Goal: Task Accomplishment & Management: Manage account settings

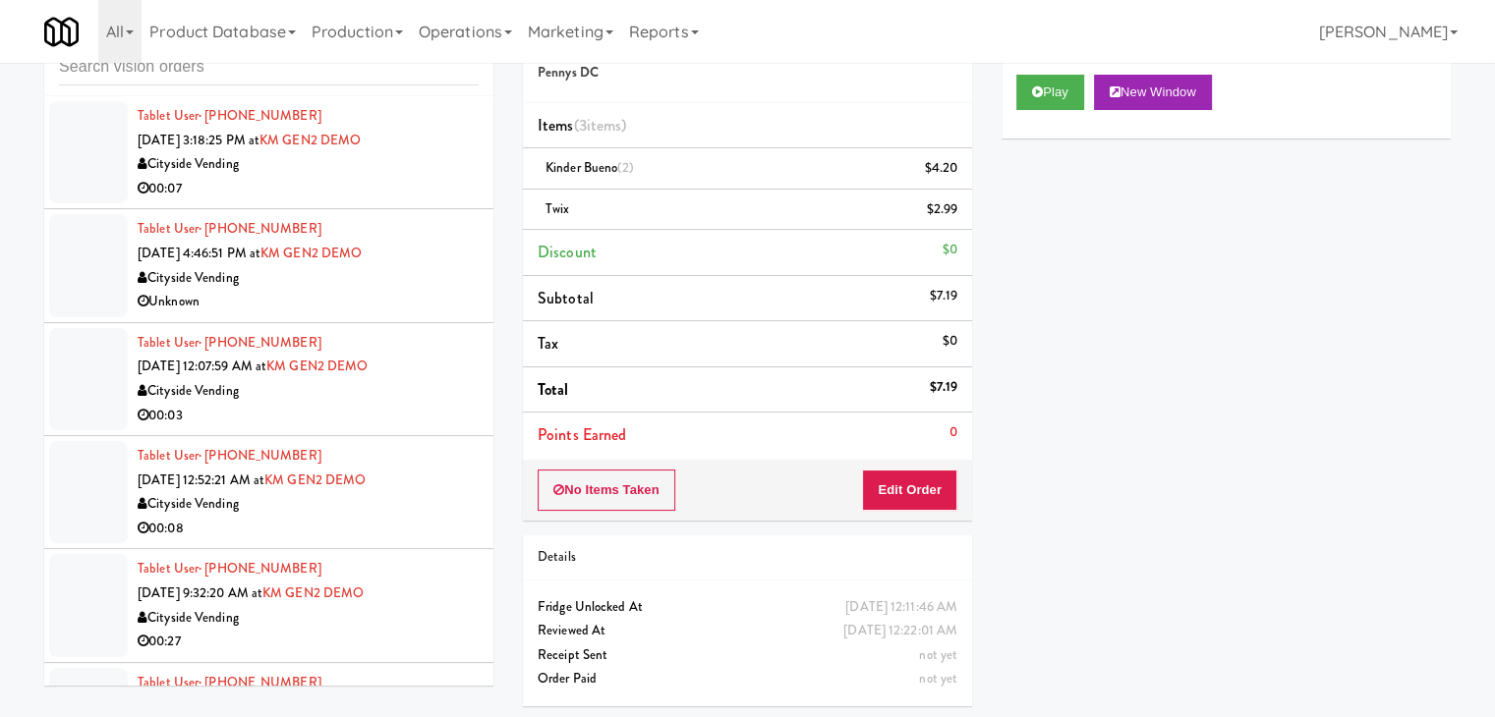
scroll to position [17530, 0]
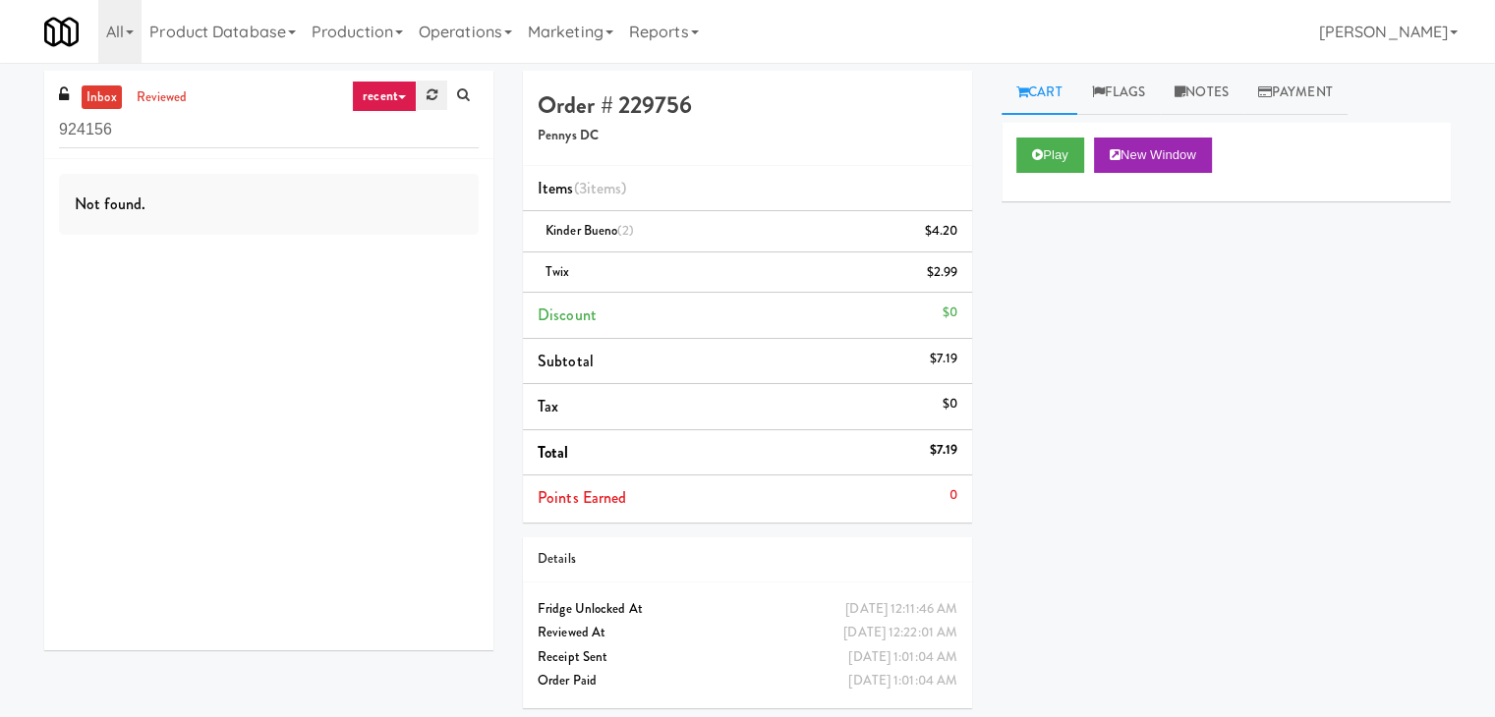
click at [429, 99] on icon at bounding box center [431, 94] width 11 height 13
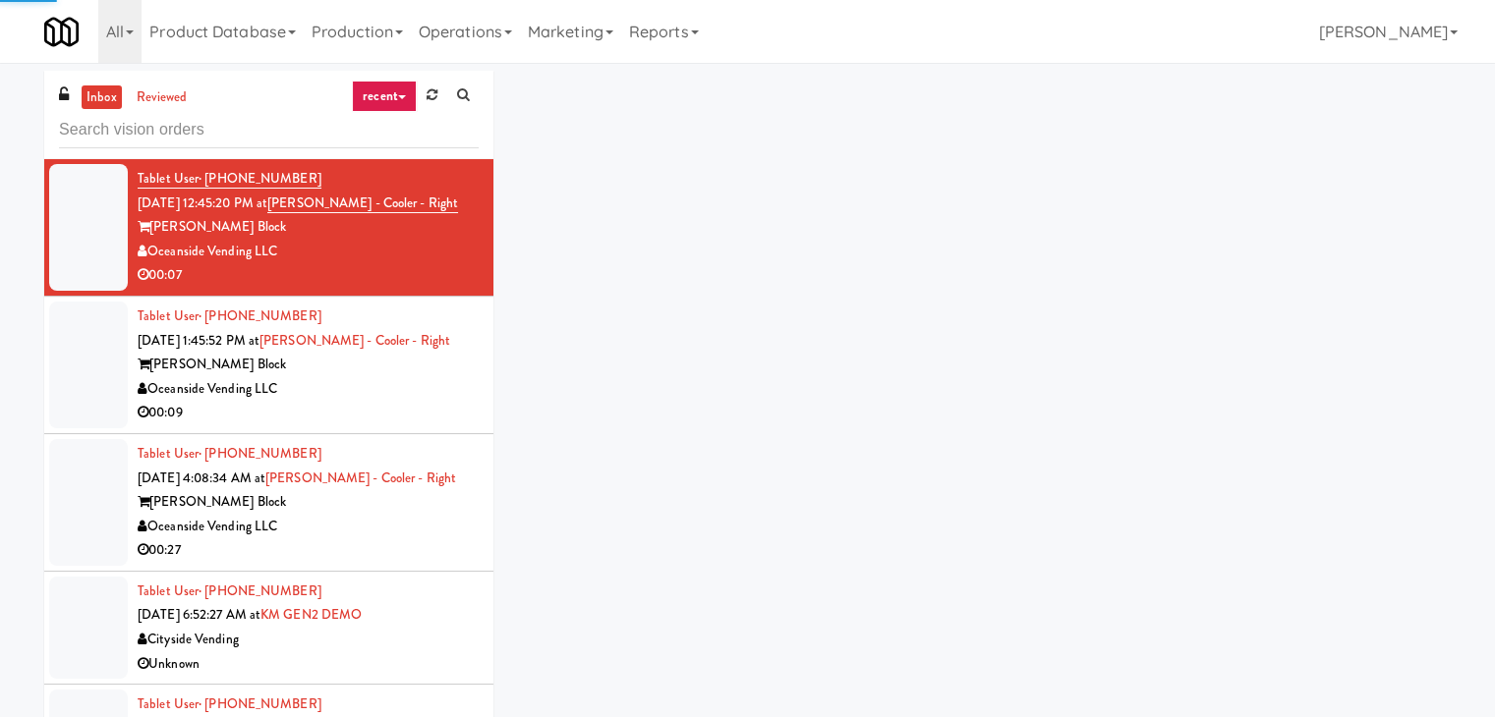
click at [392, 99] on link "recent" at bounding box center [384, 96] width 65 height 31
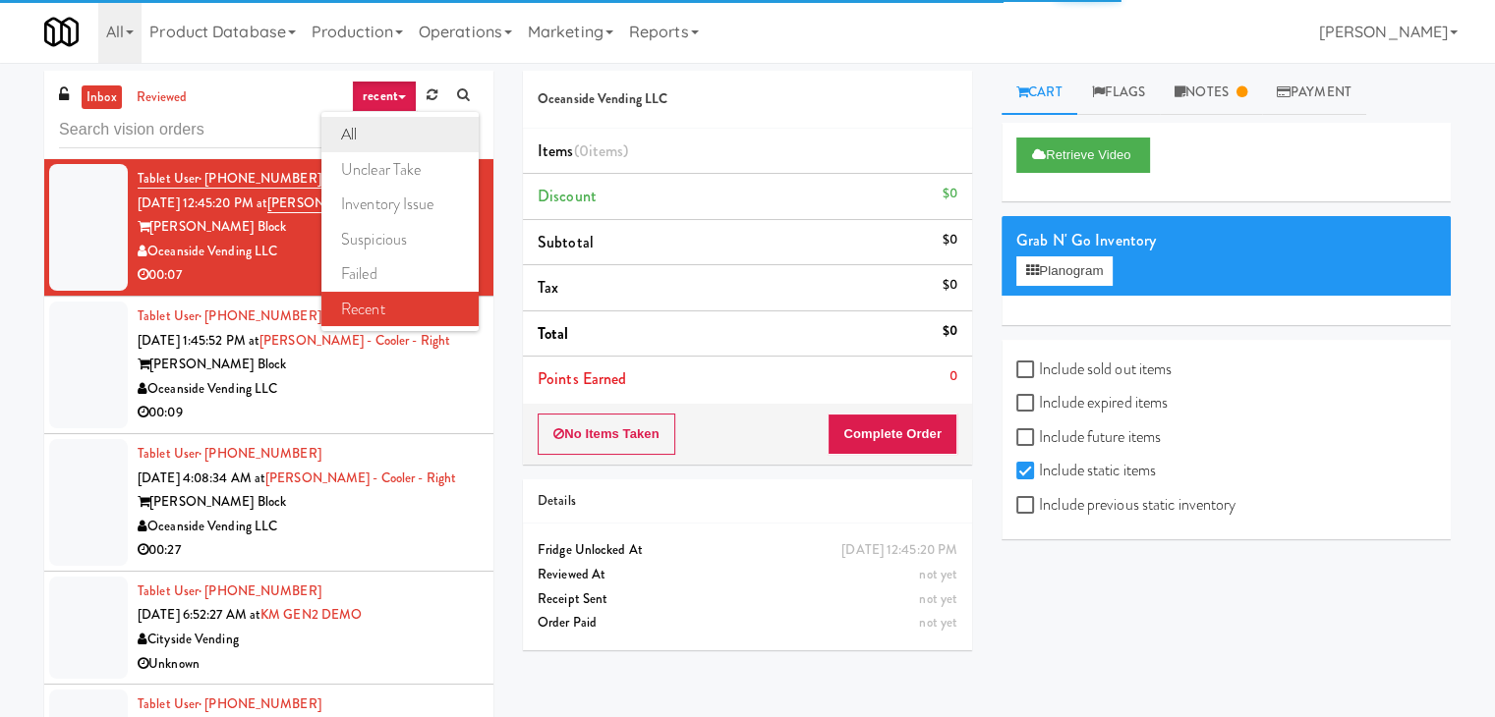
click at [381, 131] on link "all" at bounding box center [399, 134] width 157 height 35
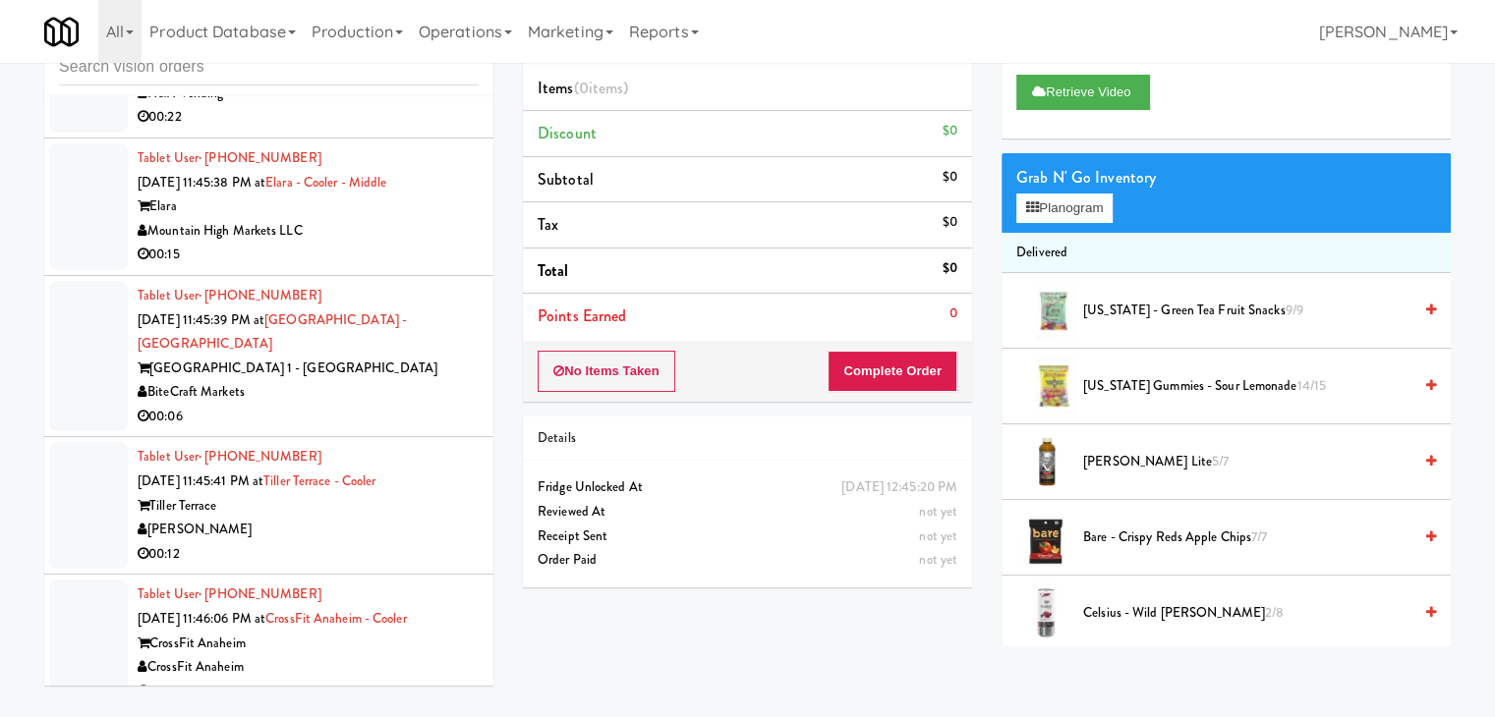
scroll to position [5582, 0]
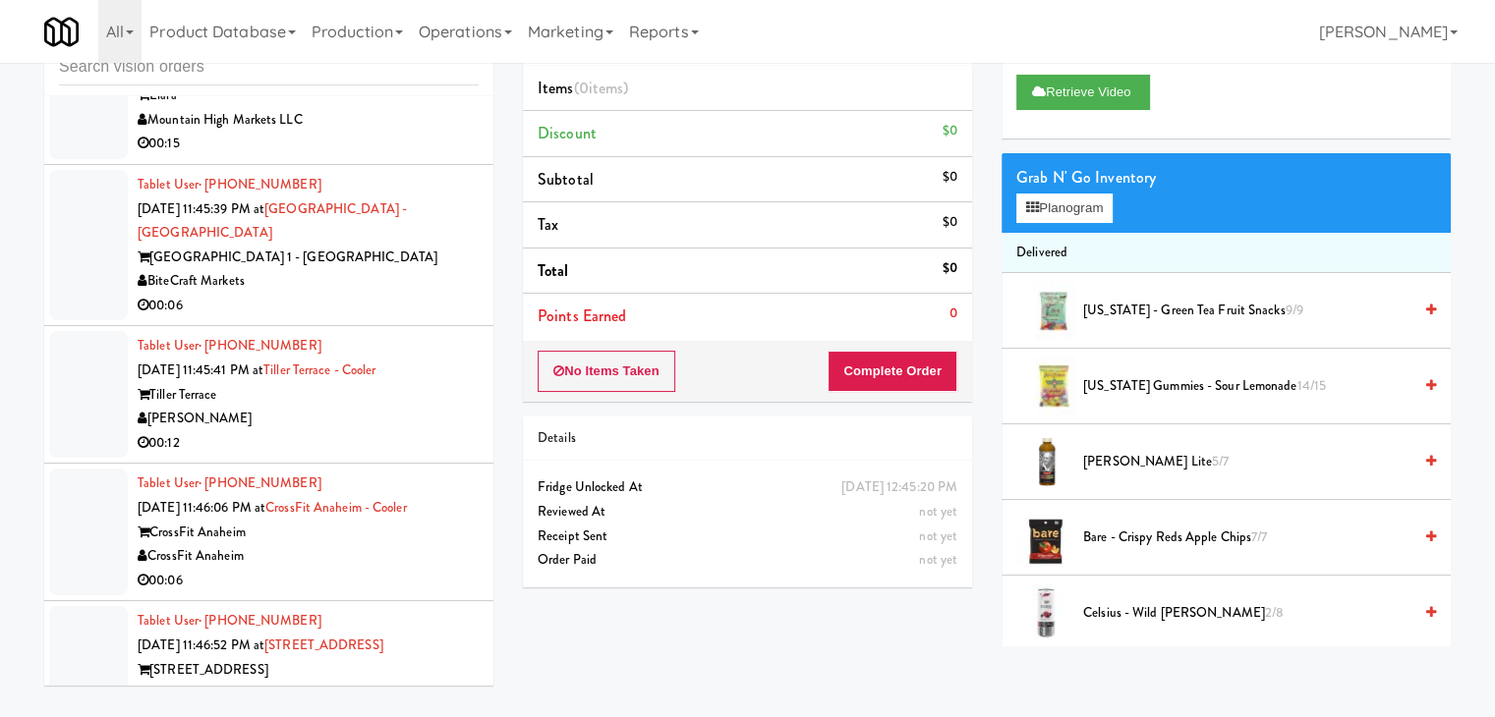
click at [350, 294] on div "00:06" at bounding box center [308, 306] width 341 height 25
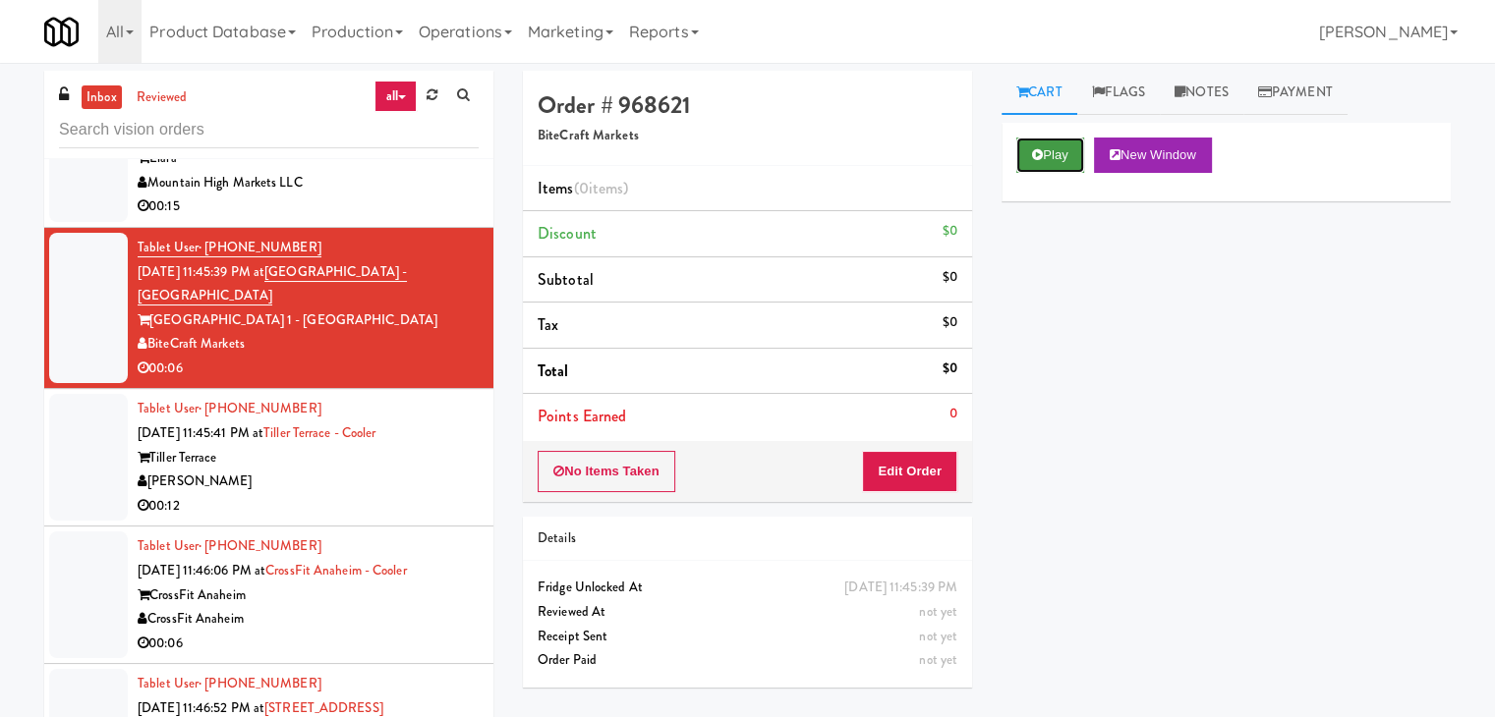
click at [1046, 165] on button "Play" at bounding box center [1050, 155] width 68 height 35
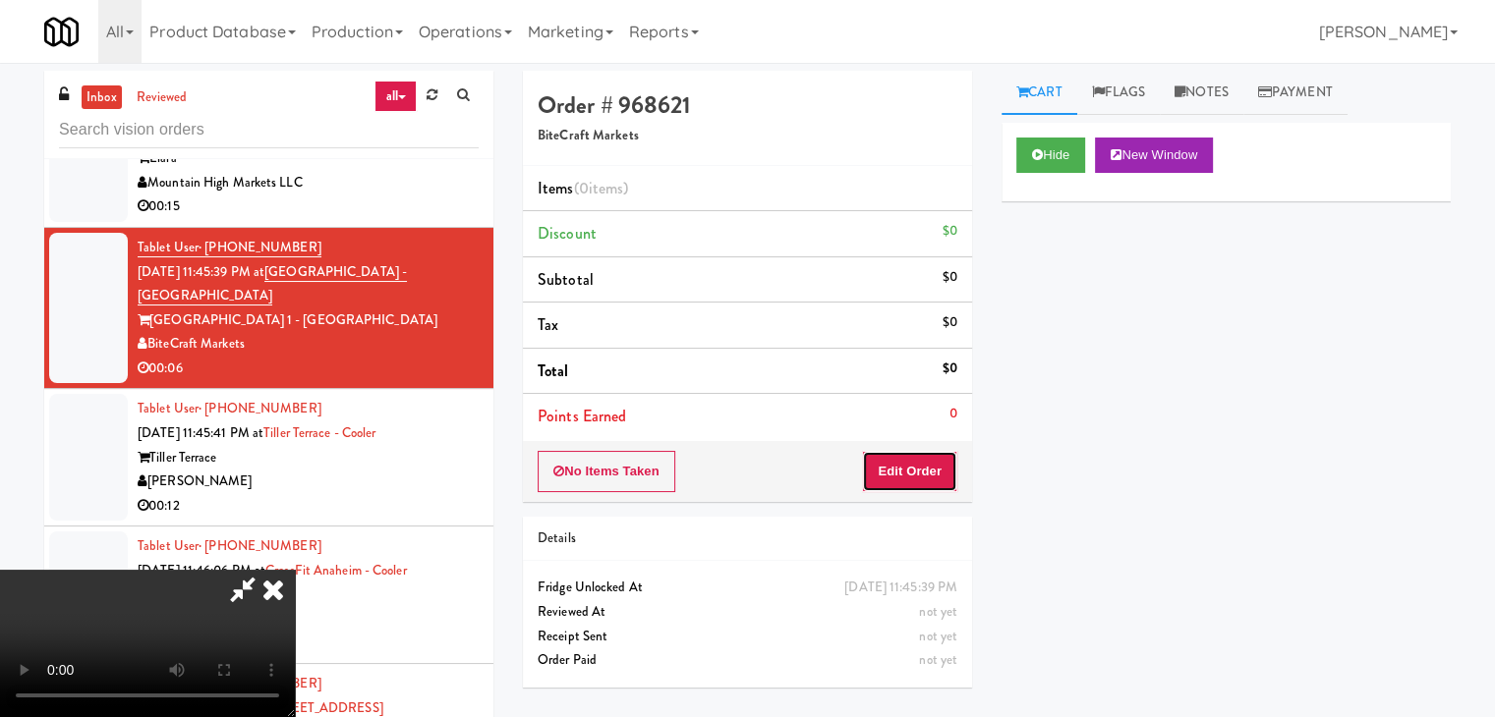
click at [881, 468] on button "Edit Order" at bounding box center [909, 471] width 95 height 41
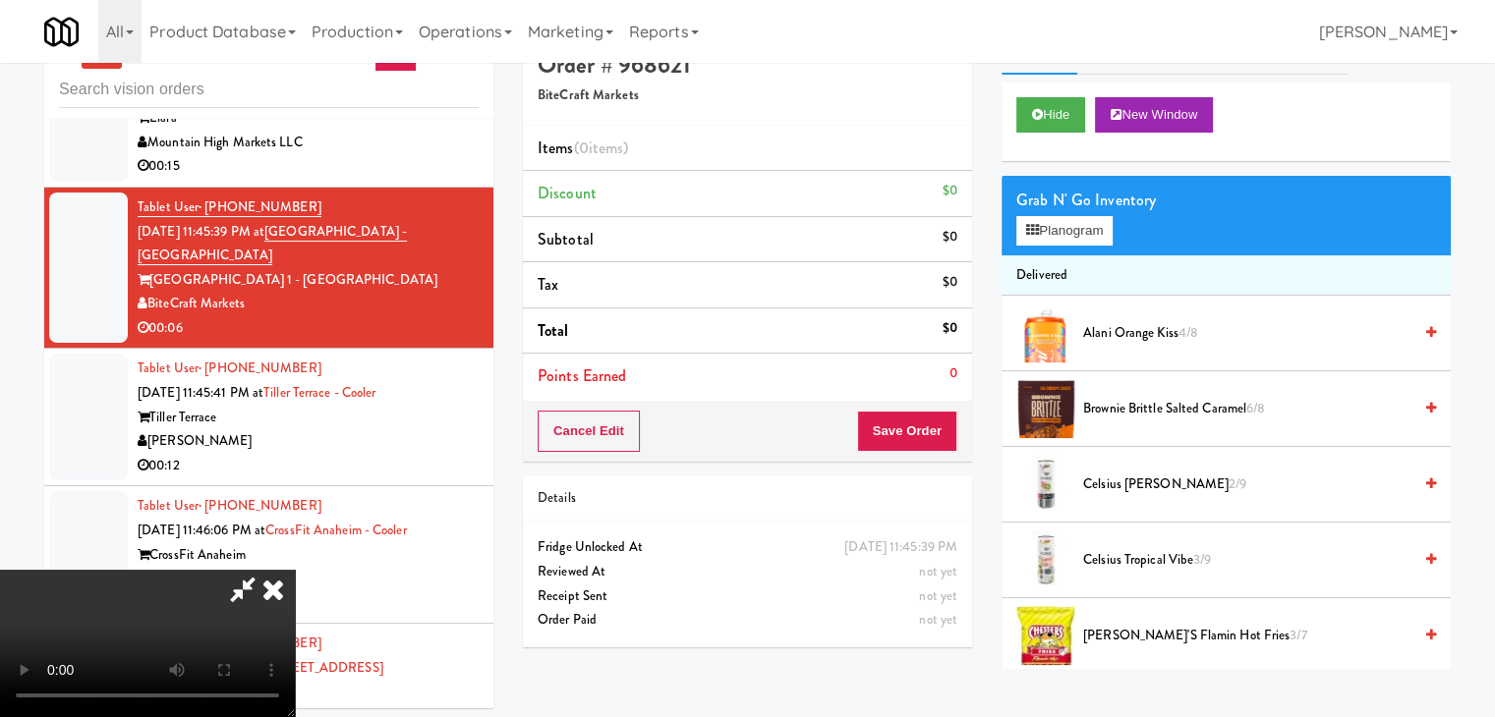
scroll to position [63, 0]
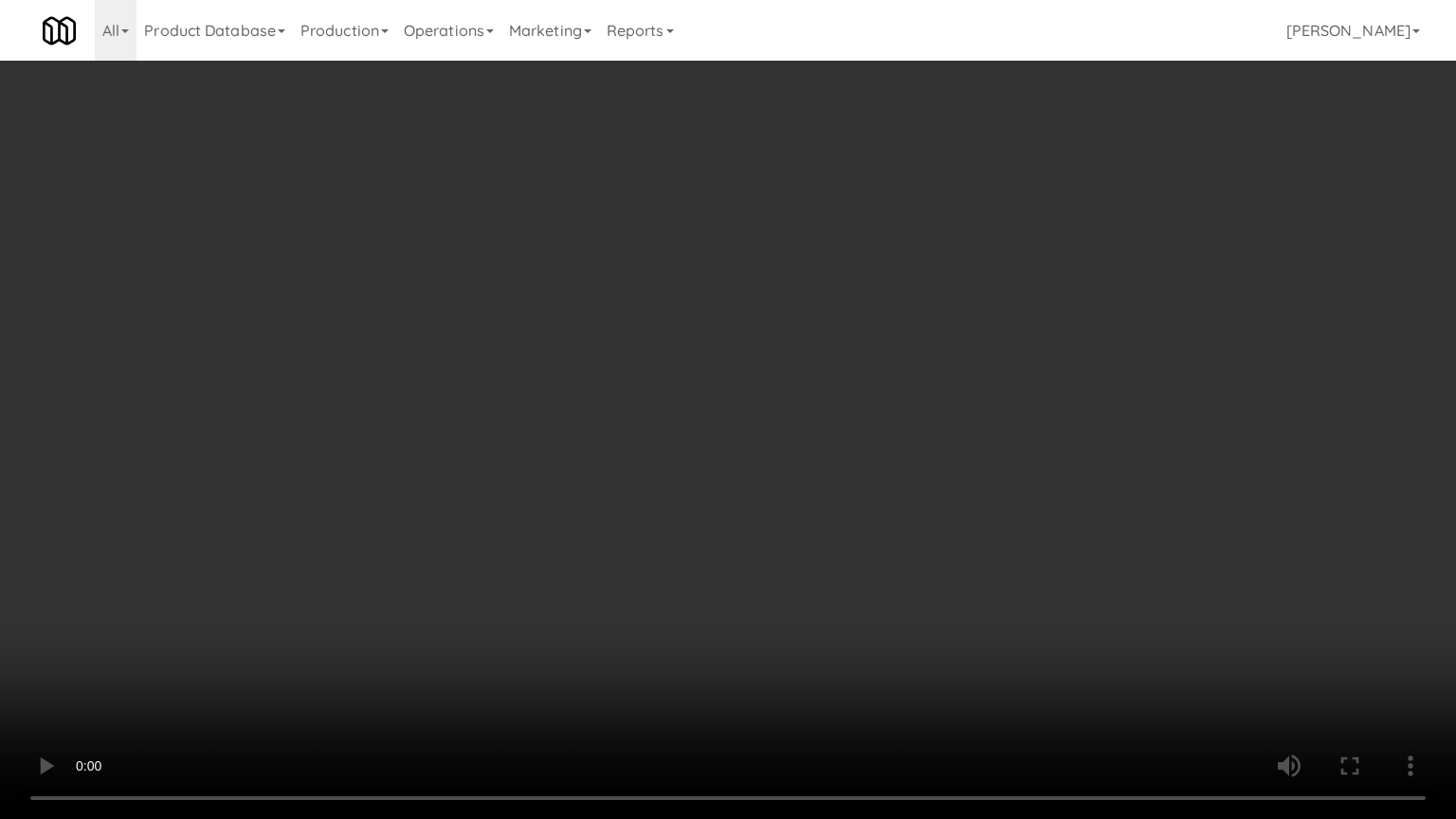
click at [807, 554] on video at bounding box center [728, 409] width 1456 height 819
click at [805, 554] on video at bounding box center [728, 409] width 1456 height 819
click at [805, 556] on video at bounding box center [728, 409] width 1456 height 819
click at [806, 556] on video at bounding box center [728, 409] width 1456 height 819
click at [842, 539] on video at bounding box center [728, 409] width 1456 height 819
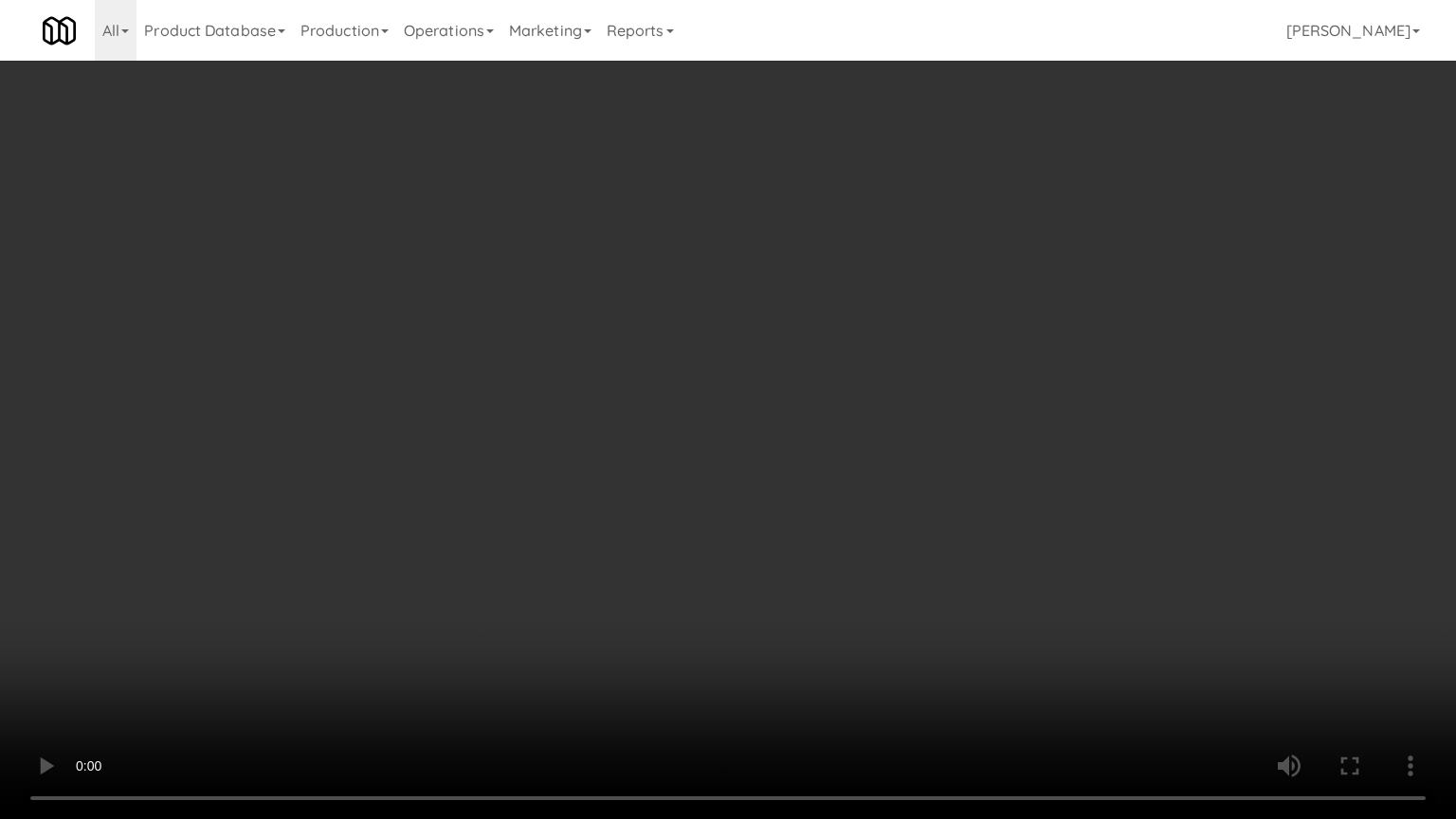
click at [840, 539] on video at bounding box center [728, 409] width 1456 height 819
click at [839, 539] on video at bounding box center [728, 409] width 1456 height 819
click at [837, 540] on video at bounding box center [728, 409] width 1456 height 819
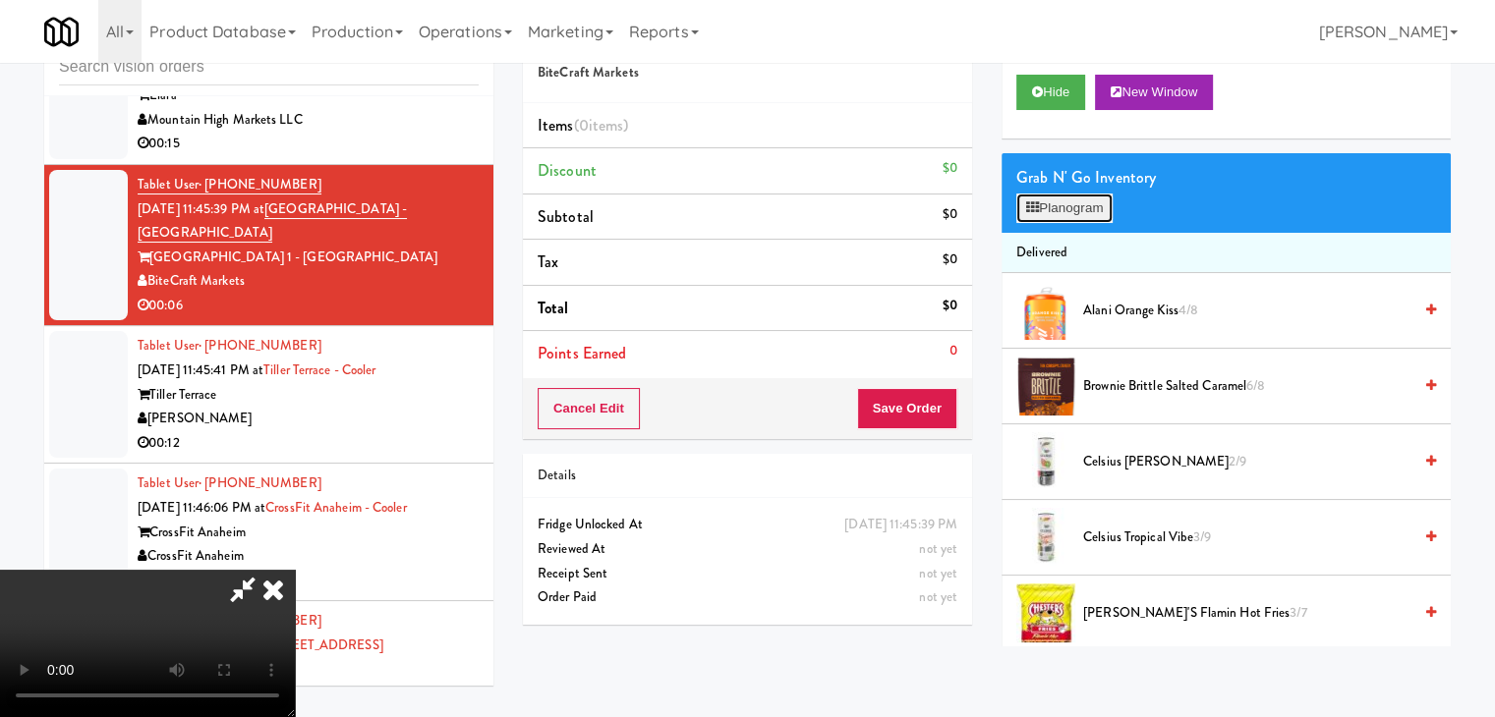
click at [1107, 214] on button "Planogram" at bounding box center [1064, 208] width 96 height 29
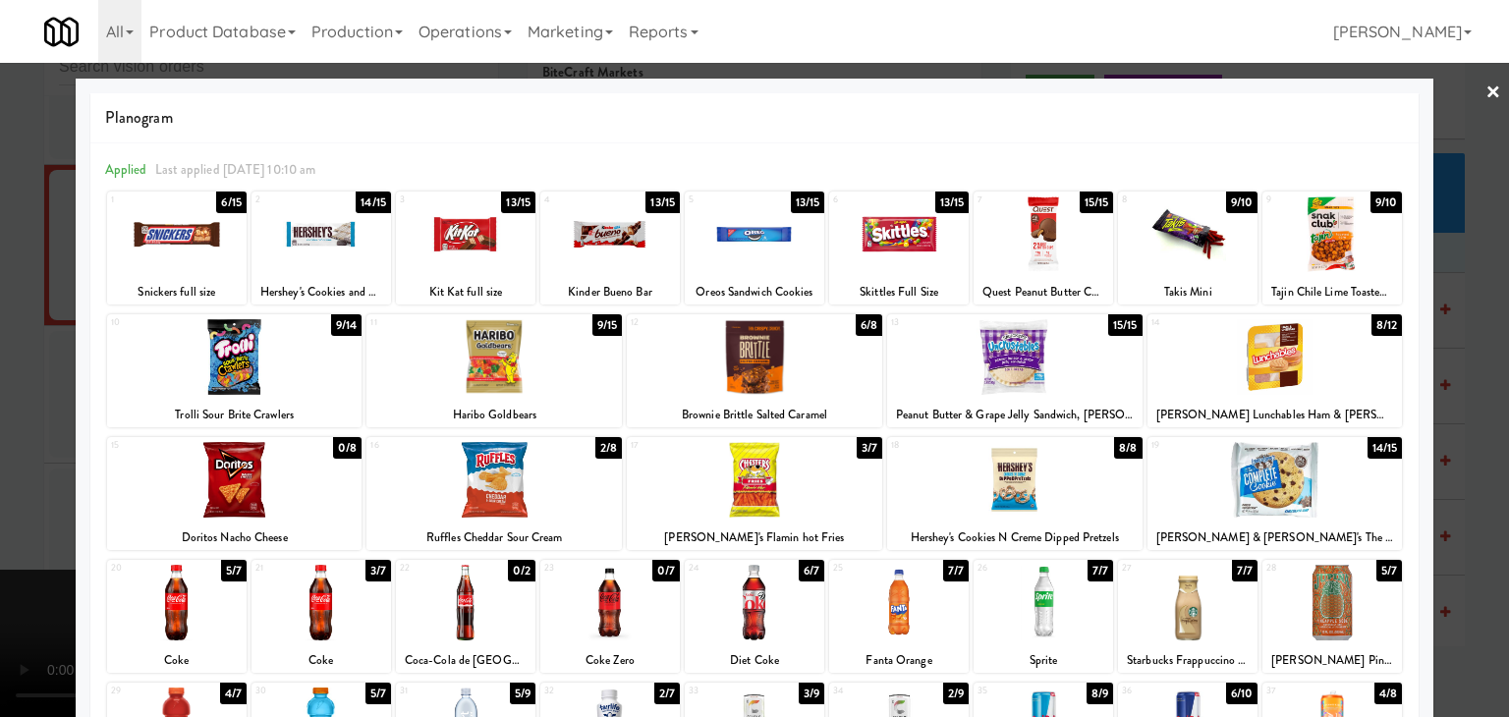
drag, startPoint x: 1321, startPoint y: 609, endPoint x: 1201, endPoint y: 558, distance: 130.3
click at [1299, 598] on div at bounding box center [1333, 603] width 140 height 76
drag, startPoint x: 829, startPoint y: 377, endPoint x: 814, endPoint y: 377, distance: 15.7
click at [826, 377] on div at bounding box center [755, 357] width 256 height 76
click at [0, 433] on div at bounding box center [754, 358] width 1509 height 717
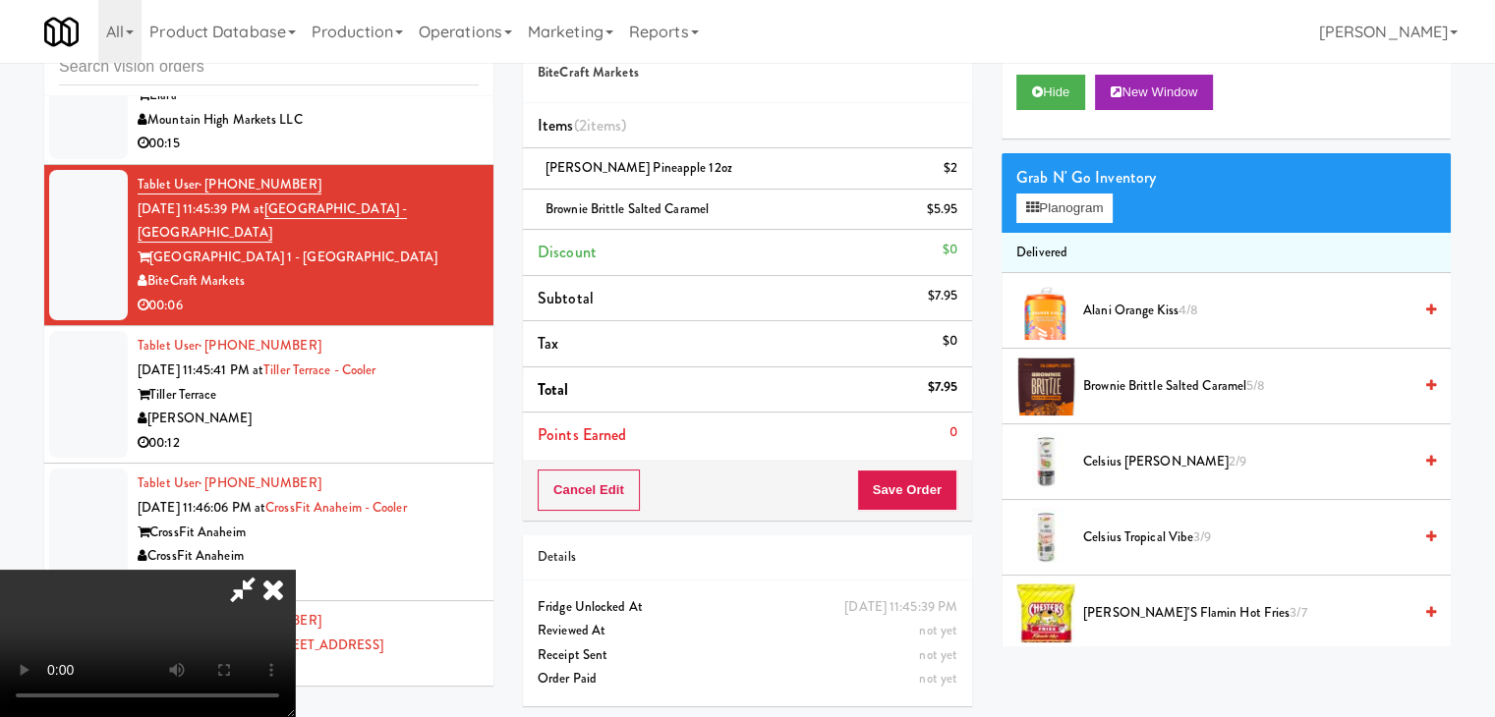
drag, startPoint x: 959, startPoint y: 488, endPoint x: 938, endPoint y: 488, distance: 20.6
click at [938, 488] on div "Cancel Edit Save Order" at bounding box center [747, 490] width 449 height 61
click at [938, 487] on button "Save Order" at bounding box center [907, 490] width 100 height 41
click at [938, 484] on button "Save Order" at bounding box center [907, 490] width 100 height 41
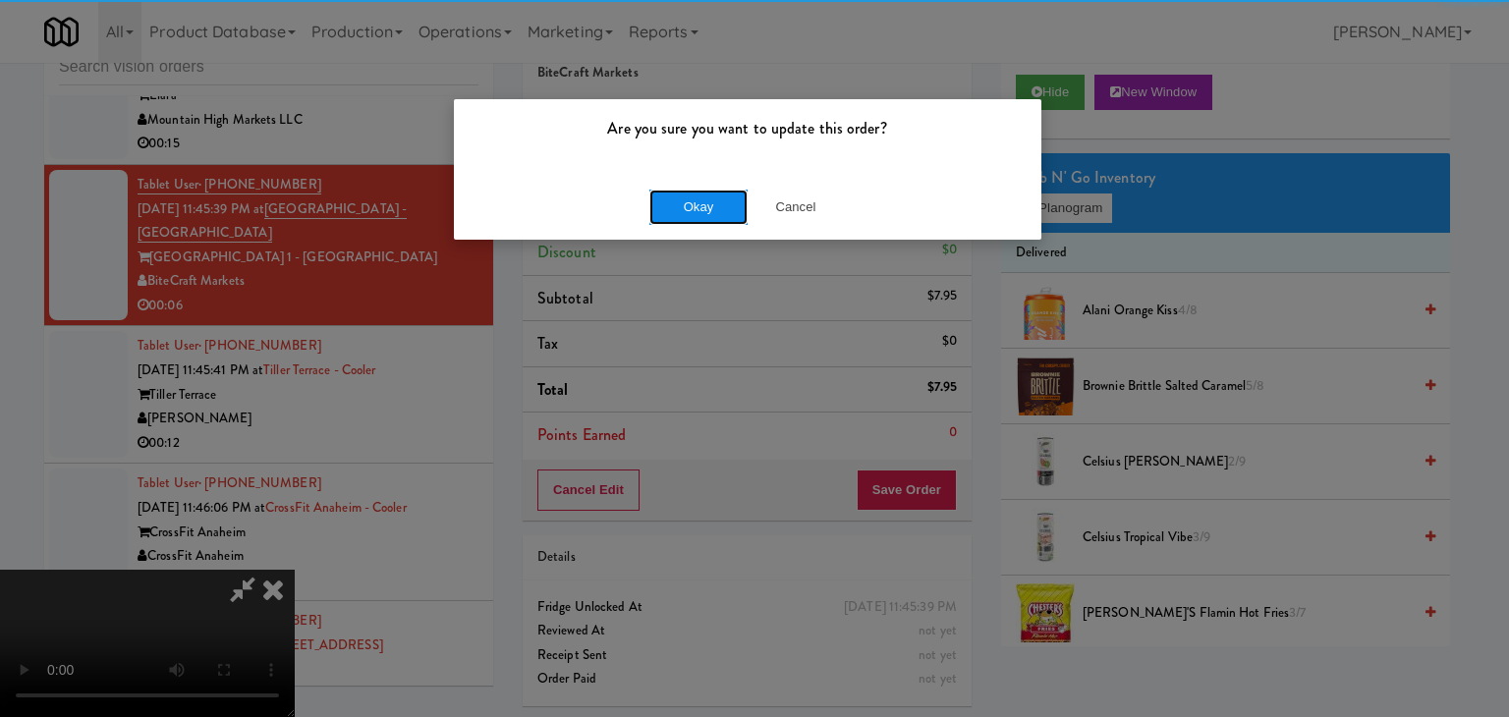
click at [734, 201] on button "Okay" at bounding box center [699, 207] width 98 height 35
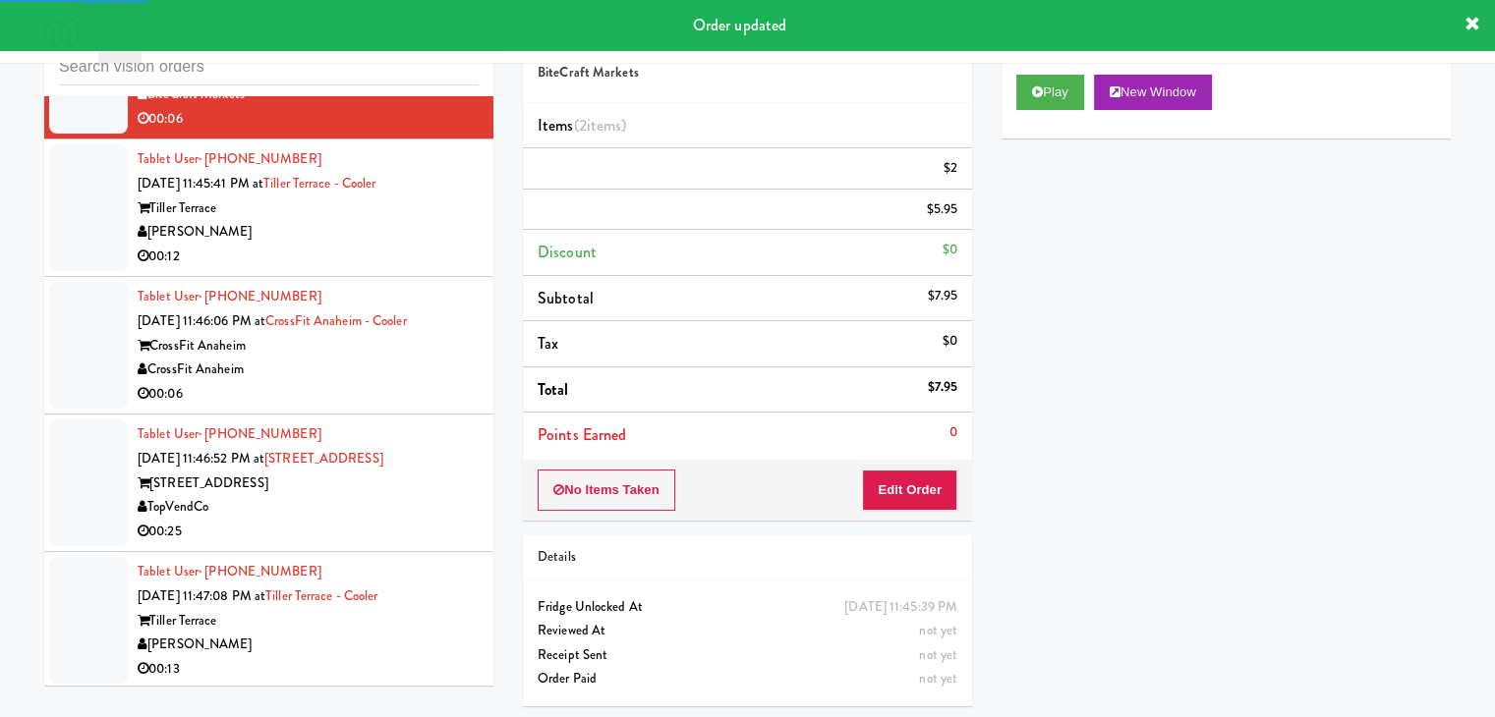
scroll to position [5778, 0]
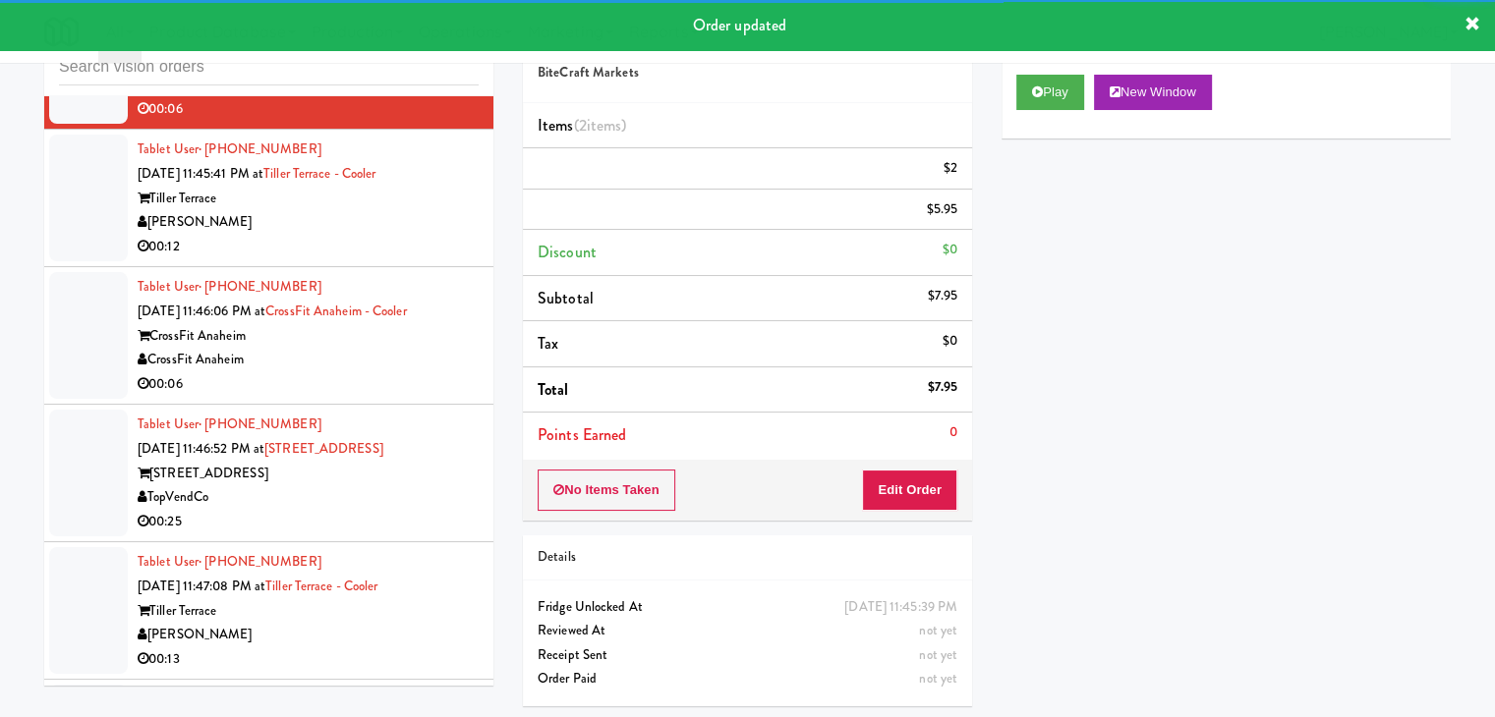
click at [377, 249] on div "00:12" at bounding box center [308, 247] width 341 height 25
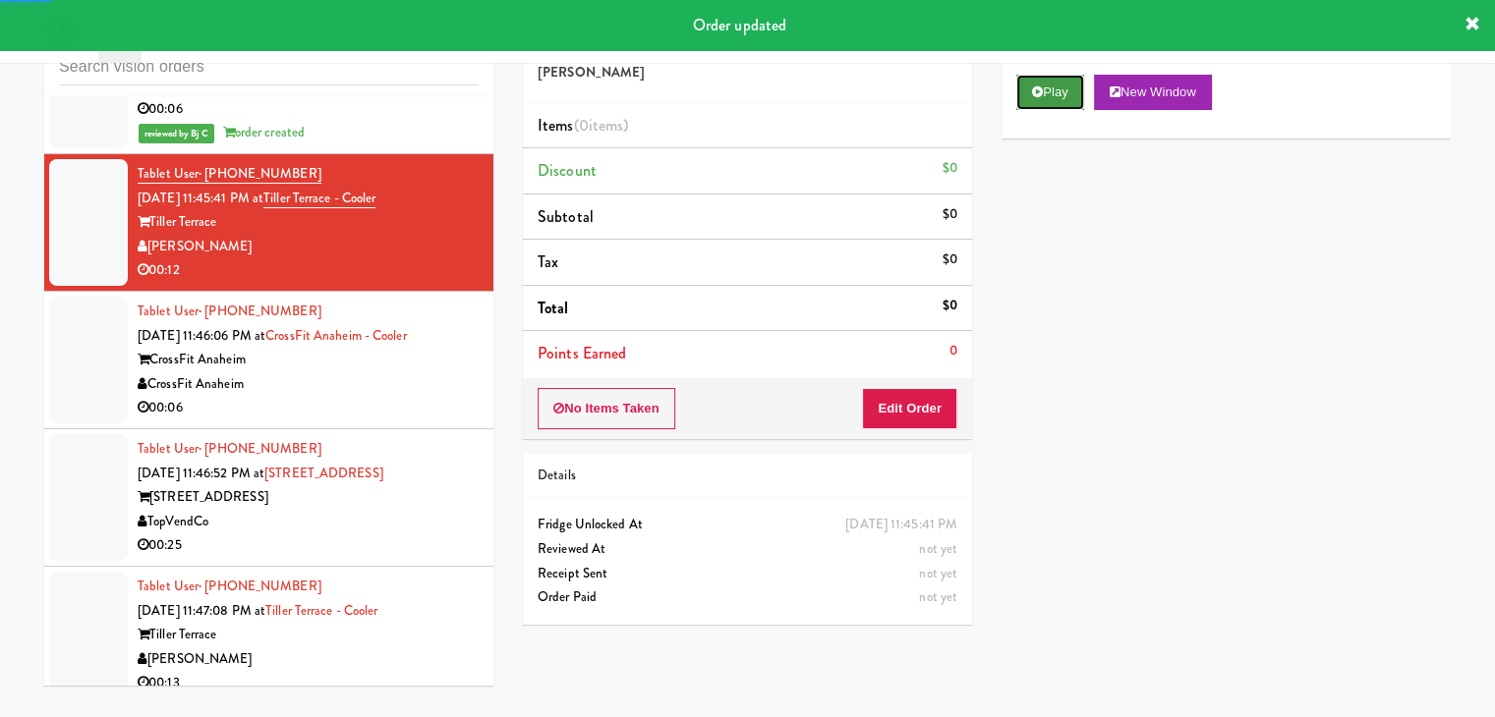
click at [1045, 87] on button "Play" at bounding box center [1050, 92] width 68 height 35
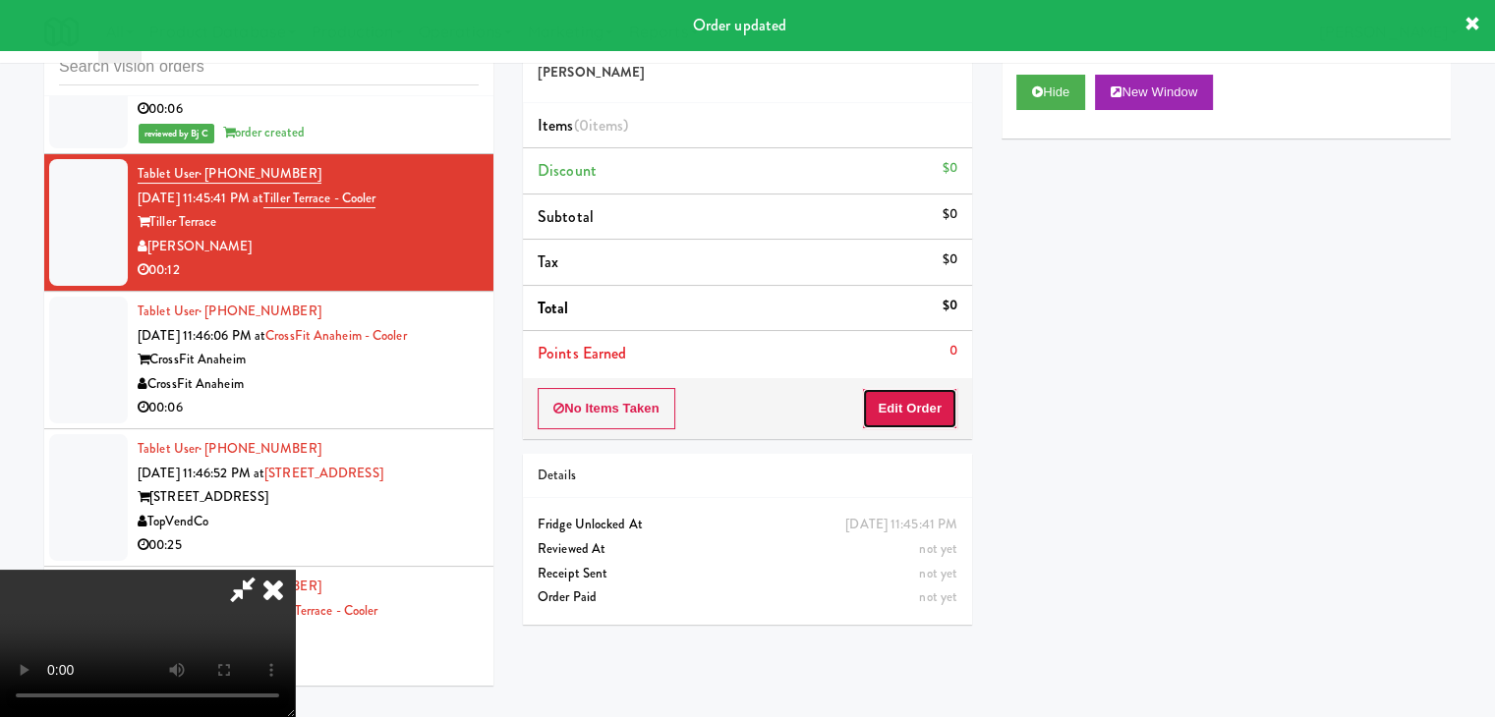
click at [906, 417] on button "Edit Order" at bounding box center [909, 408] width 95 height 41
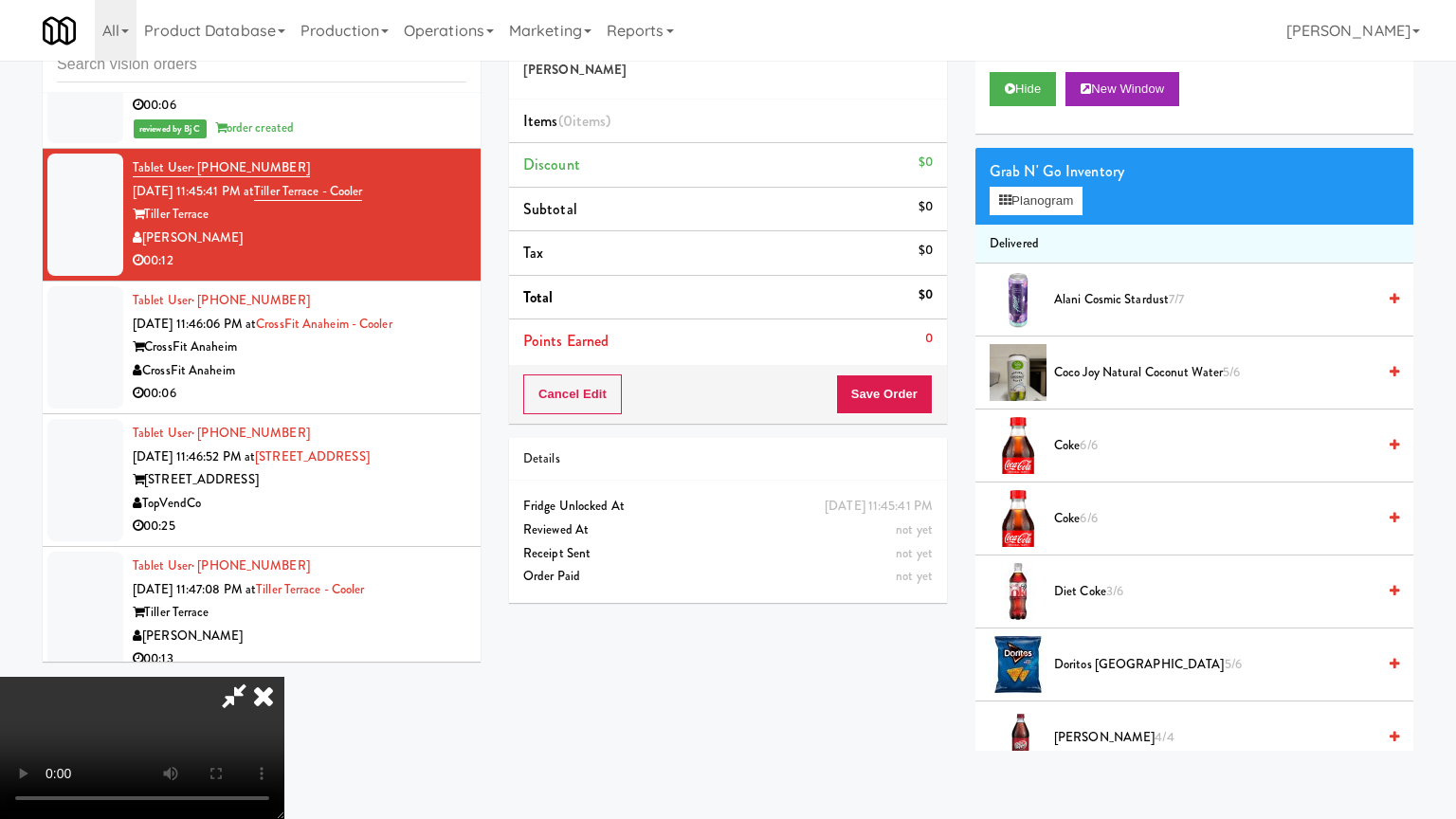
click at [285, 677] on video at bounding box center [142, 748] width 285 height 142
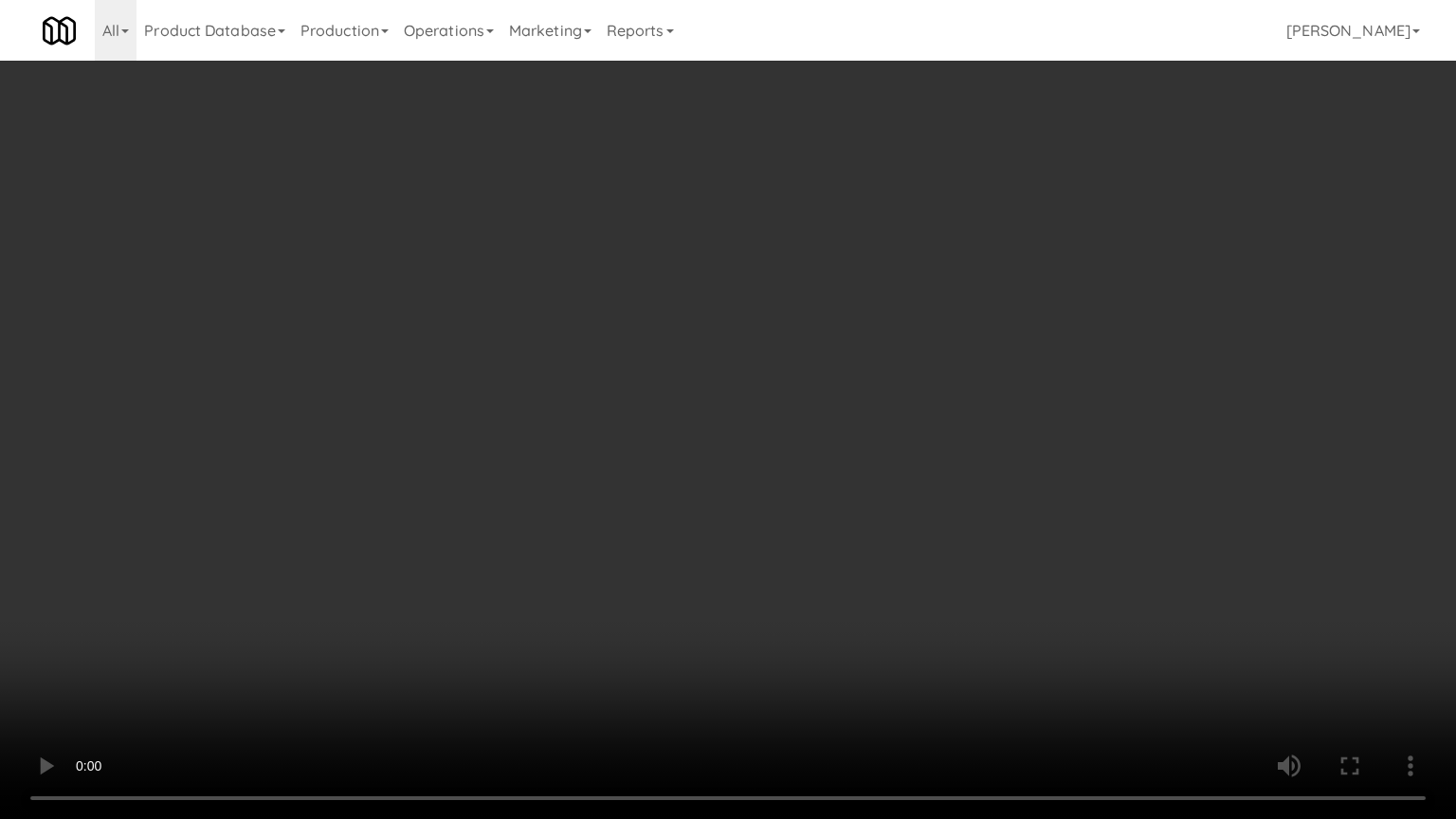
click at [747, 574] on video at bounding box center [728, 409] width 1456 height 819
click at [766, 574] on video at bounding box center [728, 409] width 1456 height 819
click at [759, 576] on video at bounding box center [728, 409] width 1456 height 819
click at [757, 576] on video at bounding box center [728, 409] width 1456 height 819
click at [751, 576] on video at bounding box center [728, 409] width 1456 height 819
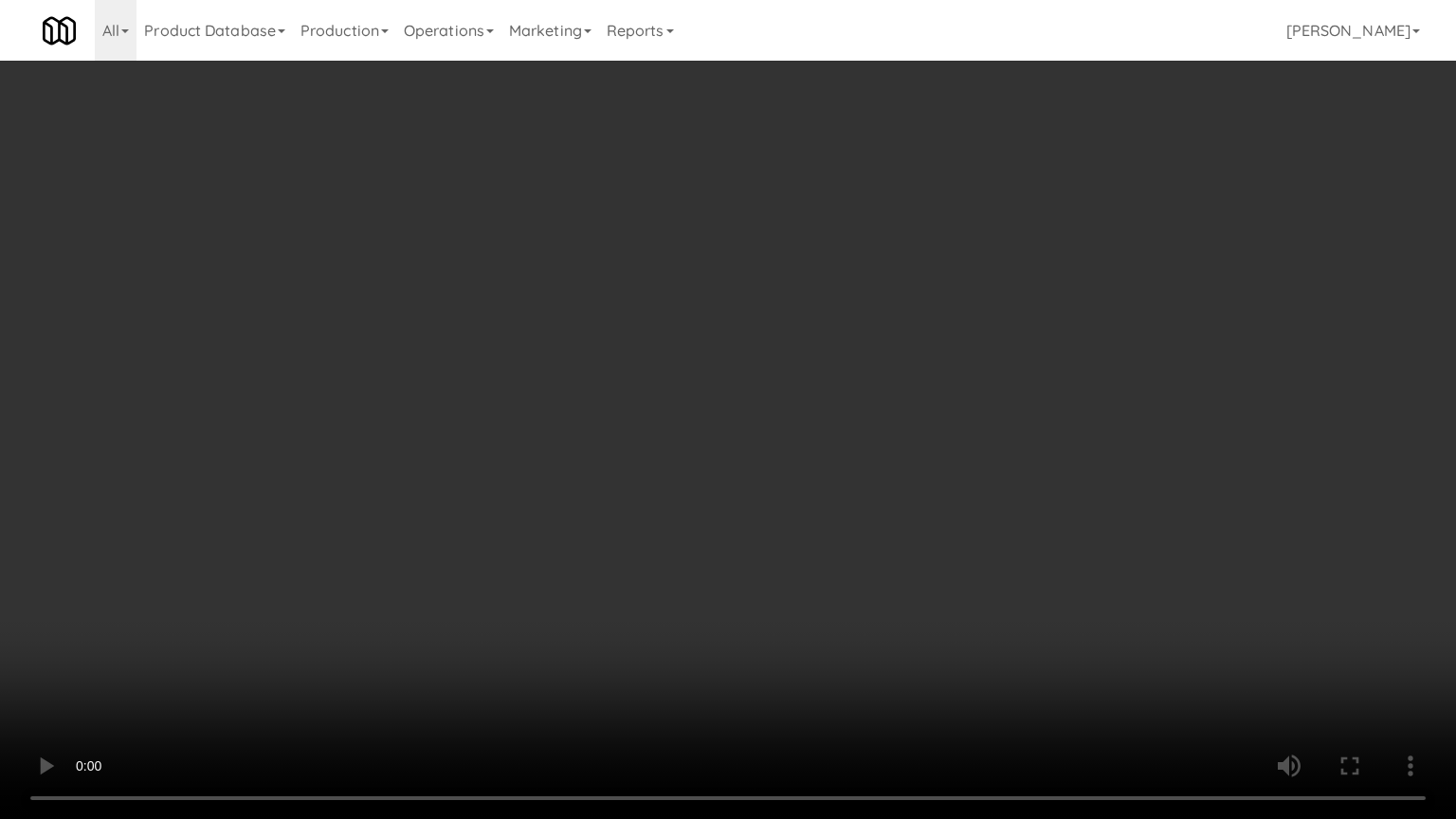
click at [737, 577] on video at bounding box center [728, 409] width 1456 height 819
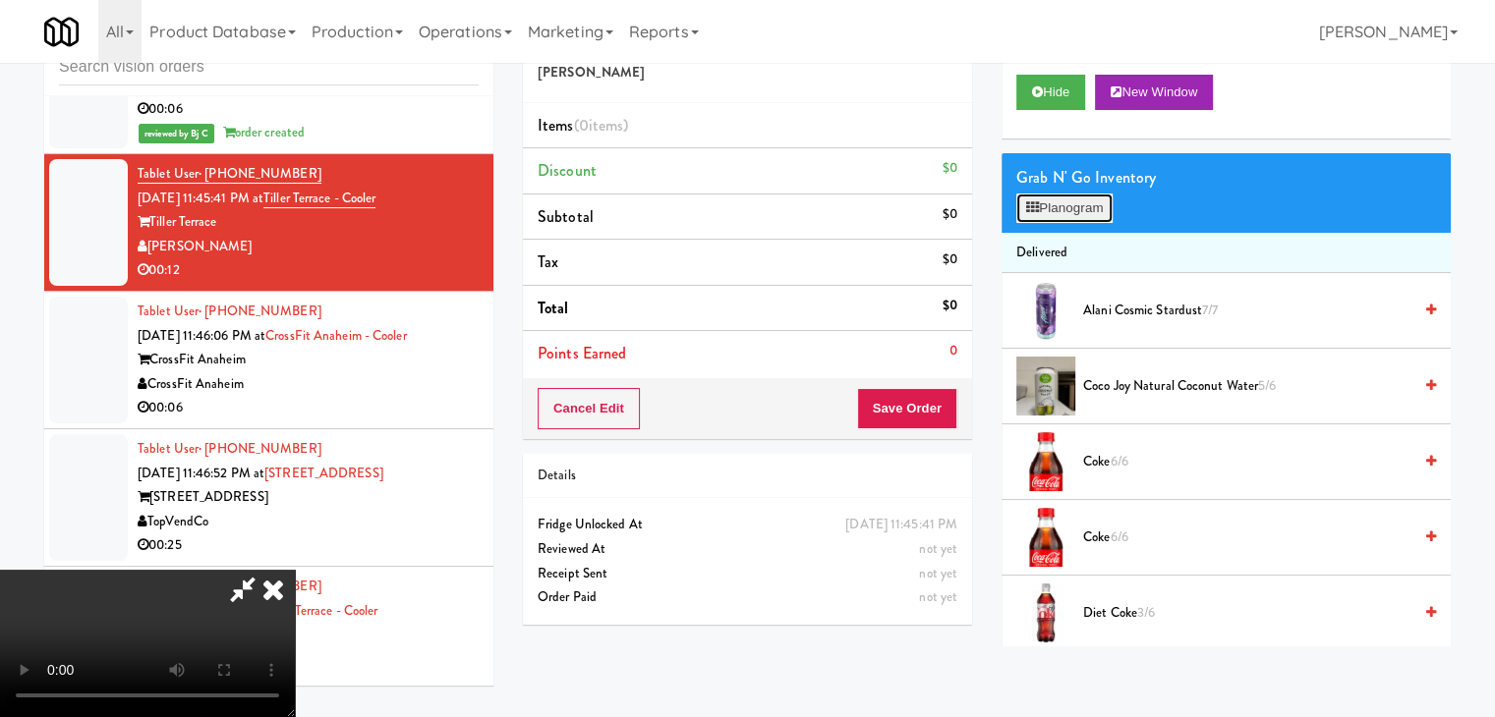
click at [1080, 205] on button "Planogram" at bounding box center [1064, 208] width 96 height 29
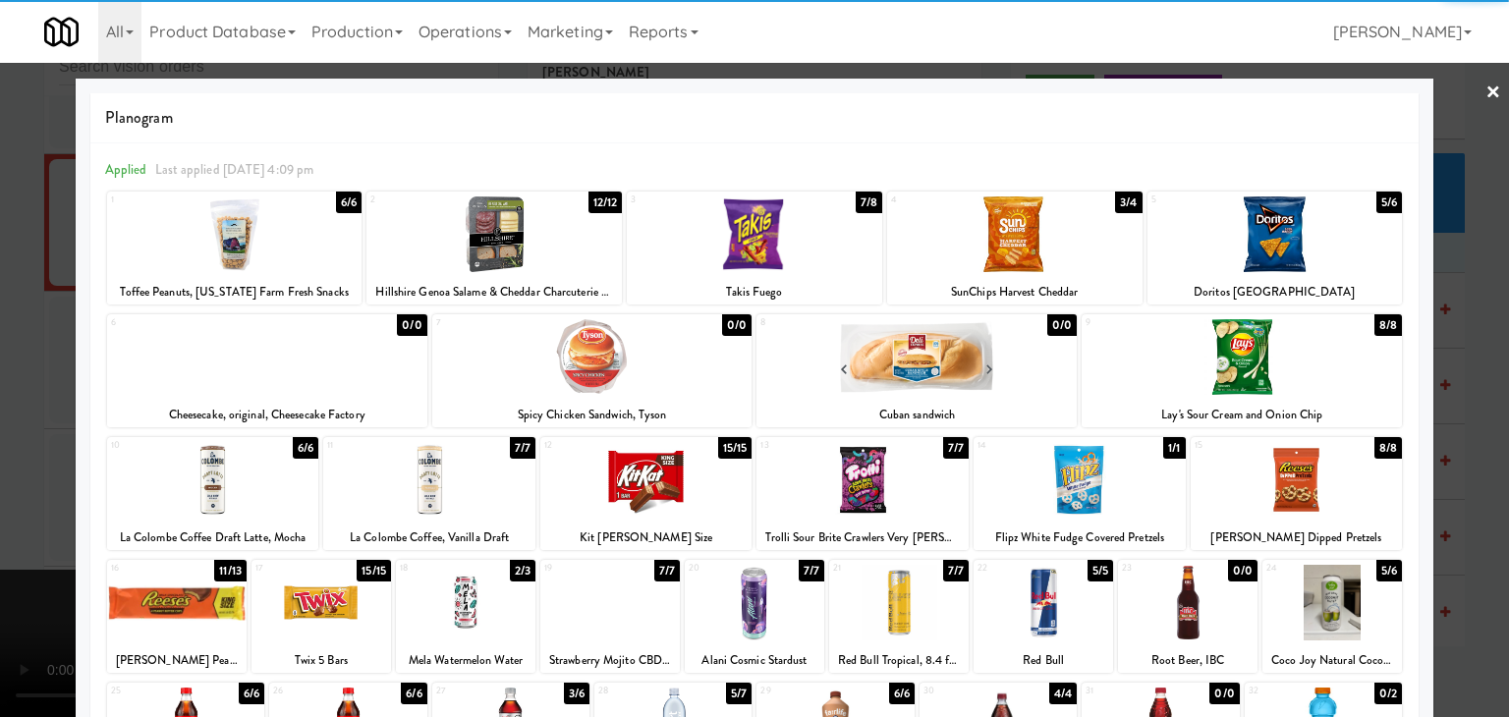
click at [433, 499] on div at bounding box center [429, 480] width 212 height 76
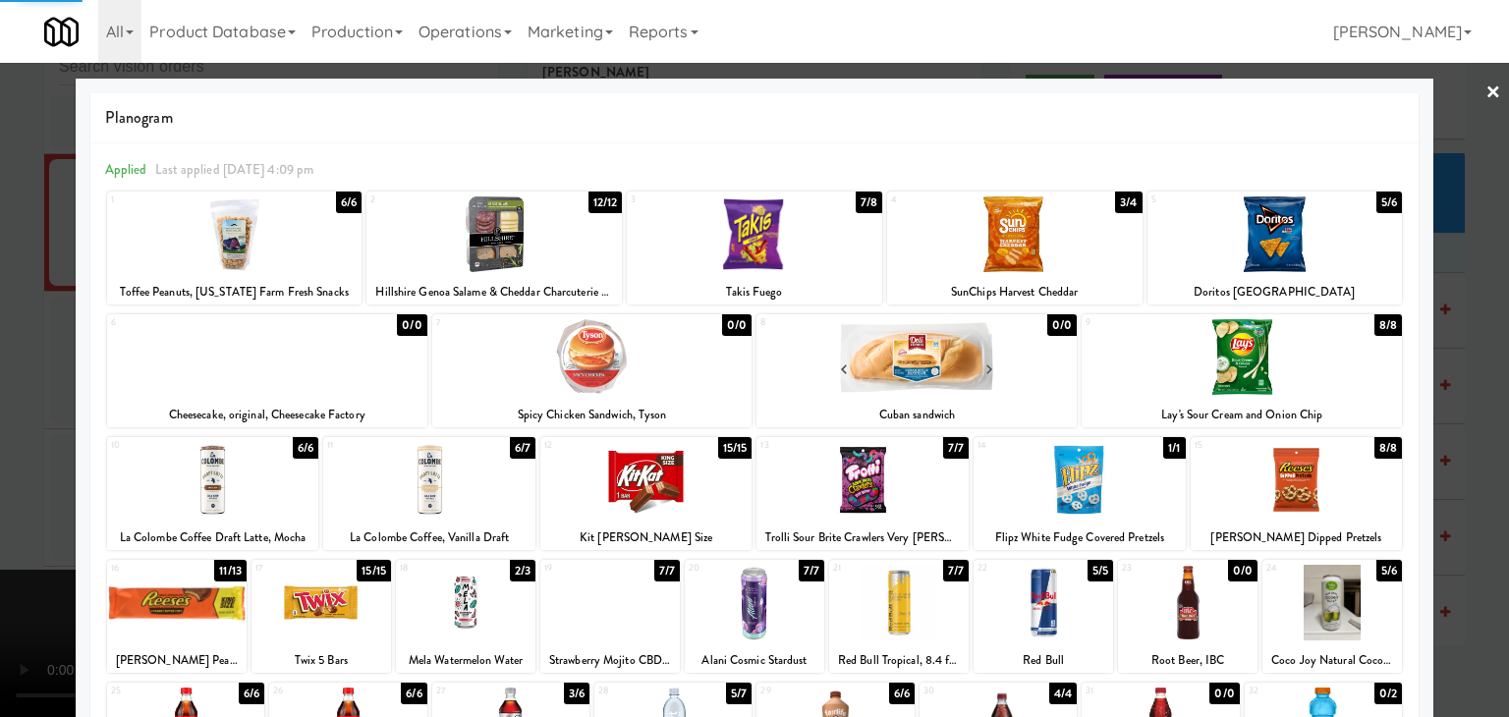
drag, startPoint x: 9, startPoint y: 516, endPoint x: 138, endPoint y: 506, distance: 129.1
click at [11, 516] on div at bounding box center [754, 358] width 1509 height 717
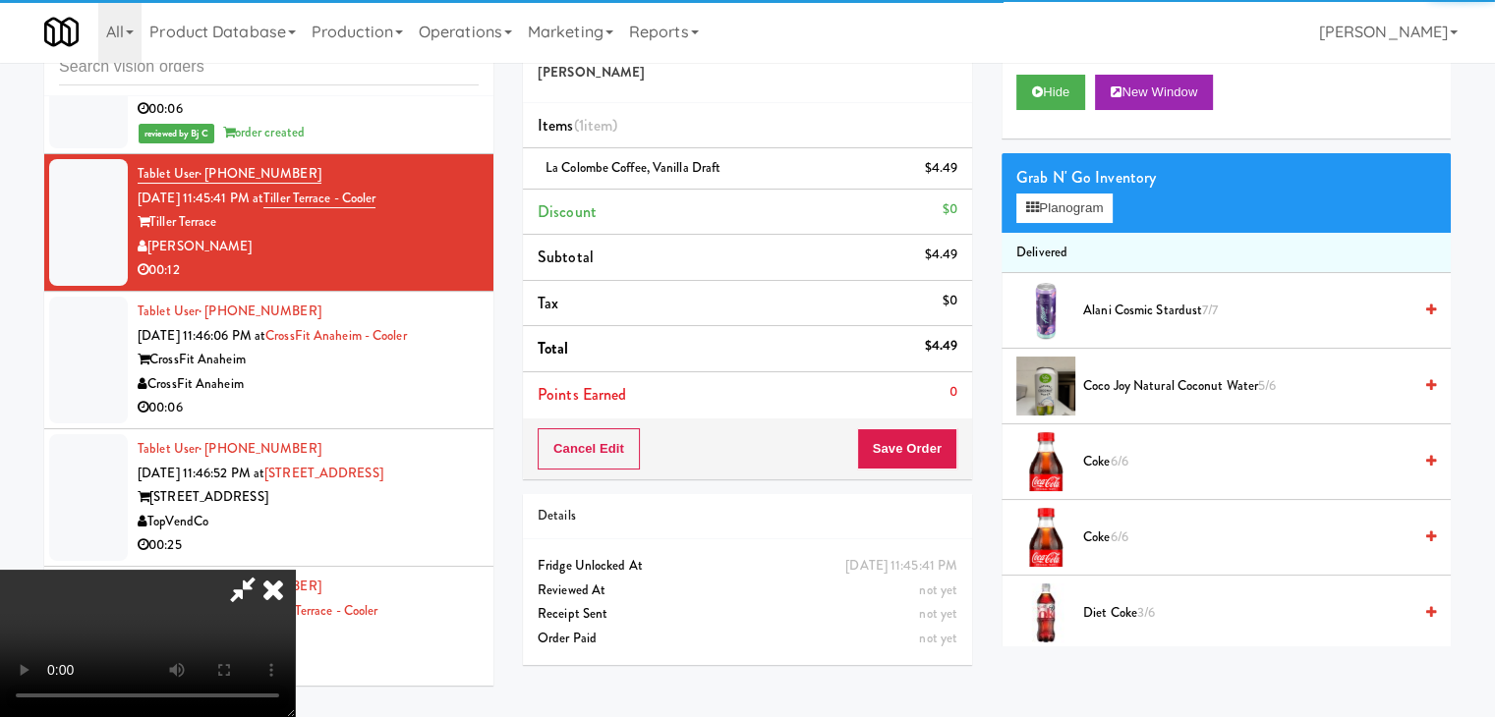
drag, startPoint x: 905, startPoint y: 469, endPoint x: 916, endPoint y: 459, distance: 14.6
click at [905, 469] on div "Cancel Edit Save Order" at bounding box center [747, 449] width 449 height 61
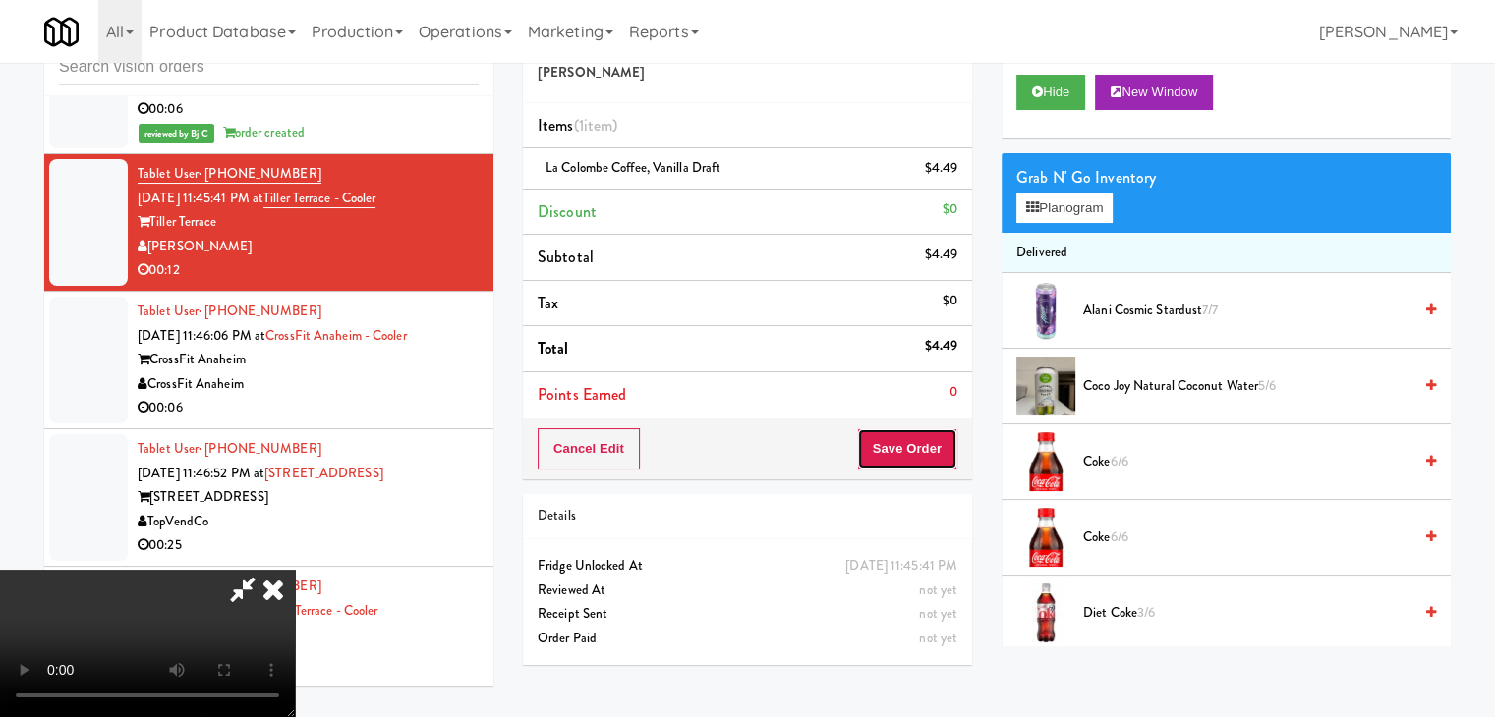
click at [918, 457] on button "Save Order" at bounding box center [907, 448] width 100 height 41
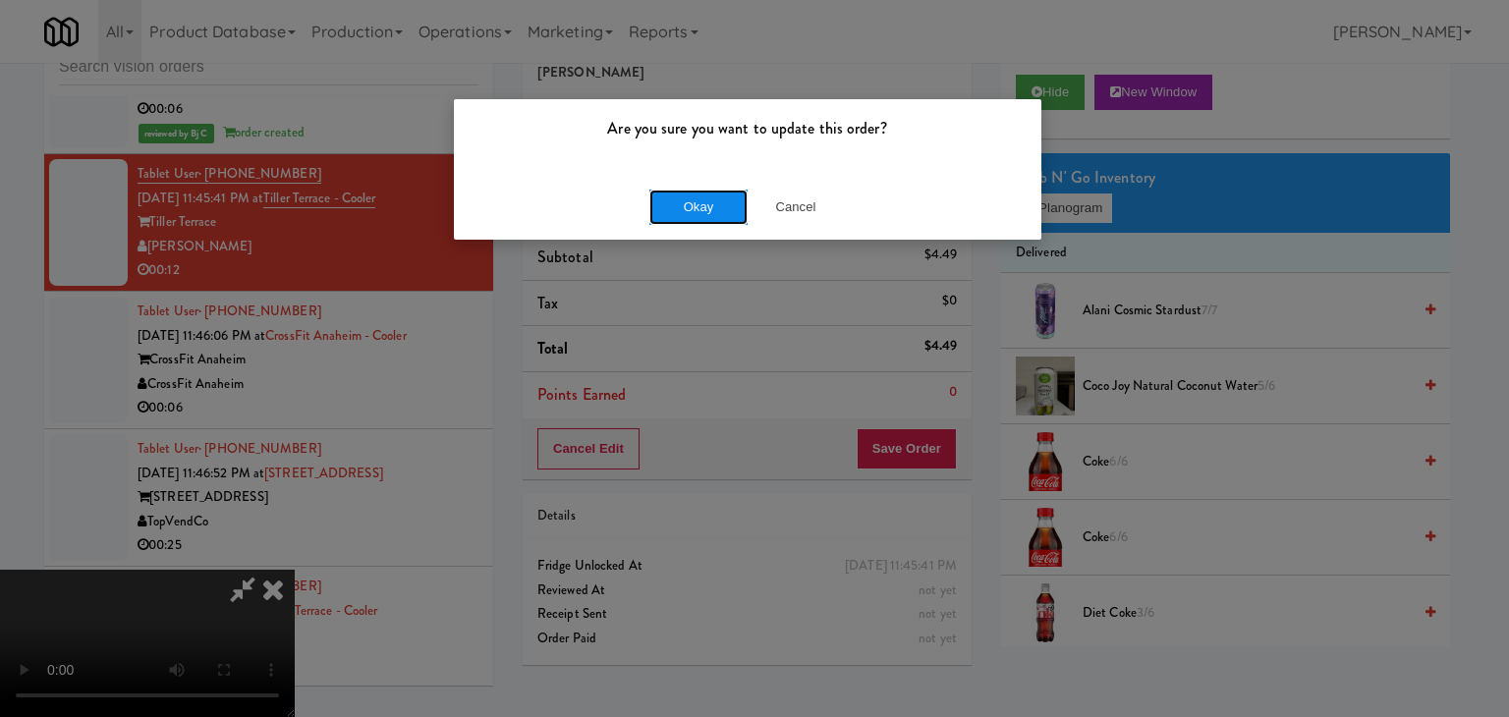
click at [704, 213] on button "Okay" at bounding box center [699, 207] width 98 height 35
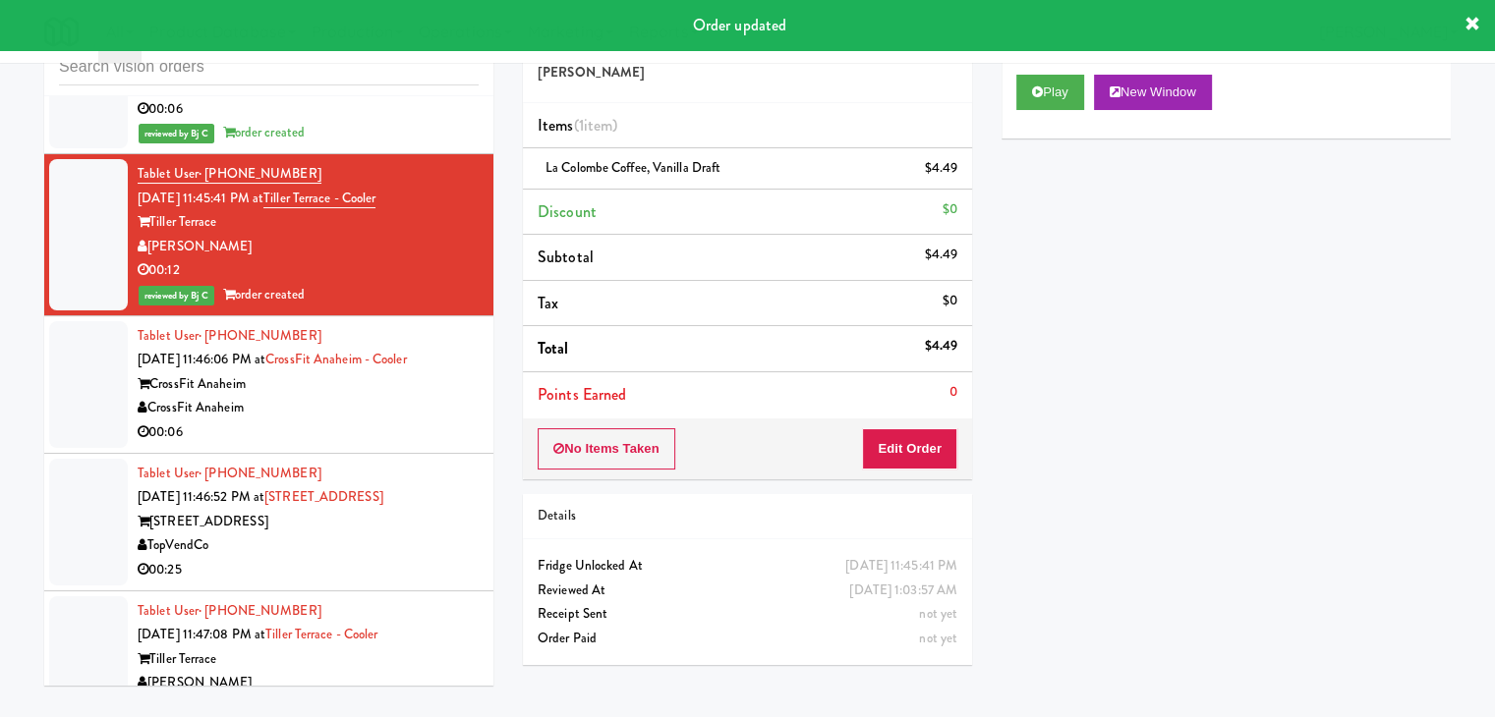
click at [342, 444] on li "Tablet User · (714) 718-1319 Aug 22, 2025 11:46:06 PM at CrossFit Anaheim - Coo…" at bounding box center [268, 385] width 449 height 138
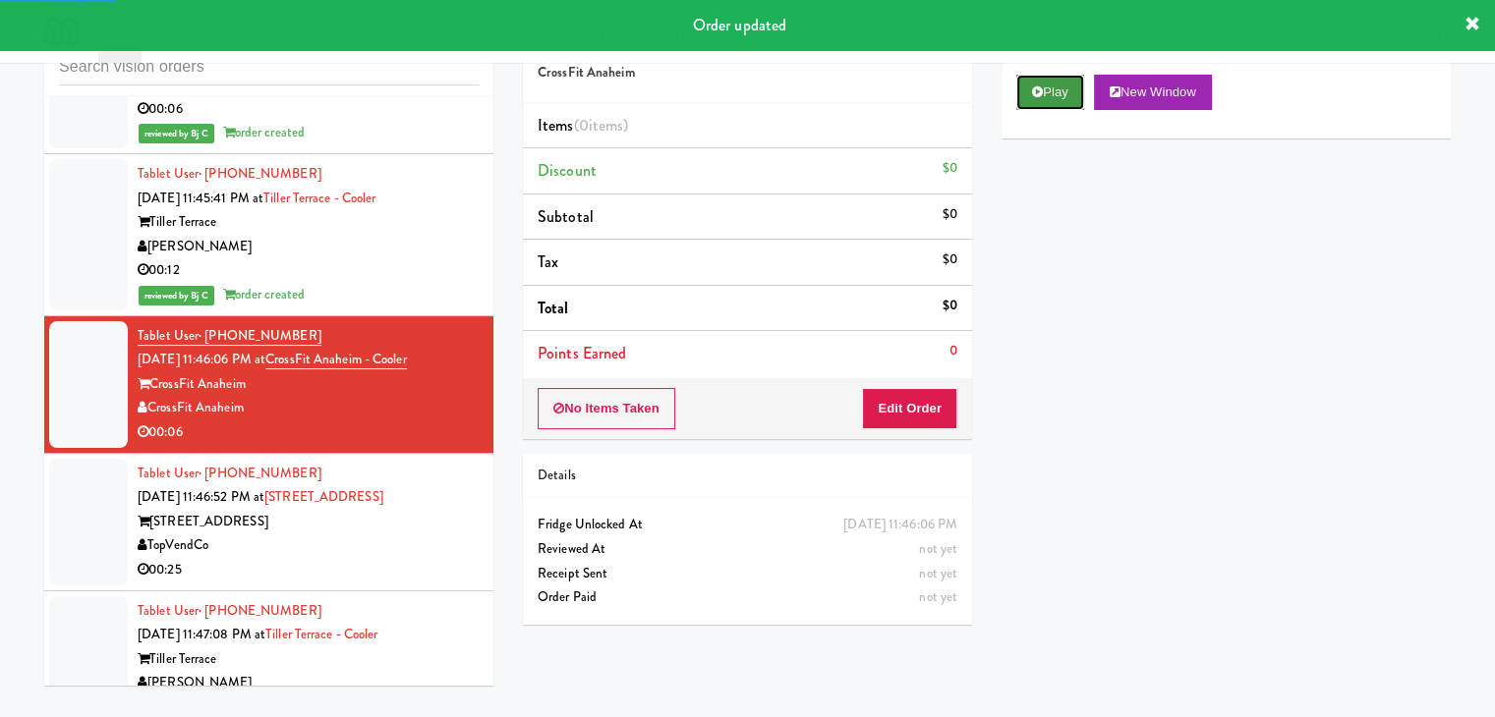
click at [1075, 91] on button "Play" at bounding box center [1050, 92] width 68 height 35
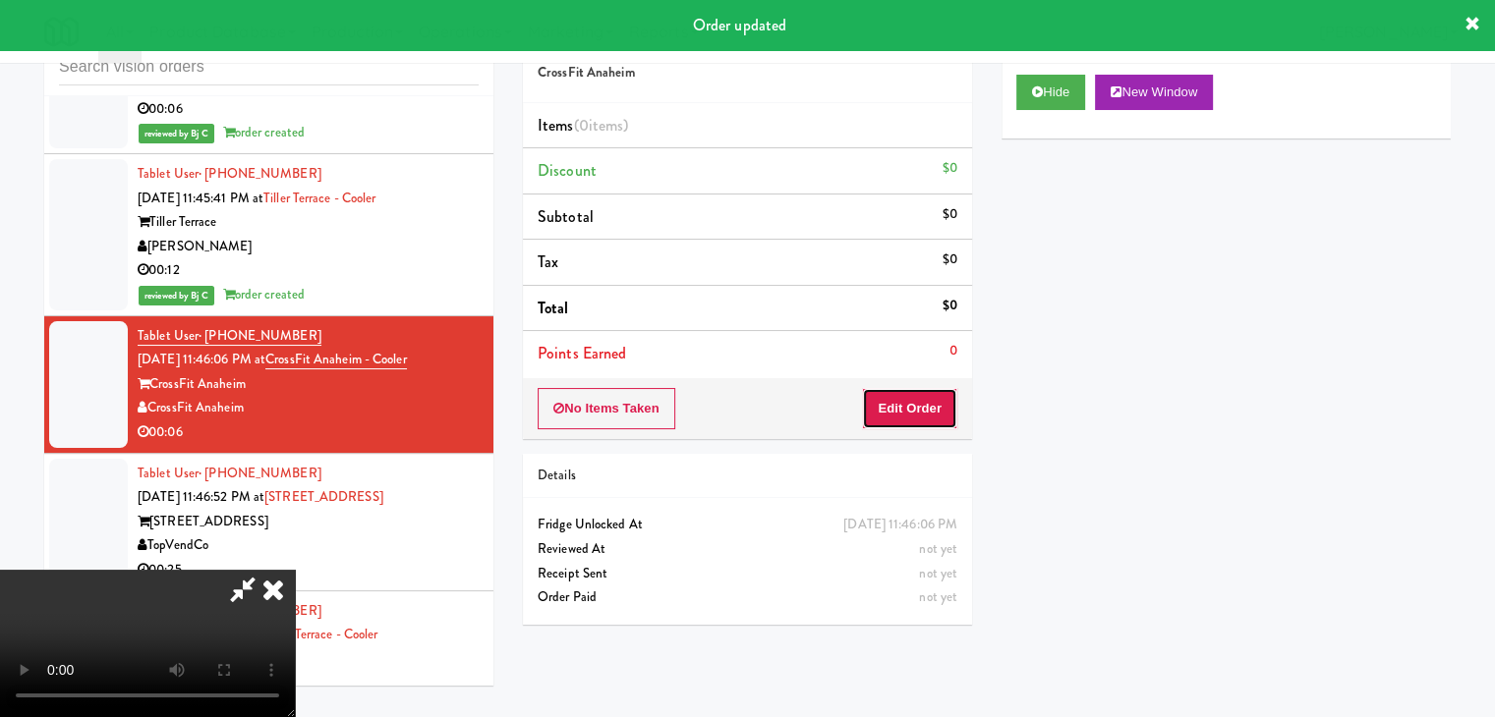
click at [912, 402] on button "Edit Order" at bounding box center [909, 408] width 95 height 41
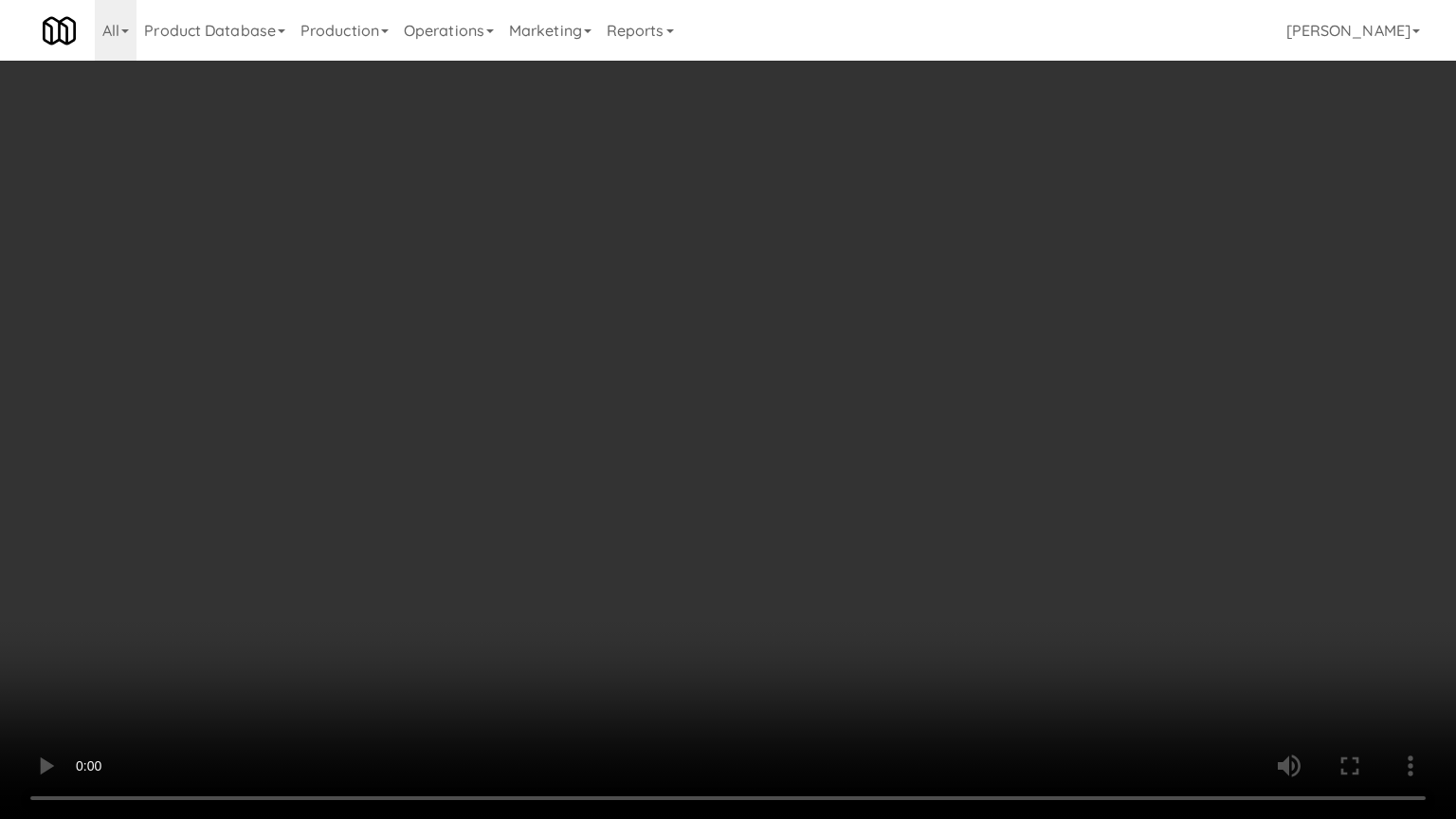
click at [755, 576] on video at bounding box center [728, 409] width 1456 height 819
click at [753, 578] on video at bounding box center [728, 409] width 1456 height 819
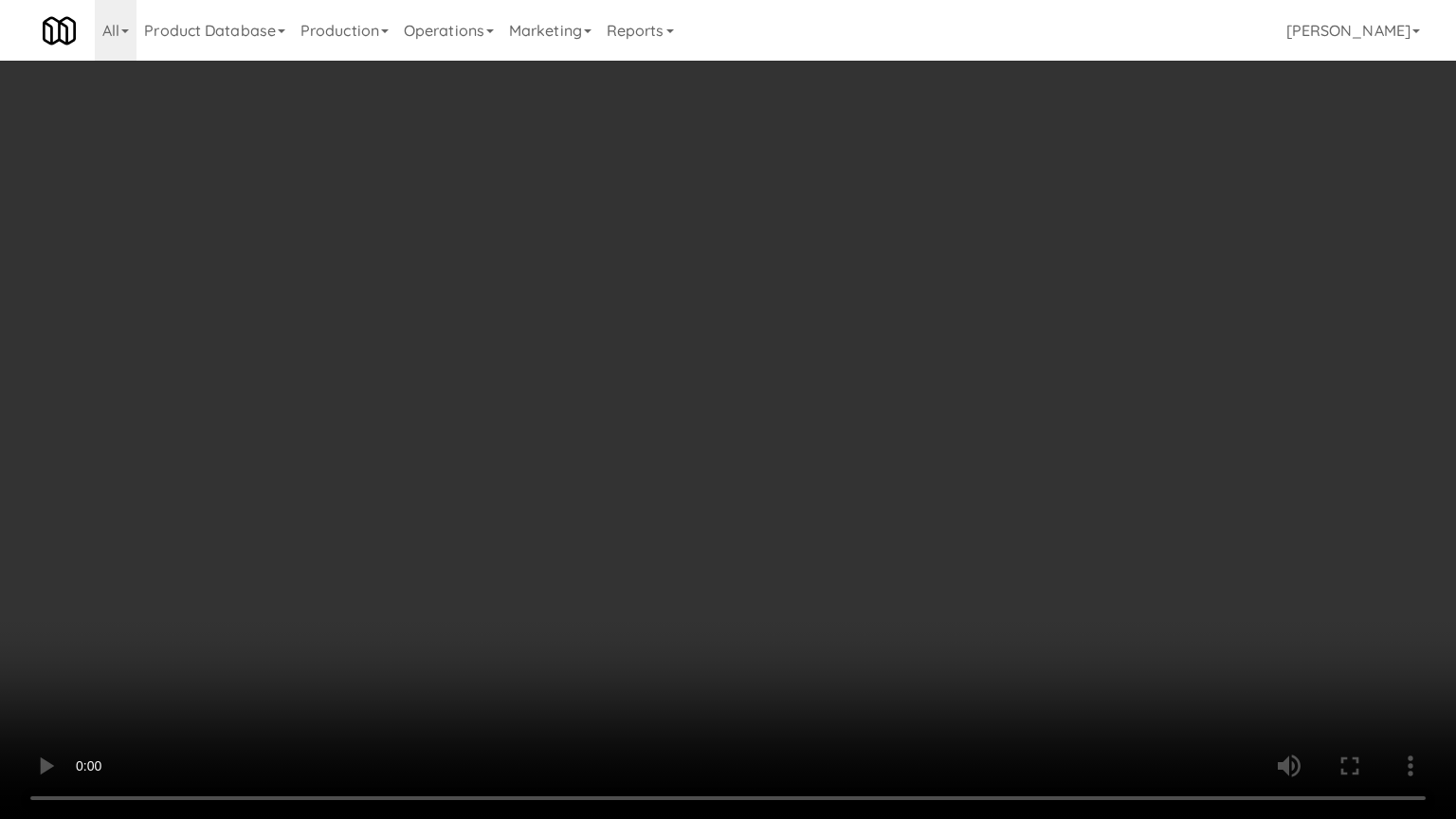
click at [760, 579] on video at bounding box center [728, 409] width 1456 height 819
click at [761, 579] on video at bounding box center [728, 409] width 1456 height 819
click at [762, 579] on video at bounding box center [728, 409] width 1456 height 819
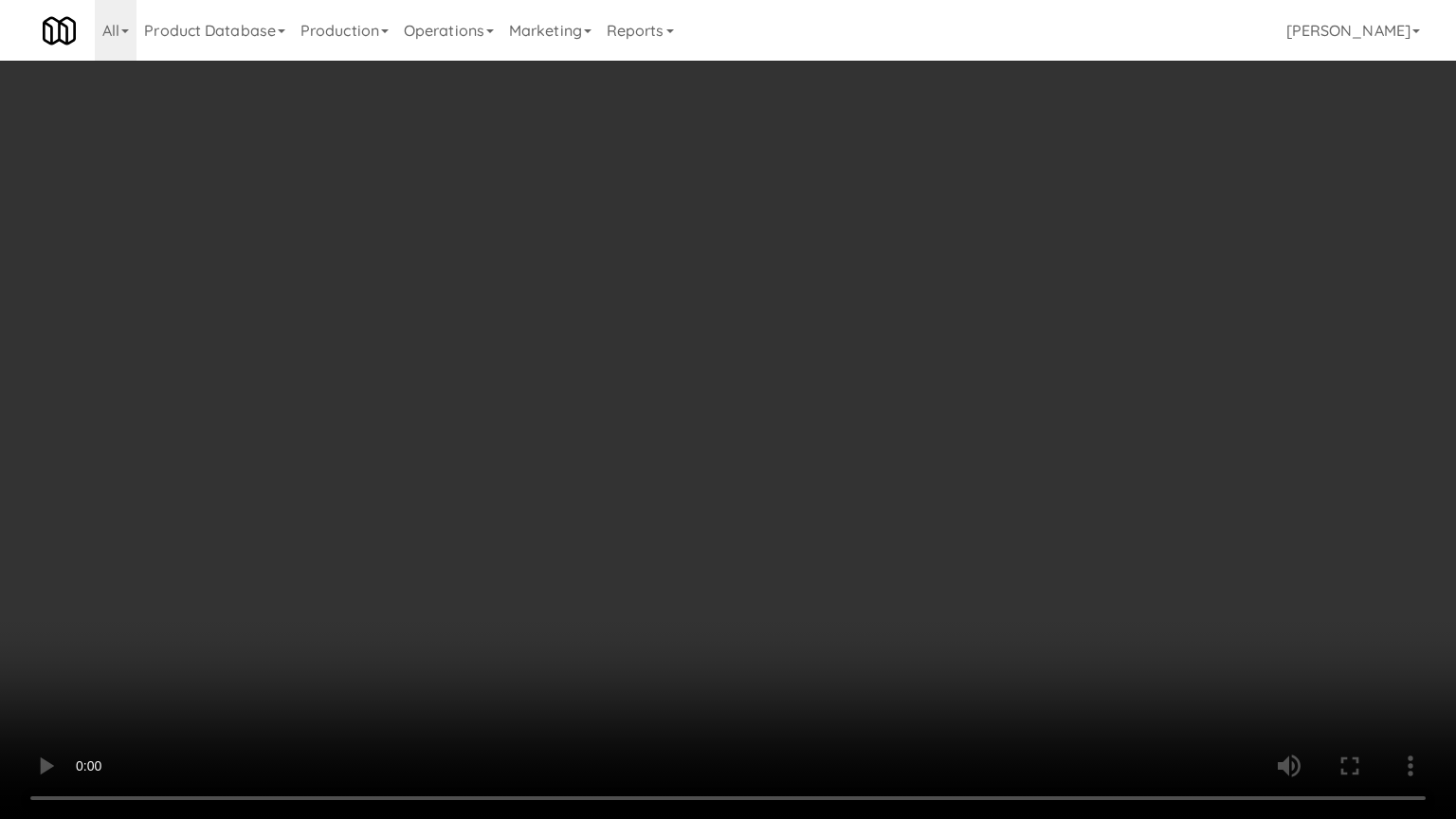
click at [746, 587] on video at bounding box center [728, 409] width 1456 height 819
click at [745, 587] on video at bounding box center [728, 409] width 1456 height 819
drag, startPoint x: 745, startPoint y: 587, endPoint x: 774, endPoint y: 483, distance: 108.0
click at [746, 587] on video at bounding box center [728, 409] width 1456 height 819
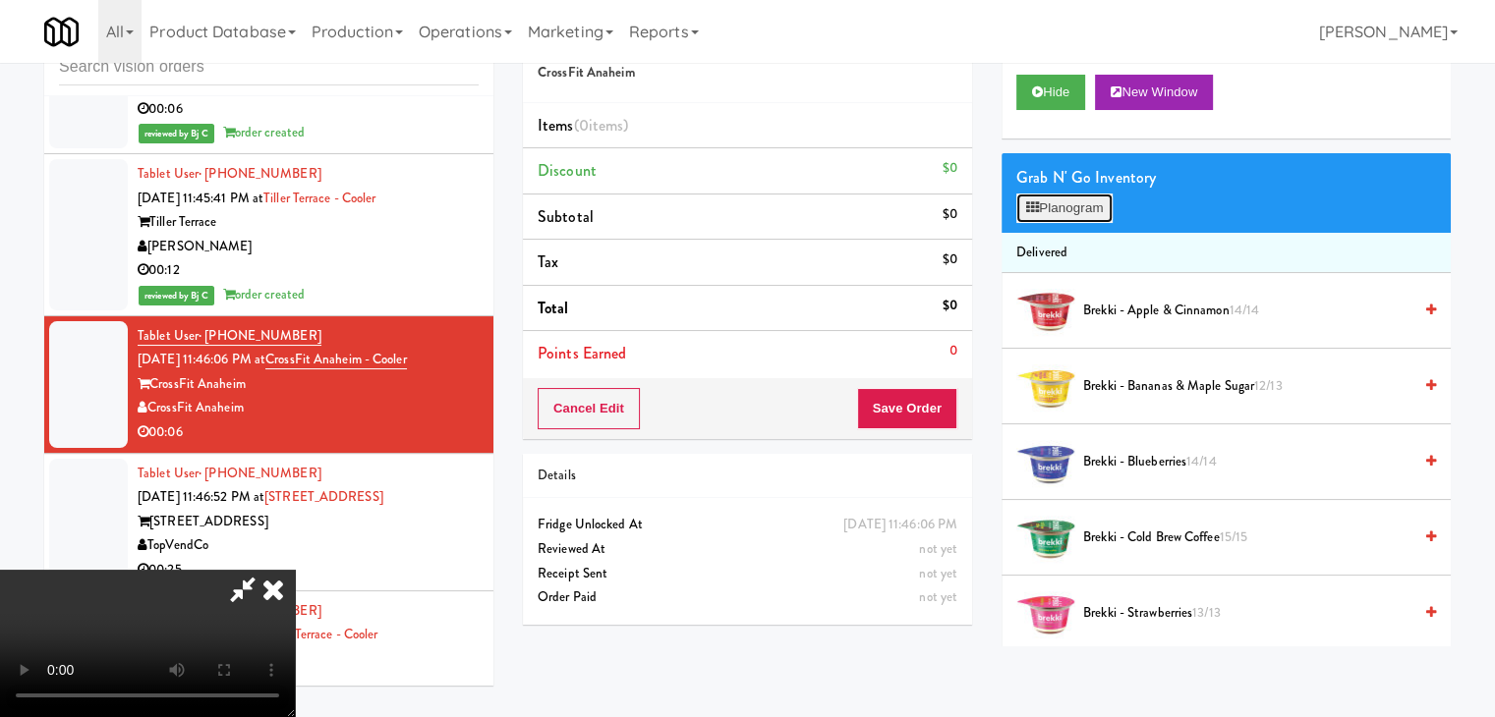
click at [1095, 204] on button "Planogram" at bounding box center [1064, 208] width 96 height 29
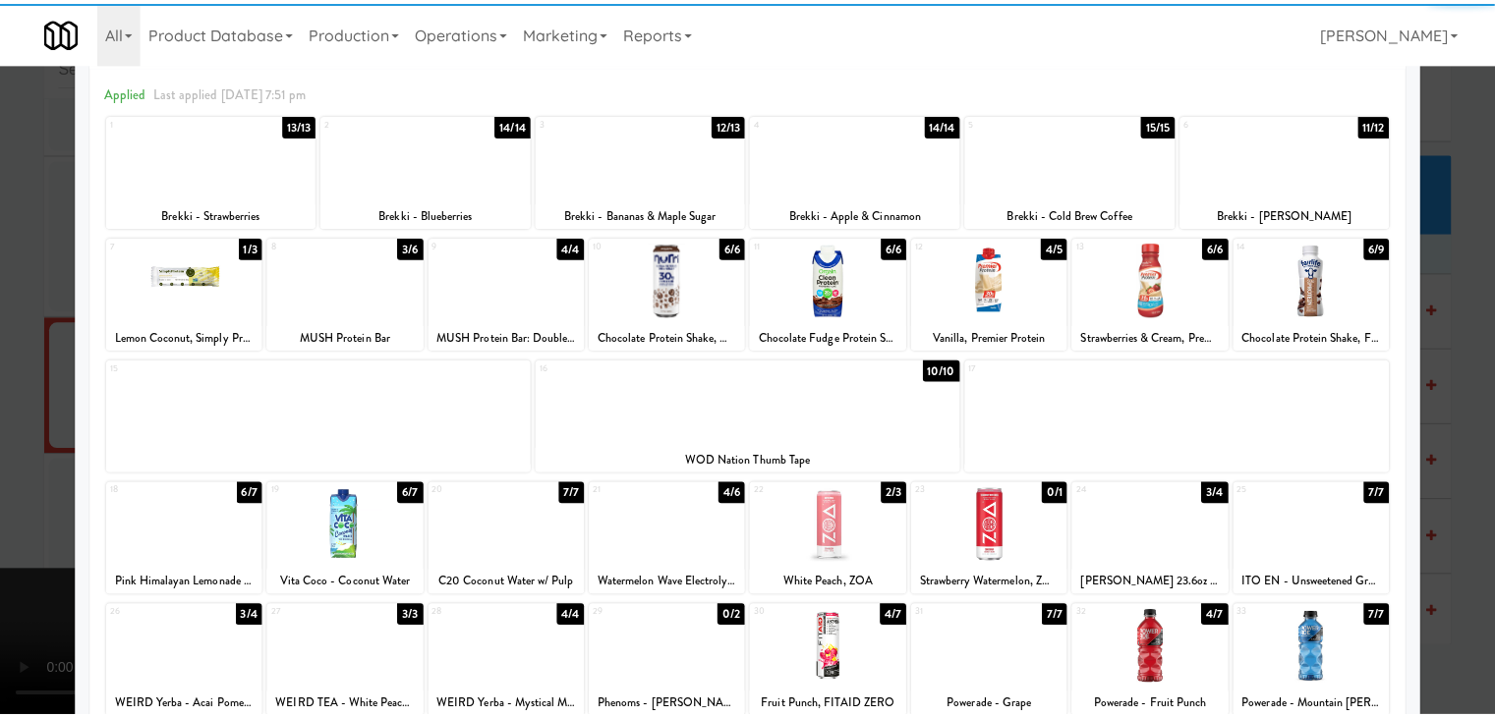
scroll to position [197, 0]
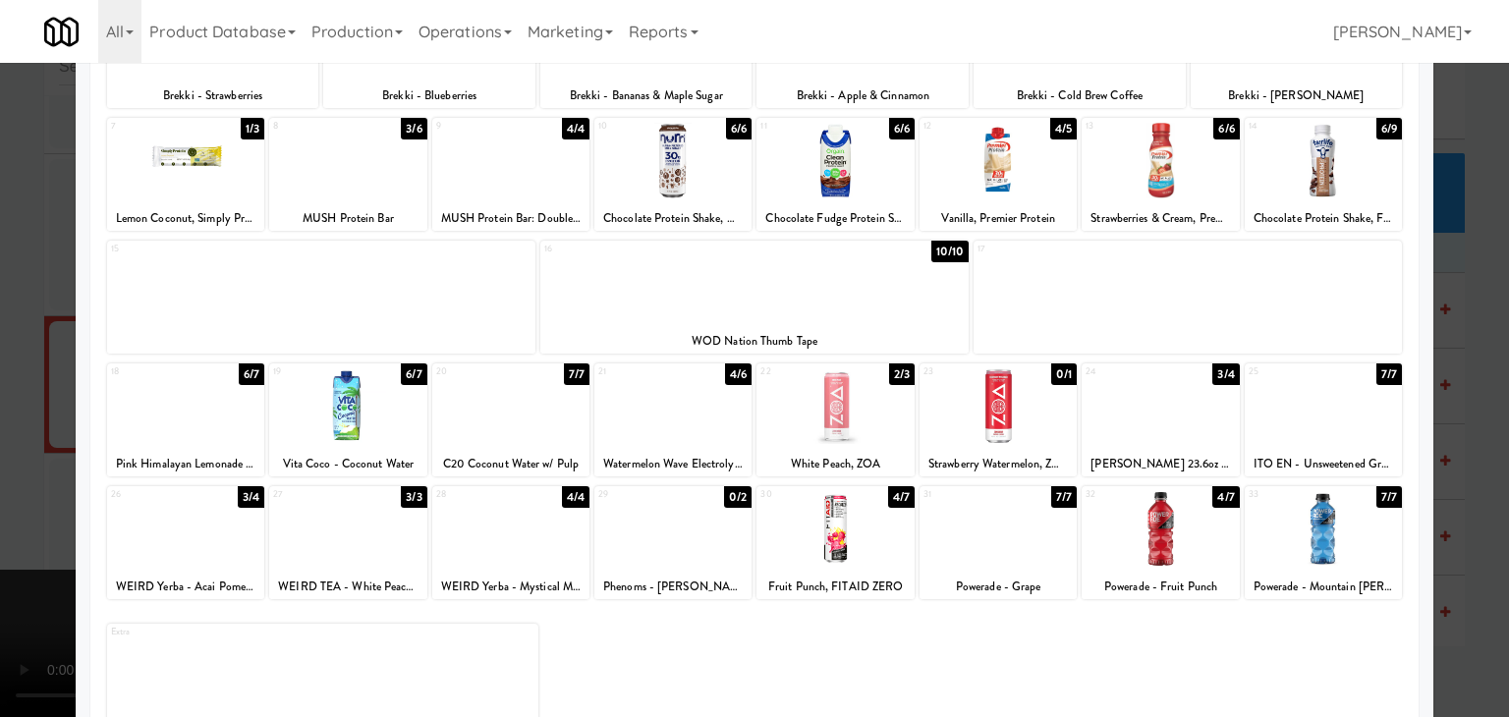
drag, startPoint x: 0, startPoint y: 418, endPoint x: 85, endPoint y: 393, distance: 89.0
click at [2, 418] on div at bounding box center [754, 358] width 1509 height 717
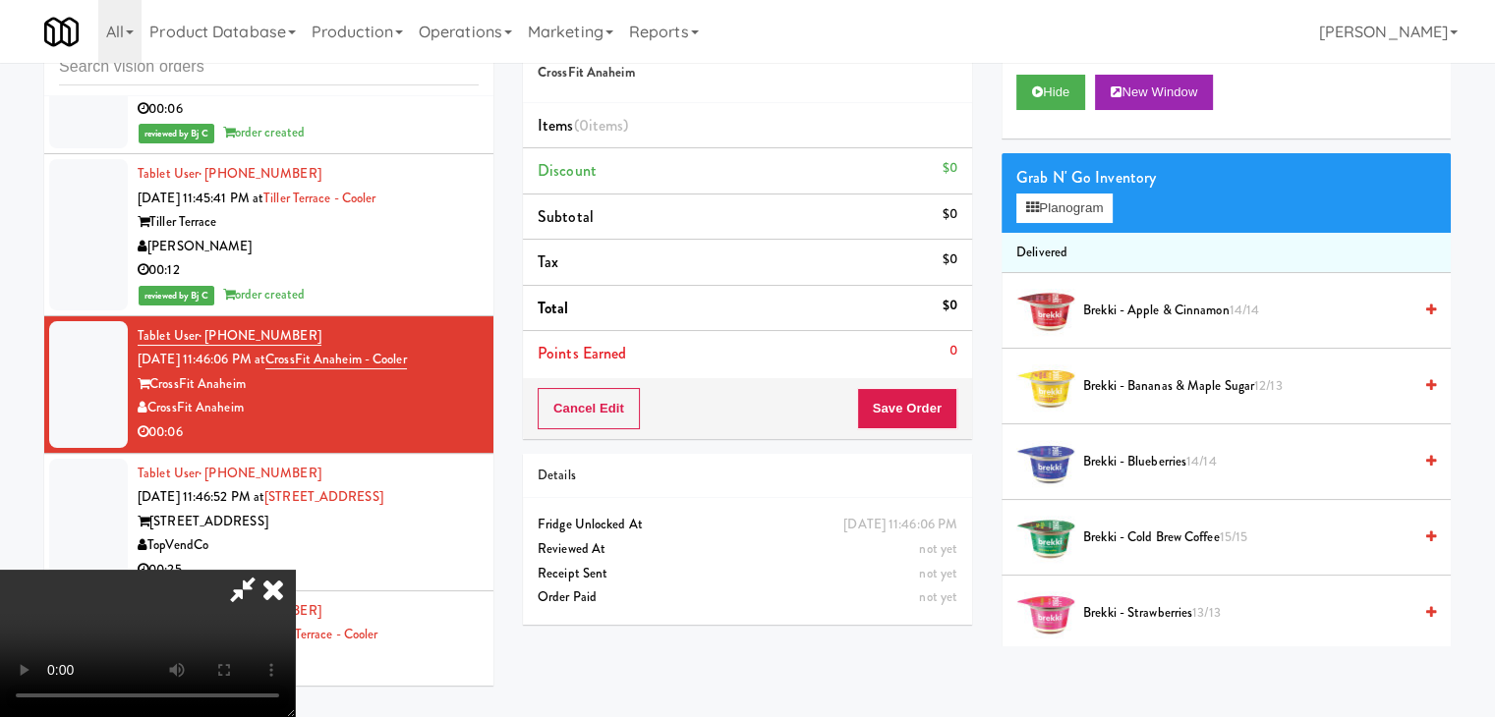
drag, startPoint x: 406, startPoint y: 394, endPoint x: 417, endPoint y: 394, distance: 10.8
click at [295, 570] on video at bounding box center [147, 643] width 295 height 147
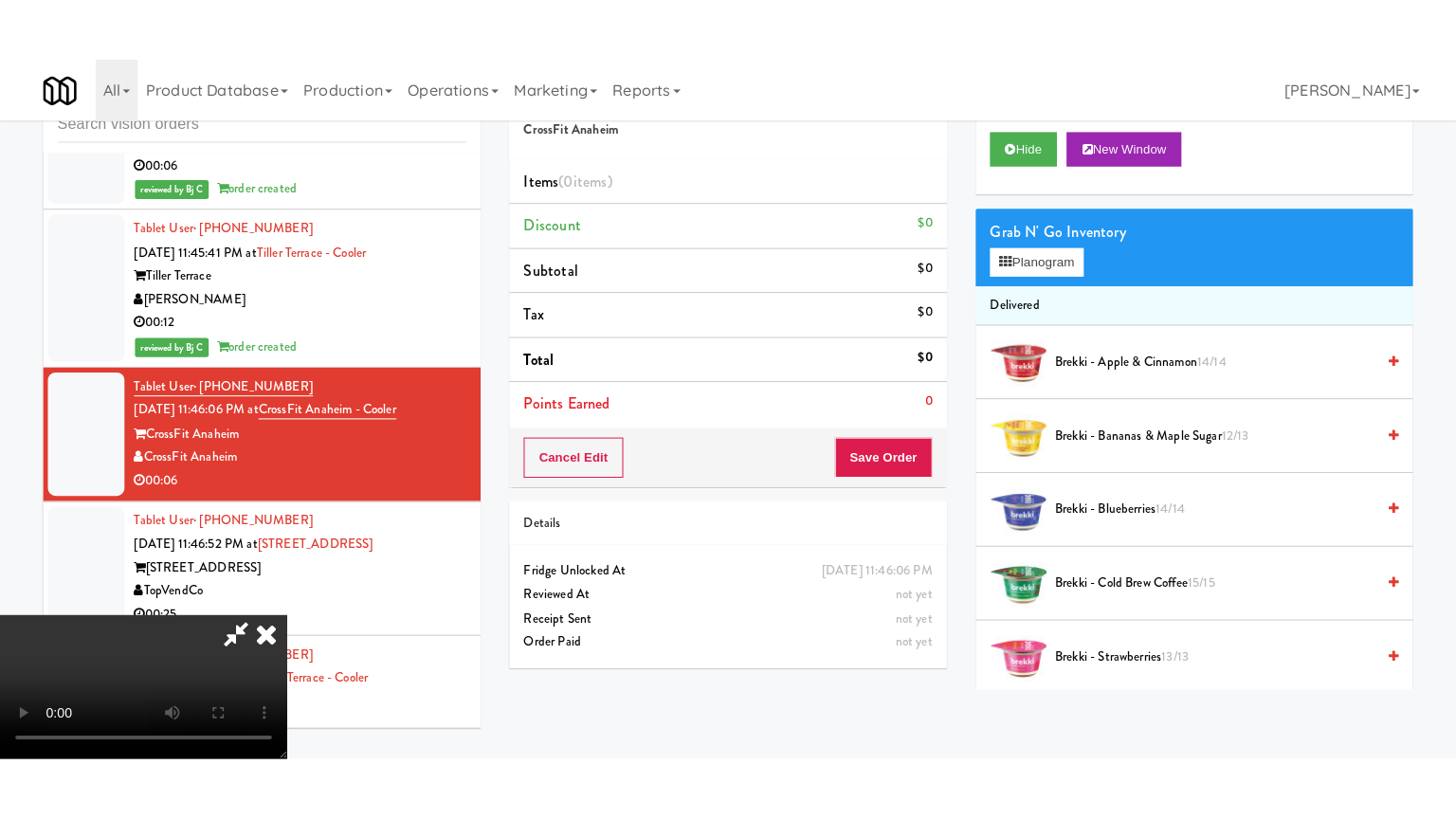
scroll to position [266, 0]
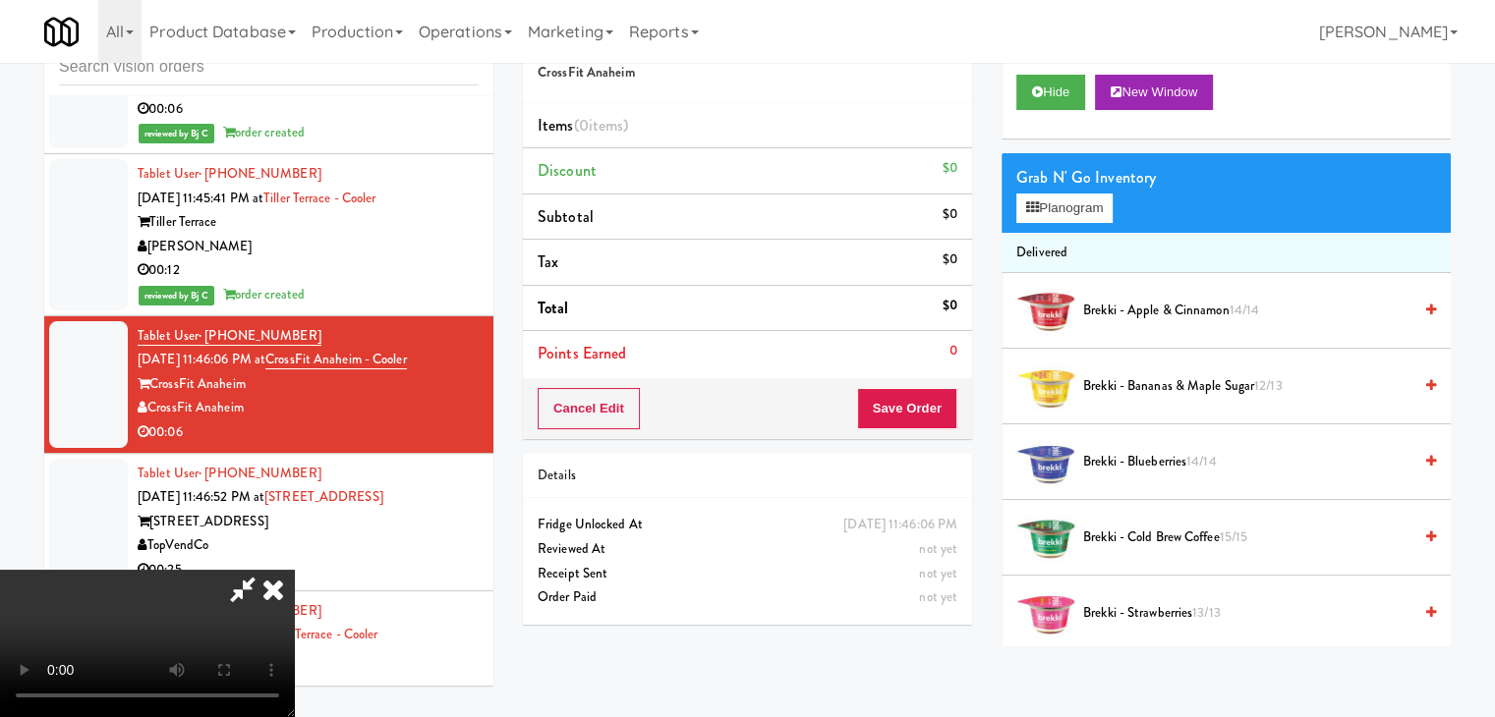
click at [295, 570] on video at bounding box center [147, 643] width 295 height 147
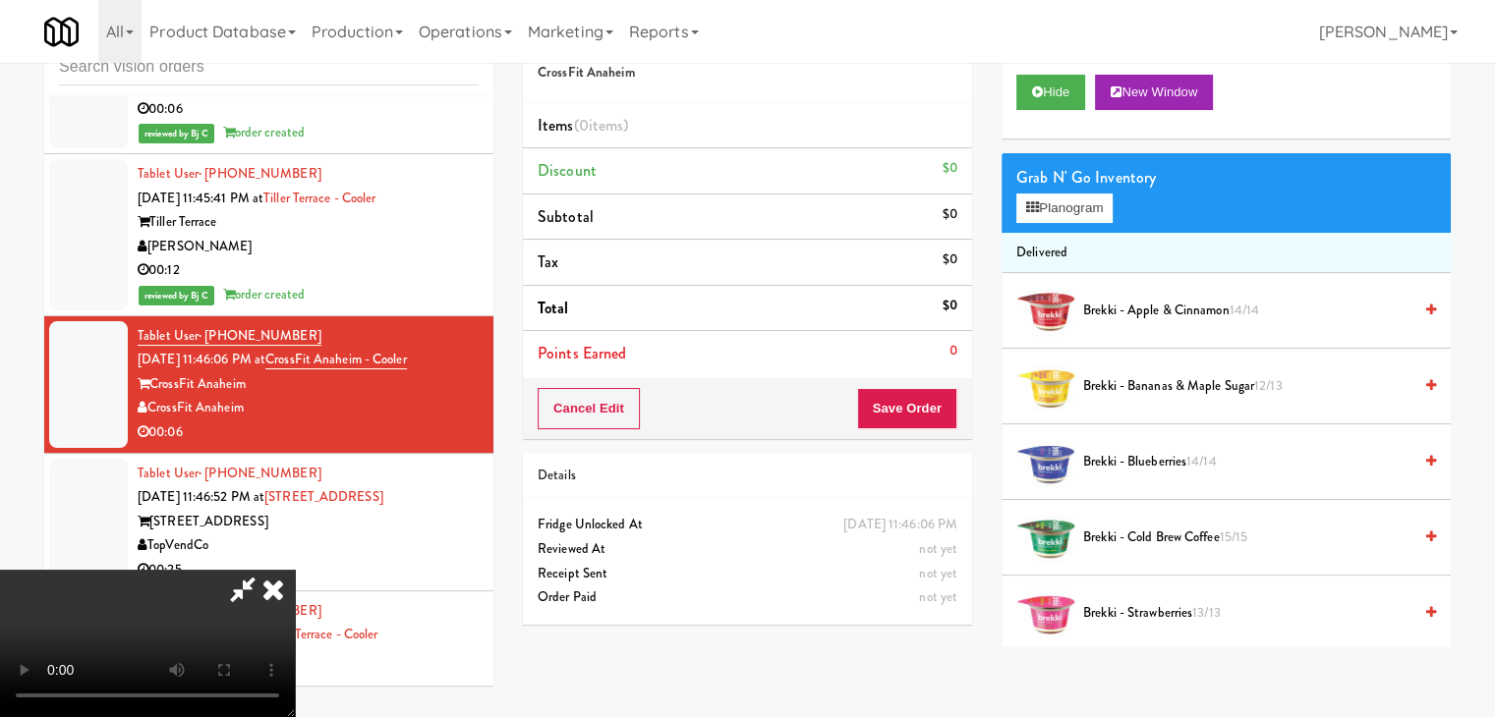
click at [295, 570] on video at bounding box center [147, 643] width 295 height 147
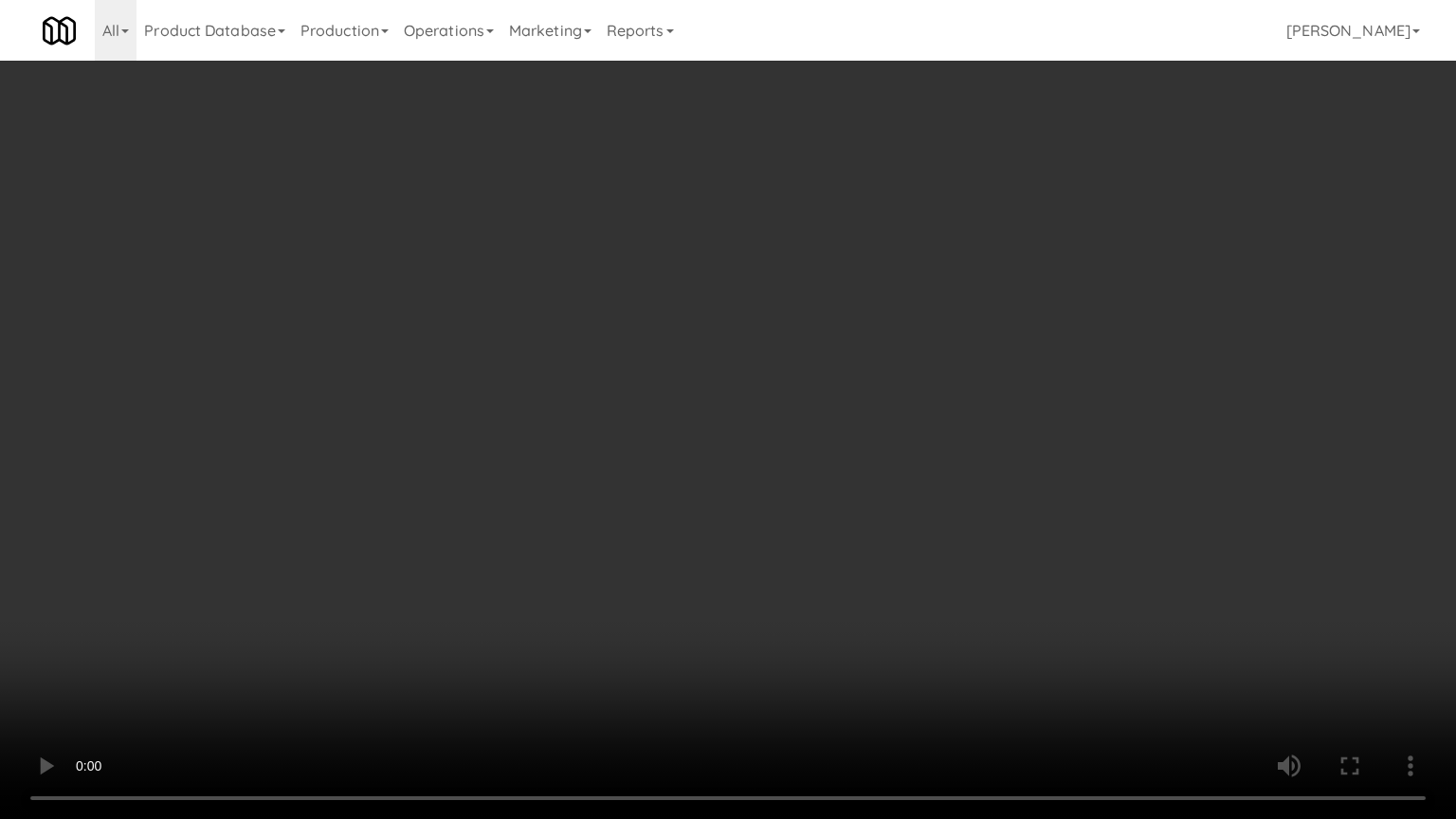
click at [620, 463] on video at bounding box center [728, 409] width 1456 height 819
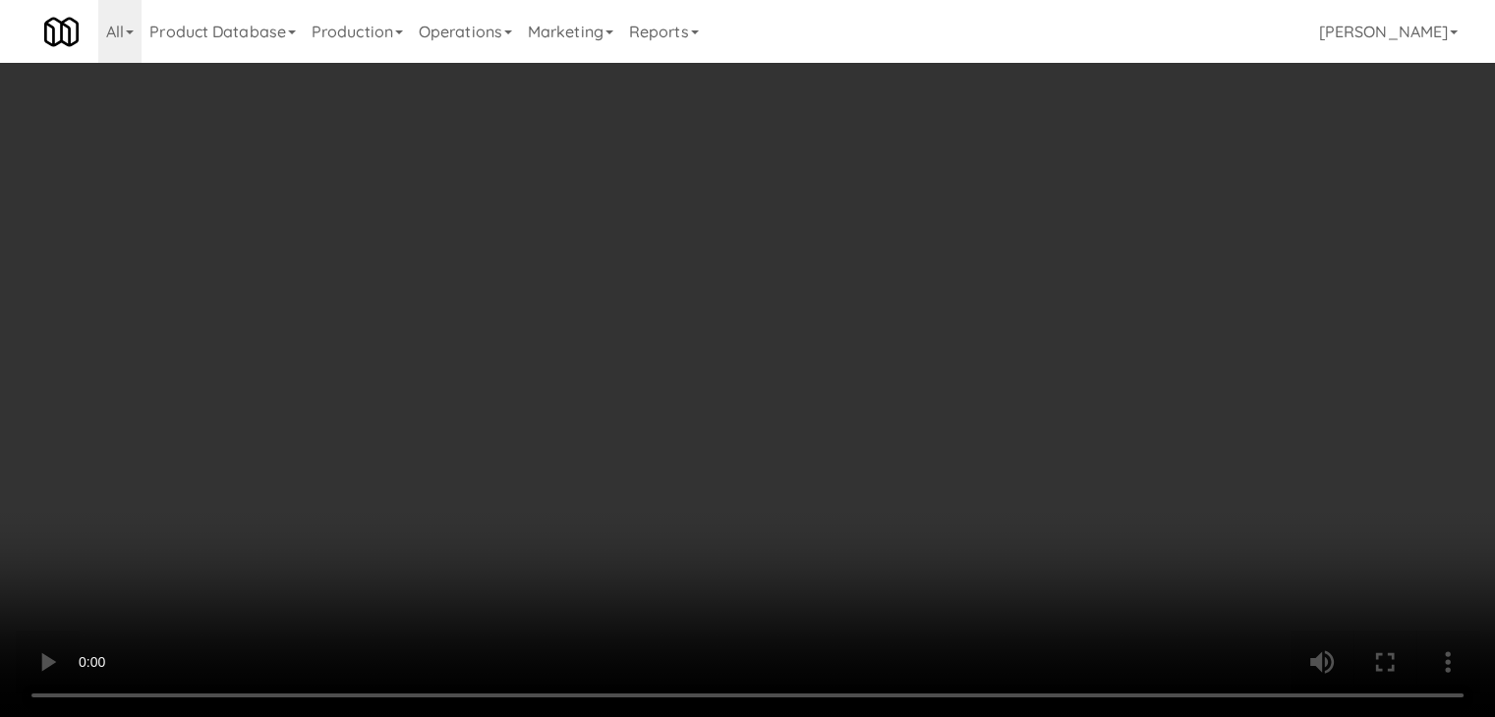
scroll to position [1081, 0]
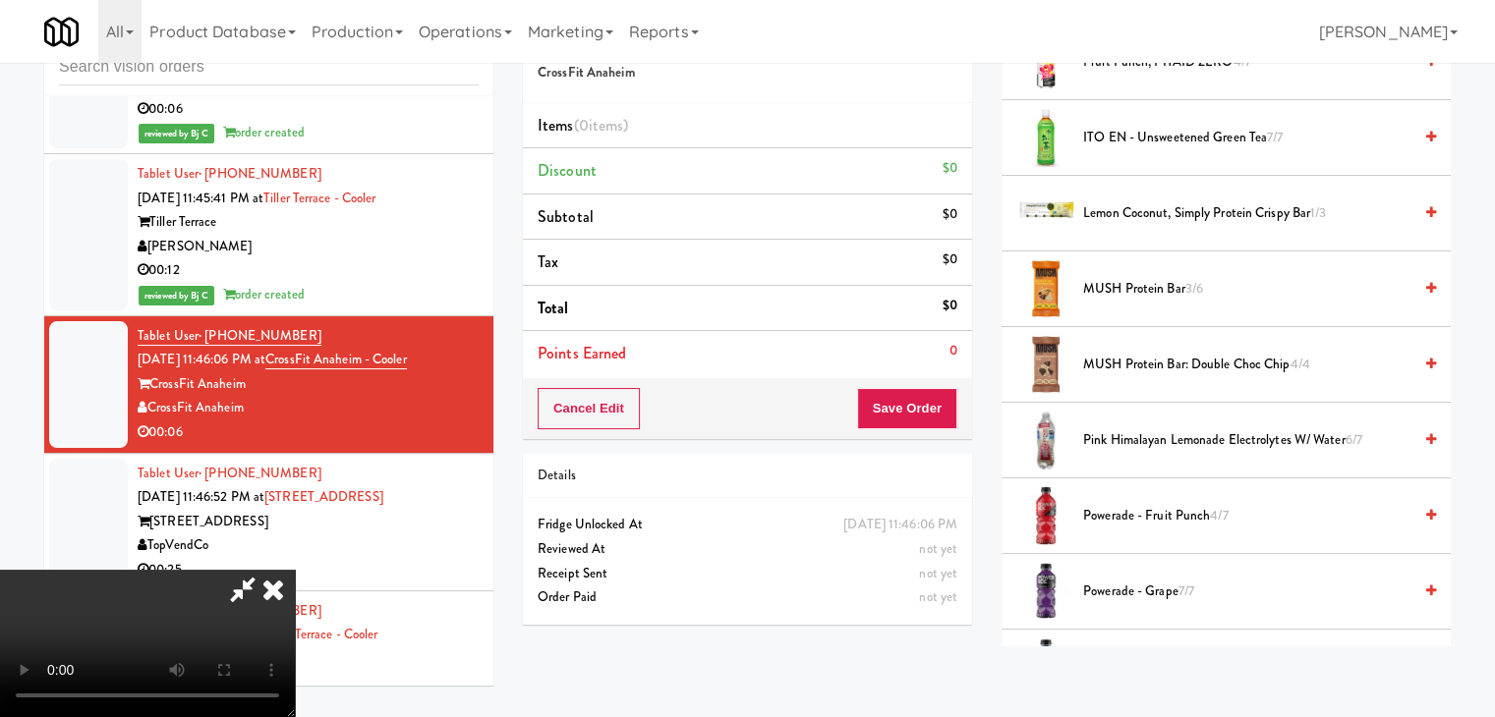
click at [1183, 428] on span "Pink Himalayan Lemonade Electrolytes w/ Water 6/7" at bounding box center [1247, 440] width 328 height 25
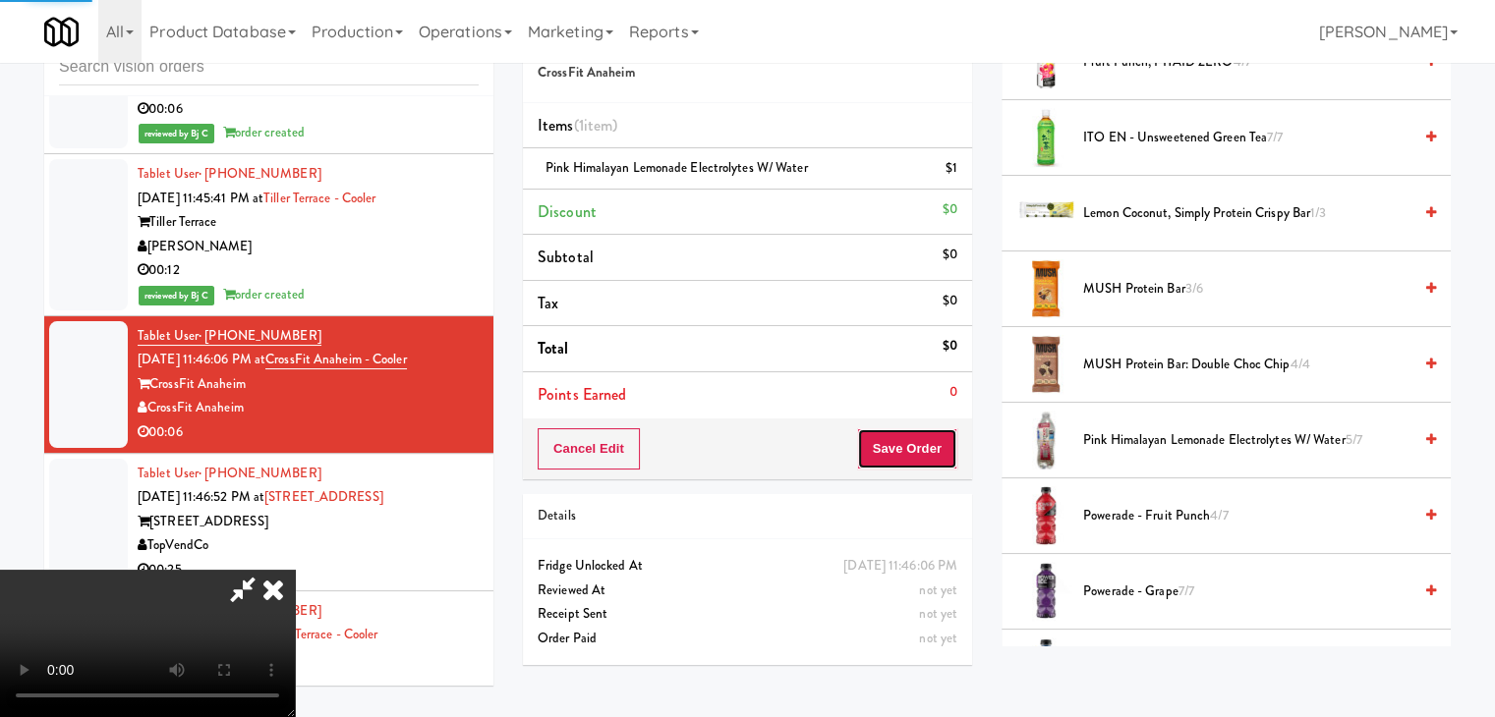
click at [951, 441] on button "Save Order" at bounding box center [907, 448] width 100 height 41
click at [931, 442] on button "Save Order" at bounding box center [907, 448] width 100 height 41
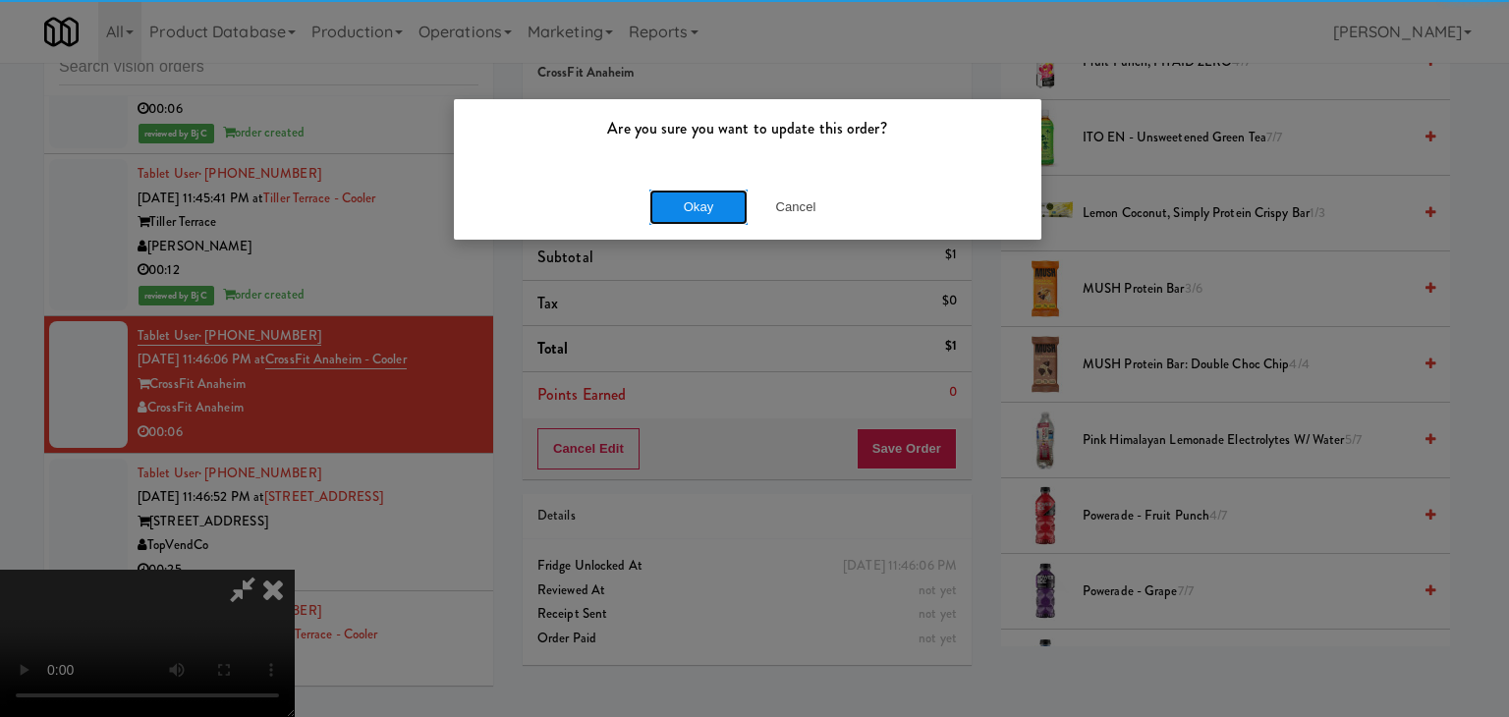
click at [711, 211] on button "Okay" at bounding box center [699, 207] width 98 height 35
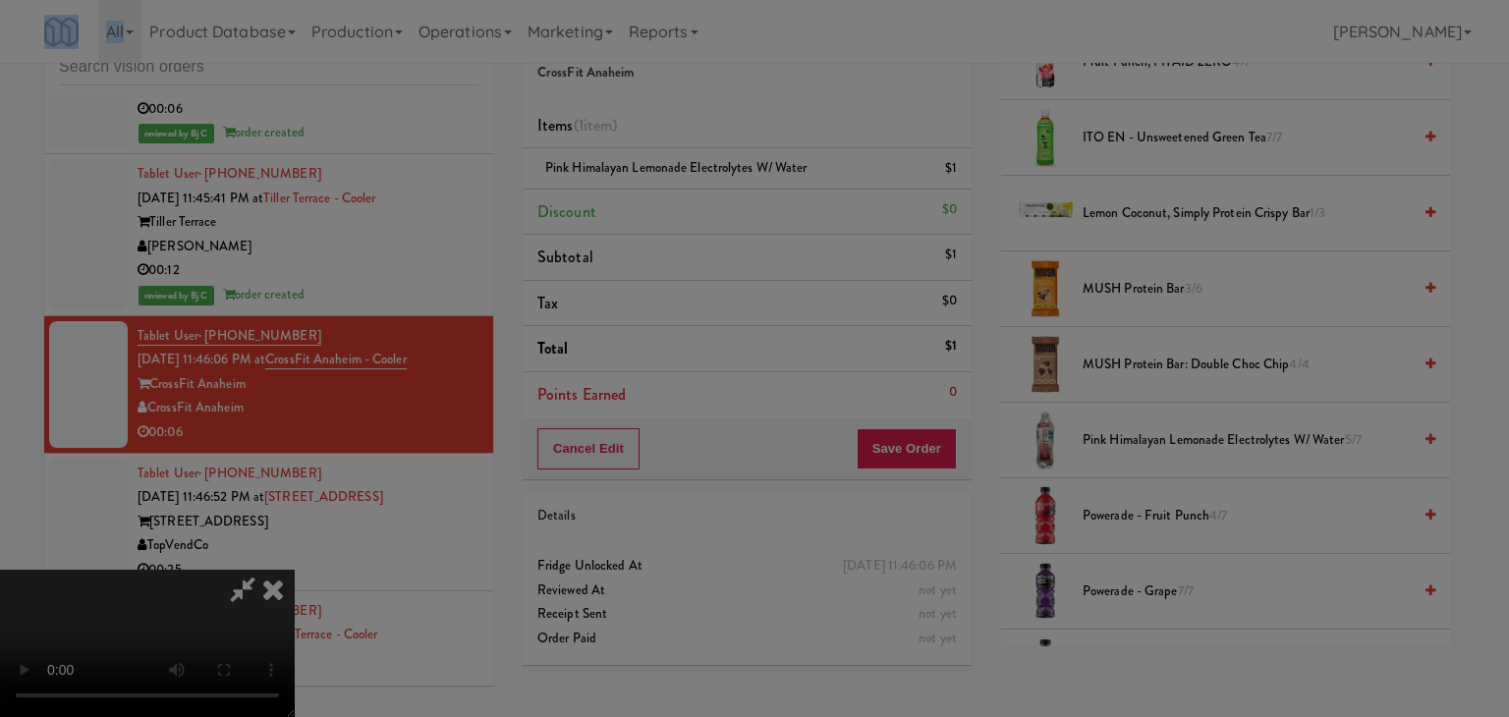
click at [711, 203] on div "Okay Cancel" at bounding box center [748, 171] width 588 height 66
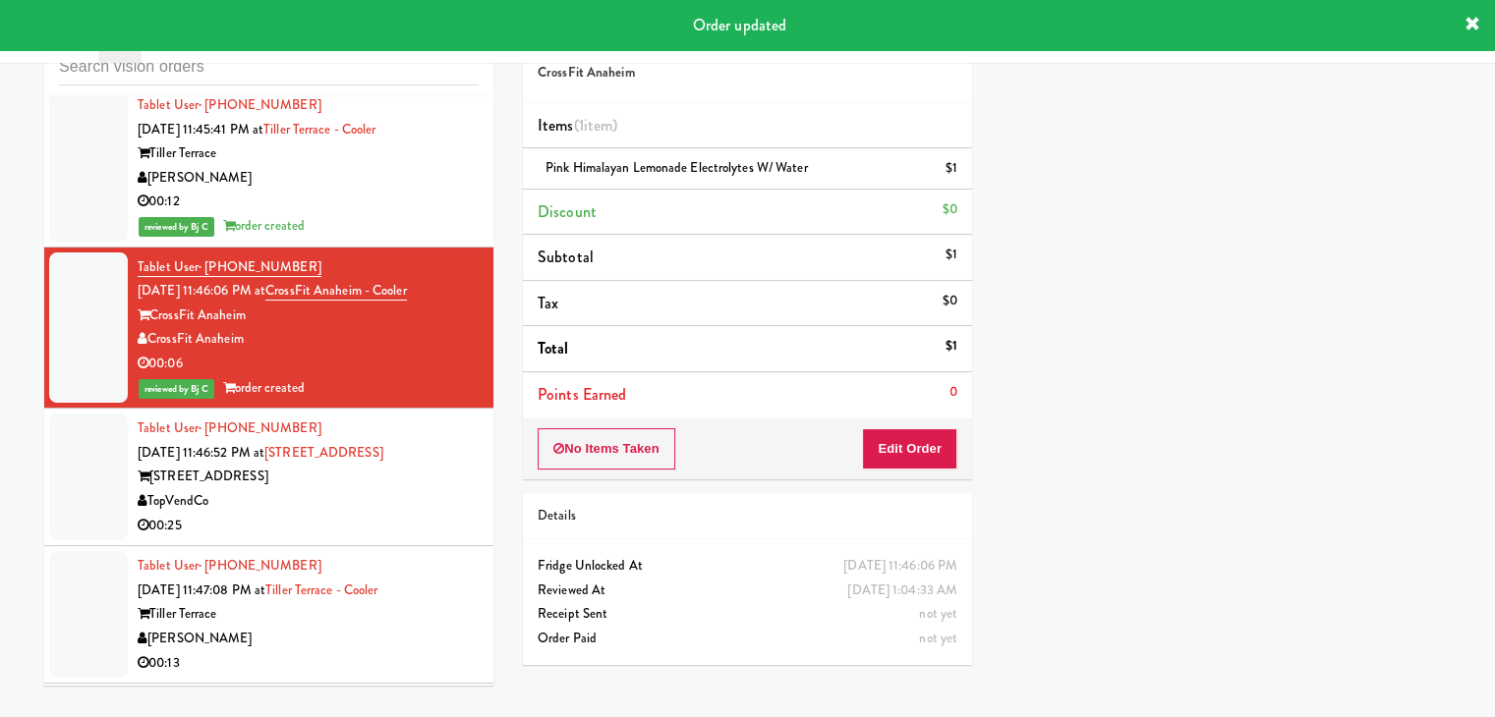
scroll to position [6073, 0]
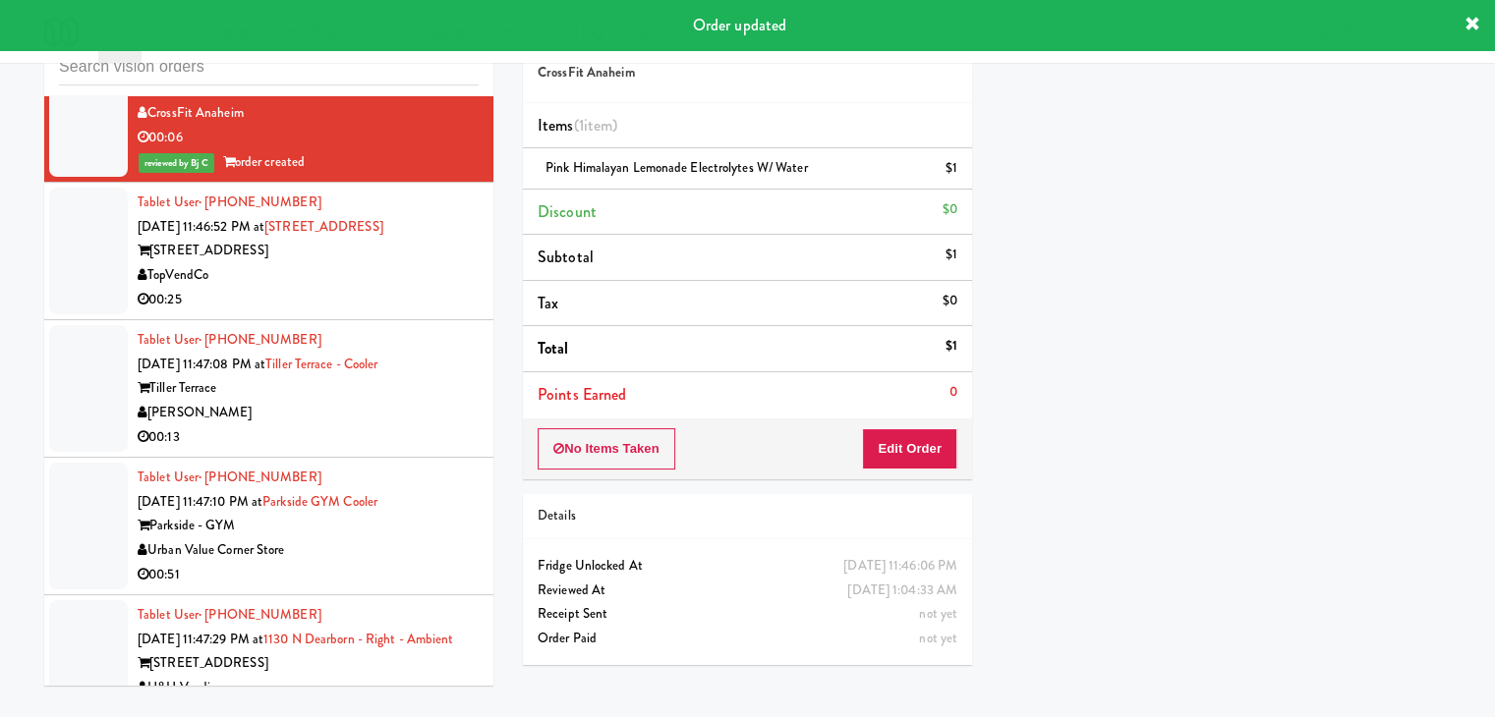
click at [440, 274] on div "TopVendCo" at bounding box center [308, 275] width 341 height 25
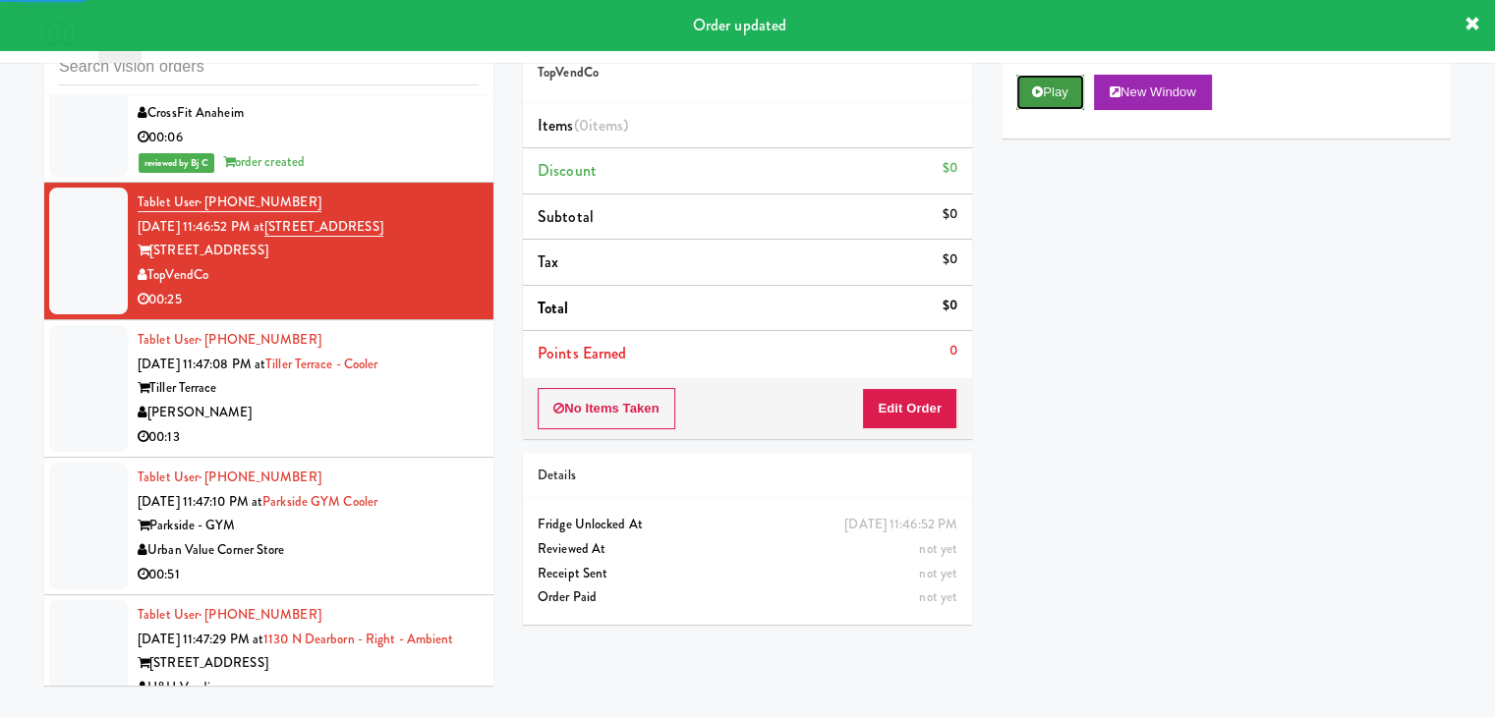
drag, startPoint x: 1070, startPoint y: 93, endPoint x: 983, endPoint y: 272, distance: 199.1
click at [1069, 93] on button "Play" at bounding box center [1050, 92] width 68 height 35
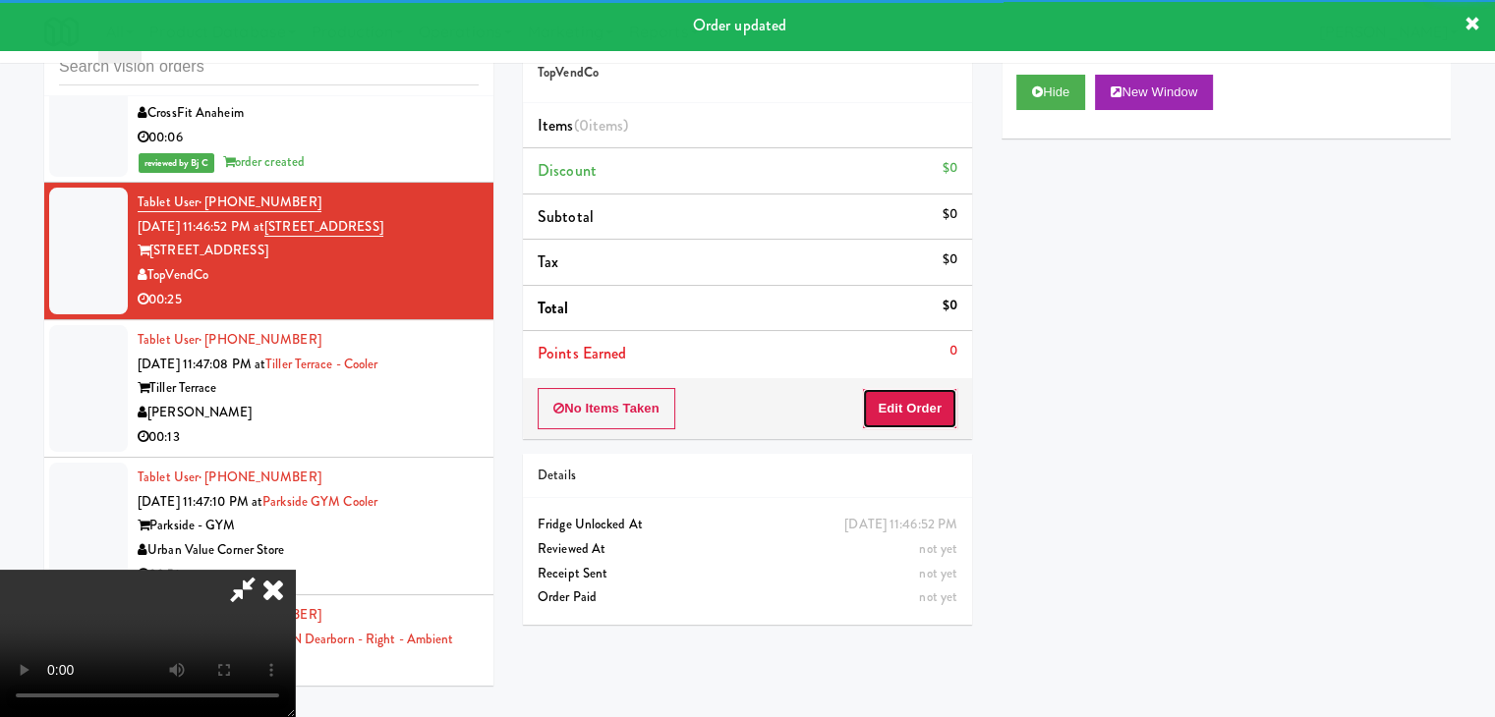
click at [925, 406] on button "Edit Order" at bounding box center [909, 408] width 95 height 41
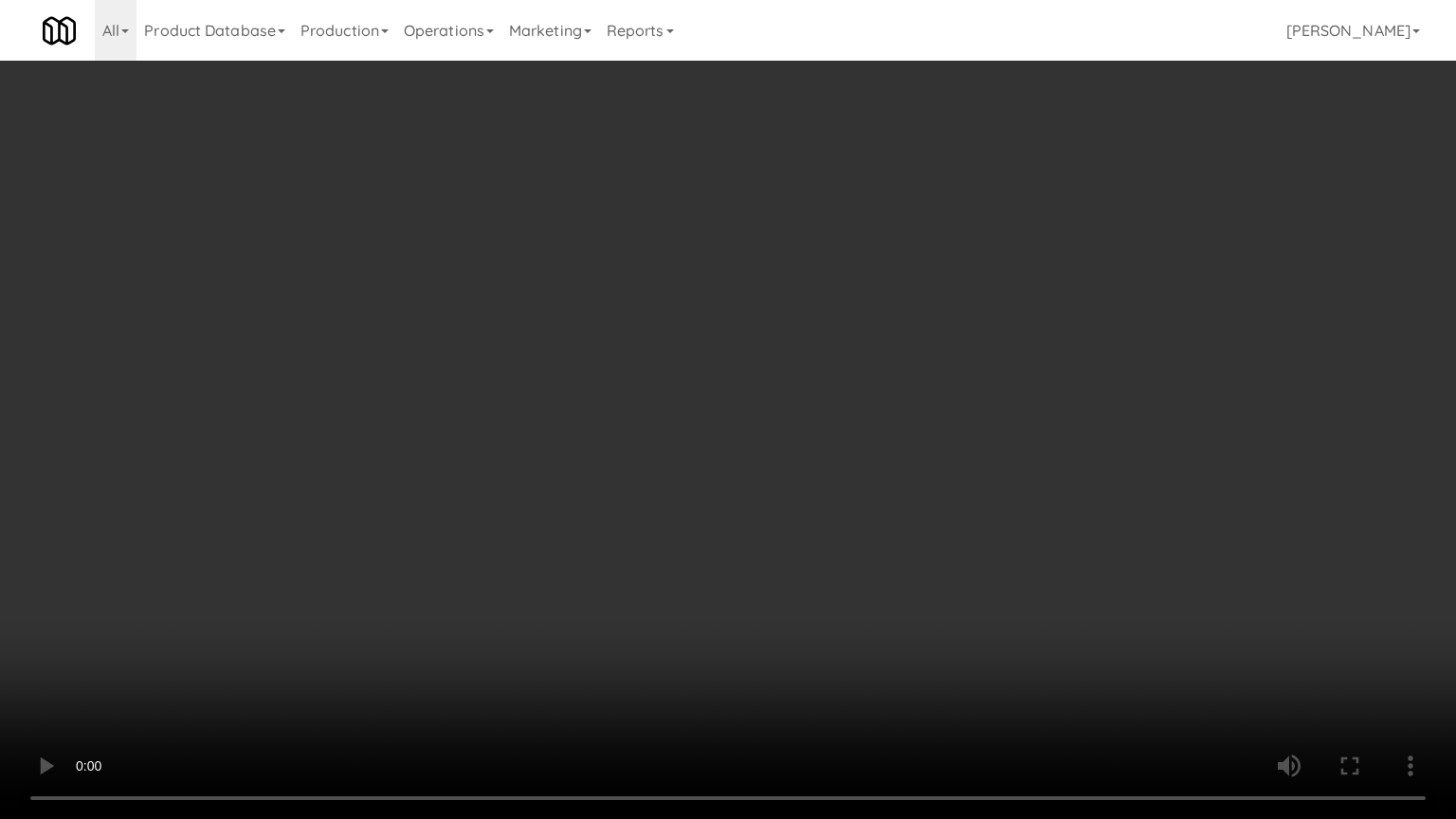
click at [968, 500] on video at bounding box center [728, 409] width 1456 height 819
click at [973, 500] on video at bounding box center [728, 409] width 1456 height 819
click at [943, 424] on video at bounding box center [728, 409] width 1456 height 819
click at [945, 411] on video at bounding box center [728, 409] width 1456 height 819
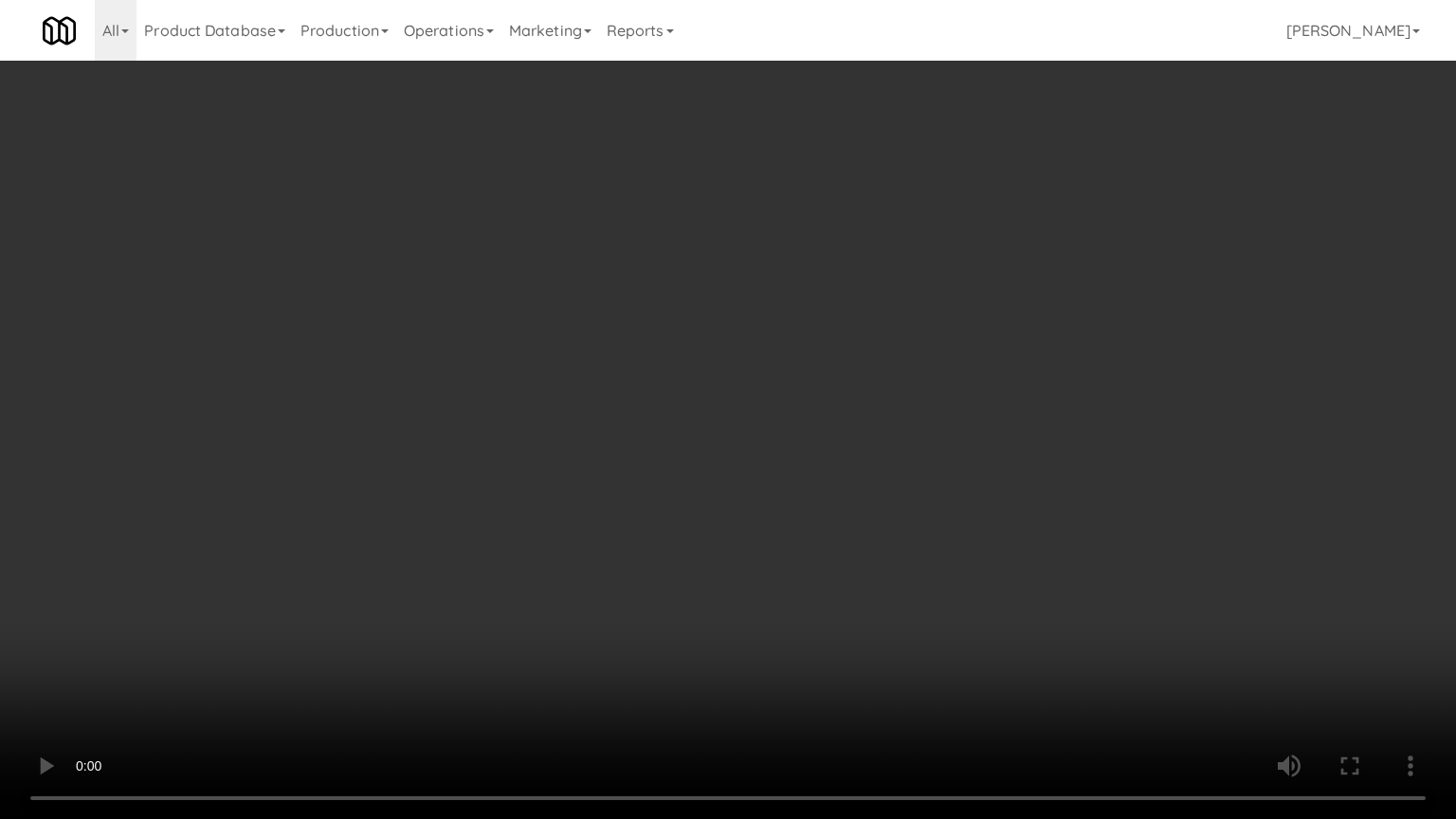
click at [945, 411] on video at bounding box center [728, 409] width 1456 height 819
click at [956, 390] on video at bounding box center [728, 409] width 1456 height 819
click at [951, 378] on video at bounding box center [728, 409] width 1456 height 819
click at [951, 375] on video at bounding box center [728, 409] width 1456 height 819
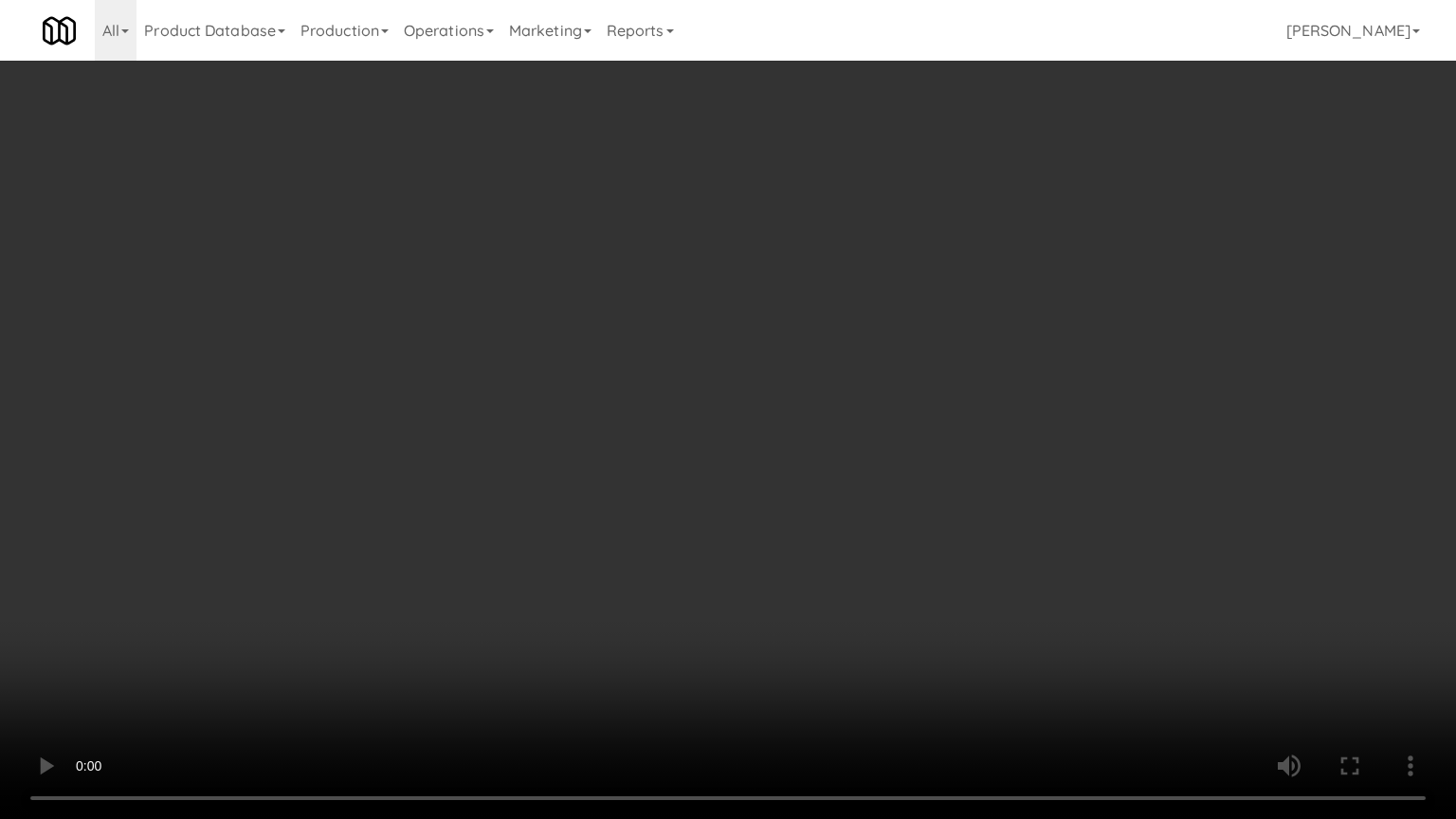
click at [958, 351] on video at bounding box center [728, 409] width 1456 height 819
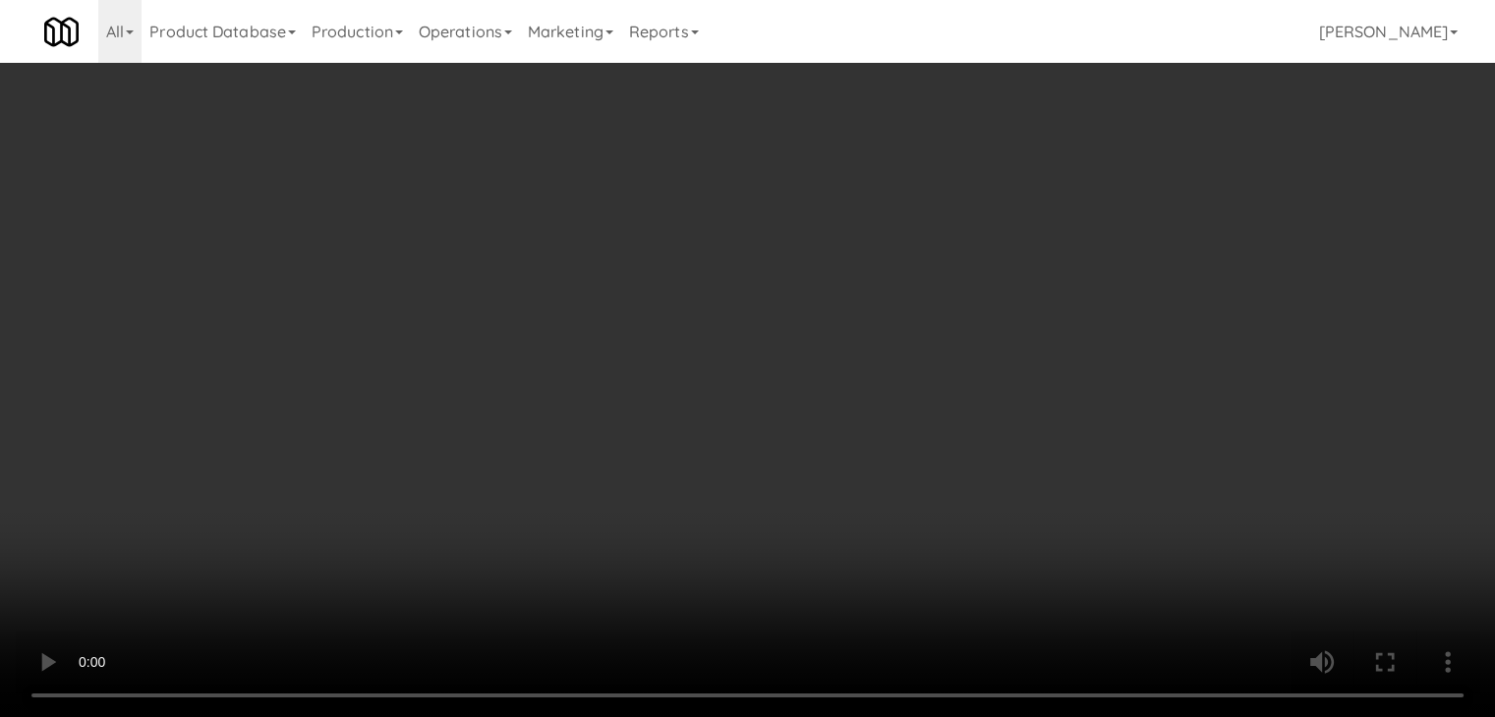
drag, startPoint x: 749, startPoint y: 243, endPoint x: 778, endPoint y: 235, distance: 30.5
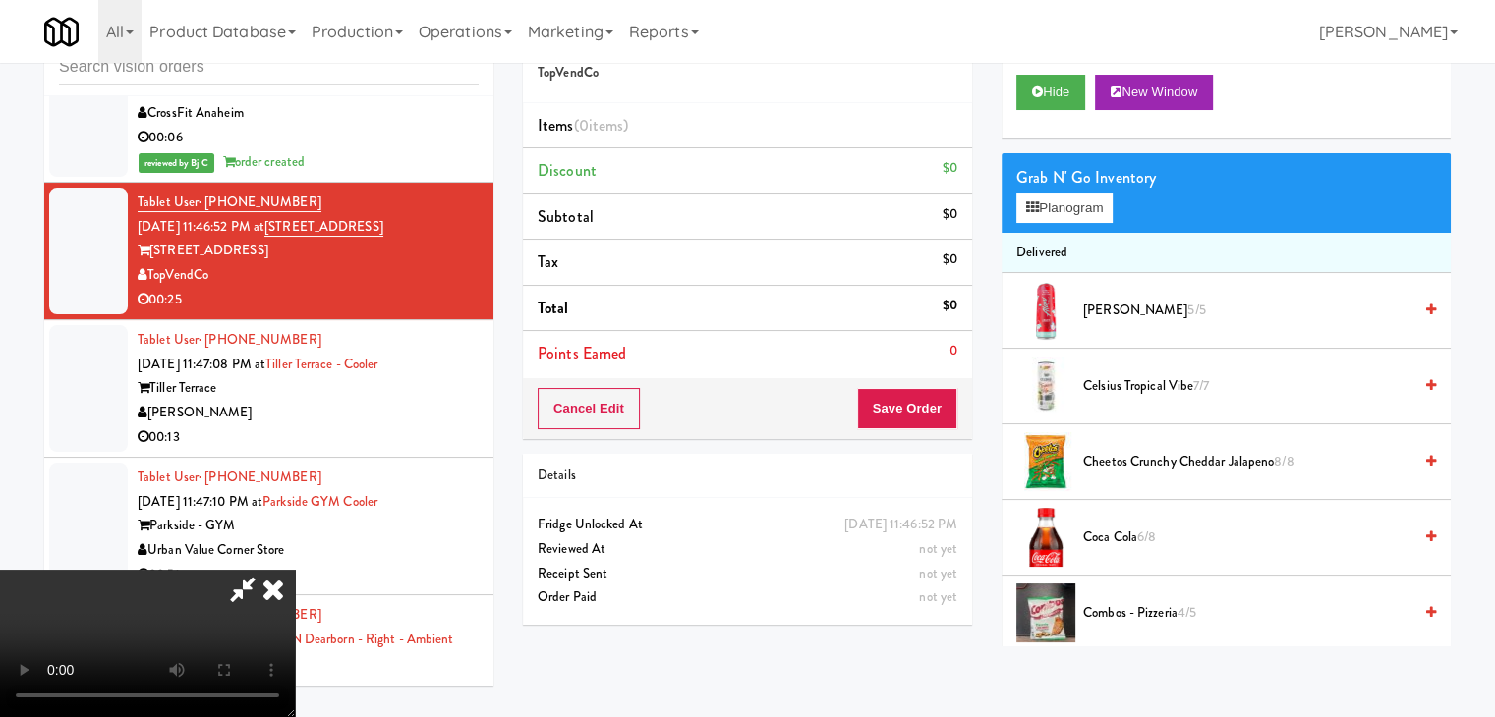
click at [295, 570] on video at bounding box center [147, 643] width 295 height 147
click at [1079, 221] on button "Planogram" at bounding box center [1064, 208] width 96 height 29
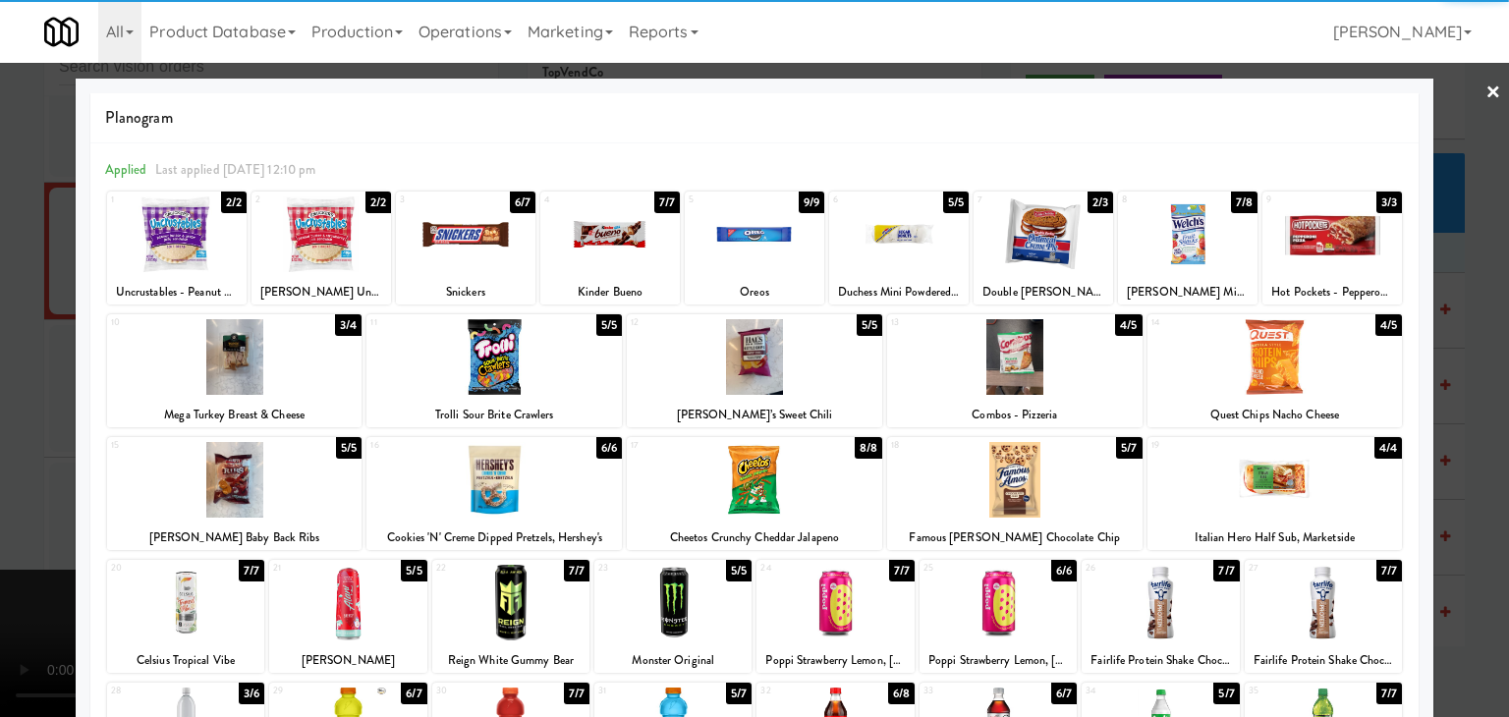
click at [760, 359] on div at bounding box center [755, 357] width 256 height 76
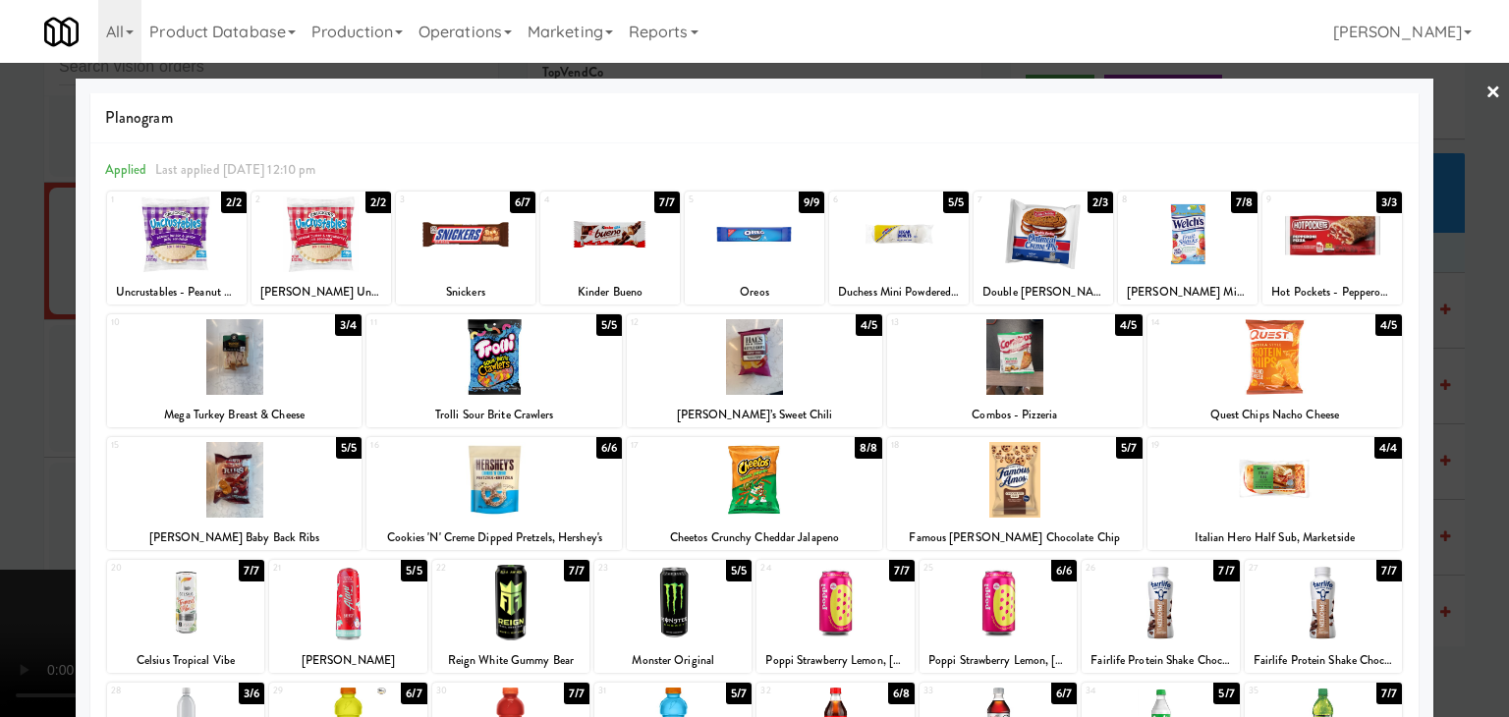
click at [261, 481] on div at bounding box center [235, 480] width 256 height 76
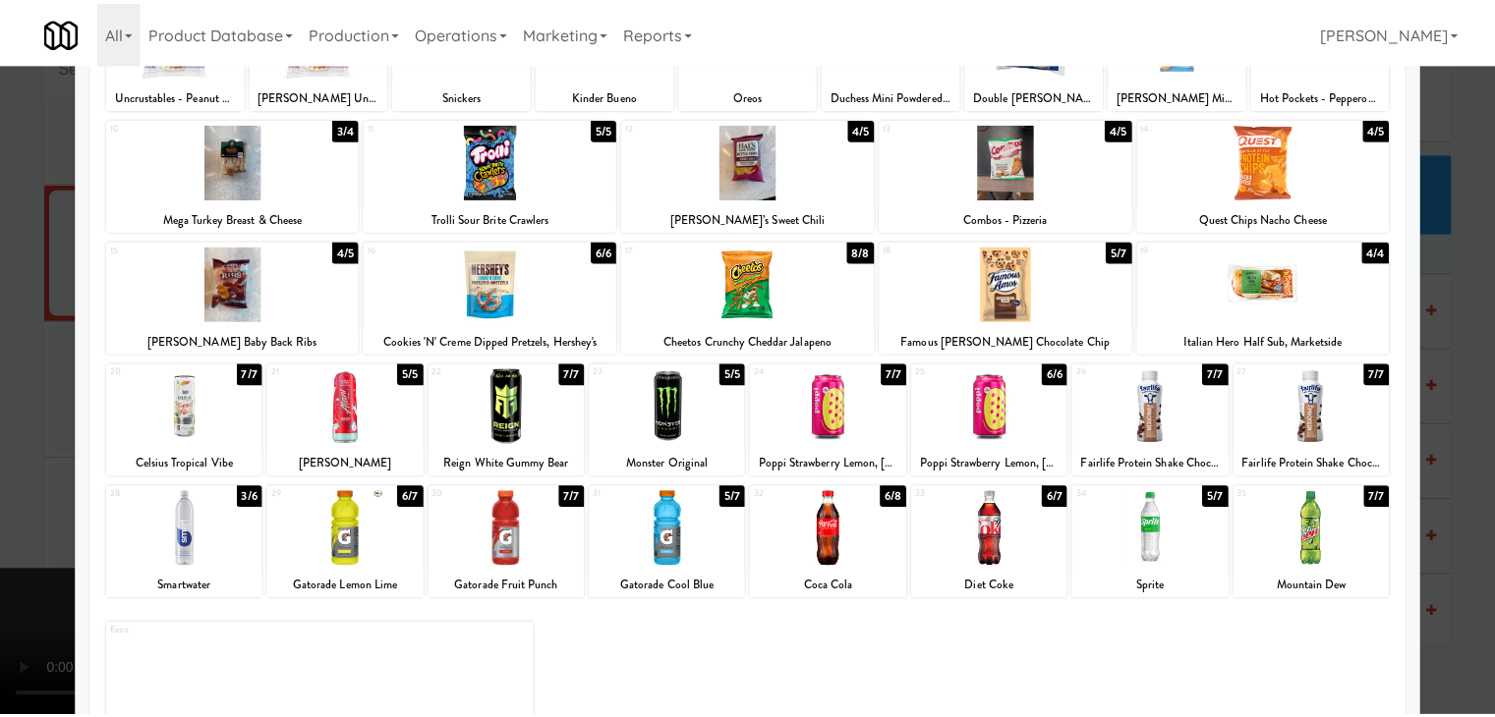
scroll to position [98, 0]
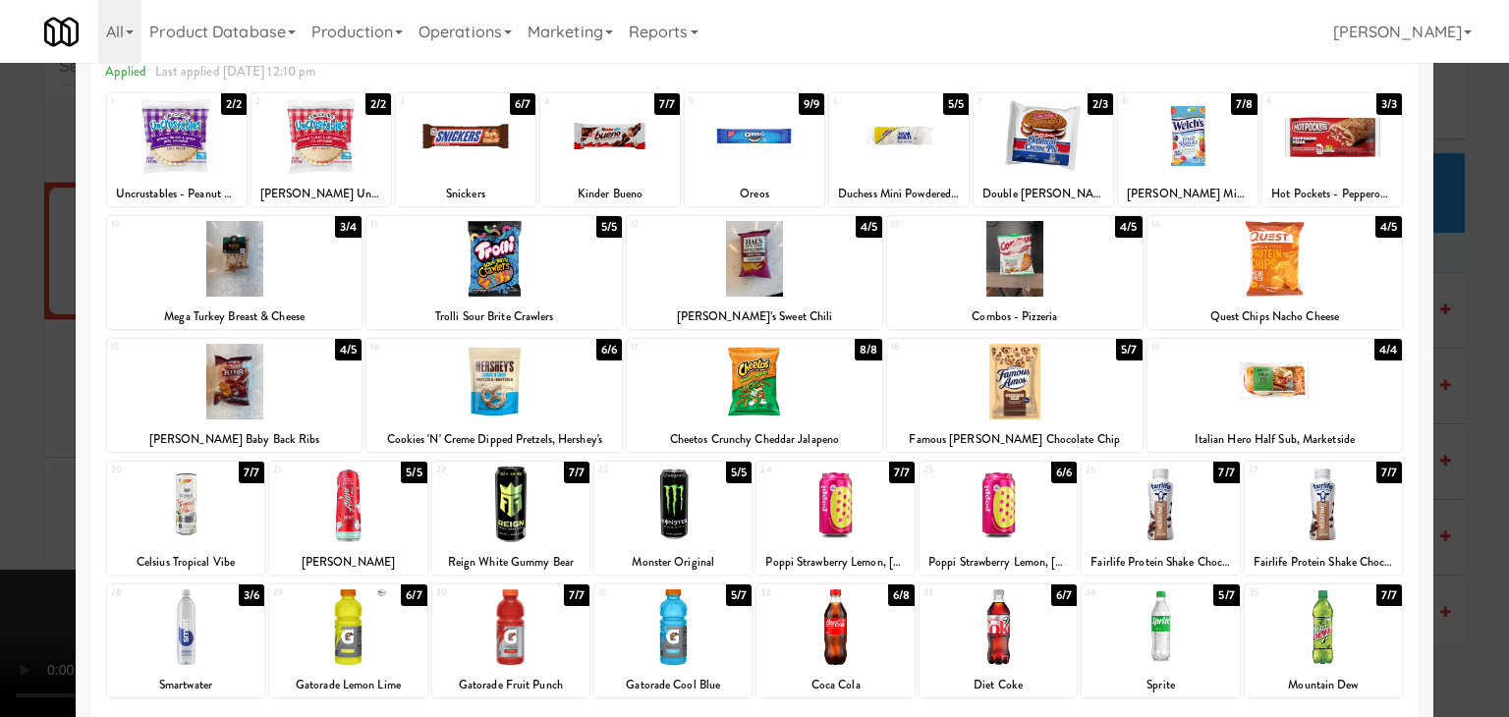
click at [0, 440] on div at bounding box center [754, 358] width 1509 height 717
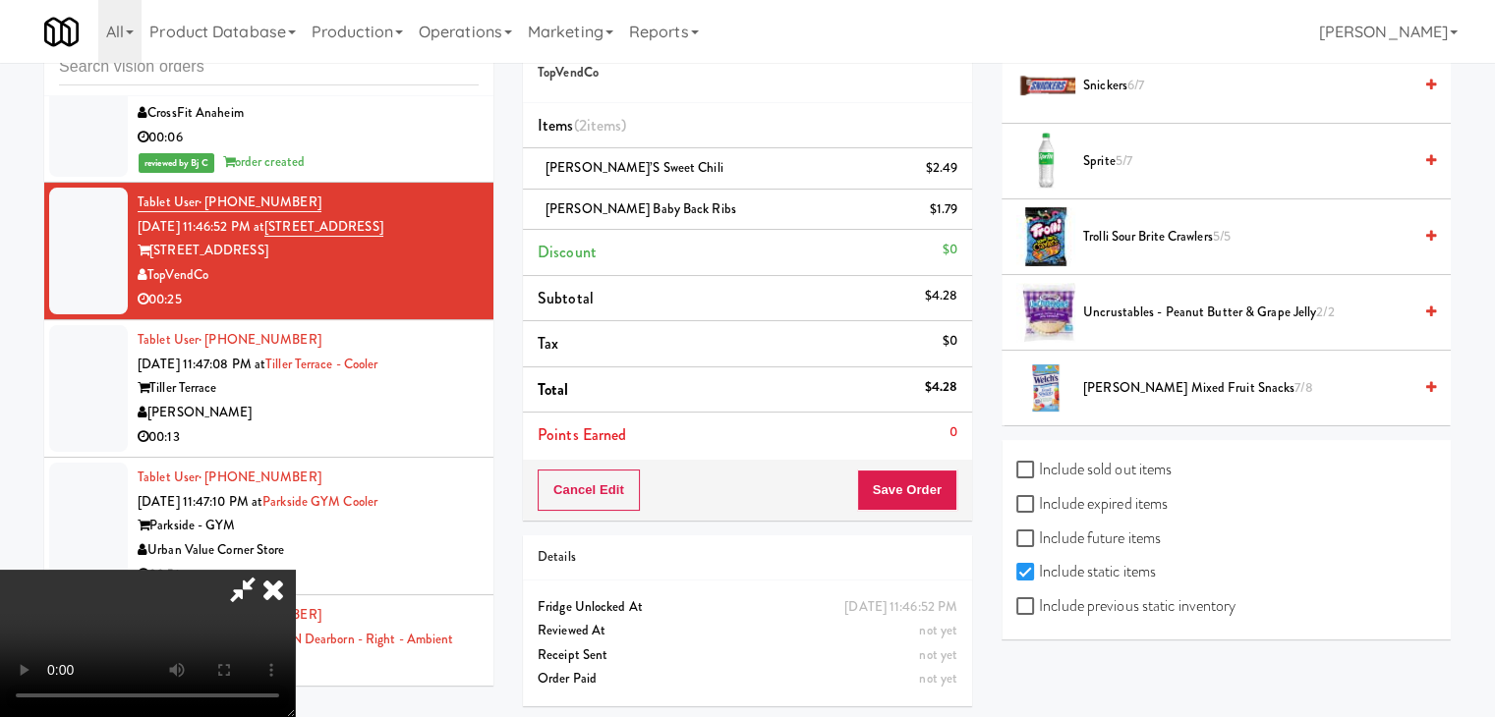
scroll to position [65, 0]
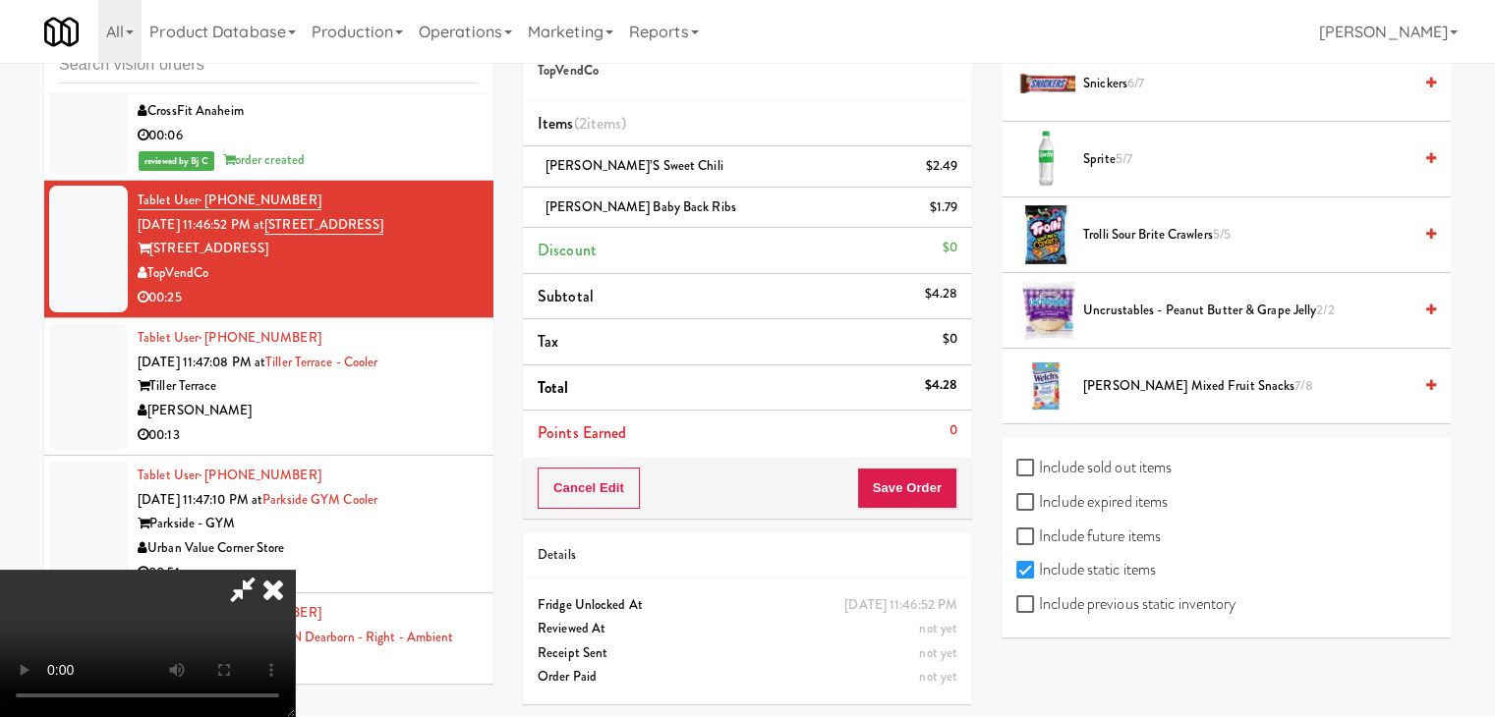
click at [1165, 596] on label "Include previous static inventory" at bounding box center [1125, 604] width 219 height 29
click at [1039, 597] on input "Include previous static inventory" at bounding box center [1027, 605] width 23 height 16
checkbox input "true"
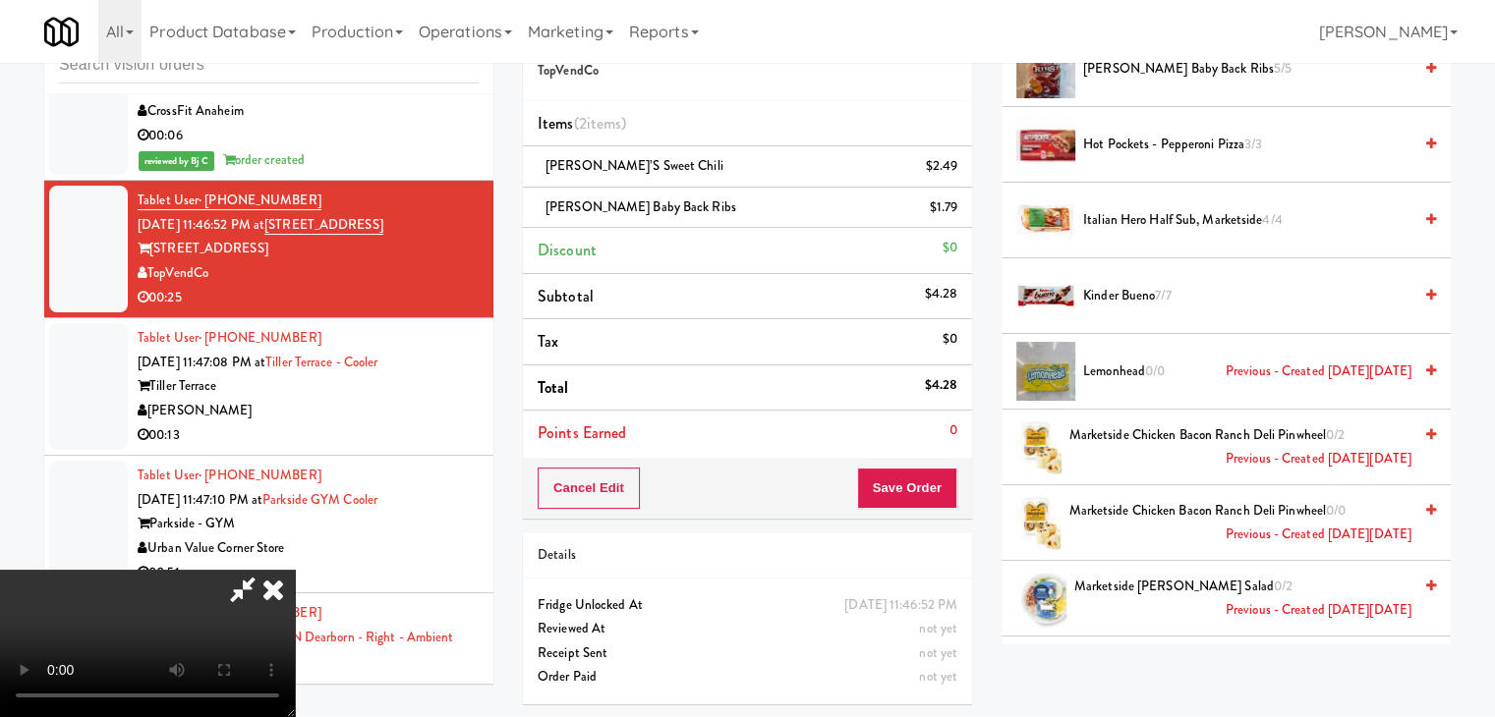
scroll to position [0, 0]
click at [295, 570] on icon at bounding box center [273, 589] width 43 height 39
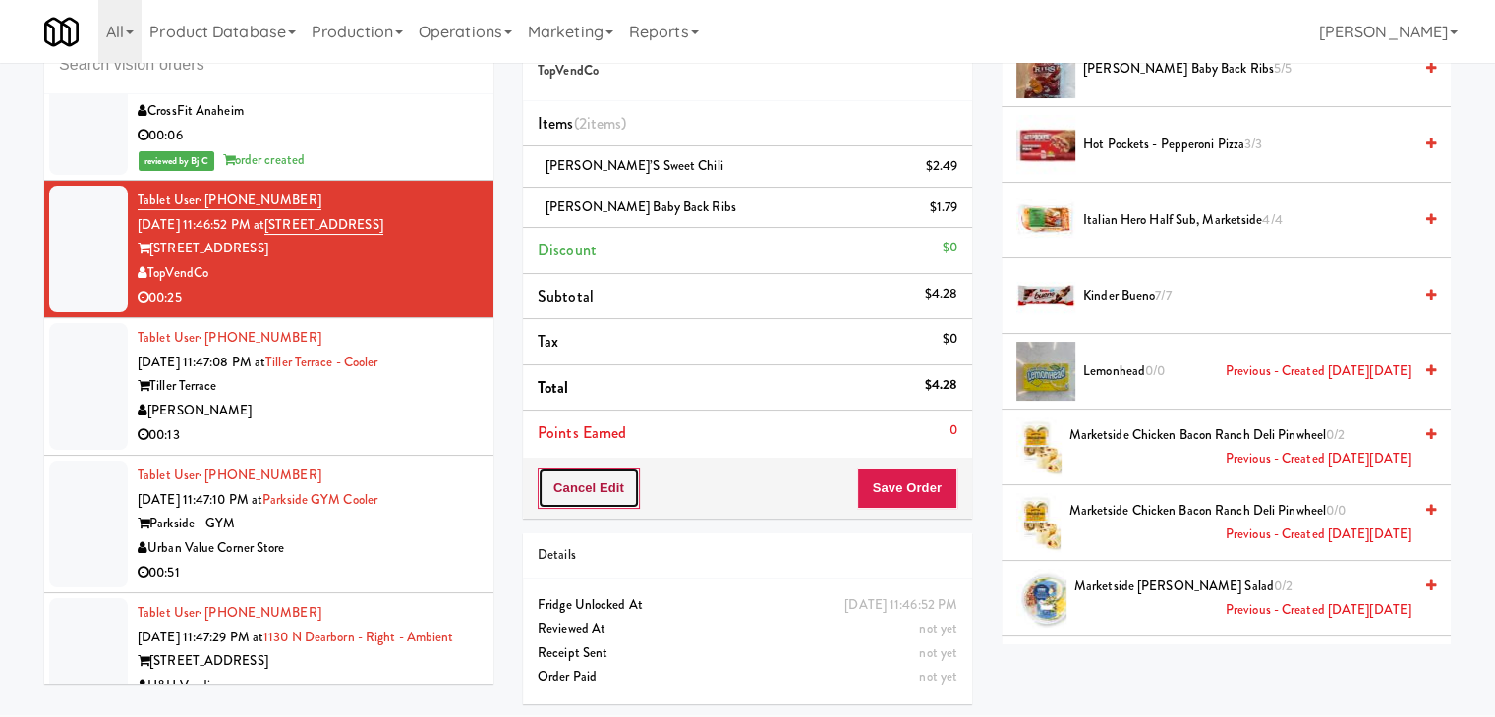
click at [585, 487] on button "Cancel Edit" at bounding box center [589, 488] width 102 height 41
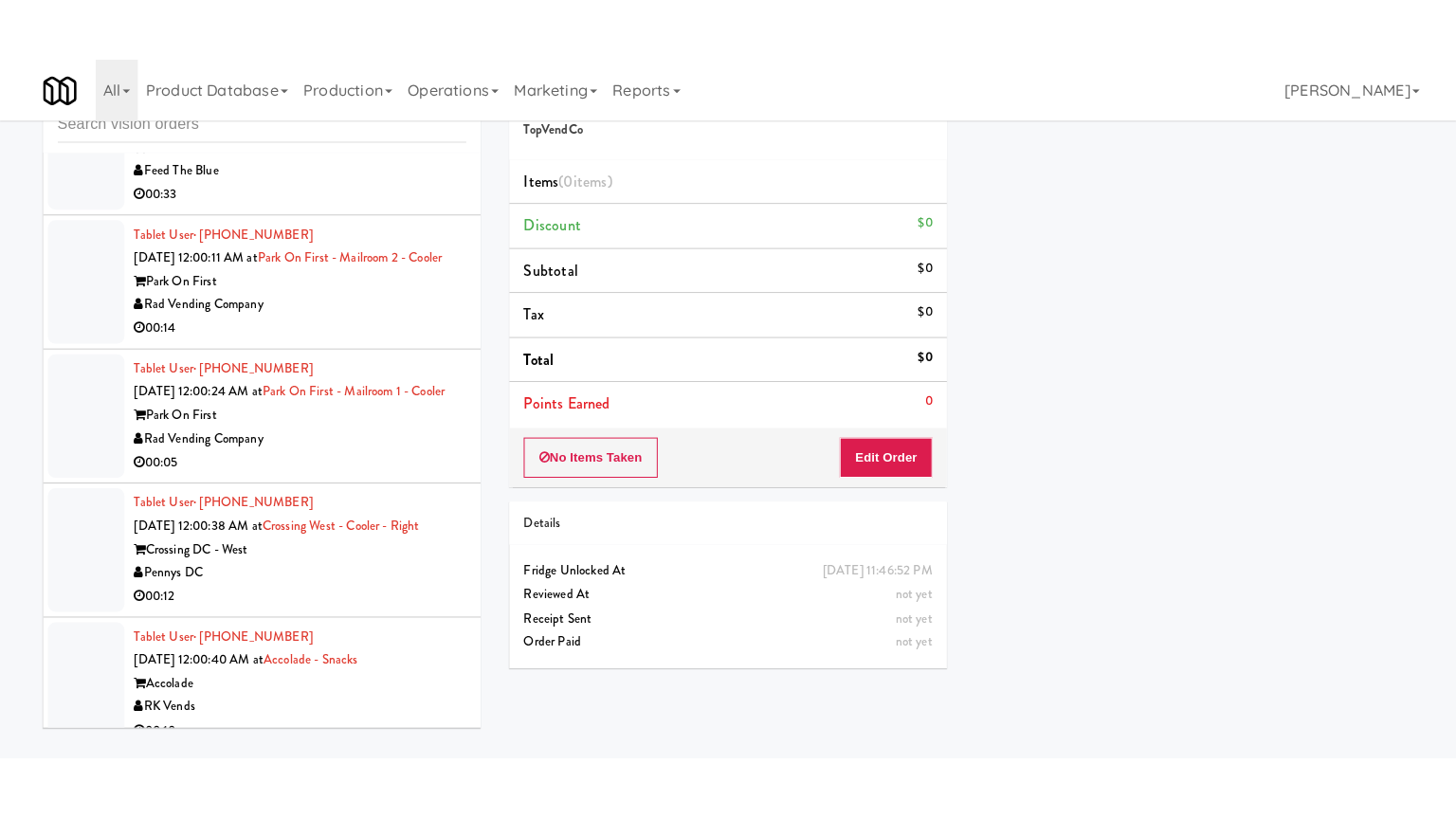
scroll to position [7470, 0]
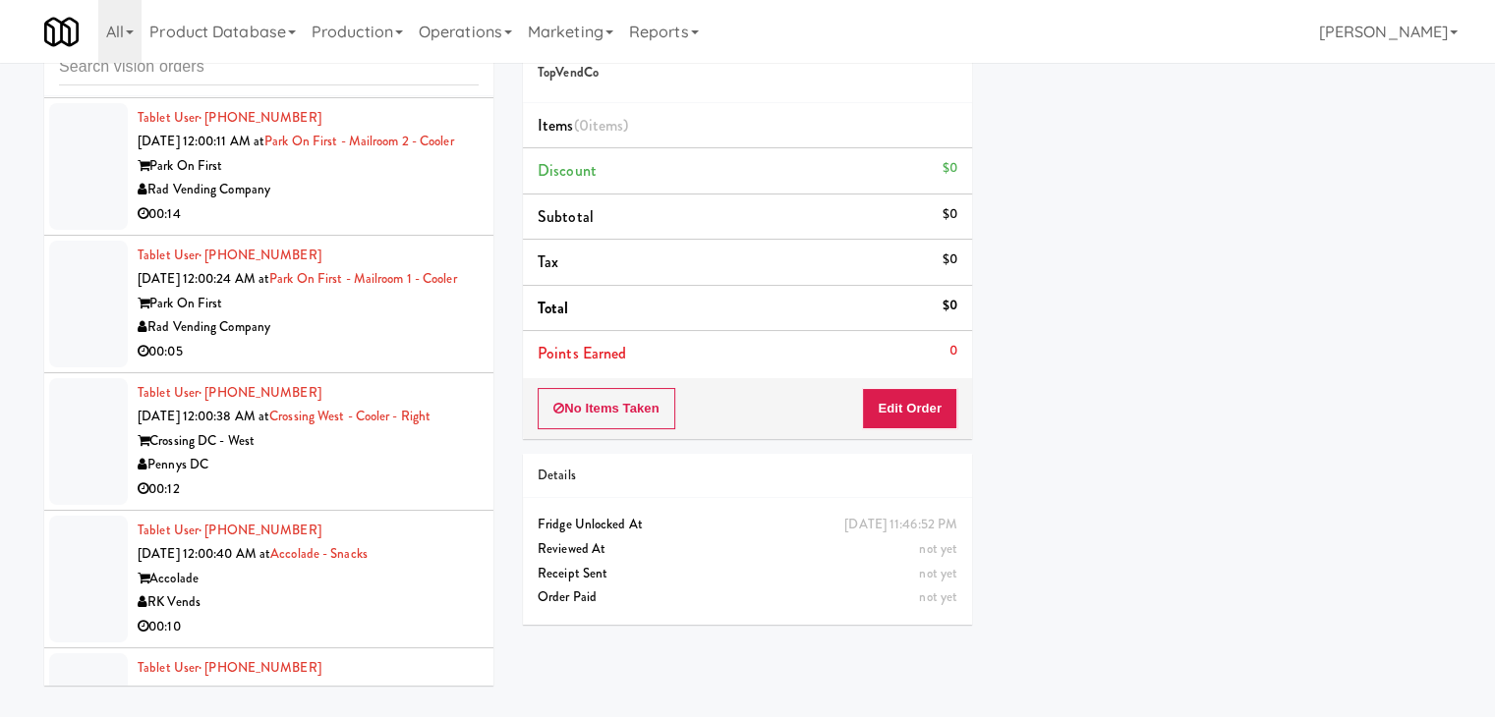
click at [385, 340] on div "Rad Vending Company" at bounding box center [308, 327] width 341 height 25
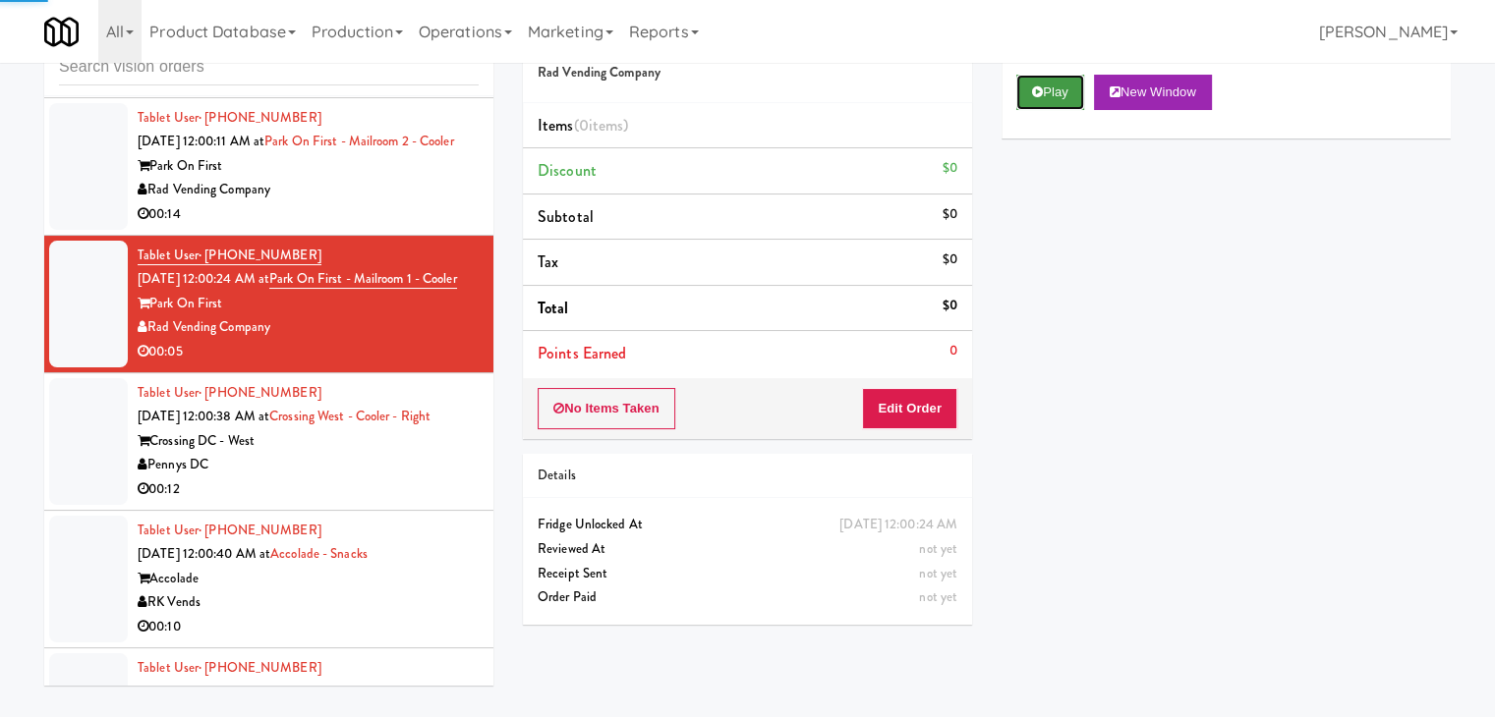
click at [1045, 85] on button "Play" at bounding box center [1050, 92] width 68 height 35
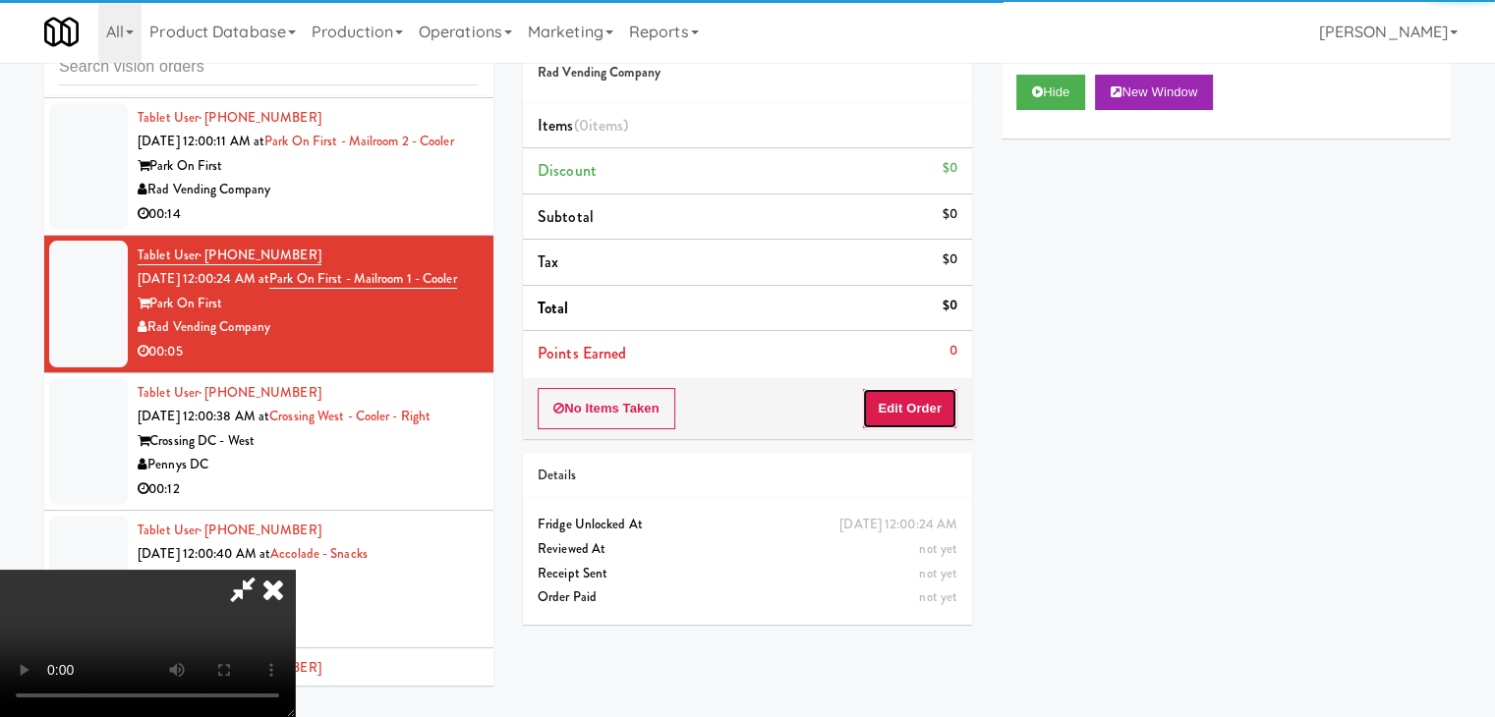
click at [901, 399] on button "Edit Order" at bounding box center [909, 408] width 95 height 41
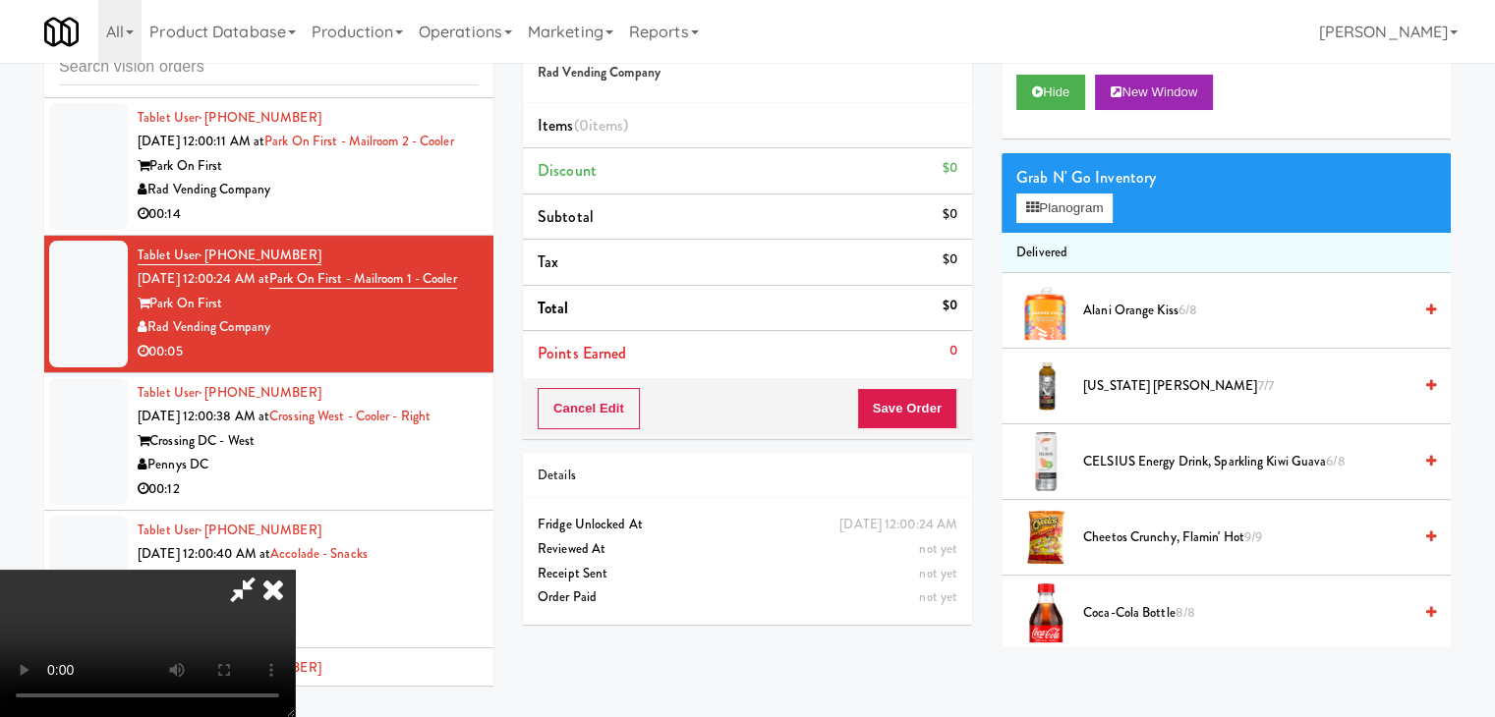
scroll to position [7719, 0]
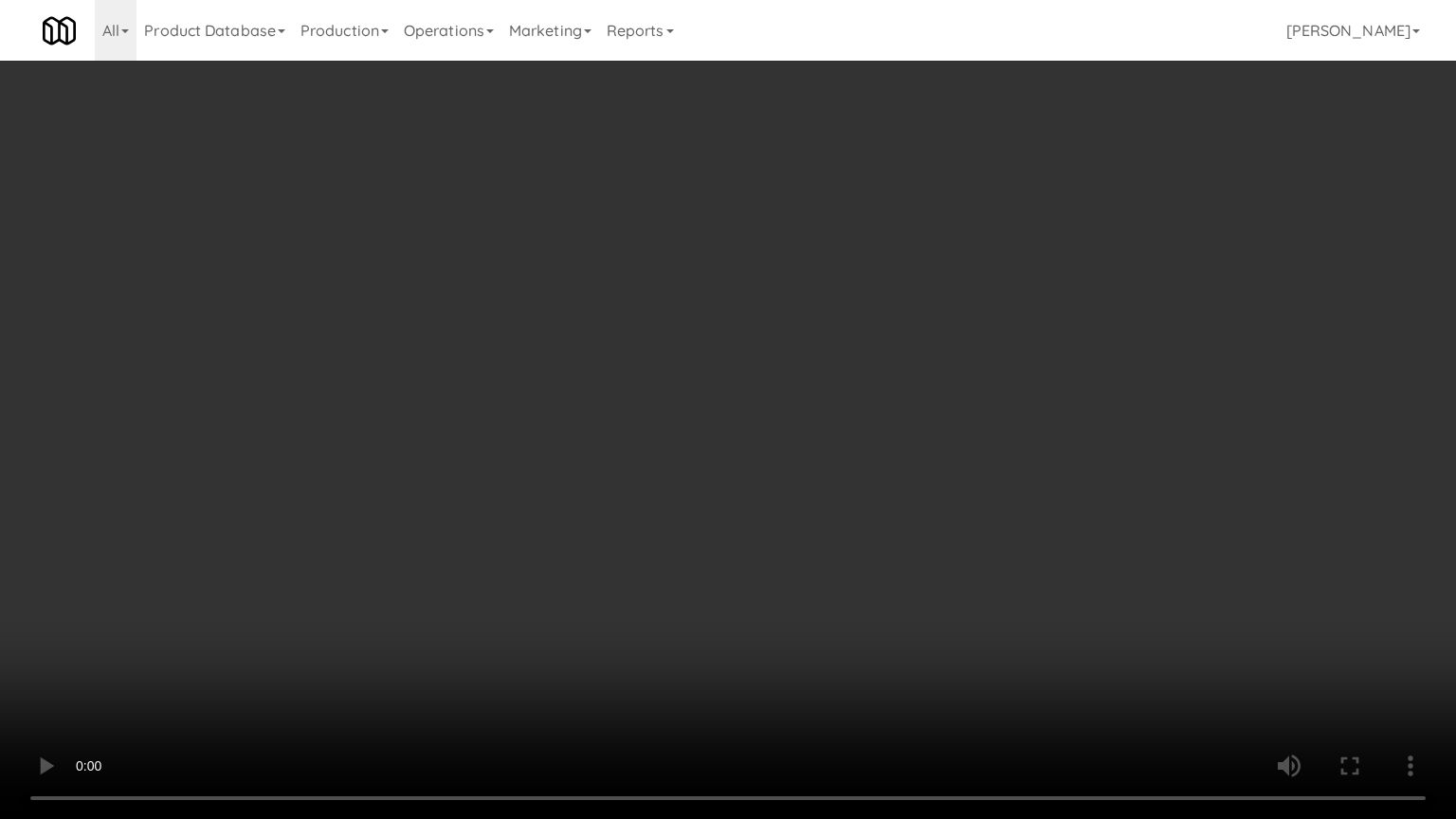
click at [796, 664] on video at bounding box center [728, 409] width 1456 height 819
click at [796, 657] on video at bounding box center [728, 409] width 1456 height 819
click at [829, 603] on video at bounding box center [728, 409] width 1456 height 819
drag, startPoint x: 829, startPoint y: 603, endPoint x: 921, endPoint y: 370, distance: 250.5
click at [838, 576] on video at bounding box center [728, 409] width 1456 height 819
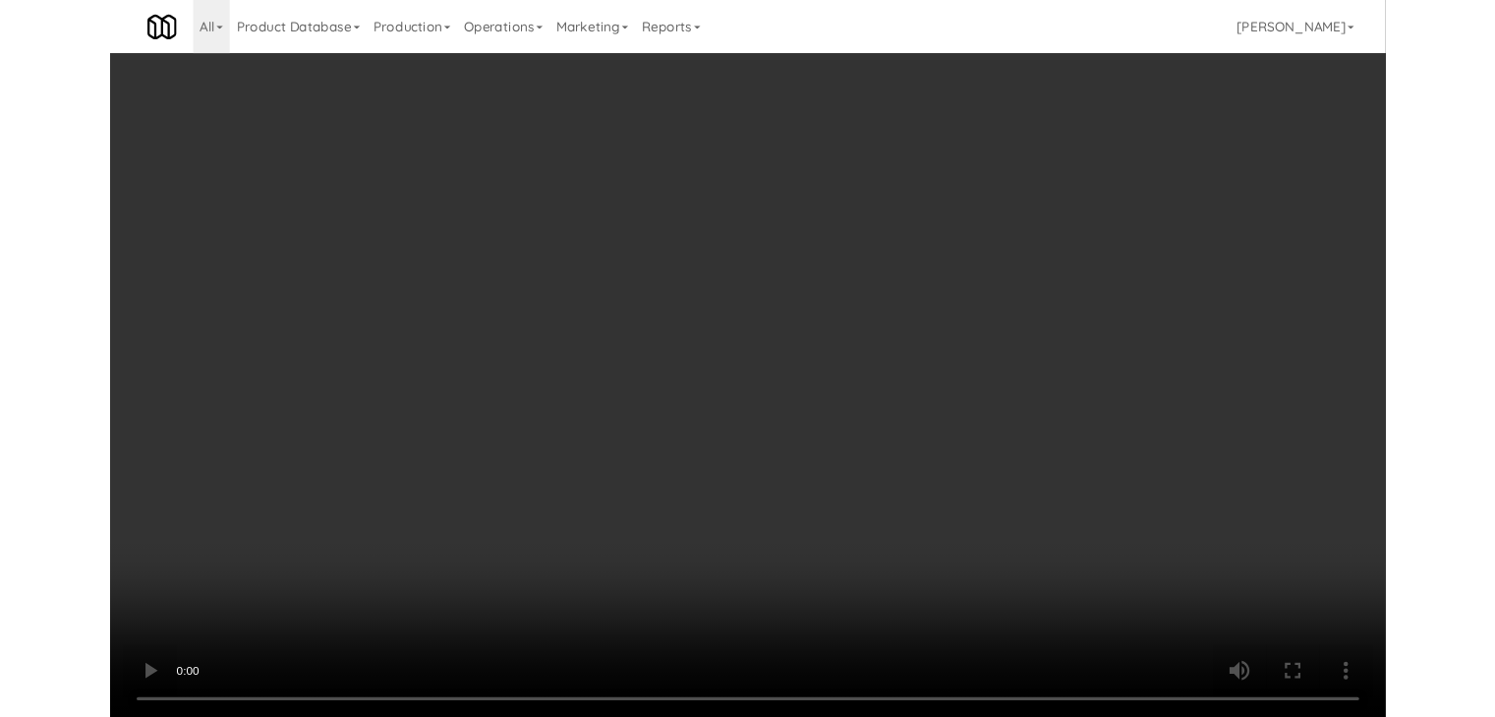
scroll to position [7744, 0]
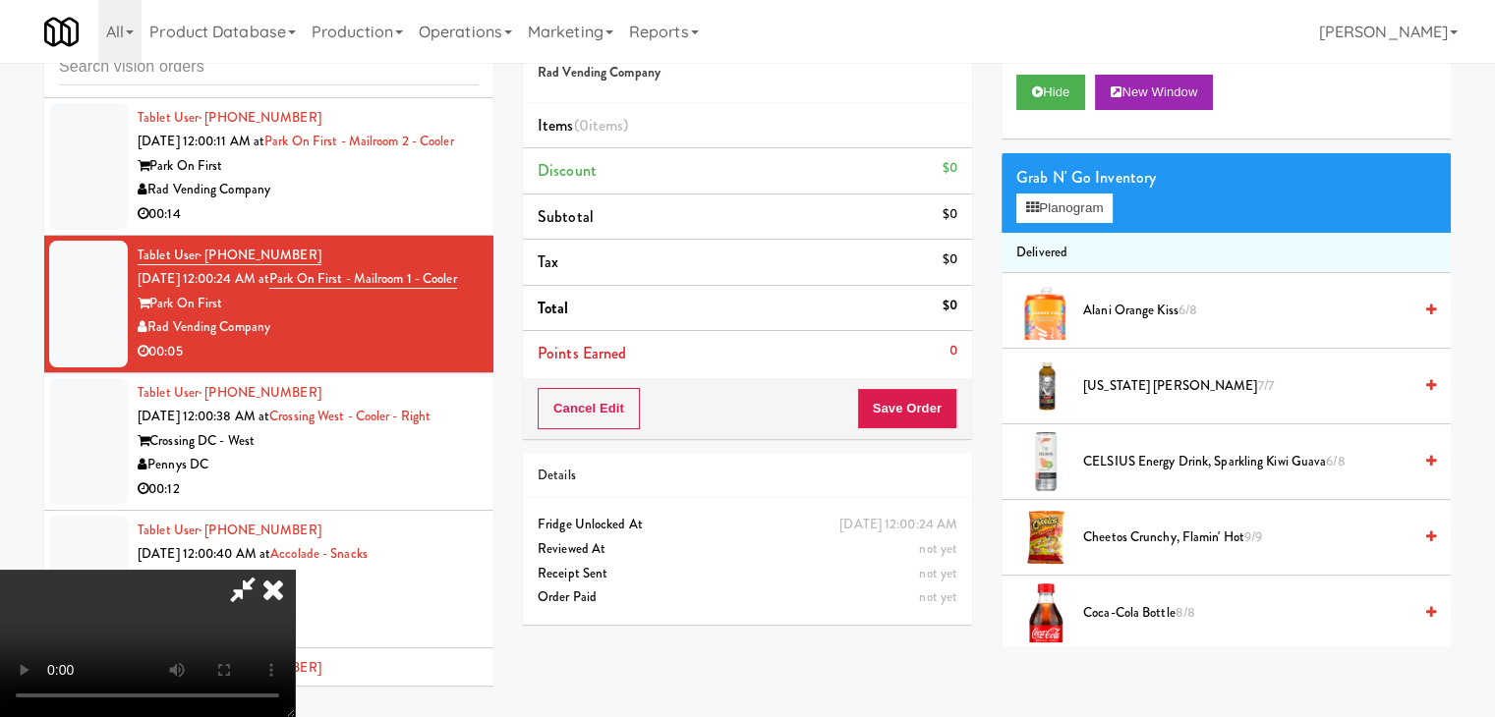
click at [1131, 313] on span "Alani Orange Kiss 6/8" at bounding box center [1247, 311] width 328 height 25
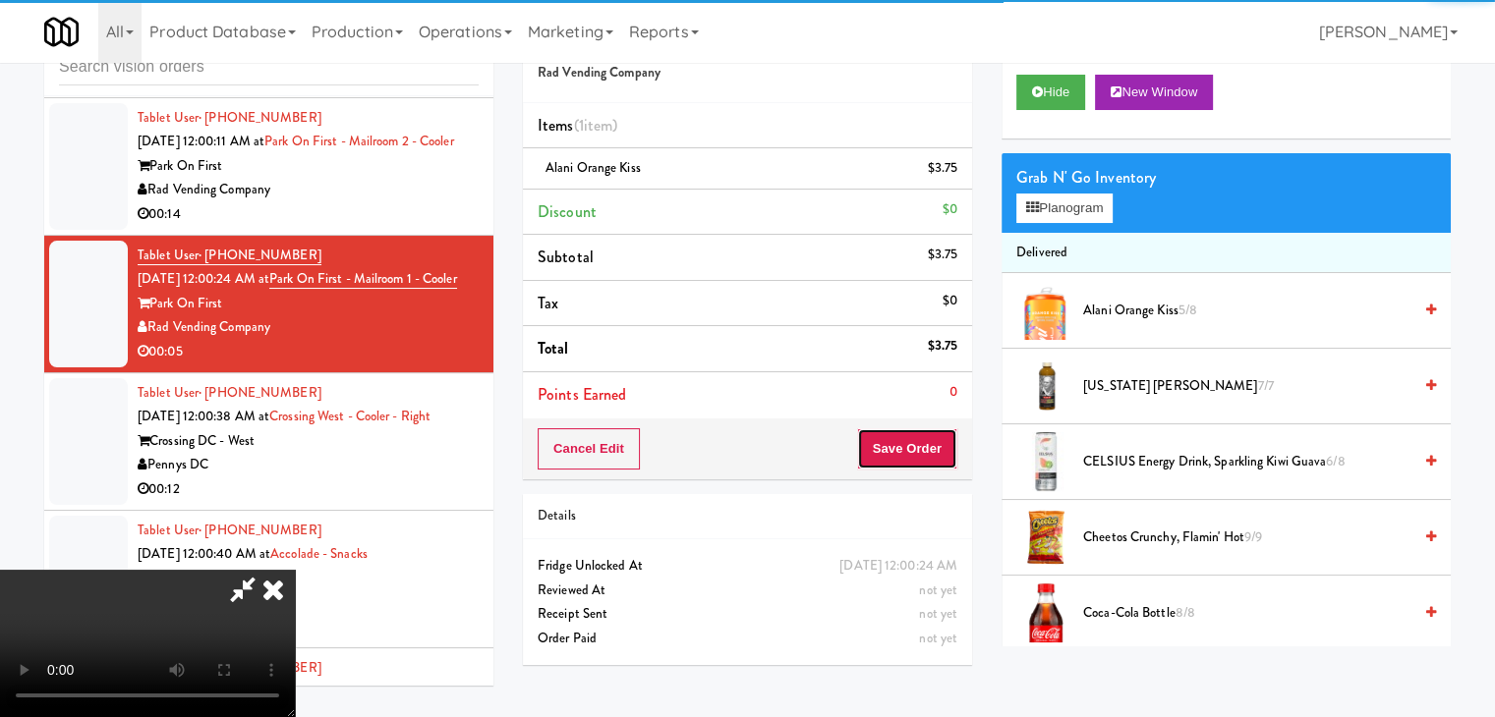
click at [935, 452] on button "Save Order" at bounding box center [907, 448] width 100 height 41
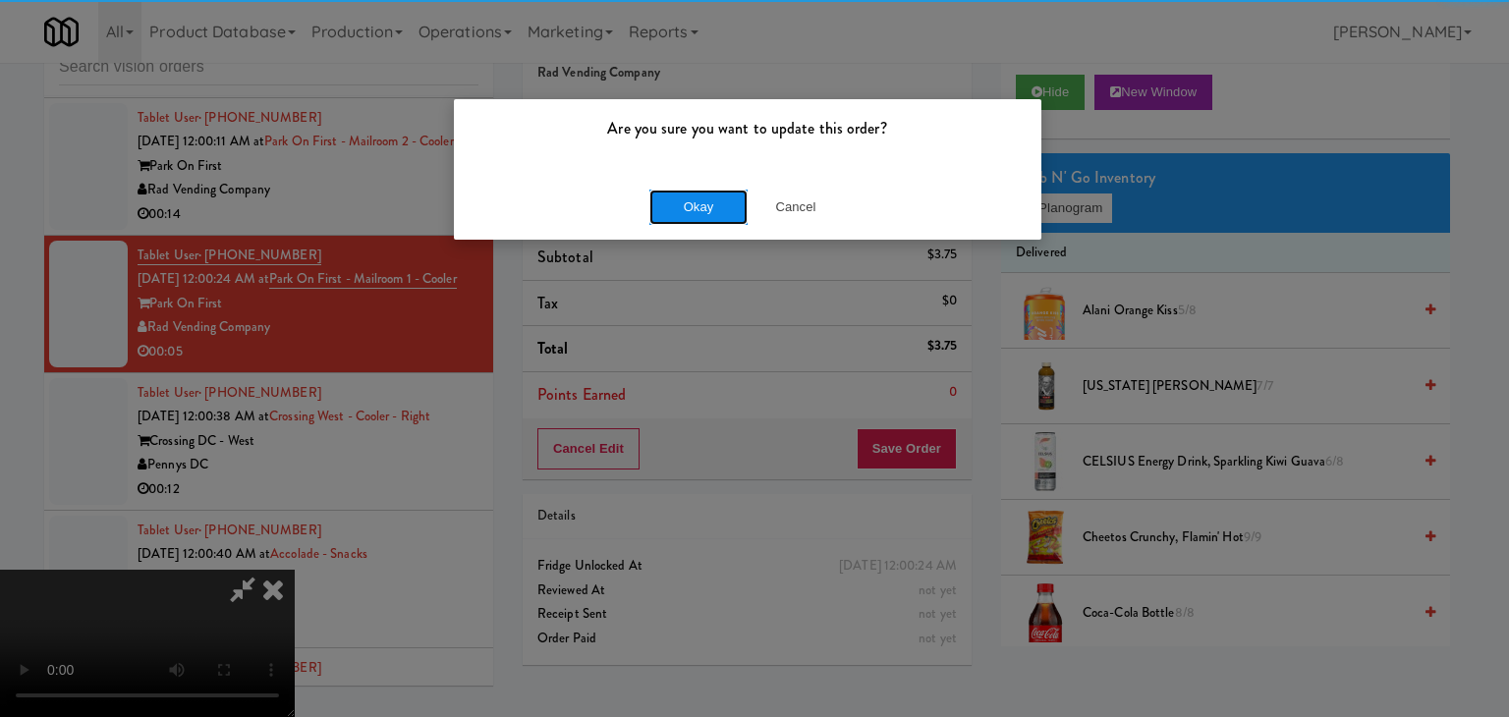
click at [680, 207] on button "Okay" at bounding box center [699, 207] width 98 height 35
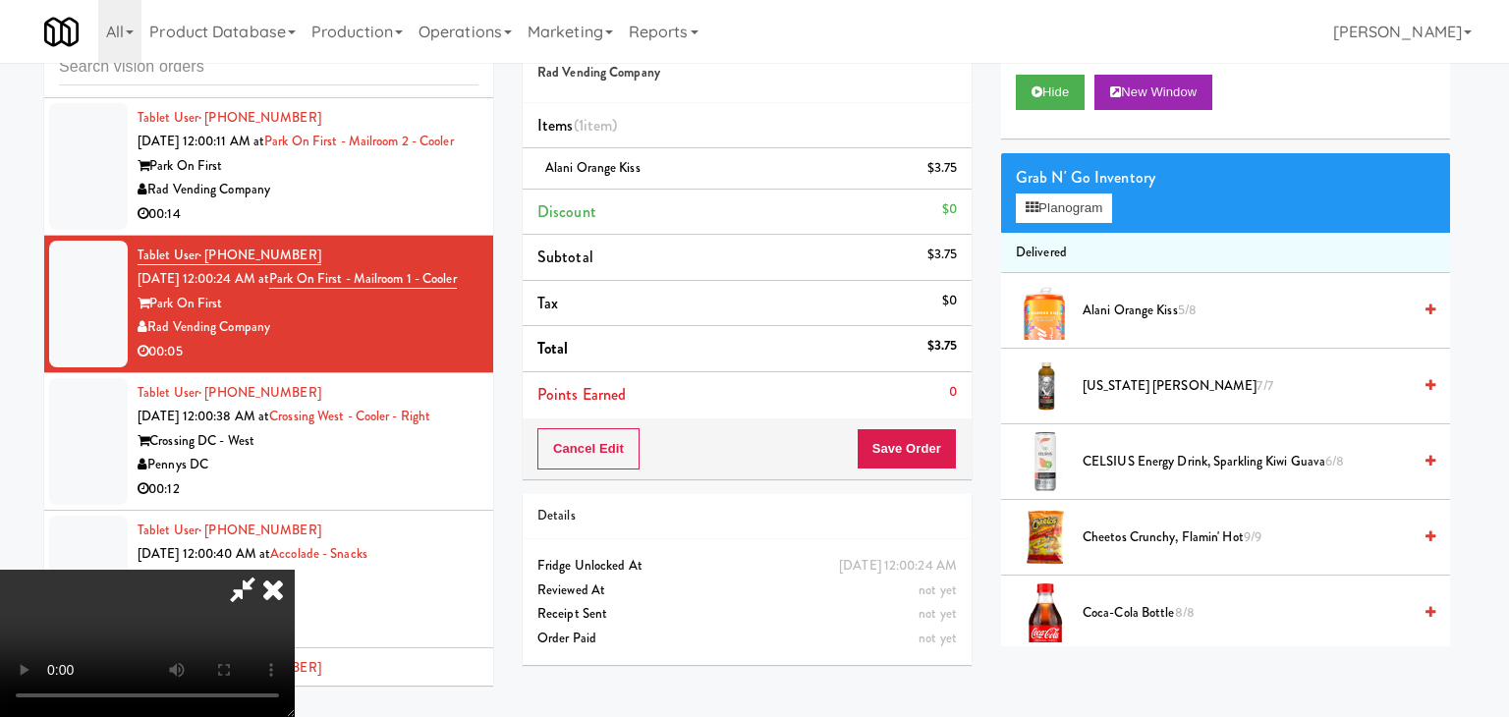
click at [680, 207] on body "Are you sure you want to update this order? Okay Cancel Okay Are you sure you w…" at bounding box center [754, 358] width 1509 height 717
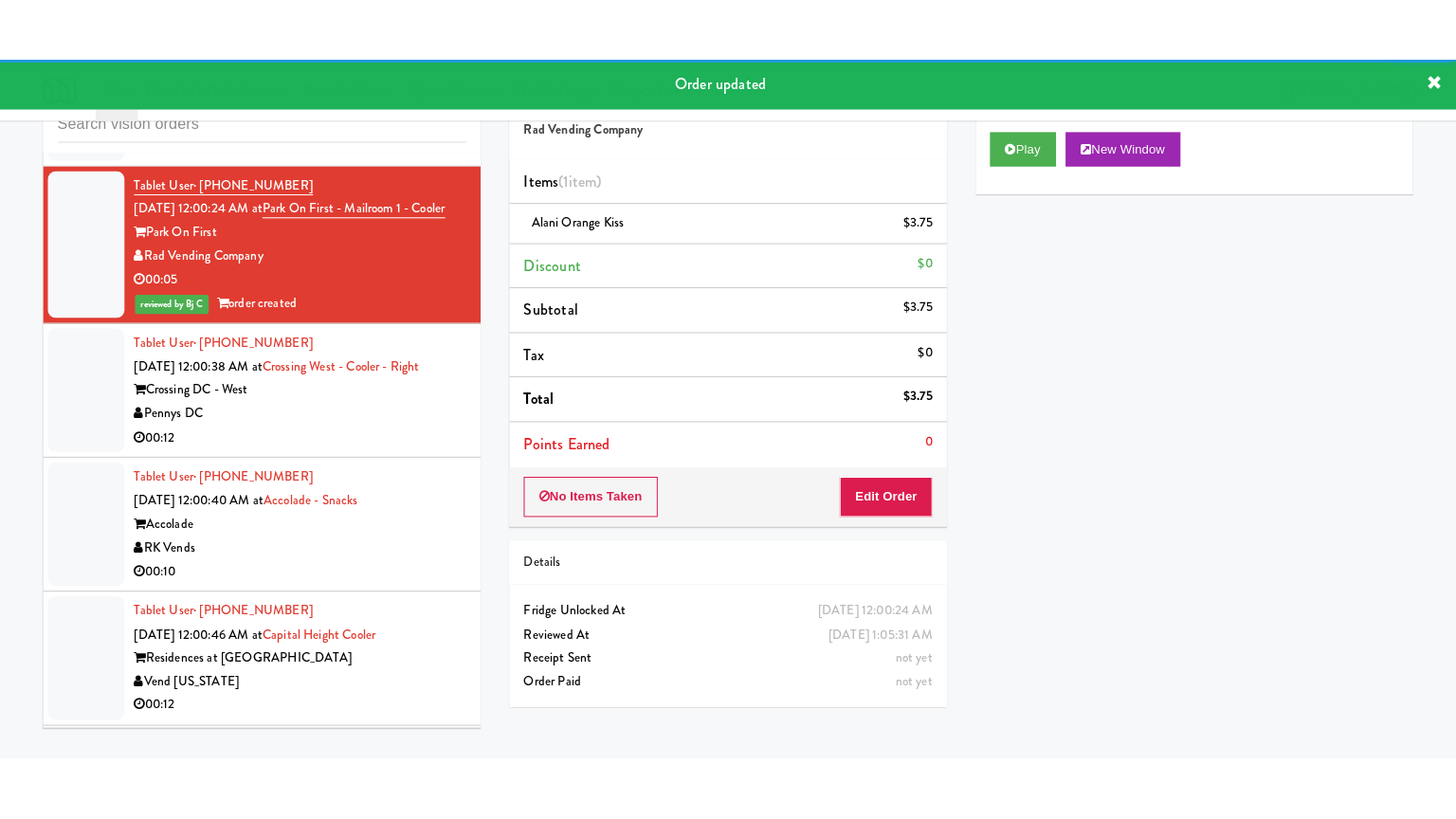
scroll to position [7755, 0]
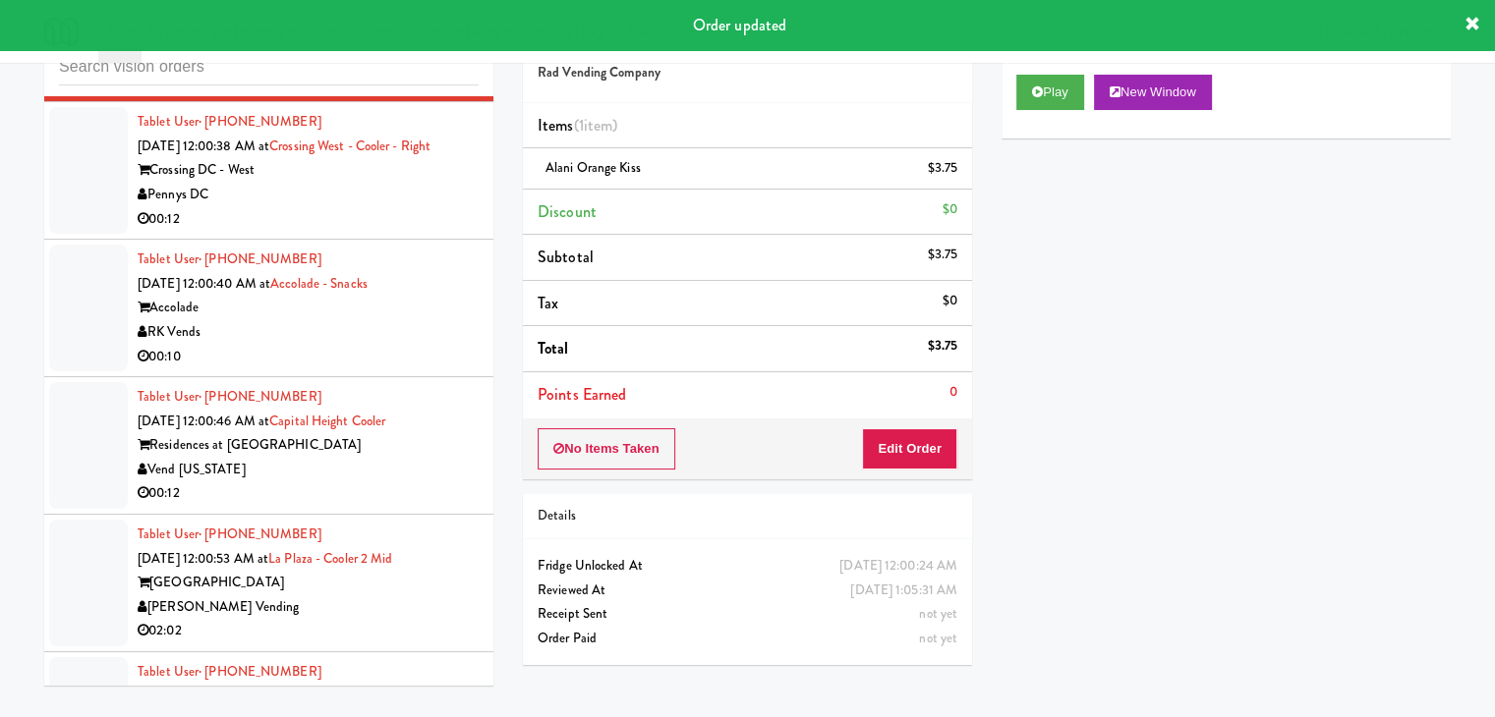
drag, startPoint x: 403, startPoint y: 272, endPoint x: 443, endPoint y: 308, distance: 53.6
click at [426, 231] on div "Tablet User · (334) 233-1692 Aug 23, 2025 12:00:38 AM at Crossing West - Cooler…" at bounding box center [308, 170] width 341 height 121
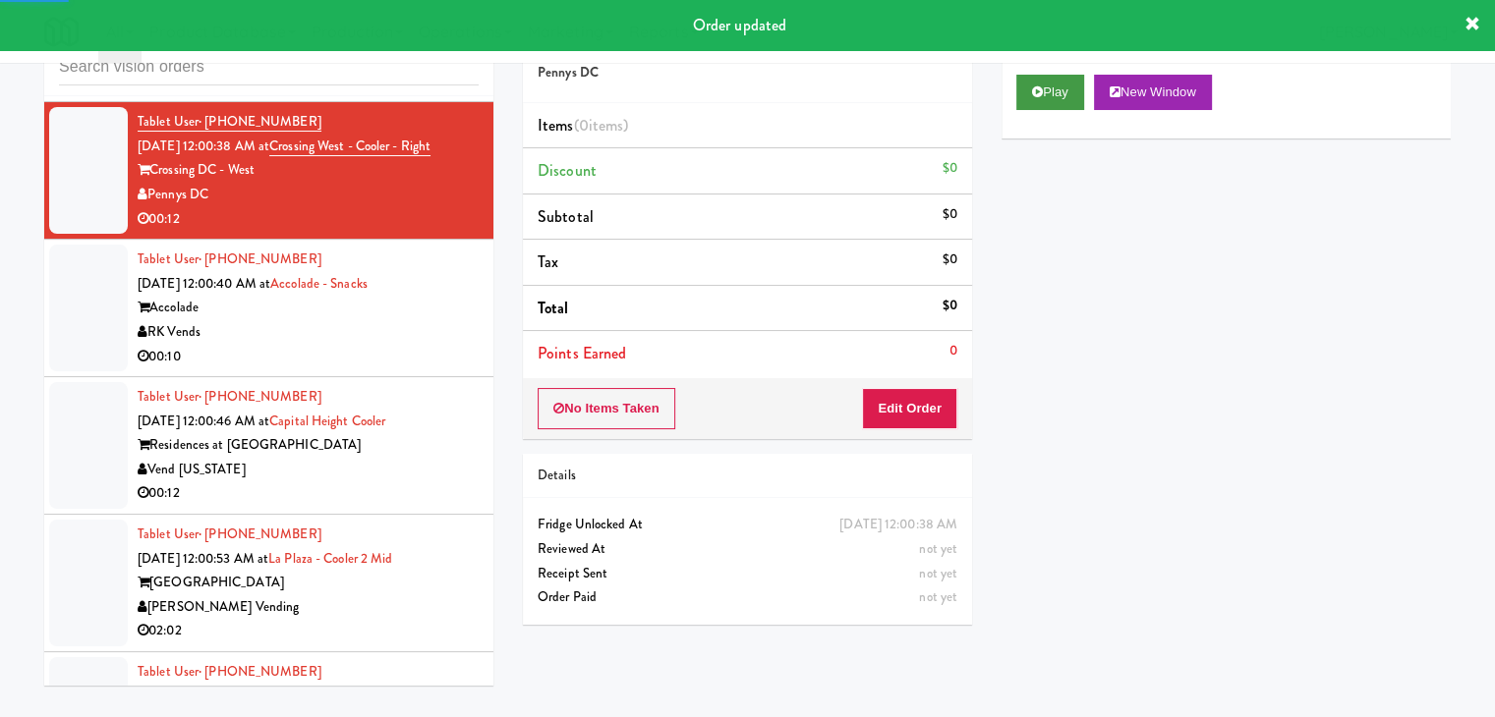
click at [1072, 73] on div "Play New Window" at bounding box center [1225, 99] width 449 height 79
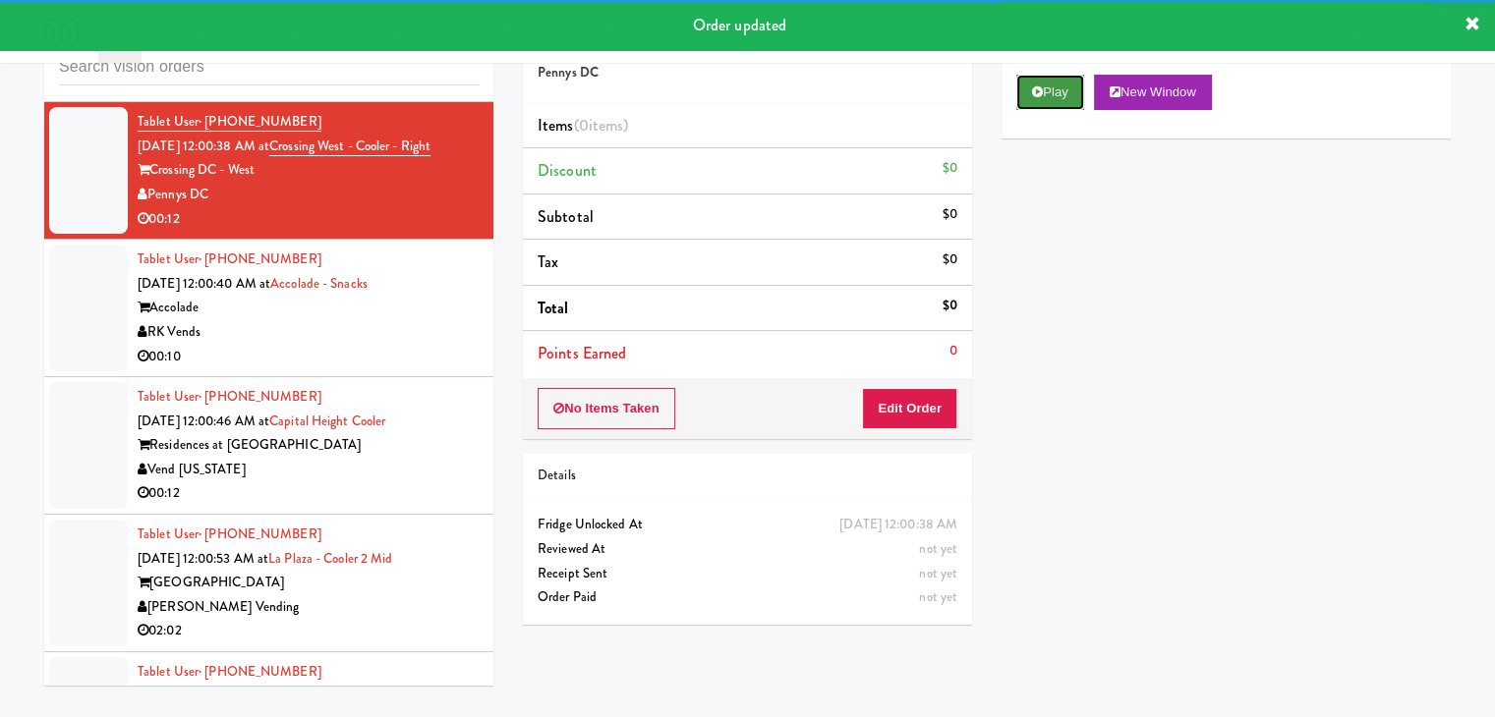
click at [1053, 94] on button "Play" at bounding box center [1050, 92] width 68 height 35
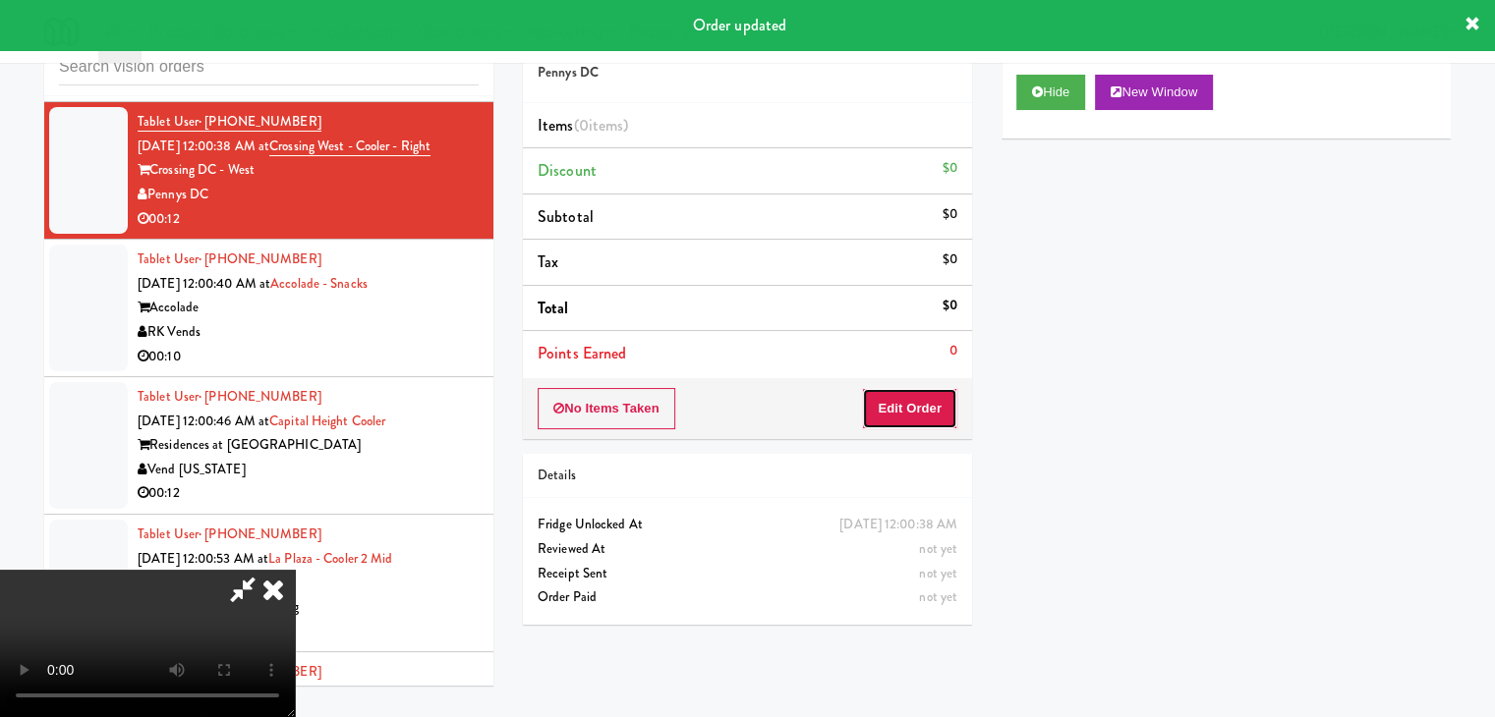
click at [901, 420] on button "Edit Order" at bounding box center [909, 408] width 95 height 41
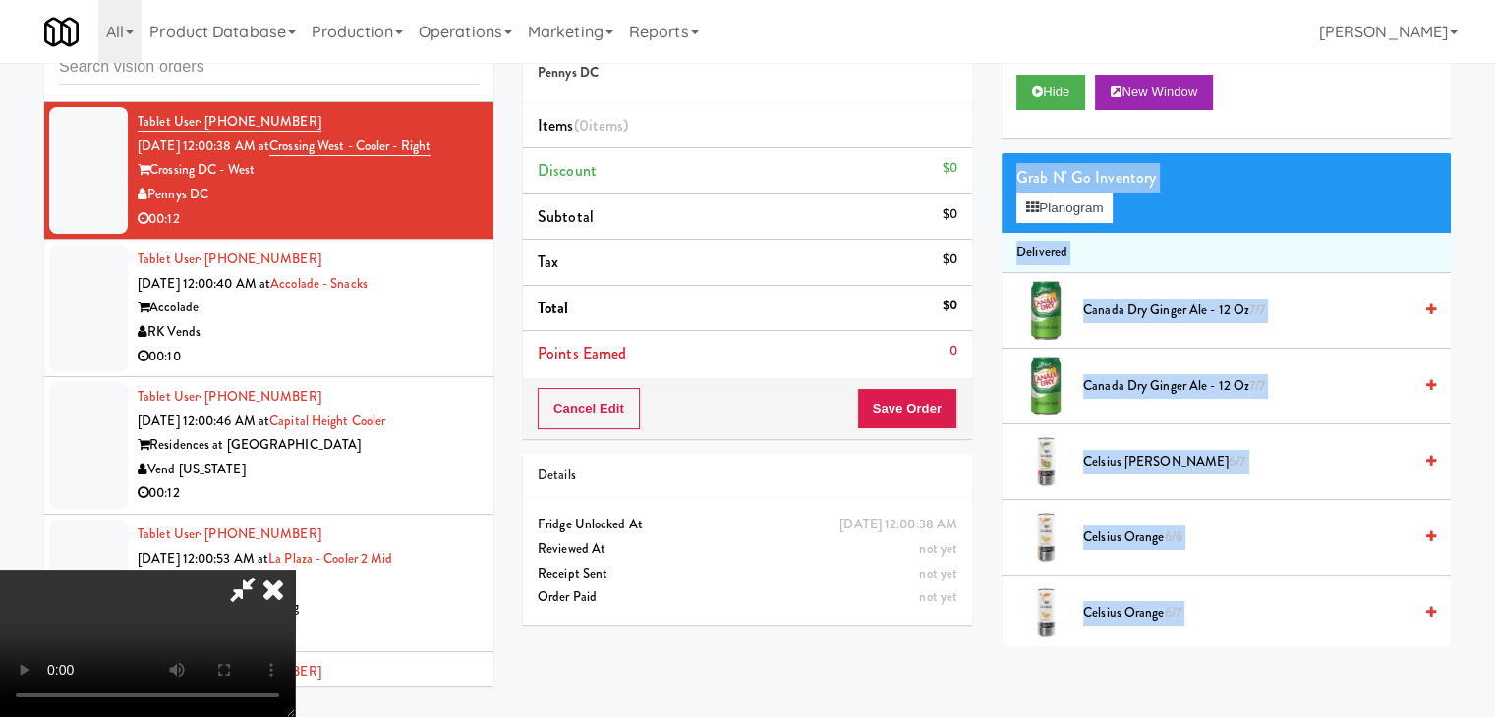
click at [892, 677] on div "inbox reviewed all all unclear take inventory issue suspicious failed recent Ta…" at bounding box center [747, 354] width 1436 height 693
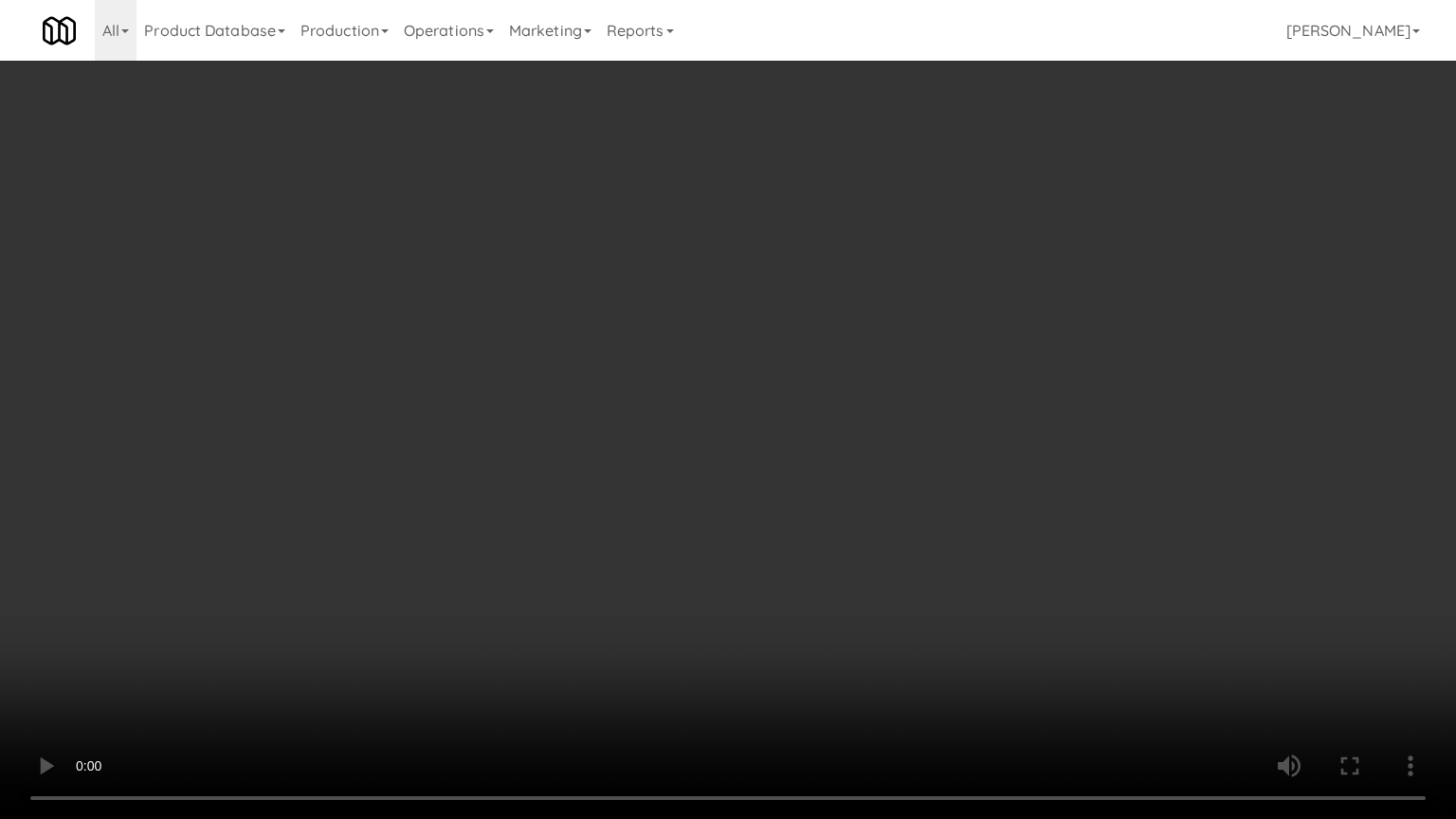
click at [782, 587] on video at bounding box center [728, 409] width 1456 height 819
click at [783, 590] on video at bounding box center [728, 409] width 1456 height 819
click at [783, 588] on video at bounding box center [728, 409] width 1456 height 819
click at [656, 500] on video at bounding box center [728, 409] width 1456 height 819
click at [728, 546] on video at bounding box center [728, 409] width 1456 height 819
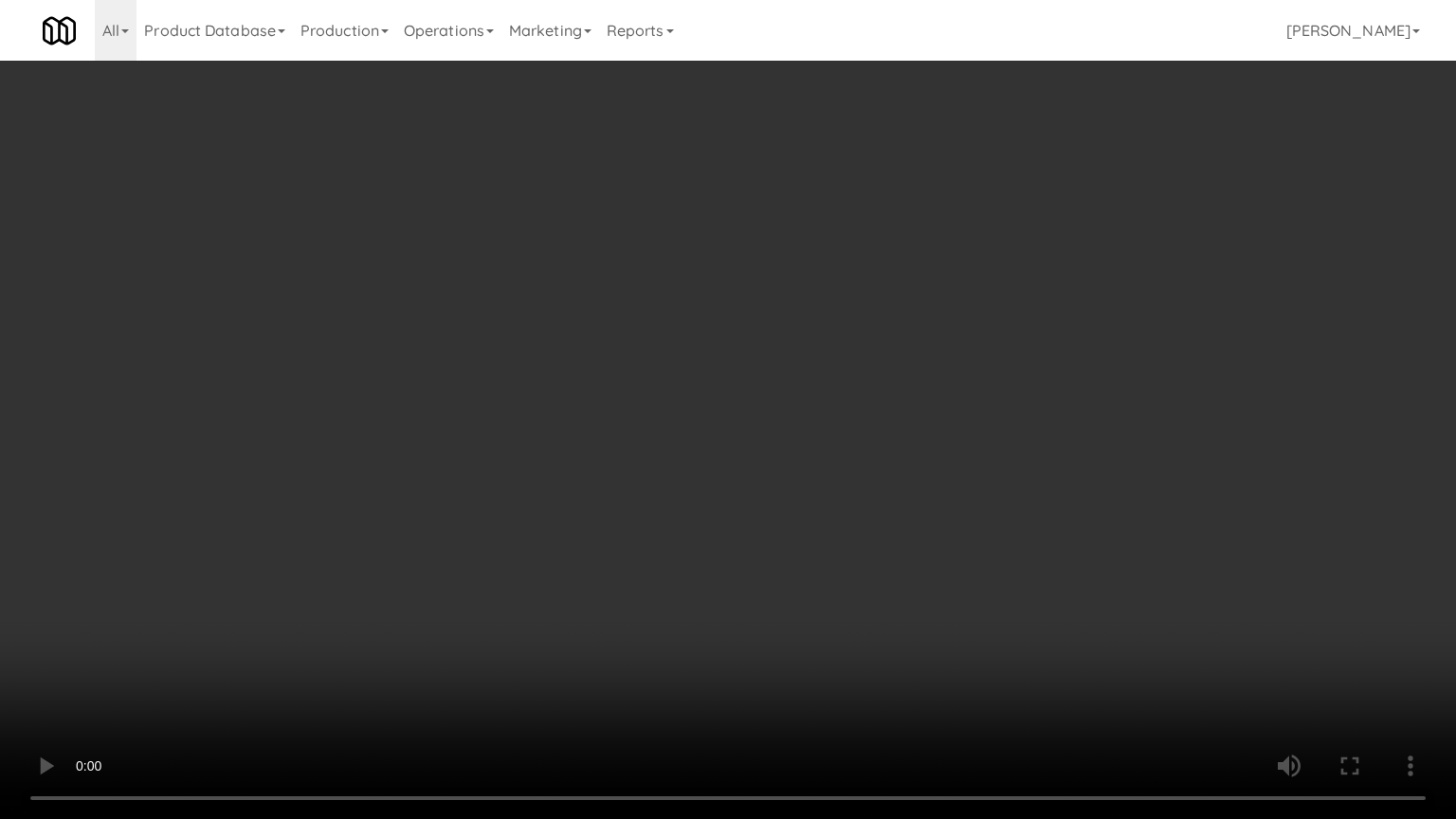
click at [728, 546] on video at bounding box center [728, 409] width 1456 height 819
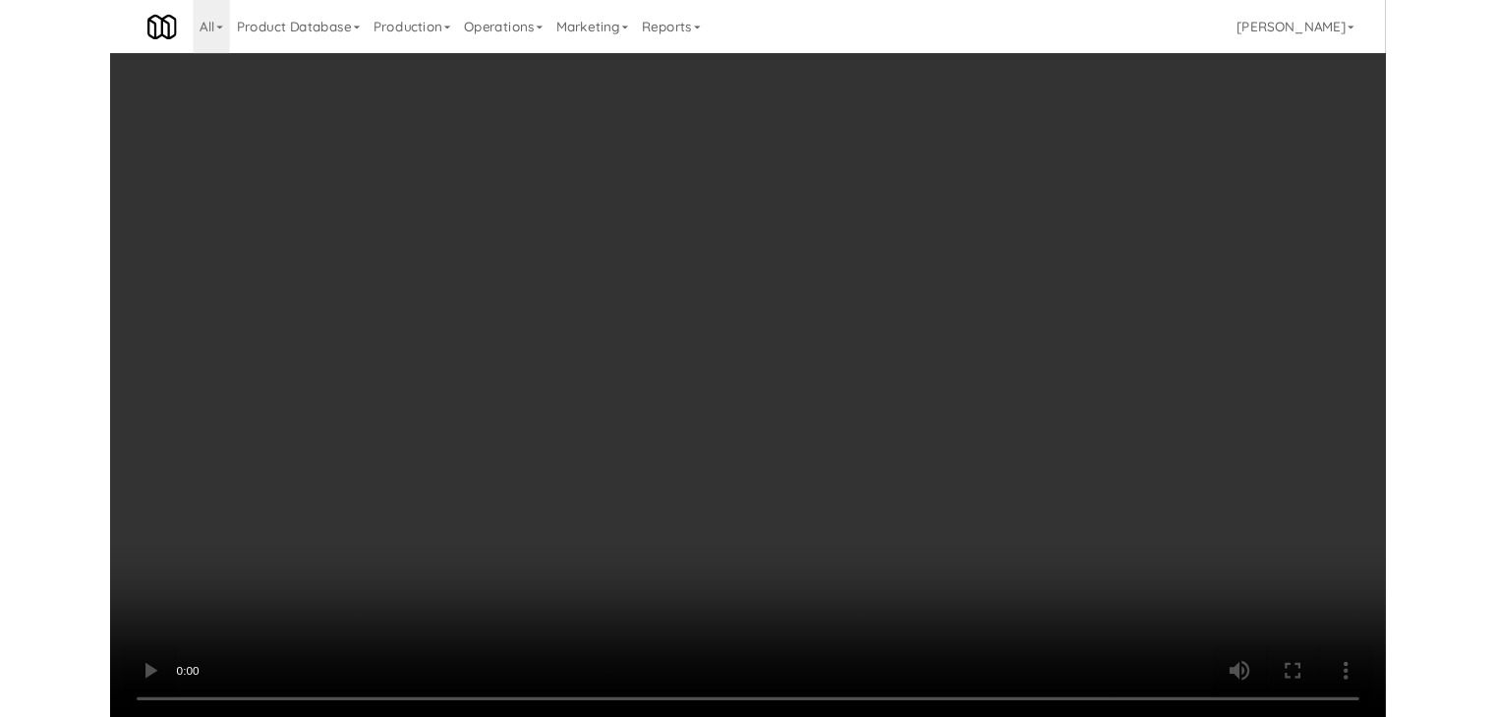
scroll to position [8039, 0]
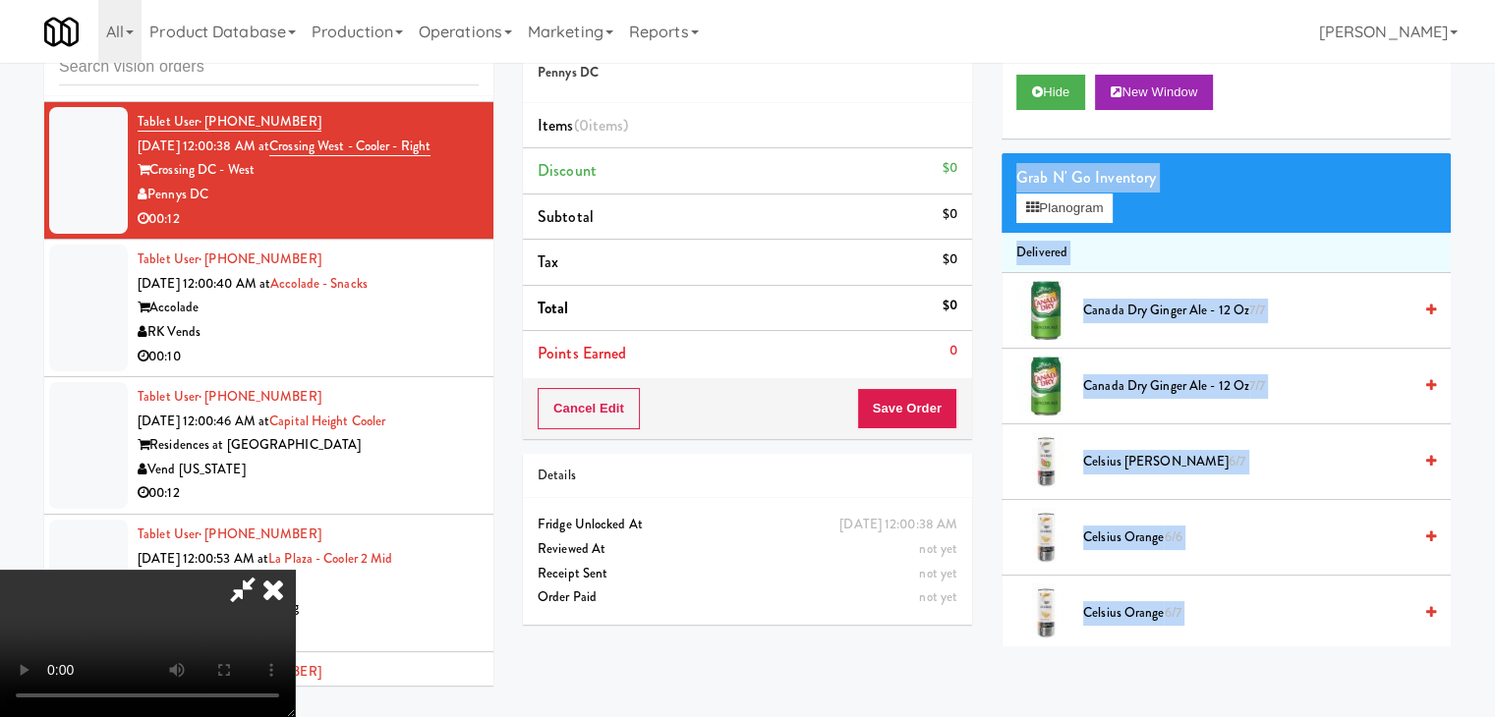
click at [295, 570] on video at bounding box center [147, 643] width 295 height 147
click at [1097, 213] on button "Planogram" at bounding box center [1064, 208] width 96 height 29
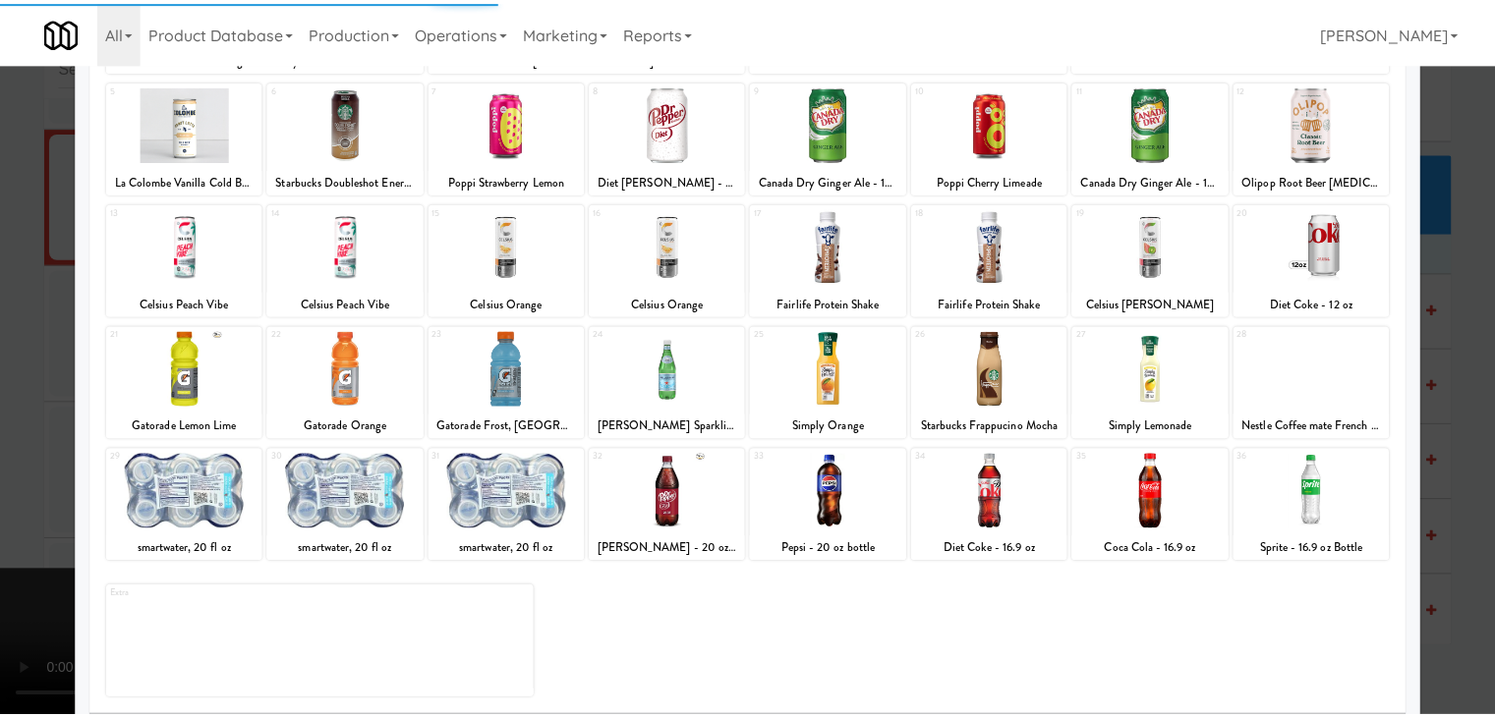
scroll to position [248, 0]
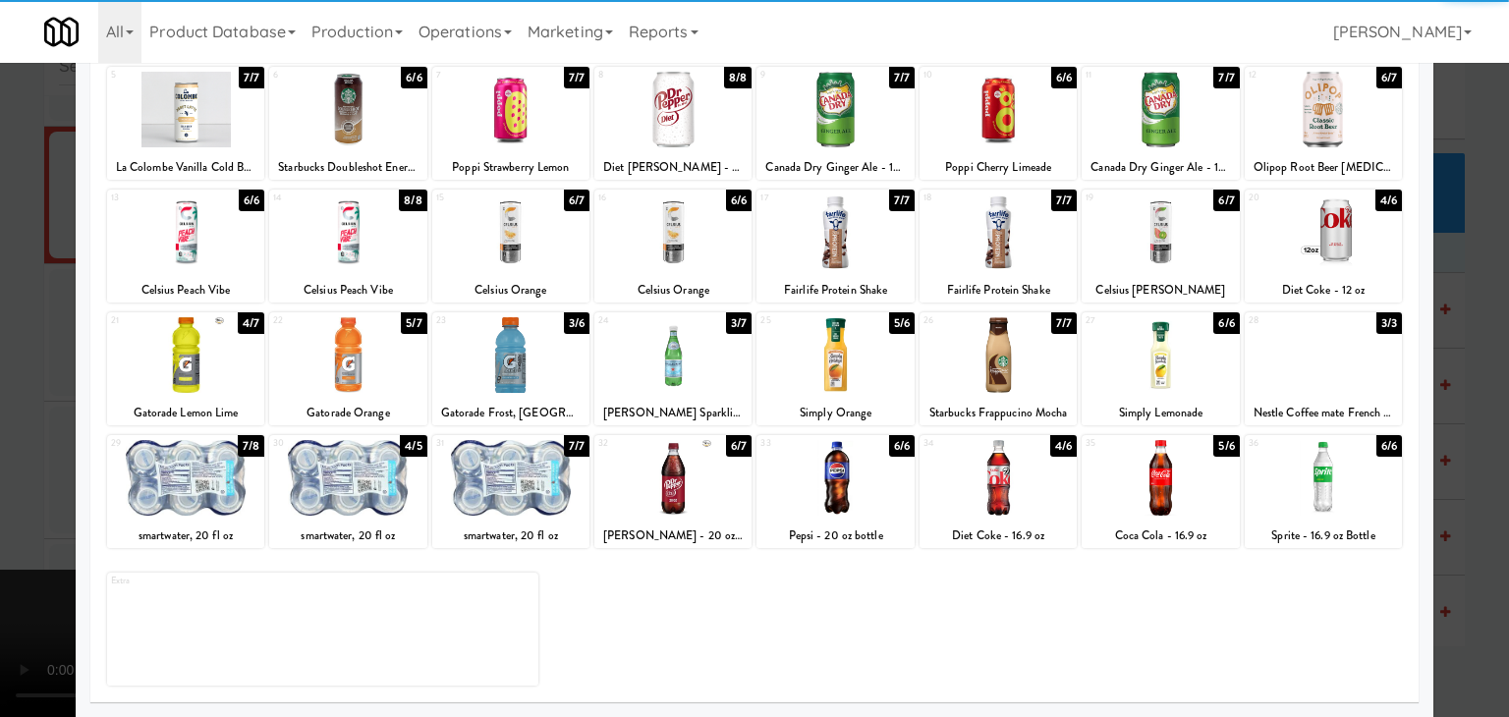
drag, startPoint x: 534, startPoint y: 492, endPoint x: 485, endPoint y: 497, distance: 48.4
click at [535, 492] on div at bounding box center [510, 478] width 157 height 76
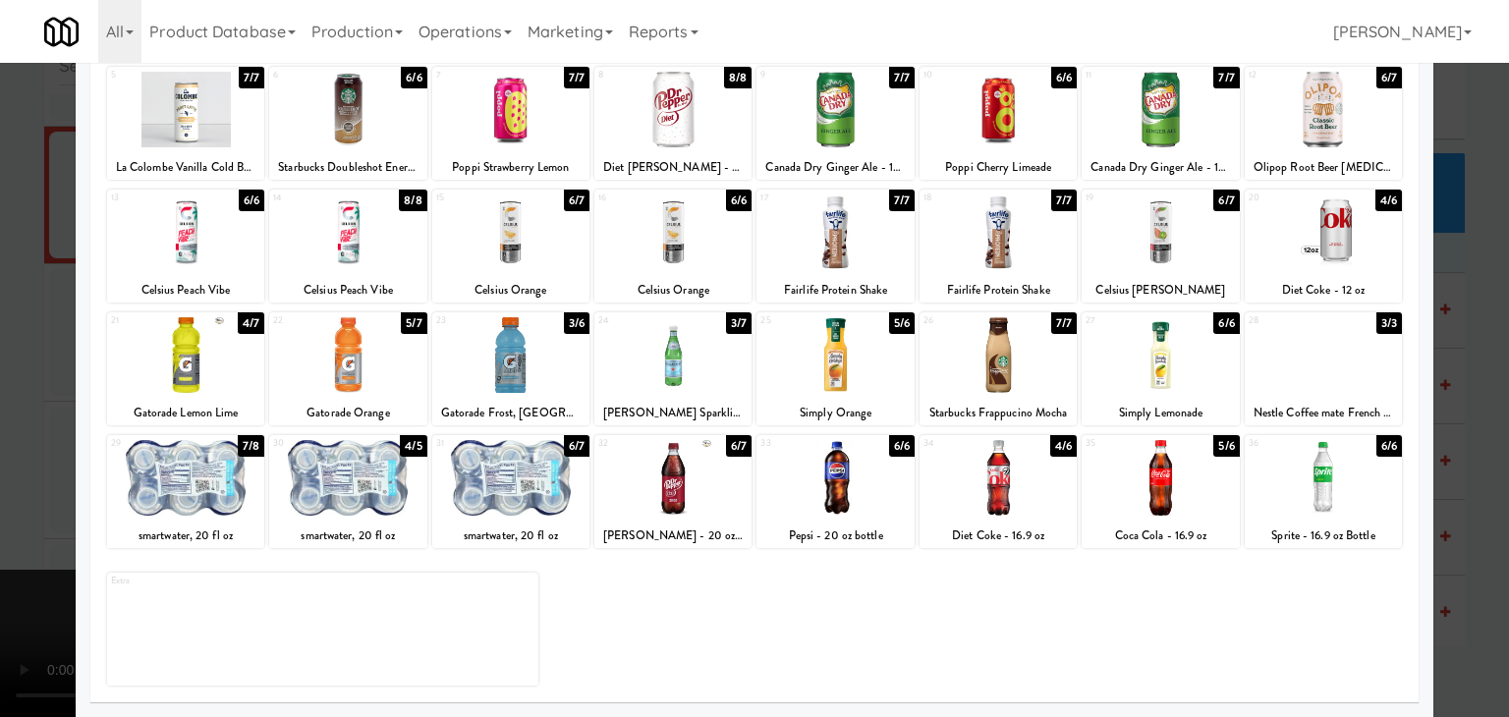
click at [336, 496] on div at bounding box center [347, 478] width 157 height 76
click at [689, 352] on div at bounding box center [673, 355] width 157 height 76
drag, startPoint x: 0, startPoint y: 402, endPoint x: 199, endPoint y: 397, distance: 198.6
click at [18, 398] on div at bounding box center [754, 358] width 1509 height 717
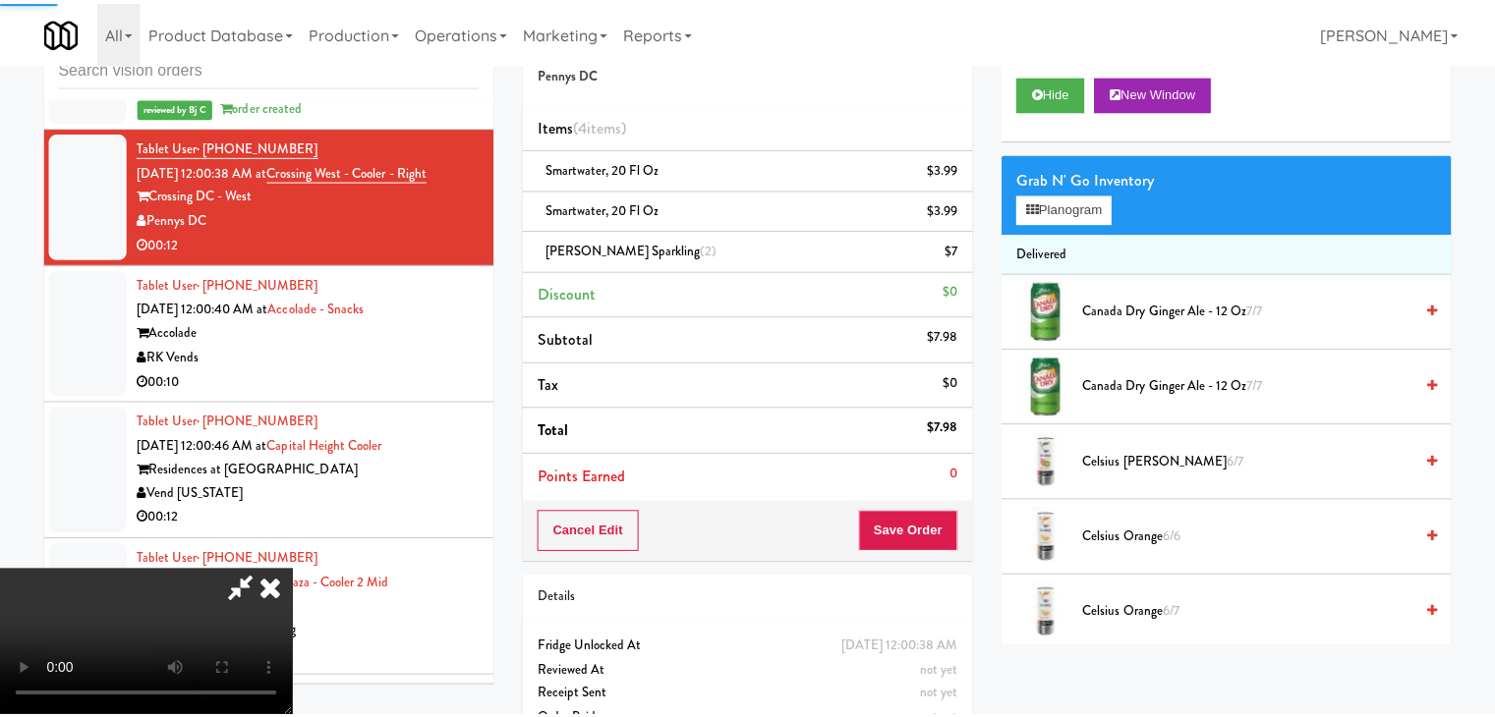
scroll to position [8039, 0]
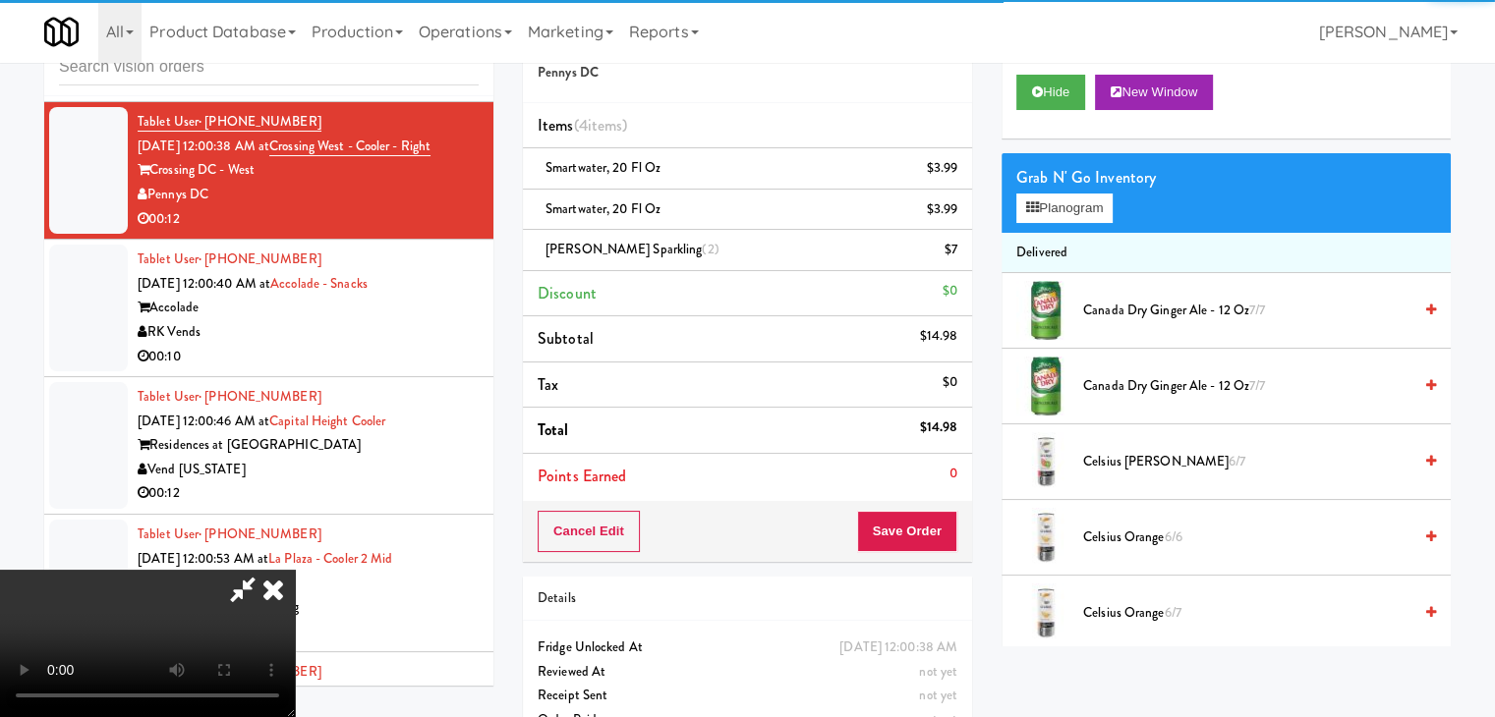
drag, startPoint x: 916, startPoint y: 501, endPoint x: 924, endPoint y: 521, distance: 21.2
click at [917, 508] on div "Cancel Edit Save Order" at bounding box center [747, 531] width 449 height 61
click at [924, 521] on button "Save Order" at bounding box center [907, 531] width 100 height 41
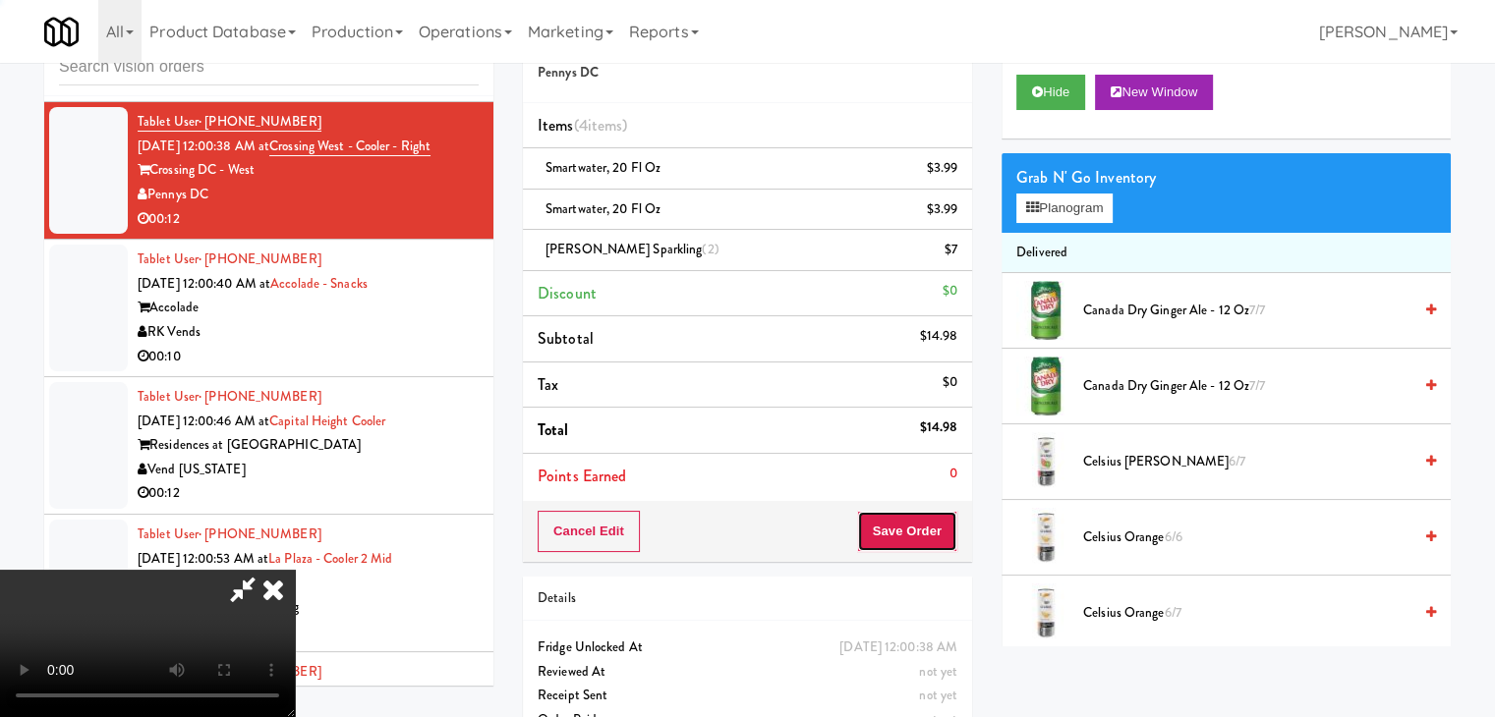
click at [924, 522] on button "Save Order" at bounding box center [907, 531] width 100 height 41
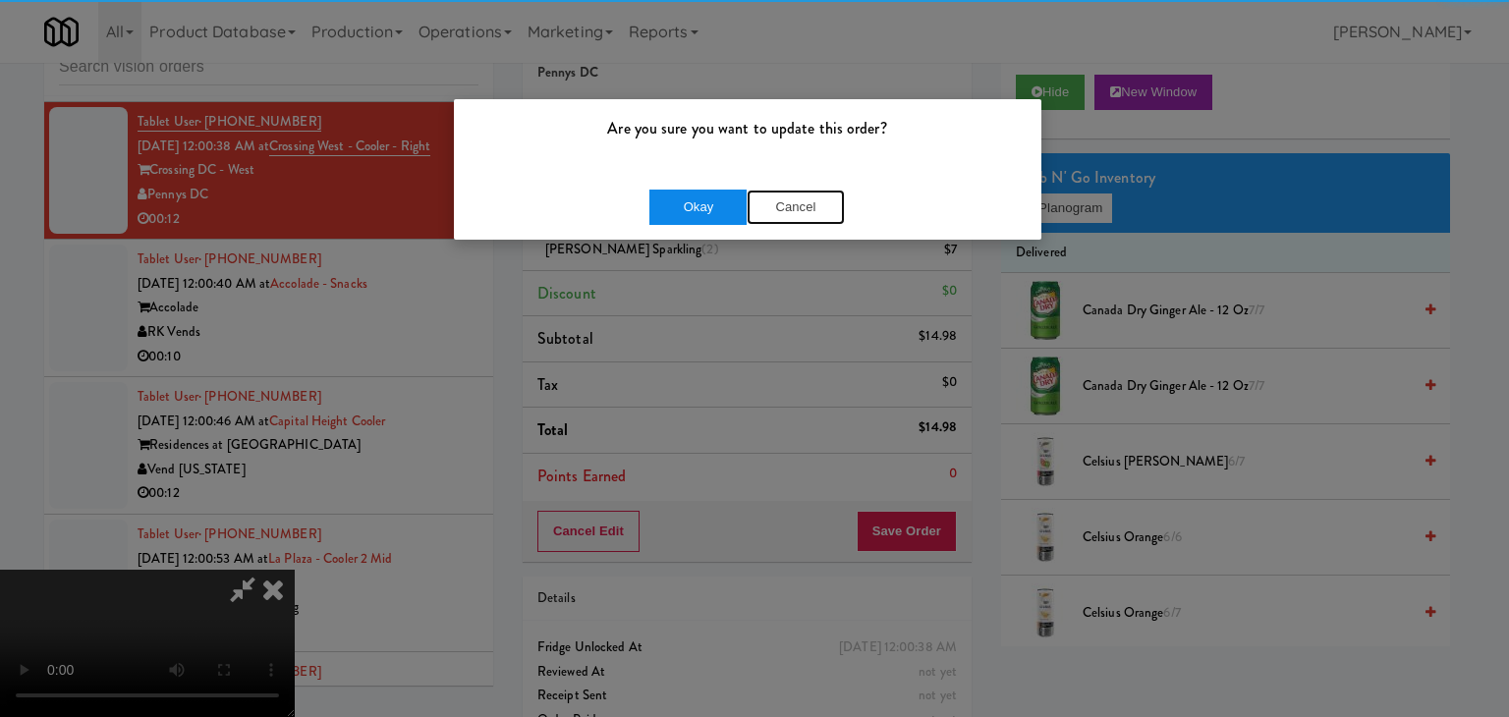
click at [740, 209] on div "Okay Cancel" at bounding box center [748, 207] width 196 height 35
click at [727, 209] on button "Okay" at bounding box center [699, 207] width 98 height 35
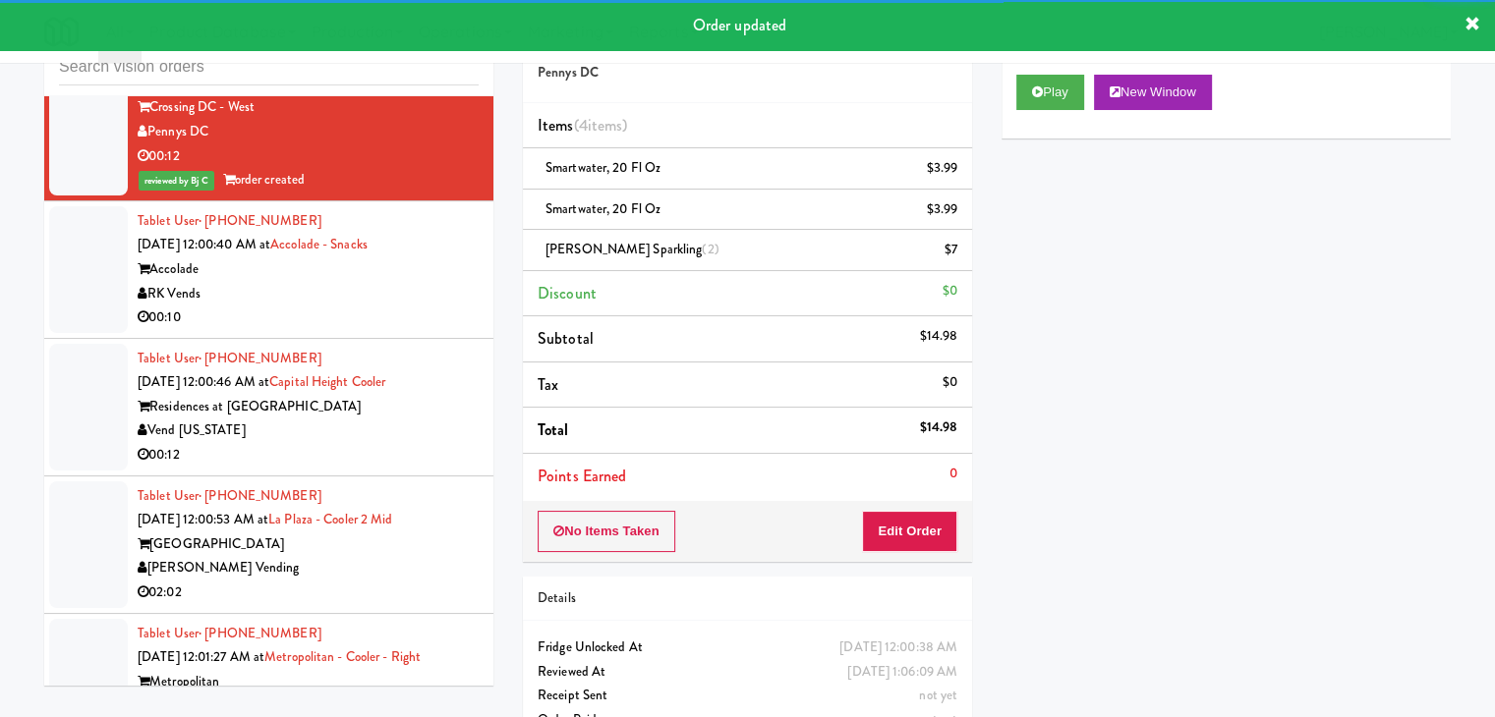
scroll to position [8235, 0]
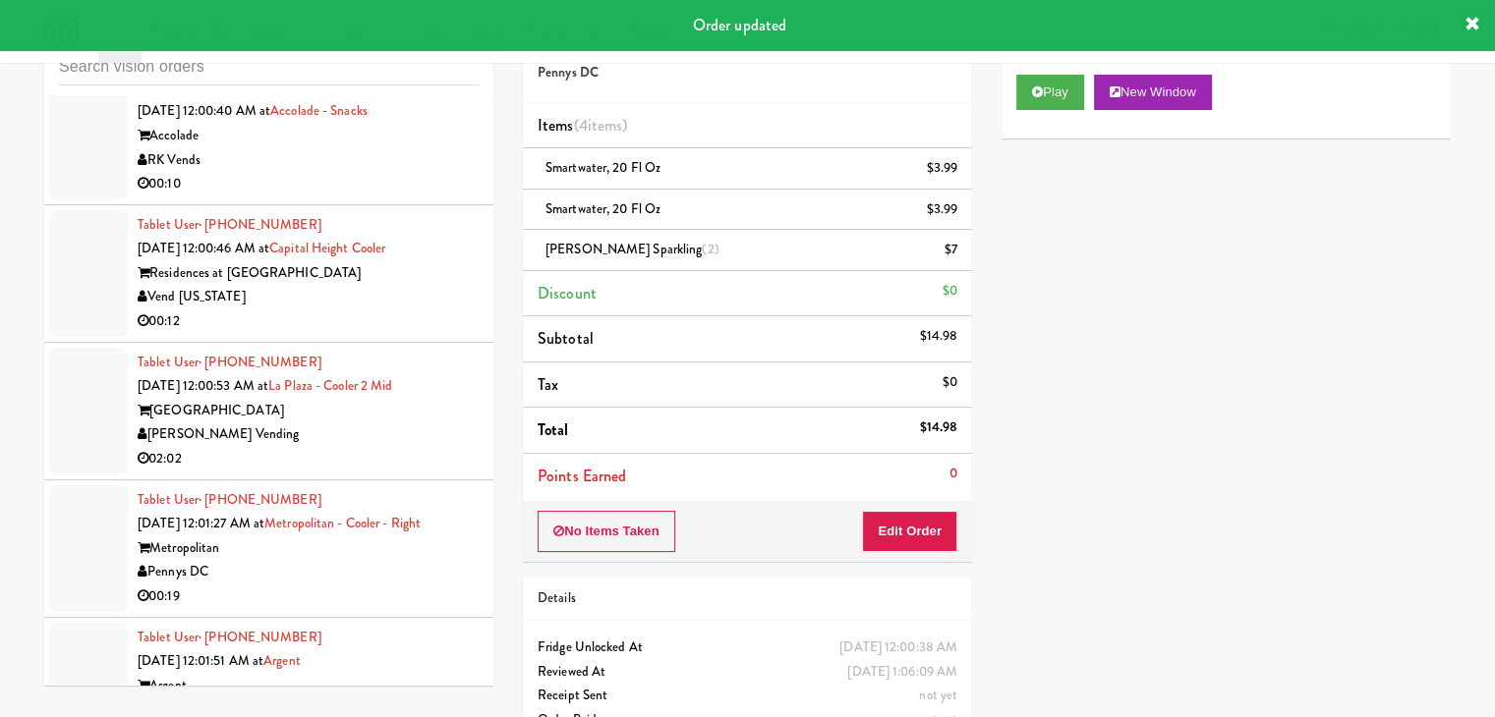
click at [357, 197] on div "00:10" at bounding box center [308, 184] width 341 height 25
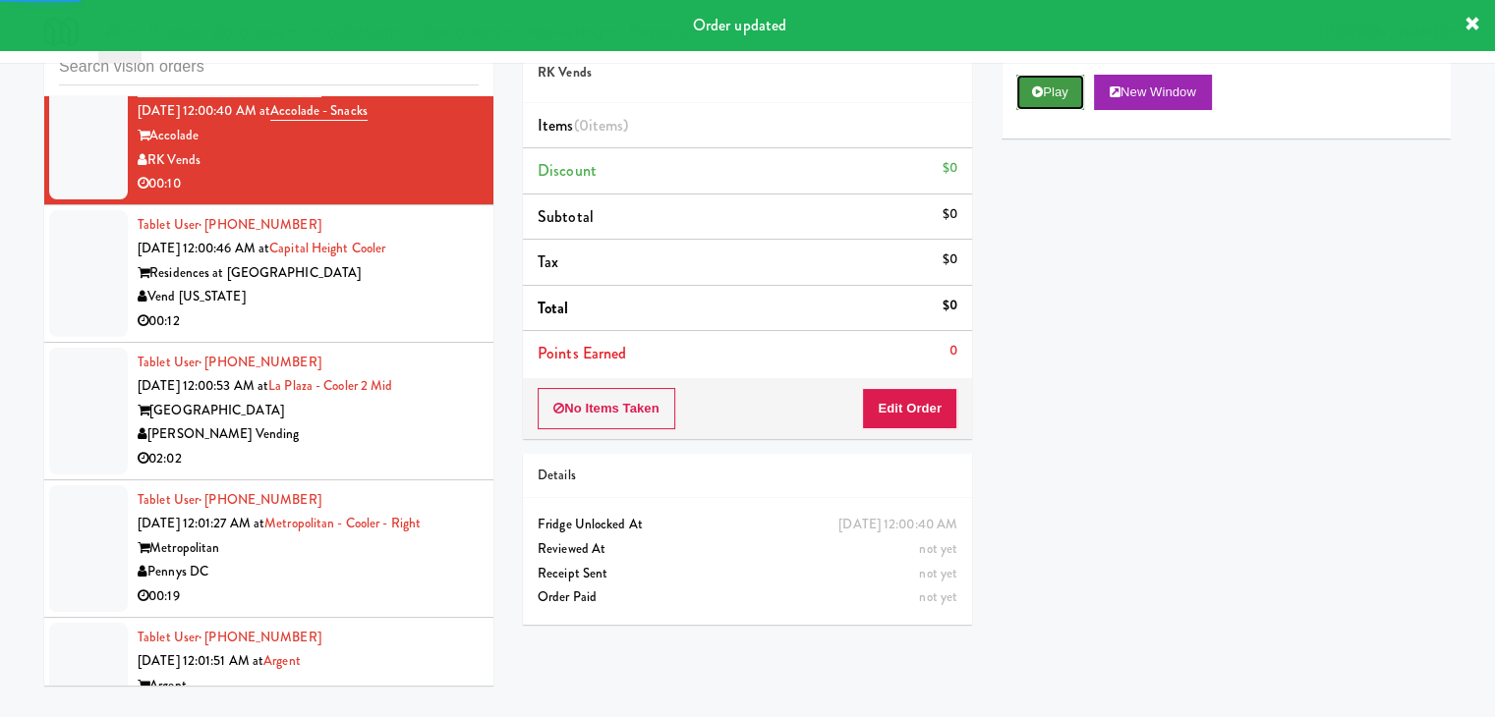
click at [1069, 92] on button "Play" at bounding box center [1050, 92] width 68 height 35
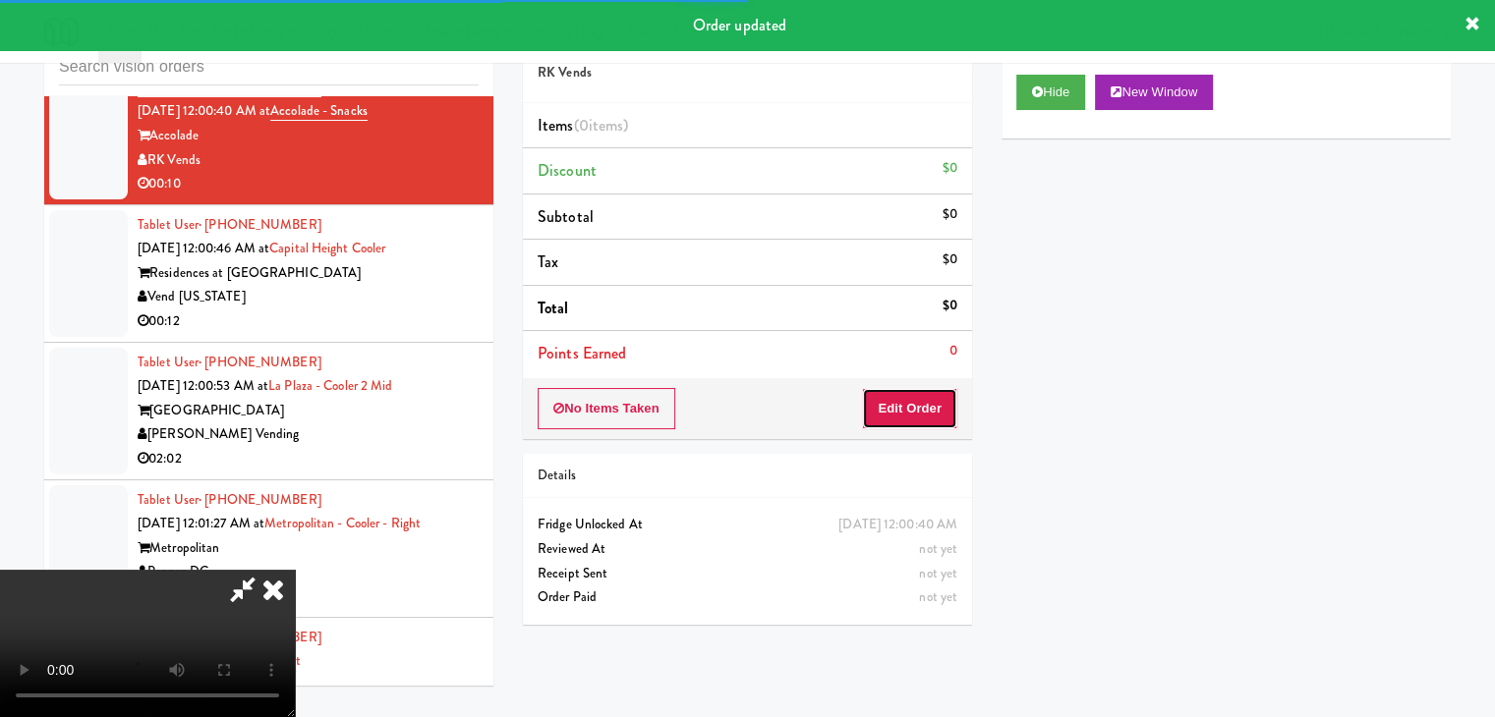
click at [916, 425] on button "Edit Order" at bounding box center [909, 408] width 95 height 41
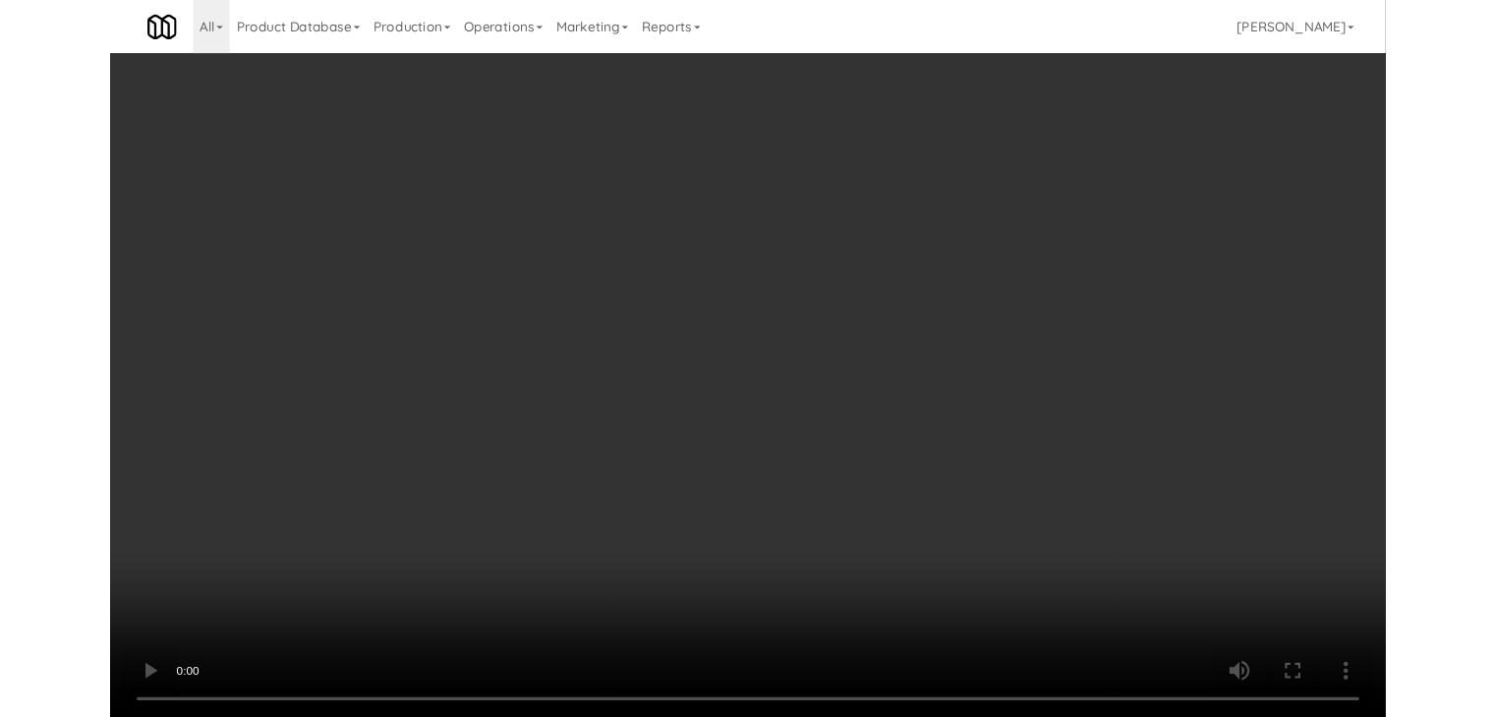
scroll to position [8187, 0]
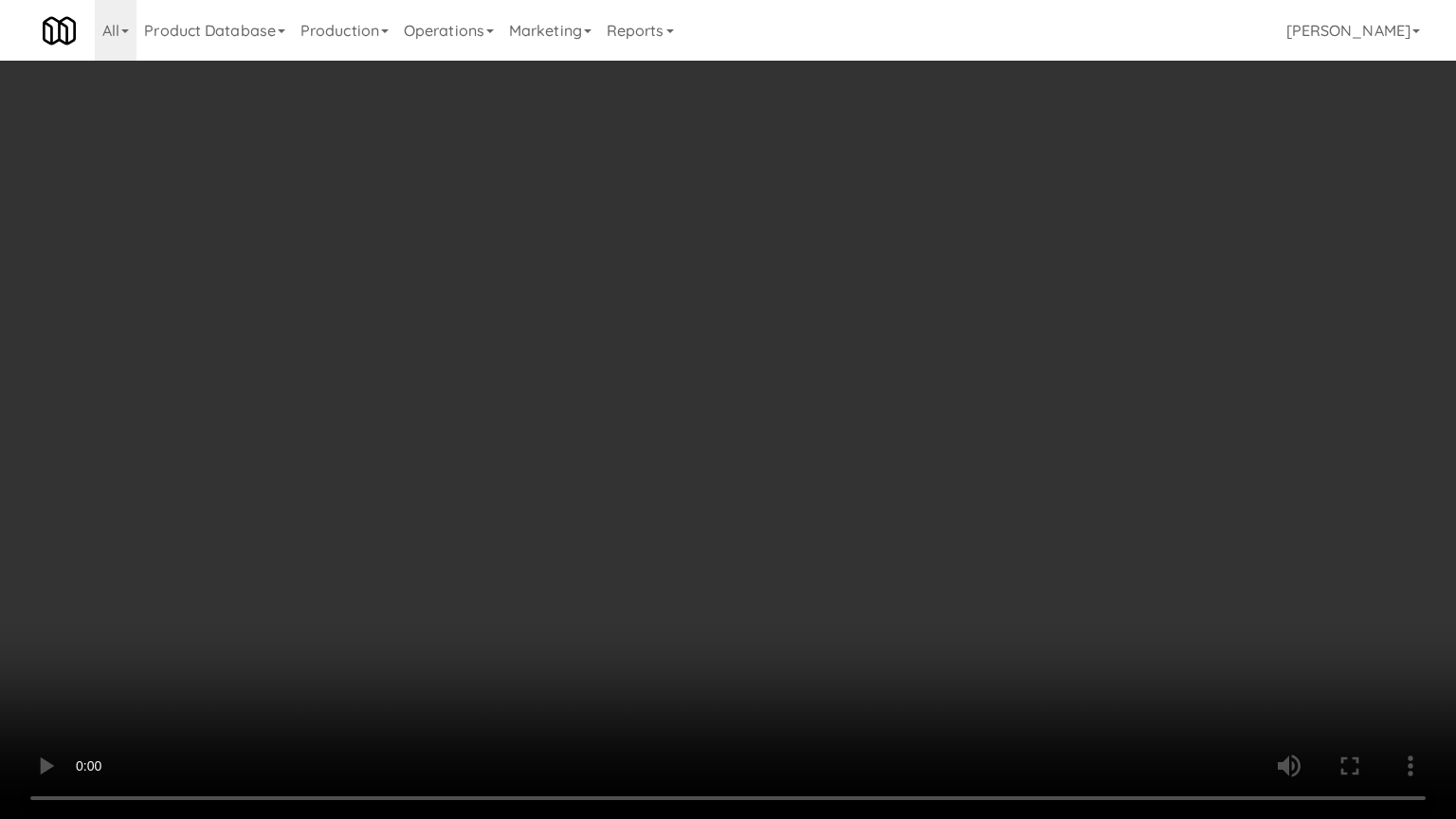
click at [900, 521] on video at bounding box center [728, 409] width 1456 height 819
click at [895, 527] on video at bounding box center [728, 409] width 1456 height 819
click at [894, 527] on video at bounding box center [728, 409] width 1456 height 819
click at [890, 529] on video at bounding box center [728, 409] width 1456 height 819
click at [893, 524] on video at bounding box center [728, 409] width 1456 height 819
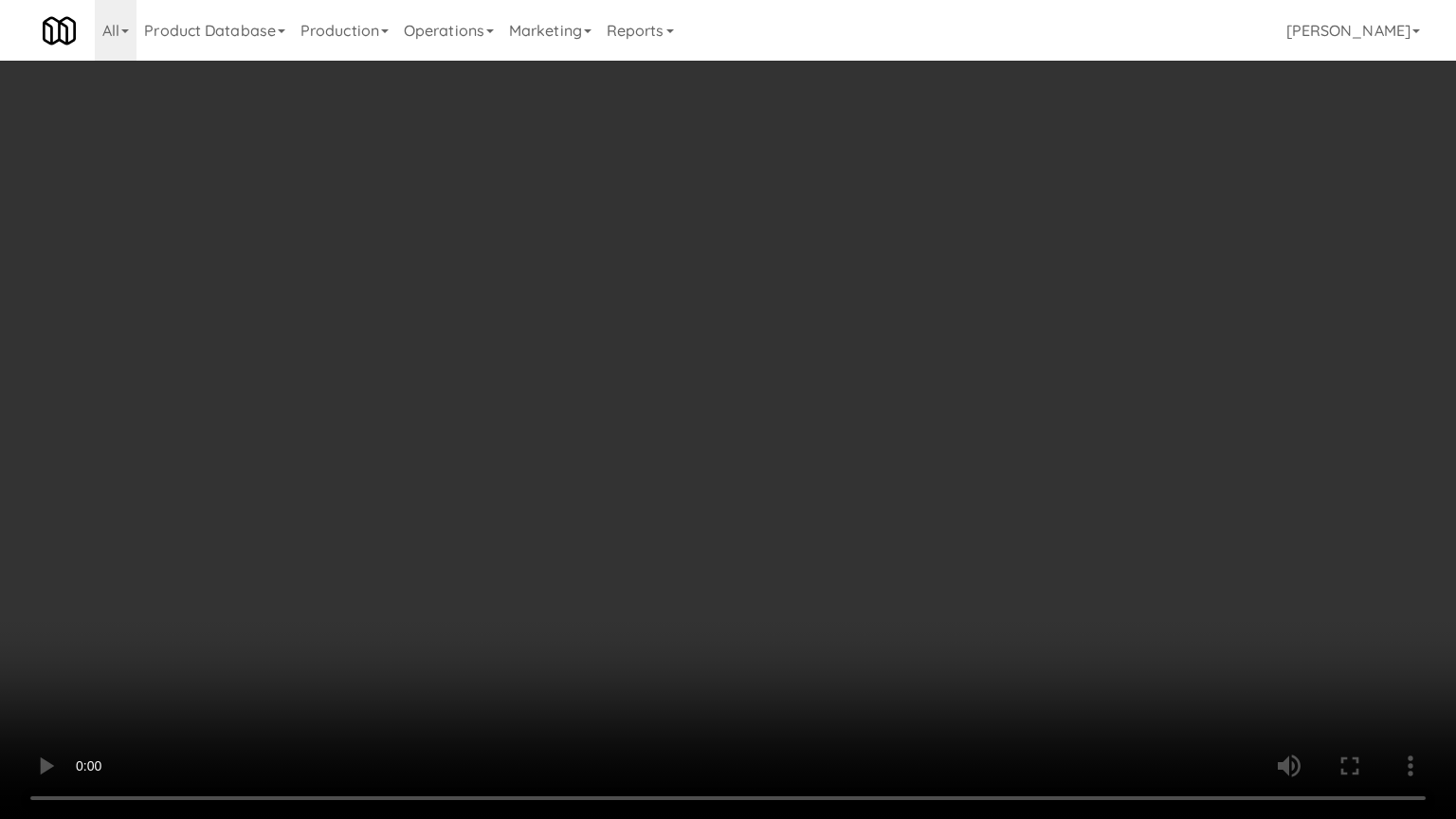
click at [912, 532] on video at bounding box center [728, 409] width 1456 height 819
click at [911, 532] on video at bounding box center [728, 409] width 1456 height 819
drag, startPoint x: 911, startPoint y: 532, endPoint x: 974, endPoint y: 379, distance: 165.5
click at [911, 531] on video at bounding box center [728, 409] width 1456 height 819
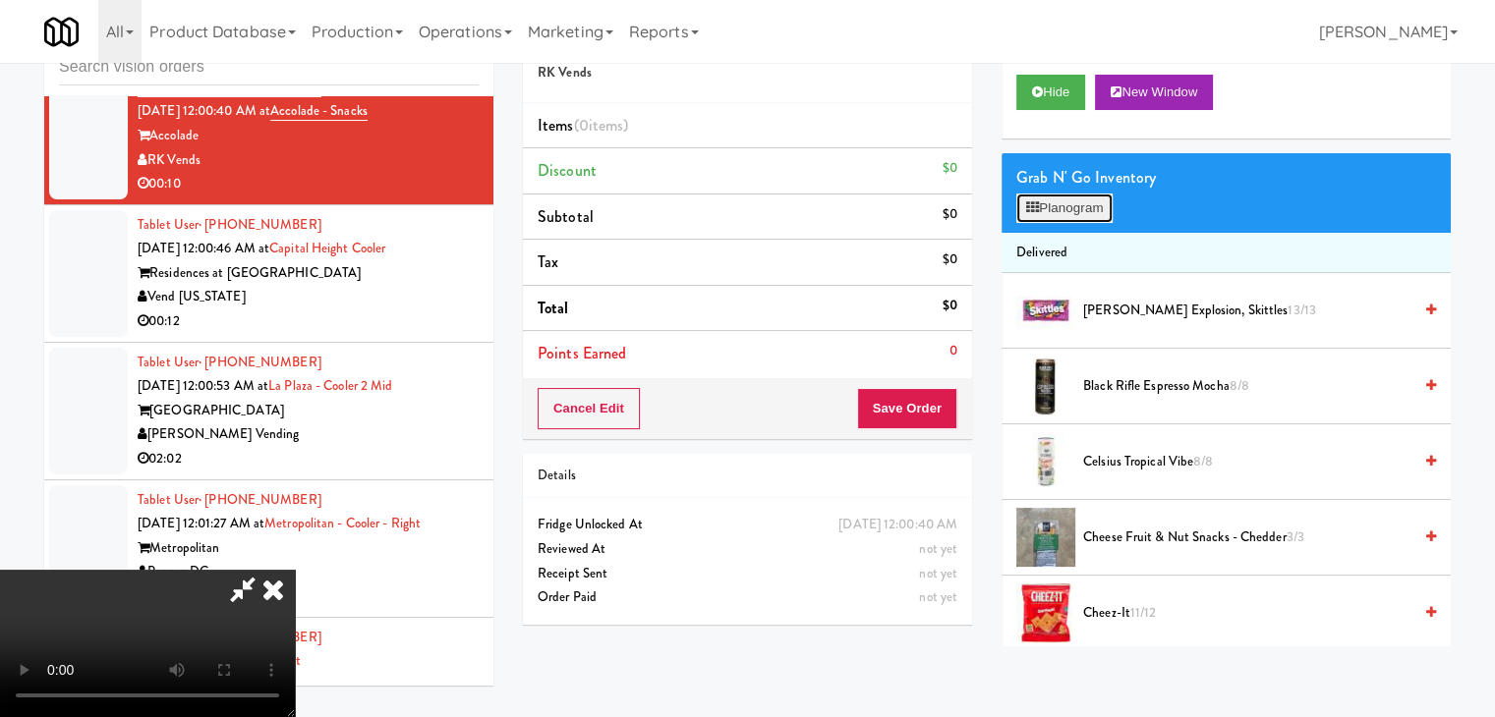
click at [1110, 214] on button "Planogram" at bounding box center [1064, 208] width 96 height 29
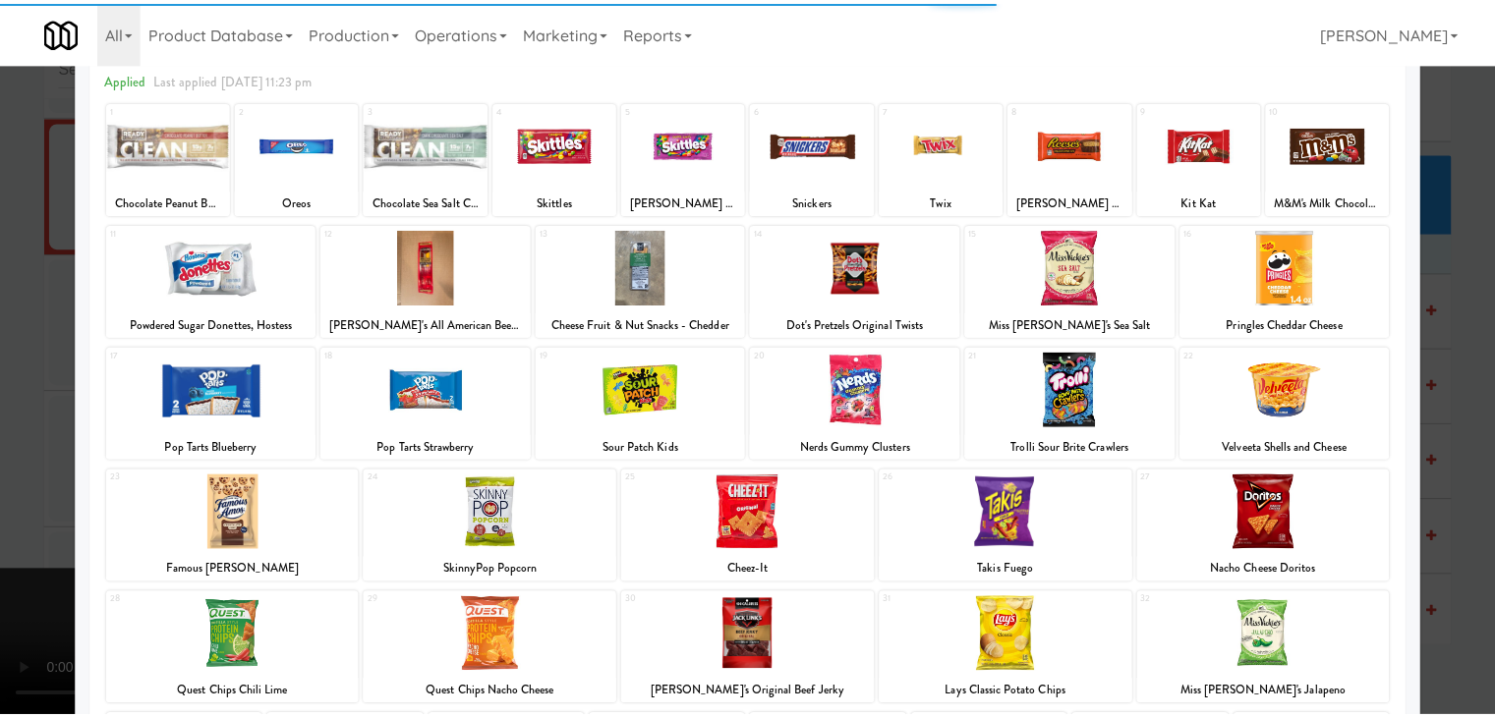
scroll to position [197, 0]
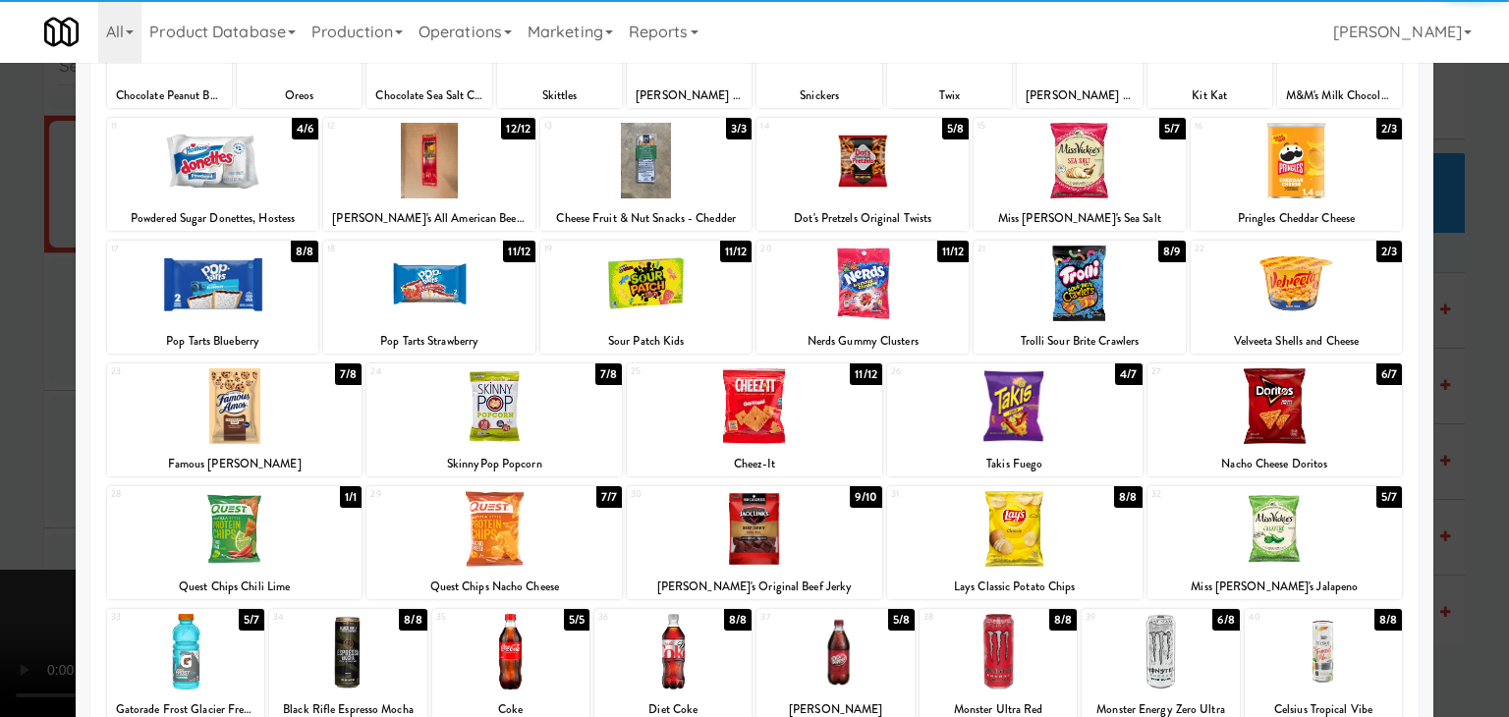
click at [1097, 283] on div at bounding box center [1080, 284] width 212 height 76
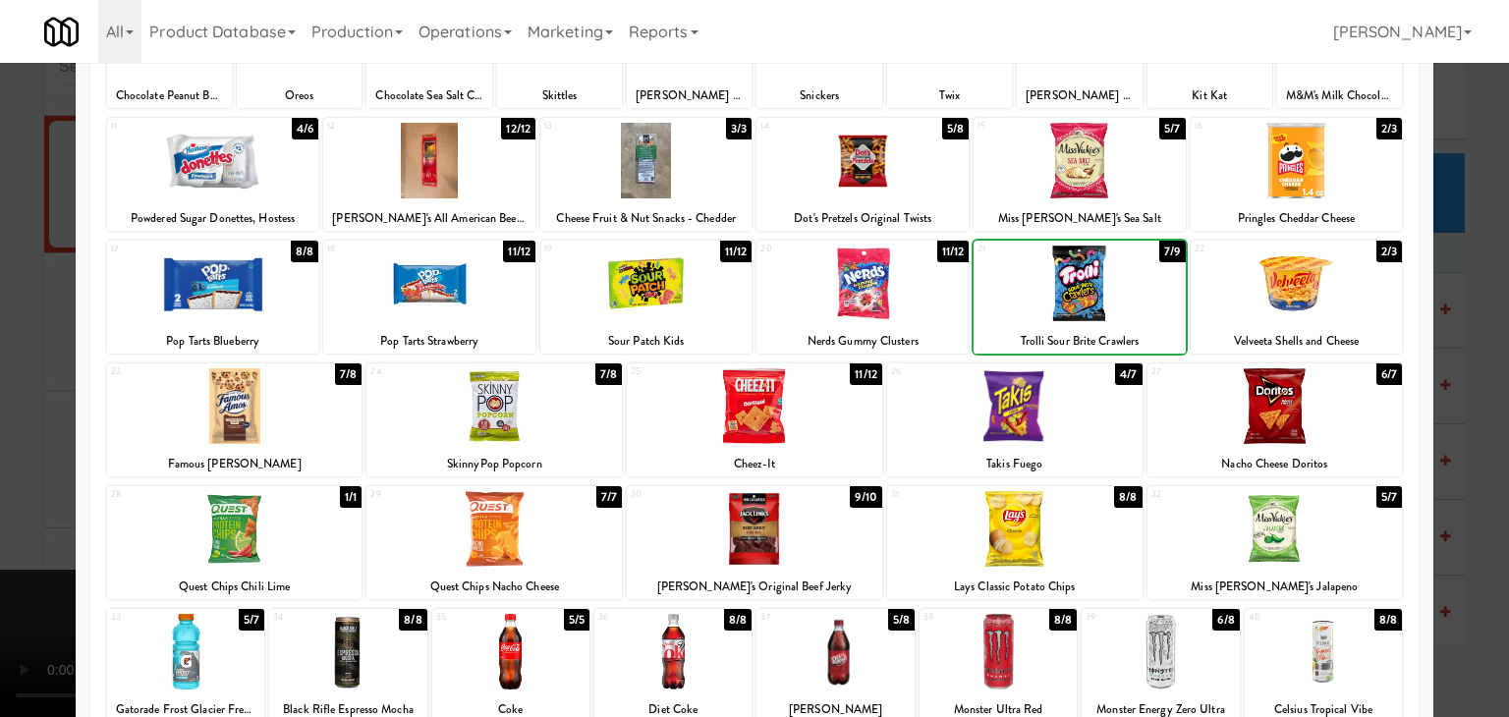
drag, startPoint x: 0, startPoint y: 387, endPoint x: 329, endPoint y: 390, distance: 329.2
click at [39, 386] on div at bounding box center [754, 358] width 1509 height 717
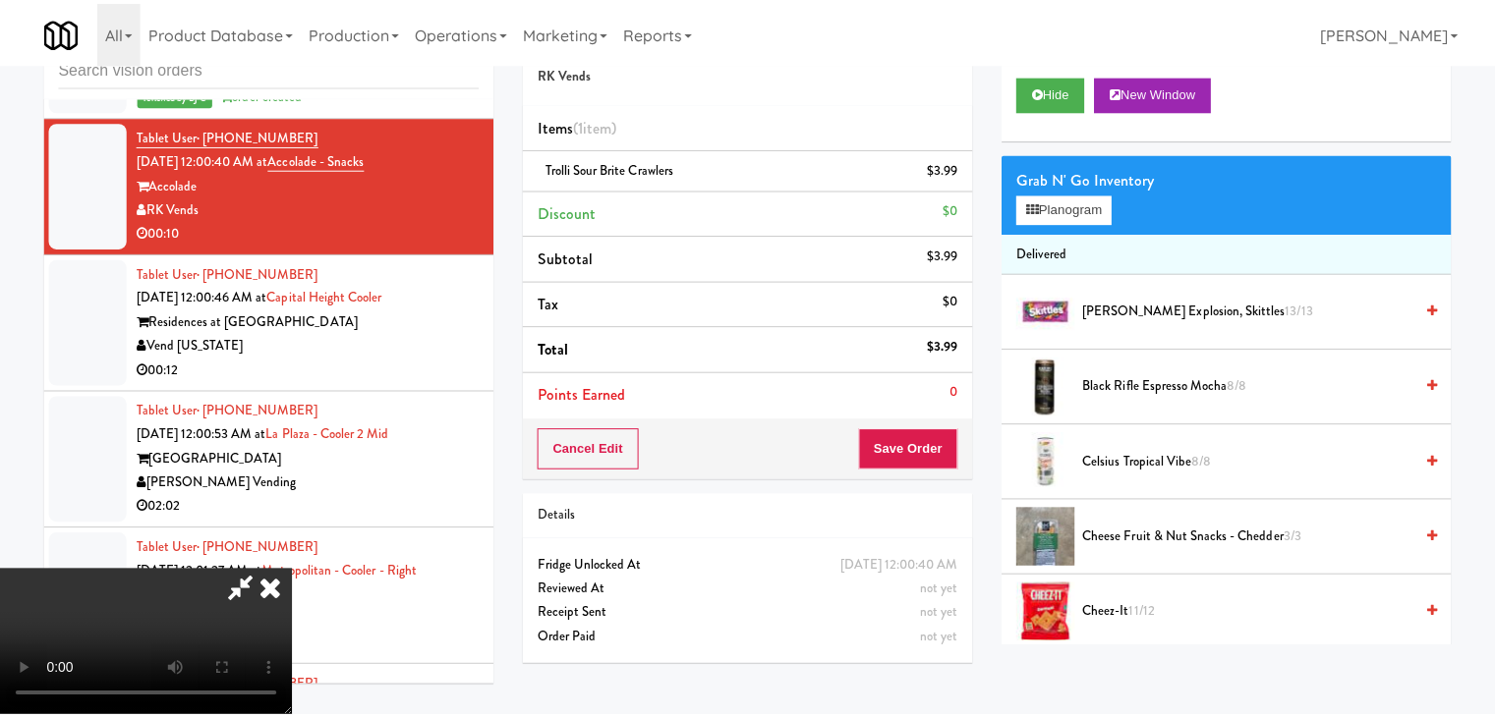
scroll to position [8235, 0]
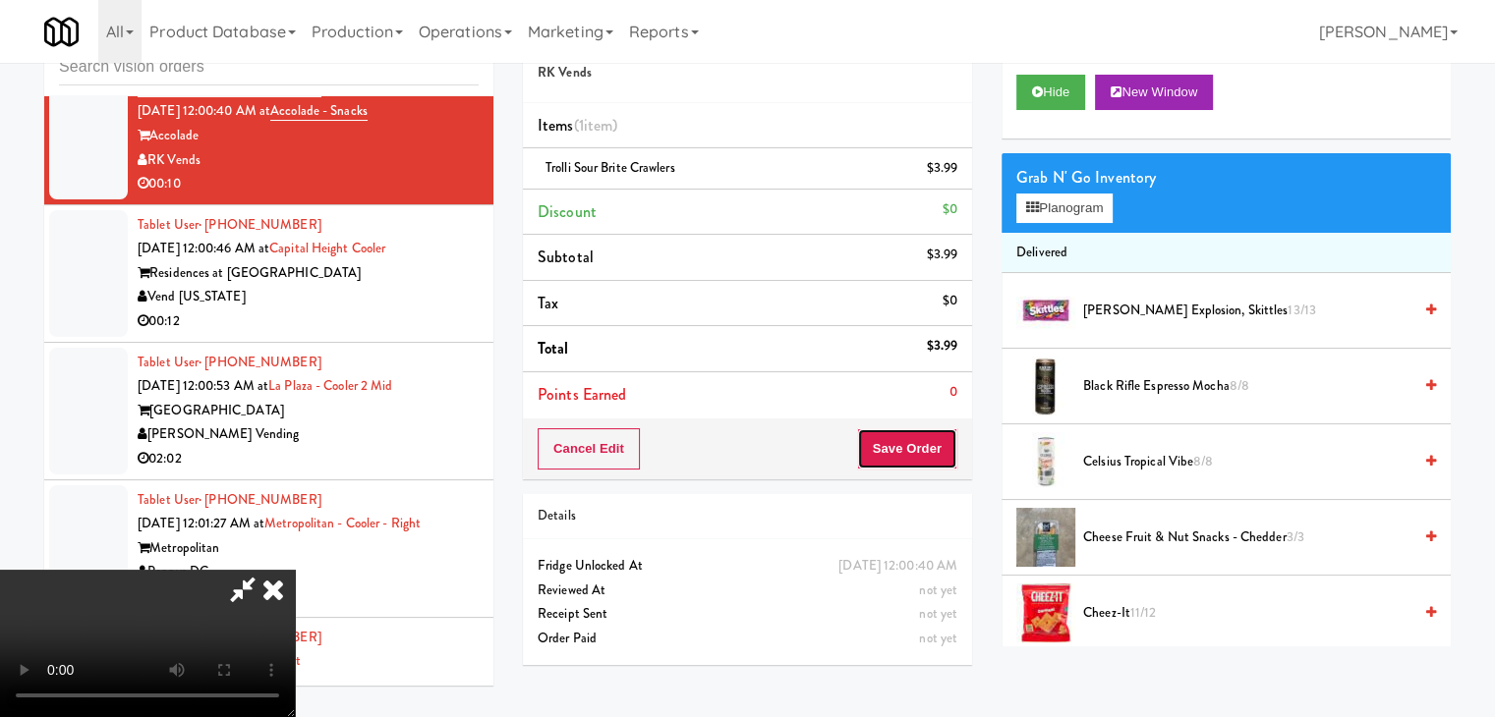
click at [924, 444] on button "Save Order" at bounding box center [907, 448] width 100 height 41
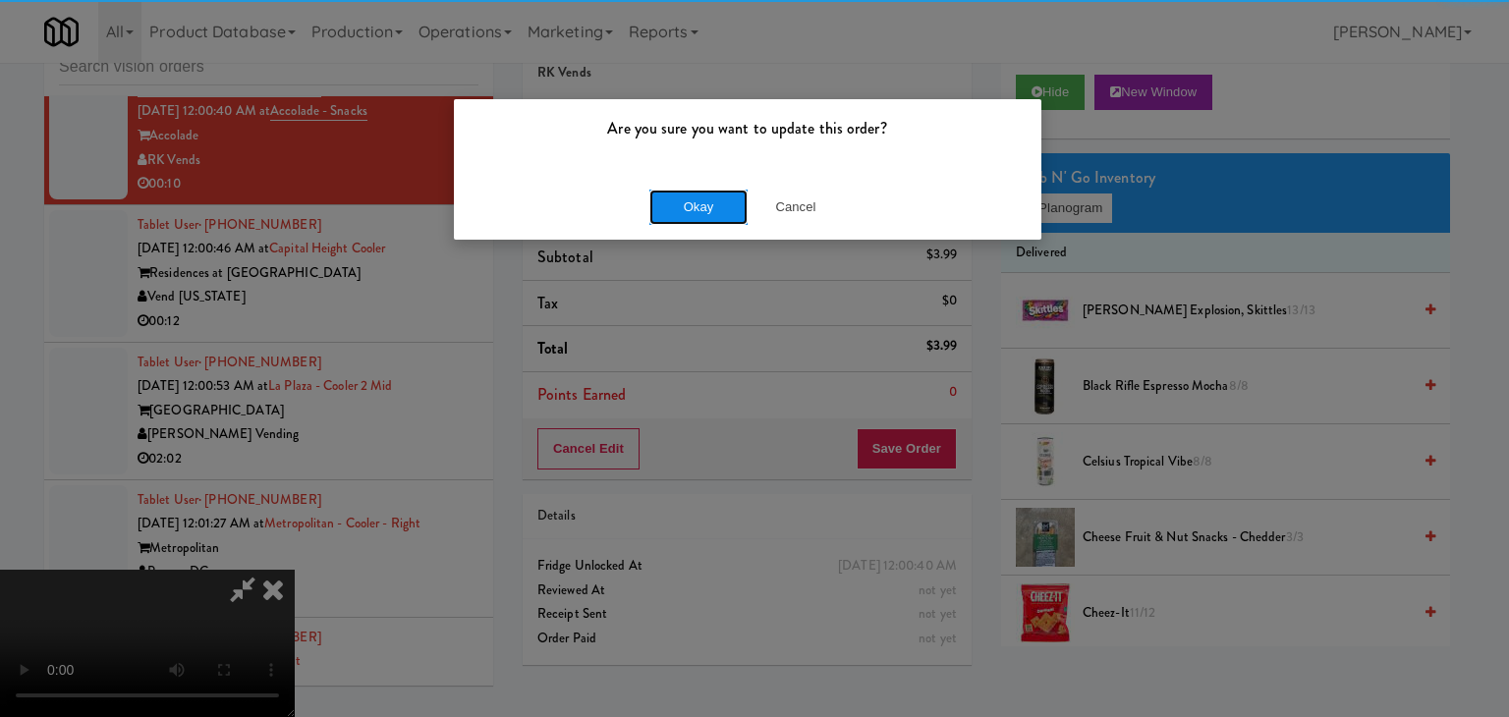
click at [692, 194] on button "Okay" at bounding box center [699, 207] width 98 height 35
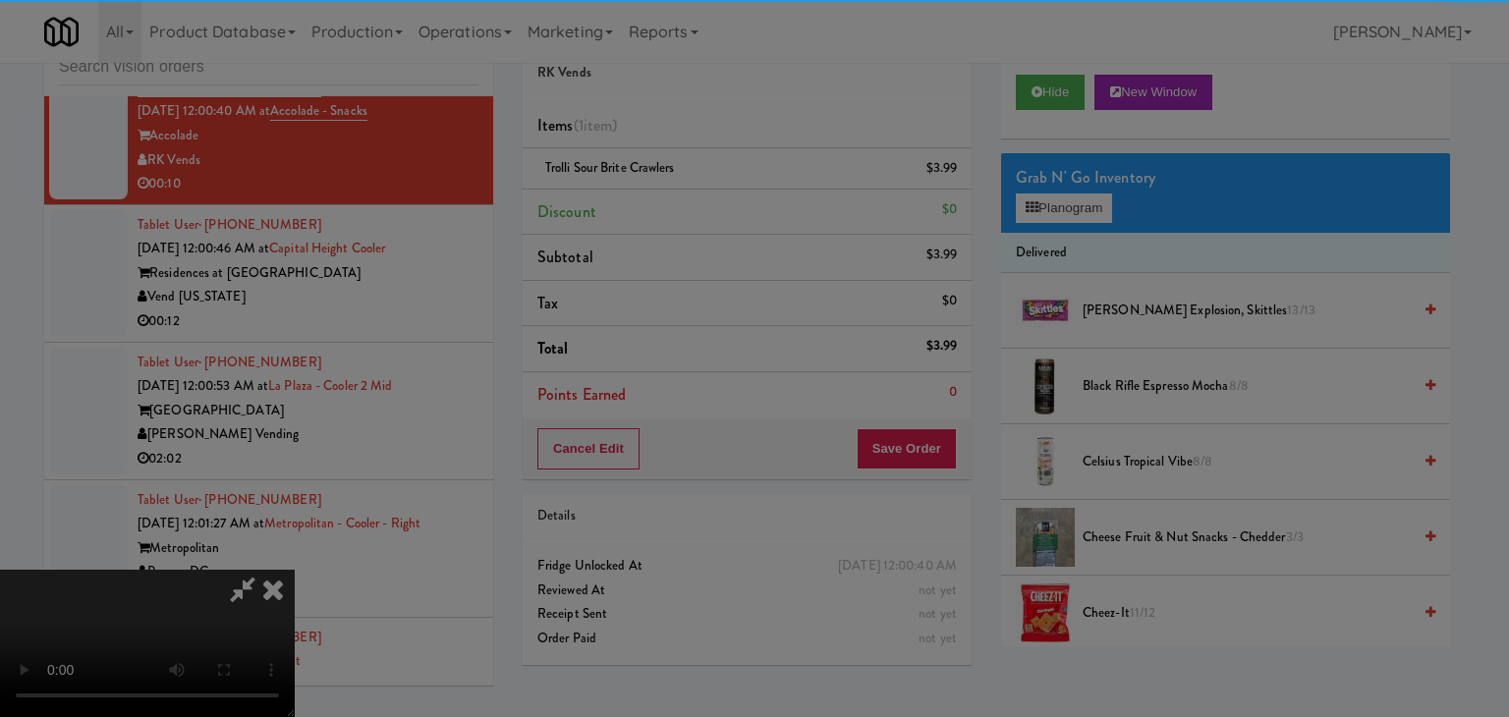
click at [692, 189] on button "Okay" at bounding box center [699, 170] width 98 height 35
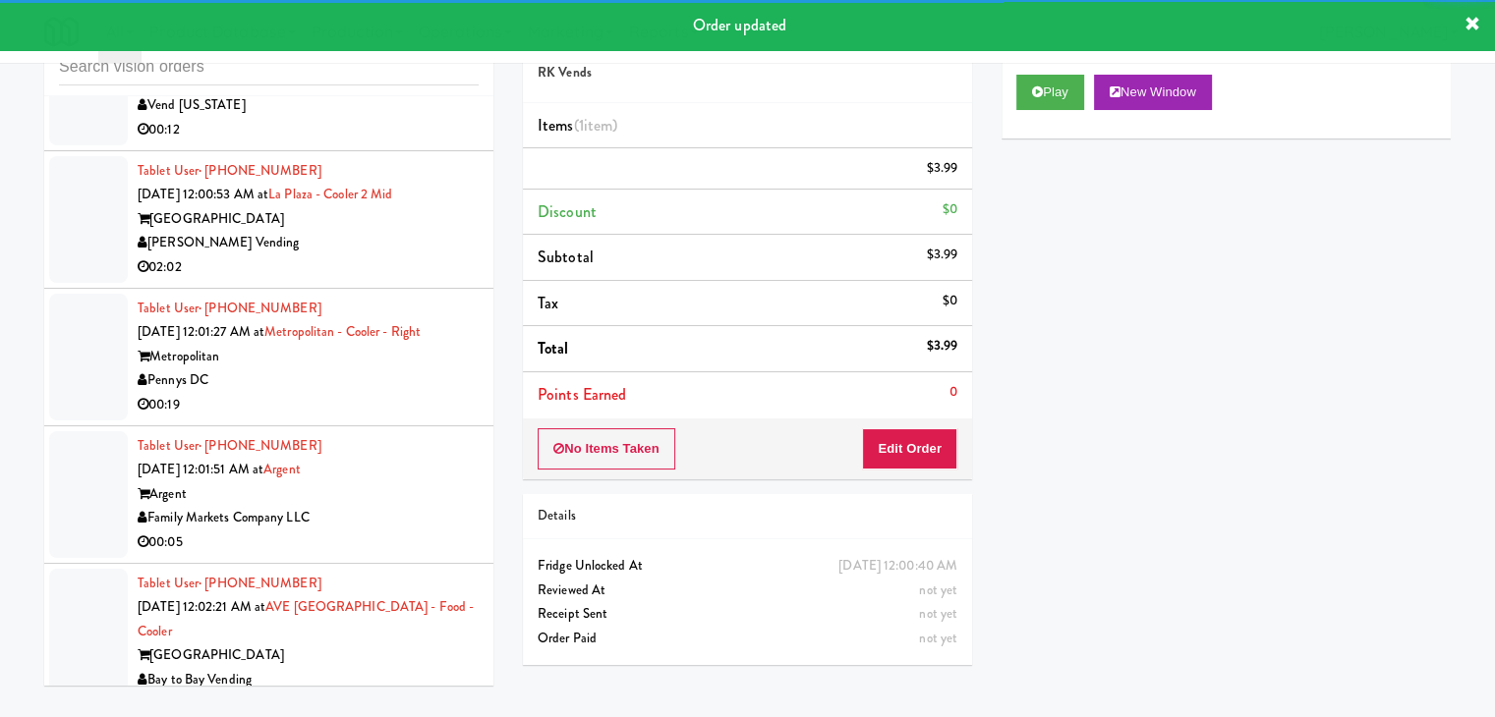
scroll to position [8432, 0]
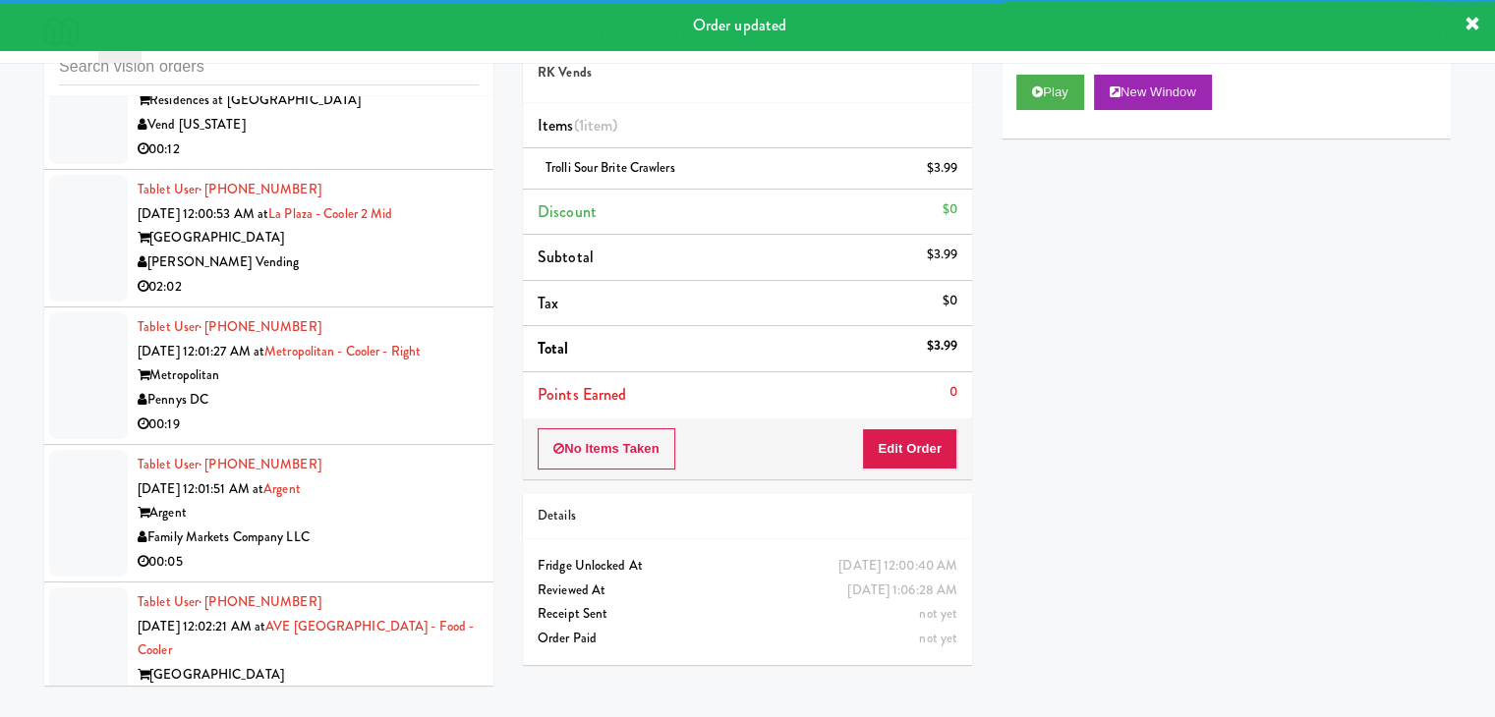
click at [408, 138] on div "Vend [US_STATE]" at bounding box center [308, 125] width 341 height 25
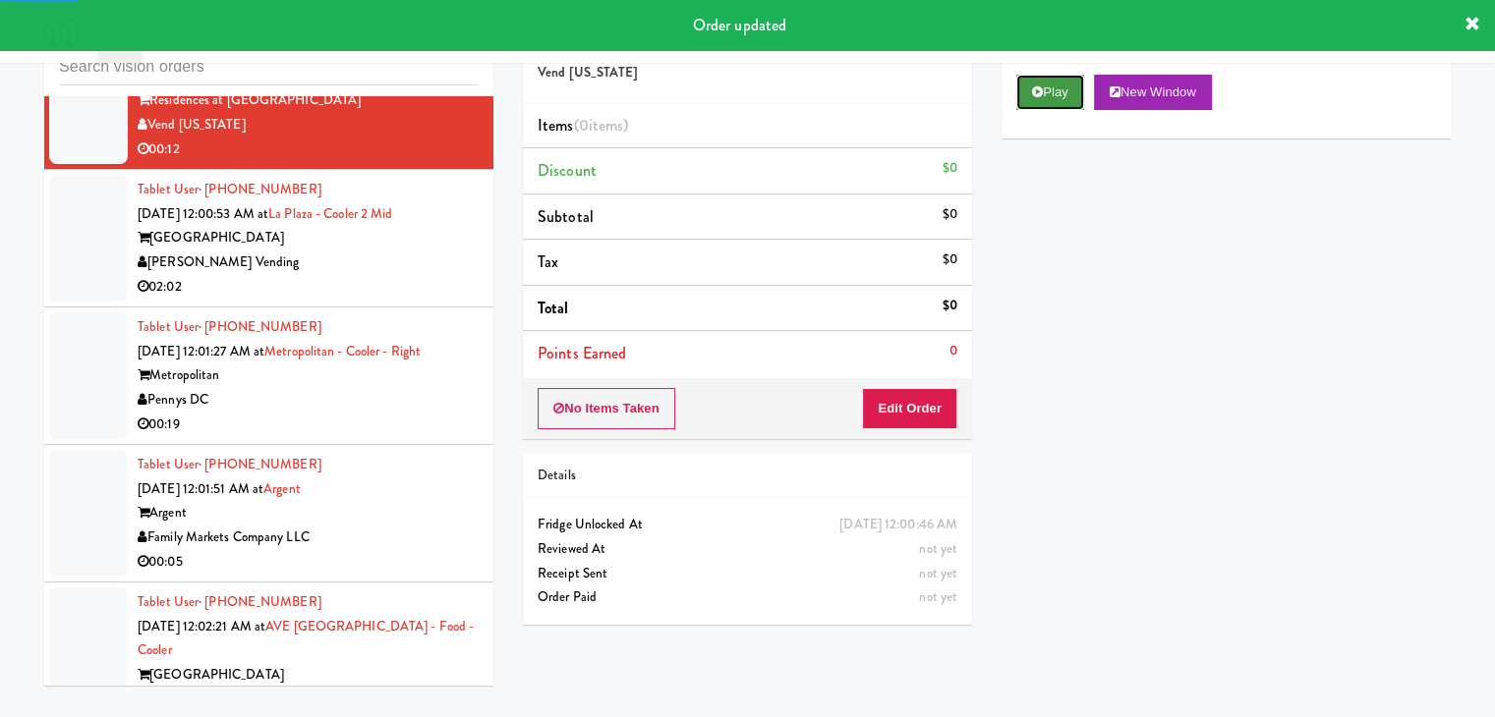
click at [1053, 96] on button "Play" at bounding box center [1050, 92] width 68 height 35
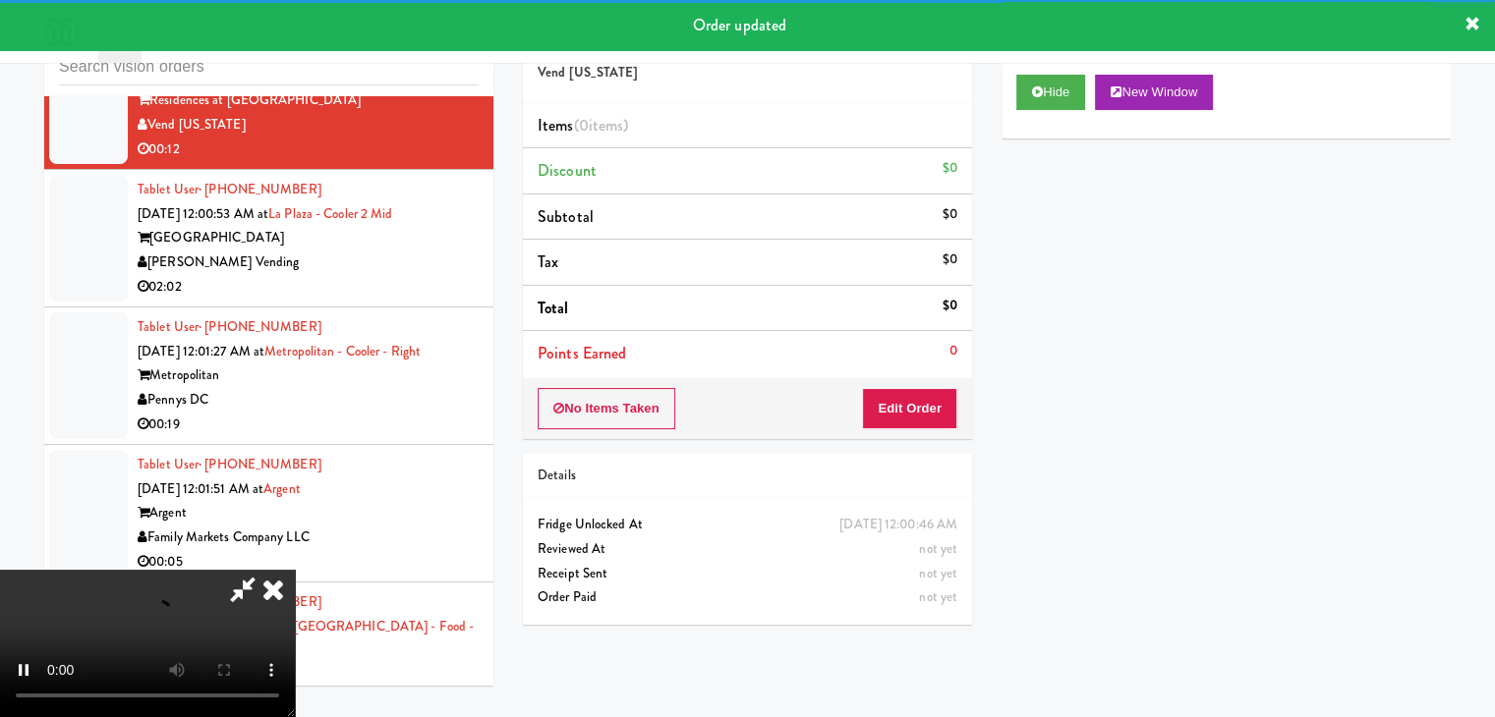
click at [928, 430] on div "No Items Taken Edit Order" at bounding box center [747, 408] width 449 height 61
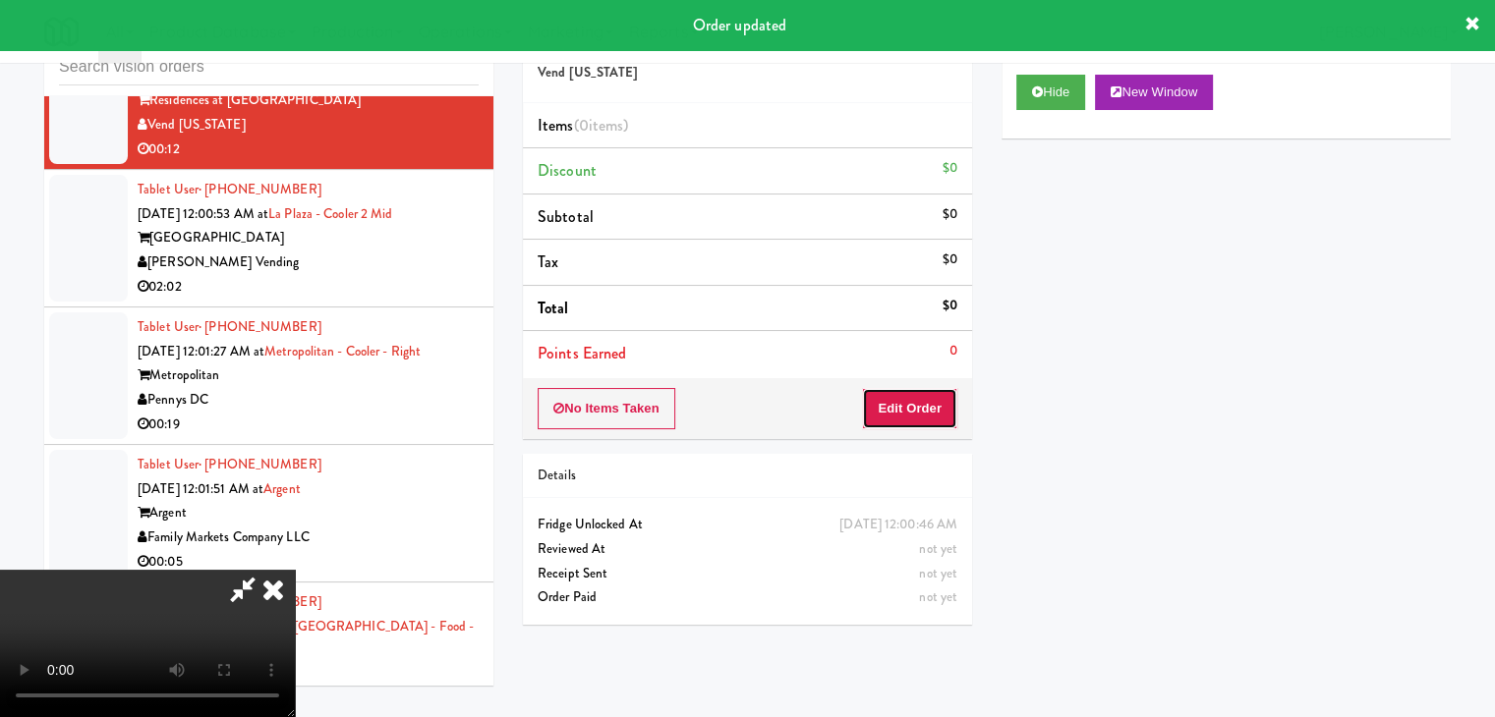
click at [933, 418] on button "Edit Order" at bounding box center [909, 408] width 95 height 41
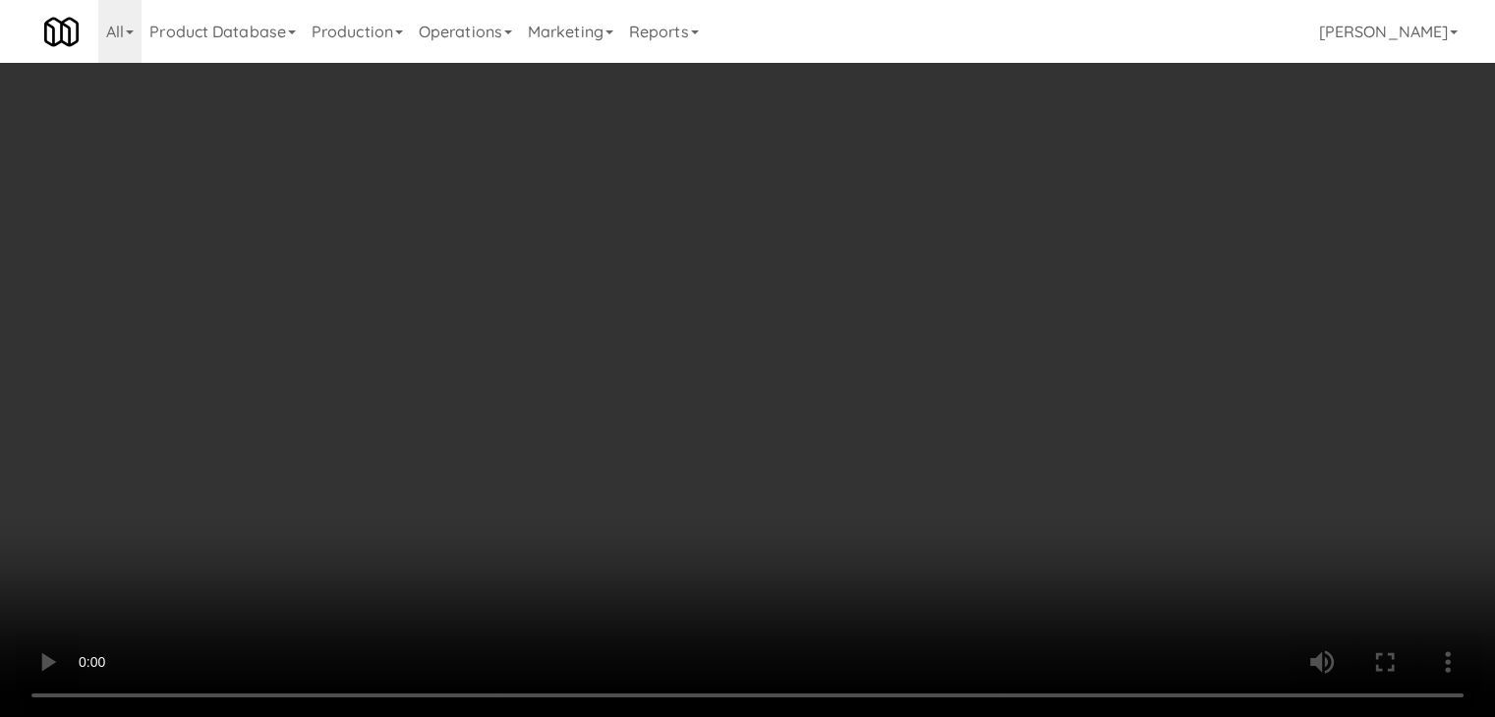
scroll to position [8383, 0]
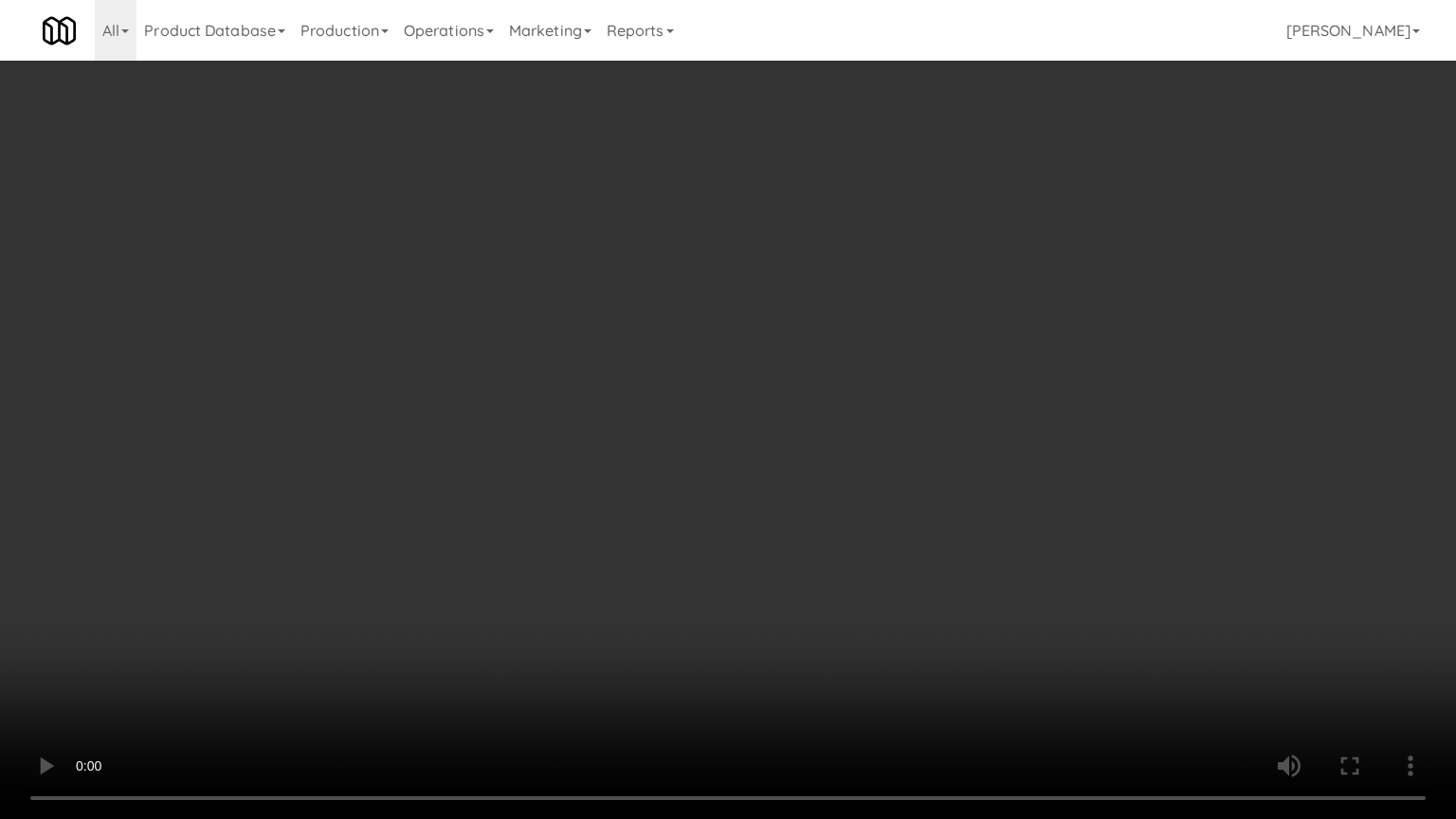
click at [838, 634] on video at bounding box center [728, 409] width 1456 height 819
click at [846, 631] on video at bounding box center [728, 409] width 1456 height 819
click at [841, 637] on video at bounding box center [728, 409] width 1456 height 819
click at [831, 643] on video at bounding box center [728, 409] width 1456 height 819
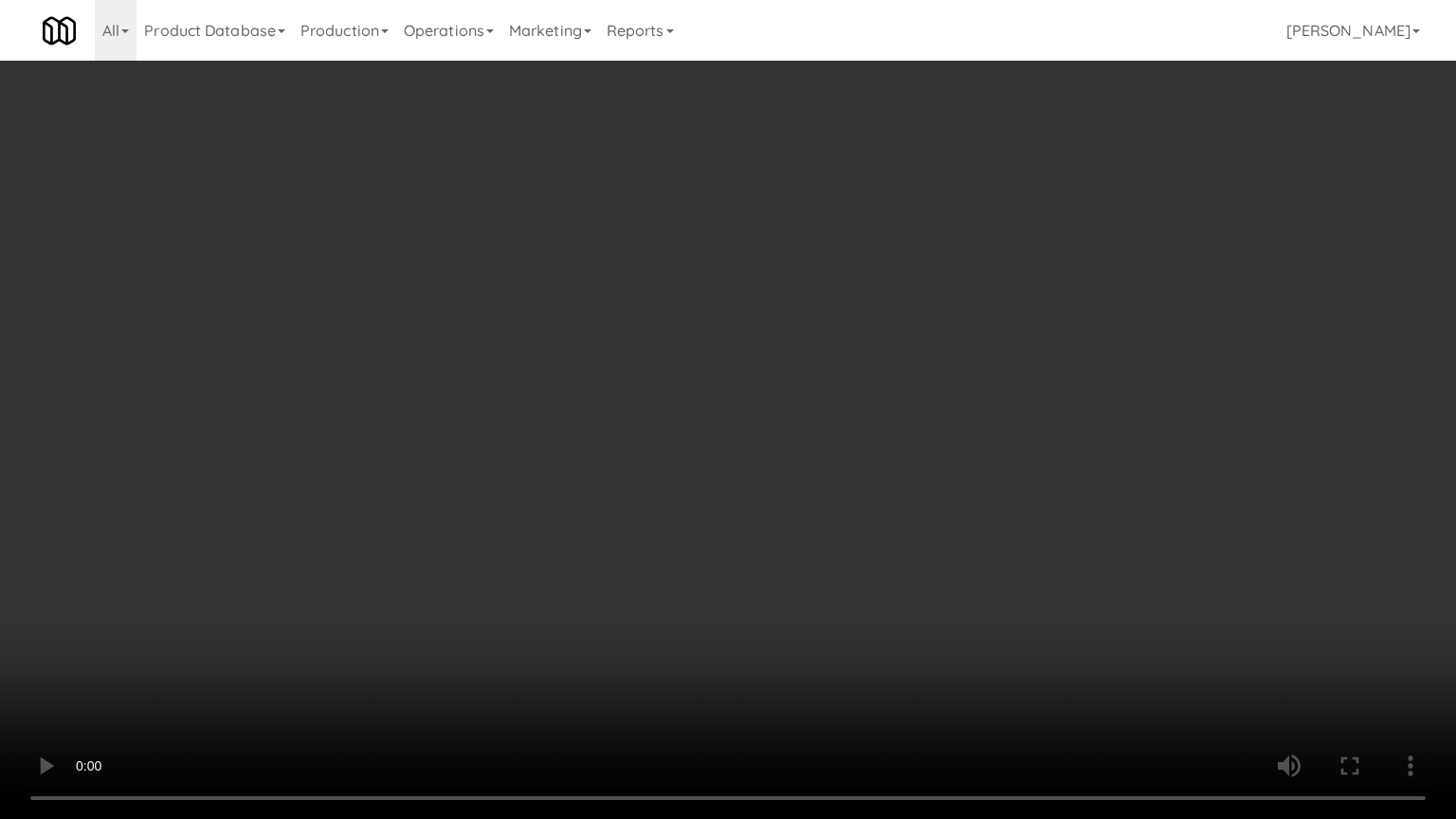
click at [831, 637] on video at bounding box center [728, 409] width 1456 height 819
click at [831, 615] on video at bounding box center [728, 409] width 1456 height 819
click at [835, 582] on video at bounding box center [728, 409] width 1456 height 819
click at [831, 585] on video at bounding box center [728, 409] width 1456 height 819
click at [833, 584] on video at bounding box center [728, 409] width 1456 height 819
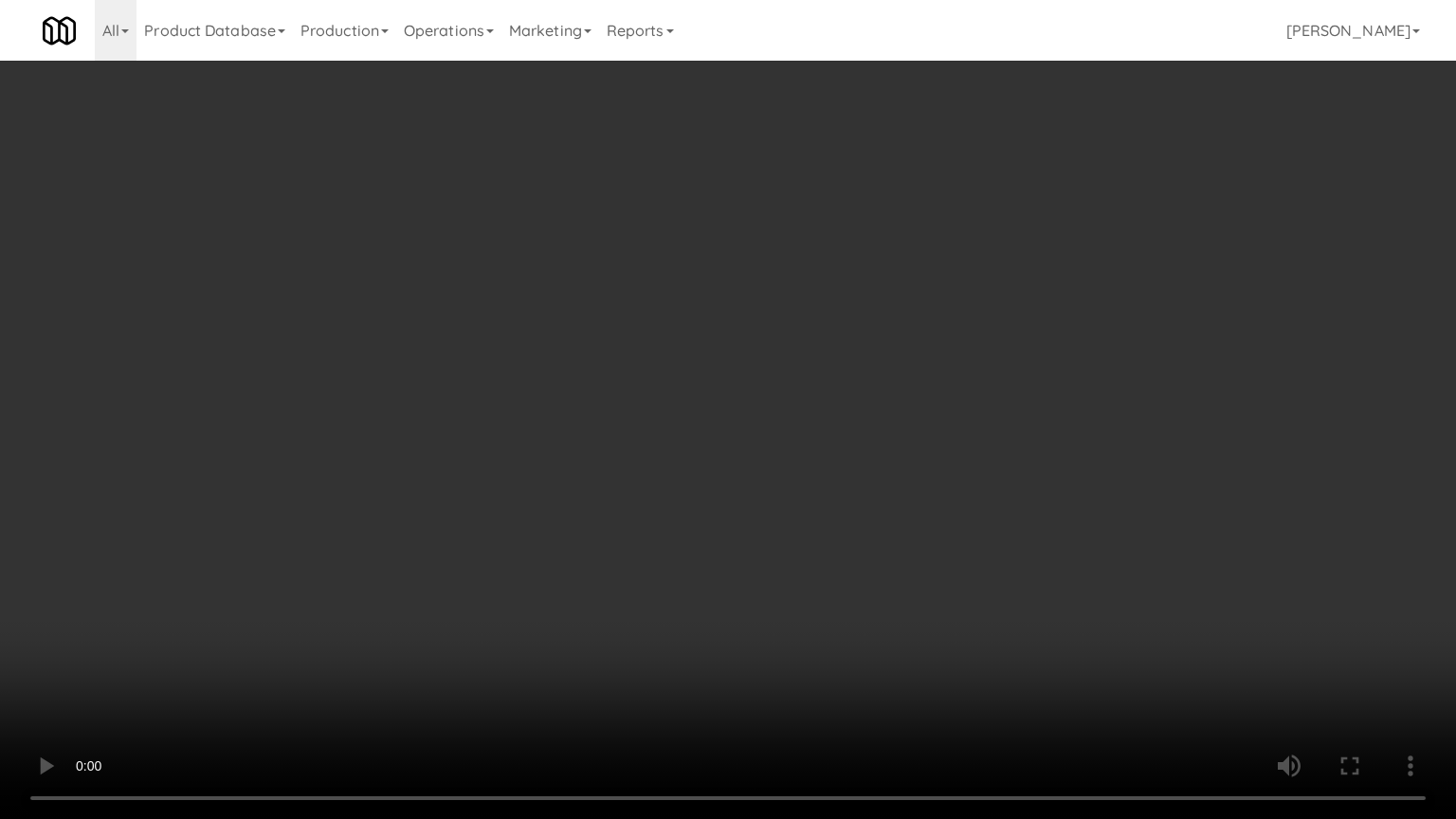
click at [847, 576] on video at bounding box center [728, 409] width 1456 height 819
click at [872, 528] on video at bounding box center [728, 409] width 1456 height 819
click at [864, 534] on video at bounding box center [728, 409] width 1456 height 819
click at [861, 537] on video at bounding box center [728, 409] width 1456 height 819
click at [858, 542] on video at bounding box center [728, 409] width 1456 height 819
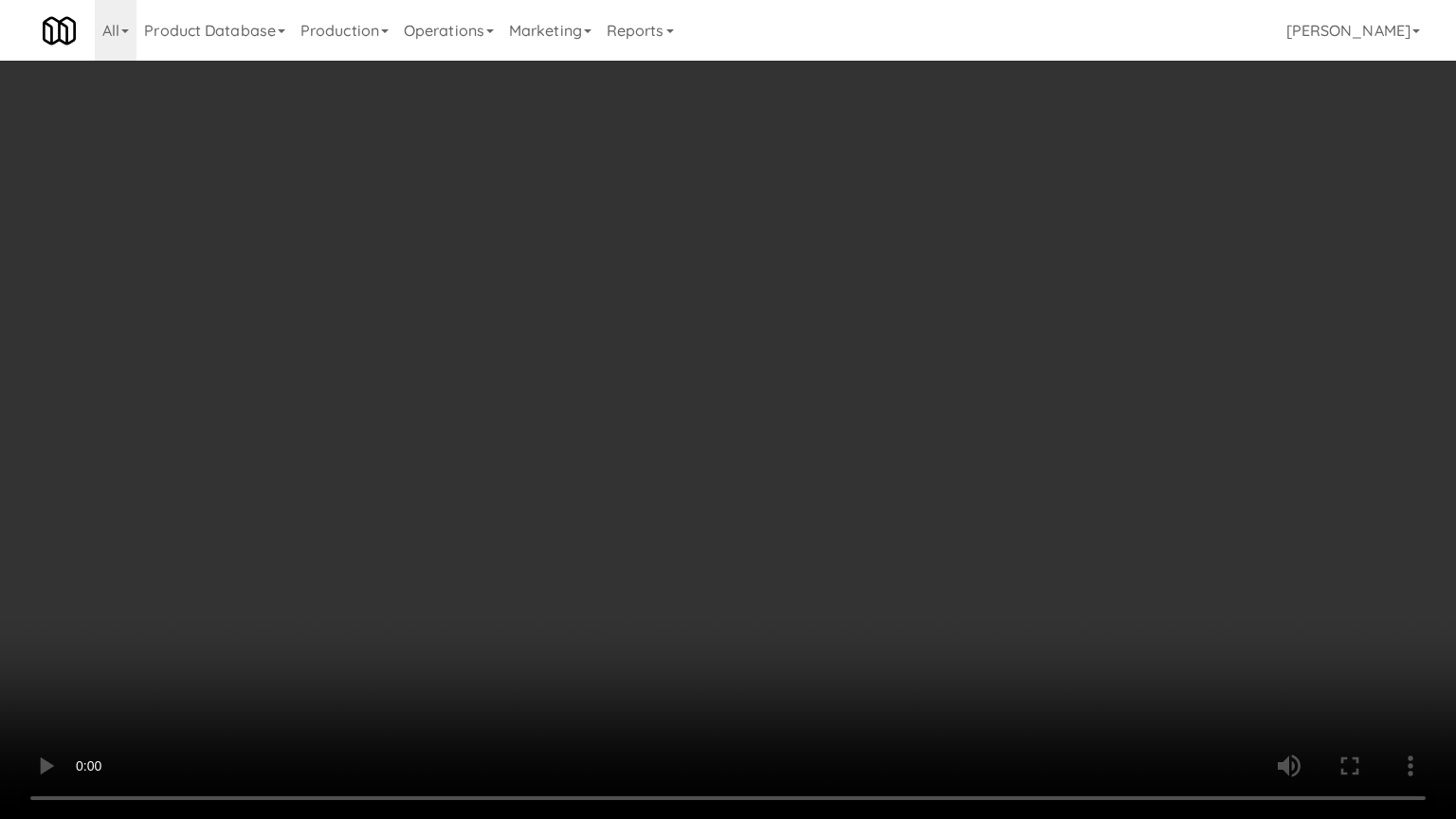
click at [858, 542] on video at bounding box center [728, 409] width 1456 height 819
click at [947, 447] on video at bounding box center [728, 409] width 1456 height 819
click at [946, 429] on video at bounding box center [728, 409] width 1456 height 819
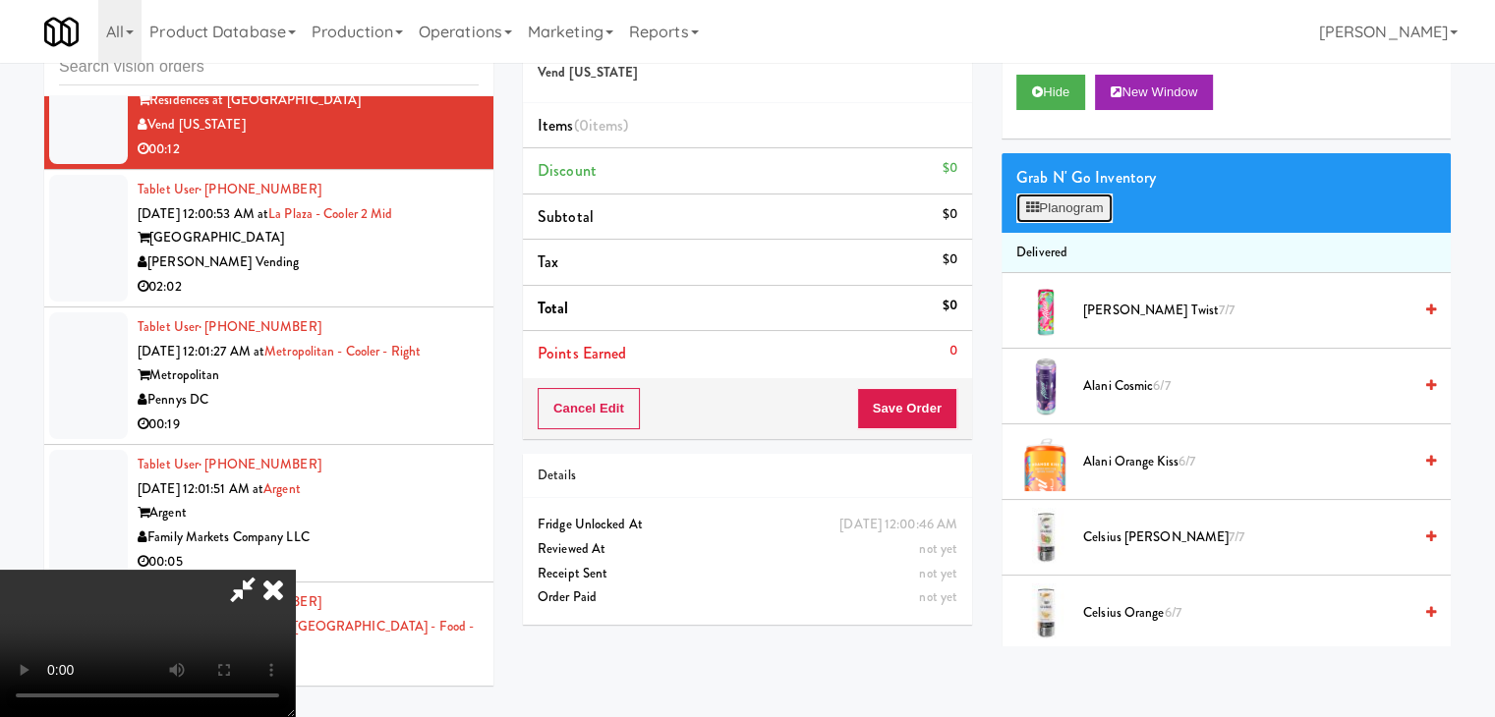
click at [1078, 213] on button "Planogram" at bounding box center [1064, 208] width 96 height 29
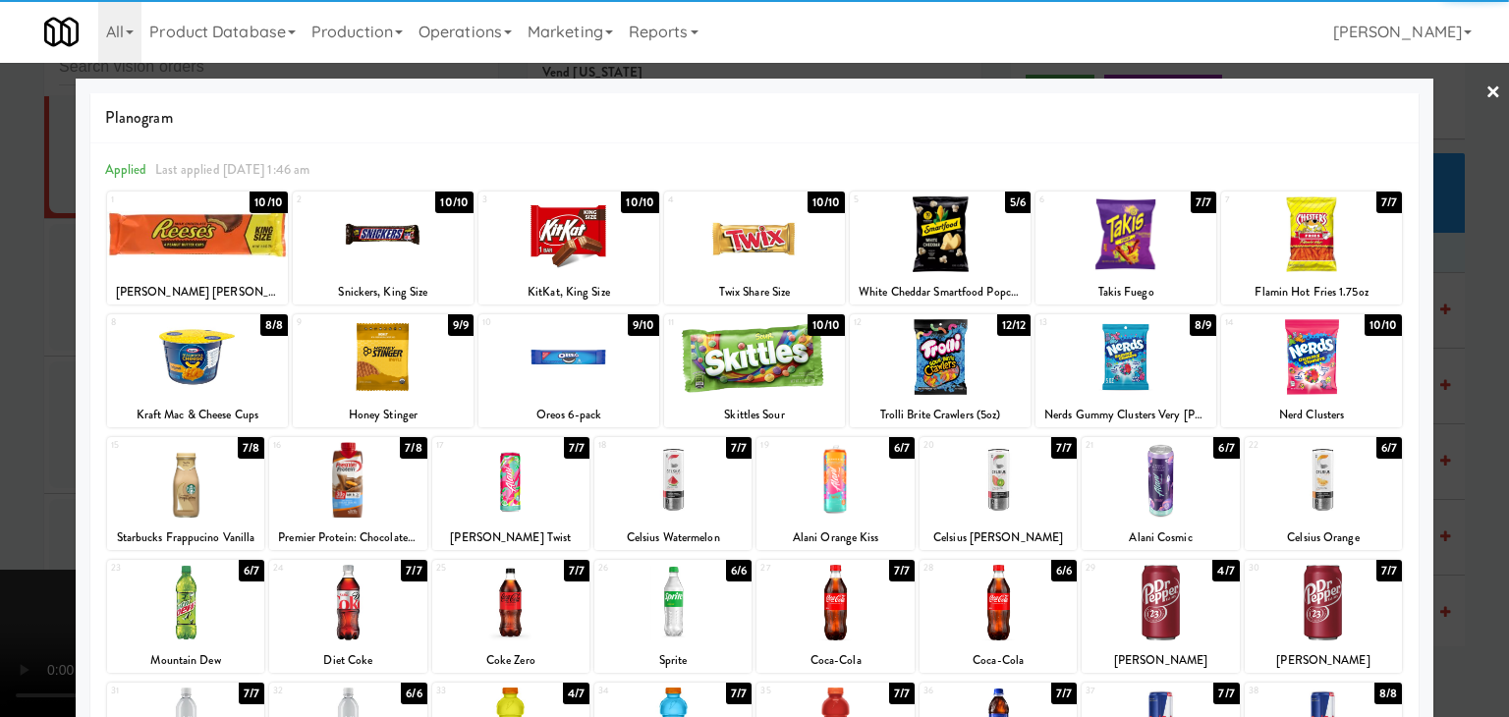
click at [1101, 354] on div at bounding box center [1126, 357] width 181 height 76
click at [246, 232] on div at bounding box center [197, 235] width 181 height 76
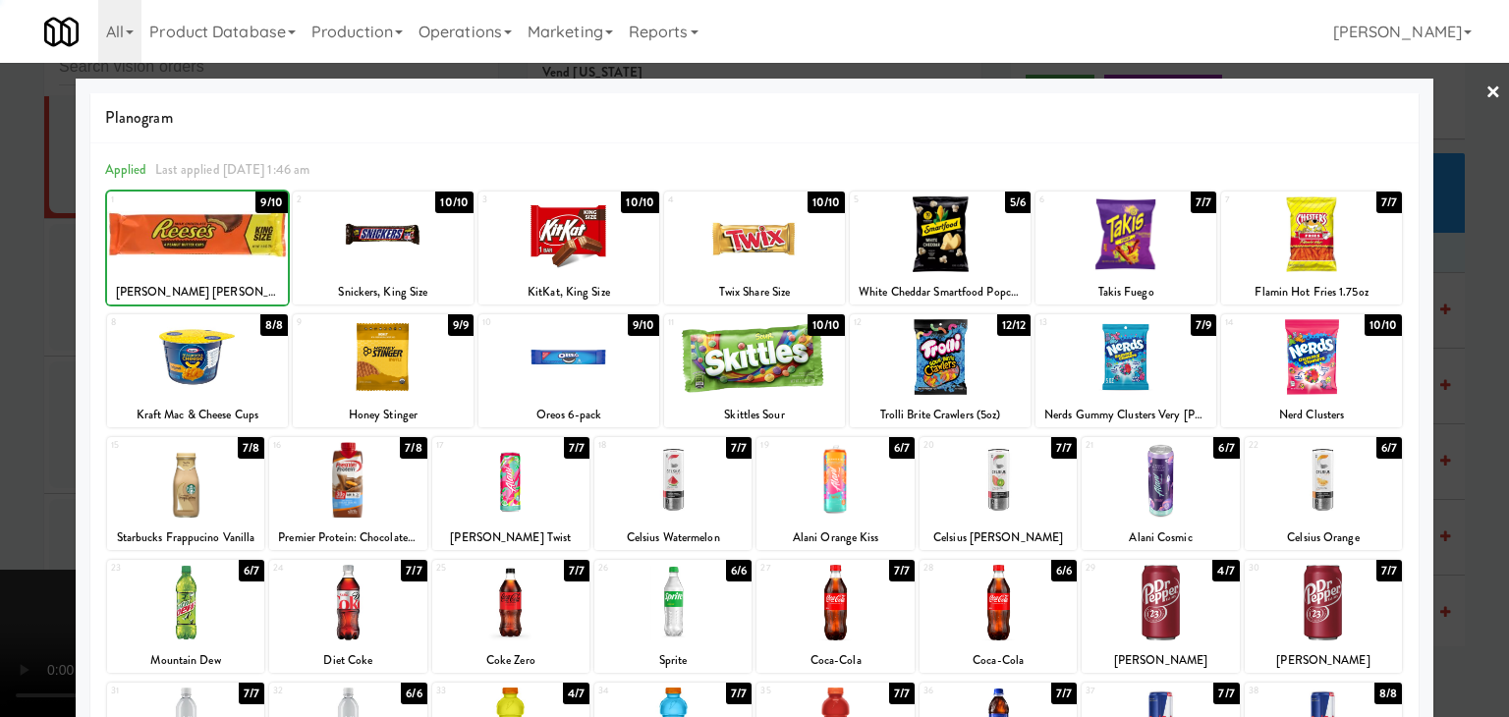
click at [27, 315] on div at bounding box center [754, 358] width 1509 height 717
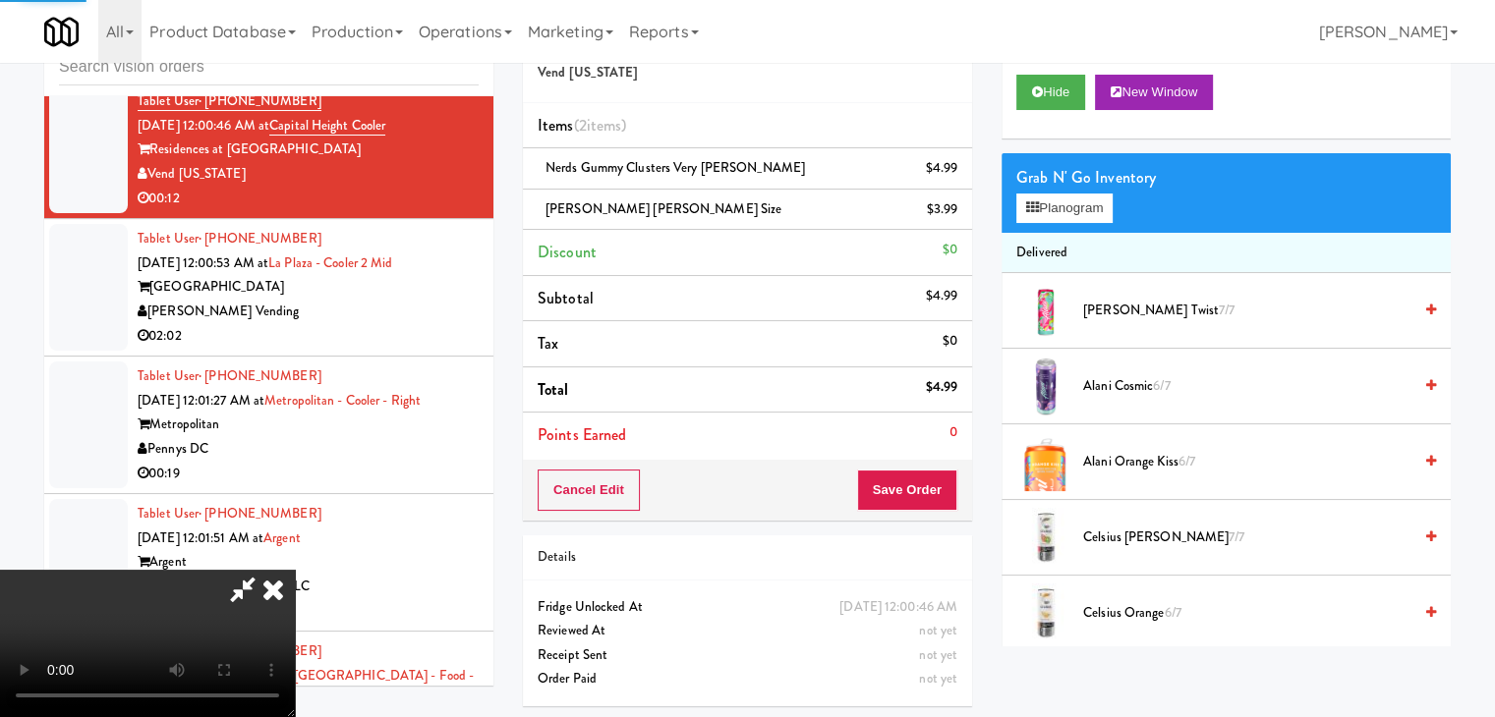
scroll to position [8432, 0]
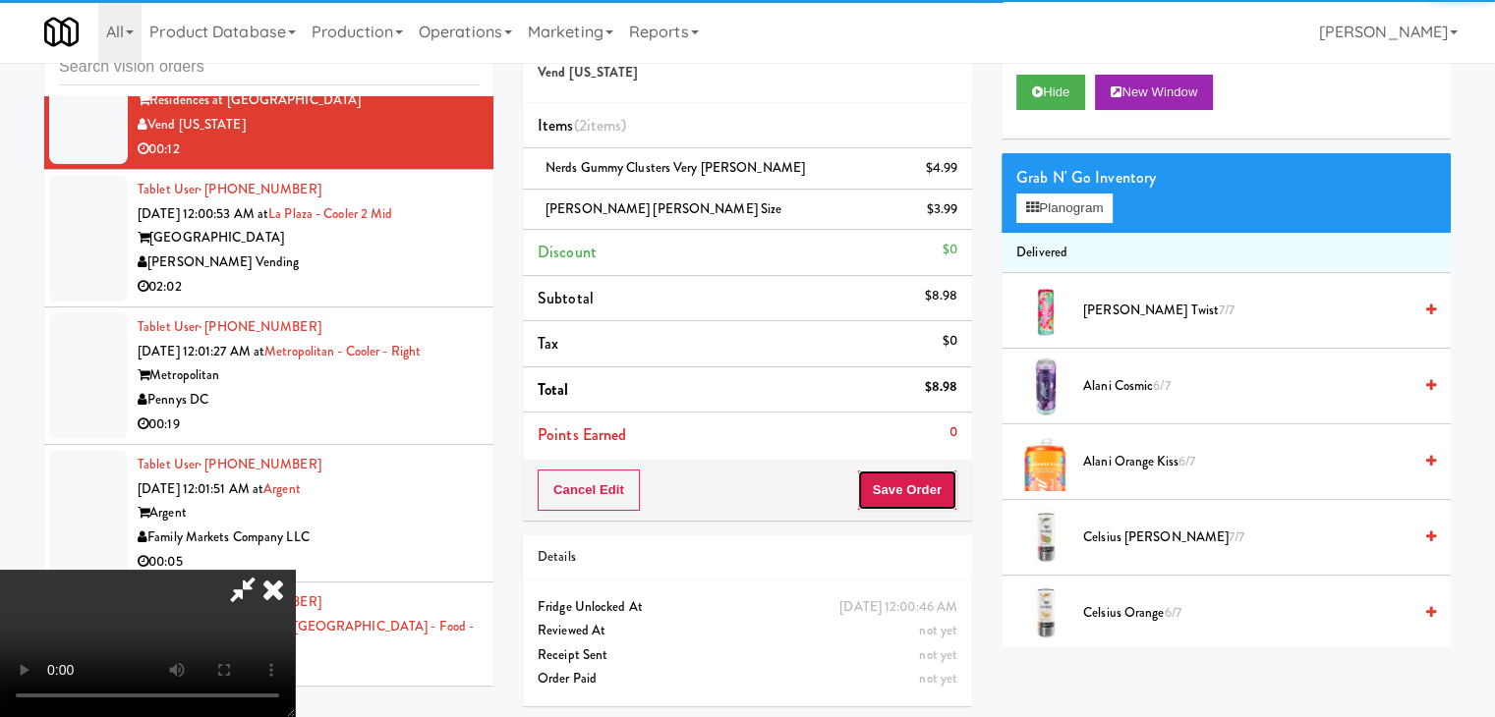
click at [913, 471] on button "Save Order" at bounding box center [907, 490] width 100 height 41
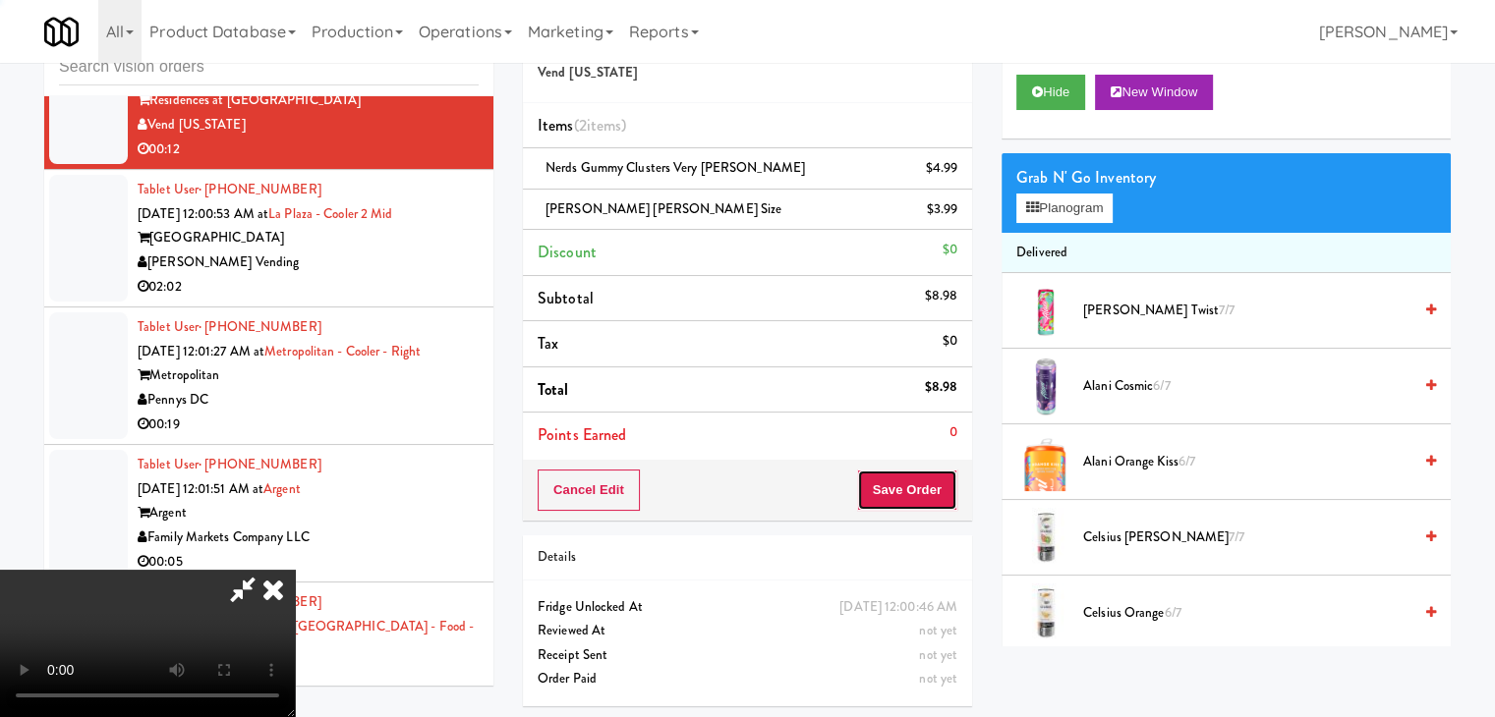
click at [914, 473] on button "Save Order" at bounding box center [907, 490] width 100 height 41
click at [915, 473] on button "Save Order" at bounding box center [907, 490] width 100 height 41
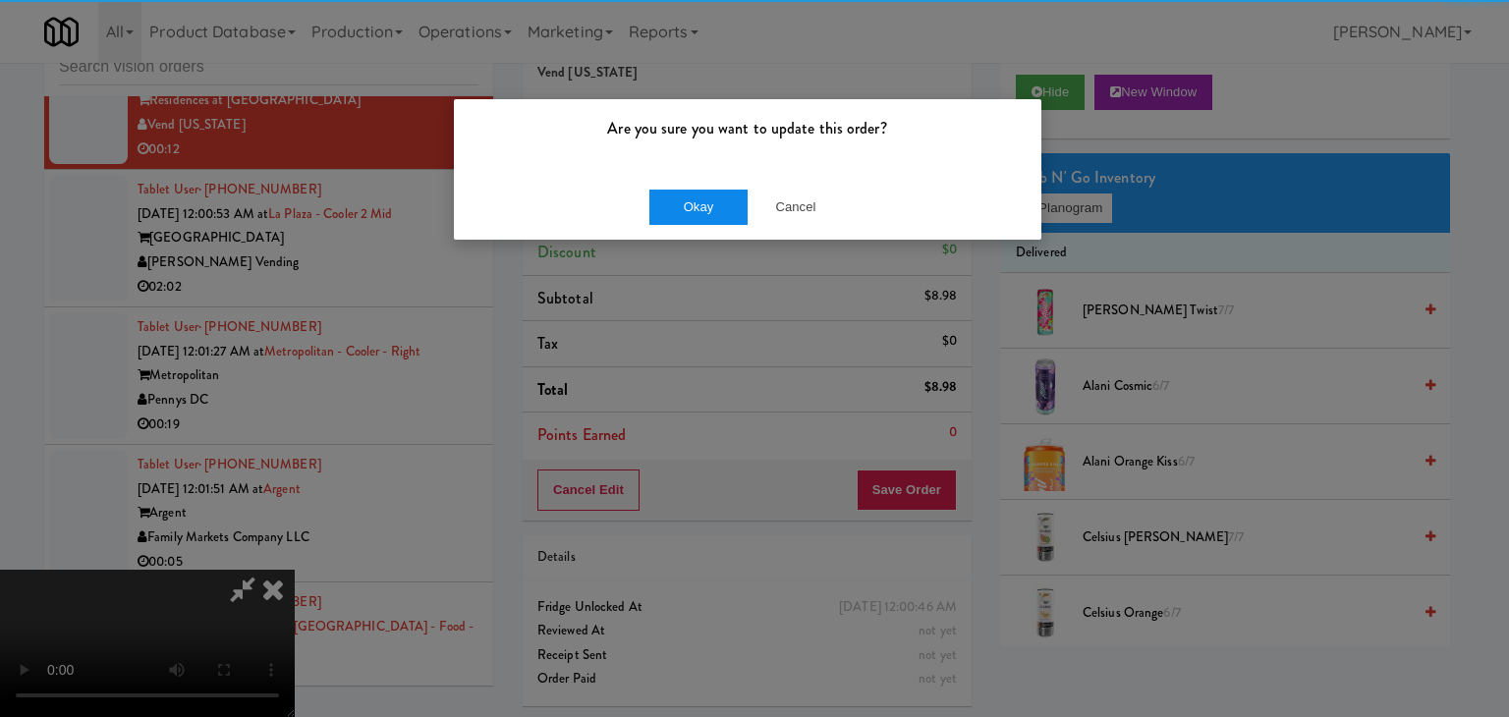
click at [664, 186] on div "Okay Cancel" at bounding box center [748, 207] width 588 height 66
drag, startPoint x: 668, startPoint y: 191, endPoint x: 668, endPoint y: 201, distance: 10.8
click at [668, 194] on button "Okay" at bounding box center [699, 207] width 98 height 35
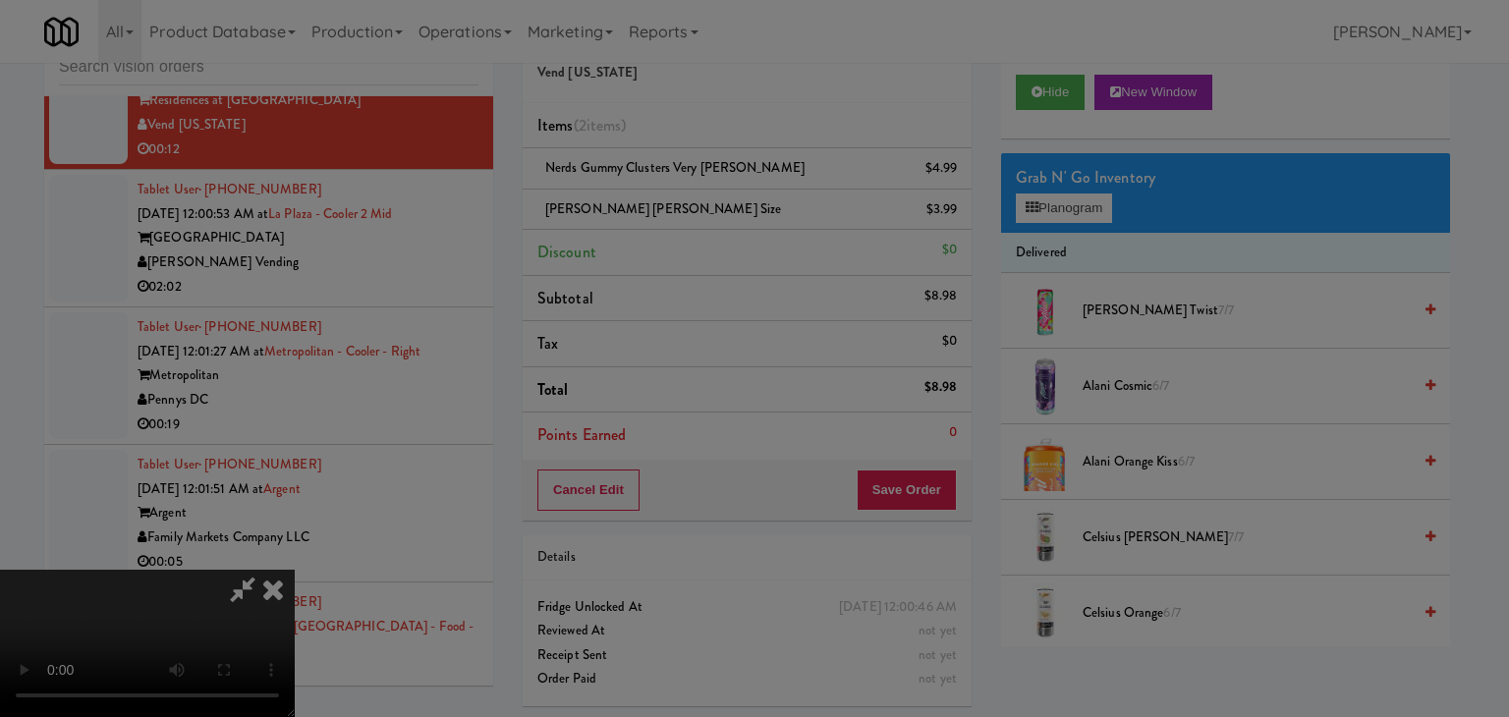
click at [668, 189] on button "Okay" at bounding box center [699, 170] width 98 height 35
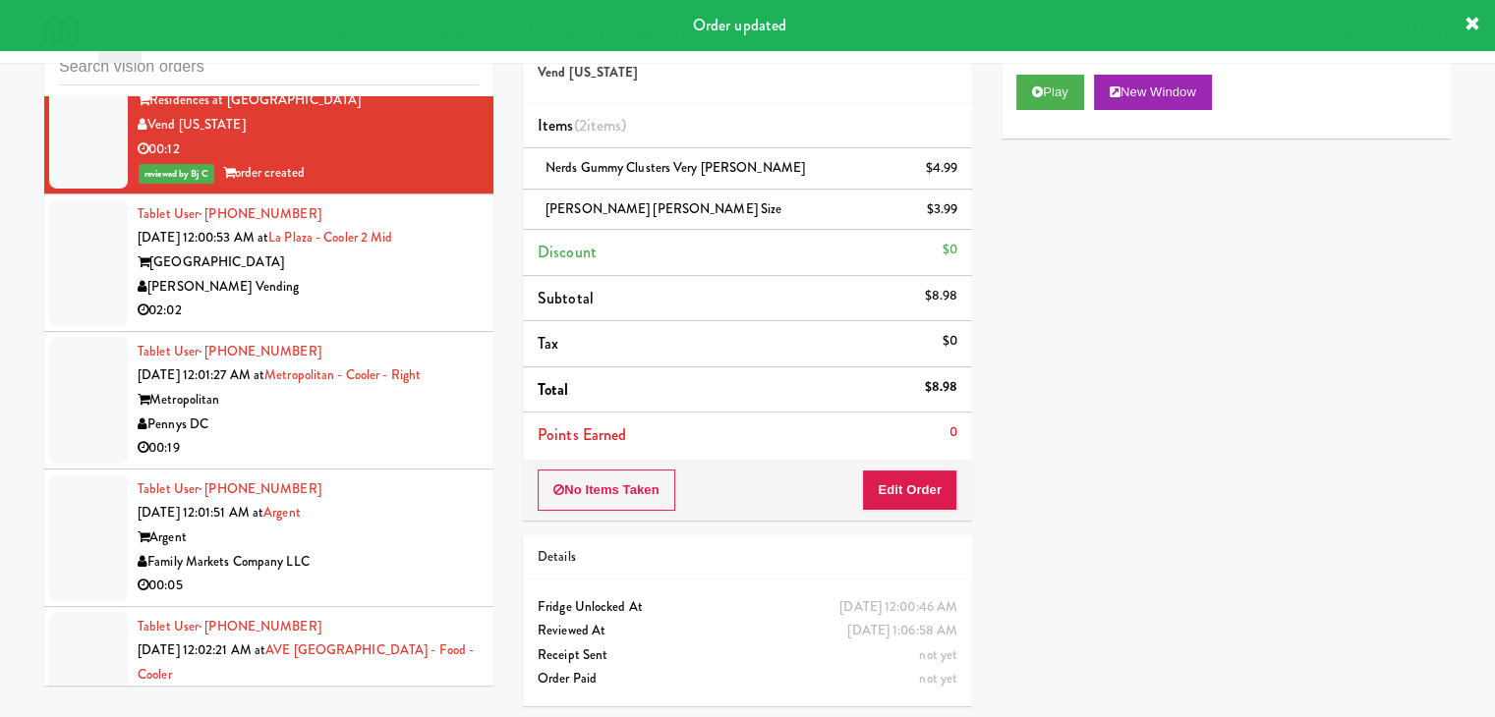
click at [291, 323] on div "02:02" at bounding box center [308, 311] width 341 height 25
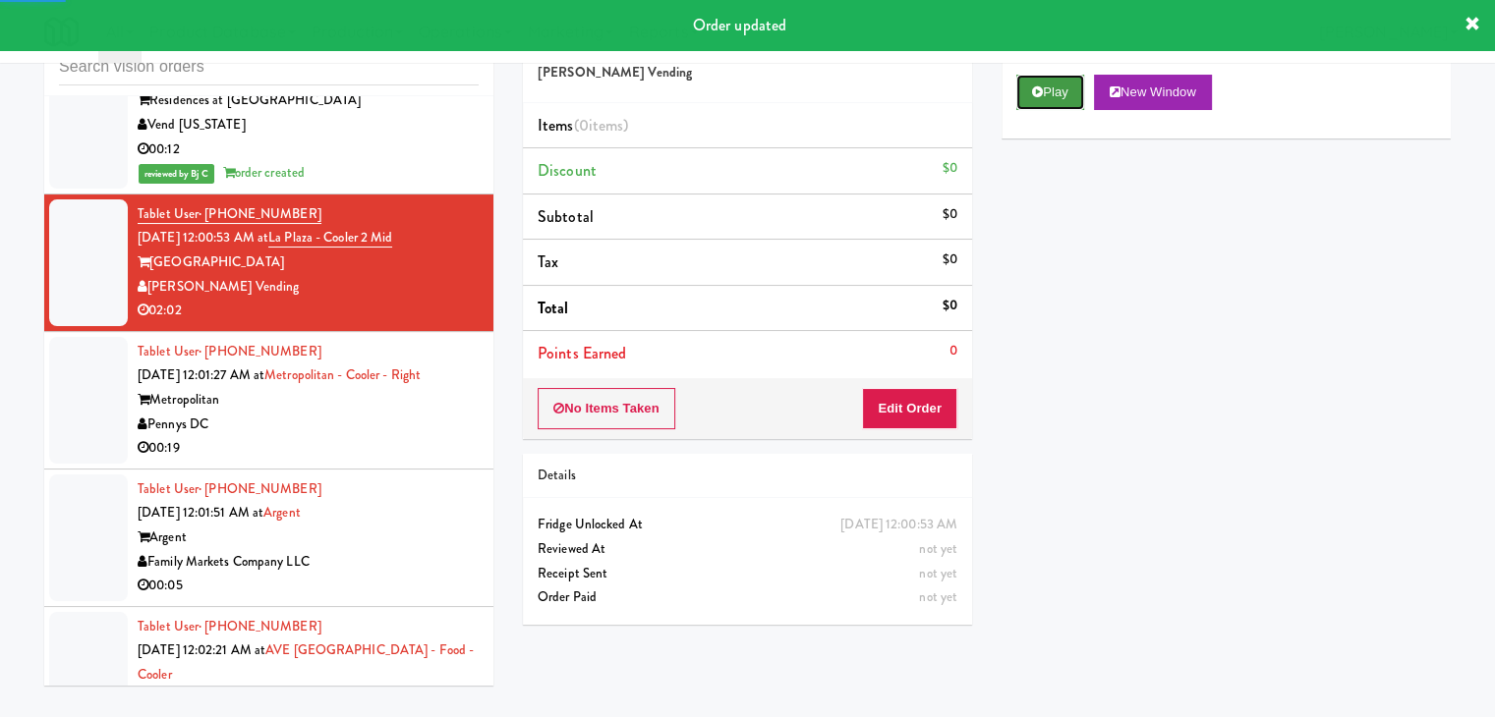
click at [1035, 92] on icon at bounding box center [1037, 91] width 11 height 13
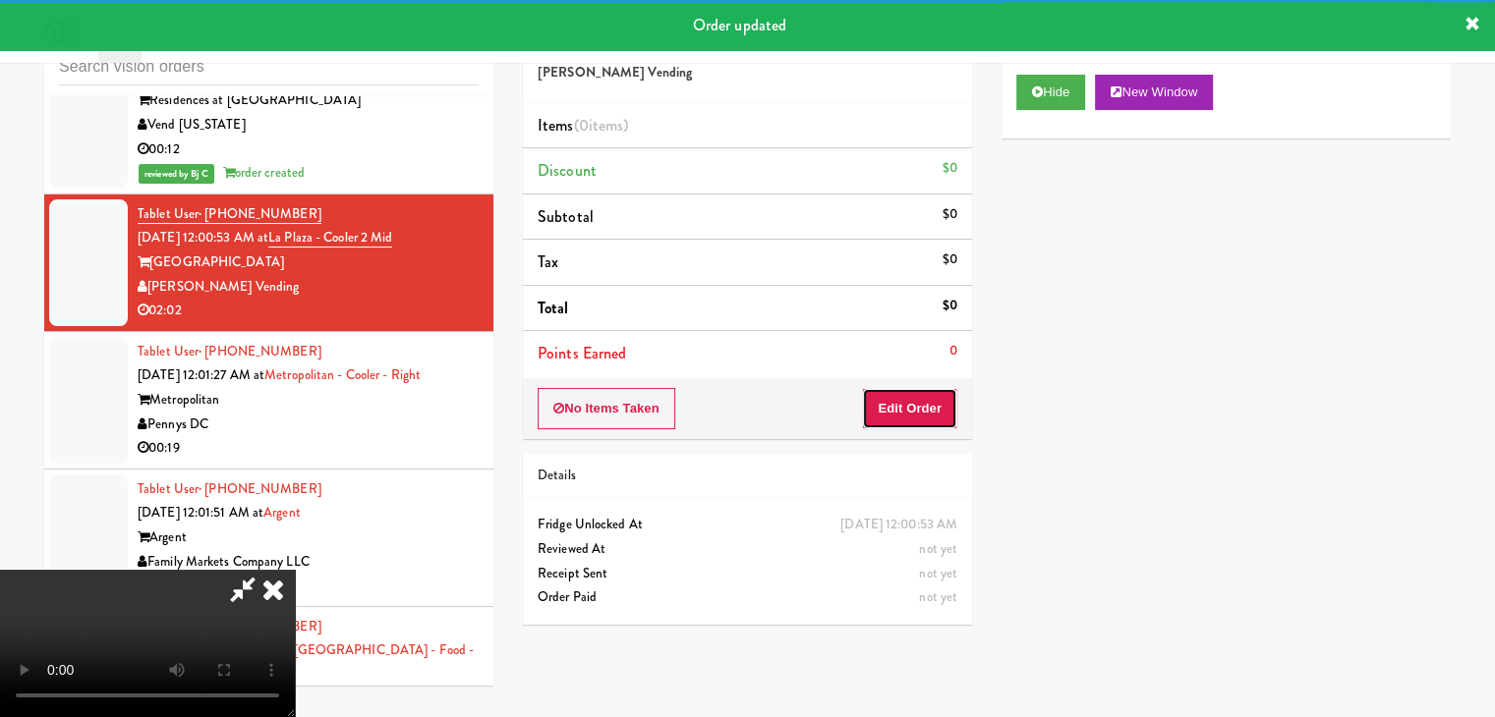
click at [916, 394] on button "Edit Order" at bounding box center [909, 408] width 95 height 41
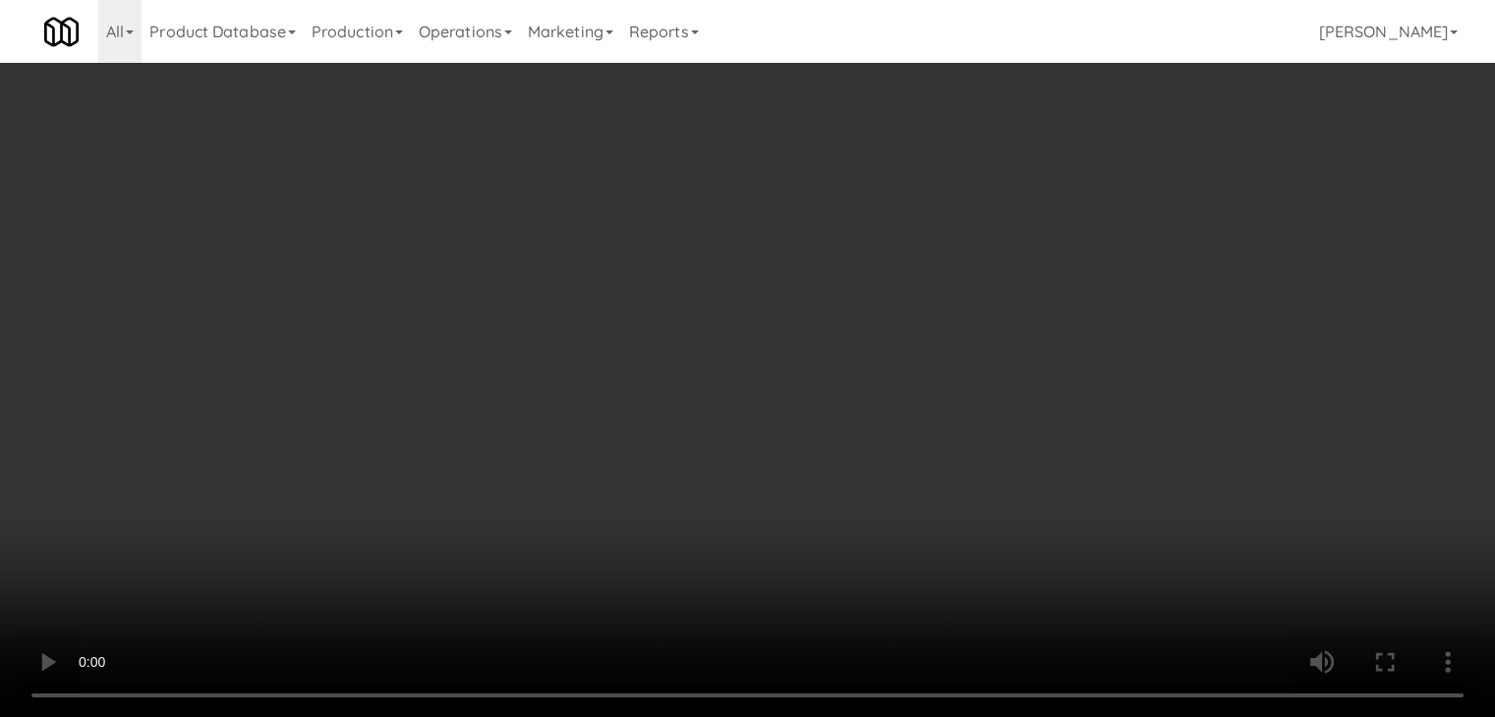
scroll to position [8383, 0]
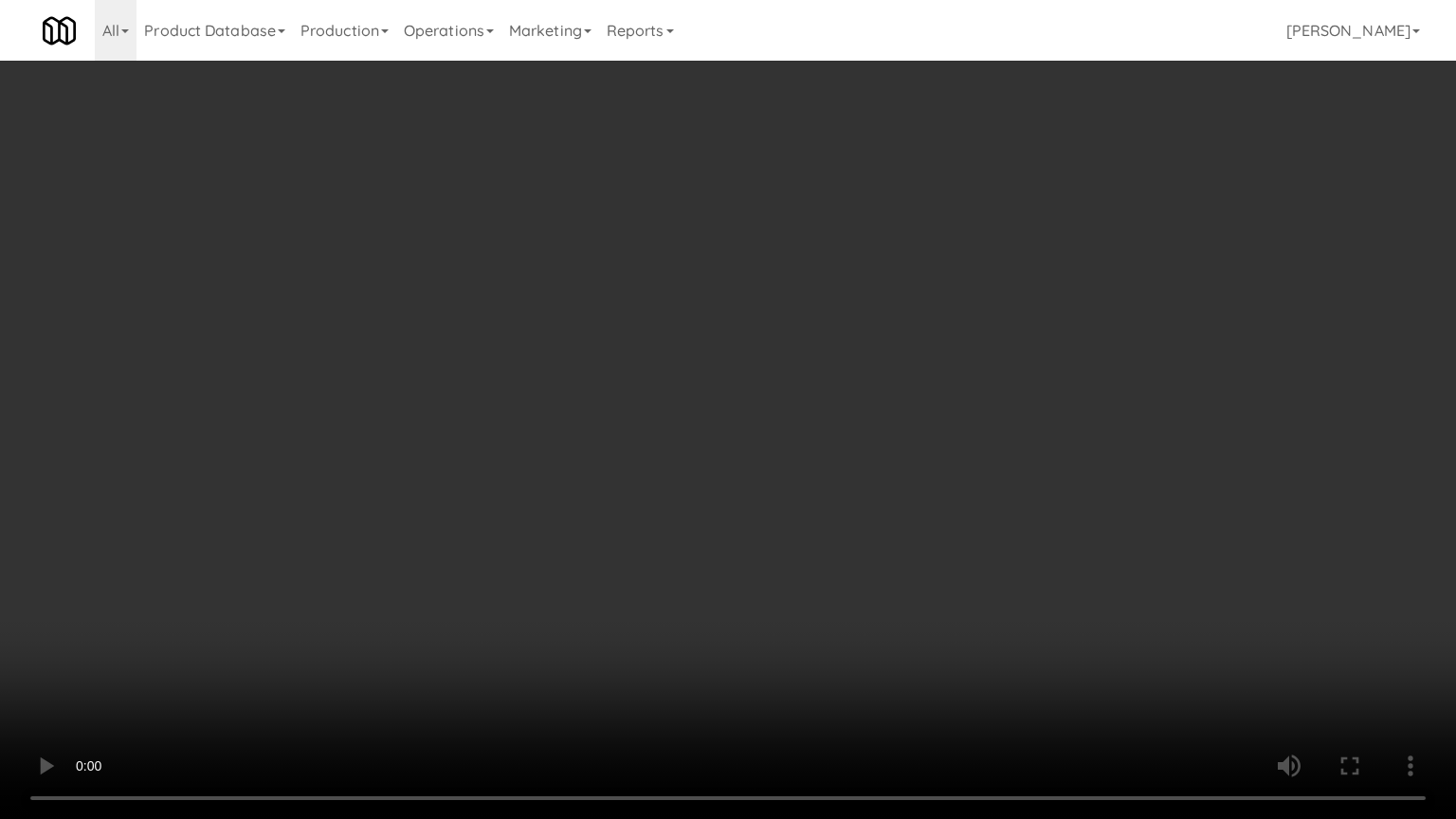
click at [885, 614] on video at bounding box center [728, 409] width 1456 height 819
click at [905, 621] on video at bounding box center [728, 409] width 1456 height 819
click at [908, 625] on video at bounding box center [728, 409] width 1456 height 819
click at [909, 622] on video at bounding box center [728, 409] width 1456 height 819
click at [971, 613] on video at bounding box center [728, 409] width 1456 height 819
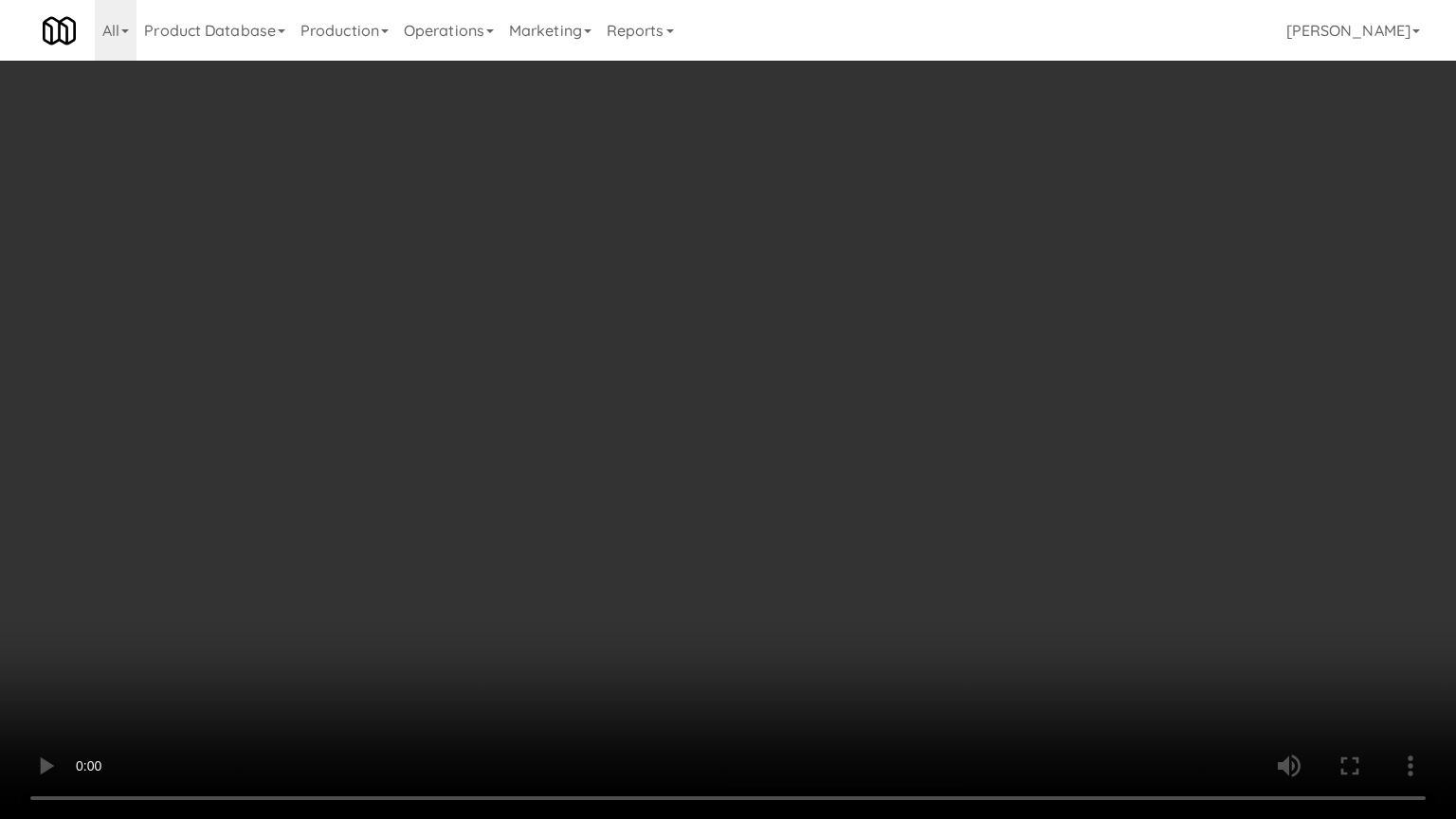
click at [971, 613] on video at bounding box center [728, 409] width 1456 height 819
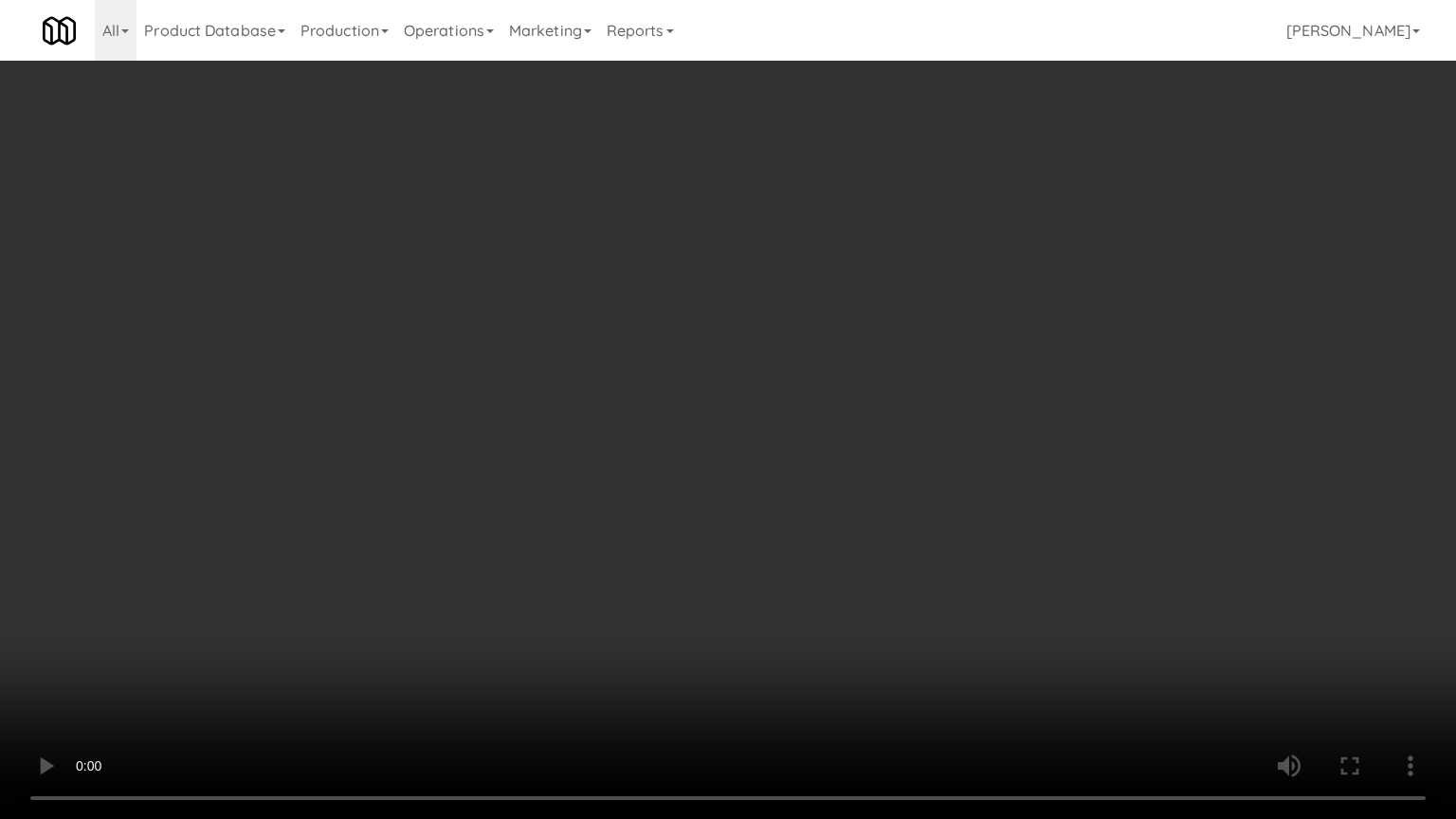
click at [971, 613] on video at bounding box center [728, 409] width 1456 height 819
click at [906, 620] on video at bounding box center [728, 409] width 1456 height 819
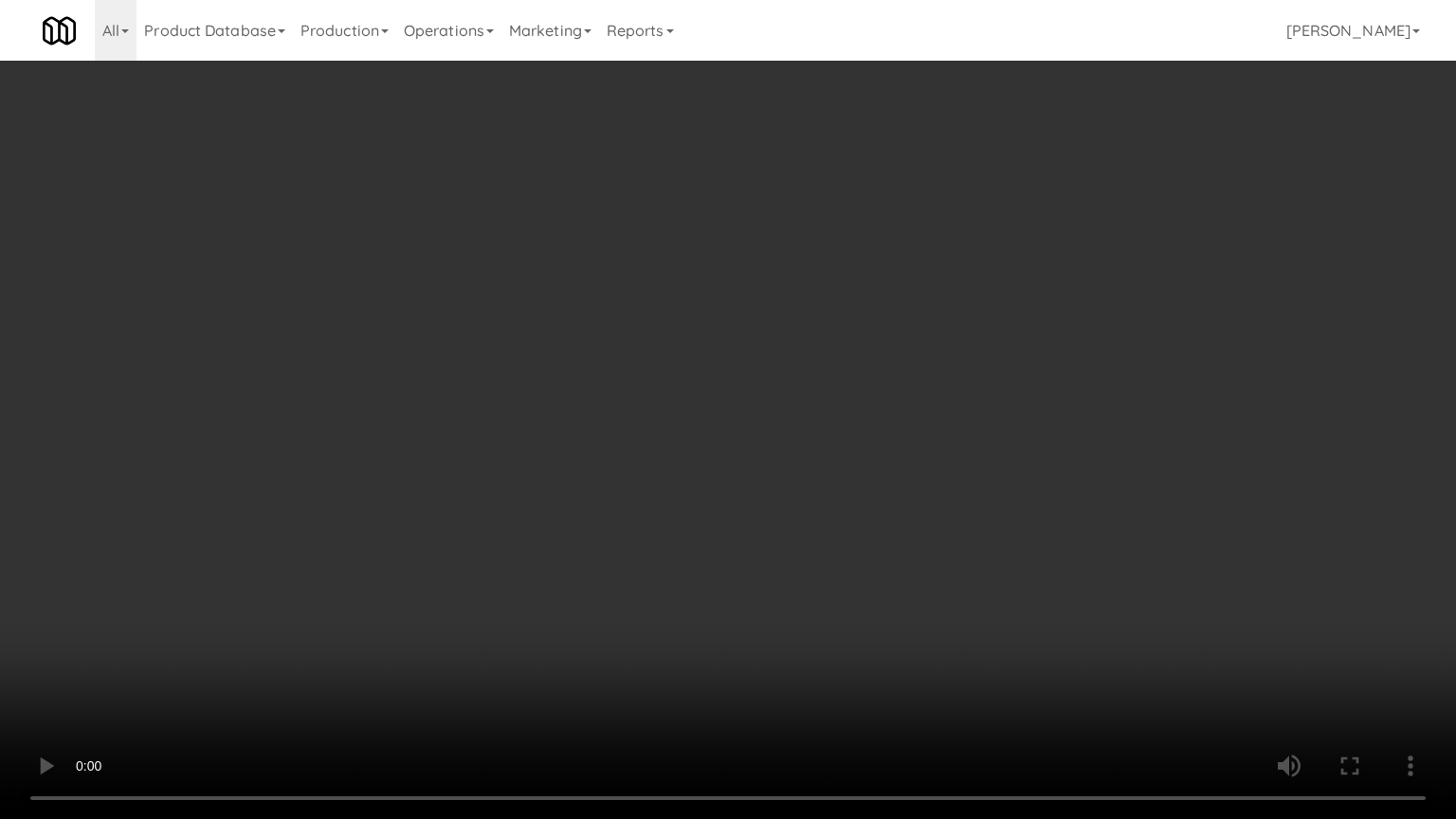
click at [906, 620] on video at bounding box center [728, 409] width 1456 height 819
click at [905, 619] on video at bounding box center [728, 409] width 1456 height 819
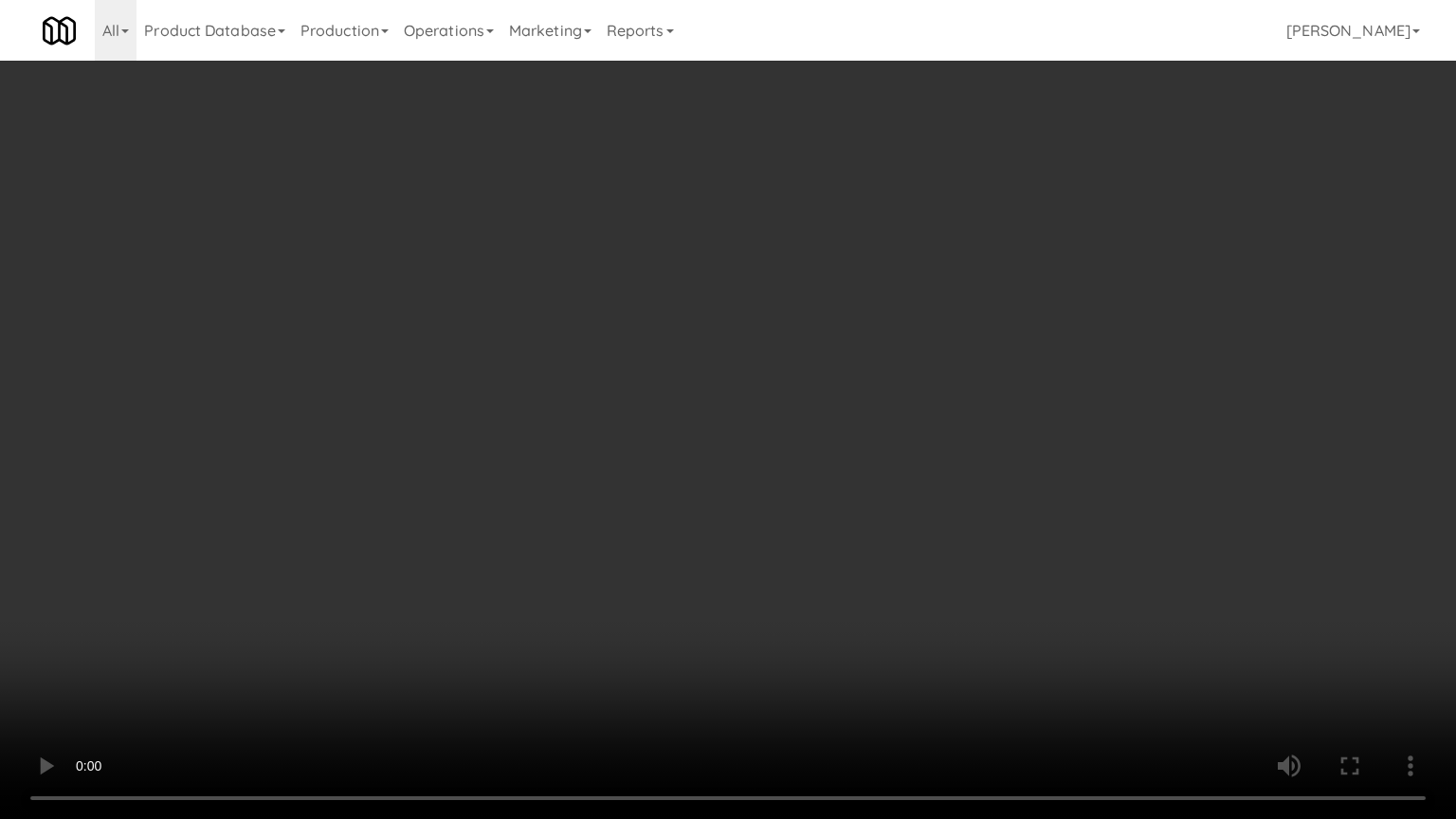
click at [910, 620] on video at bounding box center [728, 409] width 1456 height 819
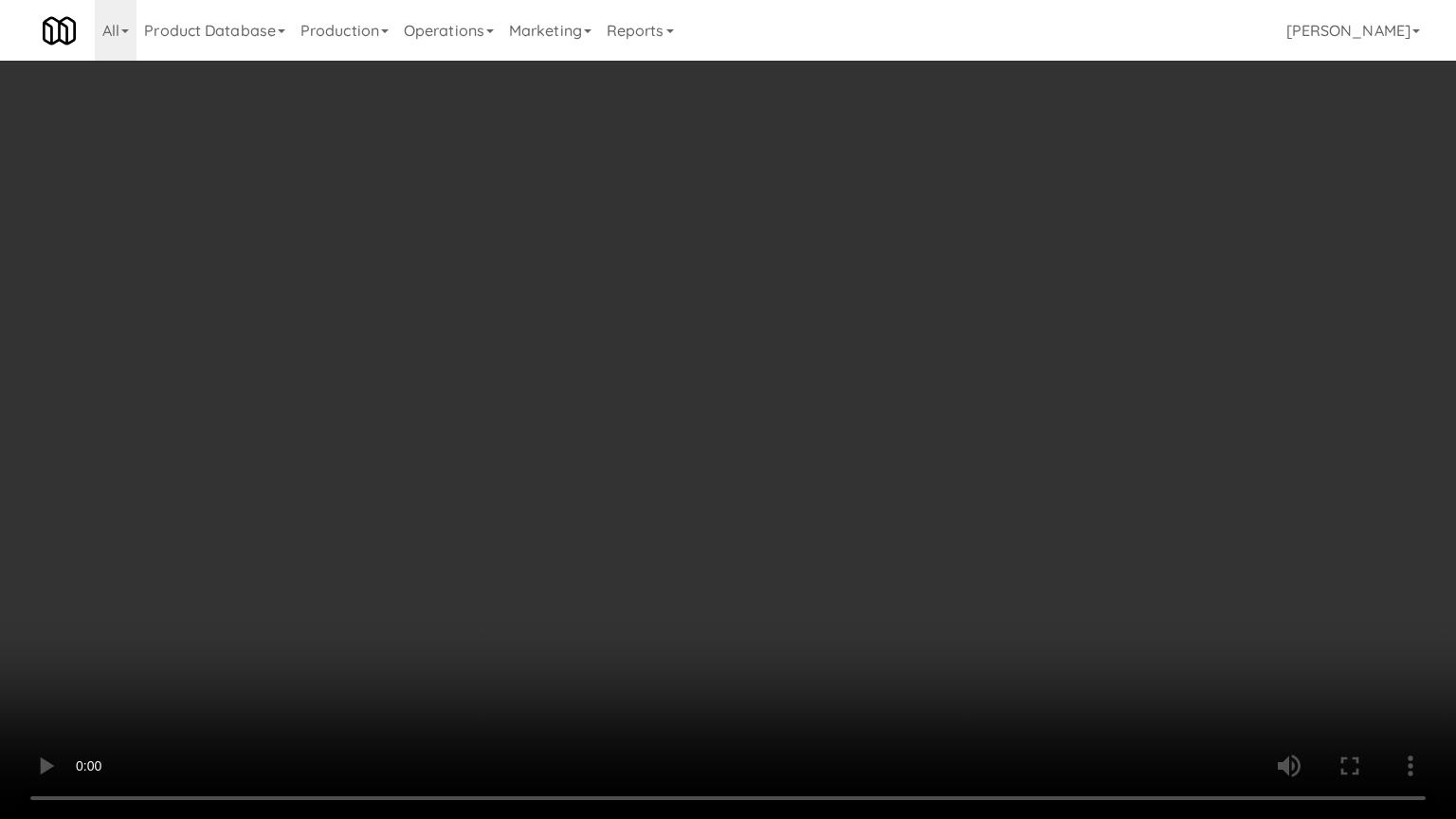
click at [910, 620] on video at bounding box center [728, 409] width 1456 height 819
click at [904, 565] on video at bounding box center [728, 409] width 1456 height 819
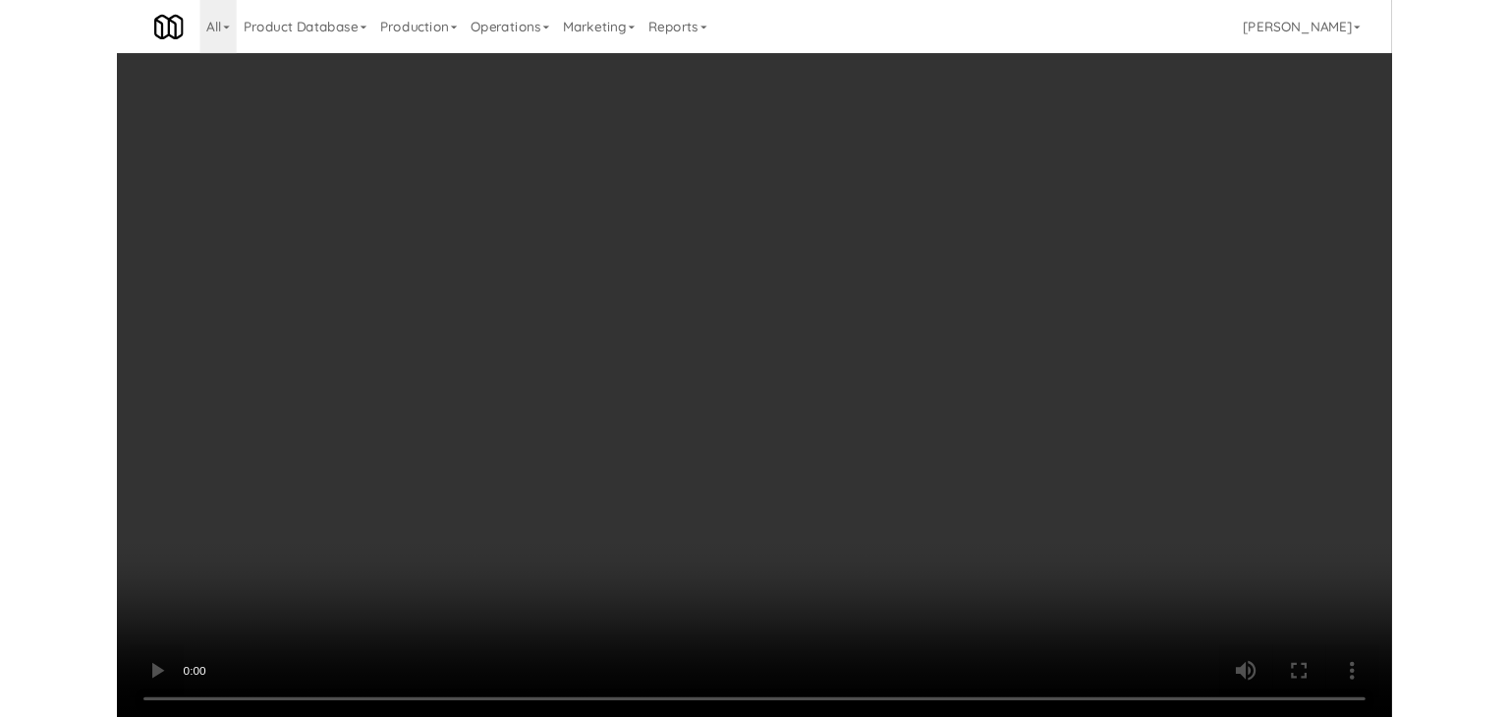
scroll to position [8432, 0]
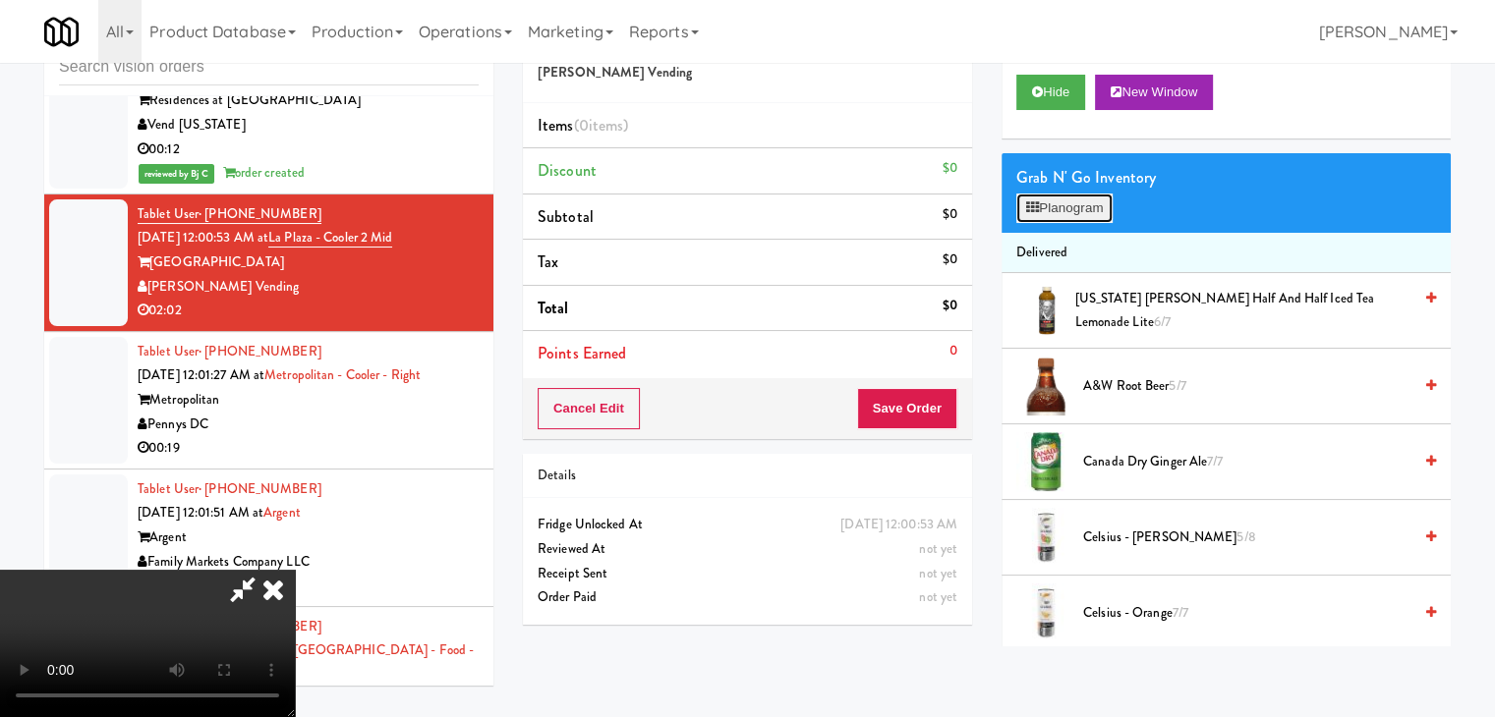
click at [1062, 210] on button "Planogram" at bounding box center [1064, 208] width 96 height 29
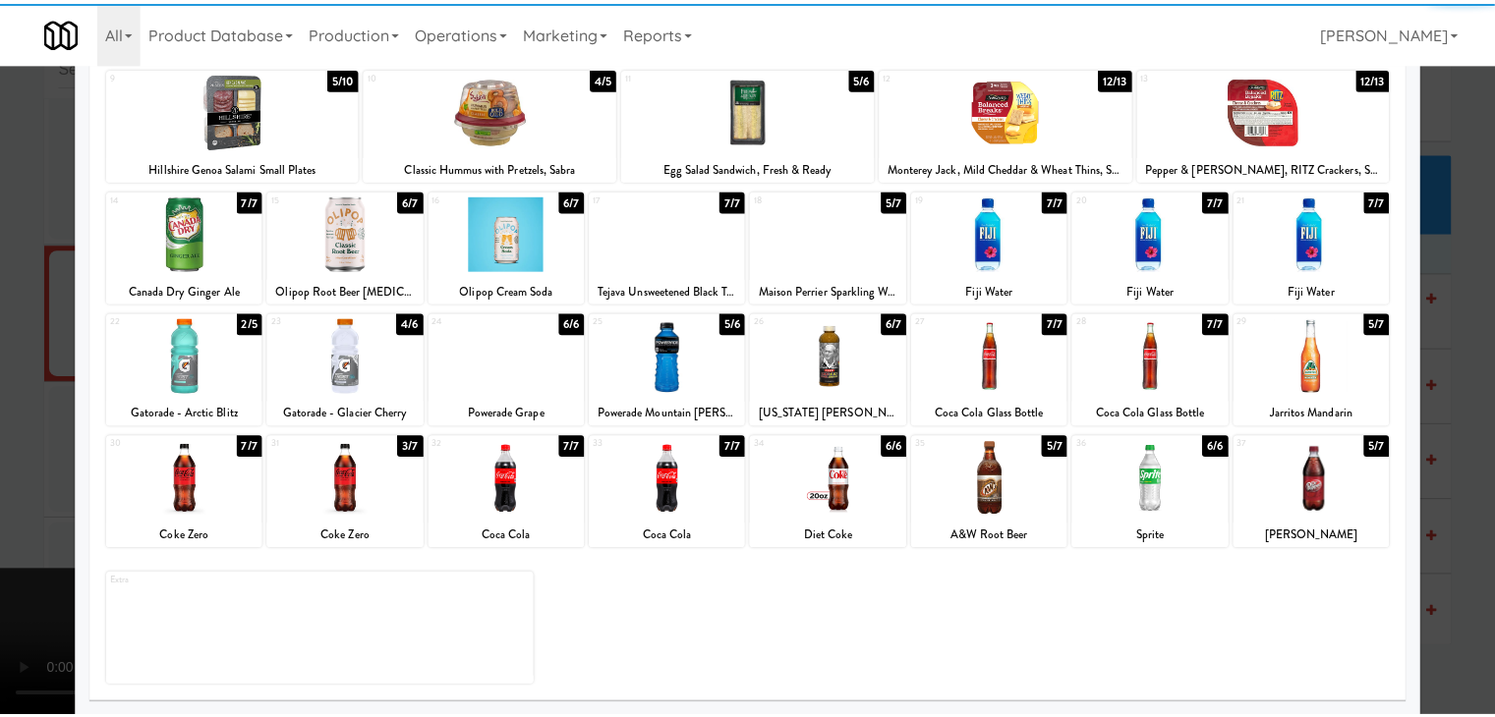
scroll to position [248, 0]
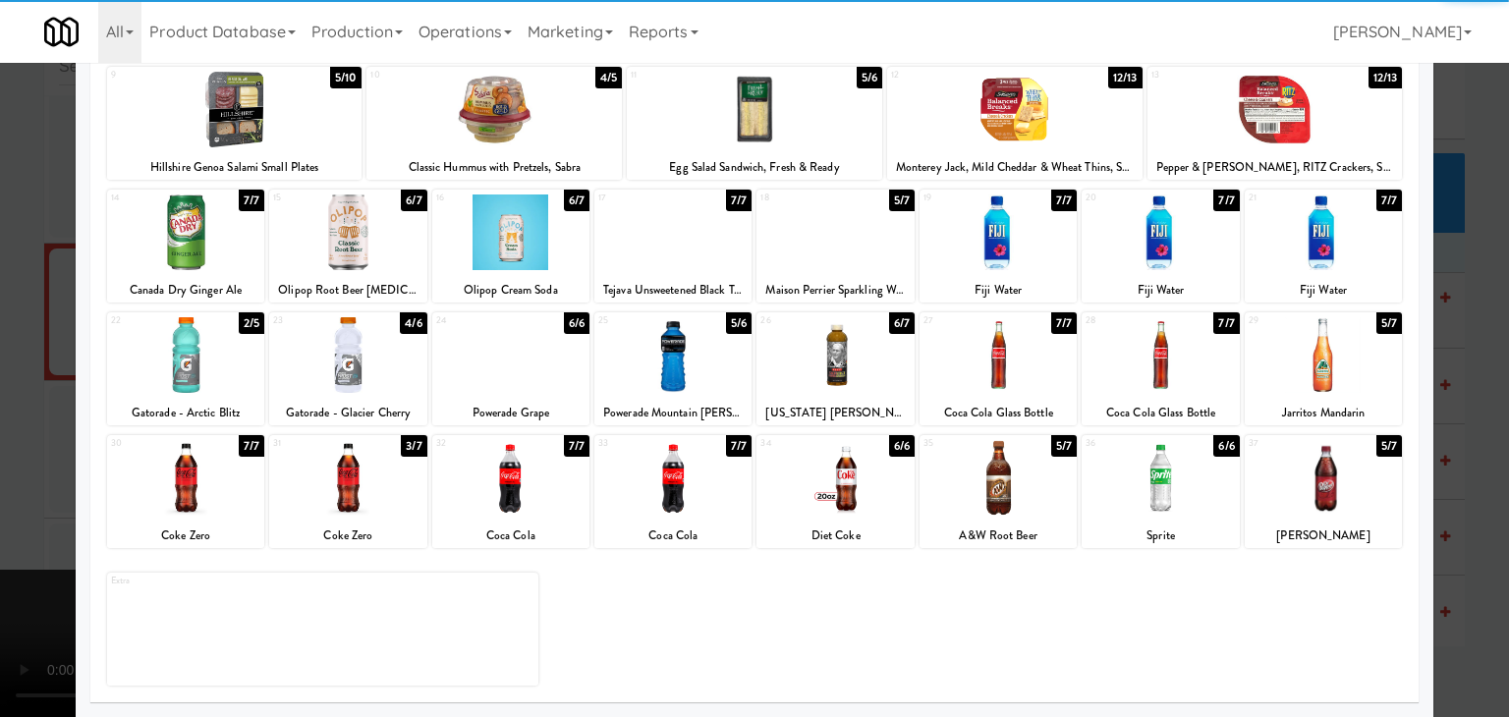
click at [369, 381] on div at bounding box center [347, 355] width 157 height 76
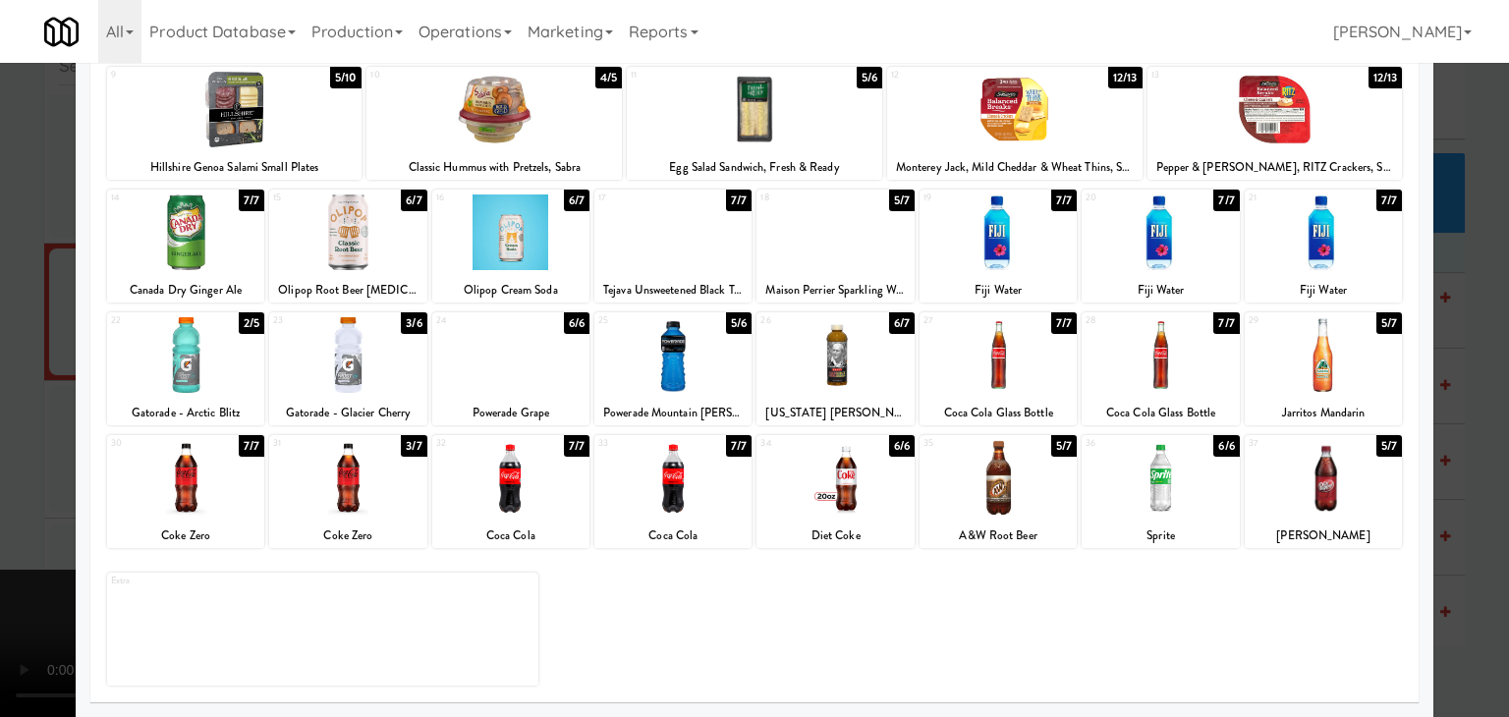
click at [202, 368] on div at bounding box center [185, 355] width 157 height 76
drag, startPoint x: 0, startPoint y: 388, endPoint x: 397, endPoint y: 409, distance: 397.6
click at [2, 388] on div at bounding box center [754, 358] width 1509 height 717
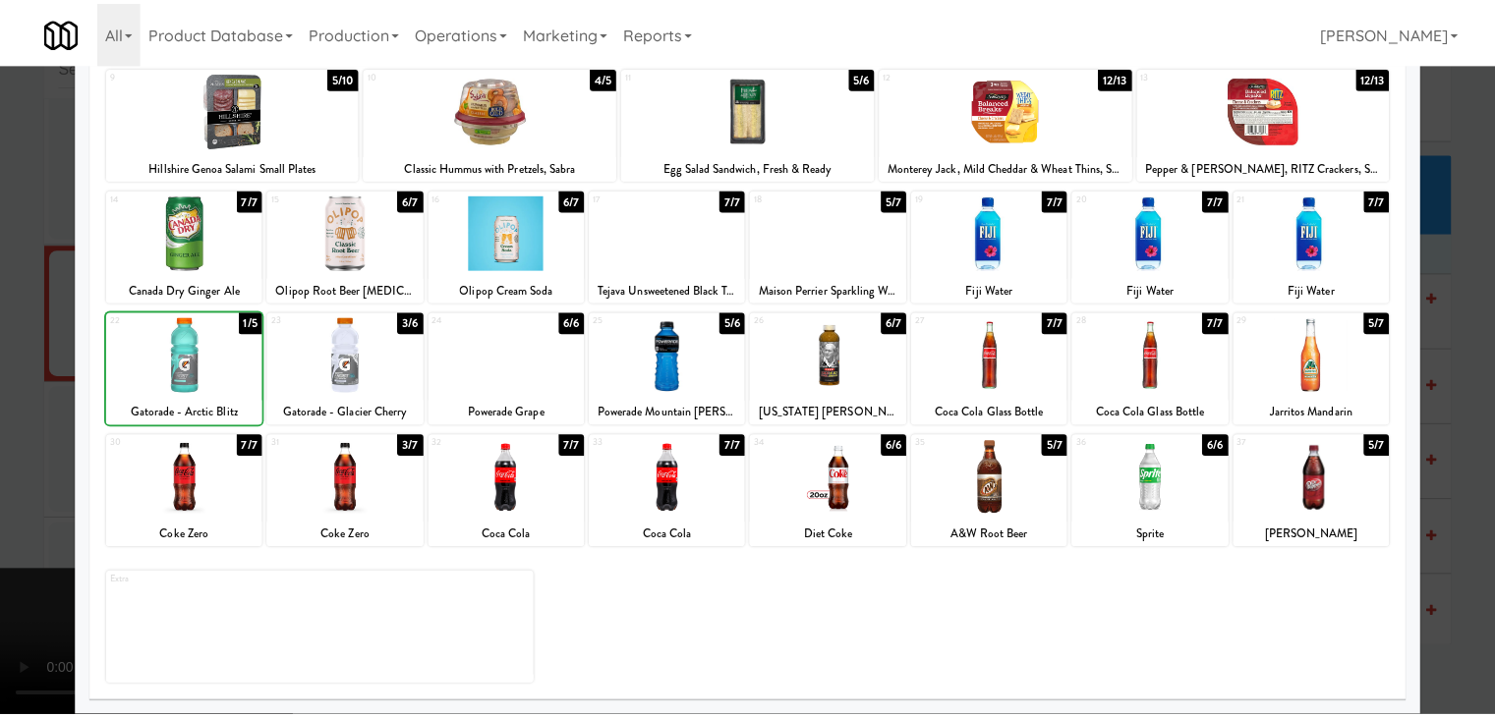
scroll to position [8432, 0]
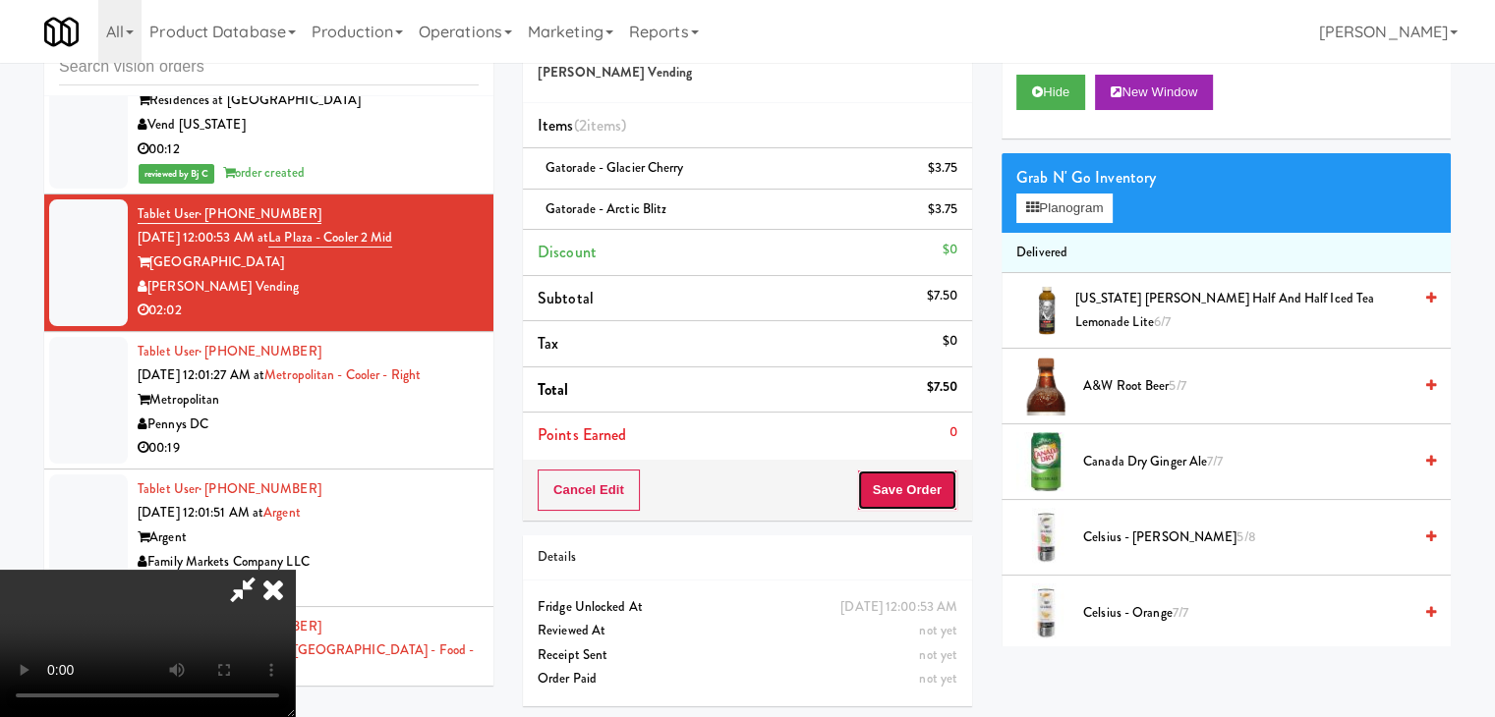
click at [921, 484] on button "Save Order" at bounding box center [907, 490] width 100 height 41
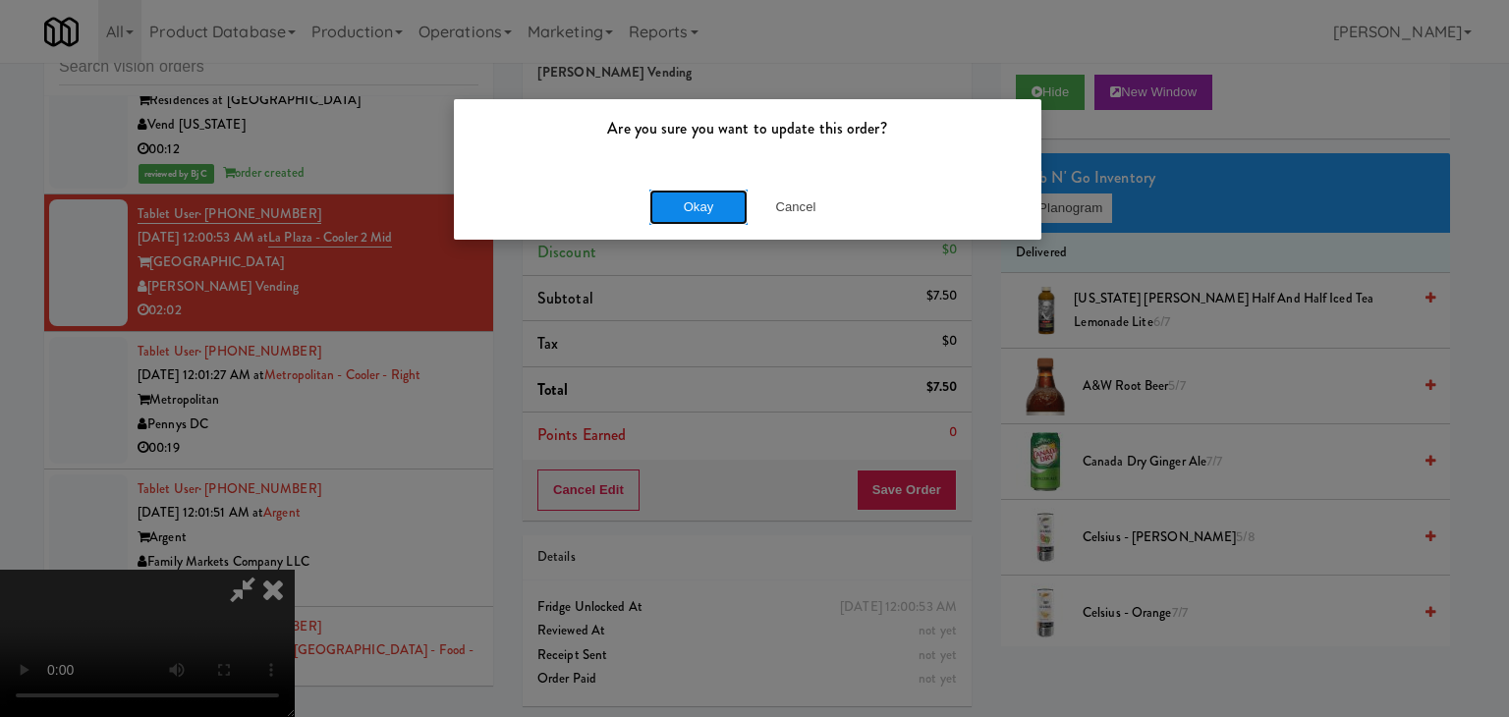
click at [686, 216] on button "Okay" at bounding box center [699, 207] width 98 height 35
click at [686, 216] on body "Are you sure you want to update this order? Okay Cancel Okay Are you sure you w…" at bounding box center [754, 358] width 1509 height 717
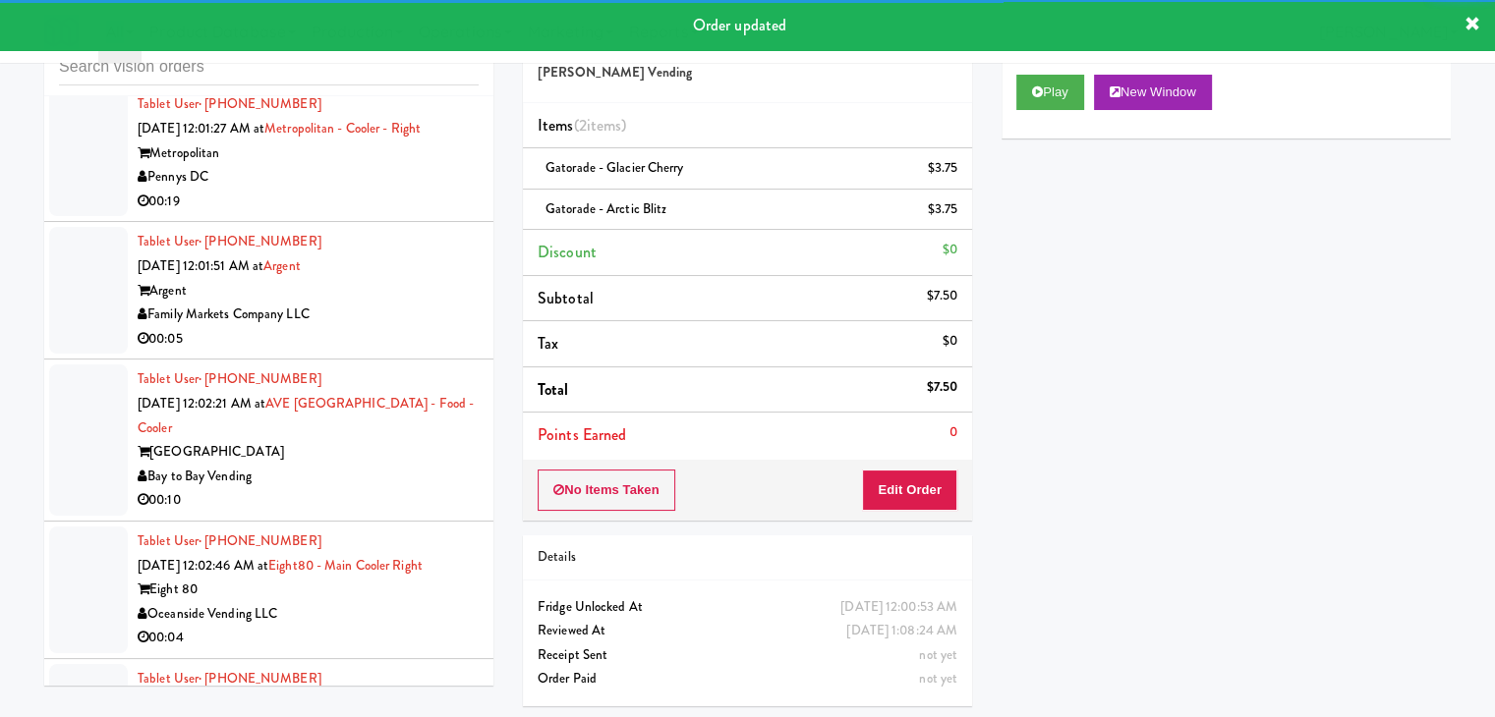
scroll to position [8726, 0]
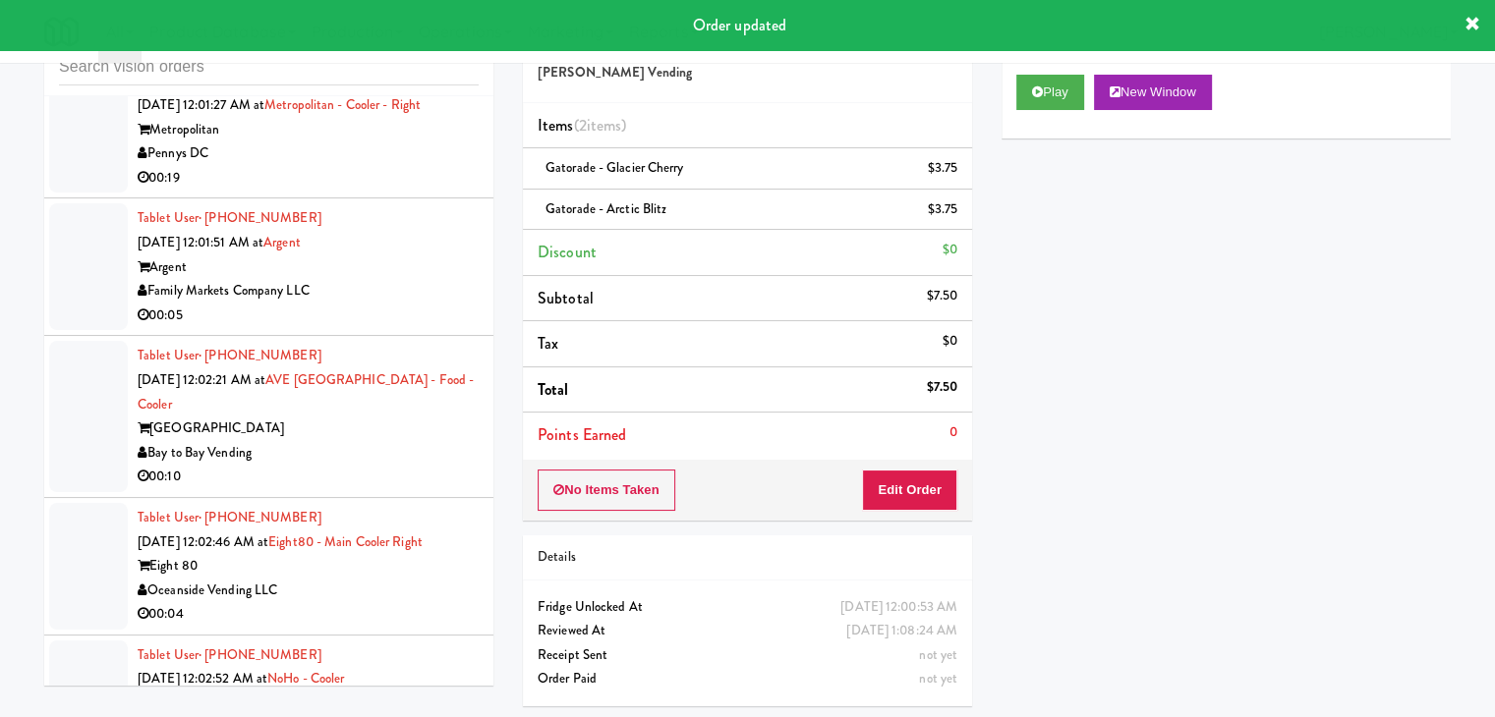
click at [411, 191] on div "00:19" at bounding box center [308, 178] width 341 height 25
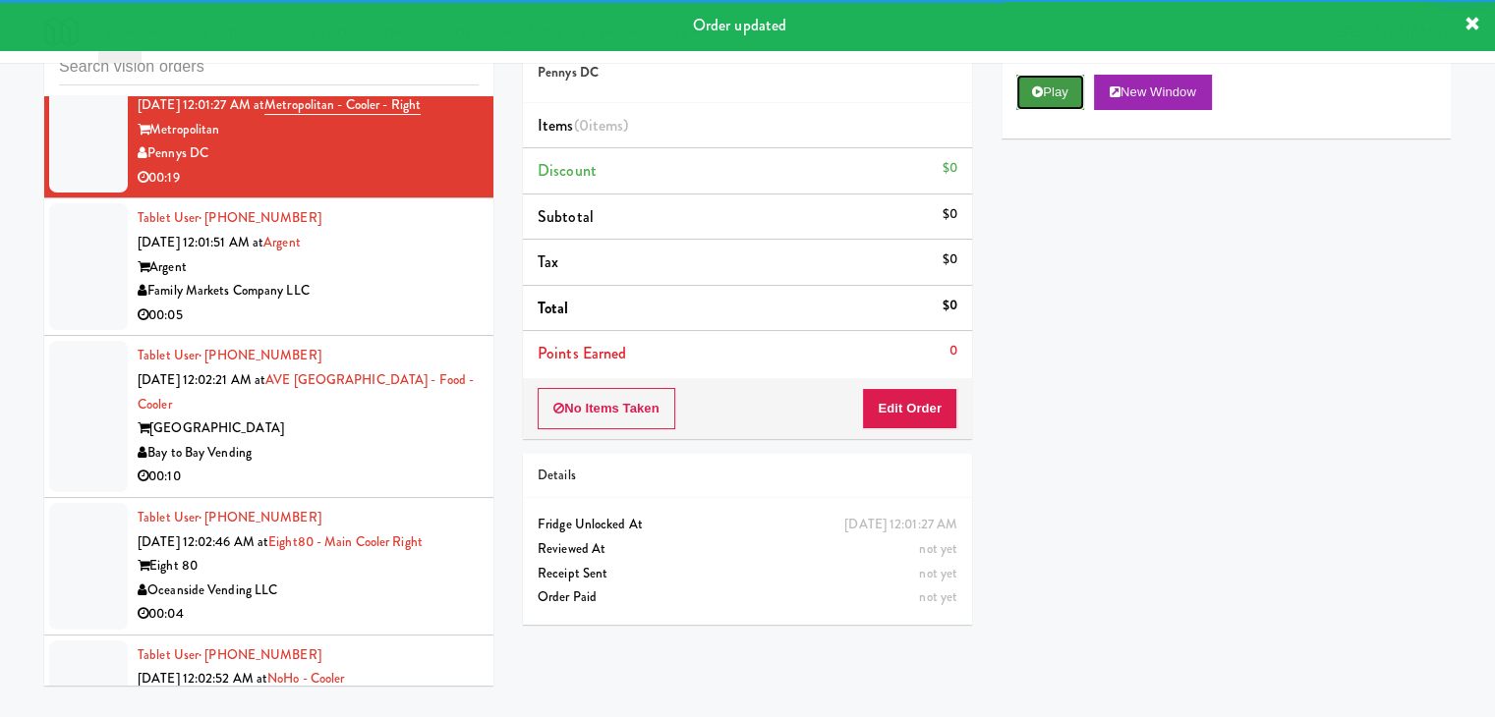
click at [1063, 88] on button "Play" at bounding box center [1050, 92] width 68 height 35
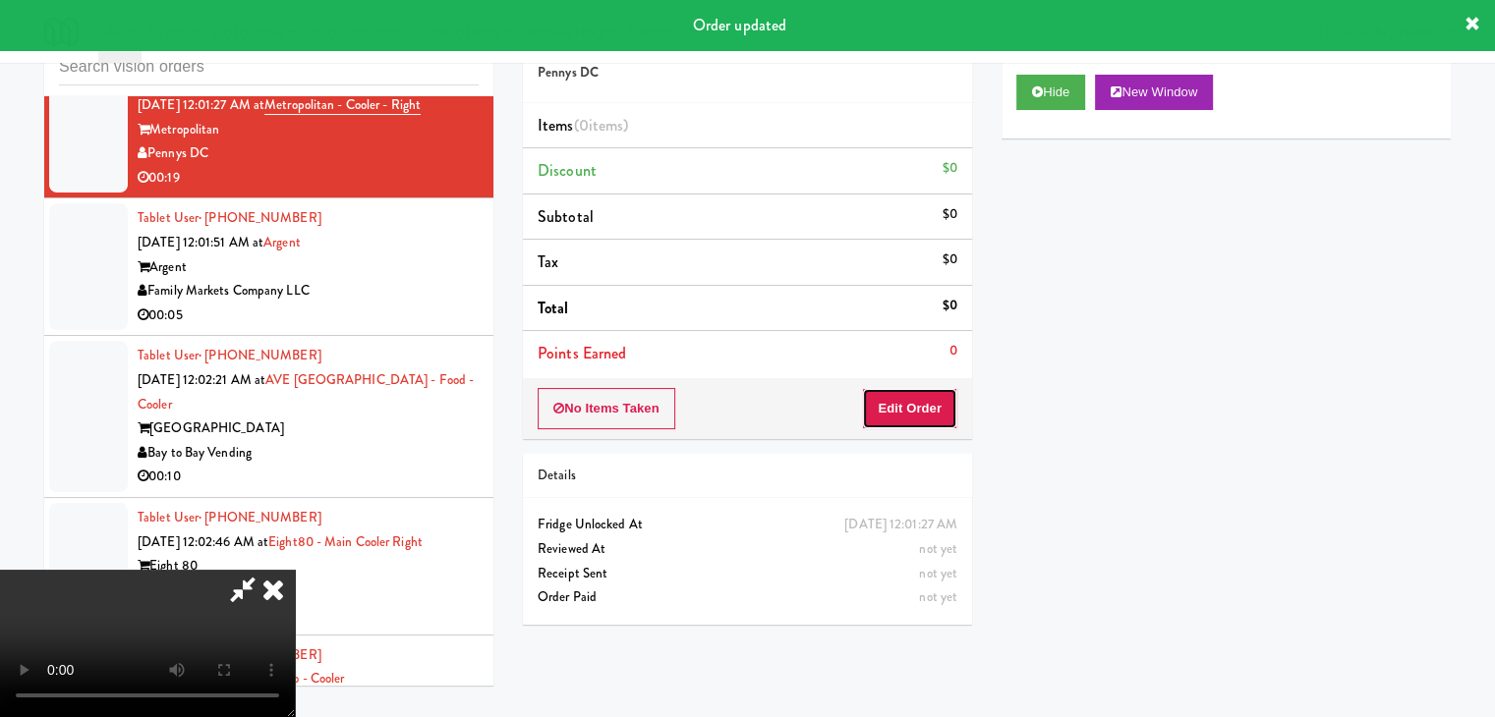
click at [899, 395] on button "Edit Order" at bounding box center [909, 408] width 95 height 41
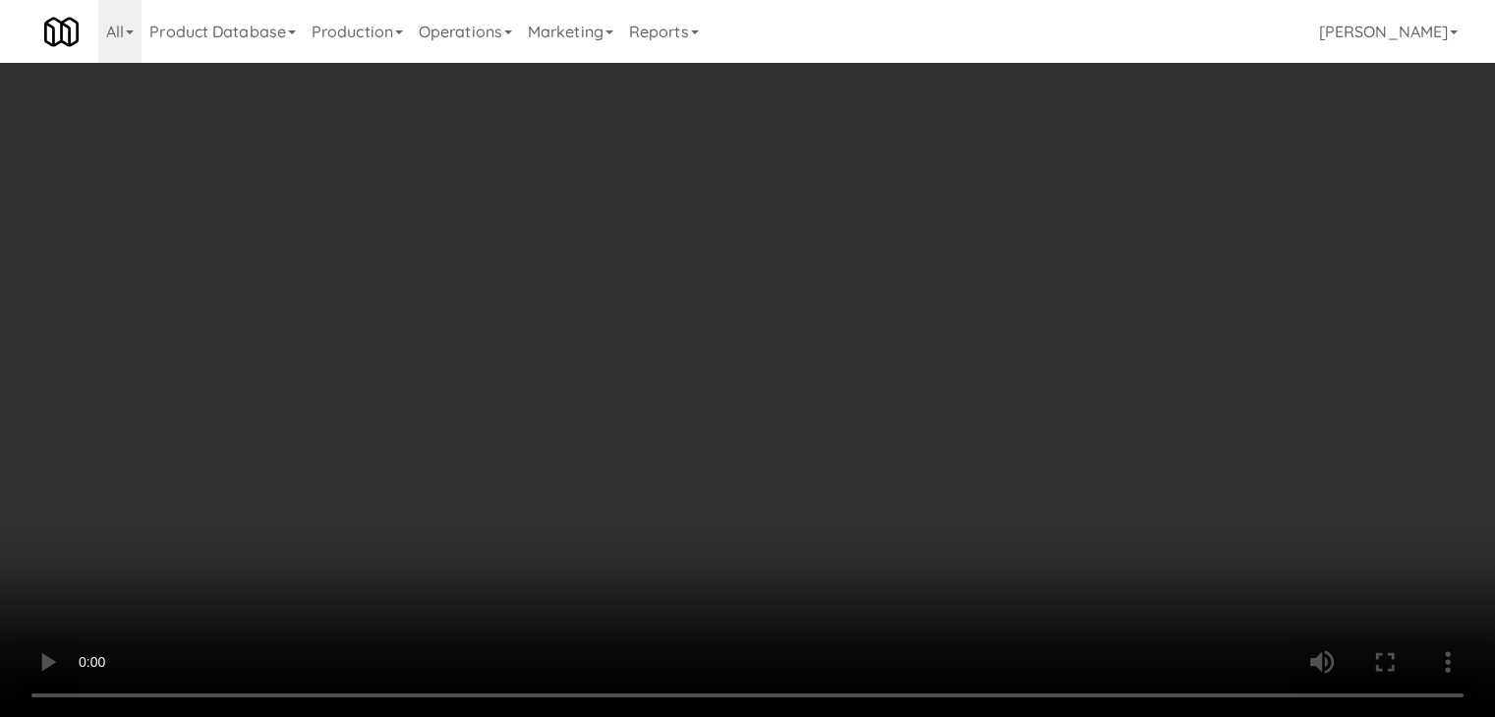
scroll to position [8677, 0]
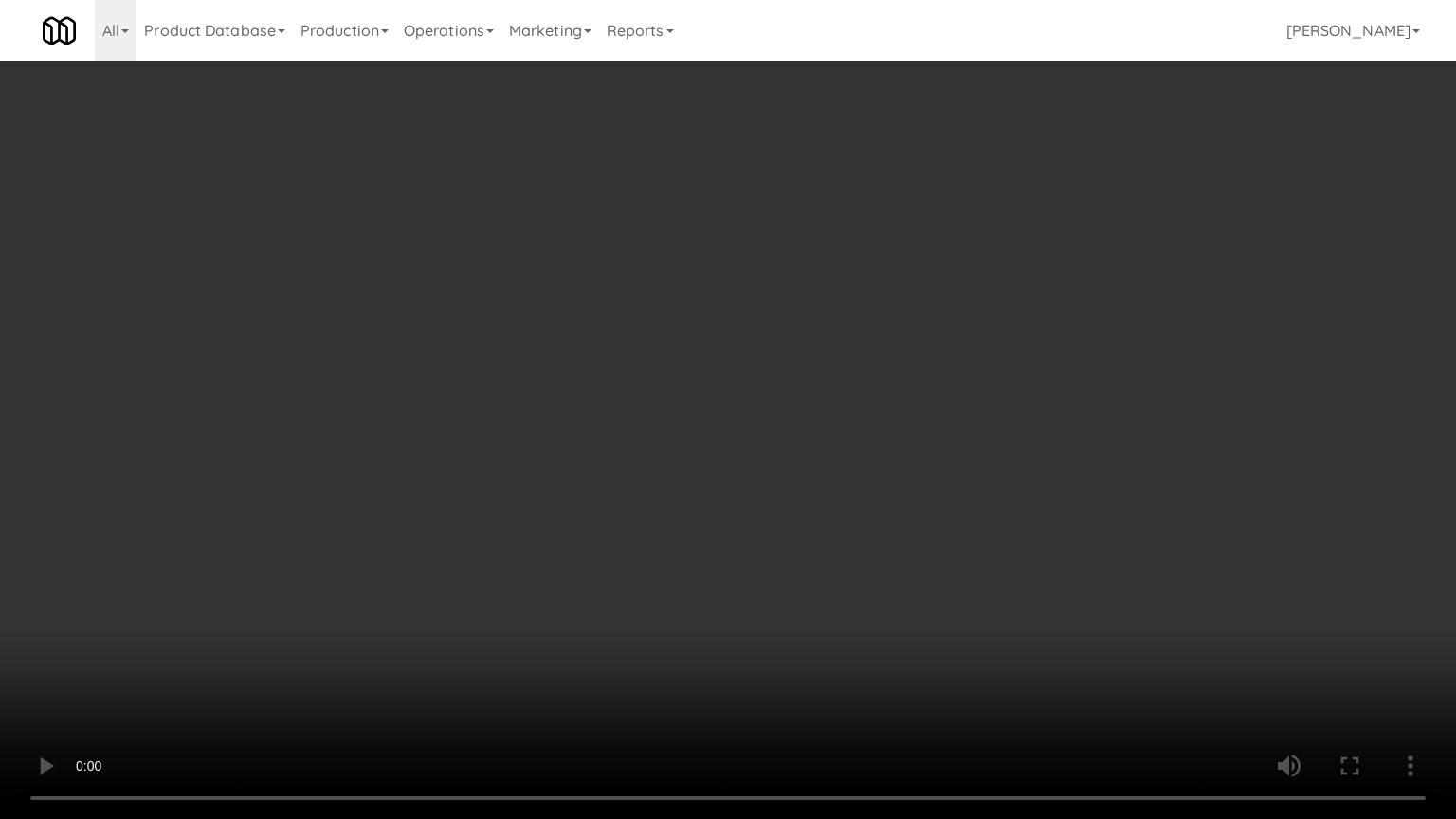
click at [892, 564] on video at bounding box center [728, 409] width 1456 height 819
click at [892, 565] on video at bounding box center [728, 409] width 1456 height 819
click at [903, 565] on video at bounding box center [728, 409] width 1456 height 819
click at [904, 565] on video at bounding box center [728, 409] width 1456 height 819
click at [905, 563] on video at bounding box center [728, 409] width 1456 height 819
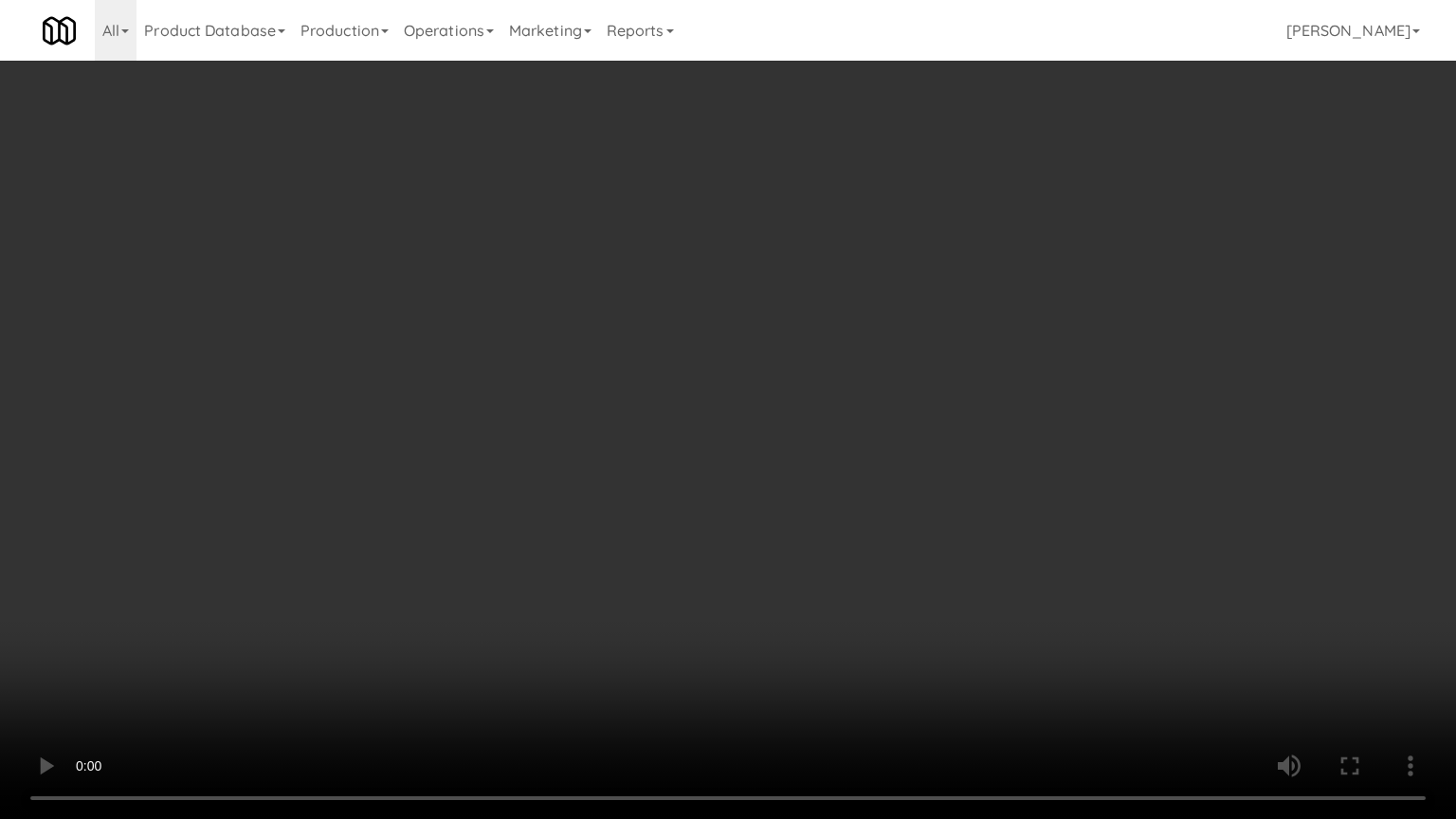
click at [905, 563] on video at bounding box center [728, 409] width 1456 height 819
click at [911, 562] on video at bounding box center [728, 409] width 1456 height 819
click at [914, 563] on video at bounding box center [728, 409] width 1456 height 819
click at [913, 563] on video at bounding box center [728, 409] width 1456 height 819
click at [914, 563] on video at bounding box center [728, 409] width 1456 height 819
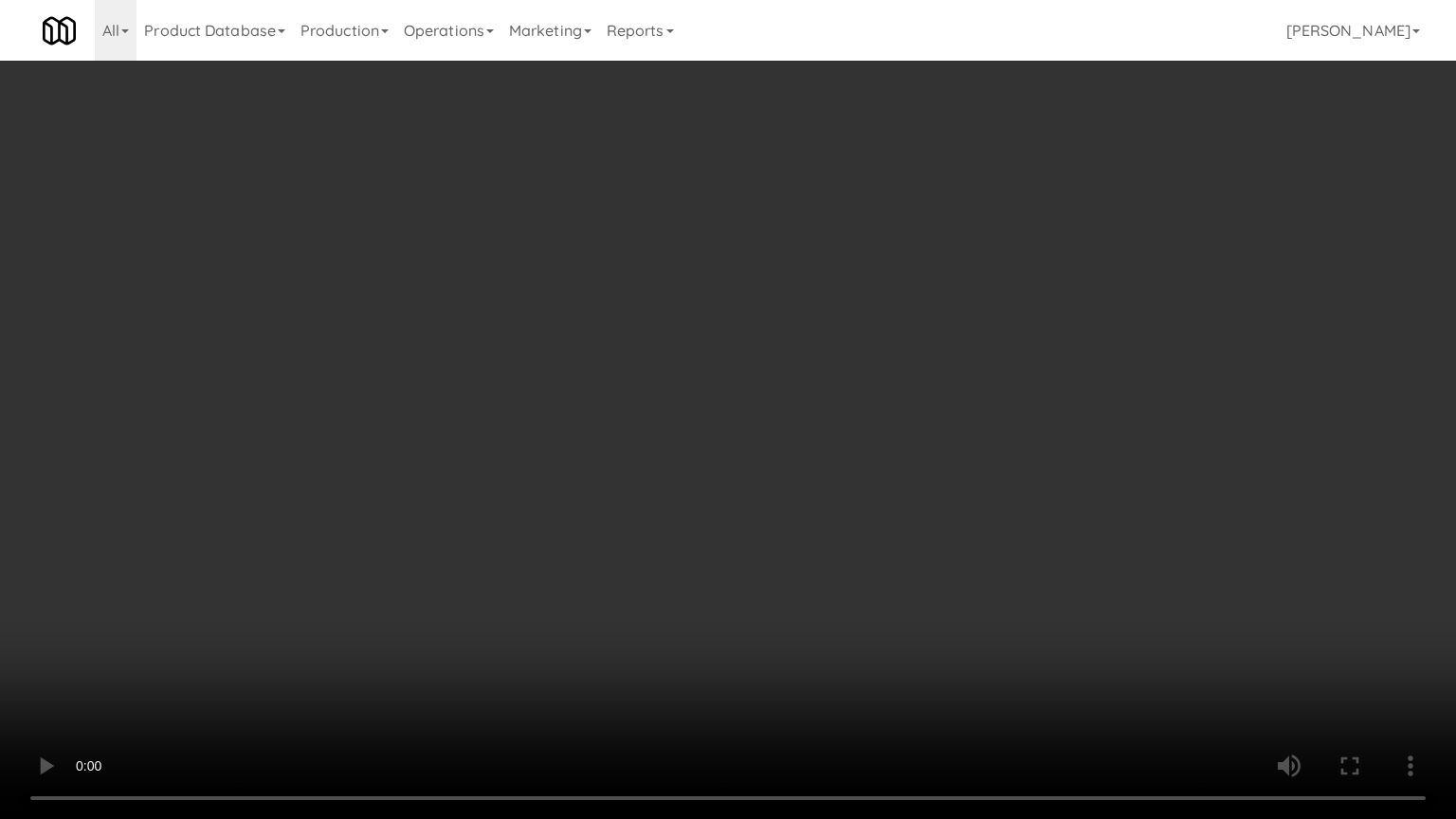
click at [919, 562] on video at bounding box center [728, 409] width 1456 height 819
click at [920, 562] on video at bounding box center [728, 409] width 1456 height 819
click at [921, 560] on video at bounding box center [728, 409] width 1456 height 819
drag, startPoint x: 921, startPoint y: 560, endPoint x: 963, endPoint y: 404, distance: 161.6
click at [922, 555] on video at bounding box center [728, 409] width 1456 height 819
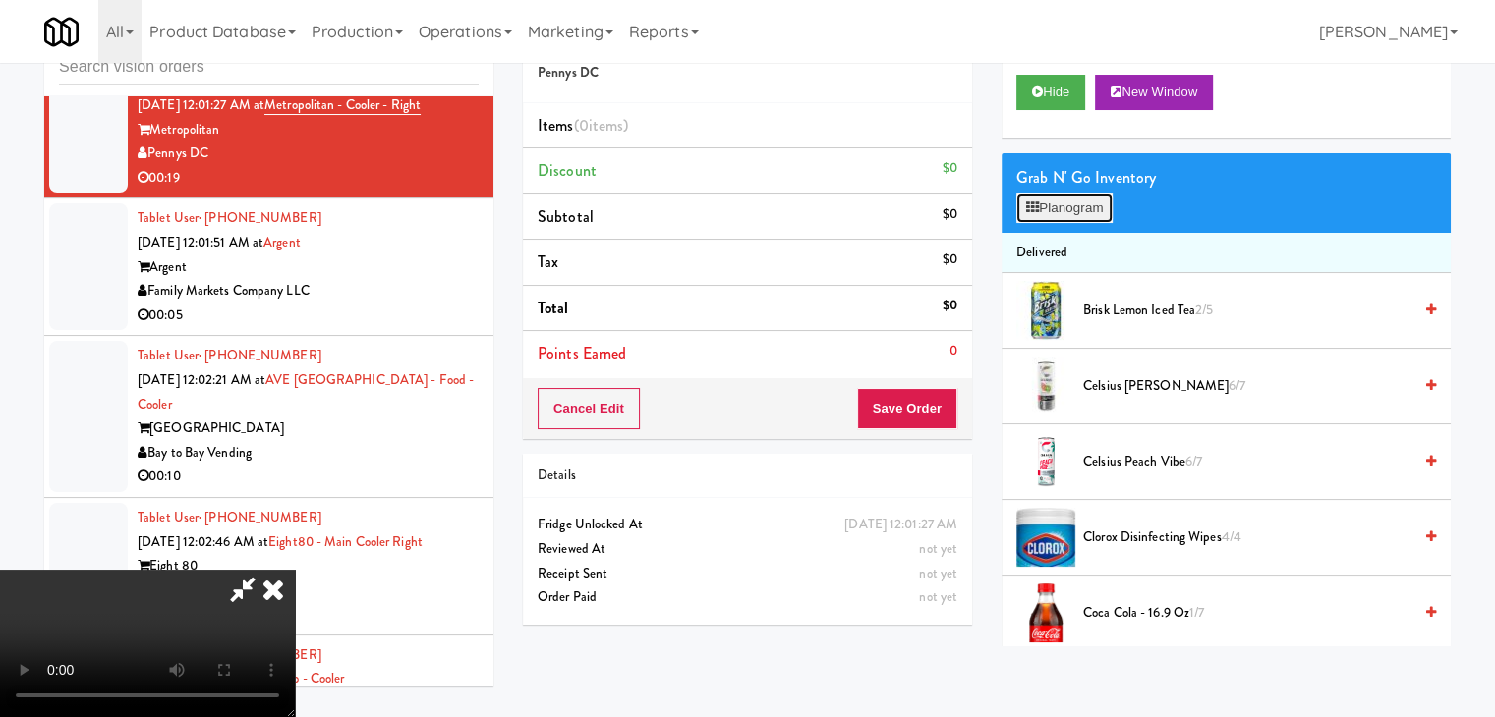
click at [1080, 209] on button "Planogram" at bounding box center [1064, 208] width 96 height 29
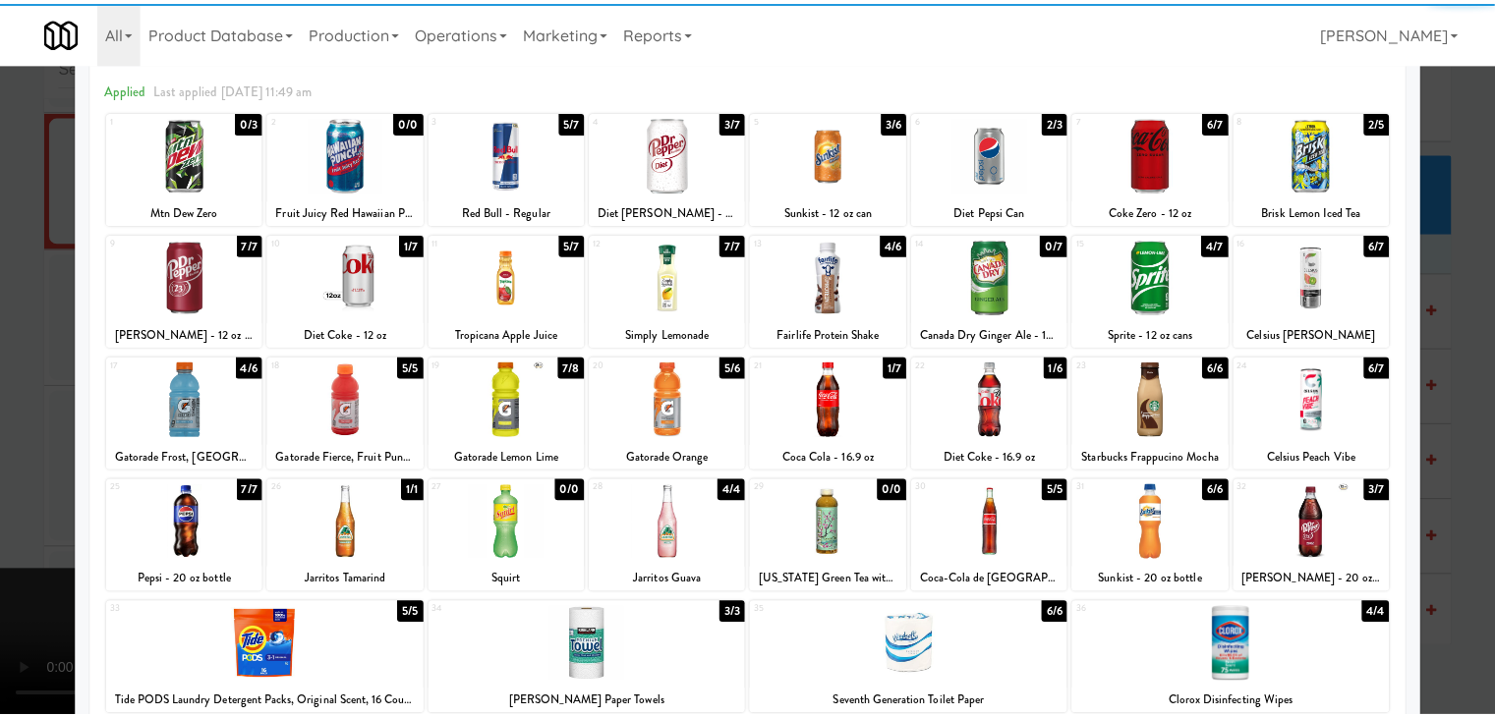
scroll to position [197, 0]
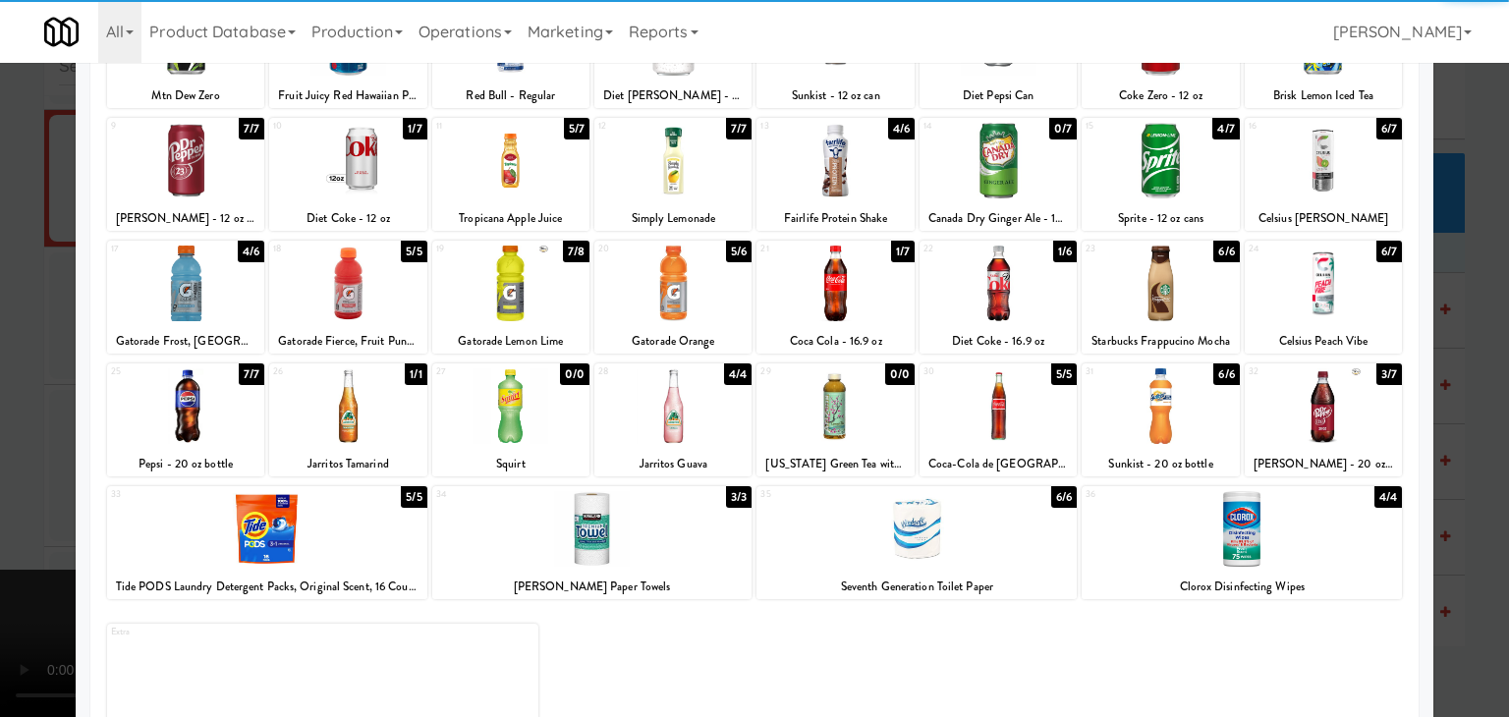
click at [998, 421] on div at bounding box center [998, 407] width 157 height 76
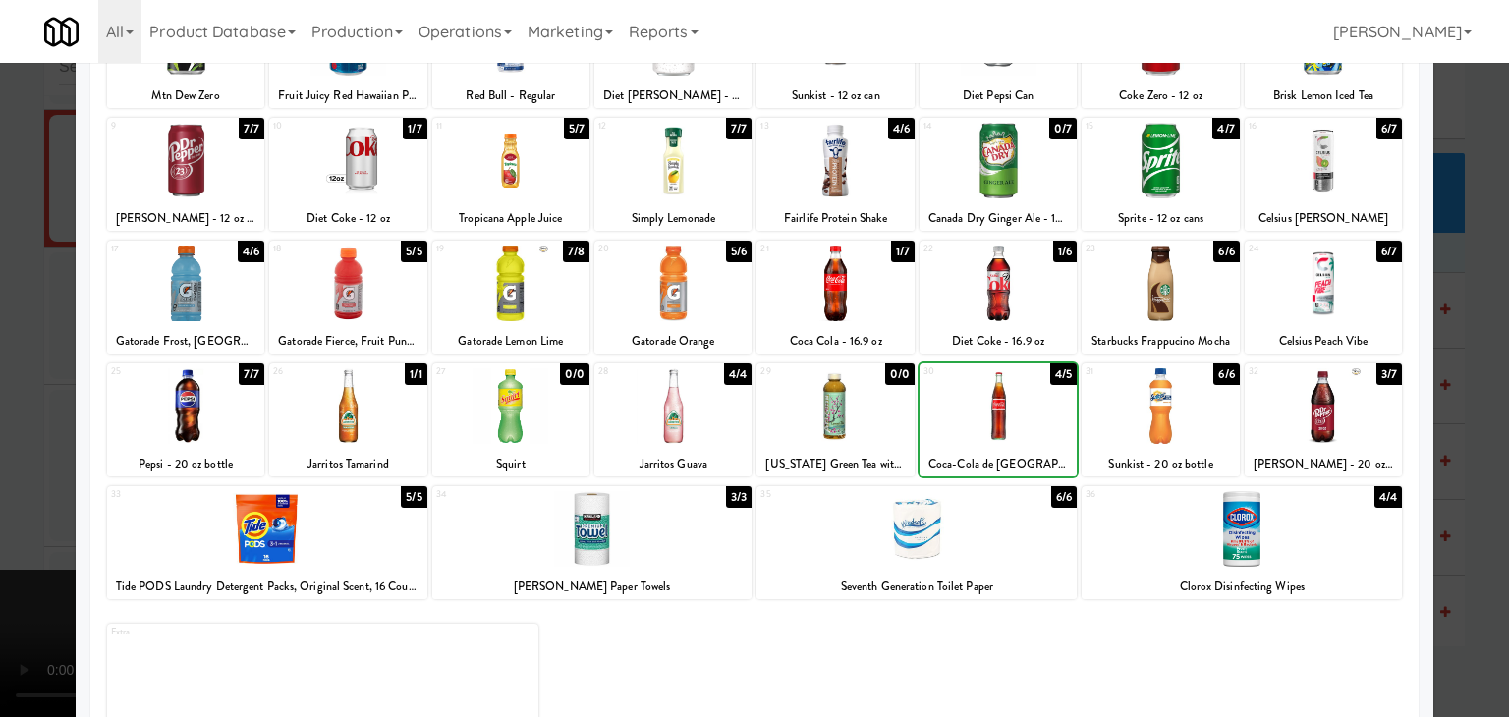
click at [998, 421] on div at bounding box center [998, 407] width 157 height 76
drag, startPoint x: 4, startPoint y: 399, endPoint x: 216, endPoint y: 398, distance: 212.3
click at [28, 396] on div at bounding box center [754, 358] width 1509 height 717
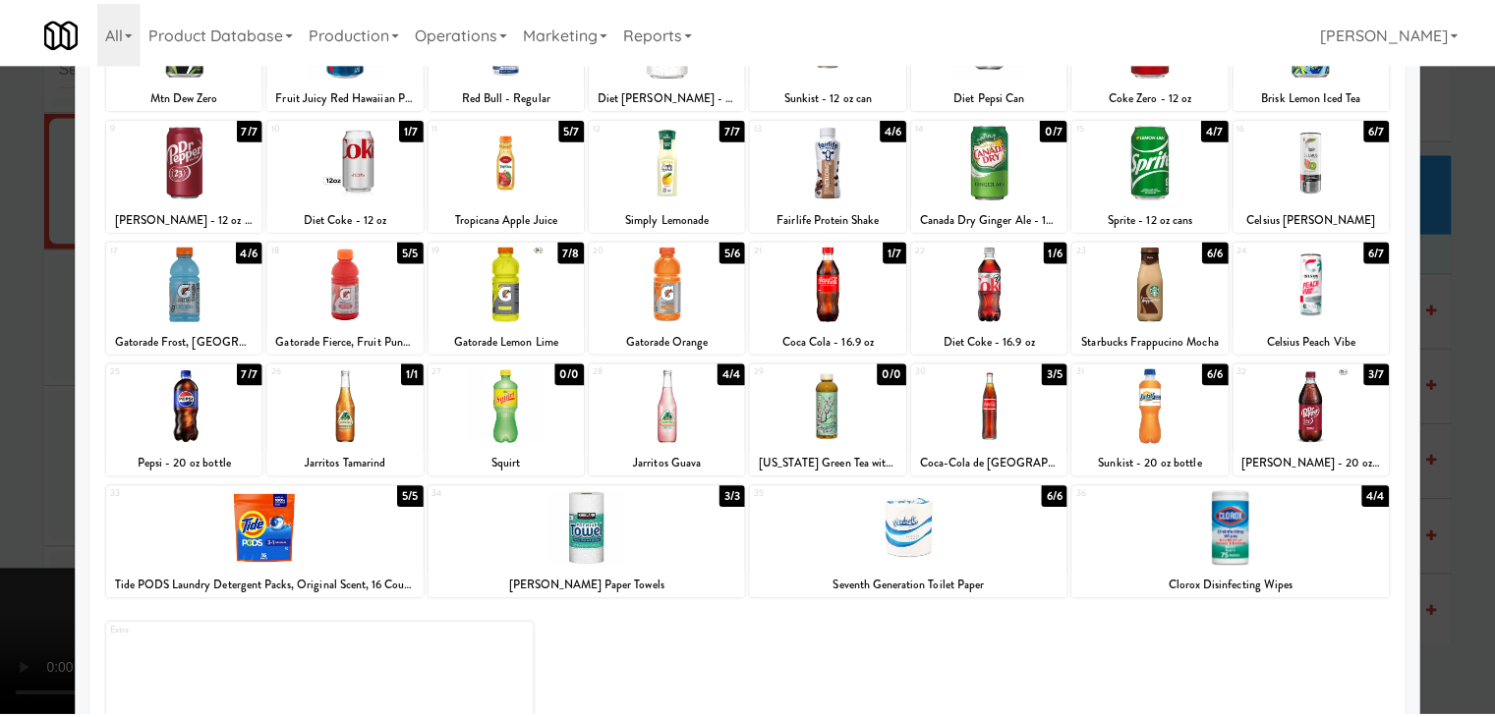
scroll to position [8726, 0]
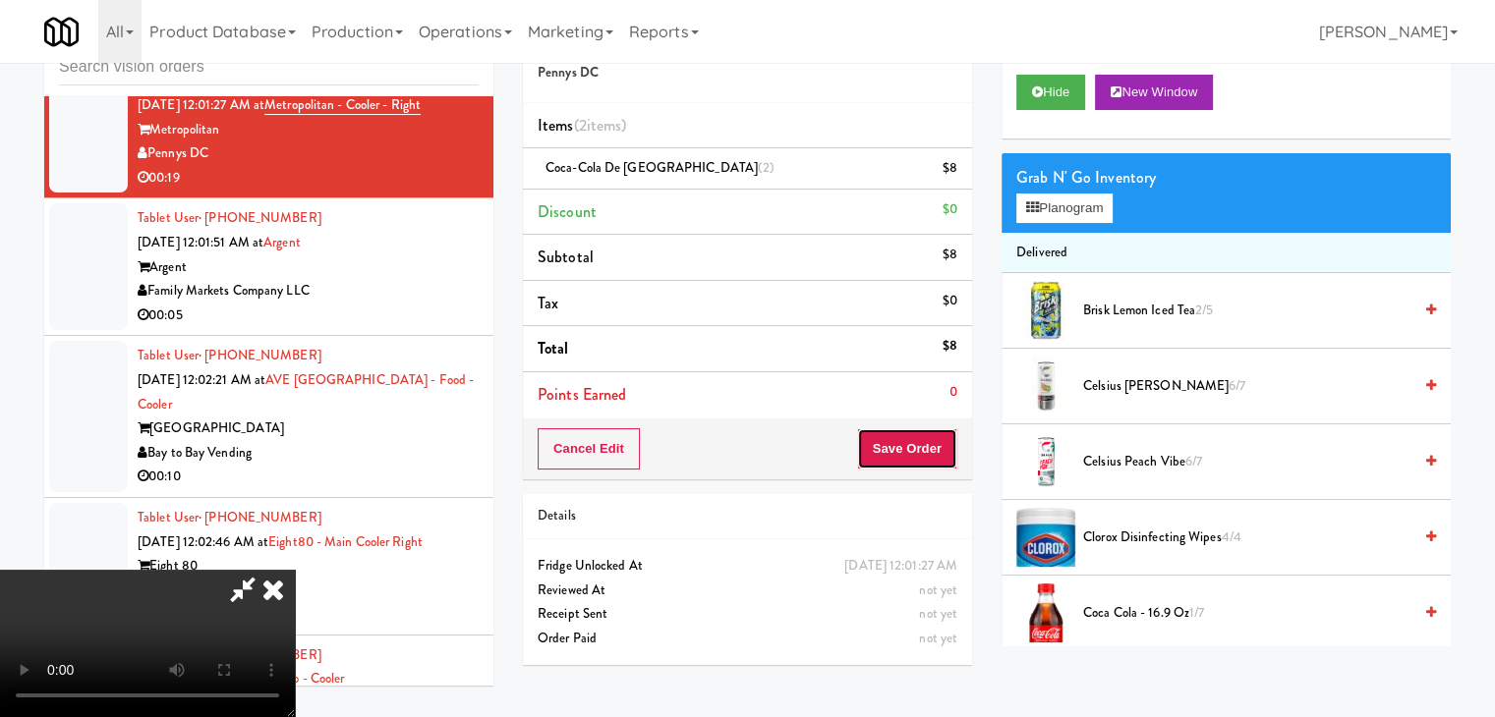
click at [942, 448] on button "Save Order" at bounding box center [907, 448] width 100 height 41
click at [943, 448] on button "Save Order" at bounding box center [907, 448] width 100 height 41
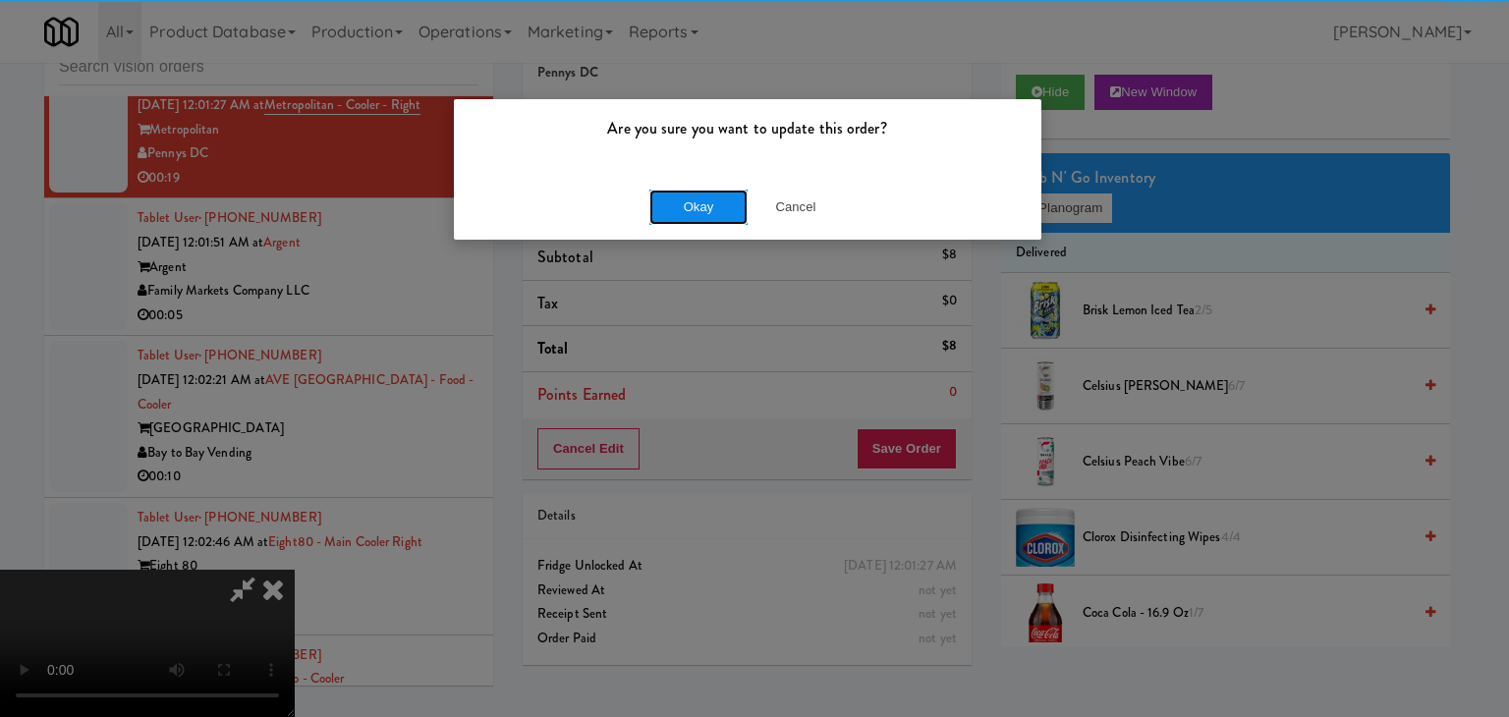
click at [712, 210] on button "Okay" at bounding box center [699, 207] width 98 height 35
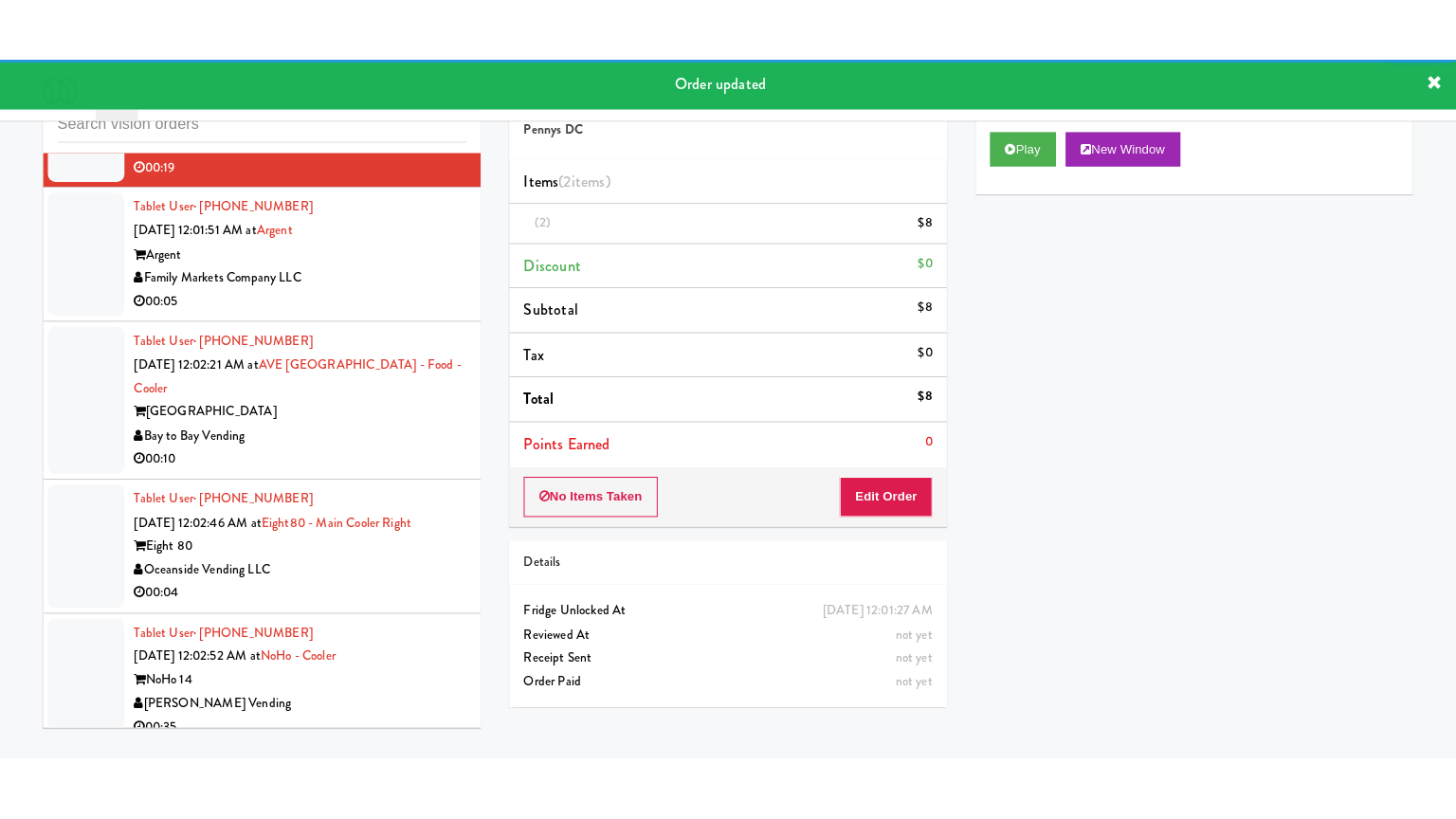
scroll to position [8631, 0]
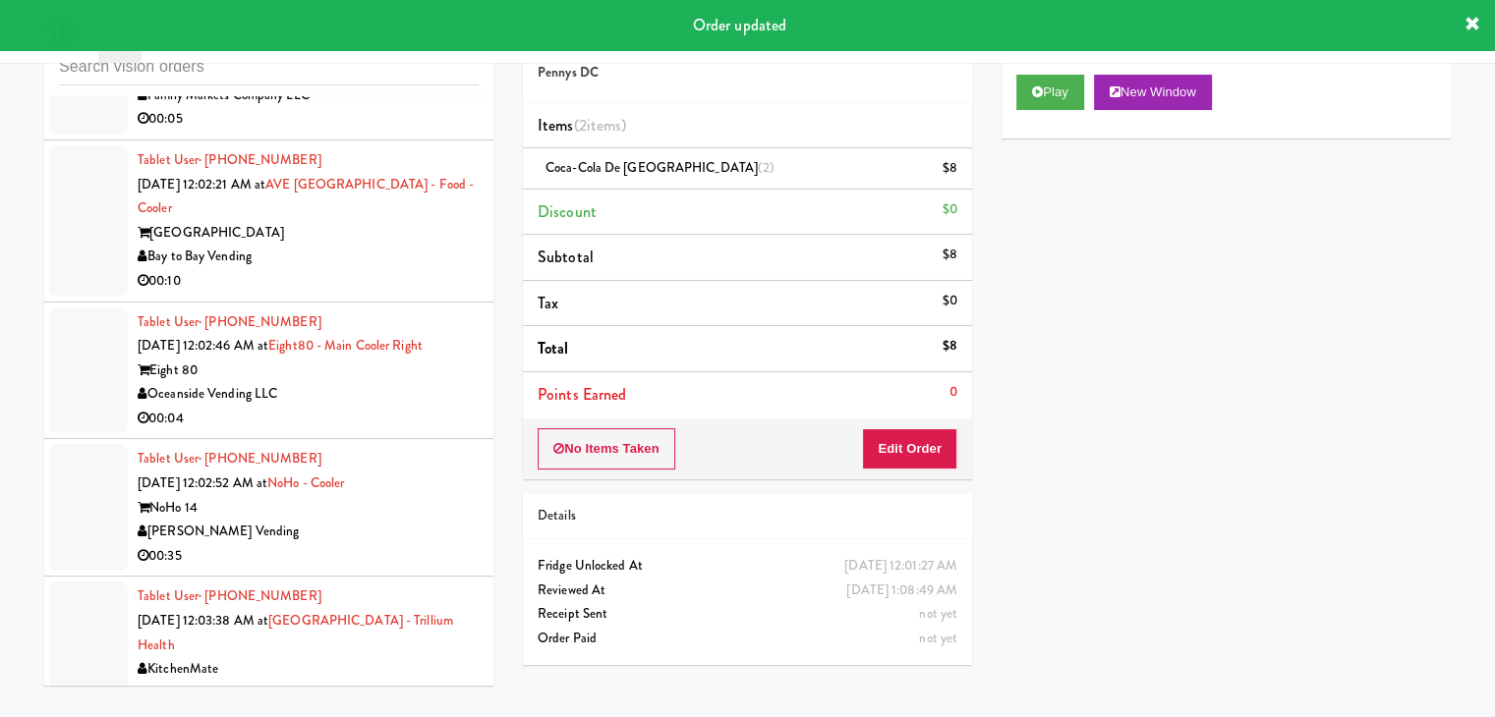
drag, startPoint x: 419, startPoint y: 212, endPoint x: 417, endPoint y: 223, distance: 11.0
click at [419, 132] on div "00:05" at bounding box center [308, 119] width 341 height 25
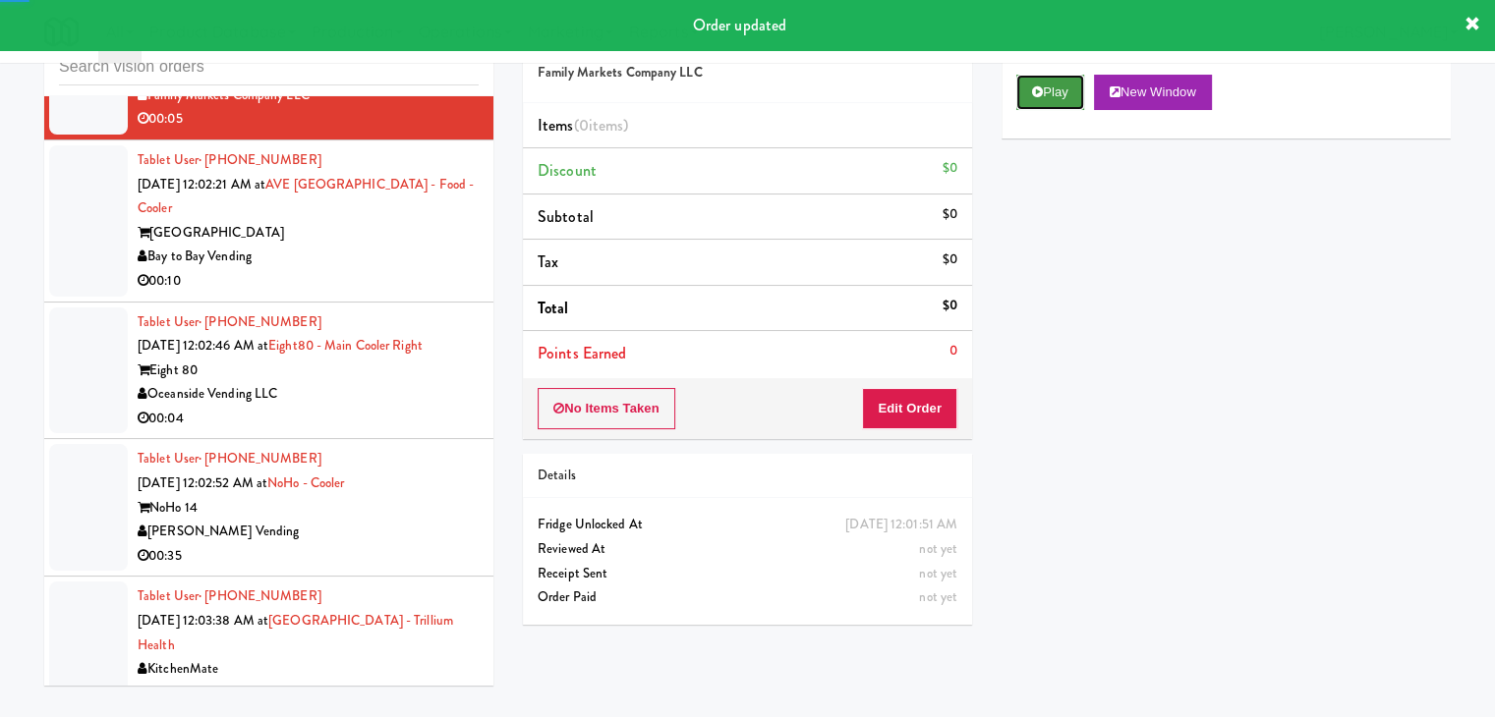
click at [1053, 100] on button "Play" at bounding box center [1050, 92] width 68 height 35
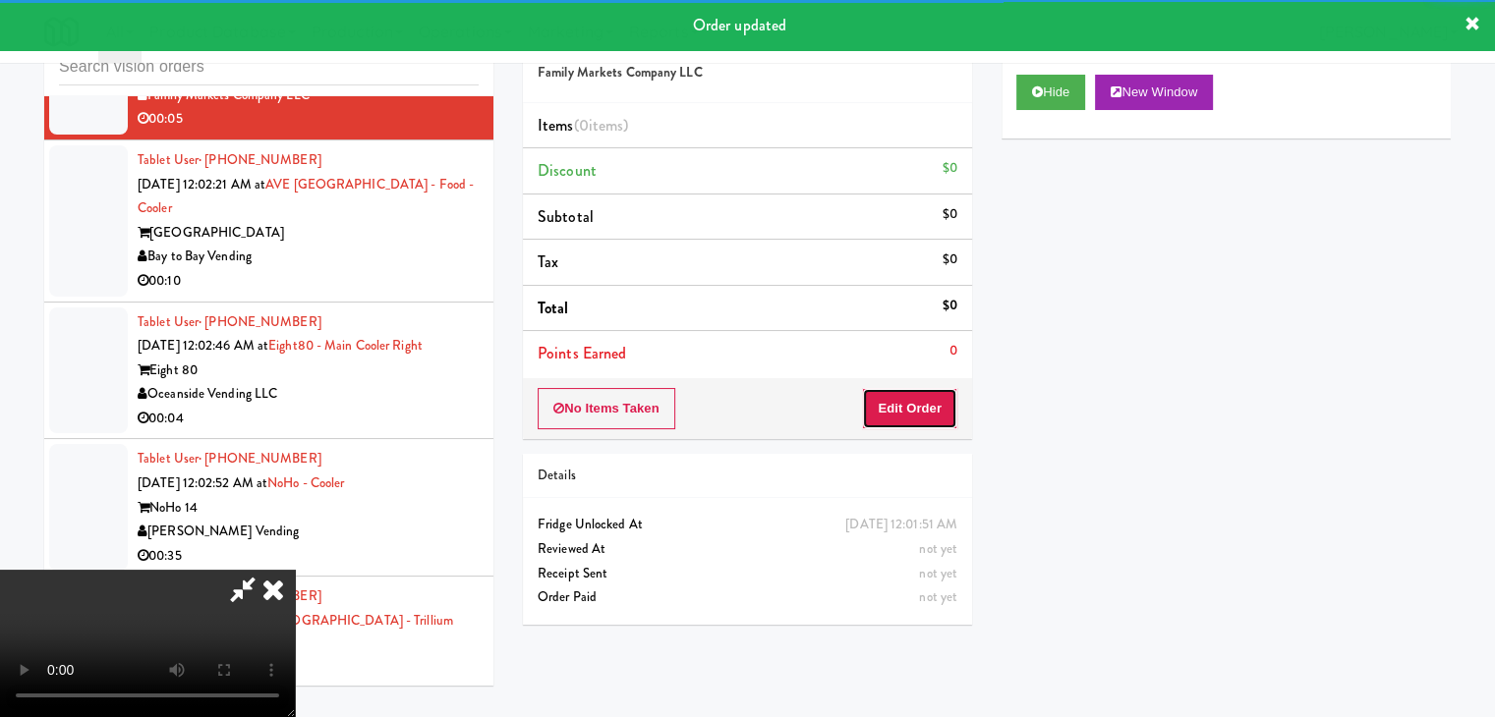
click at [930, 404] on button "Edit Order" at bounding box center [909, 408] width 95 height 41
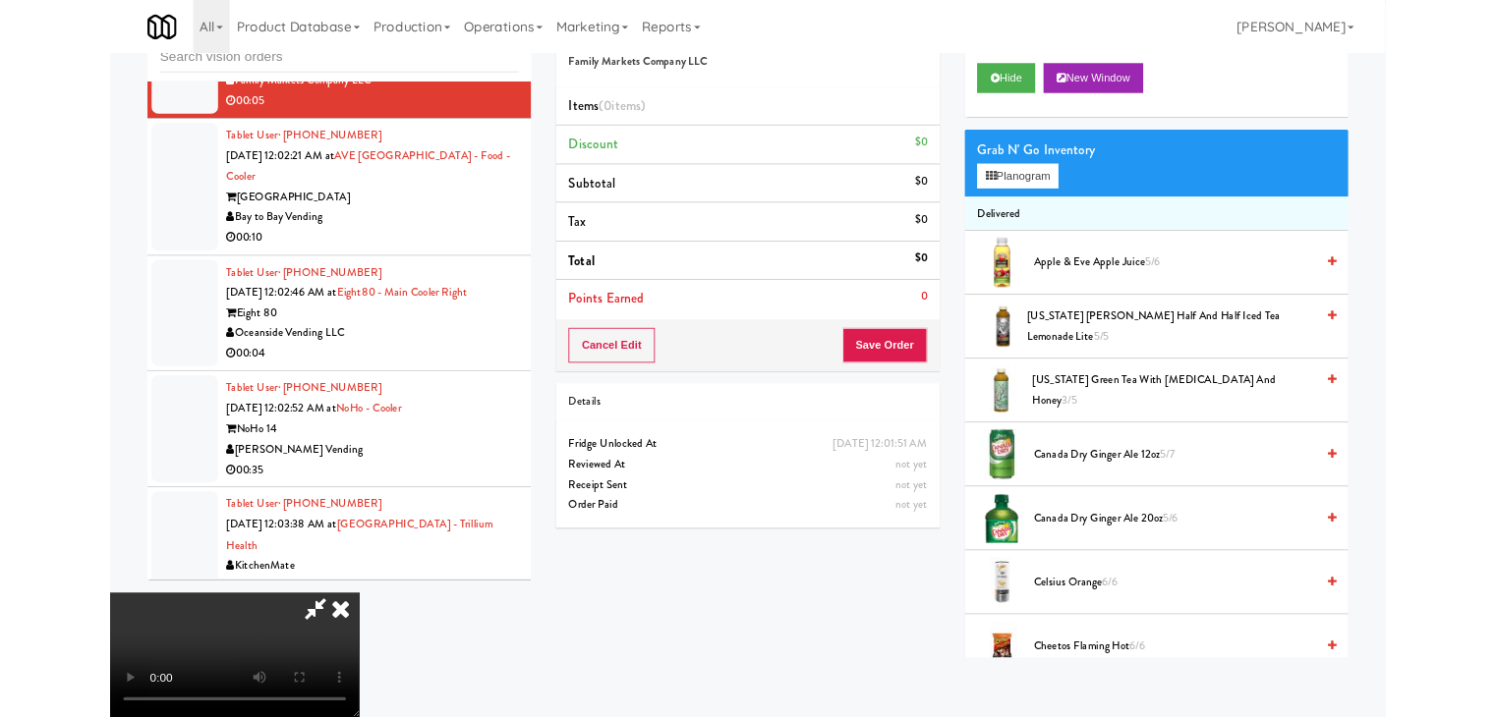
scroll to position [8899, 0]
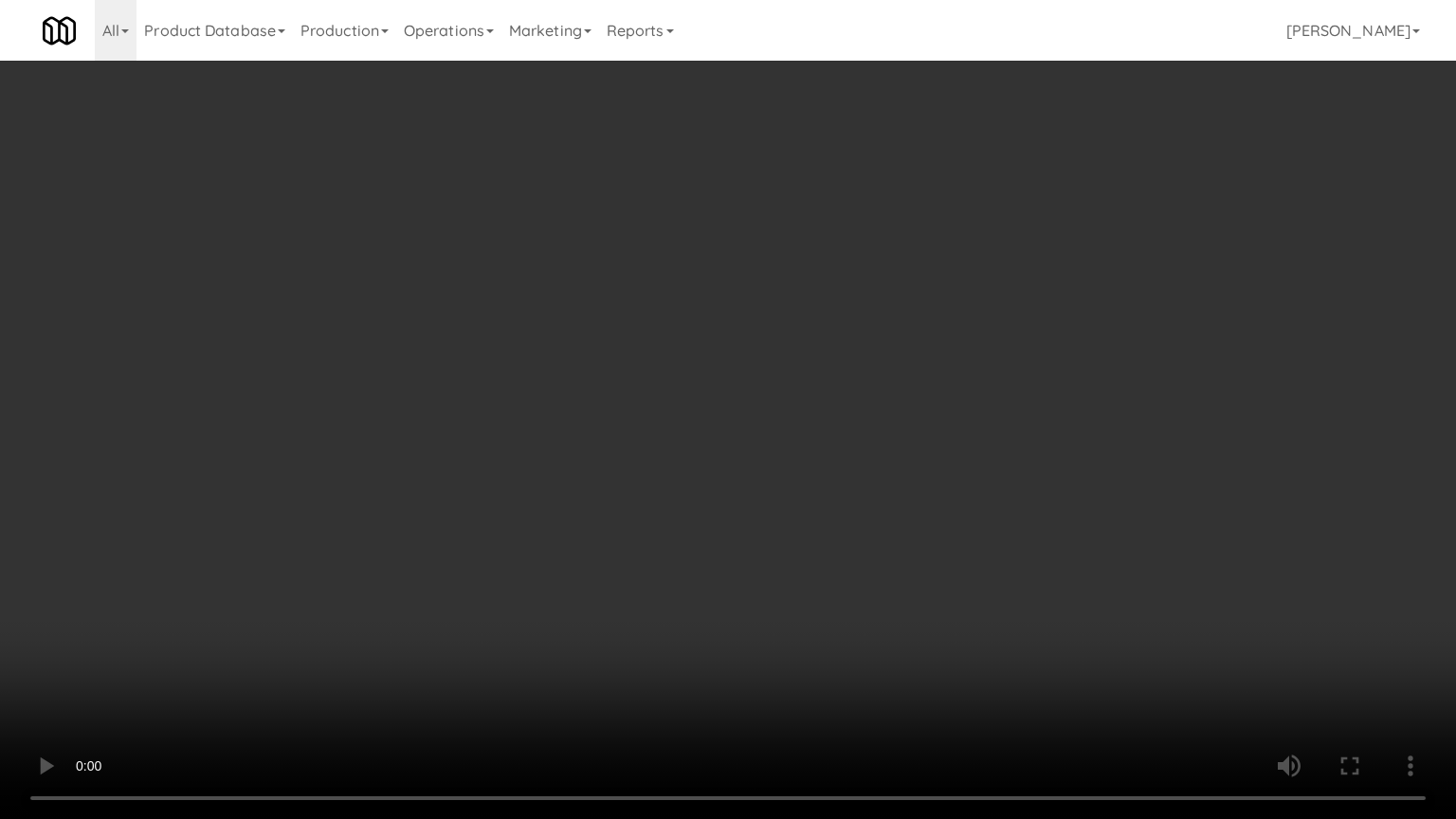
click at [866, 556] on video at bounding box center [728, 409] width 1456 height 819
click at [865, 556] on video at bounding box center [728, 409] width 1456 height 819
click at [854, 559] on video at bounding box center [728, 409] width 1456 height 819
click at [862, 534] on video at bounding box center [728, 409] width 1456 height 819
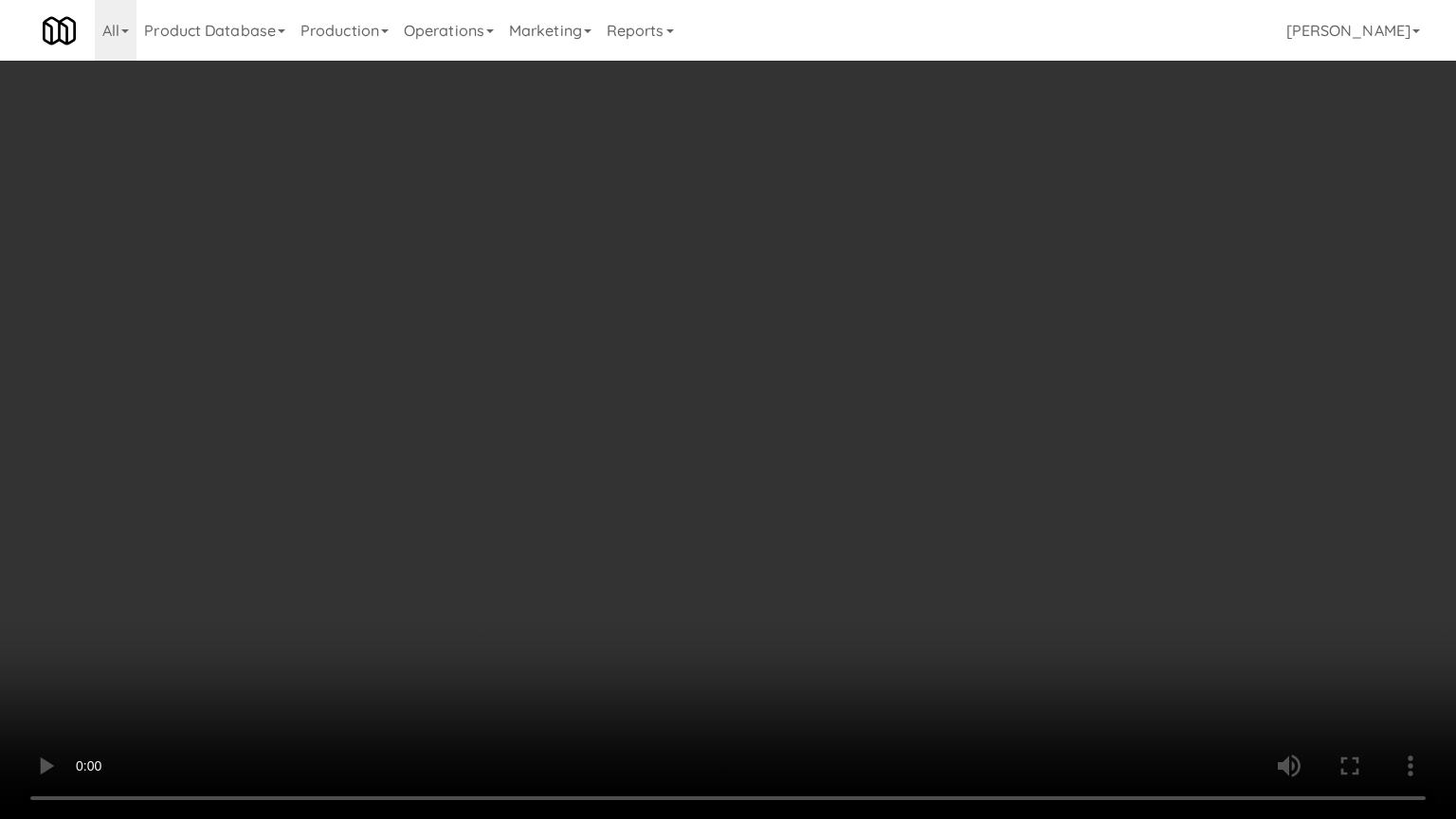
drag, startPoint x: 862, startPoint y: 534, endPoint x: 908, endPoint y: 390, distance: 151.2
click at [864, 531] on video at bounding box center [728, 409] width 1456 height 819
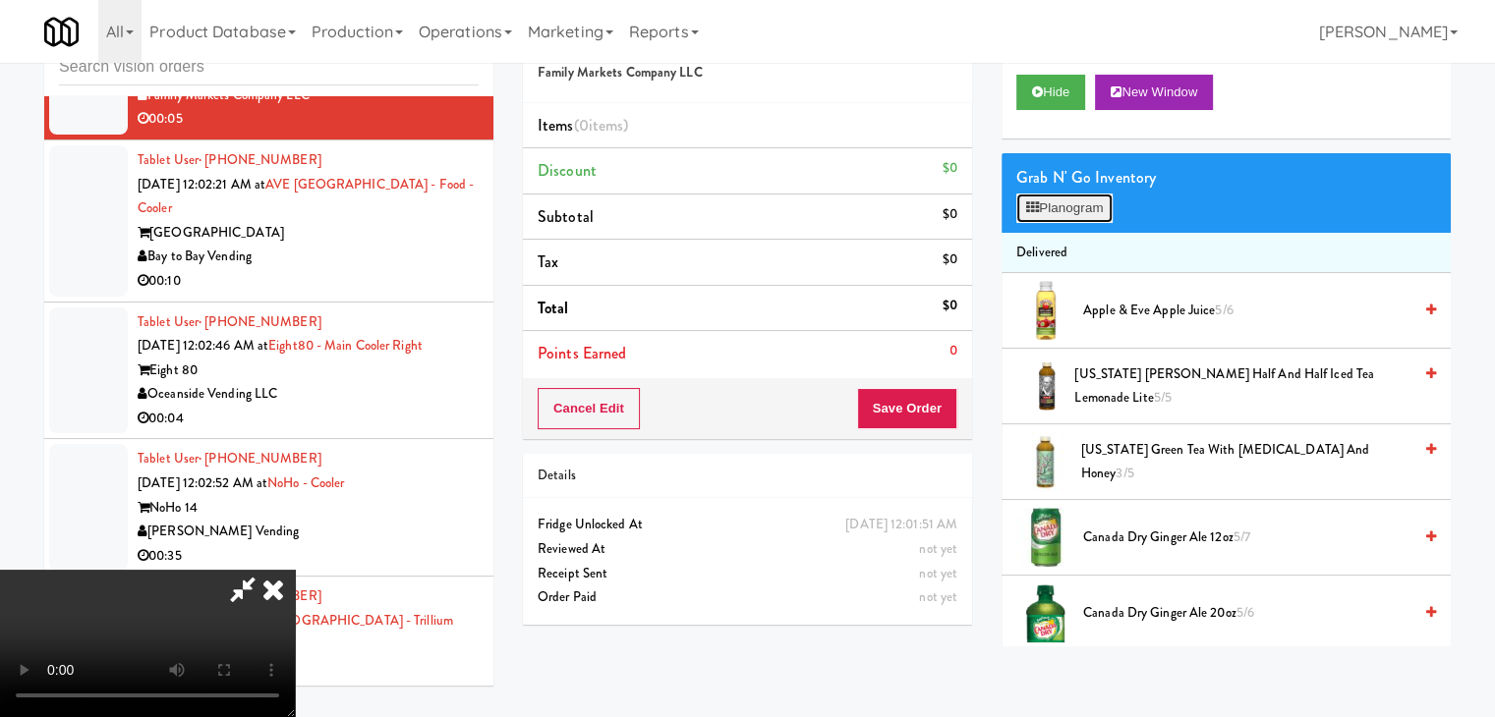
click at [1066, 220] on button "Planogram" at bounding box center [1064, 208] width 96 height 29
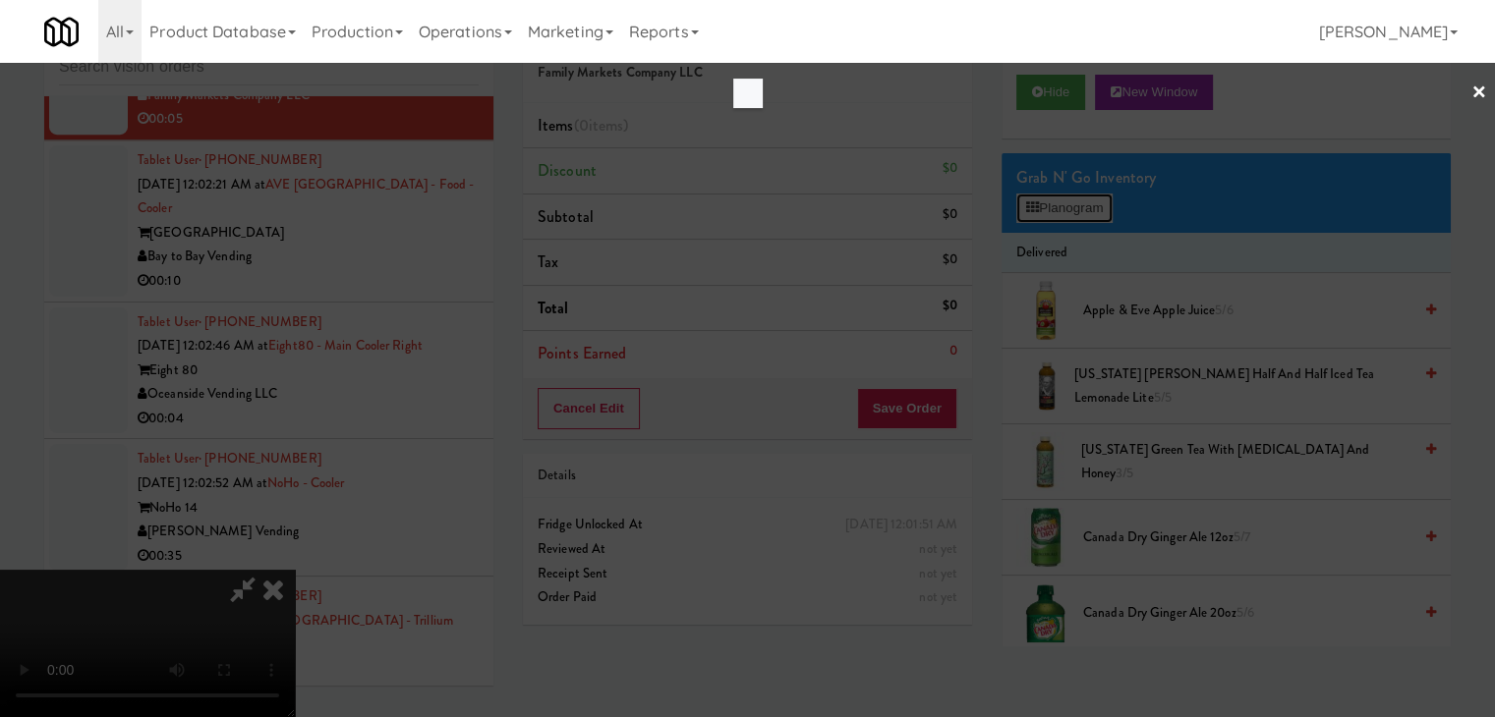
scroll to position [8899, 0]
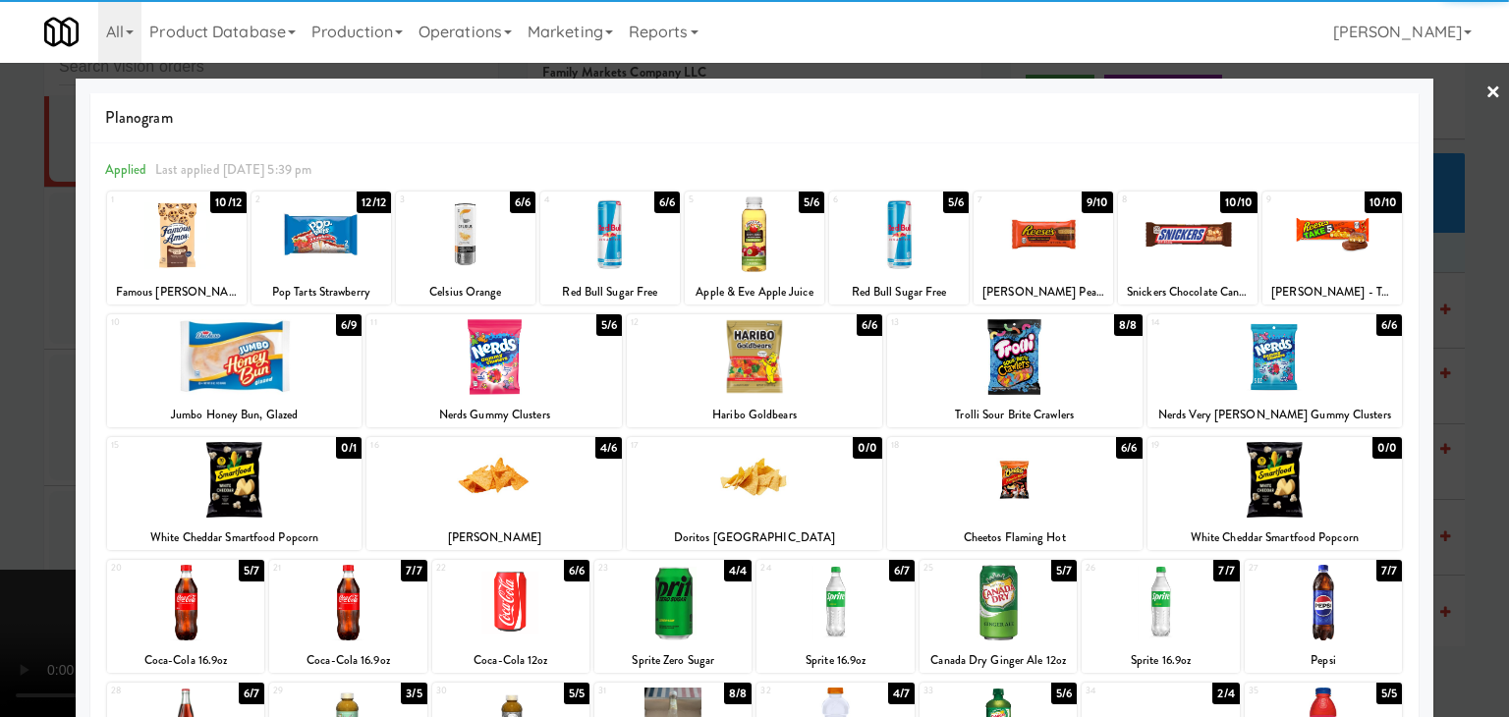
click at [1002, 488] on div at bounding box center [1015, 480] width 256 height 76
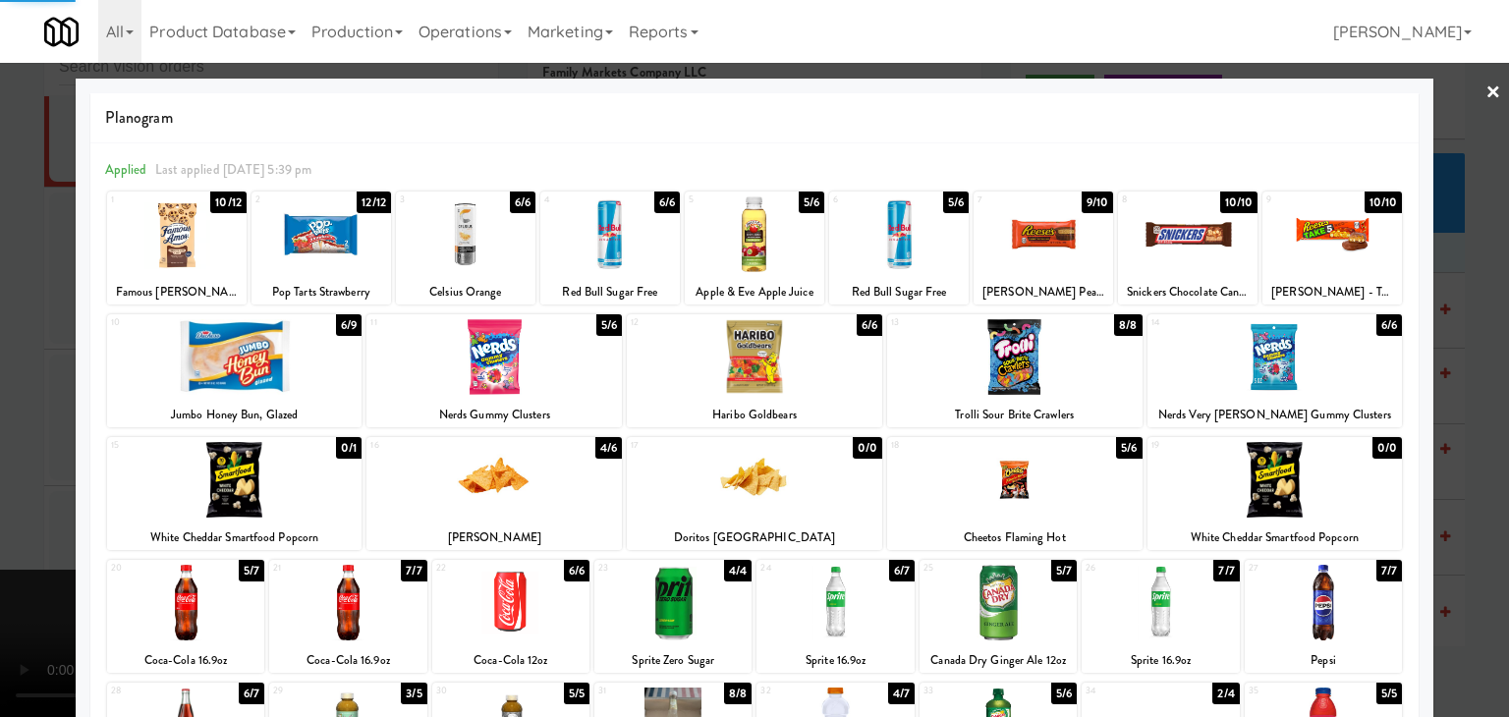
drag, startPoint x: 0, startPoint y: 453, endPoint x: 423, endPoint y: 457, distance: 422.6
click at [16, 450] on div at bounding box center [754, 358] width 1509 height 717
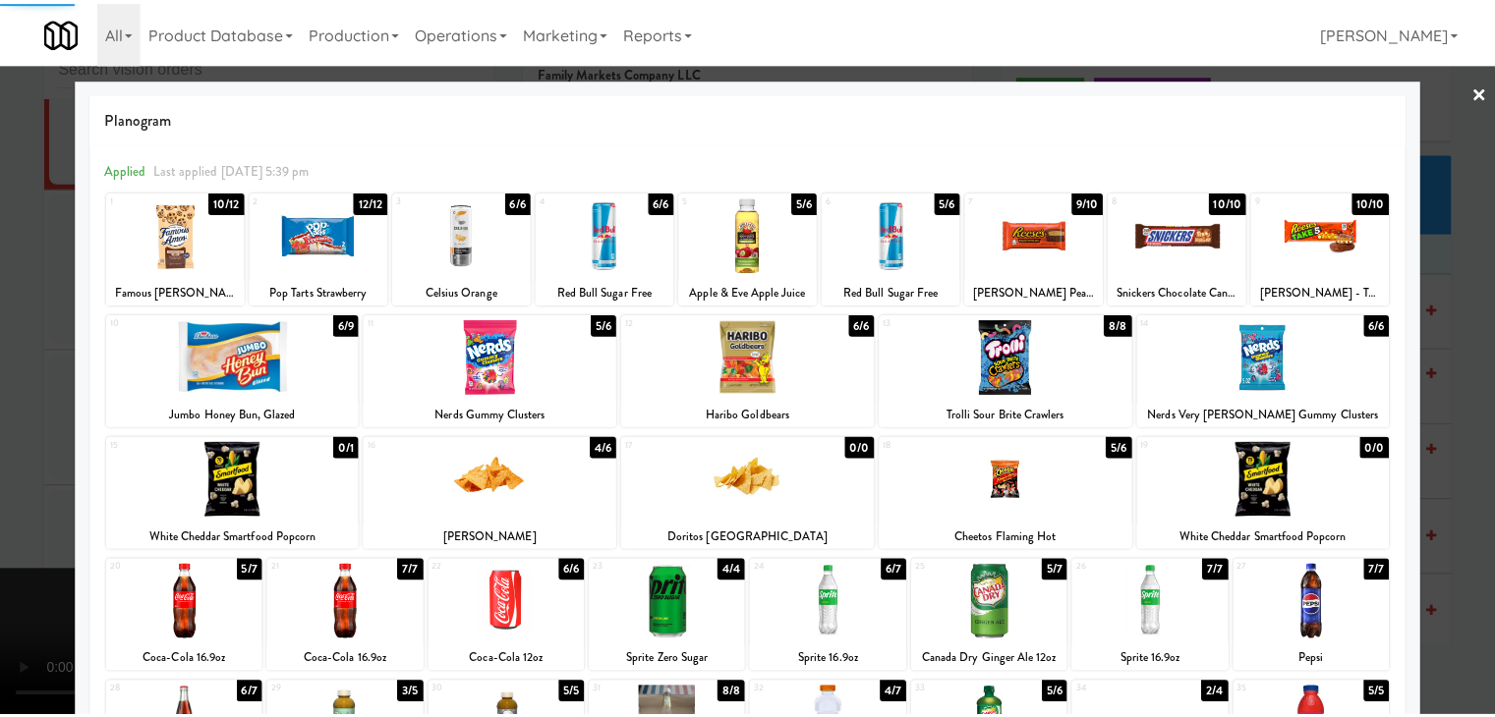
scroll to position [8947, 0]
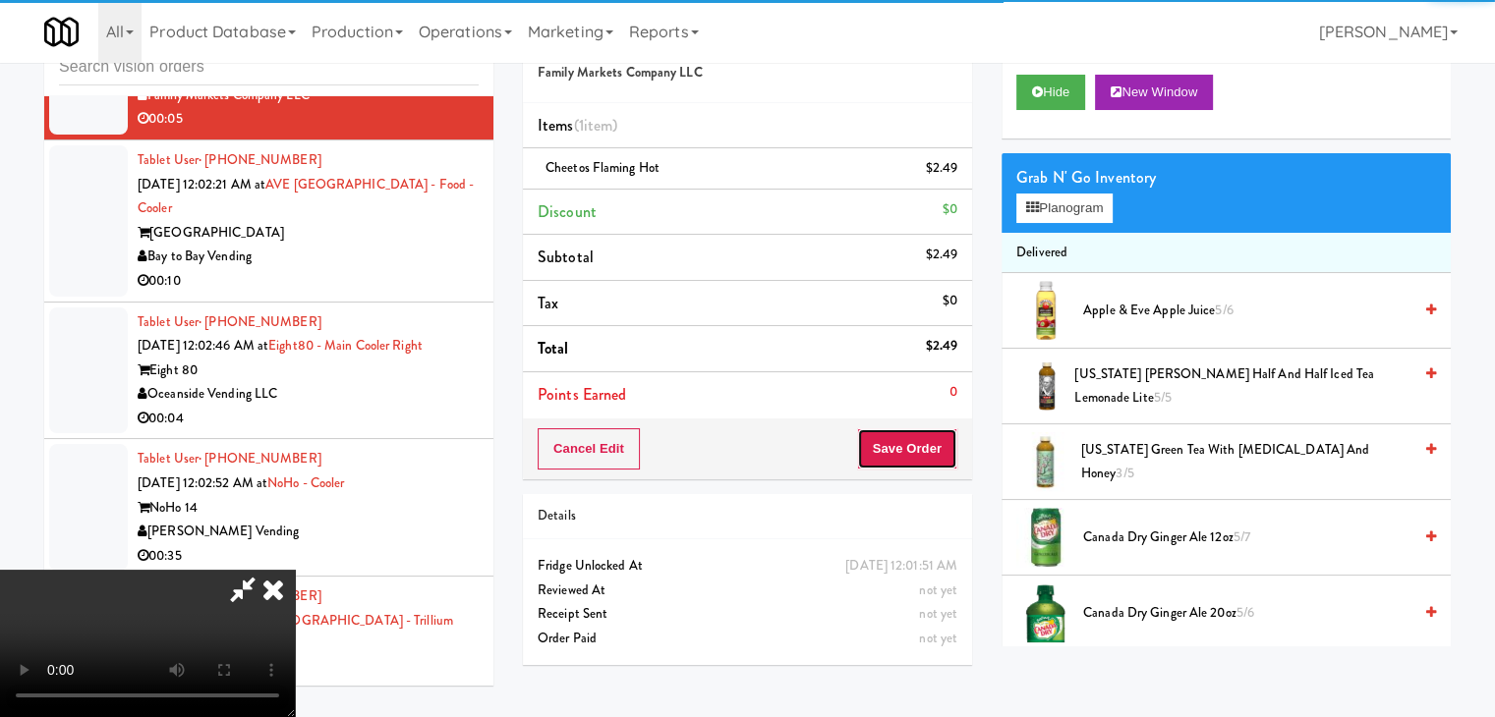
click at [923, 446] on button "Save Order" at bounding box center [907, 448] width 100 height 41
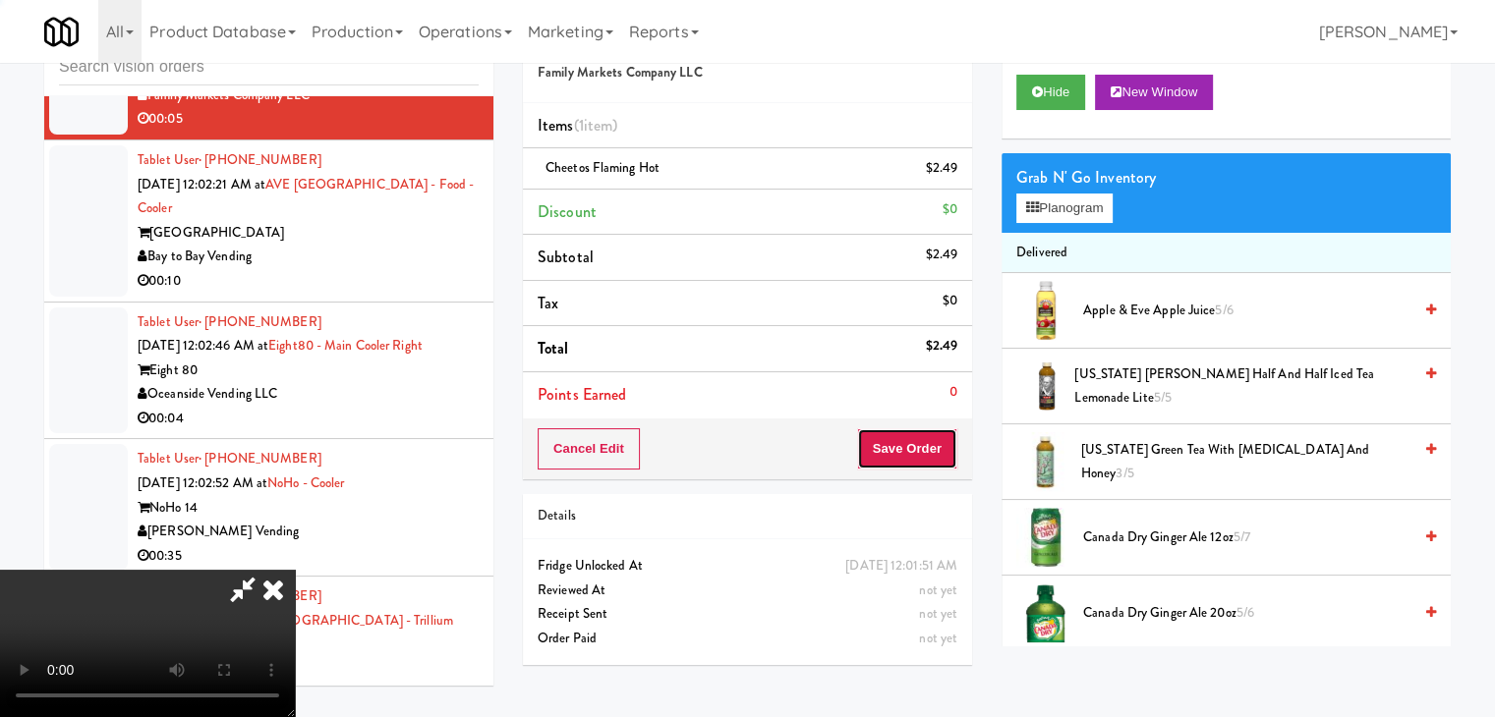
click at [923, 446] on button "Save Order" at bounding box center [907, 448] width 100 height 41
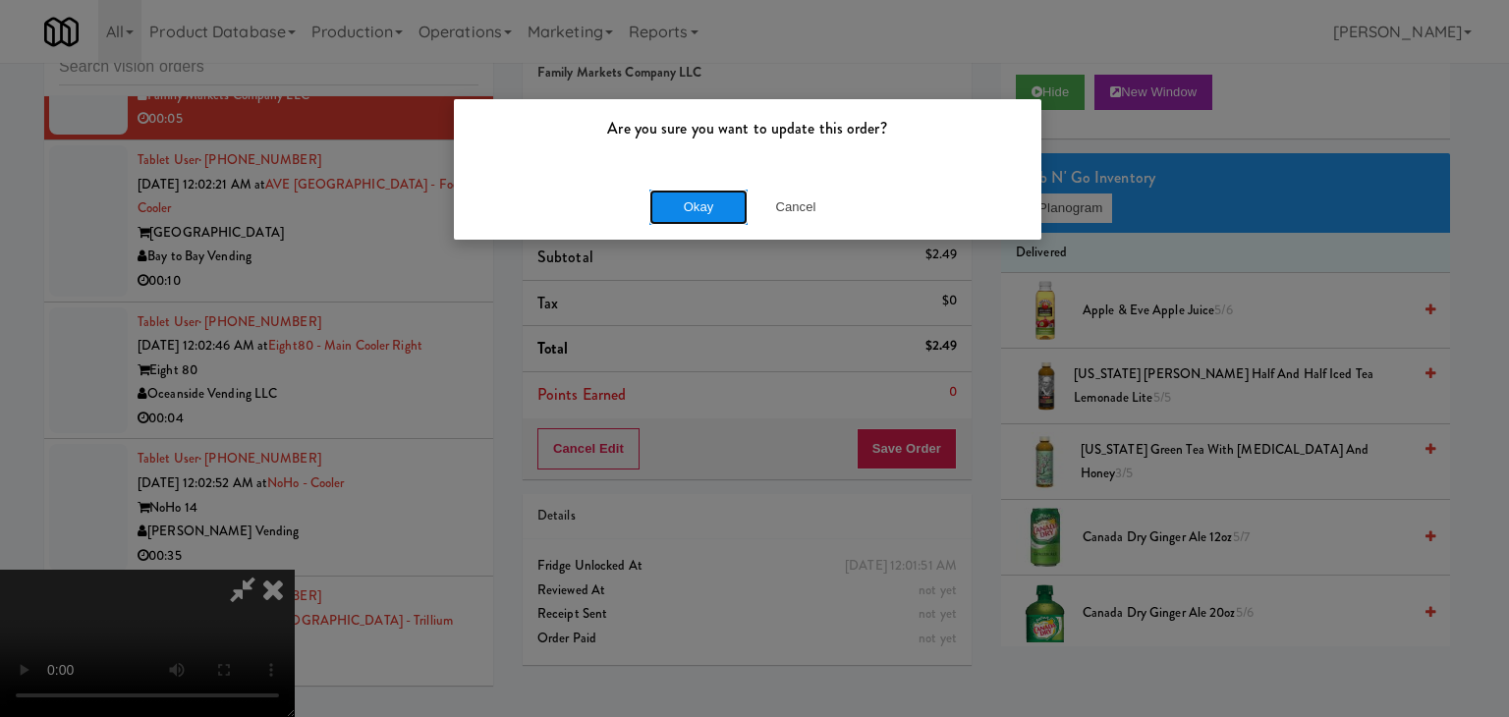
click at [693, 214] on button "Okay" at bounding box center [699, 207] width 98 height 35
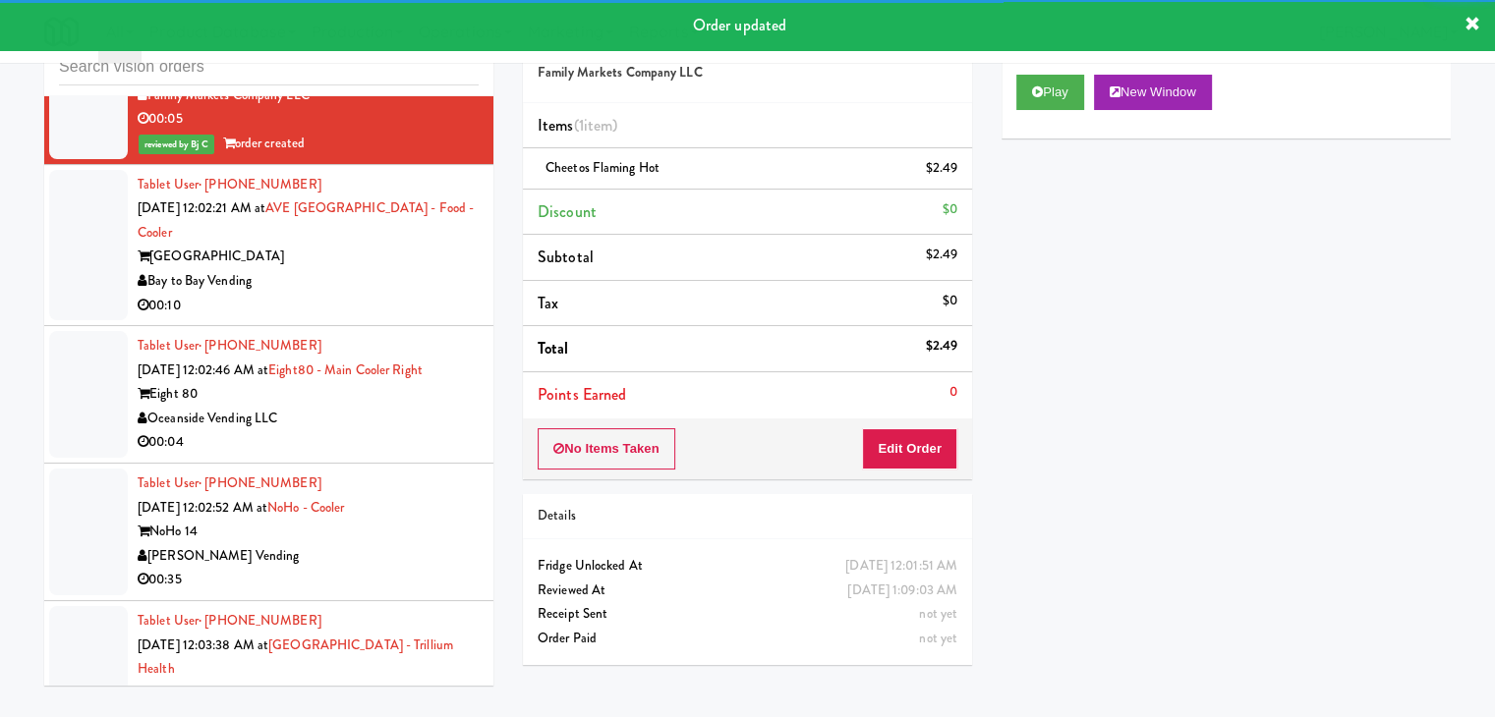
click at [374, 269] on div "[GEOGRAPHIC_DATA]" at bounding box center [308, 257] width 341 height 25
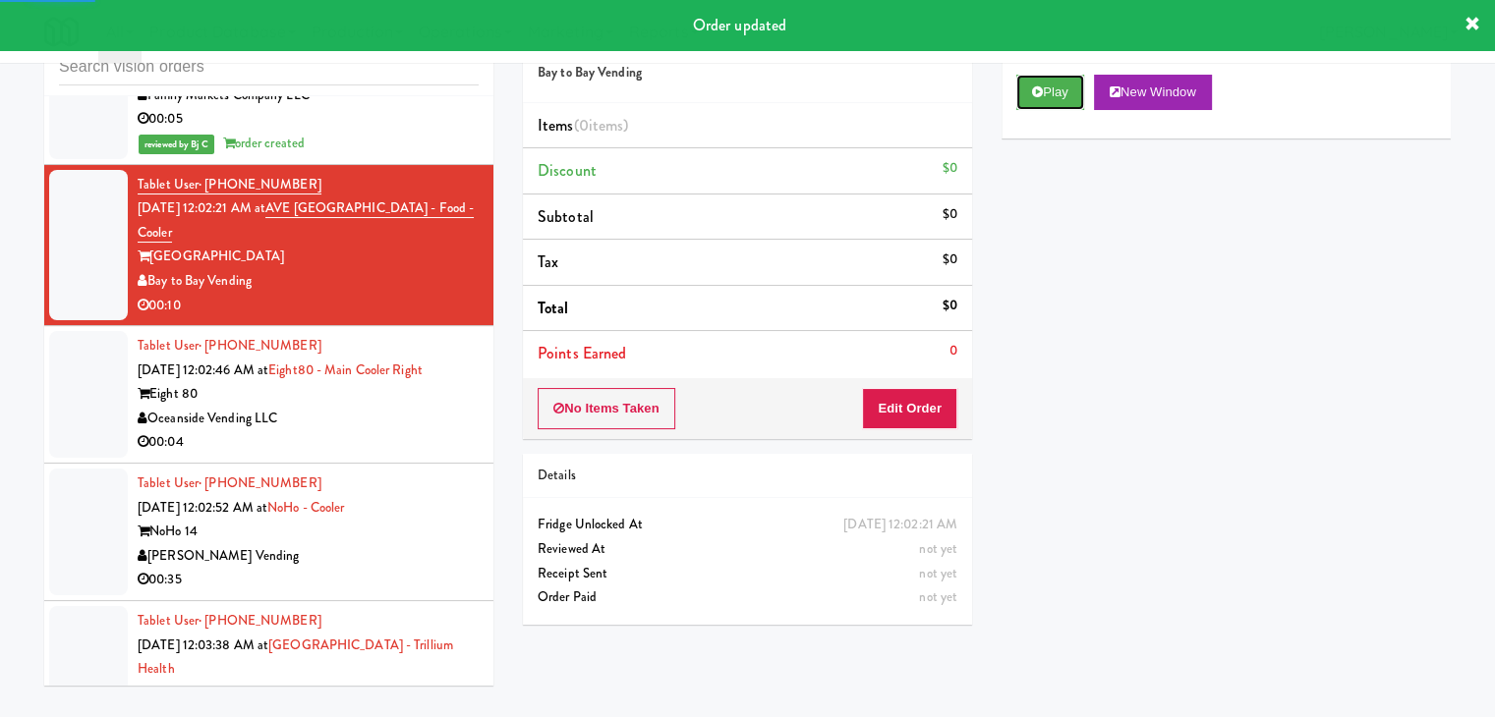
drag, startPoint x: 1065, startPoint y: 95, endPoint x: 1049, endPoint y: 127, distance: 35.6
click at [1065, 95] on button "Play" at bounding box center [1050, 92] width 68 height 35
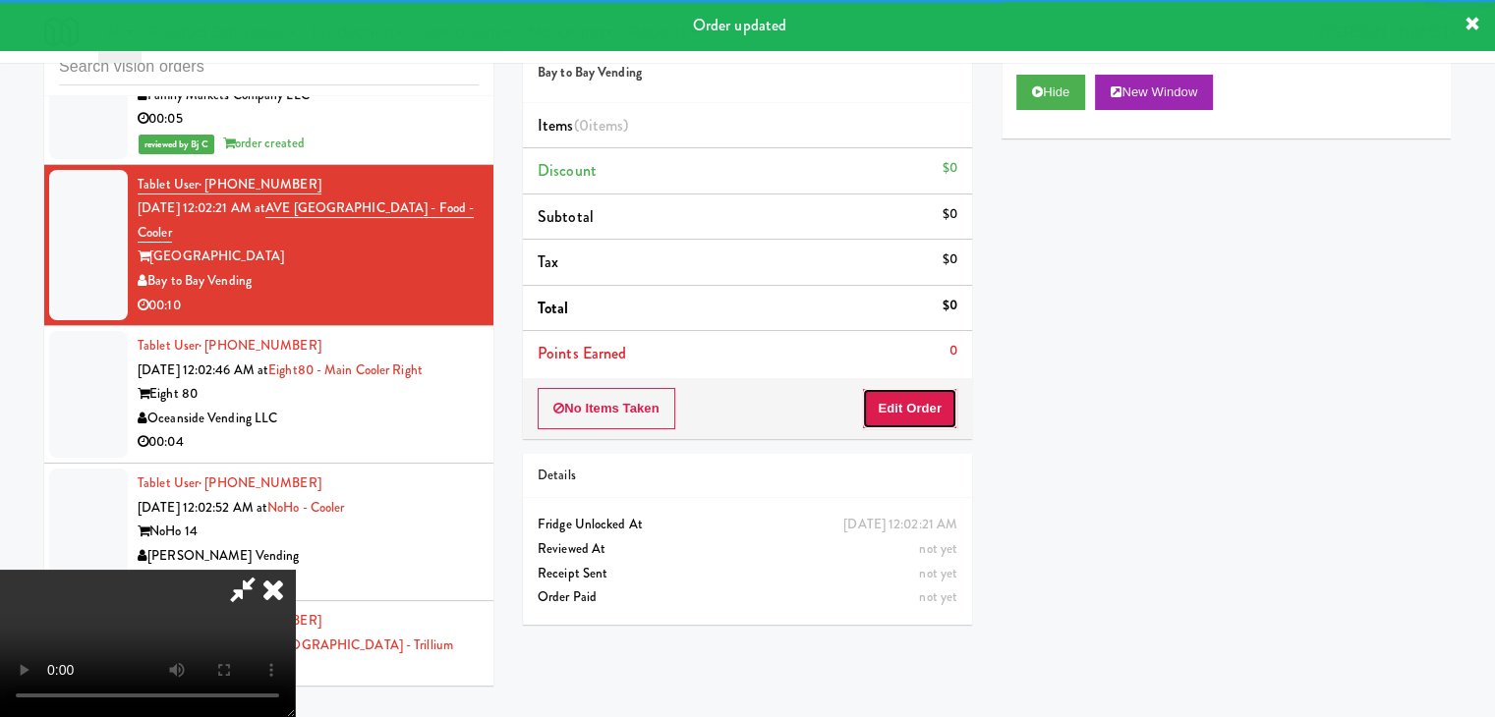
click at [928, 400] on button "Edit Order" at bounding box center [909, 408] width 95 height 41
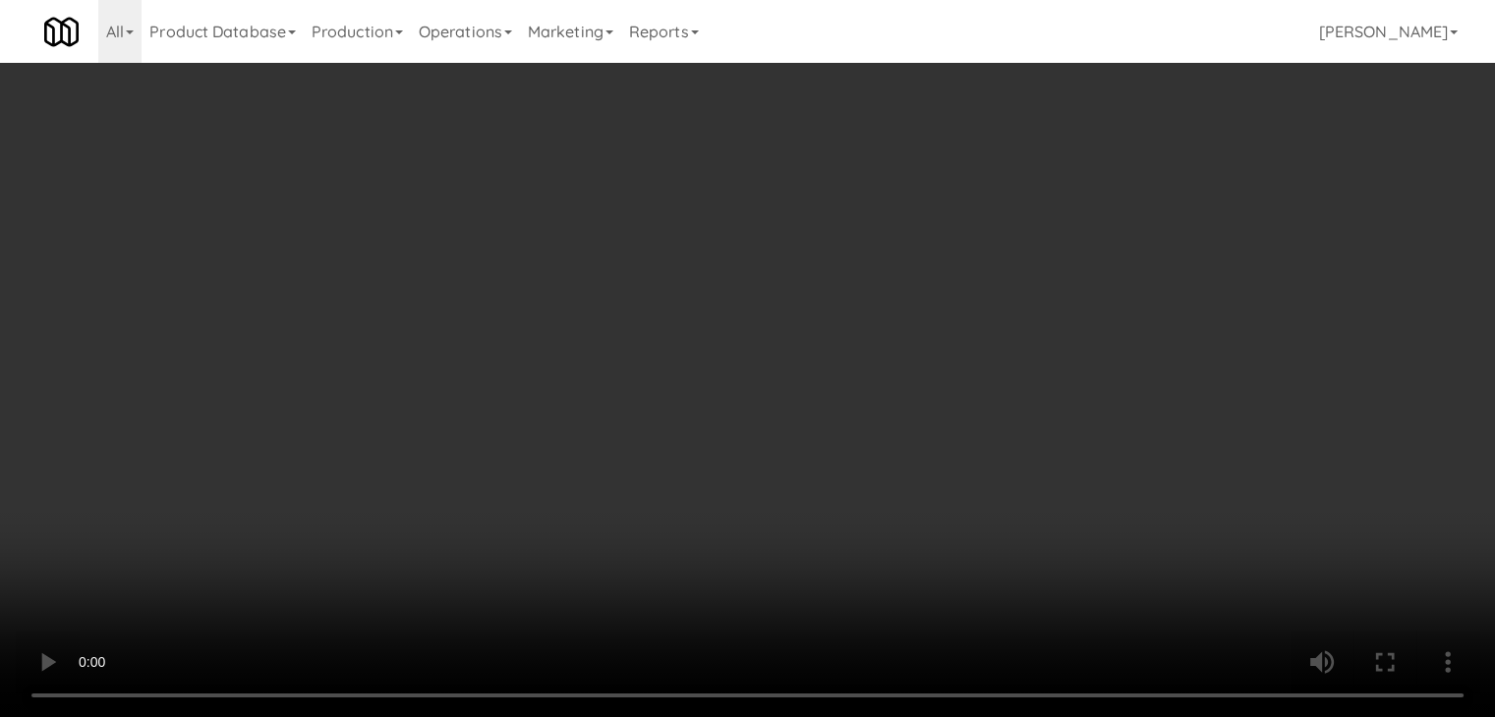
scroll to position [8899, 0]
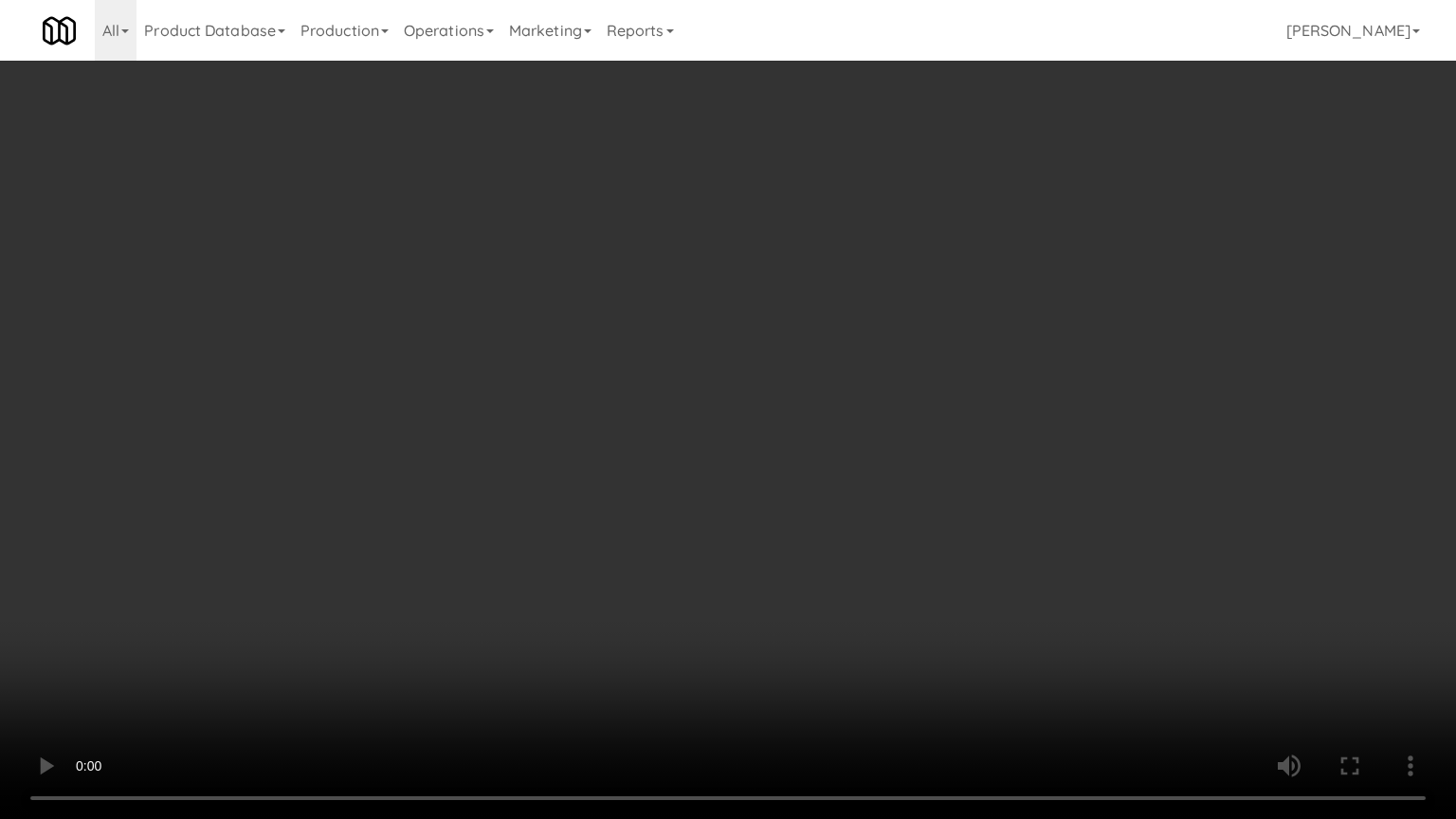
click at [795, 648] on video at bounding box center [728, 409] width 1456 height 819
drag, startPoint x: 795, startPoint y: 648, endPoint x: 779, endPoint y: 651, distance: 16.3
click at [783, 648] on video at bounding box center [728, 409] width 1456 height 819
click at [779, 648] on video at bounding box center [728, 409] width 1456 height 819
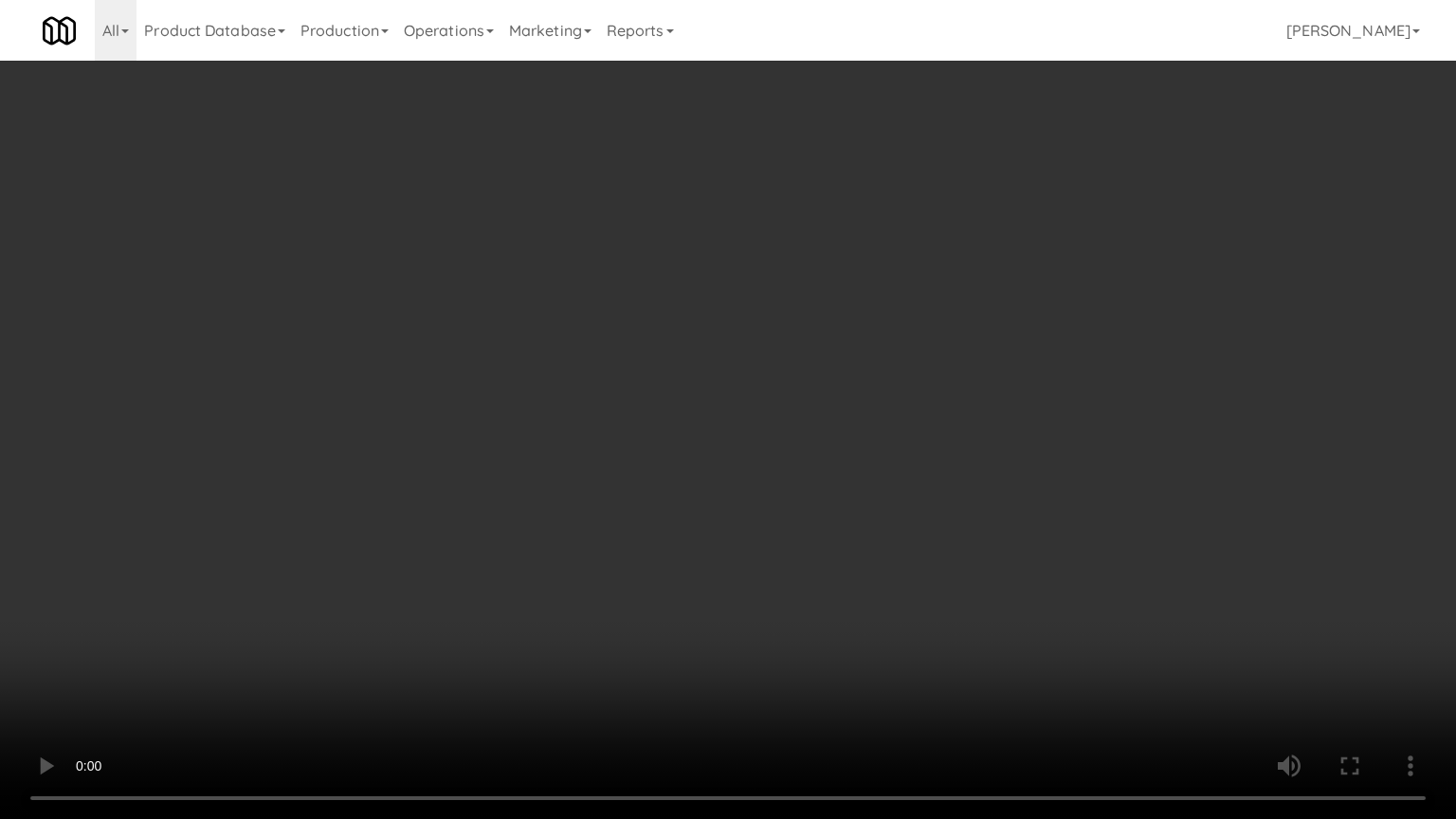
click at [778, 648] on video at bounding box center [728, 409] width 1456 height 819
click at [770, 641] on video at bounding box center [728, 409] width 1456 height 819
click at [771, 641] on video at bounding box center [728, 409] width 1456 height 819
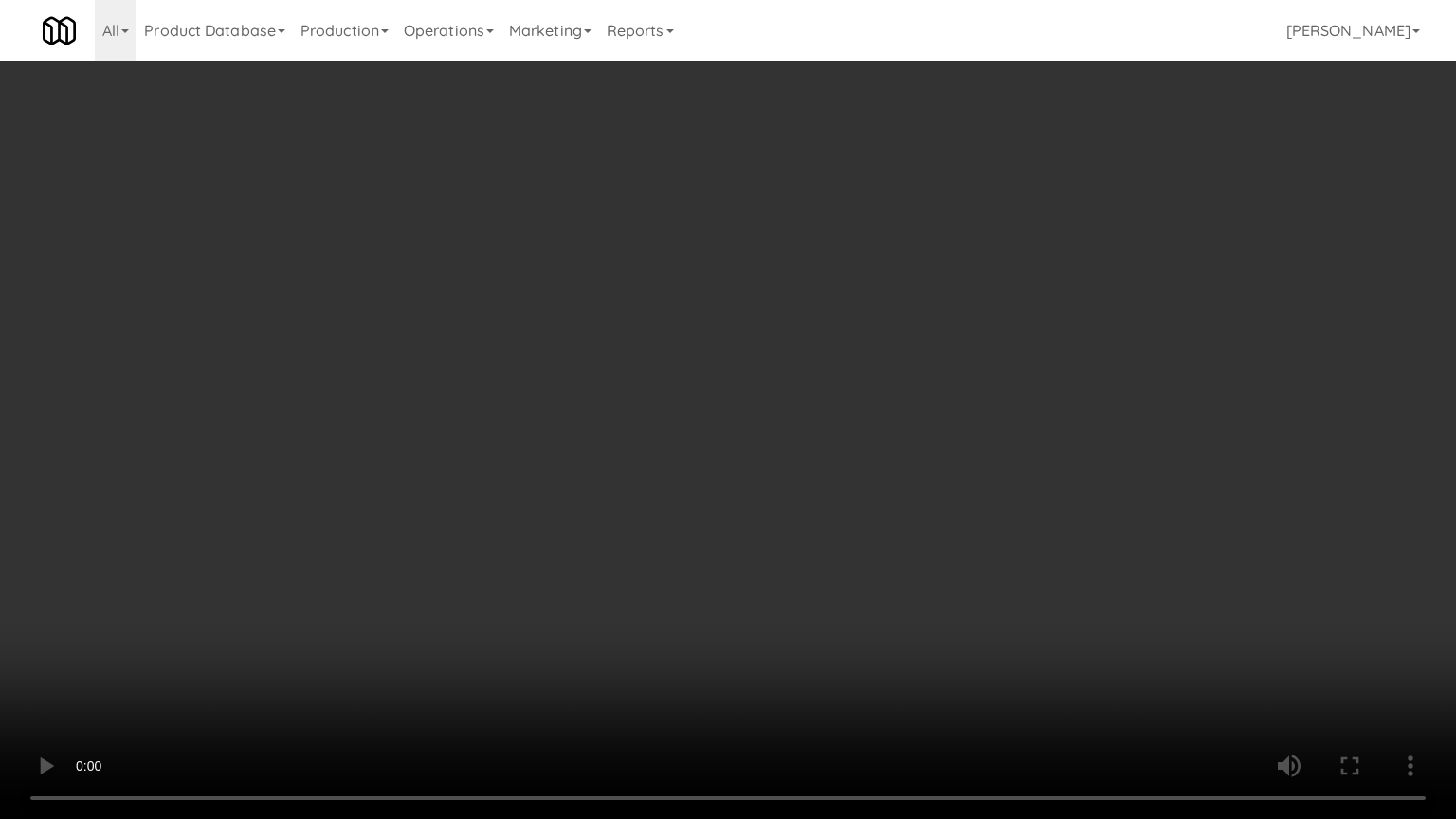
click at [771, 641] on video at bounding box center [728, 409] width 1456 height 819
click at [785, 638] on video at bounding box center [728, 409] width 1456 height 819
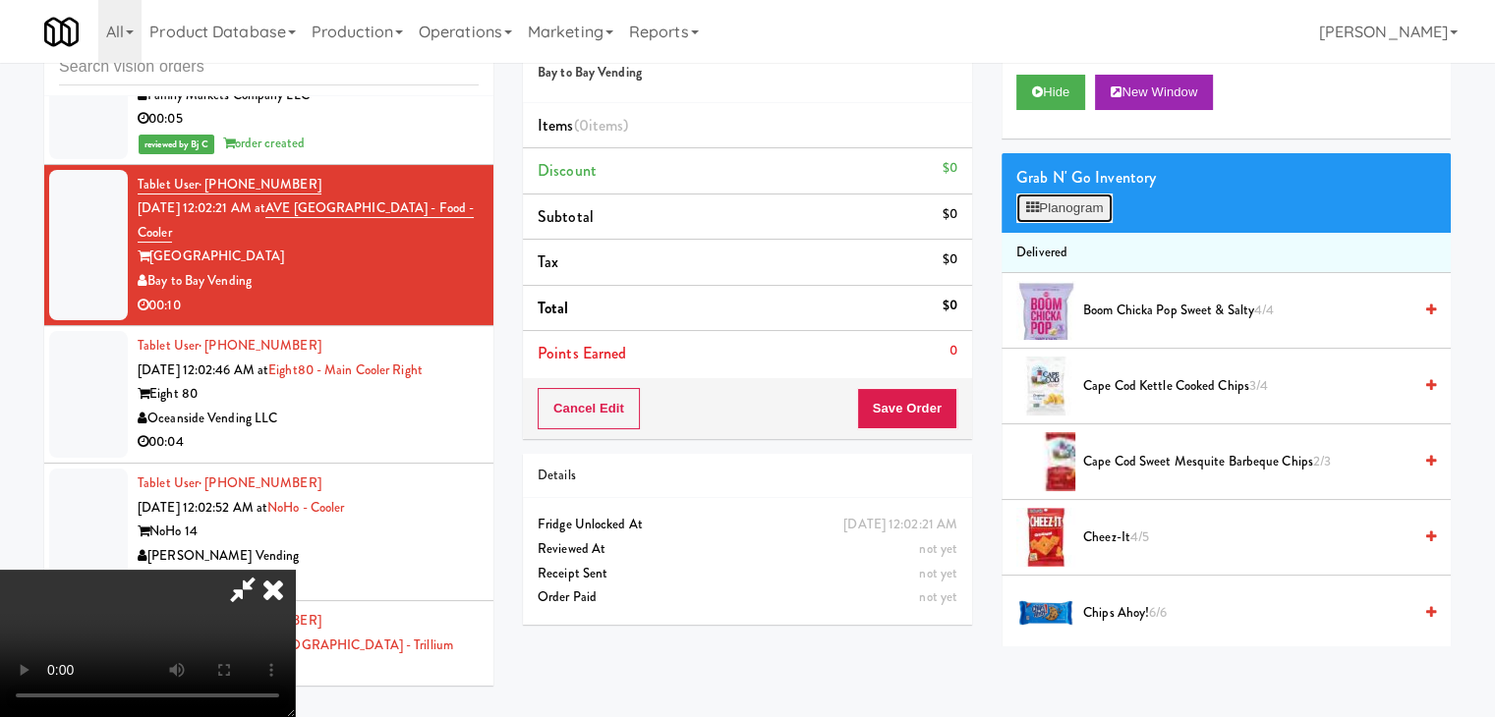
click at [1061, 213] on button "Planogram" at bounding box center [1064, 208] width 96 height 29
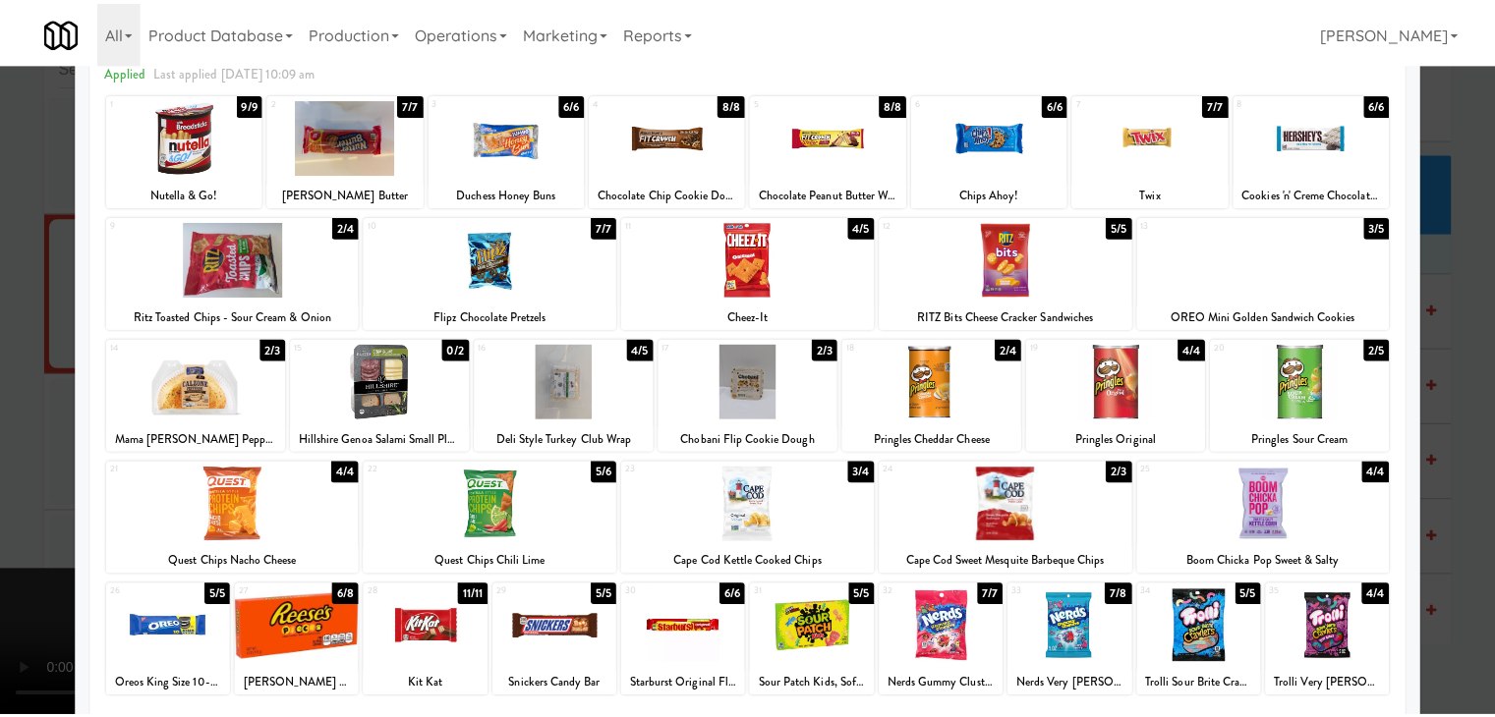
scroll to position [98, 0]
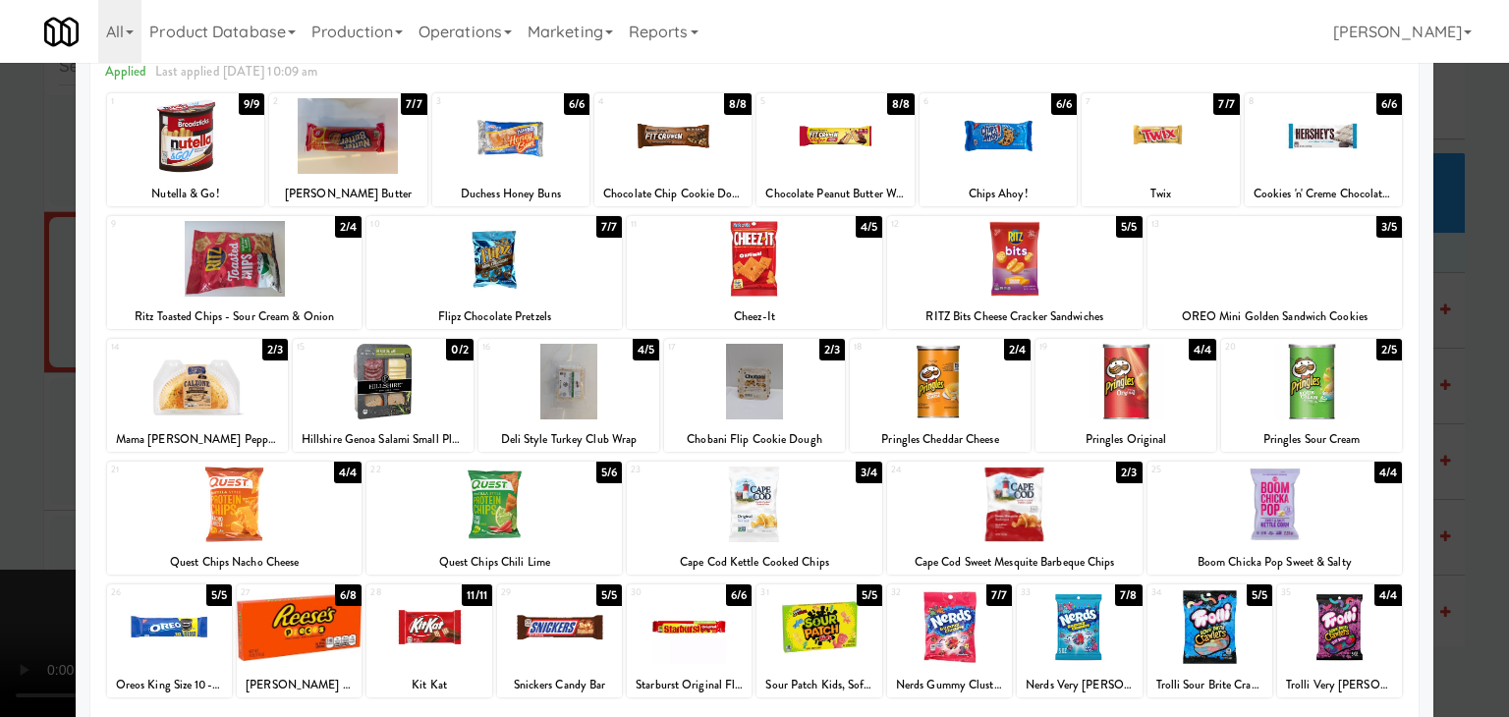
click at [784, 503] on div at bounding box center [755, 505] width 256 height 76
click at [750, 395] on div at bounding box center [754, 382] width 181 height 76
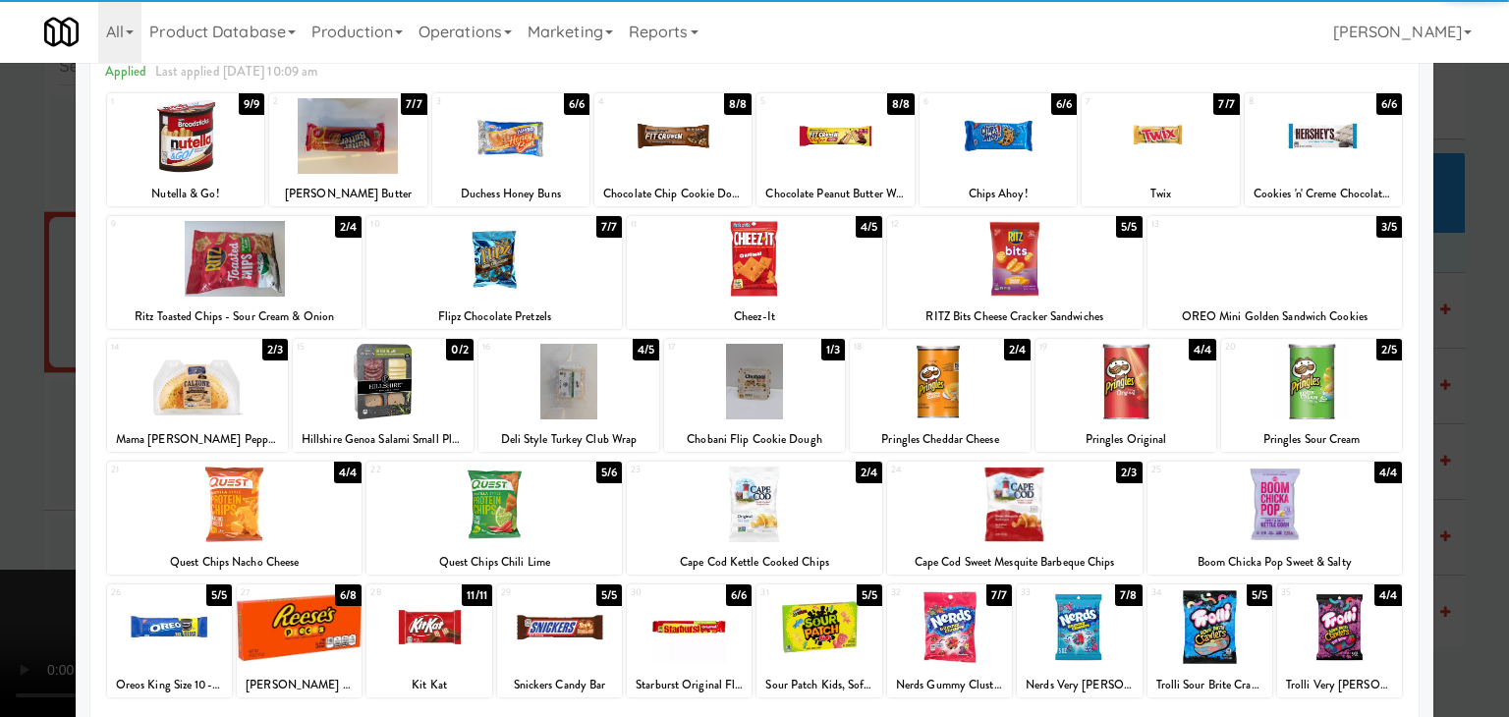
click at [0, 452] on div at bounding box center [754, 358] width 1509 height 717
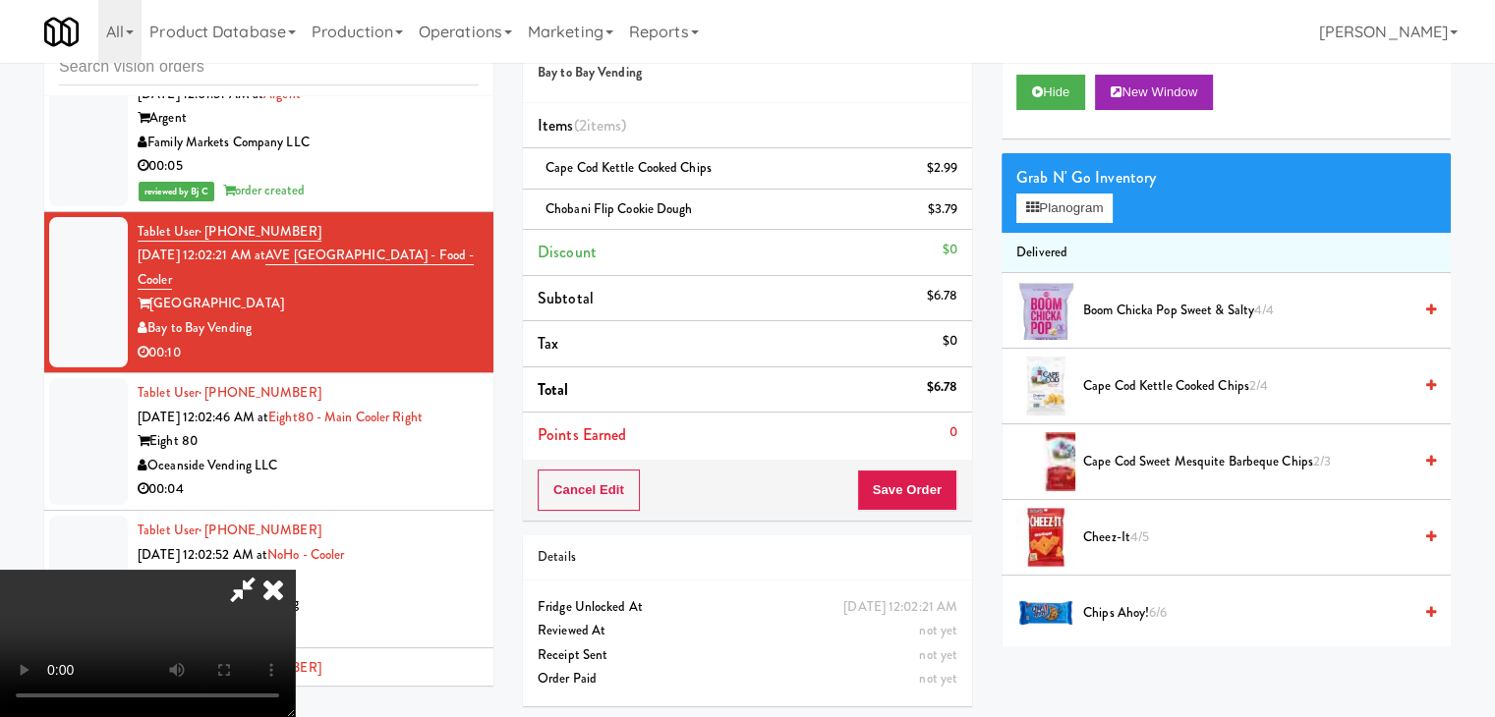
scroll to position [8947, 0]
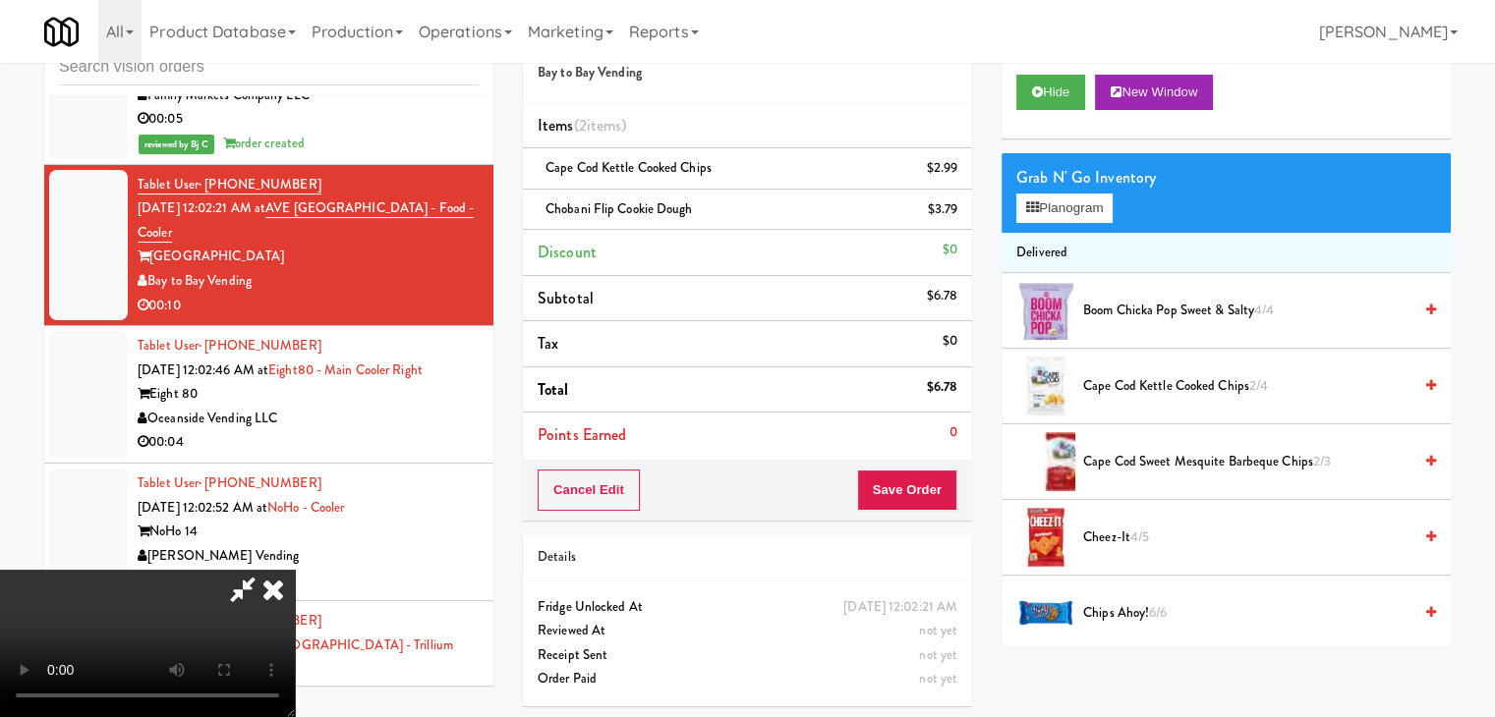
click at [295, 570] on video at bounding box center [147, 643] width 295 height 147
click at [961, 217] on icon at bounding box center [959, 216] width 10 height 13
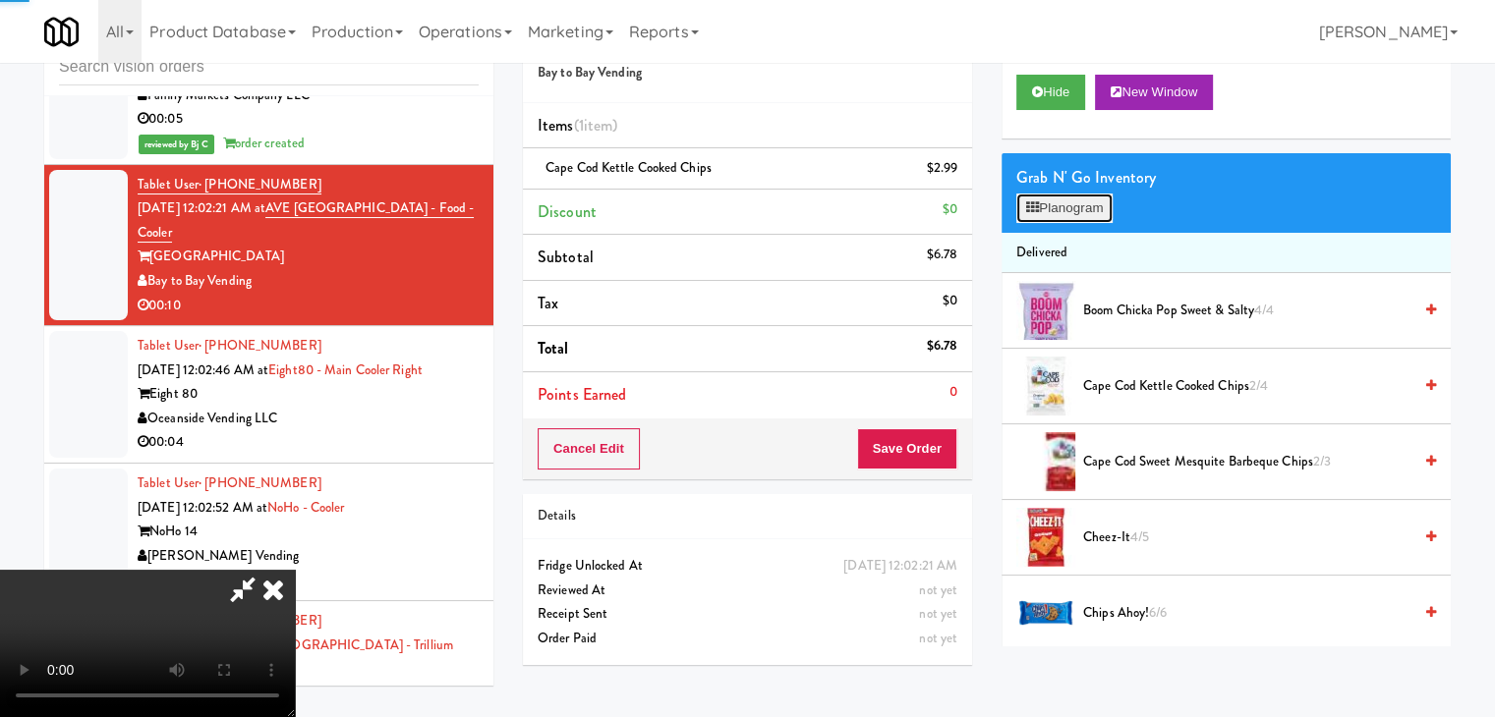
click at [1072, 215] on button "Planogram" at bounding box center [1064, 208] width 96 height 29
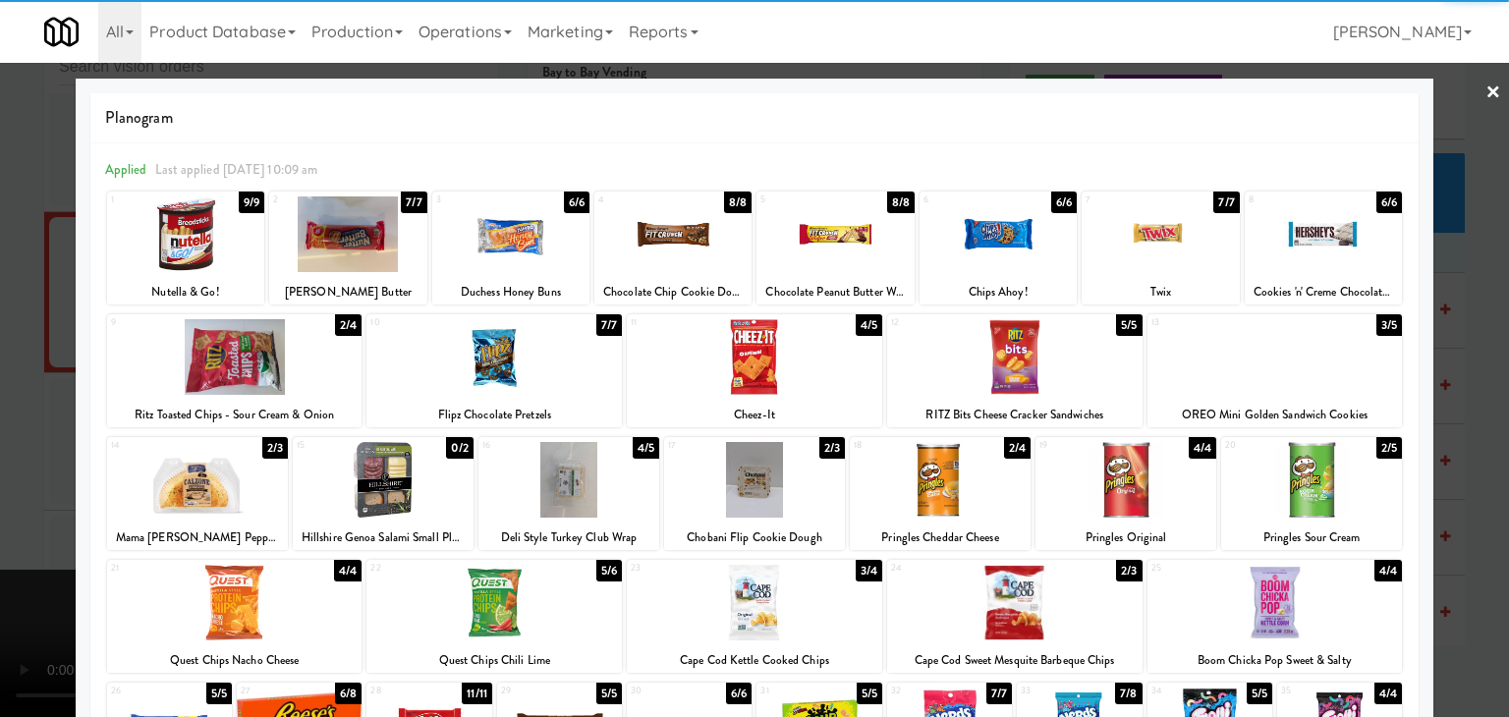
click at [557, 492] on div at bounding box center [569, 480] width 181 height 76
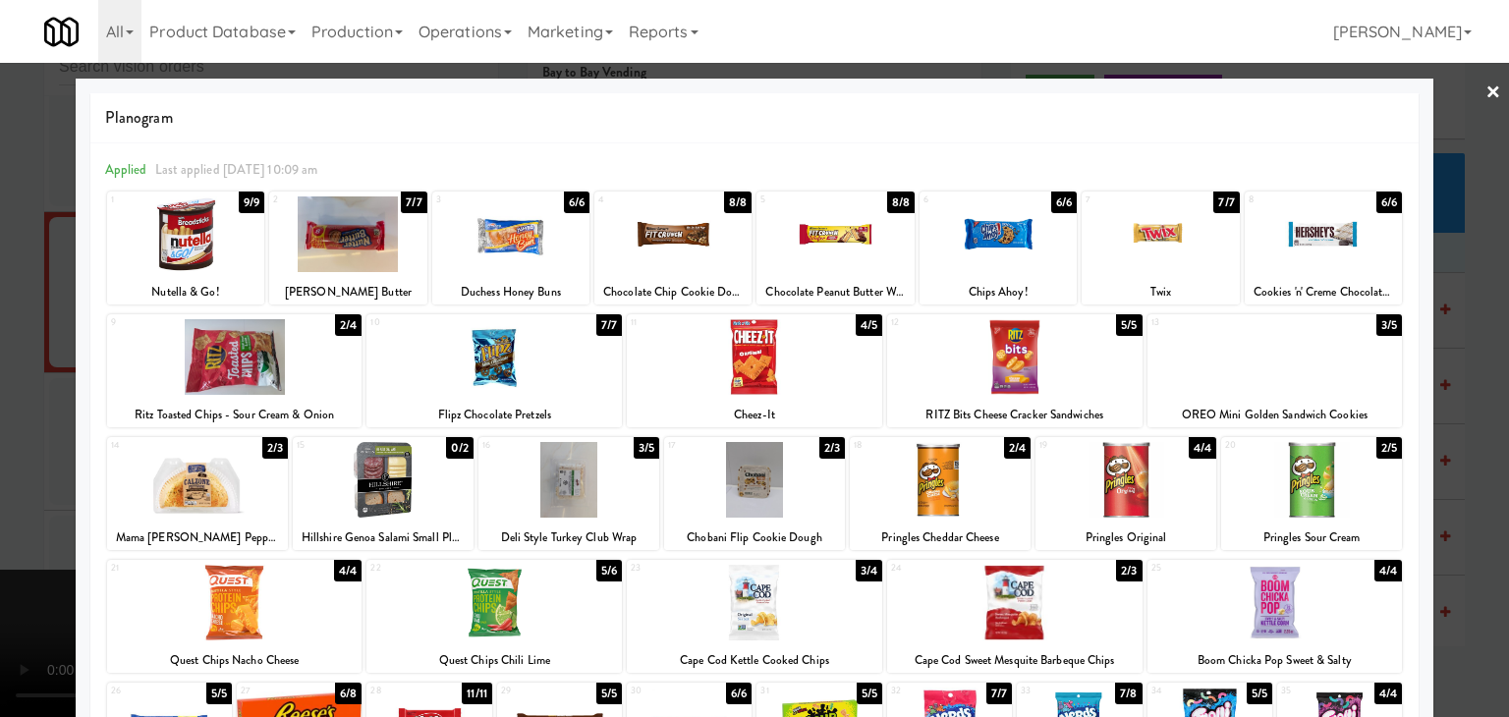
drag, startPoint x: 0, startPoint y: 498, endPoint x: 350, endPoint y: 493, distance: 349.9
click at [3, 498] on div at bounding box center [754, 358] width 1509 height 717
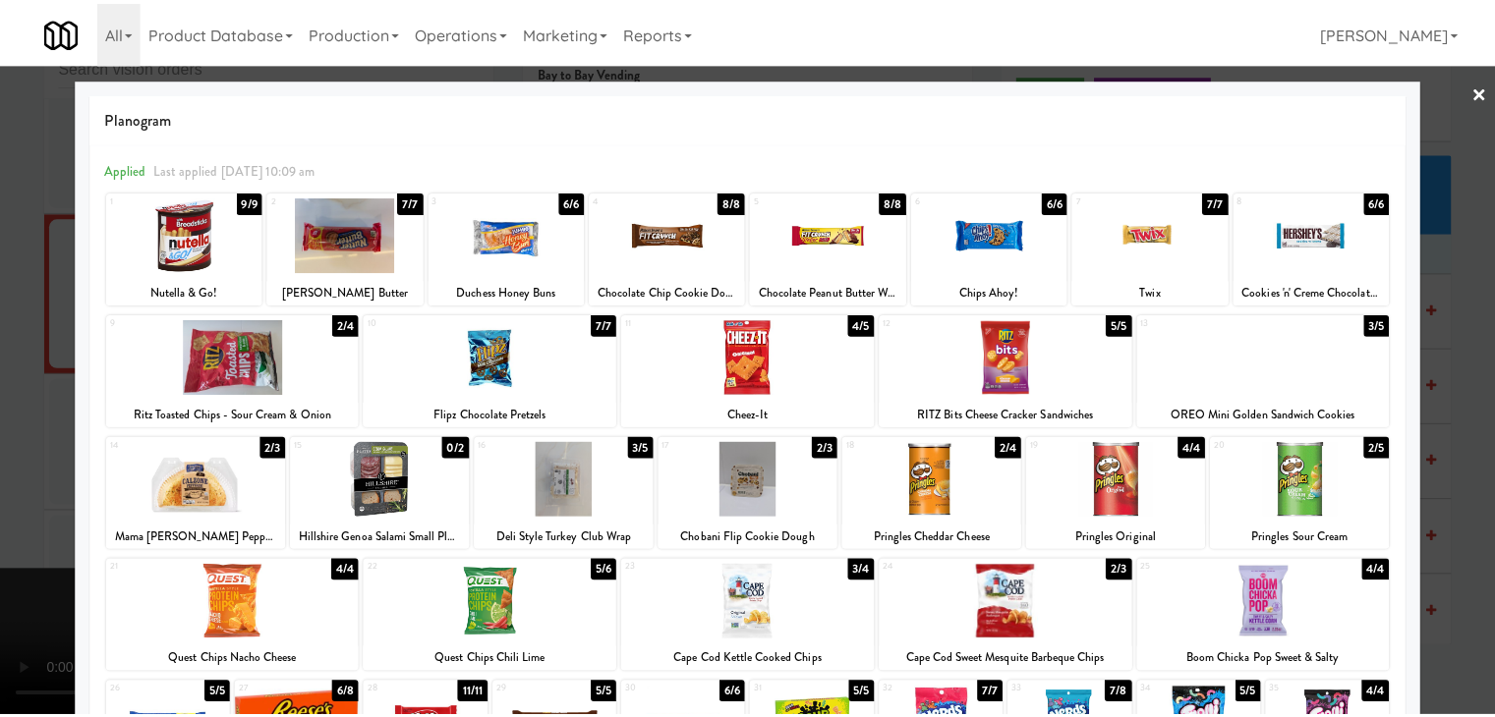
scroll to position [8947, 0]
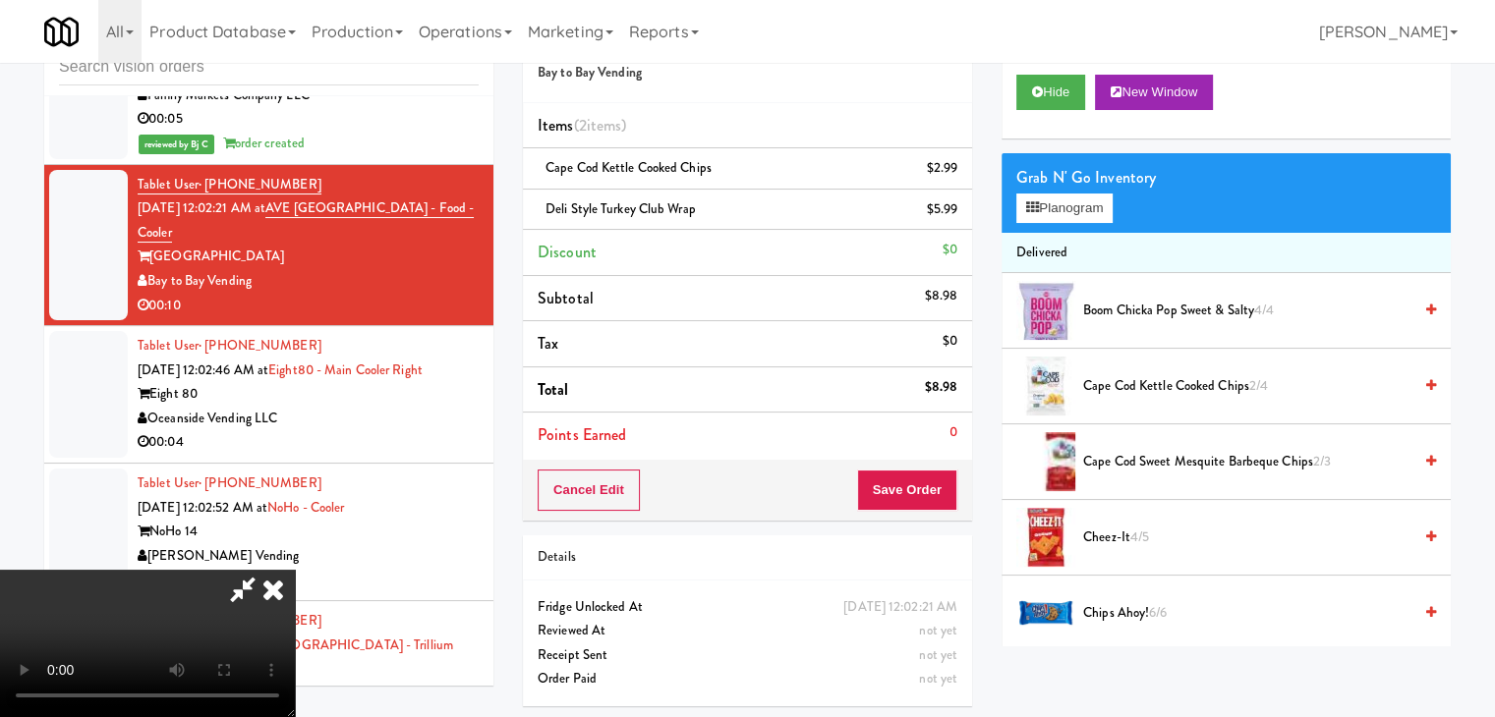
click at [295, 570] on video at bounding box center [147, 643] width 295 height 147
click at [938, 484] on button "Save Order" at bounding box center [907, 490] width 100 height 41
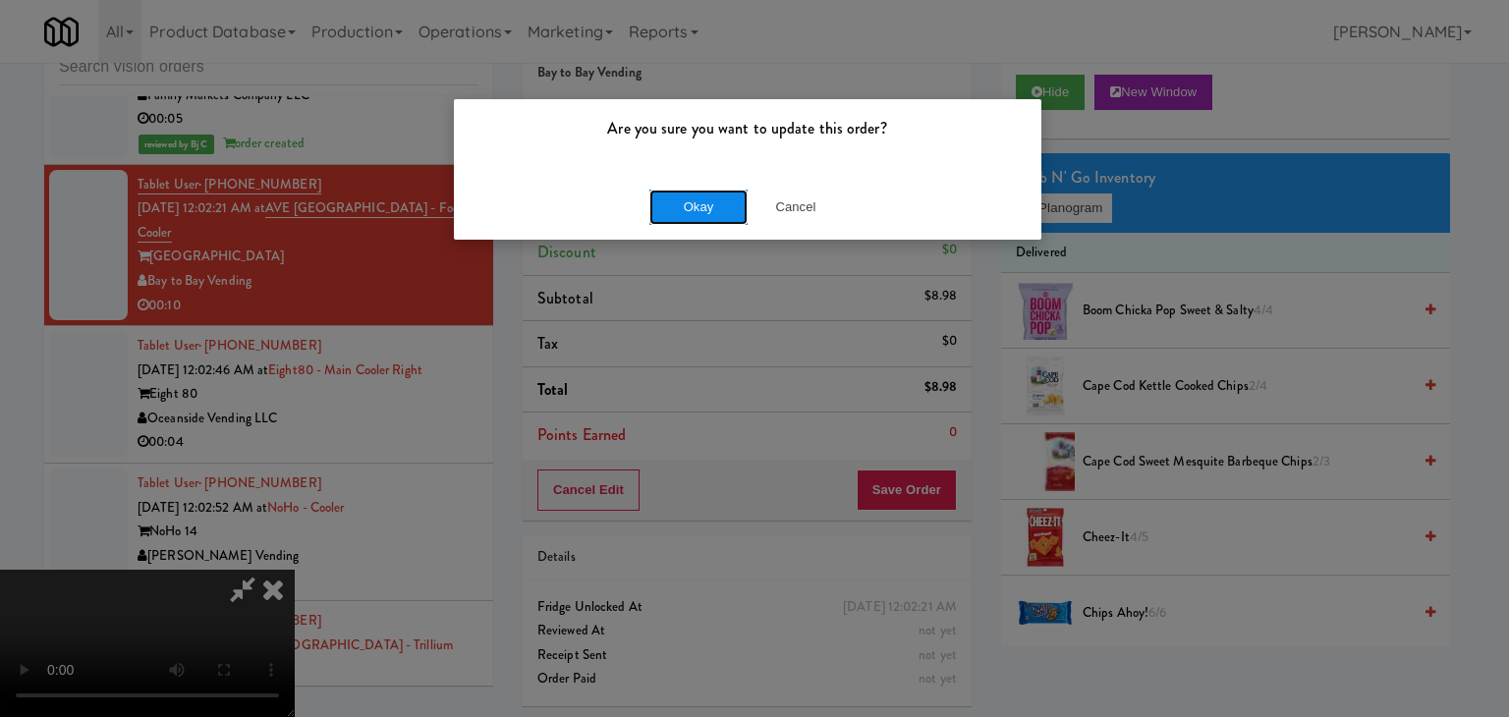
click at [717, 206] on button "Okay" at bounding box center [699, 207] width 98 height 35
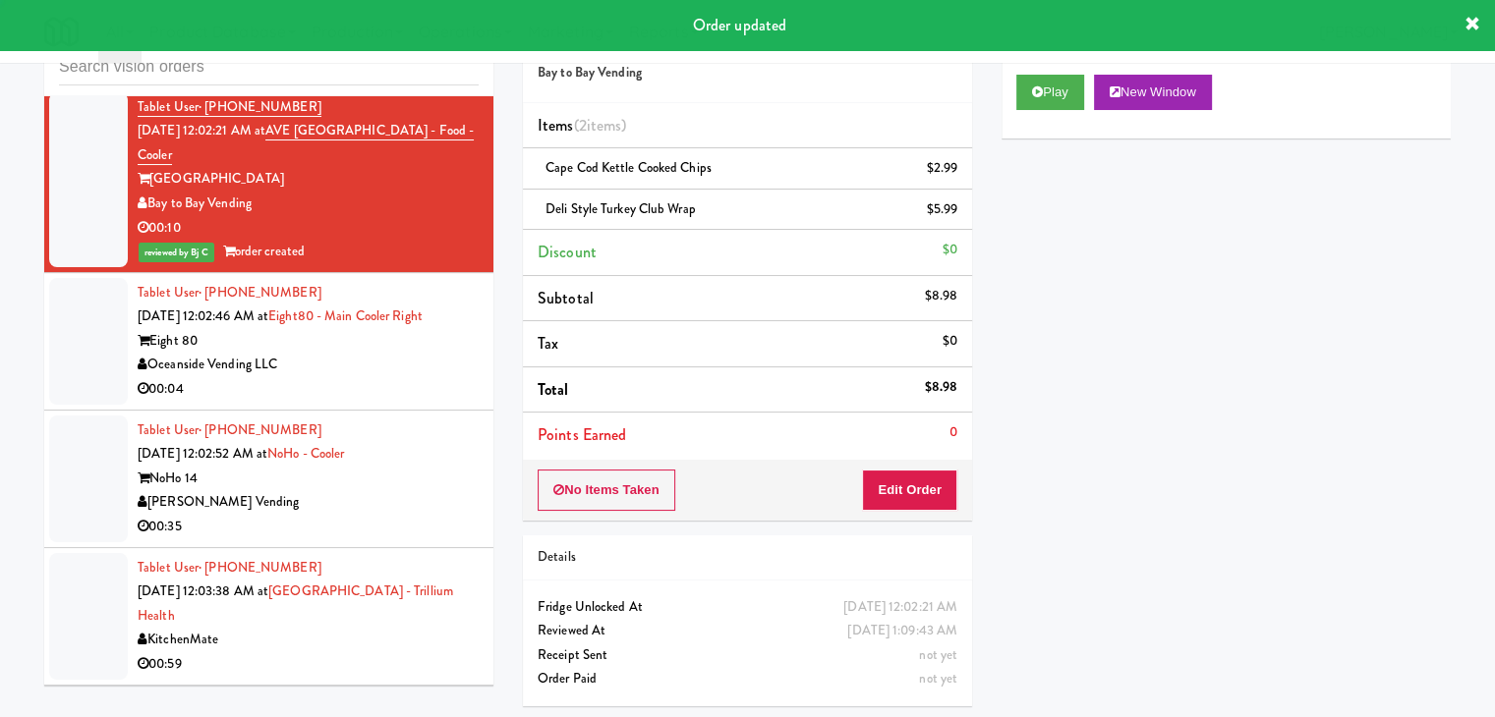
scroll to position [9143, 0]
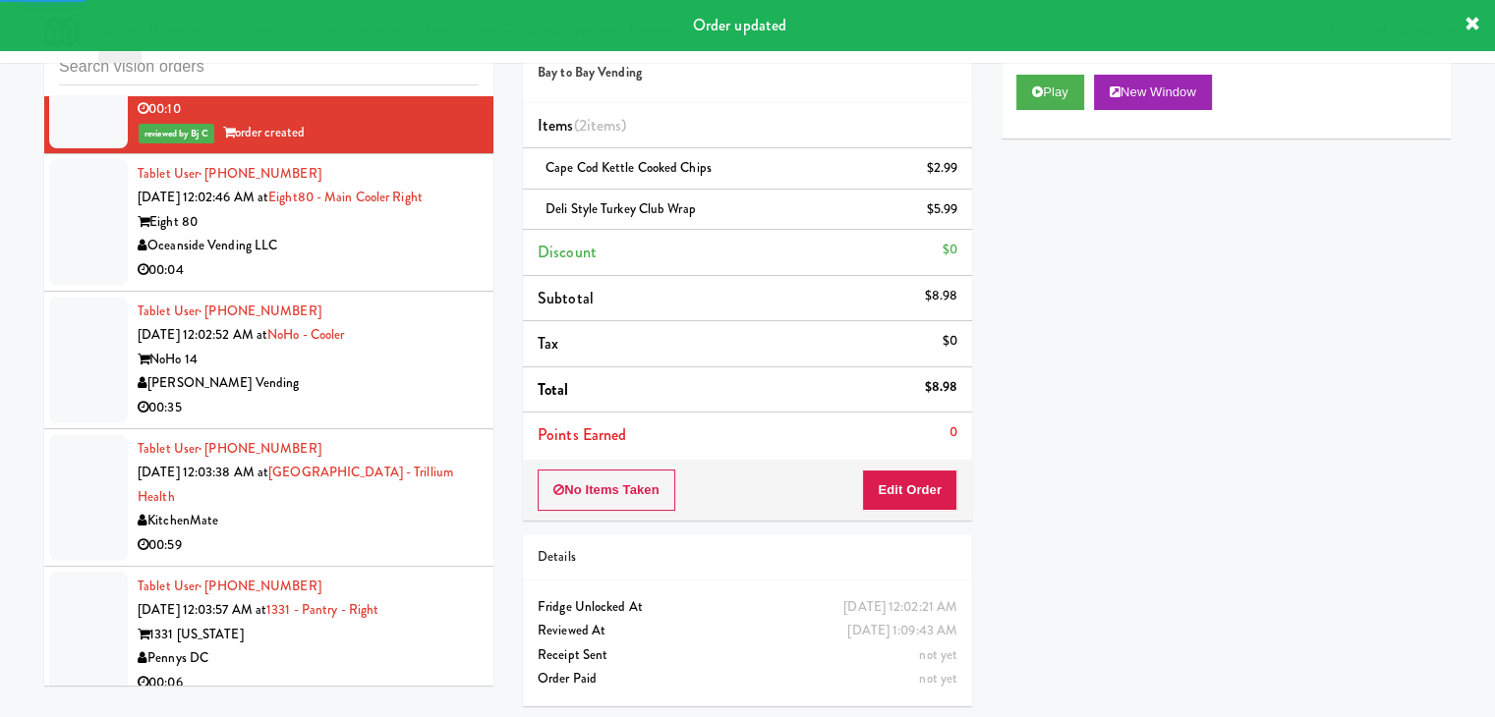
click at [358, 283] on div "00:04" at bounding box center [308, 270] width 341 height 25
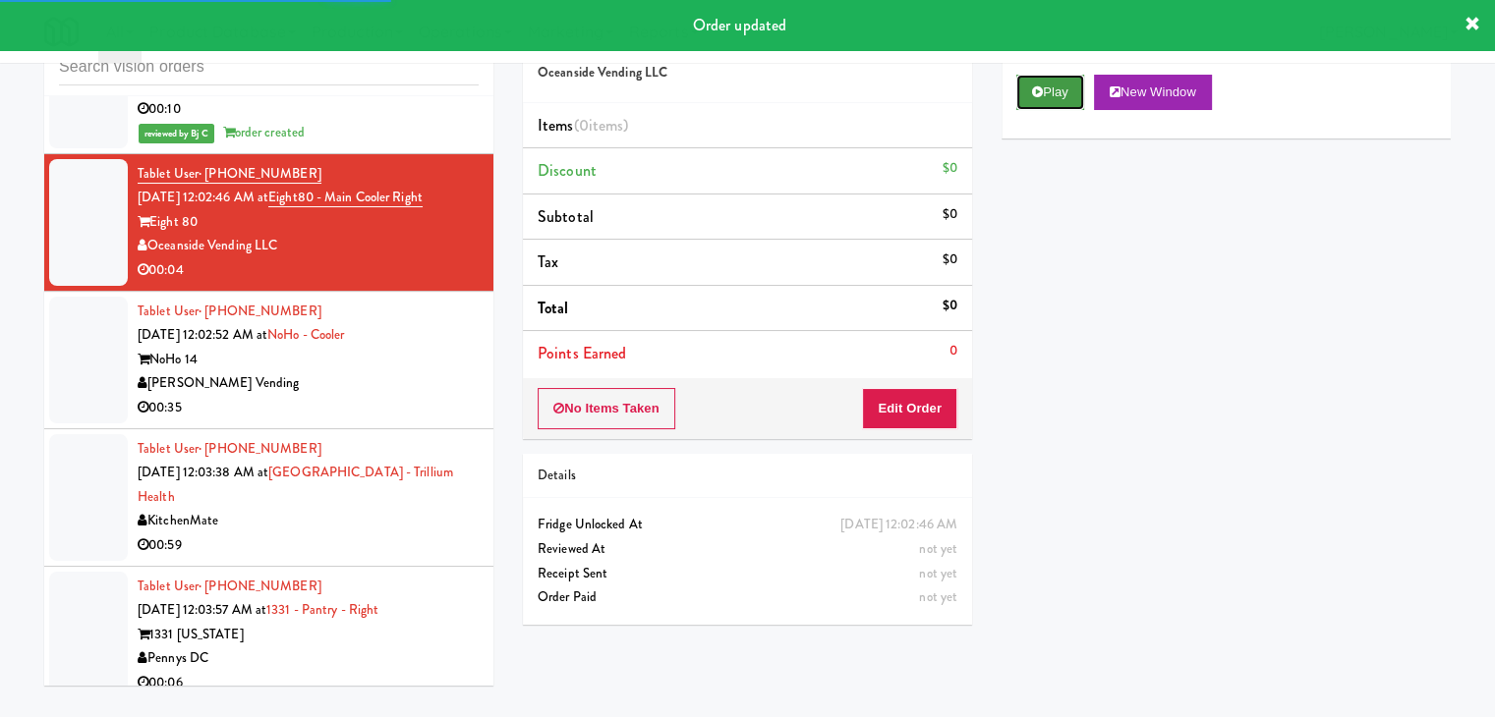
click at [1037, 102] on button "Play" at bounding box center [1050, 92] width 68 height 35
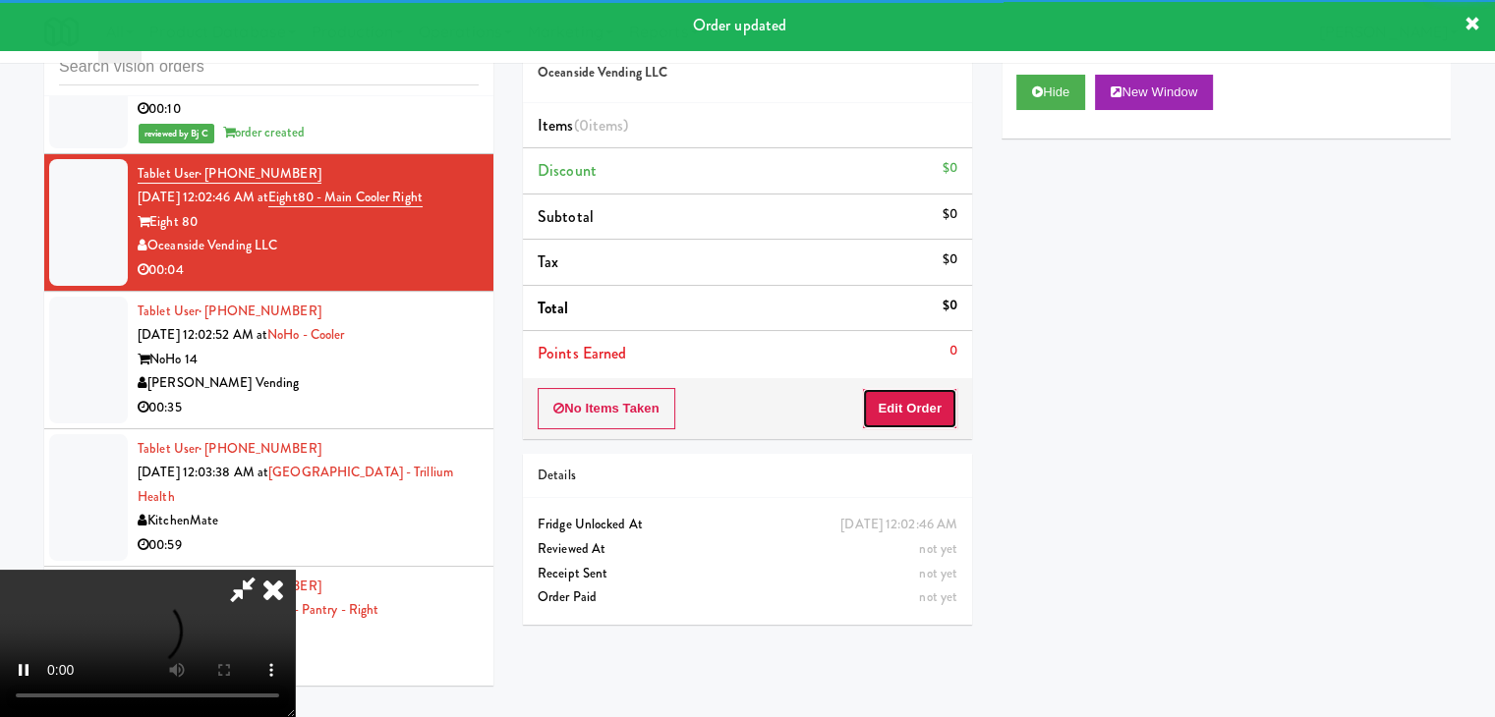
click at [920, 400] on button "Edit Order" at bounding box center [909, 408] width 95 height 41
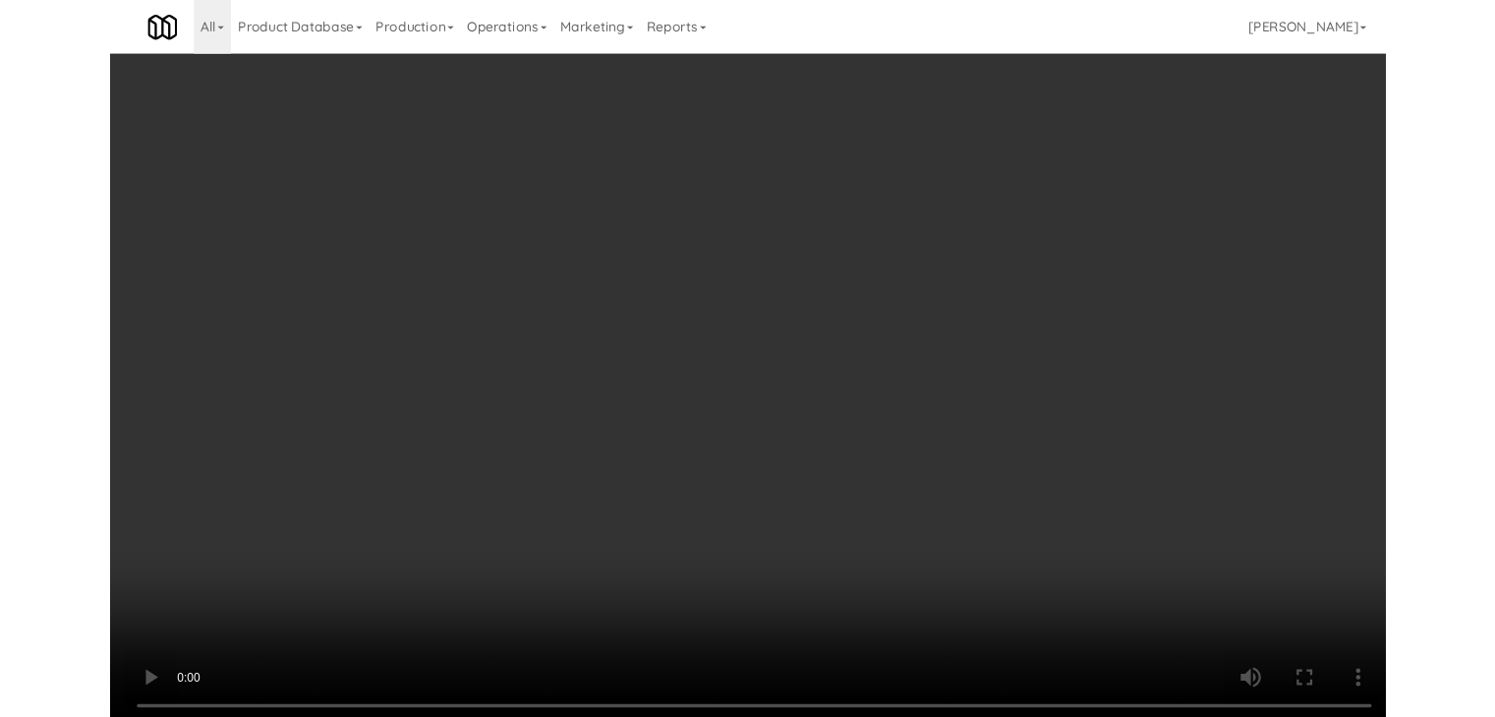
scroll to position [9096, 0]
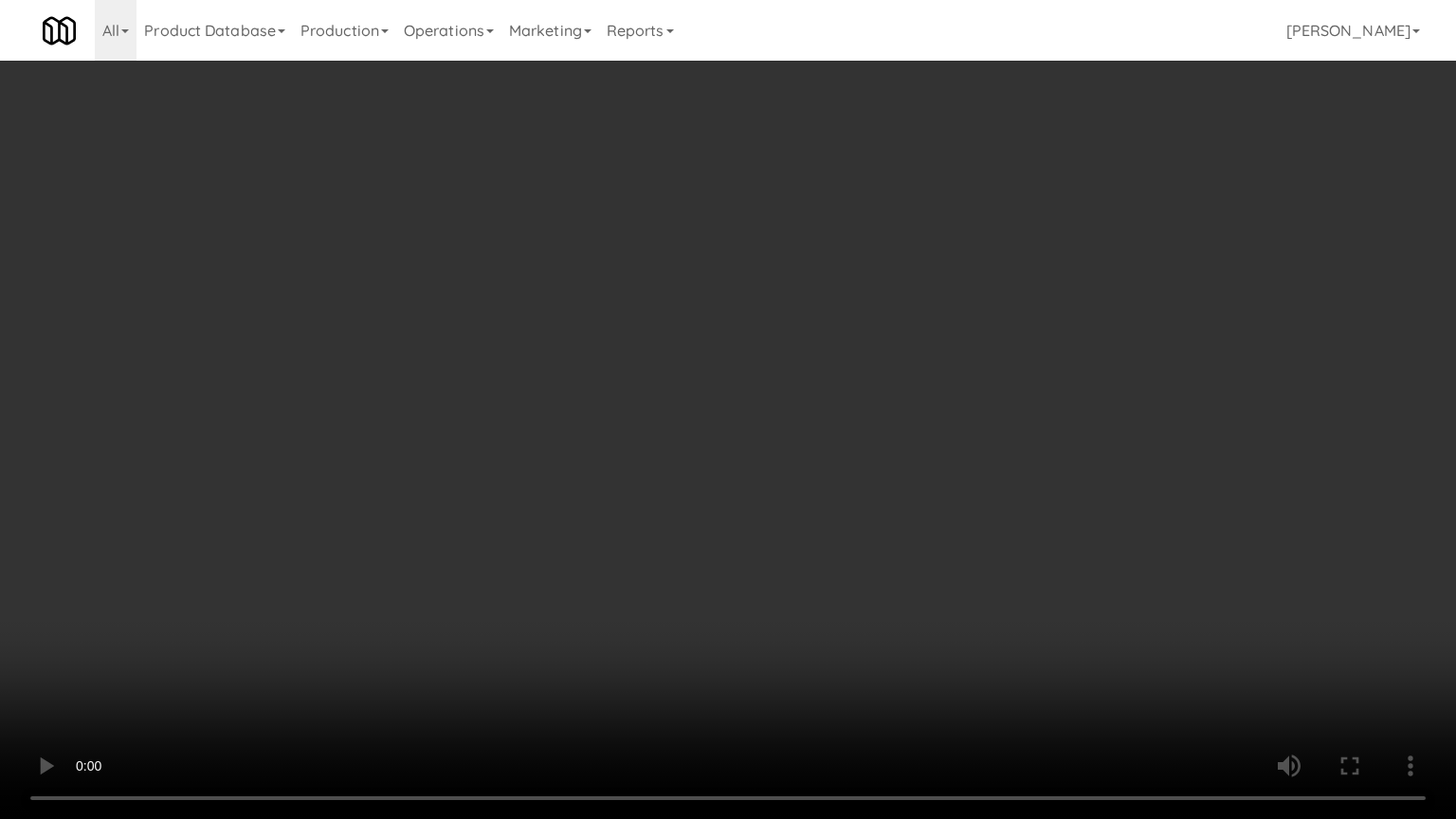
click at [782, 604] on video at bounding box center [728, 409] width 1456 height 819
click at [779, 612] on video at bounding box center [728, 409] width 1456 height 819
click at [796, 590] on video at bounding box center [728, 409] width 1456 height 819
drag, startPoint x: 796, startPoint y: 590, endPoint x: 832, endPoint y: 448, distance: 146.5
click at [801, 576] on video at bounding box center [728, 409] width 1456 height 819
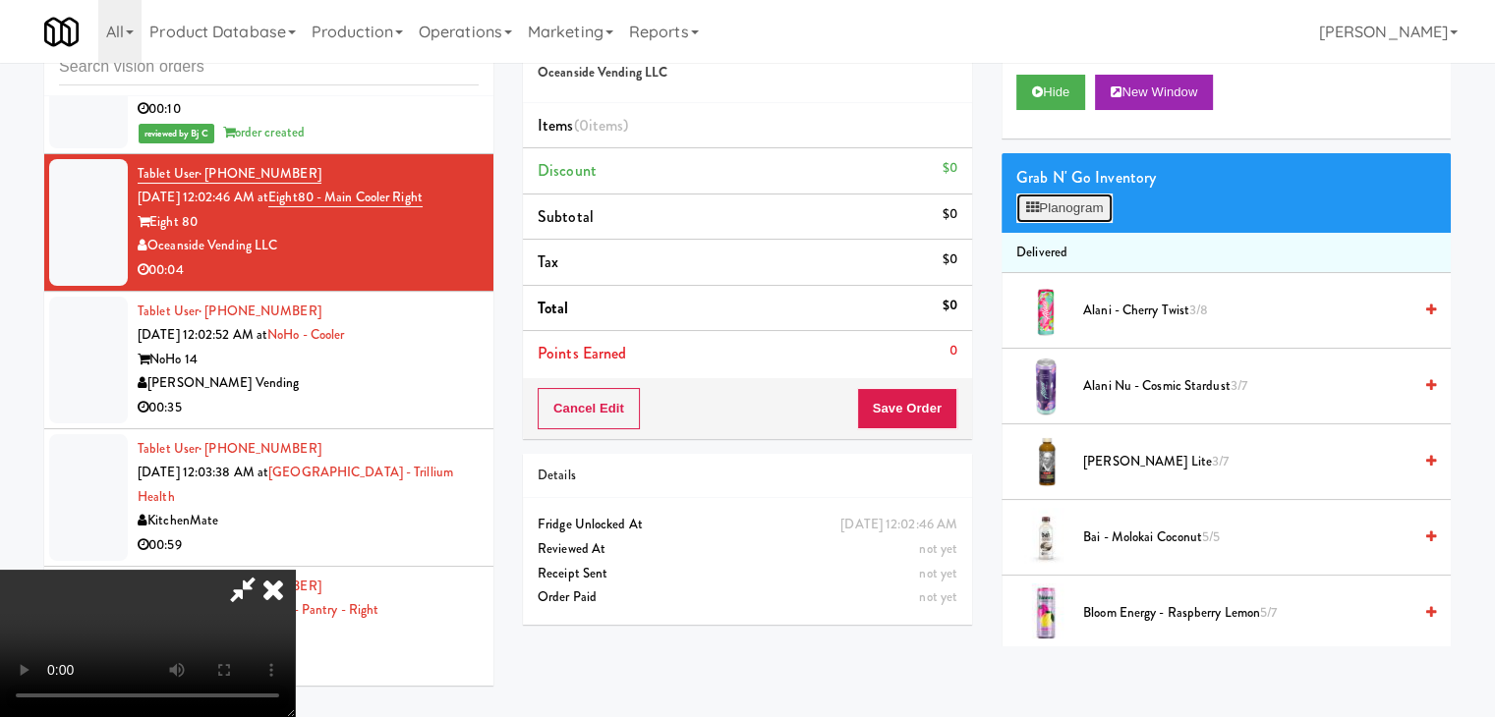
click at [1039, 220] on button "Planogram" at bounding box center [1064, 208] width 96 height 29
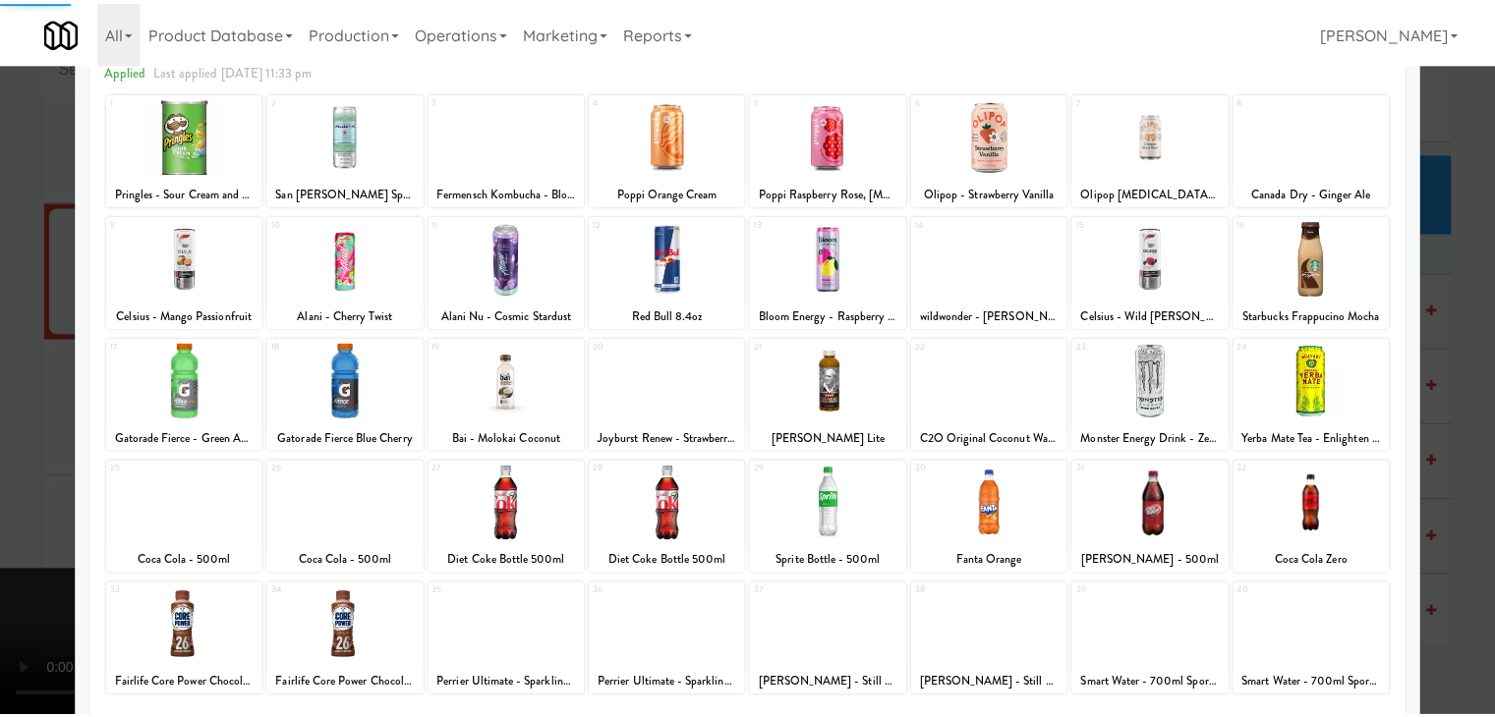
scroll to position [248, 0]
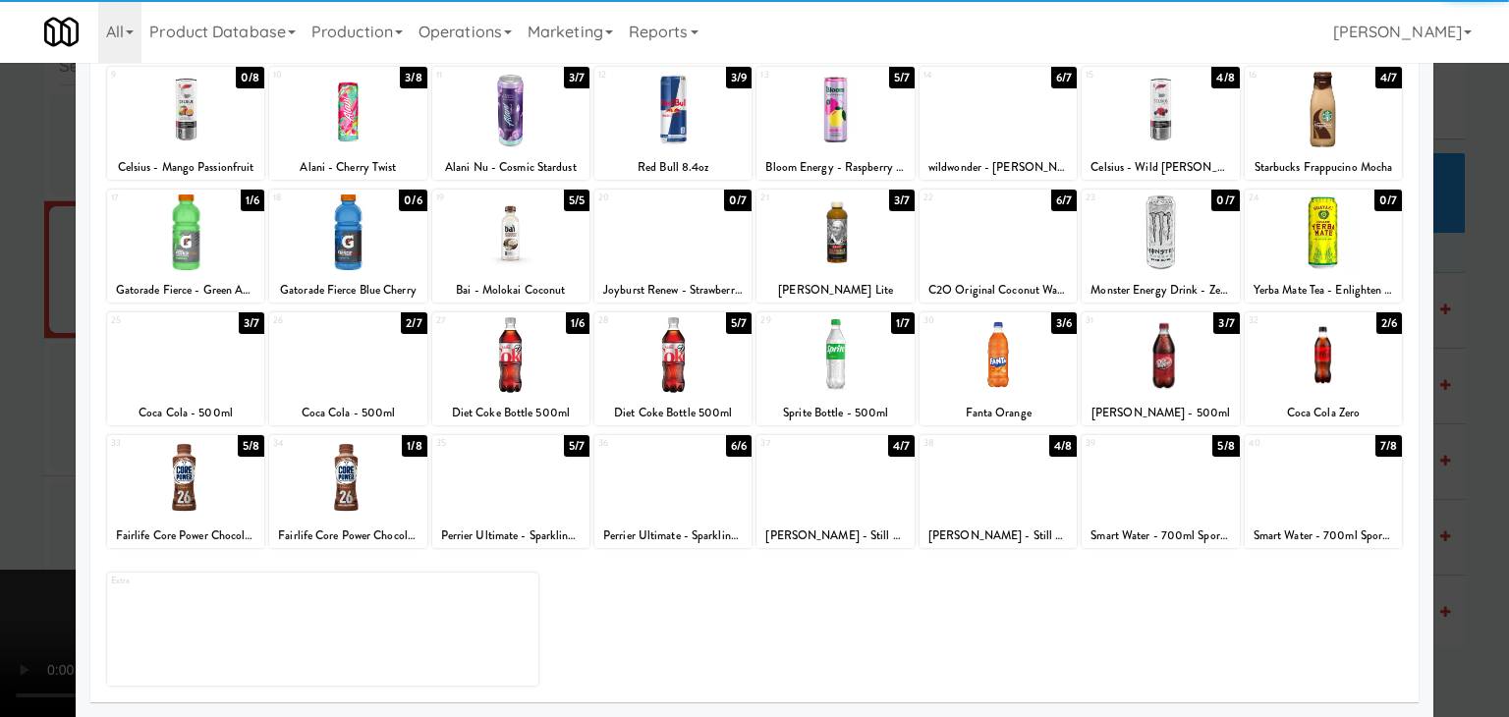
click at [199, 462] on div at bounding box center [185, 478] width 157 height 76
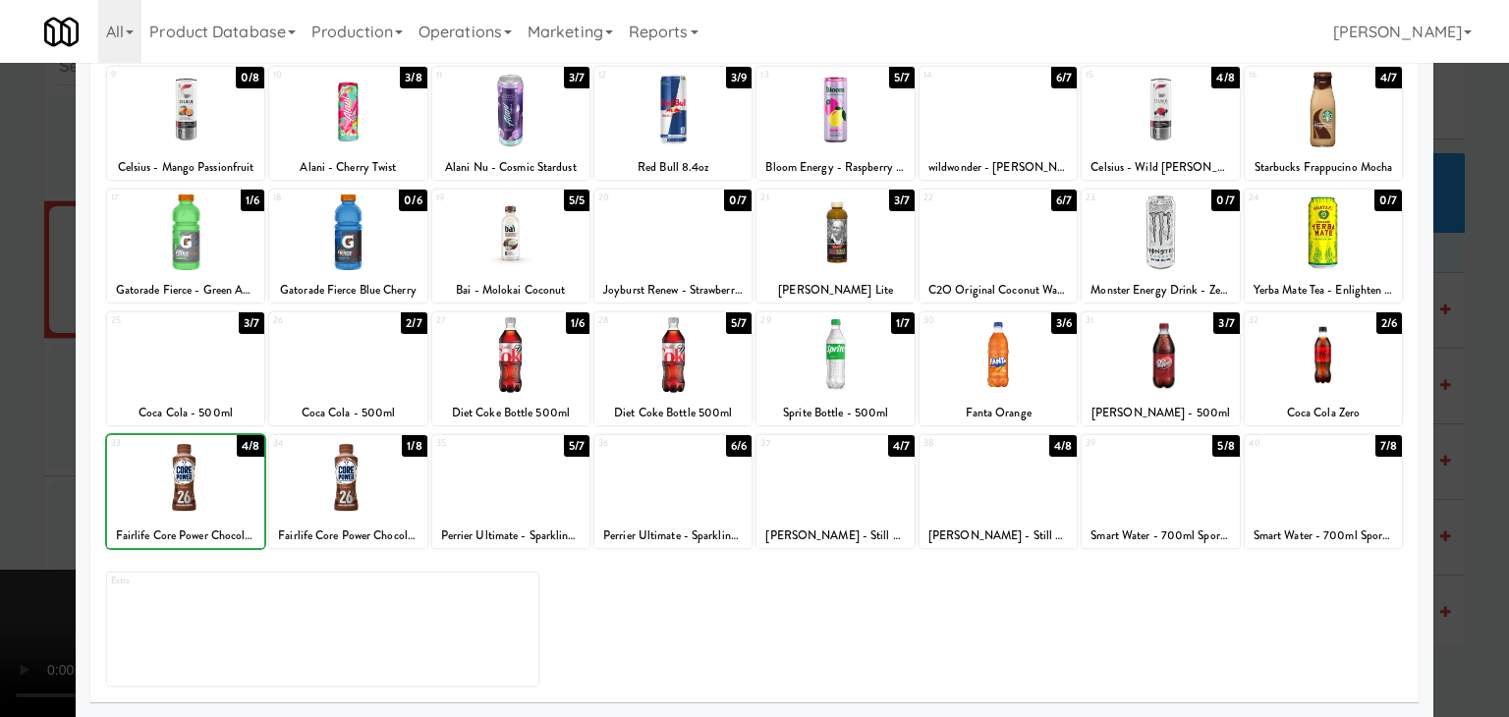
click at [24, 441] on div at bounding box center [754, 358] width 1509 height 717
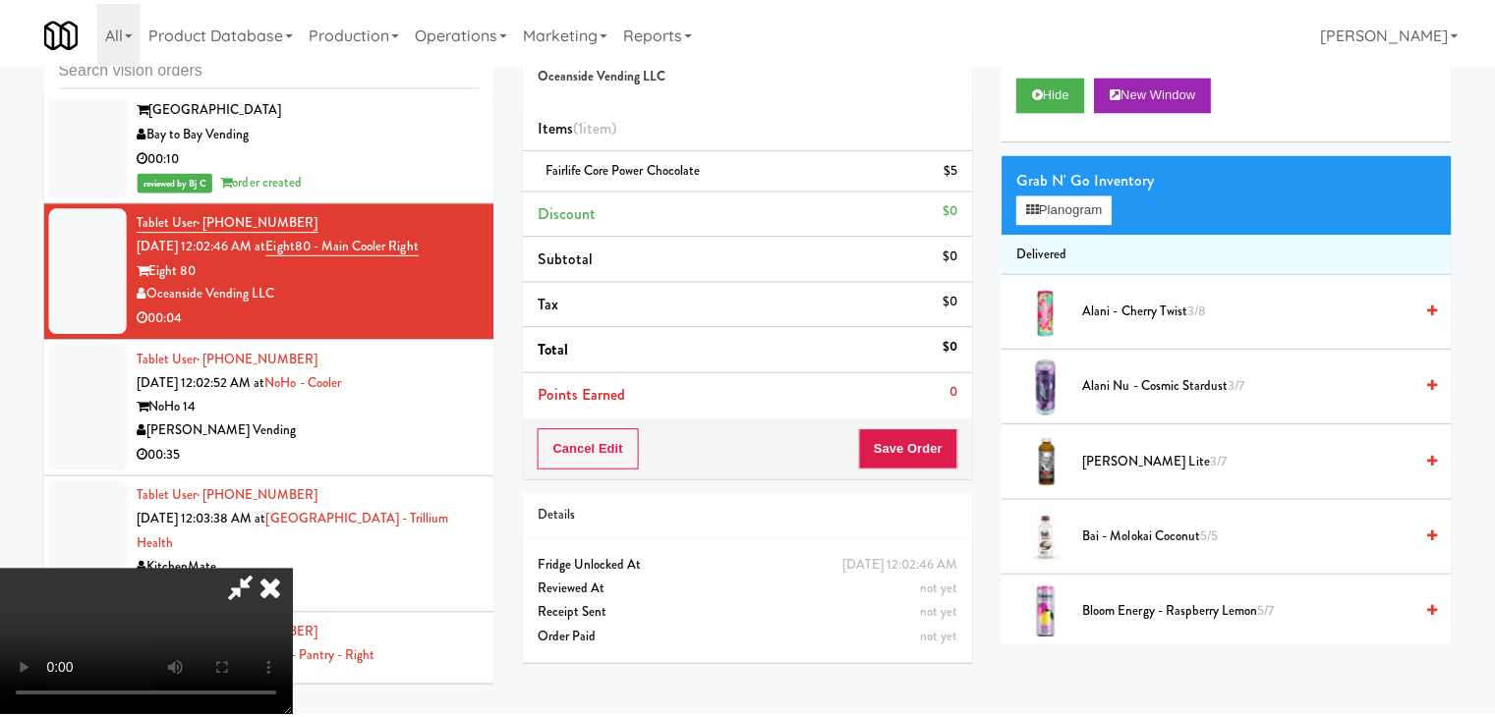
scroll to position [9143, 0]
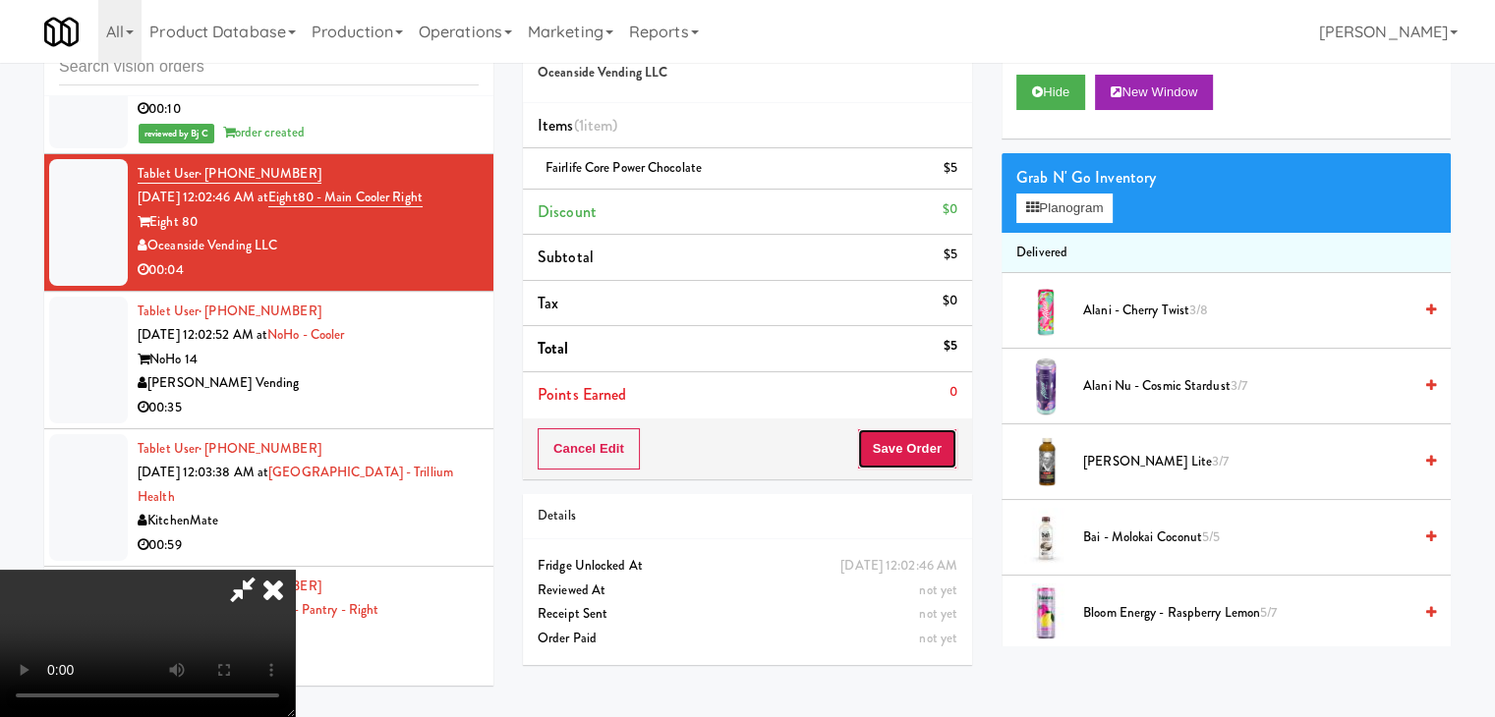
click at [933, 449] on button "Save Order" at bounding box center [907, 448] width 100 height 41
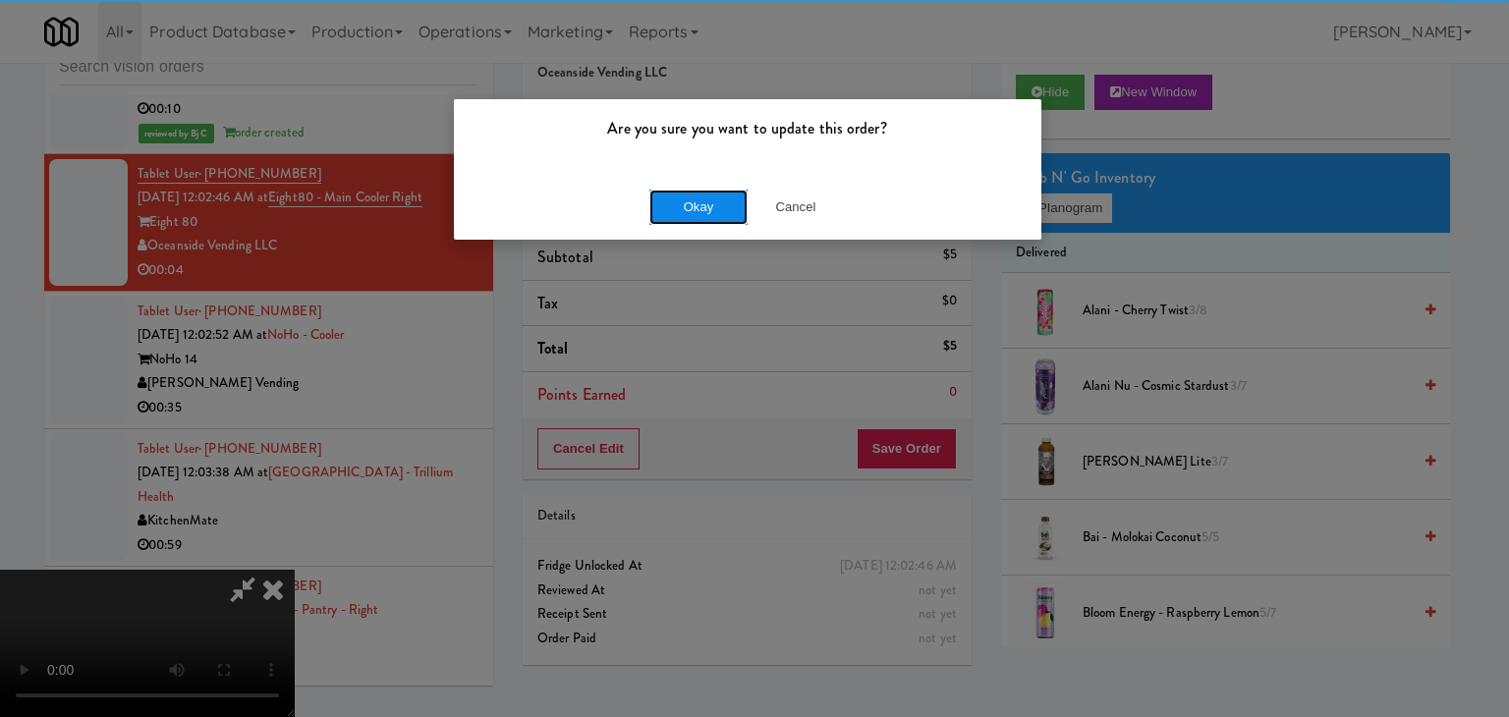
click at [711, 212] on button "Okay" at bounding box center [699, 207] width 98 height 35
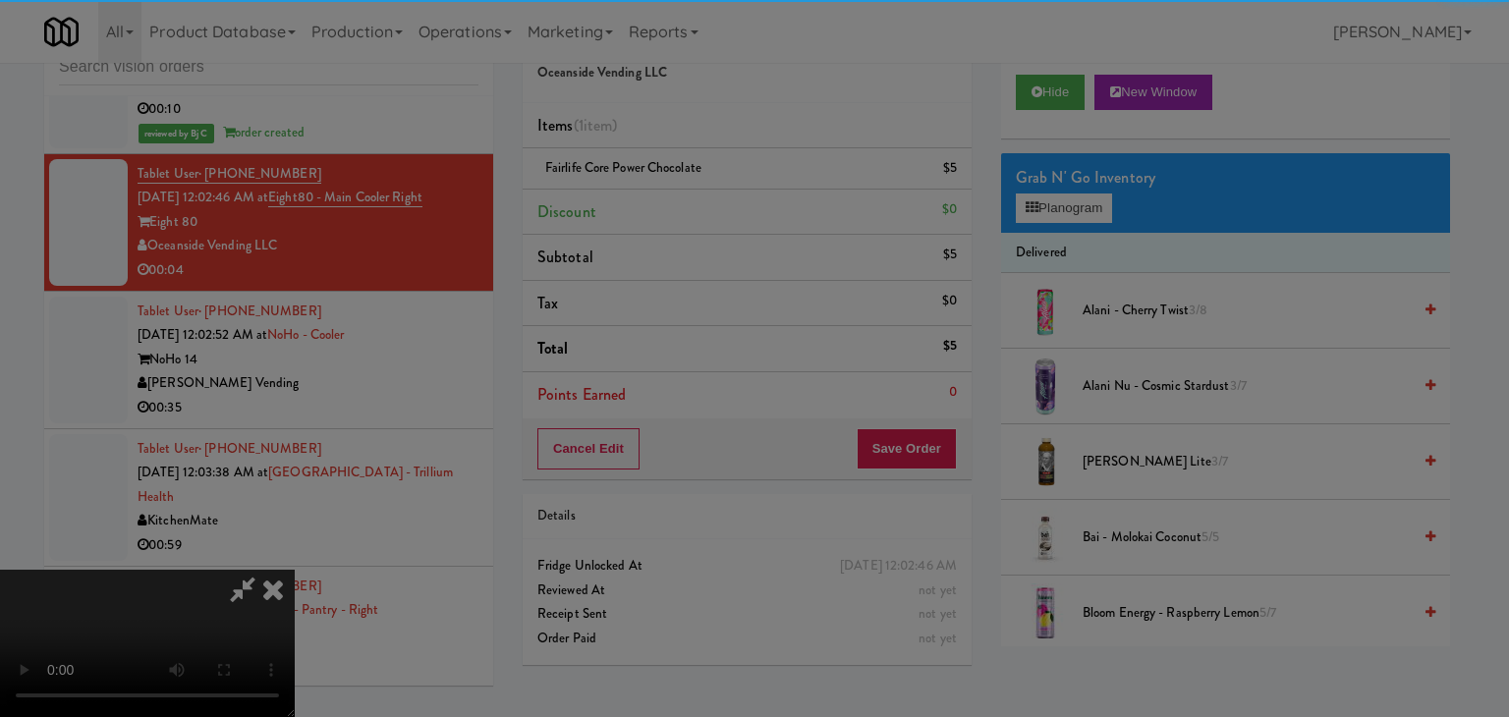
click at [711, 203] on div "Okay Cancel" at bounding box center [748, 171] width 588 height 66
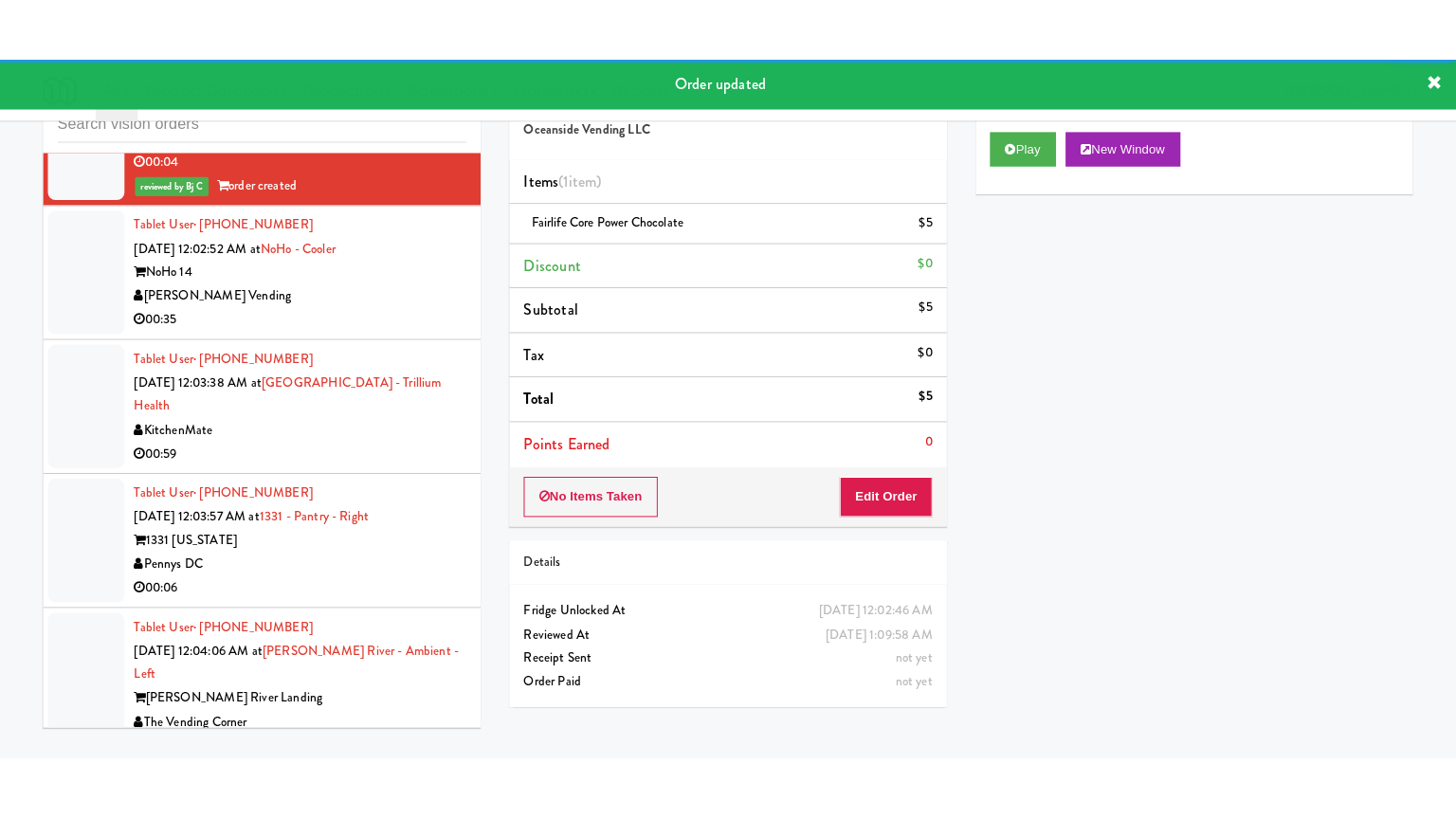
scroll to position [9010, 0]
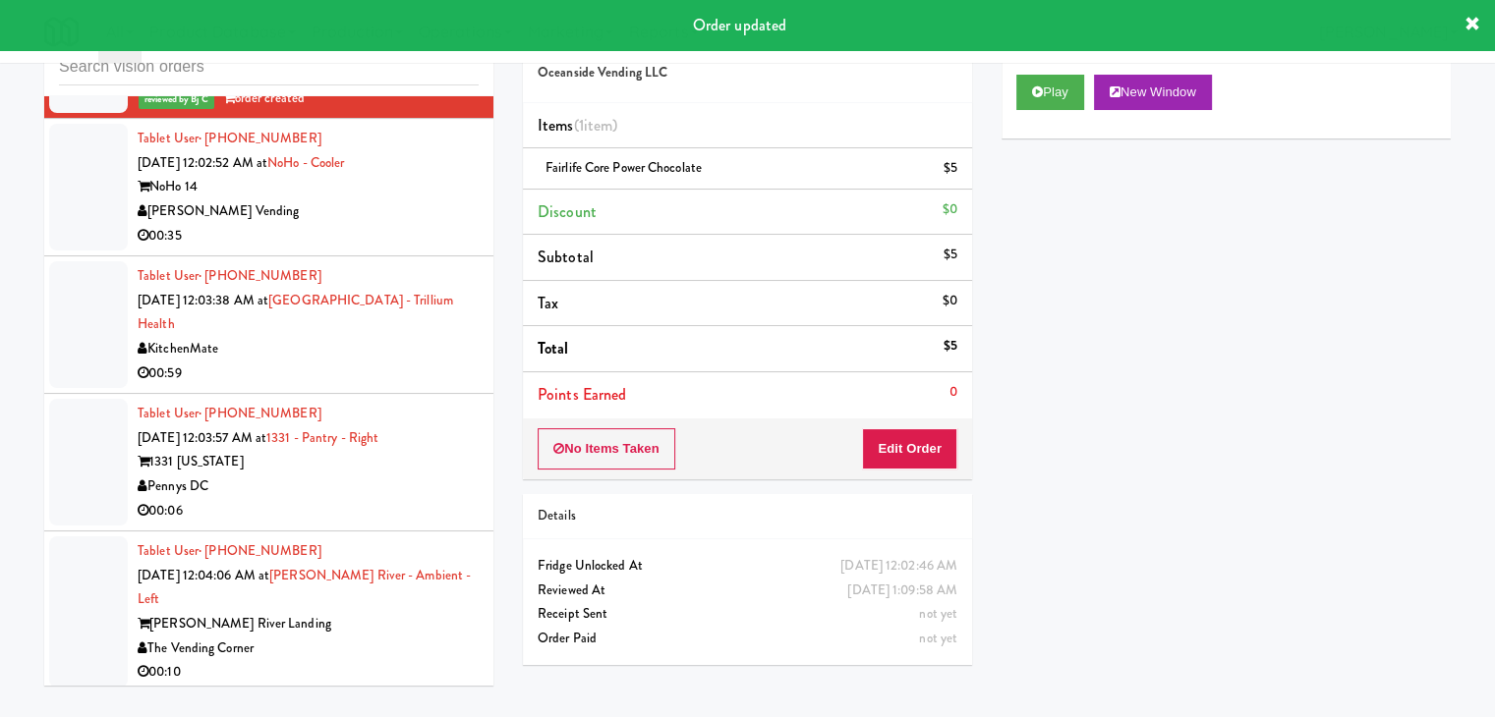
drag, startPoint x: 417, startPoint y: 284, endPoint x: 418, endPoint y: 296, distance: 11.8
click at [418, 199] on div "NoHo 14" at bounding box center [308, 187] width 341 height 25
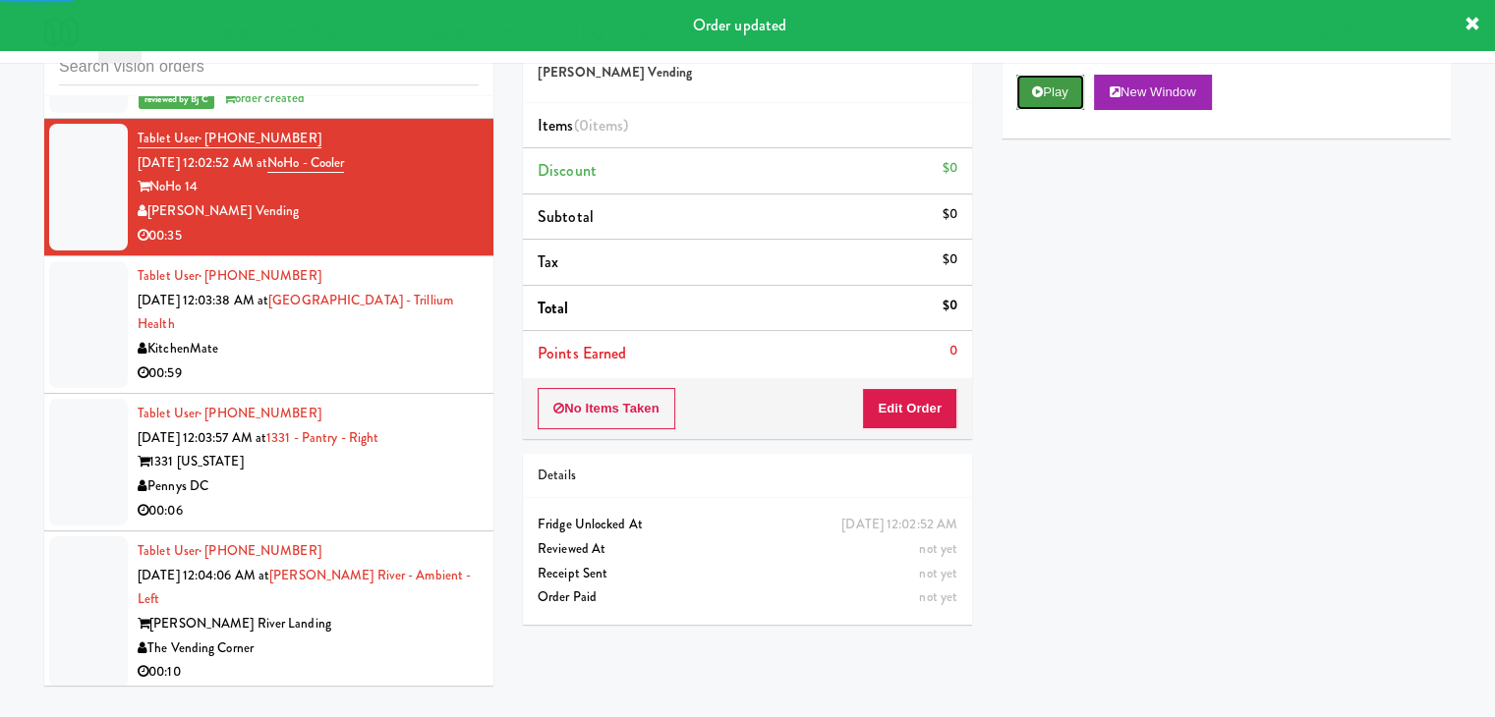
click at [1028, 98] on button "Play" at bounding box center [1050, 92] width 68 height 35
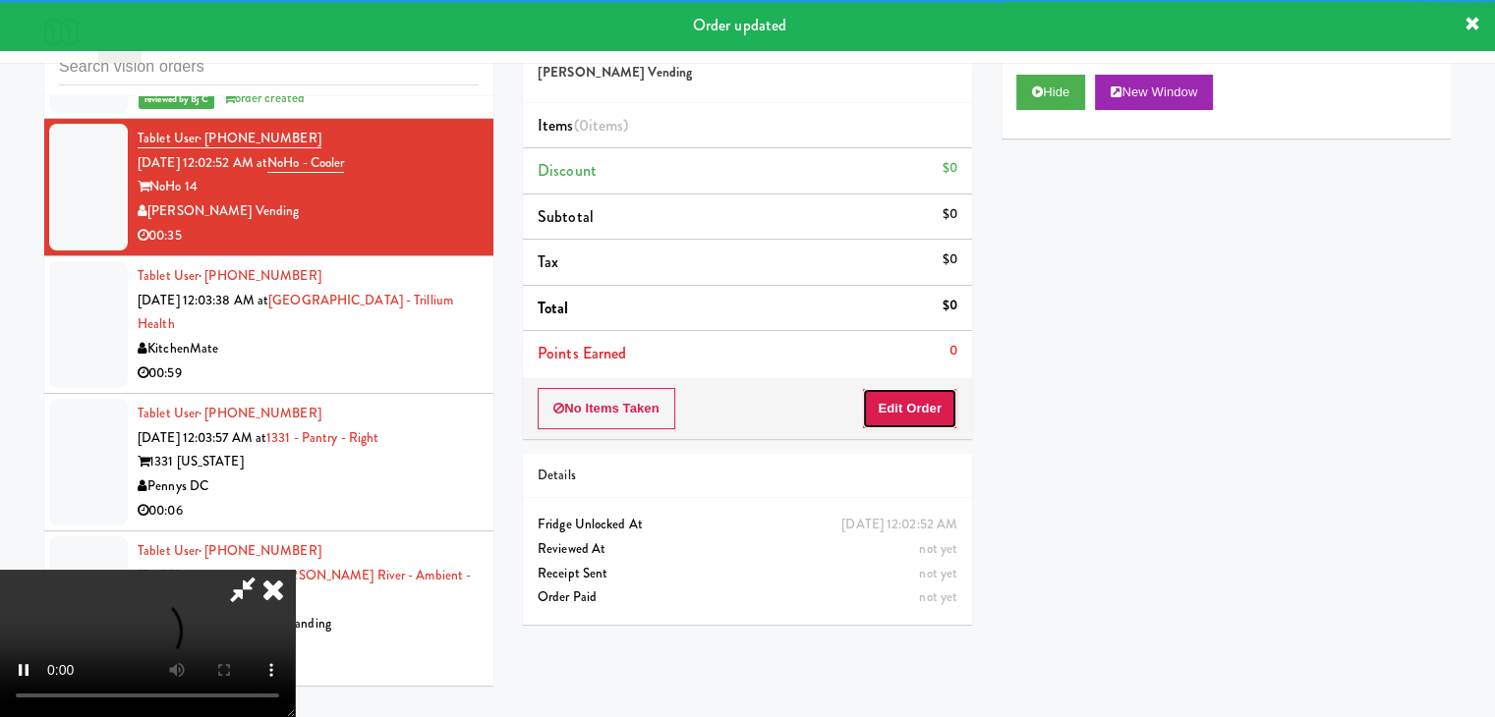
click at [908, 422] on button "Edit Order" at bounding box center [909, 408] width 95 height 41
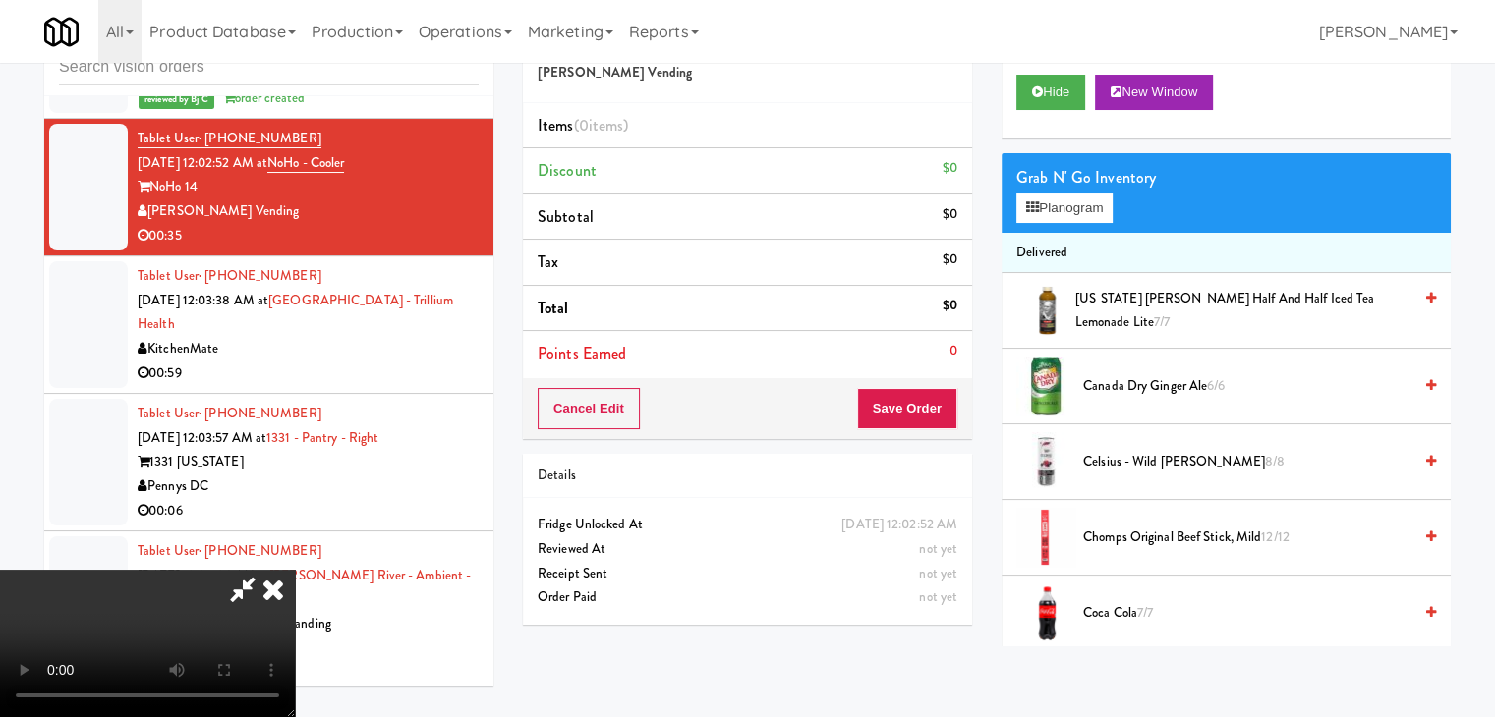
scroll to position [9292, 0]
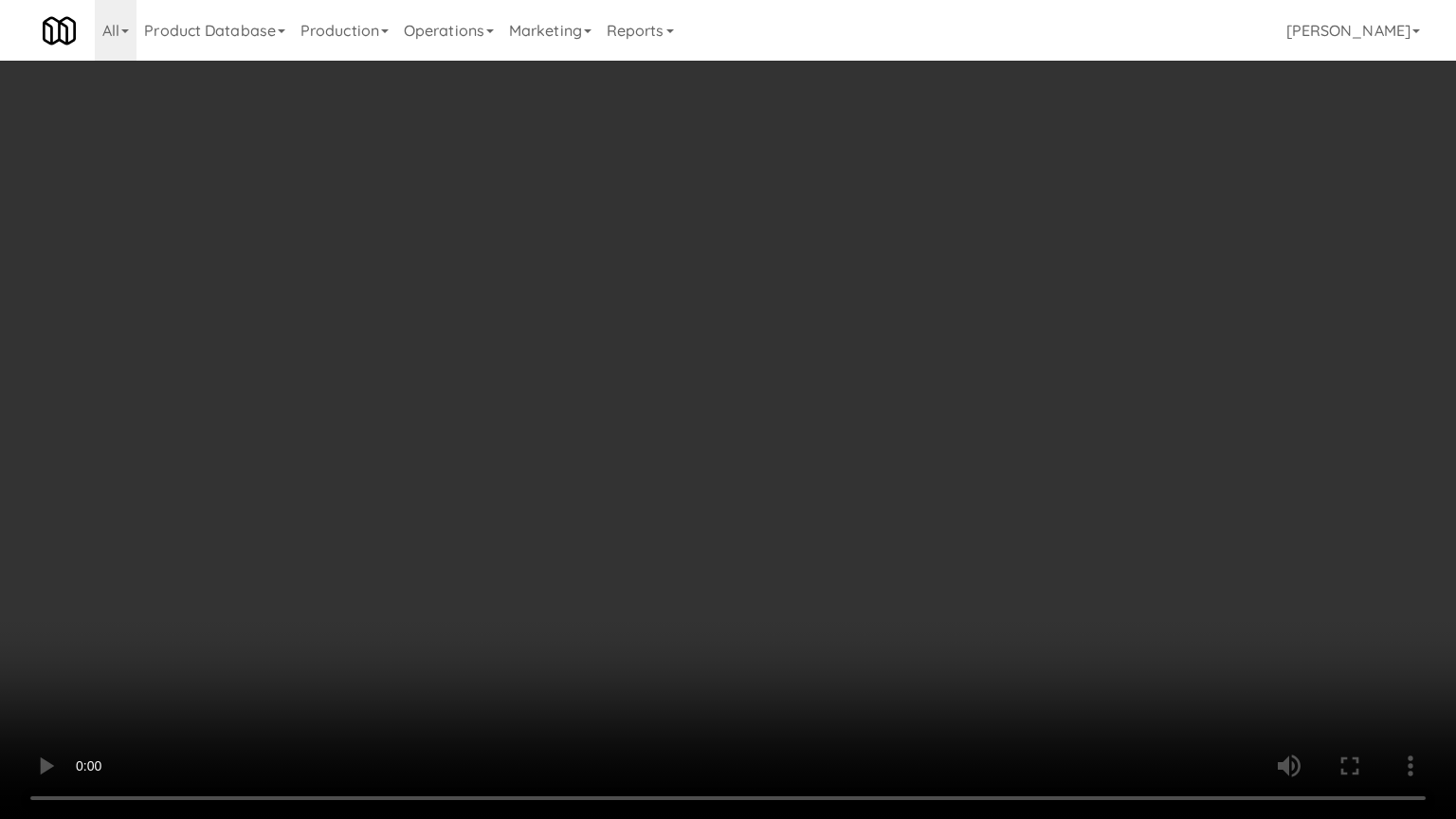
click at [755, 616] on video at bounding box center [728, 409] width 1456 height 819
click at [725, 617] on video at bounding box center [728, 409] width 1456 height 819
click at [728, 615] on video at bounding box center [728, 409] width 1456 height 819
click at [725, 612] on video at bounding box center [728, 409] width 1456 height 819
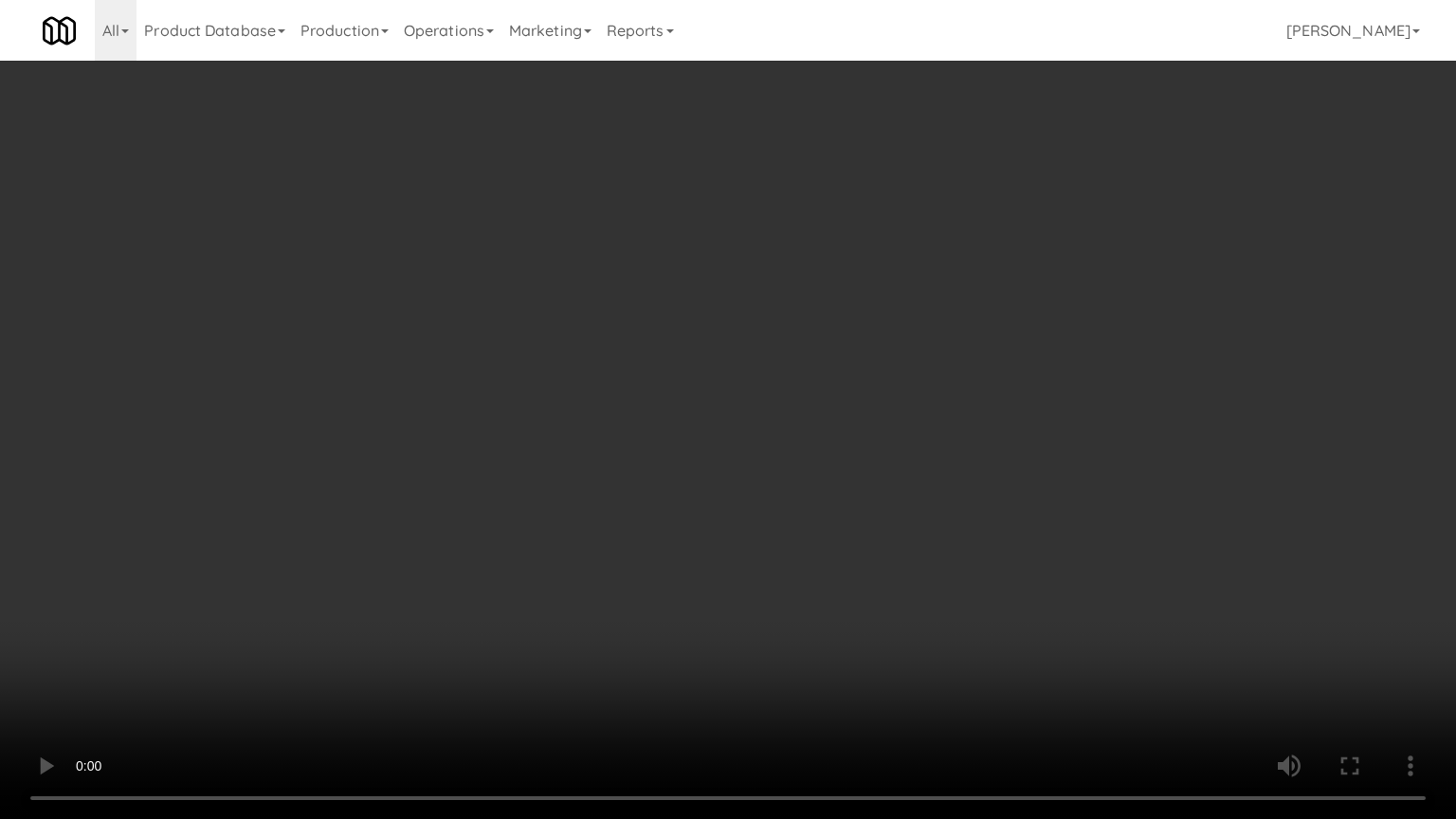
click at [724, 615] on video at bounding box center [728, 409] width 1456 height 819
click at [807, 445] on video at bounding box center [728, 409] width 1456 height 819
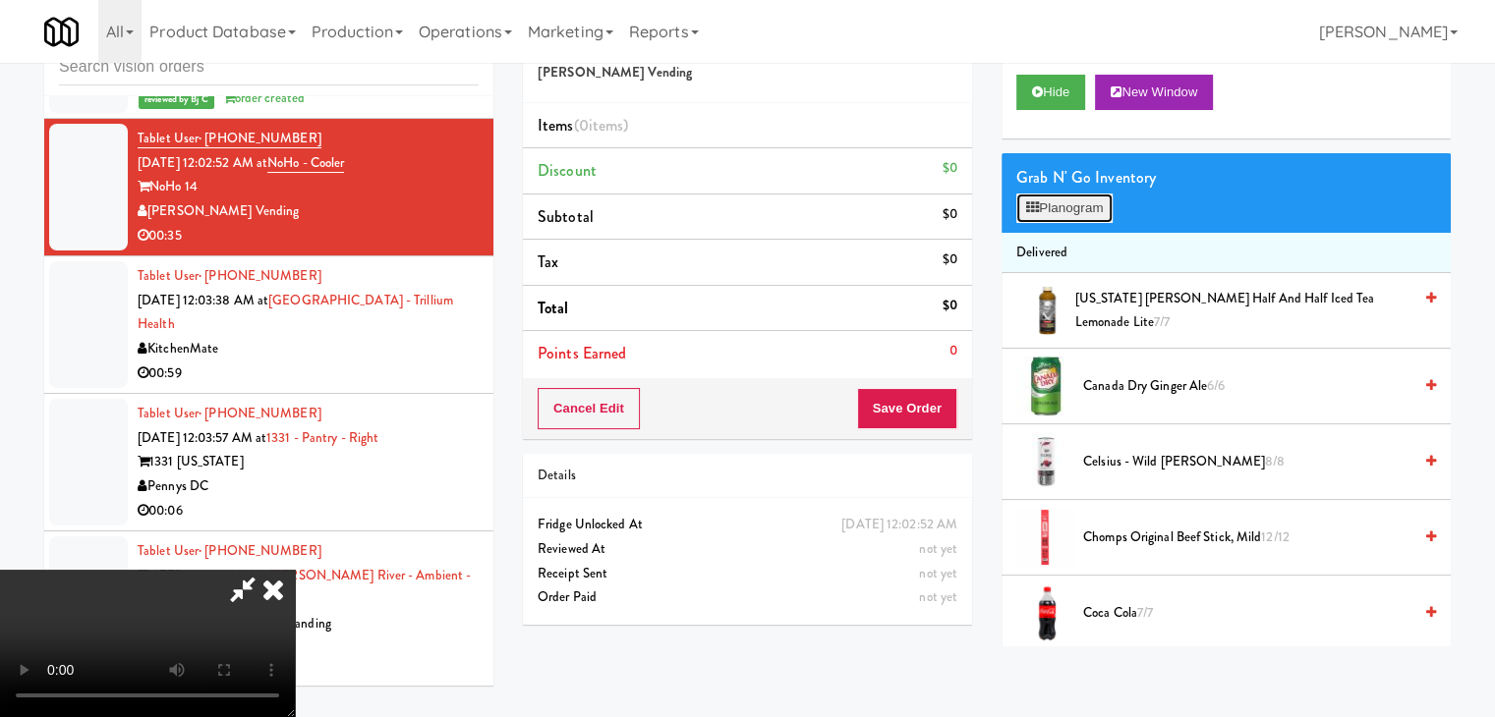
click at [1081, 209] on button "Planogram" at bounding box center [1064, 208] width 96 height 29
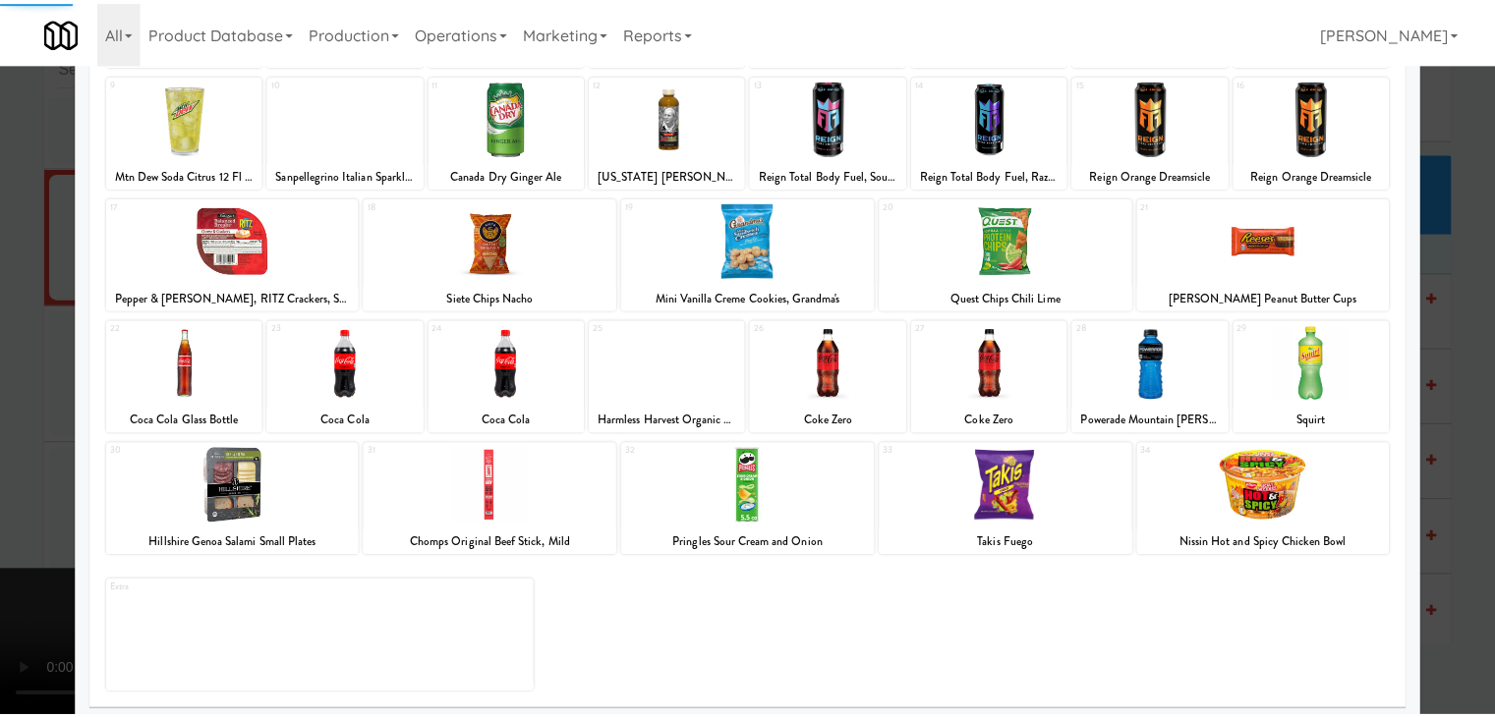
scroll to position [248, 0]
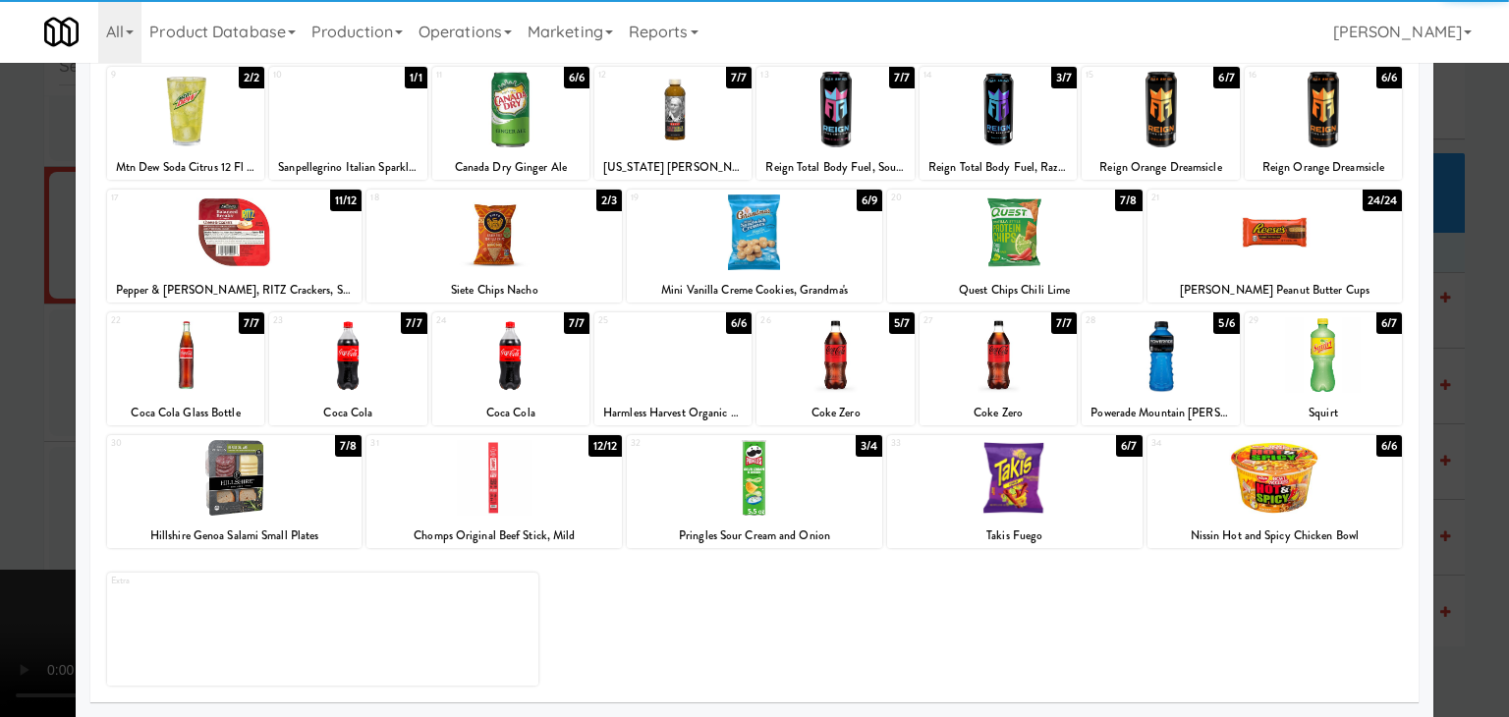
click at [531, 379] on div at bounding box center [510, 355] width 157 height 76
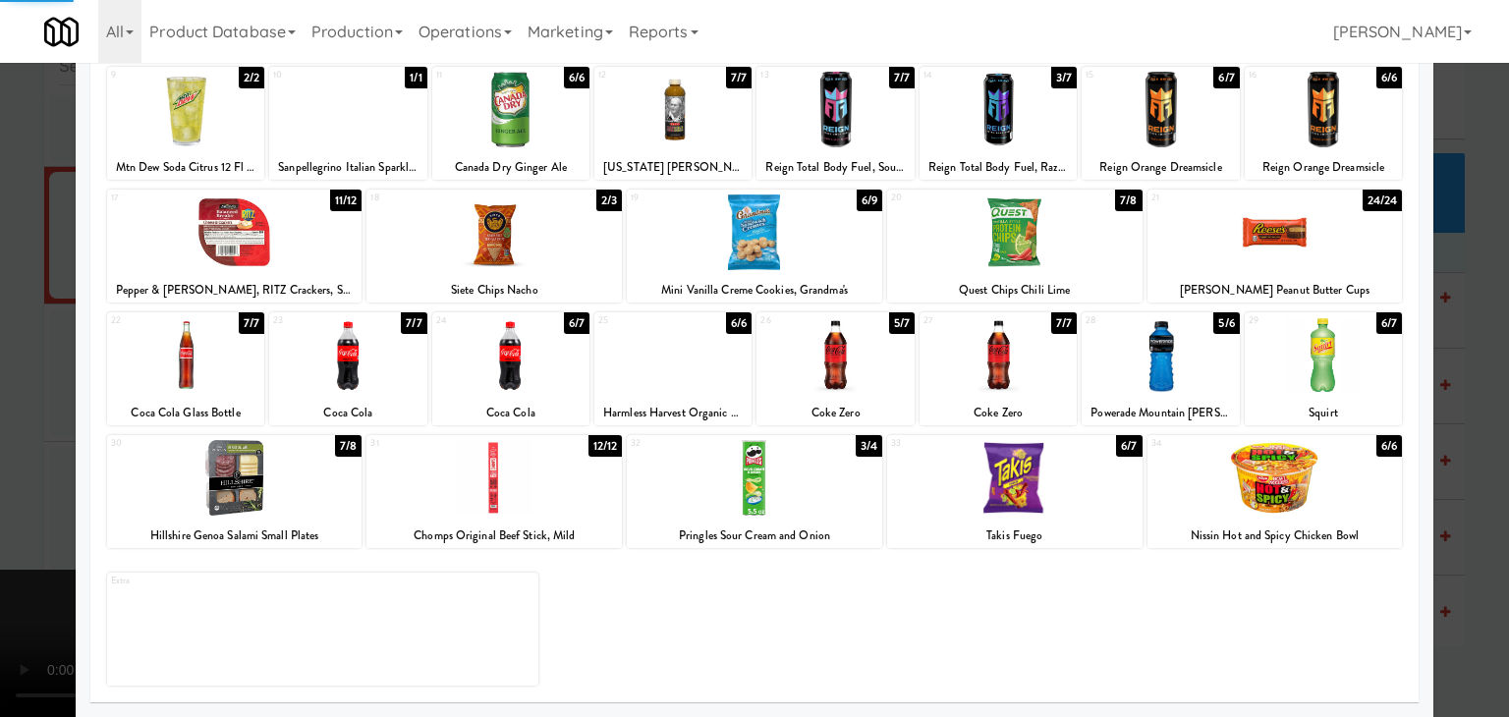
drag, startPoint x: 1014, startPoint y: 489, endPoint x: 989, endPoint y: 489, distance: 25.6
click at [1011, 489] on div at bounding box center [1015, 478] width 256 height 76
drag, startPoint x: 0, startPoint y: 489, endPoint x: 260, endPoint y: 487, distance: 260.4
click at [0, 489] on div at bounding box center [754, 358] width 1509 height 717
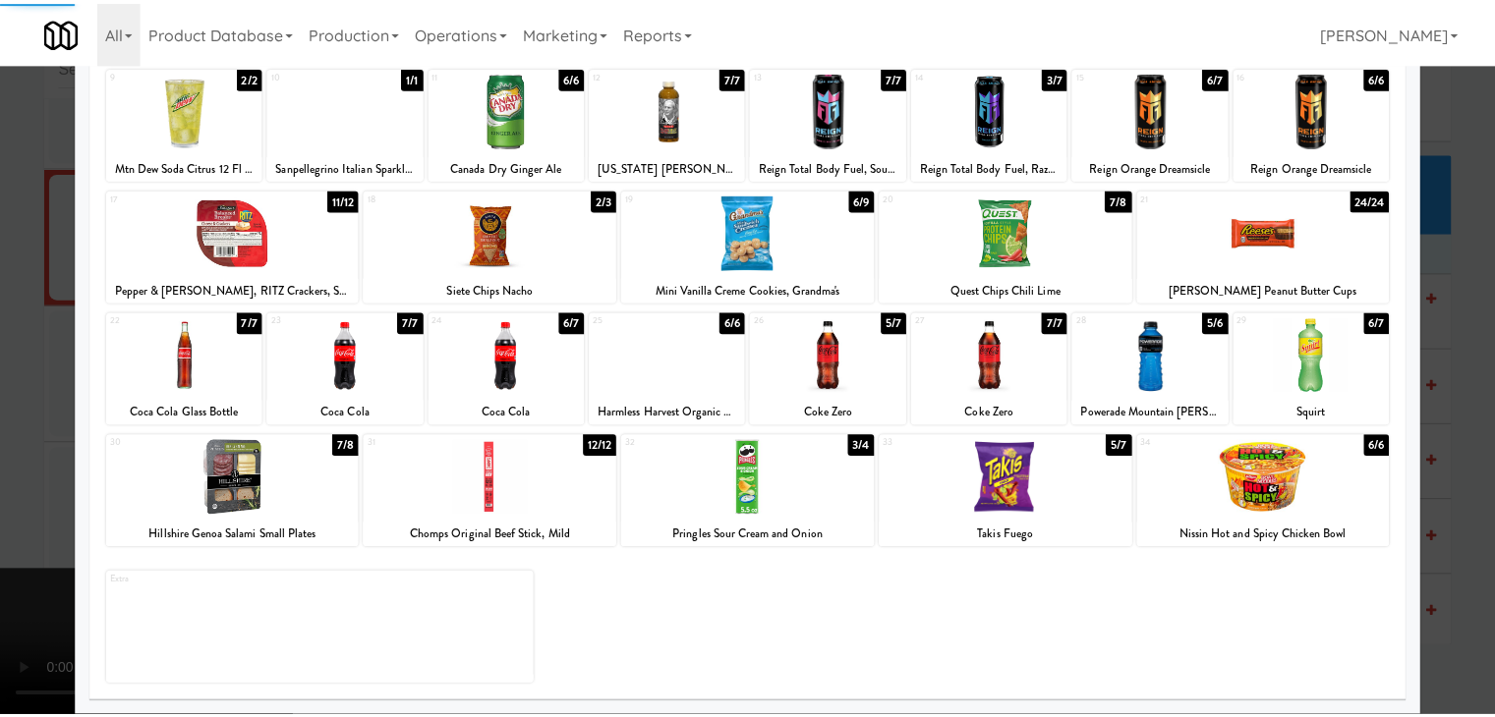
scroll to position [9340, 0]
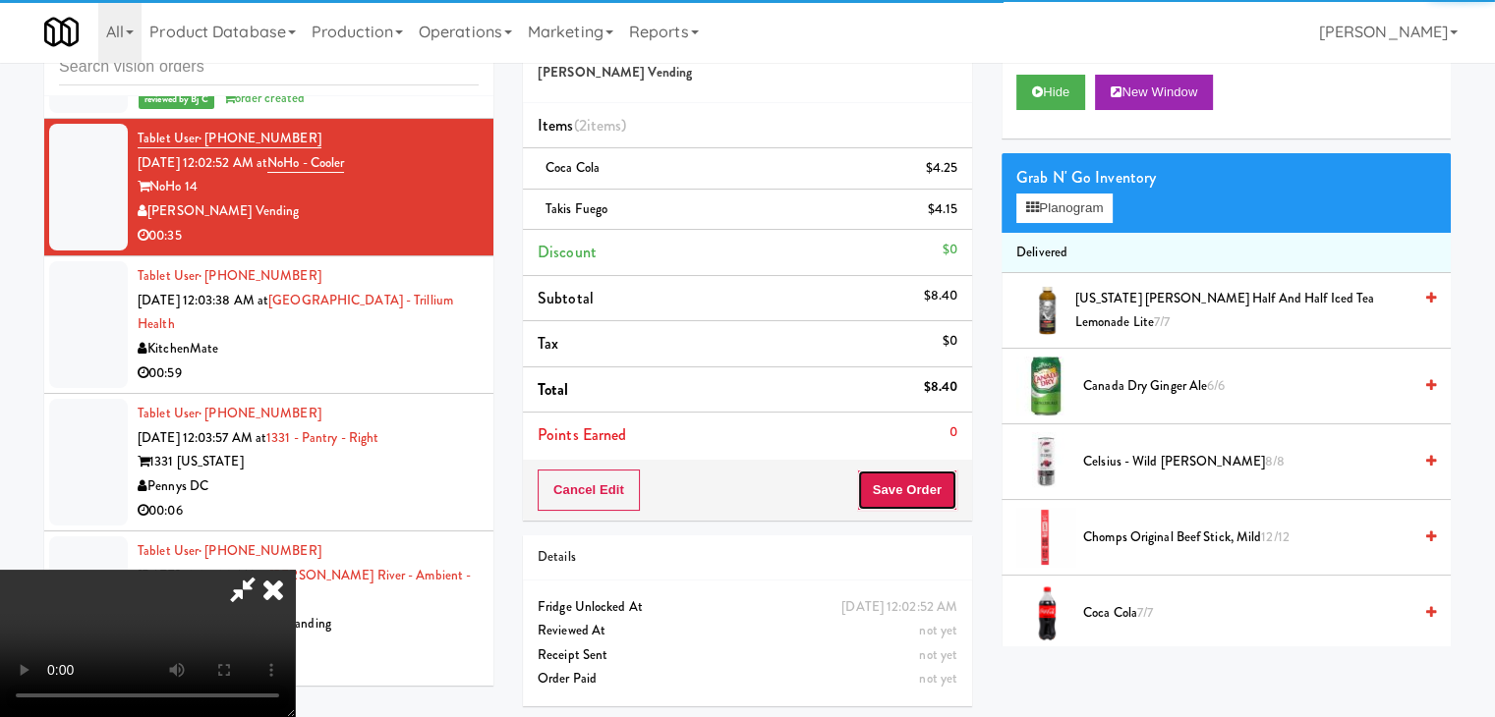
click at [914, 499] on button "Save Order" at bounding box center [907, 490] width 100 height 41
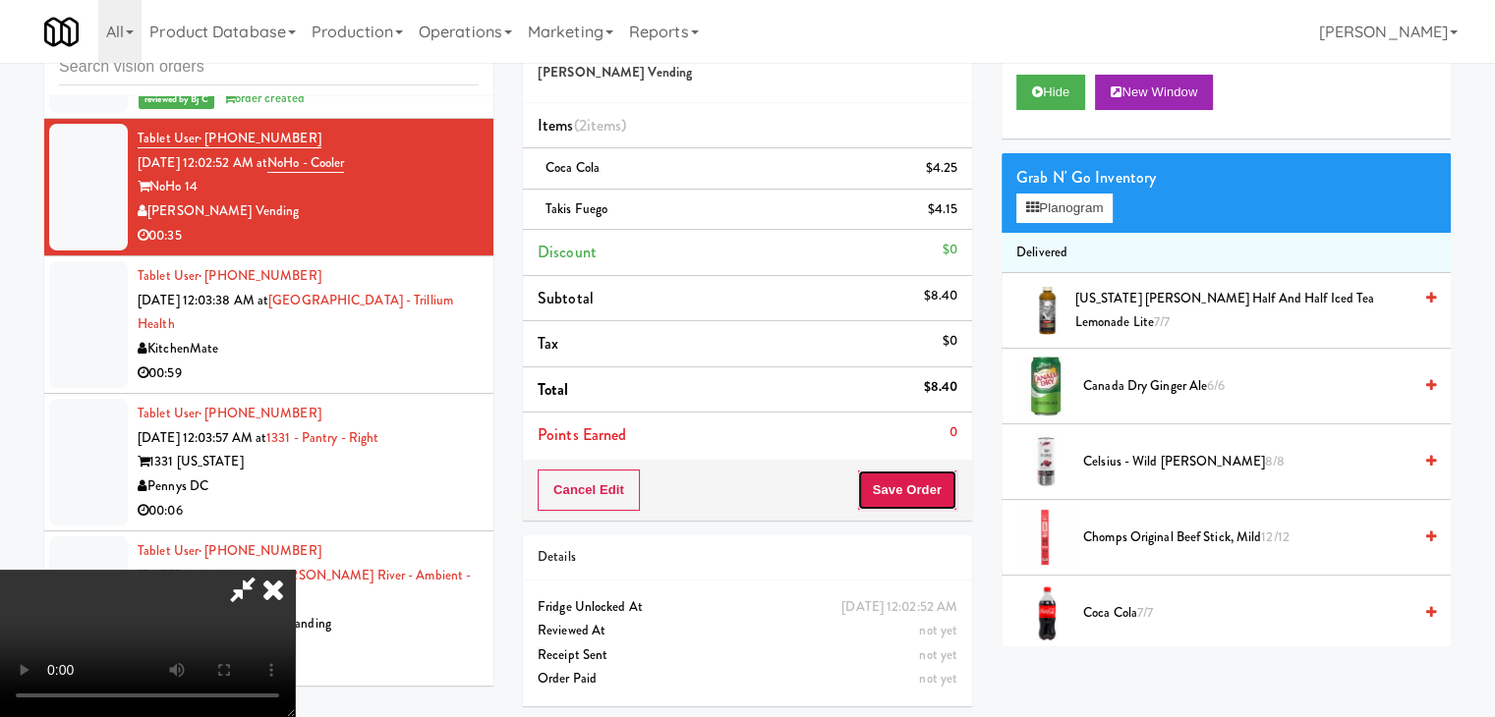
click at [914, 499] on button "Save Order" at bounding box center [907, 490] width 100 height 41
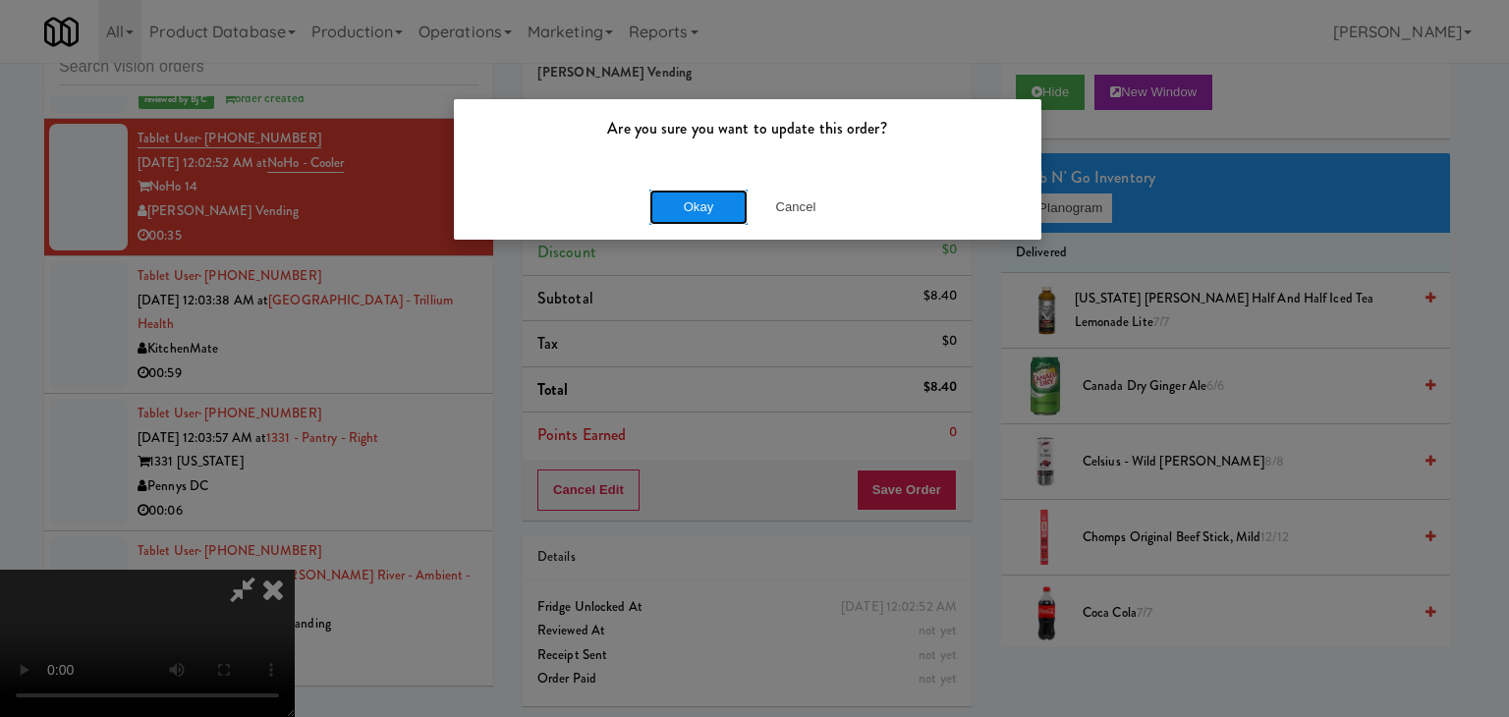
click at [703, 223] on button "Okay" at bounding box center [699, 207] width 98 height 35
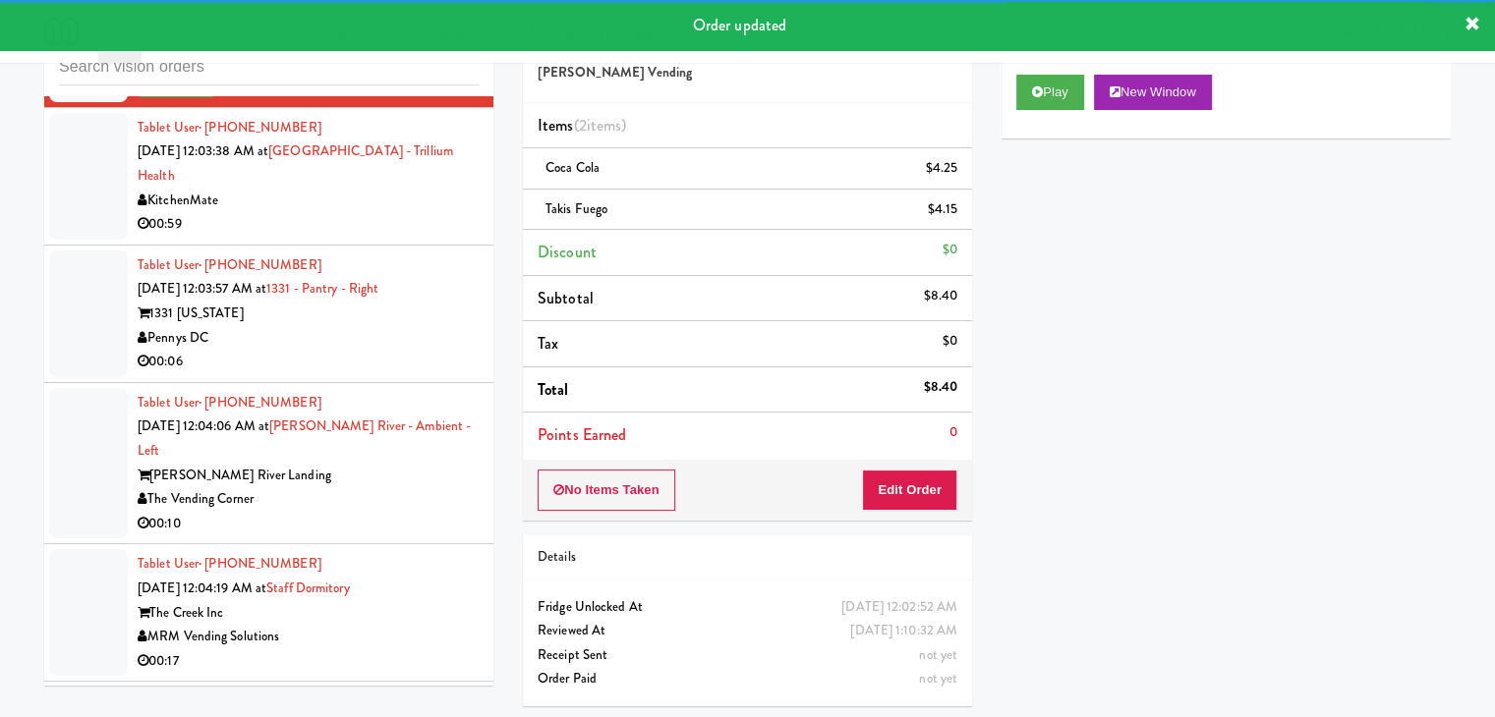
scroll to position [9536, 0]
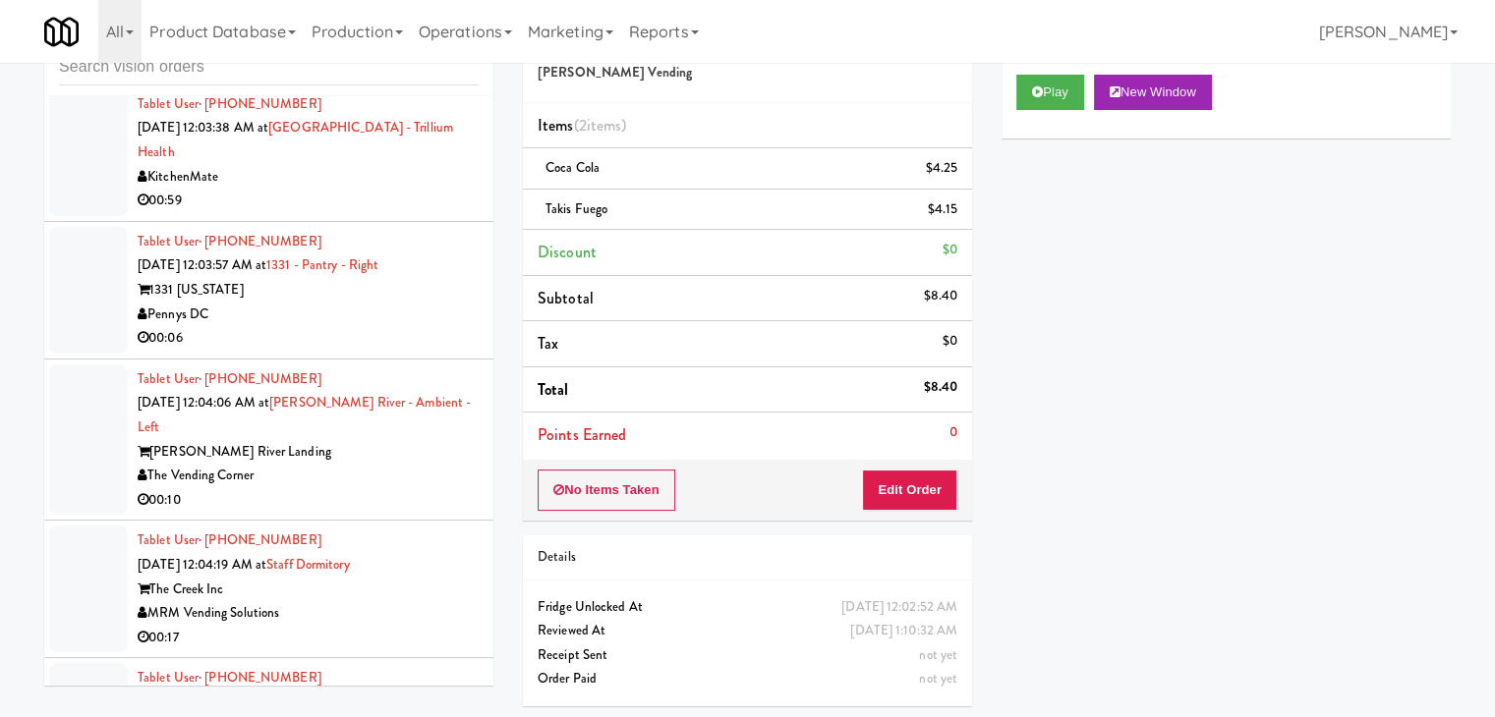
click at [338, 213] on div "00:59" at bounding box center [308, 201] width 341 height 25
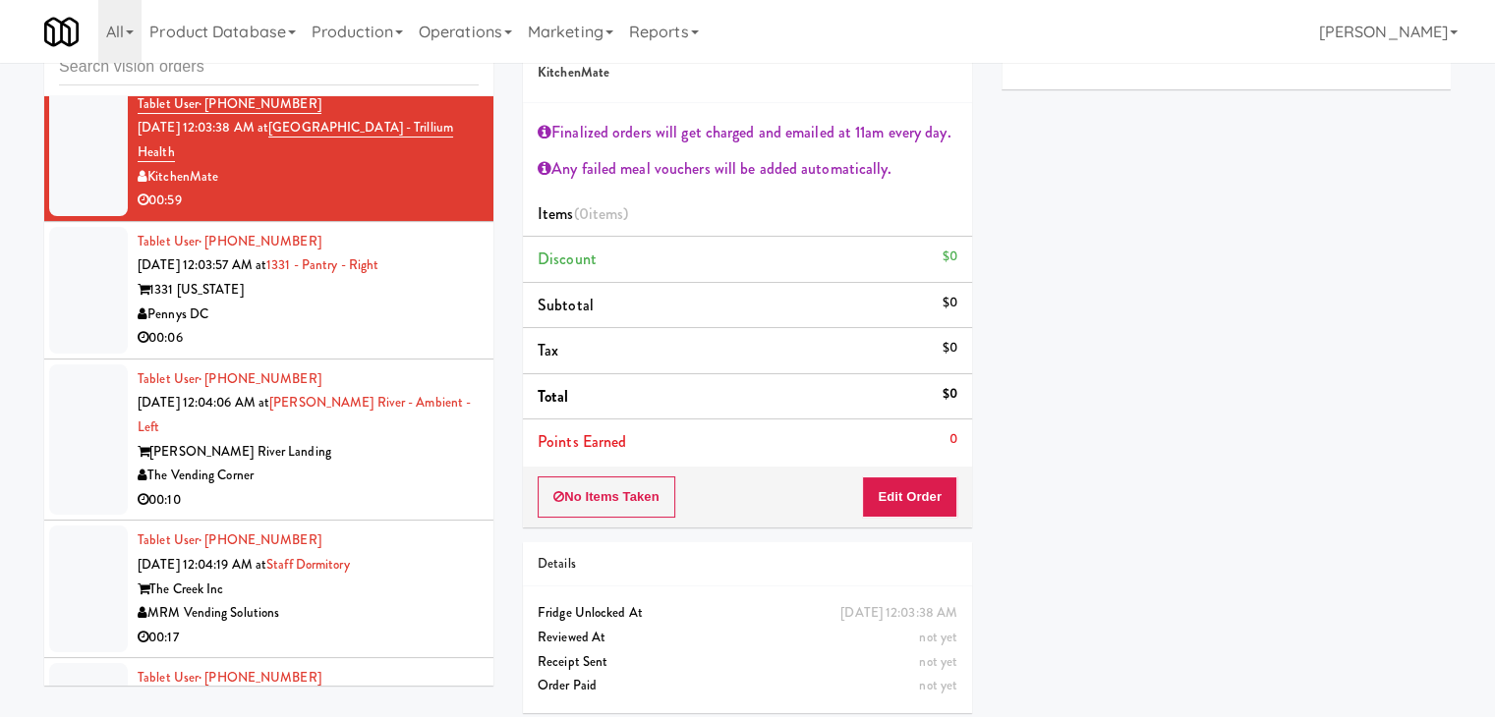
click at [343, 327] on div "Pennys DC" at bounding box center [308, 315] width 341 height 25
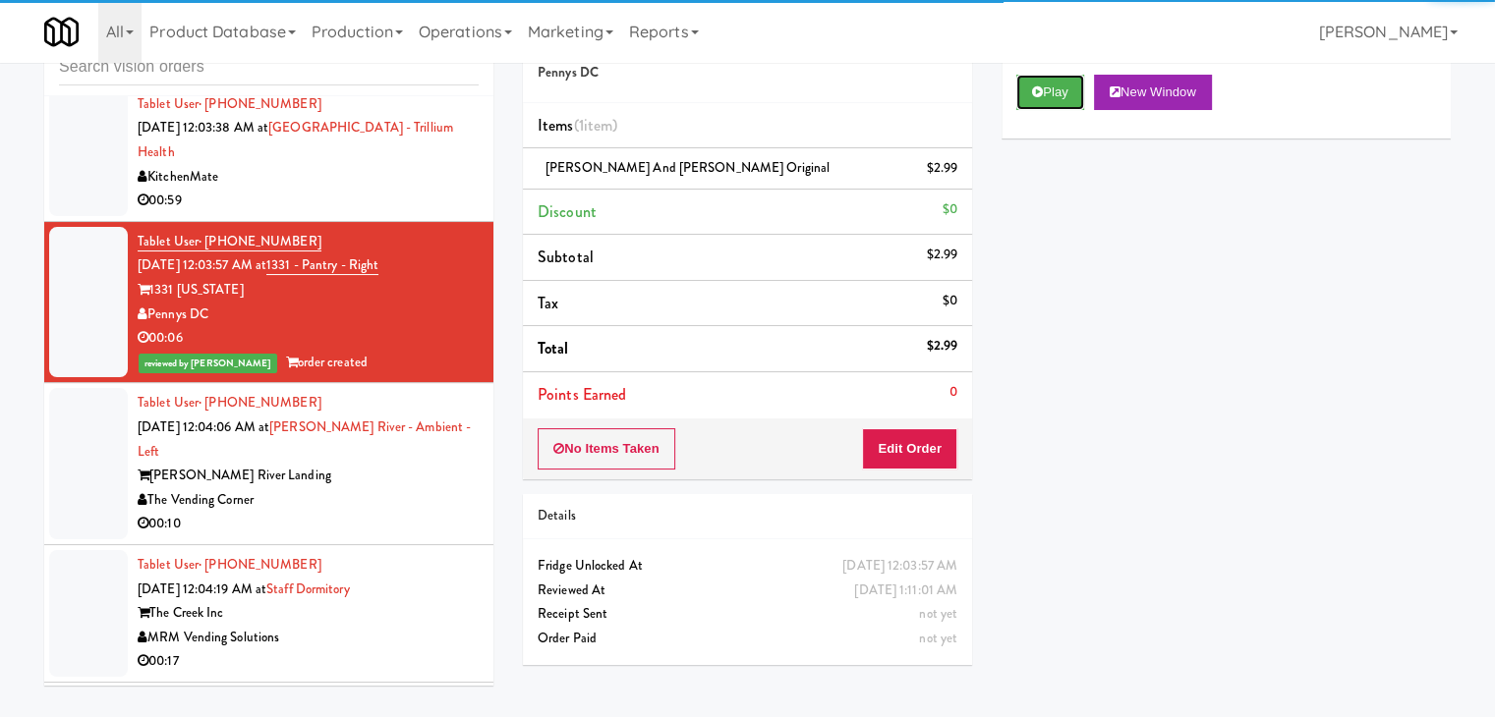
drag, startPoint x: 1043, startPoint y: 85, endPoint x: 459, endPoint y: 369, distance: 649.2
click at [459, 369] on div "inbox reviewed all all unclear take inventory issue suspicious failed recent Ta…" at bounding box center [747, 354] width 1436 height 693
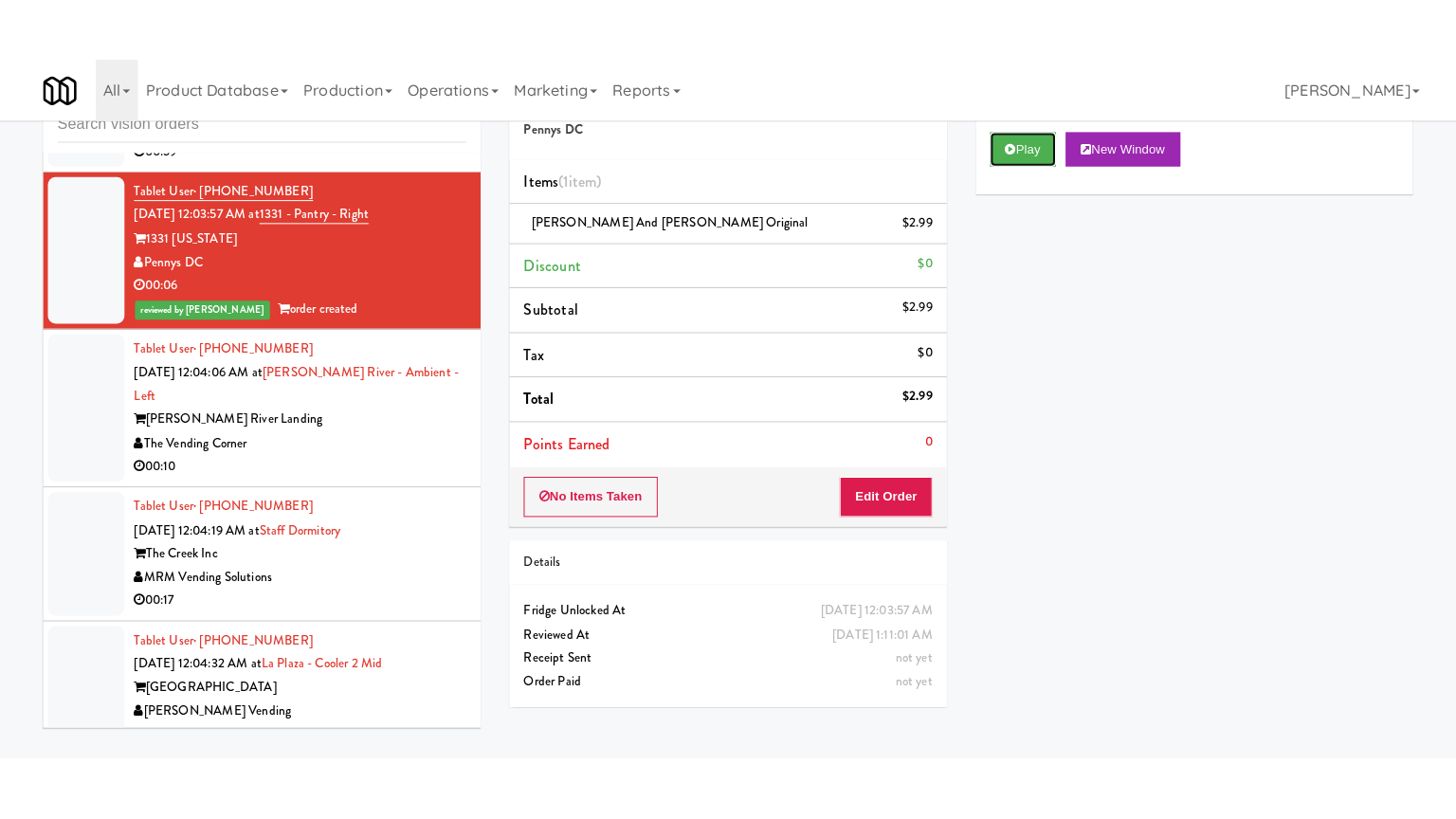
scroll to position [9484, 0]
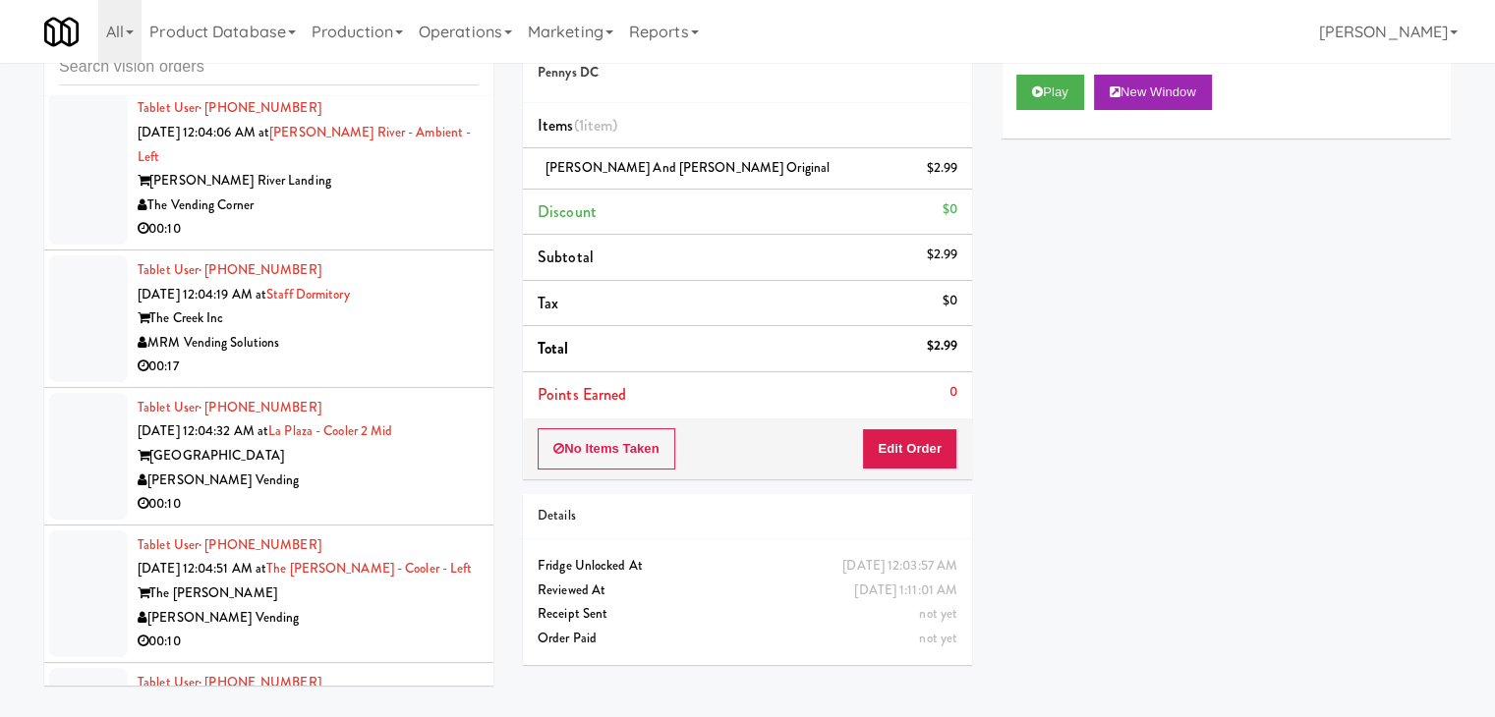
click at [382, 242] on div "Tablet User · (812) 955-9322 Aug 23, 2025 12:04:06 AM at Charles River - Ambien…" at bounding box center [308, 168] width 341 height 145
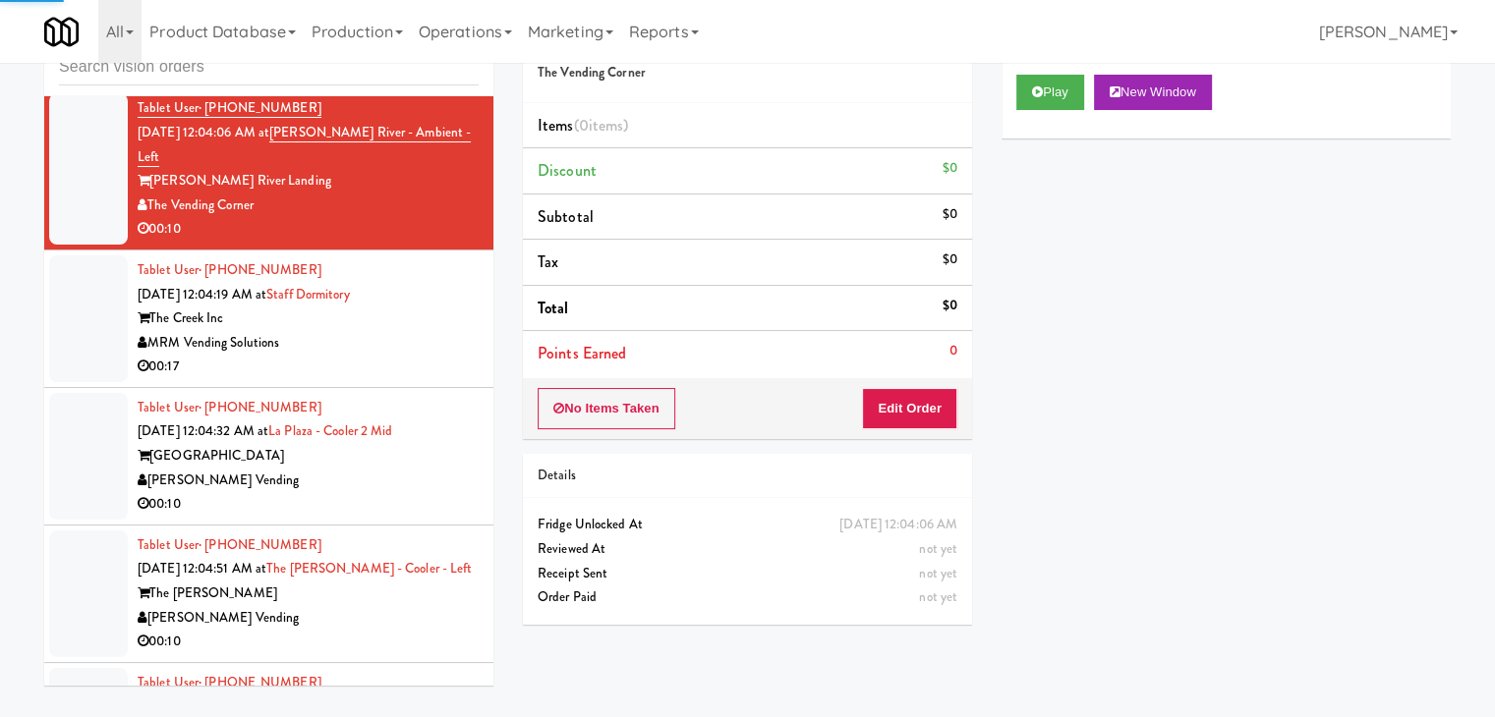
click at [413, 356] on div "MRM Vending Solutions" at bounding box center [308, 343] width 341 height 25
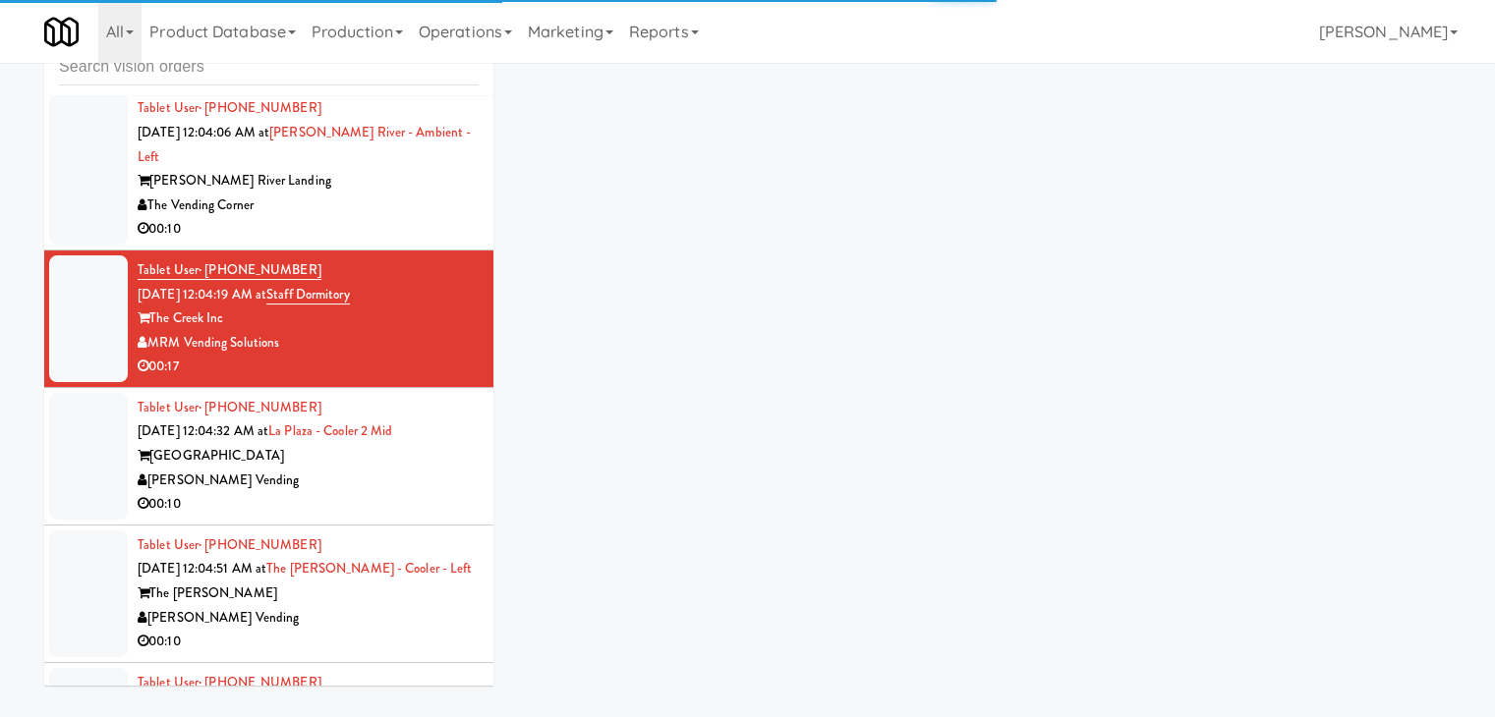
click at [385, 218] on div "The Vending Corner" at bounding box center [308, 206] width 341 height 25
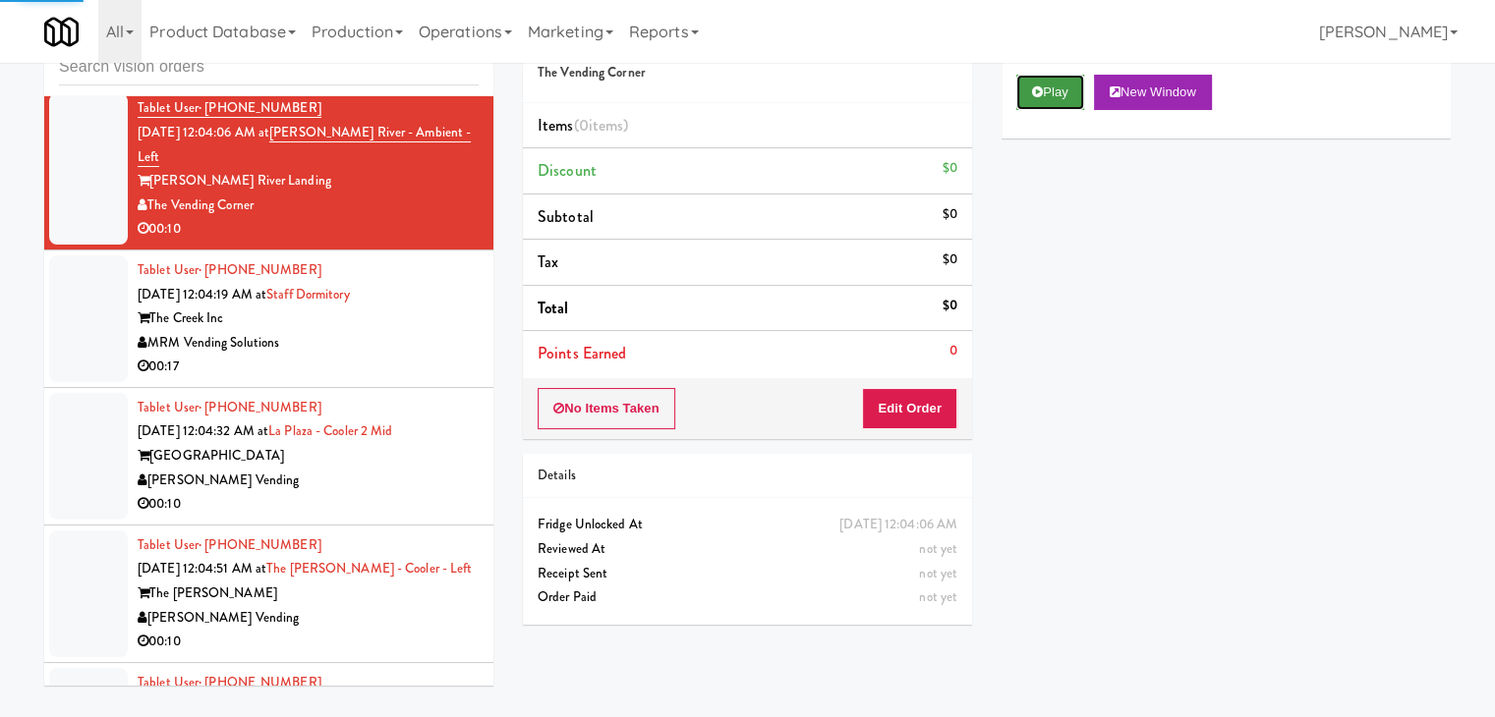
click at [1037, 90] on icon at bounding box center [1037, 91] width 11 height 13
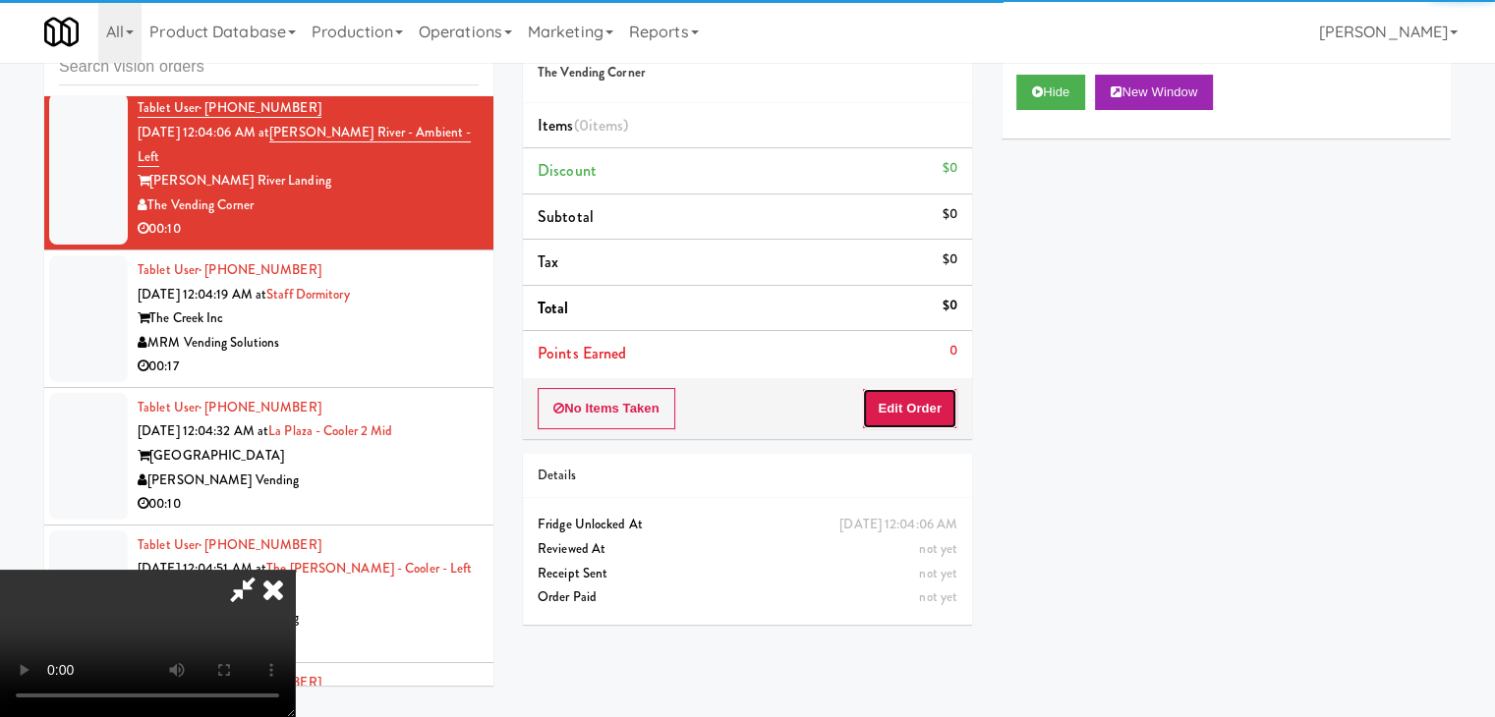
click at [916, 413] on button "Edit Order" at bounding box center [909, 408] width 95 height 41
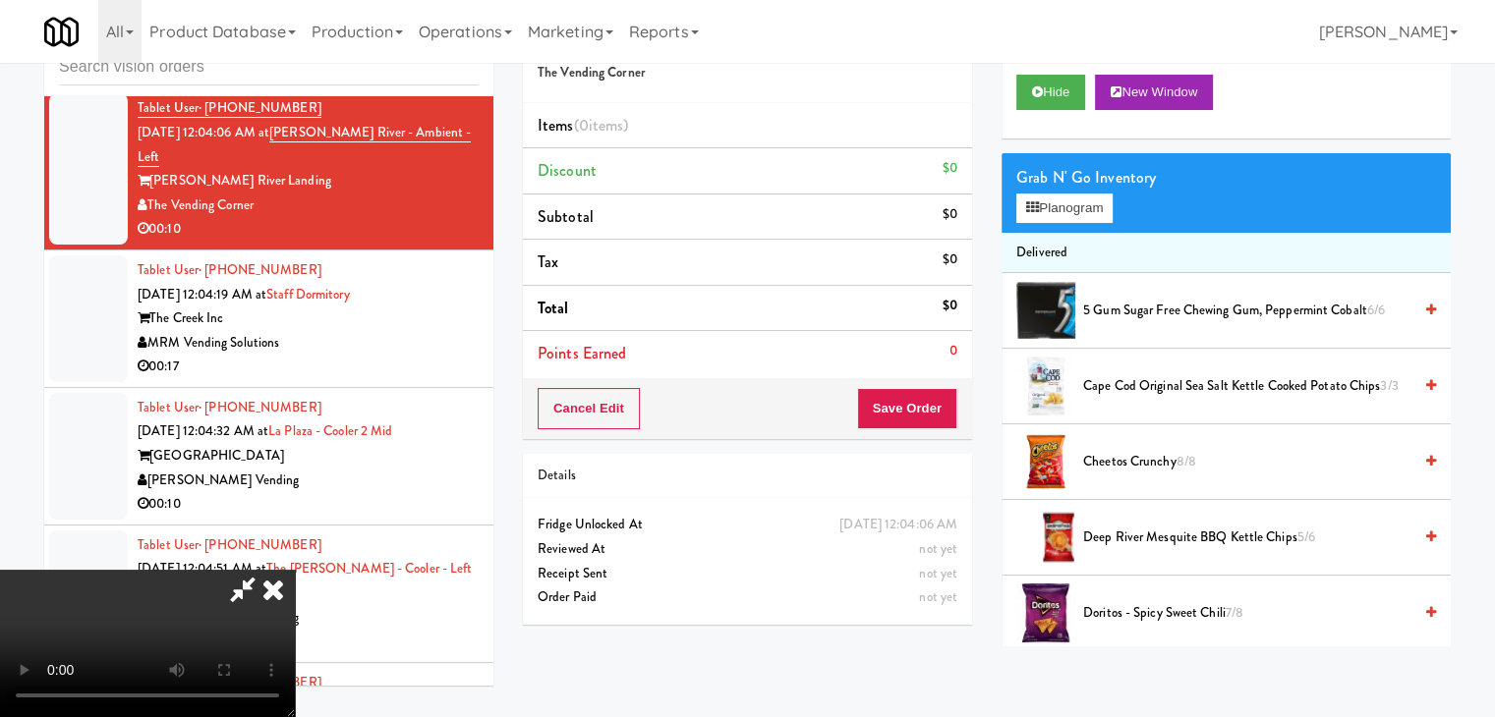
scroll to position [9784, 0]
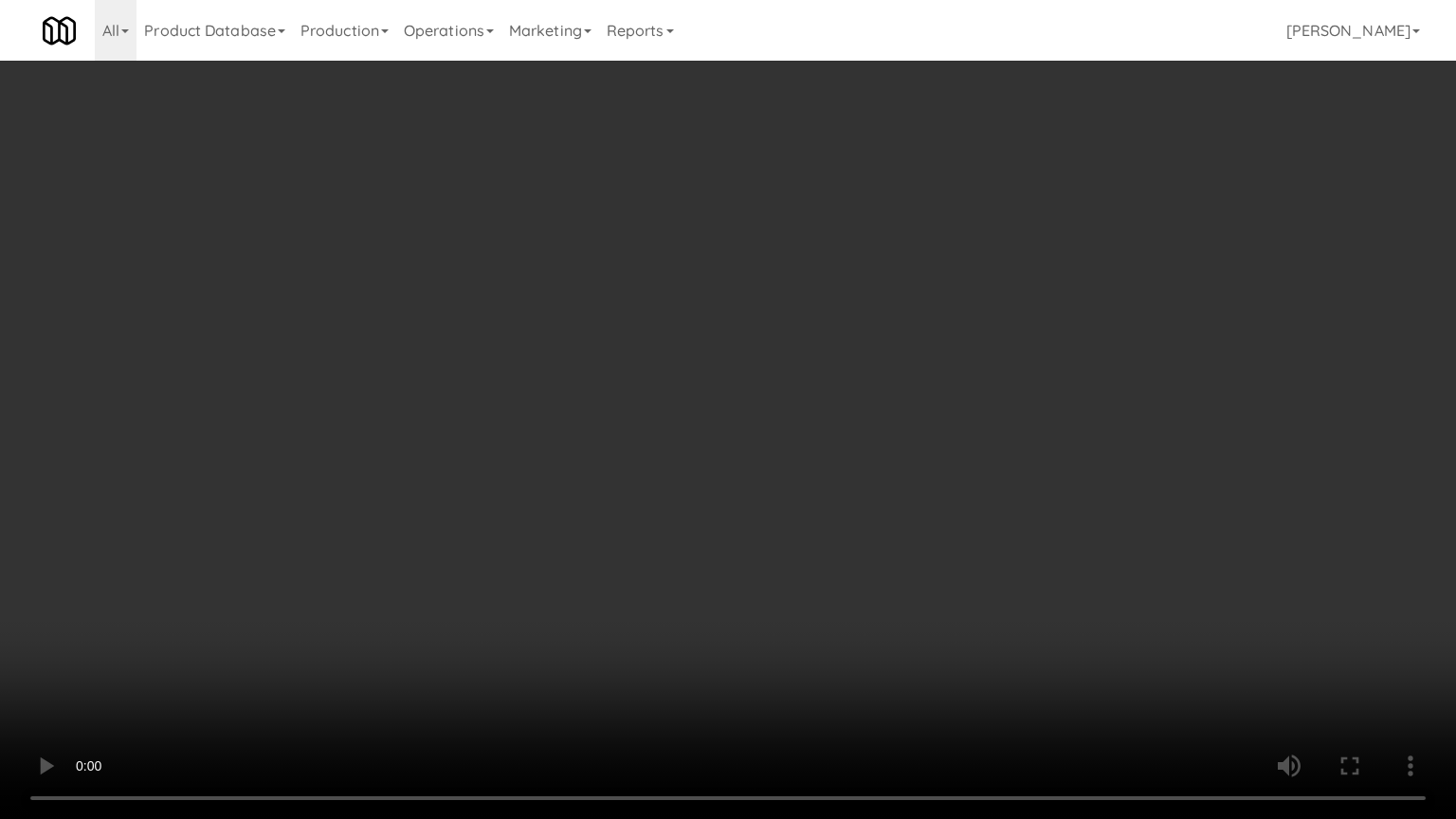
click at [840, 550] on video at bounding box center [728, 409] width 1456 height 819
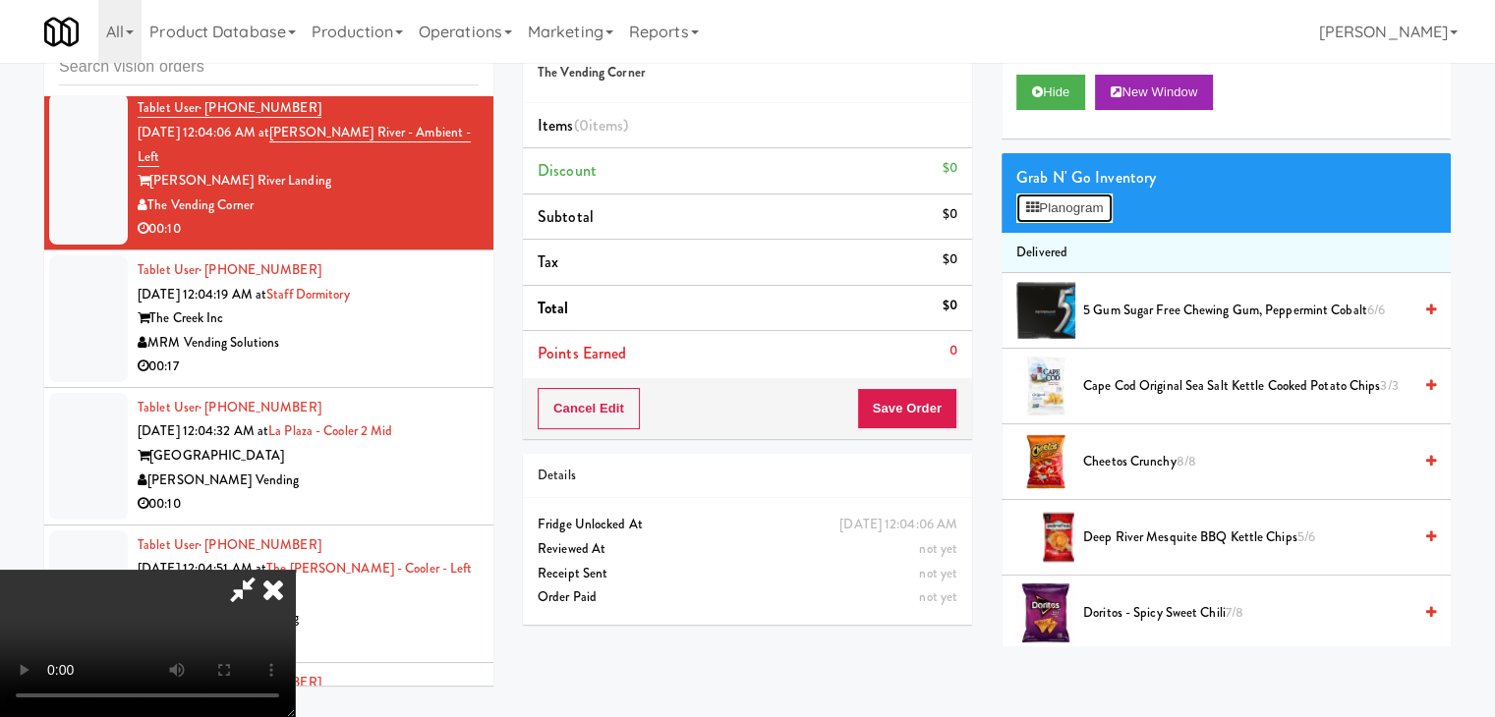
drag, startPoint x: 1073, startPoint y: 204, endPoint x: 1057, endPoint y: 215, distance: 19.1
click at [1073, 204] on button "Planogram" at bounding box center [1064, 208] width 96 height 29
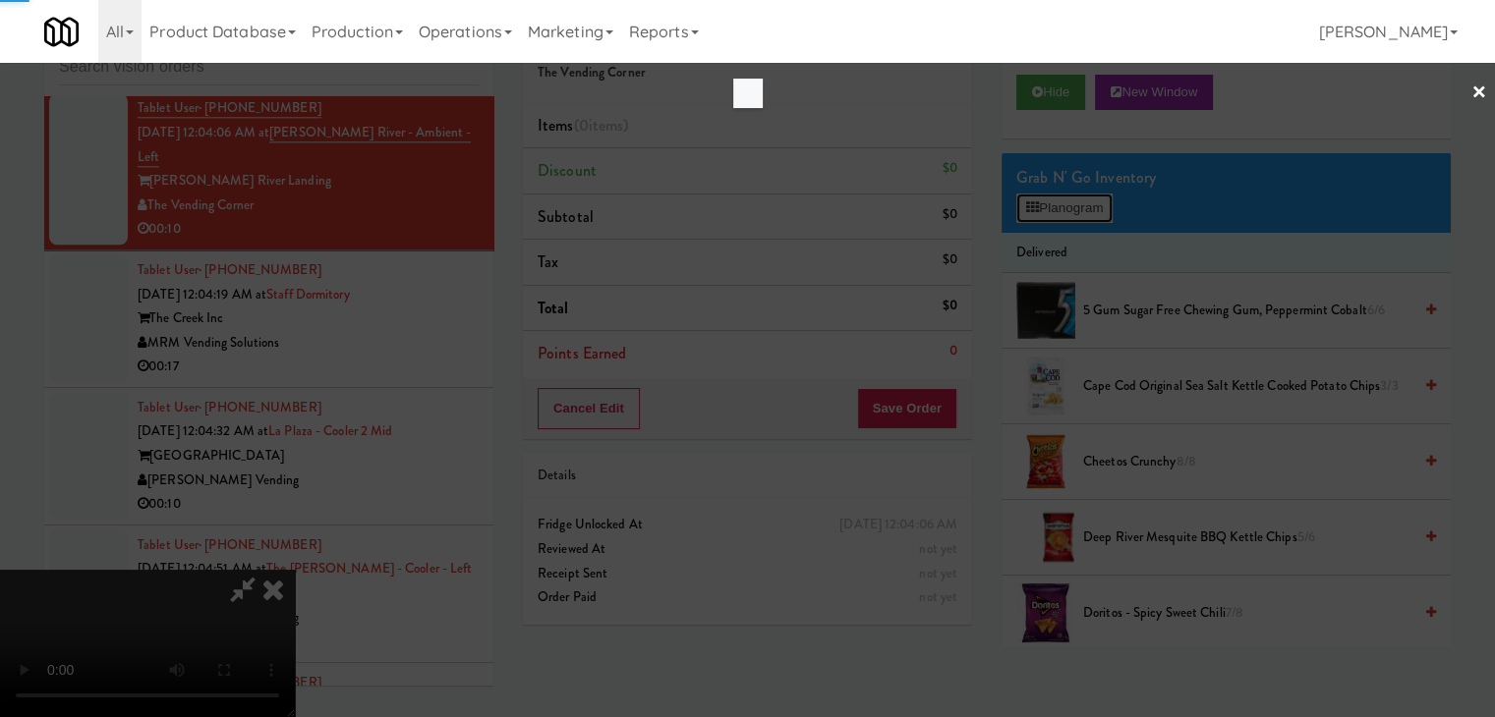
scroll to position [9784, 0]
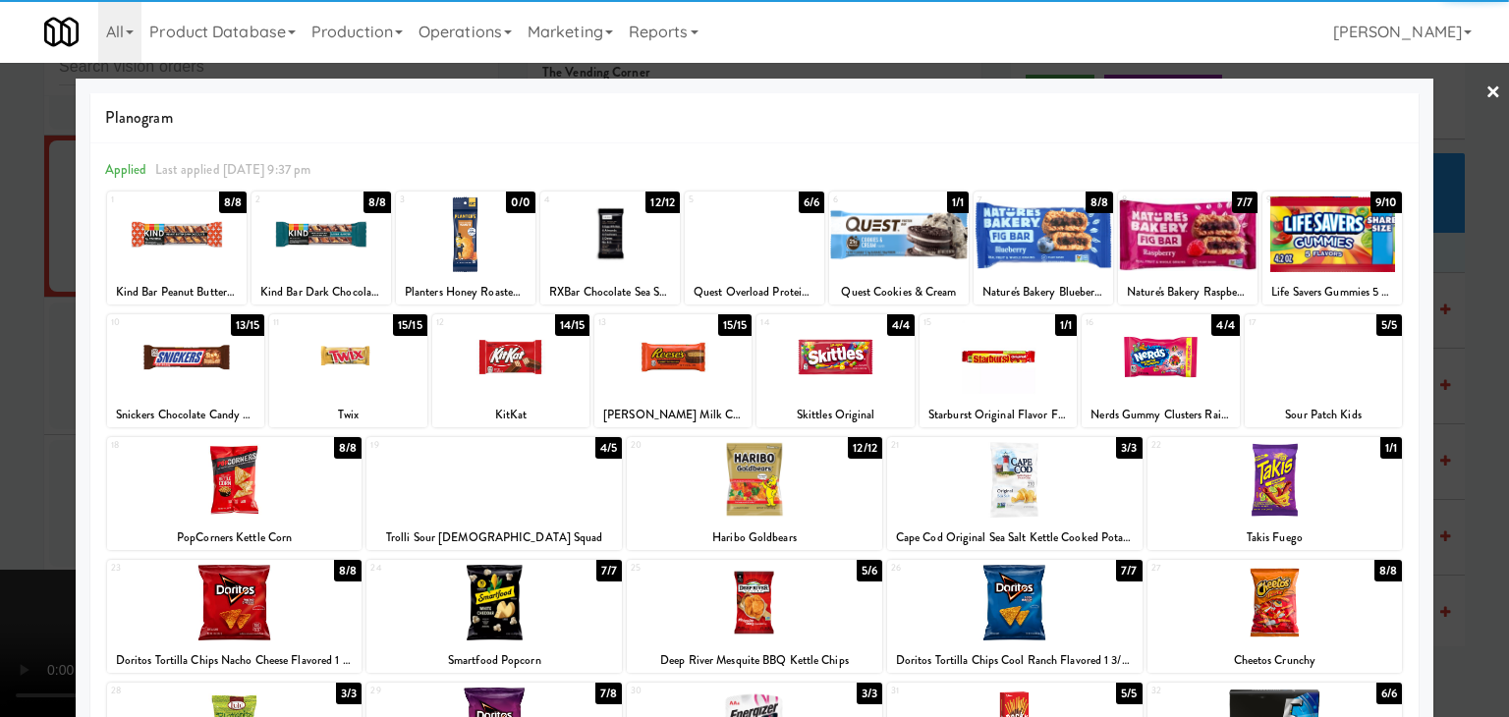
drag, startPoint x: 499, startPoint y: 352, endPoint x: 570, endPoint y: 356, distance: 70.9
click at [504, 353] on div at bounding box center [510, 357] width 157 height 76
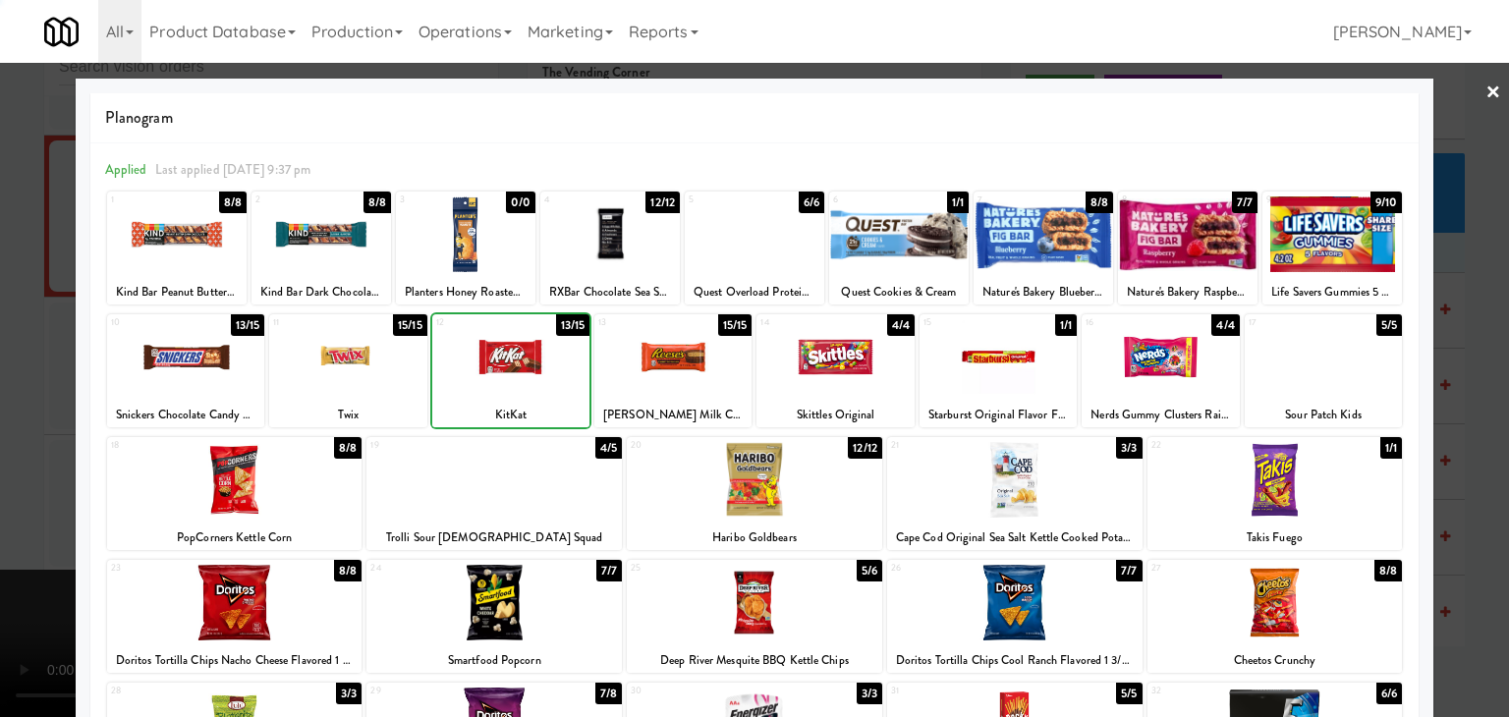
click at [692, 357] on div at bounding box center [673, 357] width 157 height 76
drag, startPoint x: 0, startPoint y: 448, endPoint x: 249, endPoint y: 445, distance: 248.6
click at [4, 448] on div at bounding box center [754, 358] width 1509 height 717
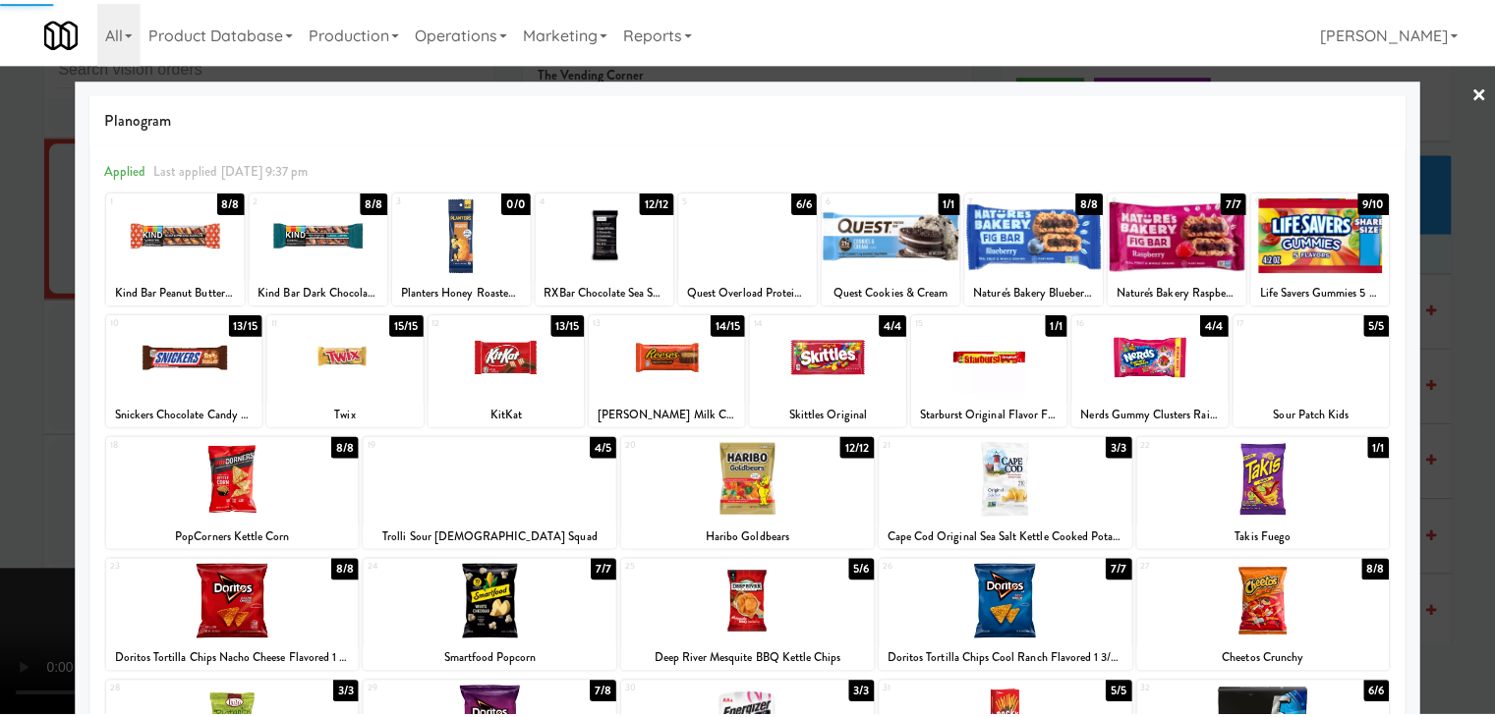
scroll to position [9831, 0]
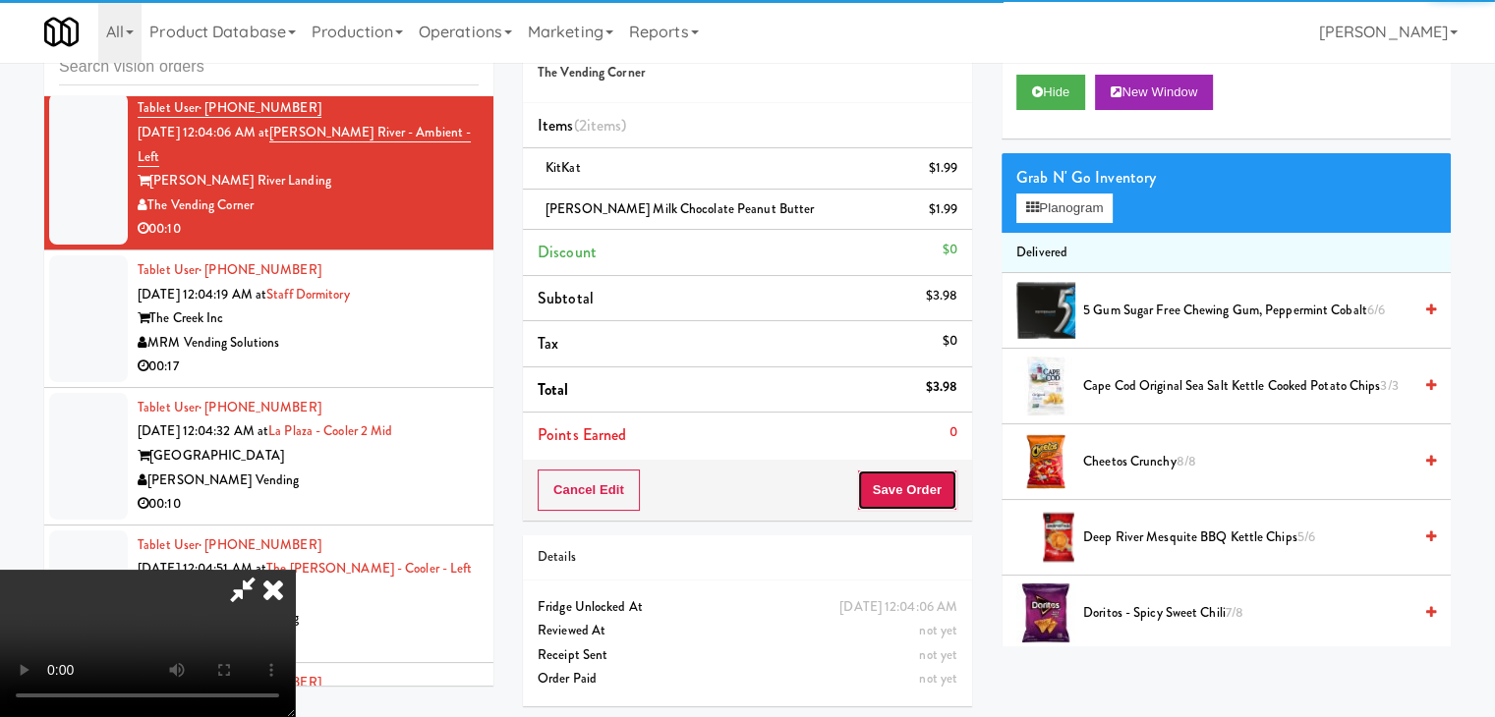
click at [919, 492] on button "Save Order" at bounding box center [907, 490] width 100 height 41
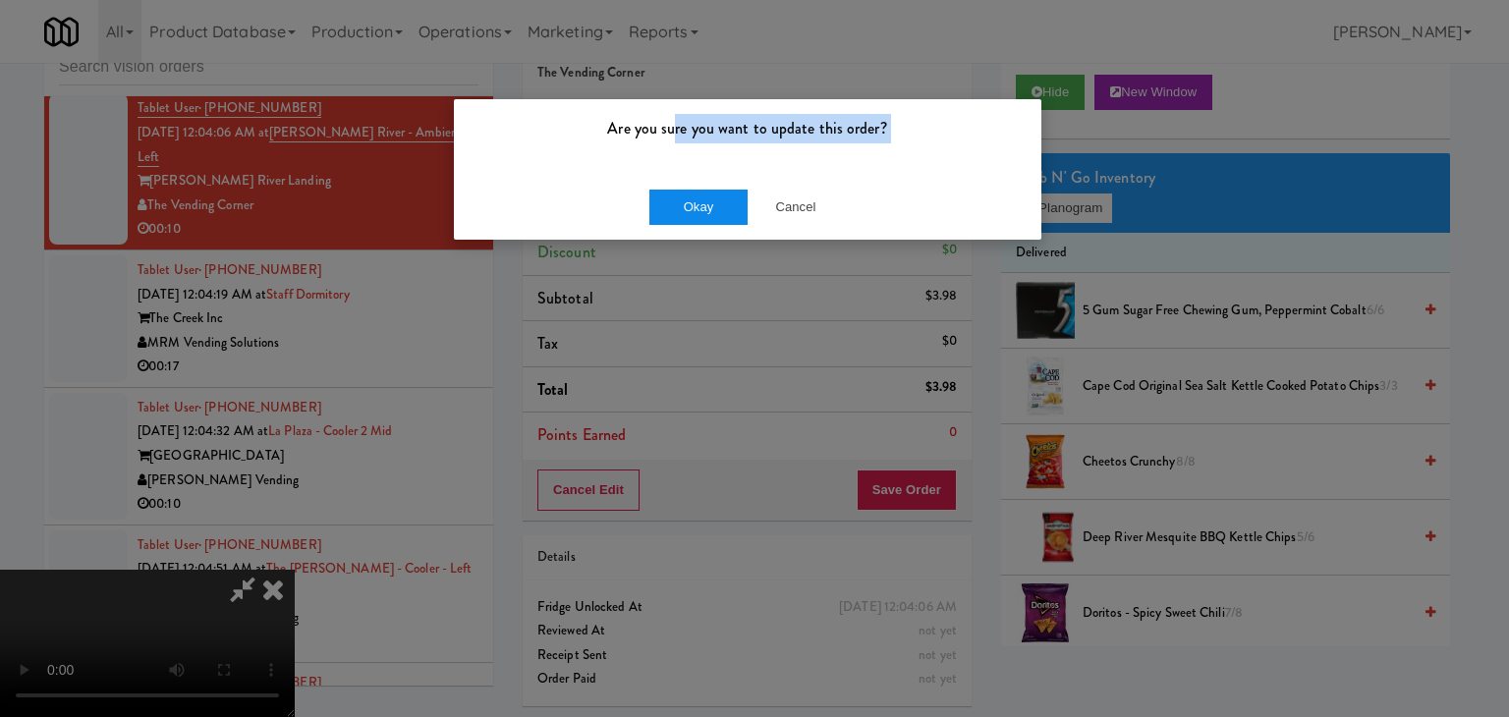
drag, startPoint x: 672, startPoint y: 188, endPoint x: 672, endPoint y: 200, distance: 12.8
click at [672, 195] on div "Are you sure you want to update this order? Okay Cancel" at bounding box center [748, 169] width 590 height 142
click at [672, 201] on button "Okay" at bounding box center [699, 207] width 98 height 35
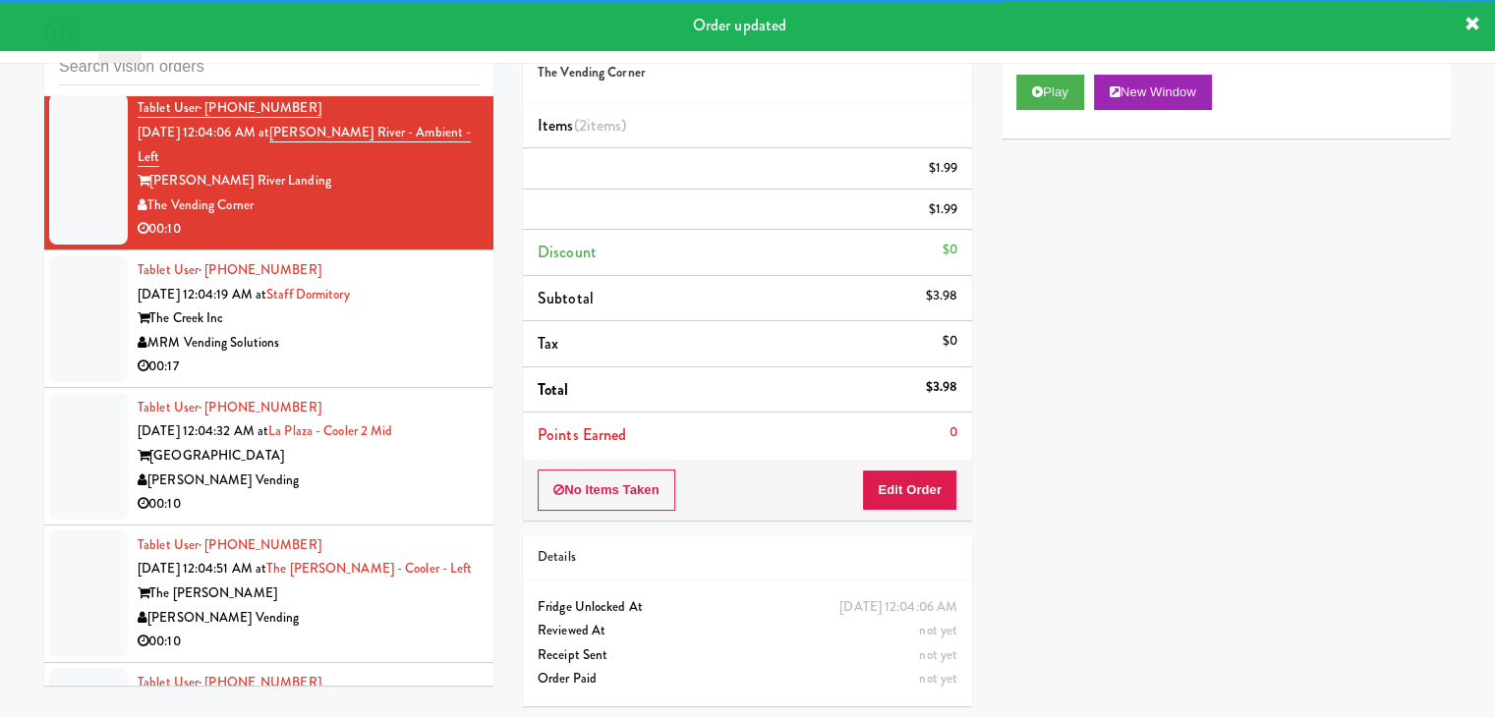
scroll to position [9929, 0]
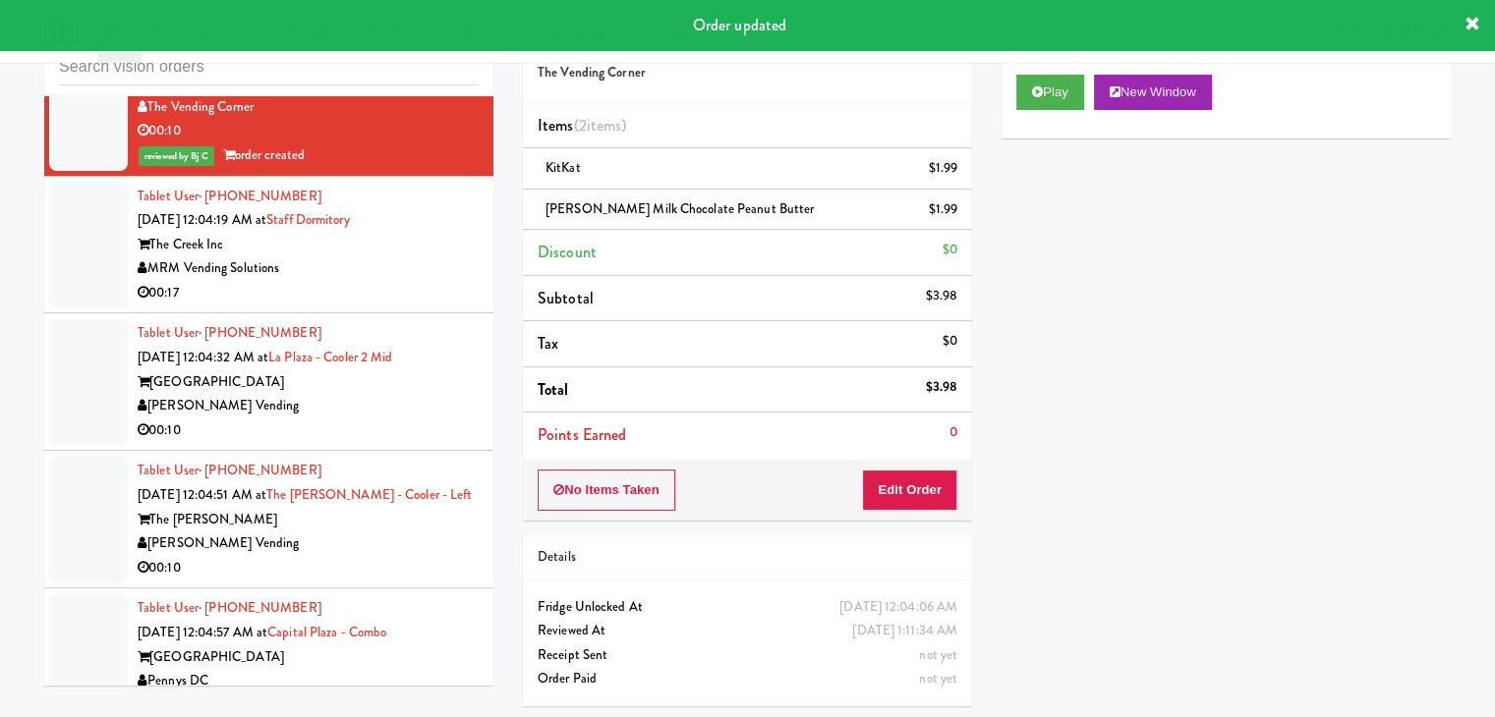
click at [409, 257] on div "The Creek Inc" at bounding box center [308, 245] width 341 height 25
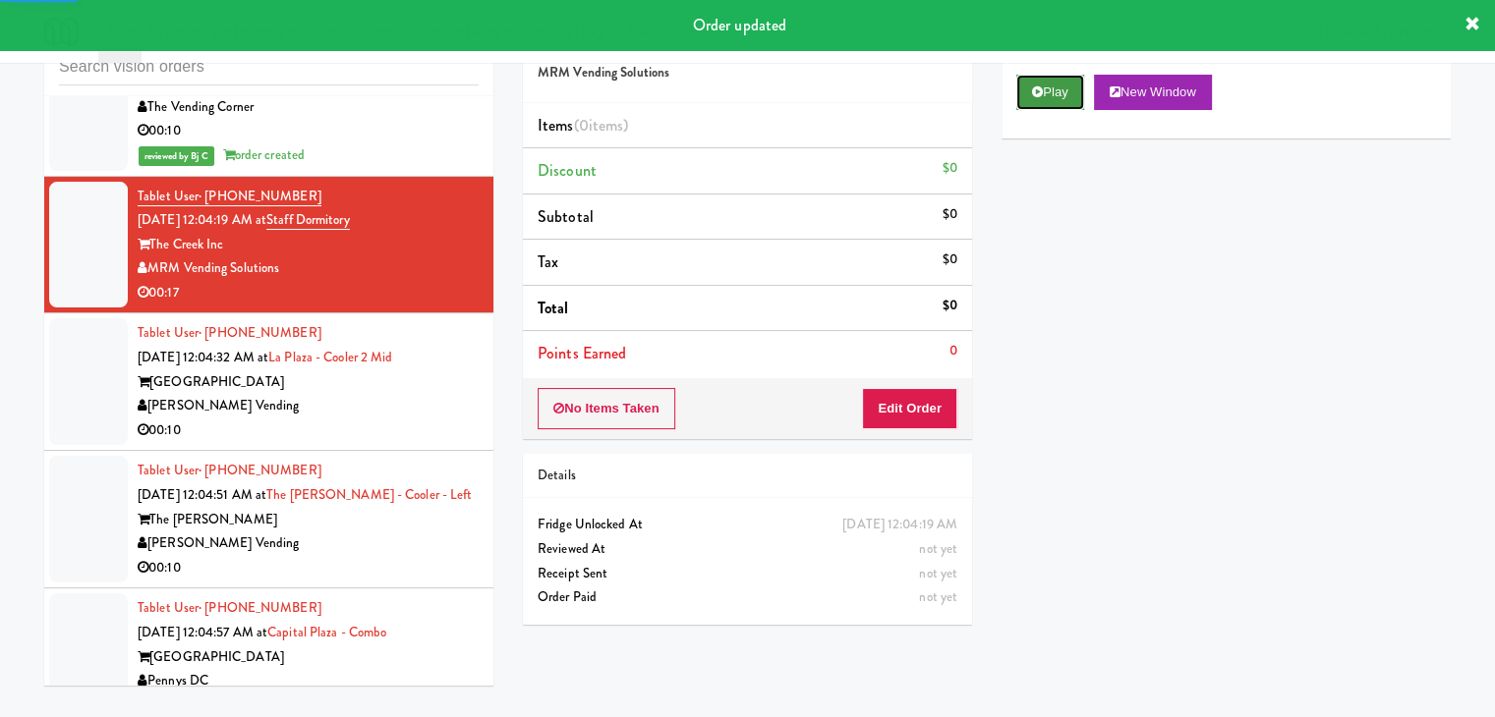
click at [1034, 85] on icon at bounding box center [1037, 91] width 11 height 13
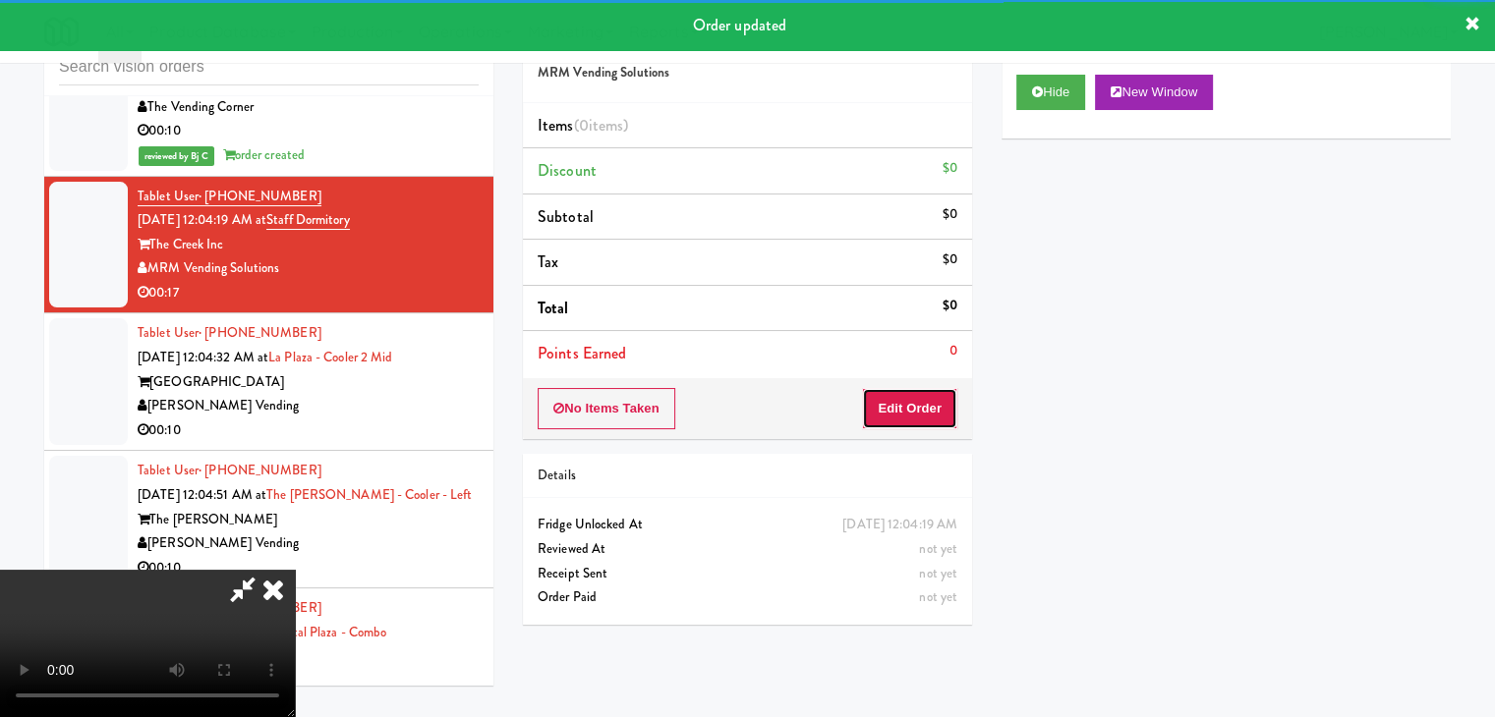
click at [908, 402] on button "Edit Order" at bounding box center [909, 408] width 95 height 41
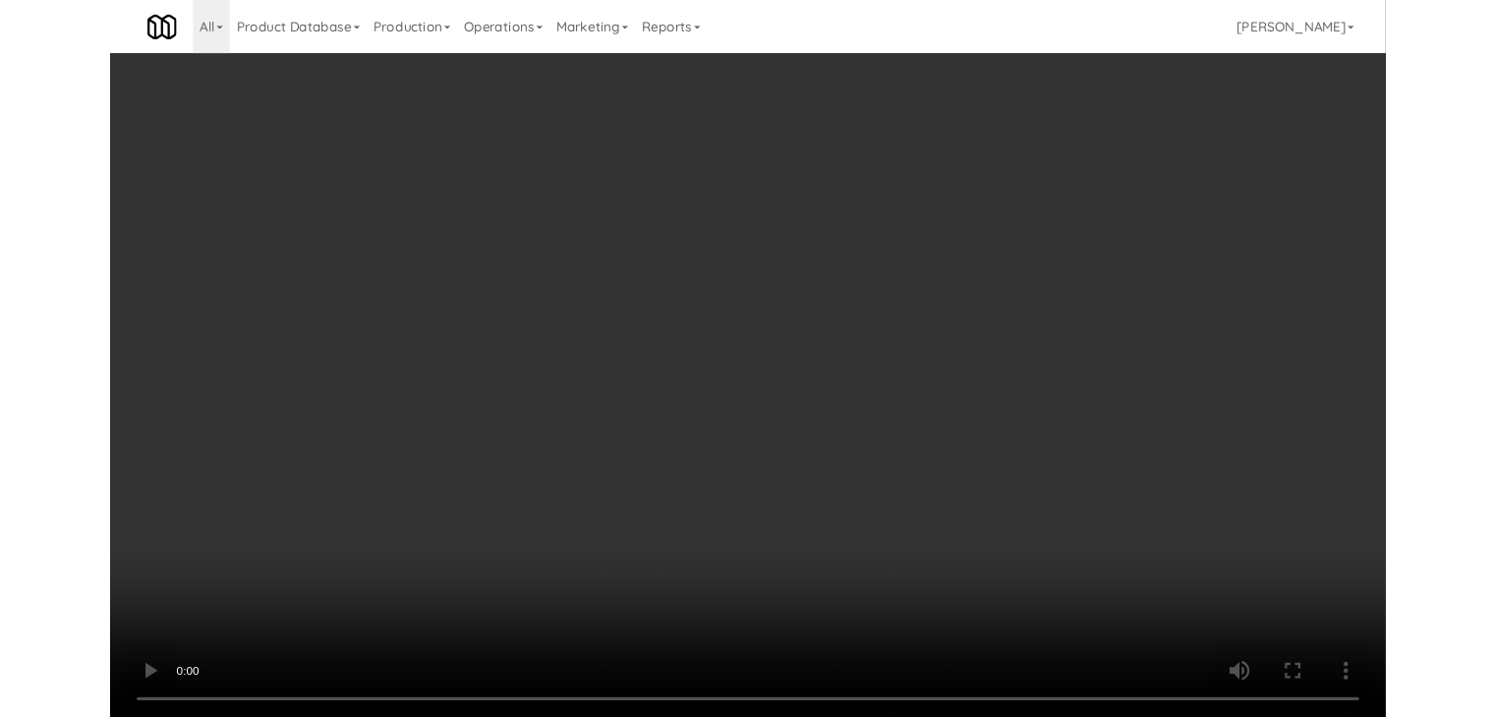
scroll to position [9881, 0]
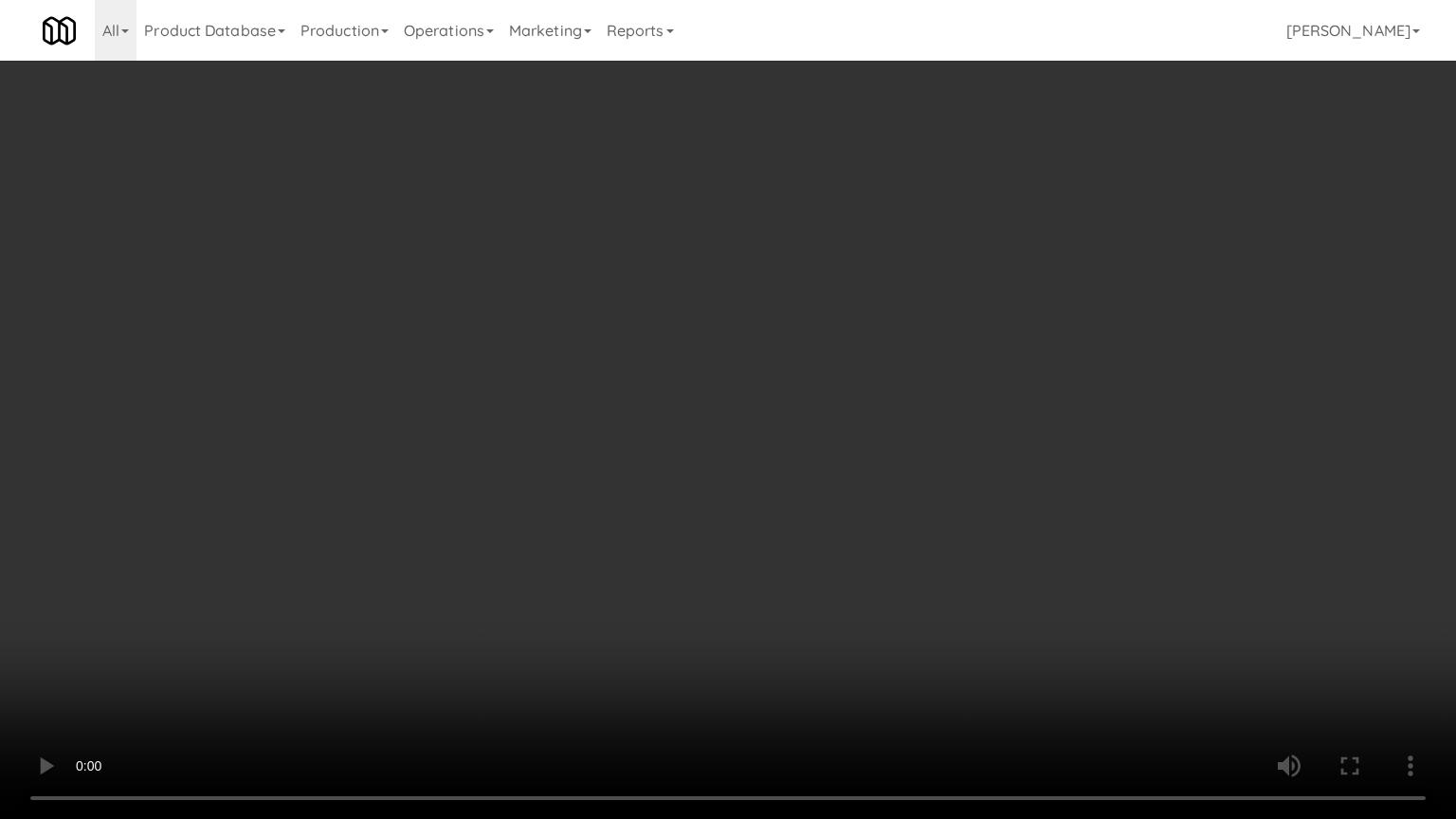
click at [718, 571] on video at bounding box center [728, 409] width 1456 height 819
click at [718, 570] on video at bounding box center [728, 409] width 1456 height 819
click at [787, 508] on video at bounding box center [728, 409] width 1456 height 819
click at [787, 505] on video at bounding box center [728, 409] width 1456 height 819
click at [801, 484] on video at bounding box center [728, 409] width 1456 height 819
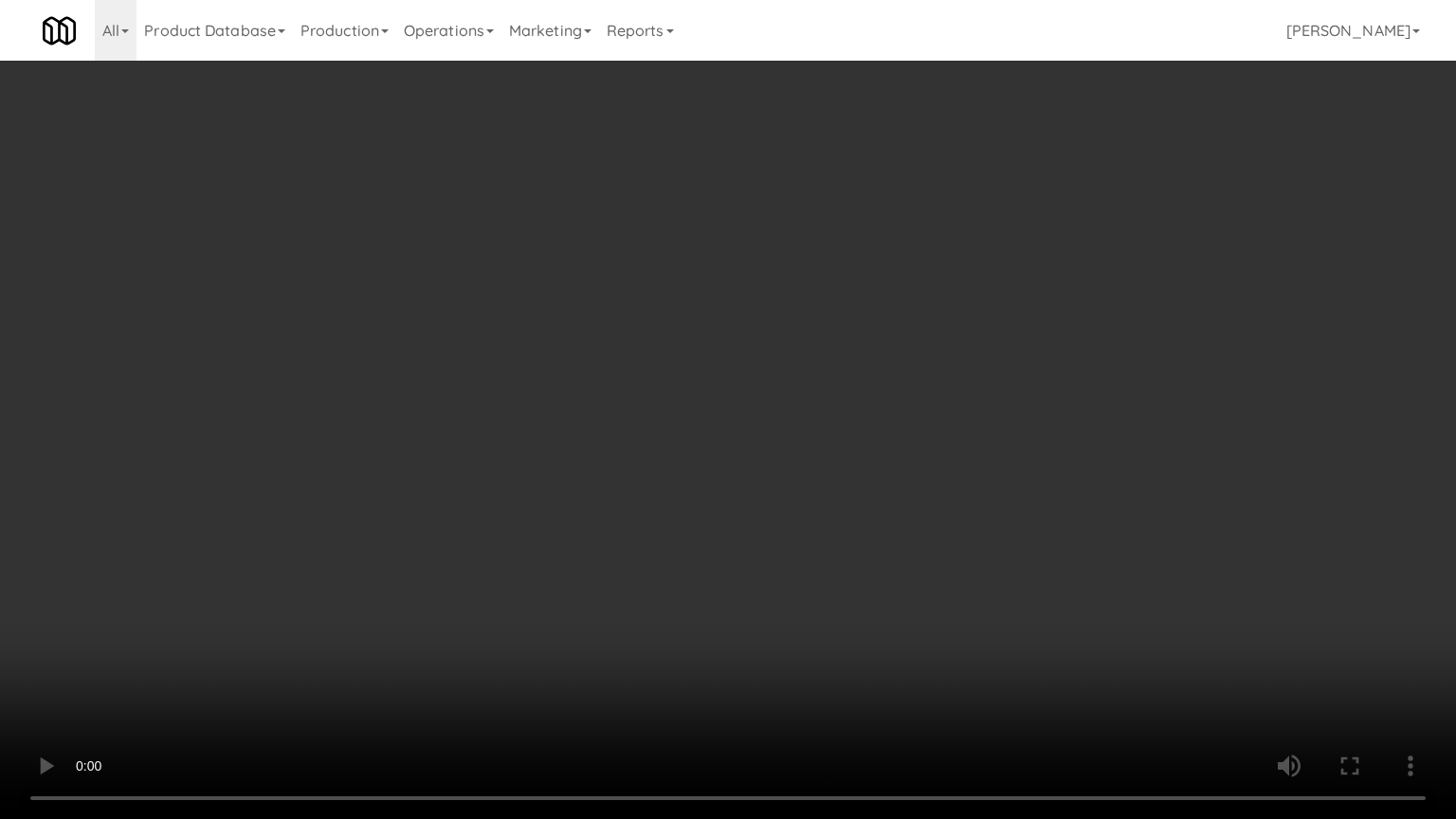
click at [808, 481] on video at bounding box center [728, 409] width 1456 height 819
click at [913, 360] on video at bounding box center [728, 409] width 1456 height 819
drag, startPoint x: 900, startPoint y: 371, endPoint x: 886, endPoint y: 377, distance: 15.2
click at [899, 371] on video at bounding box center [728, 409] width 1456 height 819
click at [914, 378] on video at bounding box center [728, 409] width 1456 height 819
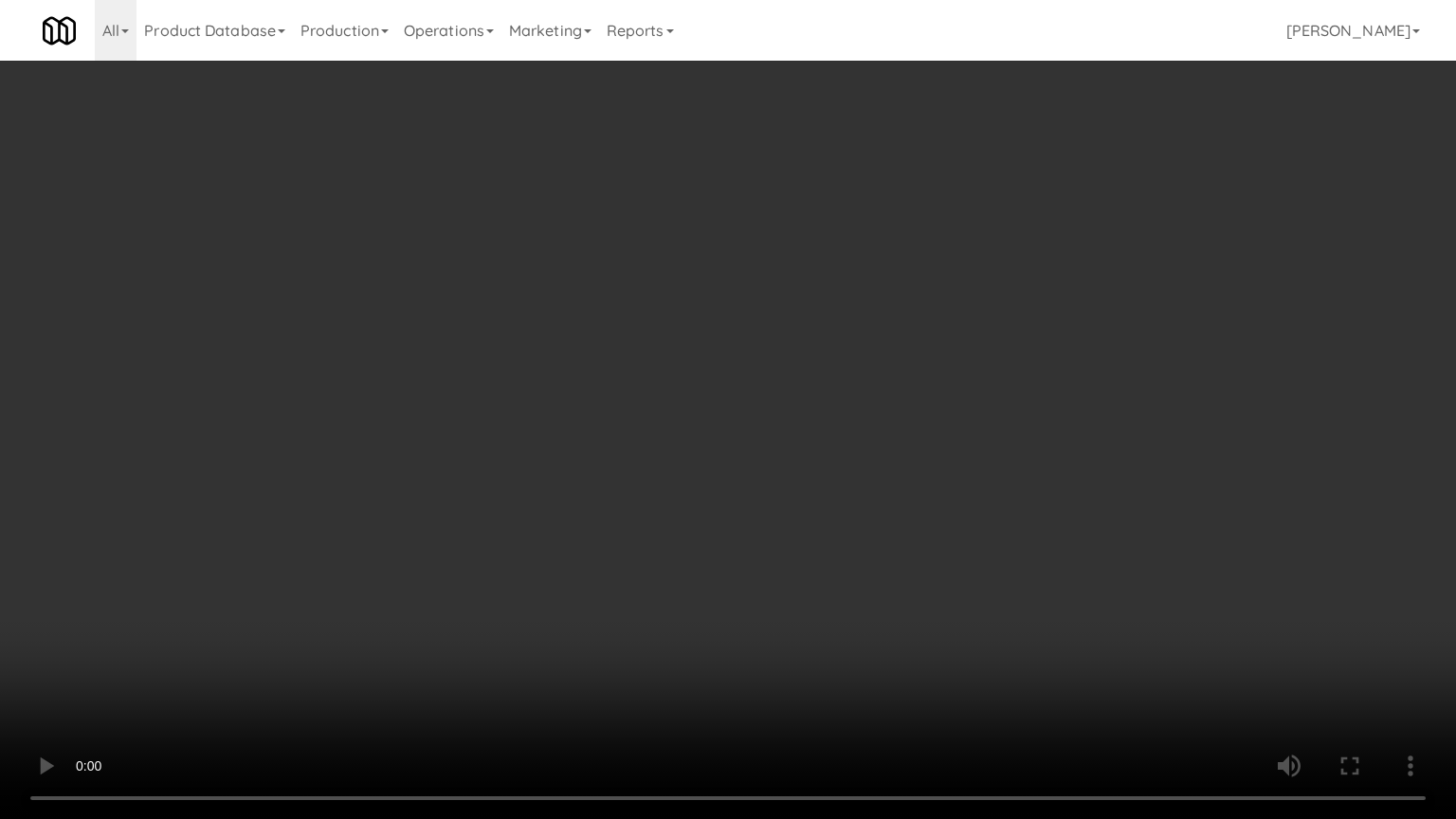
click at [914, 383] on video at bounding box center [728, 409] width 1456 height 819
click at [914, 380] on video at bounding box center [728, 409] width 1456 height 819
click at [906, 356] on video at bounding box center [728, 409] width 1456 height 819
click at [905, 354] on video at bounding box center [728, 409] width 1456 height 819
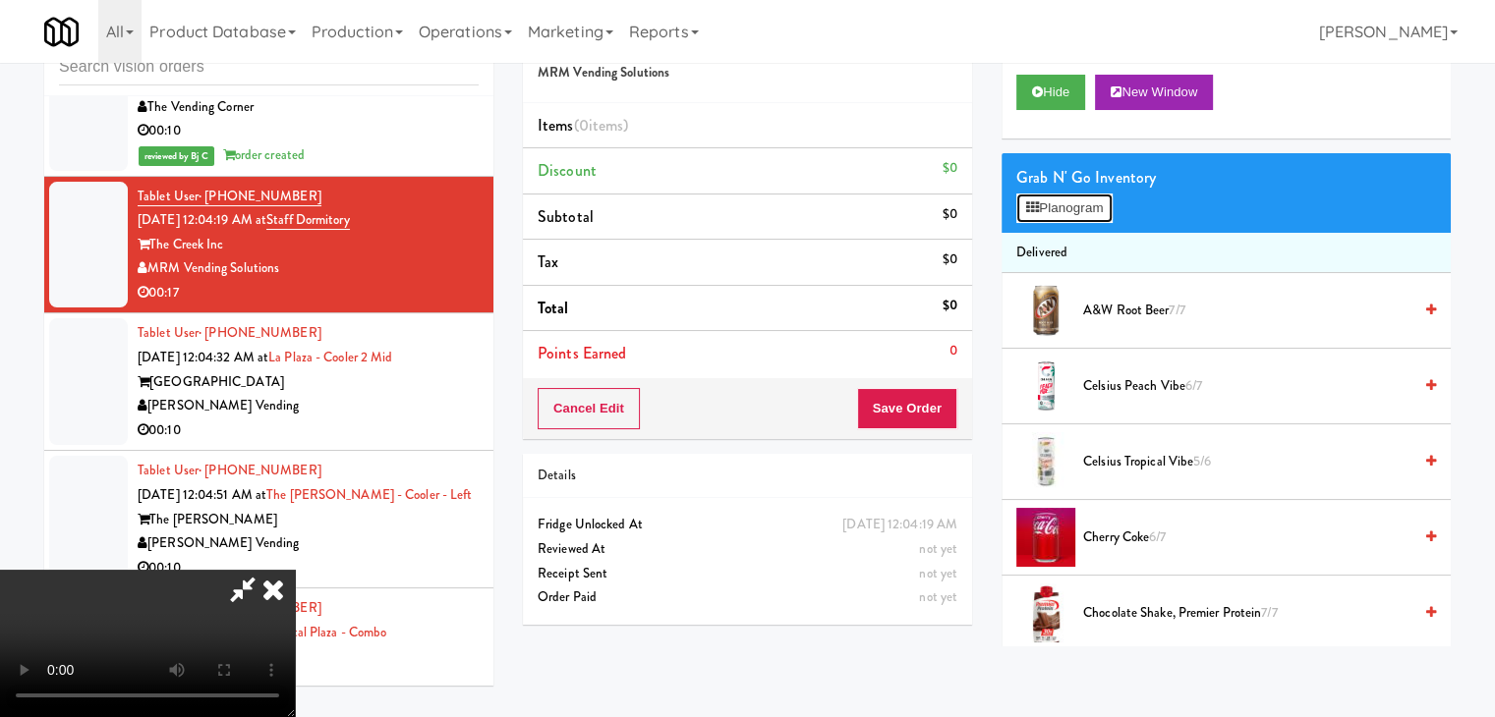
click at [1061, 209] on button "Planogram" at bounding box center [1064, 208] width 96 height 29
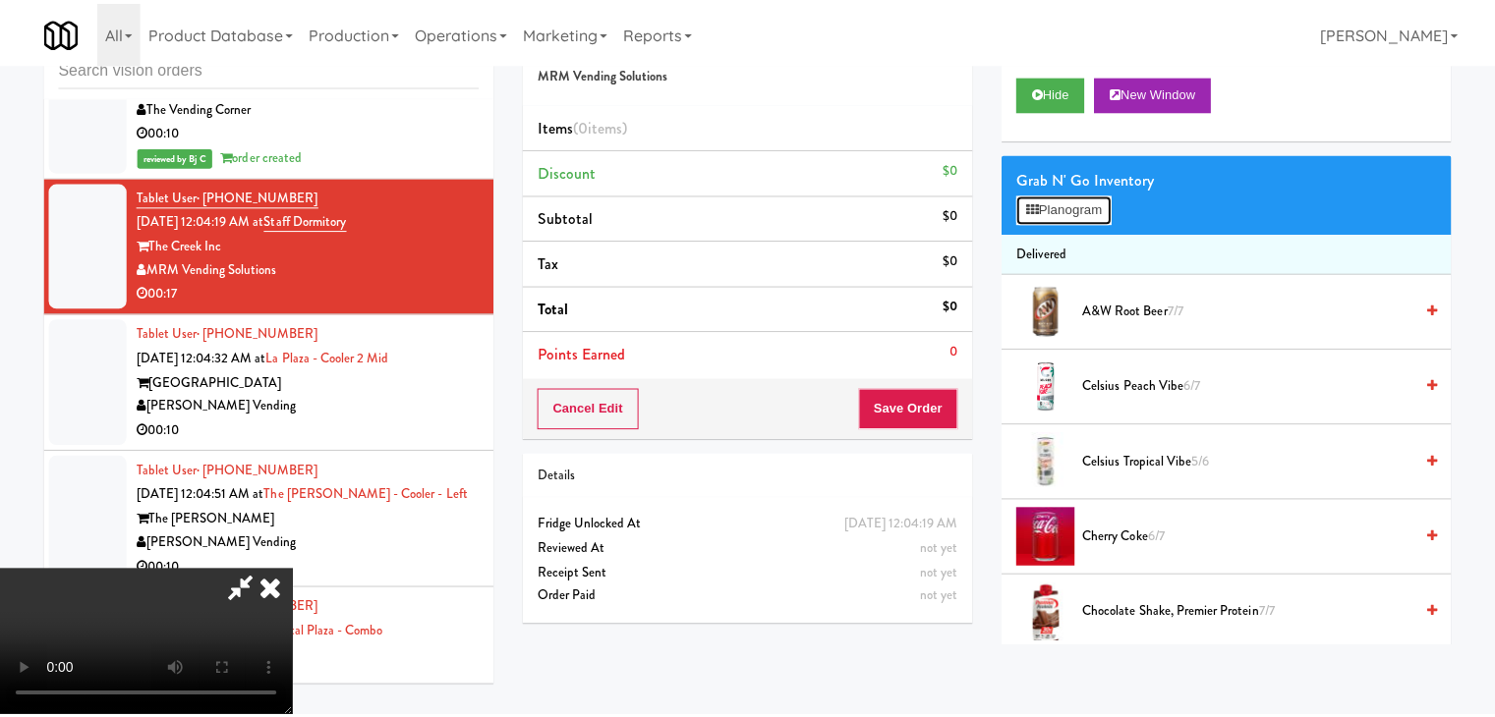
scroll to position [9881, 0]
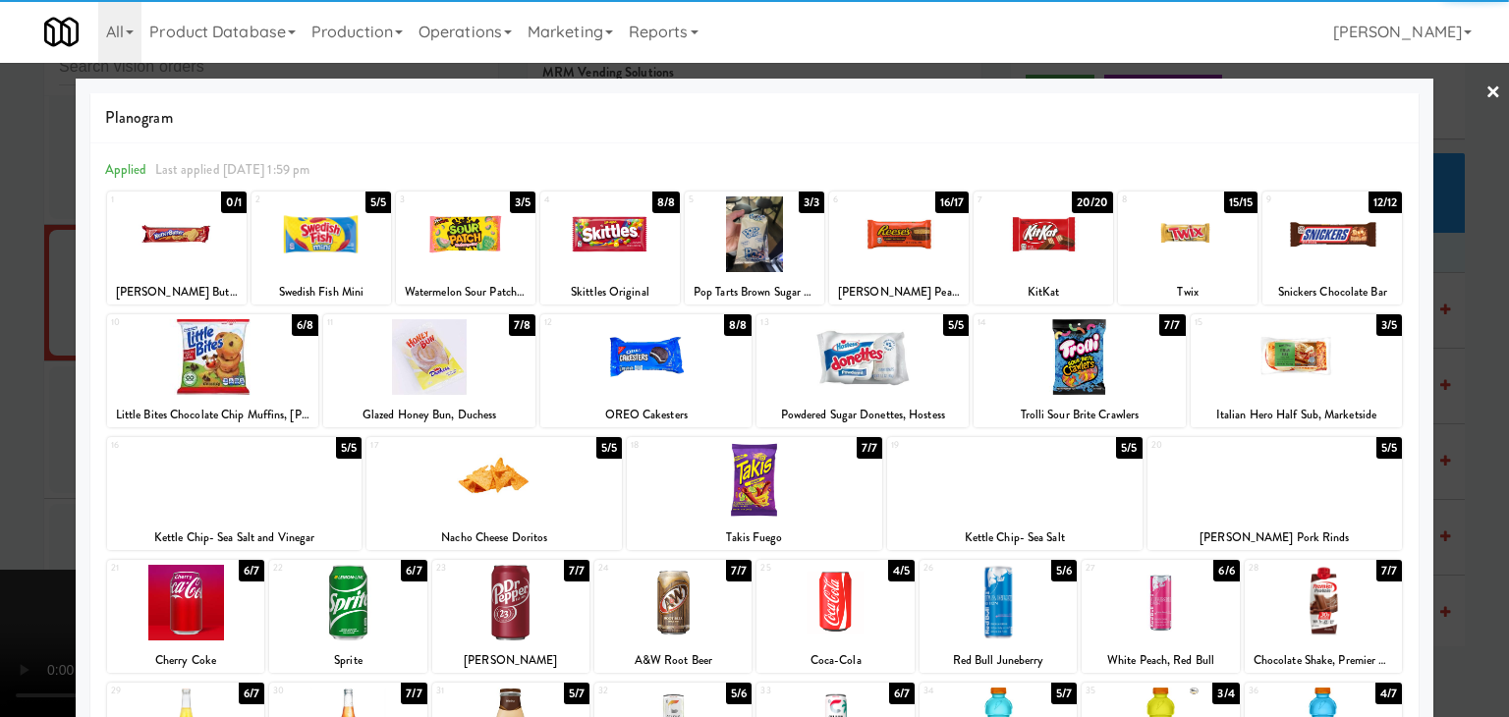
click at [216, 370] on div at bounding box center [213, 357] width 212 height 76
click at [889, 249] on div at bounding box center [899, 235] width 140 height 76
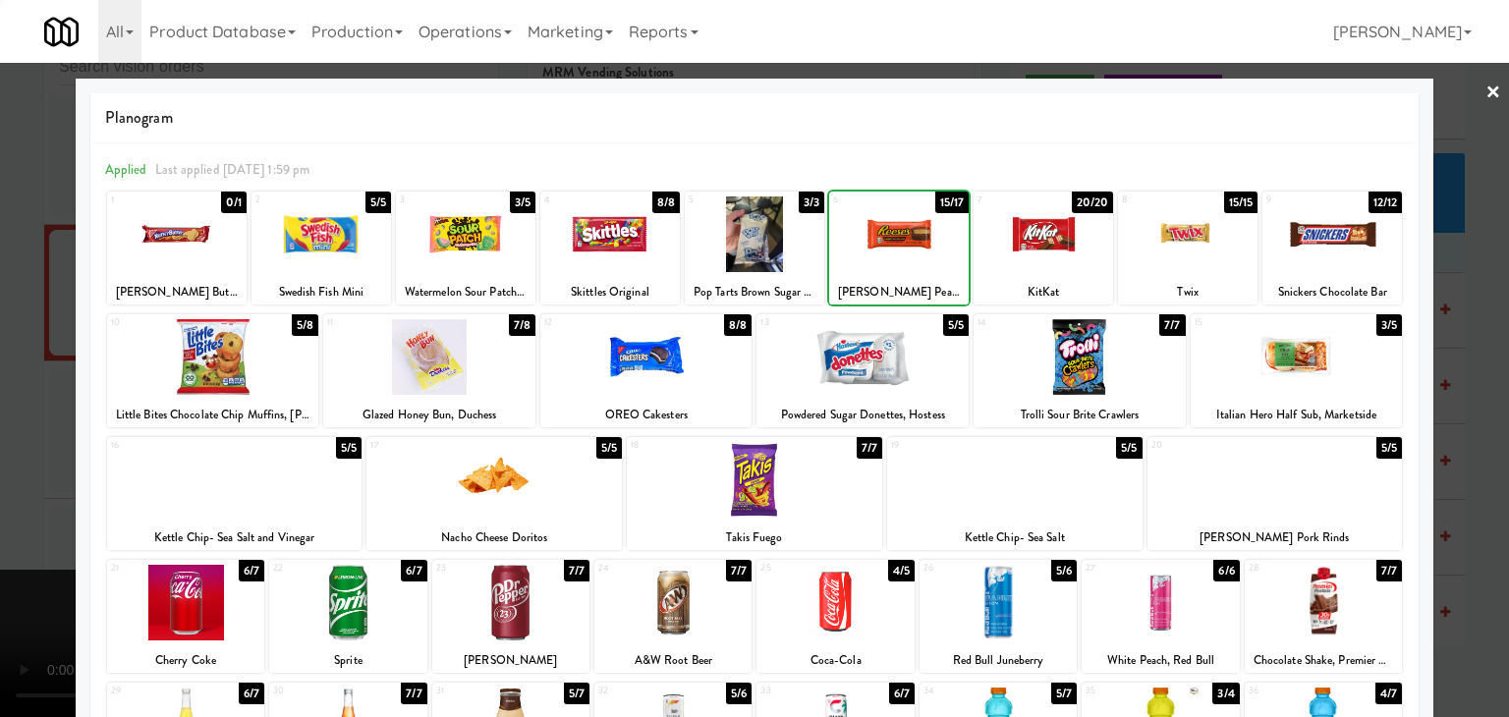
drag, startPoint x: 0, startPoint y: 332, endPoint x: 203, endPoint y: 331, distance: 203.4
click at [1, 332] on div at bounding box center [754, 358] width 1509 height 717
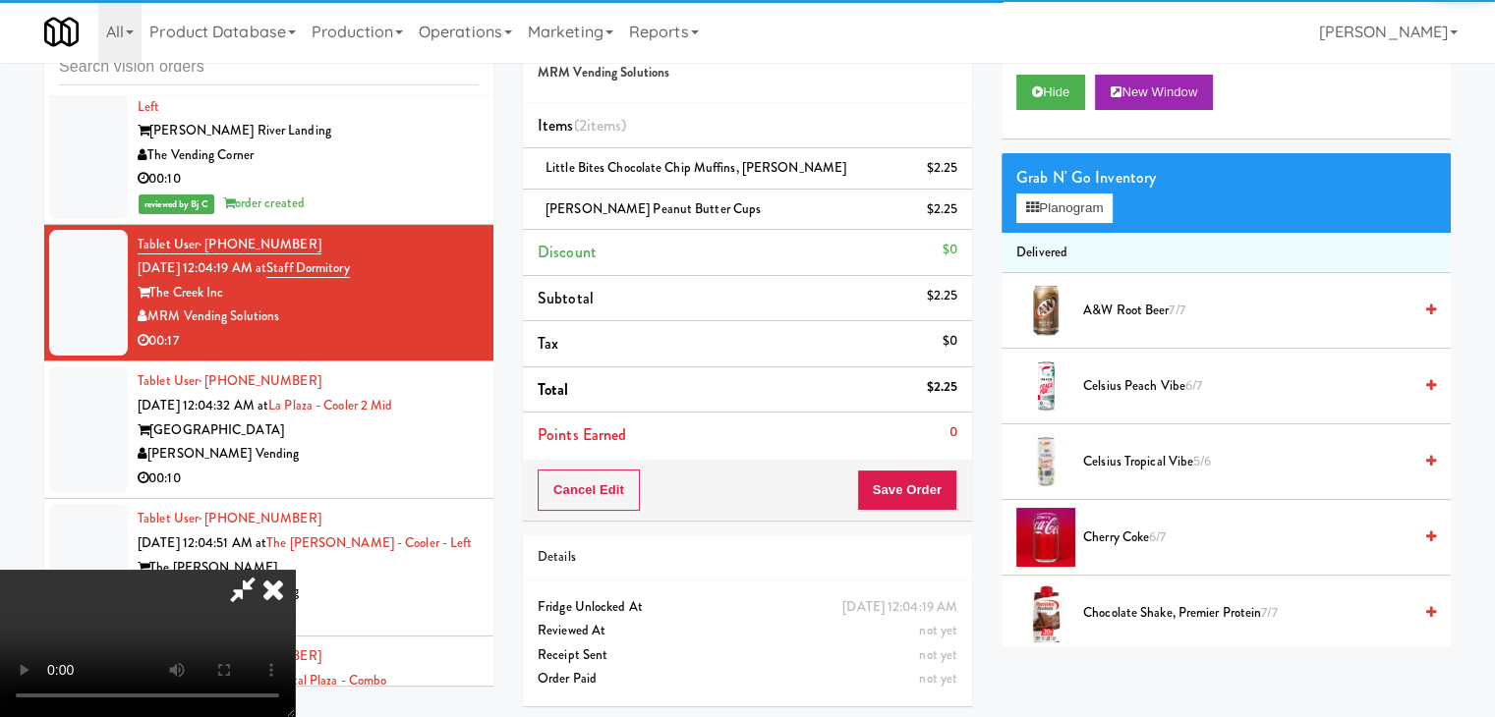
scroll to position [9929, 0]
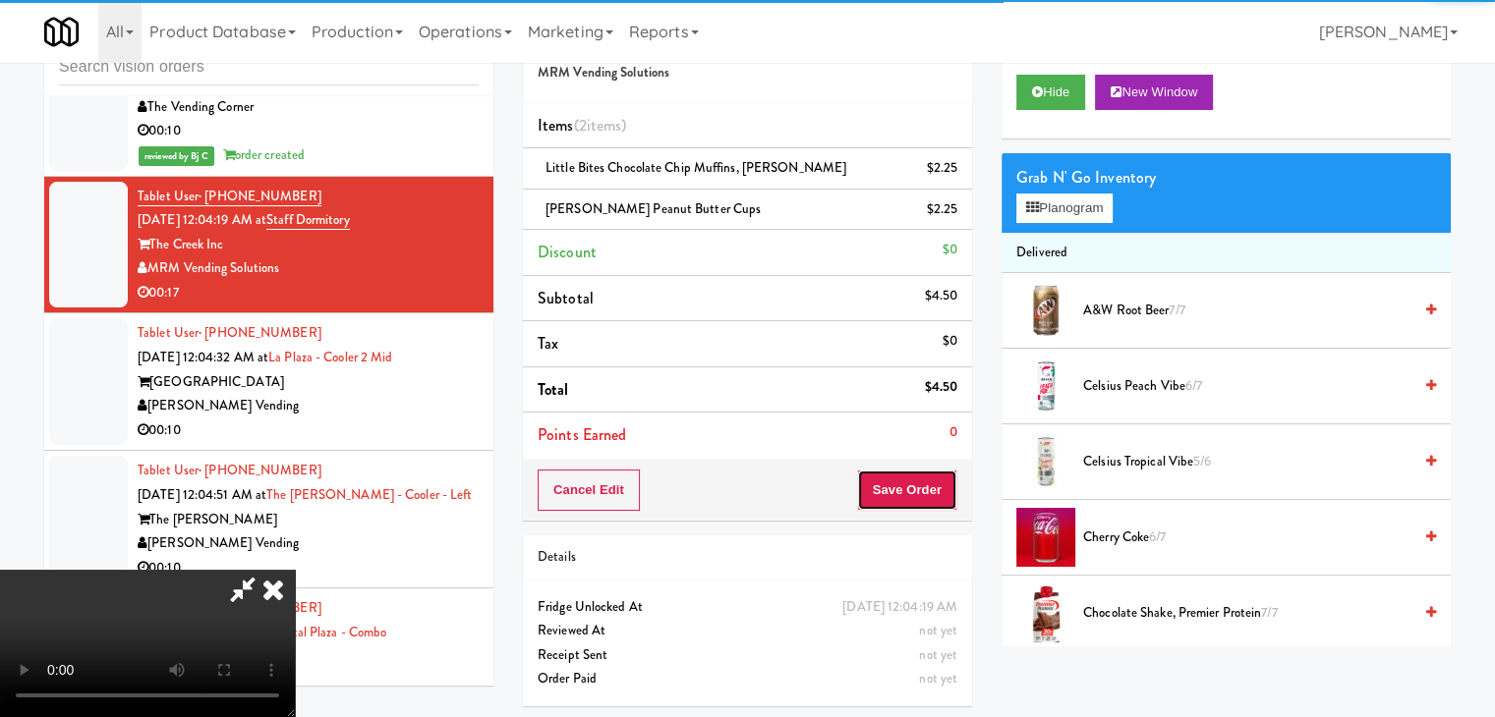
click at [917, 505] on button "Save Order" at bounding box center [907, 490] width 100 height 41
click at [920, 503] on button "Save Order" at bounding box center [907, 490] width 100 height 41
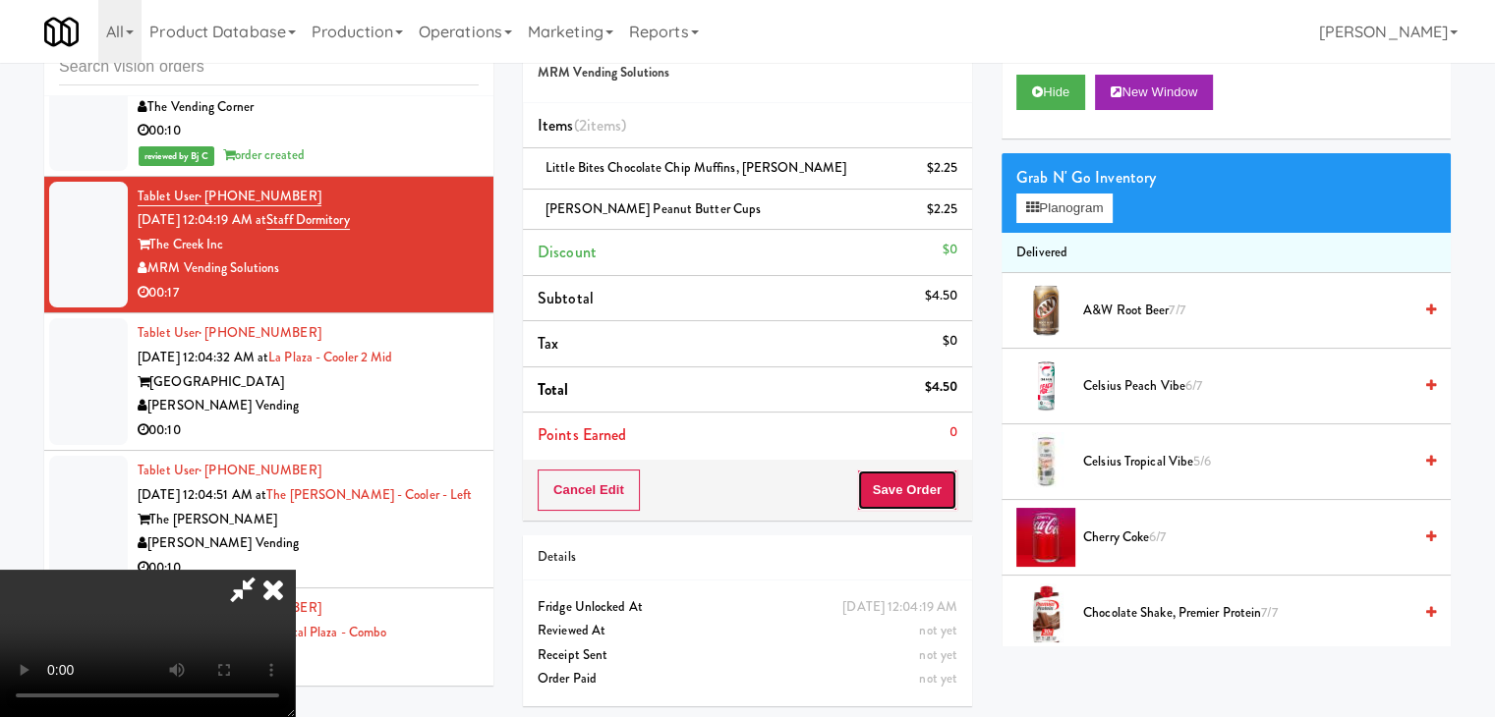
click at [918, 499] on button "Save Order" at bounding box center [907, 490] width 100 height 41
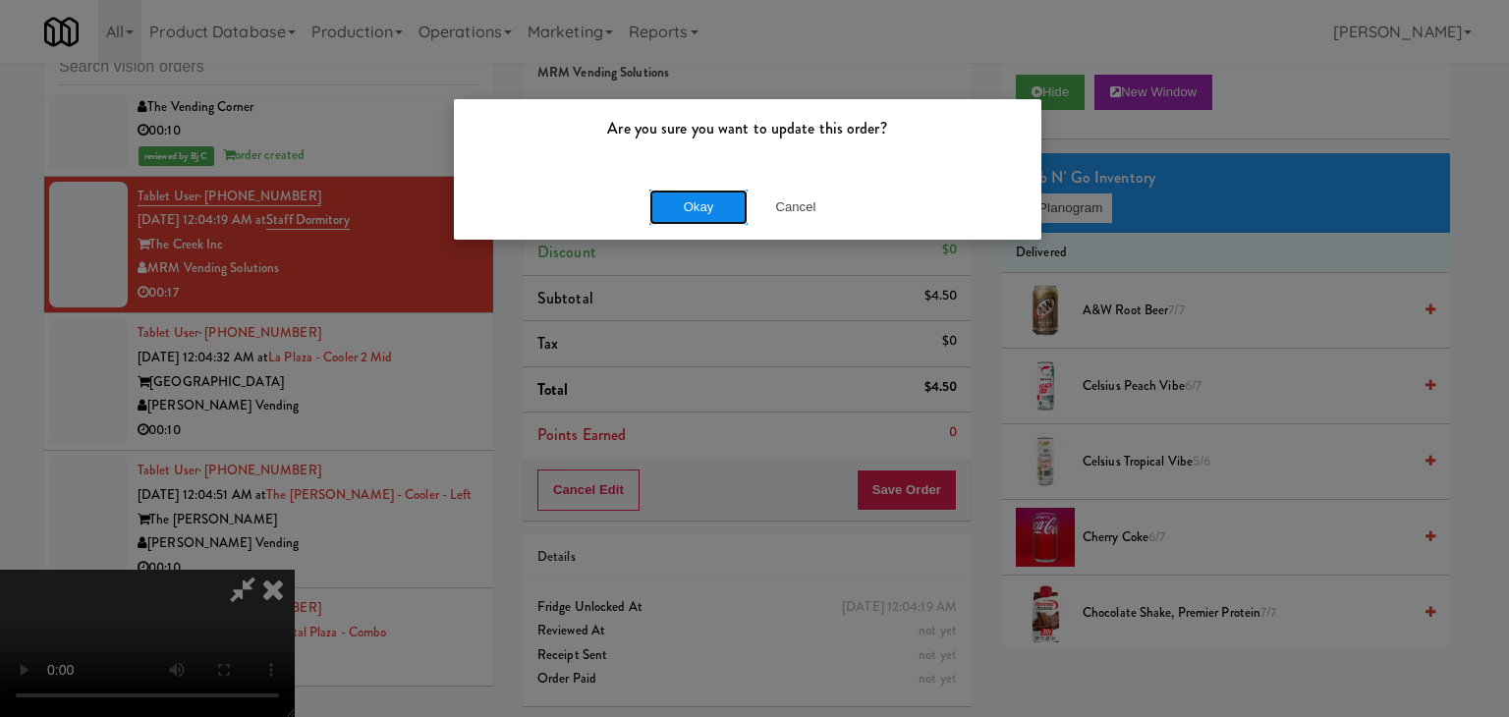
click at [712, 203] on button "Okay" at bounding box center [699, 207] width 98 height 35
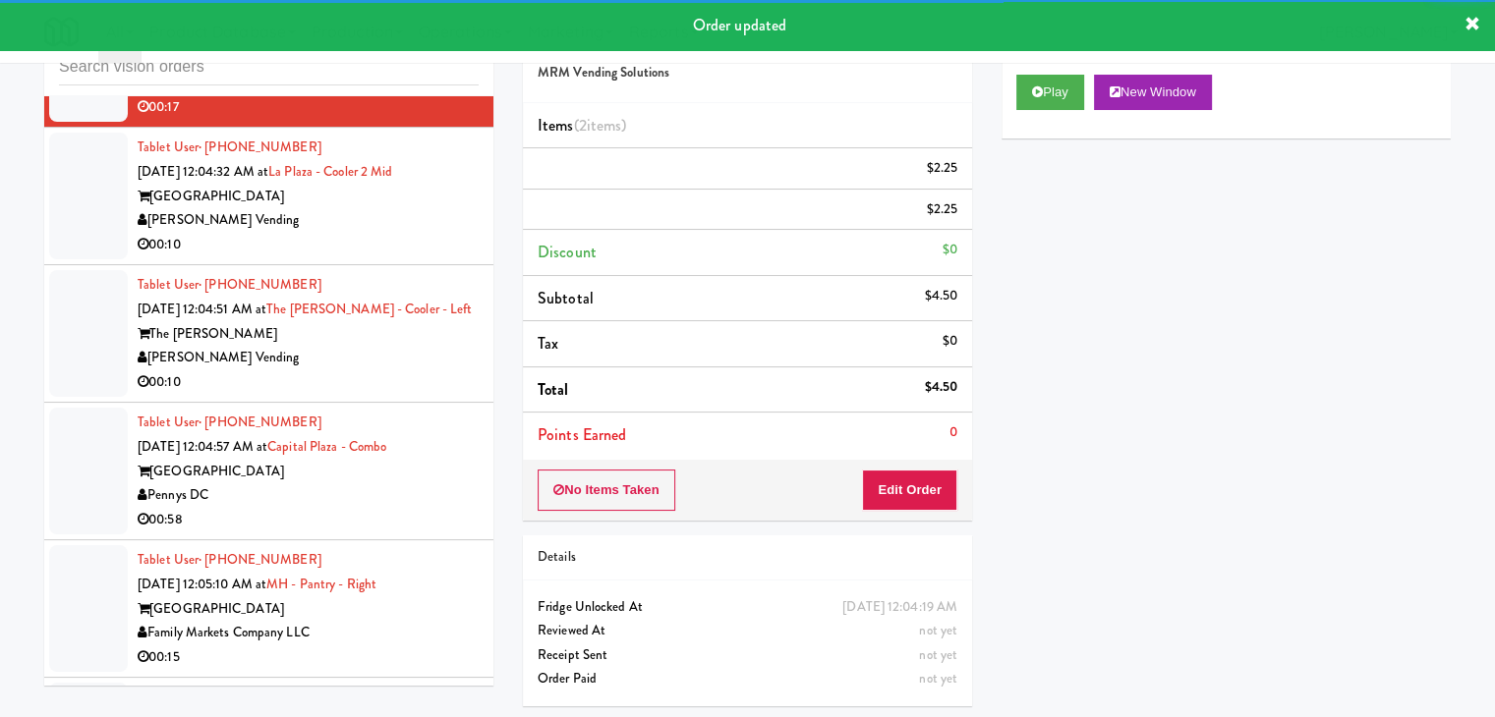
scroll to position [10126, 0]
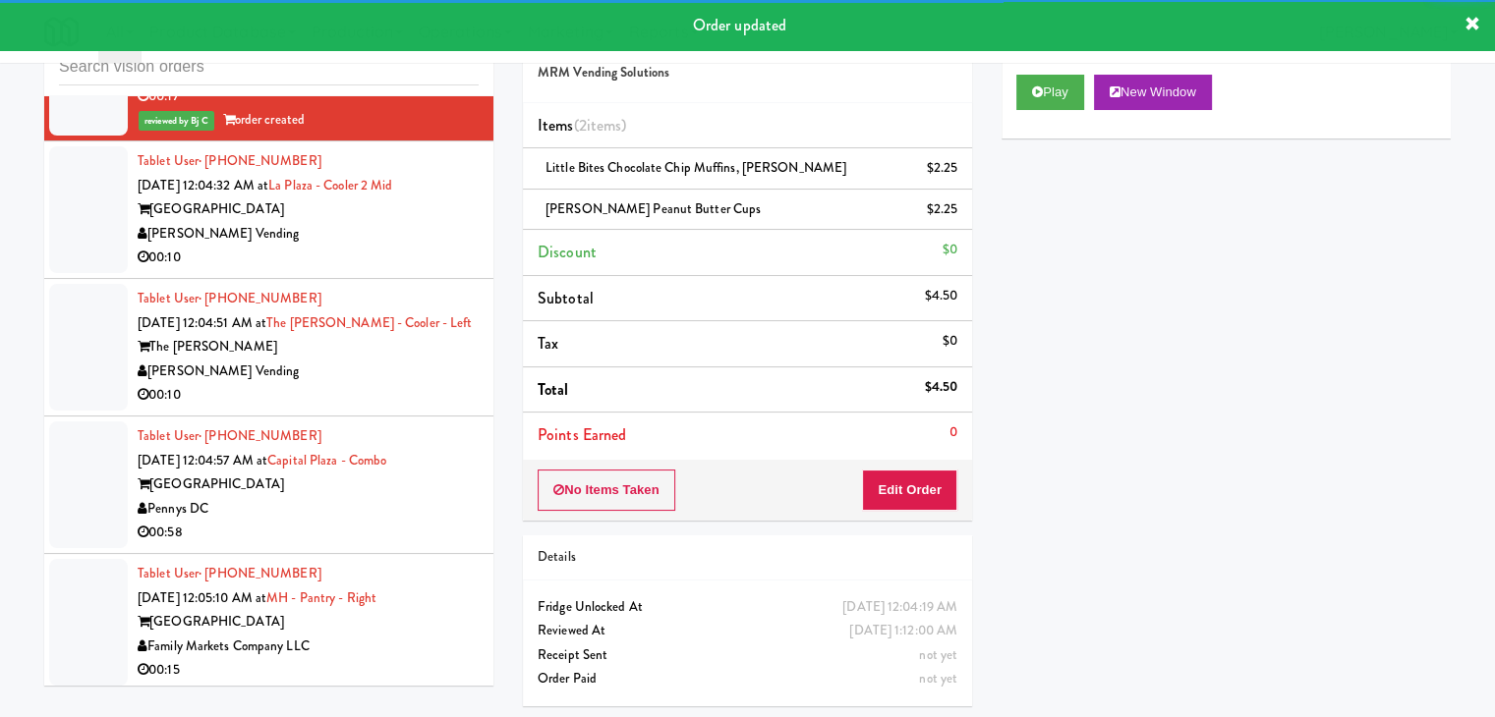
click at [375, 247] on div "[PERSON_NAME] Vending" at bounding box center [308, 234] width 341 height 25
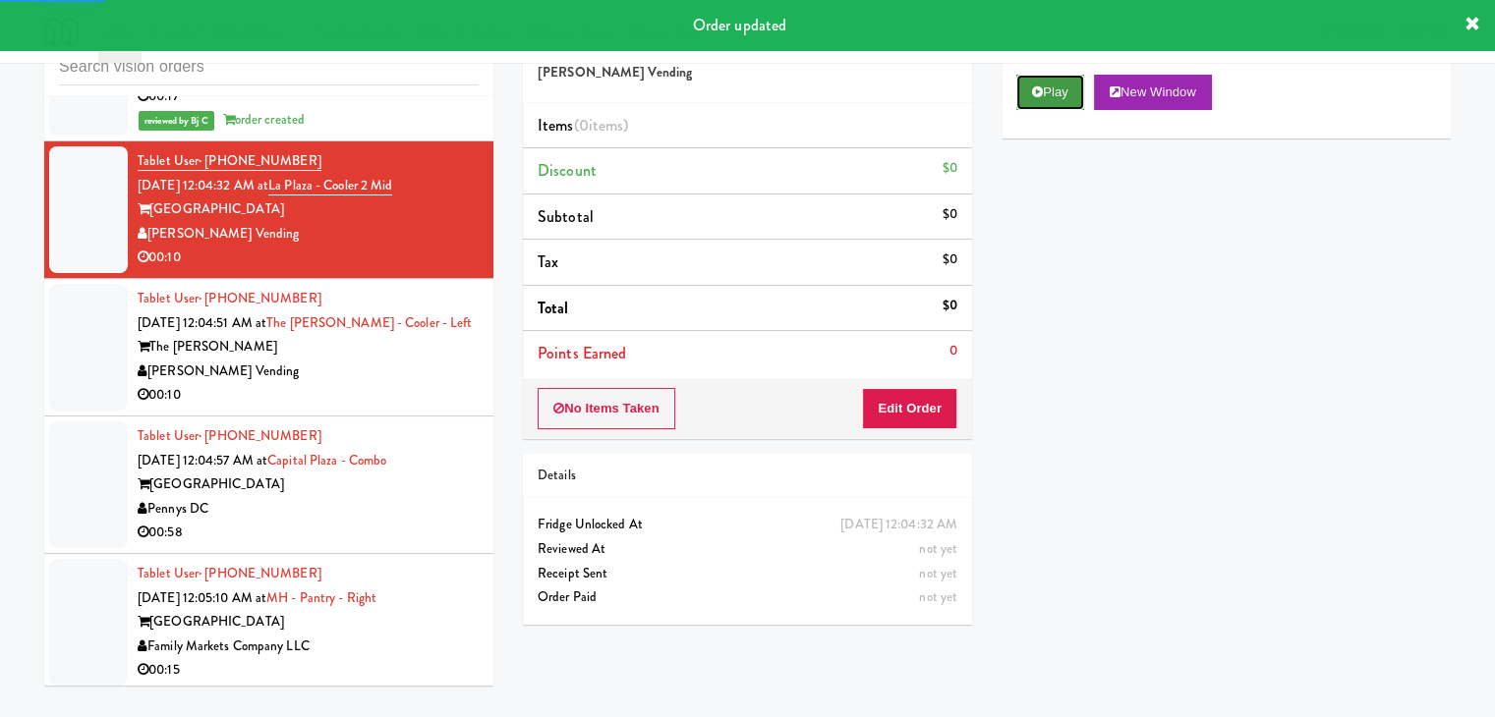
click at [1063, 103] on button "Play" at bounding box center [1050, 92] width 68 height 35
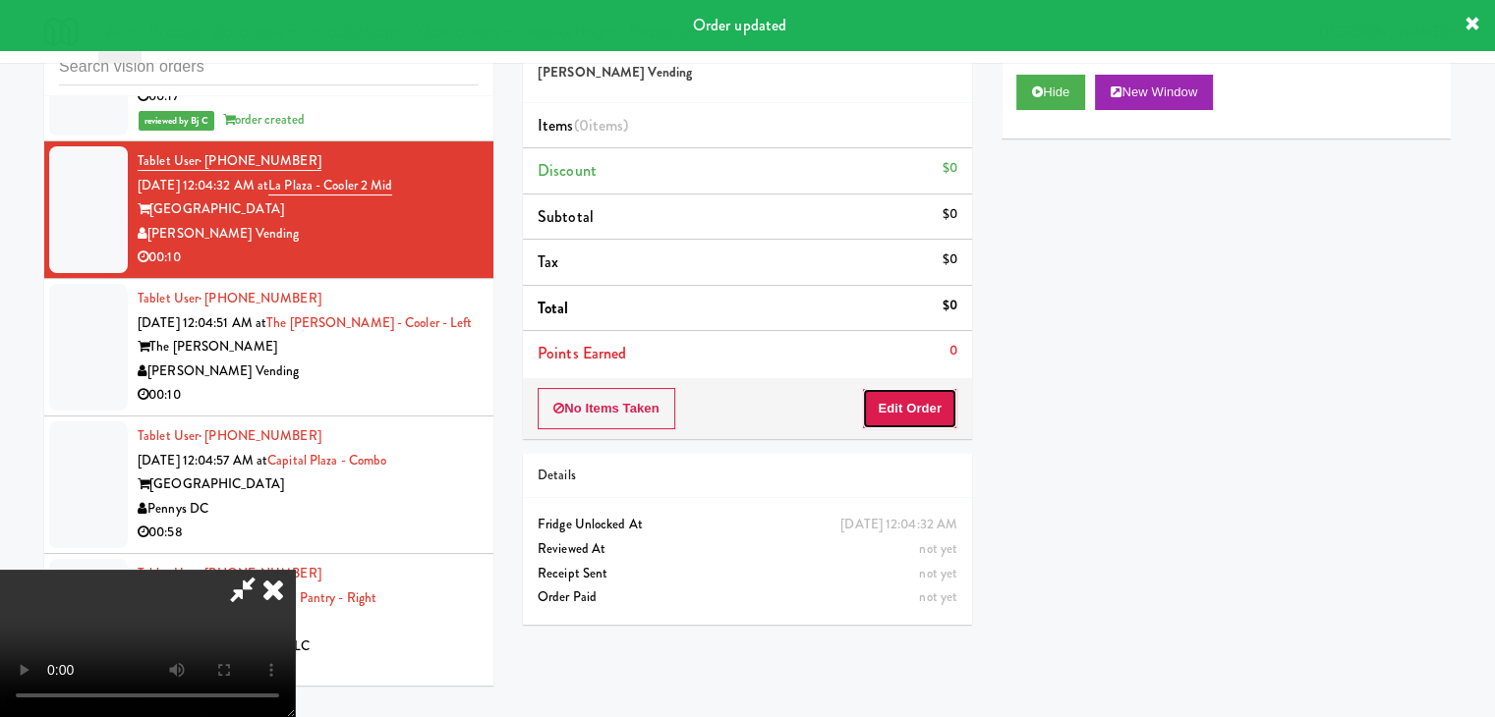
click at [895, 410] on button "Edit Order" at bounding box center [909, 408] width 95 height 41
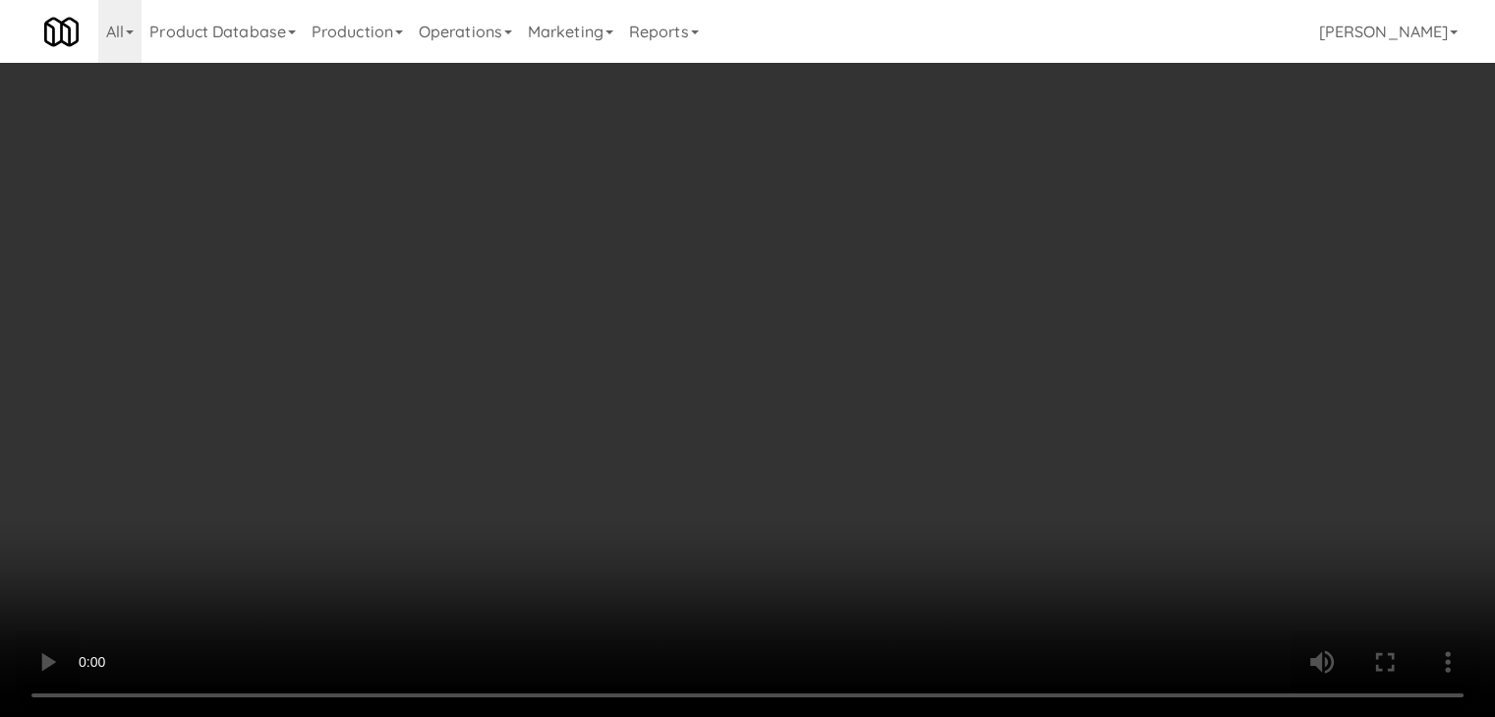
scroll to position [10053, 0]
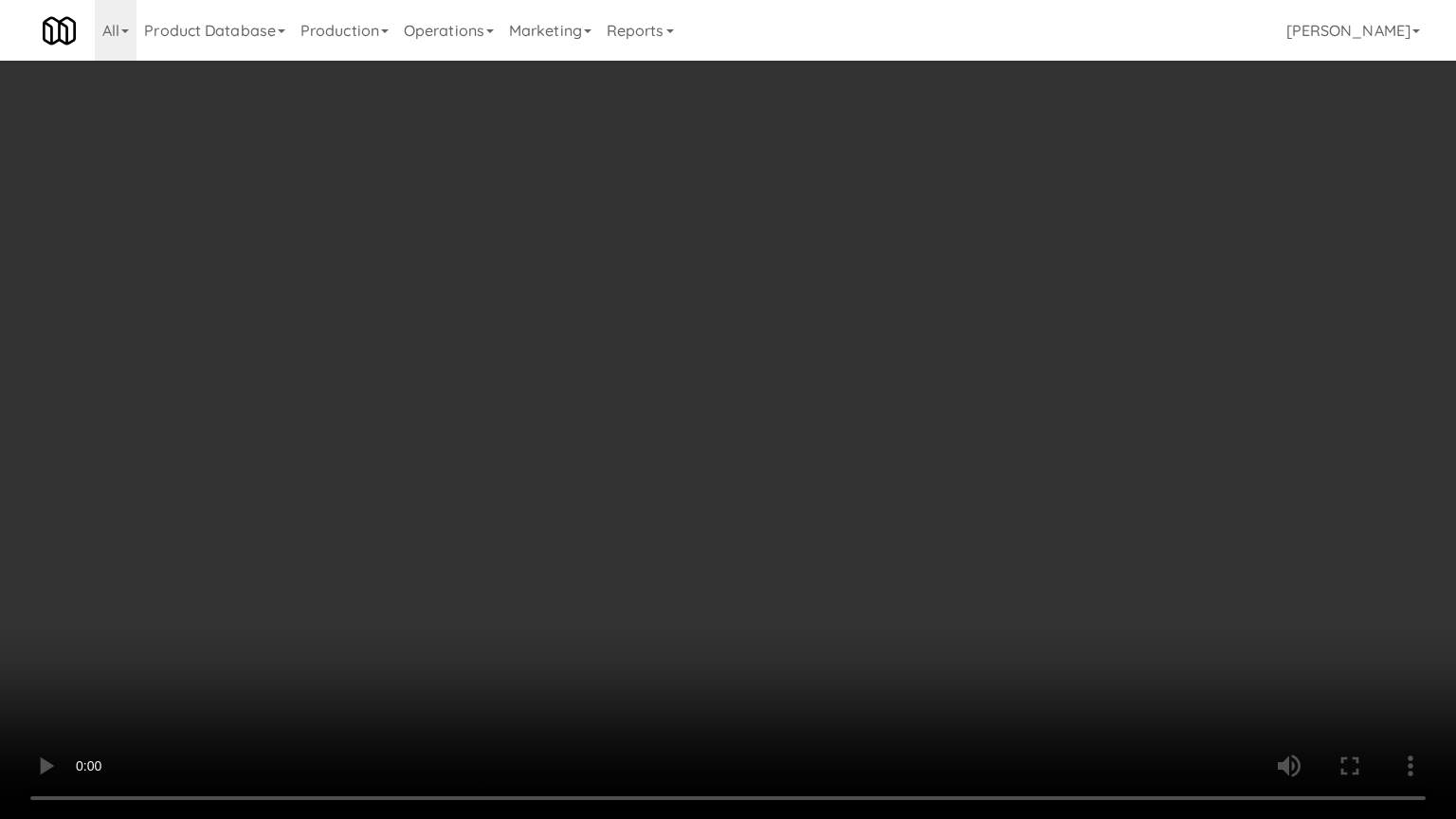
click at [806, 542] on video at bounding box center [728, 409] width 1456 height 819
click at [806, 543] on video at bounding box center [728, 409] width 1456 height 819
click at [804, 545] on video at bounding box center [728, 409] width 1456 height 819
click at [856, 512] on video at bounding box center [728, 409] width 1456 height 819
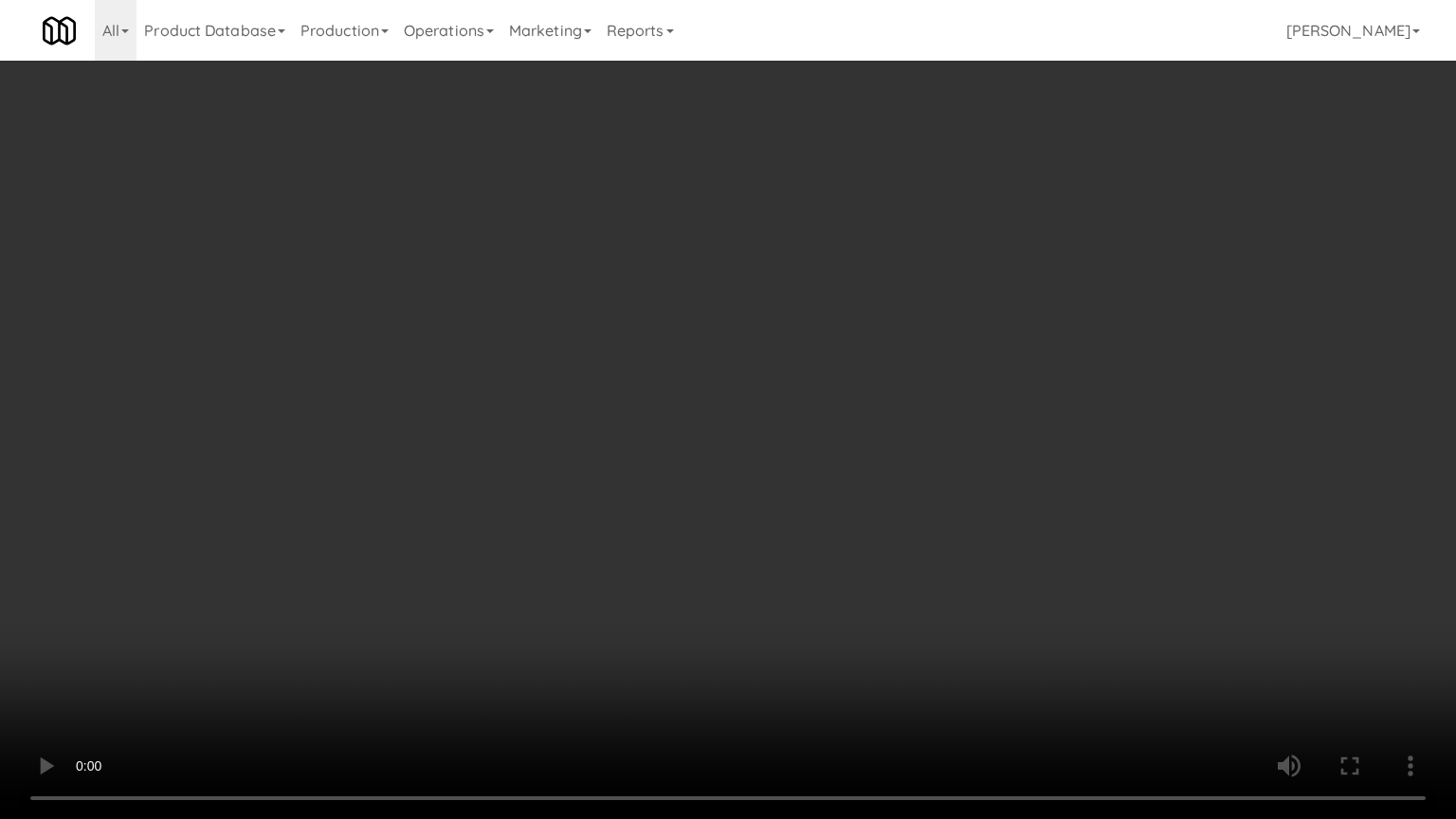
click at [856, 512] on video at bounding box center [728, 409] width 1456 height 819
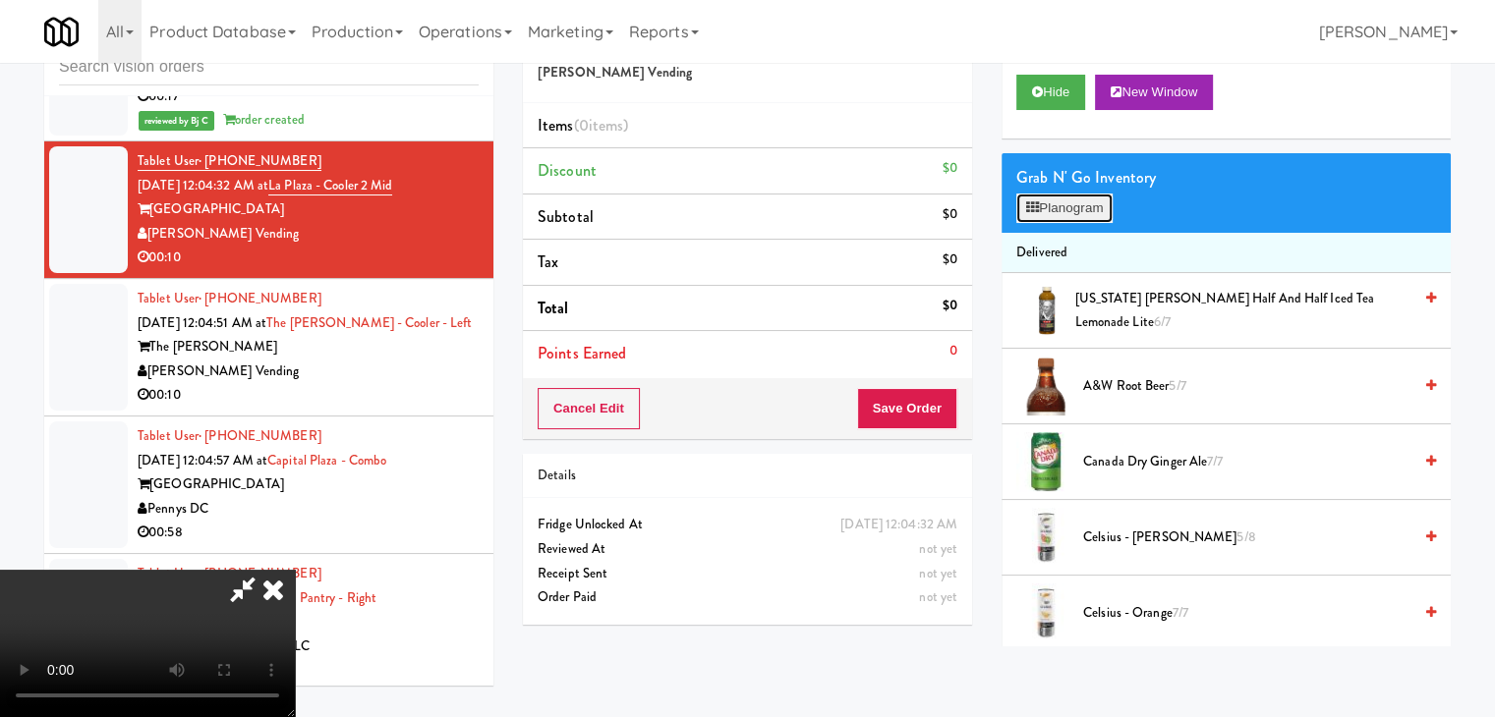
click at [1091, 211] on button "Planogram" at bounding box center [1064, 208] width 96 height 29
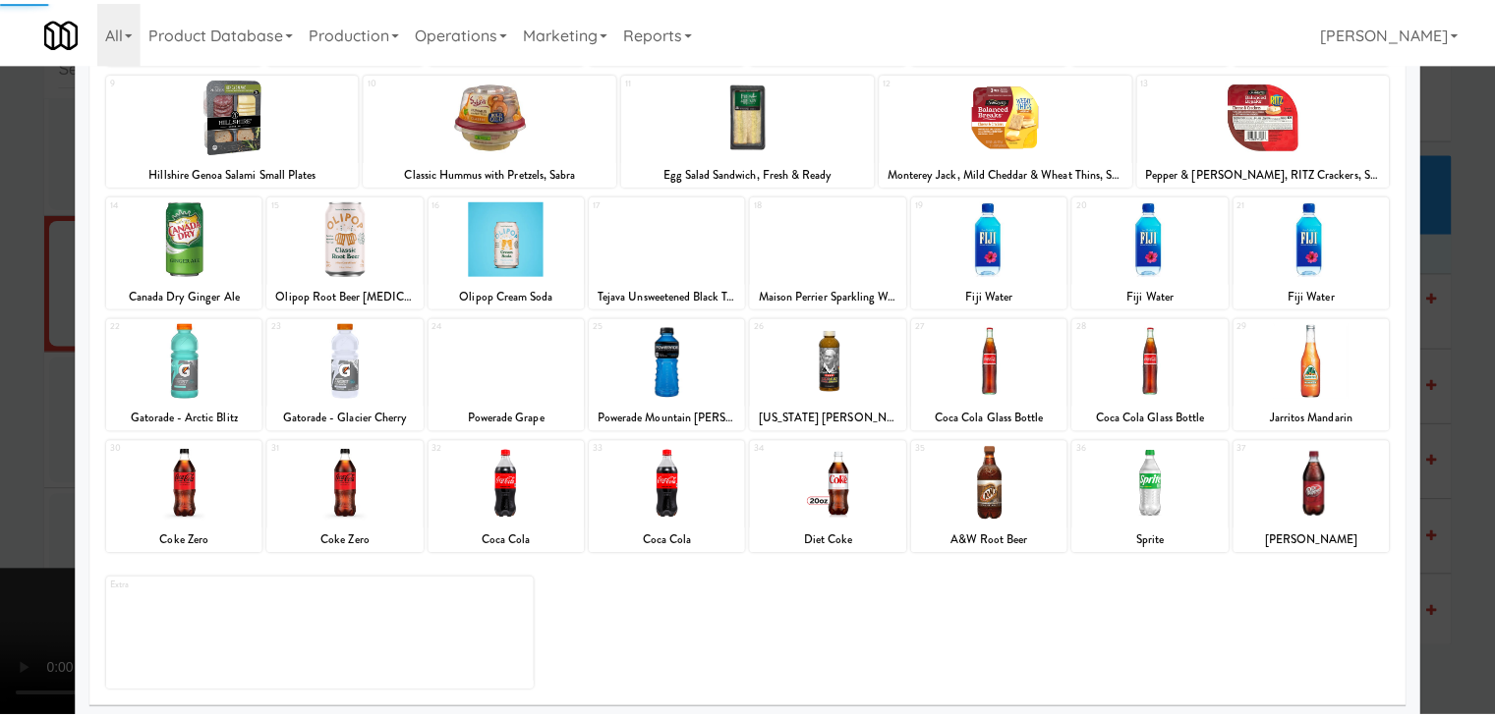
scroll to position [248, 0]
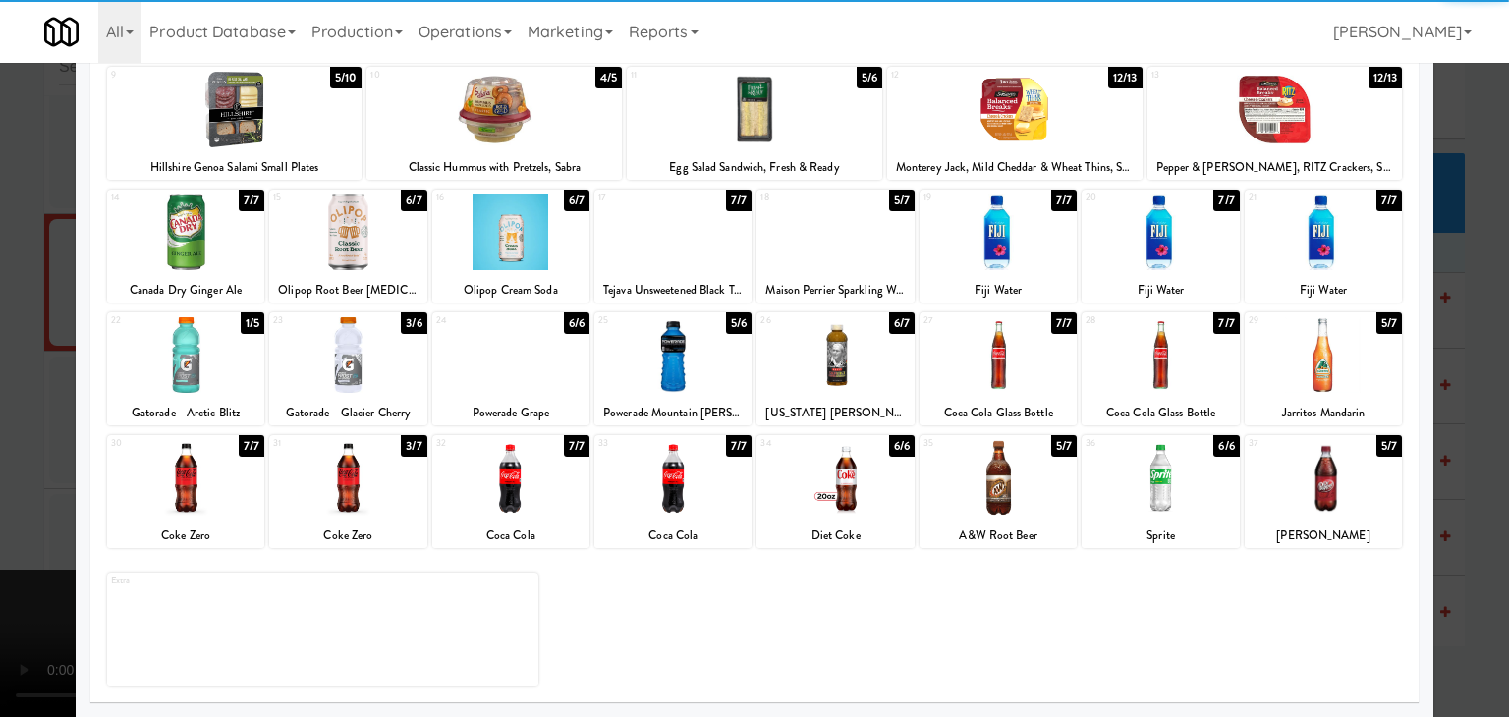
drag, startPoint x: 507, startPoint y: 490, endPoint x: 590, endPoint y: 492, distance: 82.6
click at [508, 490] on div at bounding box center [510, 478] width 157 height 76
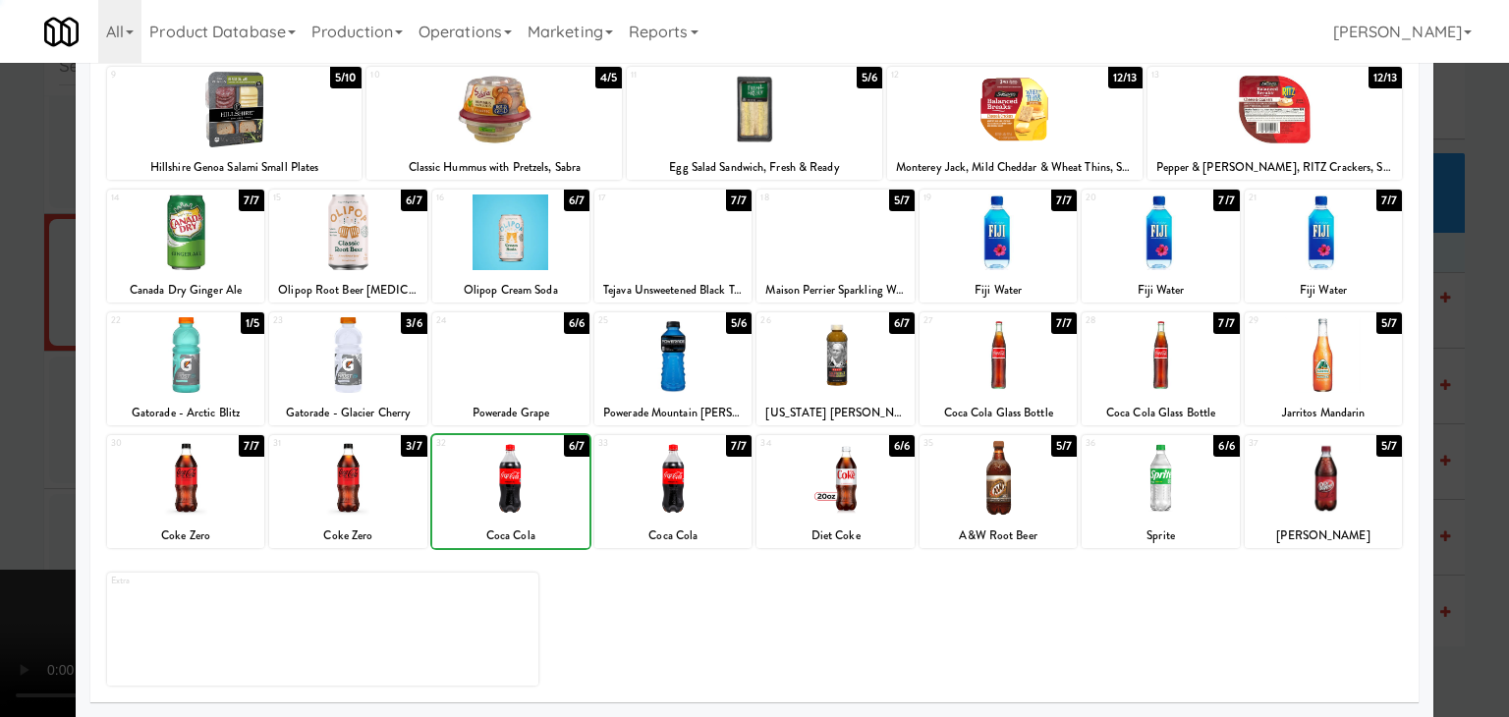
click at [653, 488] on div at bounding box center [673, 478] width 157 height 76
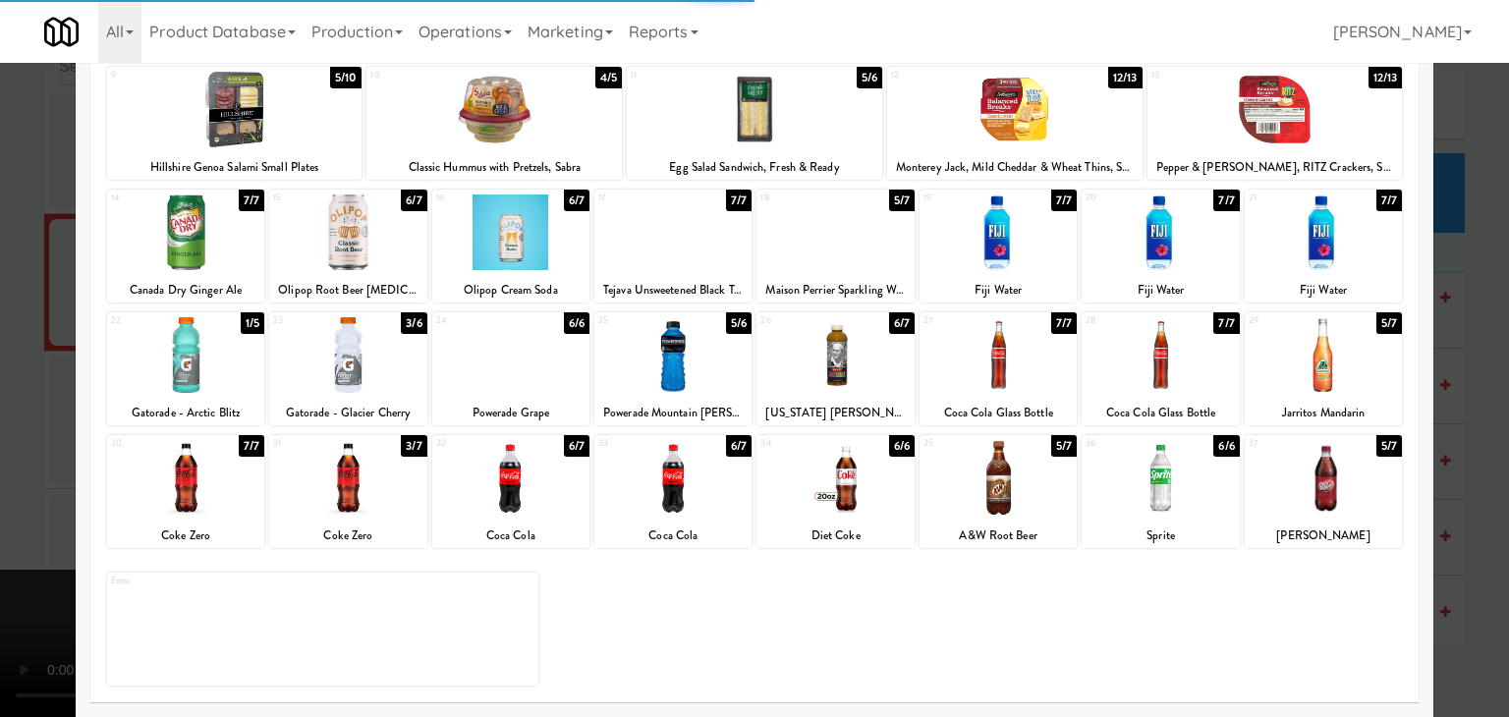
drag, startPoint x: 0, startPoint y: 488, endPoint x: 483, endPoint y: 481, distance: 482.6
click at [51, 483] on div at bounding box center [754, 358] width 1509 height 717
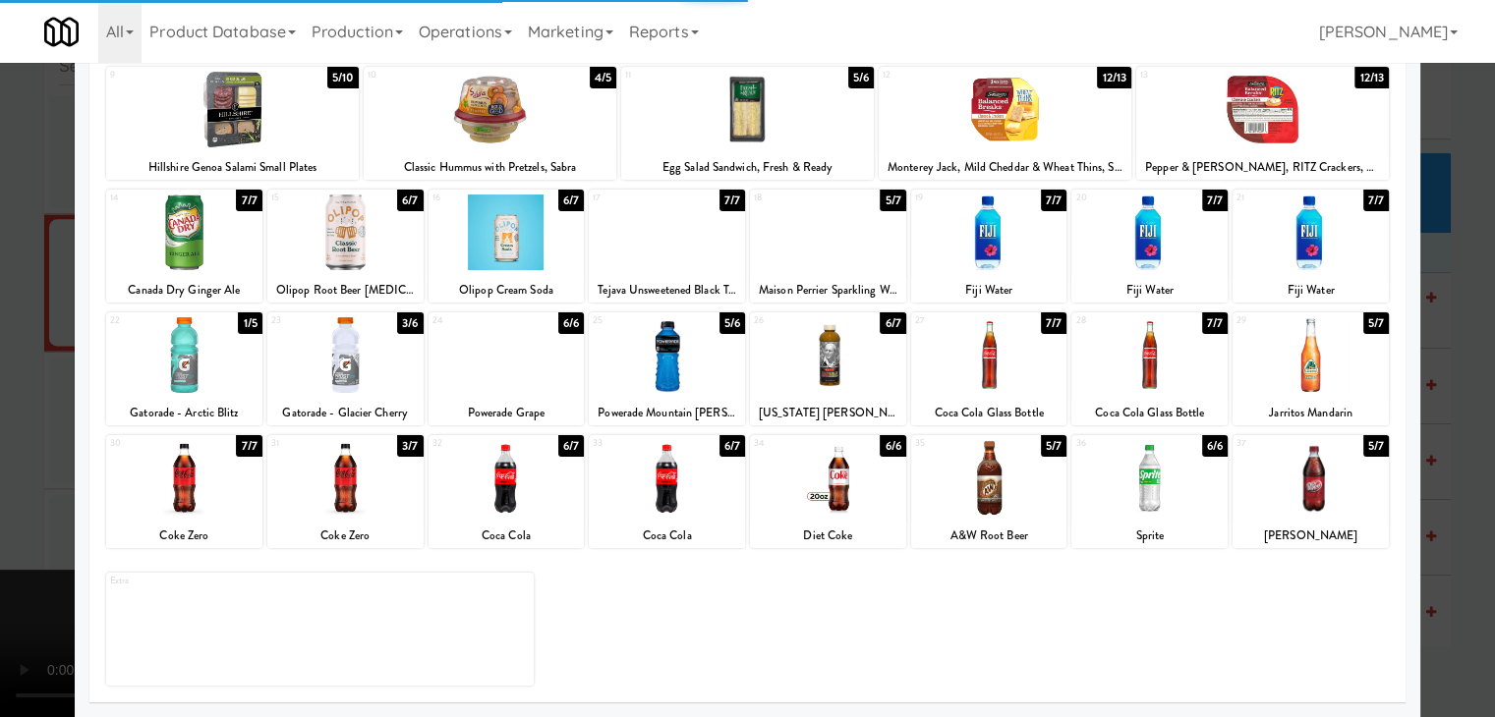
scroll to position [10126, 0]
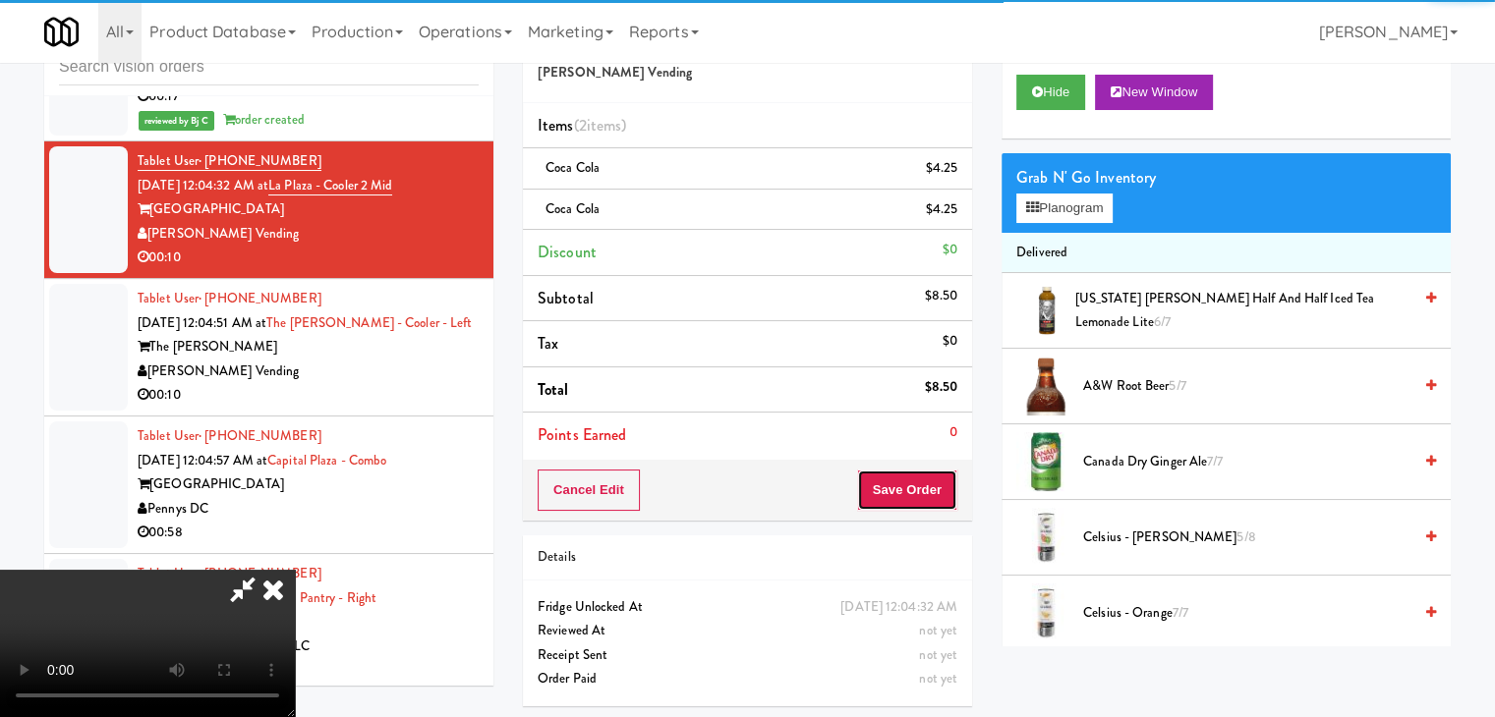
click at [925, 492] on button "Save Order" at bounding box center [907, 490] width 100 height 41
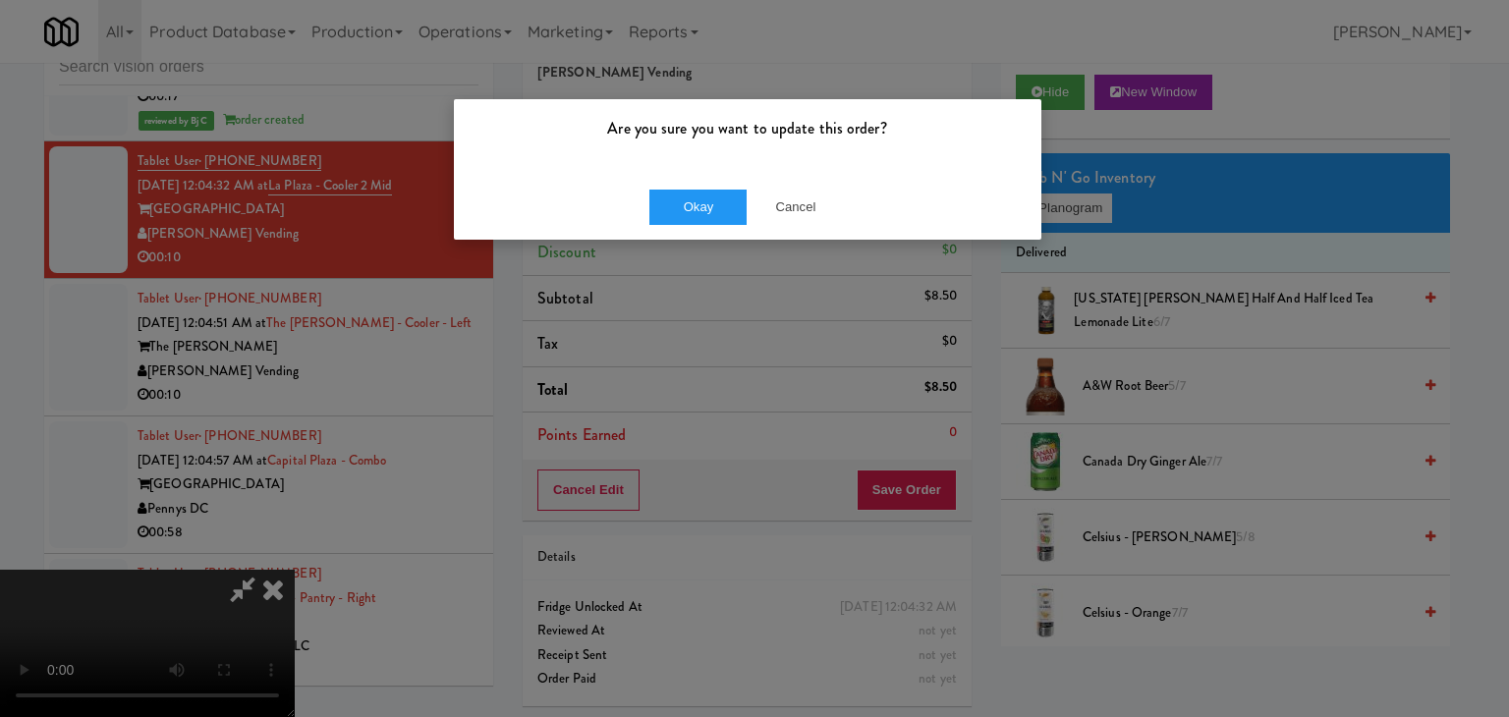
click at [637, 181] on div "Okay Cancel" at bounding box center [748, 207] width 588 height 66
drag, startPoint x: 642, startPoint y: 205, endPoint x: 655, endPoint y: 205, distance: 13.8
click at [655, 205] on div "Okay Cancel" at bounding box center [748, 207] width 588 height 66
click at [655, 205] on button "Okay" at bounding box center [699, 207] width 98 height 35
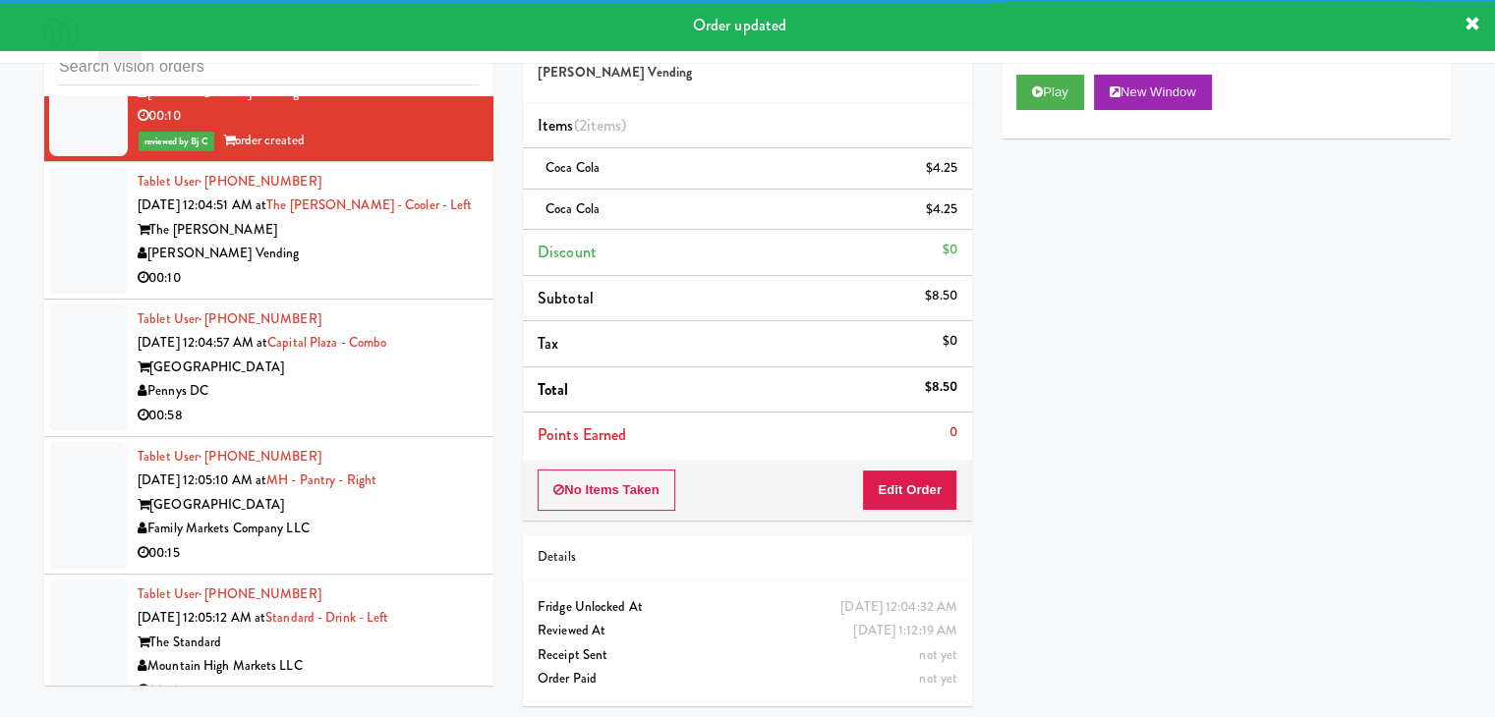
scroll to position [10322, 0]
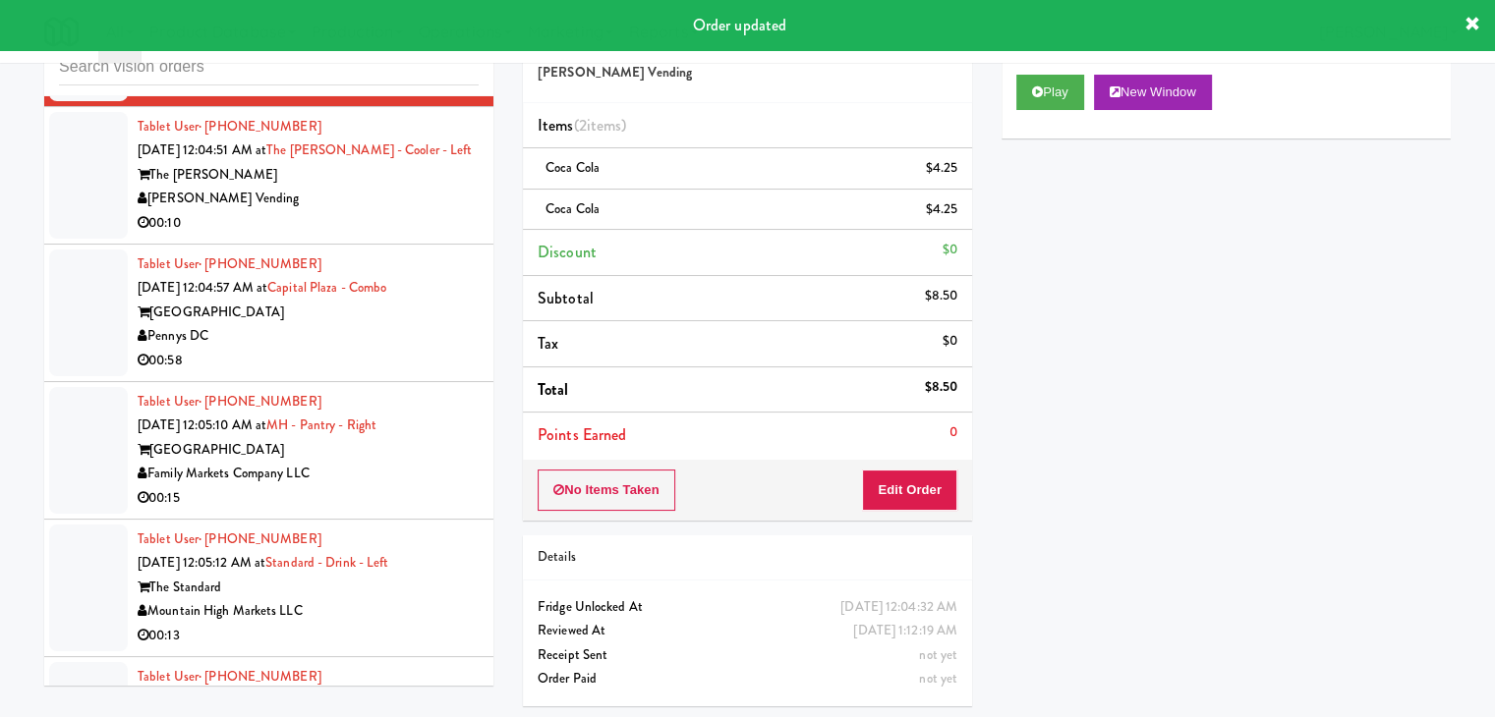
click at [397, 236] on div "00:10" at bounding box center [308, 223] width 341 height 25
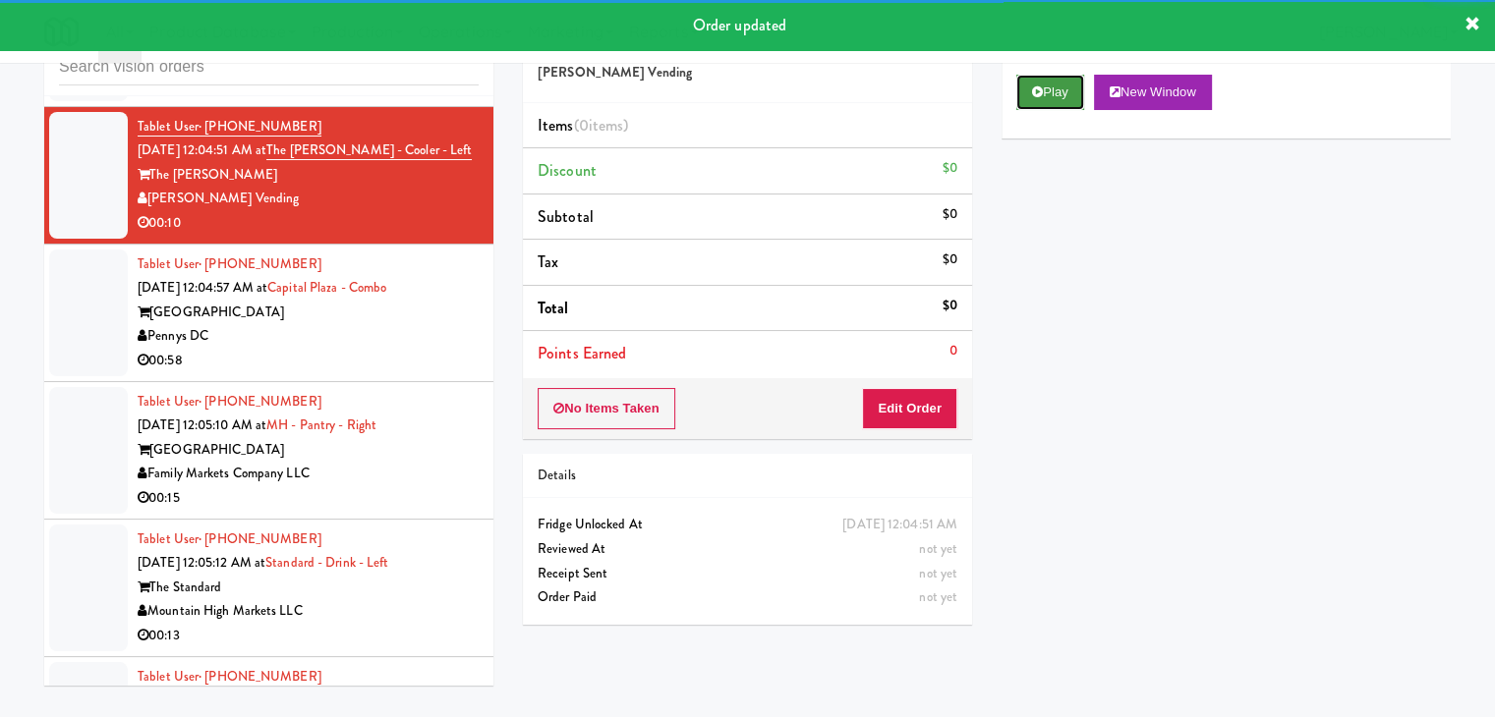
click at [1049, 80] on button "Play" at bounding box center [1050, 92] width 68 height 35
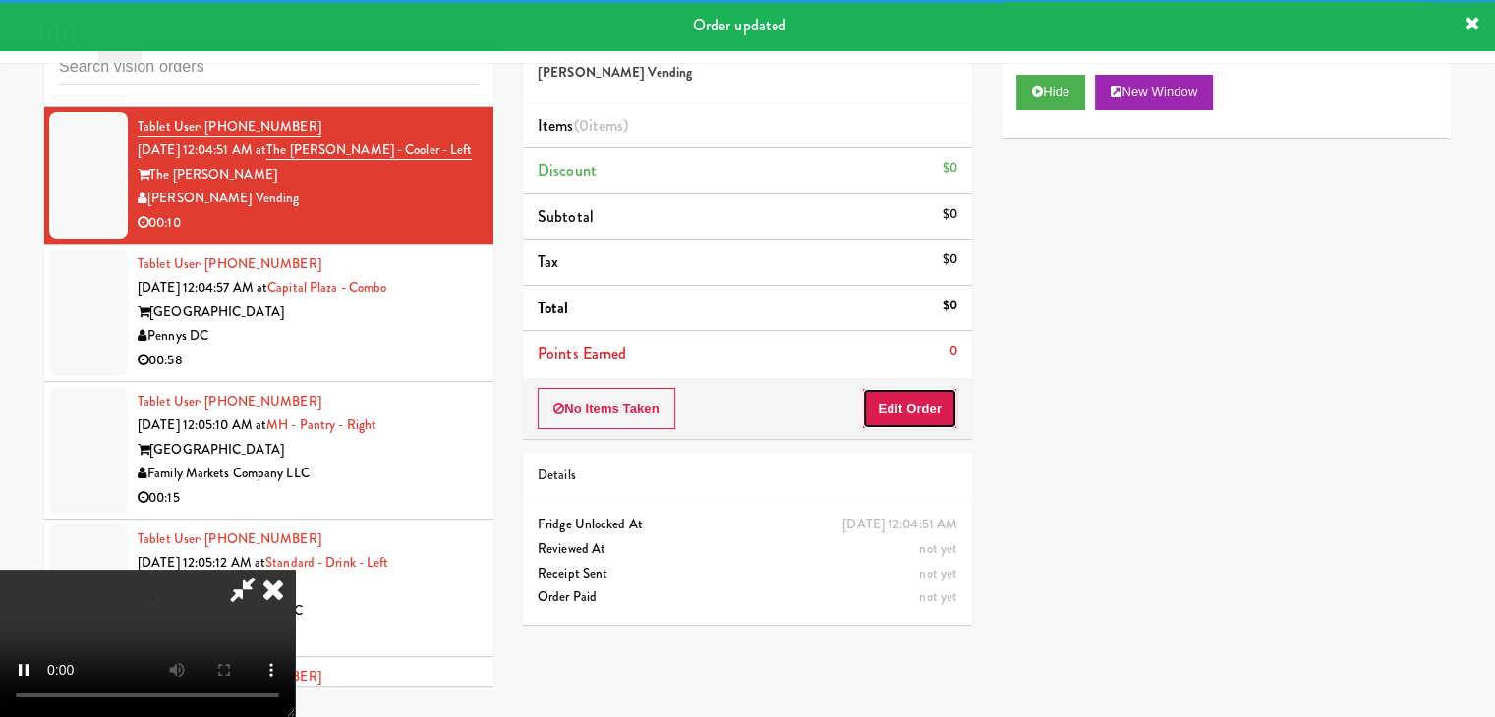
click at [924, 402] on button "Edit Order" at bounding box center [909, 408] width 95 height 41
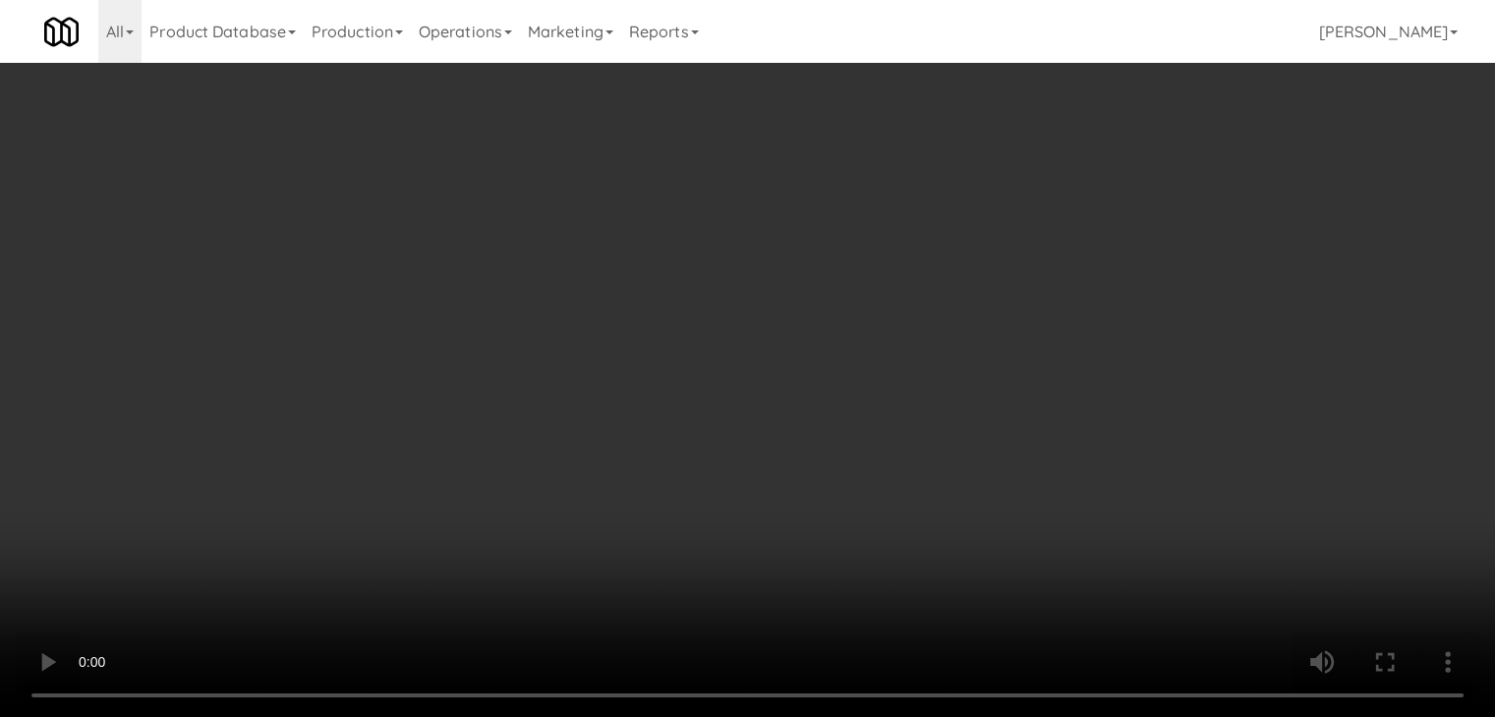
scroll to position [10251, 0]
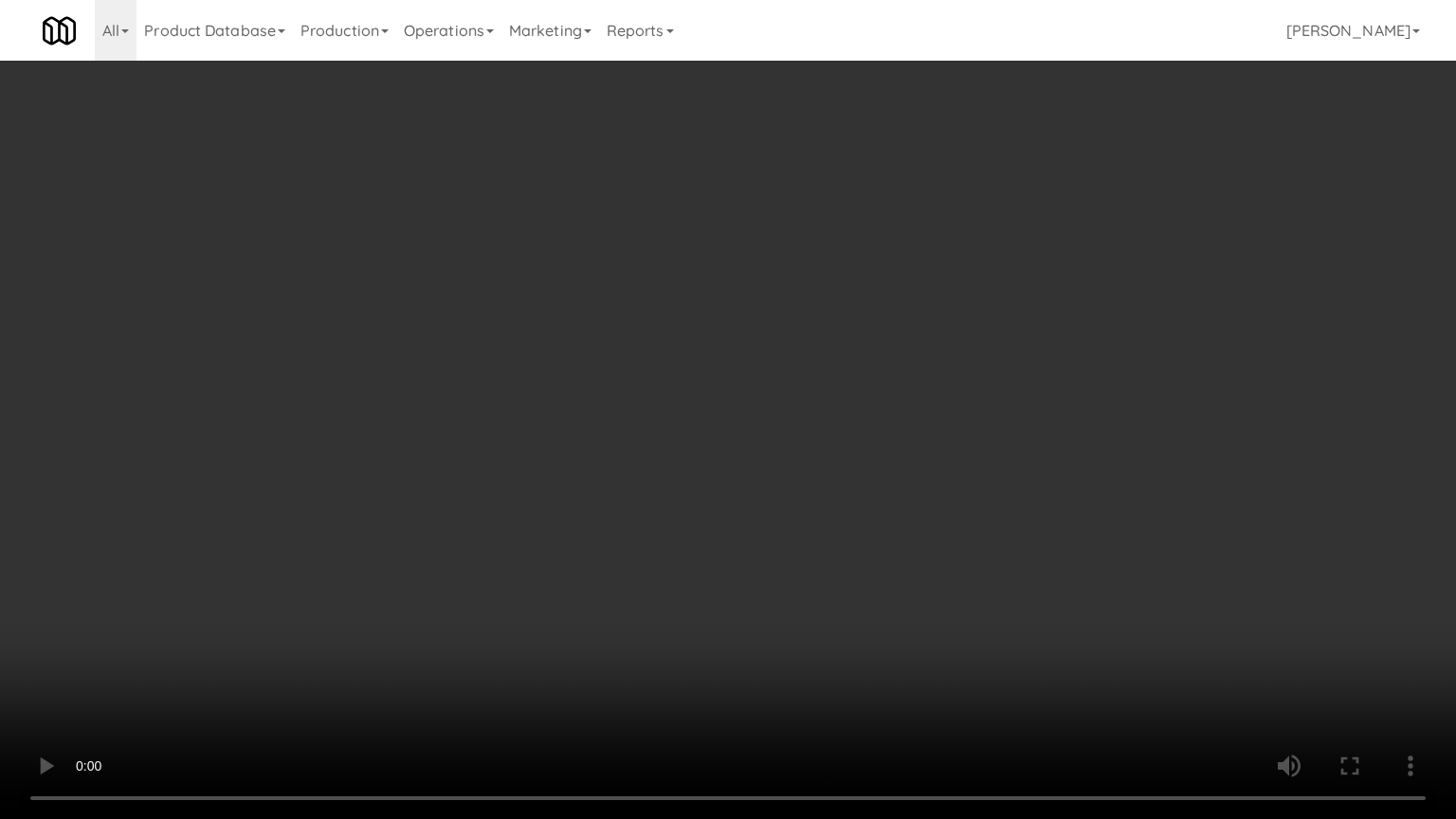
click at [886, 538] on video at bounding box center [728, 409] width 1456 height 819
click at [889, 501] on video at bounding box center [728, 409] width 1456 height 819
drag, startPoint x: 889, startPoint y: 501, endPoint x: 910, endPoint y: 378, distance: 124.8
click at [890, 493] on video at bounding box center [728, 409] width 1456 height 819
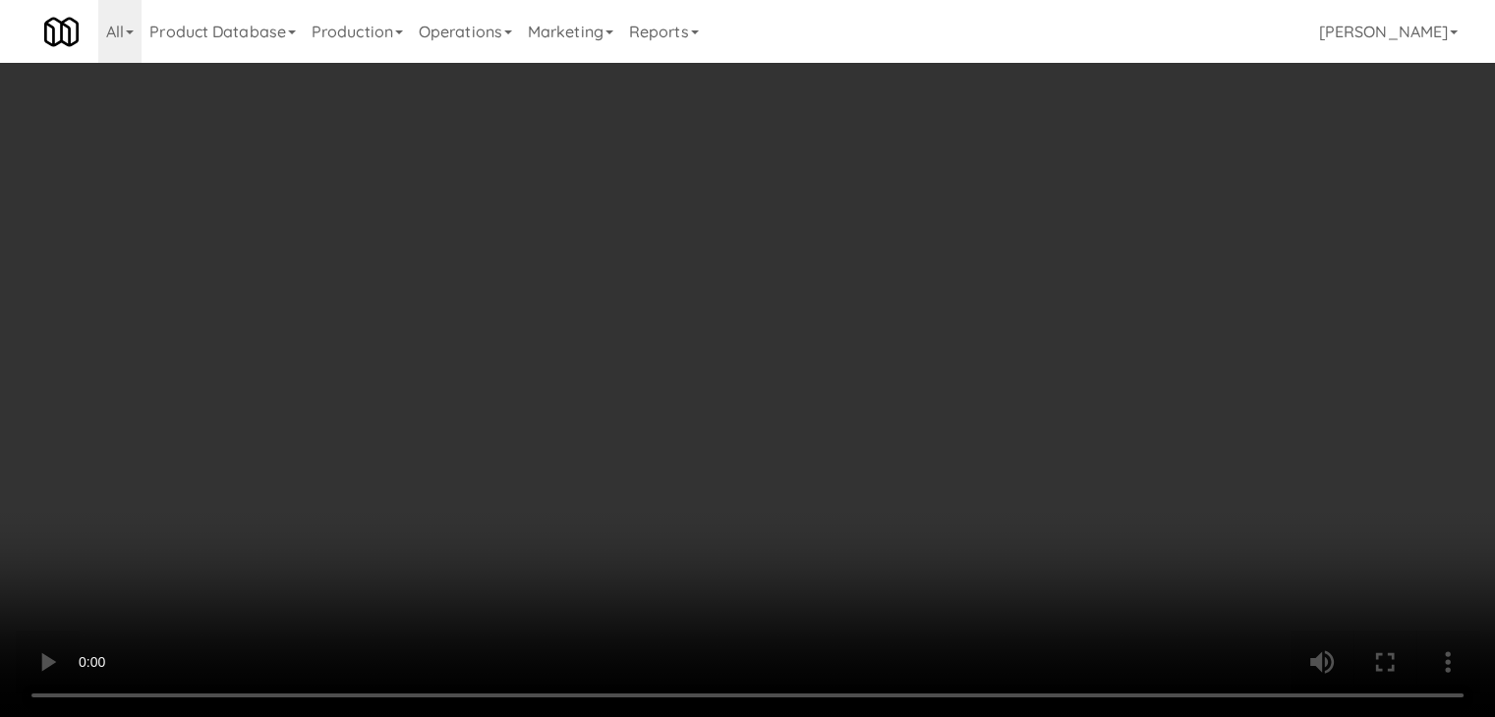
click at [1081, 190] on div "Grab N' Go Inventory" at bounding box center [1226, 177] width 420 height 29
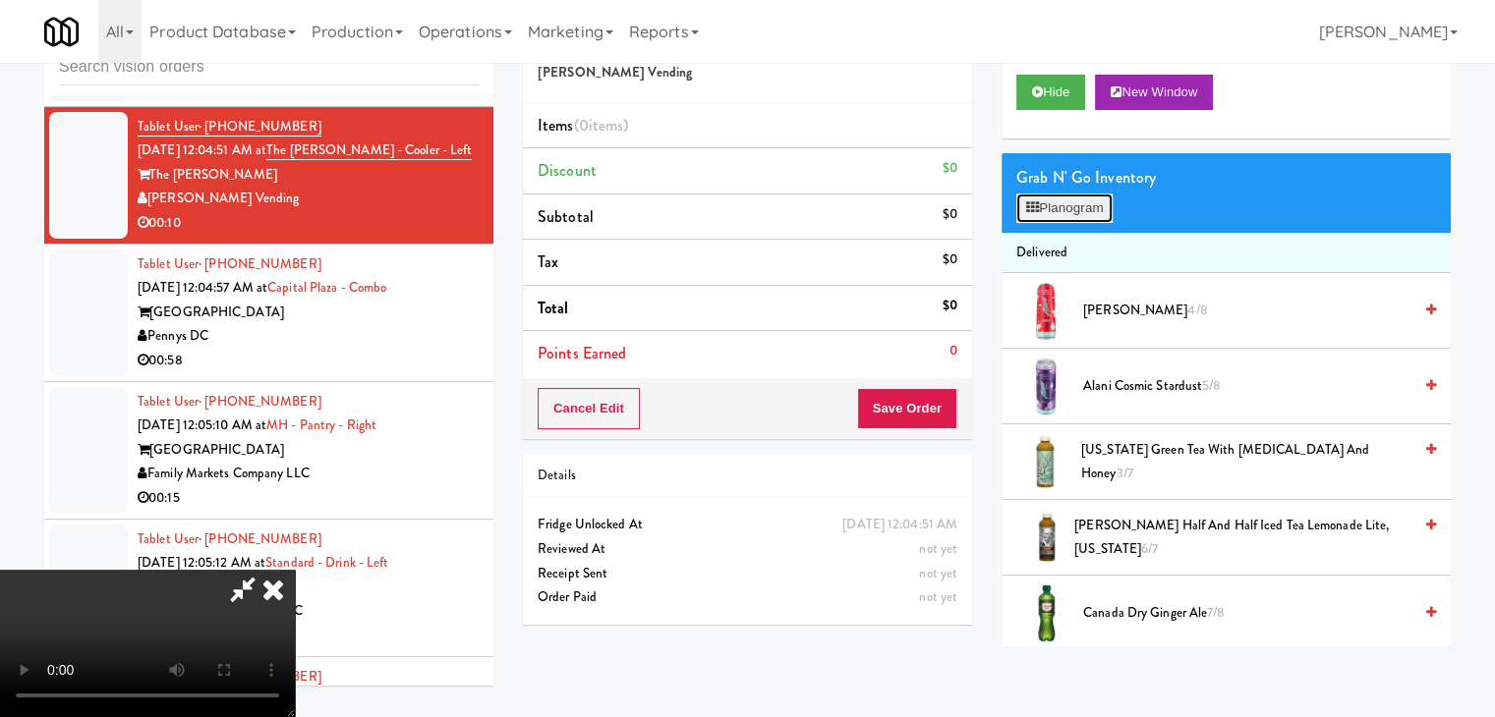
click at [1073, 202] on button "Planogram" at bounding box center [1064, 208] width 96 height 29
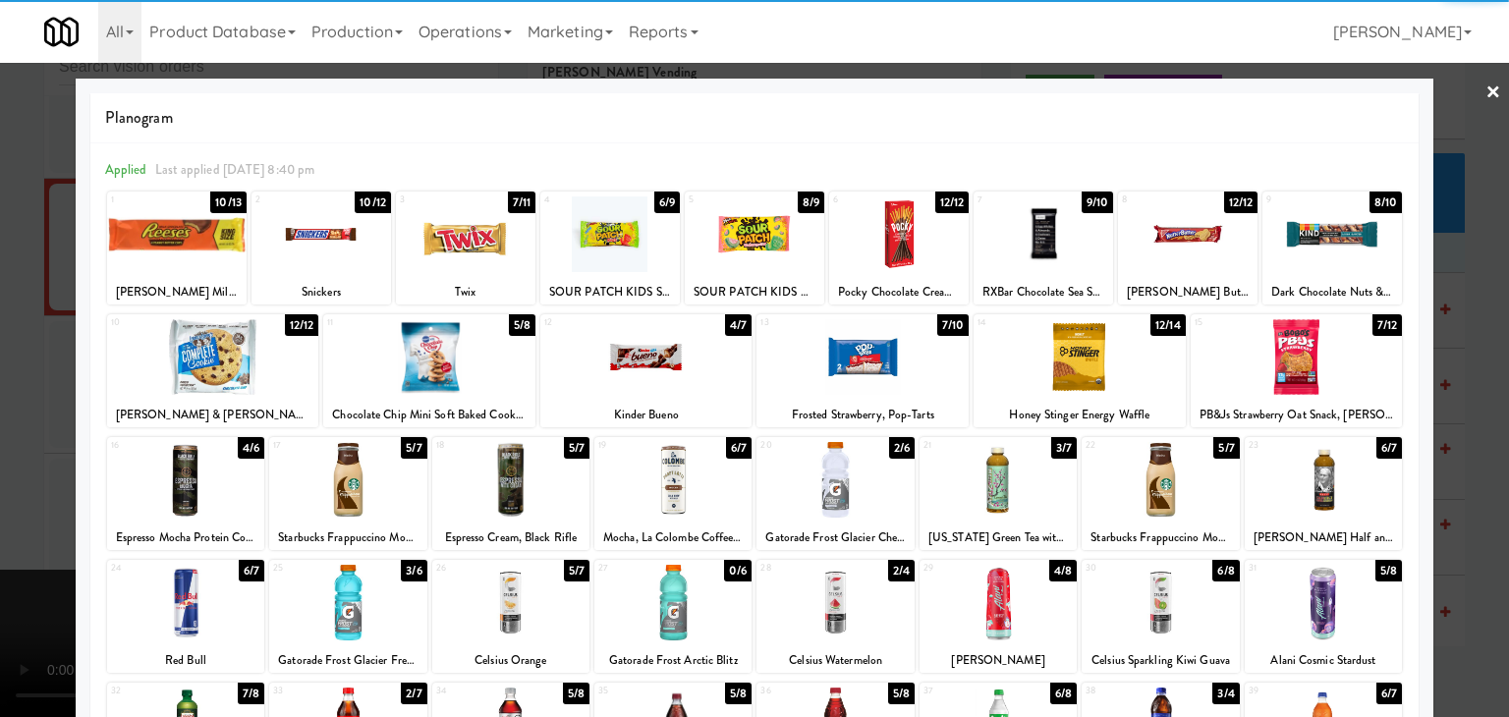
click at [178, 598] on div at bounding box center [185, 603] width 157 height 76
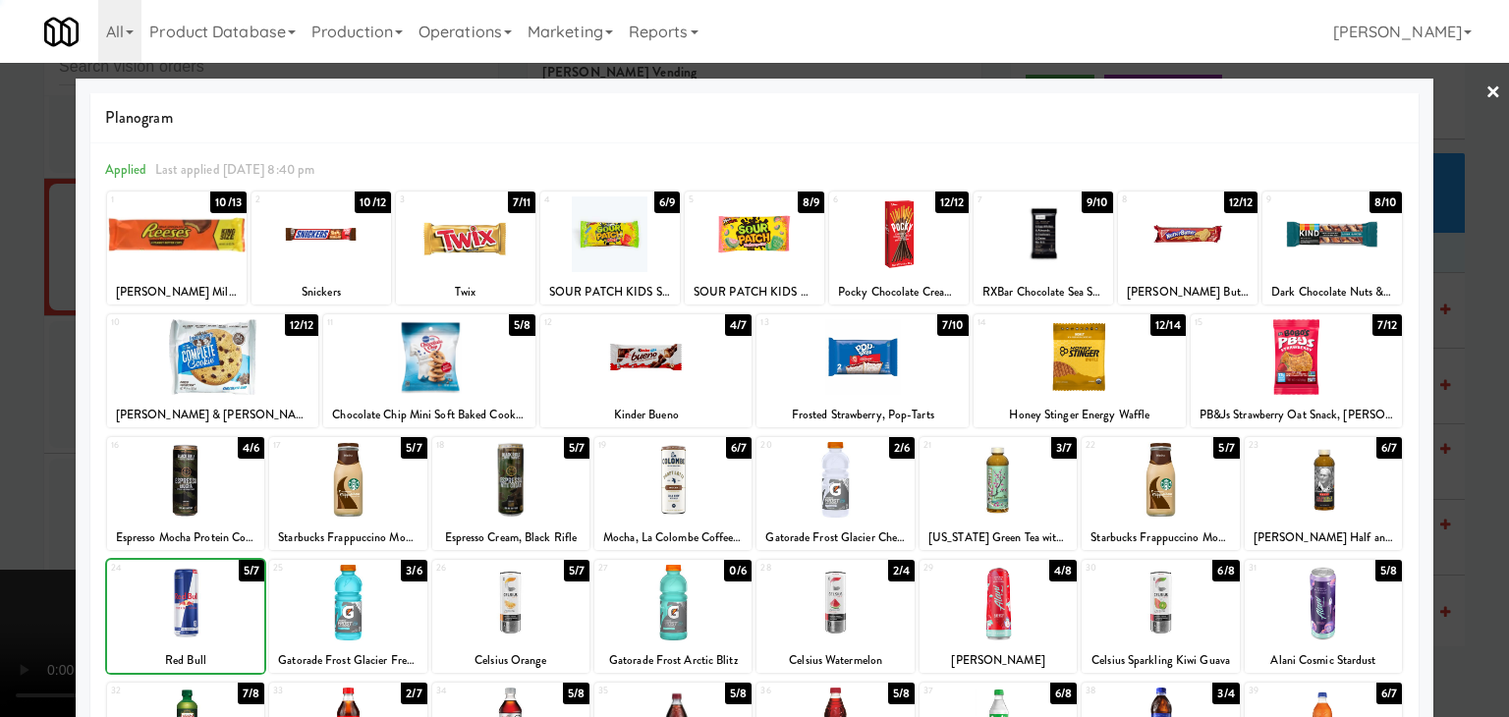
drag, startPoint x: 0, startPoint y: 579, endPoint x: 177, endPoint y: 543, distance: 180.4
click at [6, 574] on div at bounding box center [754, 358] width 1509 height 717
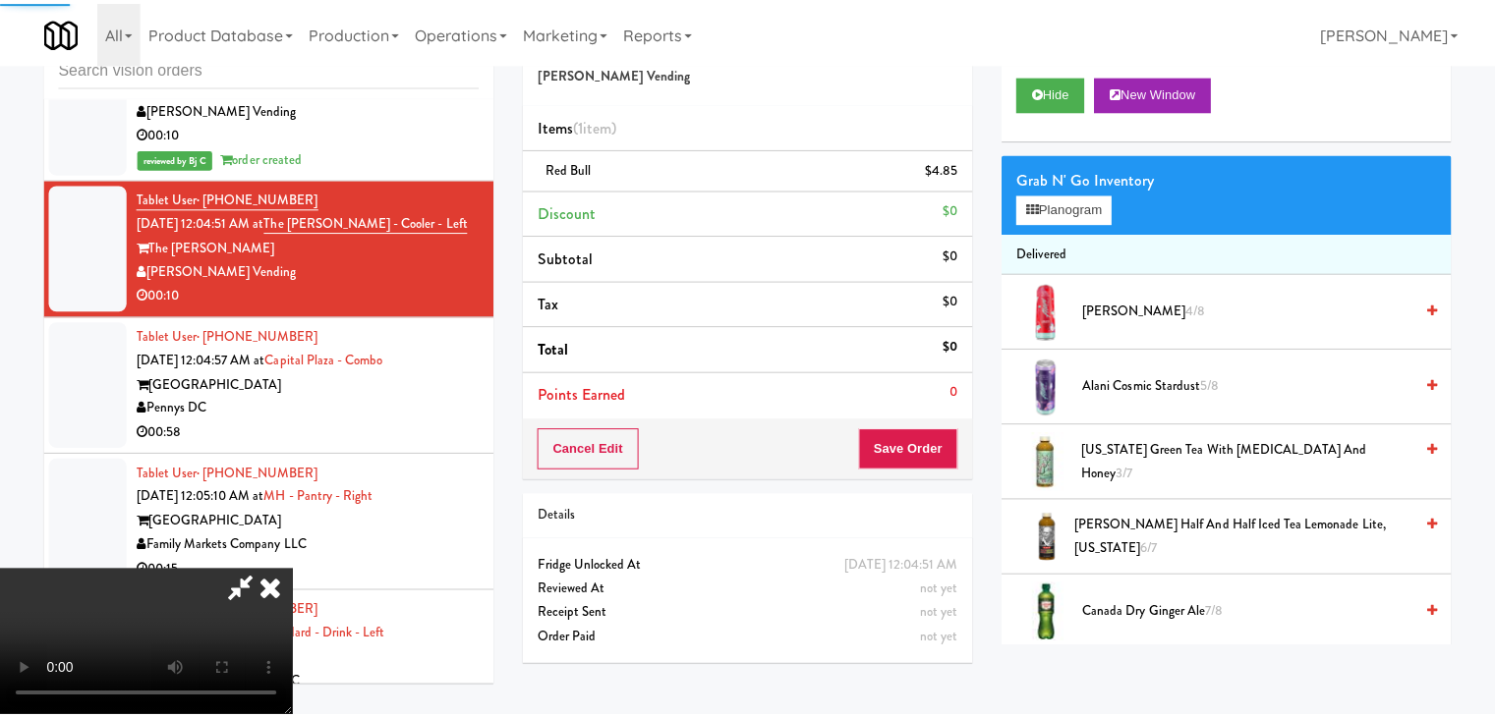
scroll to position [10322, 0]
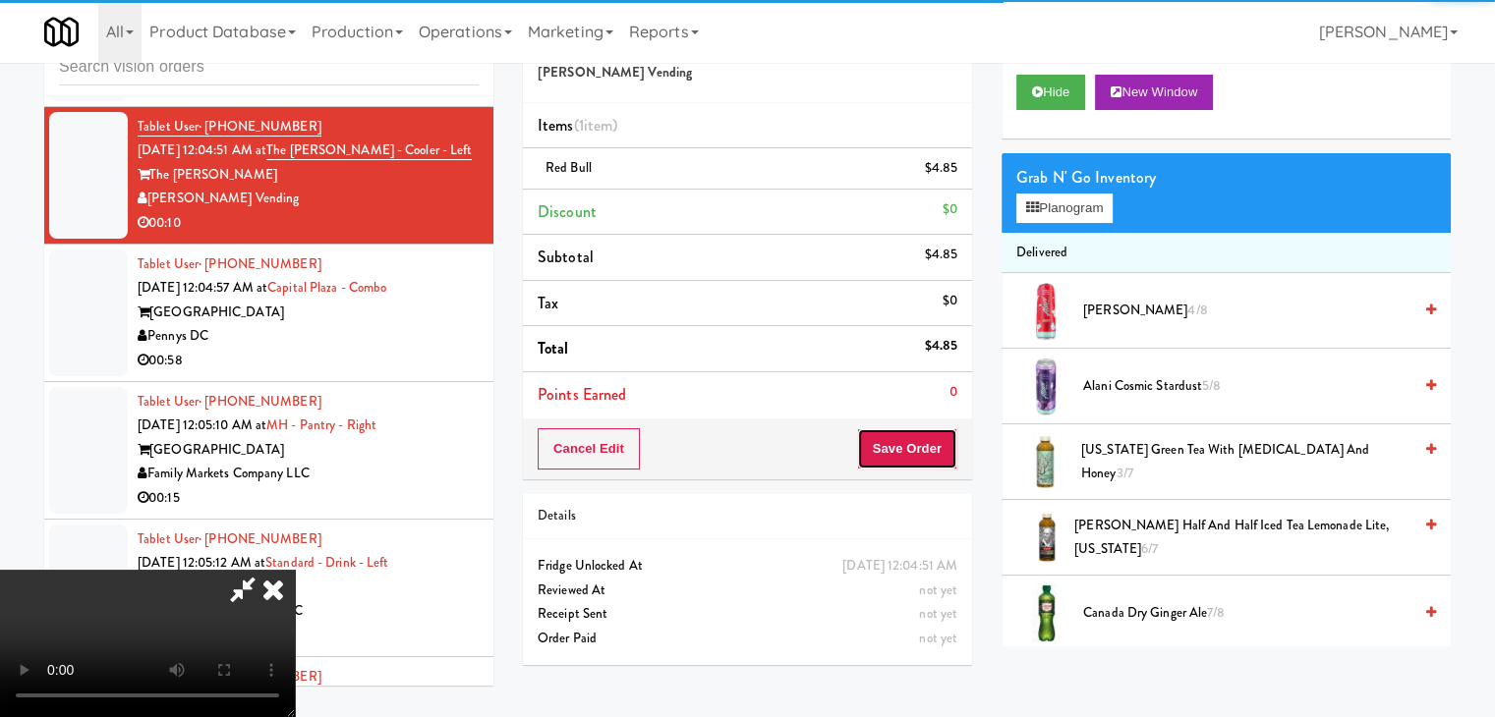
click at [920, 443] on button "Save Order" at bounding box center [907, 448] width 100 height 41
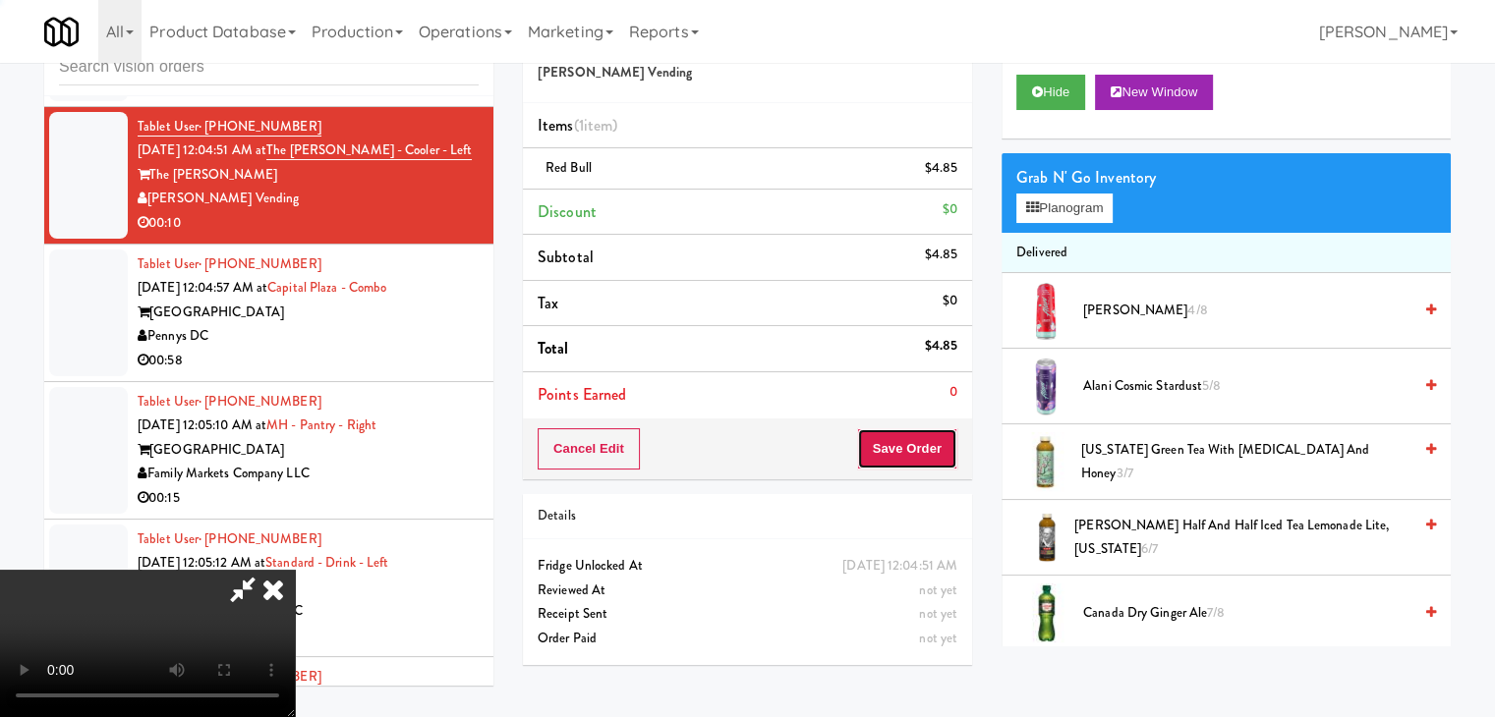
click at [920, 443] on button "Save Order" at bounding box center [907, 448] width 100 height 41
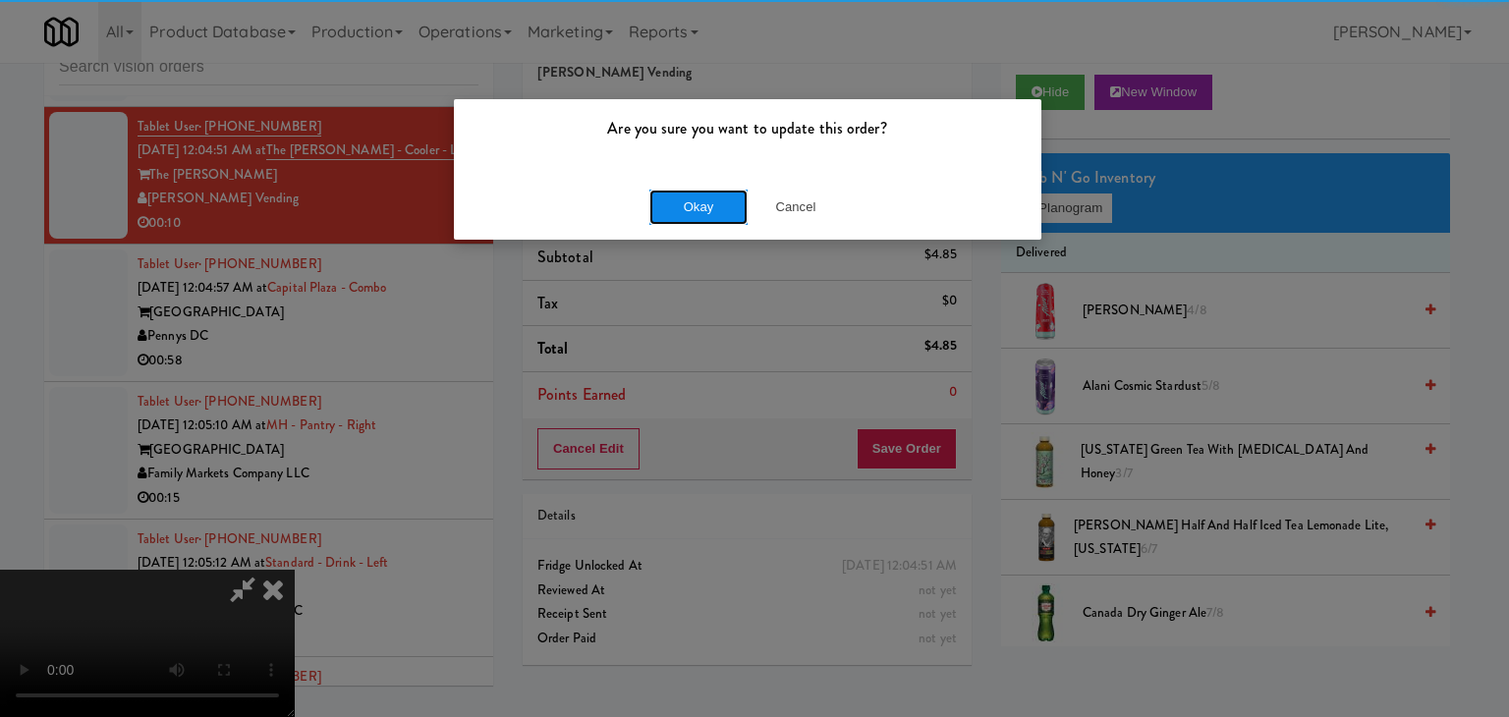
click at [708, 201] on button "Okay" at bounding box center [699, 207] width 98 height 35
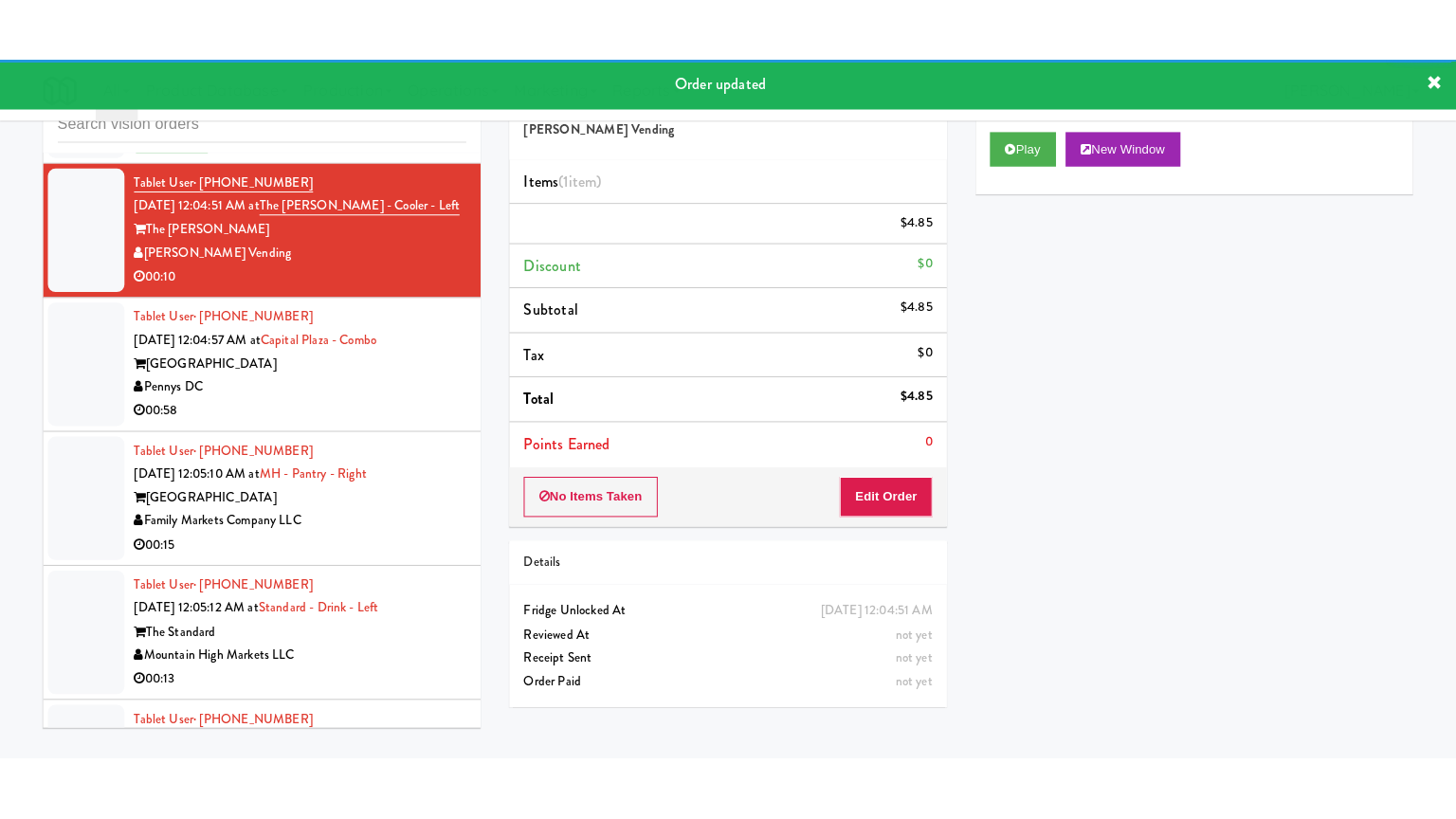
scroll to position [10053, 0]
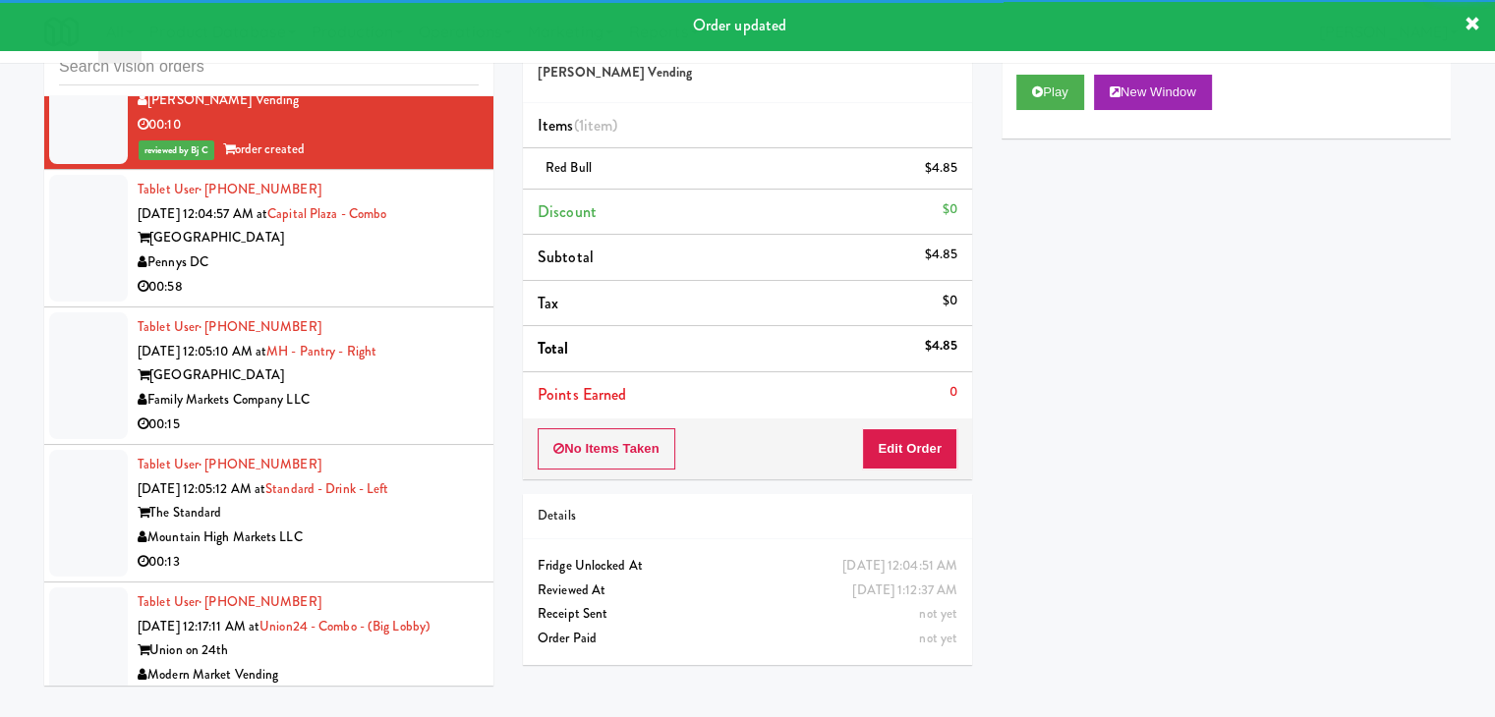
click at [305, 251] on div "Capital Plaza" at bounding box center [308, 238] width 341 height 25
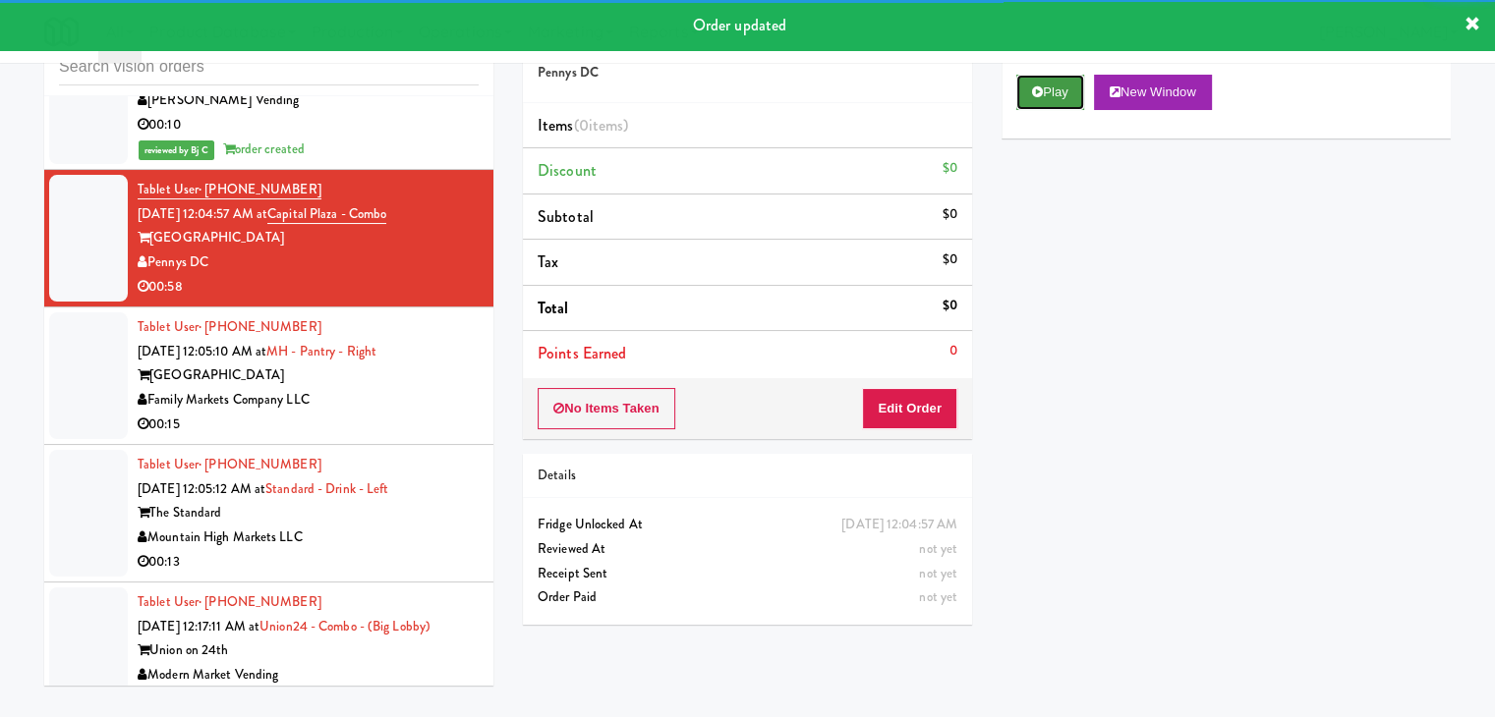
drag, startPoint x: 1065, startPoint y: 95, endPoint x: 1011, endPoint y: 227, distance: 142.3
click at [1064, 95] on button "Play" at bounding box center [1050, 92] width 68 height 35
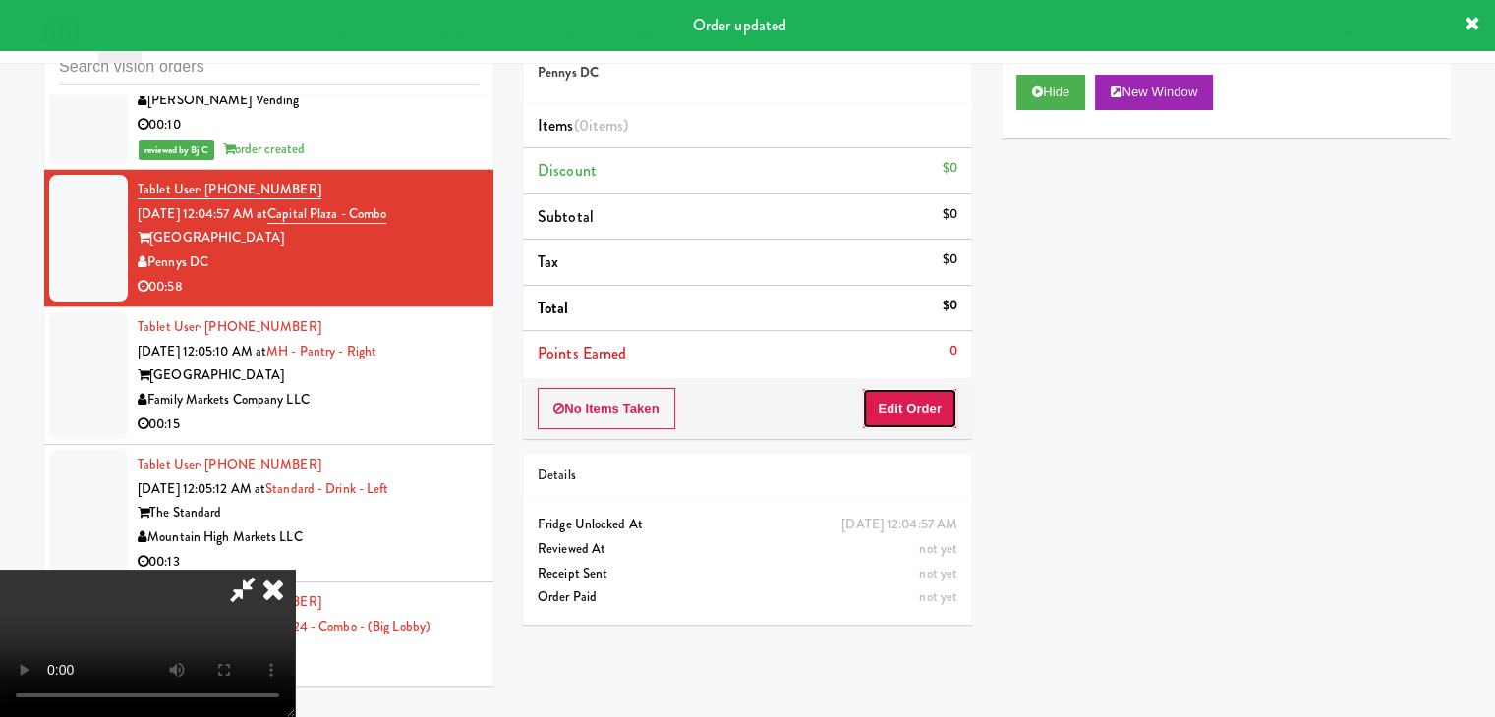
click at [901, 409] on button "Edit Order" at bounding box center [909, 408] width 95 height 41
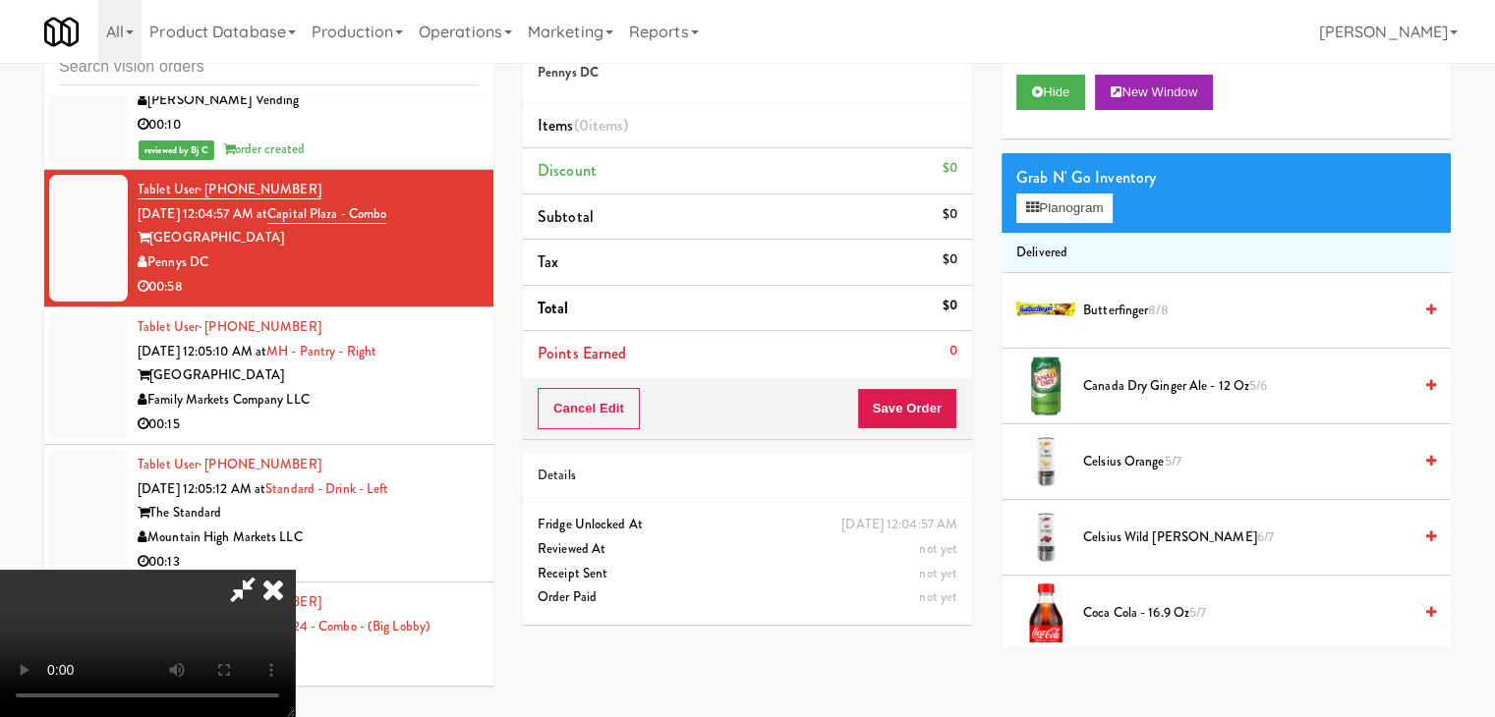
scroll to position [10348, 0]
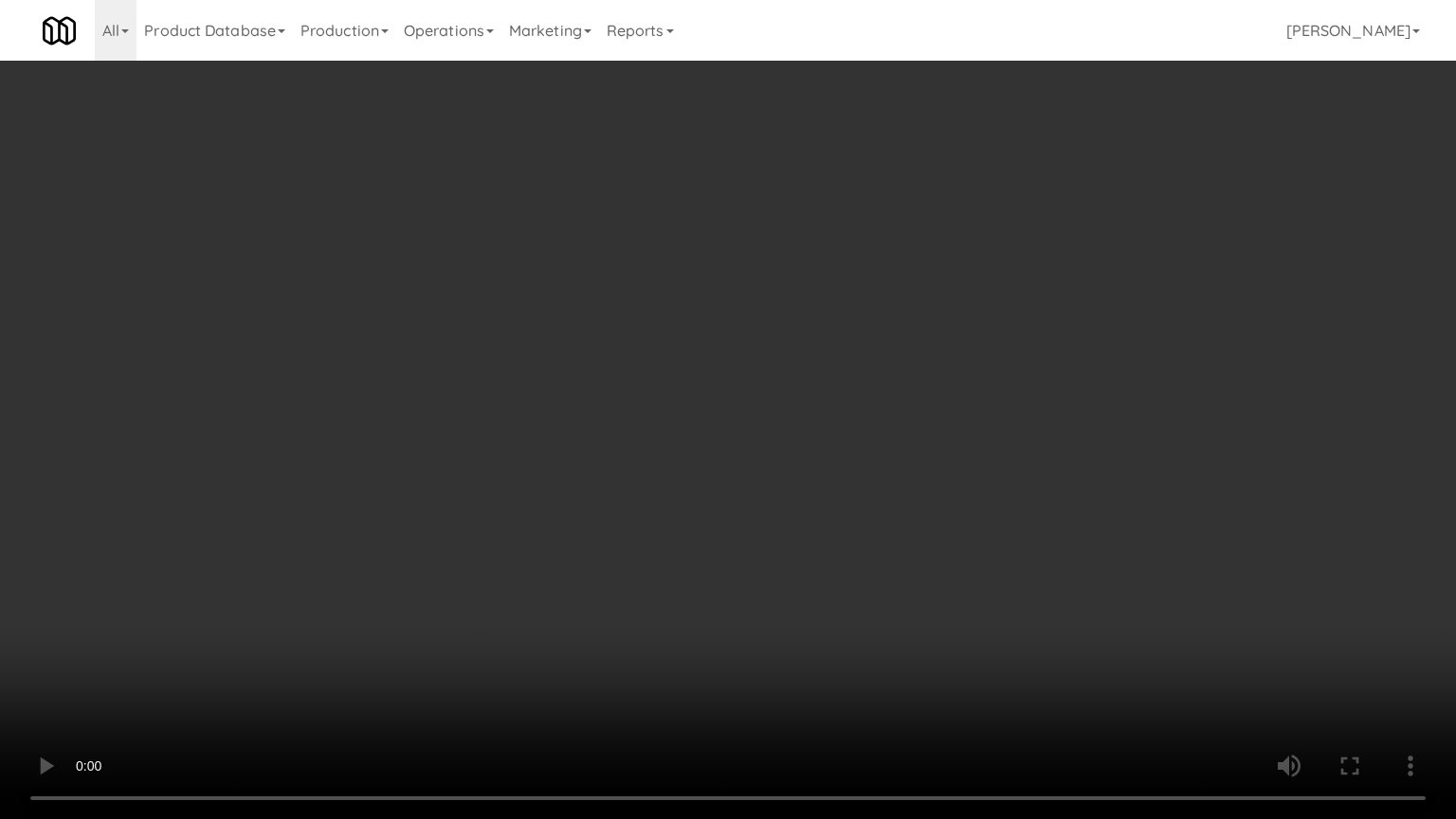
click at [857, 591] on video at bounding box center [728, 409] width 1456 height 819
click at [856, 593] on video at bounding box center [728, 409] width 1456 height 819
click at [859, 576] on video at bounding box center [728, 409] width 1456 height 819
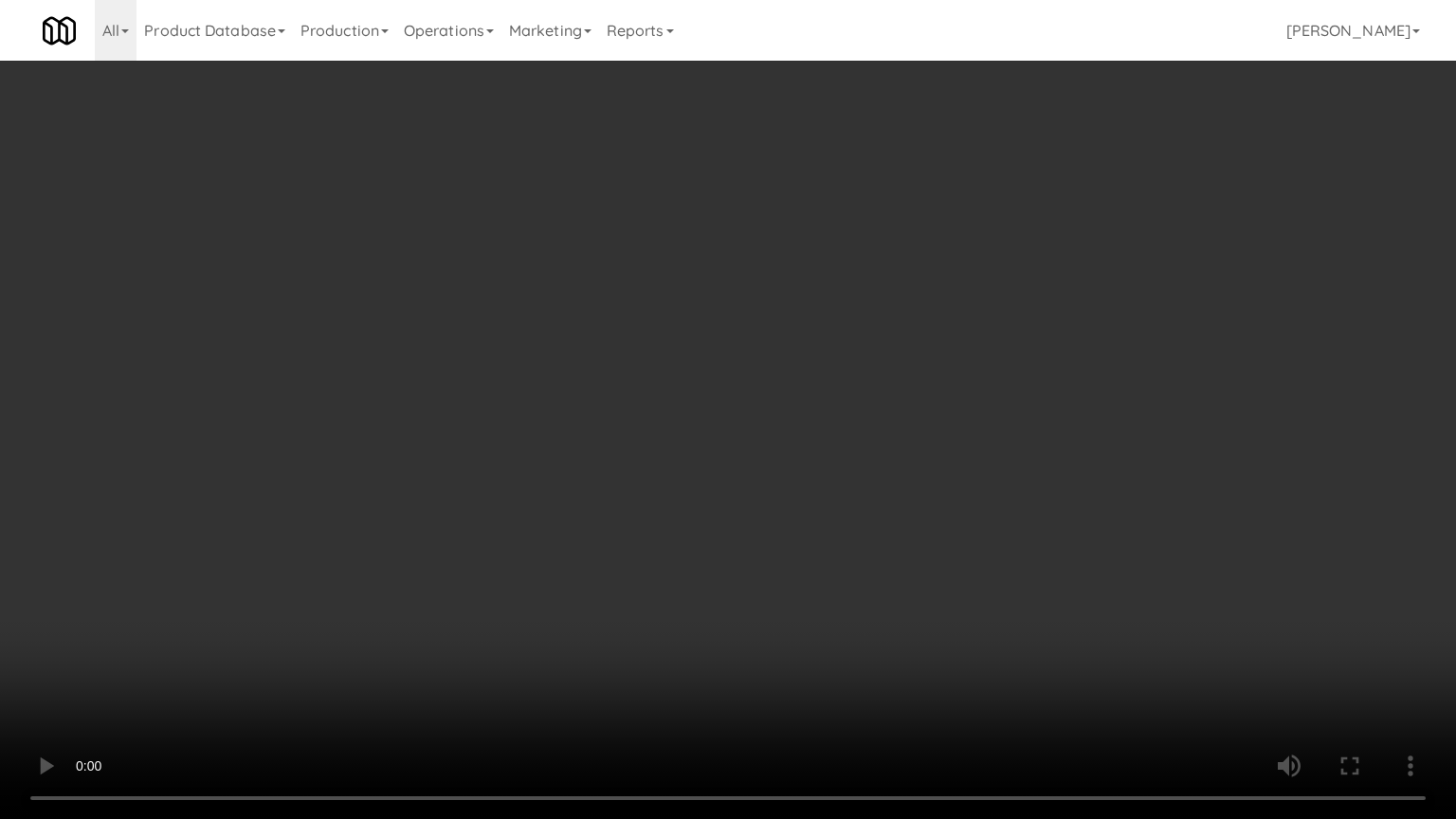
click at [859, 576] on video at bounding box center [728, 409] width 1456 height 819
click at [861, 618] on video at bounding box center [728, 409] width 1456 height 819
click at [861, 616] on video at bounding box center [728, 409] width 1456 height 819
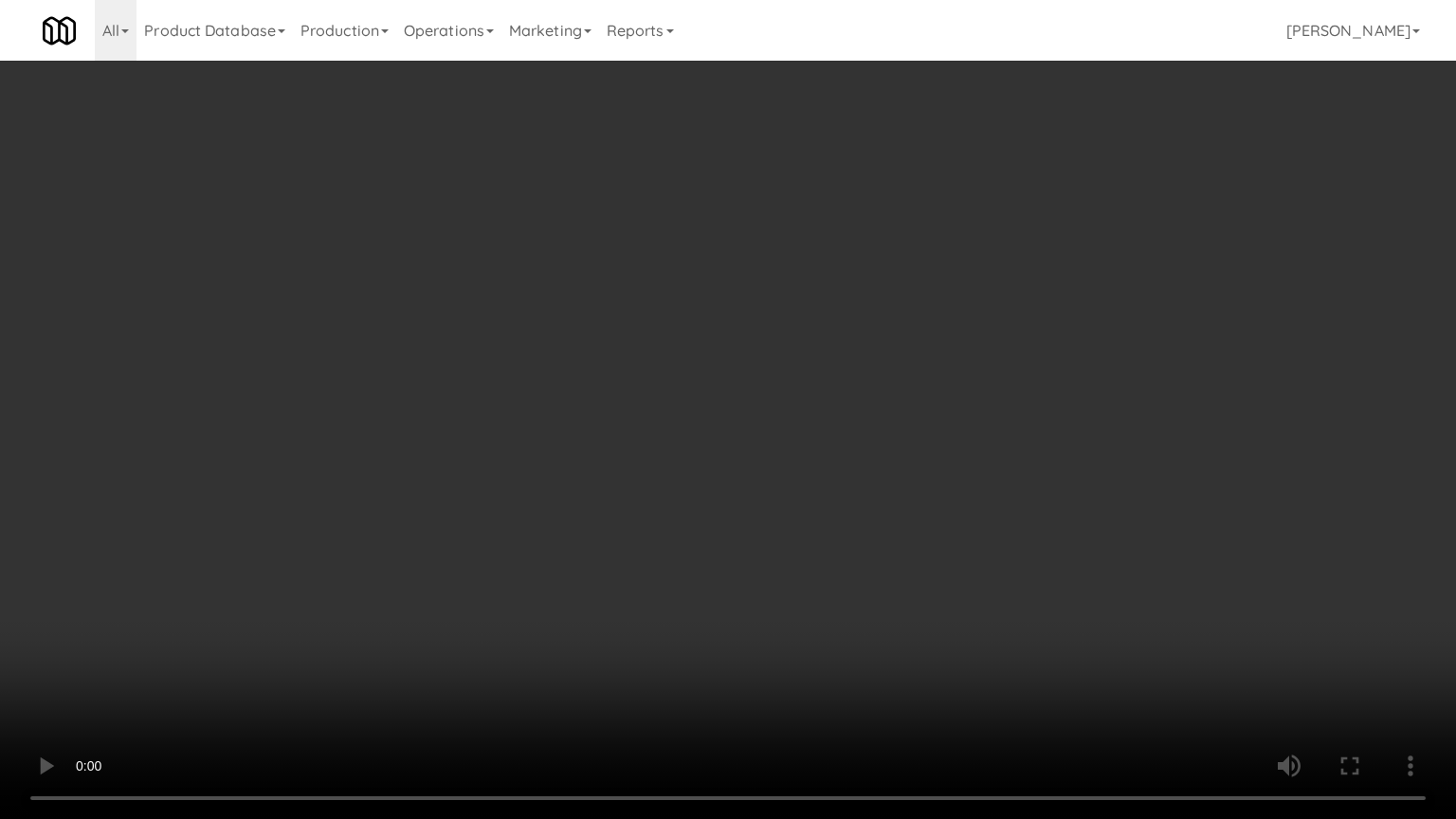
click at [795, 532] on video at bounding box center [728, 409] width 1456 height 819
click at [806, 543] on video at bounding box center [728, 409] width 1456 height 819
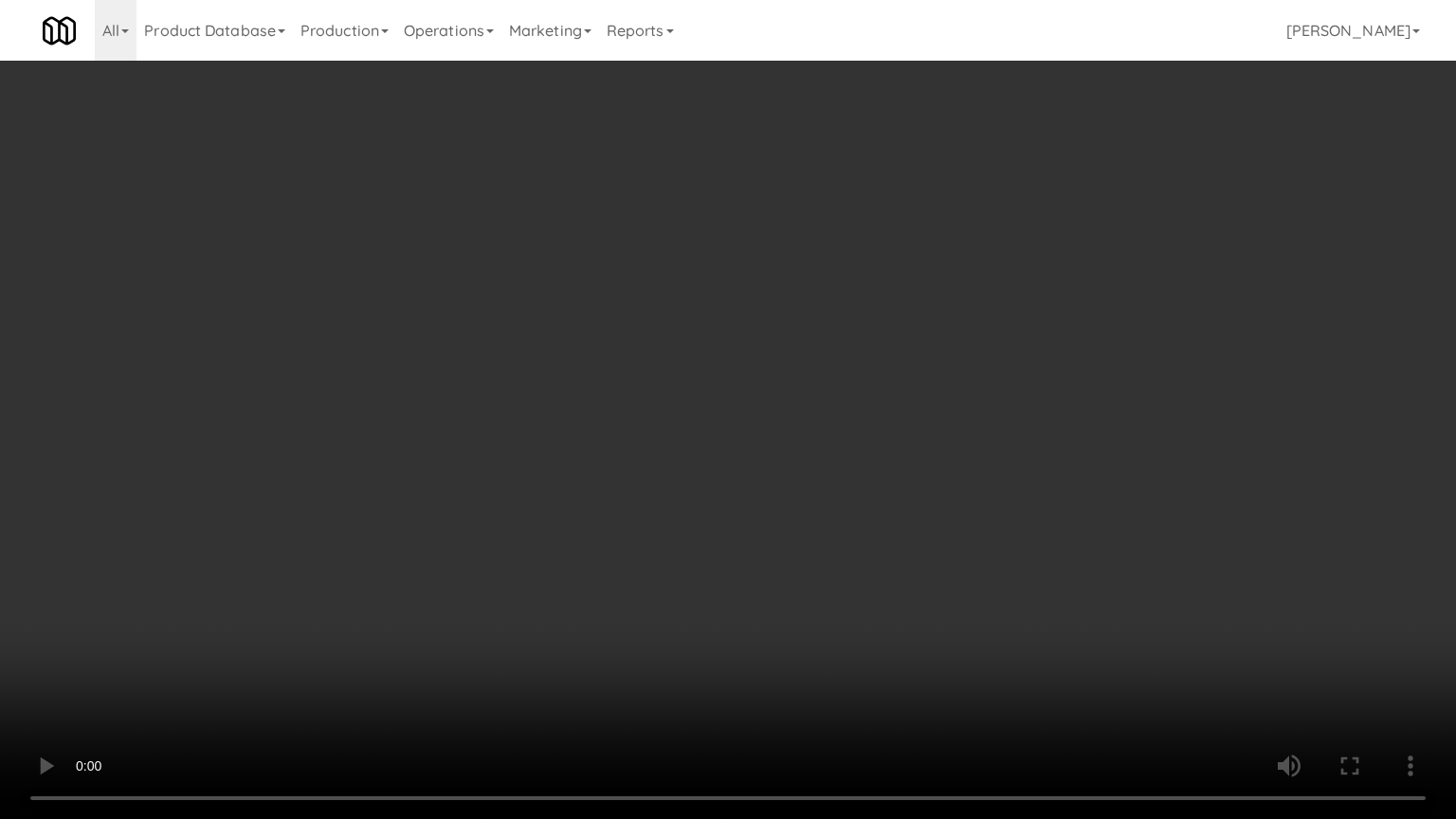
click at [806, 543] on video at bounding box center [728, 409] width 1456 height 819
click at [801, 520] on video at bounding box center [728, 409] width 1456 height 819
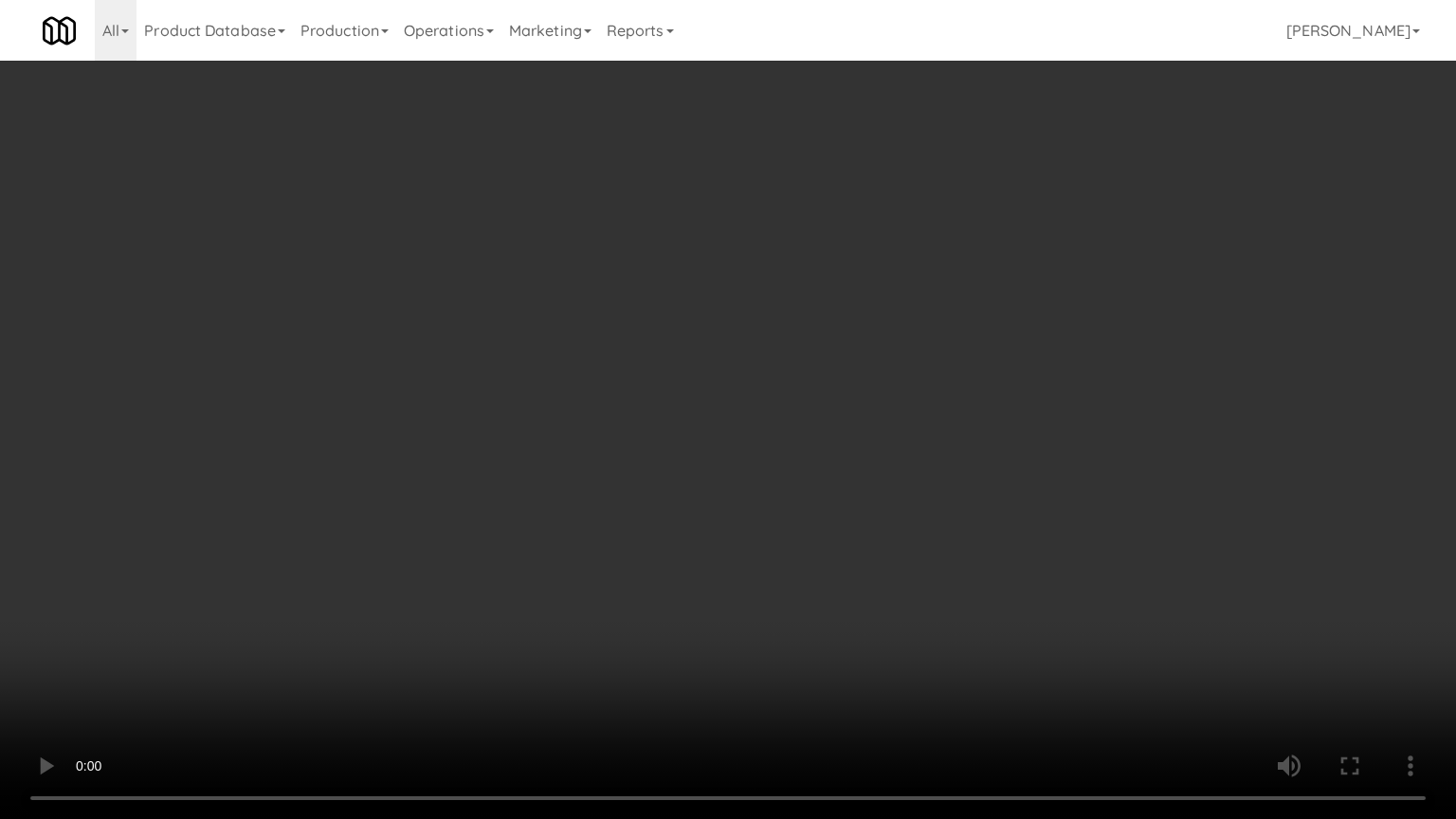
click at [801, 520] on video at bounding box center [728, 409] width 1456 height 819
click at [813, 500] on video at bounding box center [728, 409] width 1456 height 819
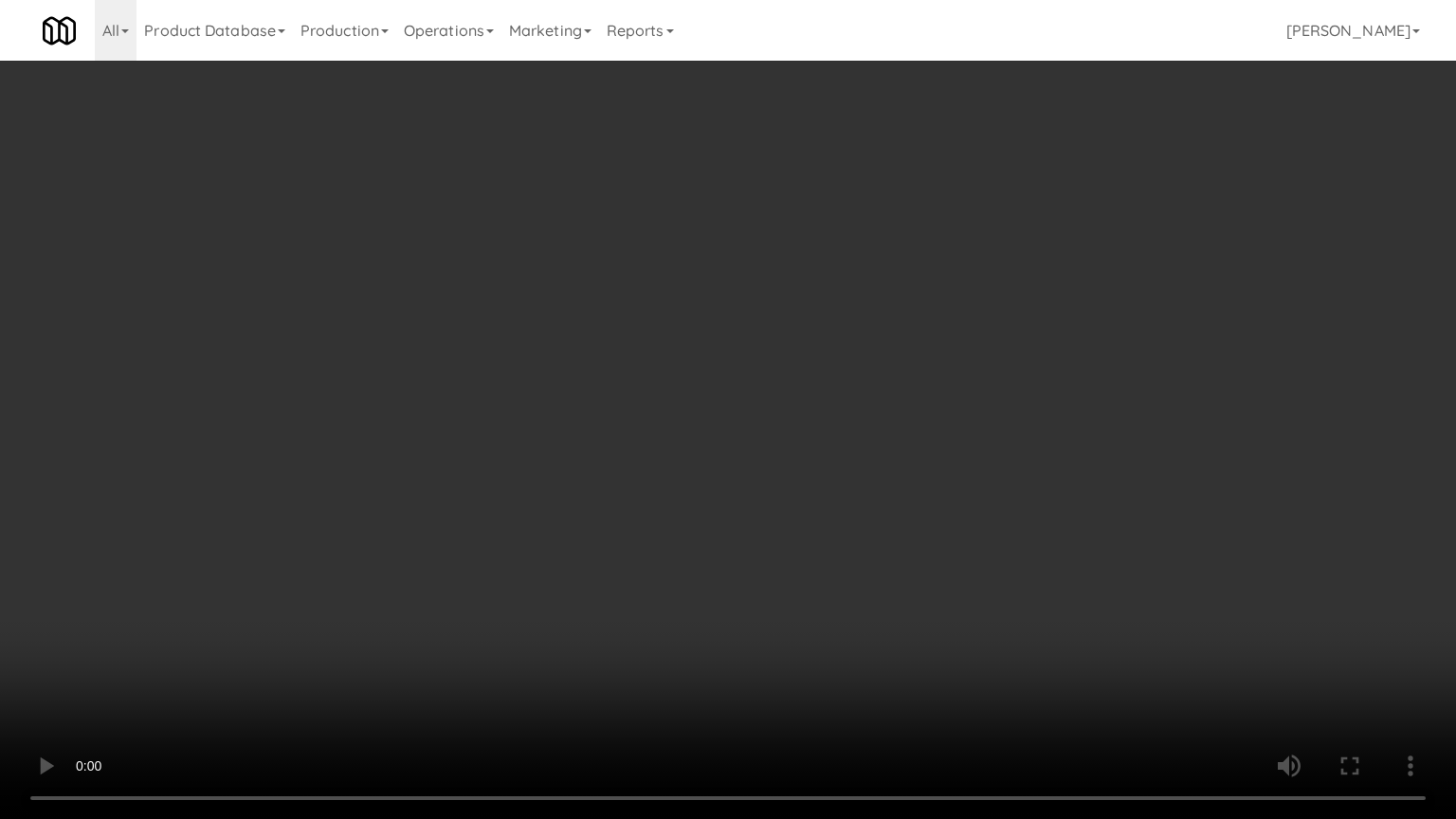
drag, startPoint x: 813, startPoint y: 500, endPoint x: 919, endPoint y: 274, distance: 249.6
click at [815, 492] on video at bounding box center [728, 409] width 1456 height 819
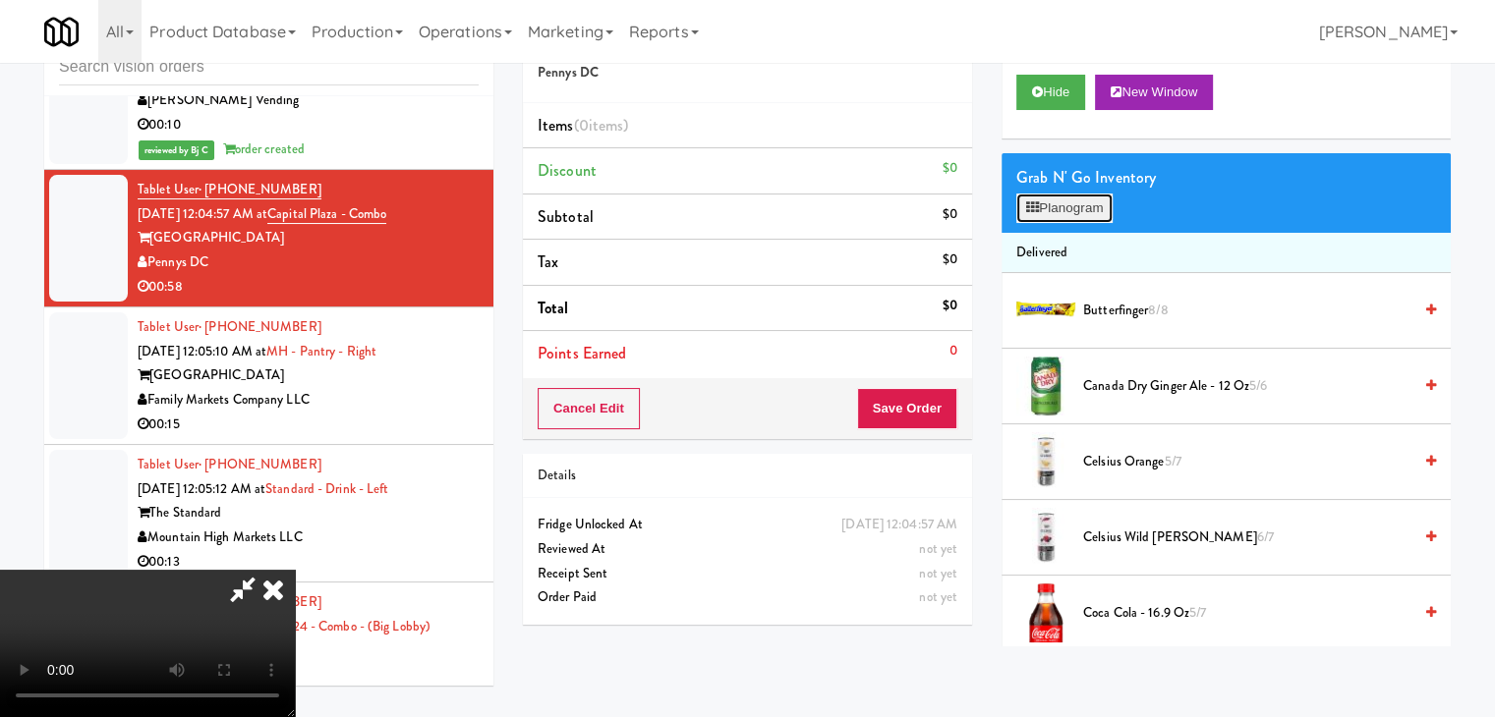
click at [1065, 206] on button "Planogram" at bounding box center [1064, 208] width 96 height 29
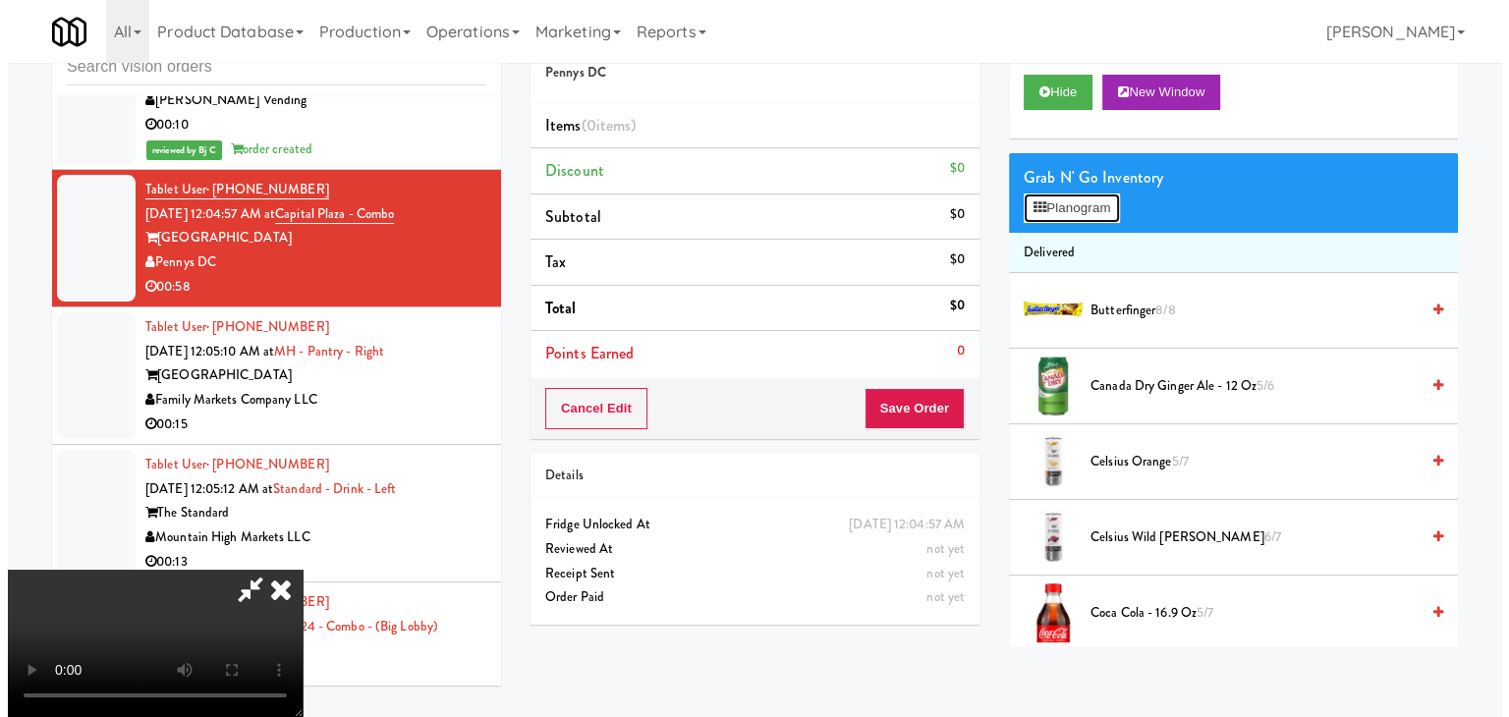
scroll to position [10348, 0]
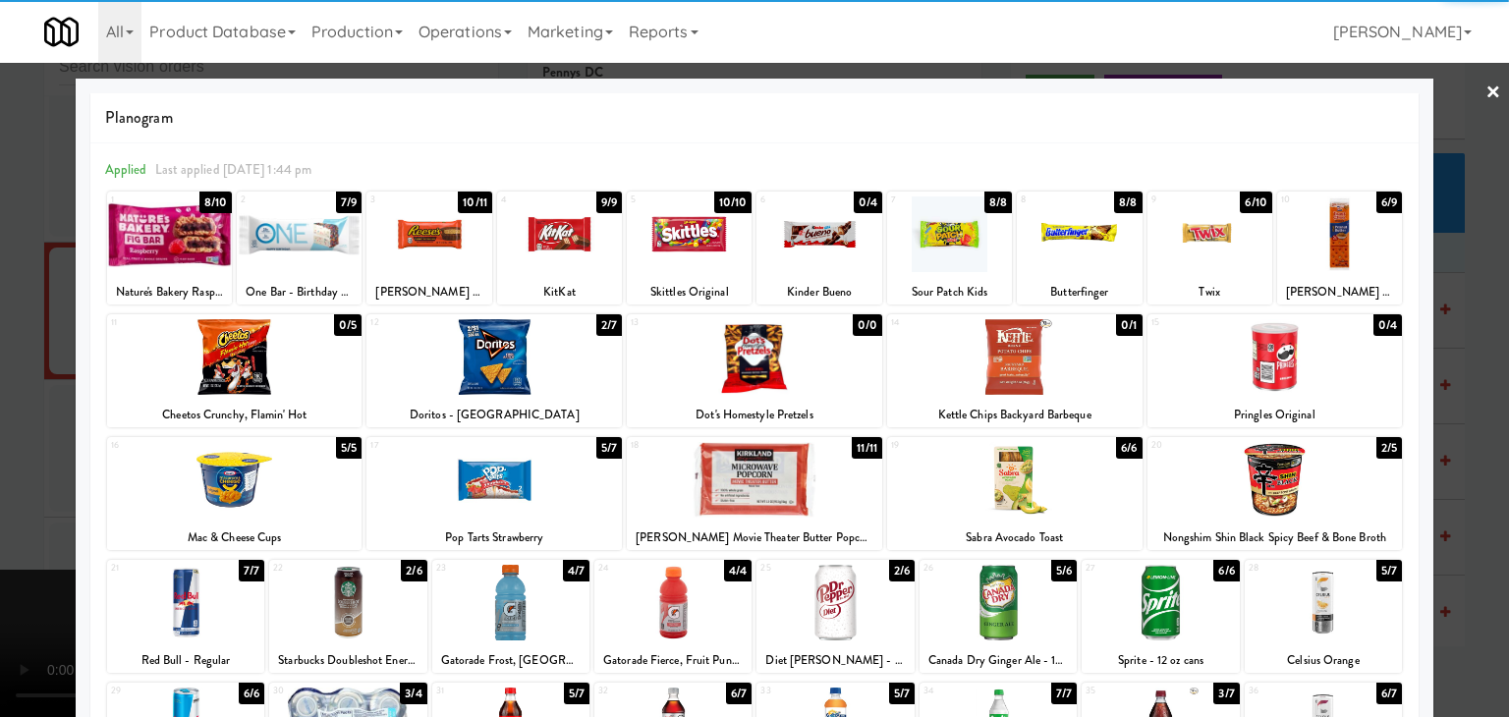
click at [419, 249] on div at bounding box center [429, 235] width 125 height 76
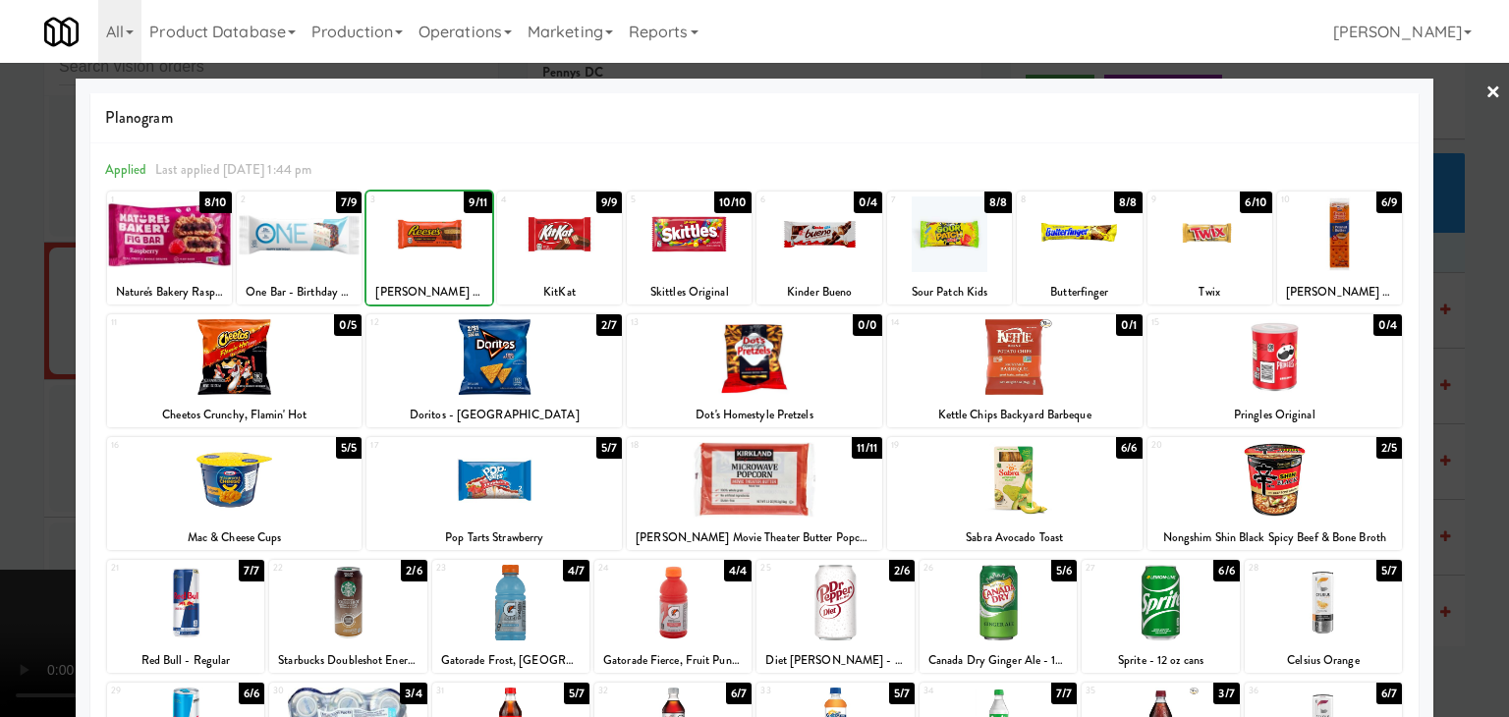
click at [562, 245] on div at bounding box center [559, 235] width 125 height 76
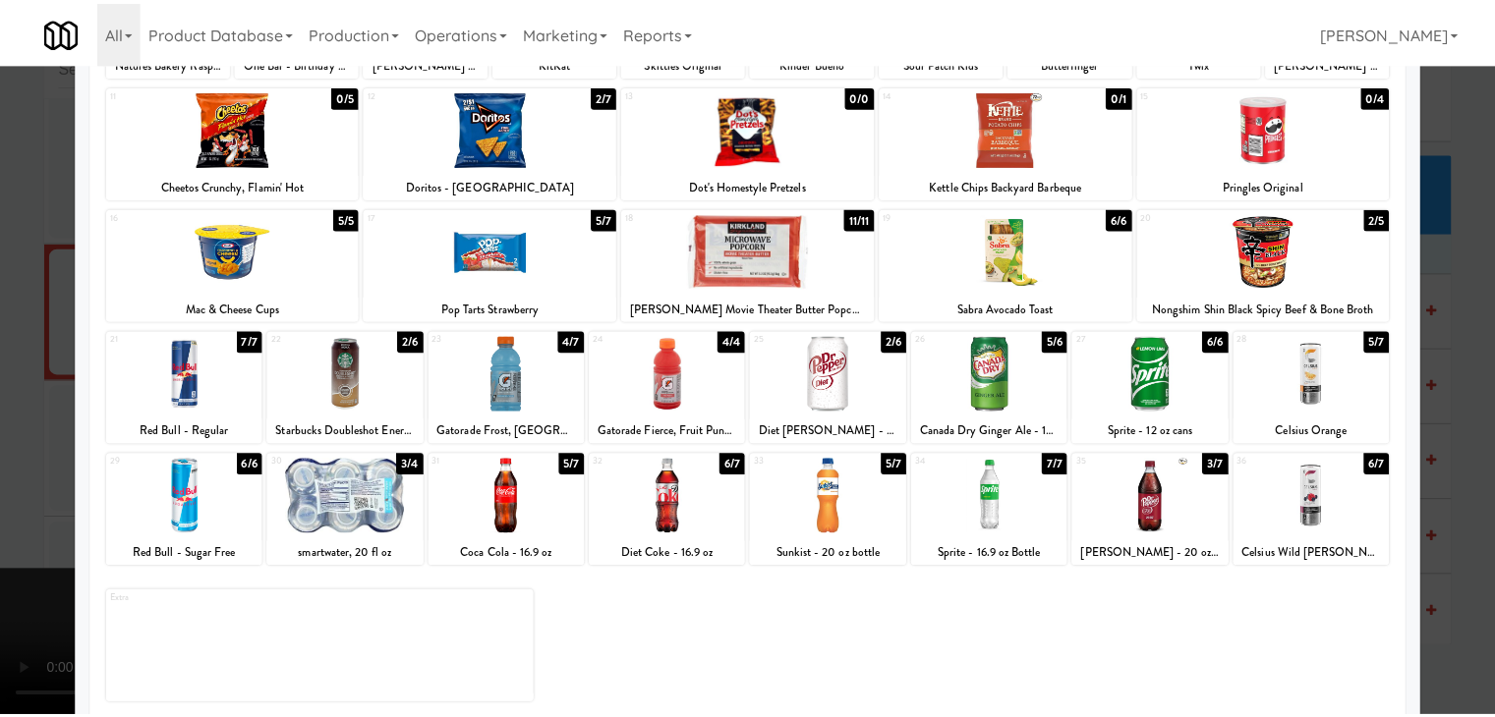
scroll to position [248, 0]
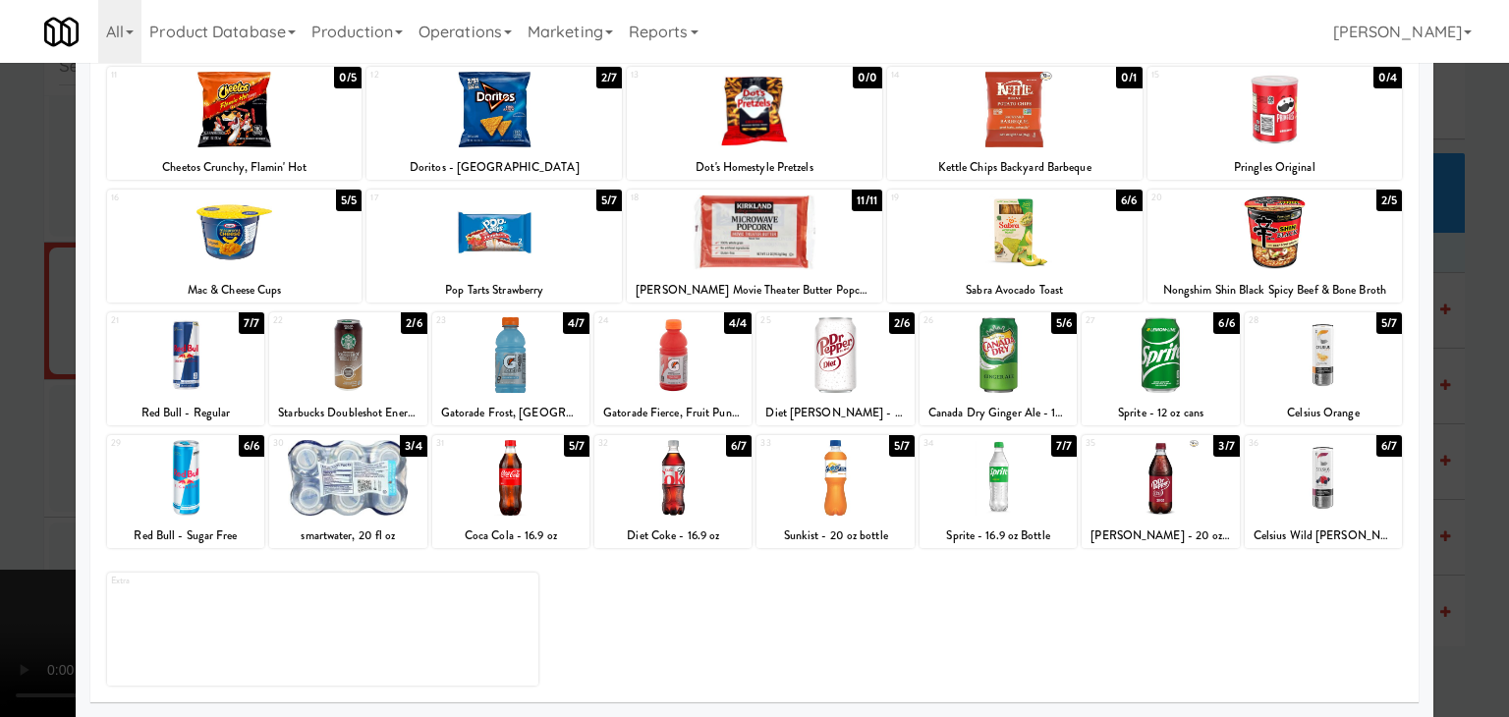
click at [1149, 353] on div at bounding box center [1160, 355] width 157 height 76
click at [1324, 359] on div at bounding box center [1323, 355] width 157 height 76
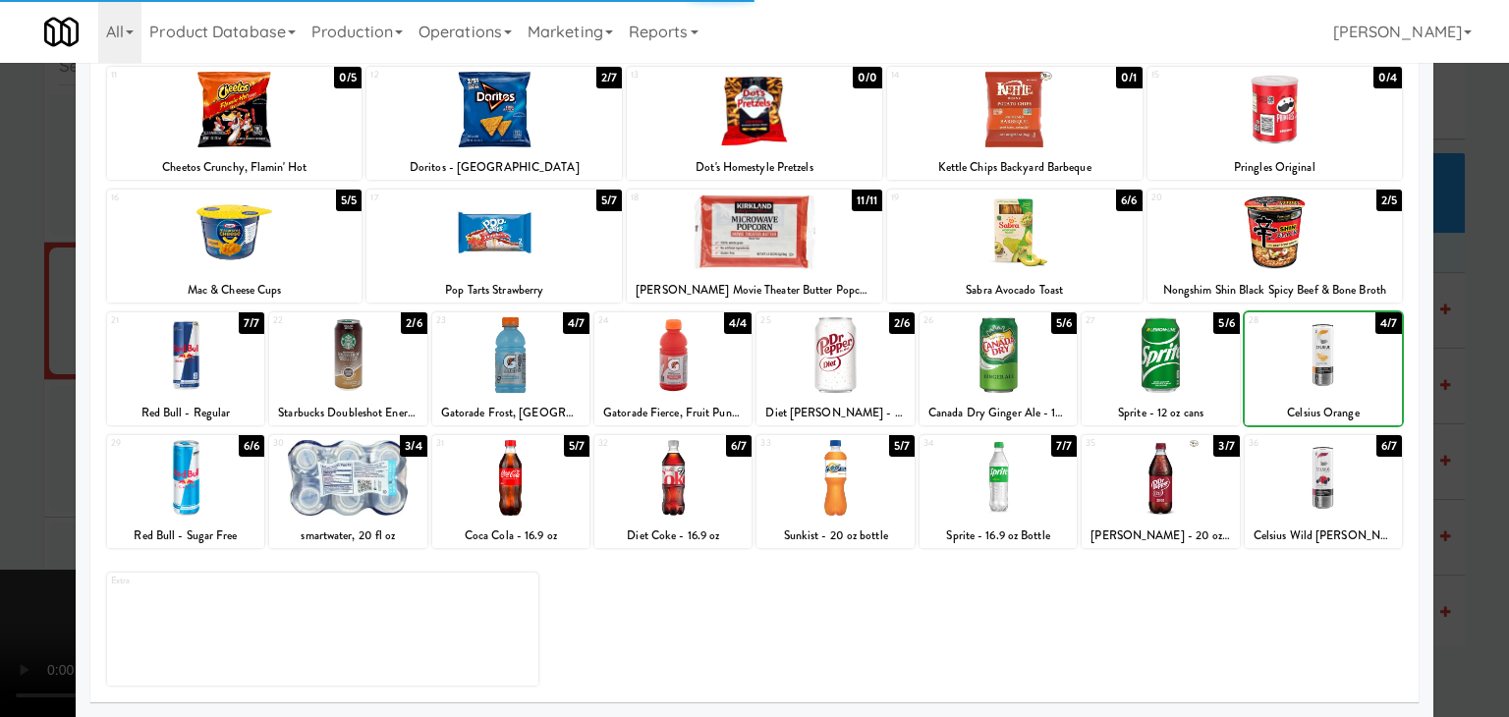
click at [1470, 390] on div at bounding box center [754, 358] width 1509 height 717
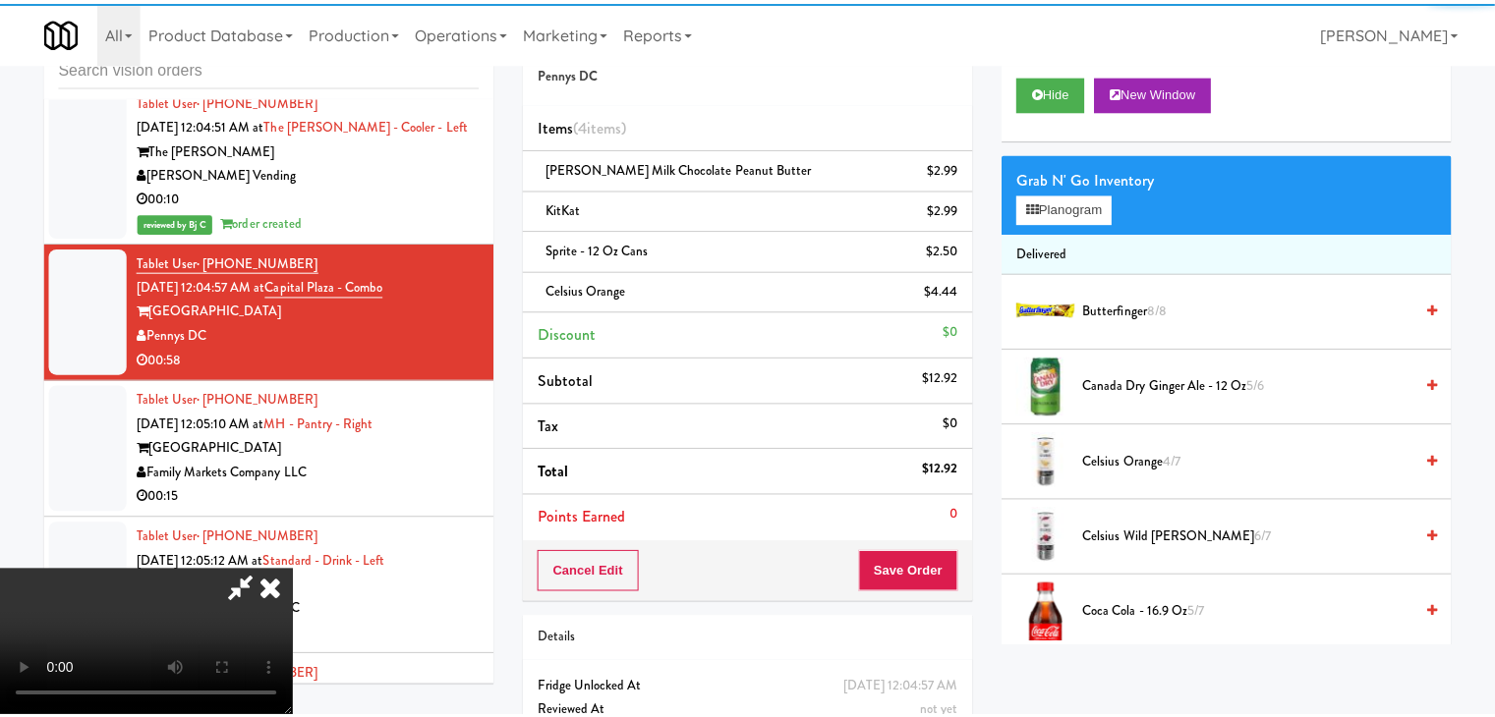
scroll to position [10421, 0]
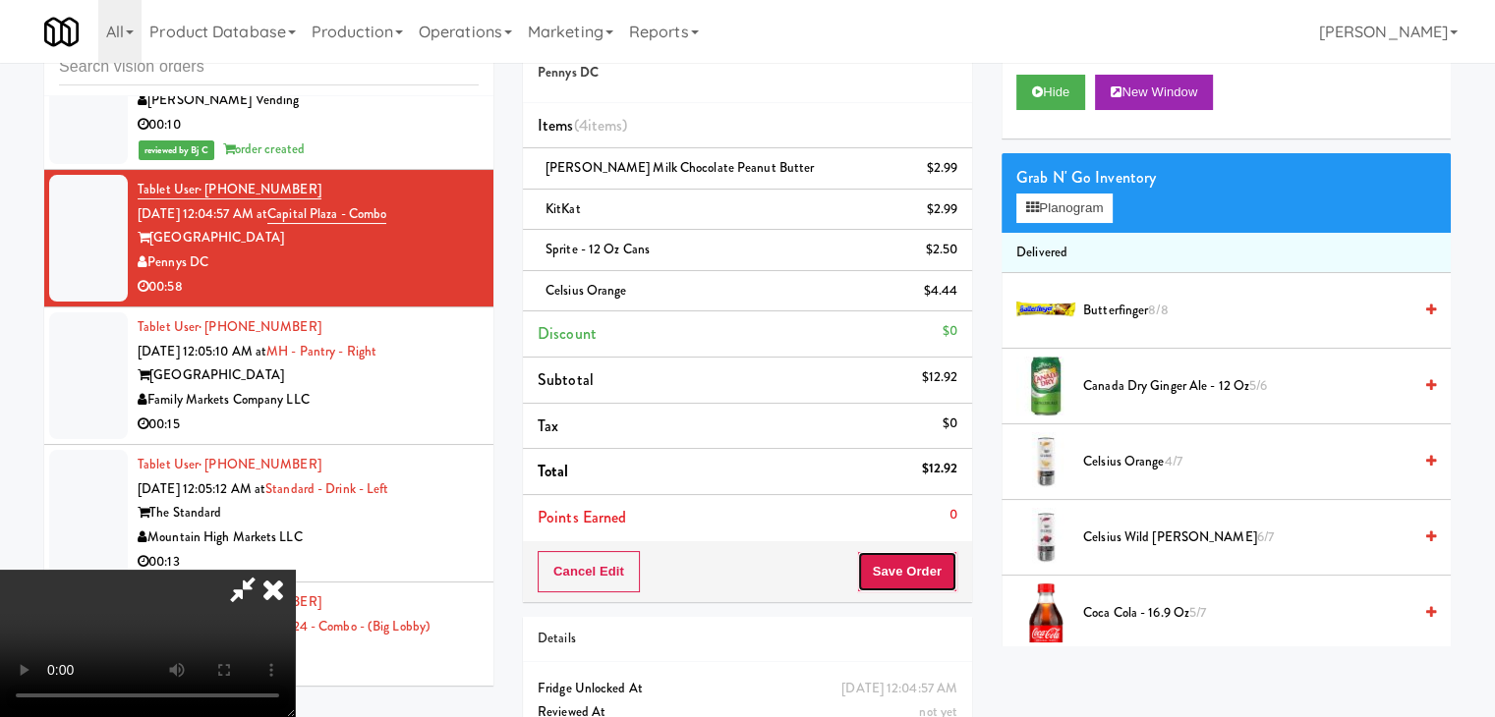
click at [918, 571] on button "Save Order" at bounding box center [907, 571] width 100 height 41
drag, startPoint x: 918, startPoint y: 571, endPoint x: 913, endPoint y: 558, distance: 13.7
click at [917, 570] on button "Save Order" at bounding box center [907, 571] width 100 height 41
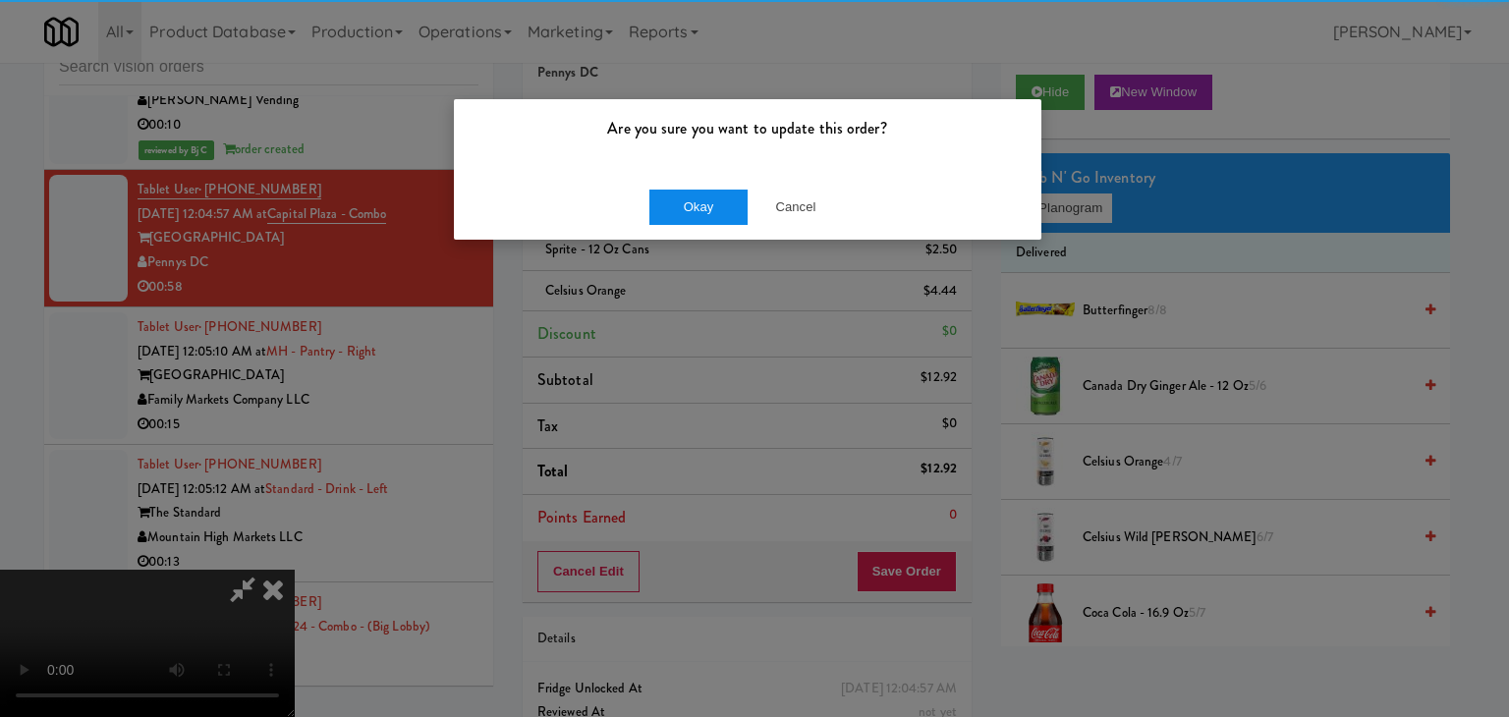
click at [676, 223] on div "Okay Cancel" at bounding box center [748, 207] width 588 height 66
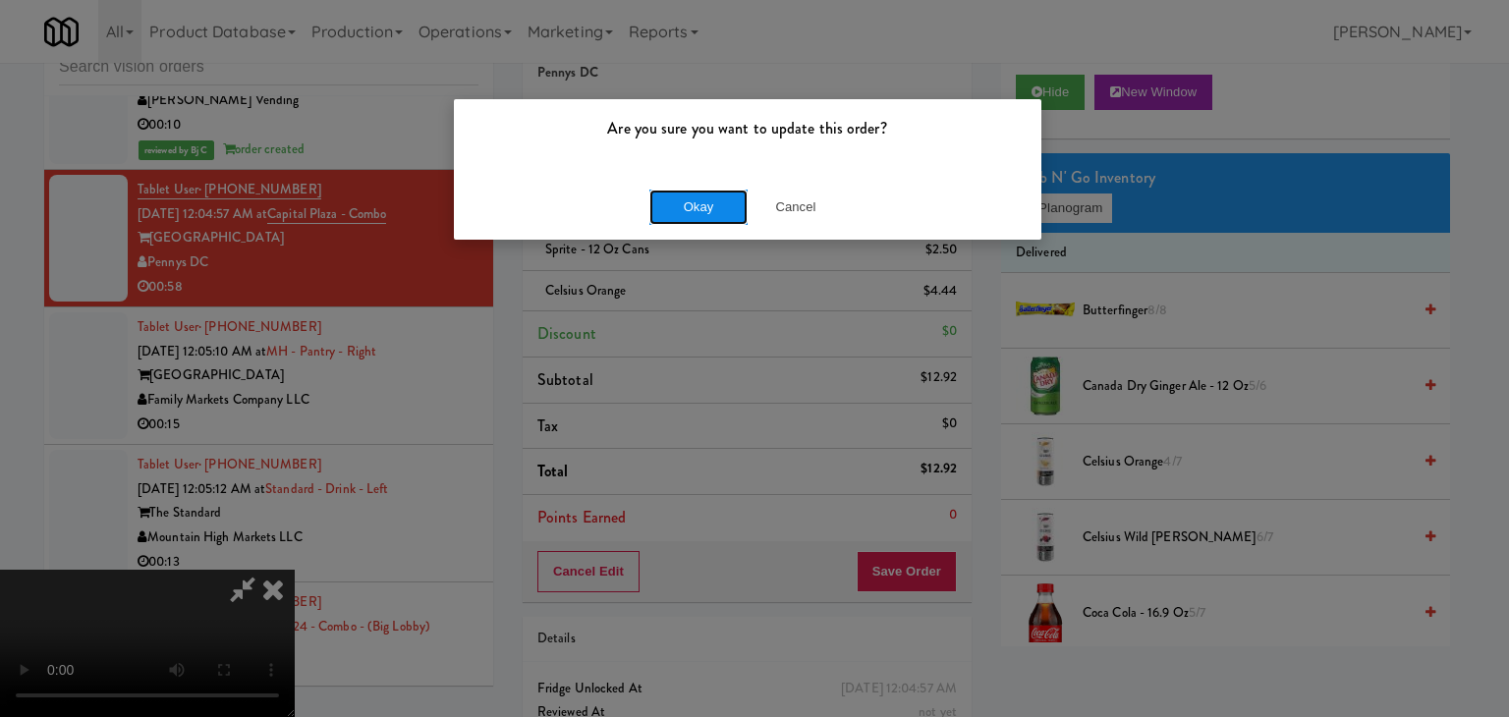
click at [700, 211] on button "Okay" at bounding box center [699, 207] width 98 height 35
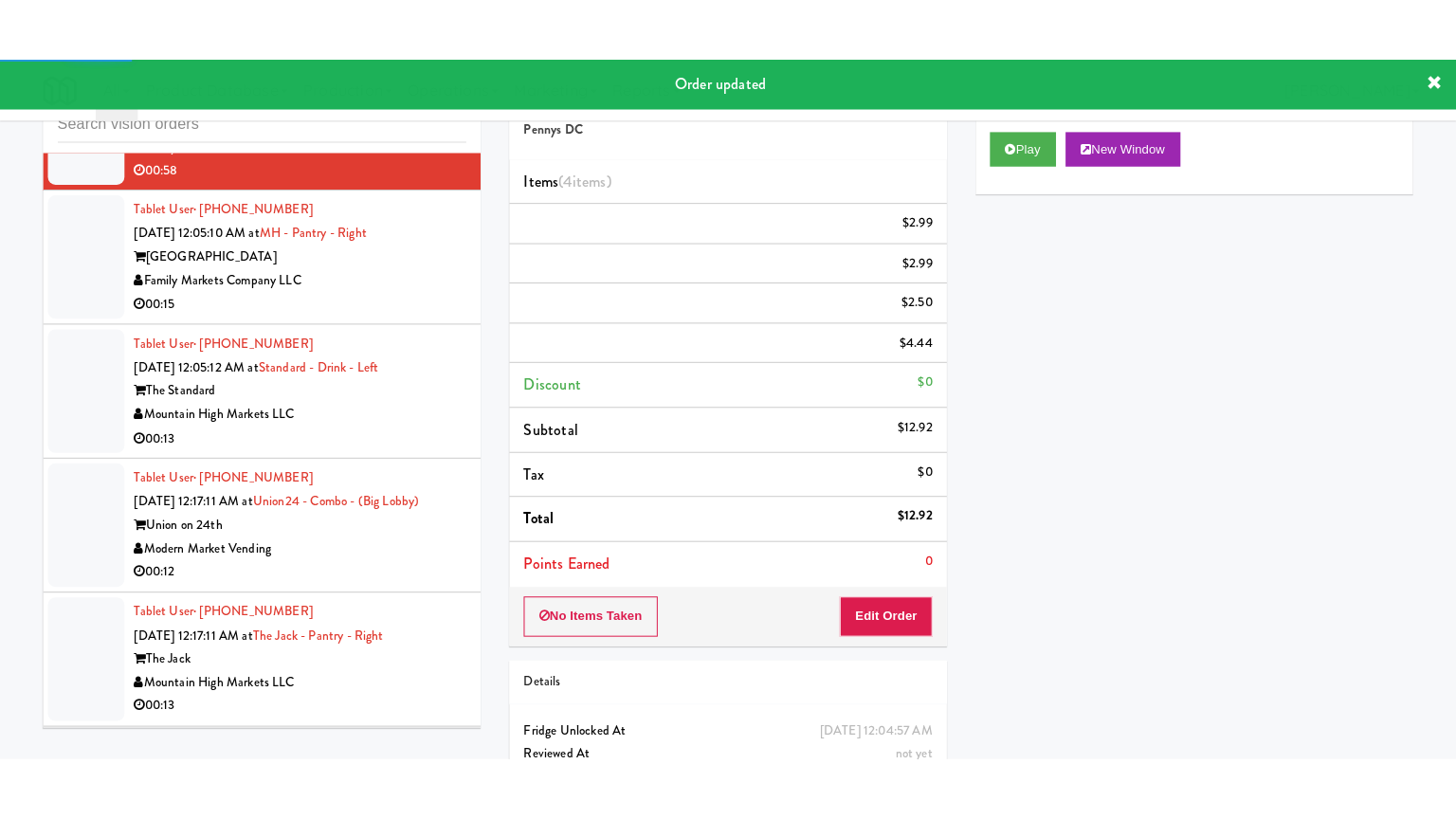
scroll to position [10242, 0]
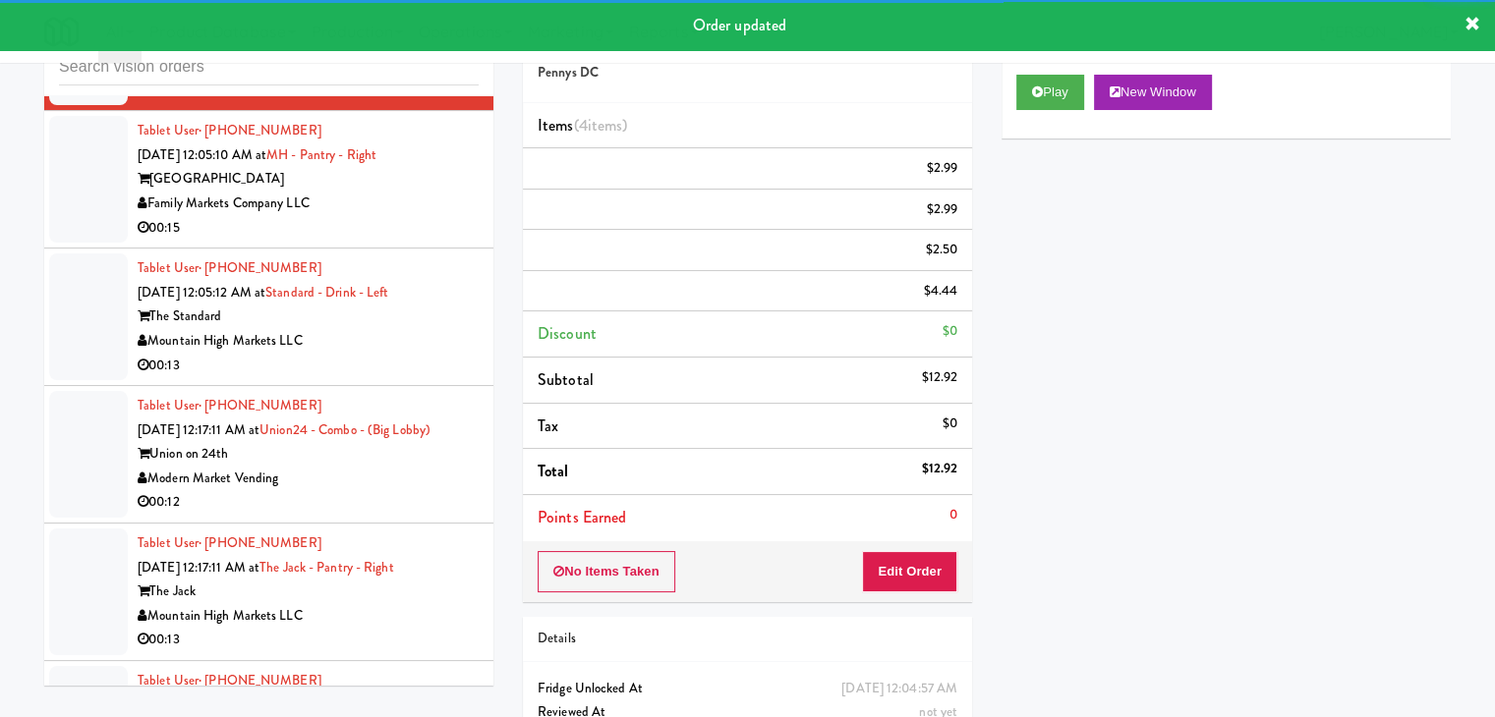
click at [409, 241] on div "00:15" at bounding box center [308, 228] width 341 height 25
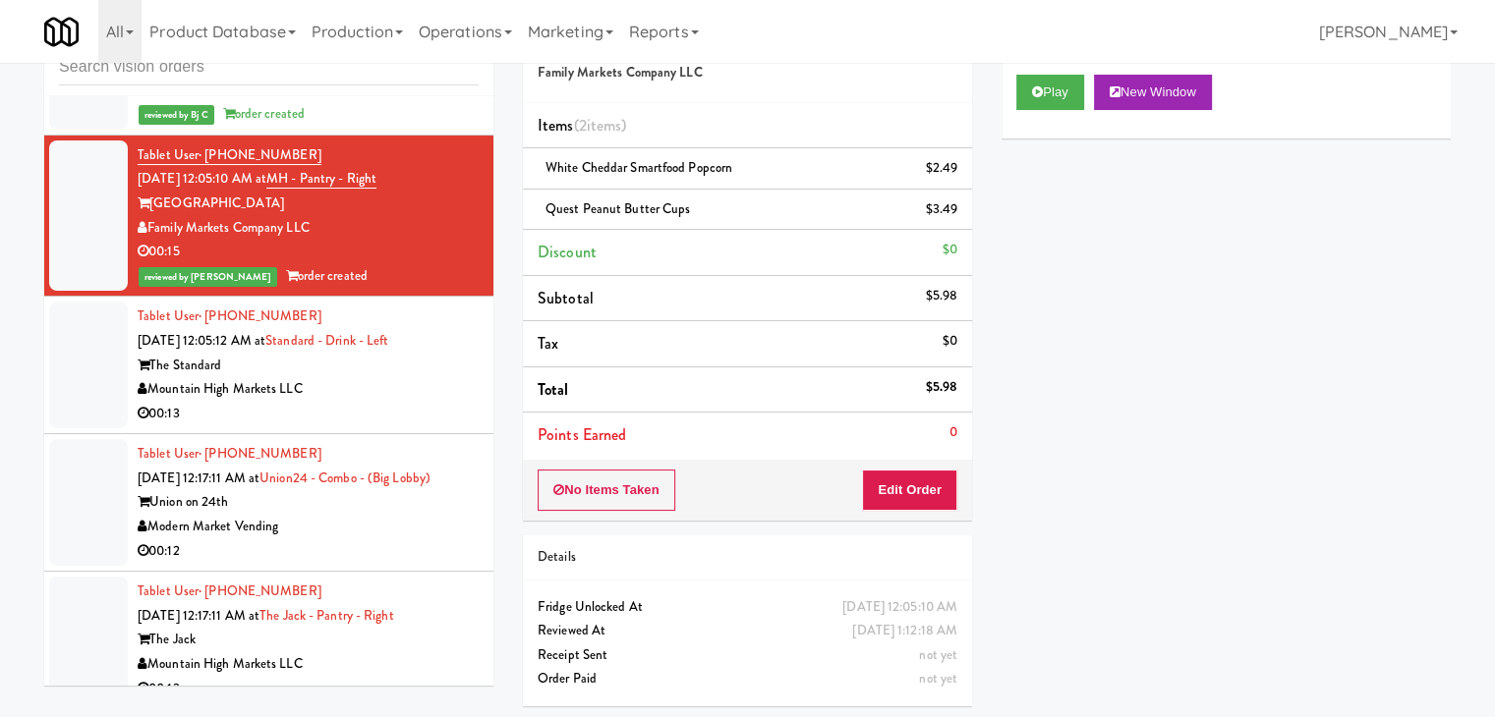
click at [378, 402] on div "Mountain High Markets LLC" at bounding box center [308, 389] width 341 height 25
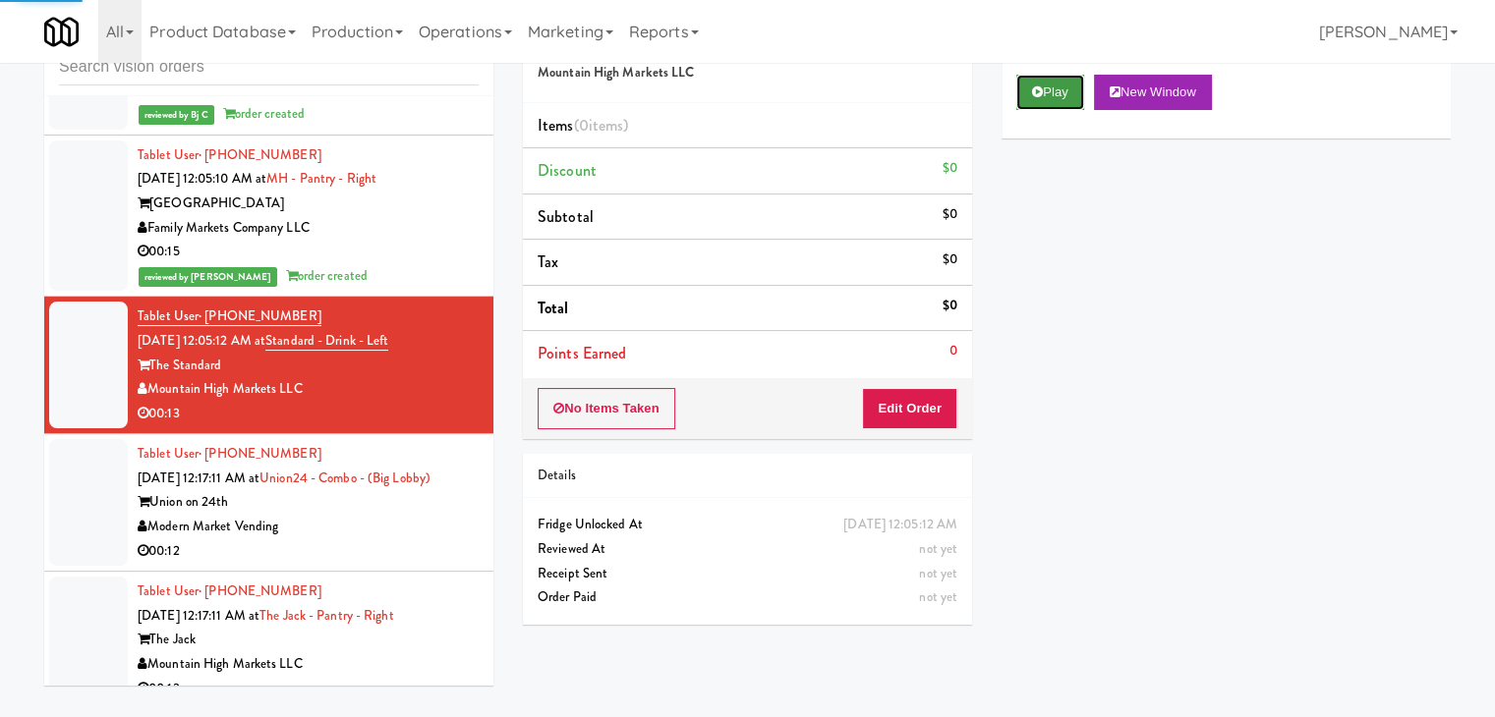
click at [1058, 100] on button "Play" at bounding box center [1050, 92] width 68 height 35
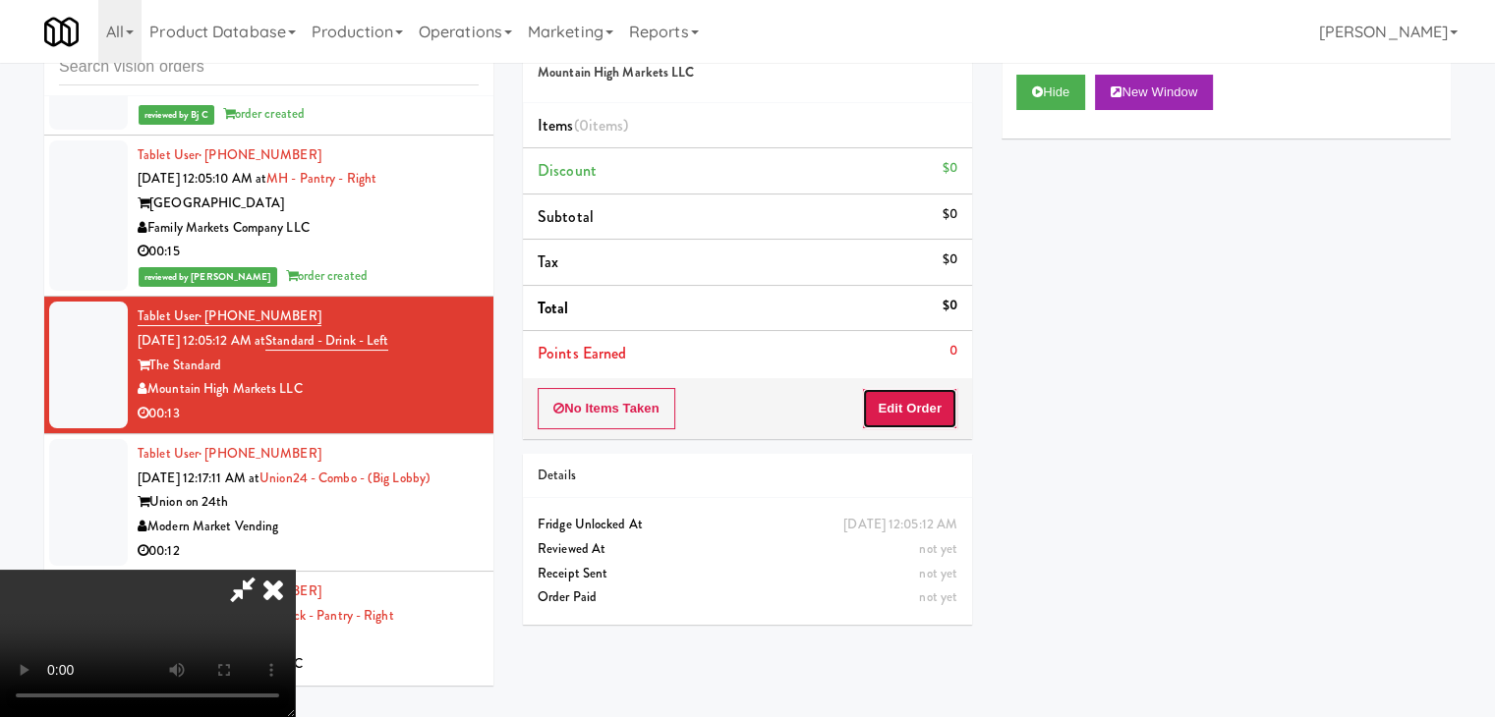
click at [909, 410] on button "Edit Order" at bounding box center [909, 408] width 95 height 41
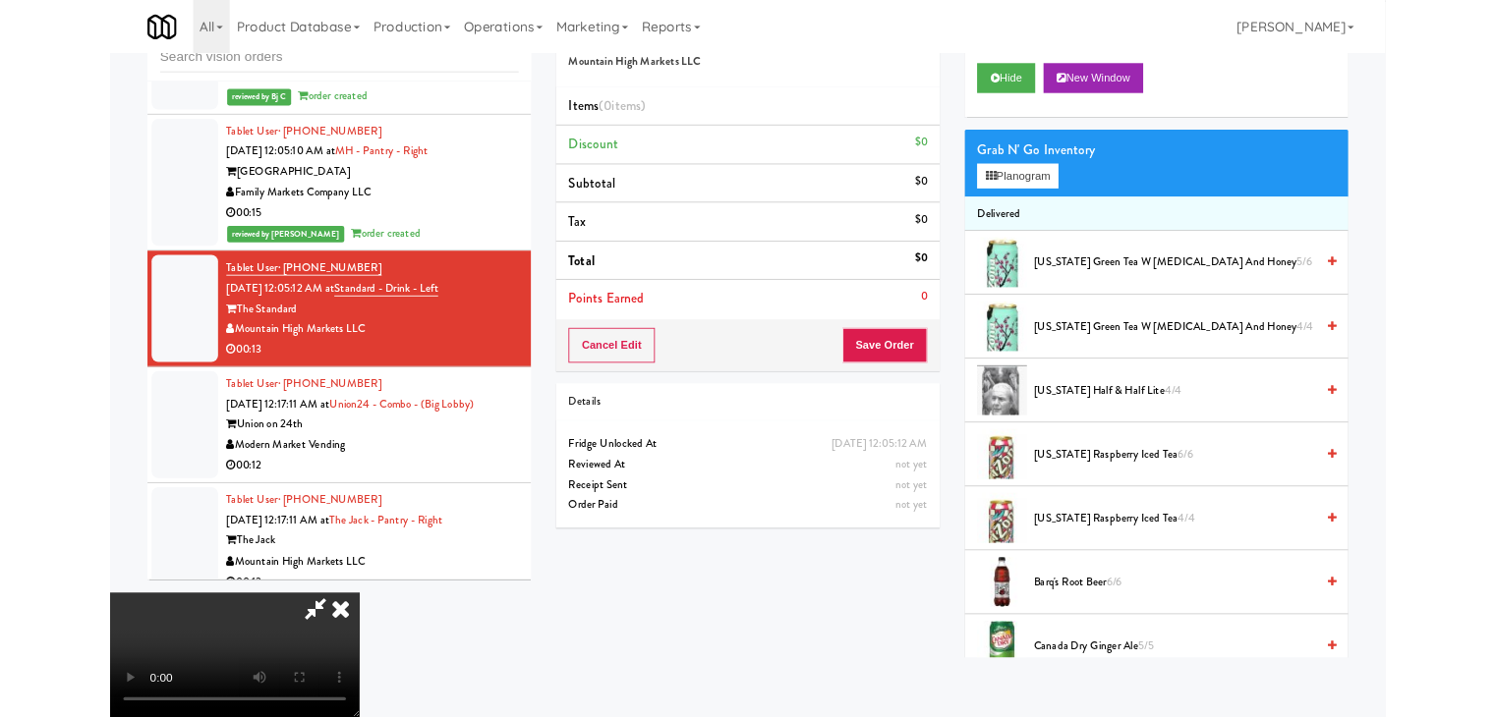
scroll to position [10545, 0]
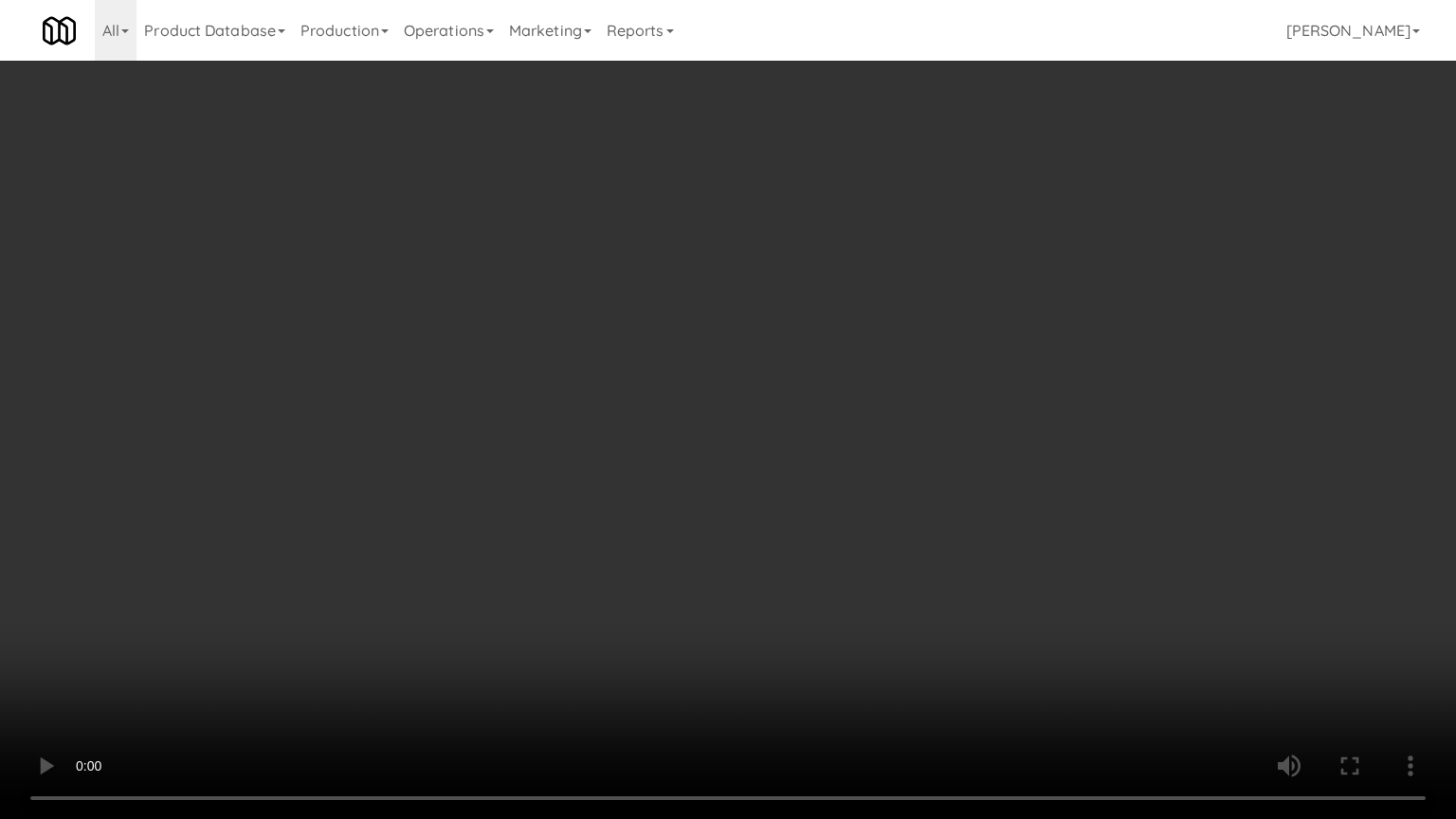
click at [785, 664] on video at bounding box center [728, 409] width 1456 height 819
click at [918, 638] on video at bounding box center [728, 409] width 1456 height 819
click at [918, 640] on video at bounding box center [728, 409] width 1456 height 819
click at [918, 642] on video at bounding box center [728, 409] width 1456 height 819
click at [987, 626] on video at bounding box center [728, 409] width 1456 height 819
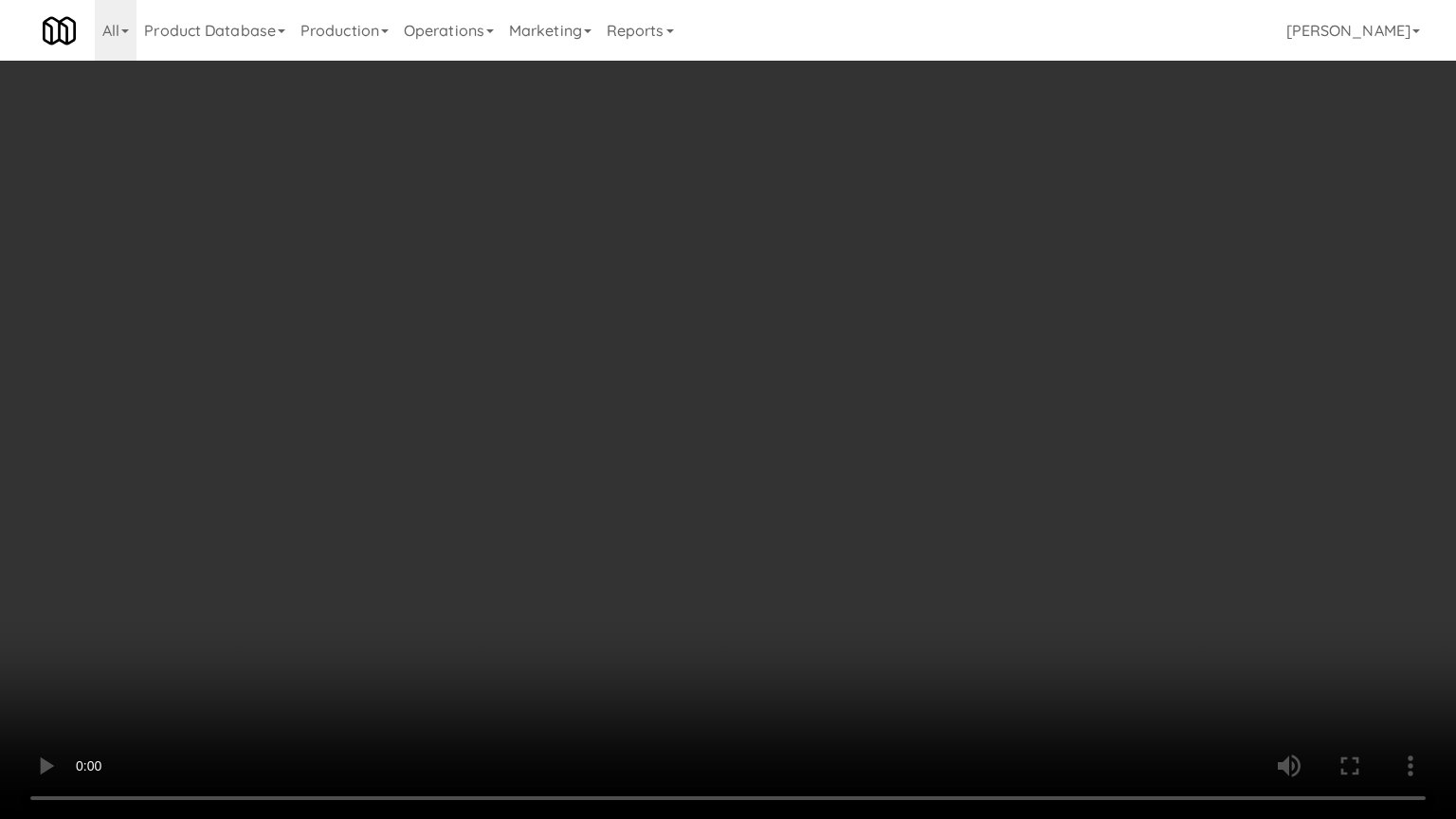
drag, startPoint x: 987, startPoint y: 626, endPoint x: 1026, endPoint y: 417, distance: 212.6
click at [984, 616] on video at bounding box center [728, 409] width 1456 height 819
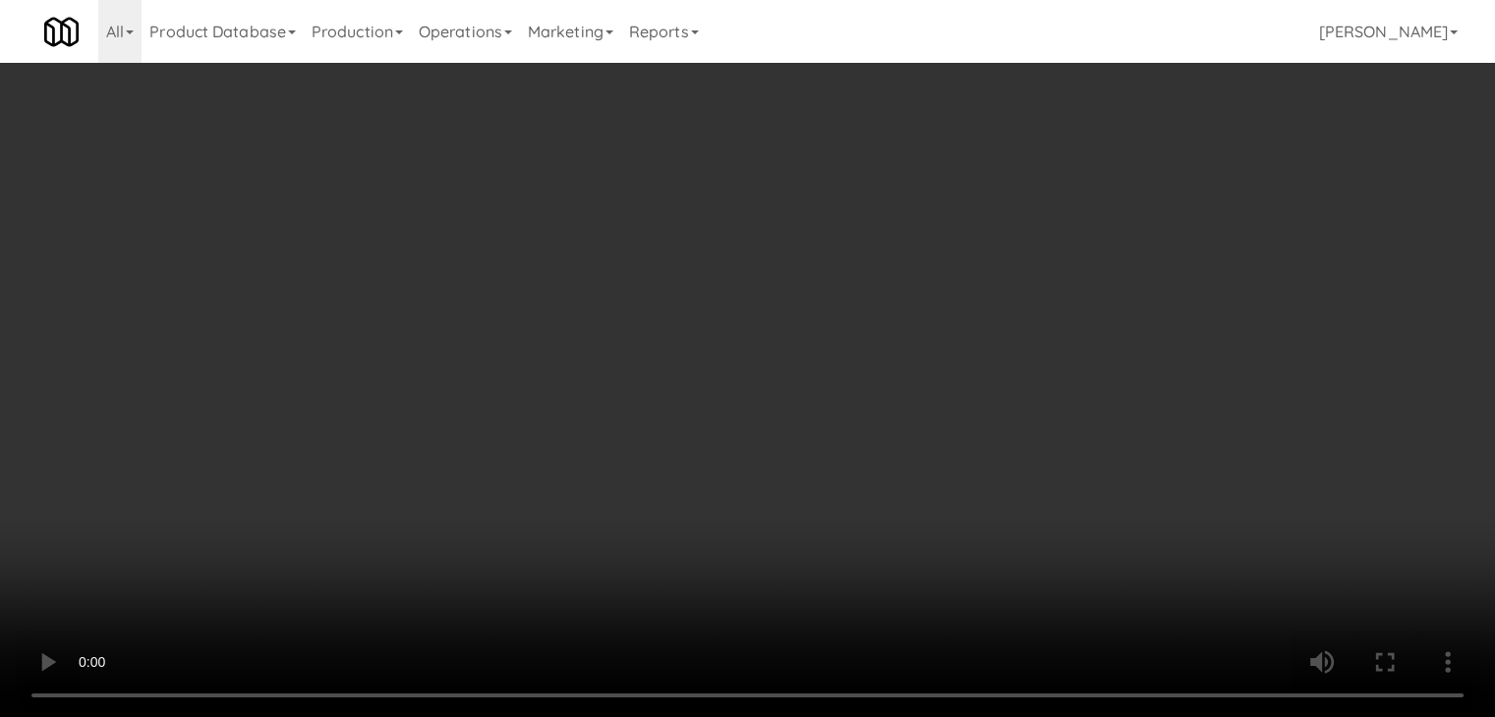
scroll to position [10617, 0]
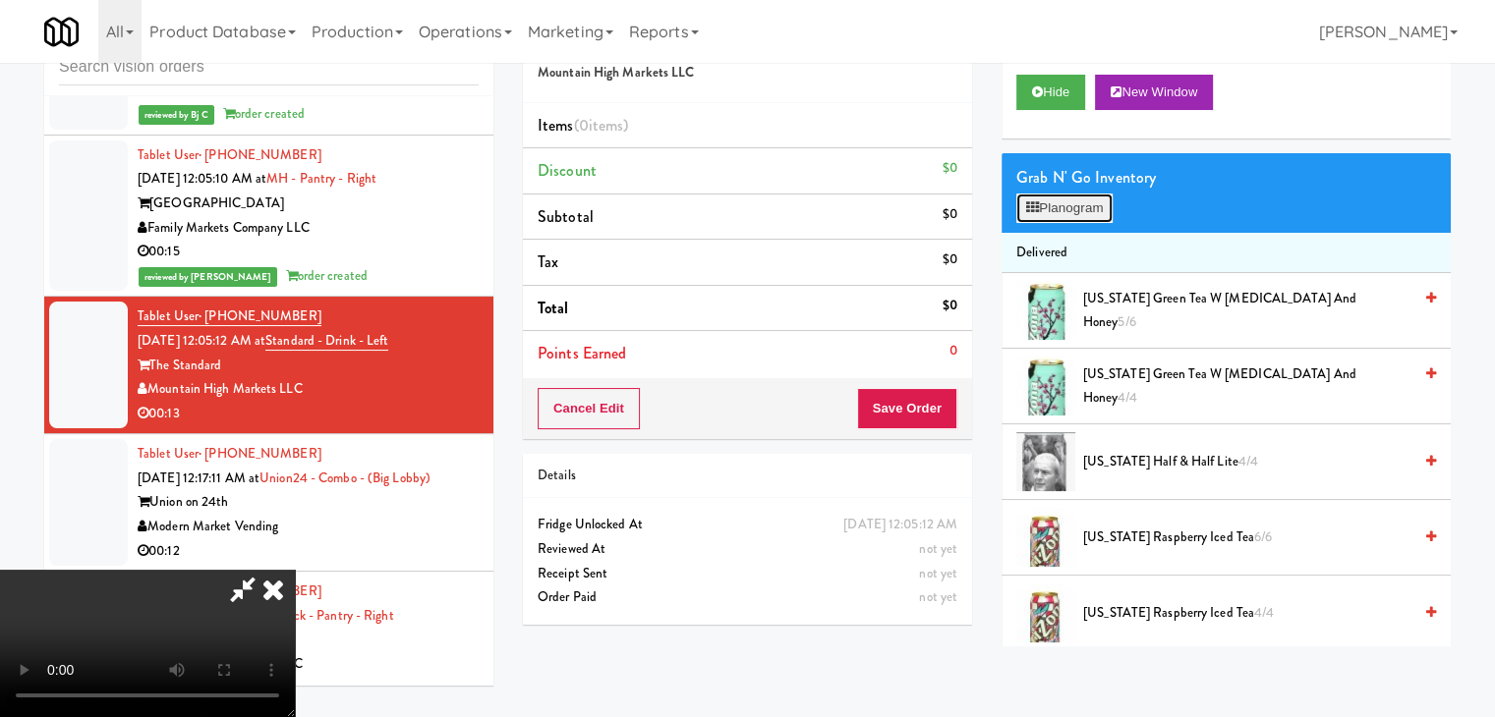
click at [1091, 208] on button "Planogram" at bounding box center [1064, 208] width 96 height 29
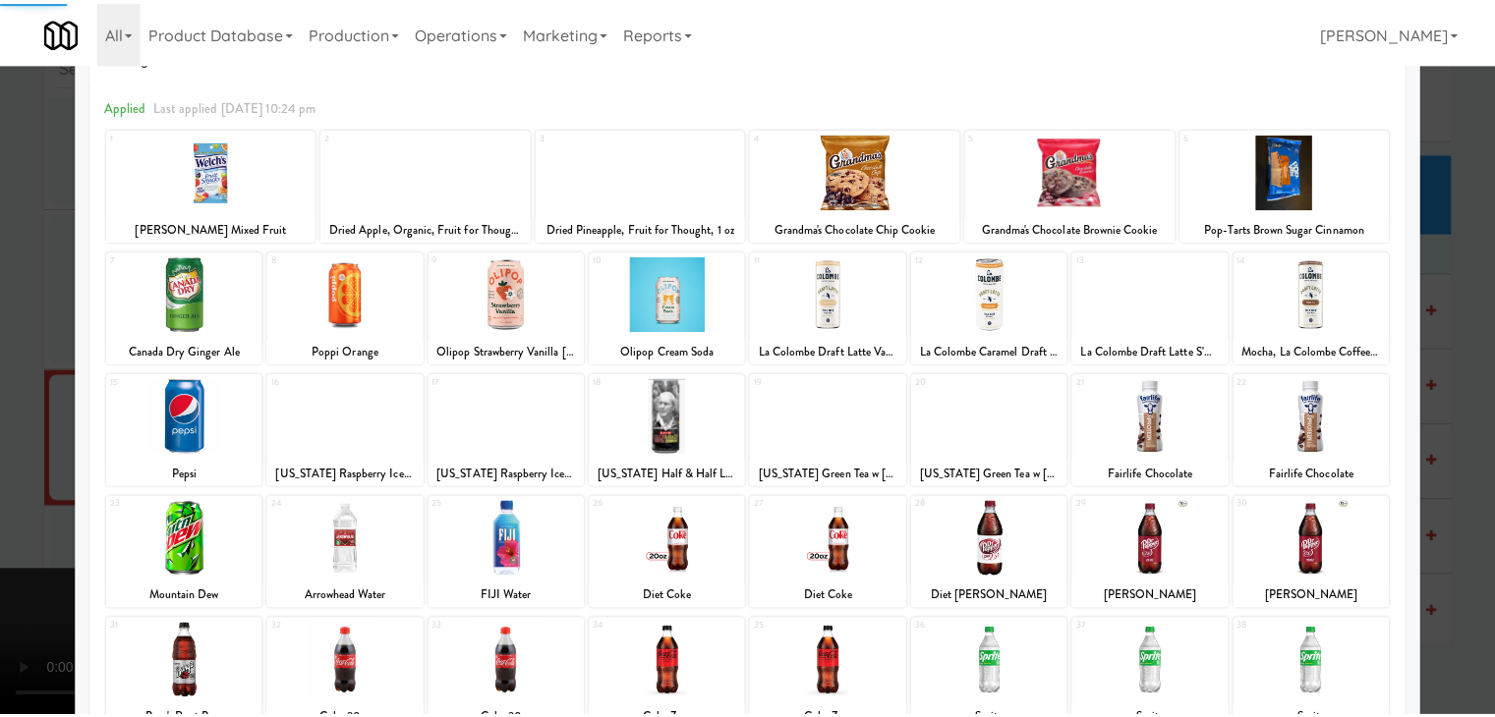
scroll to position [98, 0]
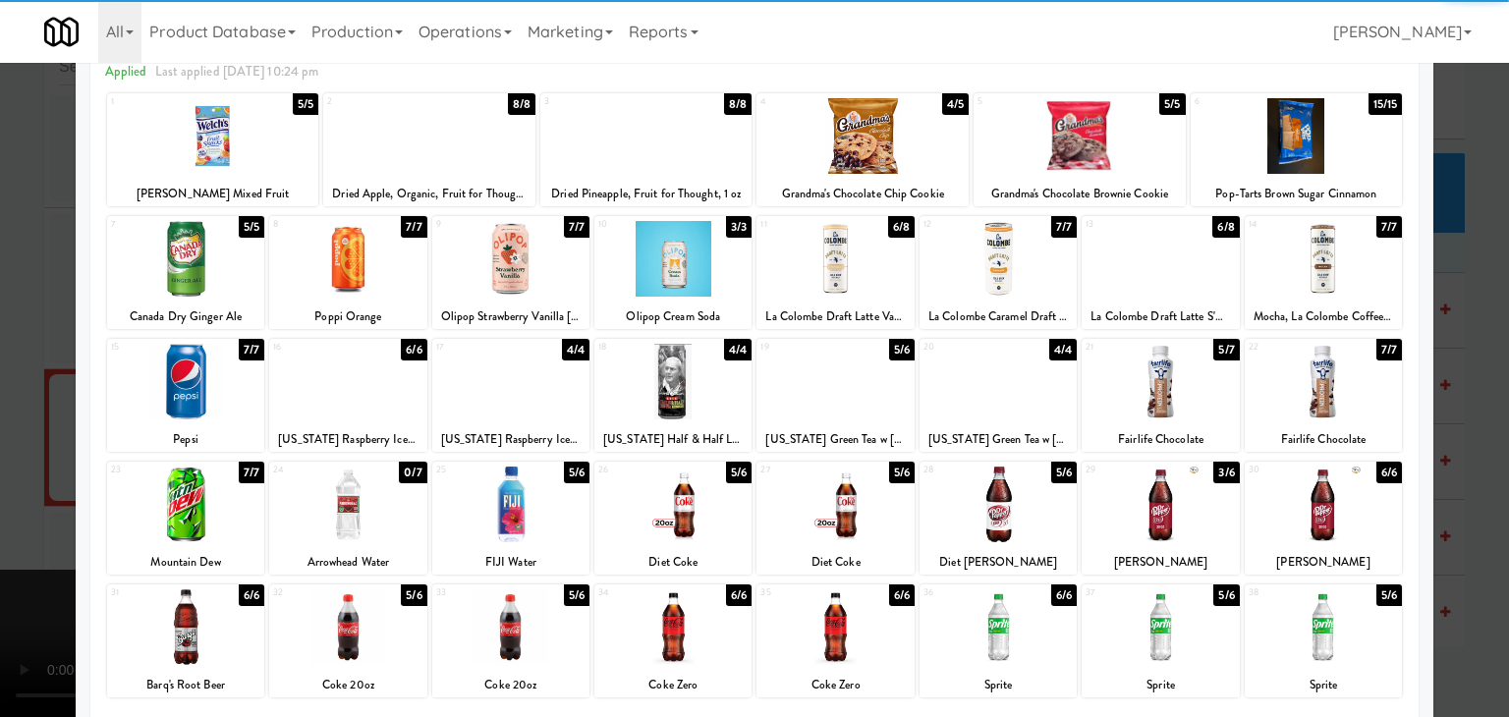
click at [1003, 489] on div at bounding box center [998, 505] width 157 height 76
drag, startPoint x: 155, startPoint y: 503, endPoint x: 138, endPoint y: 508, distance: 18.4
click at [157, 503] on div at bounding box center [185, 505] width 157 height 76
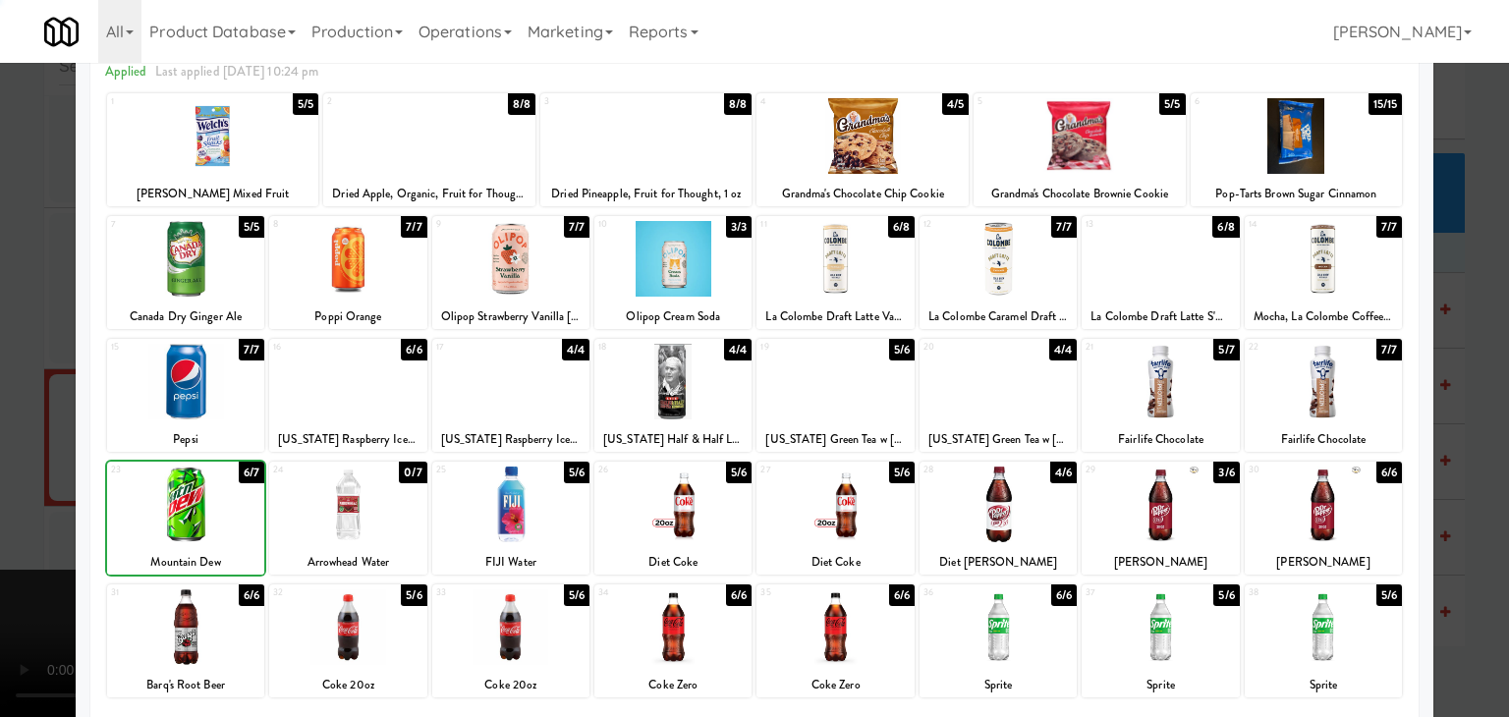
click at [0, 512] on div at bounding box center [754, 358] width 1509 height 717
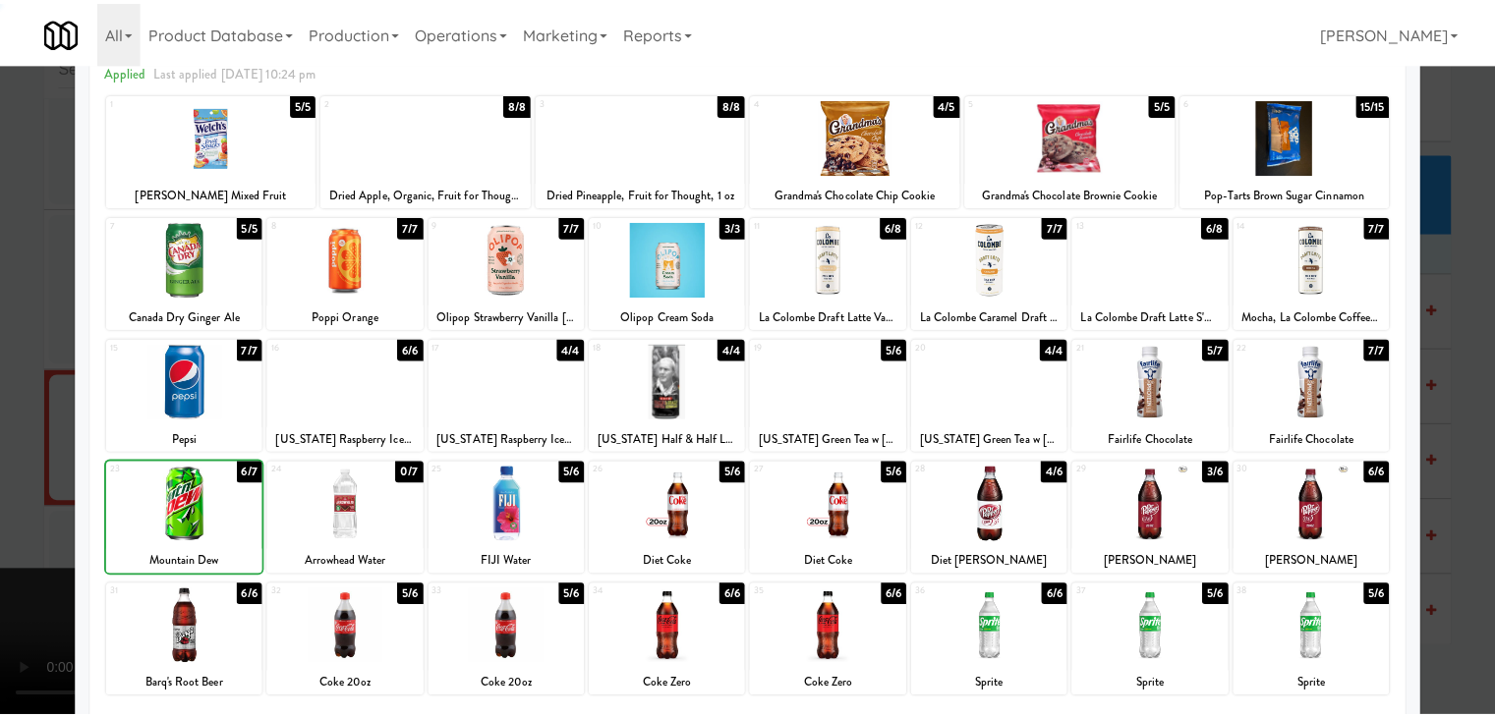
scroll to position [10617, 0]
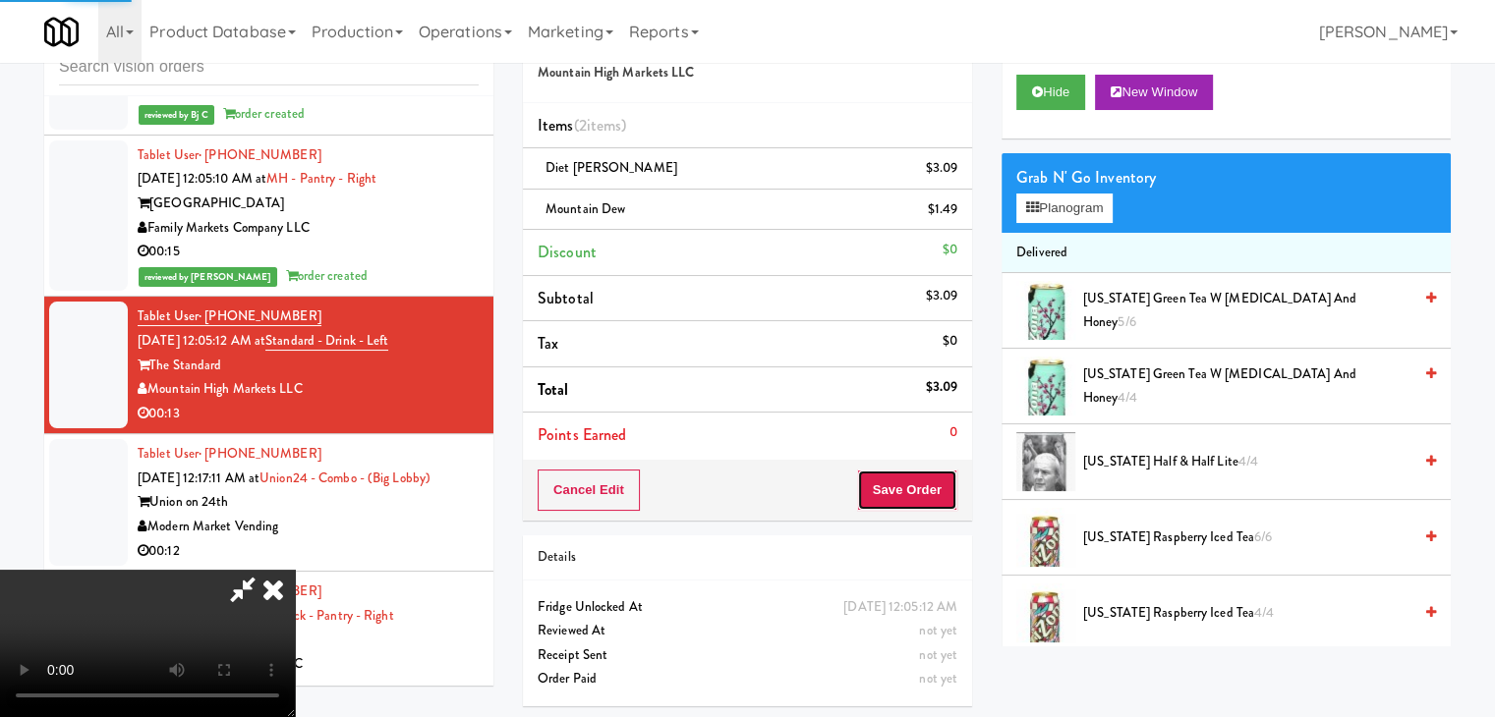
click at [934, 496] on button "Save Order" at bounding box center [907, 490] width 100 height 41
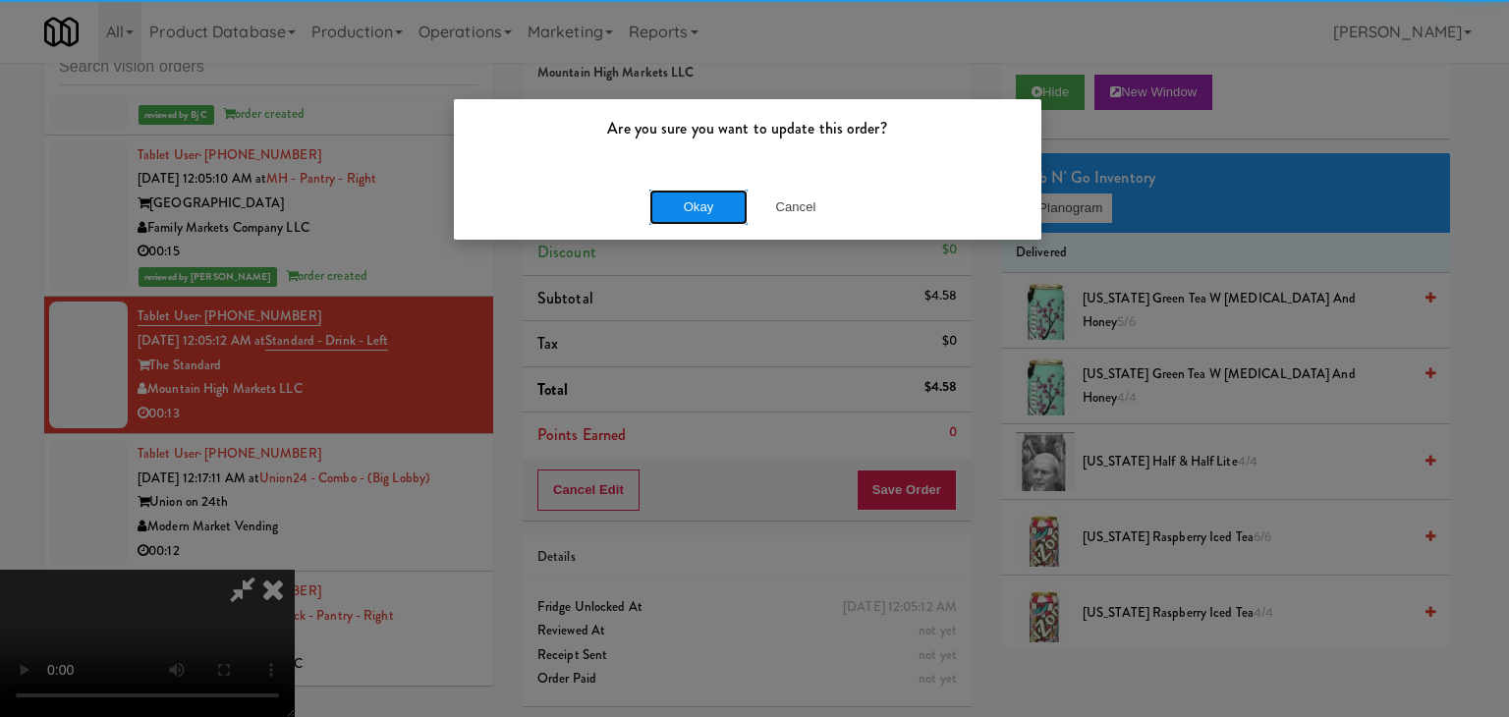
click at [732, 205] on button "Okay" at bounding box center [699, 207] width 98 height 35
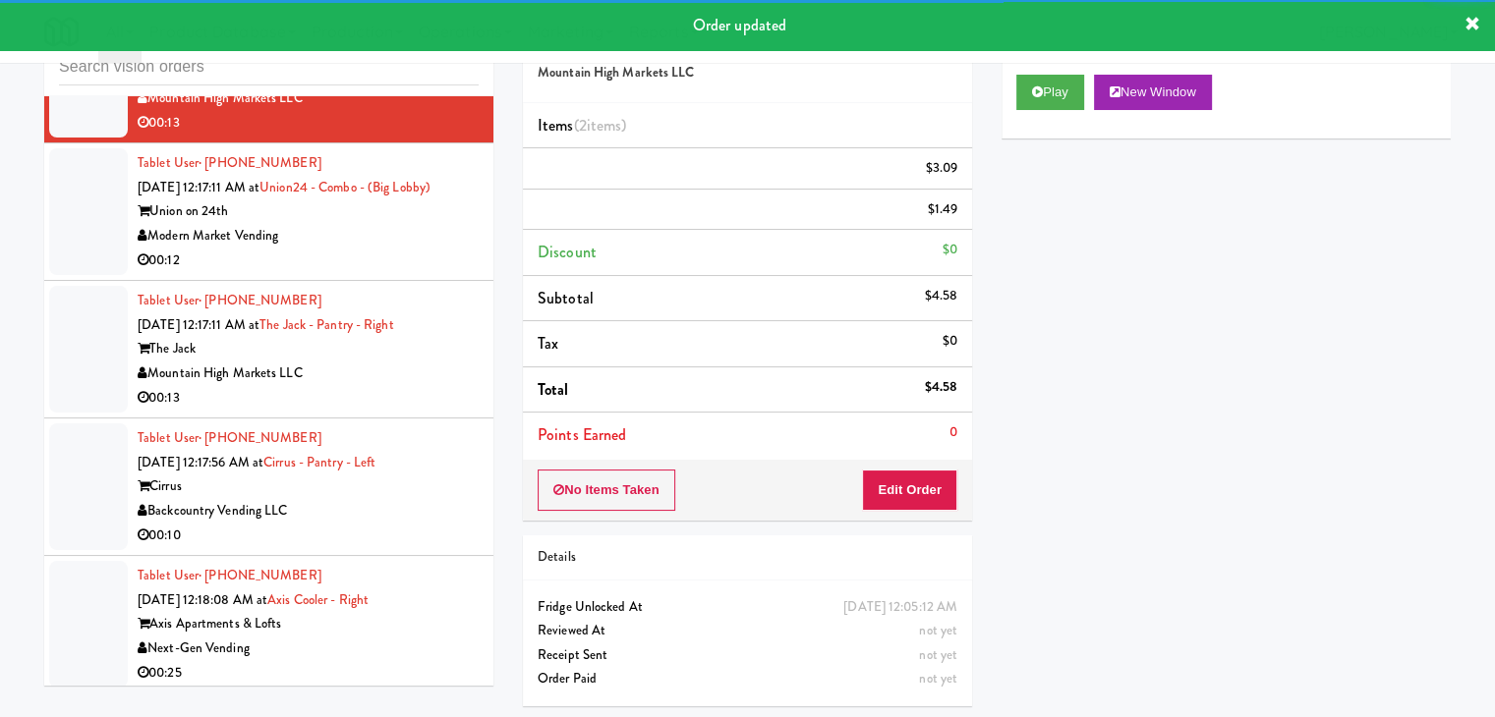
scroll to position [10912, 0]
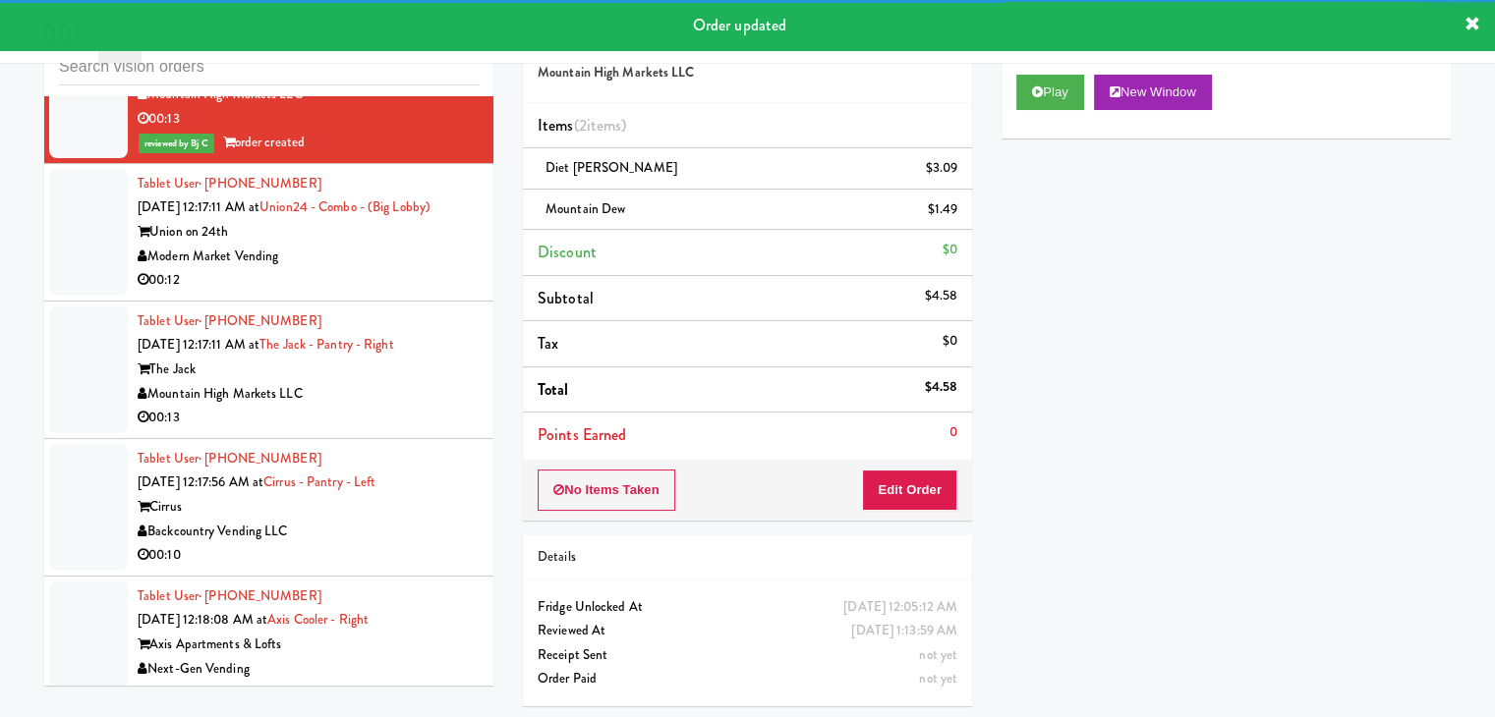
click at [391, 245] on div "Union on 24th" at bounding box center [308, 232] width 341 height 25
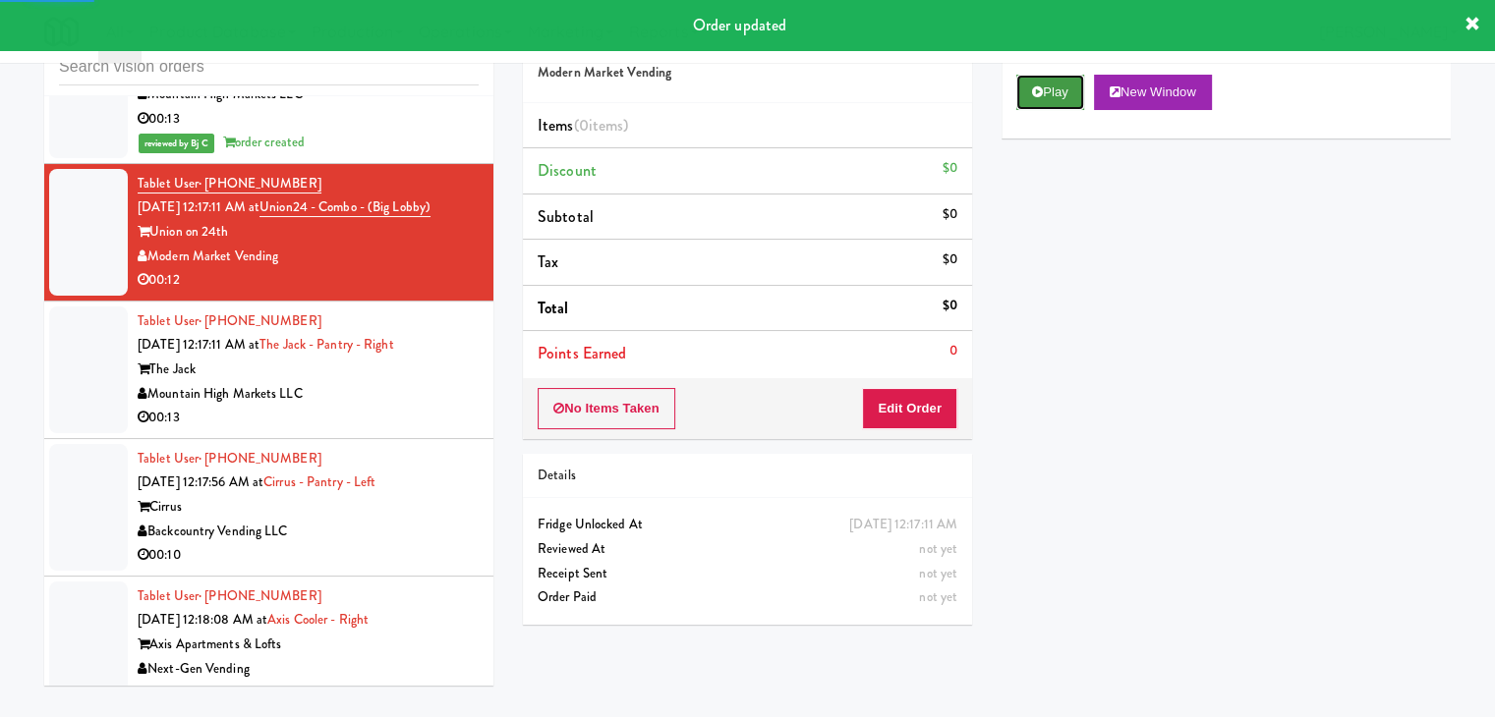
click at [1052, 97] on button "Play" at bounding box center [1050, 92] width 68 height 35
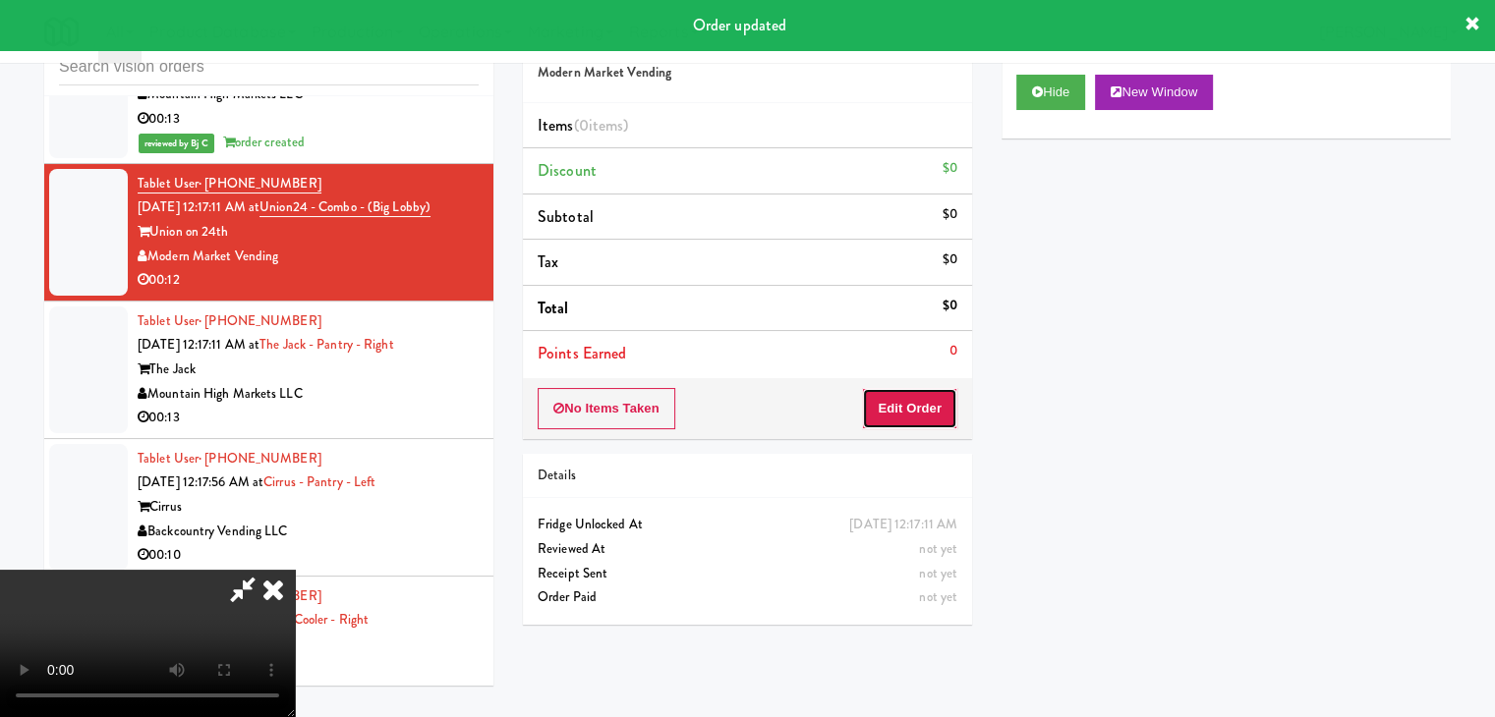
click at [920, 397] on button "Edit Order" at bounding box center [909, 408] width 95 height 41
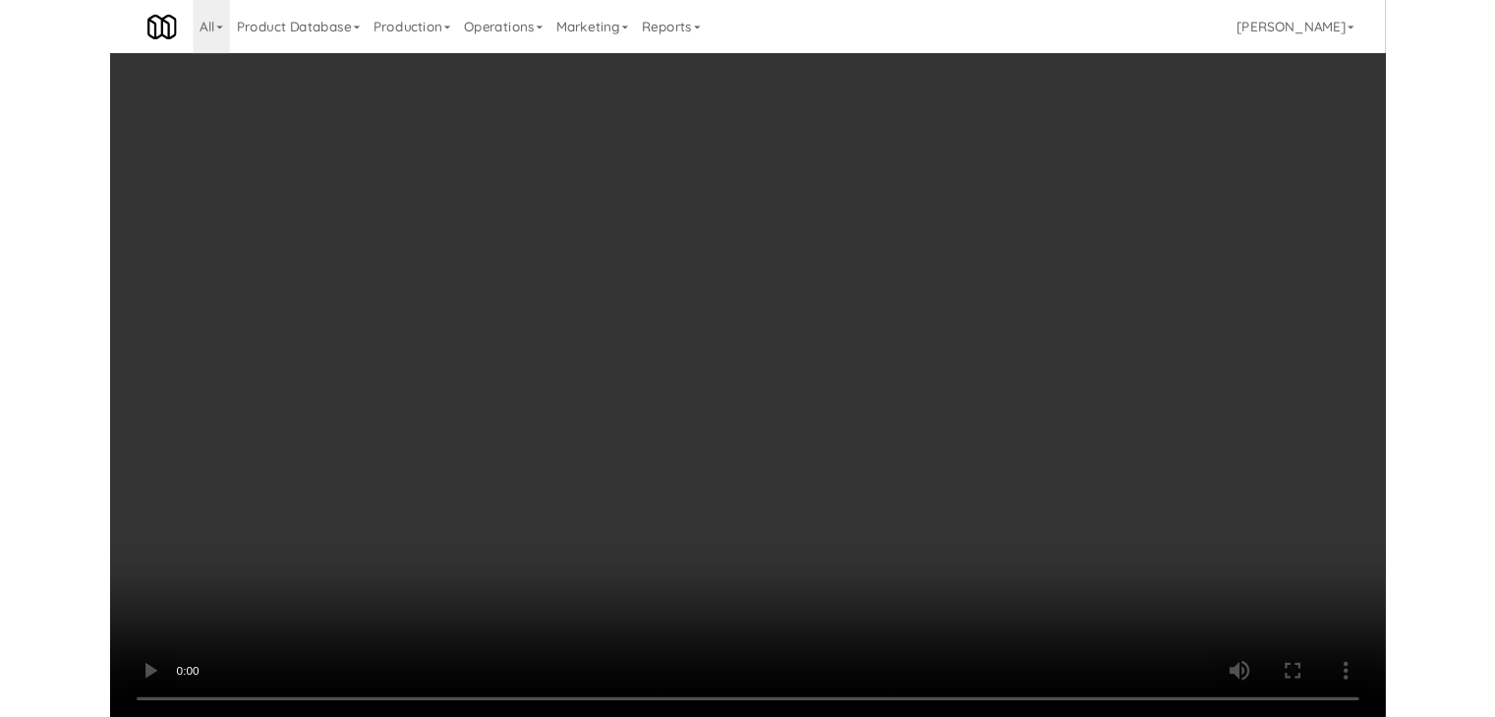
scroll to position [10840, 0]
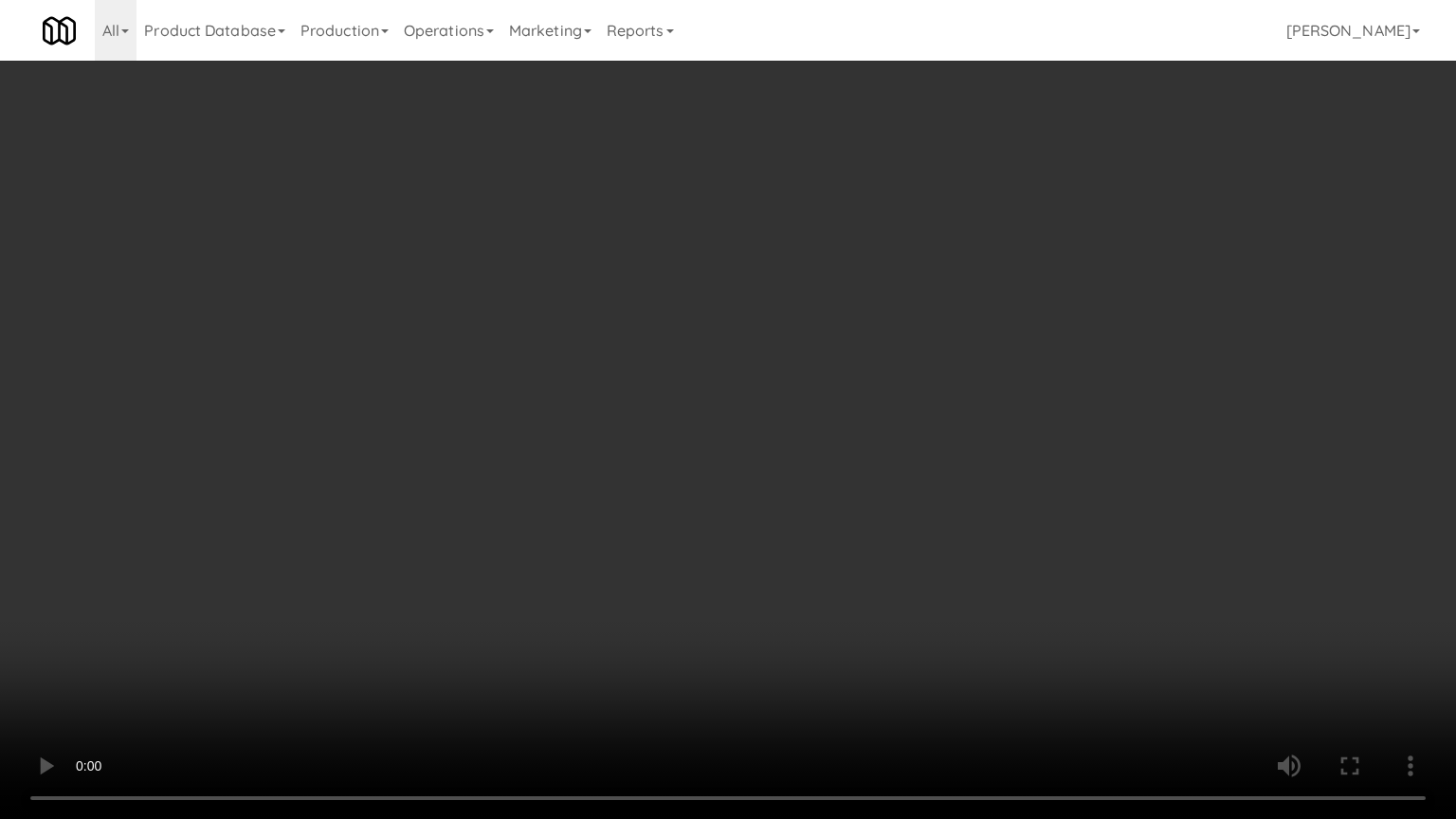
click at [793, 595] on video at bounding box center [728, 409] width 1456 height 819
click at [789, 592] on video at bounding box center [728, 409] width 1456 height 819
click at [787, 591] on video at bounding box center [728, 409] width 1456 height 819
click at [811, 595] on video at bounding box center [728, 409] width 1456 height 819
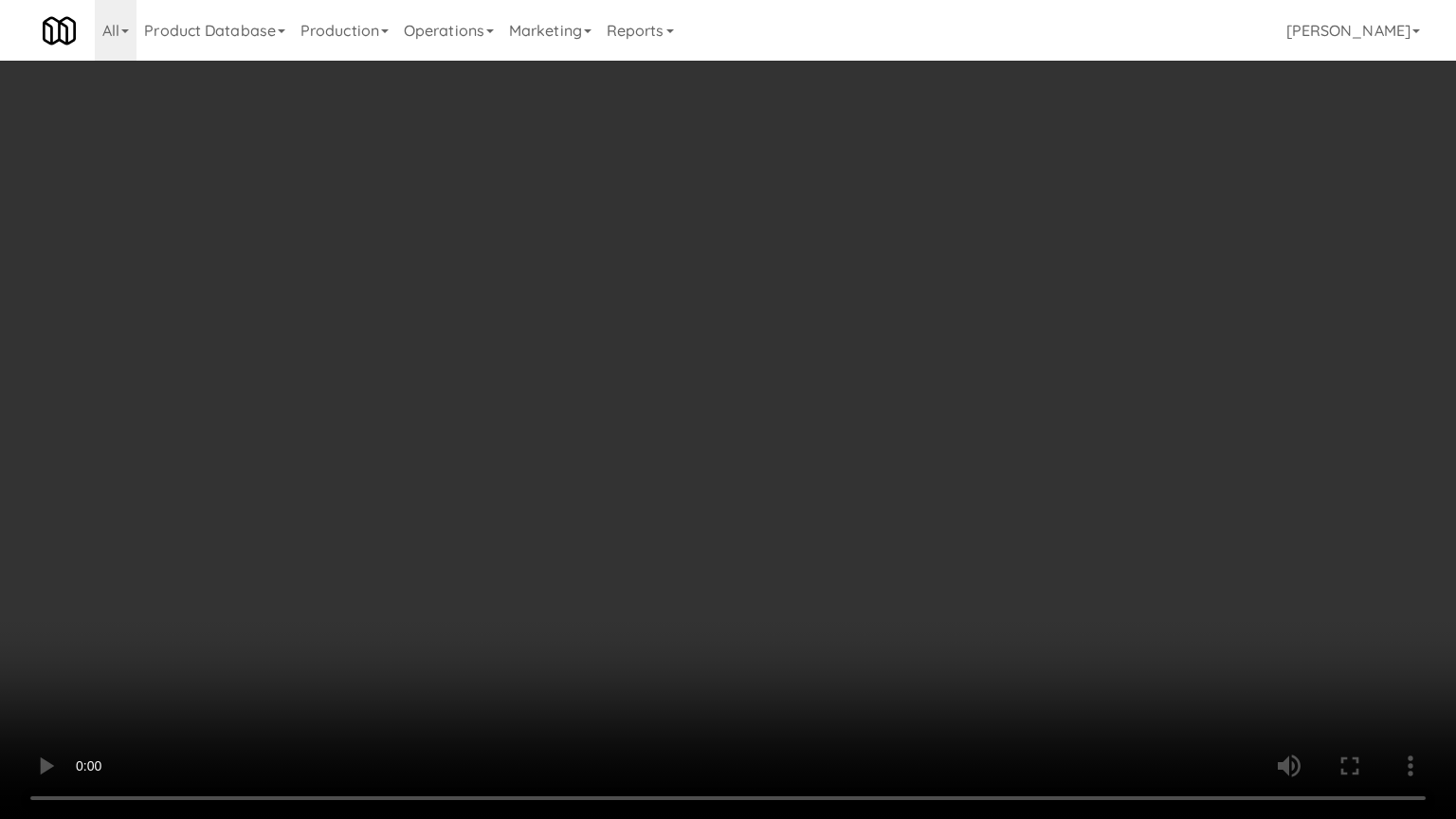
click at [811, 595] on video at bounding box center [728, 409] width 1456 height 819
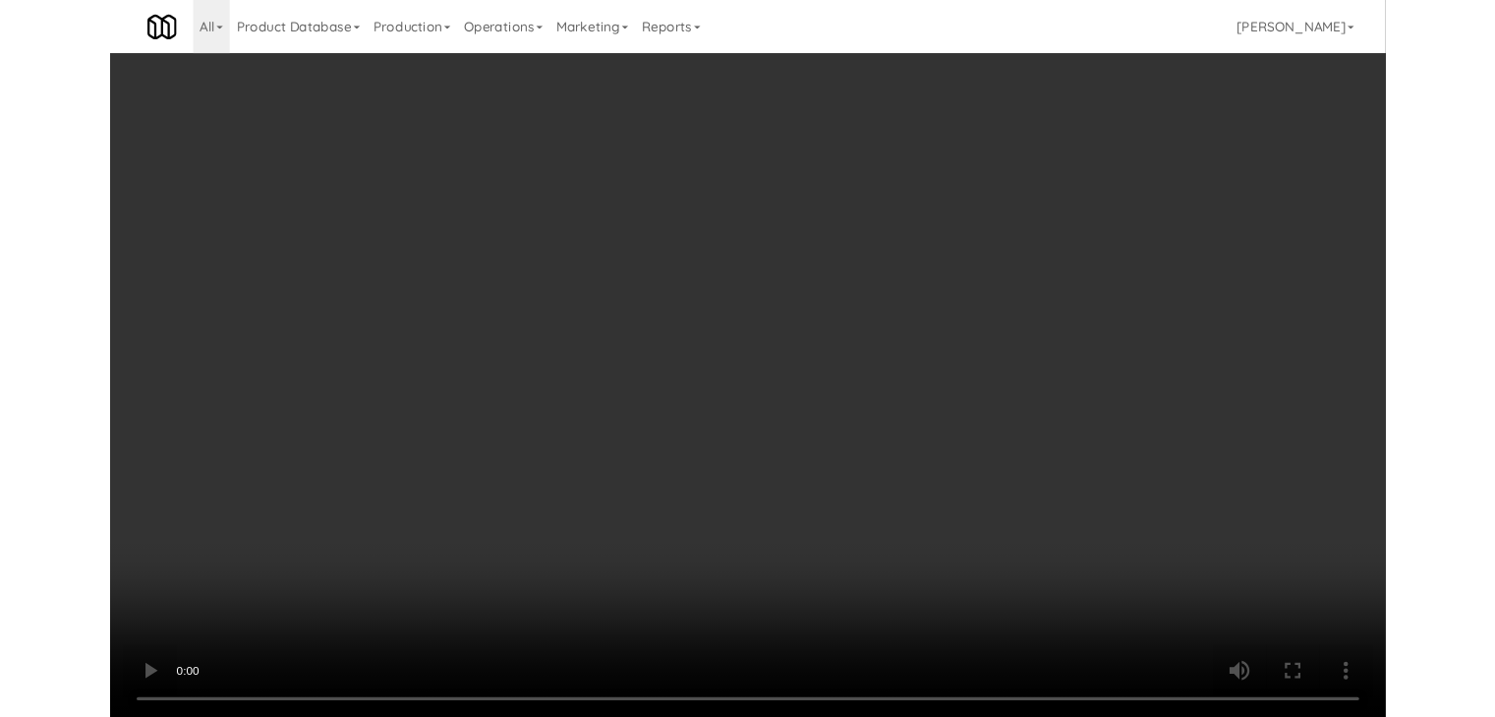
scroll to position [10912, 0]
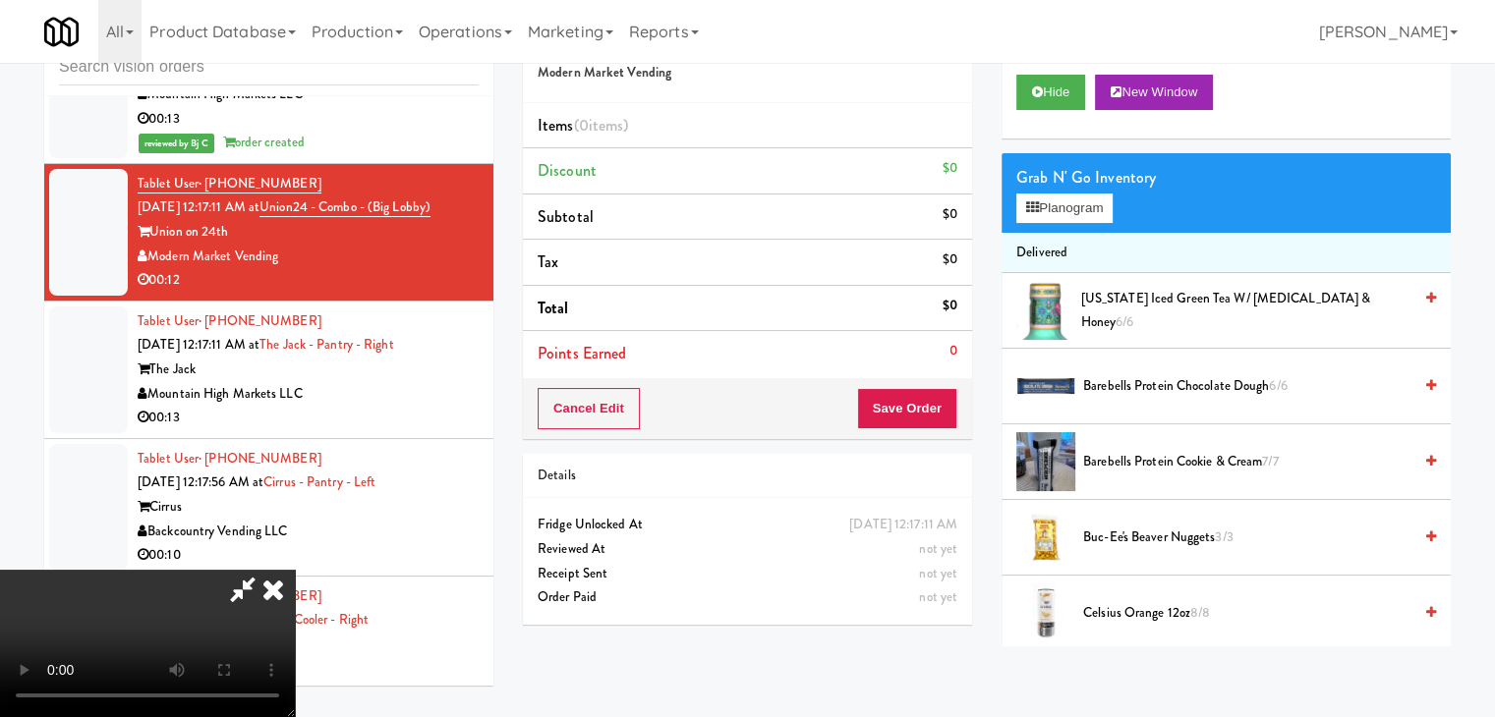
click at [295, 570] on video at bounding box center [147, 643] width 295 height 147
click at [1083, 203] on button "Planogram" at bounding box center [1064, 208] width 96 height 29
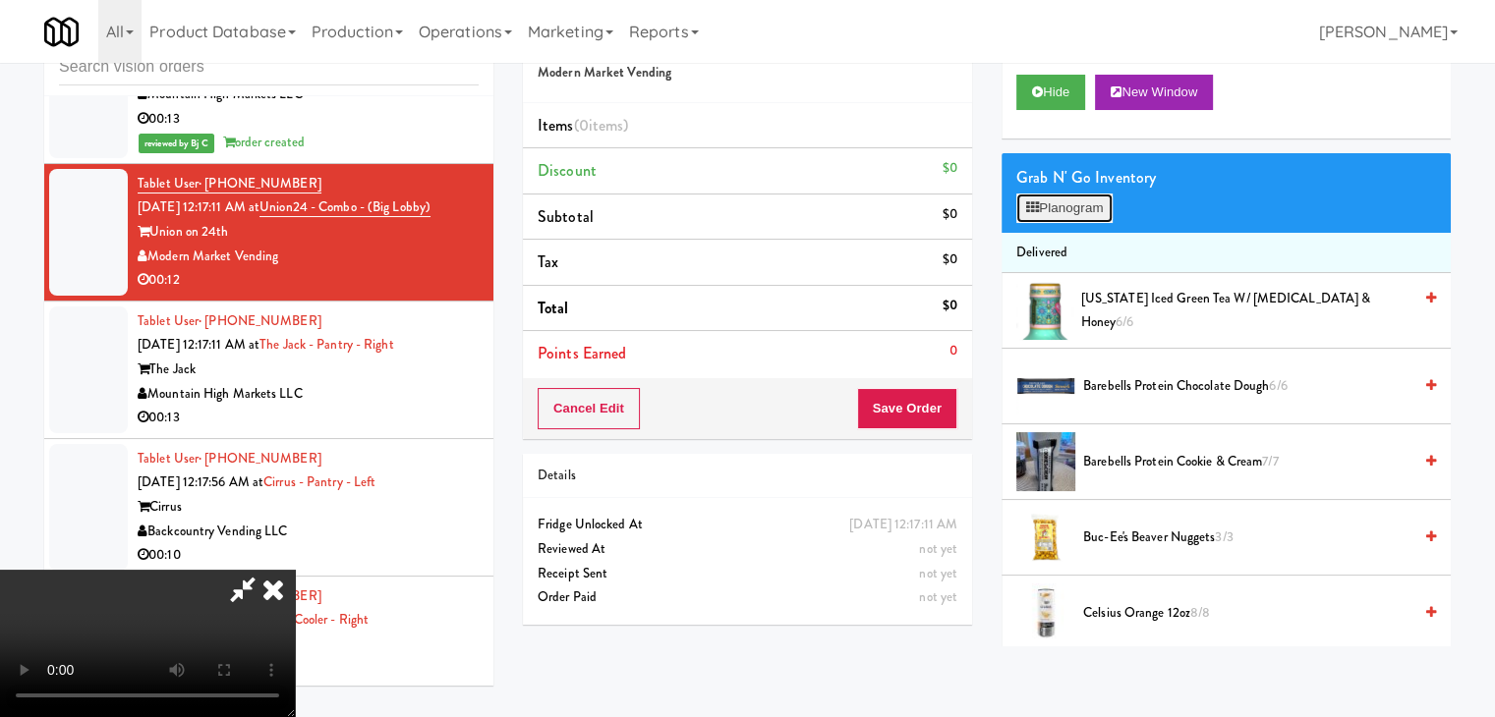
scroll to position [10840, 0]
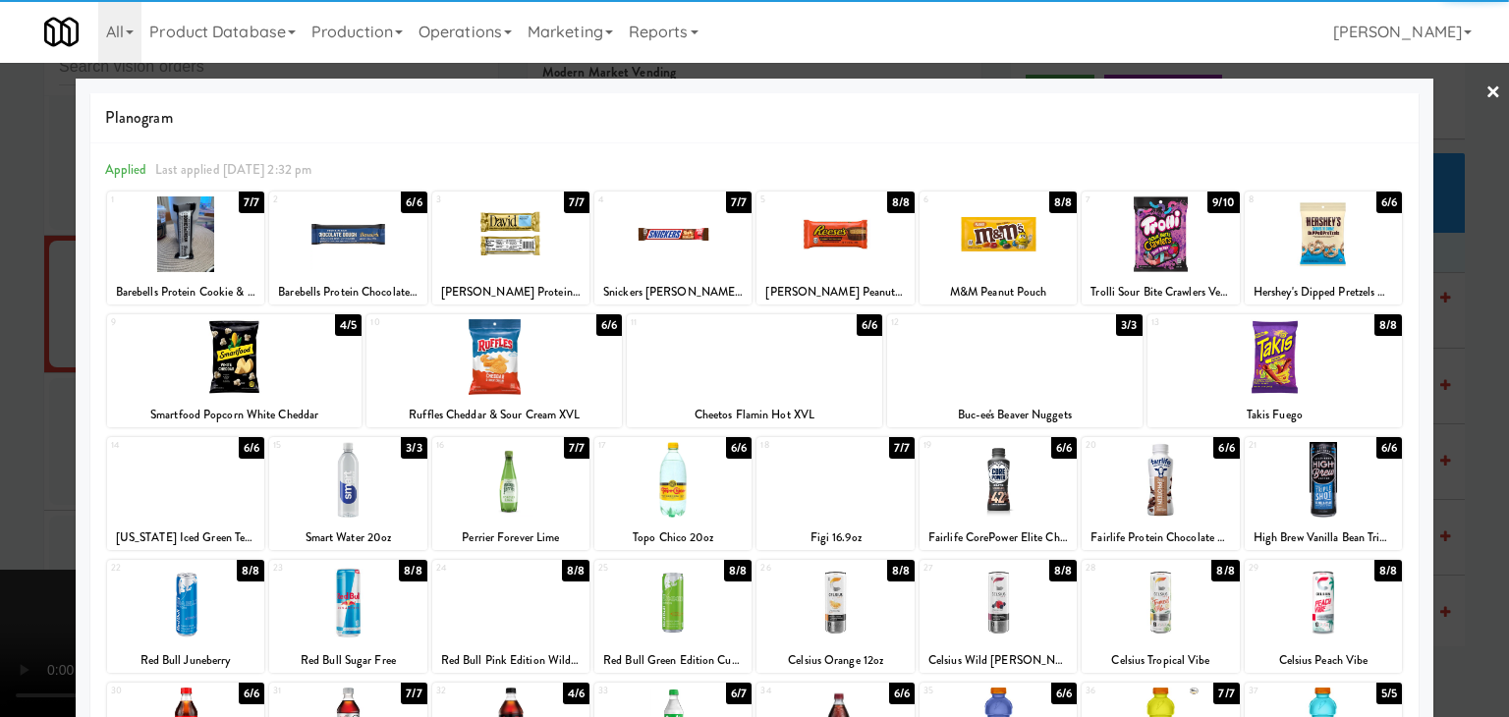
click at [825, 504] on div at bounding box center [835, 480] width 157 height 76
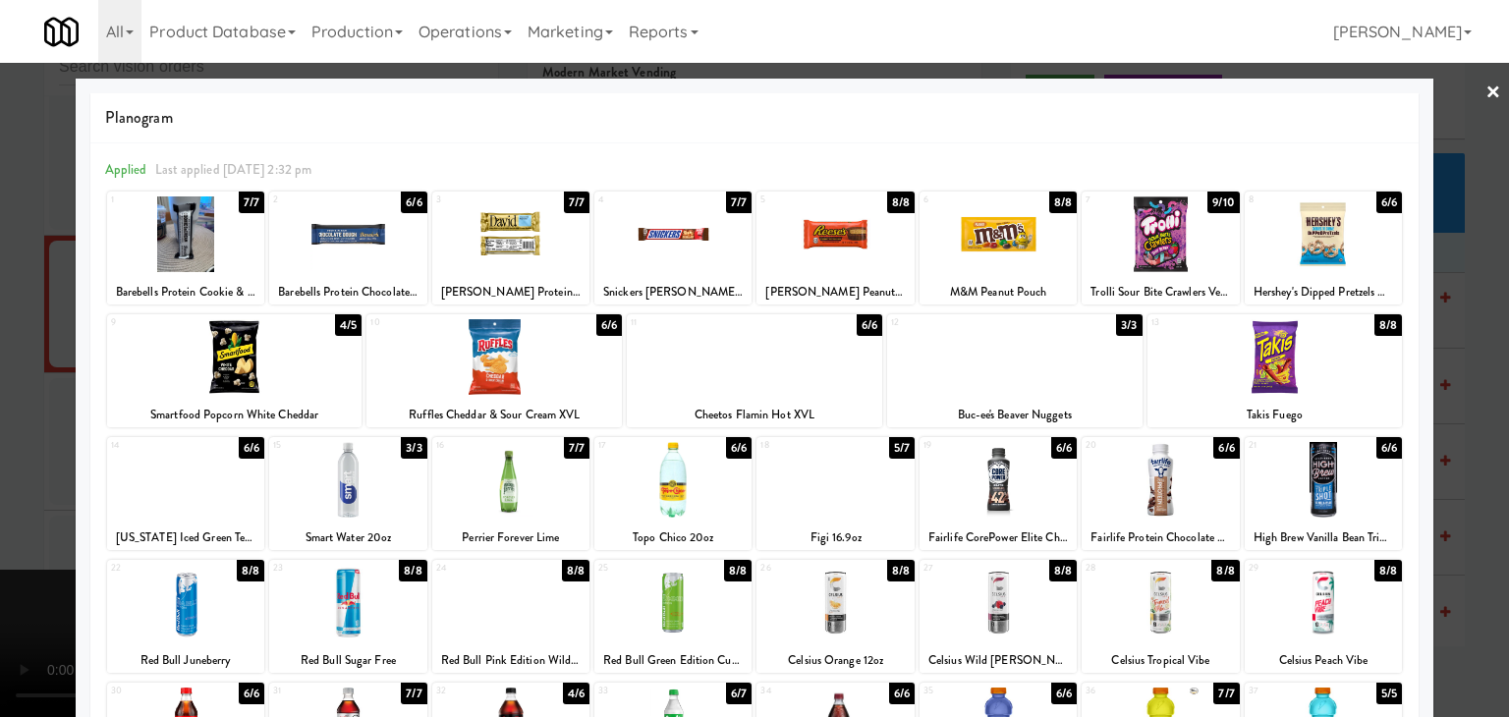
drag, startPoint x: 0, startPoint y: 522, endPoint x: 127, endPoint y: 516, distance: 126.9
click at [4, 520] on div at bounding box center [754, 358] width 1509 height 717
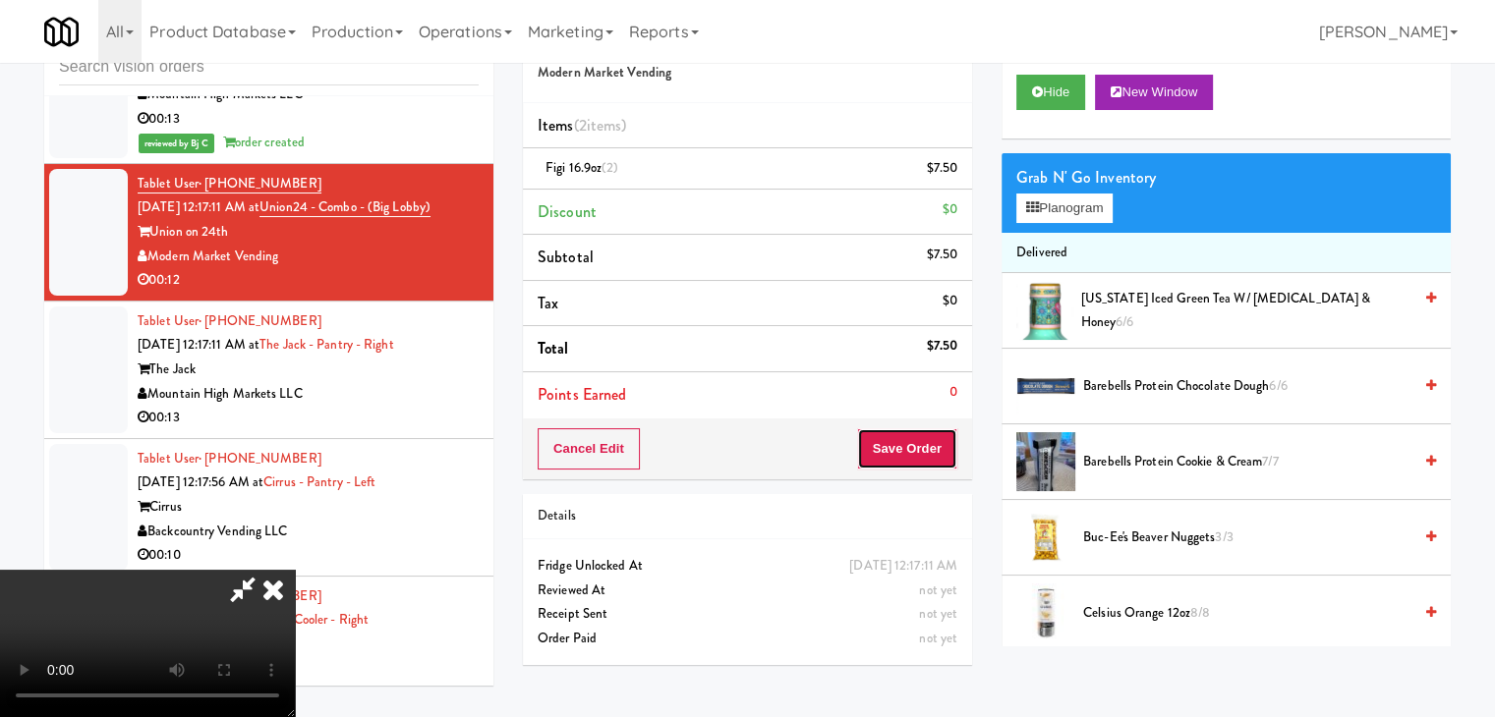
click at [932, 468] on button "Save Order" at bounding box center [907, 448] width 100 height 41
click at [932, 465] on button "Save Order" at bounding box center [907, 448] width 100 height 41
click at [932, 461] on button "Save Order" at bounding box center [907, 448] width 100 height 41
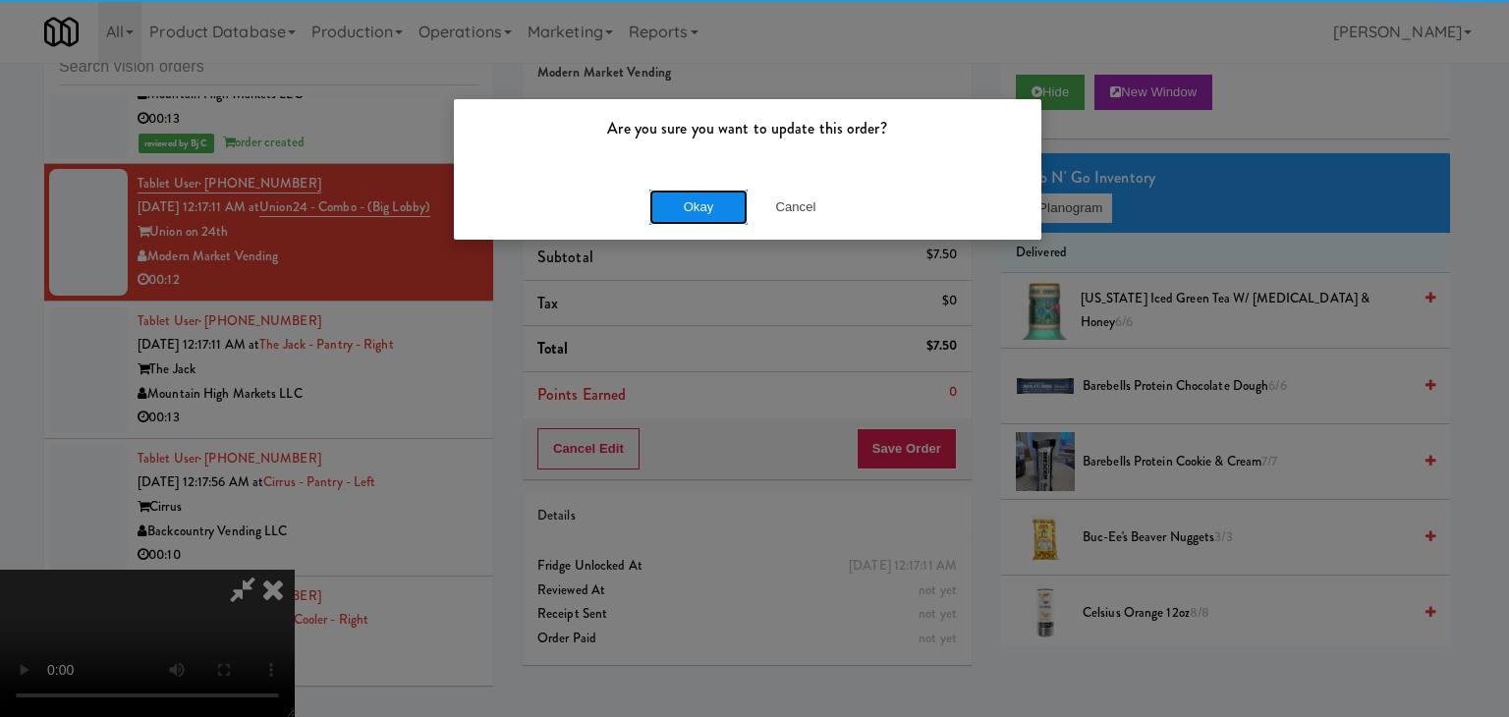
click at [722, 201] on button "Okay" at bounding box center [699, 207] width 98 height 35
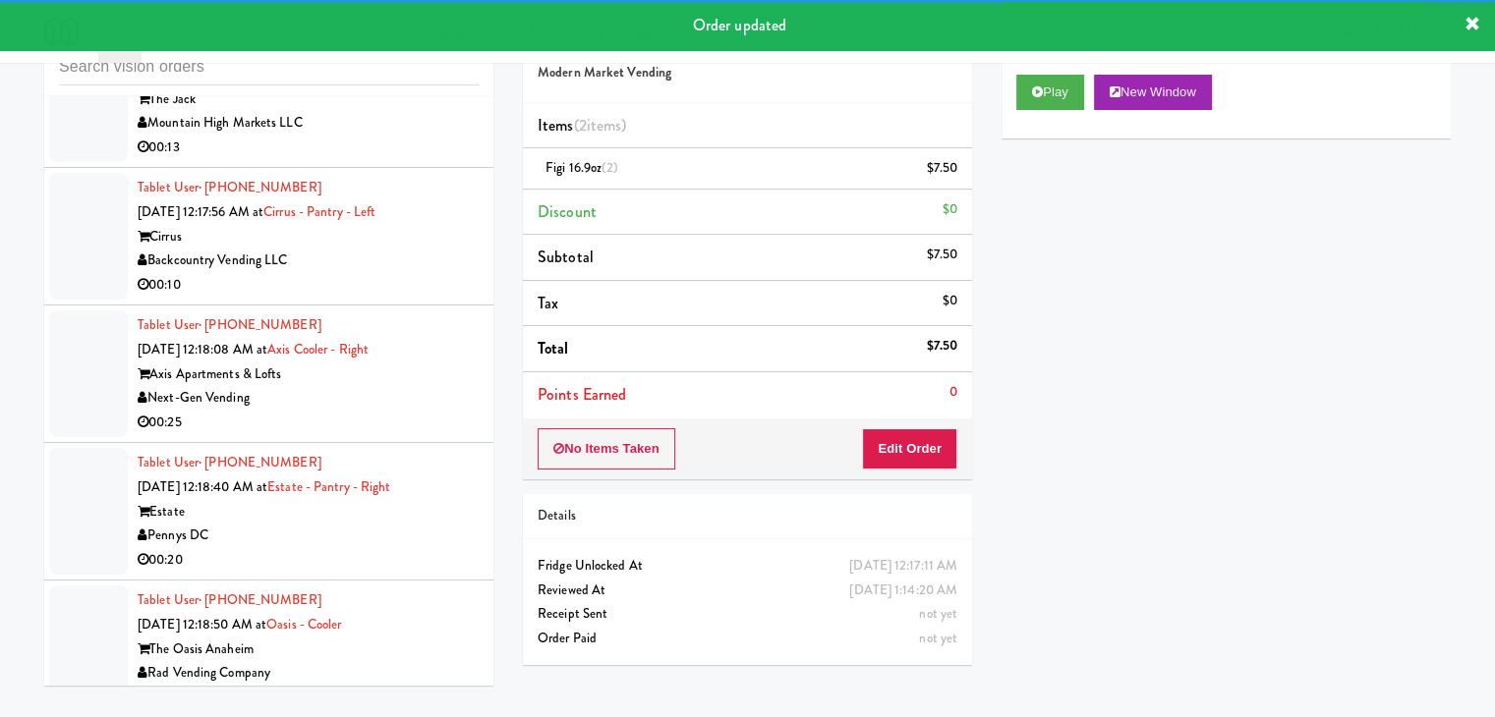
scroll to position [11207, 0]
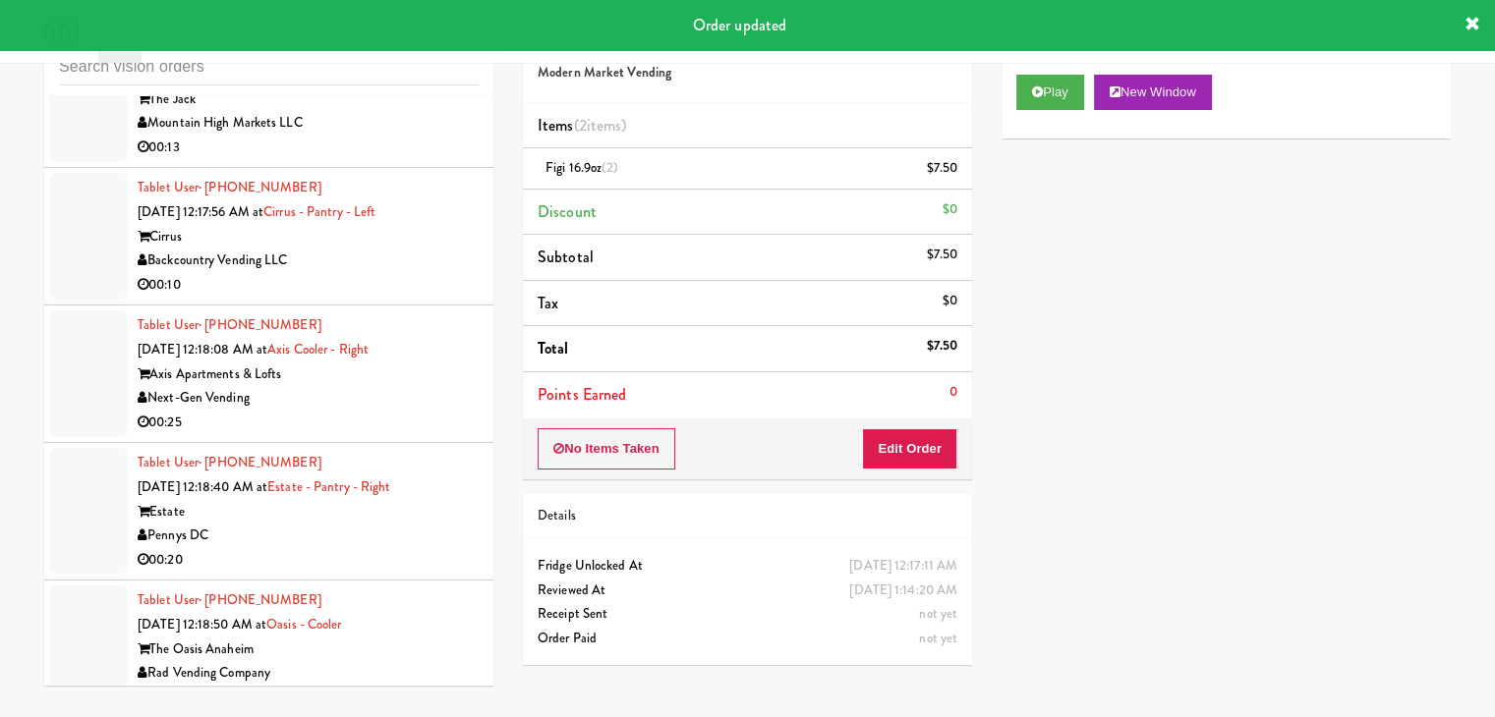
click at [413, 160] on div "00:13" at bounding box center [308, 148] width 341 height 25
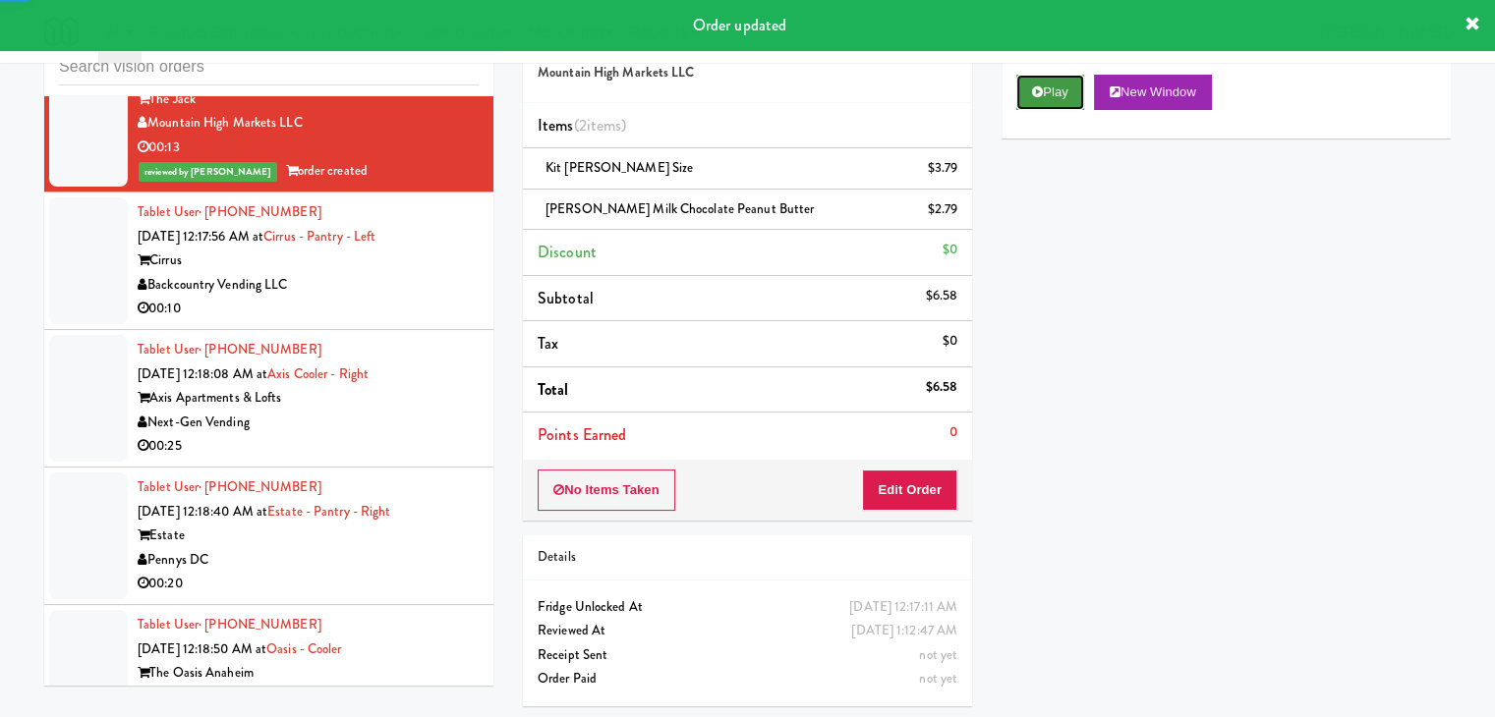
click at [1053, 83] on button "Play" at bounding box center [1050, 92] width 68 height 35
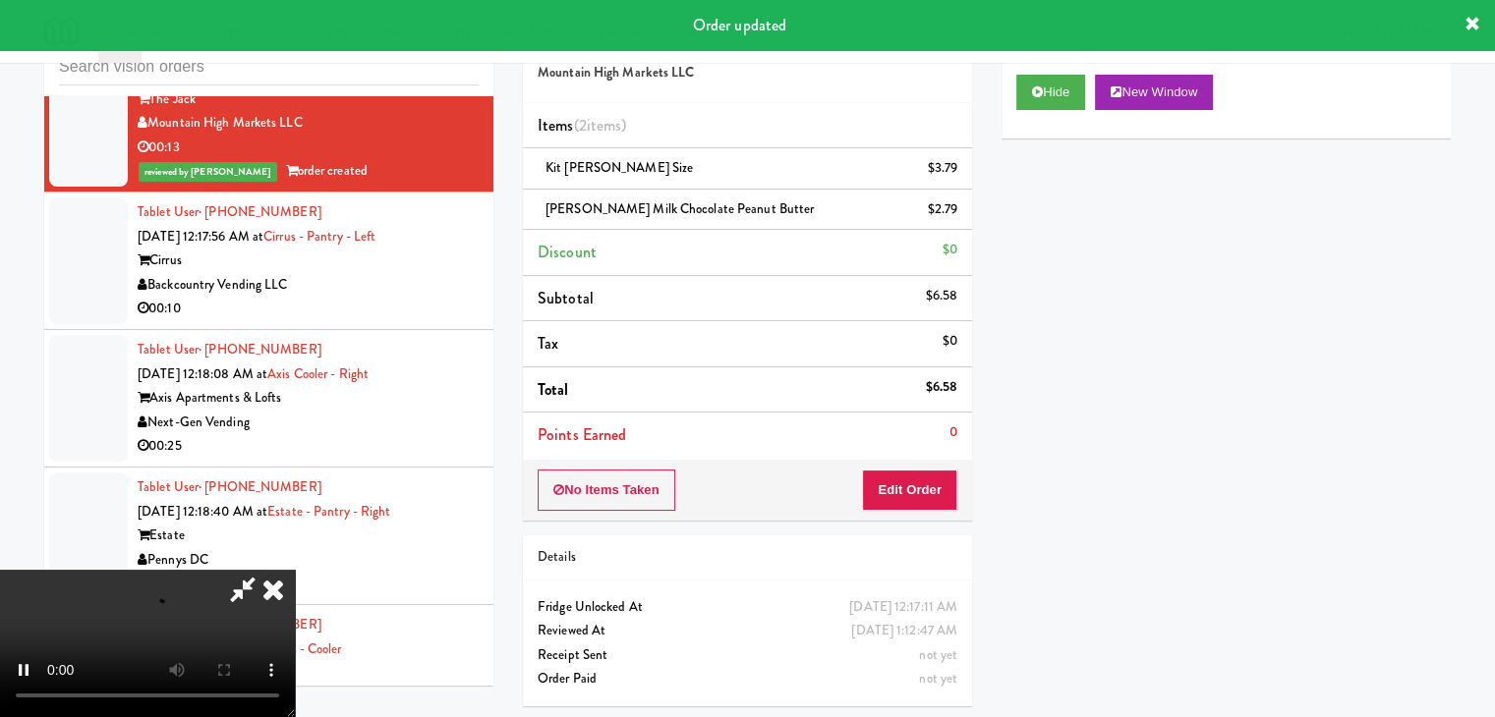
click at [417, 273] on div "Cirrus" at bounding box center [308, 261] width 341 height 25
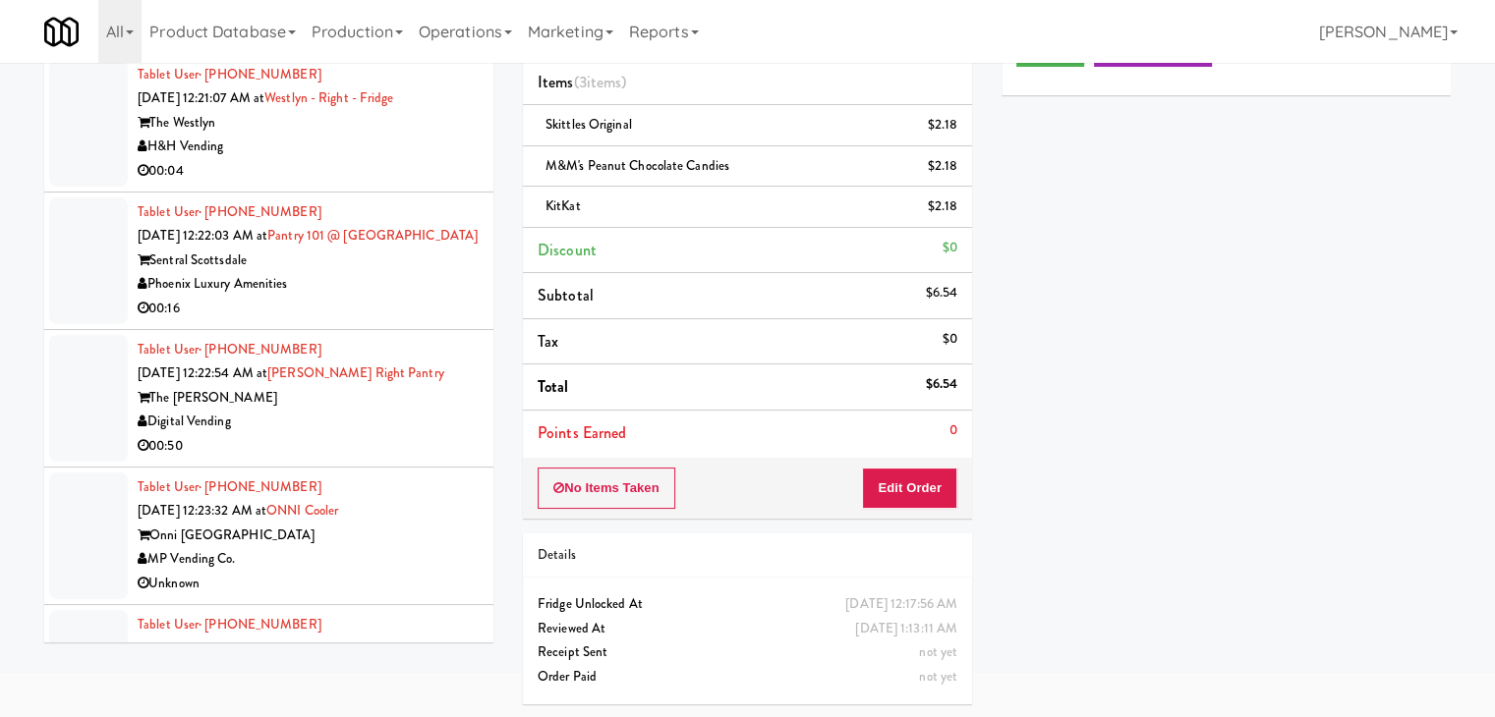
scroll to position [12976, 0]
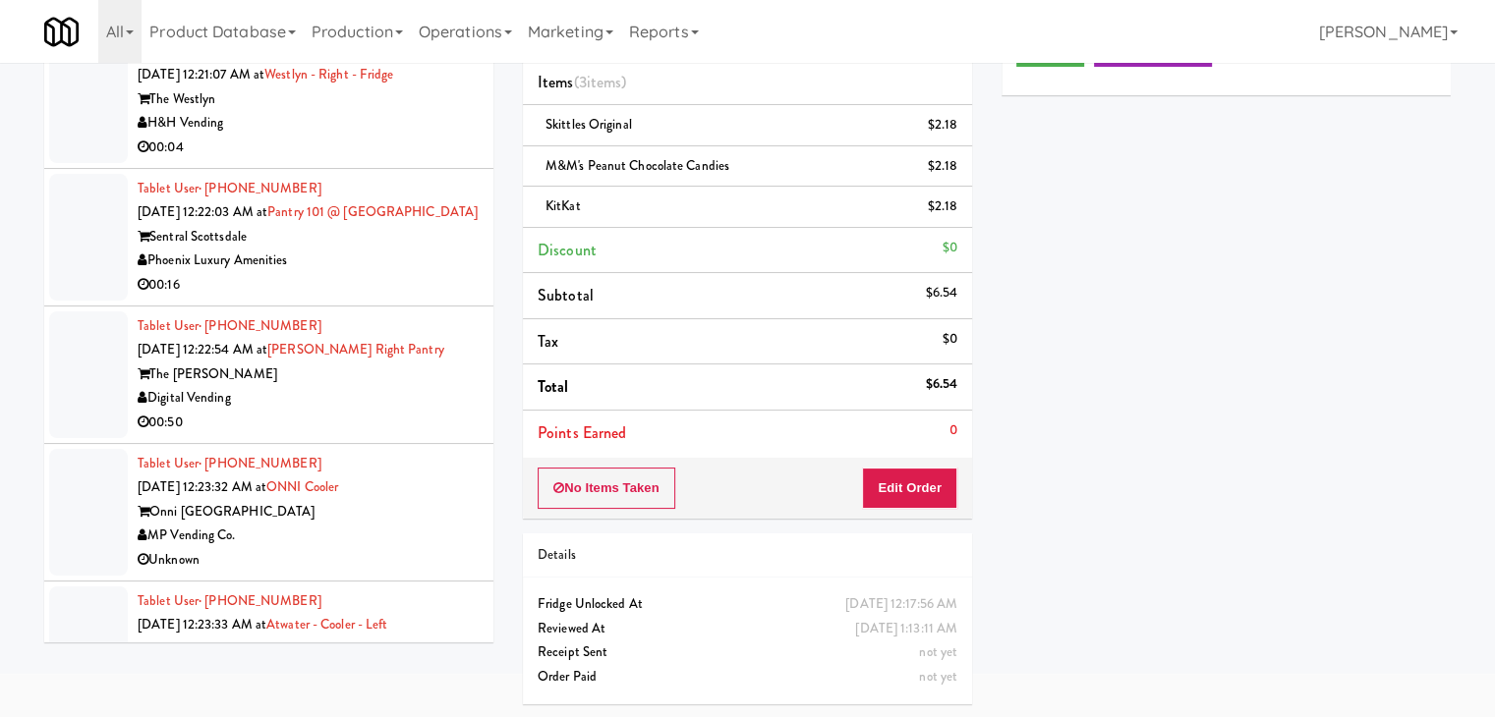
click at [379, 136] on div "H&H Vending" at bounding box center [308, 123] width 341 height 25
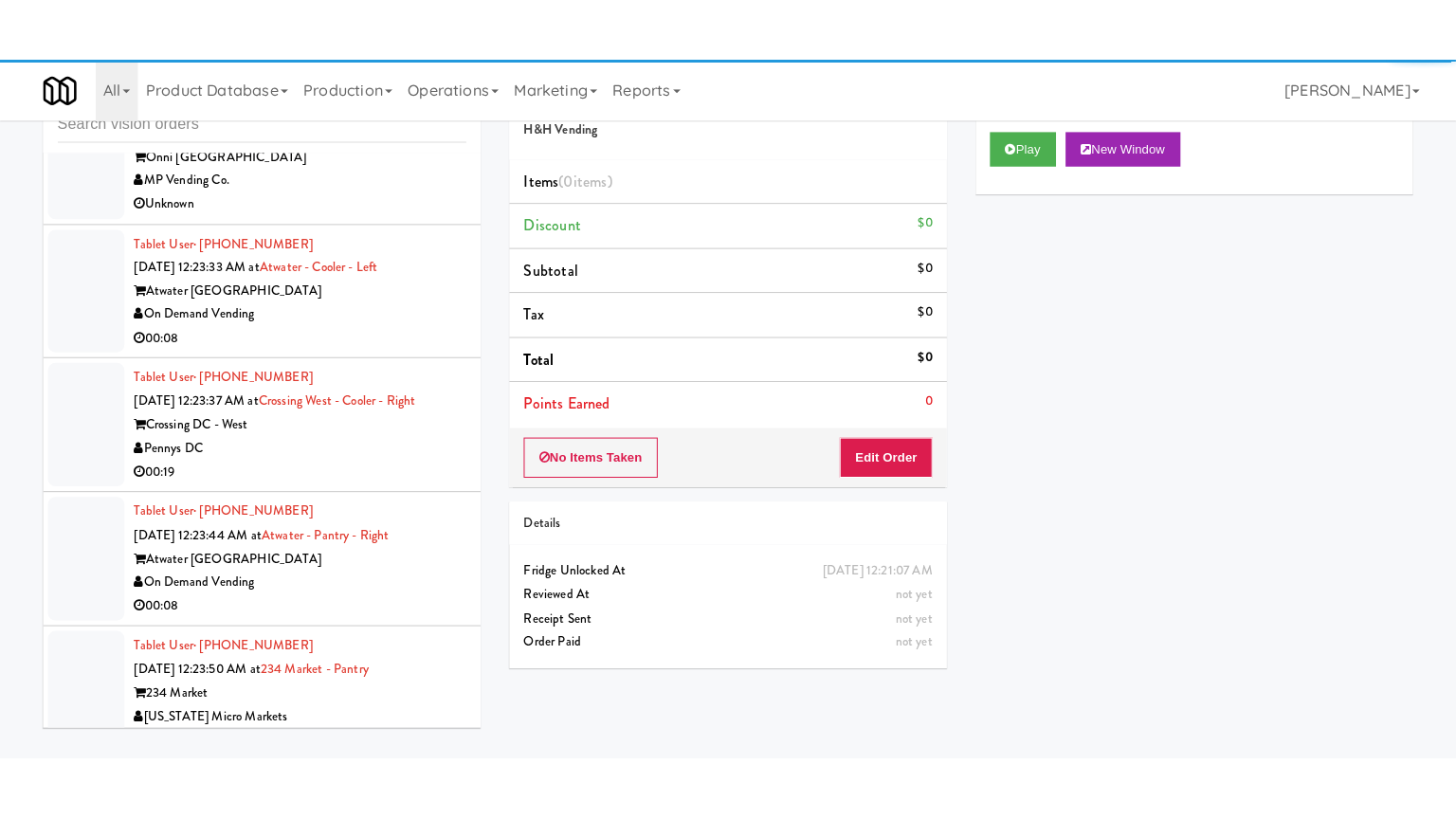
scroll to position [12991, 0]
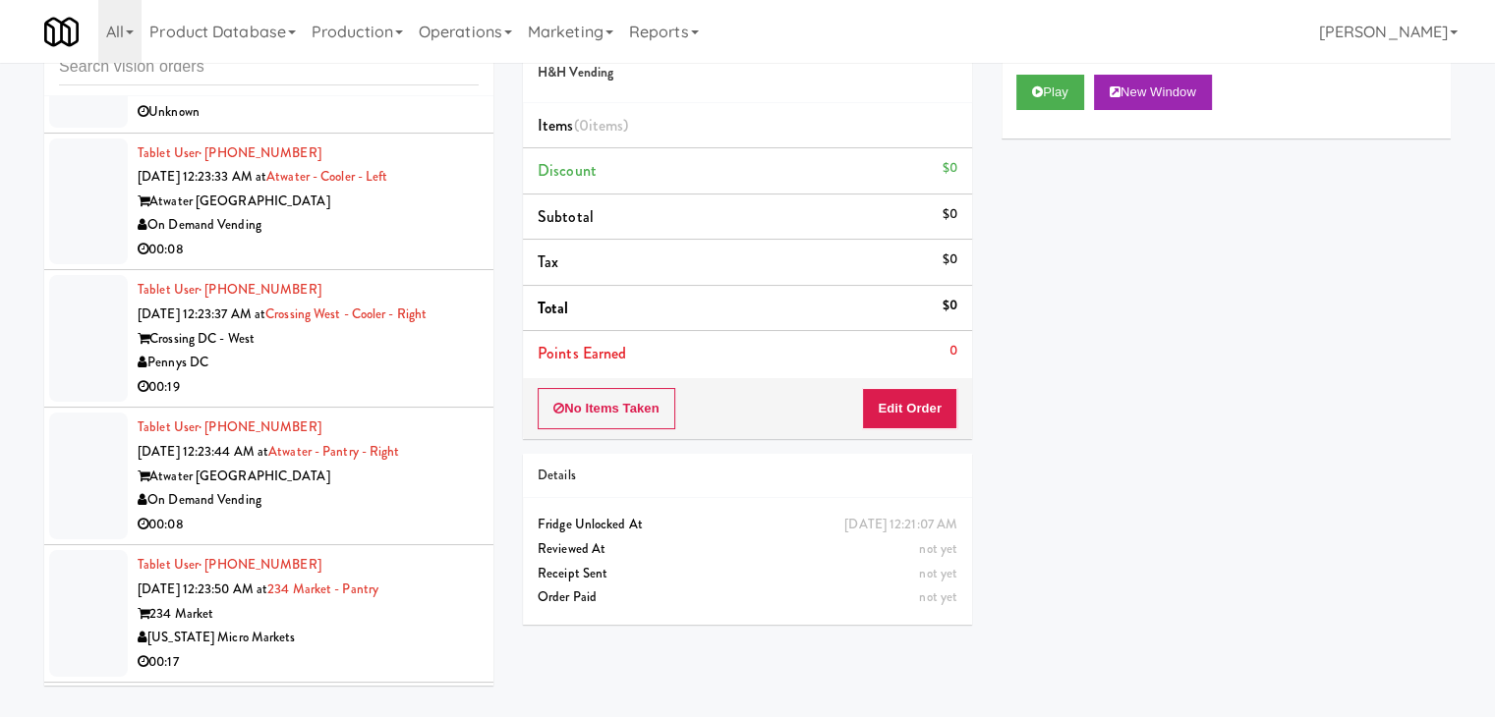
click at [371, 238] on div "On Demand Vending" at bounding box center [308, 225] width 341 height 25
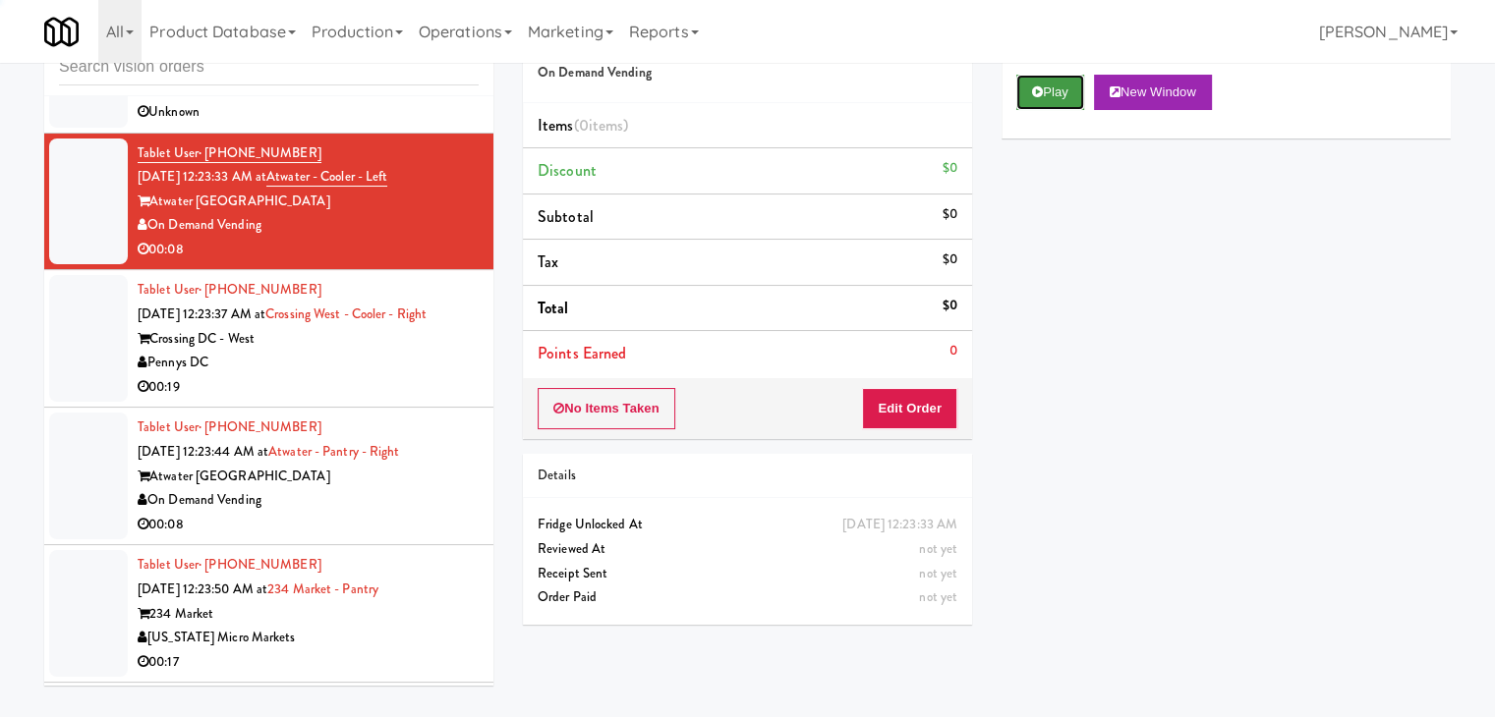
click at [1043, 91] on button "Play" at bounding box center [1050, 92] width 68 height 35
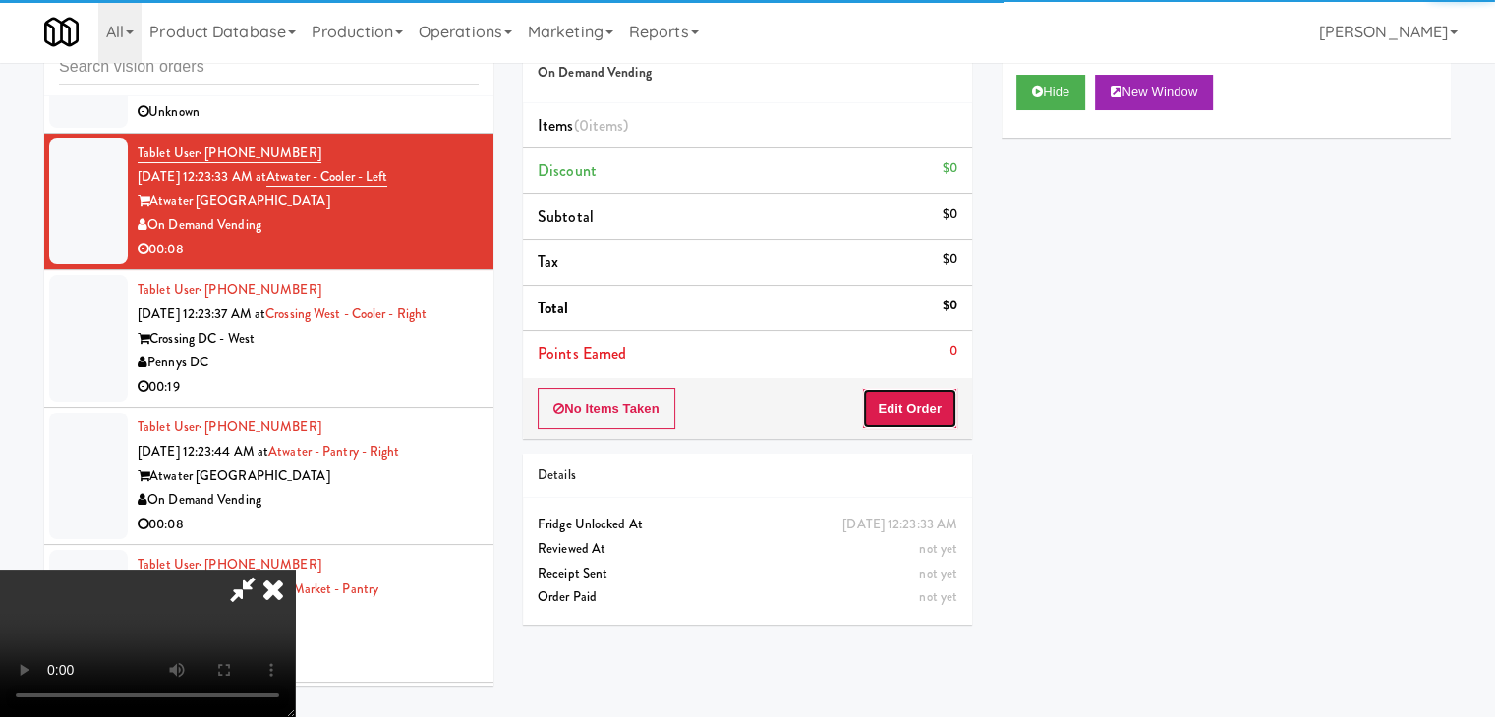
click at [900, 414] on button "Edit Order" at bounding box center [909, 408] width 95 height 41
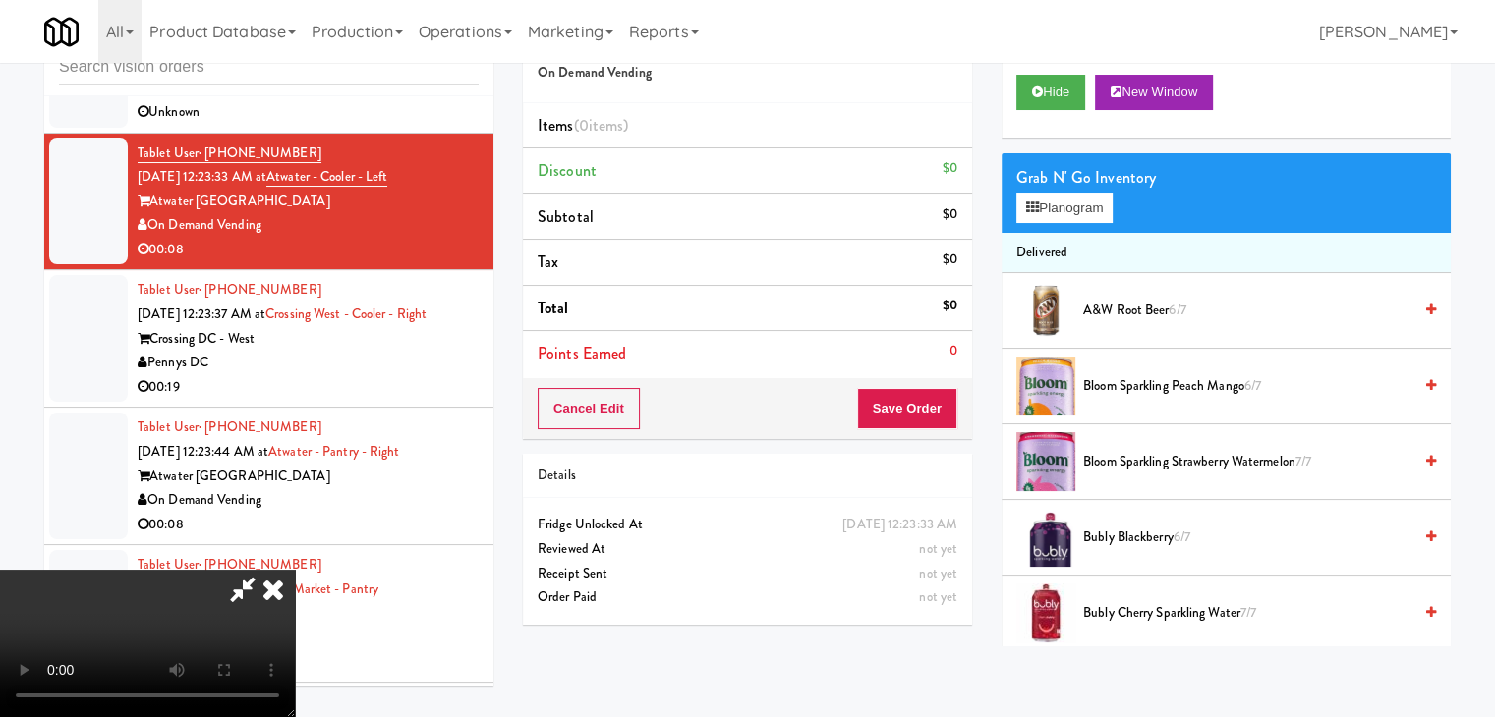
scroll to position [13395, 0]
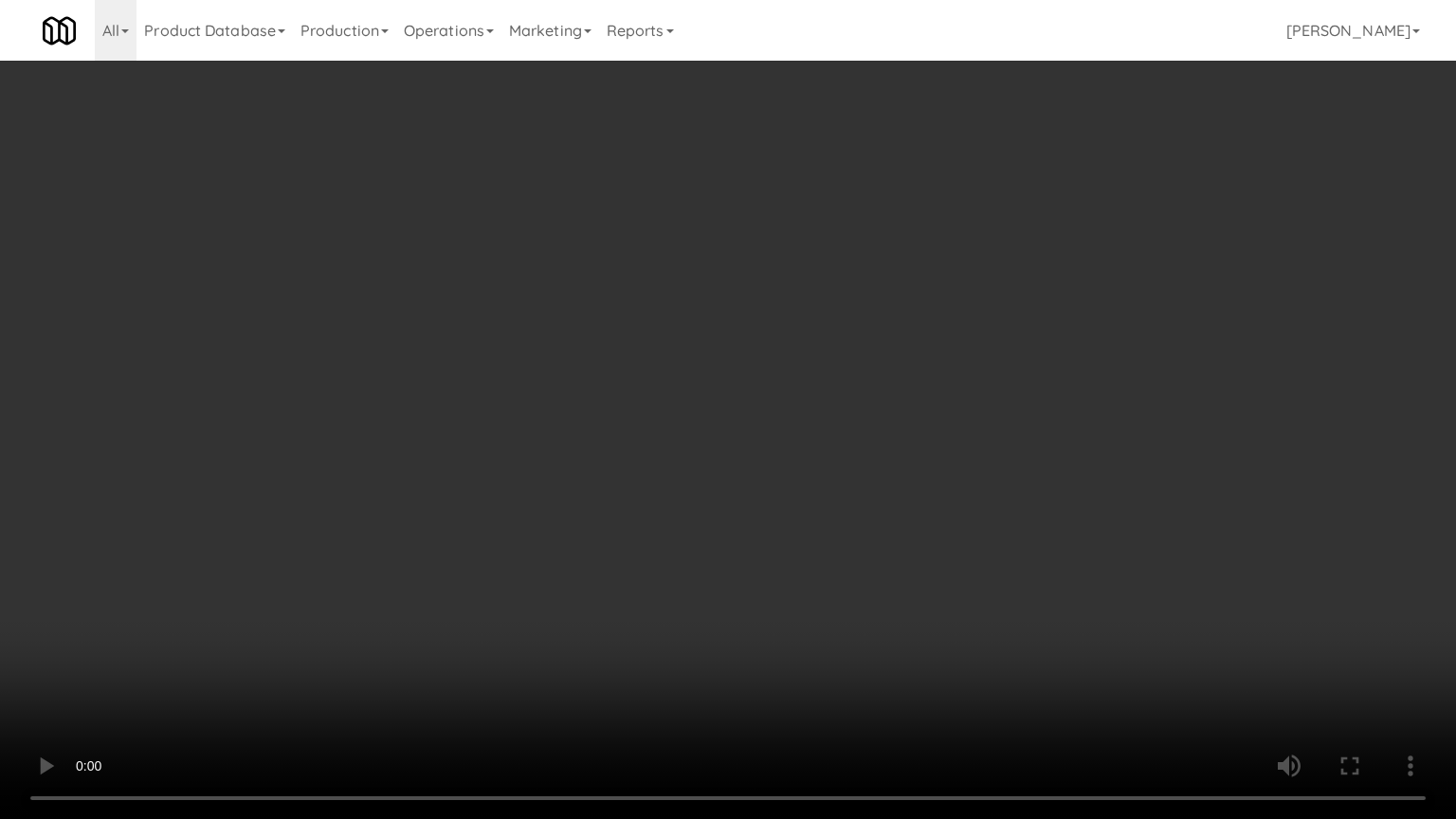
click at [933, 532] on video at bounding box center [728, 409] width 1456 height 819
click at [948, 513] on video at bounding box center [728, 409] width 1456 height 819
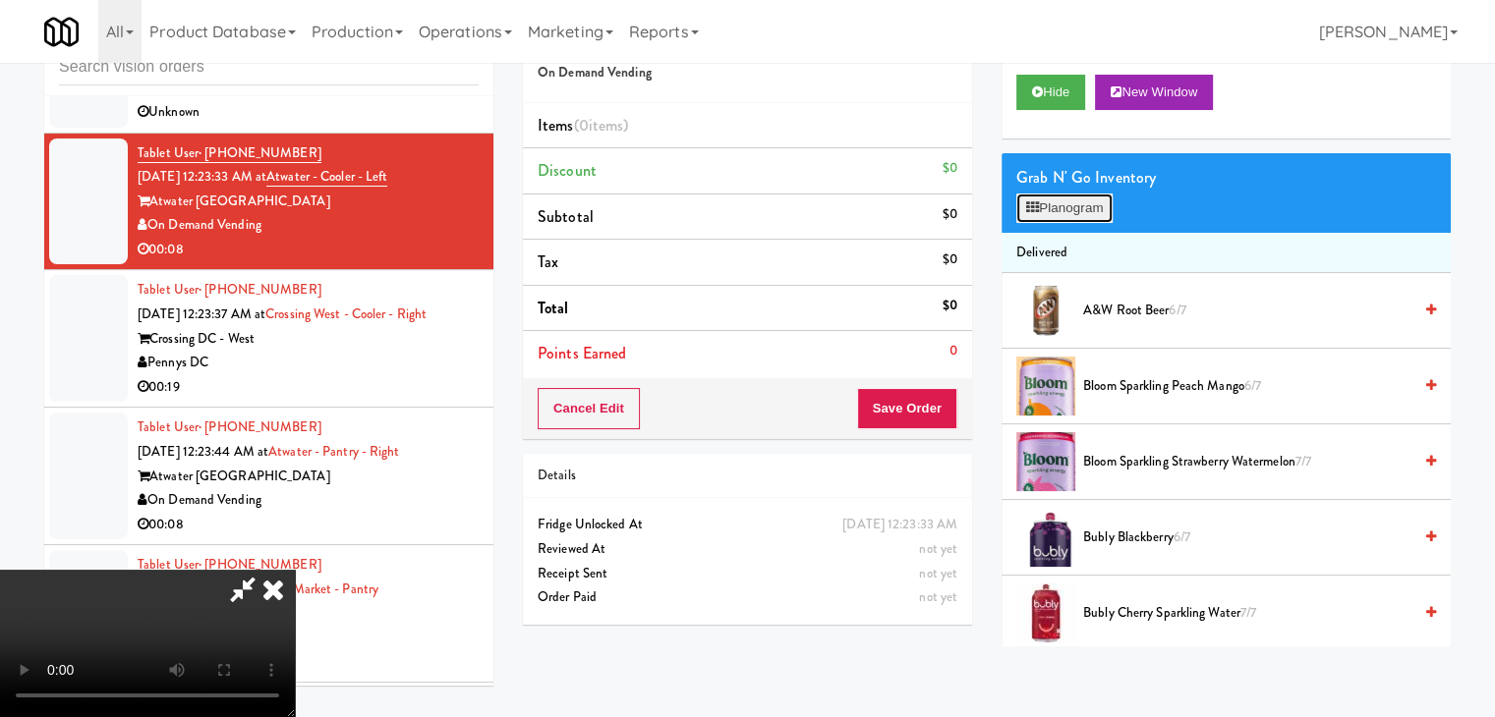
click at [1090, 198] on button "Planogram" at bounding box center [1064, 208] width 96 height 29
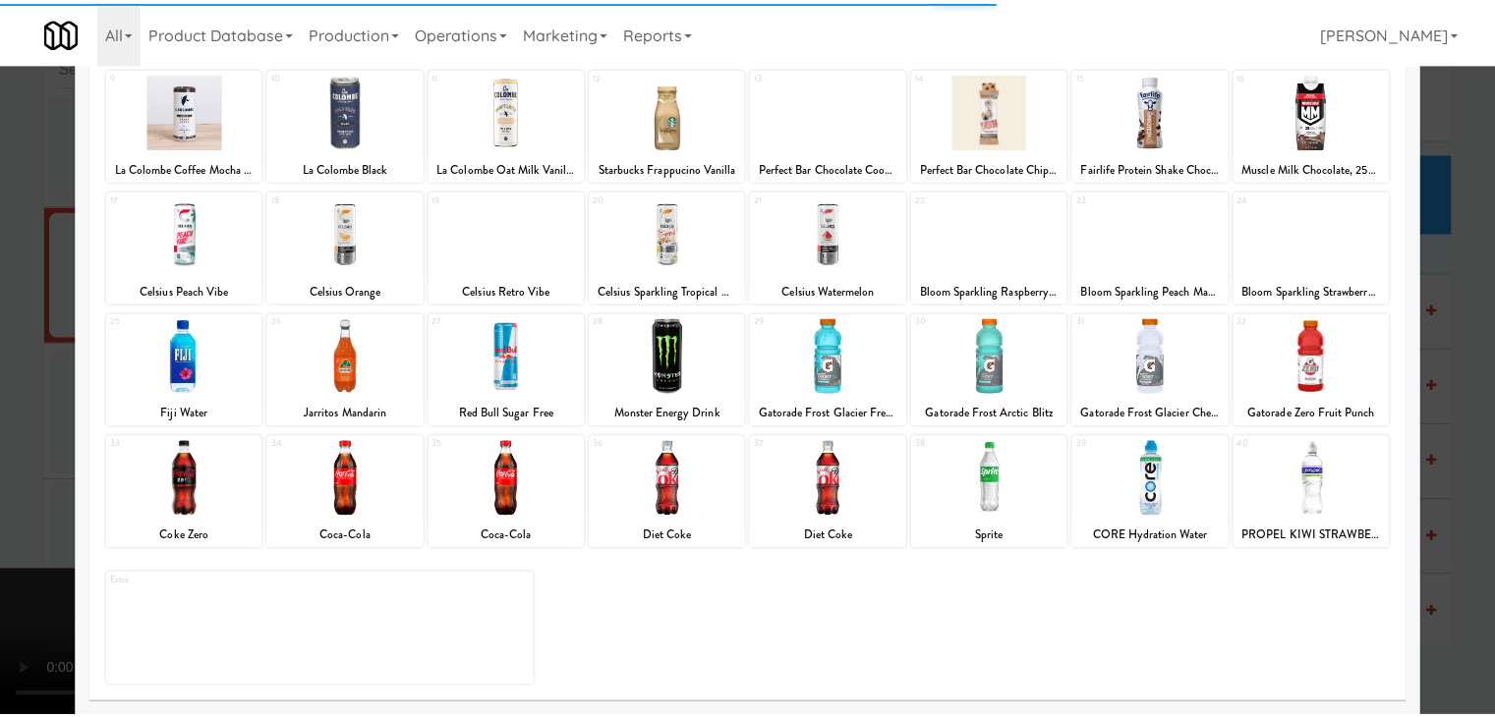
scroll to position [248, 0]
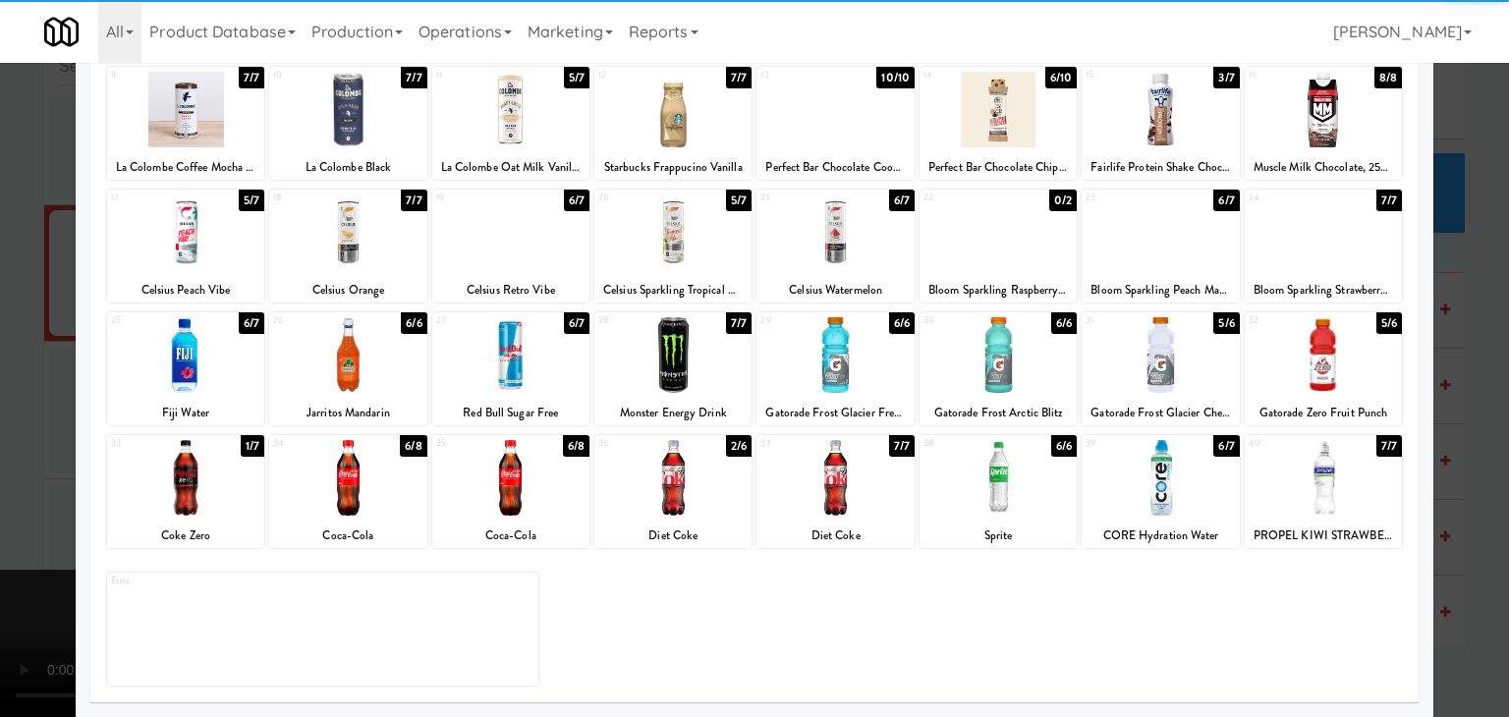
click at [984, 467] on div at bounding box center [998, 478] width 157 height 76
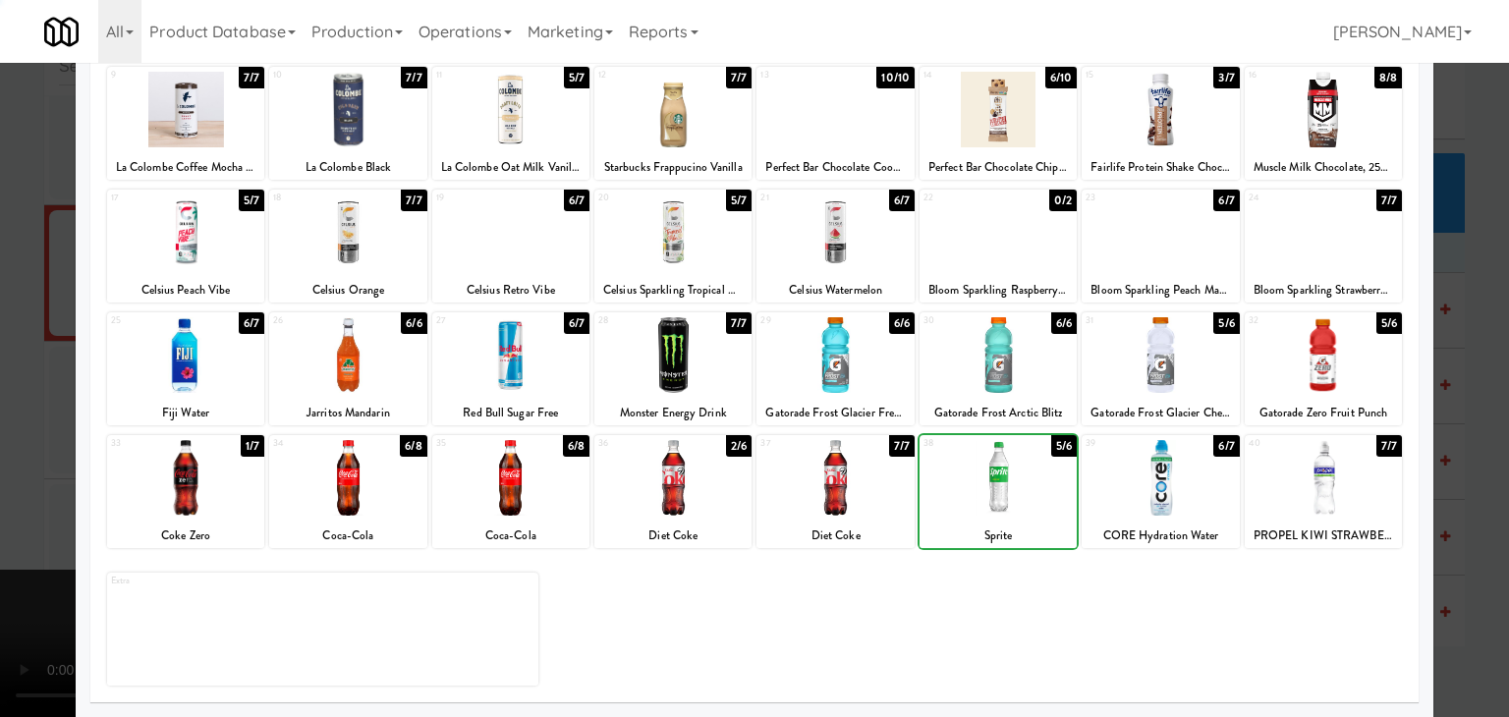
drag, startPoint x: 3, startPoint y: 458, endPoint x: 322, endPoint y: 445, distance: 319.6
click at [34, 453] on div at bounding box center [754, 358] width 1509 height 717
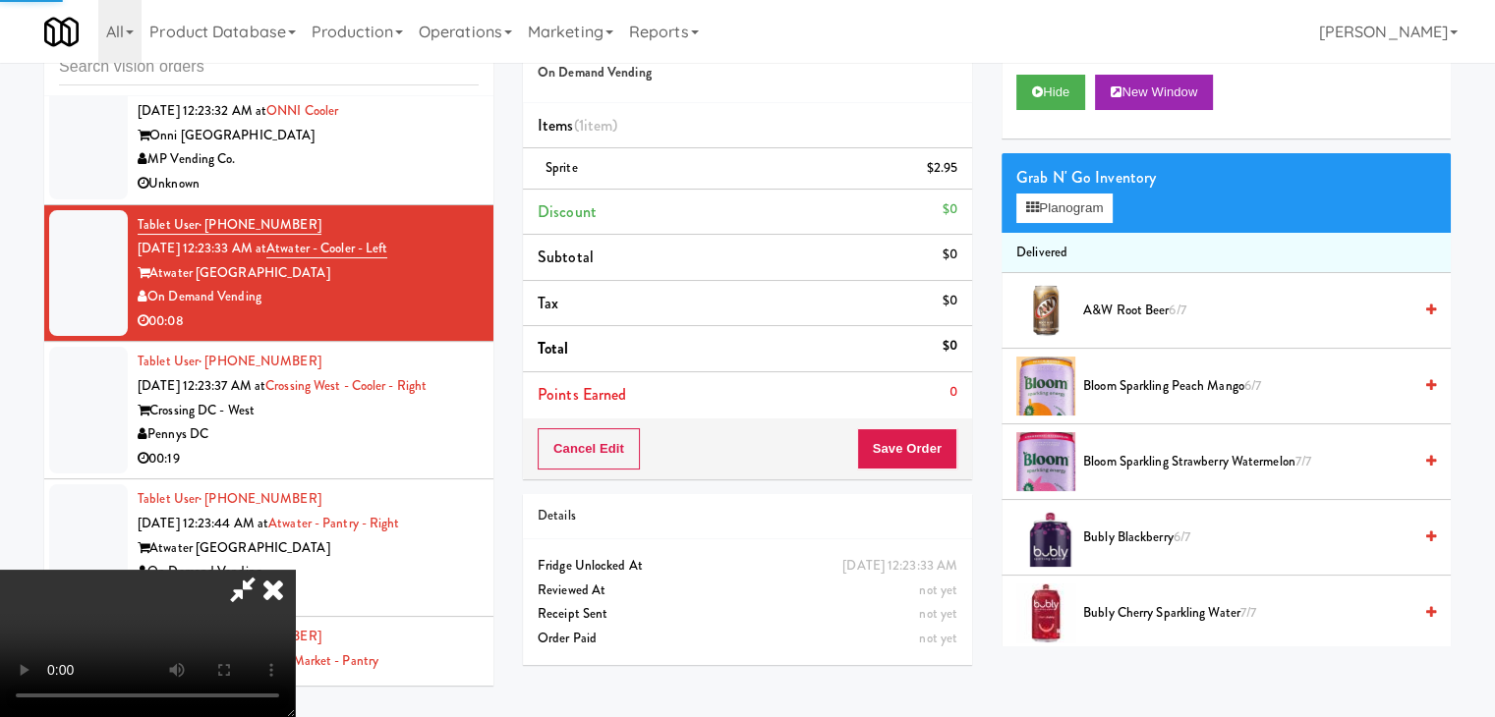
scroll to position [13467, 0]
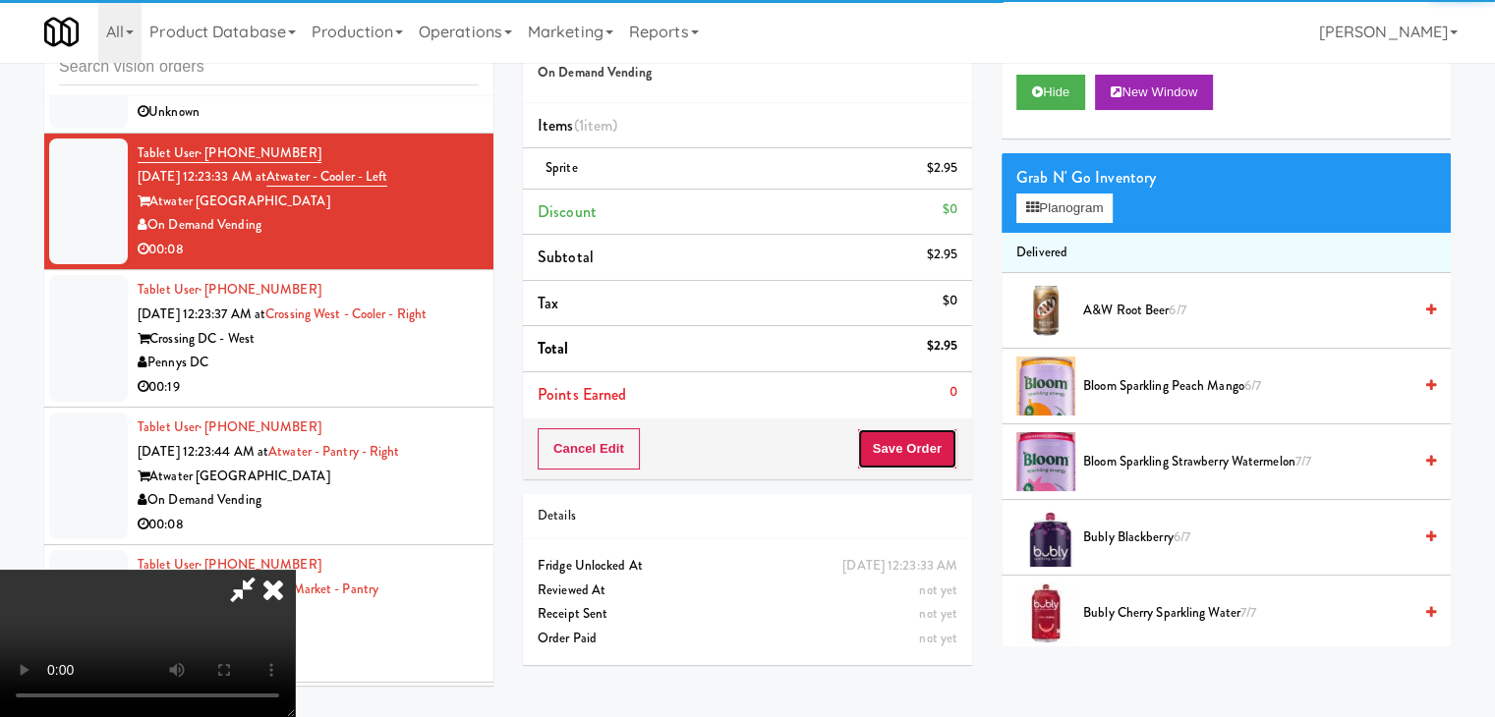
click at [916, 439] on button "Save Order" at bounding box center [907, 448] width 100 height 41
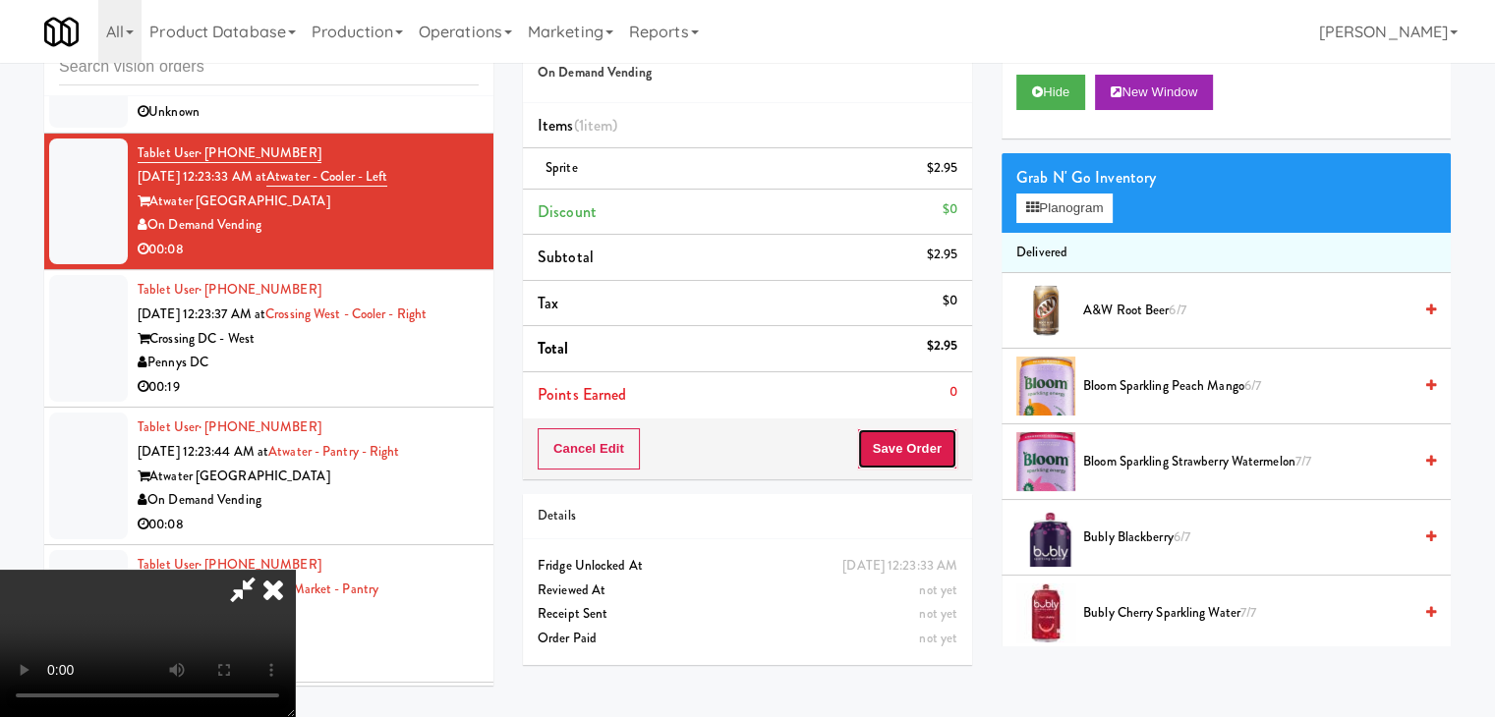
click at [916, 440] on button "Save Order" at bounding box center [907, 448] width 100 height 41
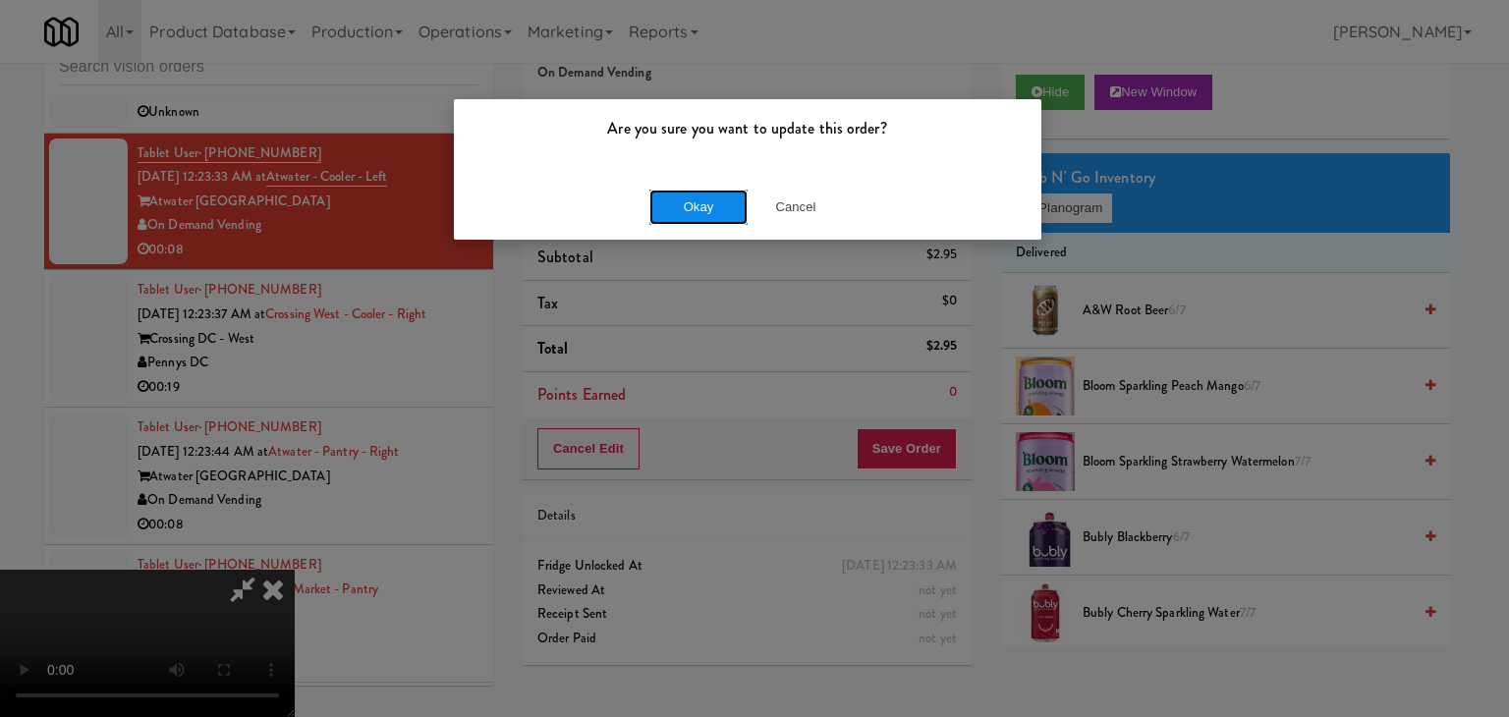
click at [694, 209] on button "Okay" at bounding box center [699, 207] width 98 height 35
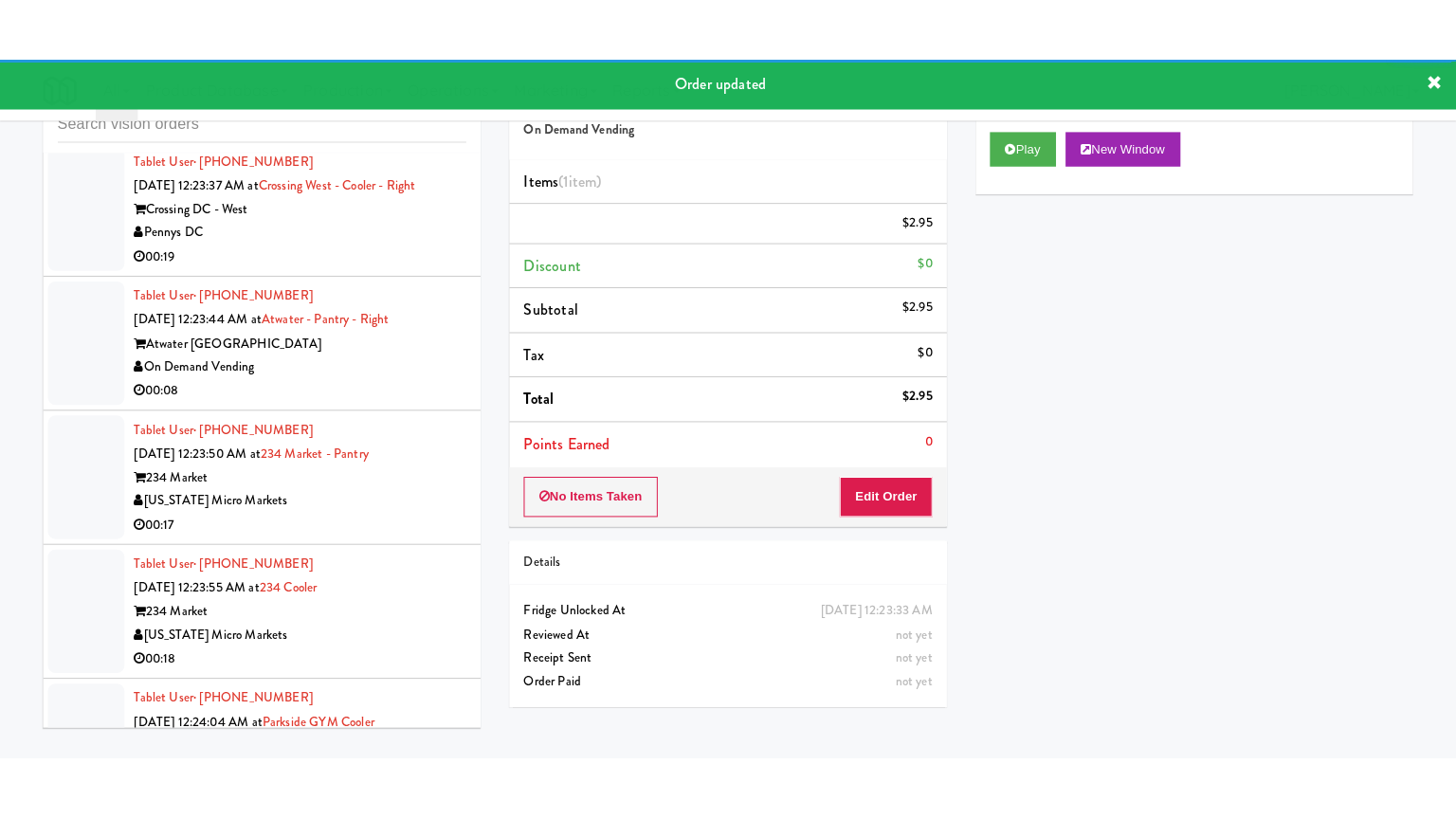
scroll to position [13181, 0]
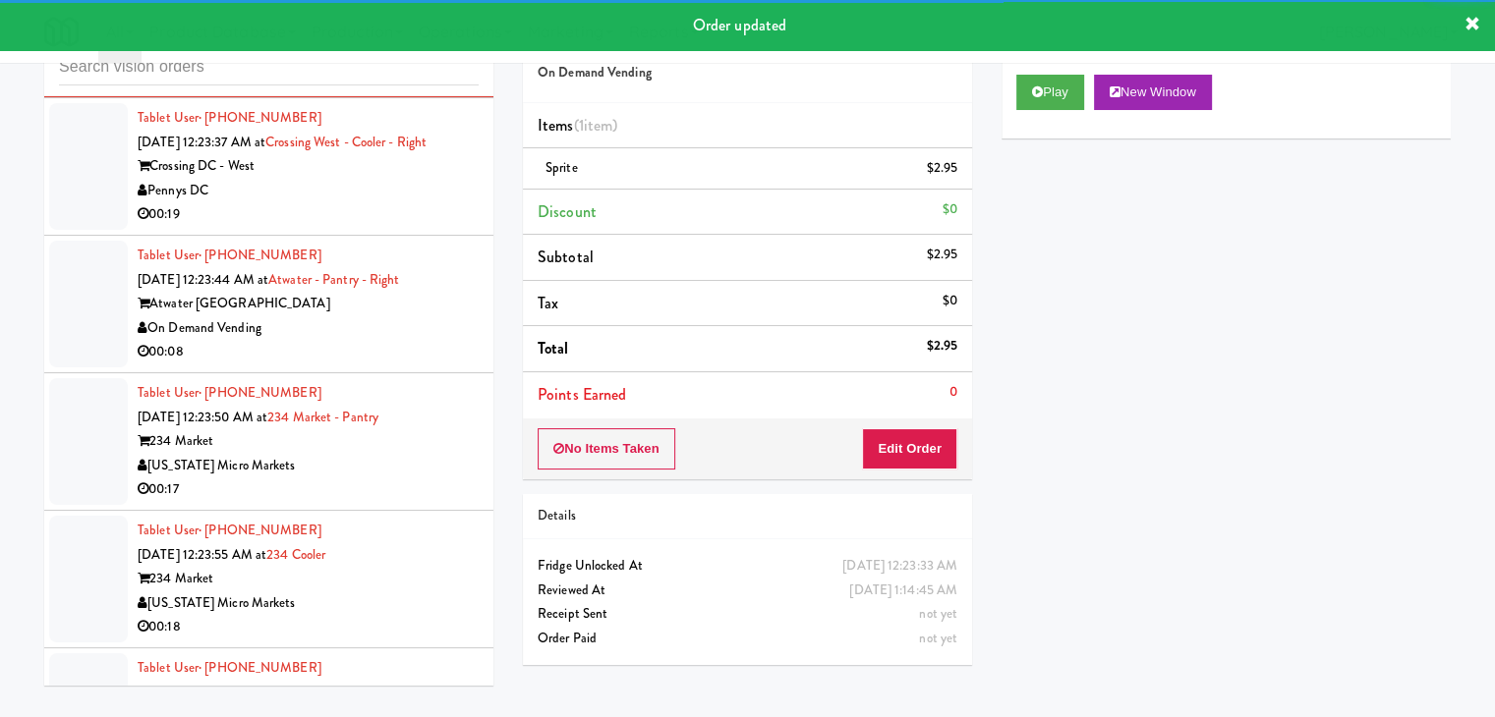
click at [363, 203] on div "Pennys DC" at bounding box center [308, 191] width 341 height 25
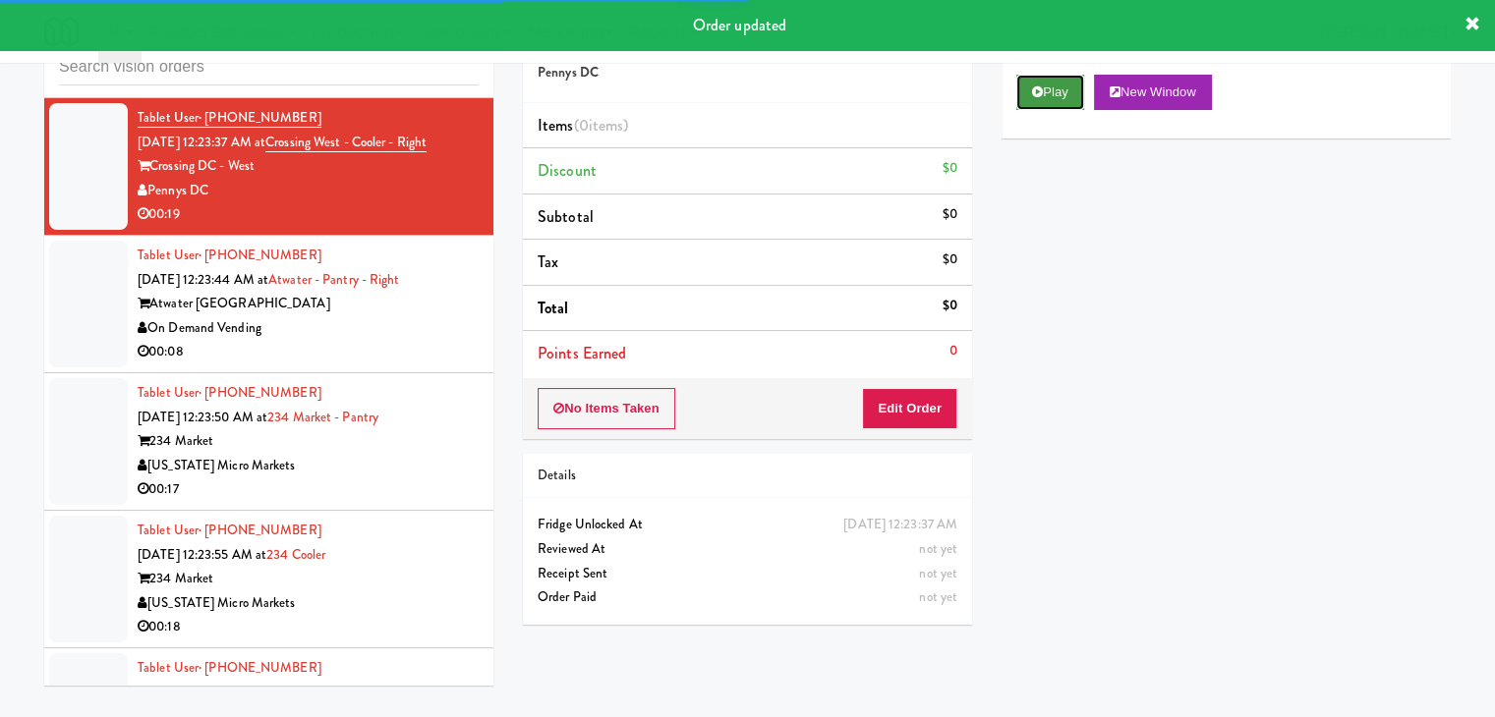
click at [1039, 99] on button "Play" at bounding box center [1050, 92] width 68 height 35
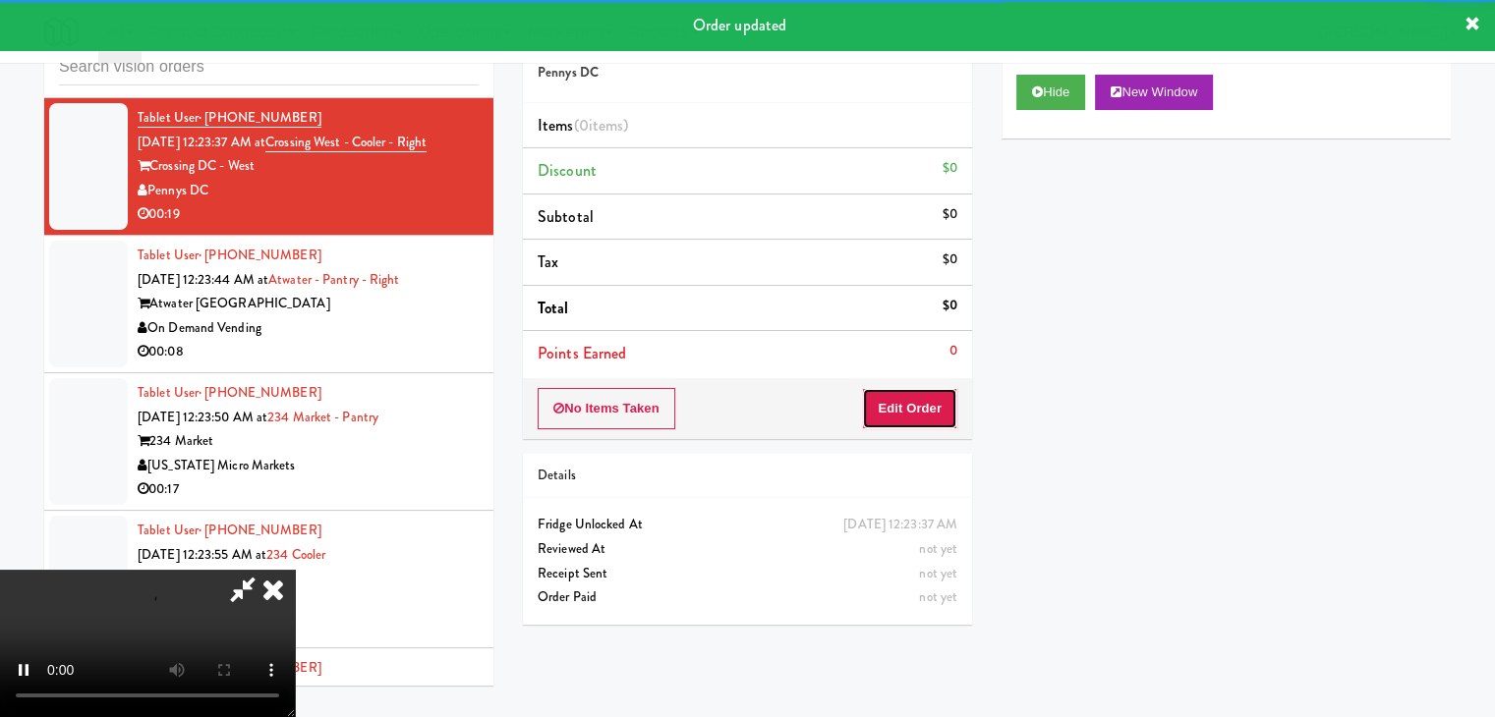
click at [932, 399] on button "Edit Order" at bounding box center [909, 408] width 95 height 41
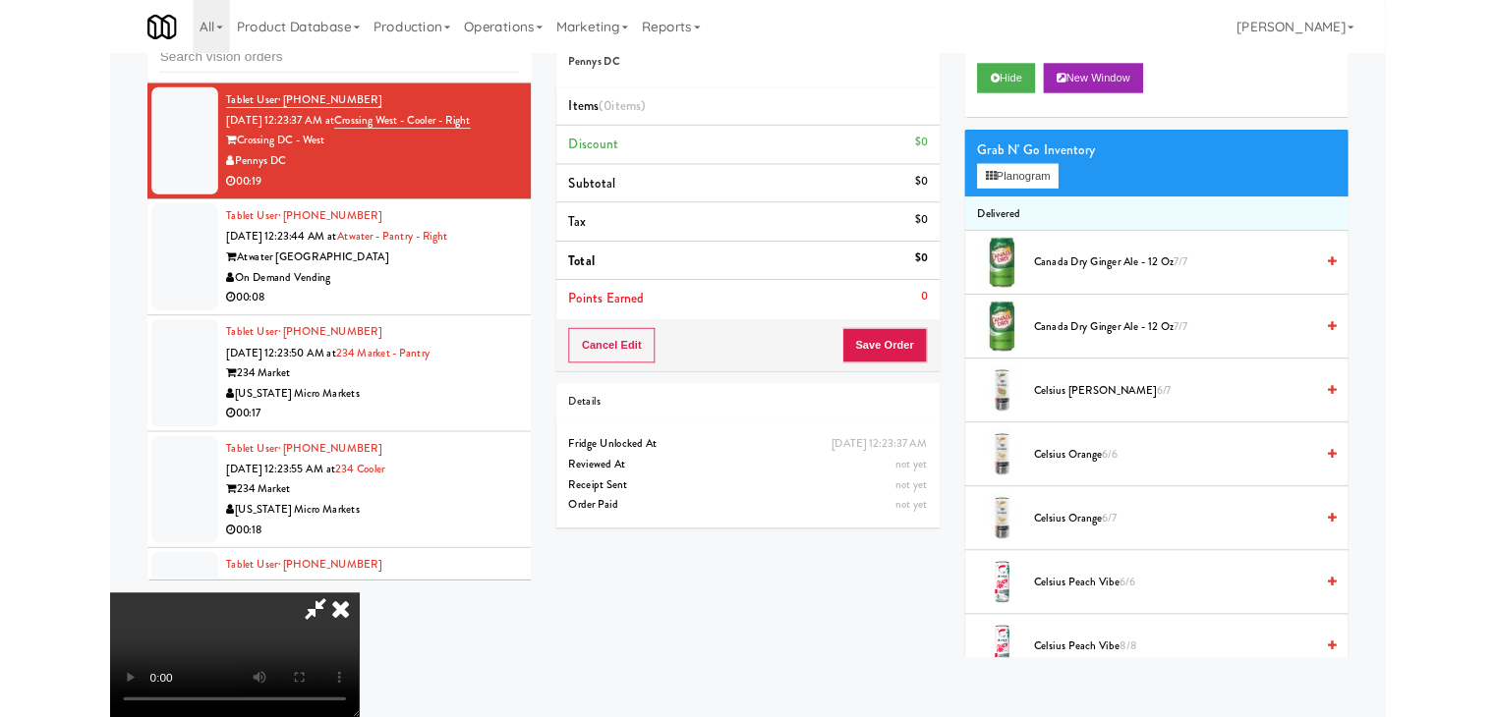
scroll to position [13591, 0]
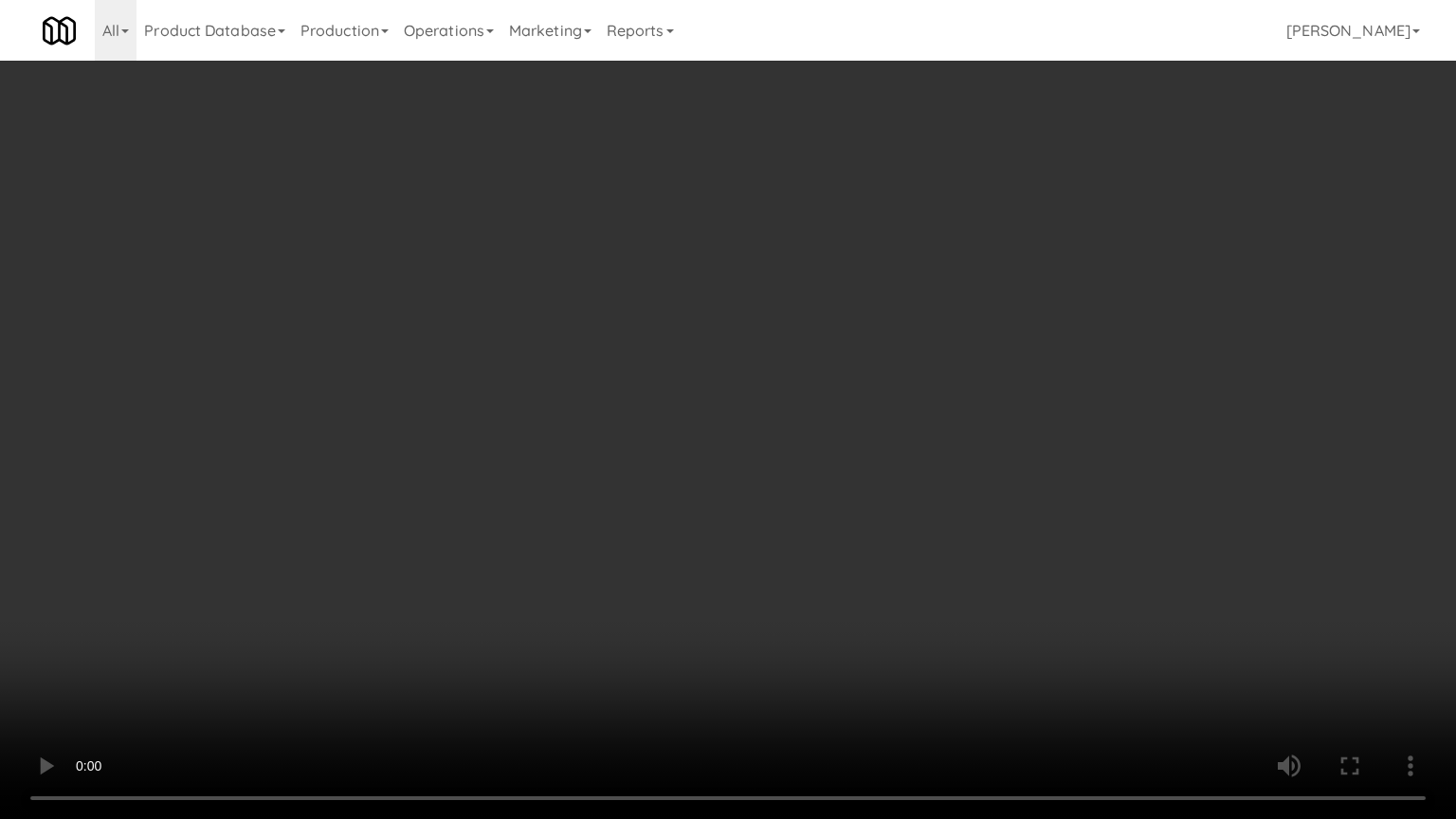
click at [783, 563] on video at bounding box center [728, 409] width 1456 height 819
click at [744, 580] on video at bounding box center [728, 409] width 1456 height 819
click at [898, 493] on video at bounding box center [728, 409] width 1456 height 819
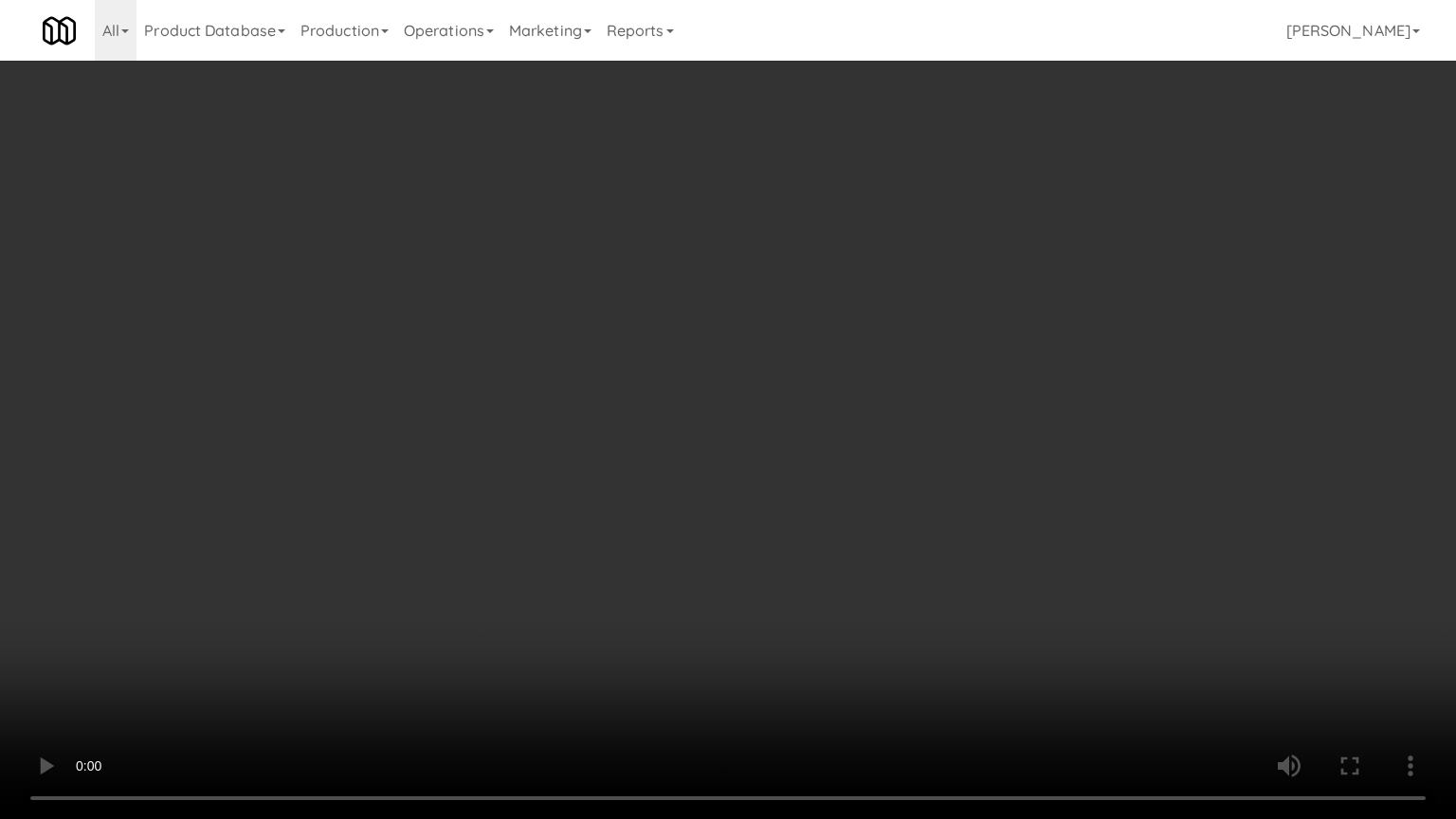
click at [898, 493] on video at bounding box center [728, 409] width 1456 height 819
click at [900, 486] on video at bounding box center [728, 409] width 1456 height 819
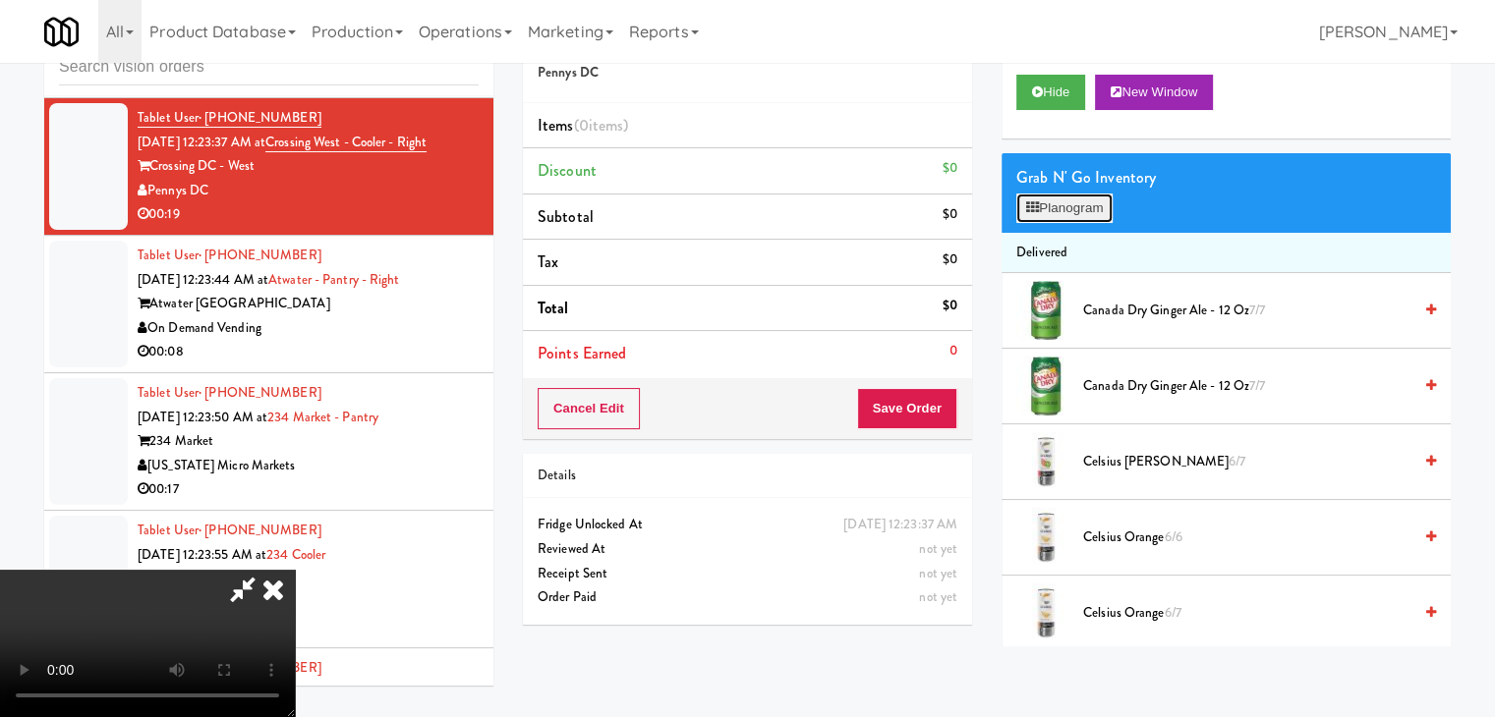
click at [1099, 215] on button "Planogram" at bounding box center [1064, 208] width 96 height 29
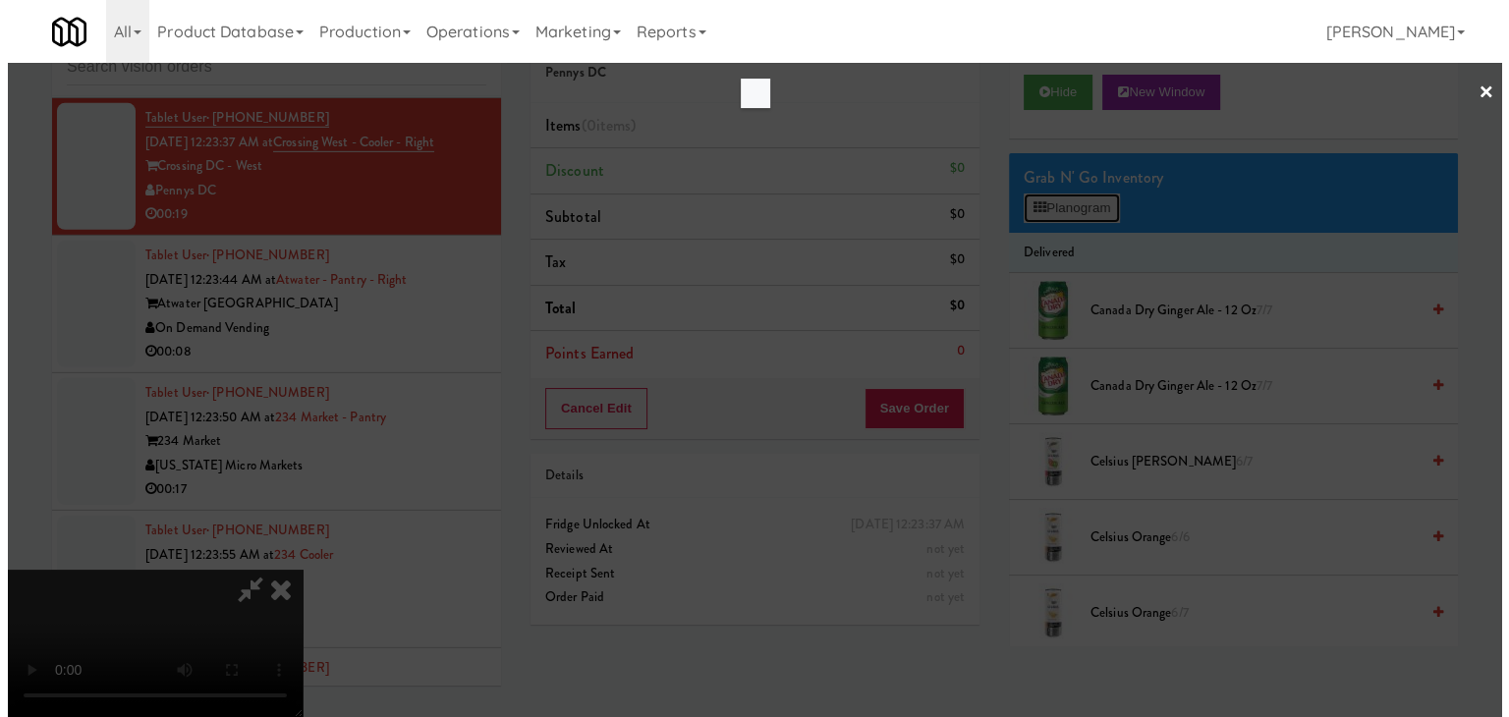
scroll to position [13591, 0]
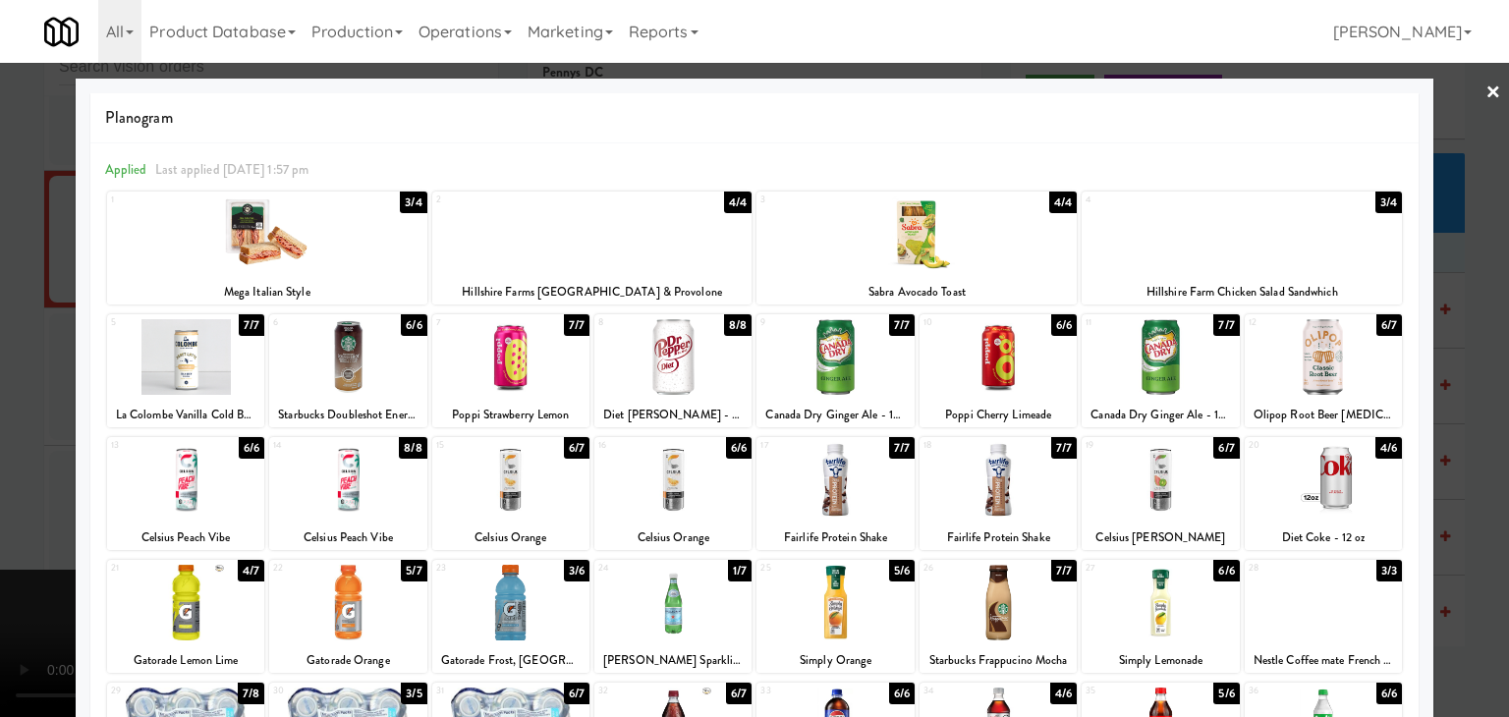
click at [656, 335] on div at bounding box center [673, 357] width 157 height 76
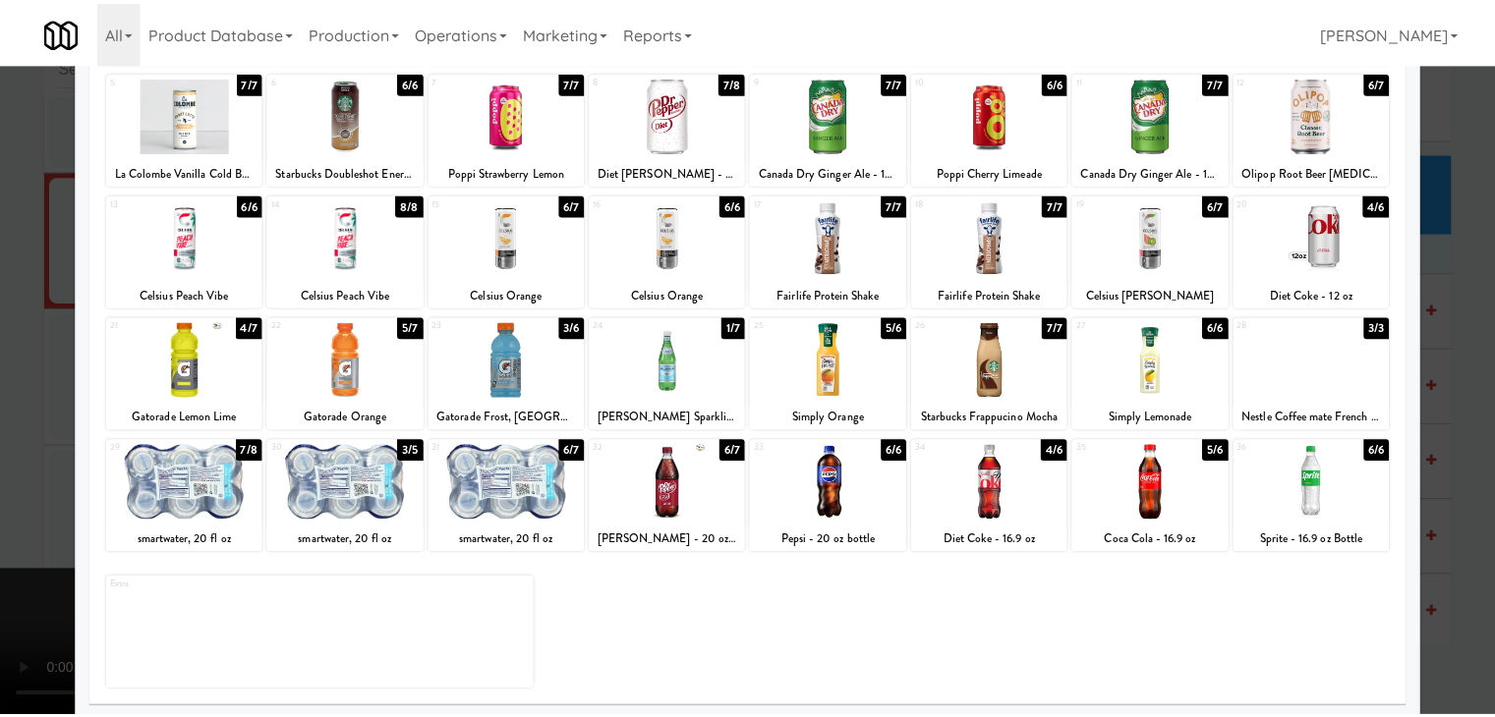
scroll to position [248, 0]
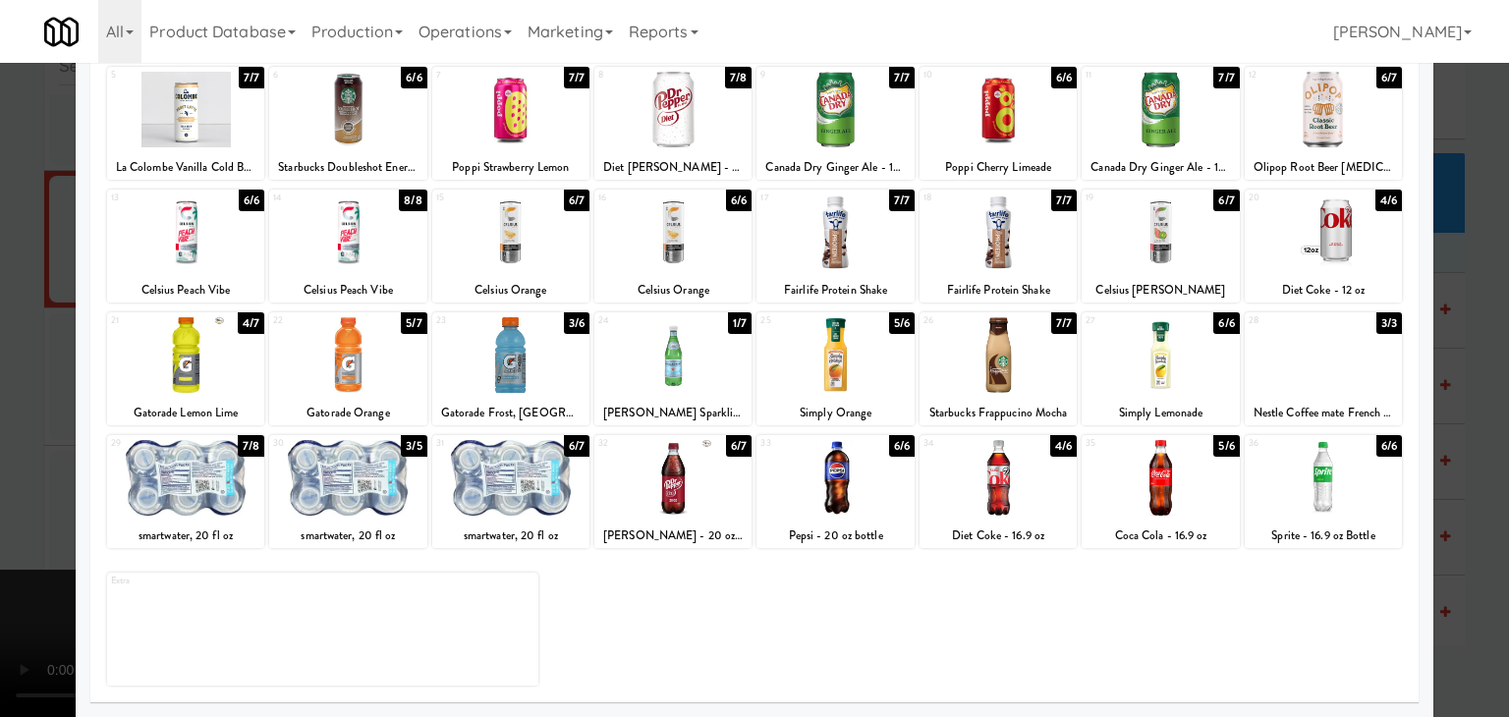
drag, startPoint x: 1016, startPoint y: 471, endPoint x: 1006, endPoint y: 476, distance: 11.0
click at [1014, 472] on div at bounding box center [998, 478] width 157 height 76
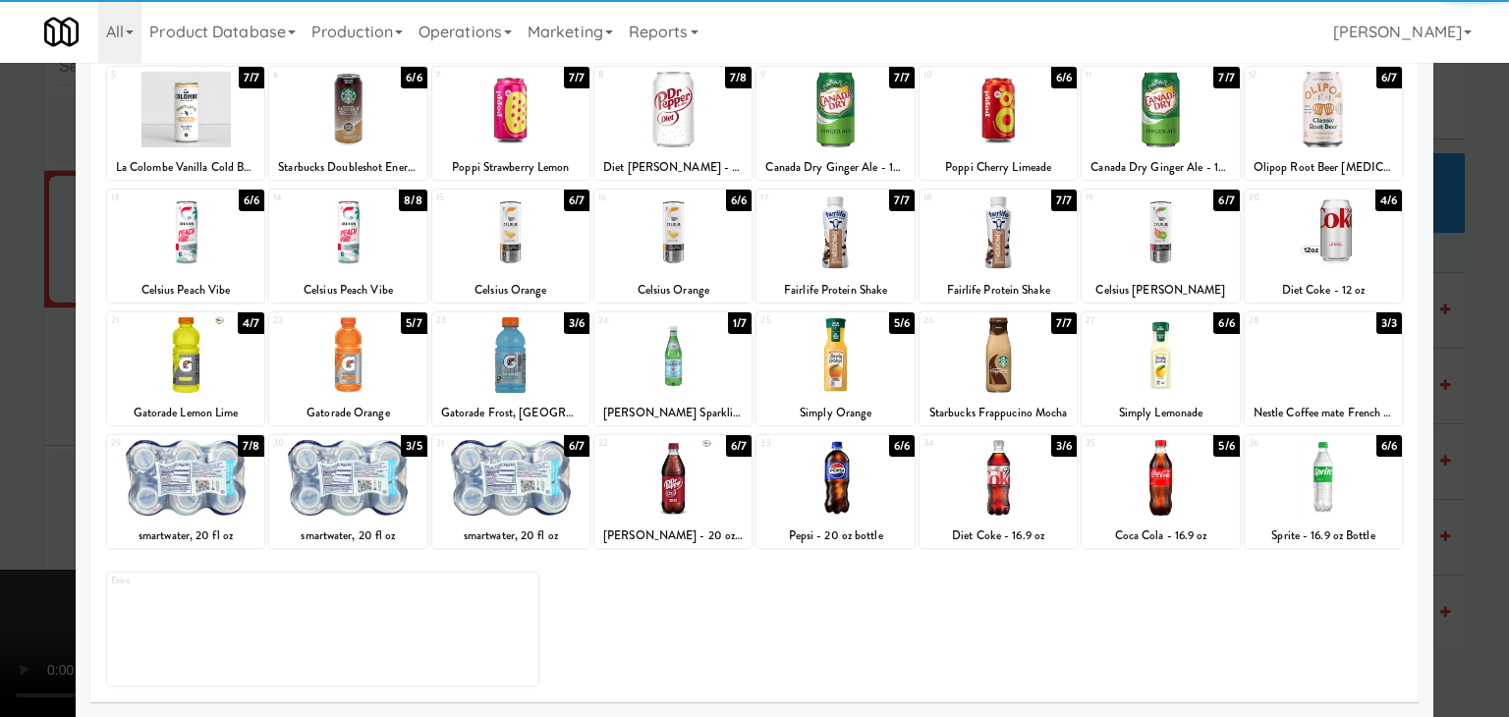
click at [0, 482] on div at bounding box center [754, 358] width 1509 height 717
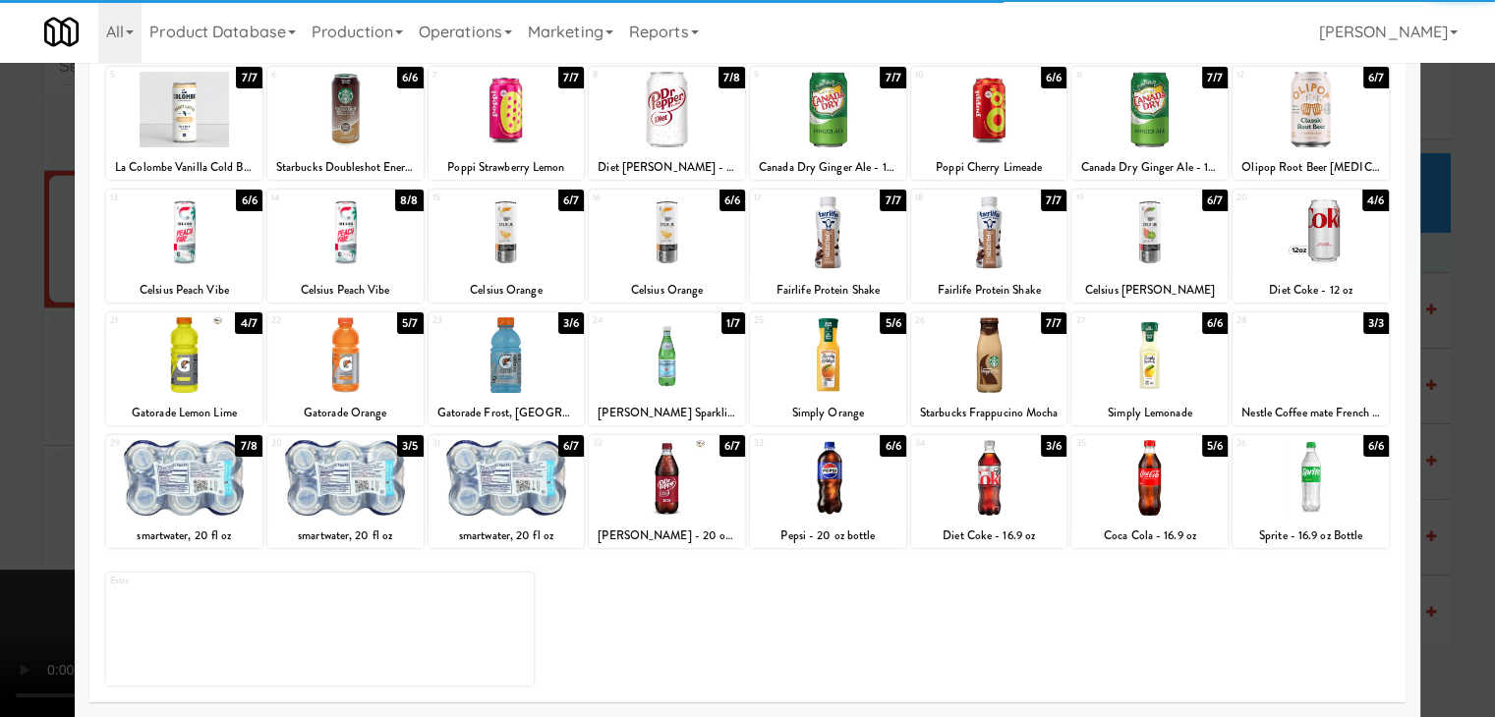
scroll to position [13664, 0]
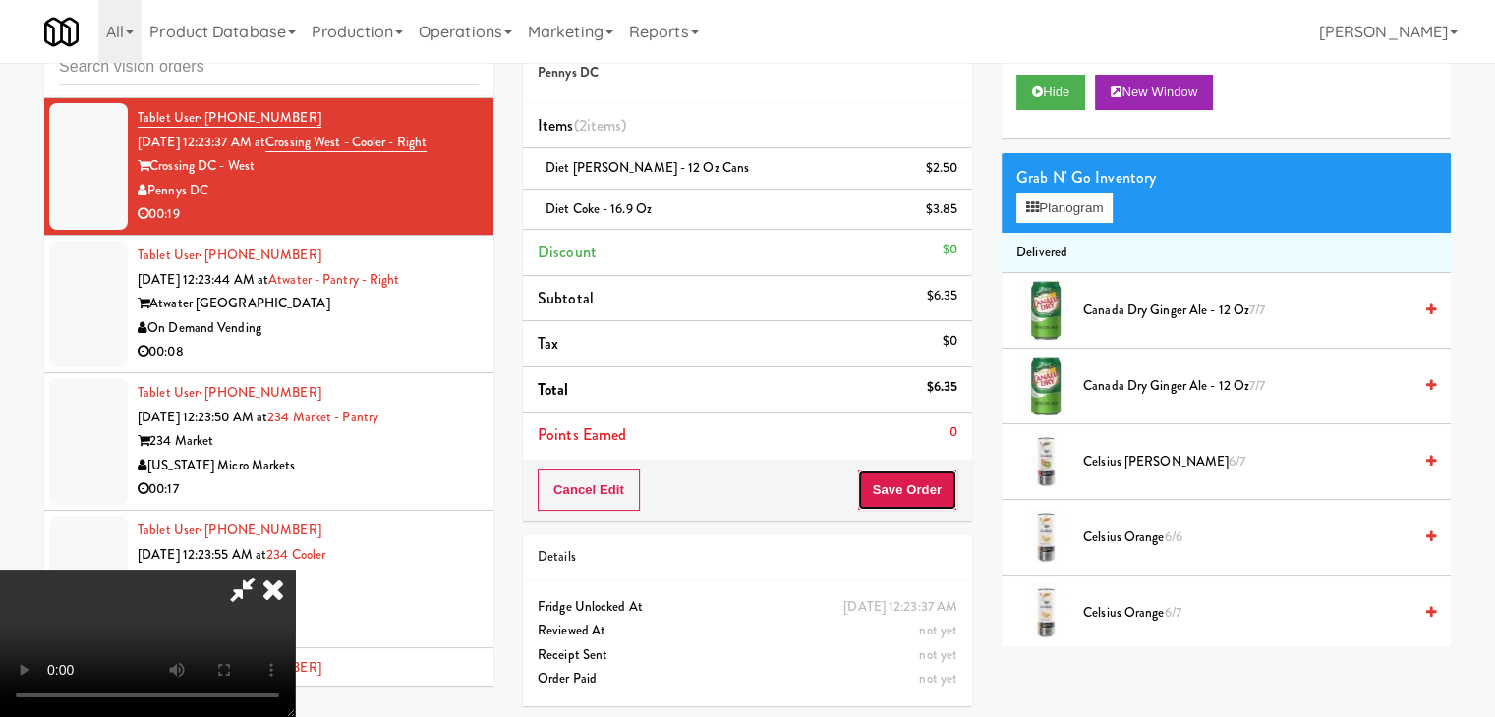
drag, startPoint x: 913, startPoint y: 494, endPoint x: 931, endPoint y: 488, distance: 18.6
click at [914, 494] on button "Save Order" at bounding box center [907, 490] width 100 height 41
click at [931, 488] on button "Save Order" at bounding box center [907, 490] width 100 height 41
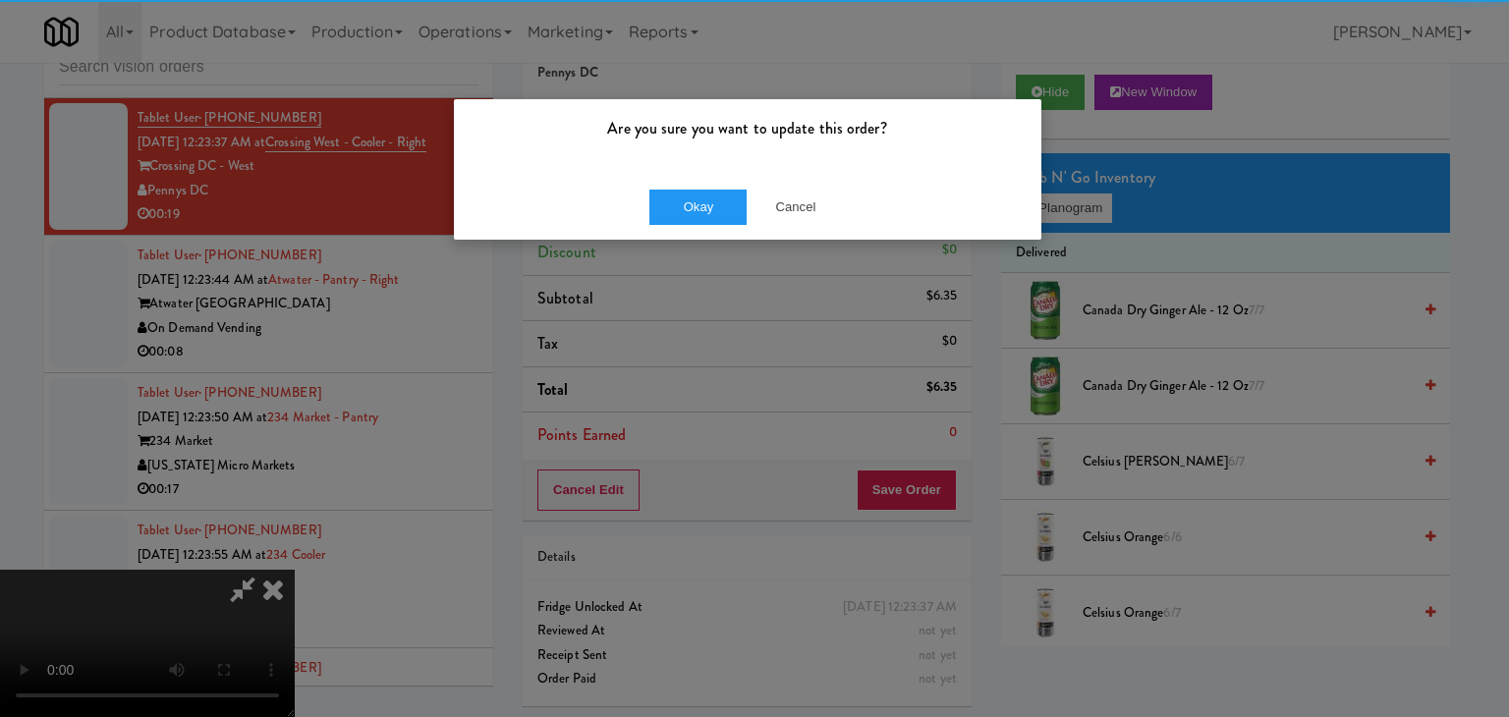
click at [746, 237] on div "Okay Cancel" at bounding box center [748, 207] width 588 height 66
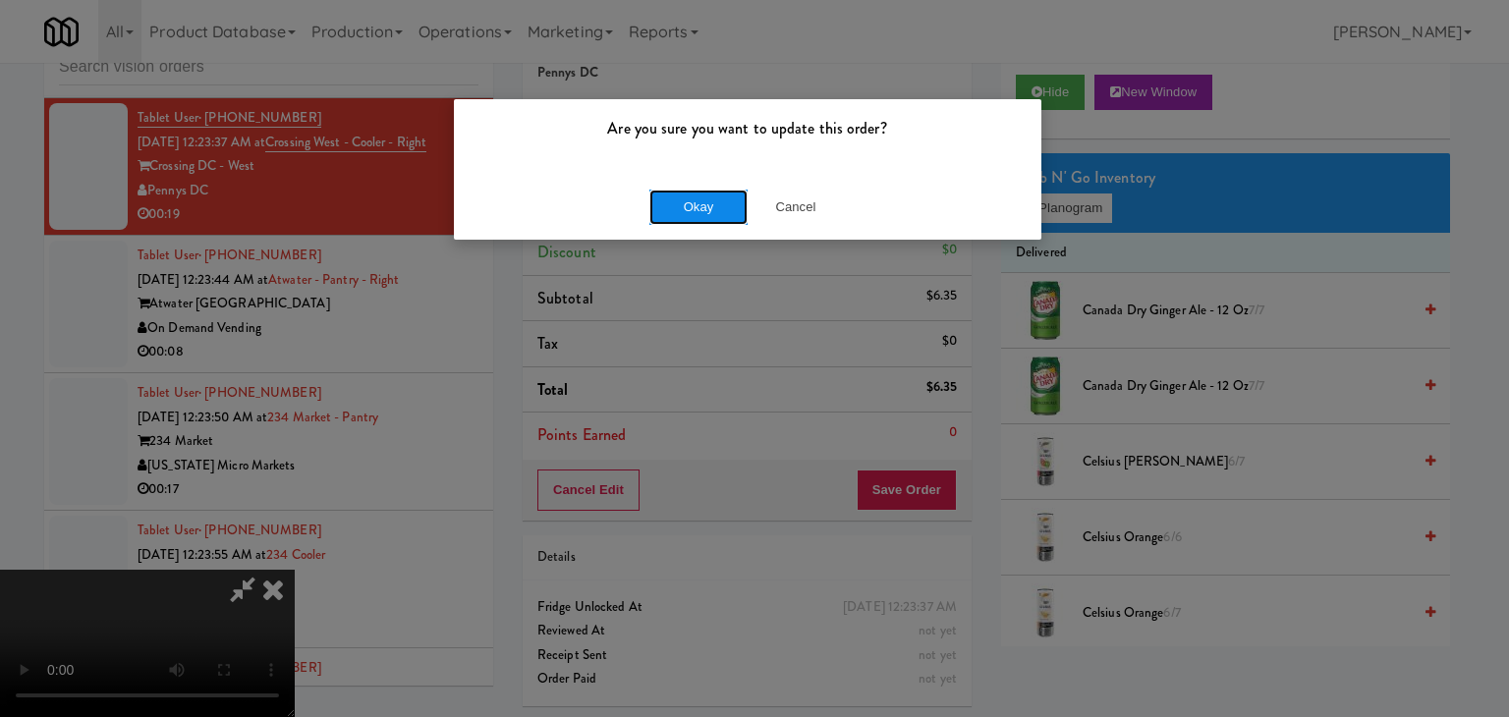
click at [734, 218] on button "Okay" at bounding box center [699, 207] width 98 height 35
click at [732, 217] on div "Are you sure you want to update this order? Okay Cancel" at bounding box center [754, 358] width 1509 height 717
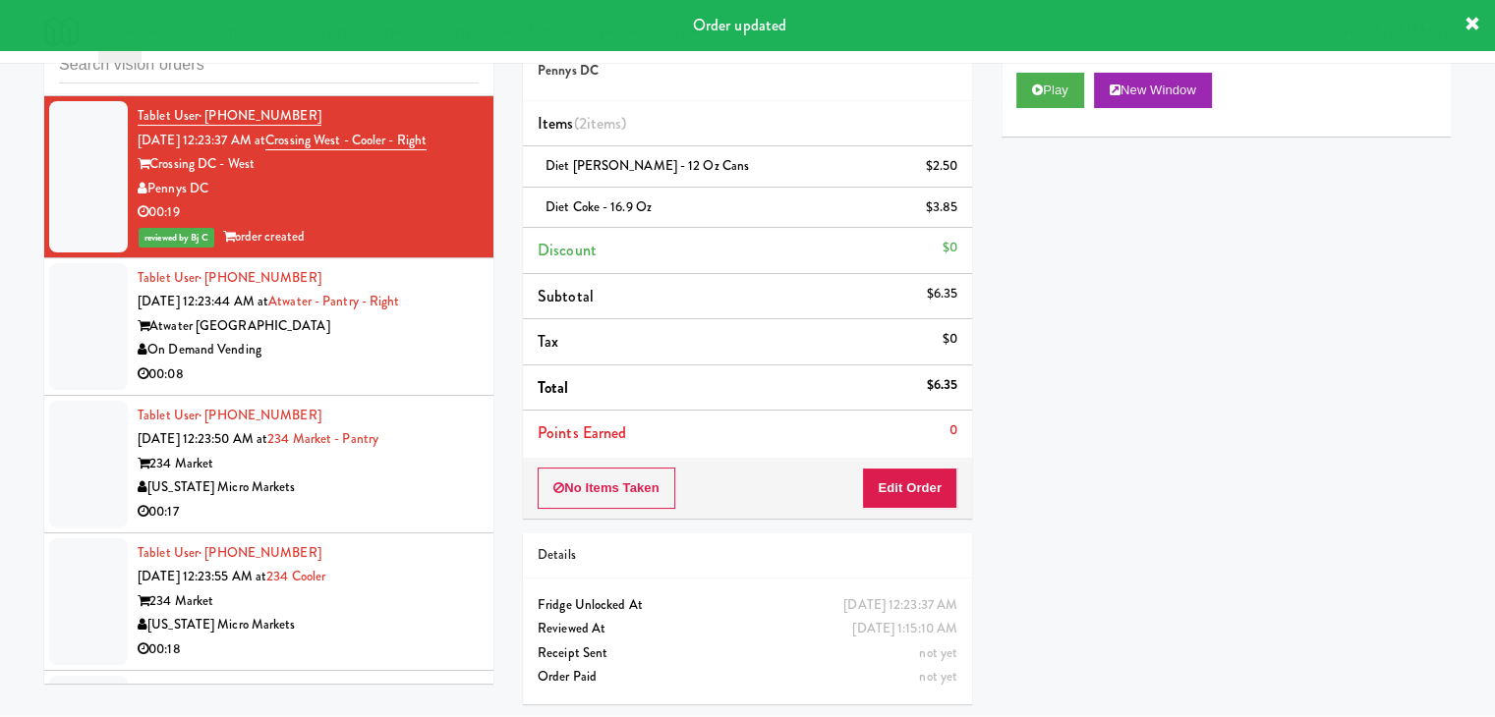
drag, startPoint x: 350, startPoint y: 474, endPoint x: 370, endPoint y: 477, distance: 20.8
click at [350, 363] on div "On Demand Vending" at bounding box center [308, 350] width 341 height 25
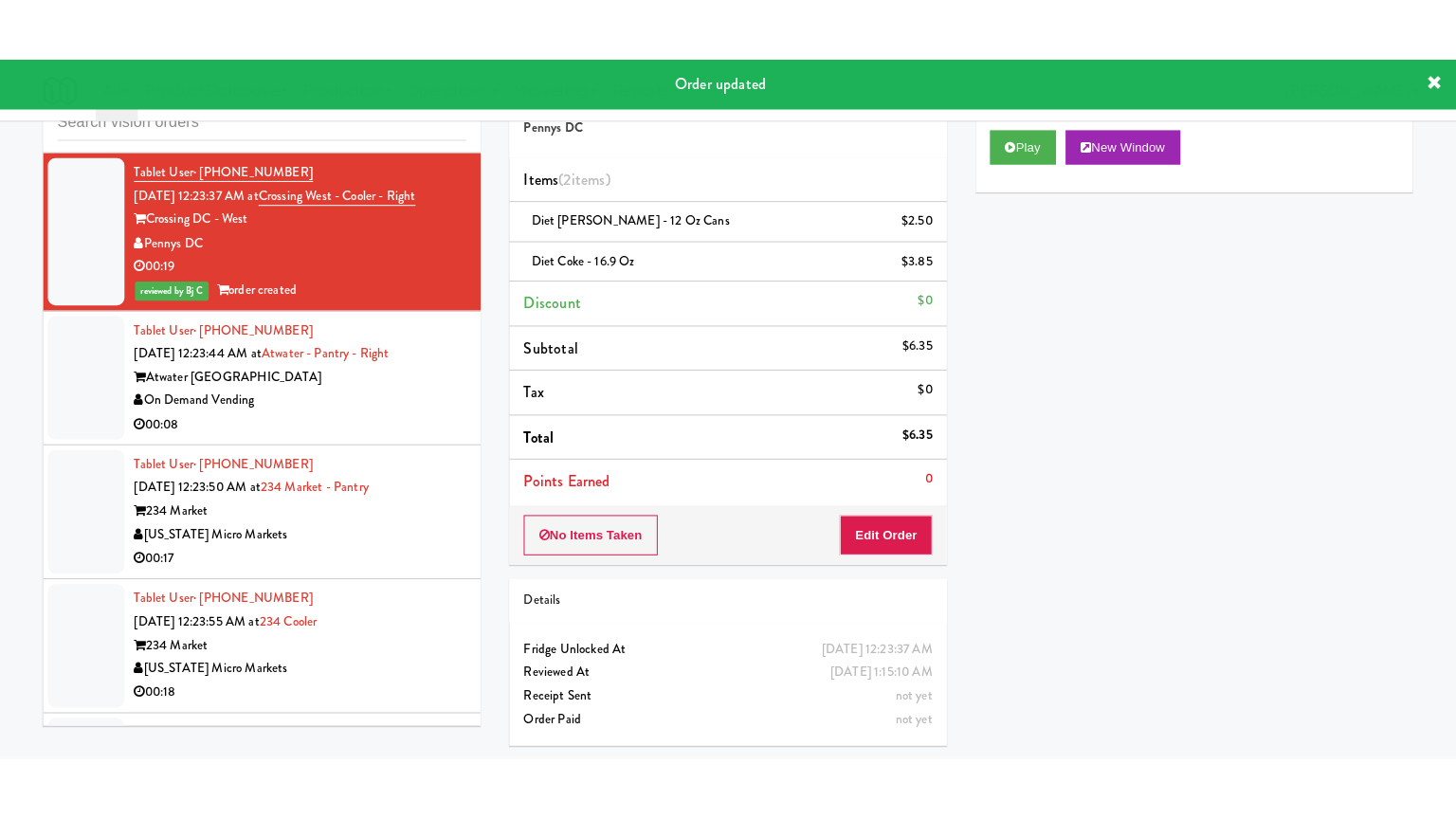
scroll to position [61, 0]
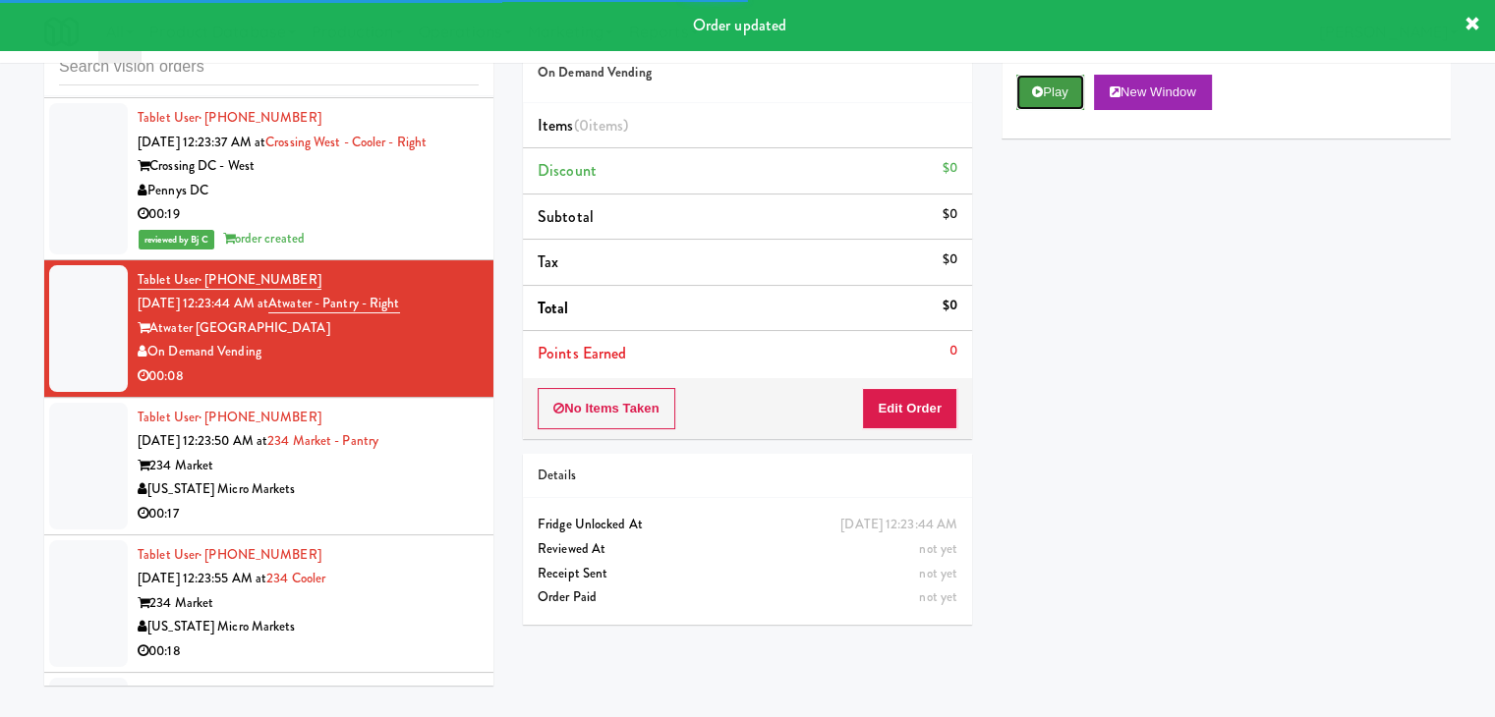
click at [1037, 99] on button "Play" at bounding box center [1050, 92] width 68 height 35
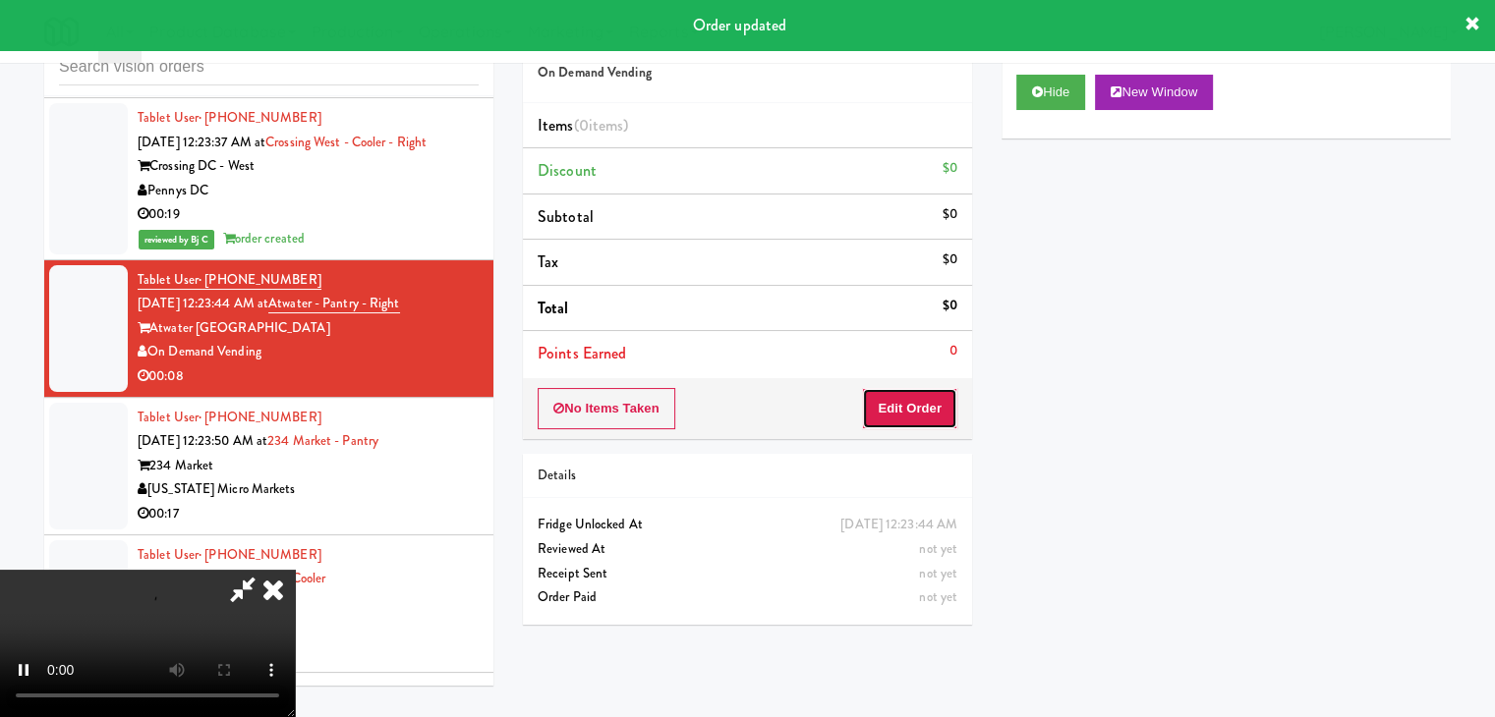
click at [930, 413] on button "Edit Order" at bounding box center [909, 408] width 95 height 41
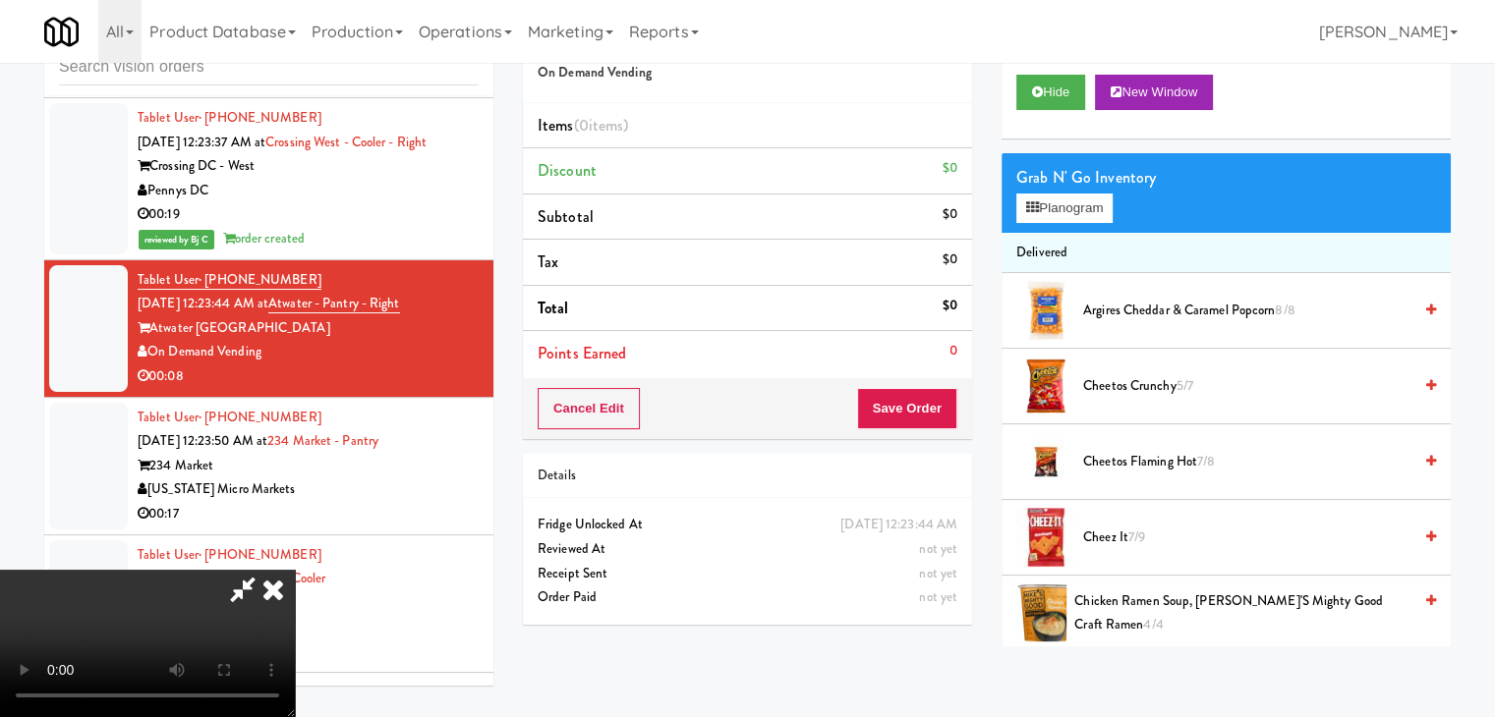
scroll to position [13591, 0]
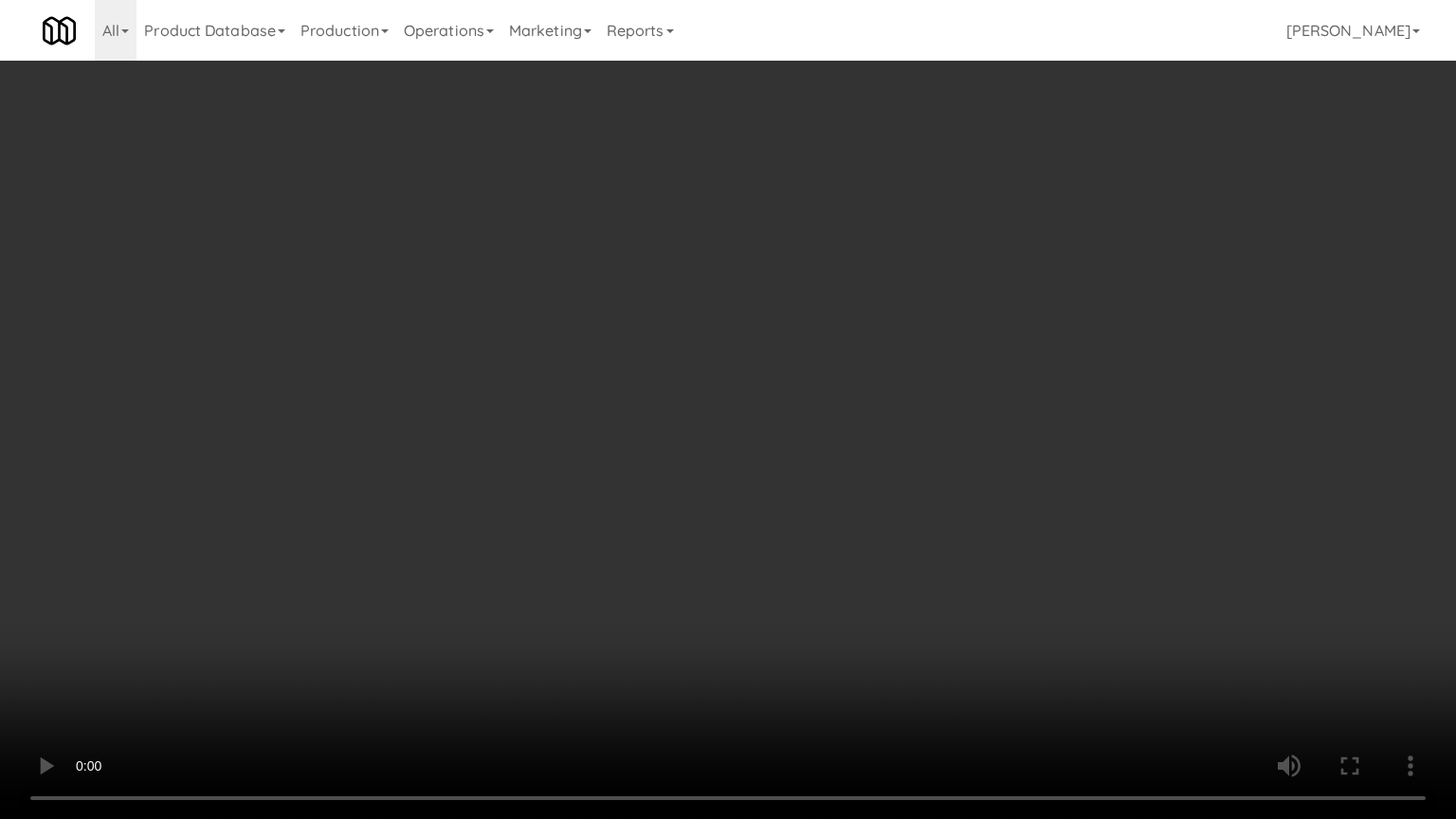
click at [858, 556] on video at bounding box center [728, 409] width 1456 height 819
click at [863, 561] on video at bounding box center [728, 409] width 1456 height 819
click at [885, 559] on video at bounding box center [728, 409] width 1456 height 819
drag, startPoint x: 828, startPoint y: 603, endPoint x: 840, endPoint y: 597, distance: 13.4
click at [829, 603] on video at bounding box center [728, 409] width 1456 height 819
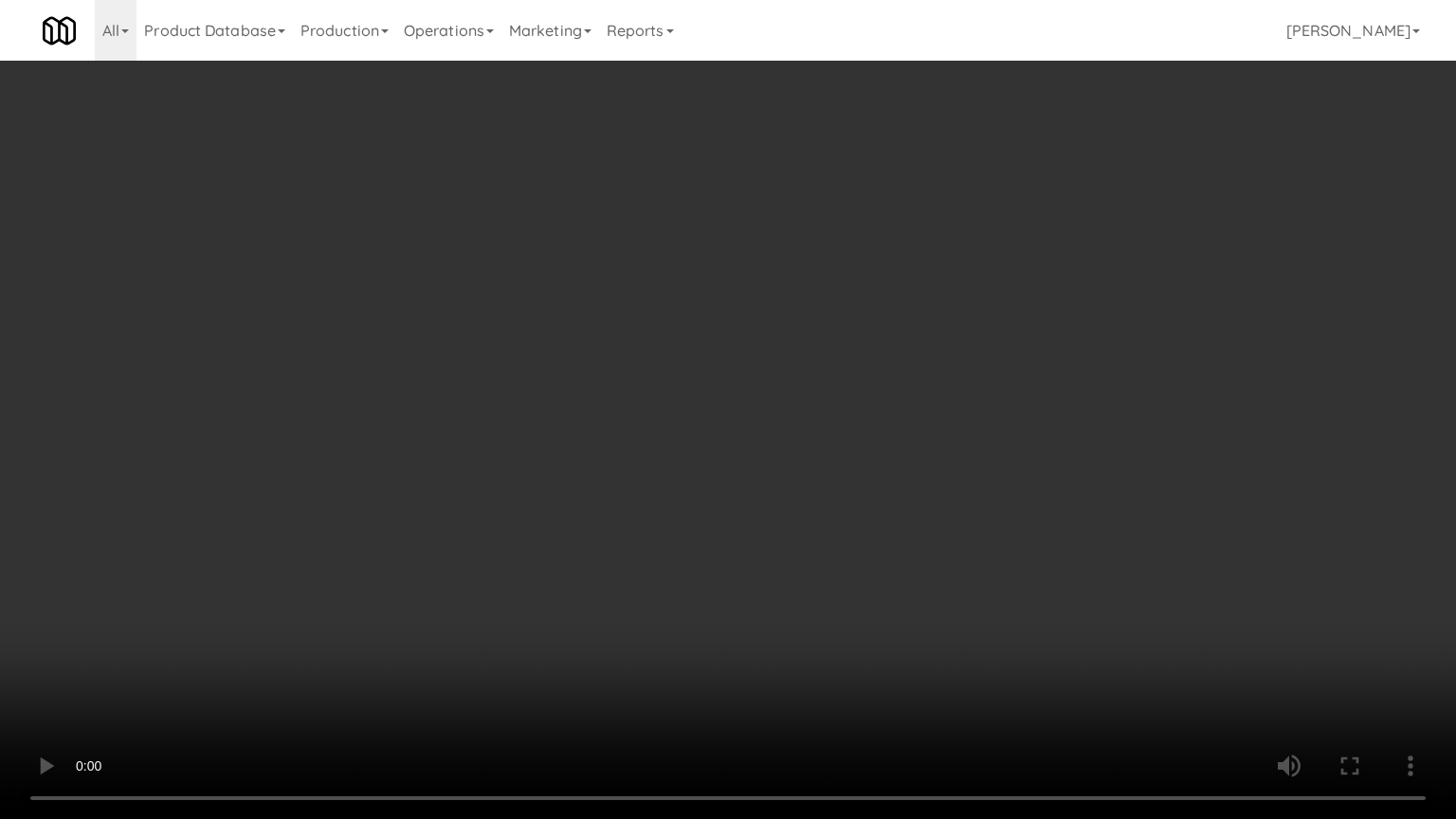
click at [899, 544] on video at bounding box center [728, 409] width 1456 height 819
drag, startPoint x: 899, startPoint y: 544, endPoint x: 1058, endPoint y: 278, distance: 309.9
click at [903, 539] on video at bounding box center [728, 409] width 1456 height 819
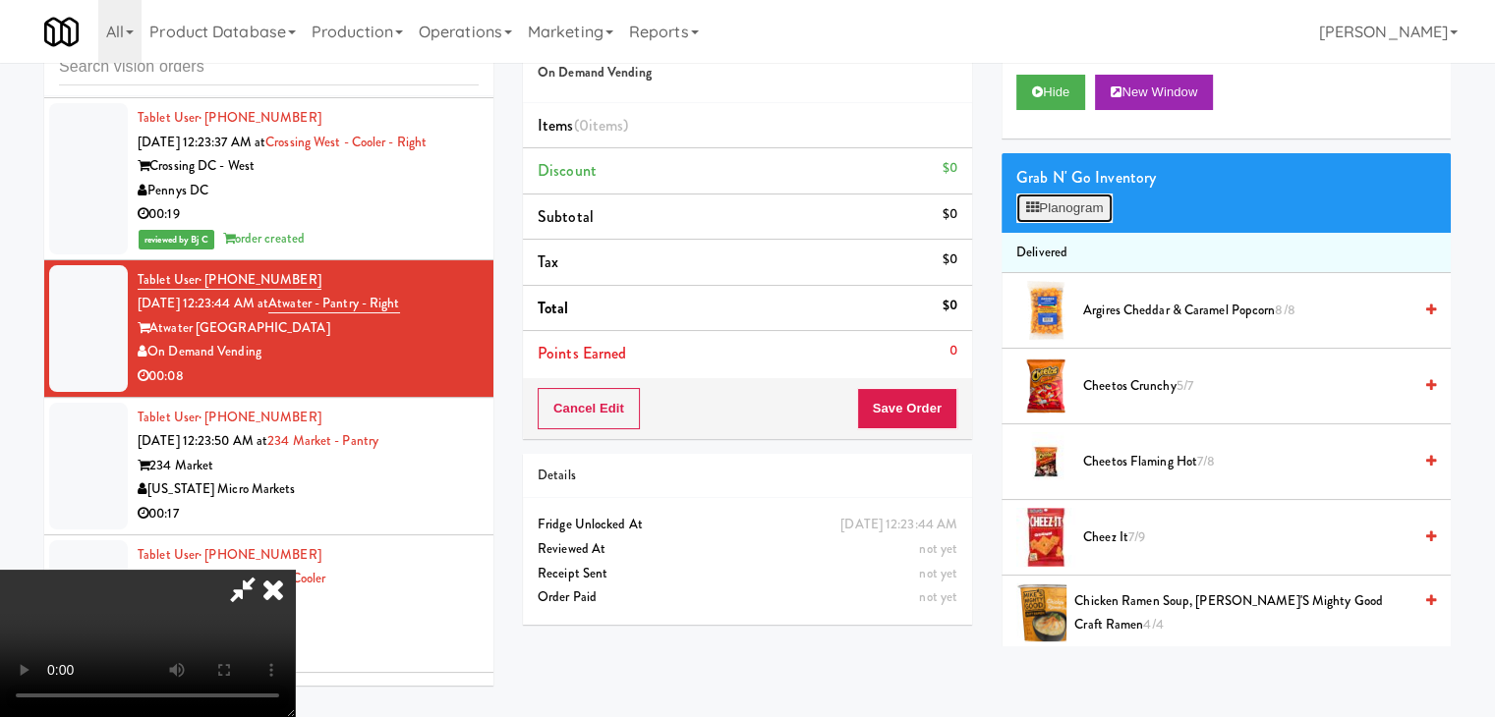
click at [1090, 203] on button "Planogram" at bounding box center [1064, 208] width 96 height 29
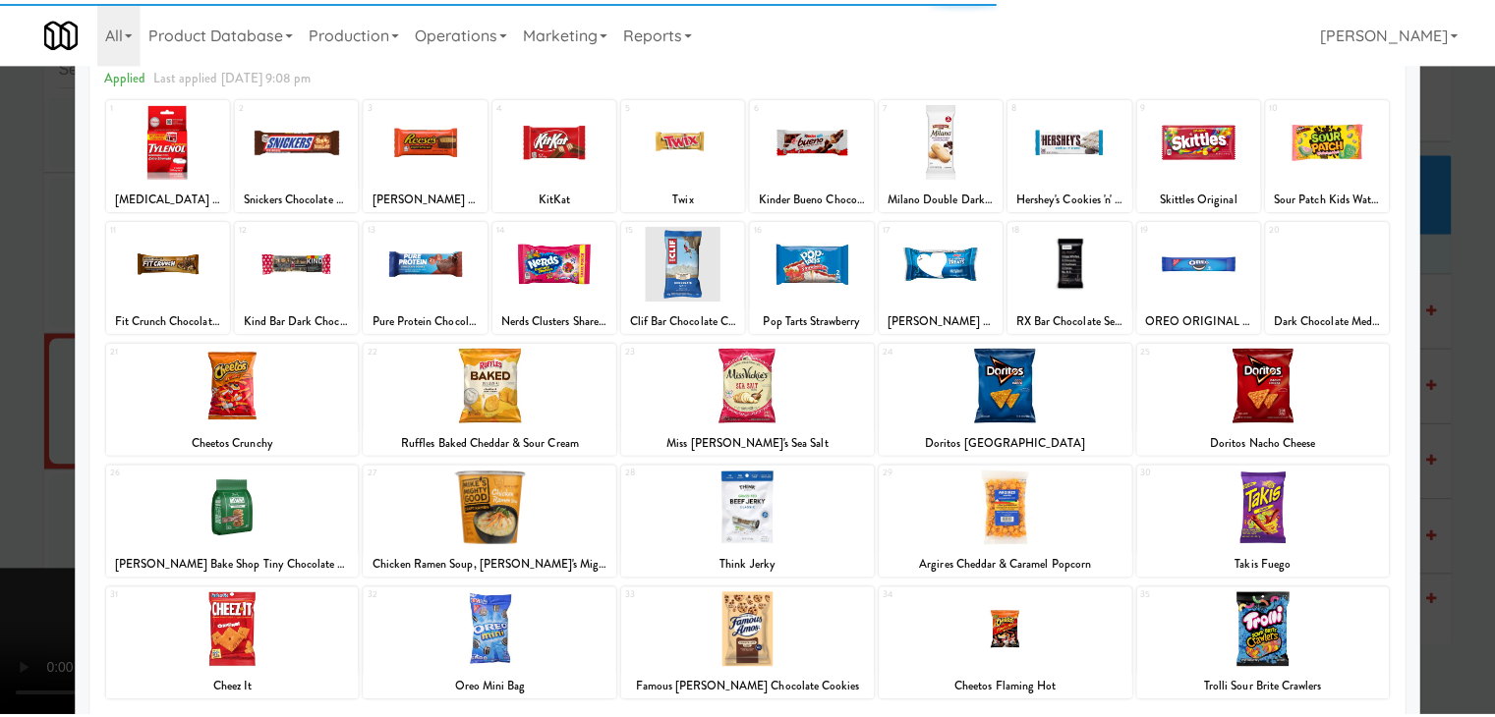
scroll to position [248, 0]
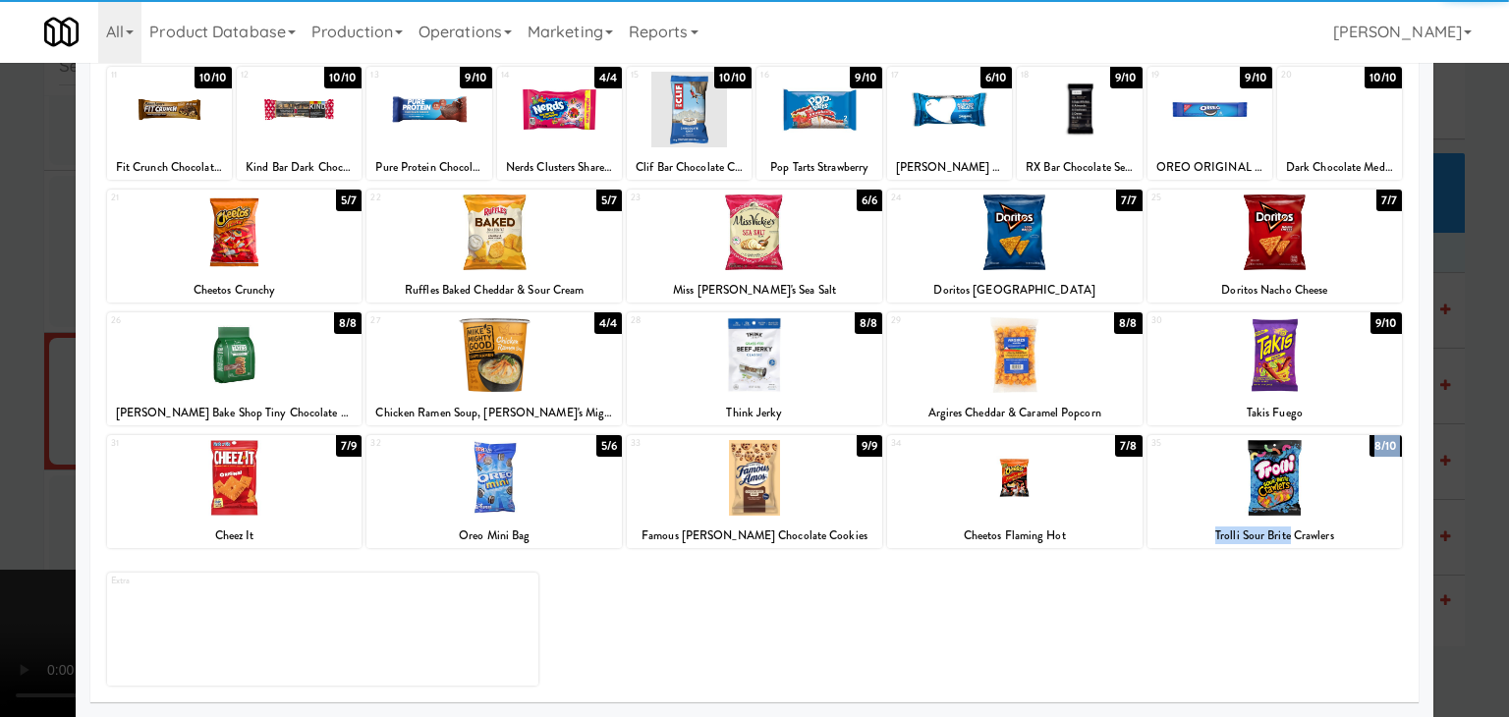
drag, startPoint x: 1277, startPoint y: 535, endPoint x: 1284, endPoint y: 520, distance: 16.7
click at [1279, 522] on div "35 8/10 Trolli Sour Brite Crawlers" at bounding box center [1276, 491] width 256 height 113
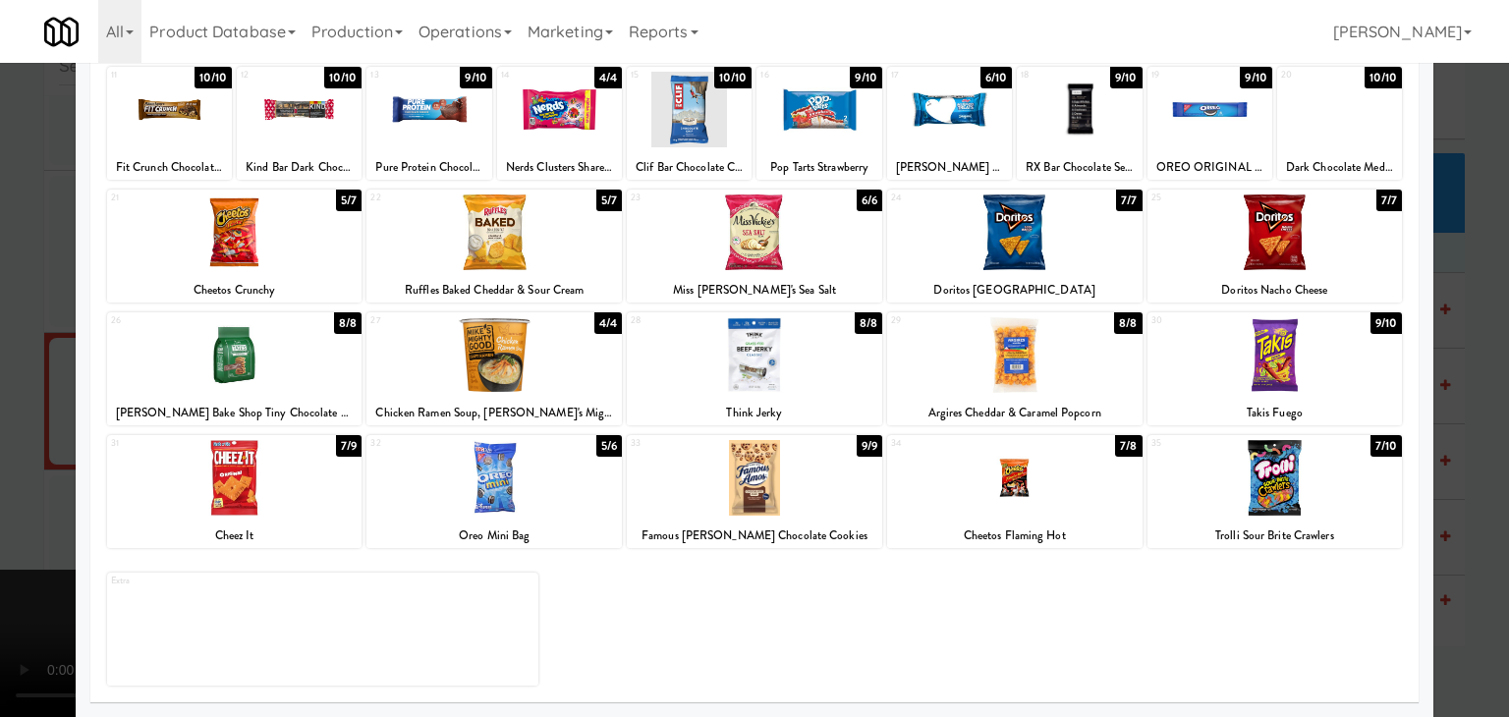
click at [1470, 470] on div at bounding box center [754, 358] width 1509 height 717
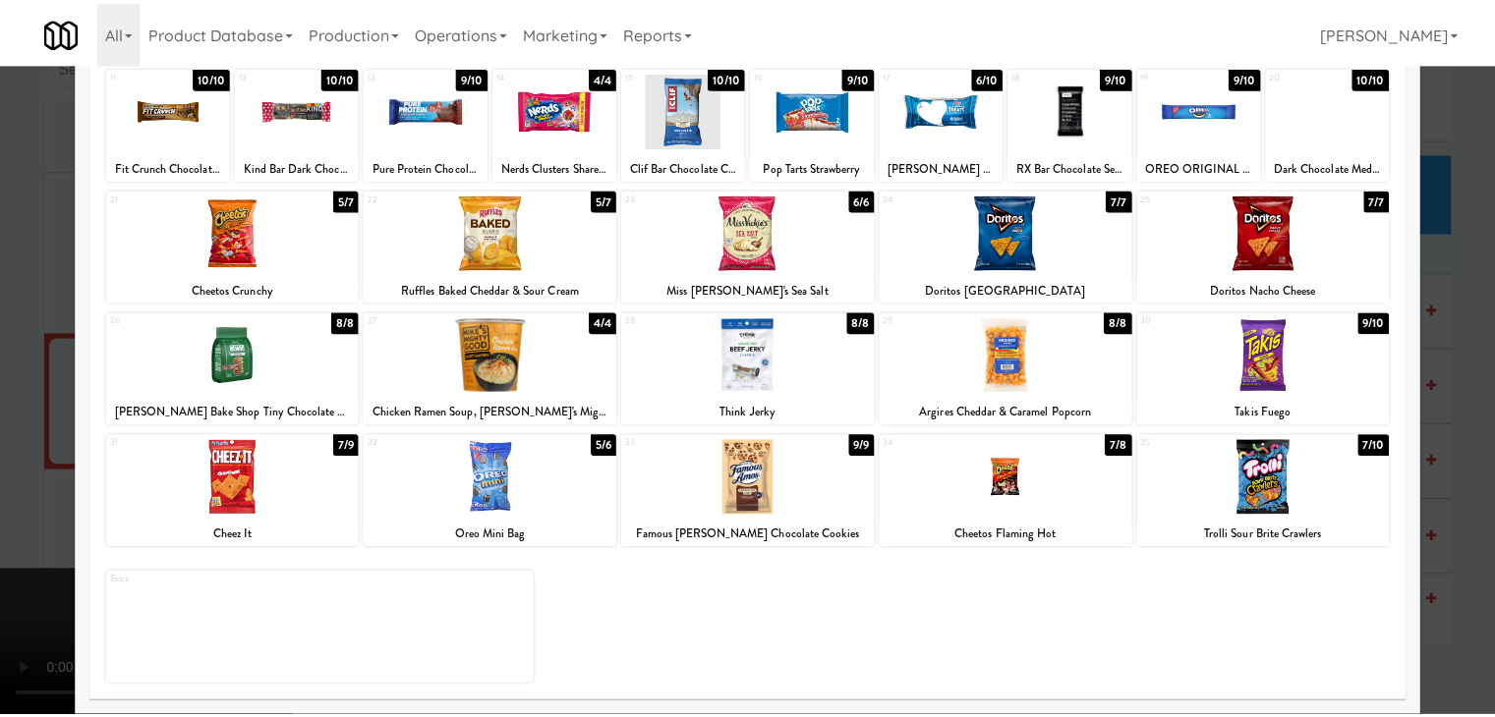
scroll to position [13664, 0]
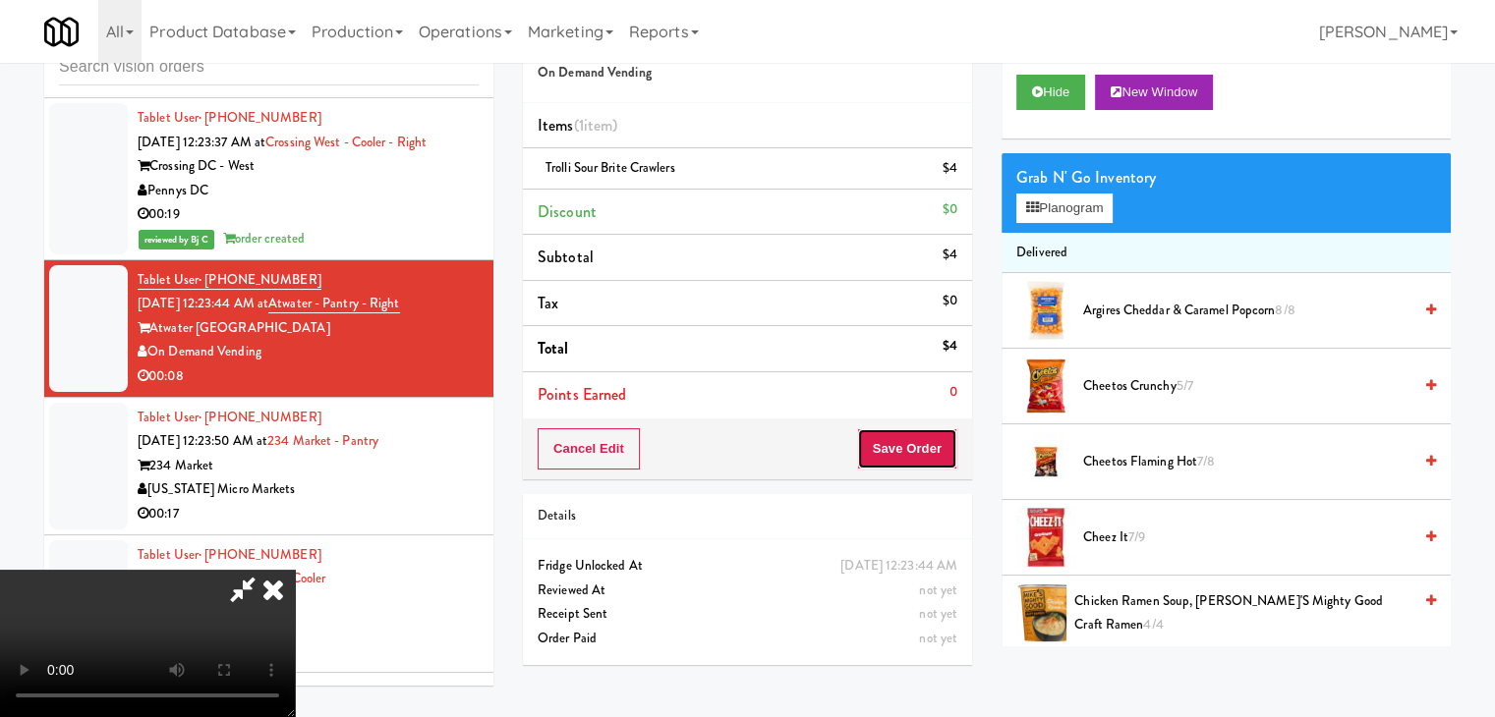
click at [927, 452] on button "Save Order" at bounding box center [907, 448] width 100 height 41
click at [930, 453] on button "Save Order" at bounding box center [907, 448] width 100 height 41
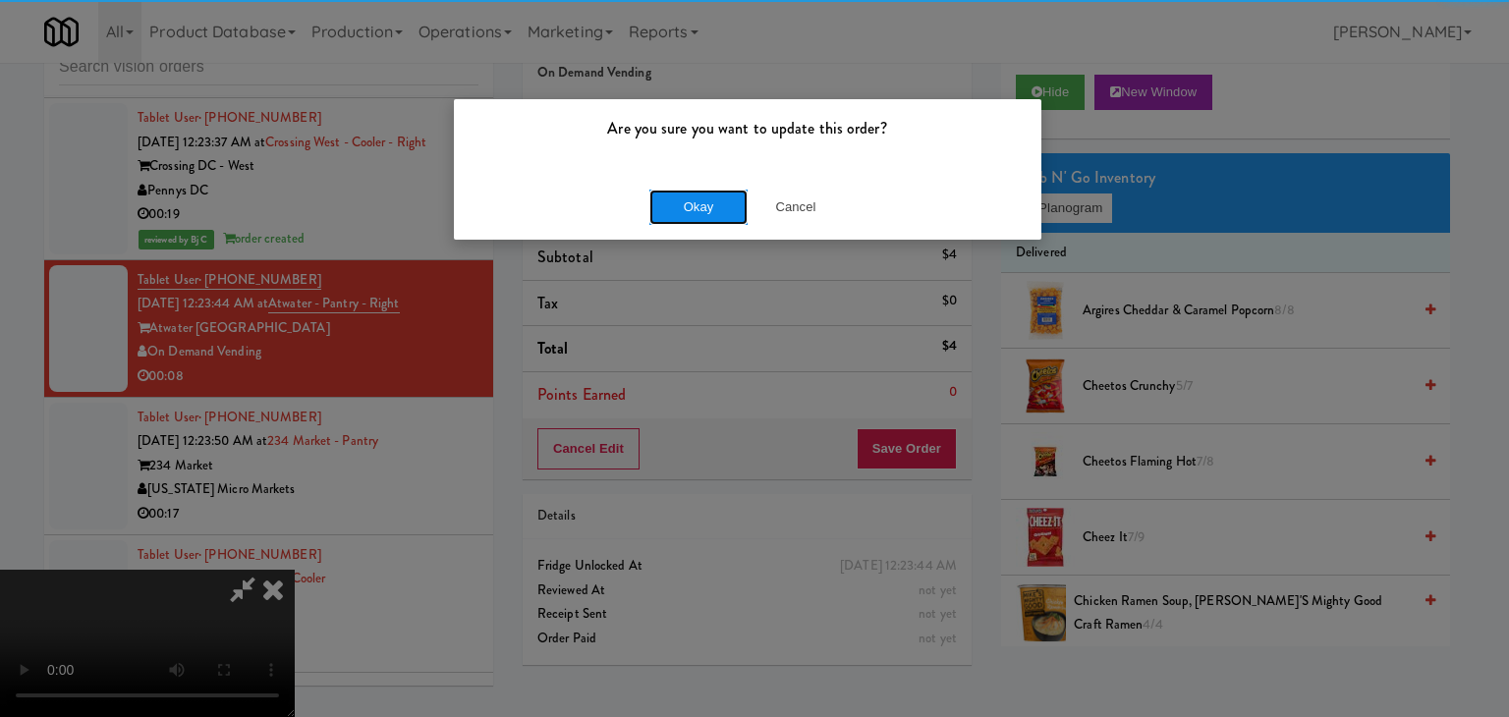
click at [664, 201] on button "Okay" at bounding box center [699, 207] width 98 height 35
click at [667, 201] on button "Okay" at bounding box center [699, 207] width 98 height 35
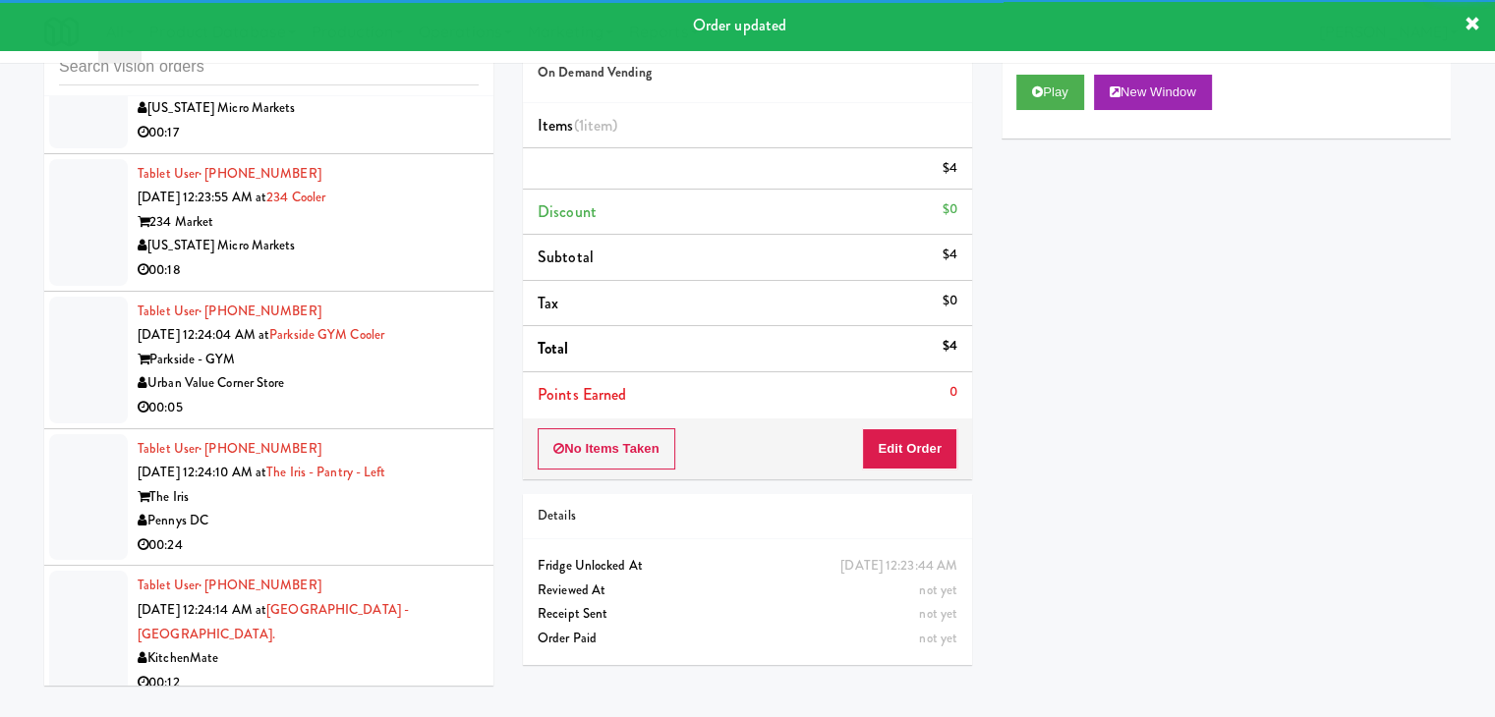
scroll to position [14057, 0]
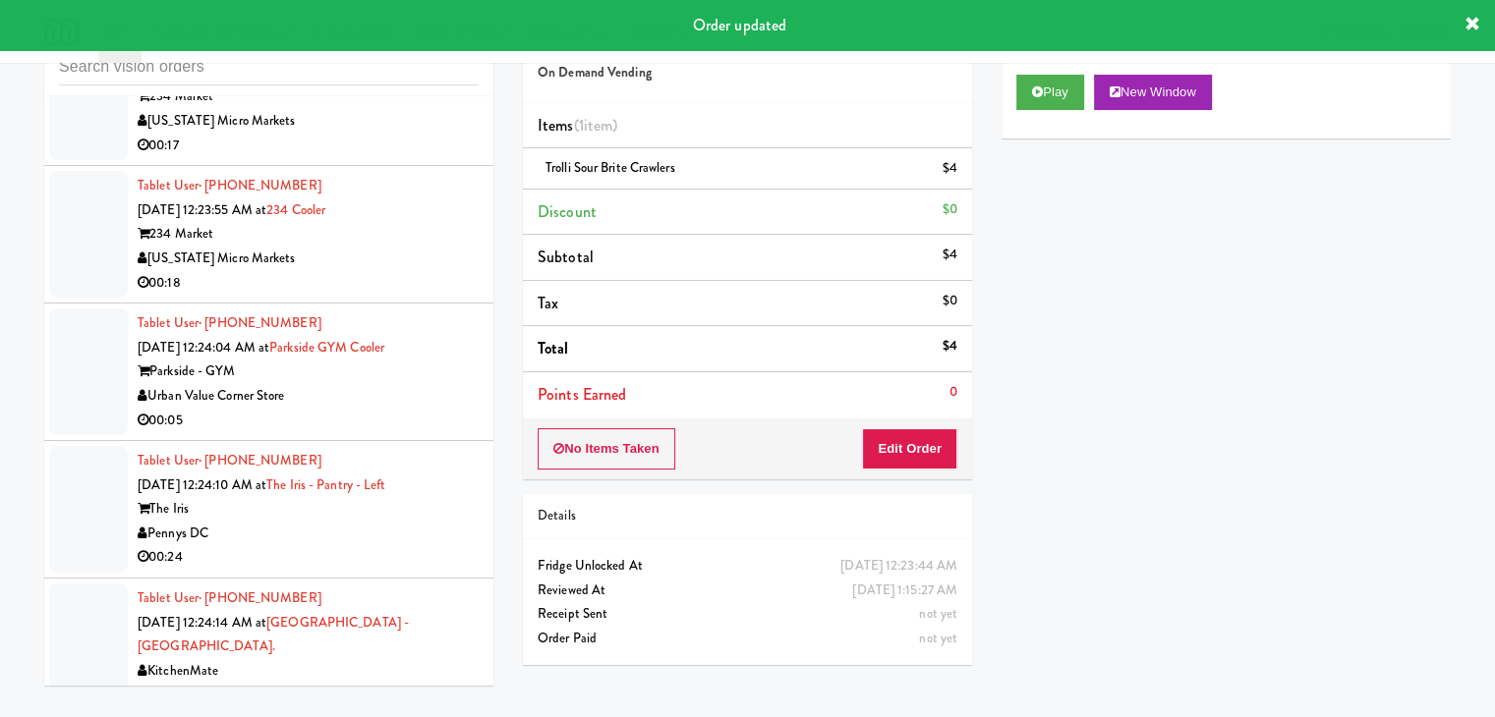
click at [444, 134] on div "[US_STATE] Micro Markets" at bounding box center [308, 121] width 341 height 25
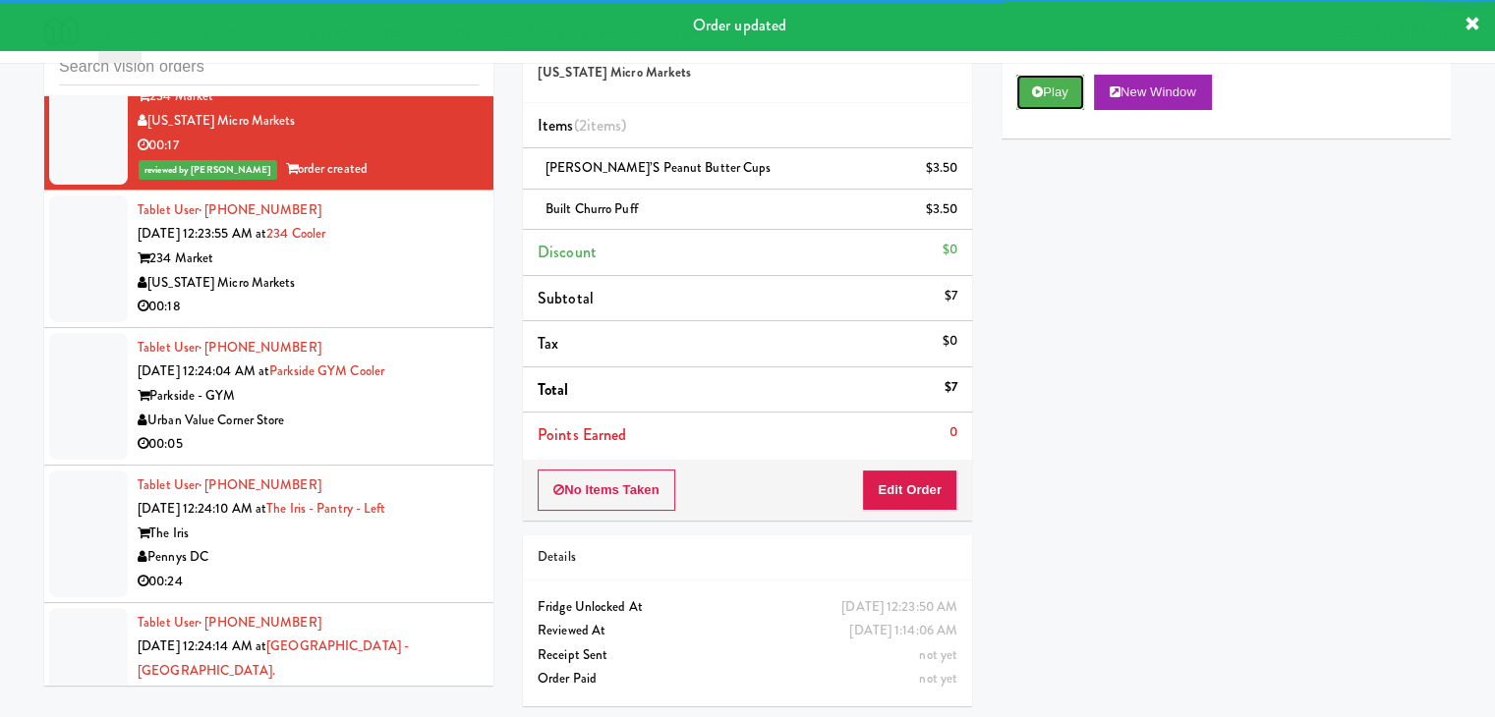
drag, startPoint x: 1048, startPoint y: 99, endPoint x: 912, endPoint y: 312, distance: 251.9
click at [971, 309] on div "Order # 667882 Michigan Micro Markets Items (2 items ) Justin’s Peanut Butter C…" at bounding box center [986, 364] width 957 height 713
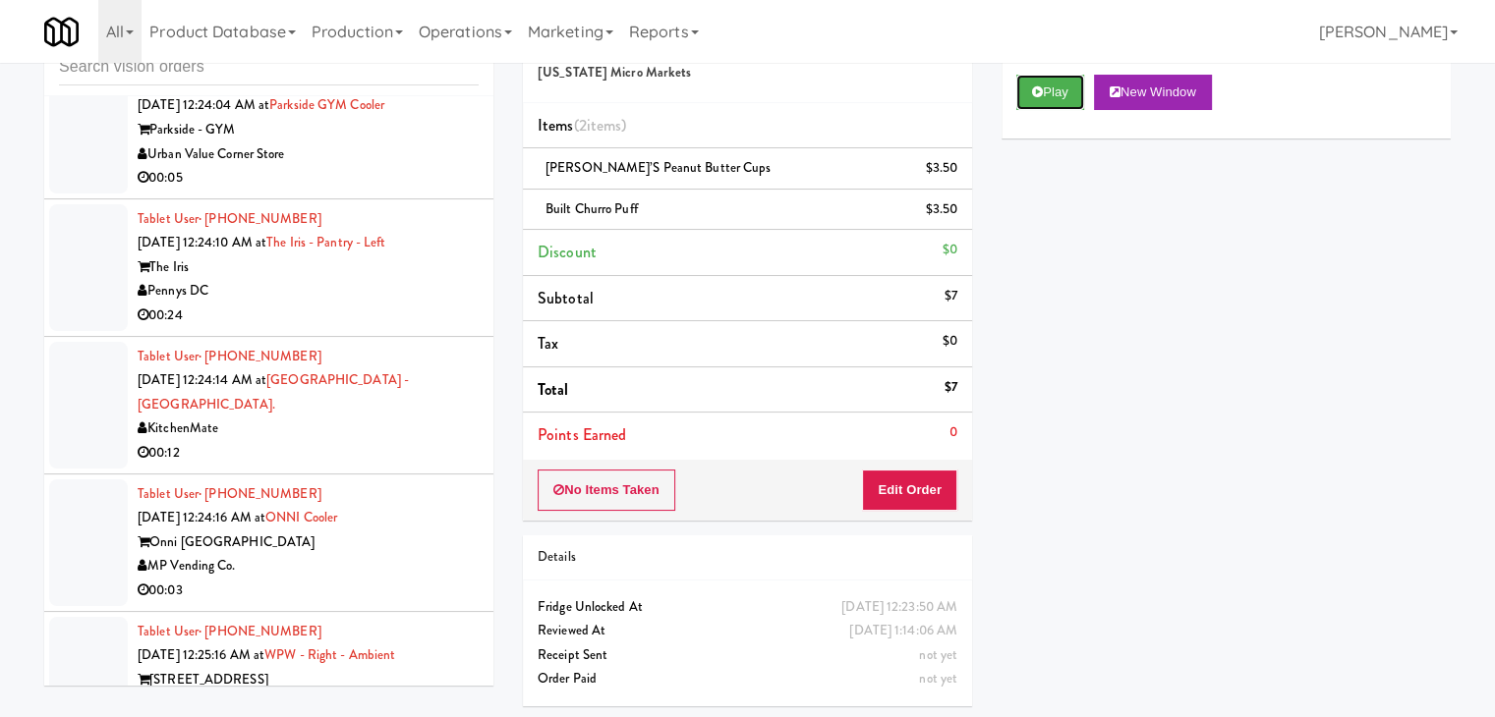
scroll to position [14352, 0]
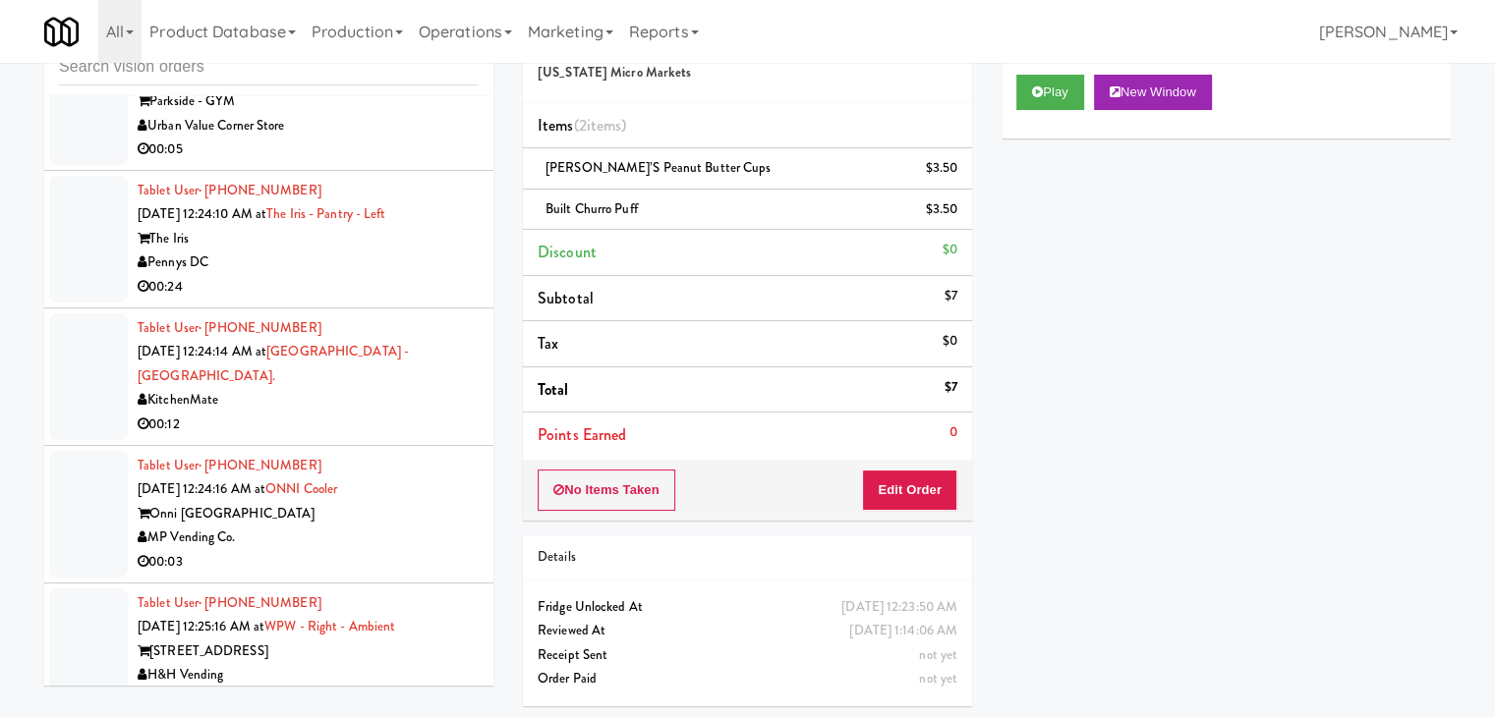
click at [392, 162] on div "00:05" at bounding box center [308, 150] width 341 height 25
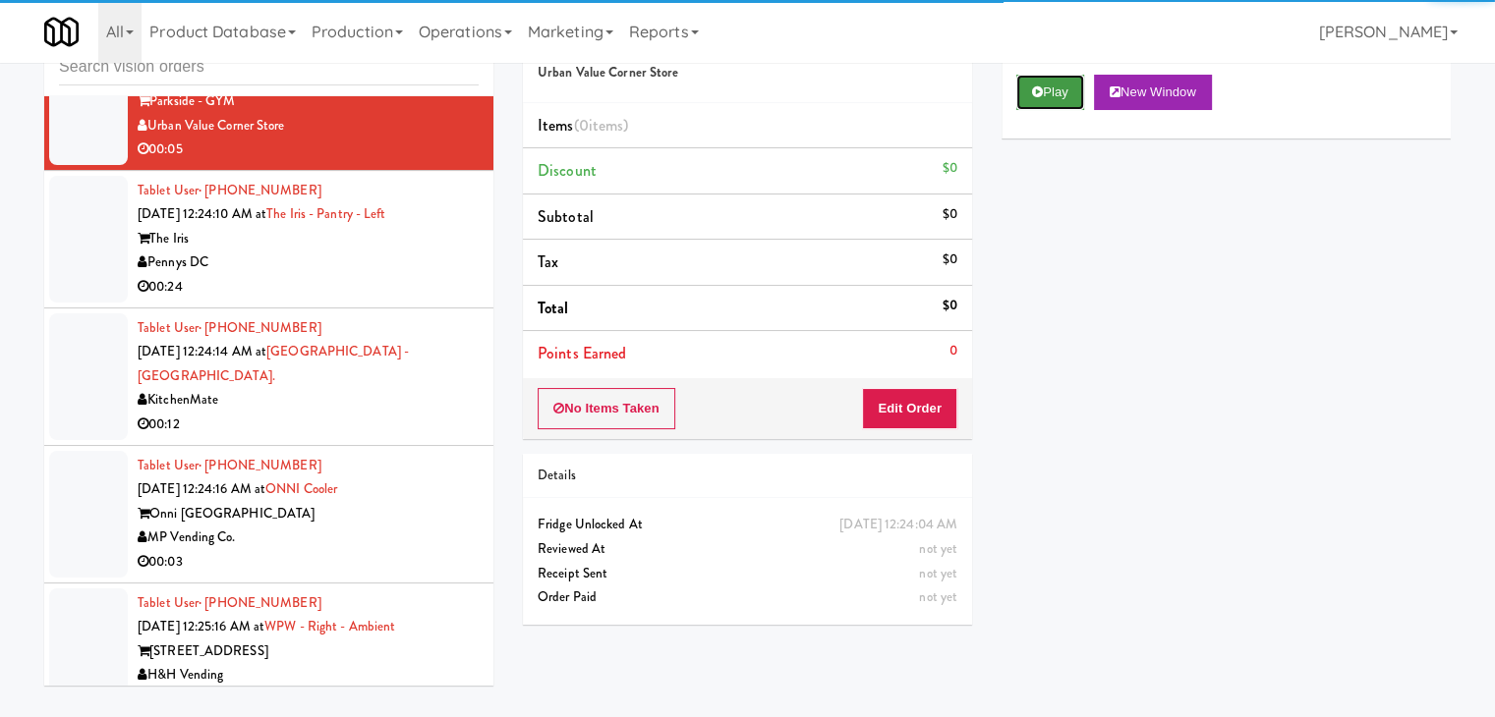
click at [1058, 94] on button "Play" at bounding box center [1050, 92] width 68 height 35
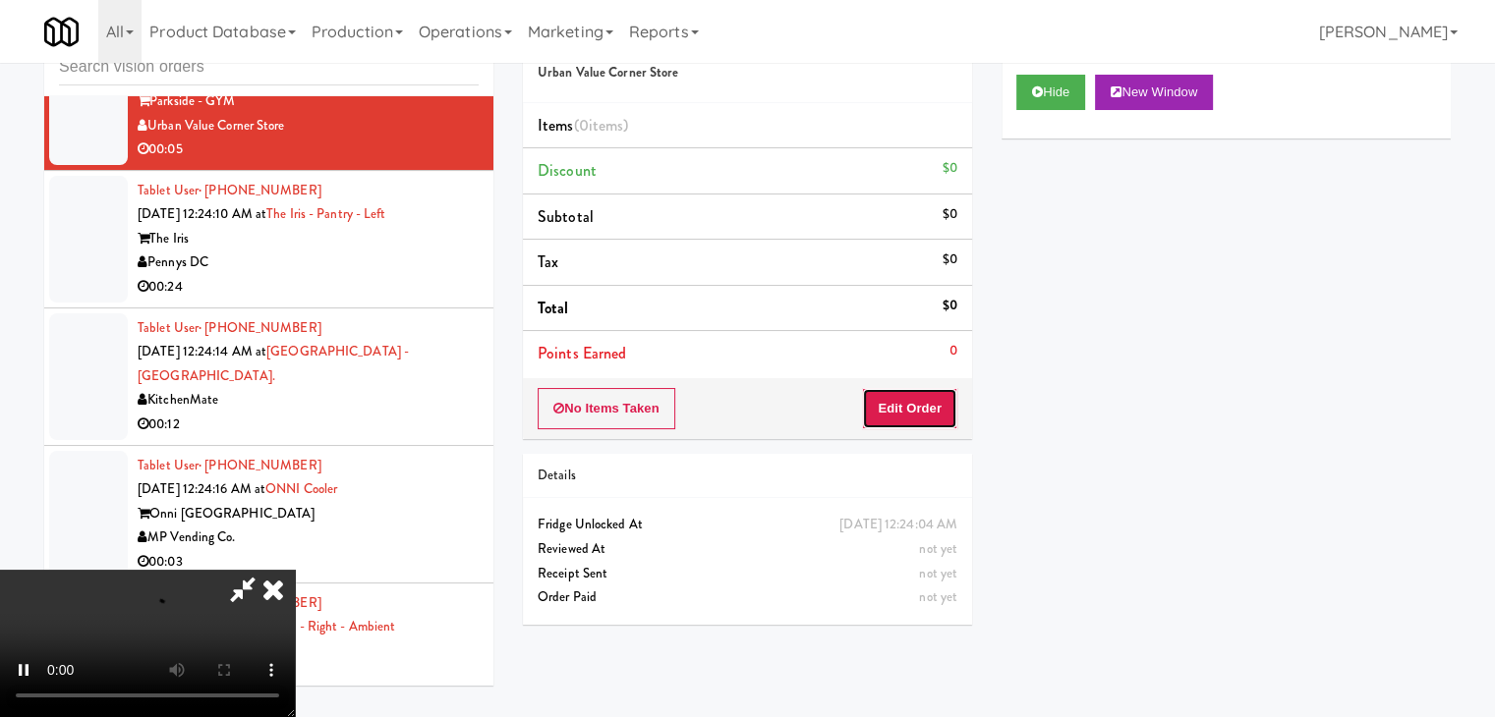
click at [896, 406] on button "Edit Order" at bounding box center [909, 408] width 95 height 41
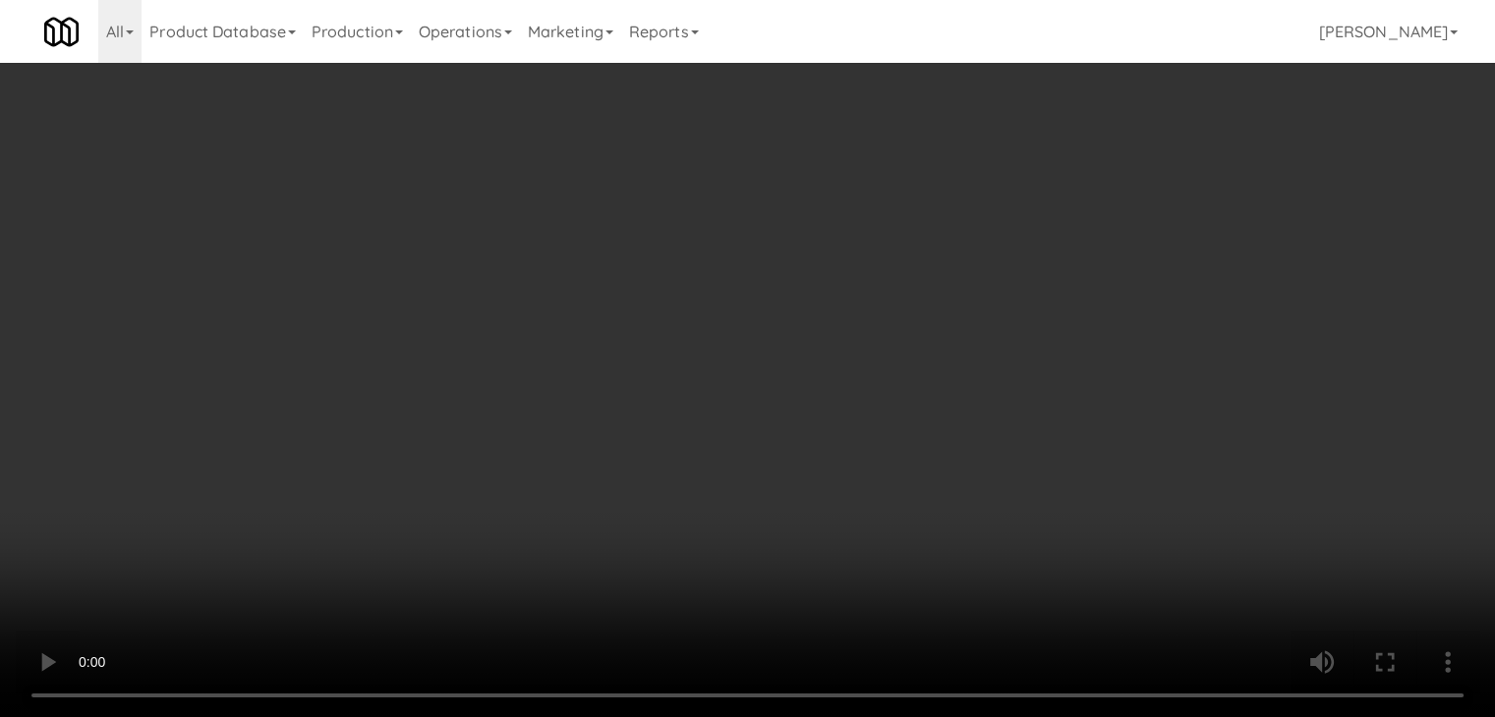
scroll to position [14280, 0]
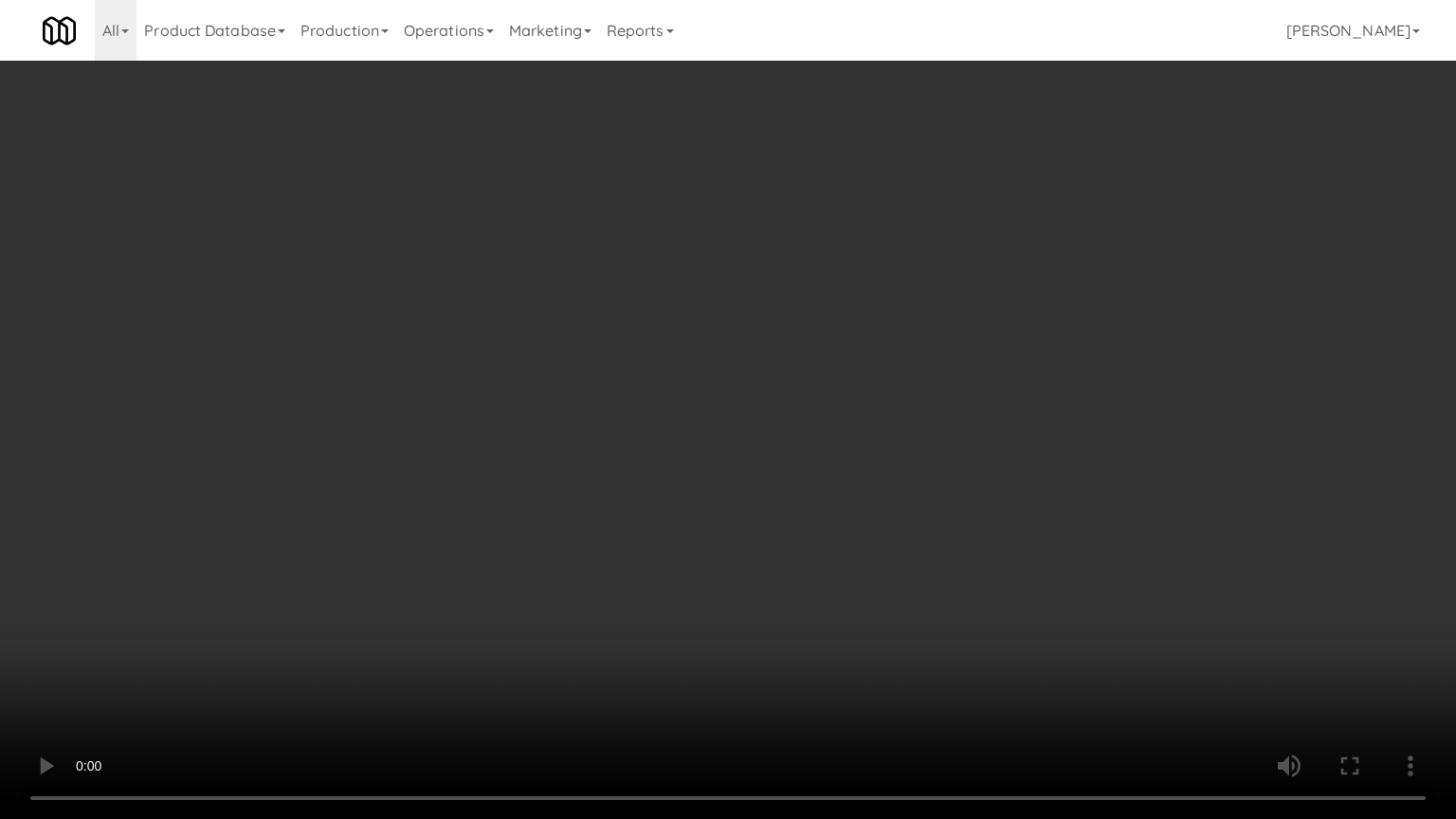
click at [842, 545] on video at bounding box center [728, 409] width 1456 height 819
drag, startPoint x: 842, startPoint y: 545, endPoint x: 824, endPoint y: 553, distance: 19.7
click at [842, 546] on video at bounding box center [728, 409] width 1456 height 819
click at [926, 518] on video at bounding box center [728, 409] width 1456 height 819
click at [941, 488] on video at bounding box center [728, 409] width 1456 height 819
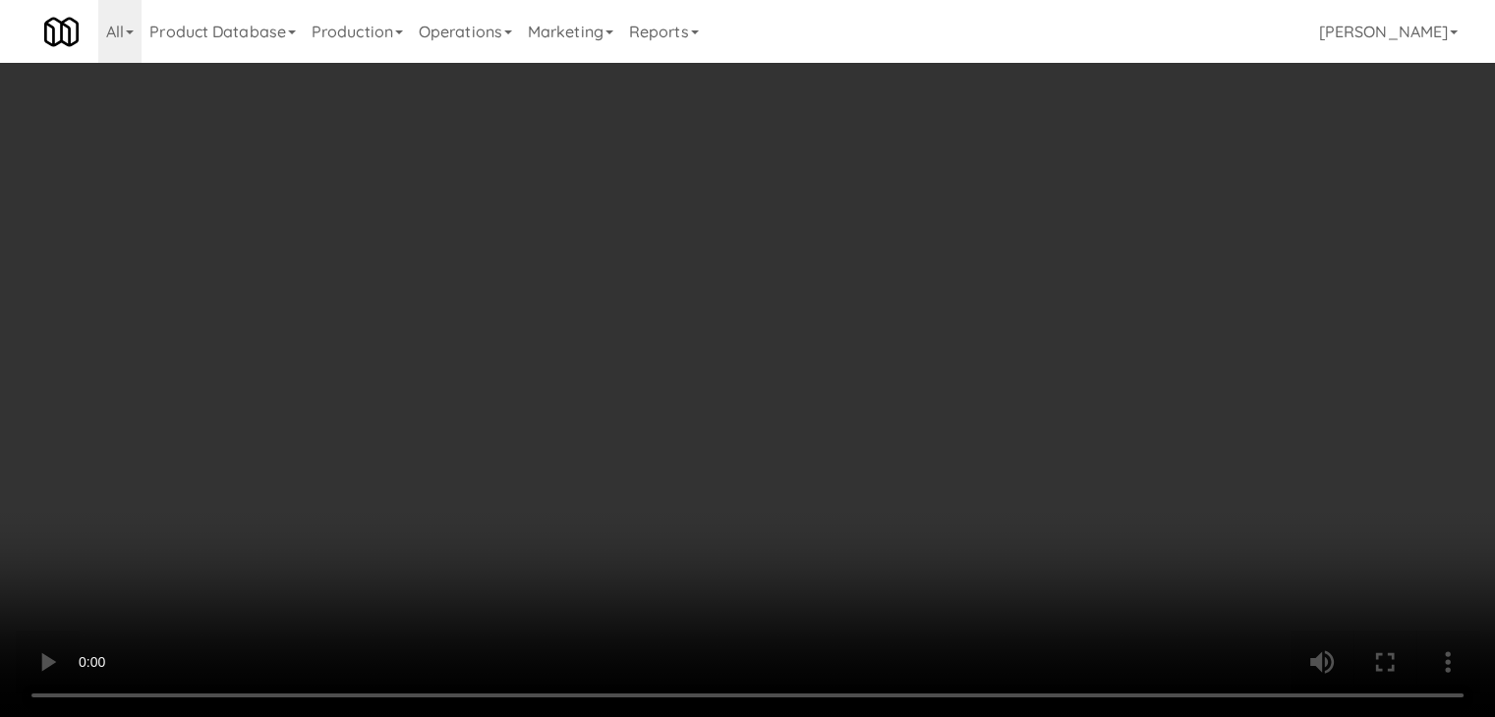
click at [1078, 205] on button "Planogram" at bounding box center [1064, 208] width 96 height 29
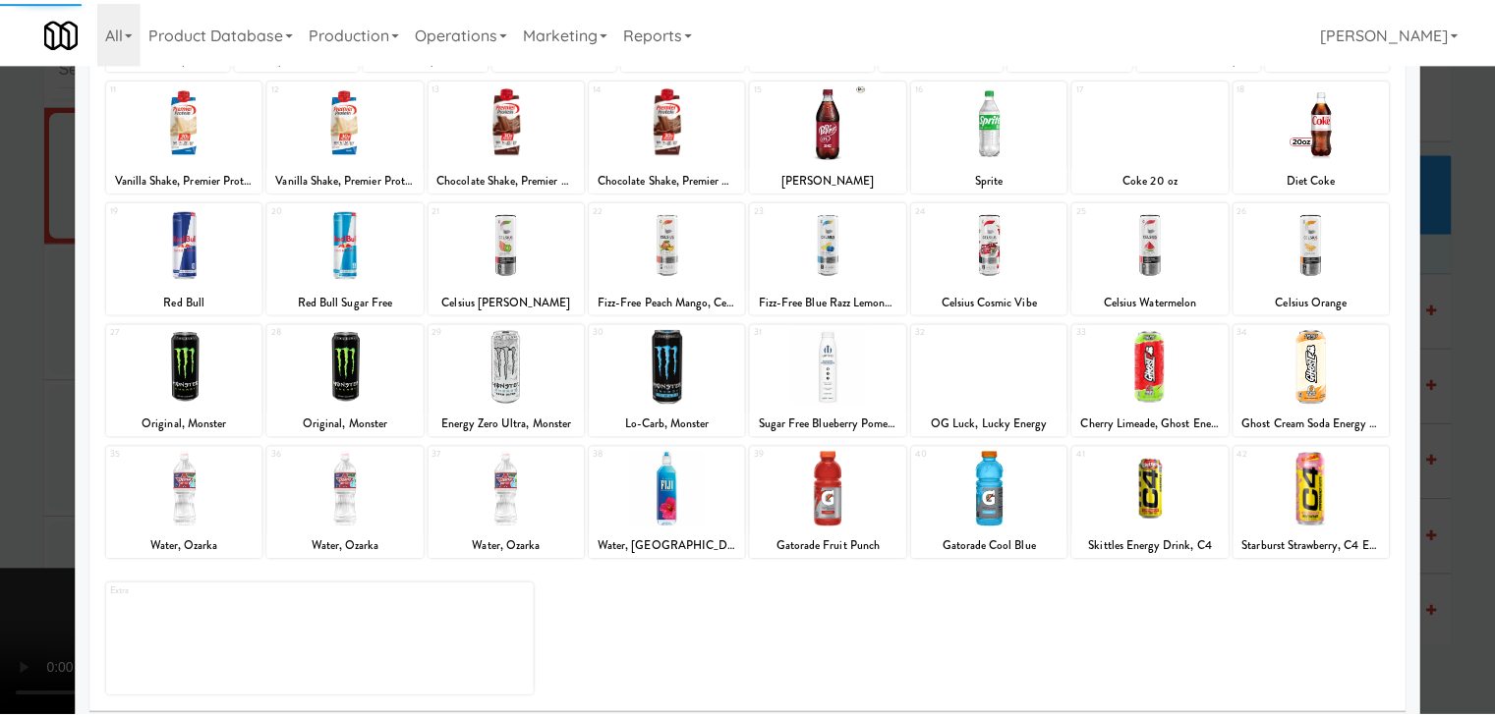
scroll to position [248, 0]
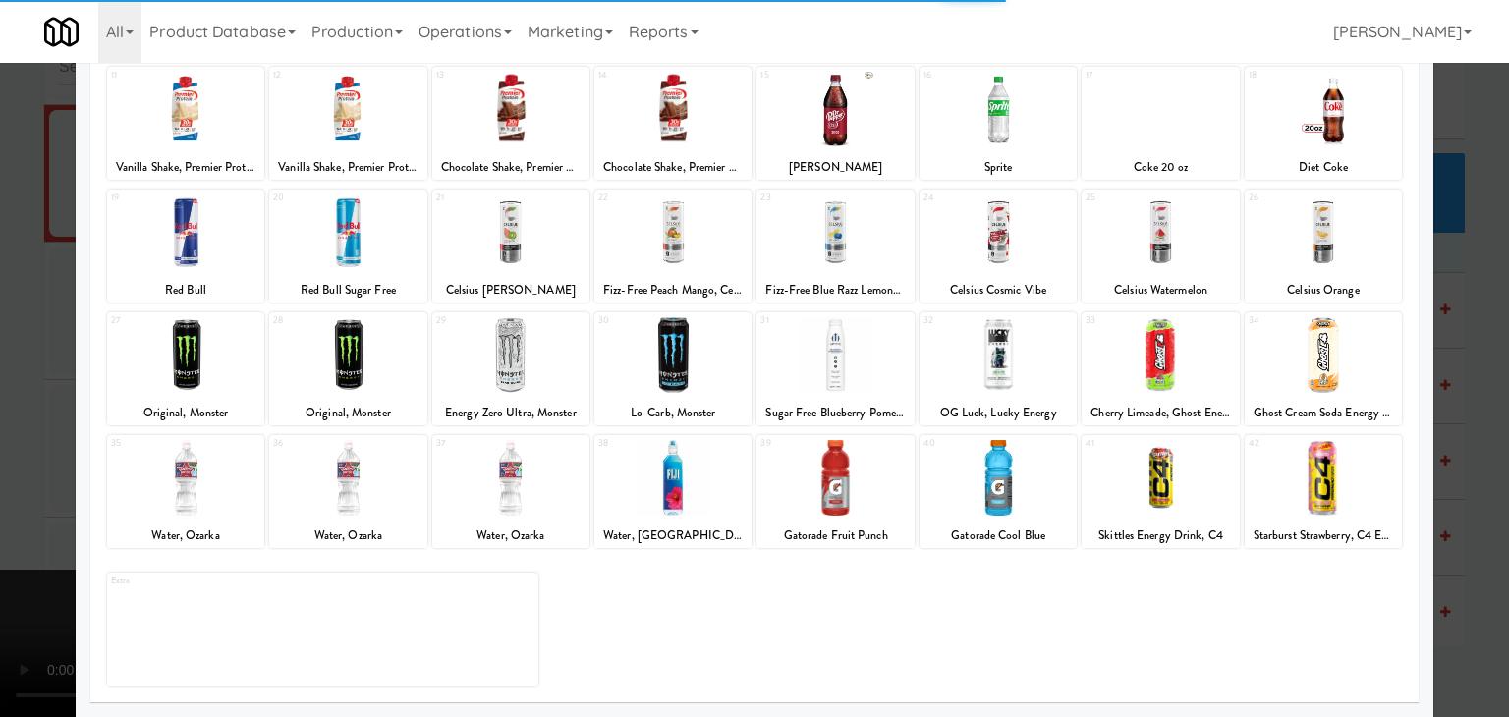
drag, startPoint x: 990, startPoint y: 495, endPoint x: 973, endPoint y: 495, distance: 16.7
click at [991, 495] on div at bounding box center [998, 478] width 157 height 76
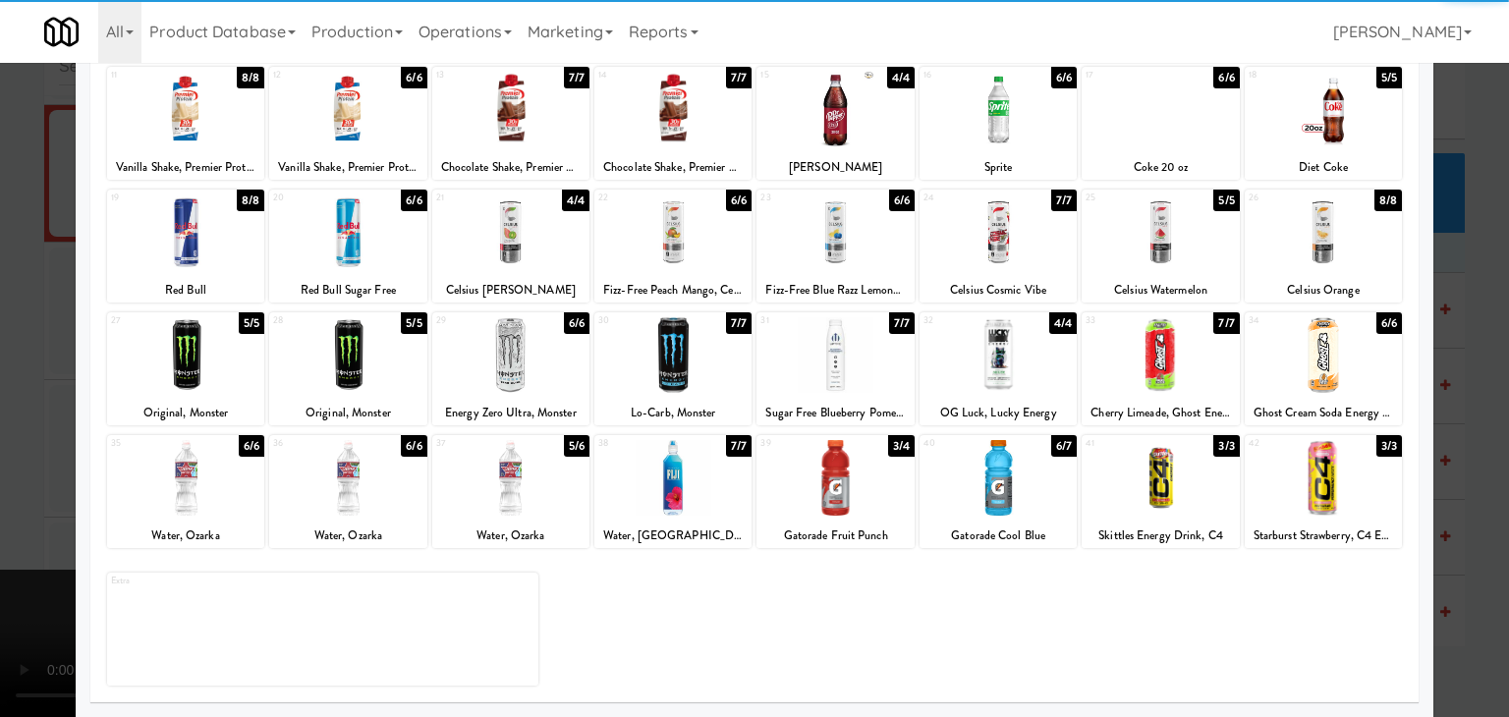
click at [0, 447] on div at bounding box center [754, 358] width 1509 height 717
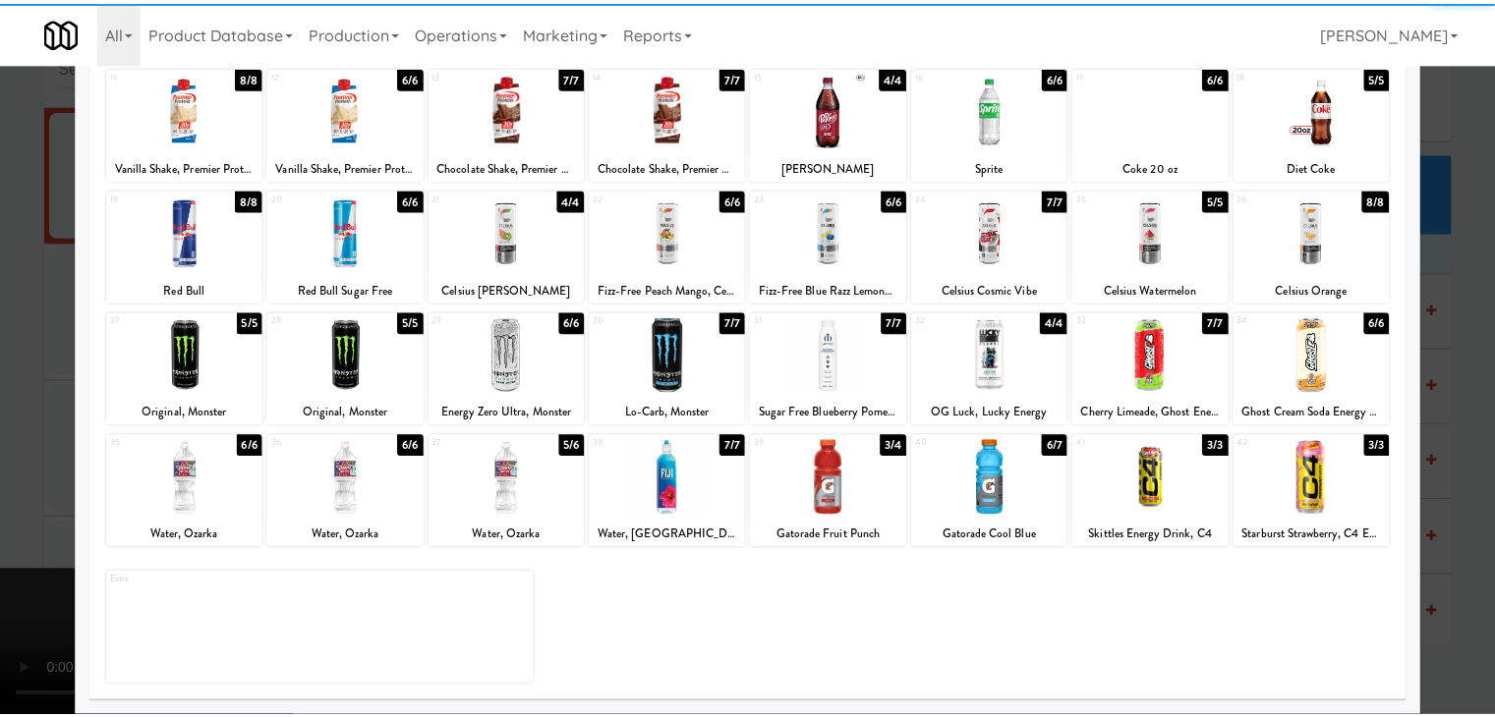
scroll to position [14352, 0]
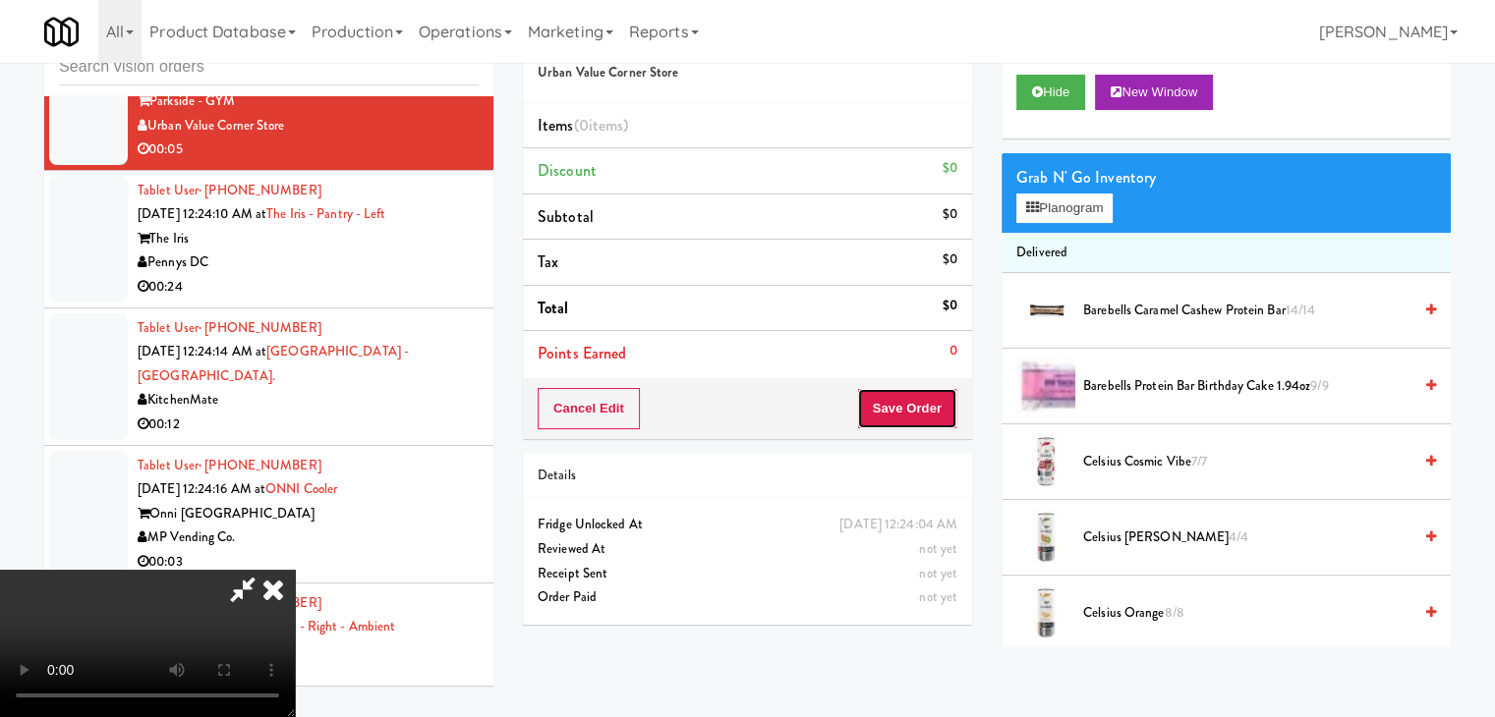
click at [929, 403] on button "Save Order" at bounding box center [907, 408] width 100 height 41
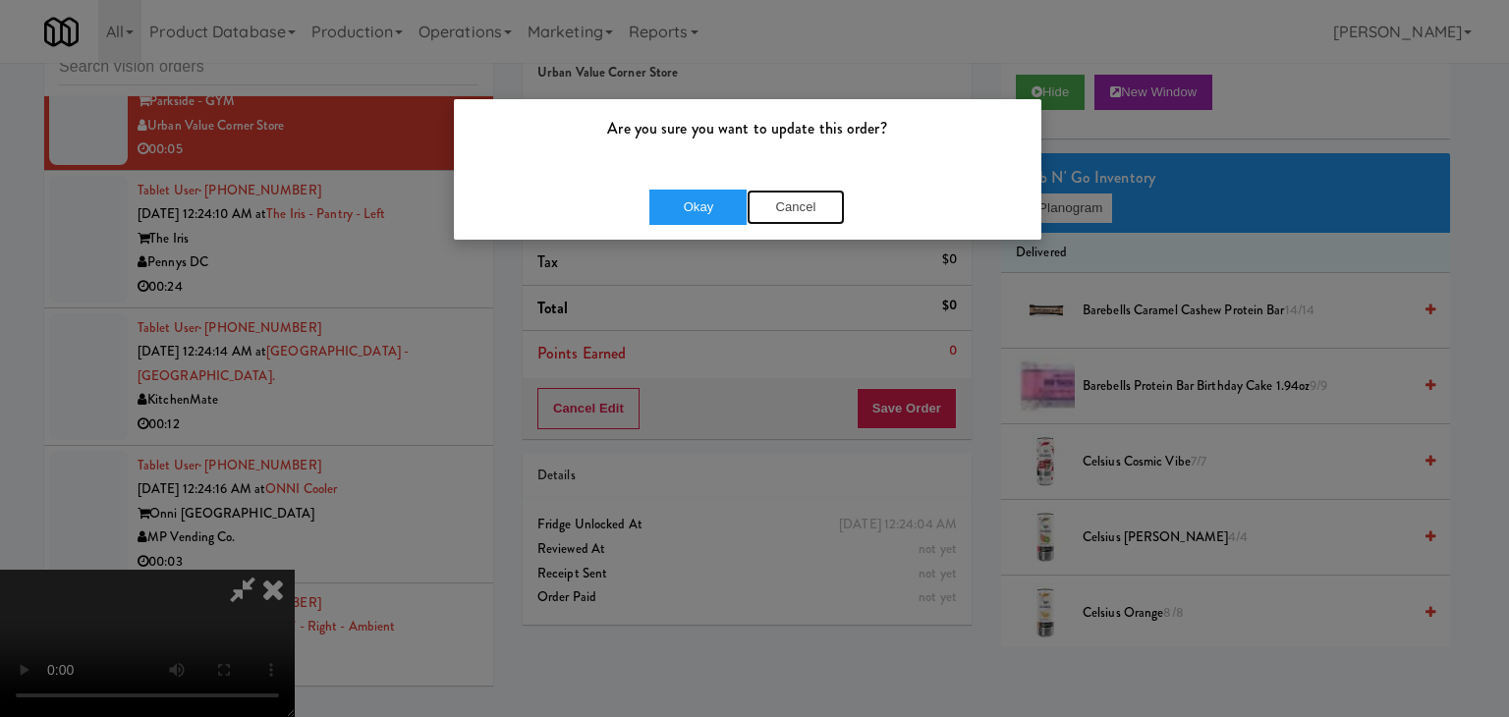
click at [789, 213] on button "Cancel" at bounding box center [796, 207] width 98 height 35
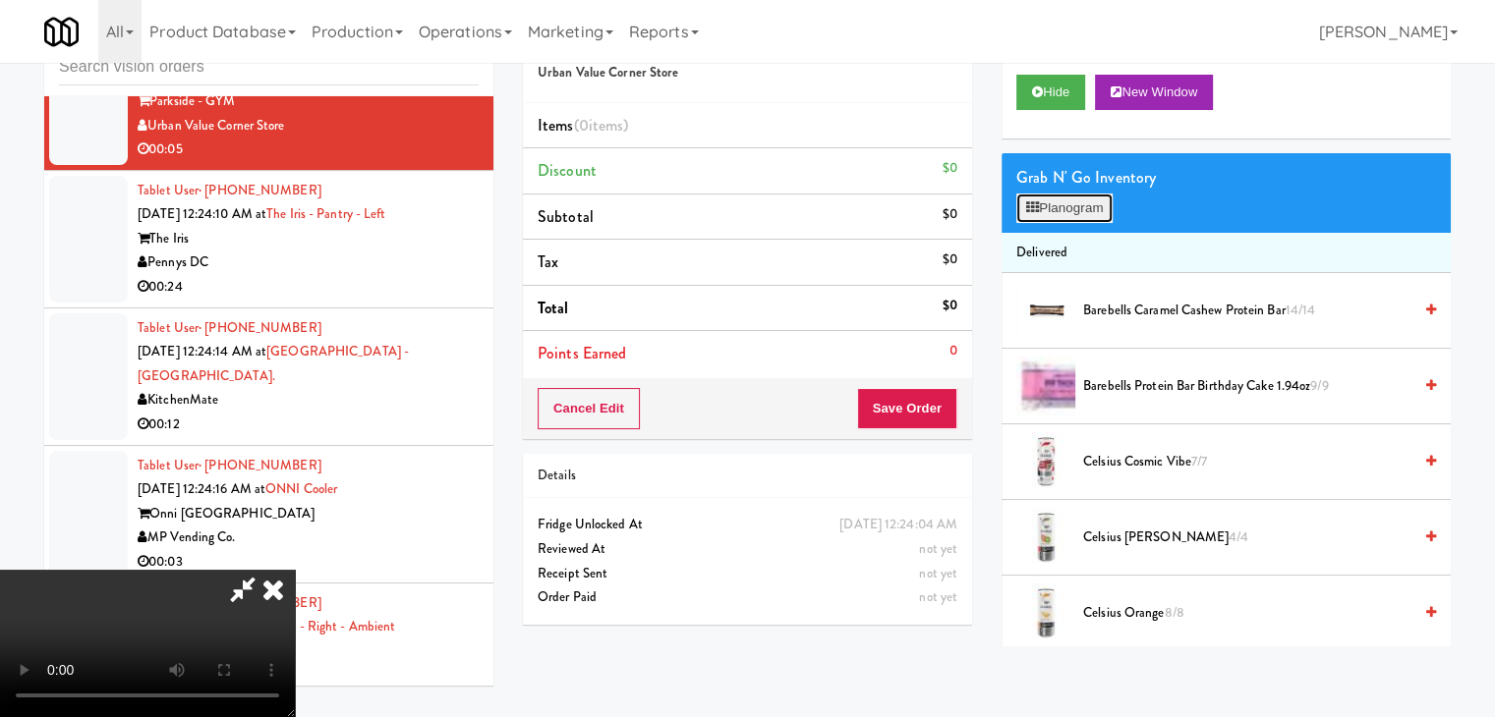
click at [1099, 209] on button "Planogram" at bounding box center [1064, 208] width 96 height 29
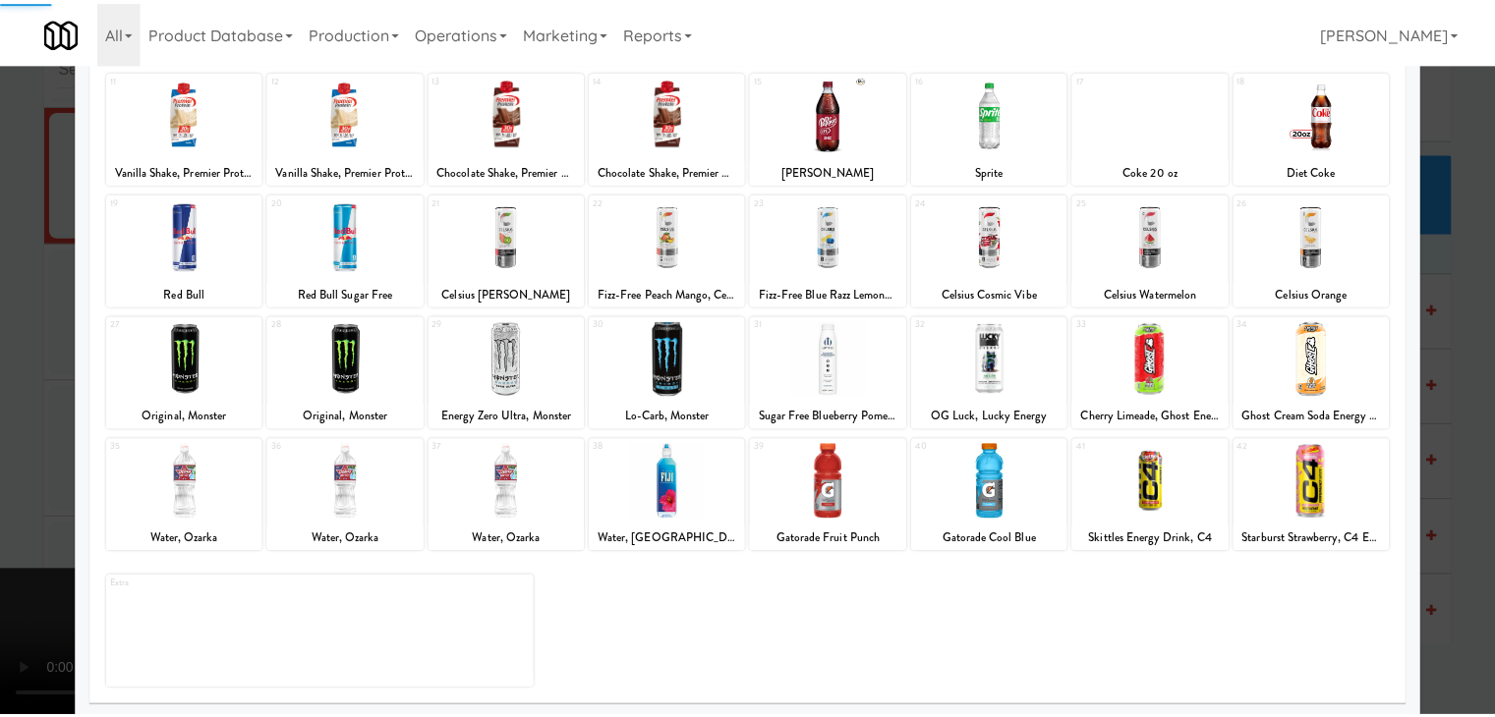
scroll to position [248, 0]
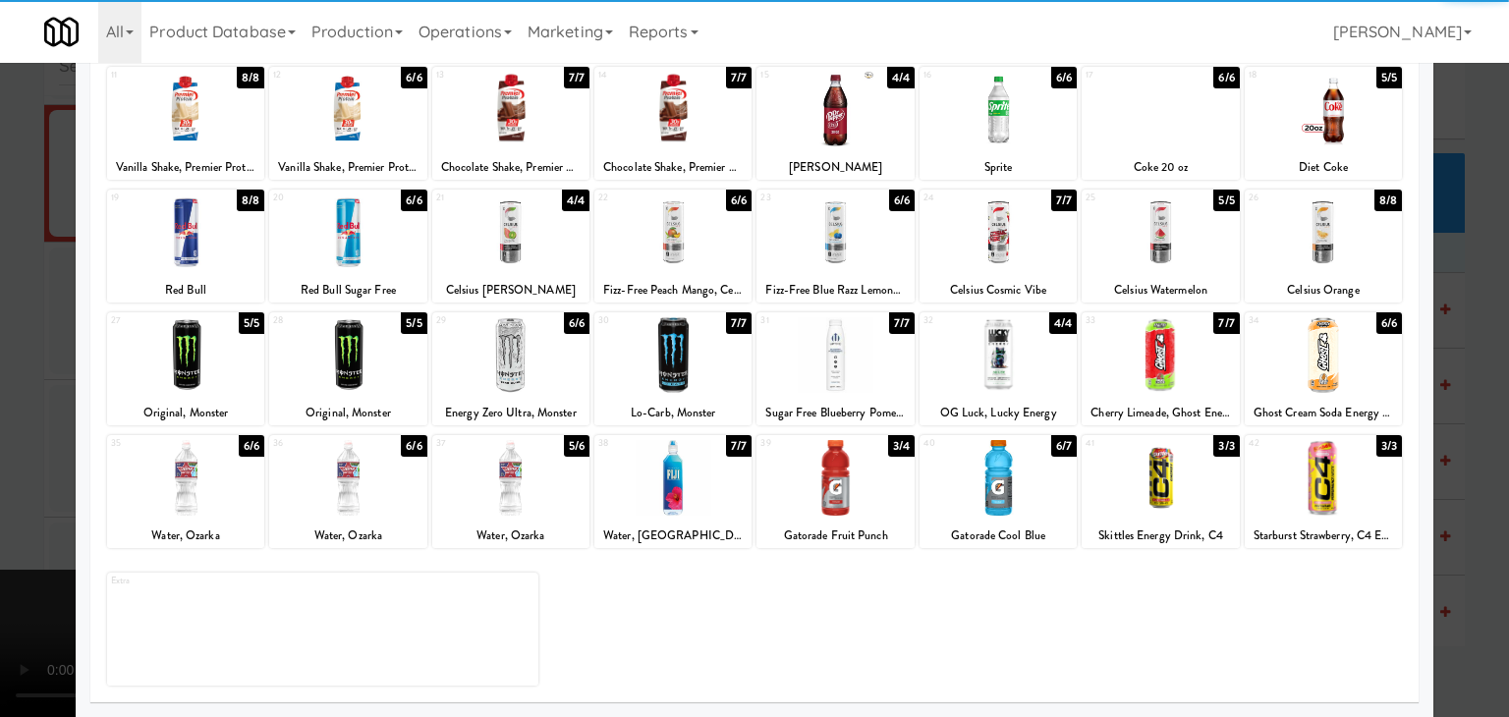
click at [1013, 492] on div at bounding box center [998, 478] width 157 height 76
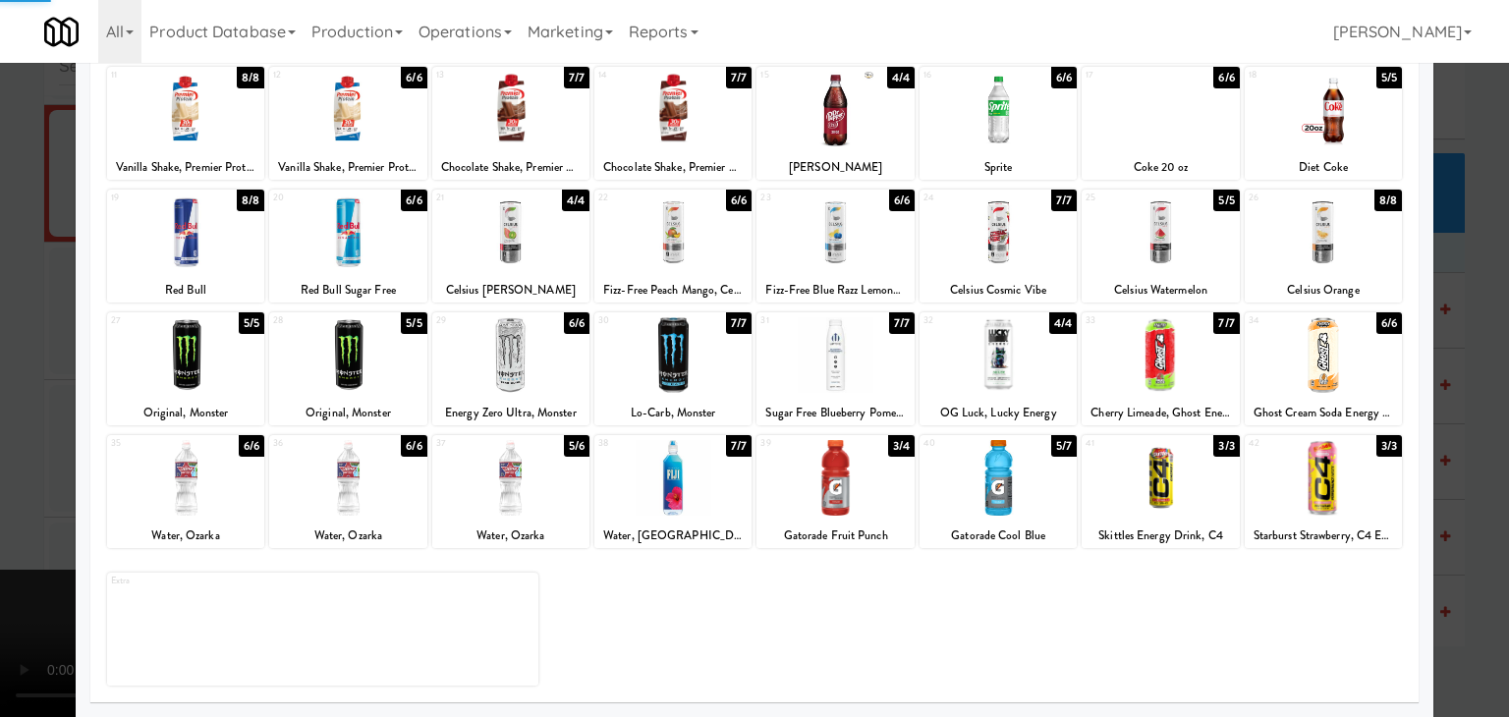
drag, startPoint x: 0, startPoint y: 439, endPoint x: 240, endPoint y: 436, distance: 239.8
click at [4, 438] on div at bounding box center [754, 358] width 1509 height 717
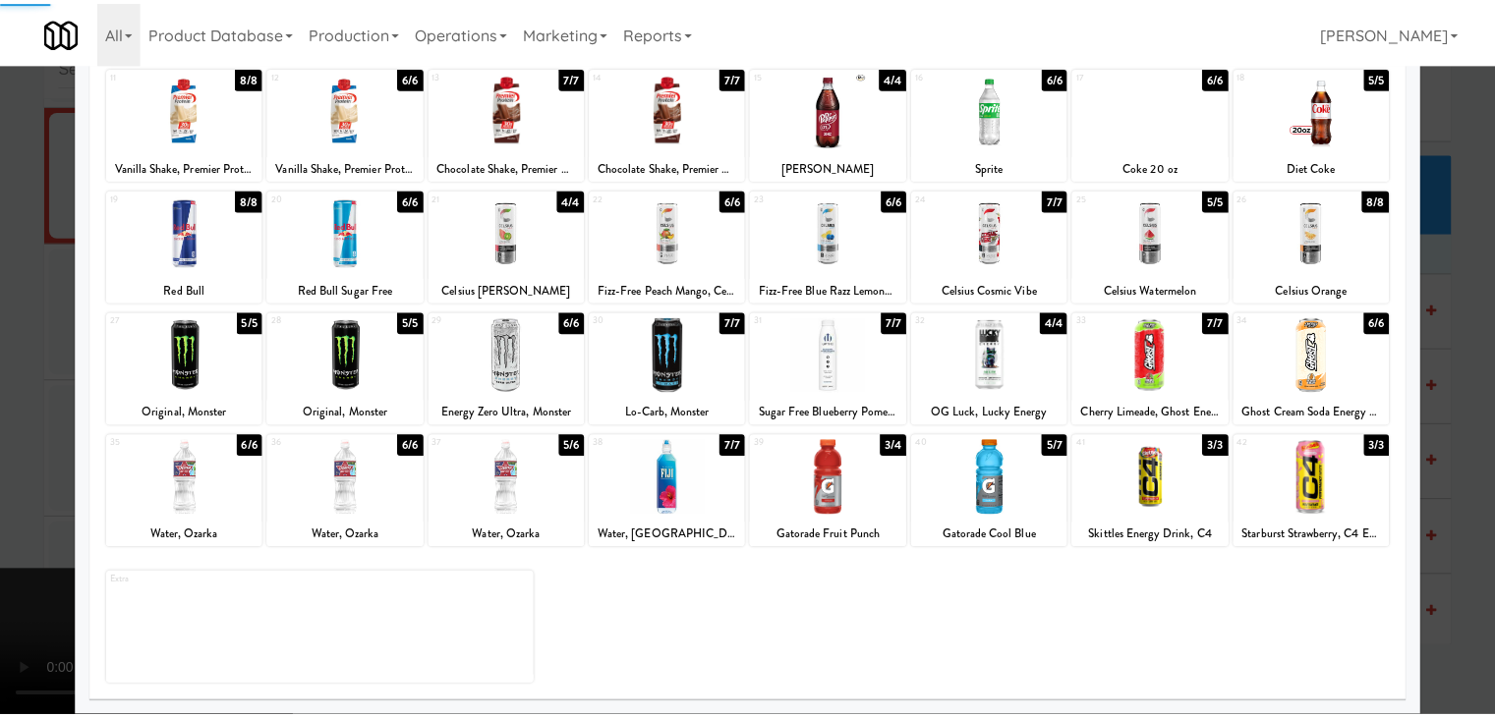
scroll to position [14352, 0]
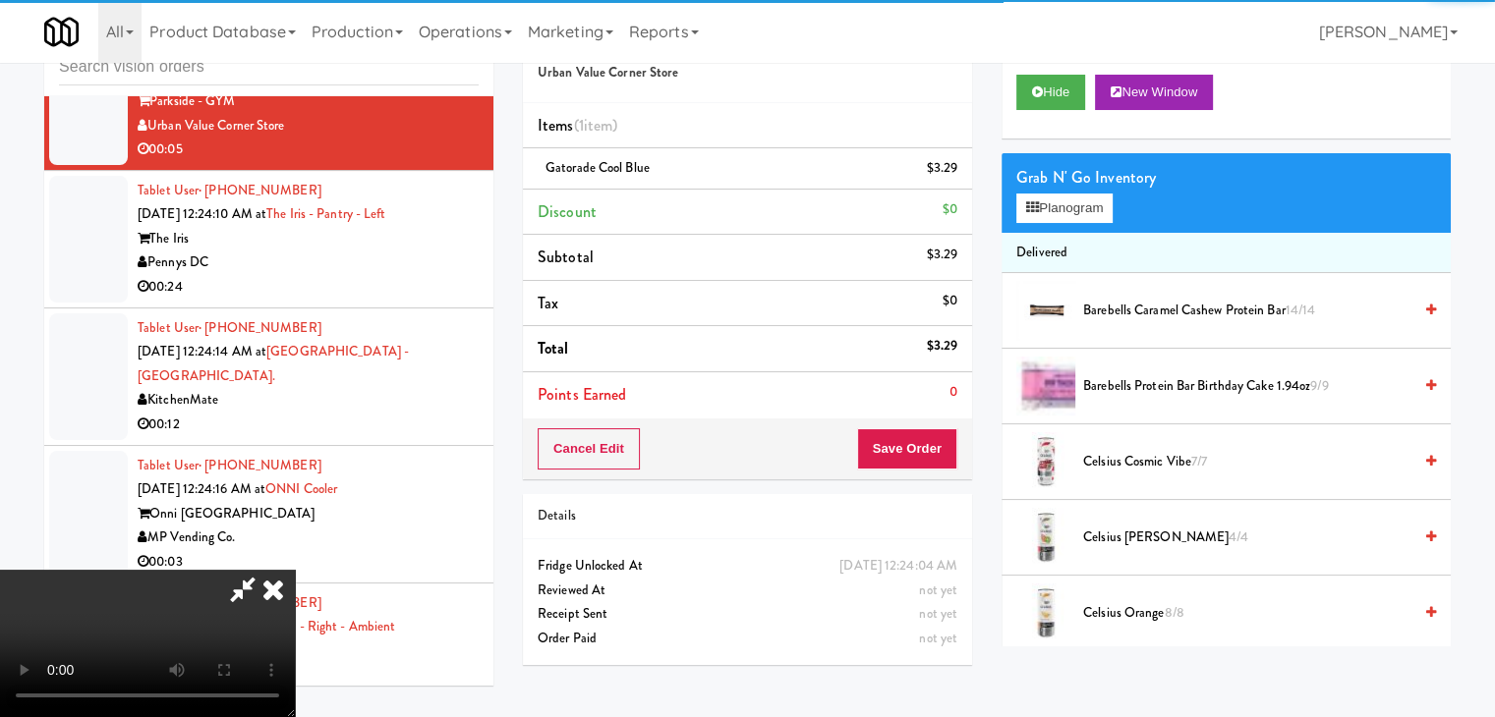
click at [947, 438] on div "Order # 673753 Urban Value Corner Store Items (1 item ) Gatorade Cool Blue $3.2…" at bounding box center [747, 344] width 479 height 672
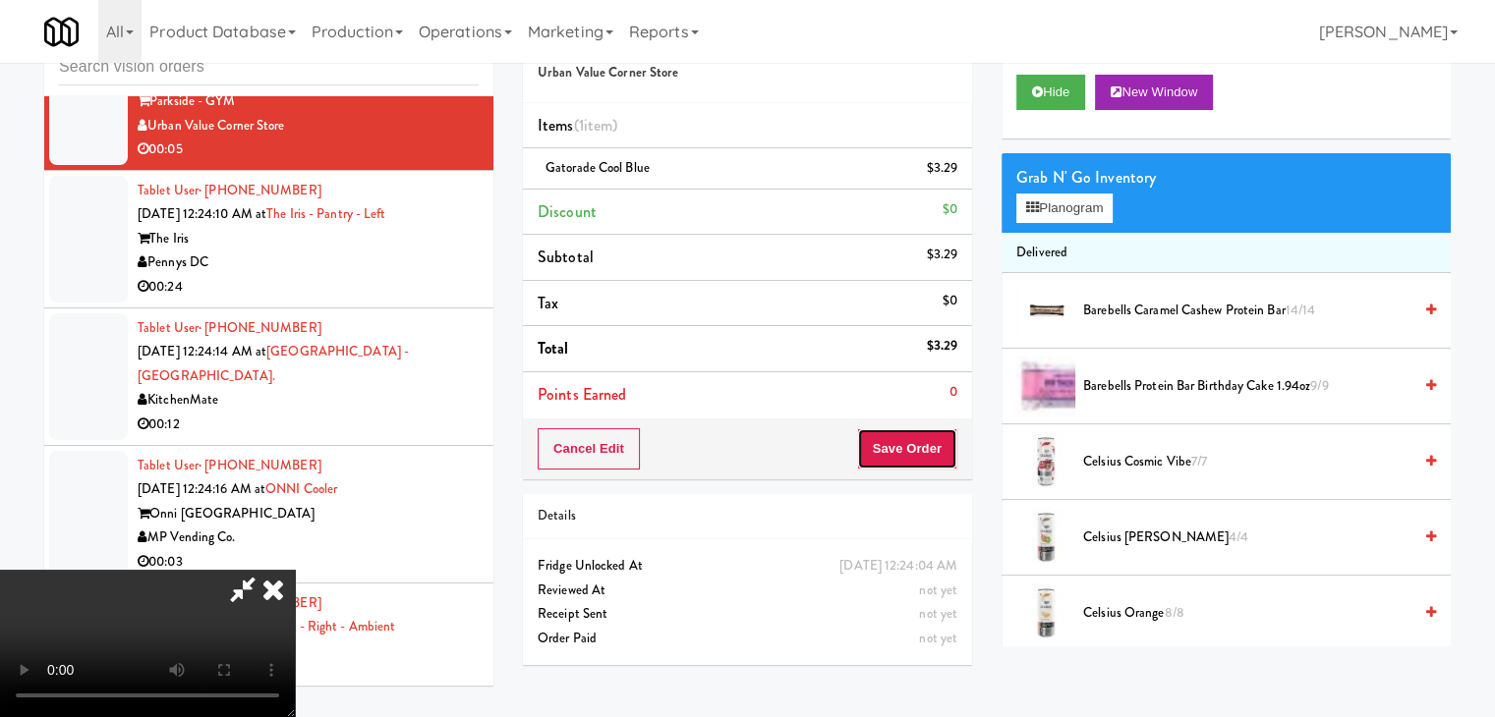
click at [920, 445] on button "Save Order" at bounding box center [907, 448] width 100 height 41
click at [921, 445] on button "Save Order" at bounding box center [907, 448] width 100 height 41
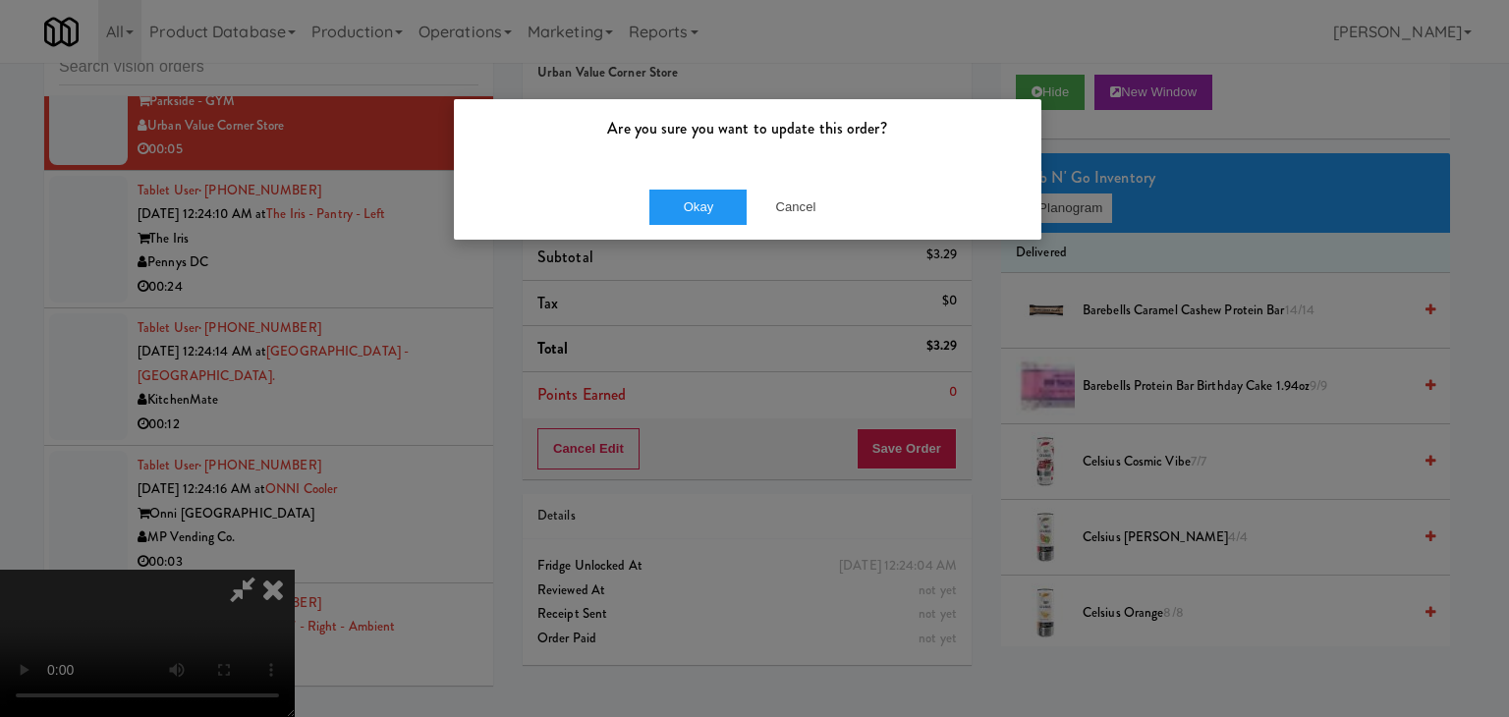
click at [679, 180] on div "Okay Cancel" at bounding box center [748, 207] width 588 height 66
click at [678, 196] on button "Okay" at bounding box center [699, 207] width 98 height 35
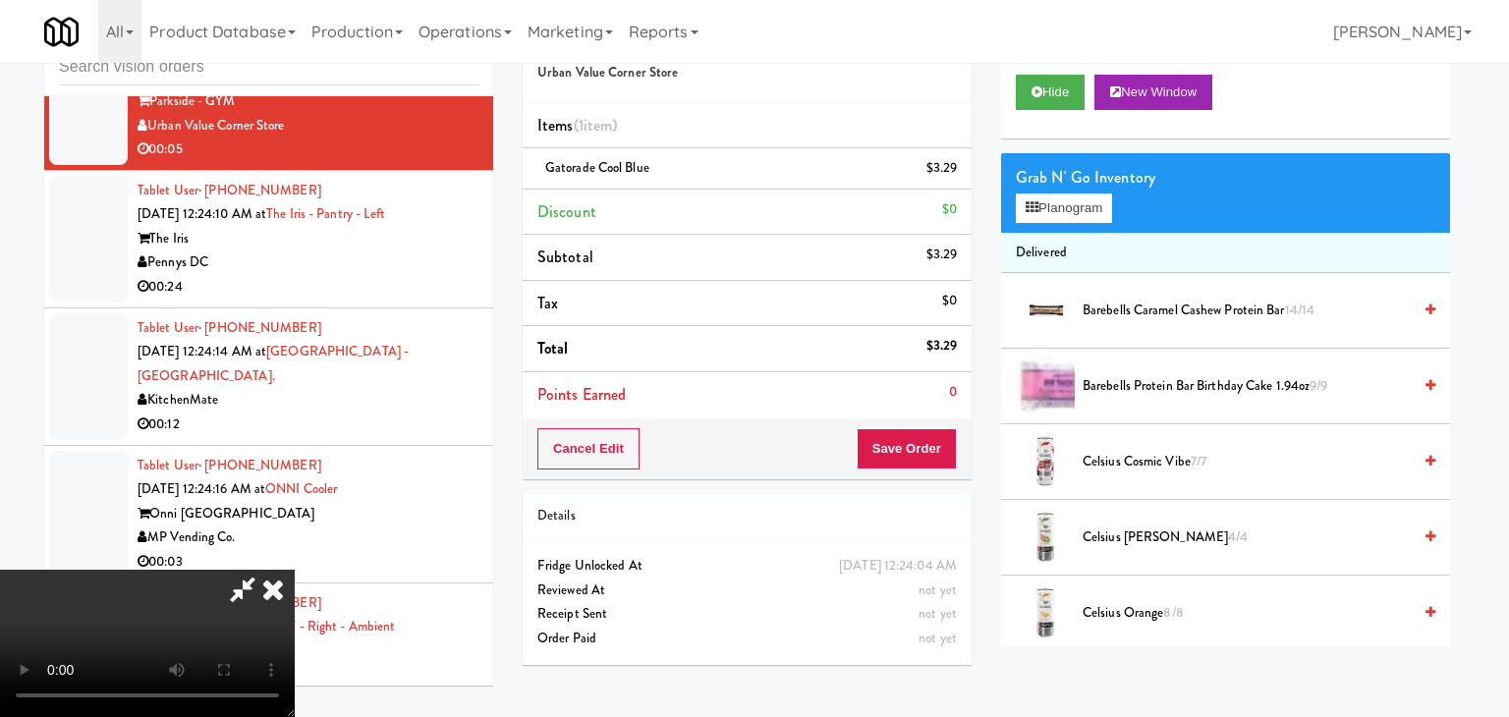
drag, startPoint x: 678, startPoint y: 197, endPoint x: 696, endPoint y: 304, distance: 108.6
click at [678, 198] on body "Are you sure you want to update this order? Okay Cancel Okay Are you sure you w…" at bounding box center [754, 358] width 1509 height 717
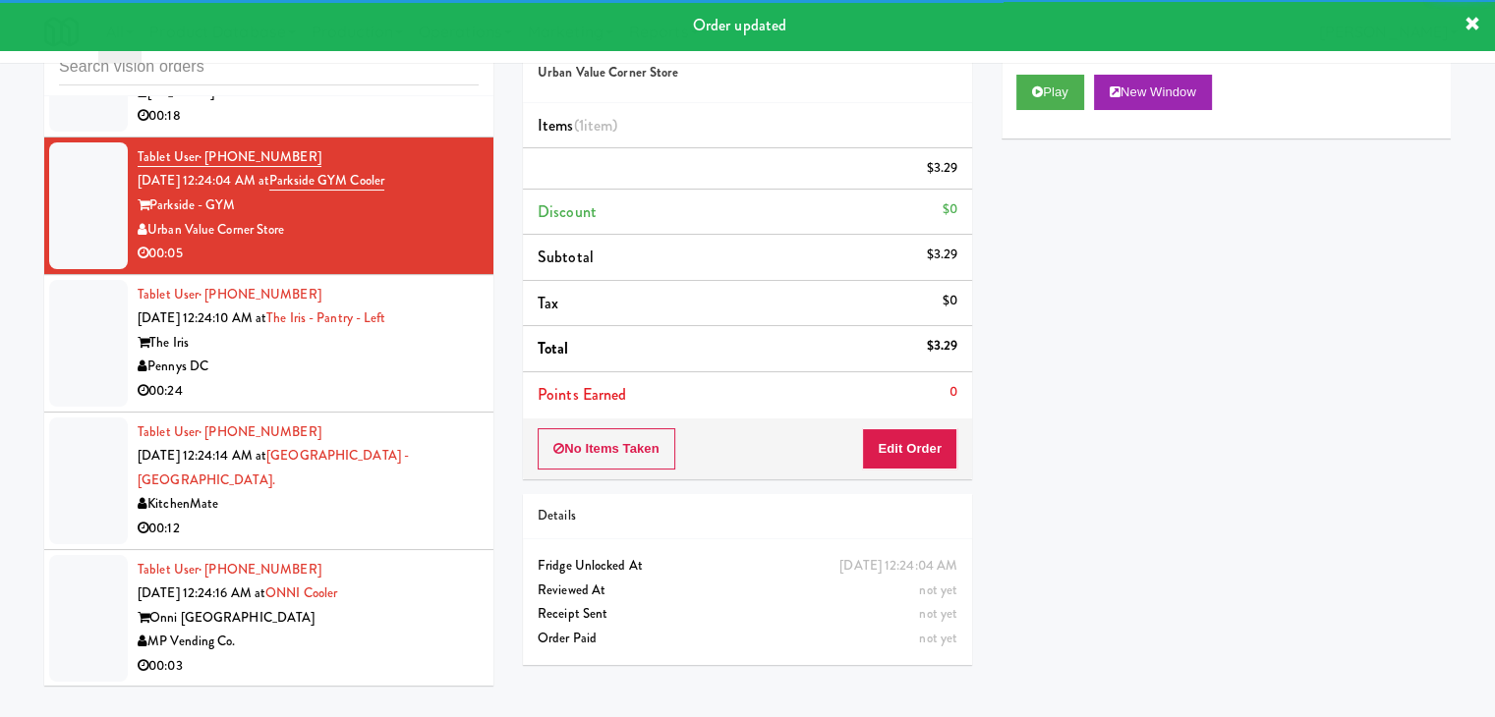
scroll to position [14155, 0]
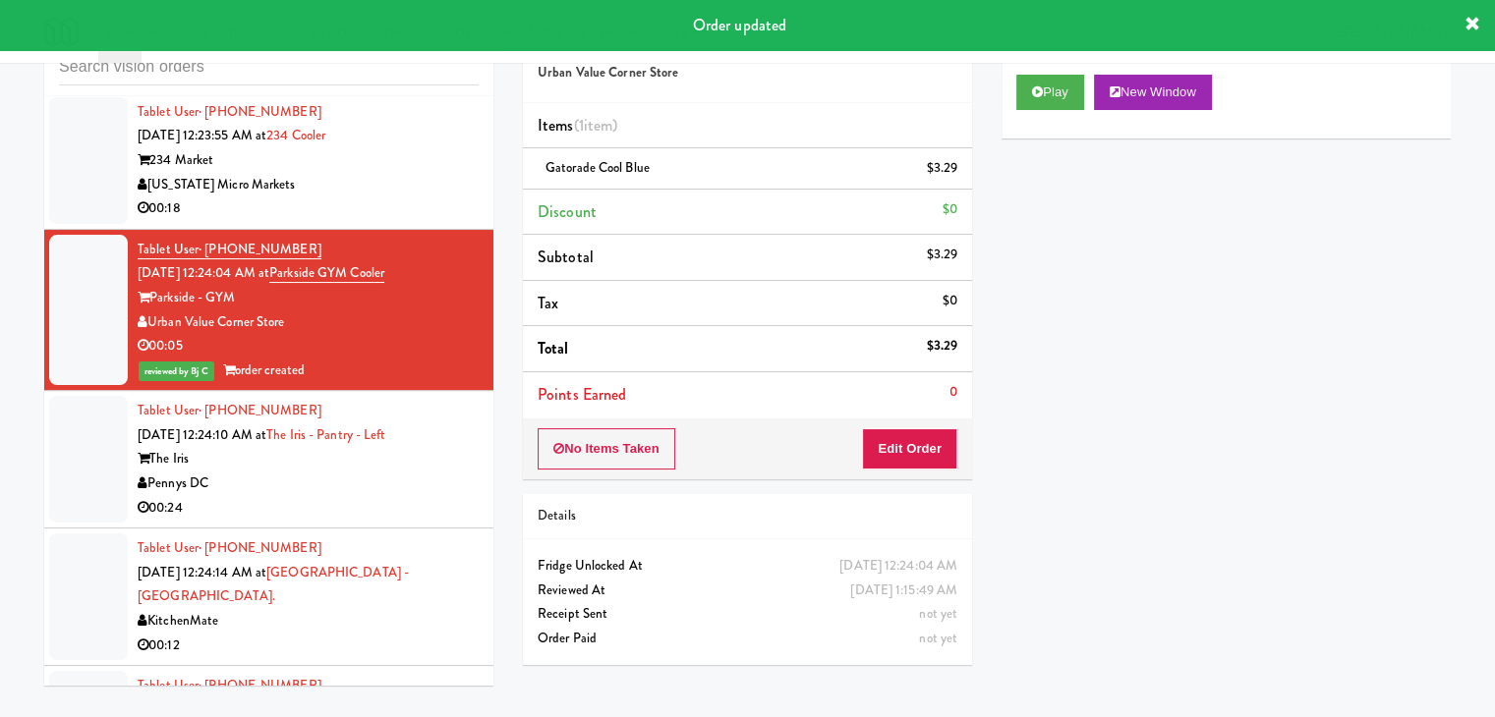
click at [428, 198] on div "[US_STATE] Micro Markets" at bounding box center [308, 185] width 341 height 25
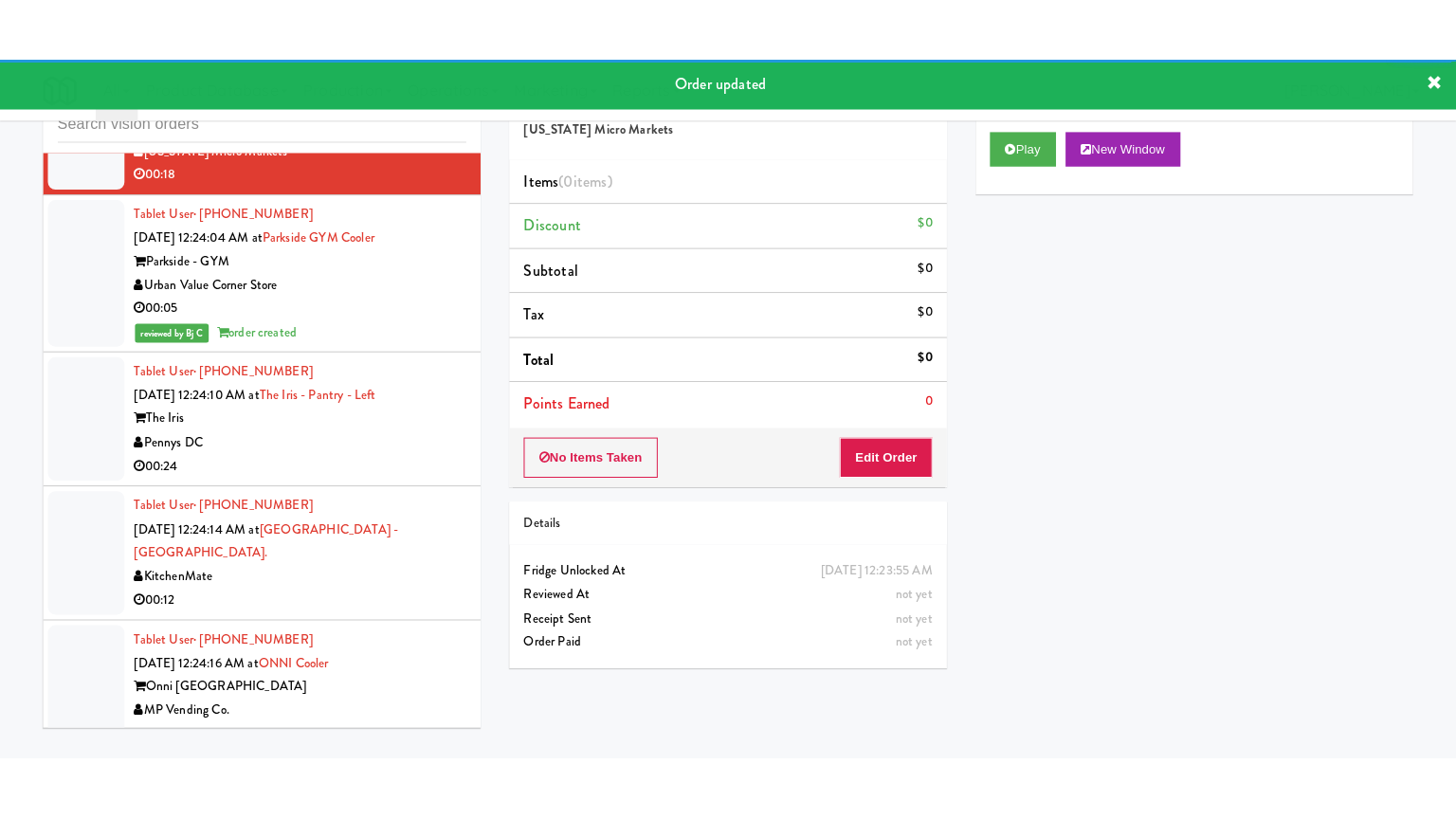
scroll to position [13845, 0]
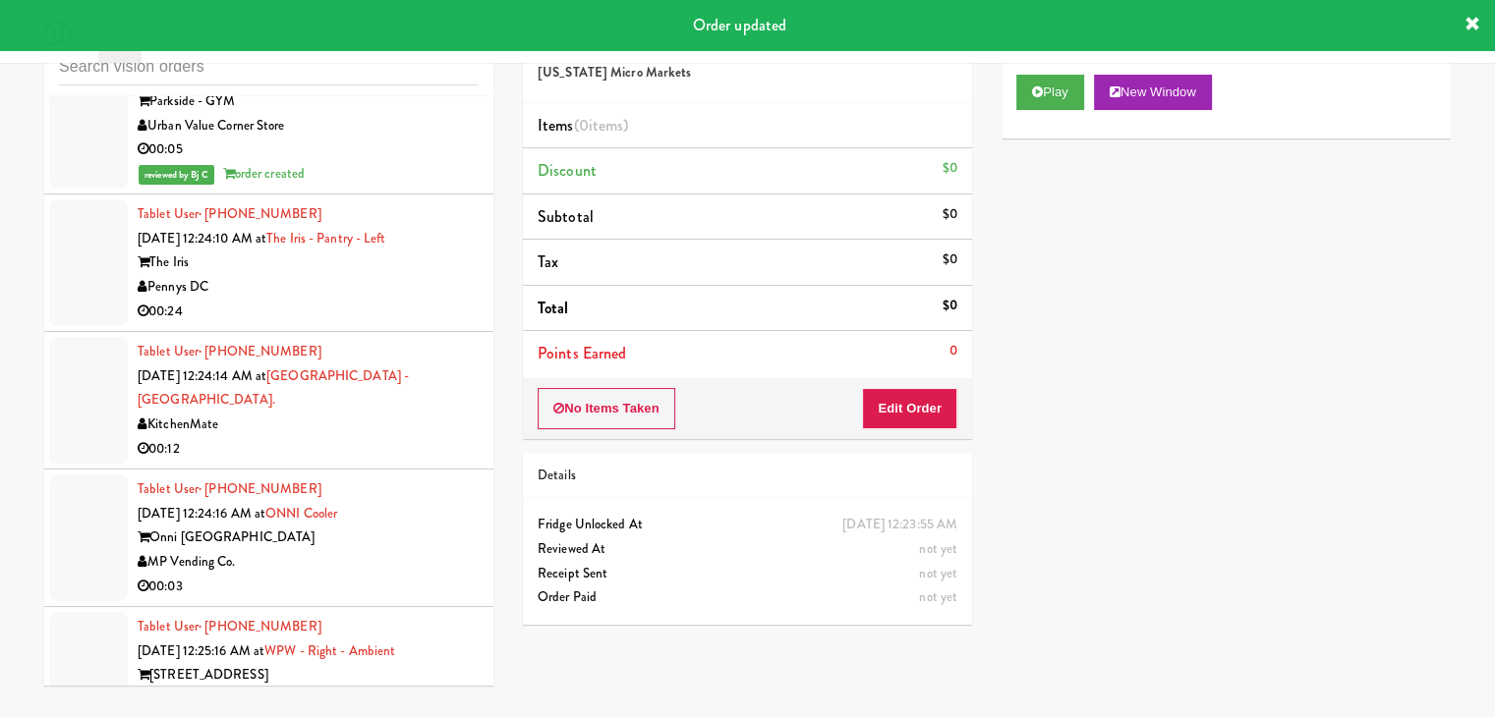
drag, startPoint x: 401, startPoint y: 445, endPoint x: 412, endPoint y: 441, distance: 11.5
click at [401, 324] on div "00:24" at bounding box center [308, 312] width 341 height 25
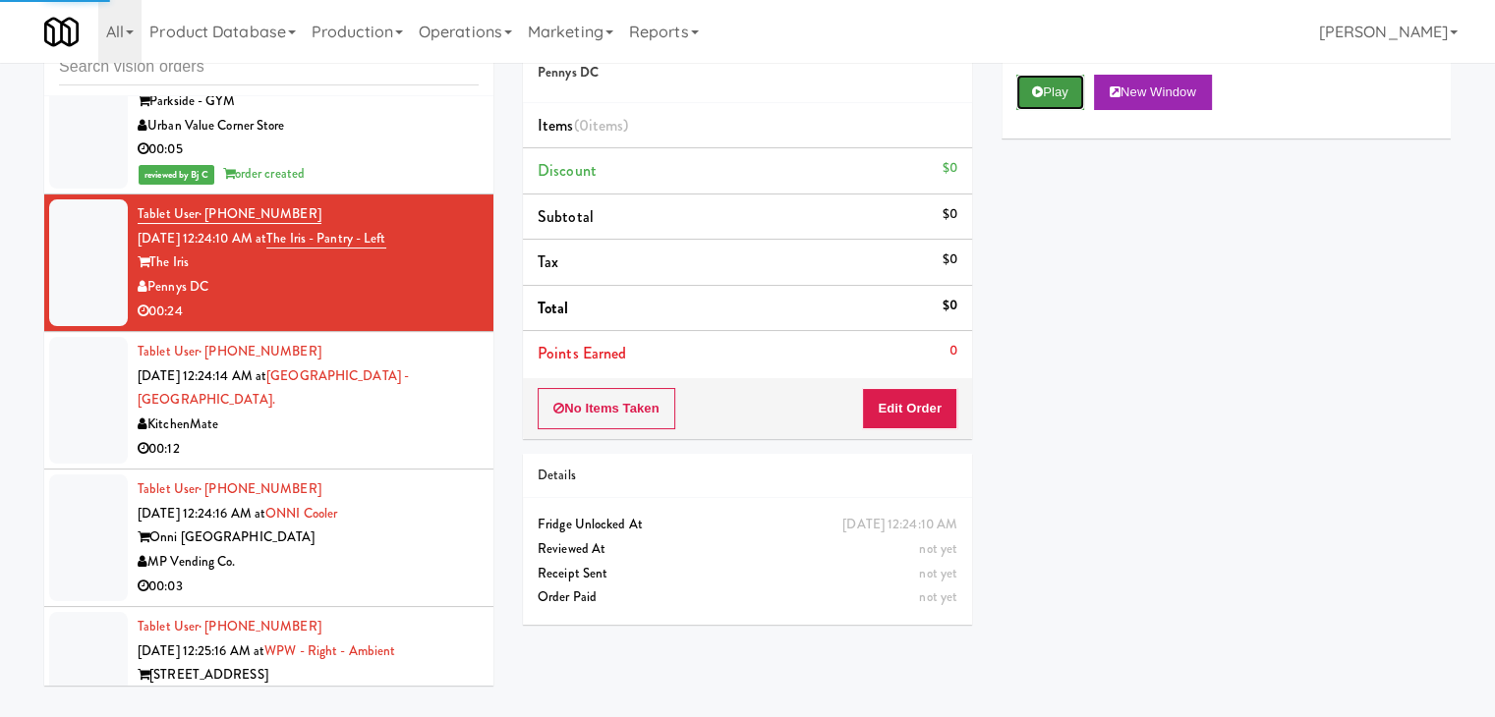
click at [1040, 104] on button "Play" at bounding box center [1050, 92] width 68 height 35
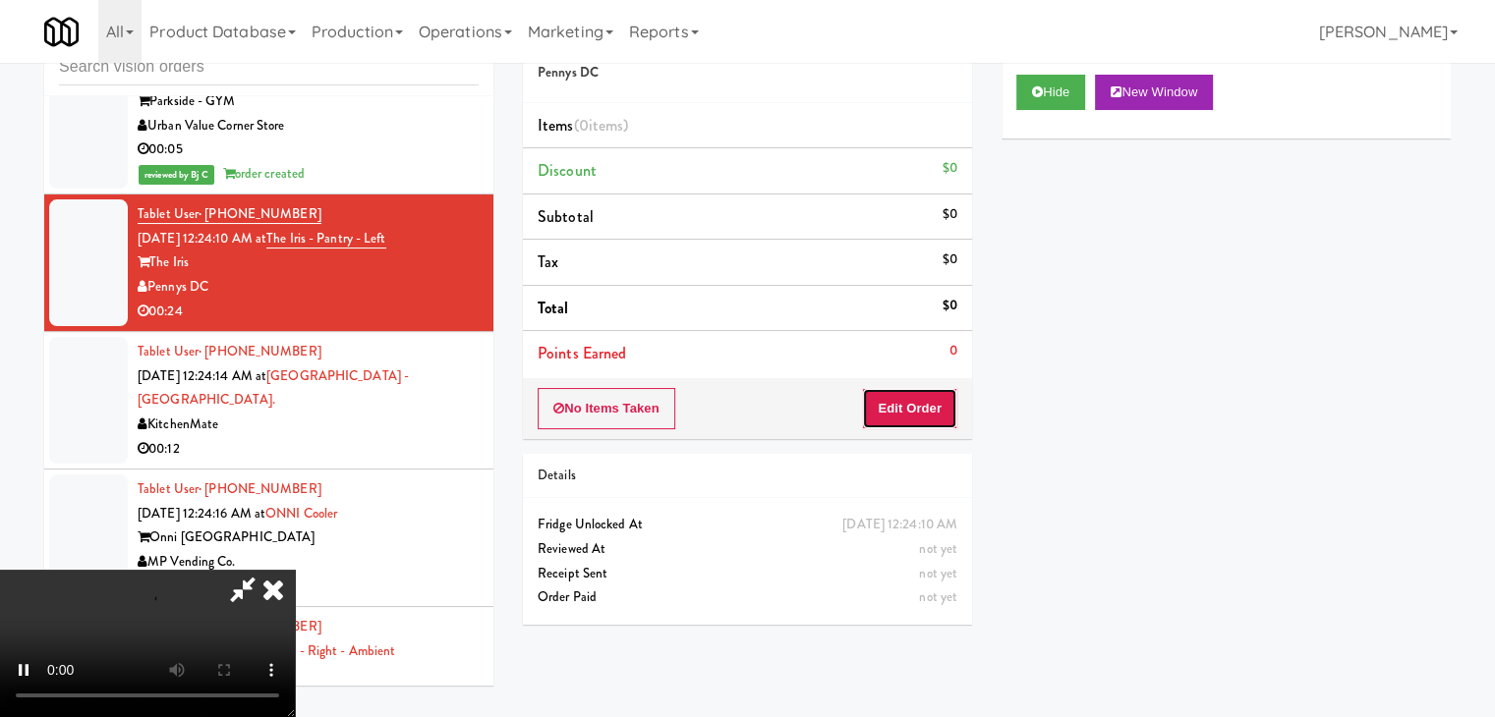
click at [882, 419] on button "Edit Order" at bounding box center [909, 408] width 95 height 41
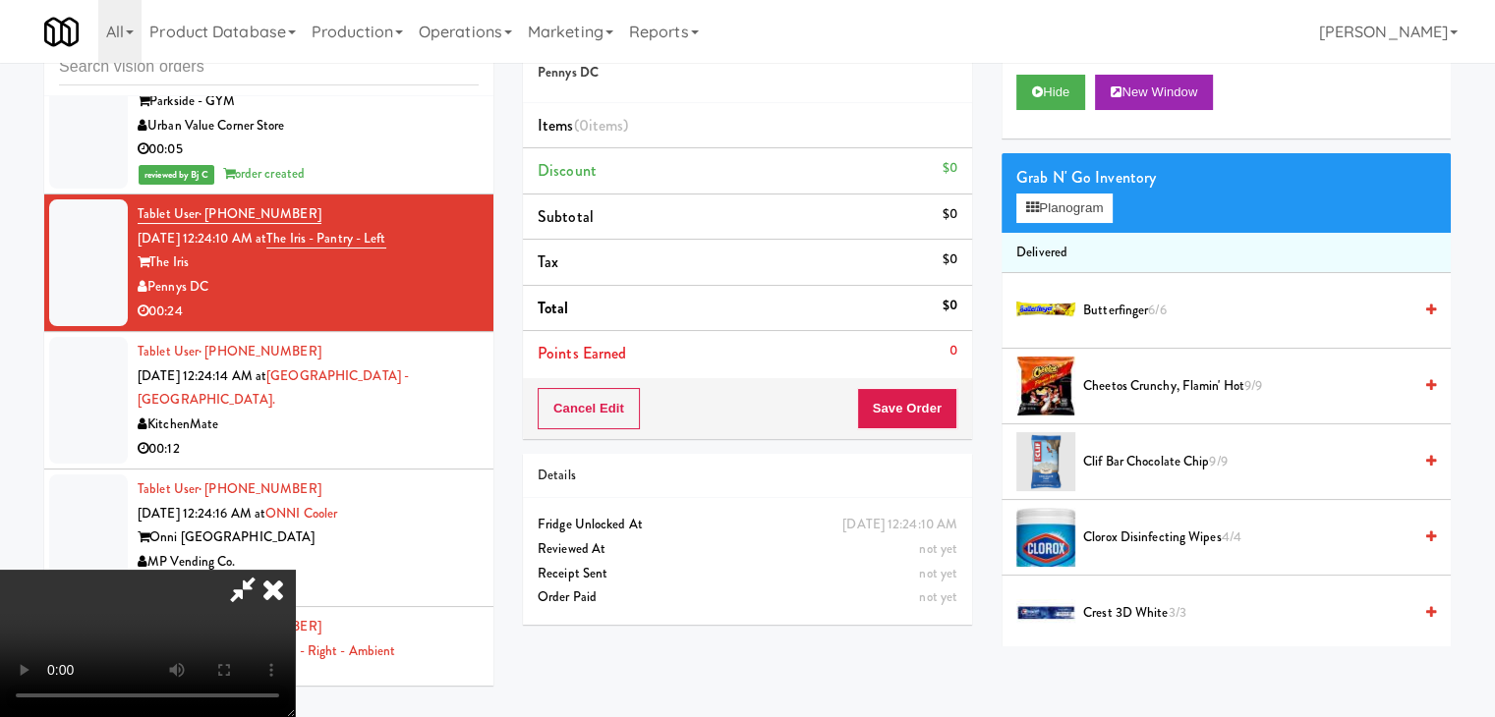
scroll to position [14280, 0]
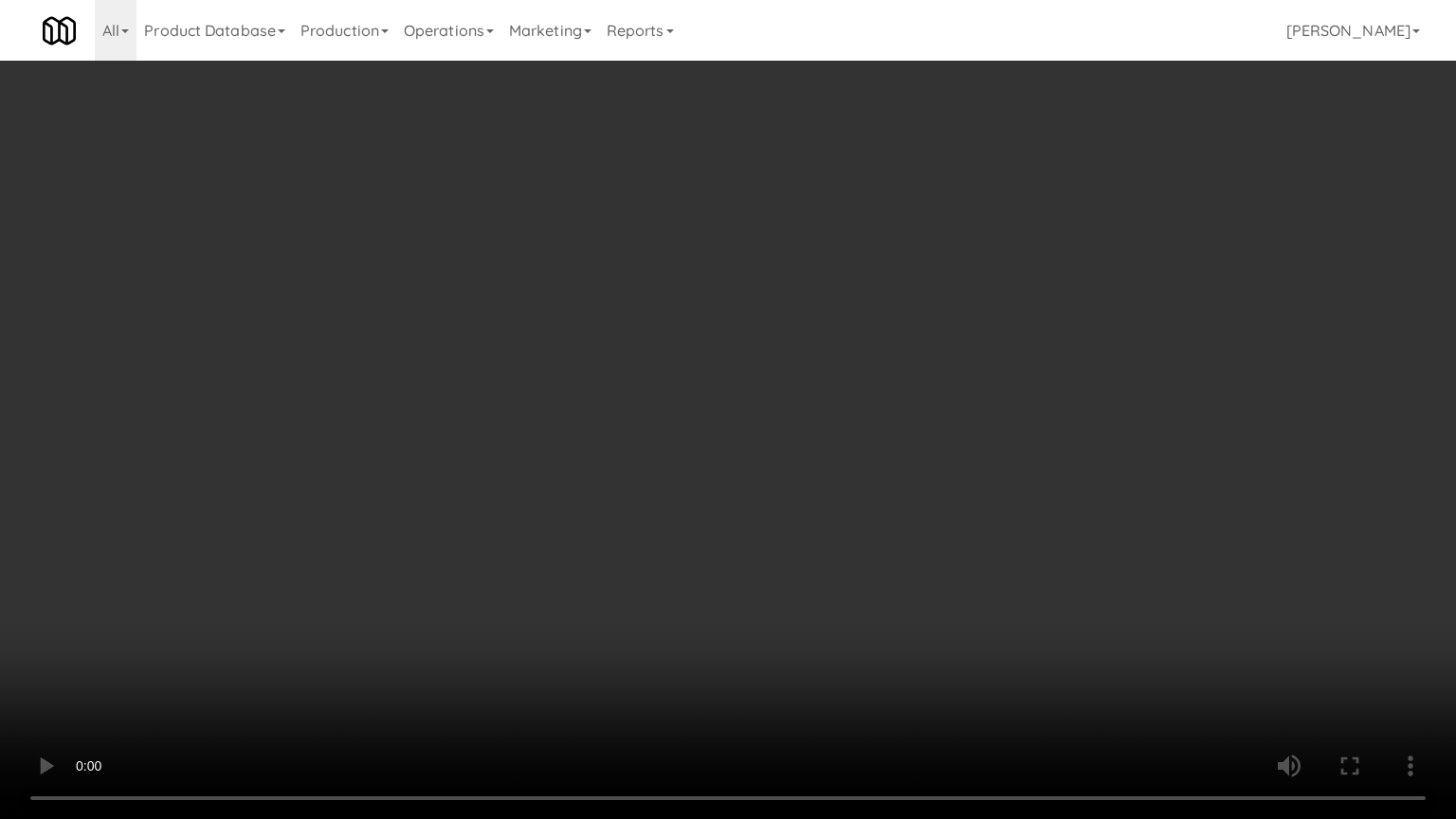
click at [945, 494] on video at bounding box center [728, 409] width 1456 height 819
click at [950, 479] on video at bounding box center [728, 409] width 1456 height 819
drag, startPoint x: 950, startPoint y: 479, endPoint x: 1016, endPoint y: 279, distance: 210.6
click at [954, 466] on video at bounding box center [728, 409] width 1456 height 819
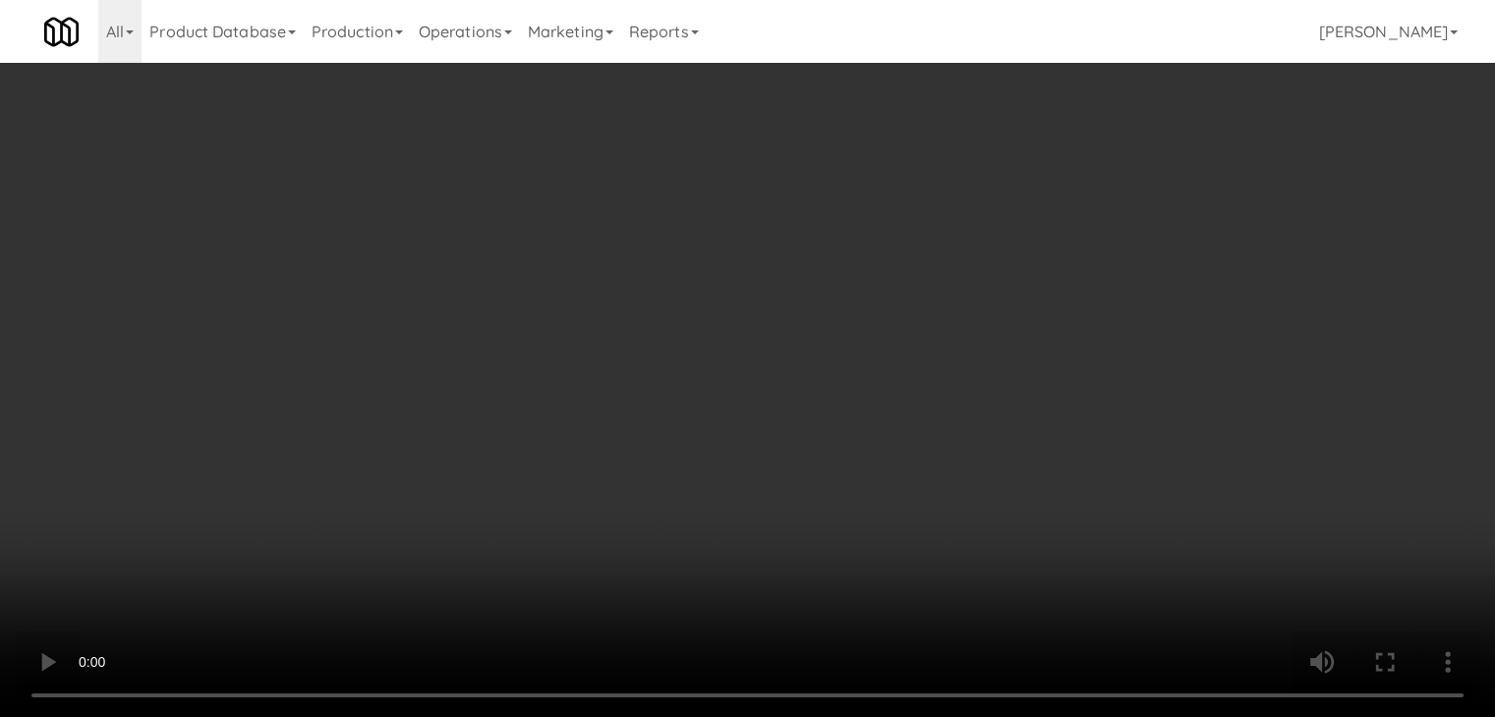
click at [1066, 213] on button "Planogram" at bounding box center [1064, 208] width 96 height 29
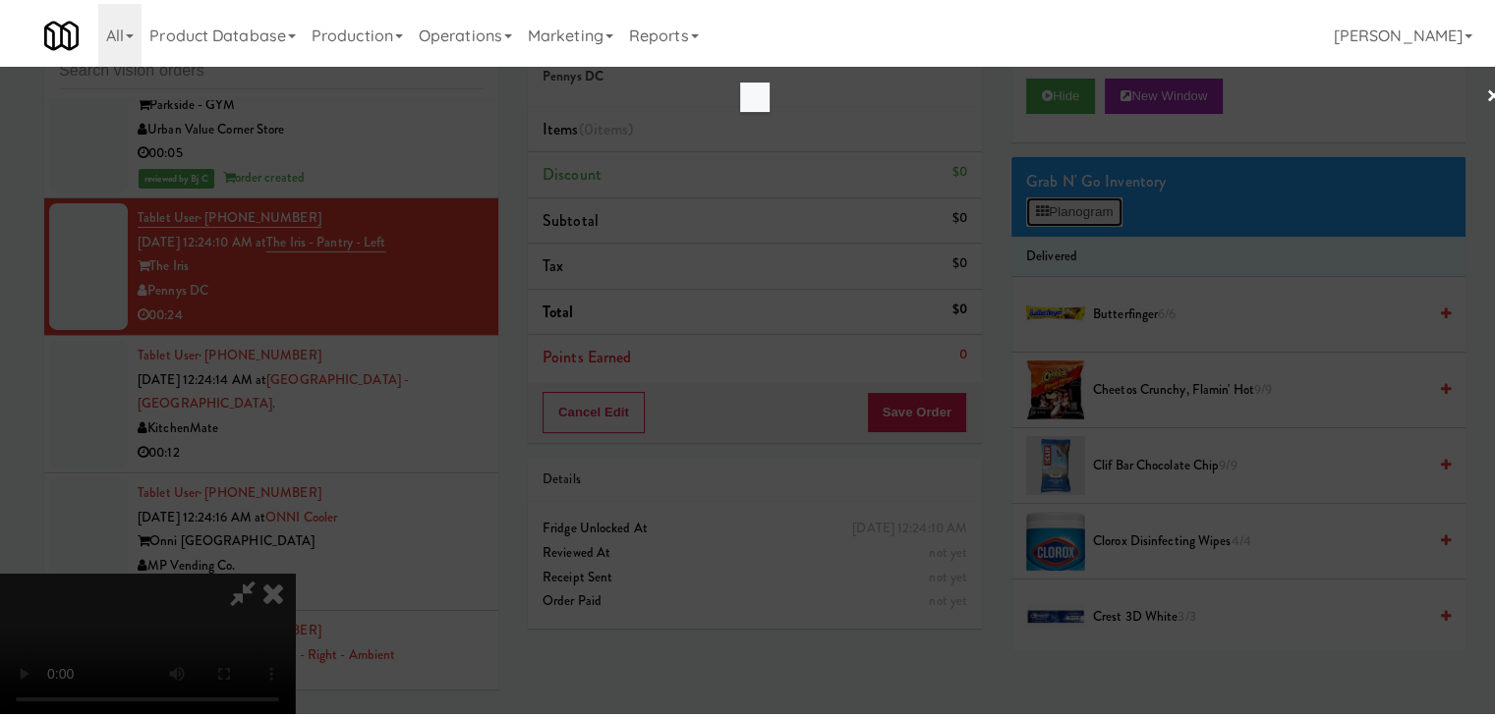
scroll to position [14280, 0]
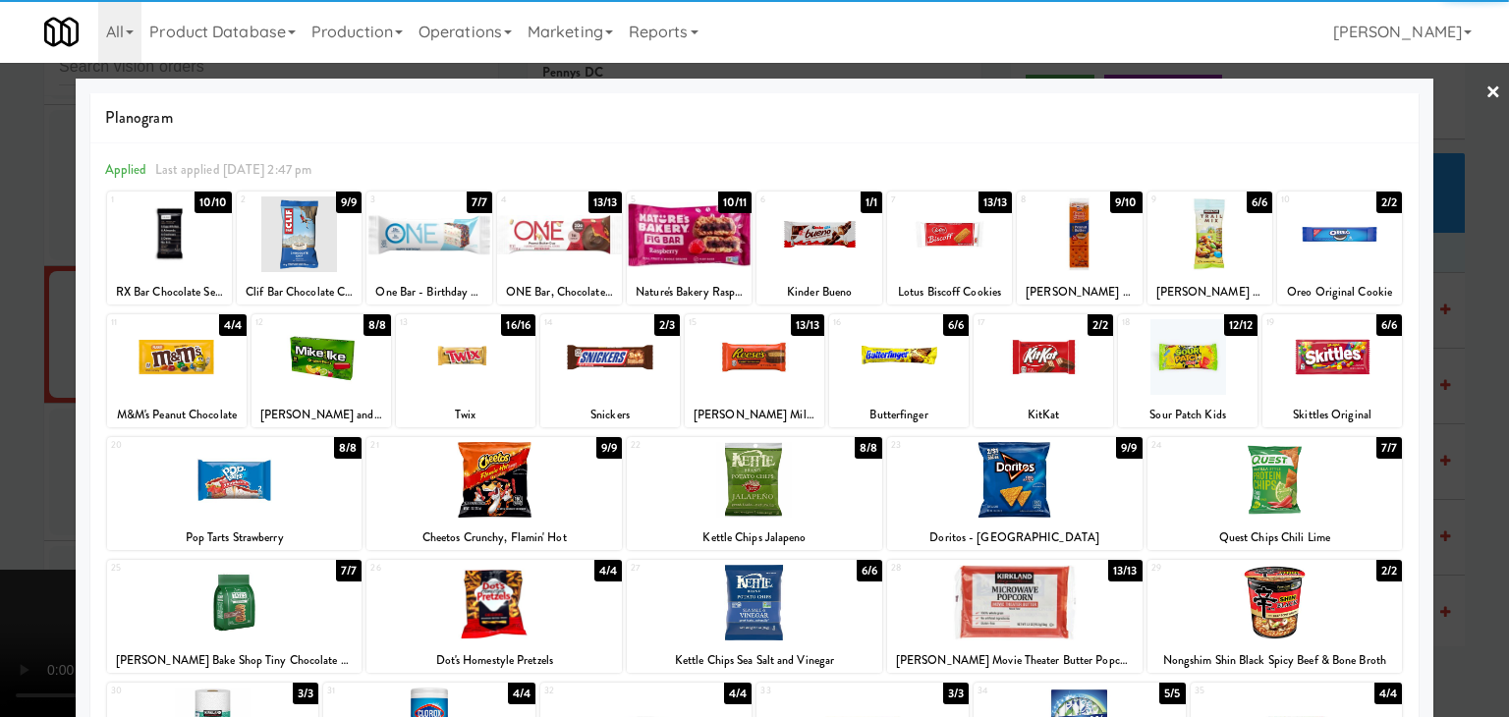
click at [1018, 598] on div at bounding box center [1015, 603] width 256 height 76
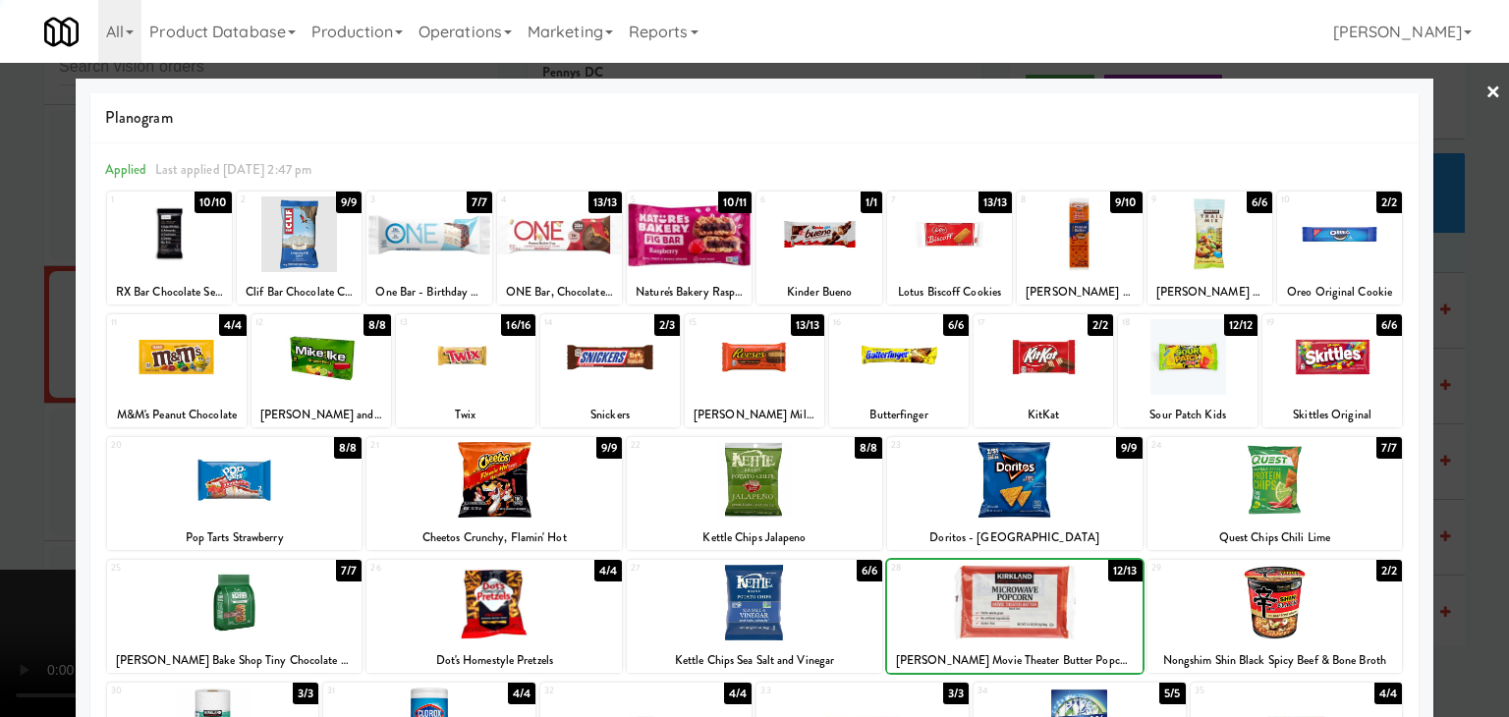
click at [1018, 598] on div at bounding box center [1015, 603] width 256 height 76
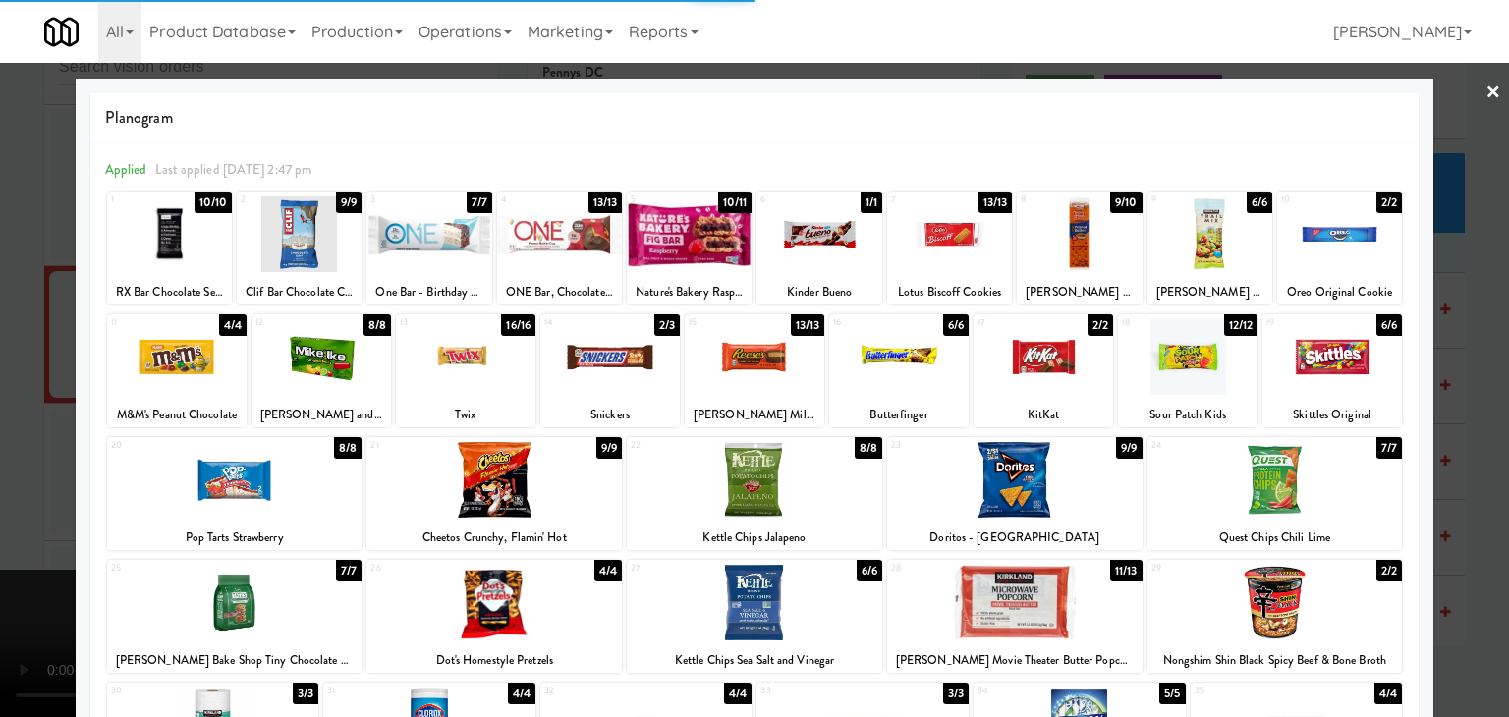
drag, startPoint x: 795, startPoint y: 591, endPoint x: 735, endPoint y: 573, distance: 62.5
click at [794, 591] on div at bounding box center [755, 603] width 256 height 76
click at [239, 337] on div at bounding box center [177, 357] width 140 height 76
drag, startPoint x: 11, startPoint y: 410, endPoint x: 368, endPoint y: 419, distance: 356.8
click at [17, 410] on div at bounding box center [754, 358] width 1509 height 717
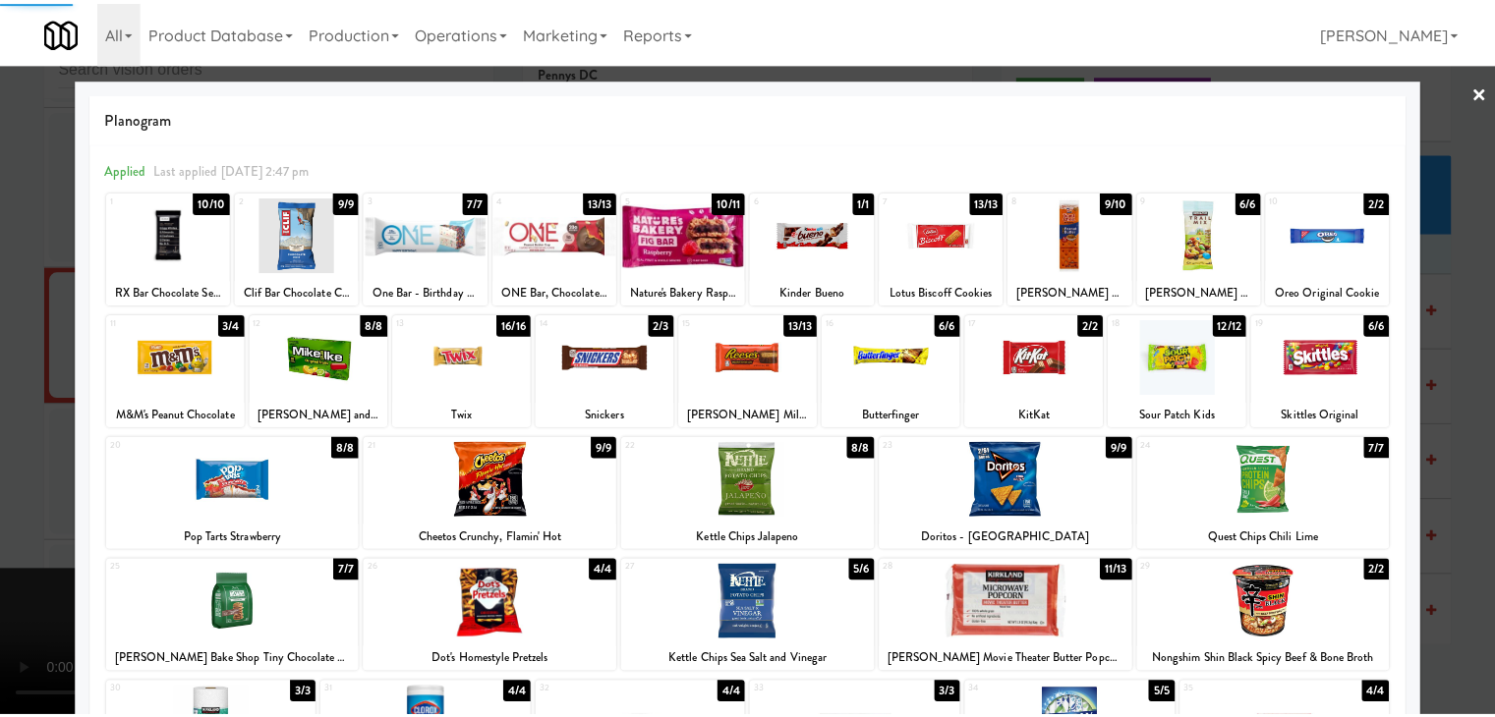
scroll to position [14352, 0]
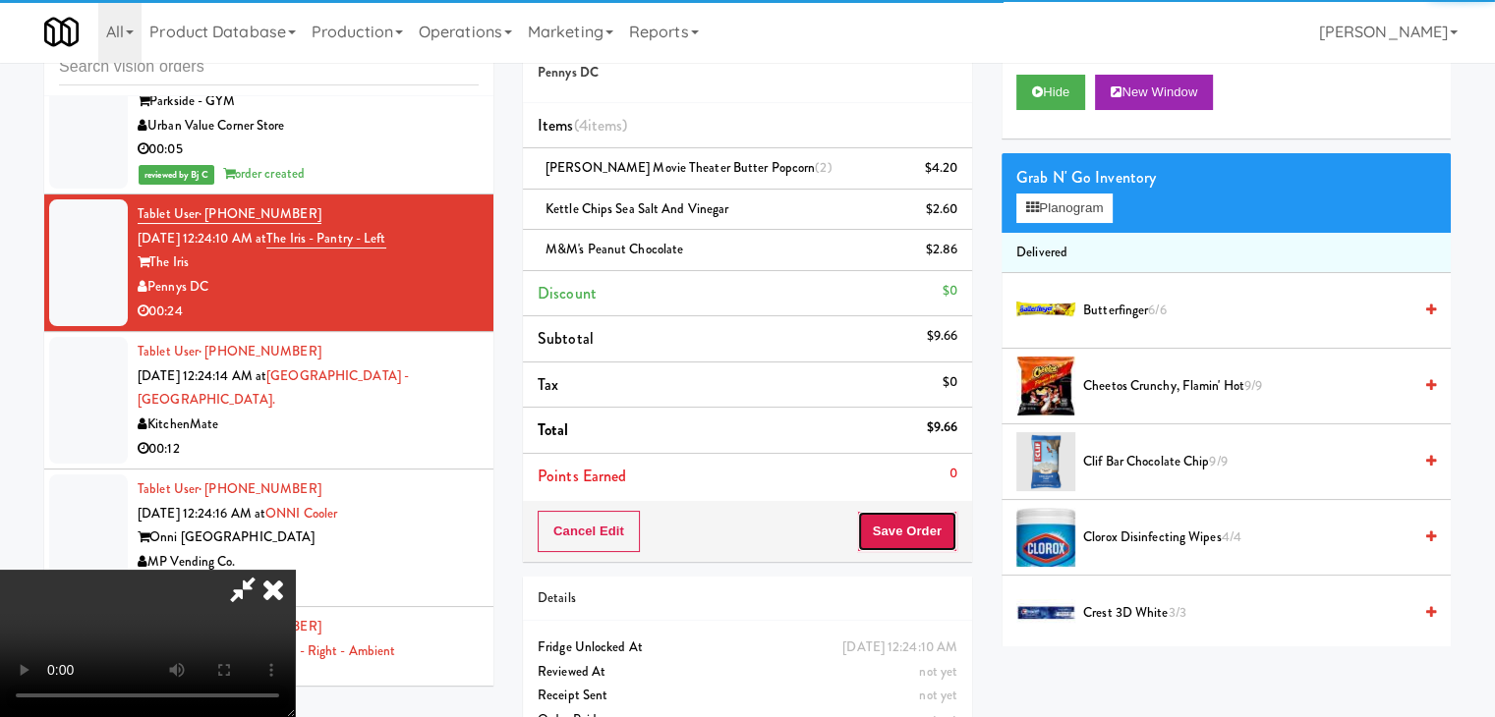
click at [915, 528] on button "Save Order" at bounding box center [907, 531] width 100 height 41
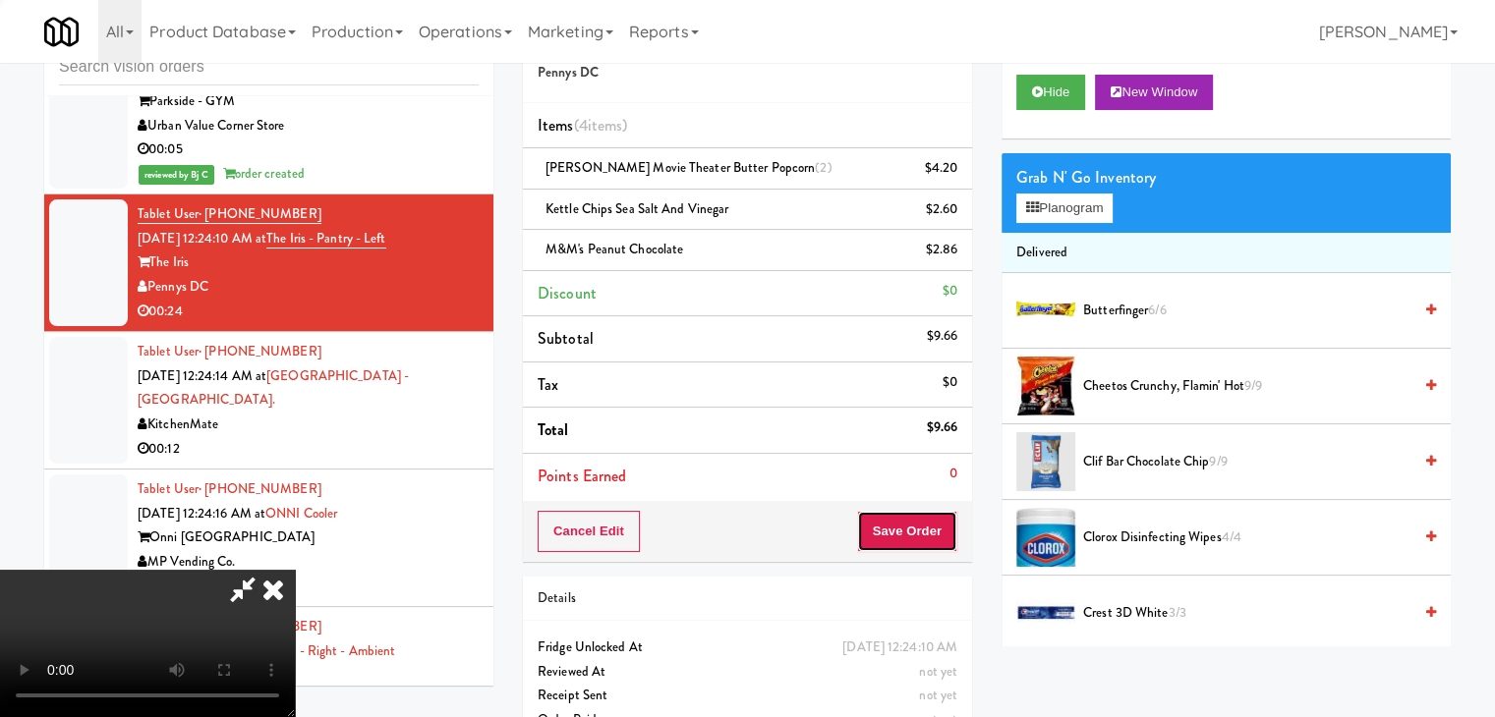
click at [915, 528] on button "Save Order" at bounding box center [907, 531] width 100 height 41
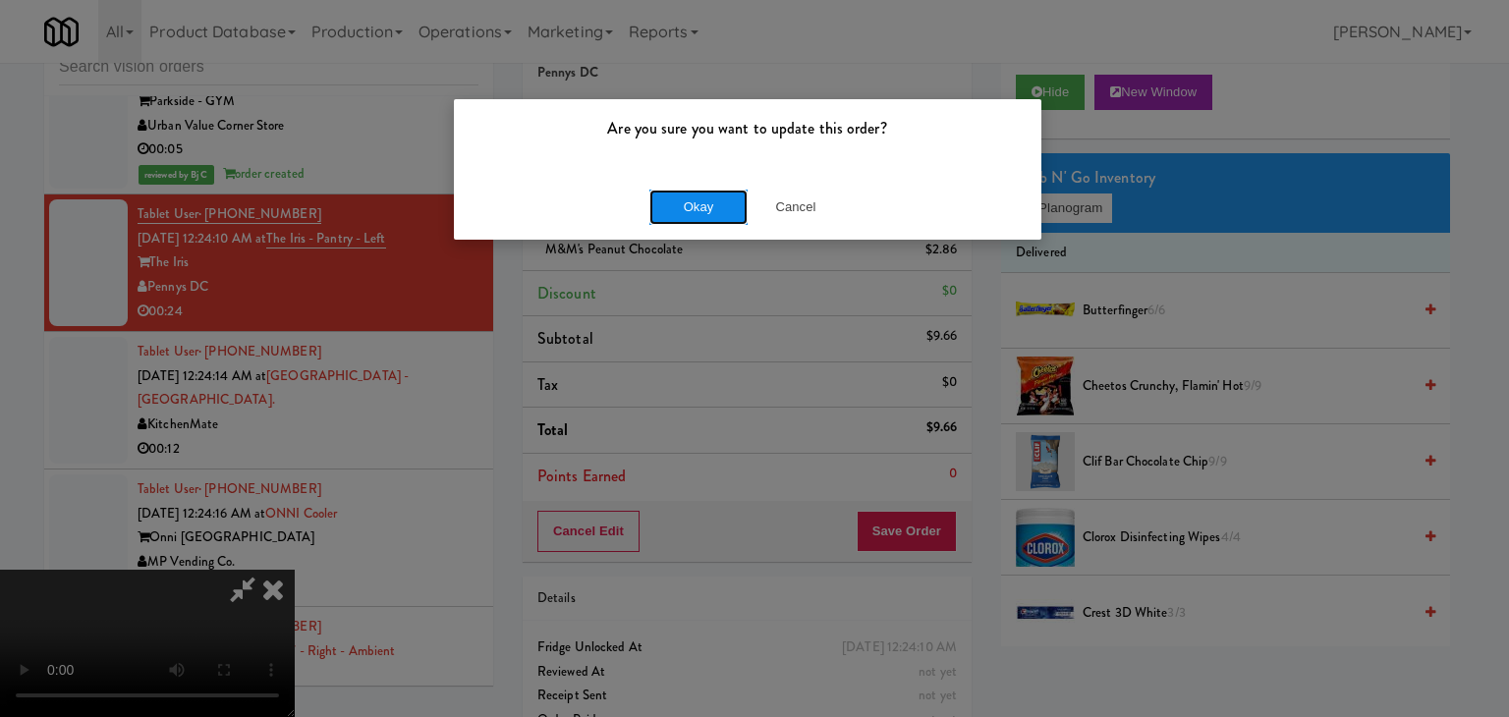
drag, startPoint x: 739, startPoint y: 196, endPoint x: 703, endPoint y: 197, distance: 36.4
click at [703, 197] on button "Okay" at bounding box center [699, 207] width 98 height 35
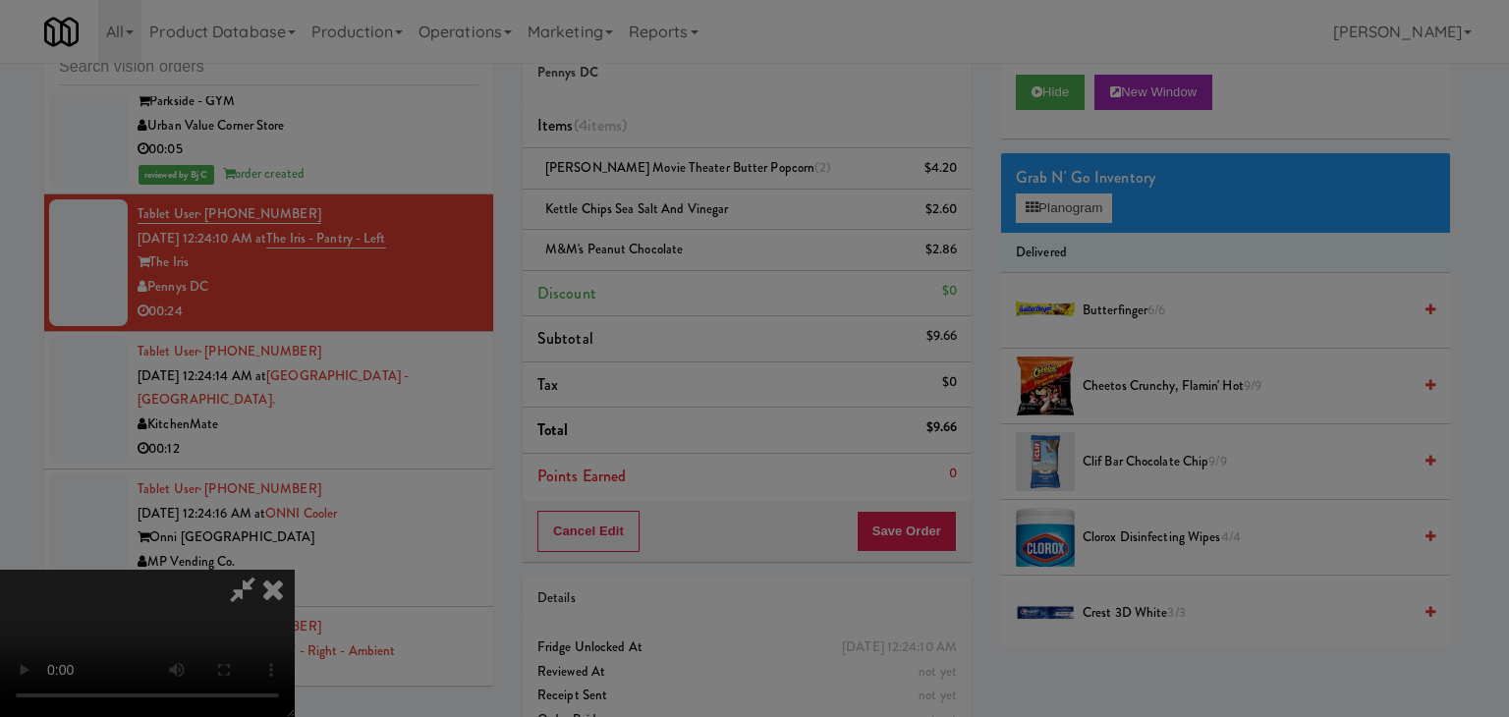
click at [703, 189] on button "Okay" at bounding box center [699, 170] width 98 height 35
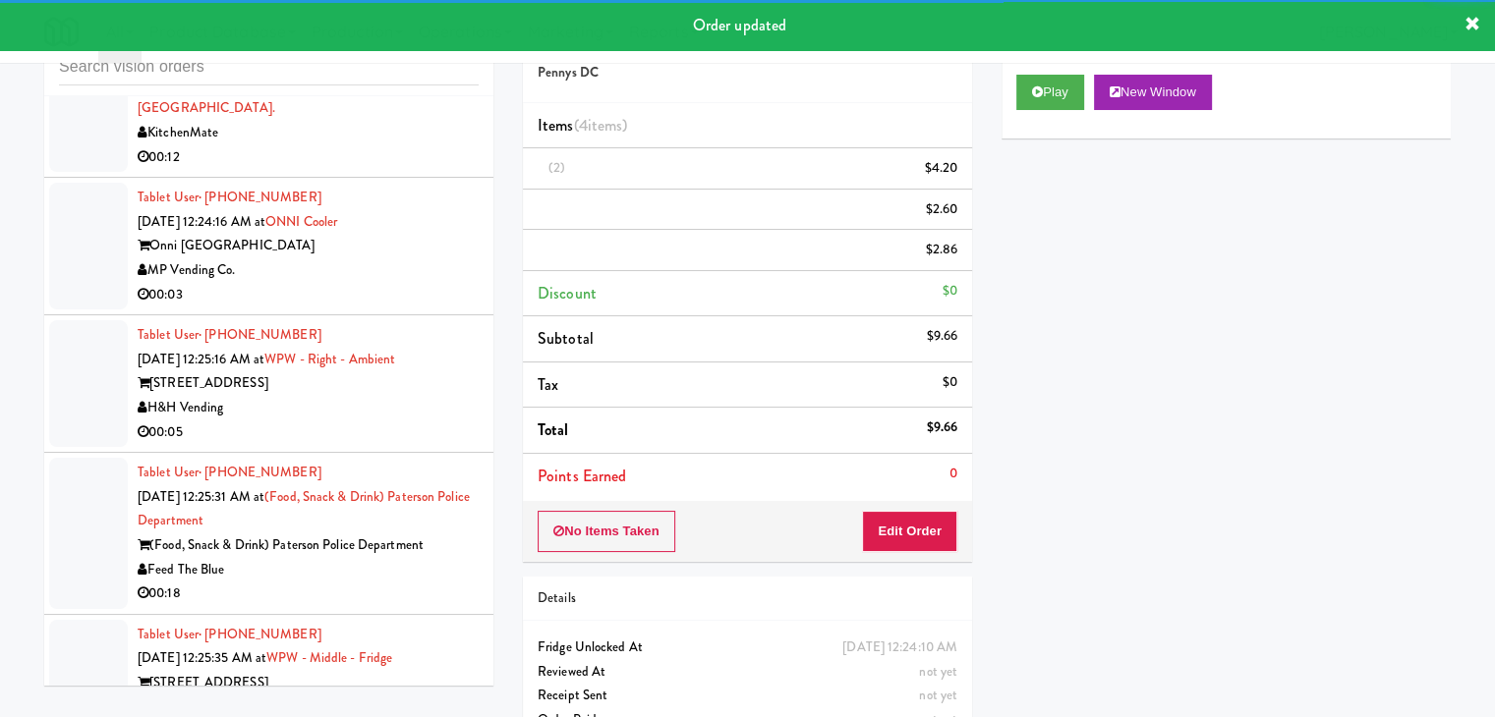
scroll to position [14646, 0]
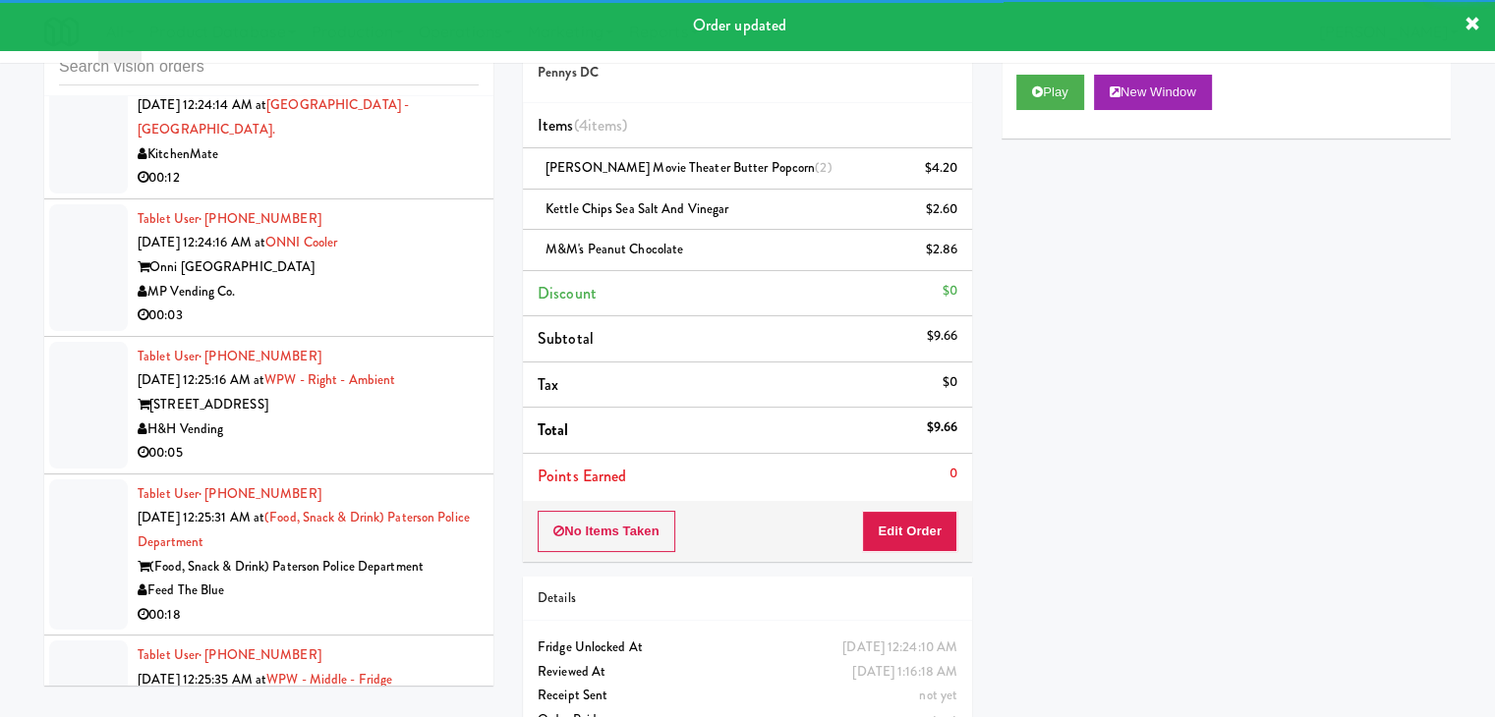
drag, startPoint x: 361, startPoint y: 278, endPoint x: 367, endPoint y: 288, distance: 11.5
click at [364, 191] on div "00:12" at bounding box center [308, 178] width 341 height 25
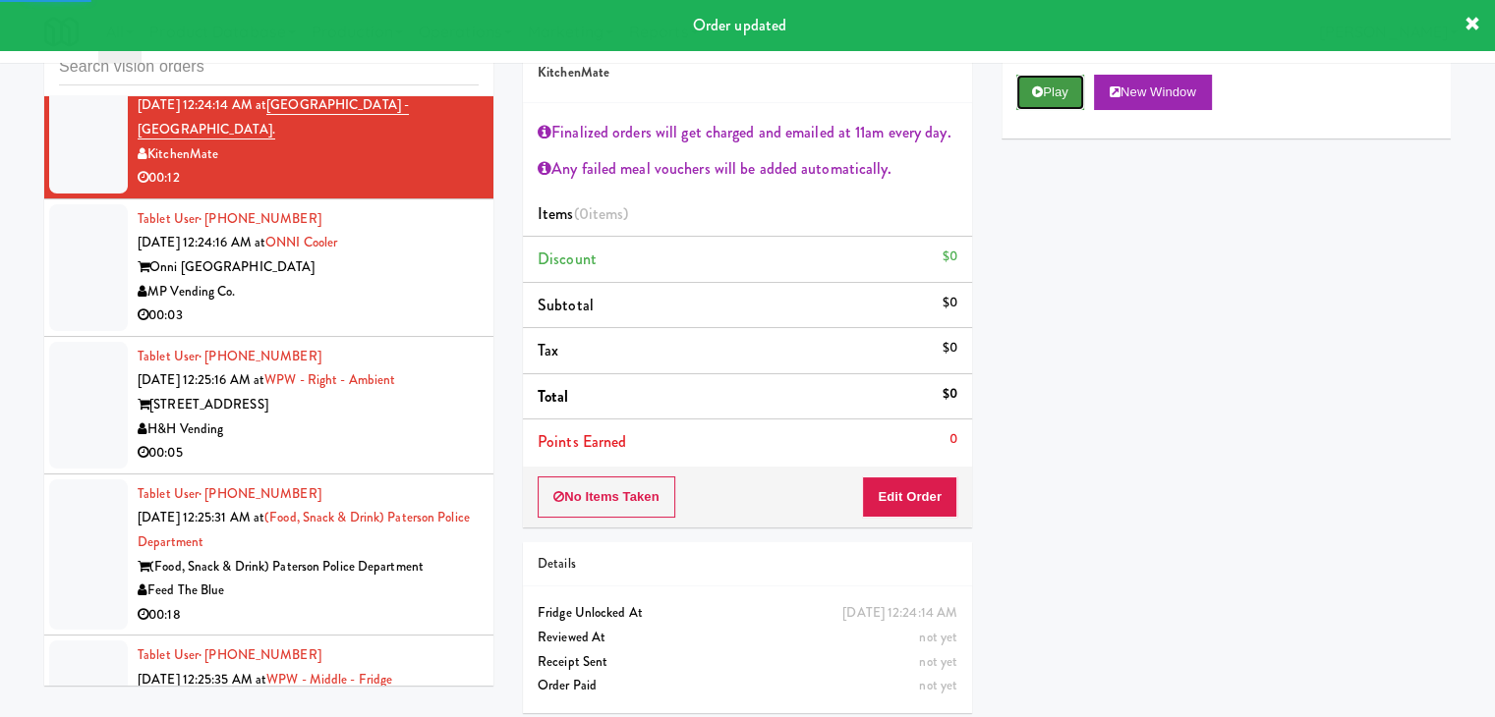
click at [1047, 84] on button "Play" at bounding box center [1050, 92] width 68 height 35
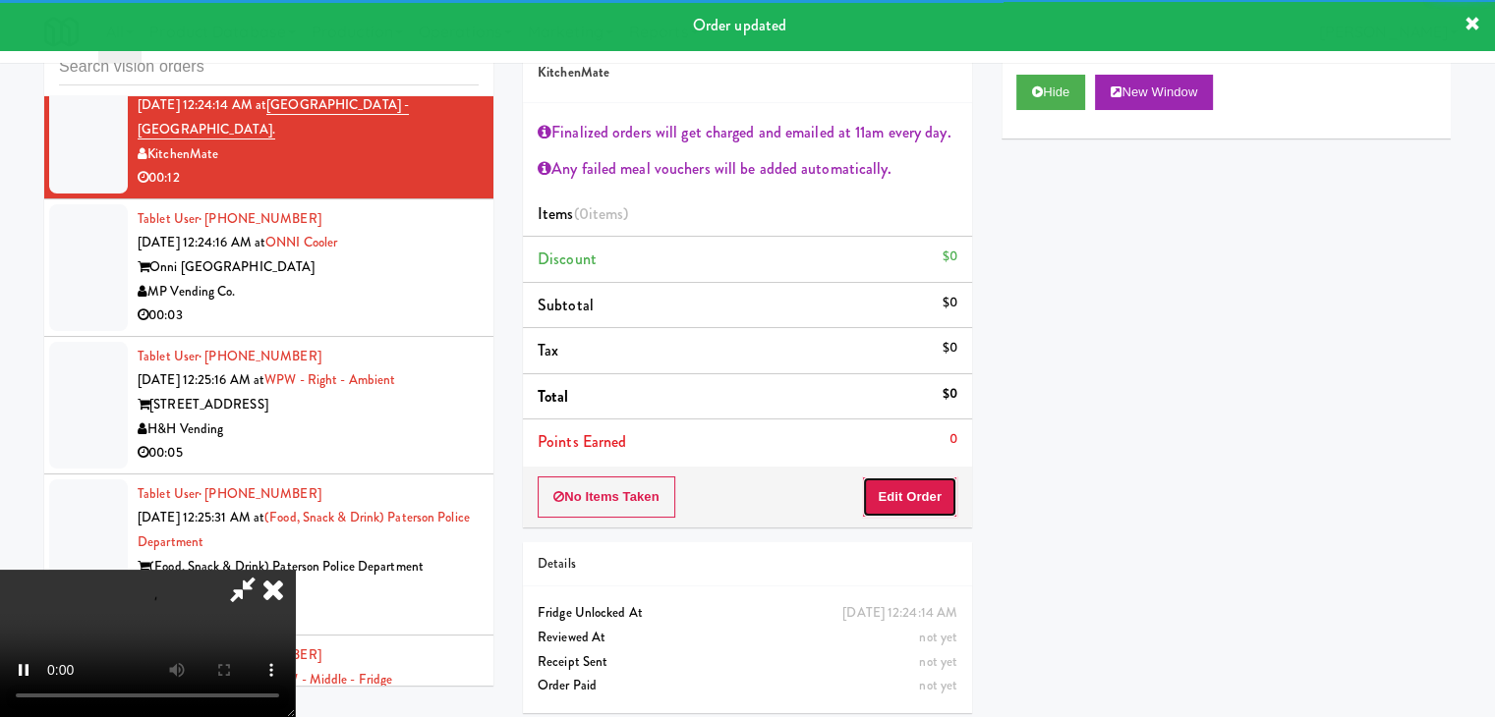
click at [913, 488] on button "Edit Order" at bounding box center [909, 497] width 95 height 41
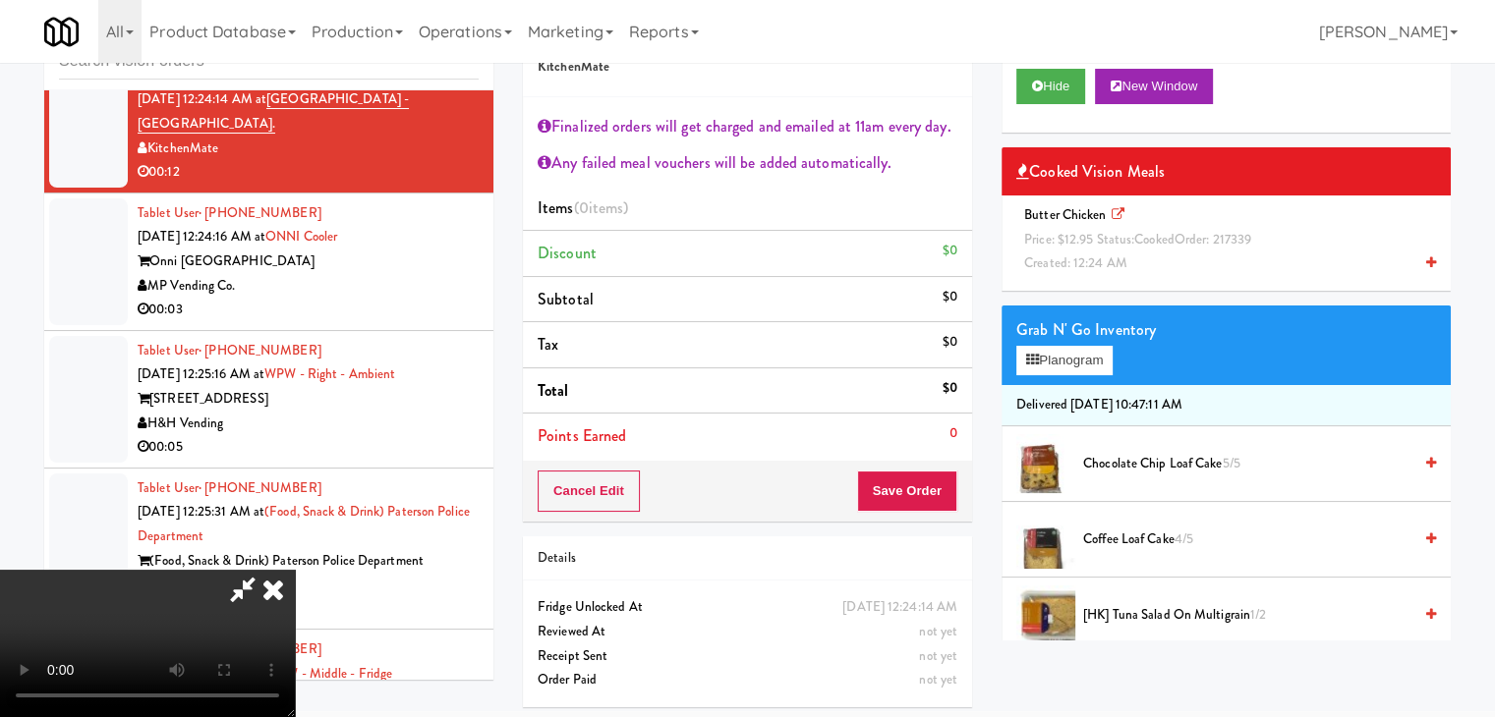
scroll to position [72, 0]
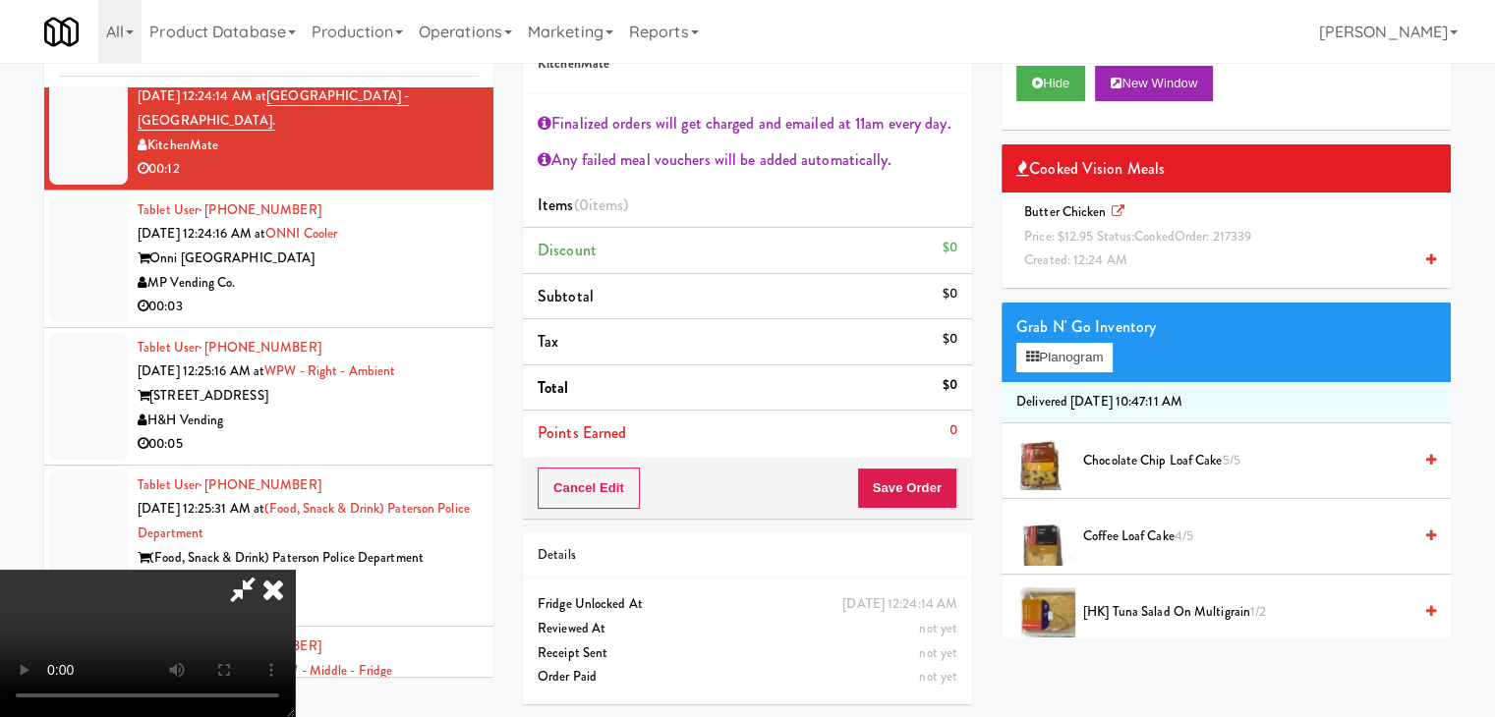
click at [1291, 242] on div "Butter Chicken Price: $12.95 Status: cooked Order: 217339 Created: 12:24 AM" at bounding box center [1226, 236] width 420 height 73
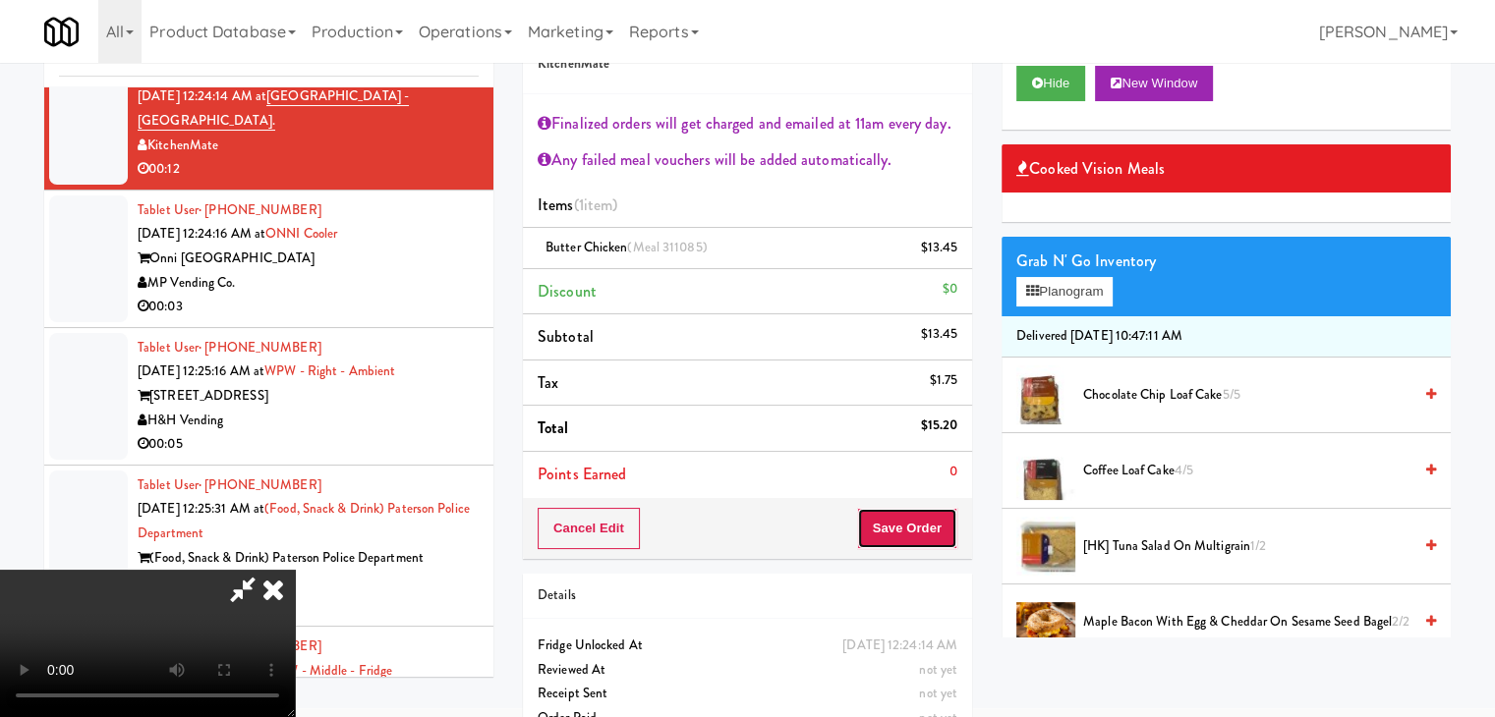
click at [940, 519] on button "Save Order" at bounding box center [907, 528] width 100 height 41
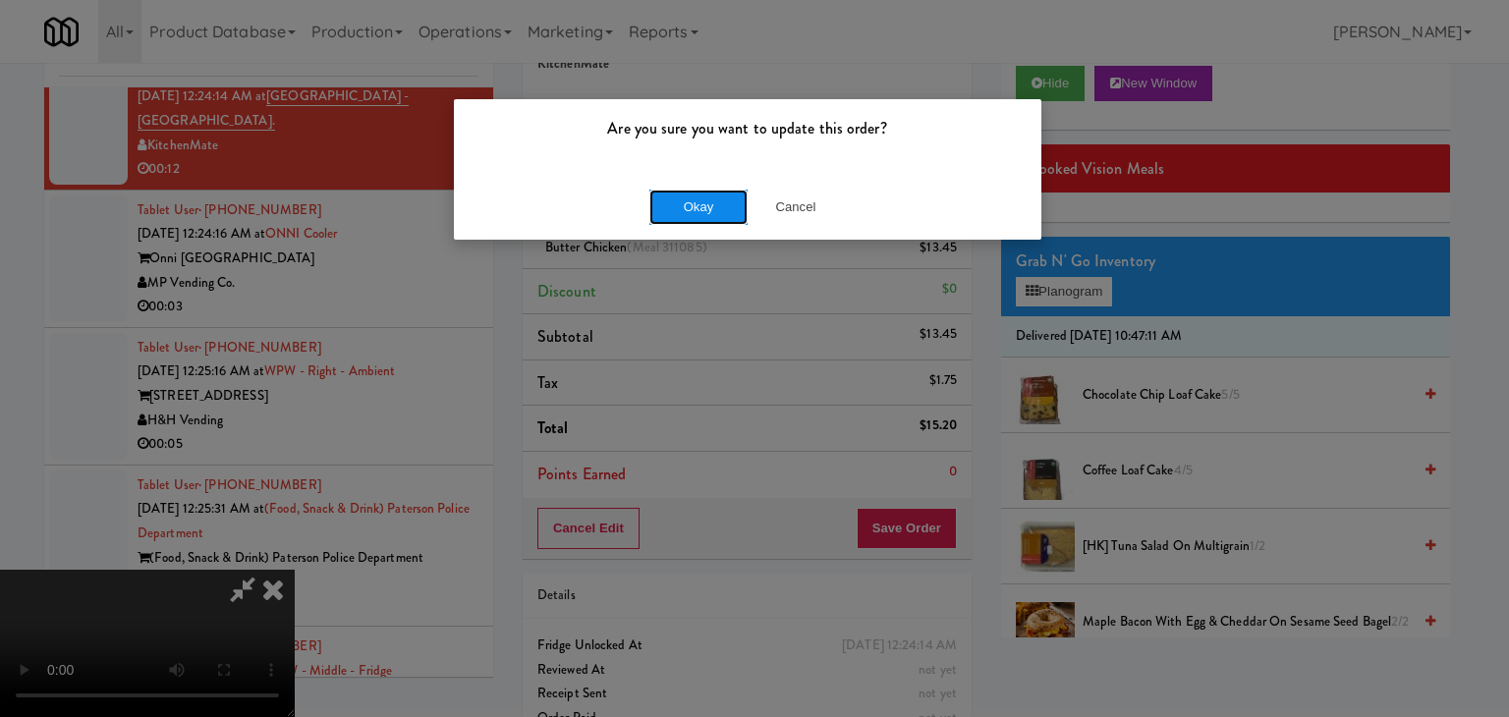
click at [694, 217] on button "Okay" at bounding box center [699, 207] width 98 height 35
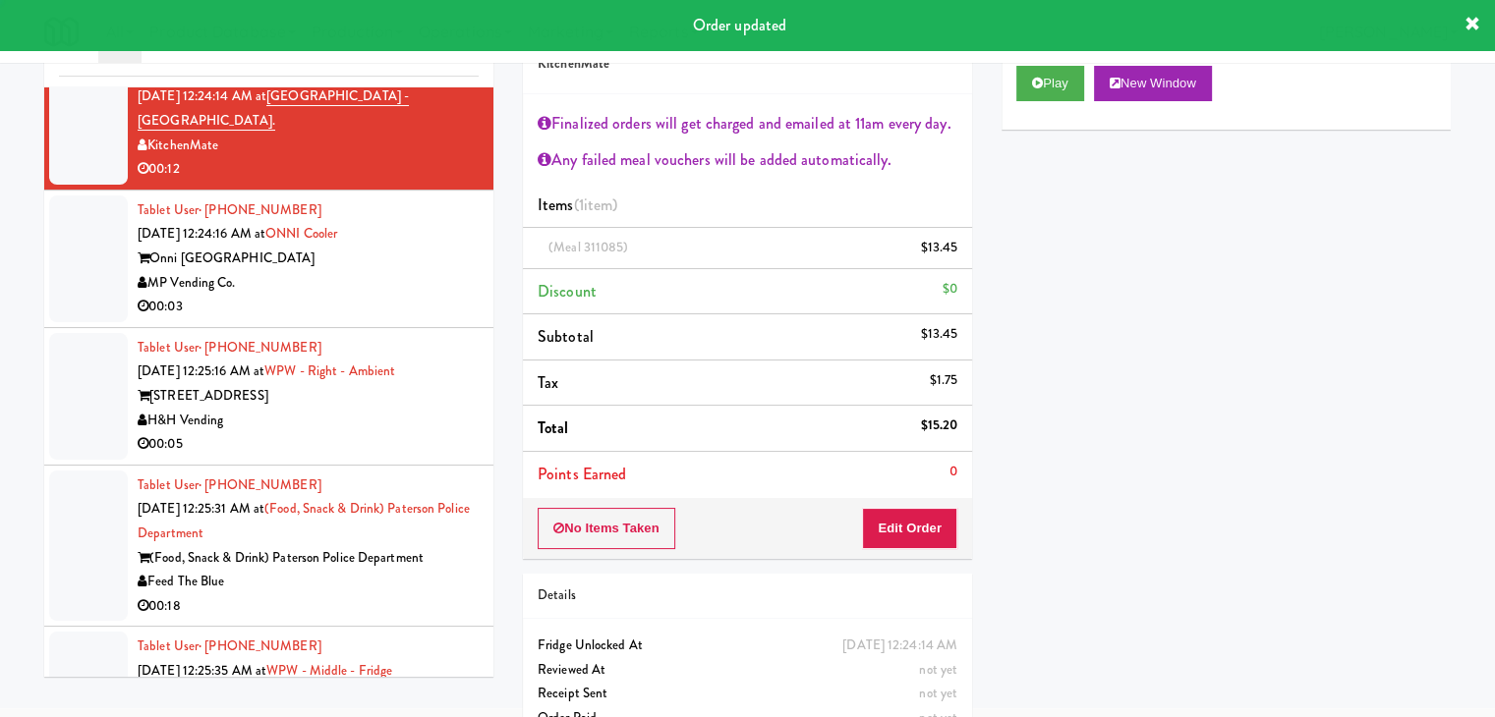
scroll to position [0, 0]
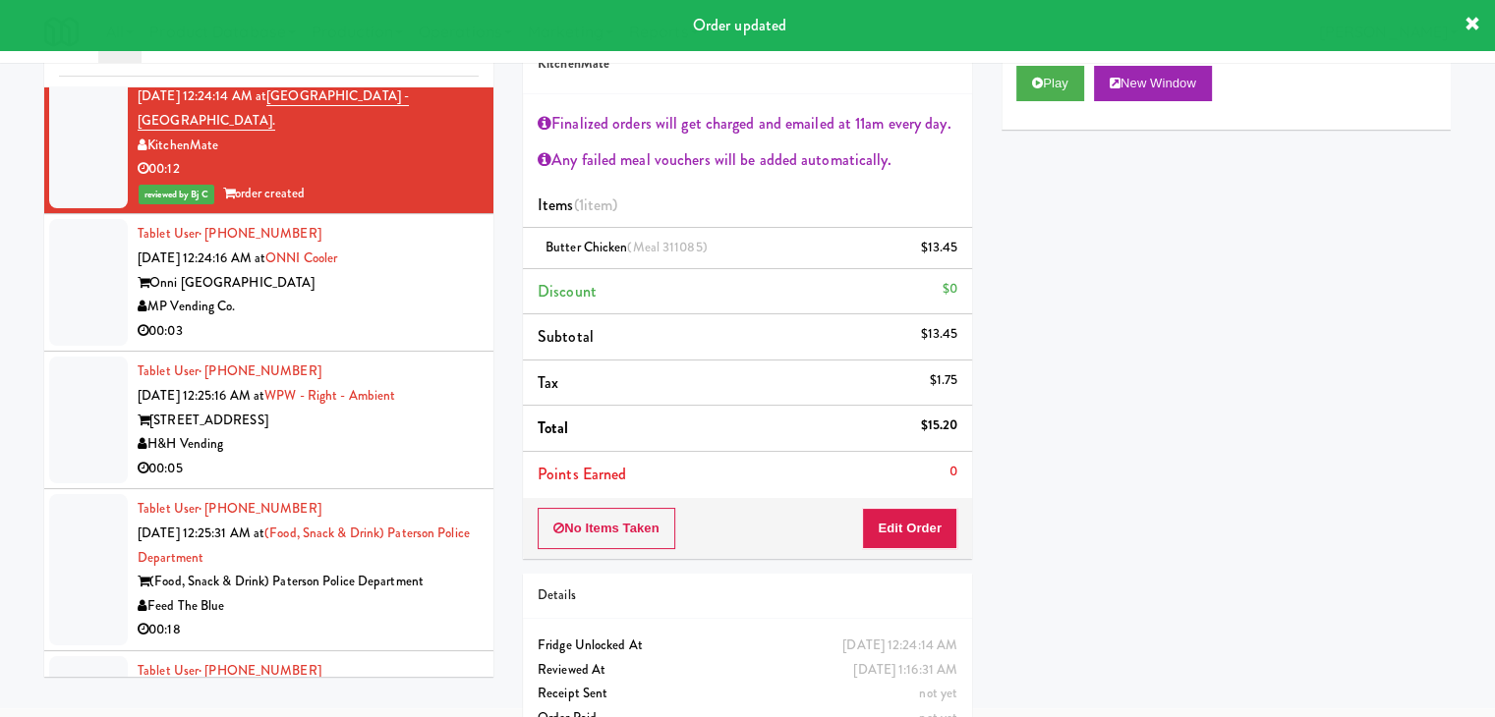
click at [387, 344] on div "00:03" at bounding box center [308, 331] width 341 height 25
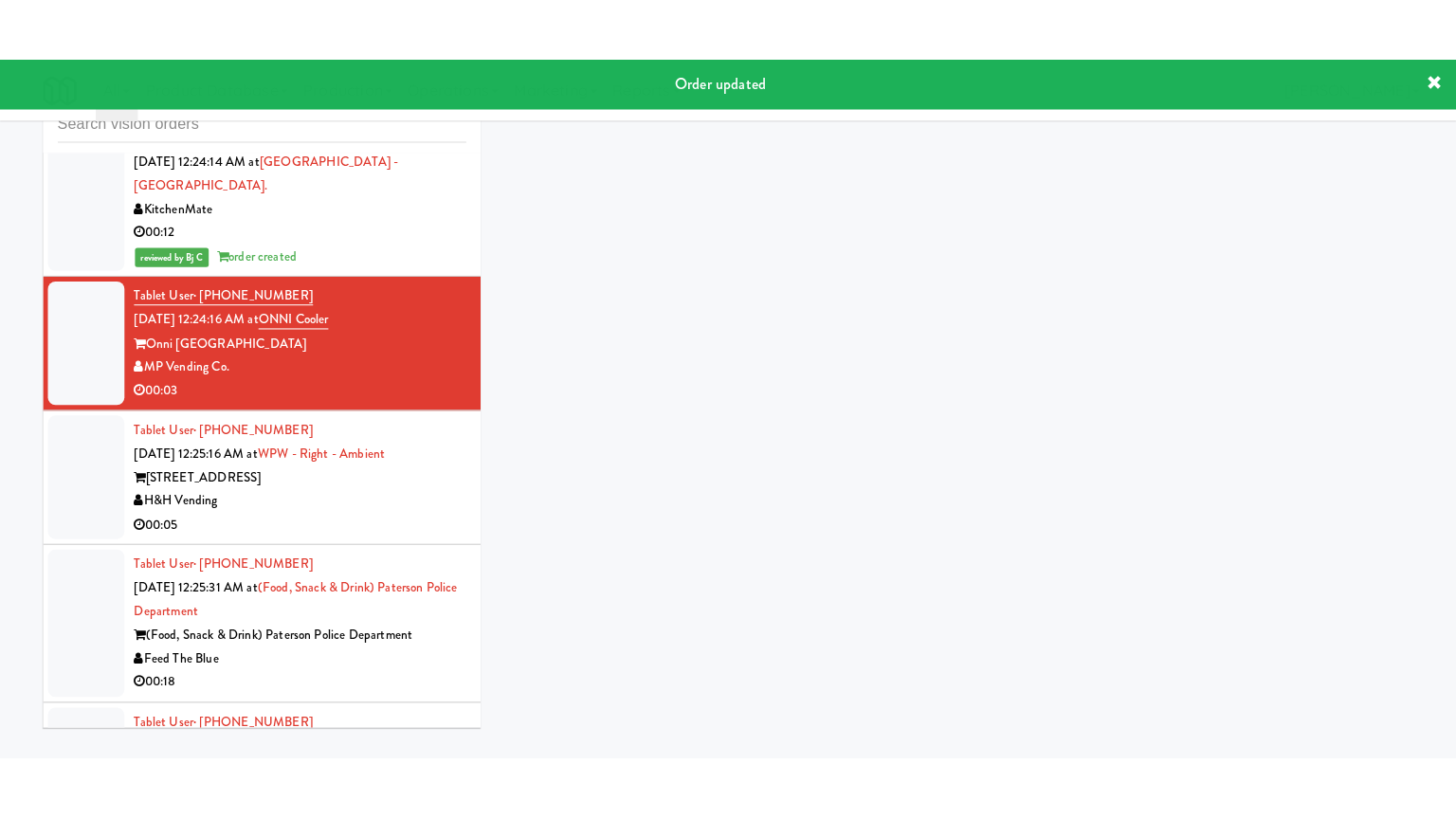
scroll to position [61, 0]
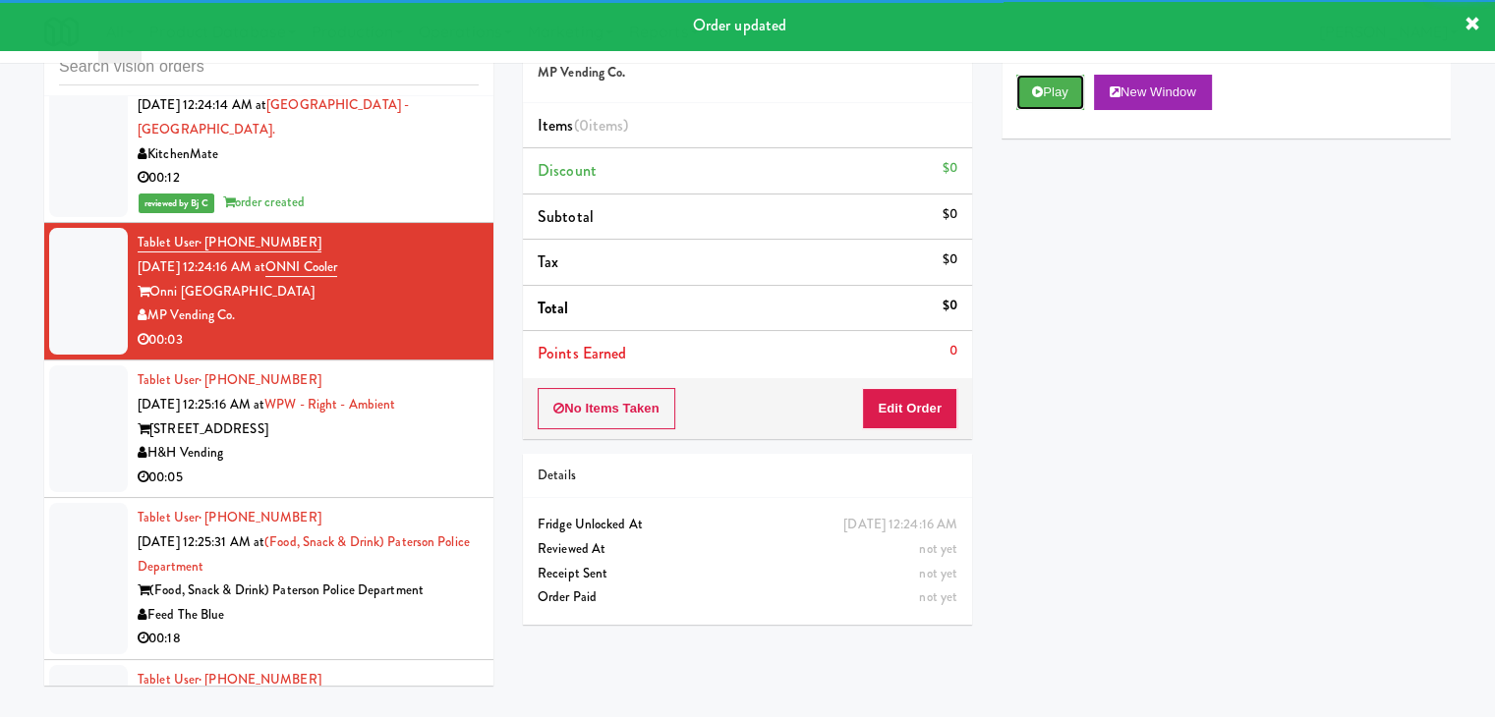
drag, startPoint x: 1049, startPoint y: 98, endPoint x: 989, endPoint y: 237, distance: 151.0
click at [1047, 98] on button "Play" at bounding box center [1050, 92] width 68 height 35
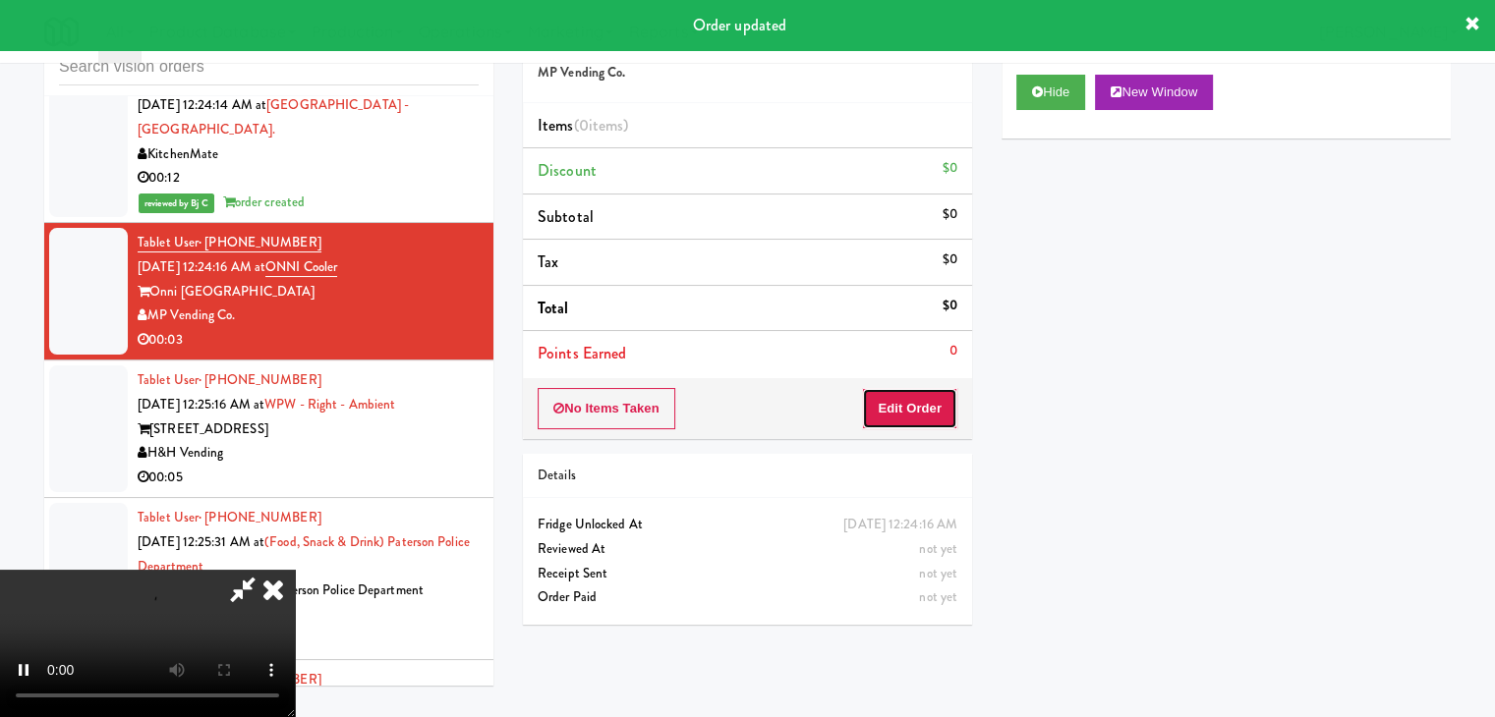
drag, startPoint x: 930, startPoint y: 395, endPoint x: 922, endPoint y: 406, distance: 13.4
click at [922, 406] on button "Edit Order" at bounding box center [909, 408] width 95 height 41
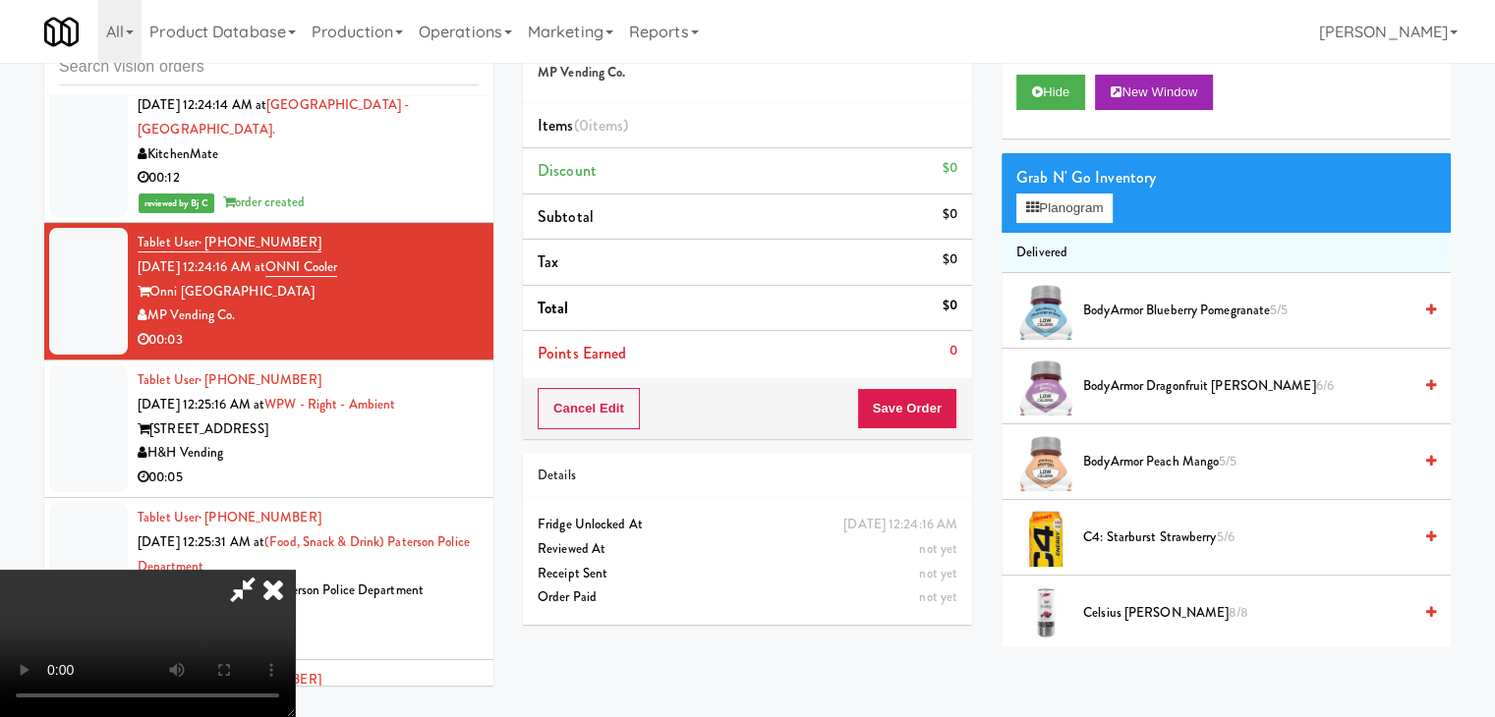
scroll to position [14575, 0]
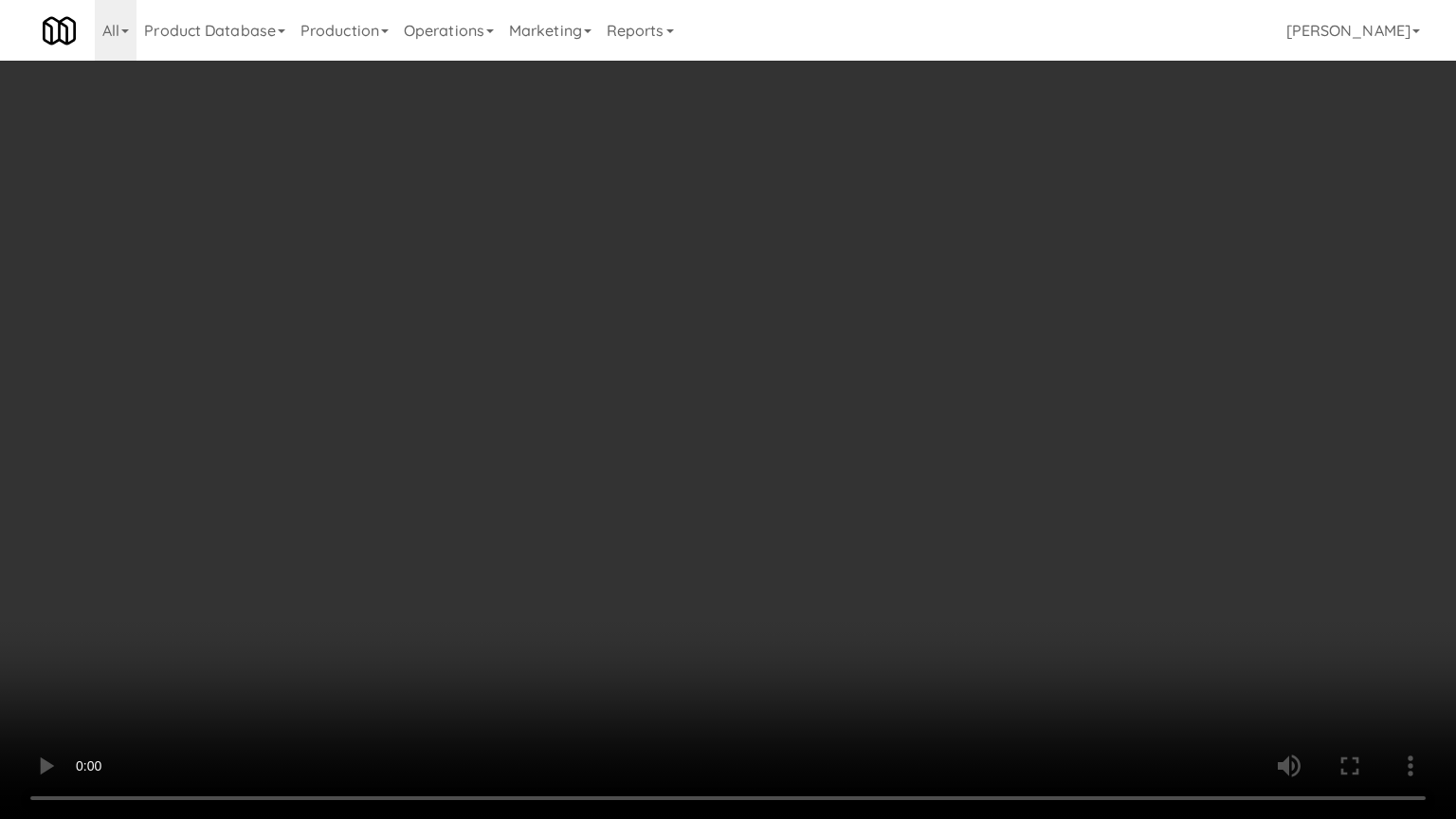
click at [783, 461] on video at bounding box center [728, 409] width 1456 height 819
click at [783, 461] on video at bounding box center [728, 409] width 1456 height 819
click at [815, 457] on video at bounding box center [728, 409] width 1456 height 819
drag, startPoint x: 815, startPoint y: 457, endPoint x: 861, endPoint y: 333, distance: 132.3
click at [817, 451] on video at bounding box center [728, 409] width 1456 height 819
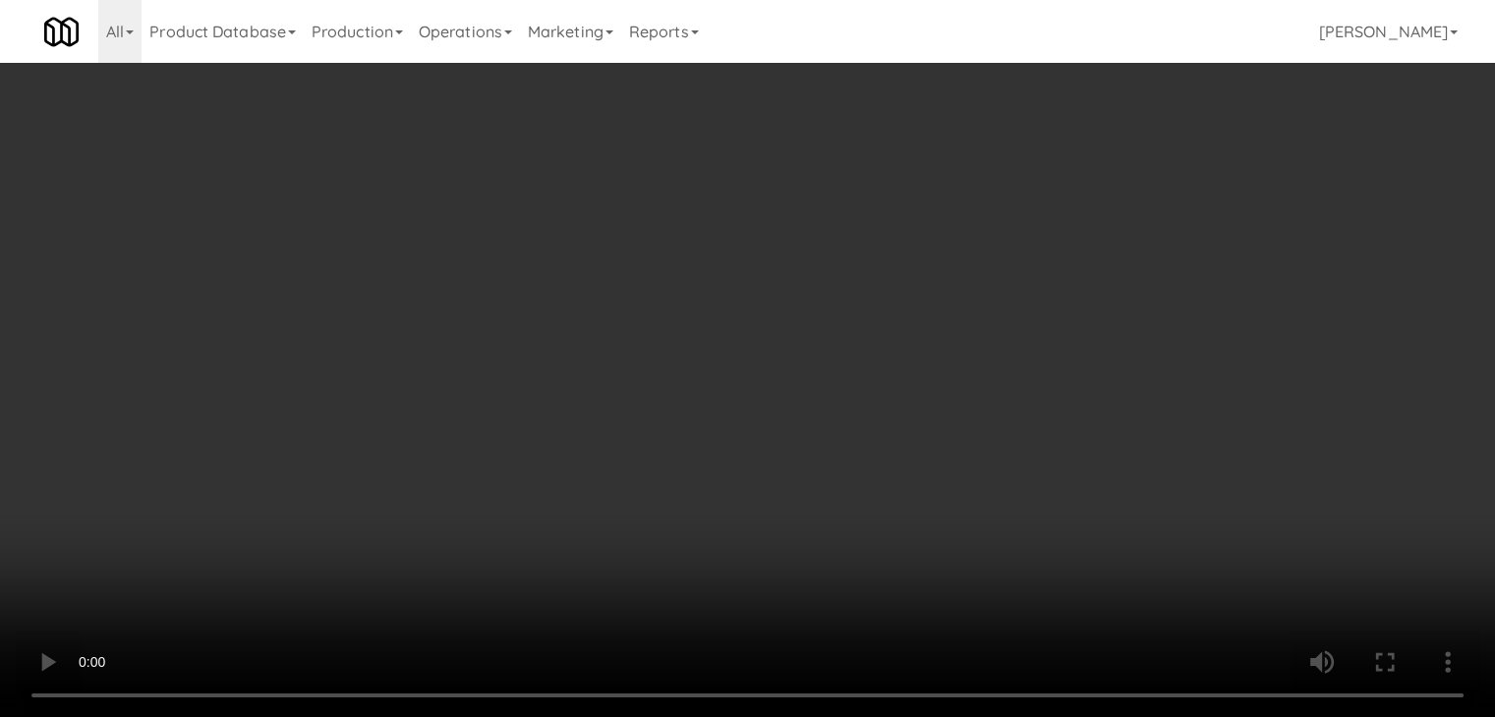
click at [1077, 206] on button "Planogram" at bounding box center [1064, 208] width 96 height 29
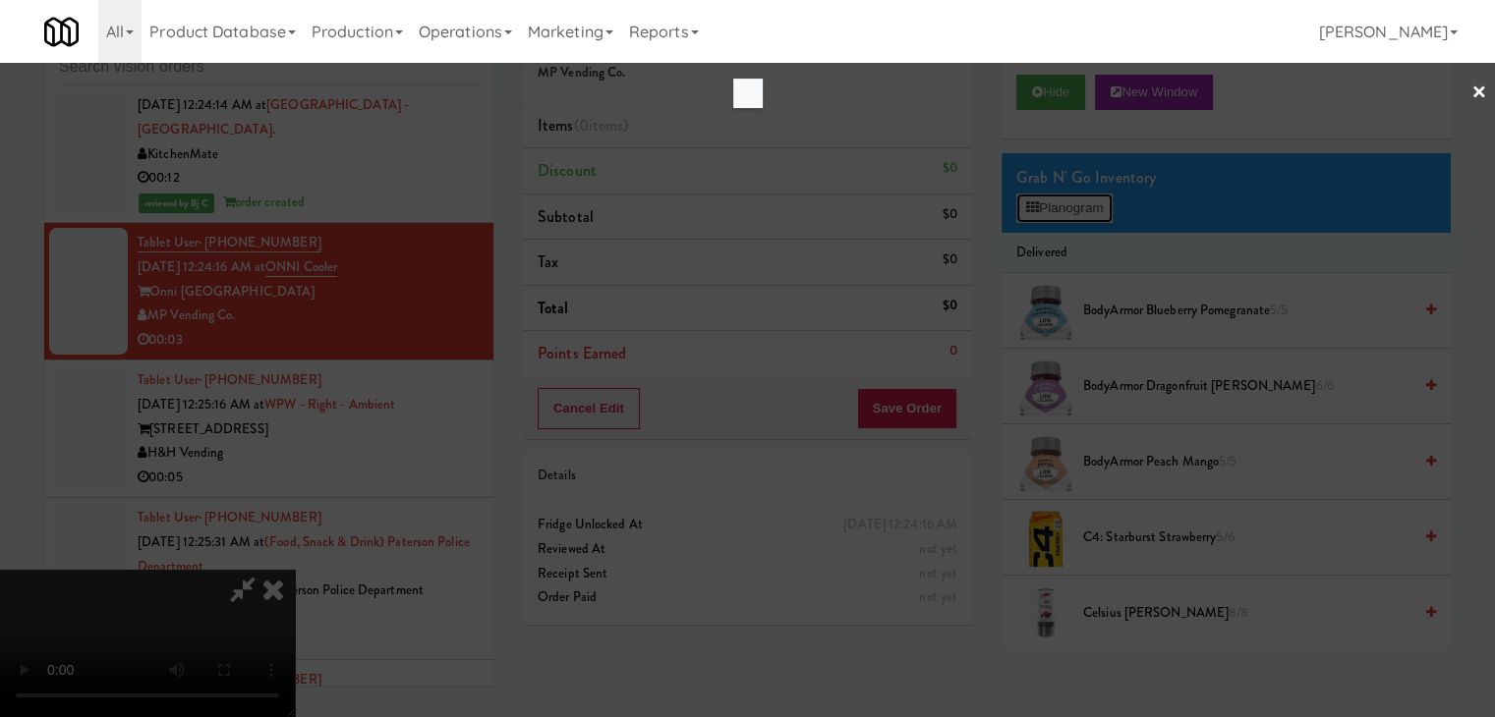
scroll to position [14575, 0]
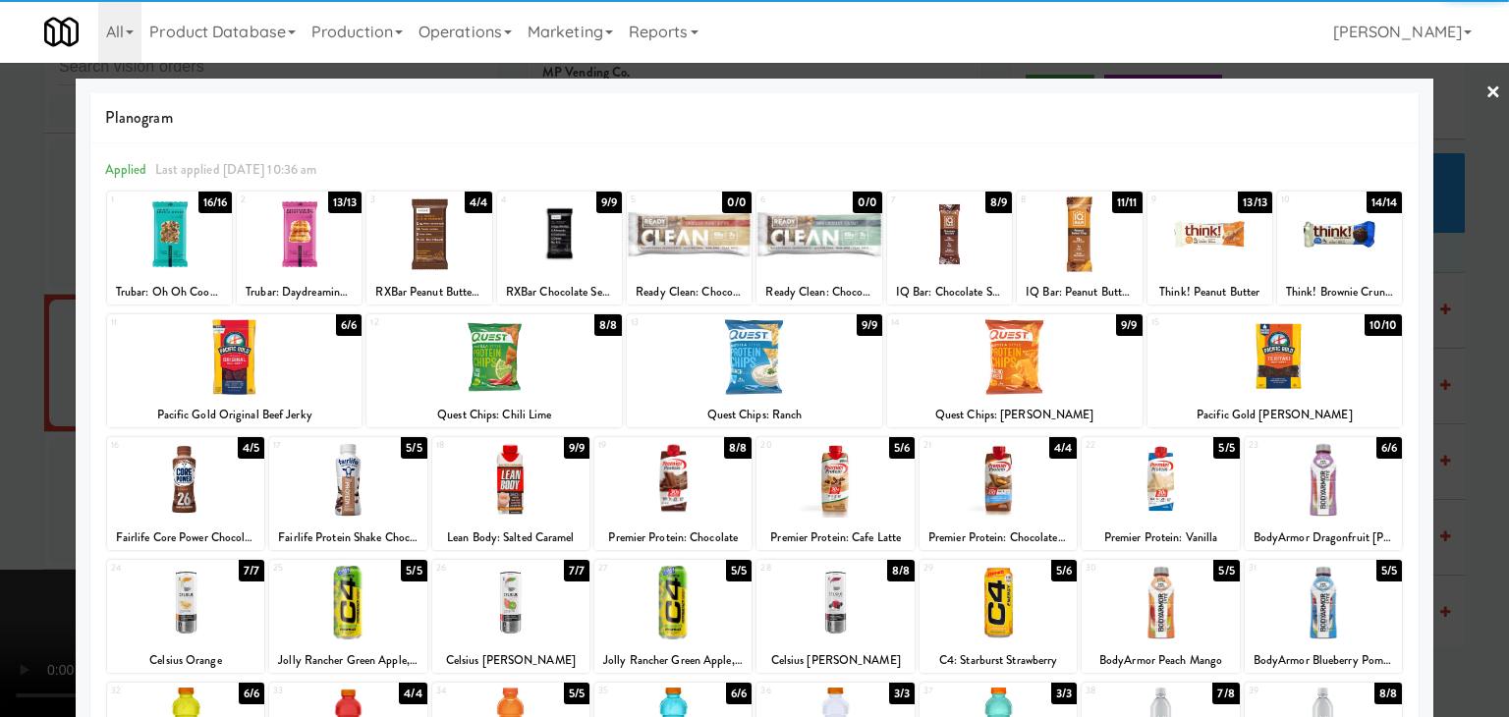
click at [190, 476] on div at bounding box center [185, 480] width 157 height 76
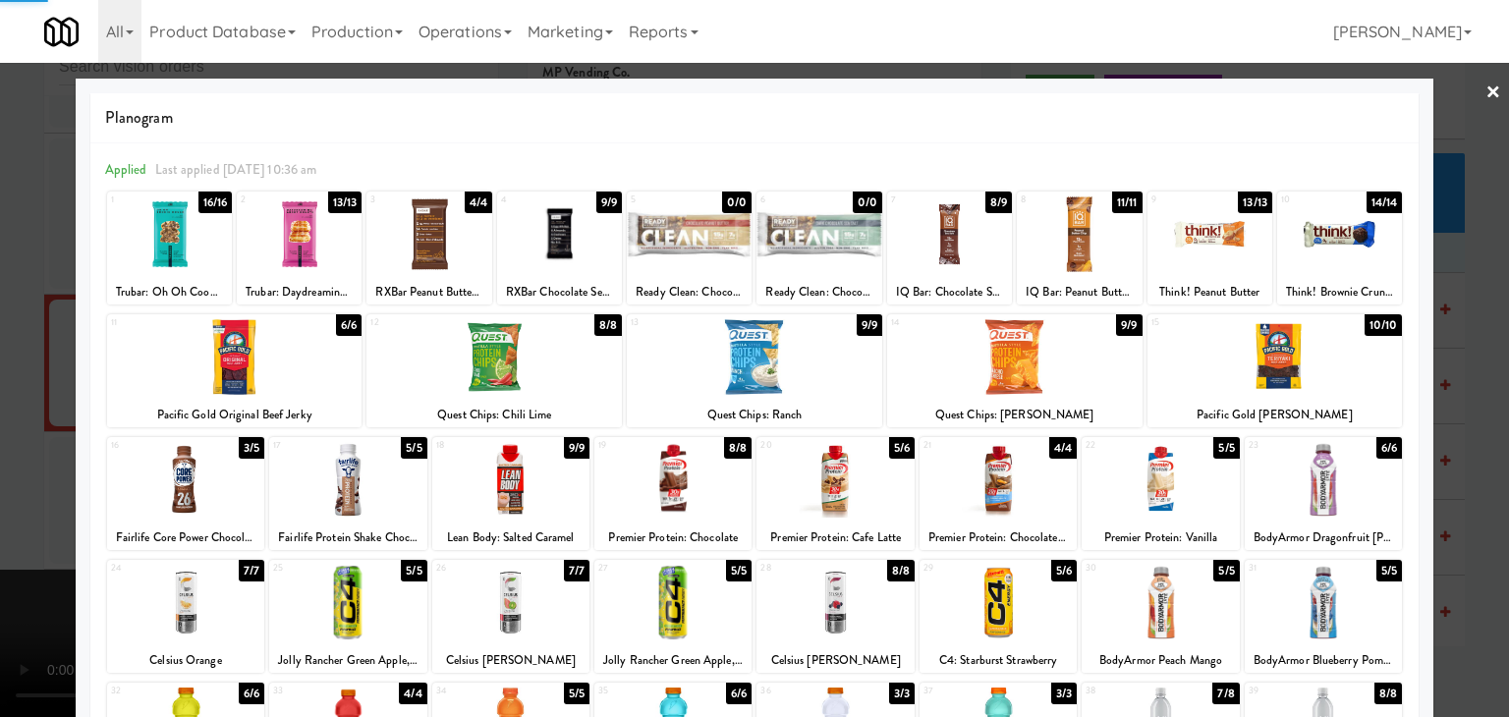
drag, startPoint x: 0, startPoint y: 465, endPoint x: 114, endPoint y: 441, distance: 116.4
click at [0, 464] on div at bounding box center [754, 358] width 1509 height 717
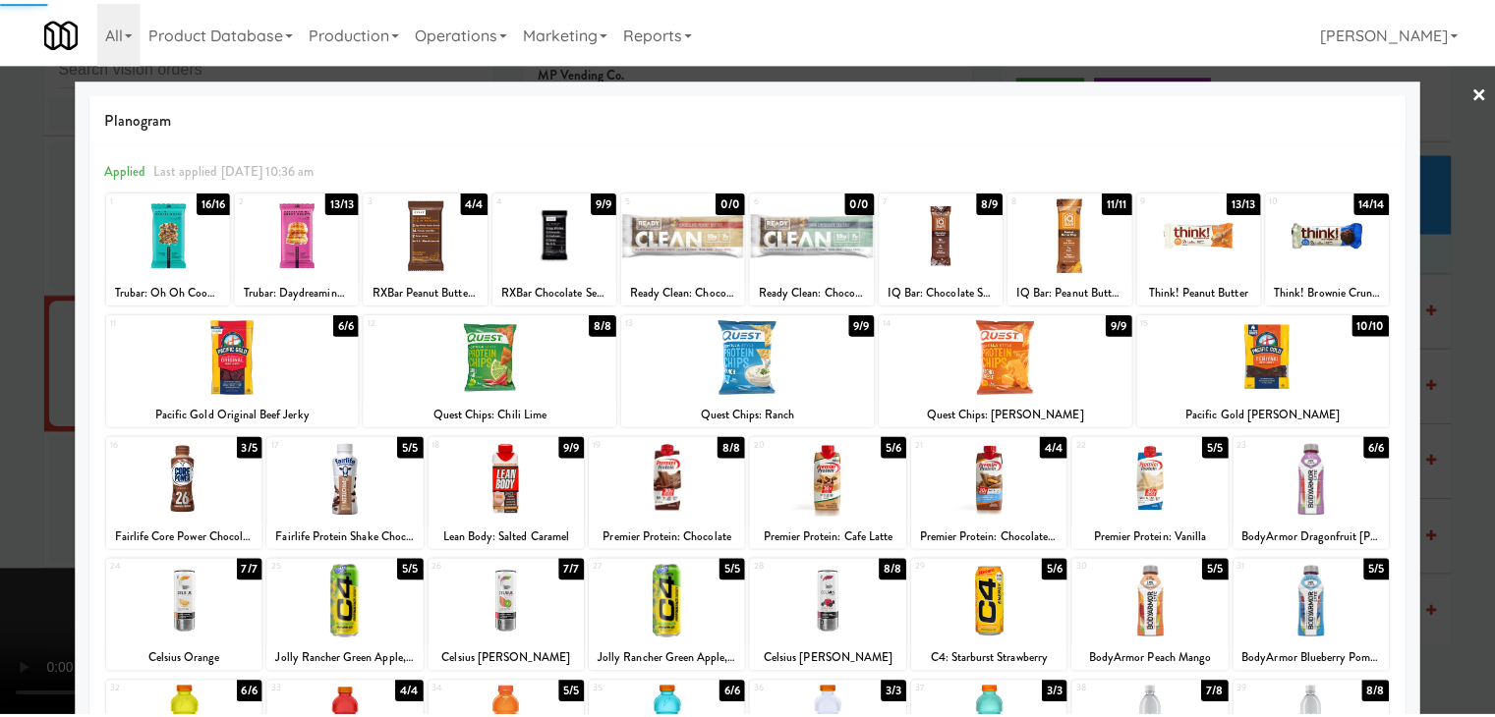
scroll to position [14646, 0]
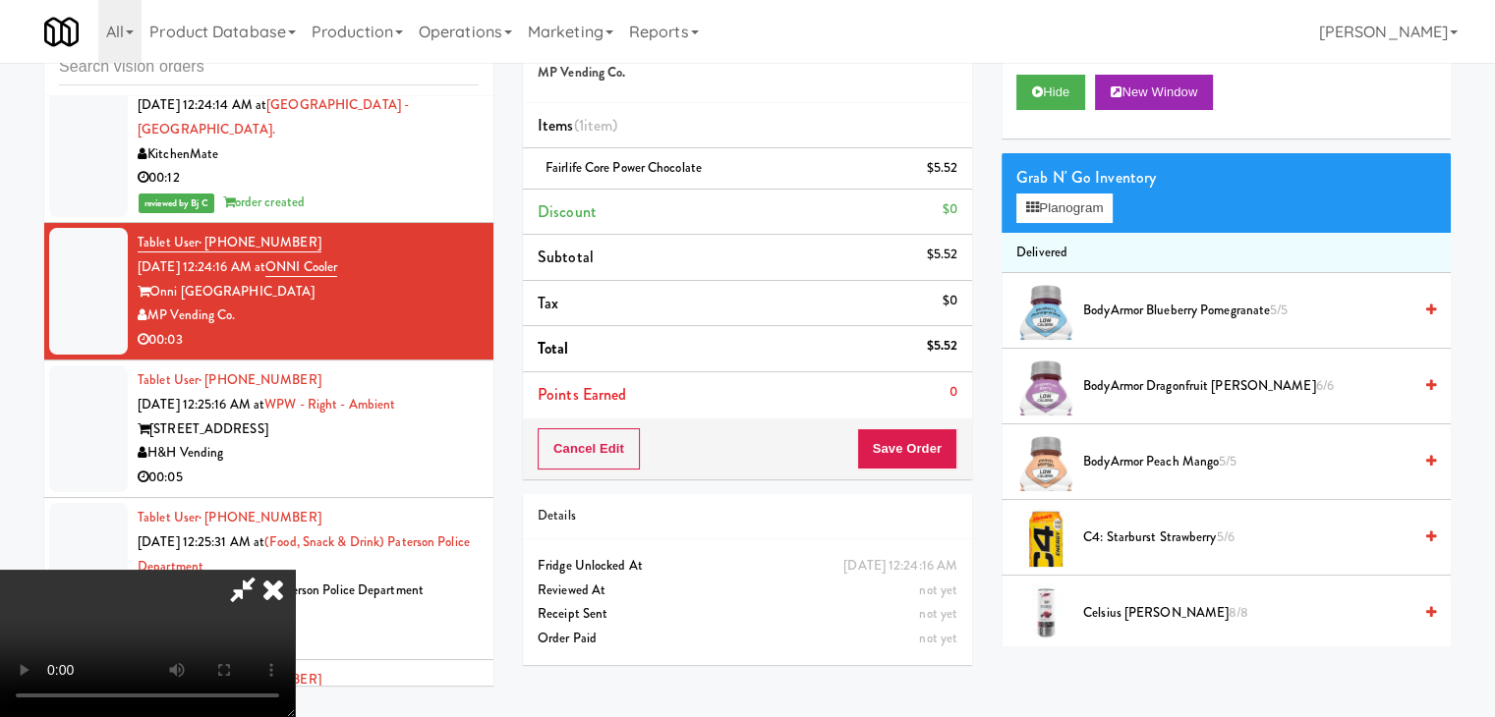
click at [900, 453] on div "Order # 113900 MP Vending Co. Items (1 item ) Fairlife Core Power Chocolate $5.…" at bounding box center [987, 344] width 928 height 672
click at [910, 448] on button "Save Order" at bounding box center [907, 448] width 100 height 41
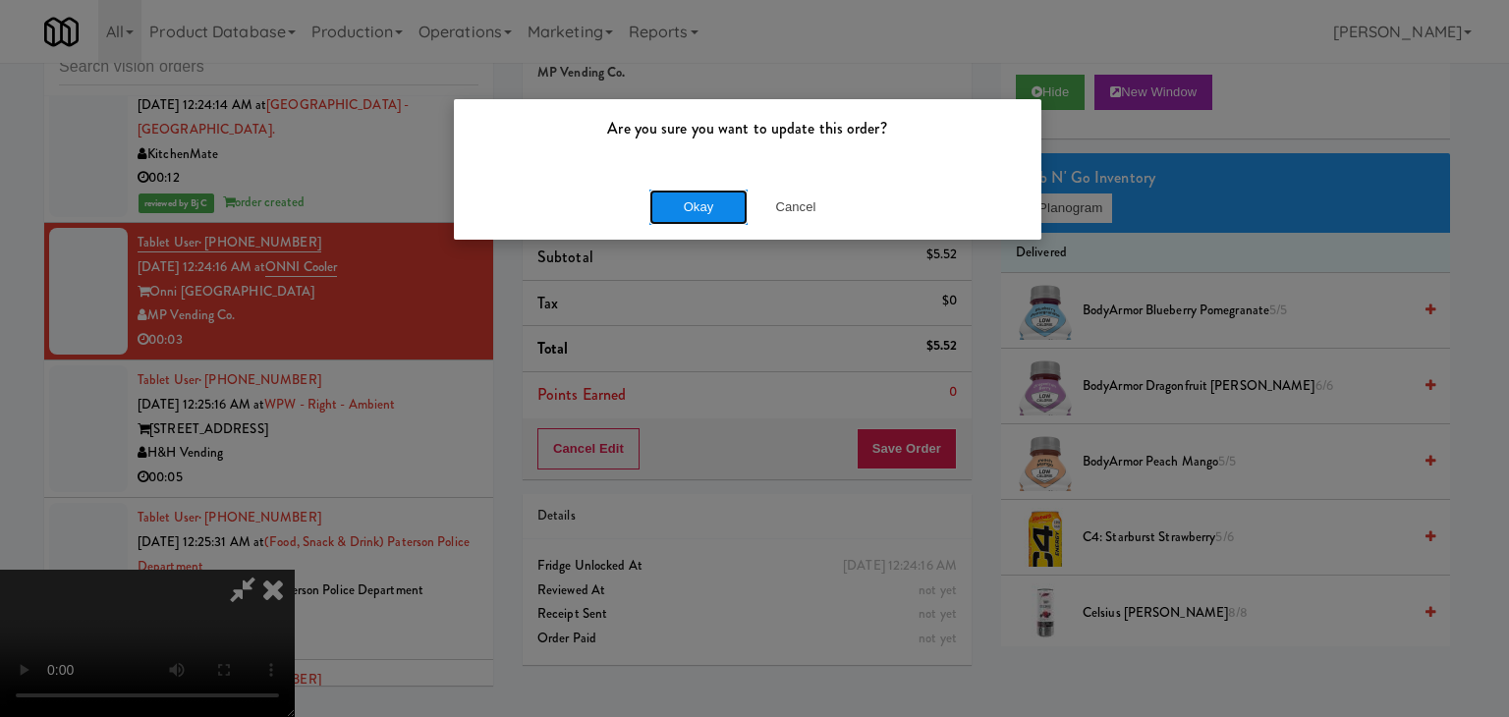
click at [689, 207] on button "Okay" at bounding box center [699, 207] width 98 height 35
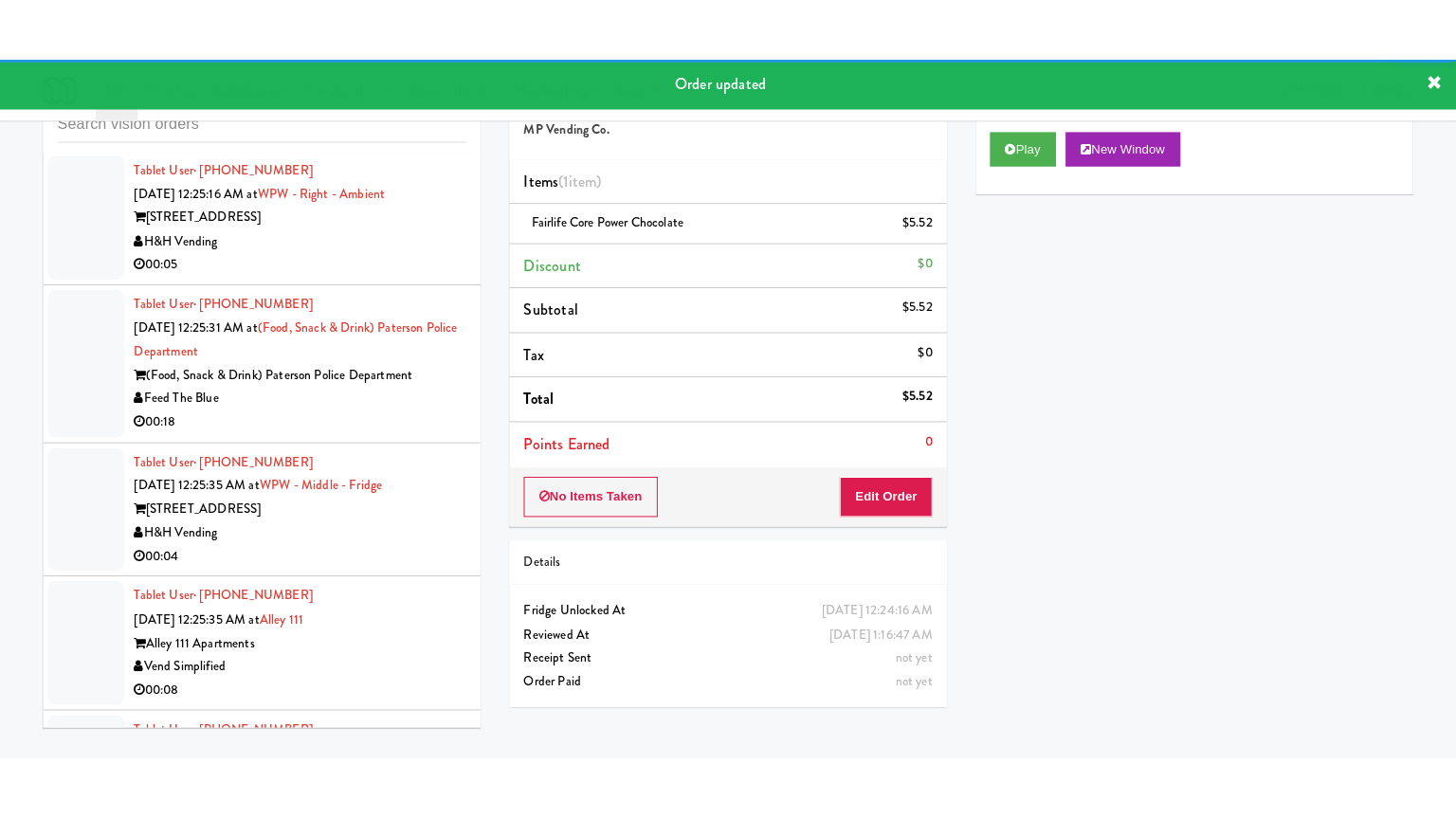
scroll to position [14413, 0]
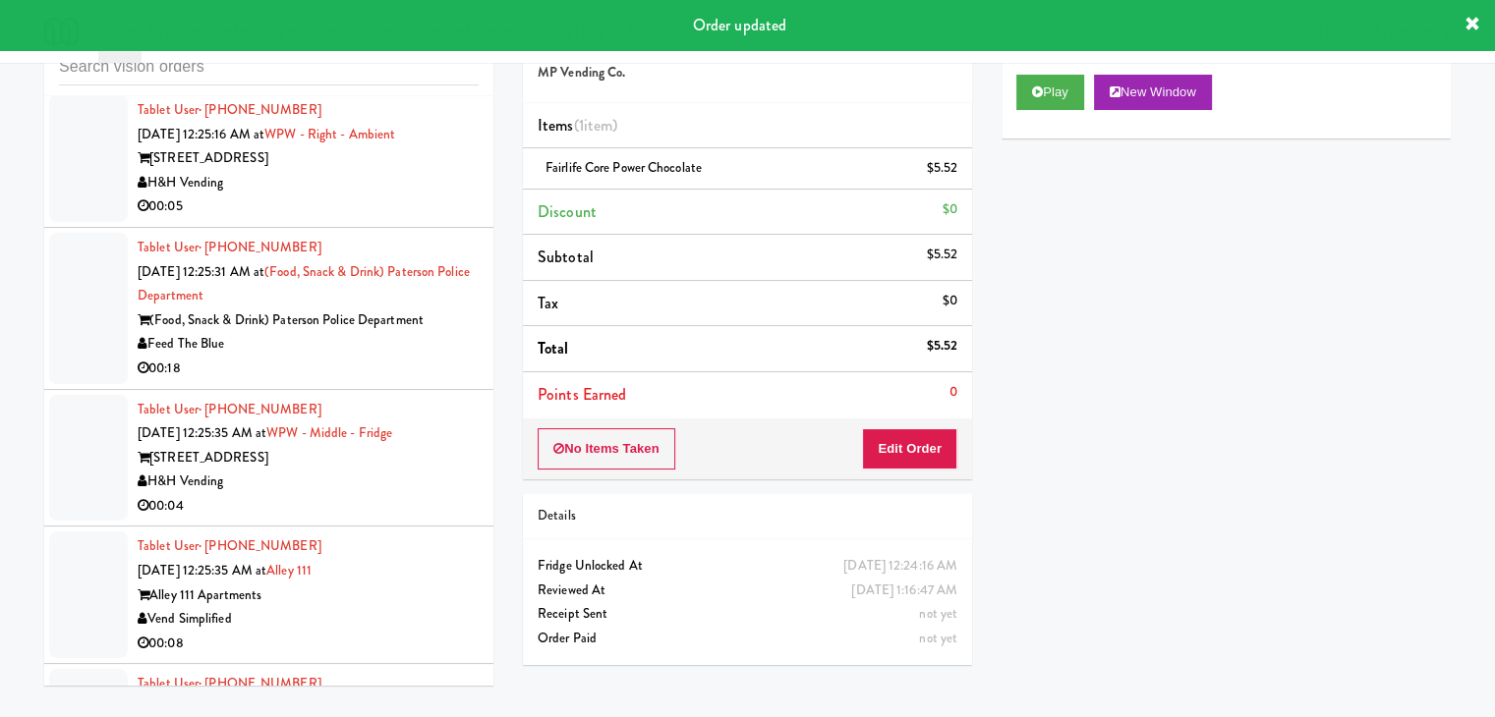
click at [373, 219] on div "00:05" at bounding box center [308, 207] width 341 height 25
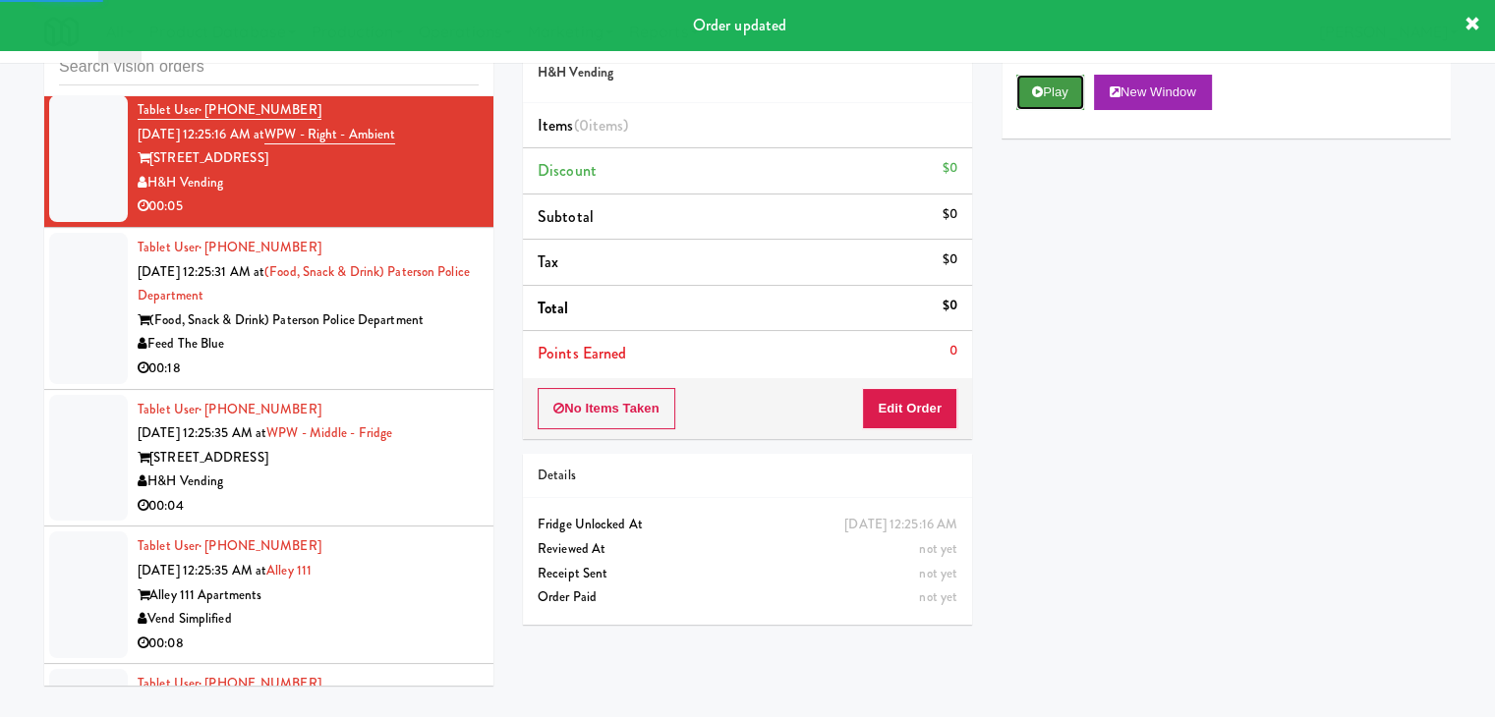
click at [1059, 94] on button "Play" at bounding box center [1050, 92] width 68 height 35
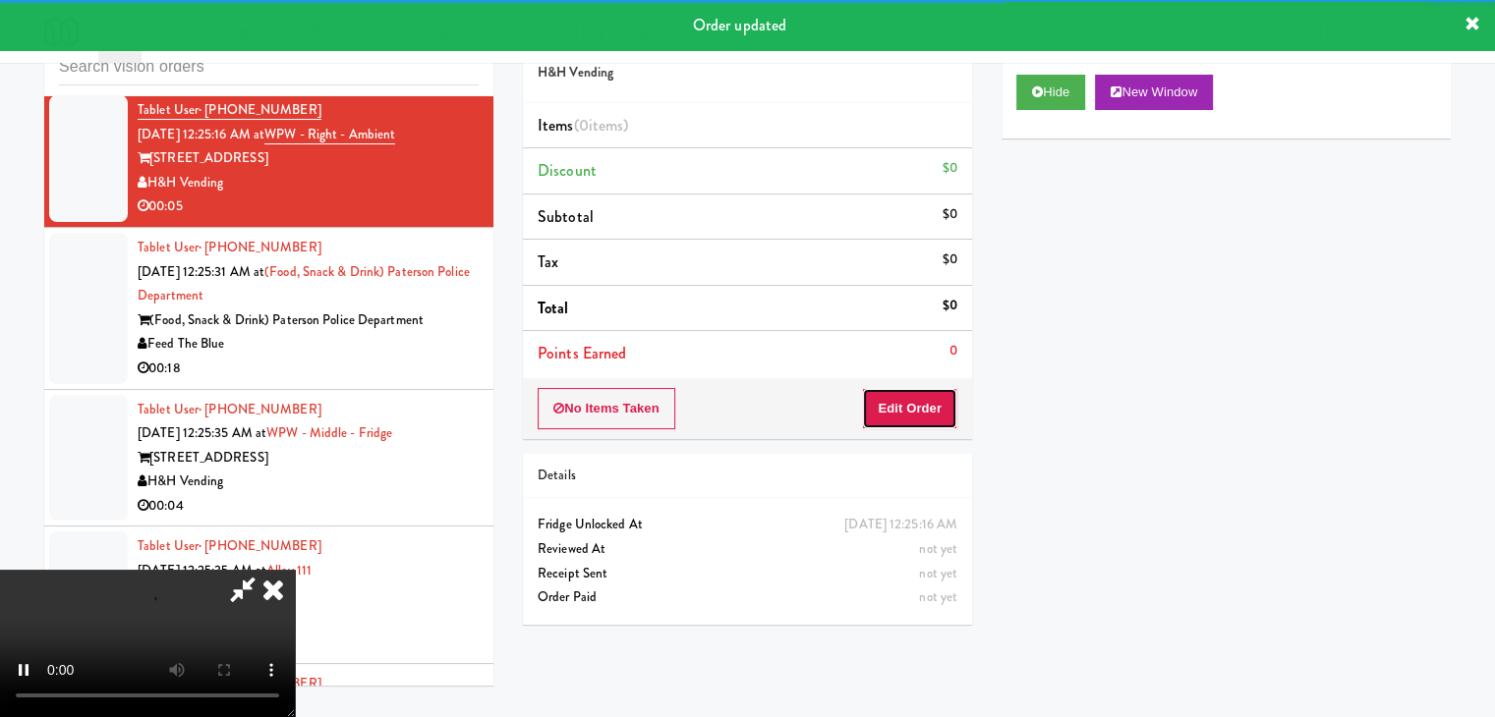
click at [908, 401] on button "Edit Order" at bounding box center [909, 408] width 95 height 41
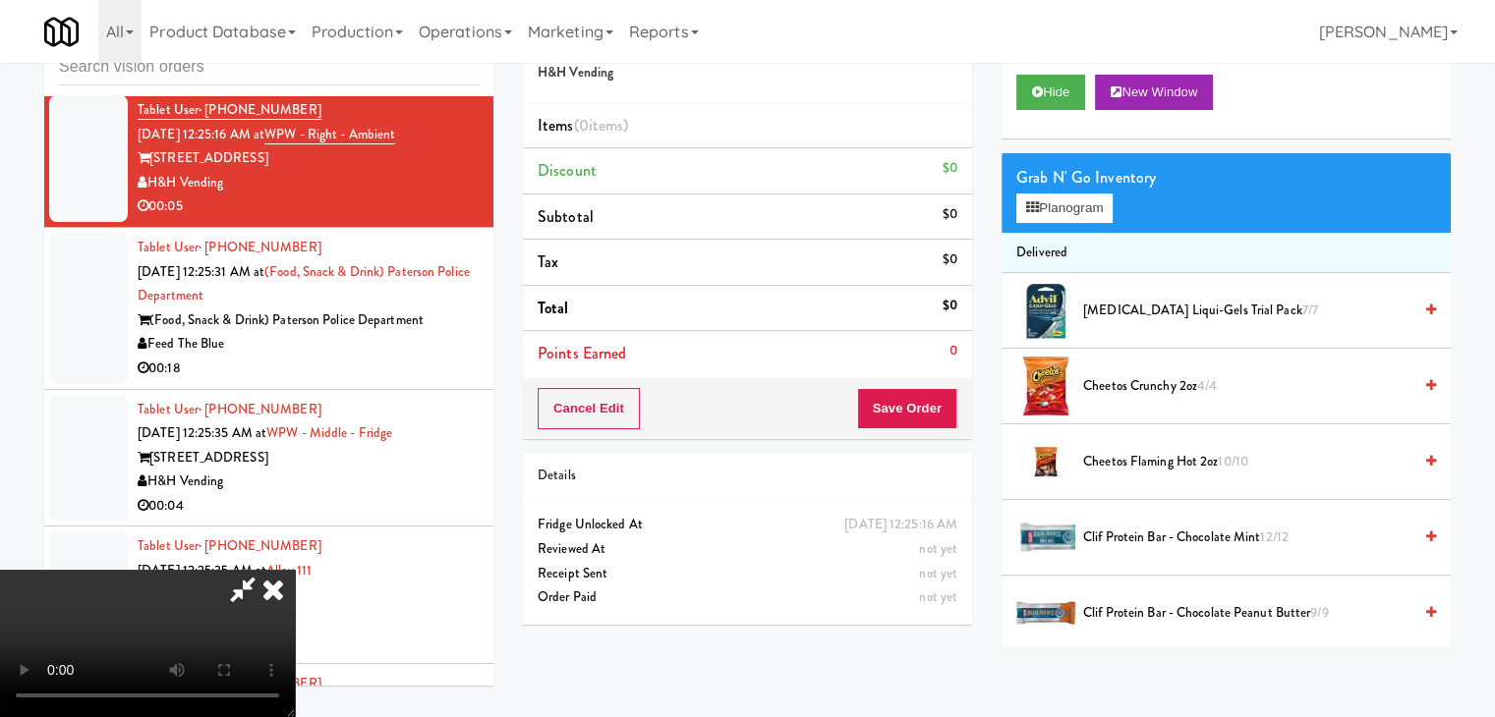
scroll to position [14869, 0]
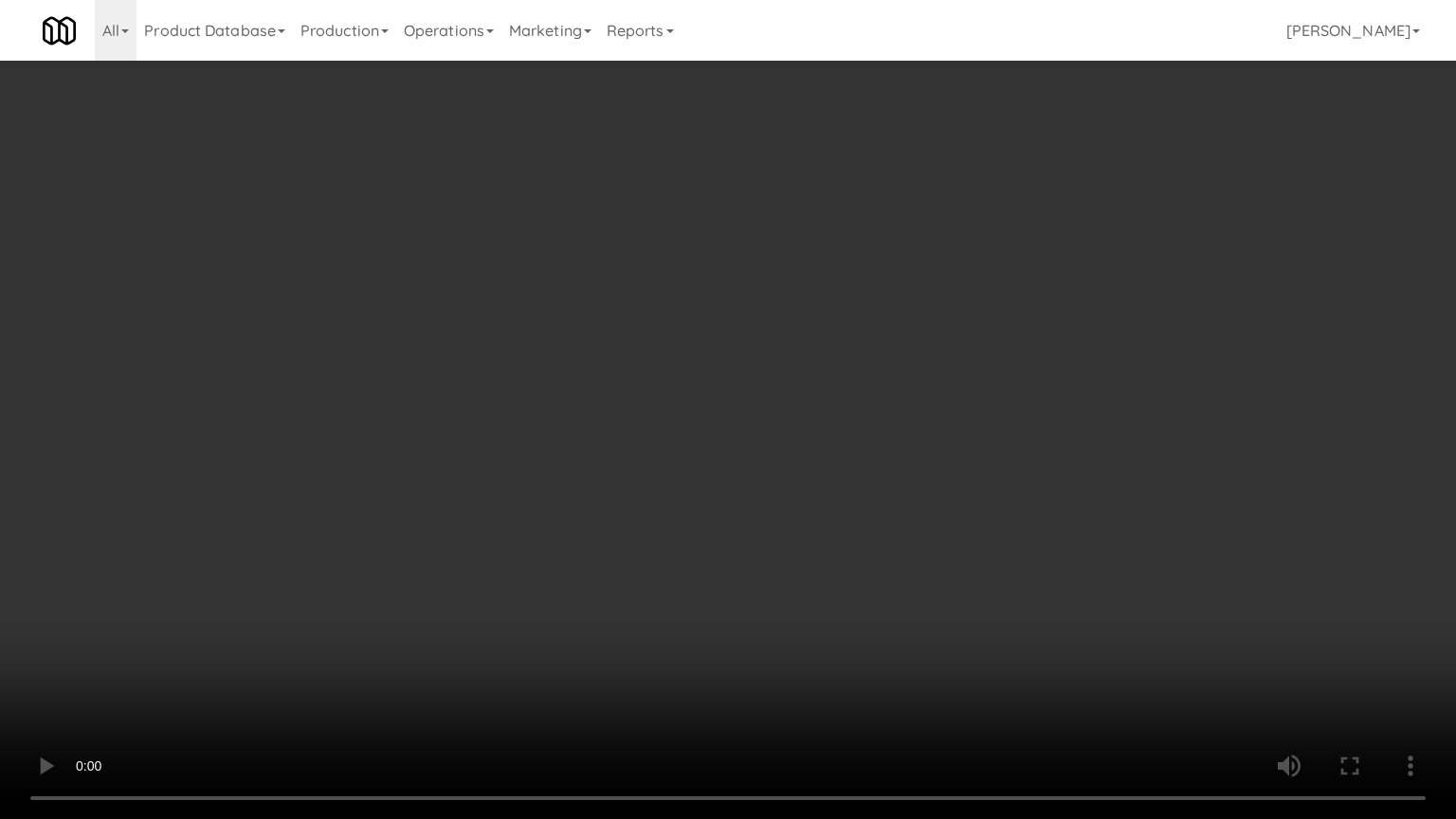
click at [855, 531] on video at bounding box center [728, 409] width 1456 height 819
click at [856, 531] on video at bounding box center [728, 409] width 1456 height 819
click at [880, 516] on video at bounding box center [728, 409] width 1456 height 819
click at [889, 537] on video at bounding box center [728, 409] width 1456 height 819
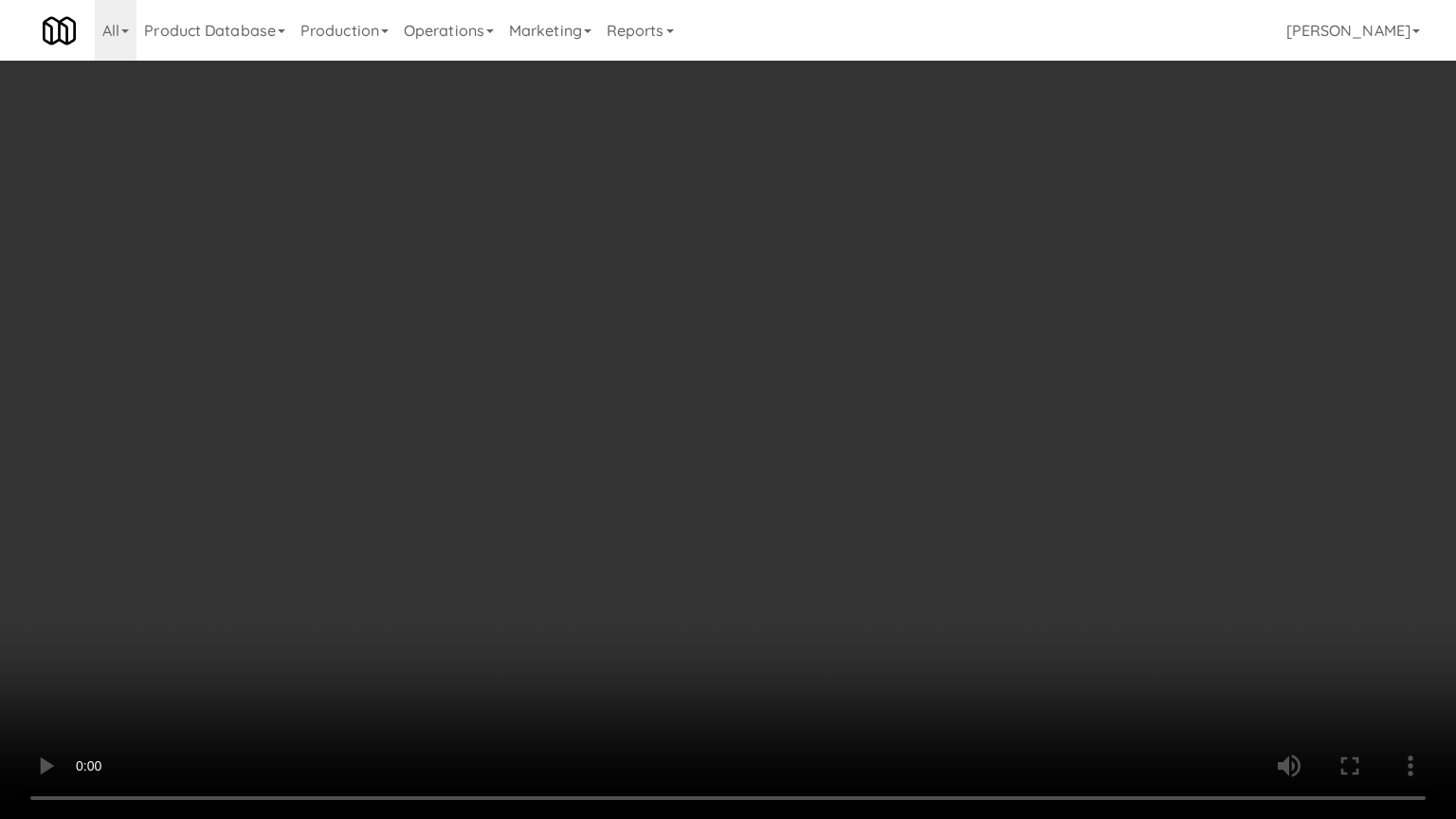
click at [889, 537] on video at bounding box center [728, 409] width 1456 height 819
click at [907, 498] on video at bounding box center [728, 409] width 1456 height 819
click at [909, 486] on video at bounding box center [728, 409] width 1456 height 819
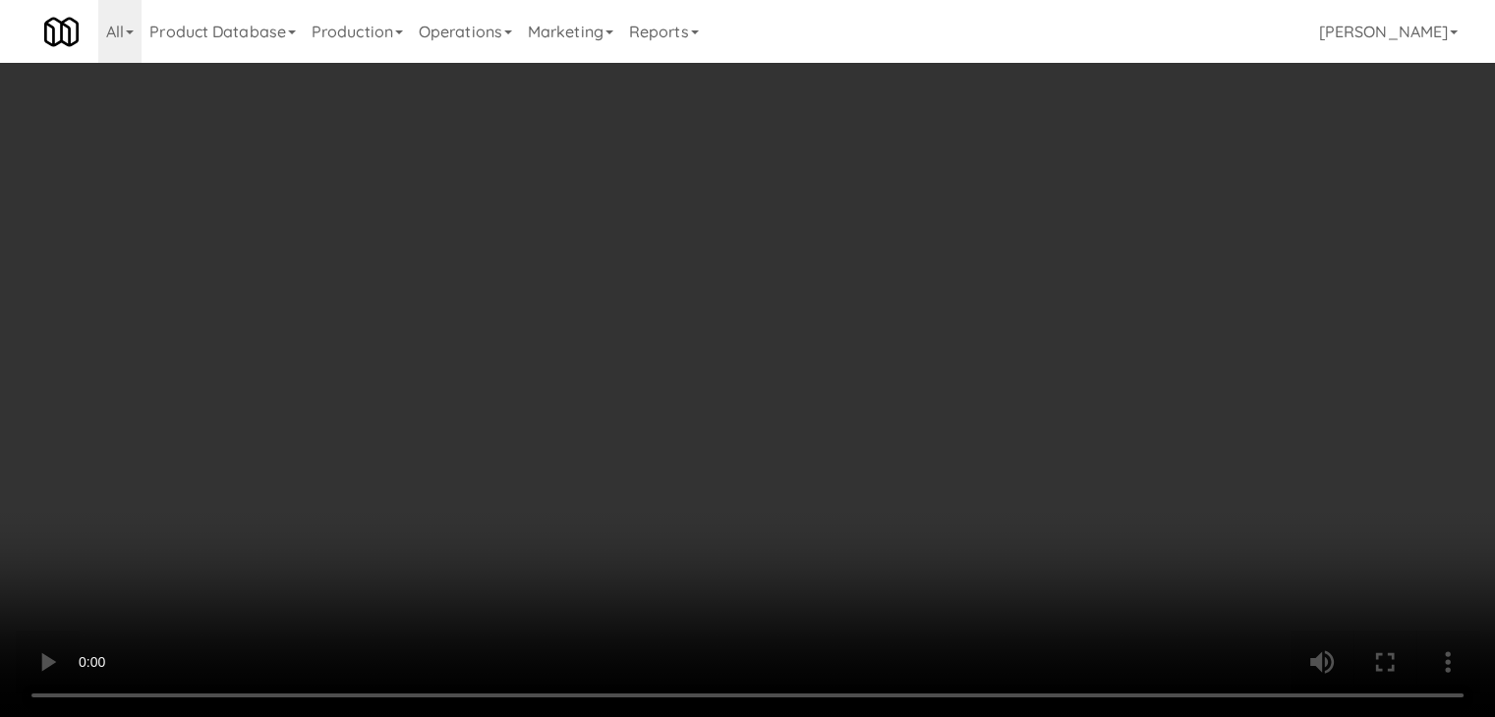
drag, startPoint x: 1062, startPoint y: 198, endPoint x: 1080, endPoint y: 215, distance: 25.0
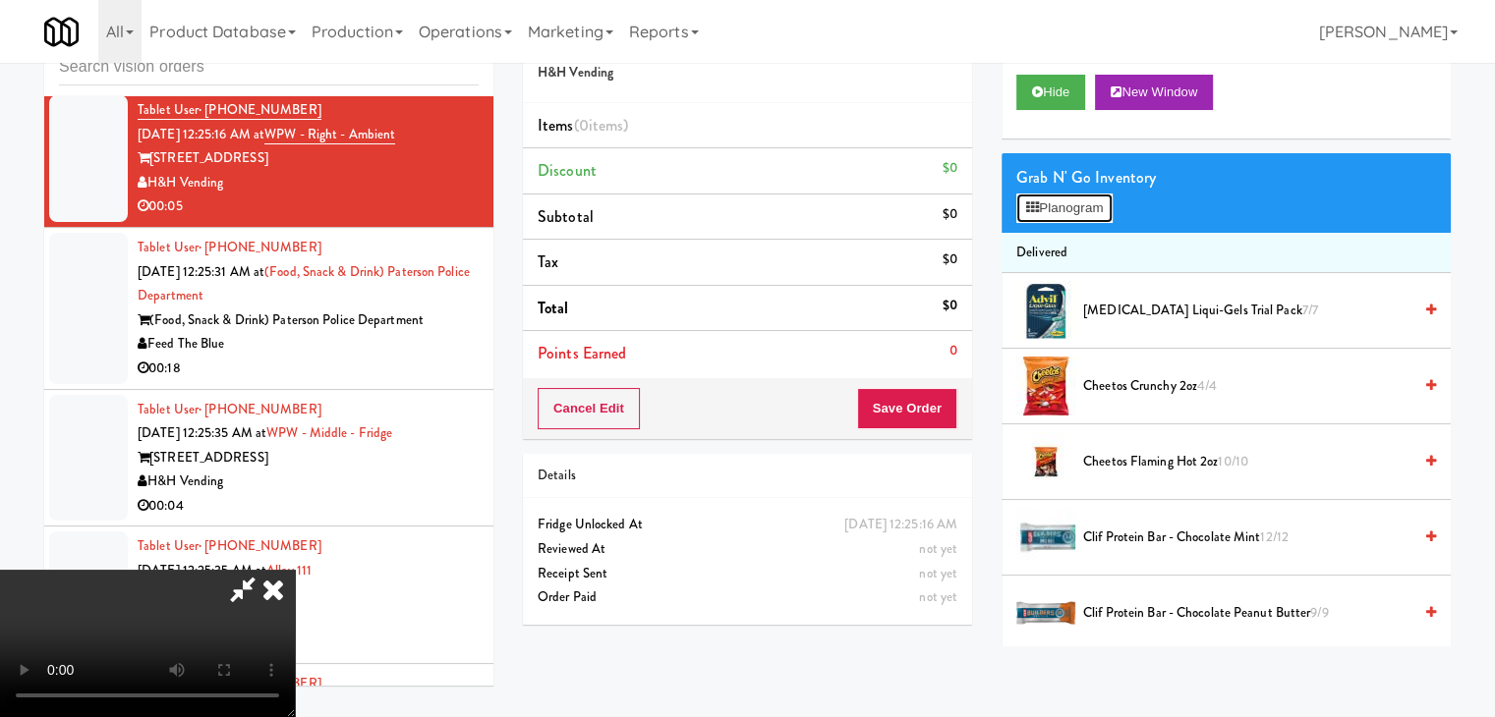
click at [1065, 199] on button "Planogram" at bounding box center [1064, 208] width 96 height 29
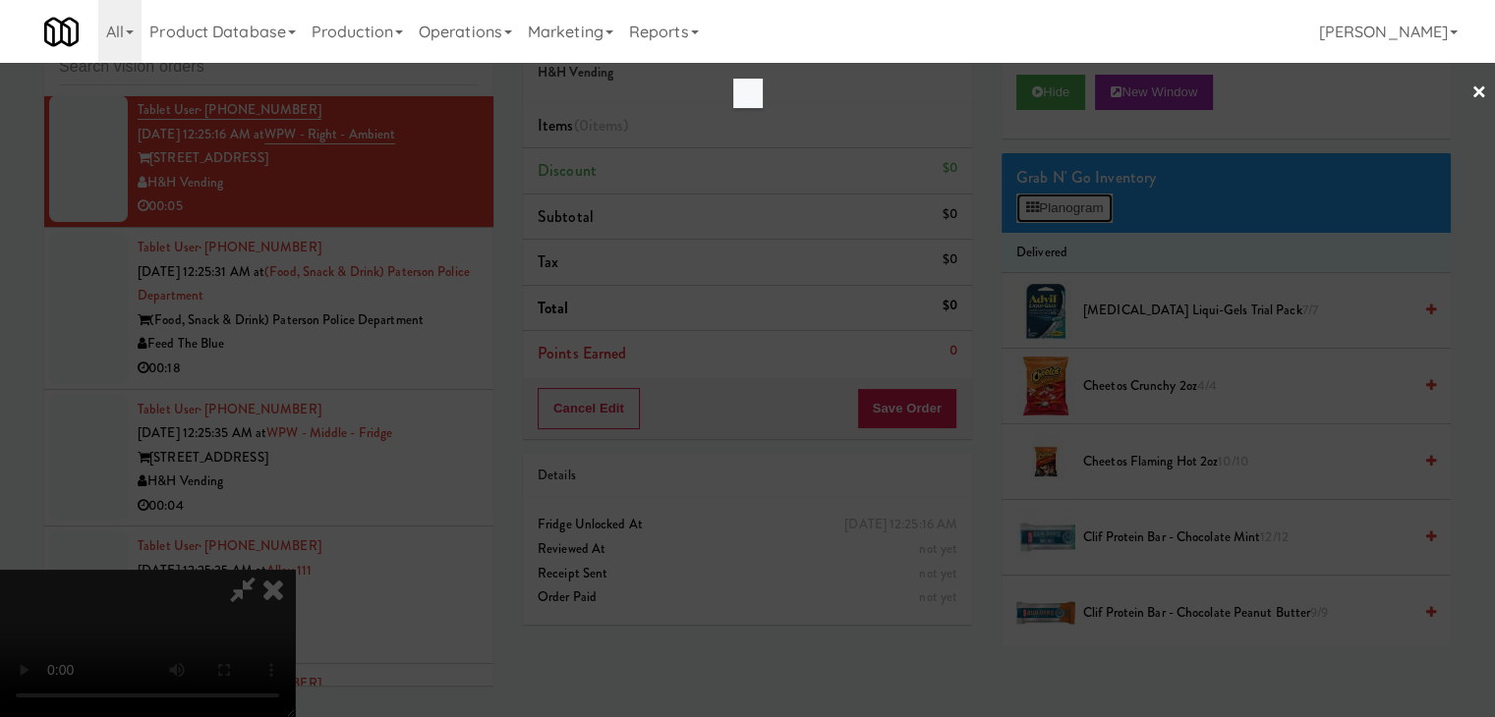
scroll to position [14869, 0]
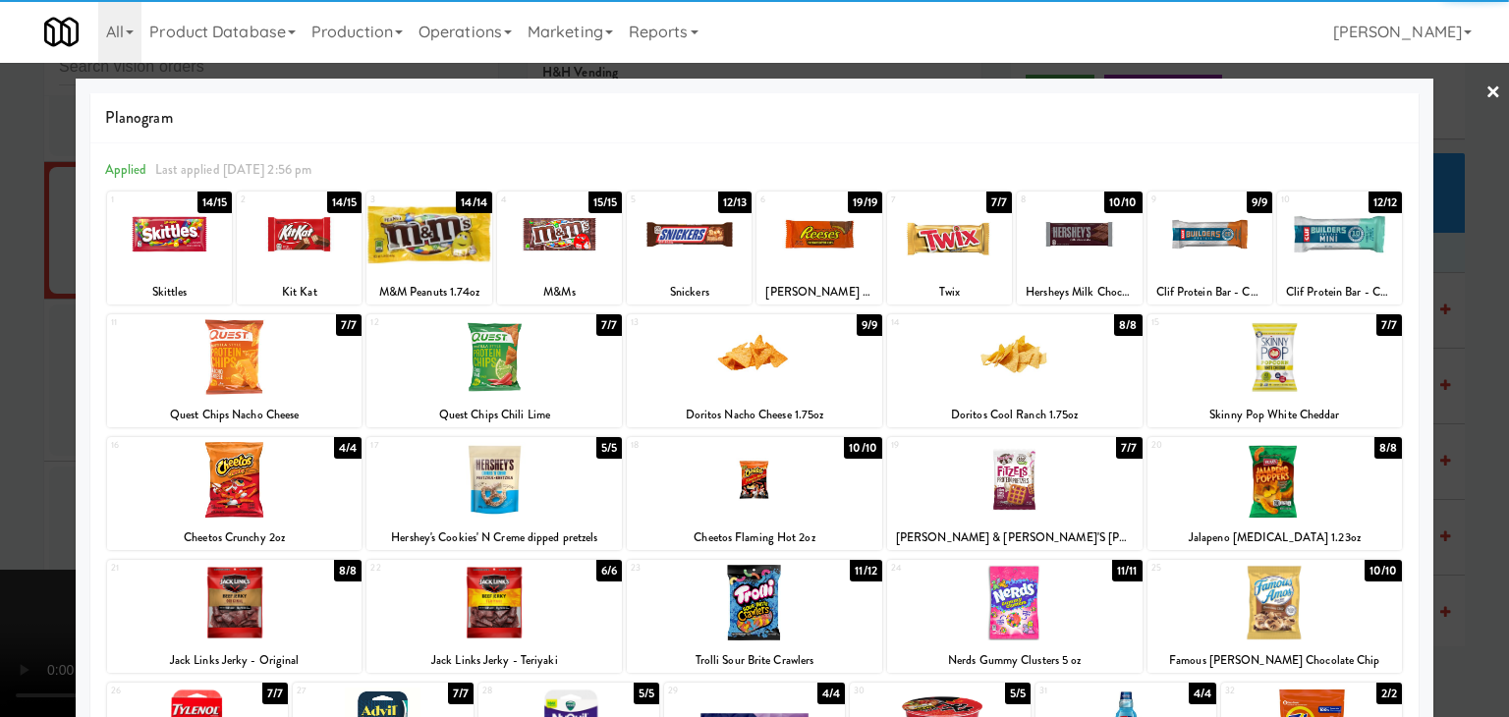
click at [1179, 259] on div at bounding box center [1210, 235] width 125 height 76
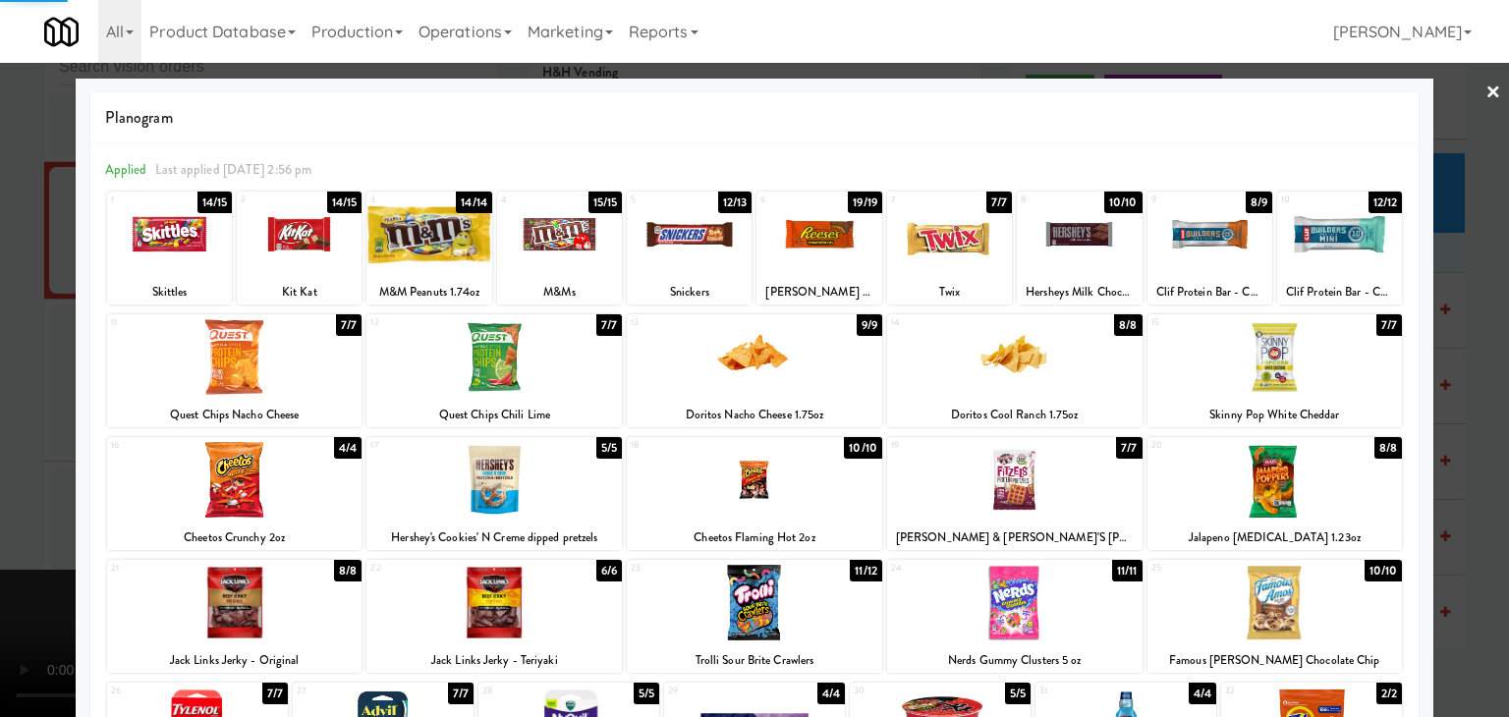
drag, startPoint x: 0, startPoint y: 452, endPoint x: 400, endPoint y: 451, distance: 400.0
click at [42, 445] on div at bounding box center [754, 358] width 1509 height 717
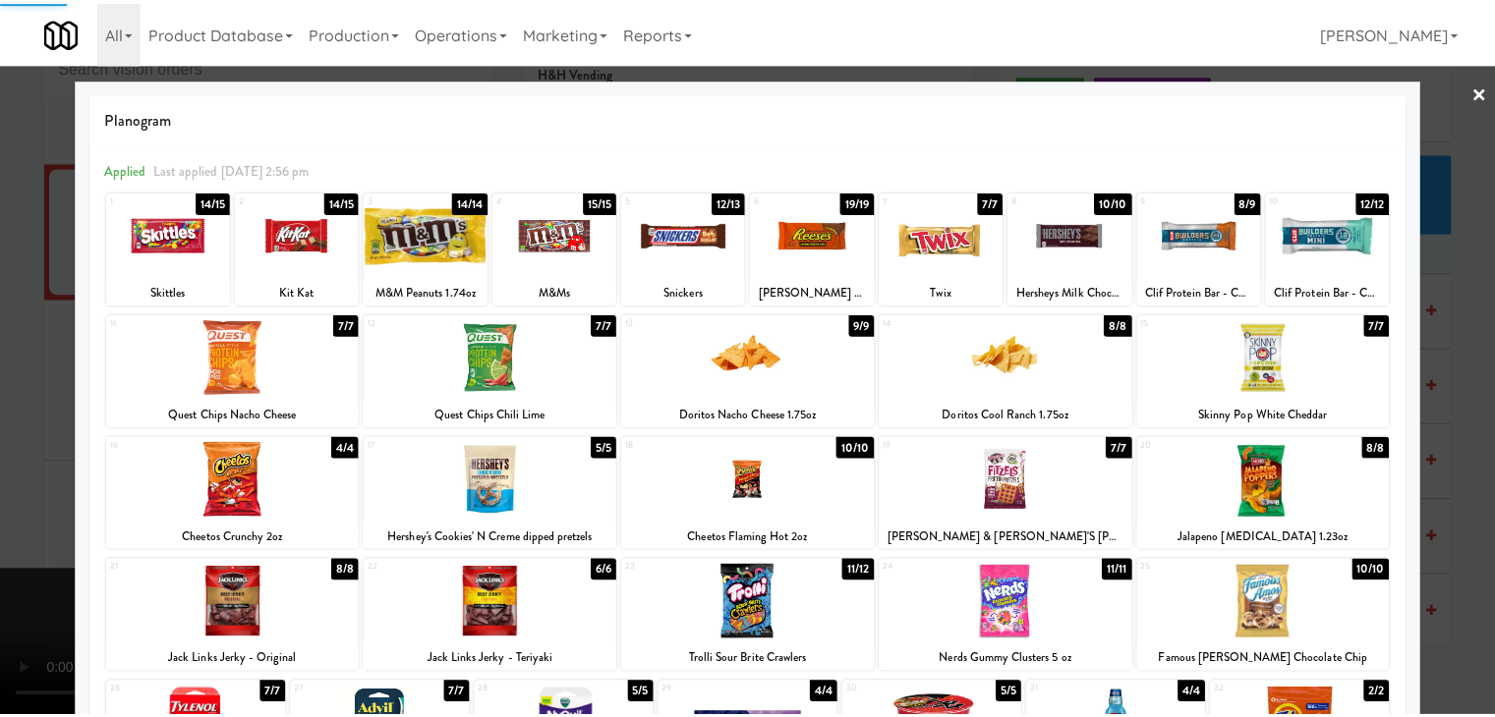
scroll to position [14941, 0]
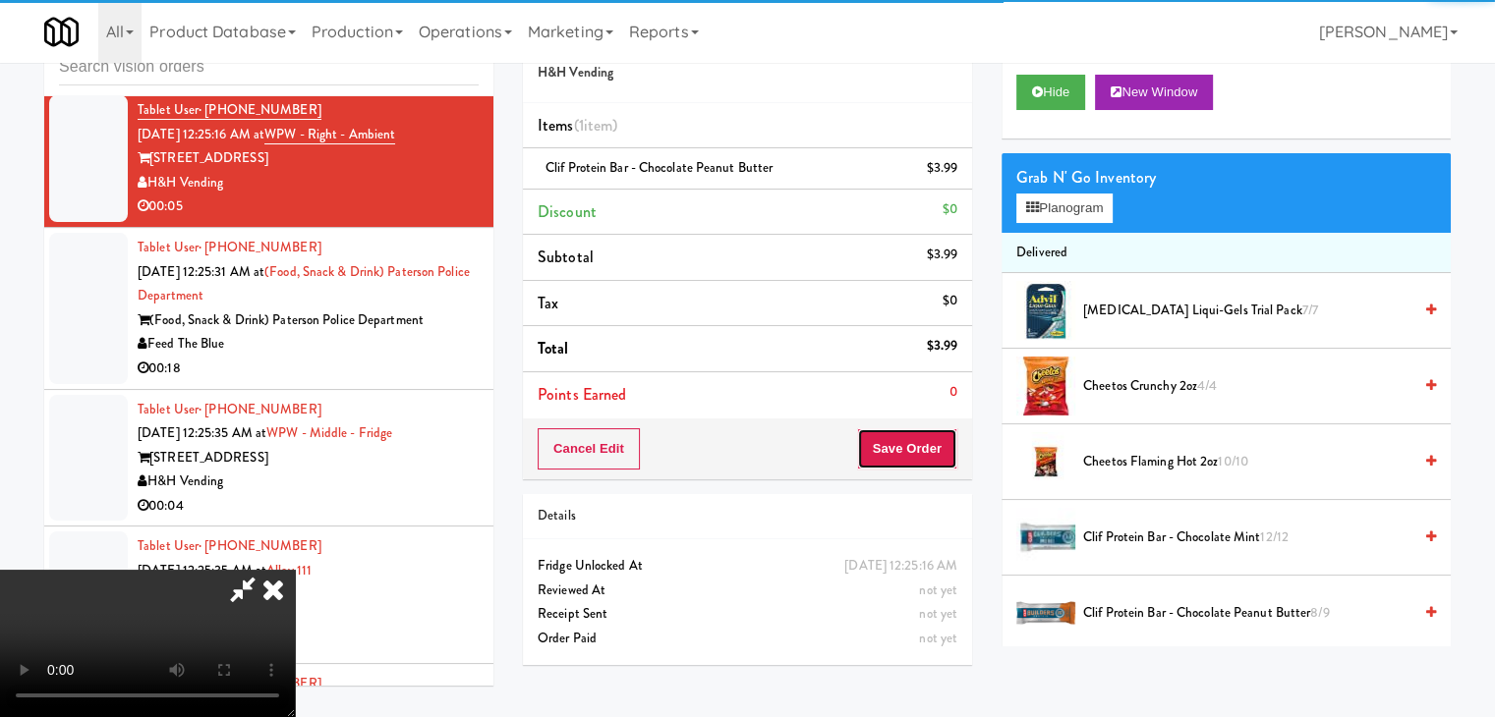
click at [927, 443] on button "Save Order" at bounding box center [907, 448] width 100 height 41
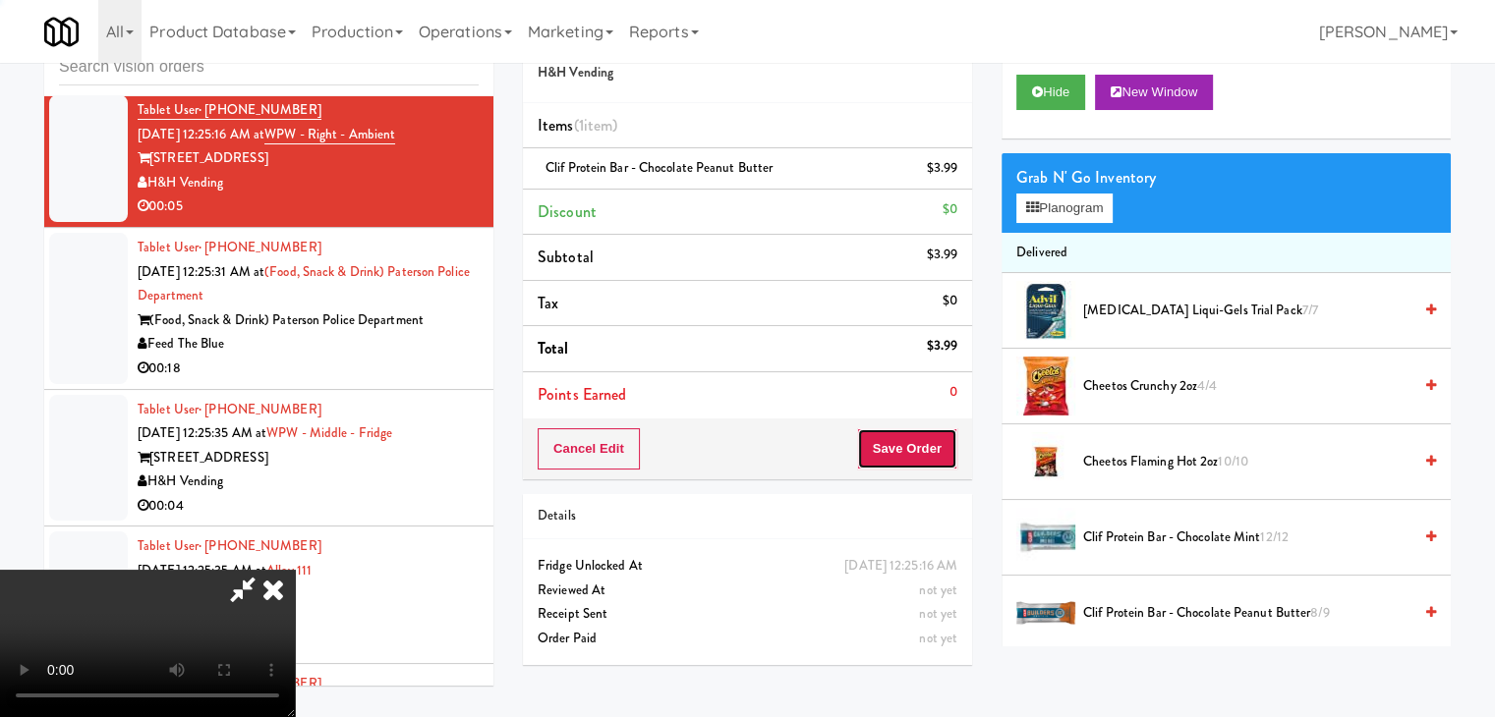
click at [928, 443] on button "Save Order" at bounding box center [907, 448] width 100 height 41
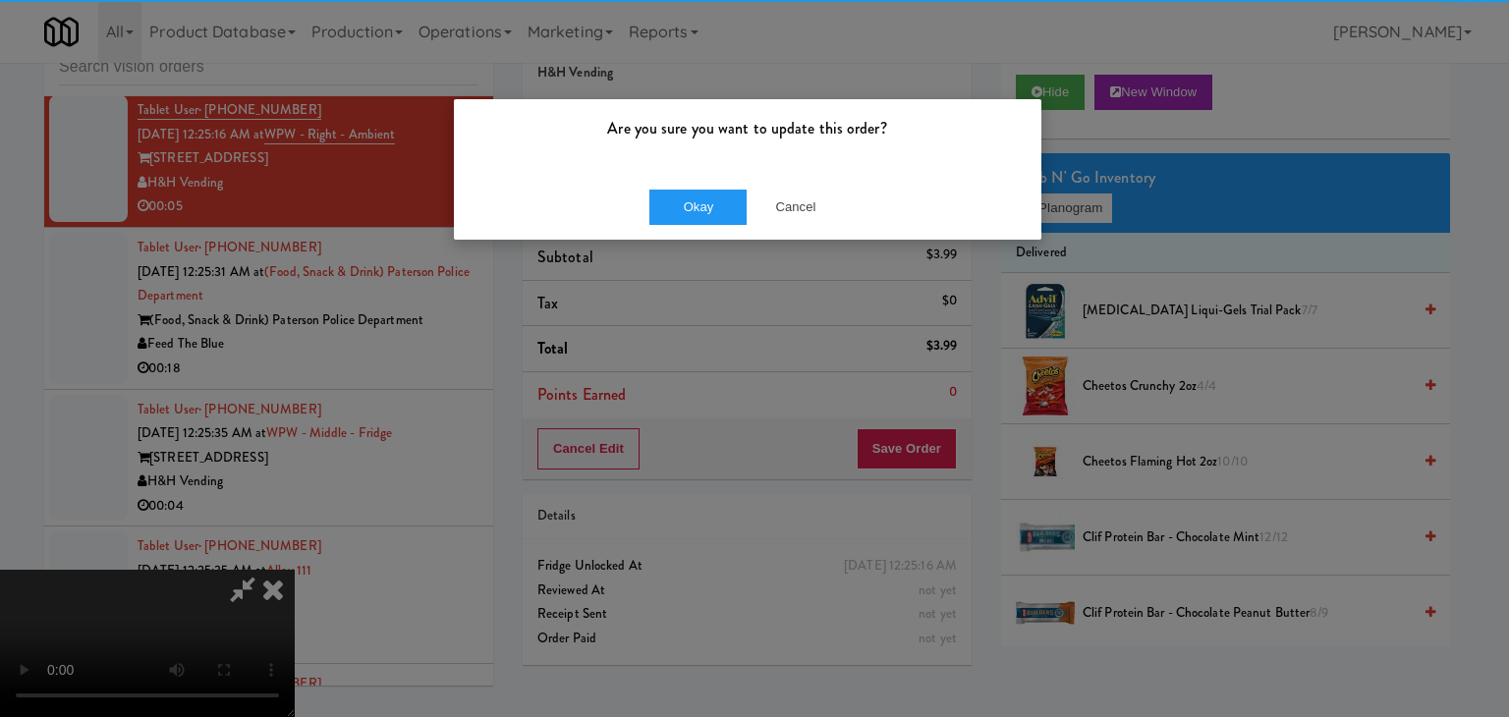
click at [687, 183] on div "Okay Cancel" at bounding box center [748, 207] width 588 height 66
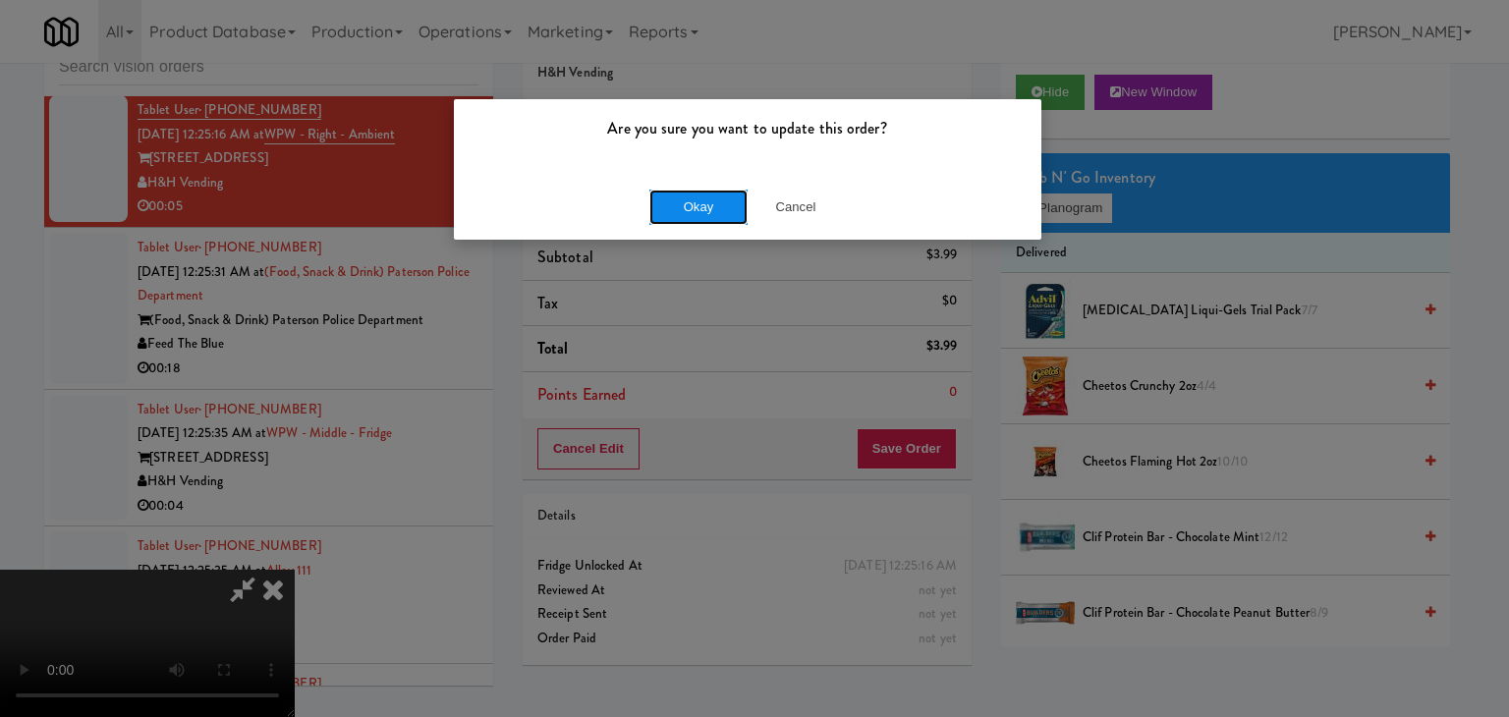
click at [687, 199] on button "Okay" at bounding box center [699, 207] width 98 height 35
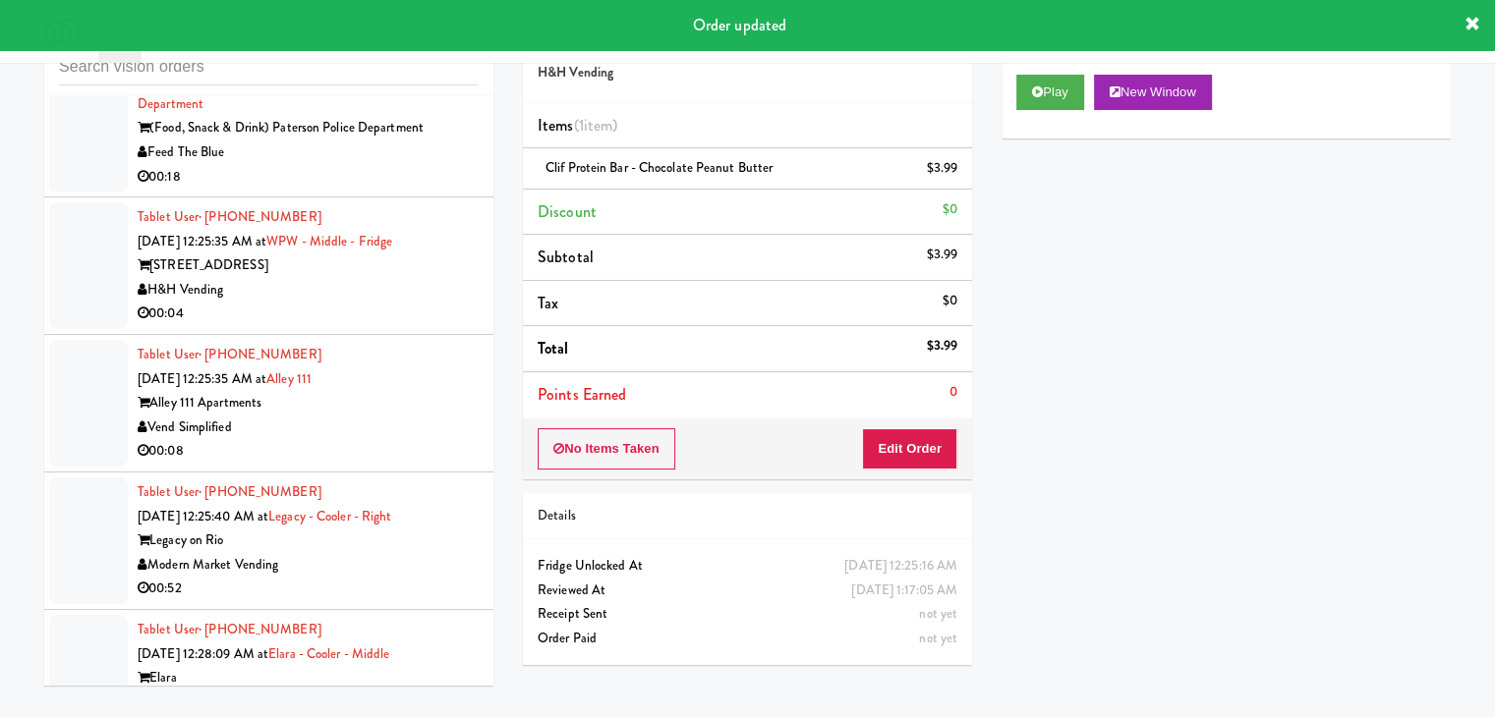
scroll to position [15236, 0]
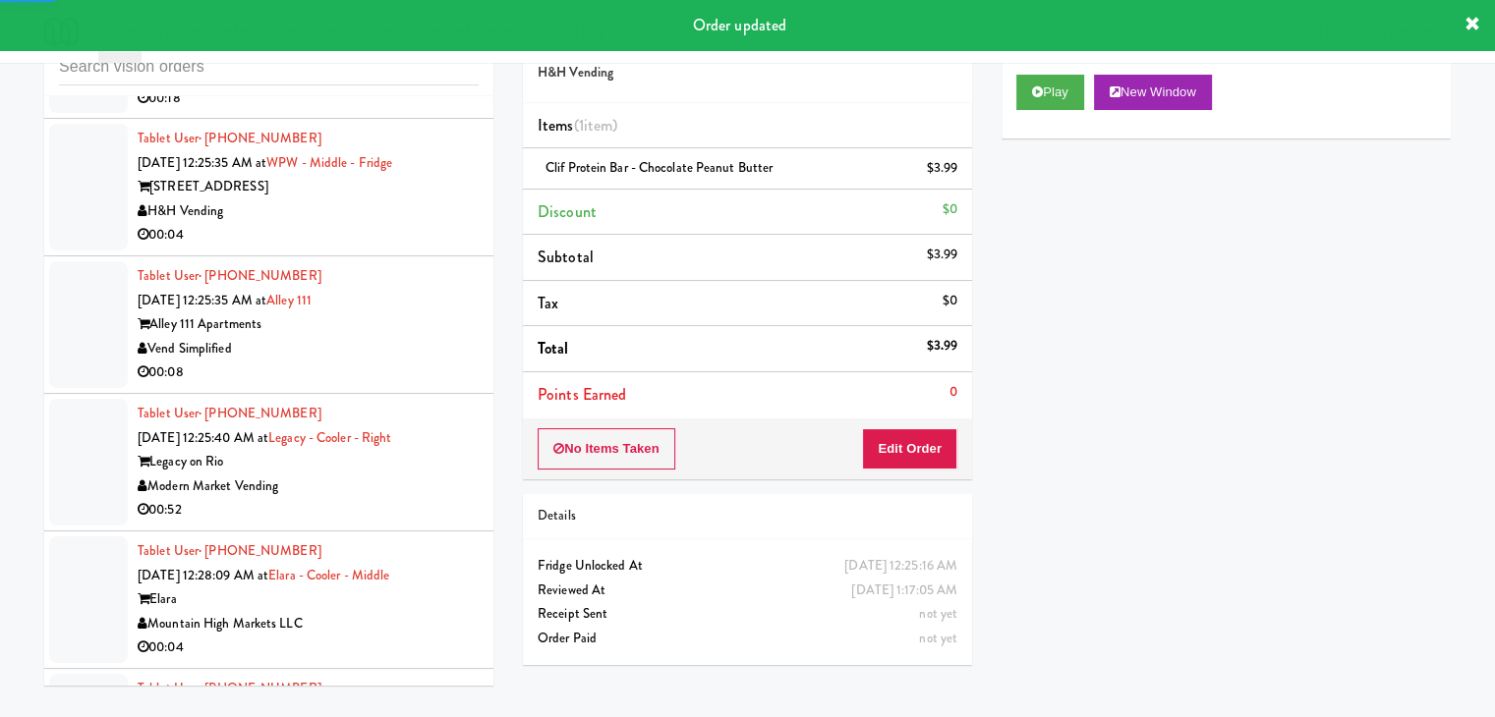
click at [441, 111] on div "00:18" at bounding box center [308, 98] width 341 height 25
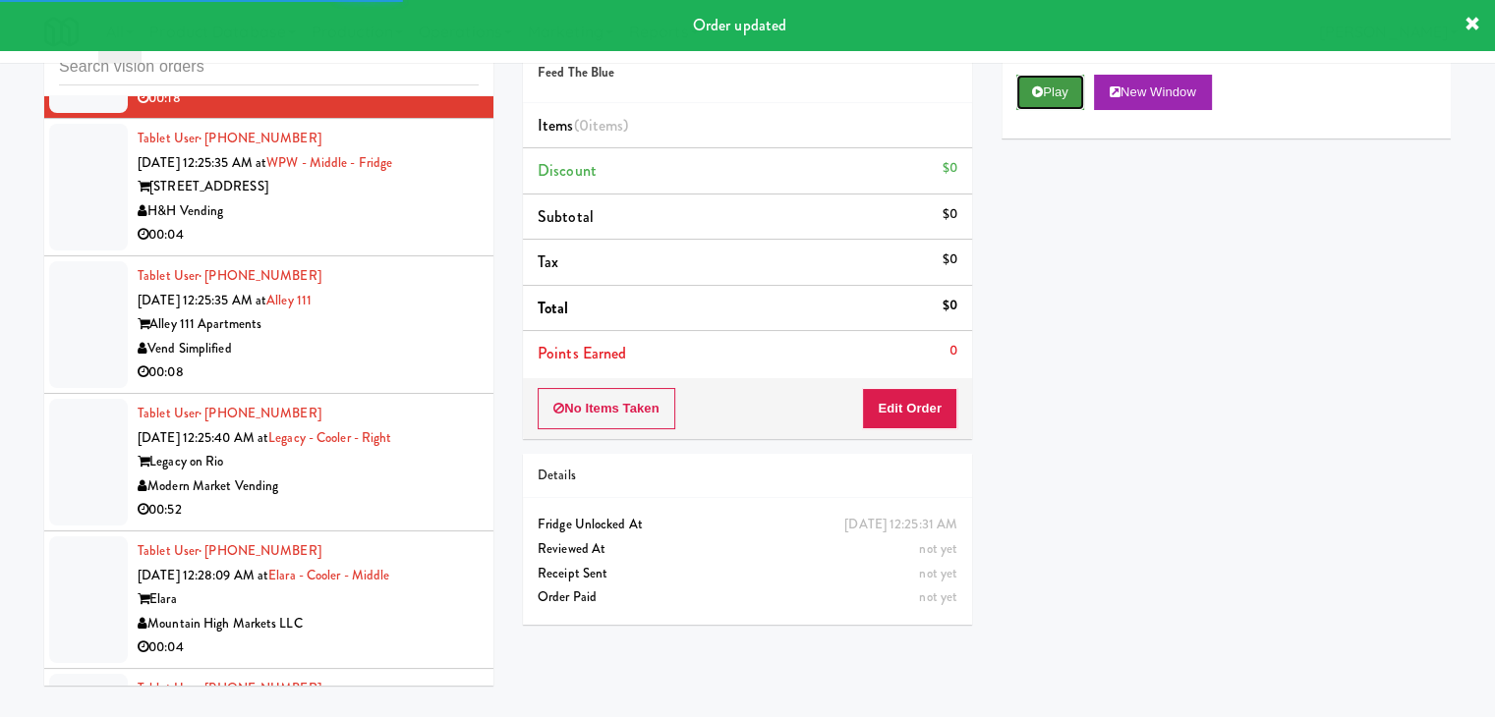
click at [1037, 91] on icon at bounding box center [1037, 91] width 11 height 13
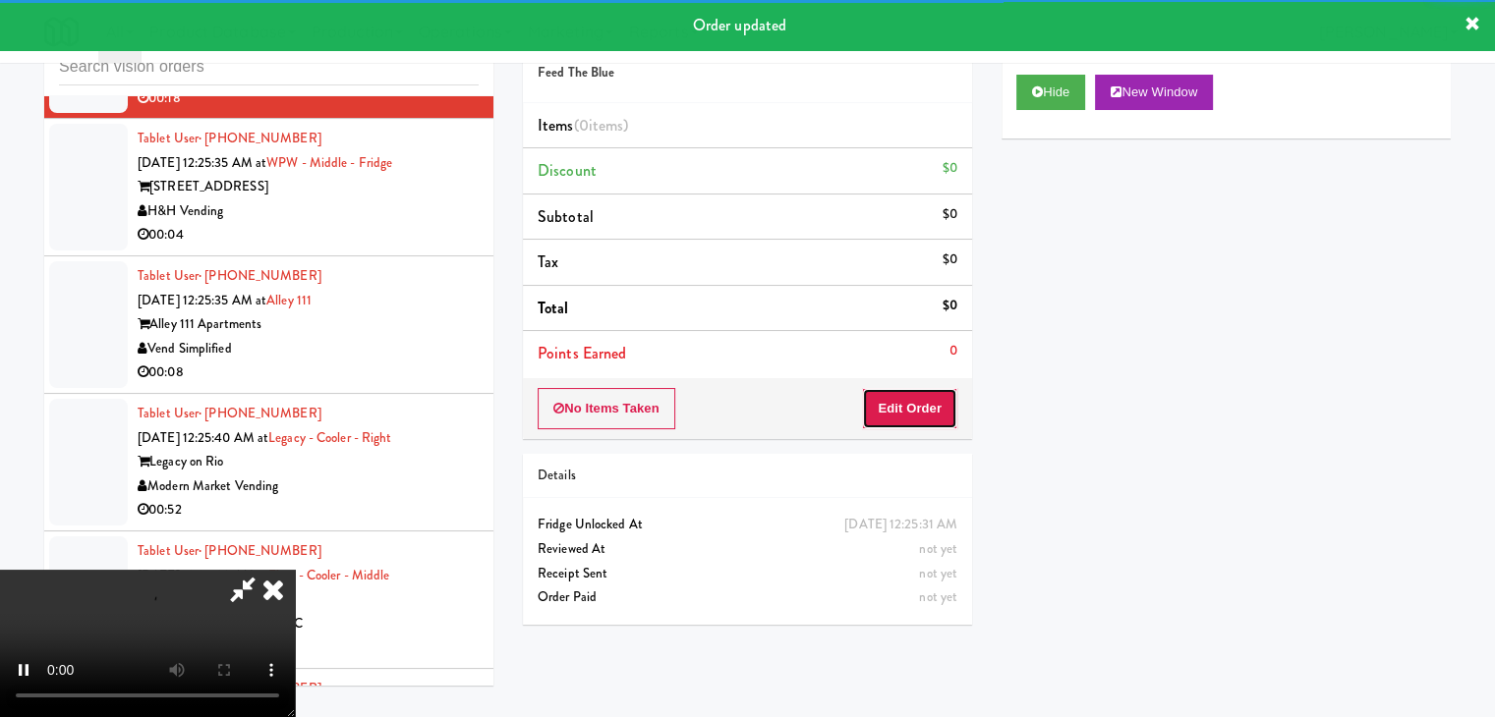
click at [932, 399] on button "Edit Order" at bounding box center [909, 408] width 95 height 41
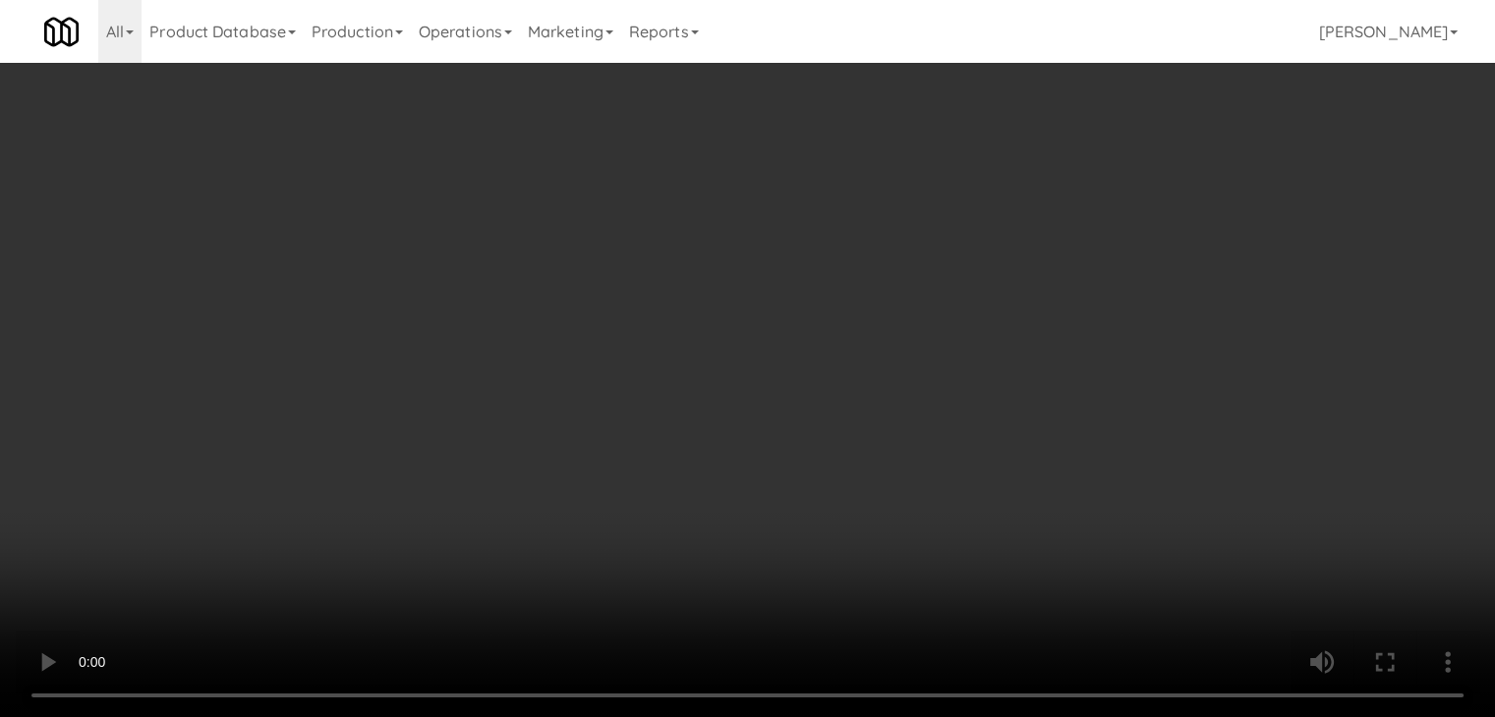
scroll to position [15163, 0]
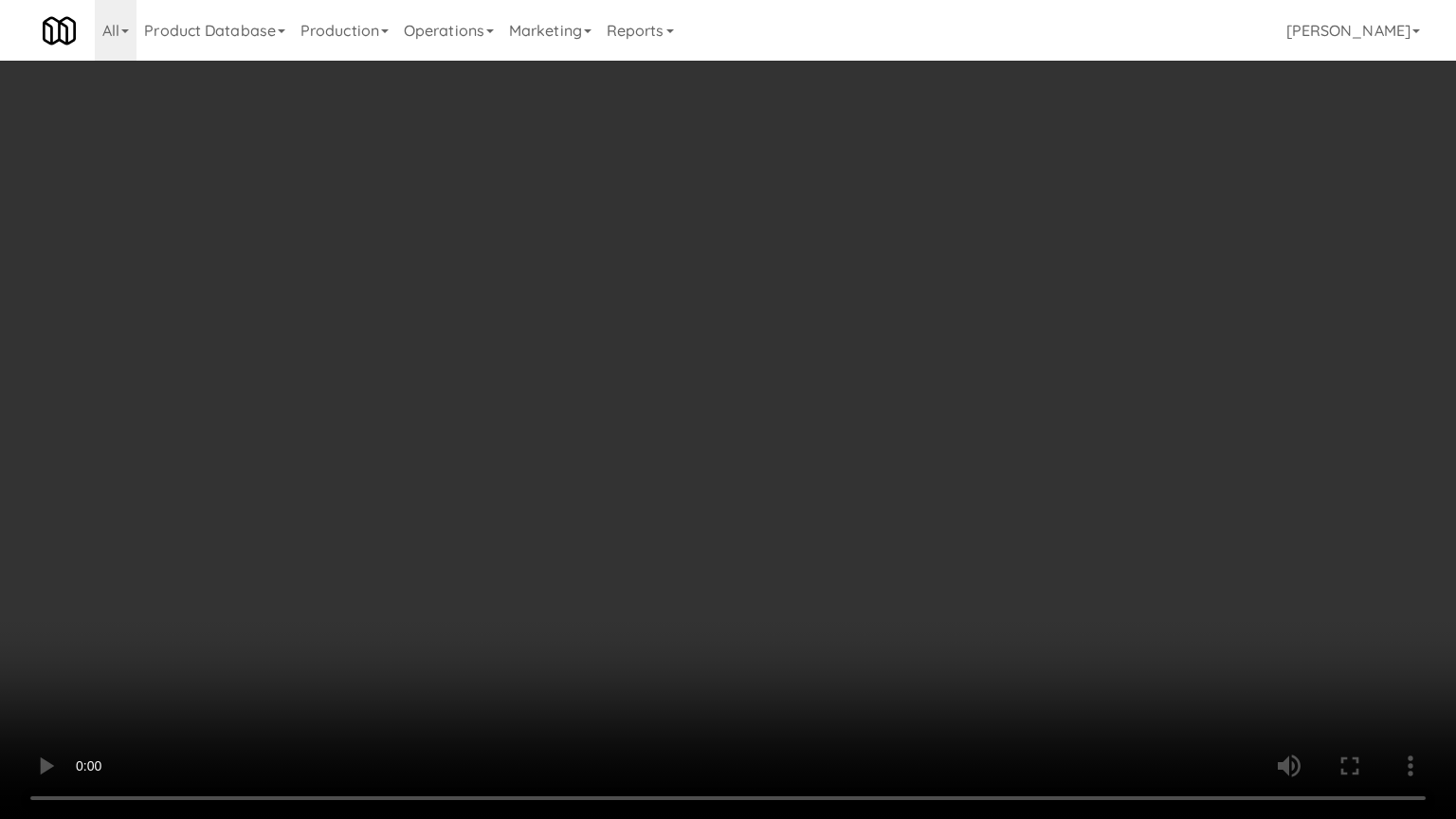
click at [840, 552] on video at bounding box center [728, 409] width 1456 height 819
click at [853, 487] on video at bounding box center [728, 409] width 1456 height 819
click at [853, 485] on video at bounding box center [728, 409] width 1456 height 819
click at [853, 481] on video at bounding box center [728, 409] width 1456 height 819
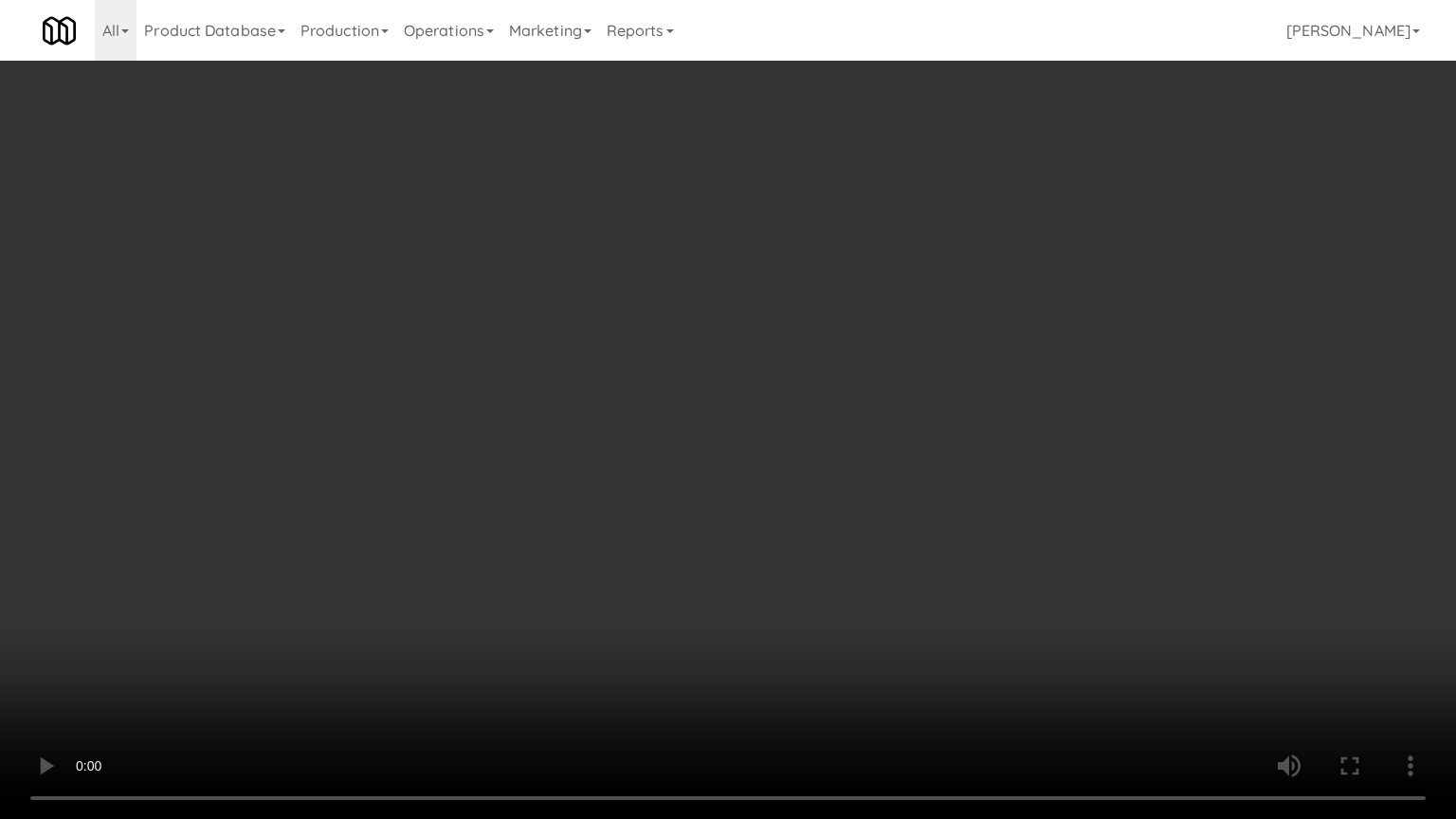
click at [853, 481] on video at bounding box center [728, 409] width 1456 height 819
click at [854, 480] on video at bounding box center [728, 409] width 1456 height 819
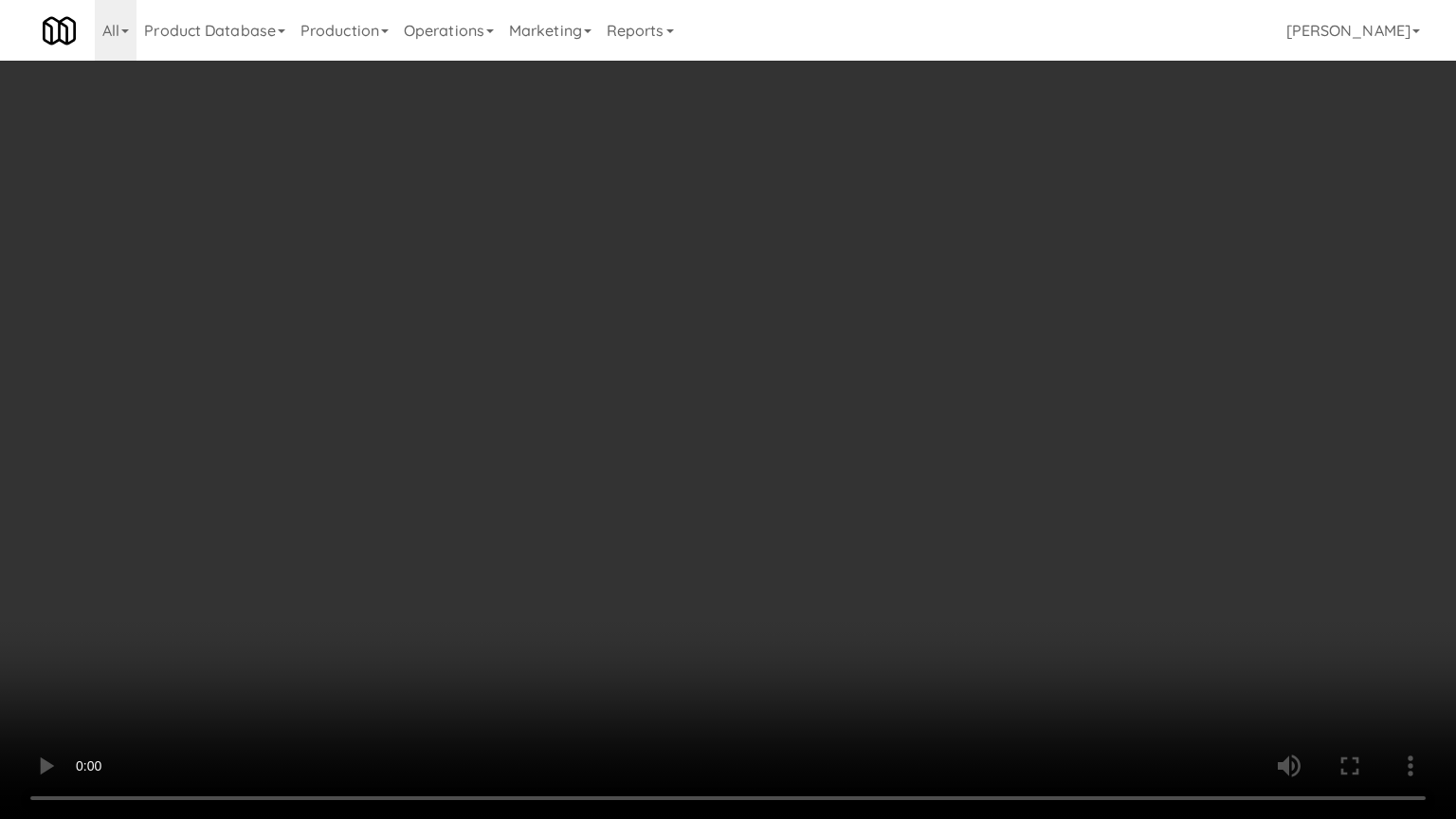
click at [864, 440] on video at bounding box center [728, 409] width 1456 height 819
drag, startPoint x: 864, startPoint y: 440, endPoint x: 960, endPoint y: 223, distance: 237.3
click at [870, 427] on video at bounding box center [728, 409] width 1456 height 819
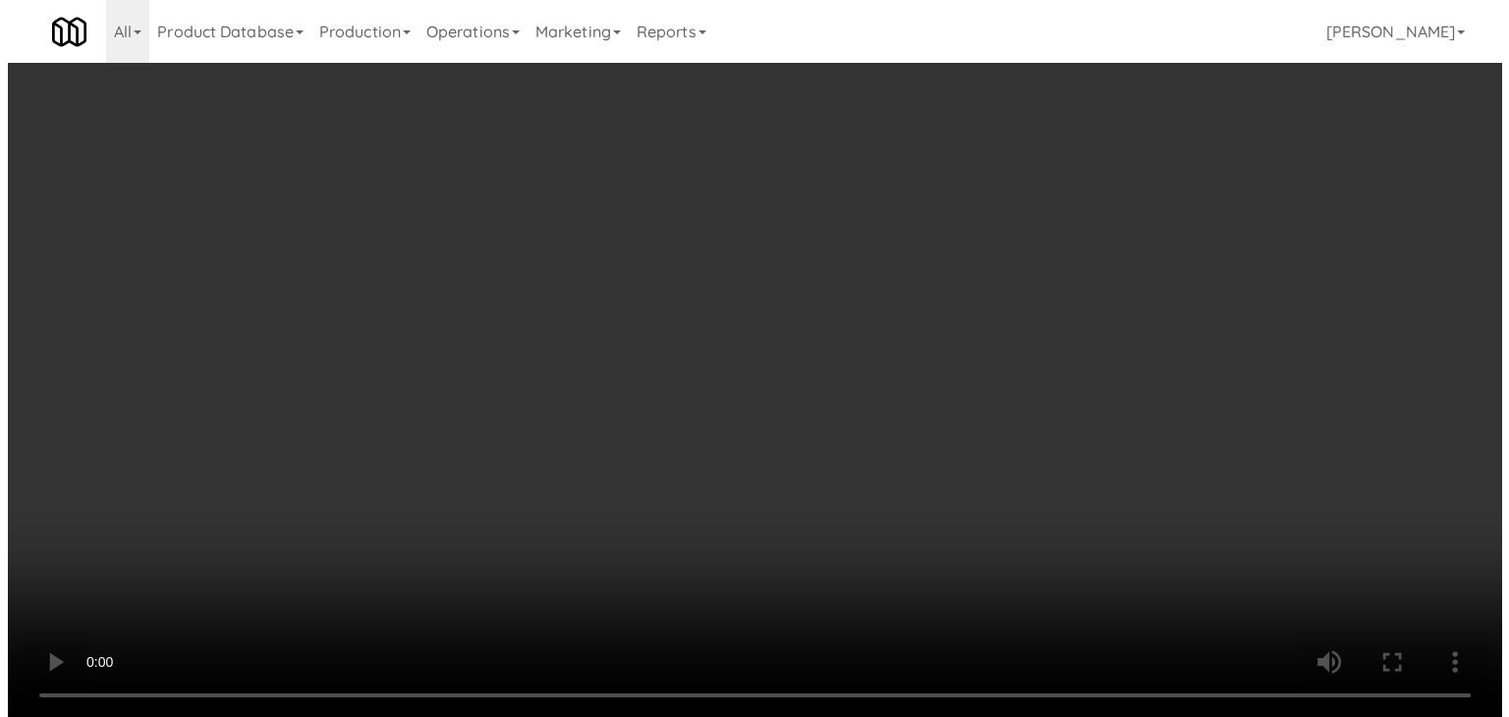
scroll to position [15236, 0]
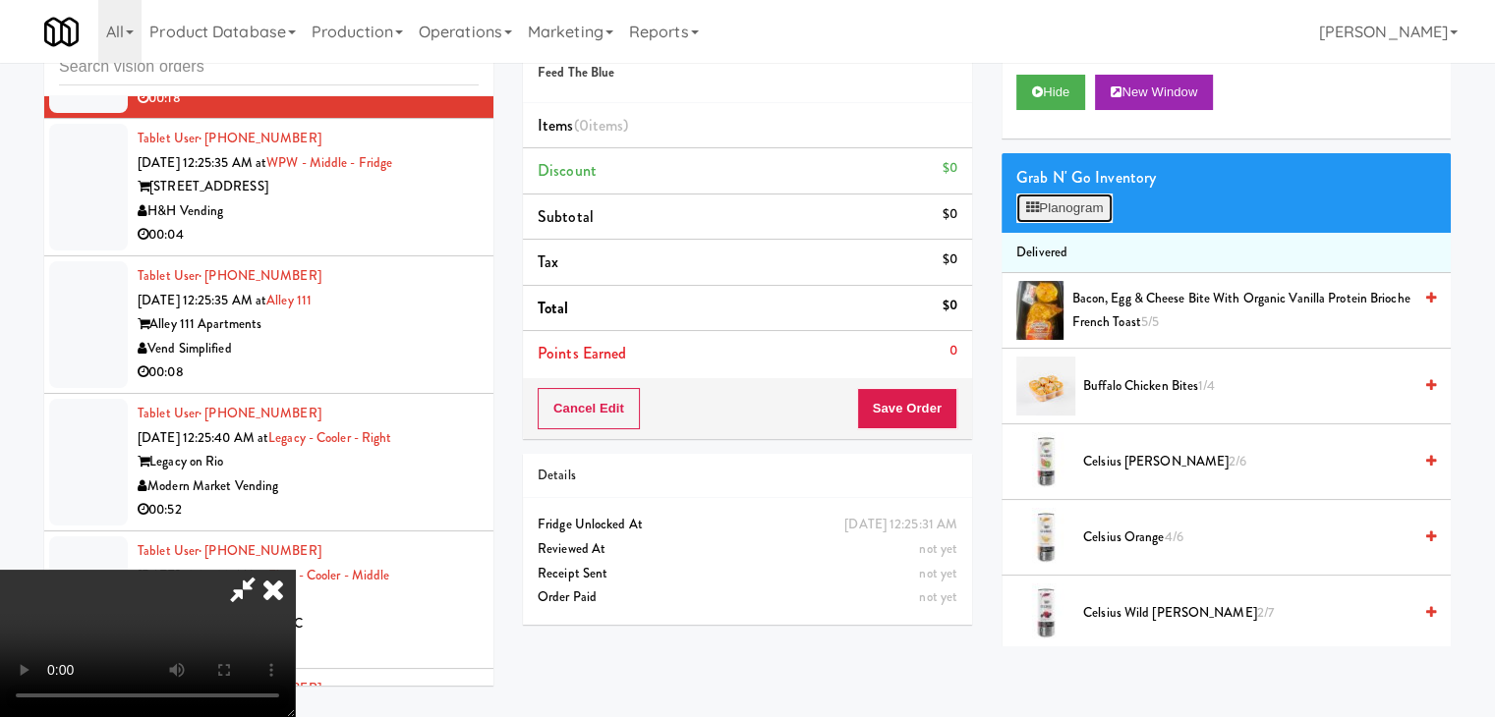
click at [1069, 201] on button "Planogram" at bounding box center [1064, 208] width 96 height 29
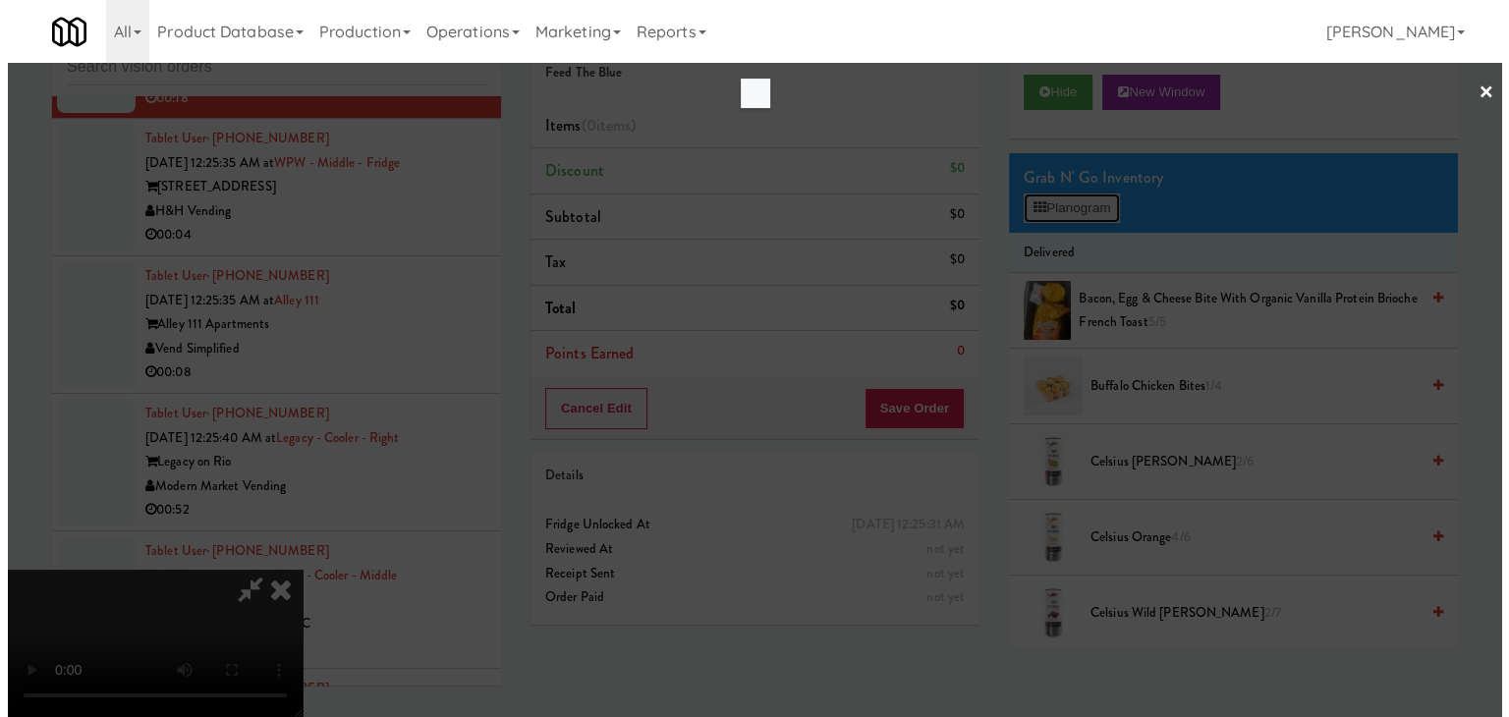
scroll to position [15163, 0]
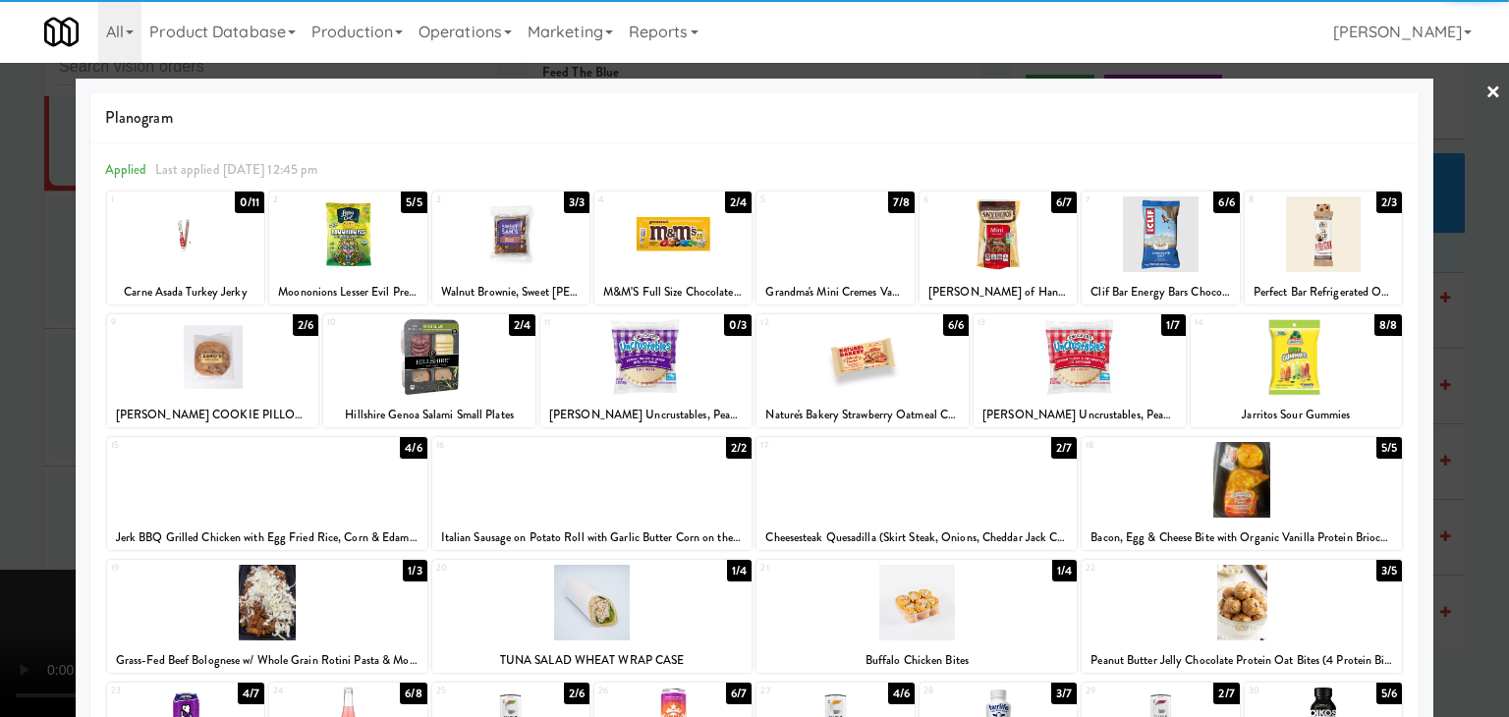
click at [1081, 370] on div at bounding box center [1080, 357] width 212 height 76
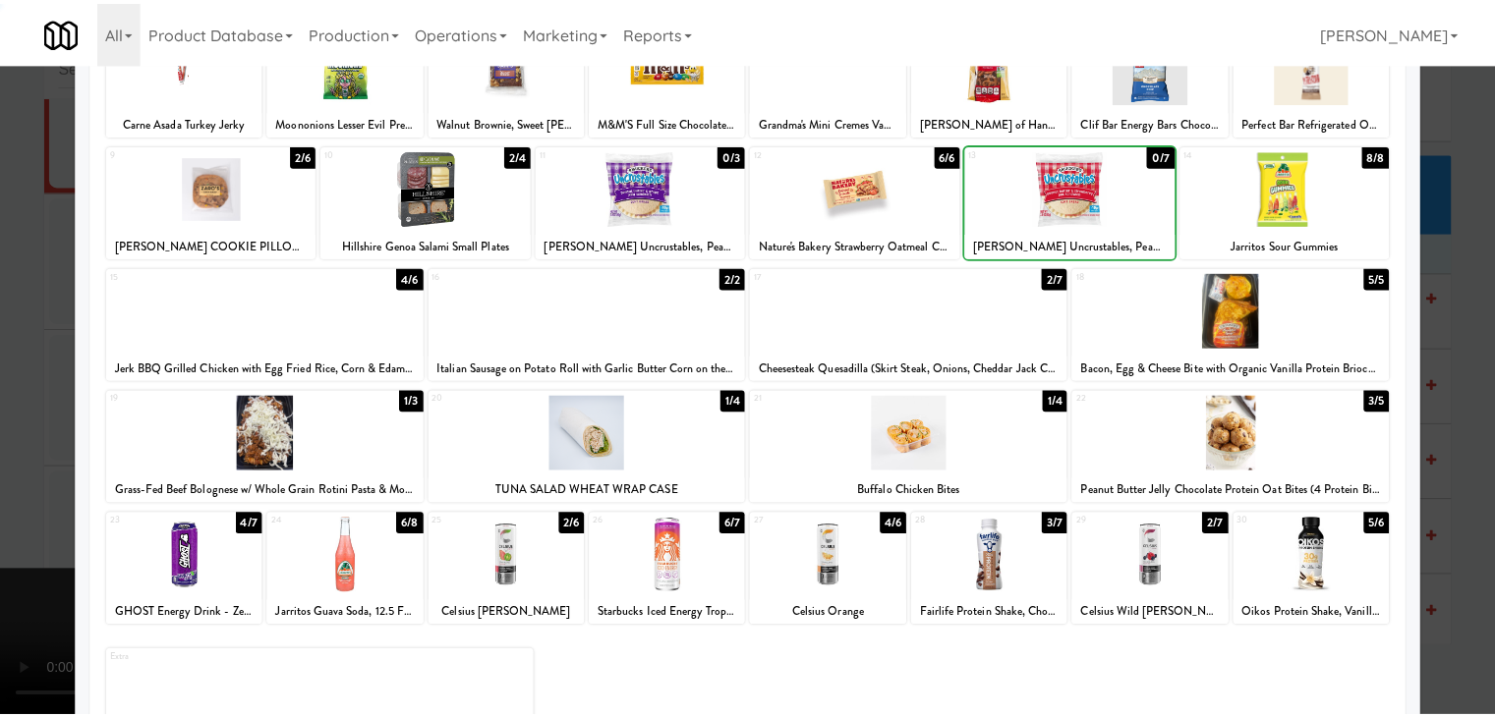
scroll to position [248, 0]
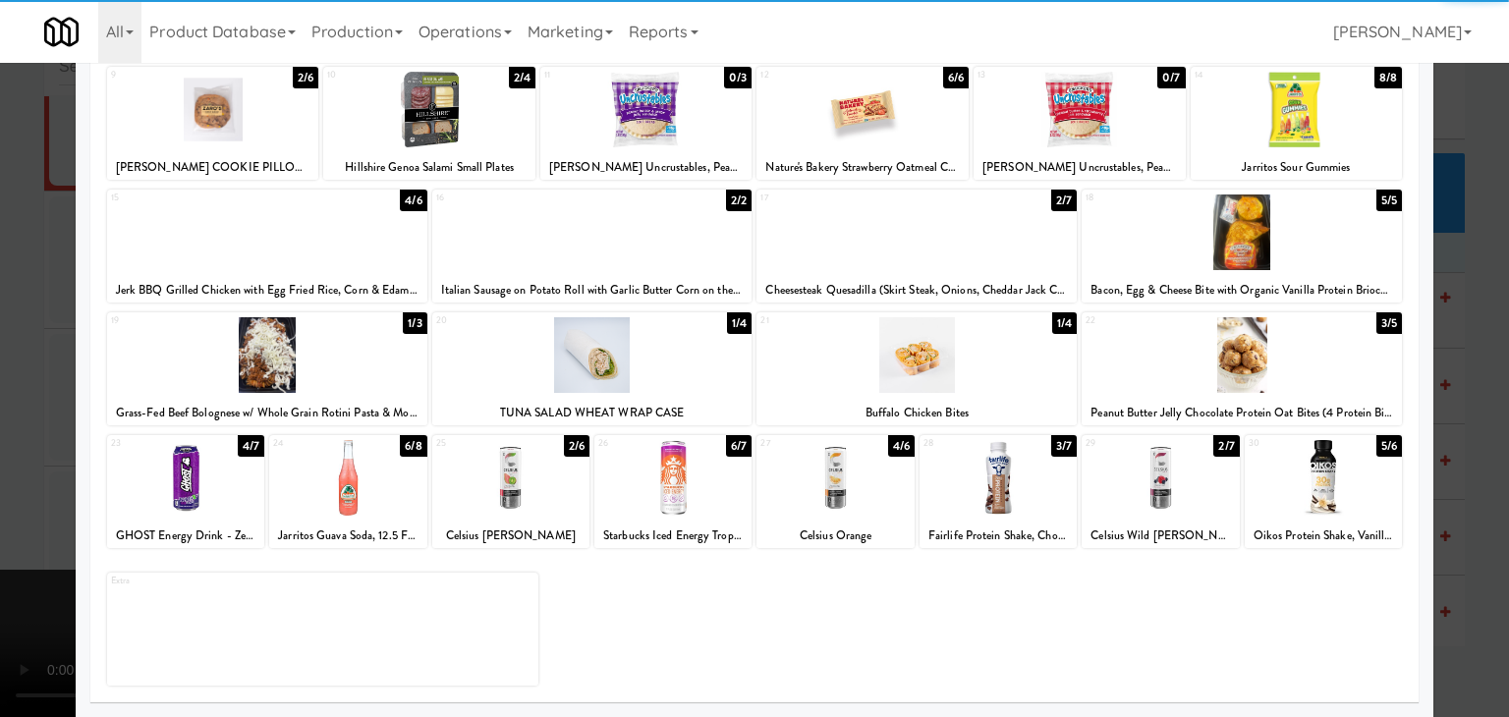
click at [1152, 508] on div at bounding box center [1160, 478] width 157 height 76
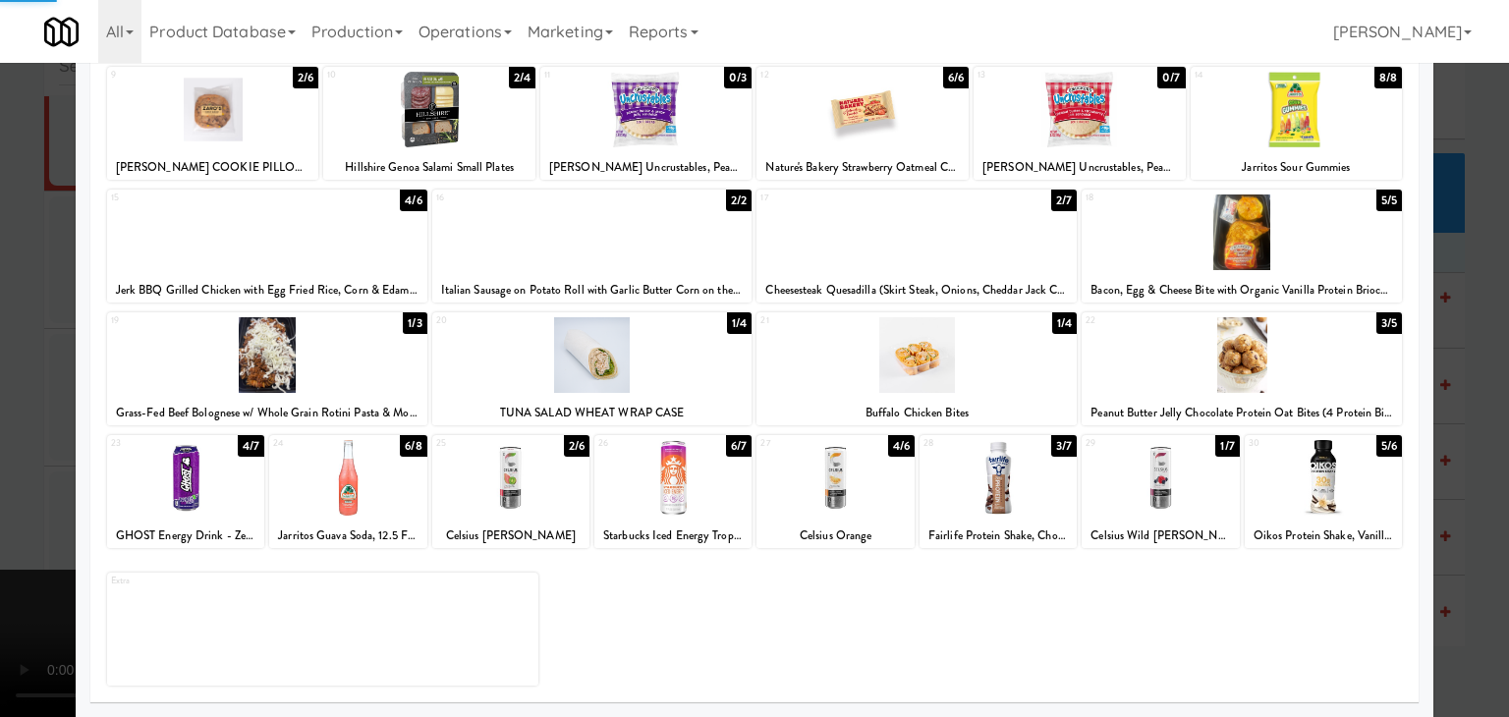
drag, startPoint x: 1, startPoint y: 428, endPoint x: 359, endPoint y: 426, distance: 357.7
click at [19, 426] on div at bounding box center [754, 358] width 1509 height 717
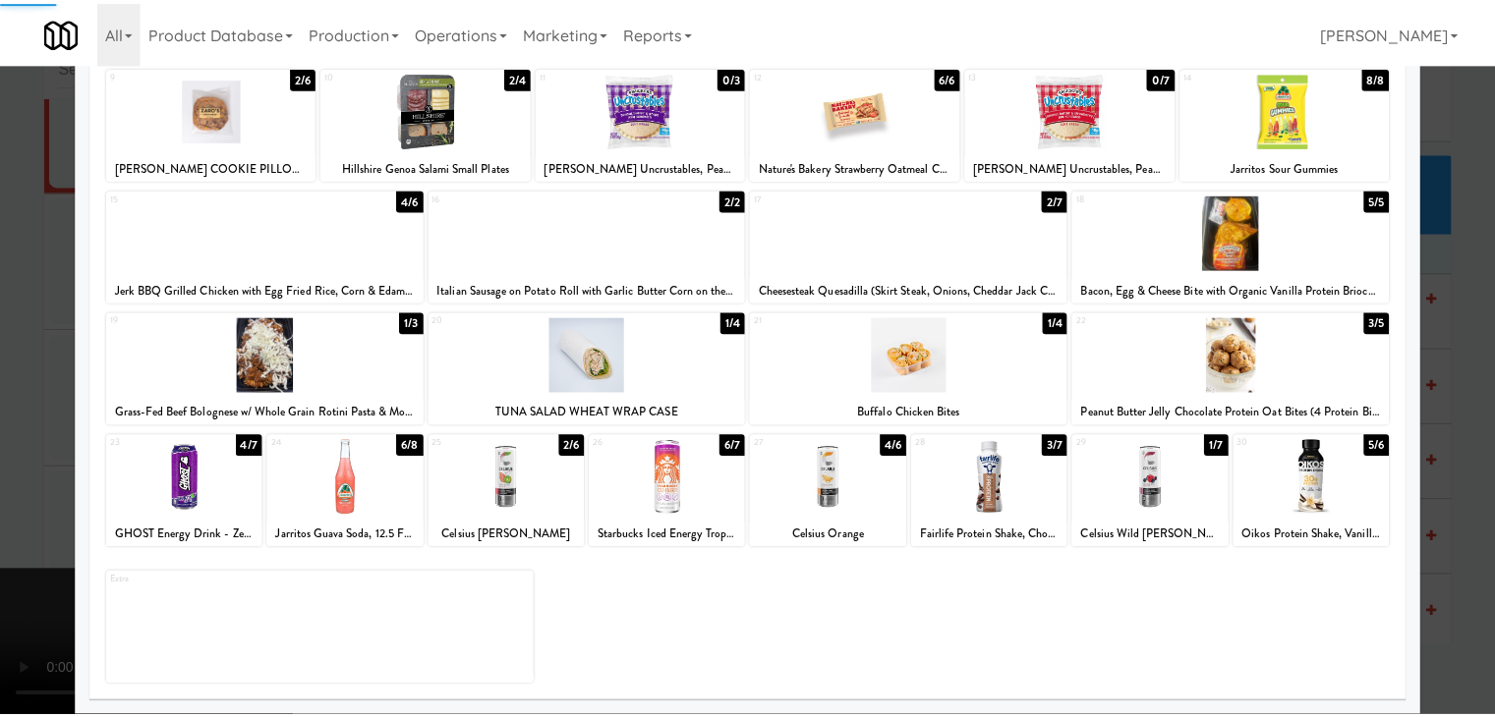
scroll to position [15236, 0]
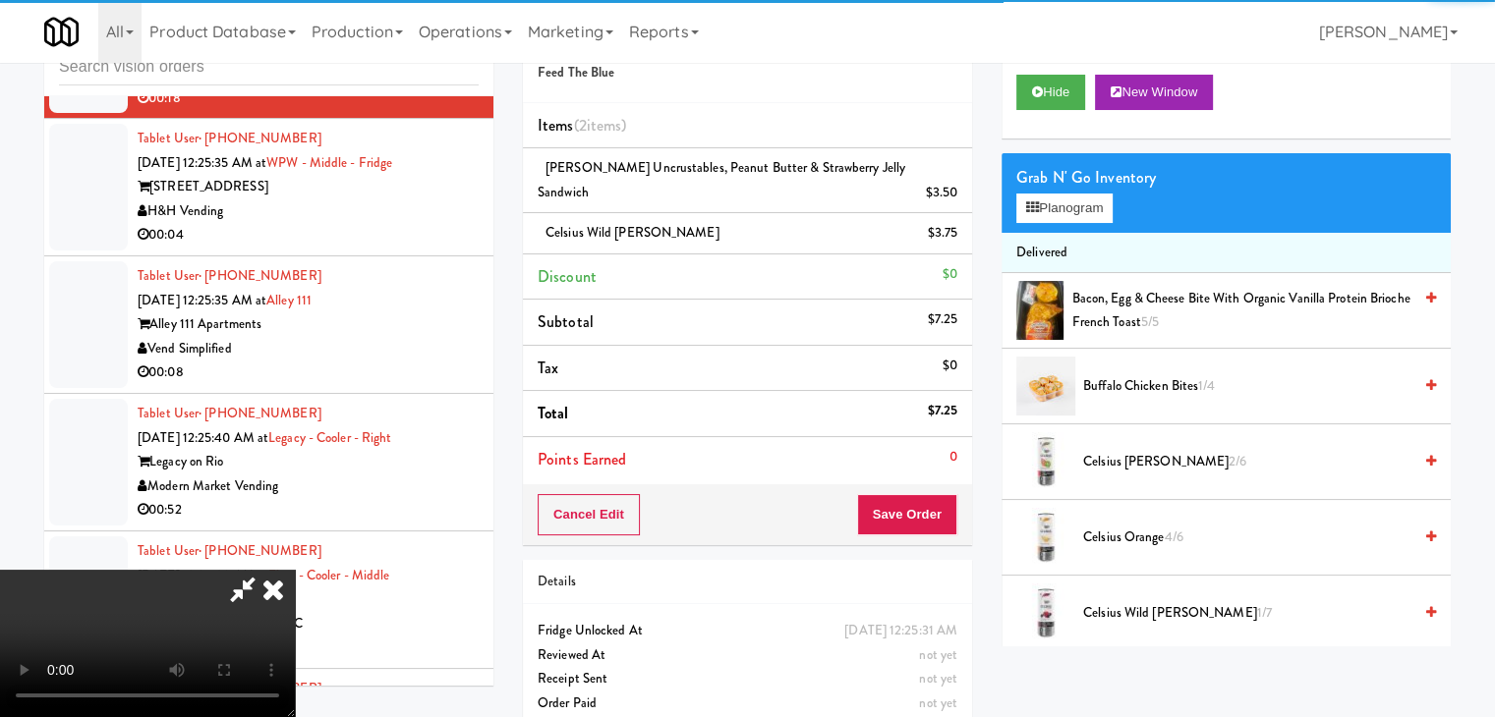
click at [295, 570] on video at bounding box center [147, 643] width 295 height 147
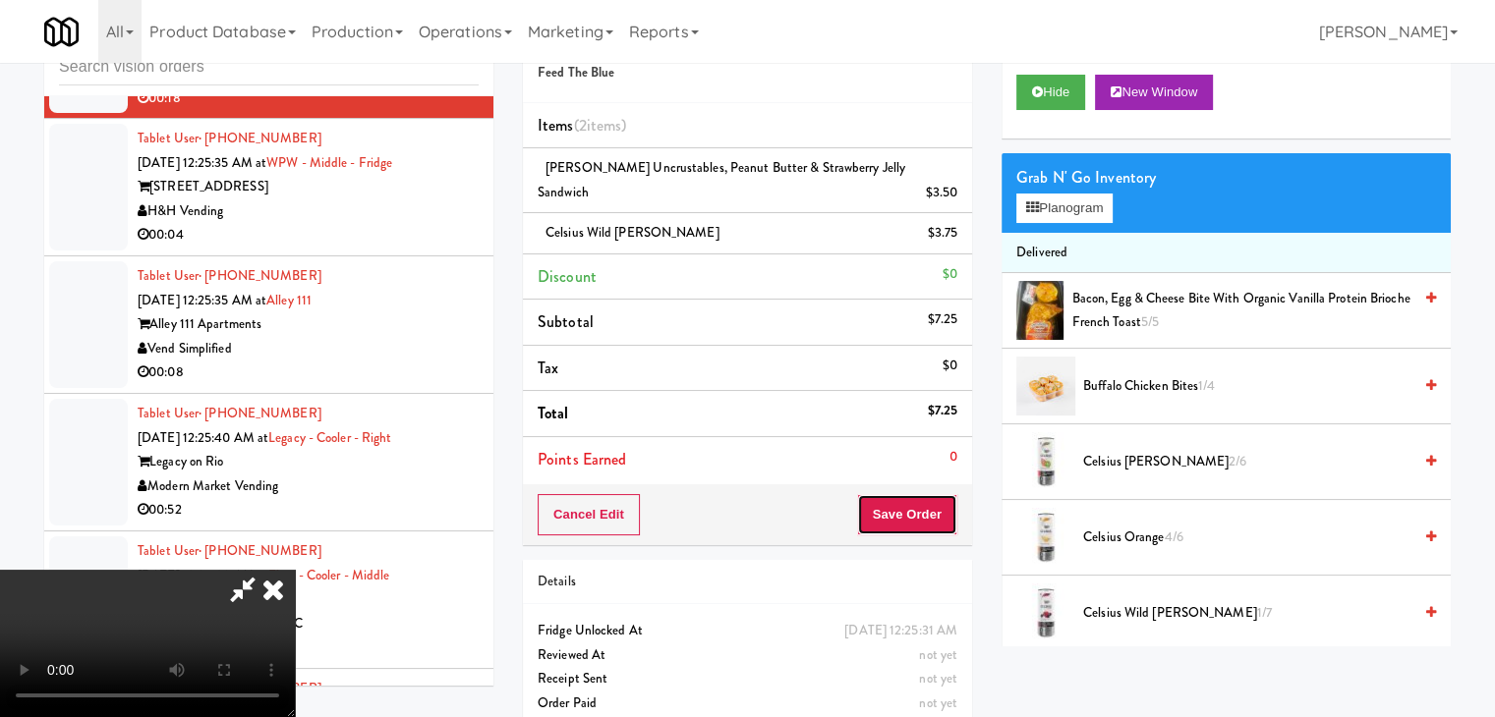
click at [930, 516] on button "Save Order" at bounding box center [907, 514] width 100 height 41
click at [929, 516] on button "Save Order" at bounding box center [907, 514] width 100 height 41
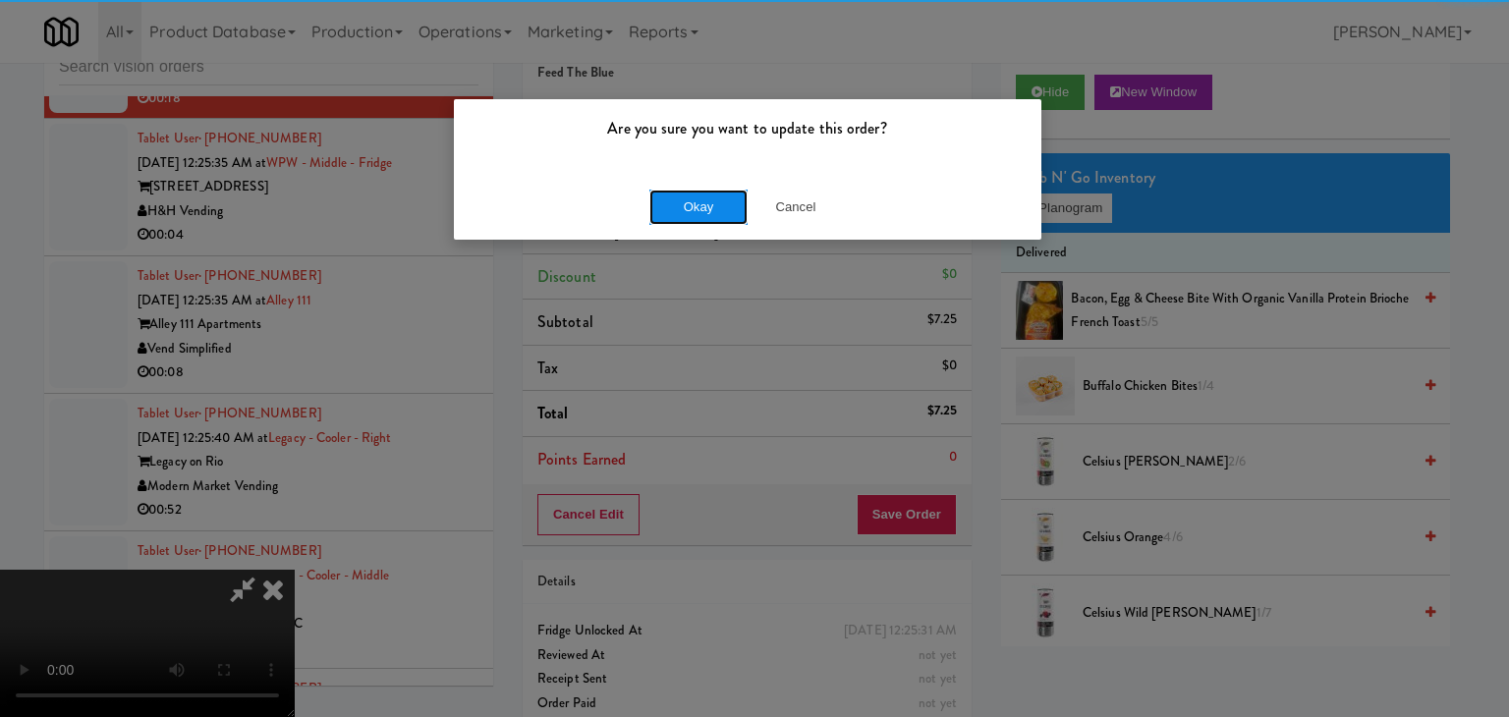
drag, startPoint x: 681, startPoint y: 211, endPoint x: 694, endPoint y: 205, distance: 14.1
click at [686, 208] on button "Okay" at bounding box center [699, 207] width 98 height 35
click at [694, 205] on body "Are you sure you want to update this order? Okay Cancel Okay Are you sure you w…" at bounding box center [754, 358] width 1509 height 717
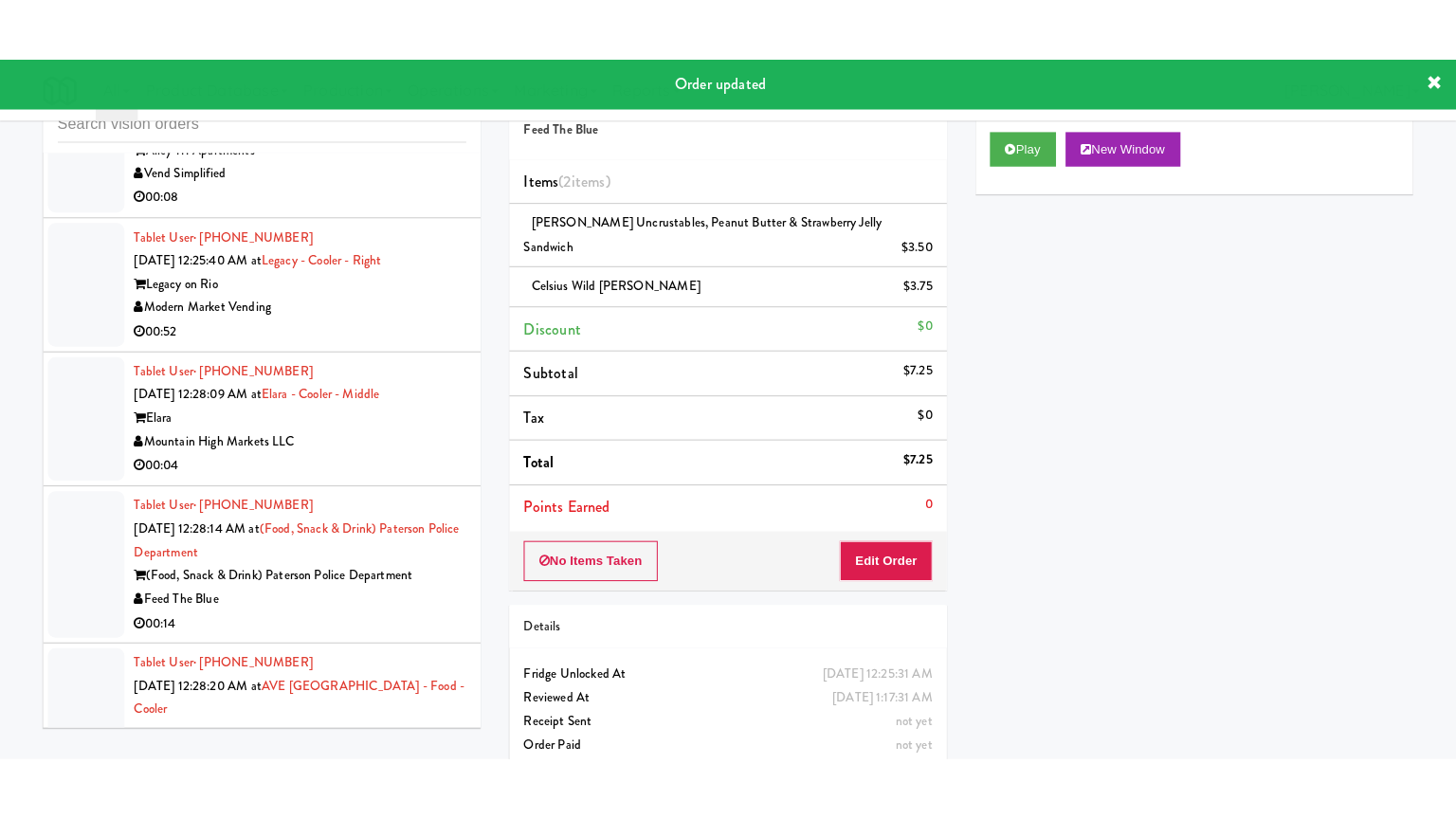
scroll to position [14911, 0]
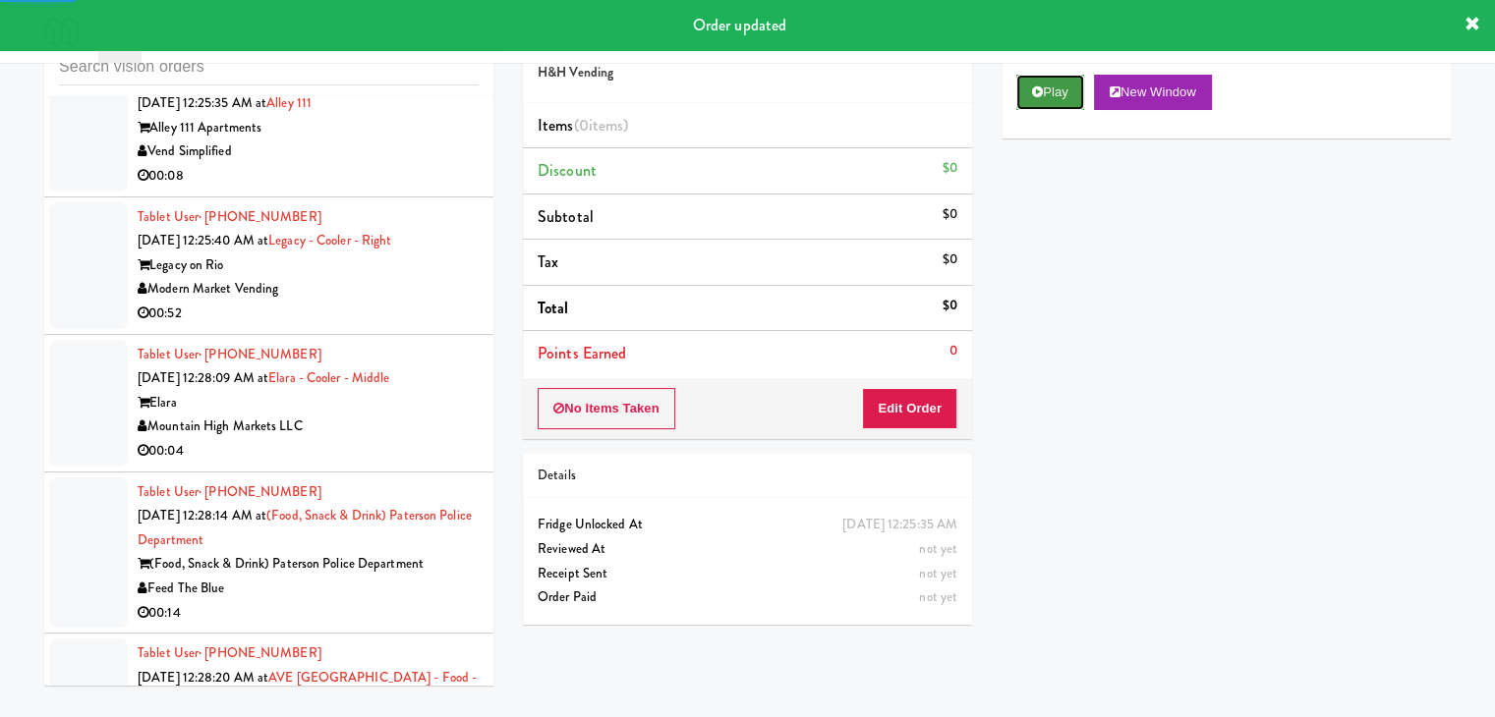
drag, startPoint x: 1063, startPoint y: 86, endPoint x: 1059, endPoint y: 105, distance: 19.1
click at [1061, 92] on button "Play" at bounding box center [1050, 92] width 68 height 35
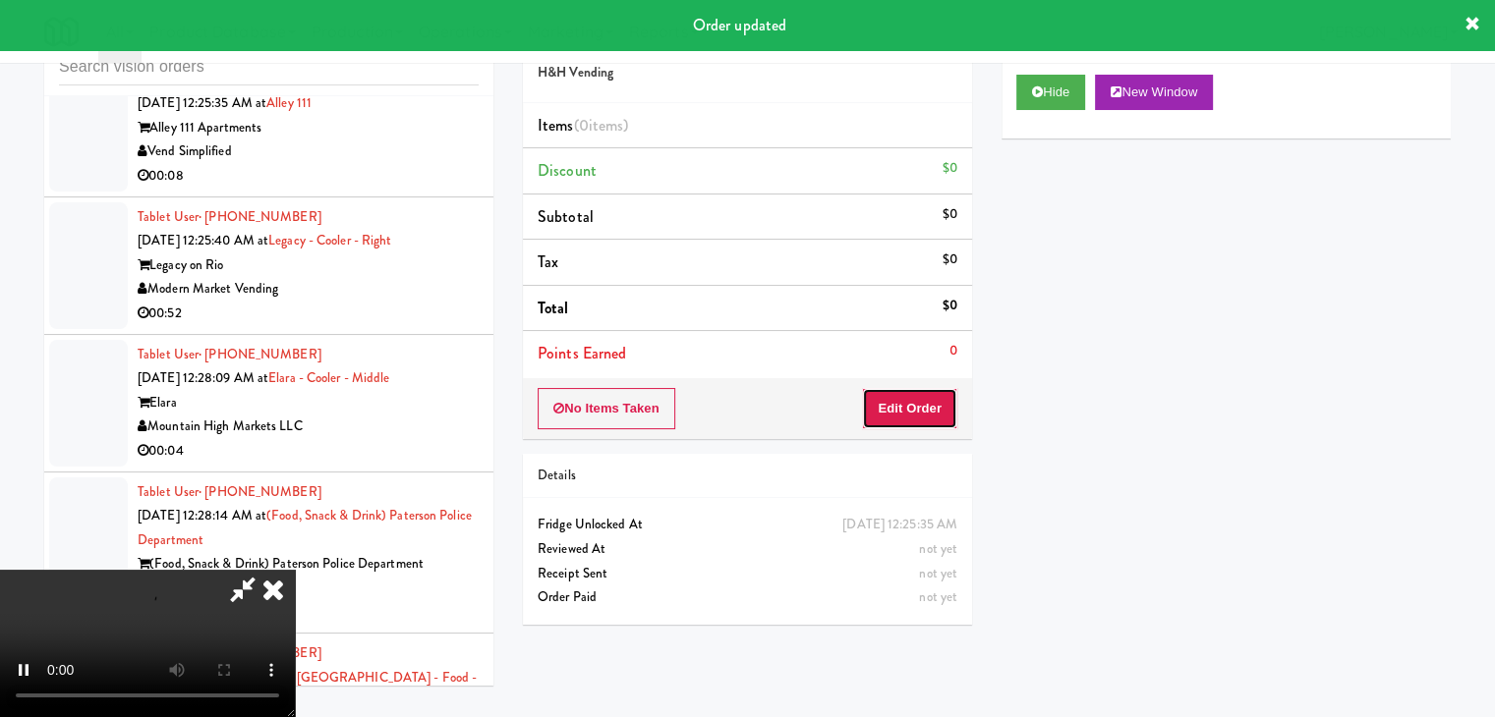
click at [928, 406] on button "Edit Order" at bounding box center [909, 408] width 95 height 41
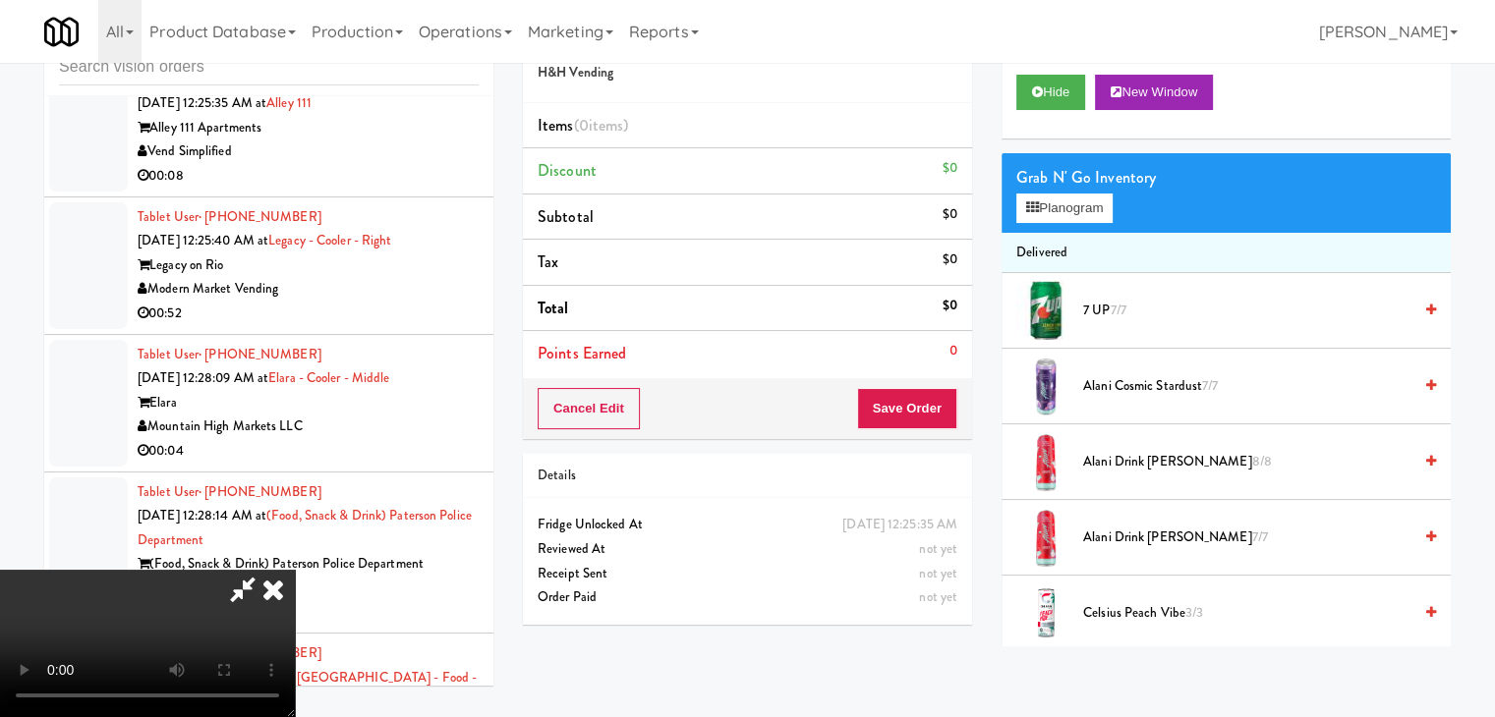
scroll to position [15385, 0]
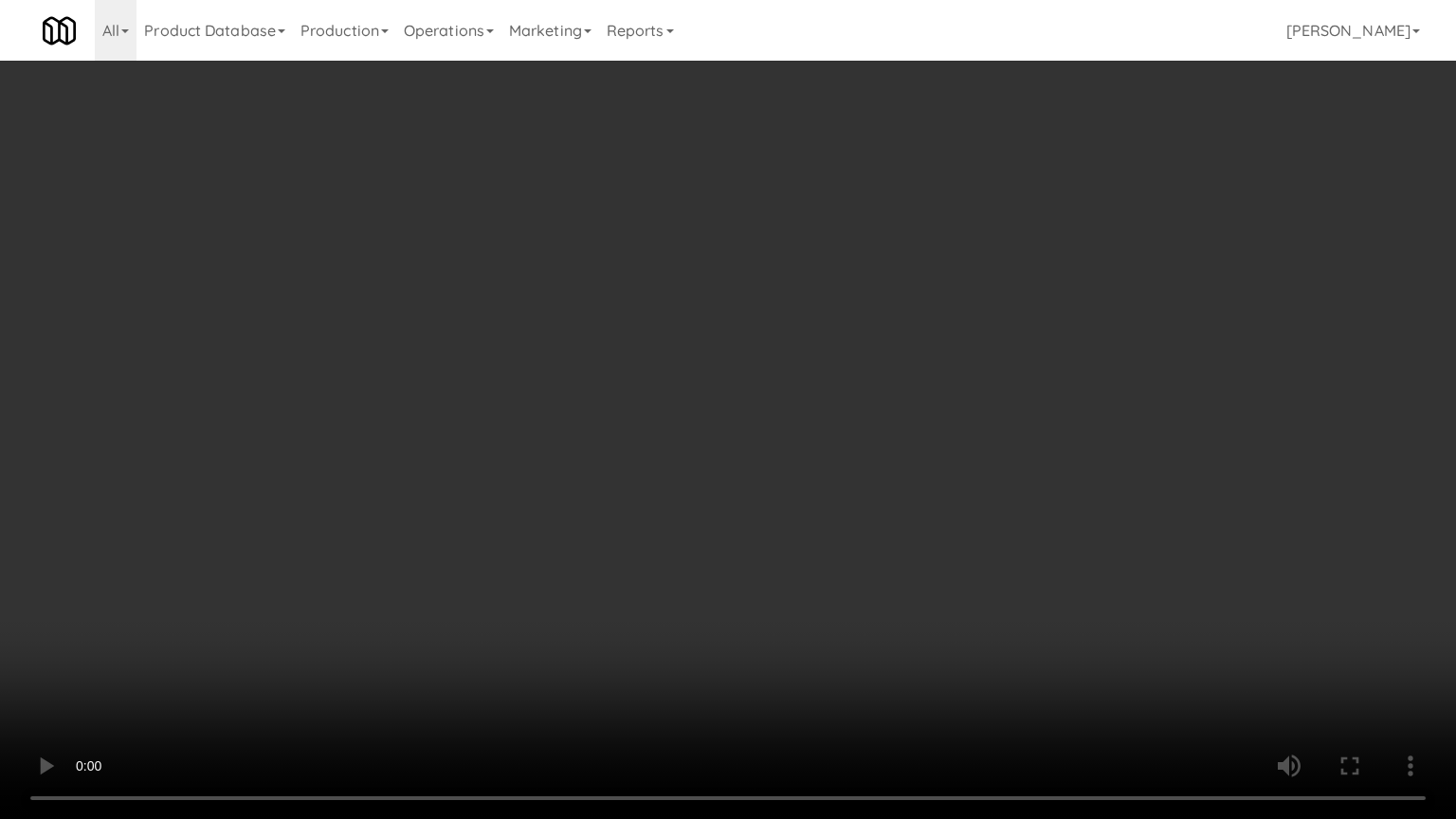
click at [863, 564] on video at bounding box center [728, 409] width 1456 height 819
drag, startPoint x: 863, startPoint y: 564, endPoint x: 890, endPoint y: 425, distance: 141.6
click at [864, 554] on video at bounding box center [728, 409] width 1456 height 819
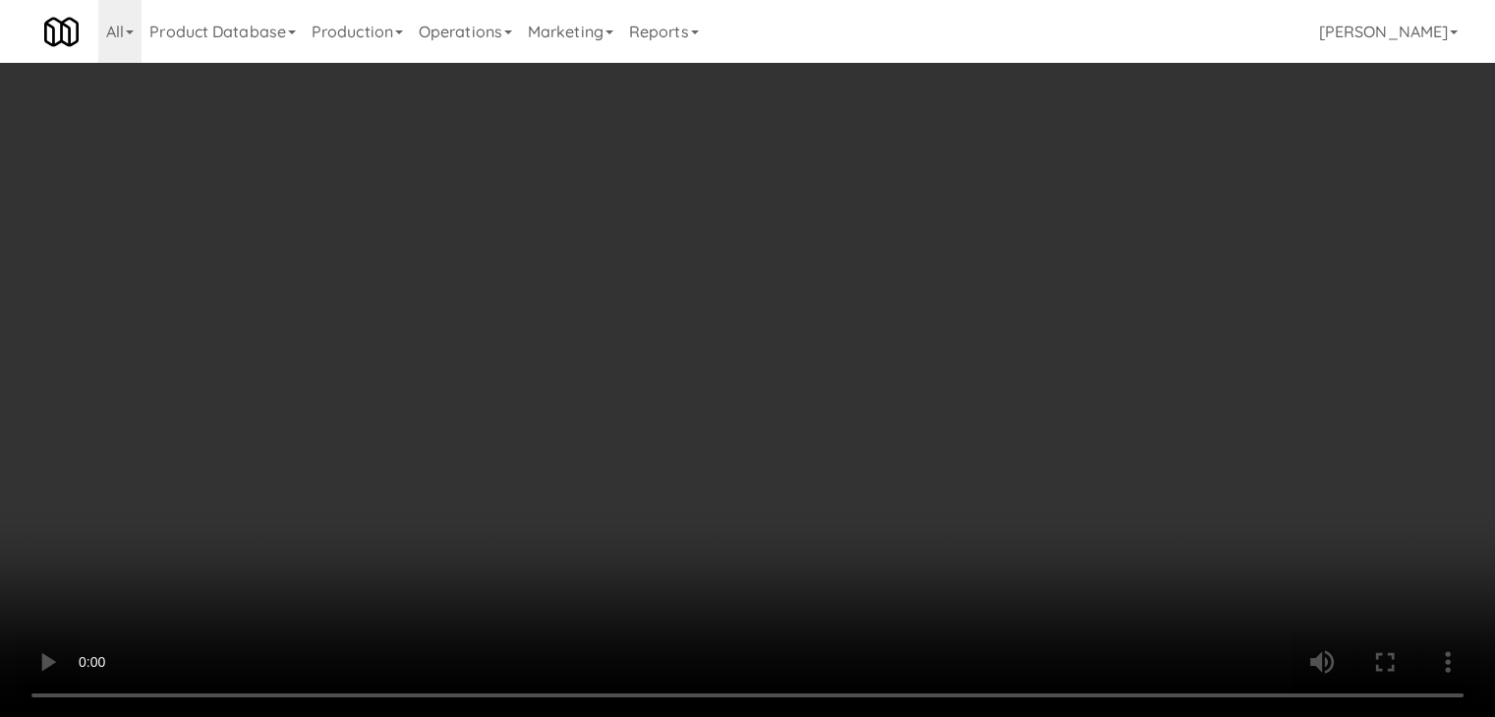
click at [1107, 215] on button "Planogram" at bounding box center [1064, 208] width 96 height 29
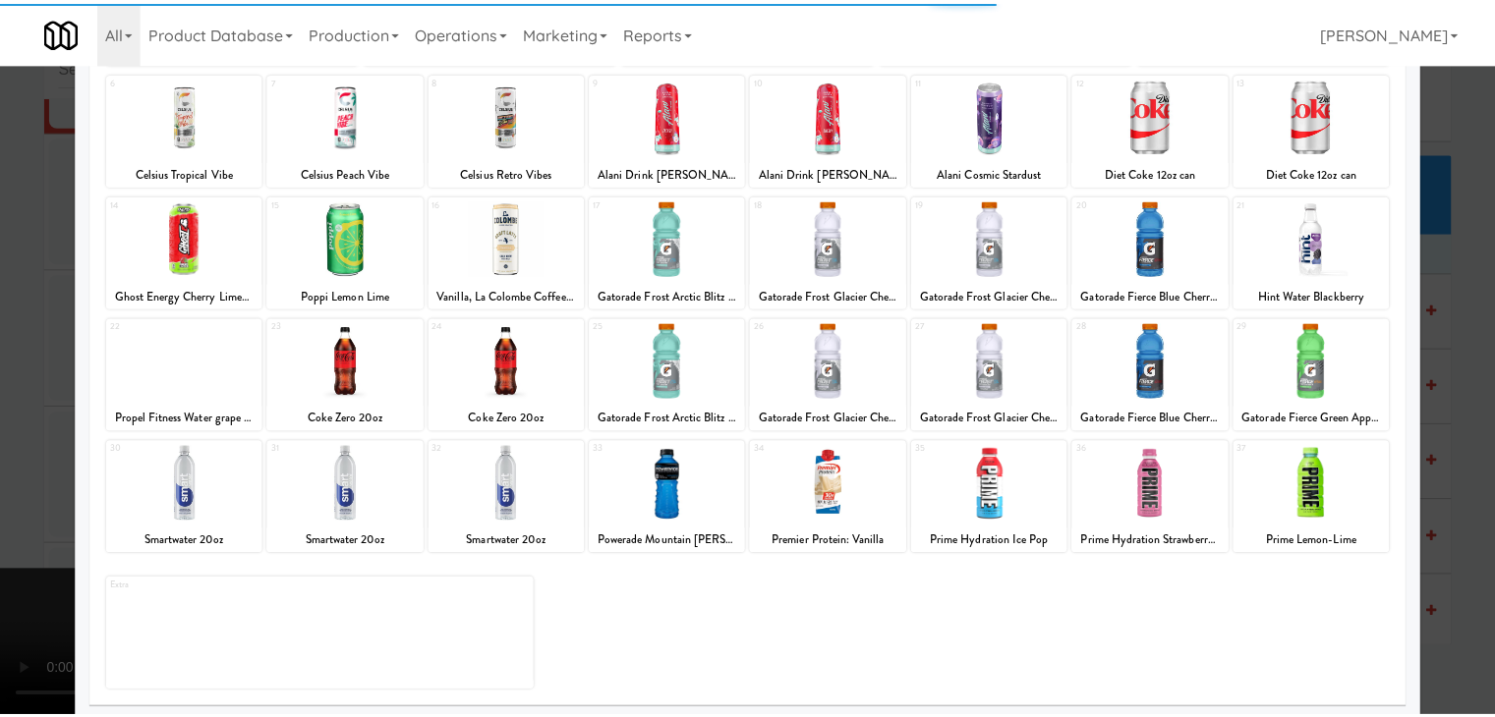
scroll to position [248, 0]
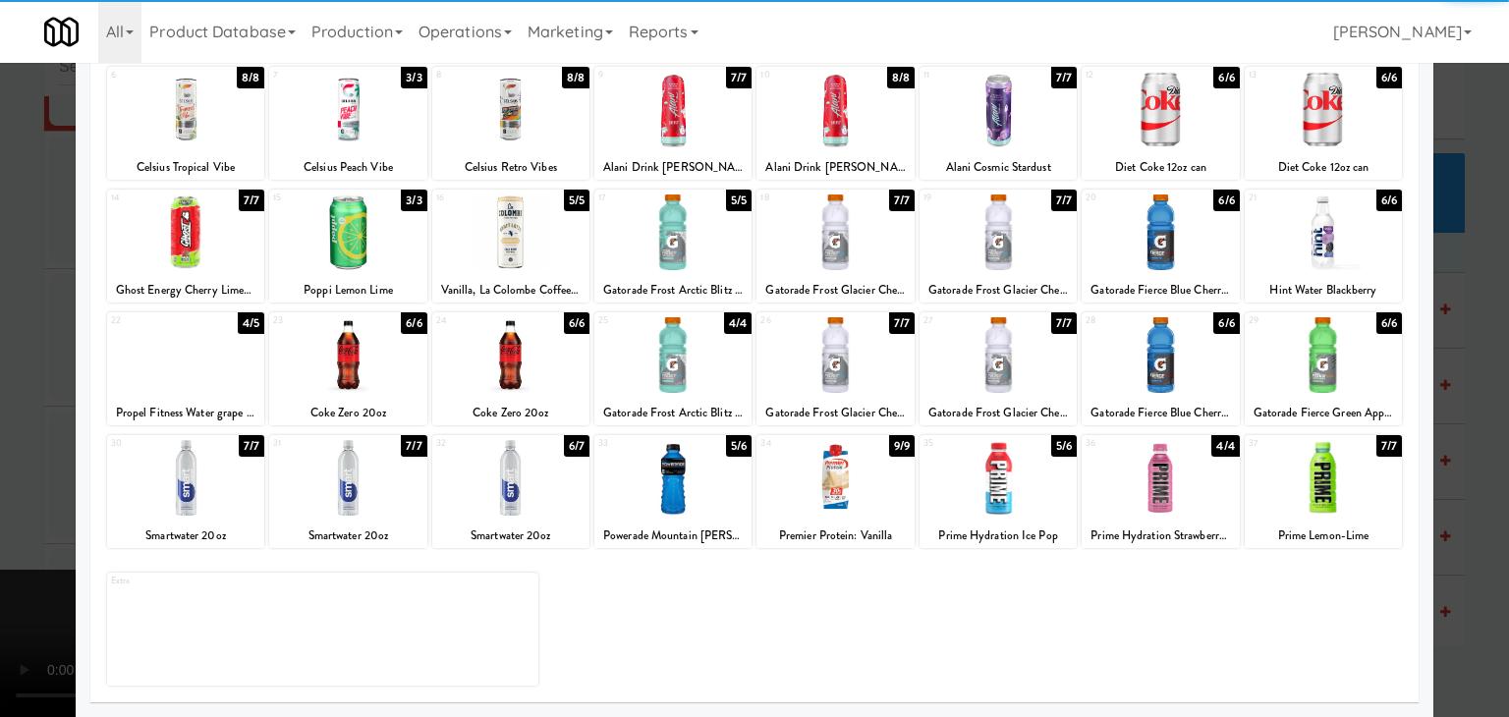
click at [651, 483] on div at bounding box center [673, 478] width 157 height 76
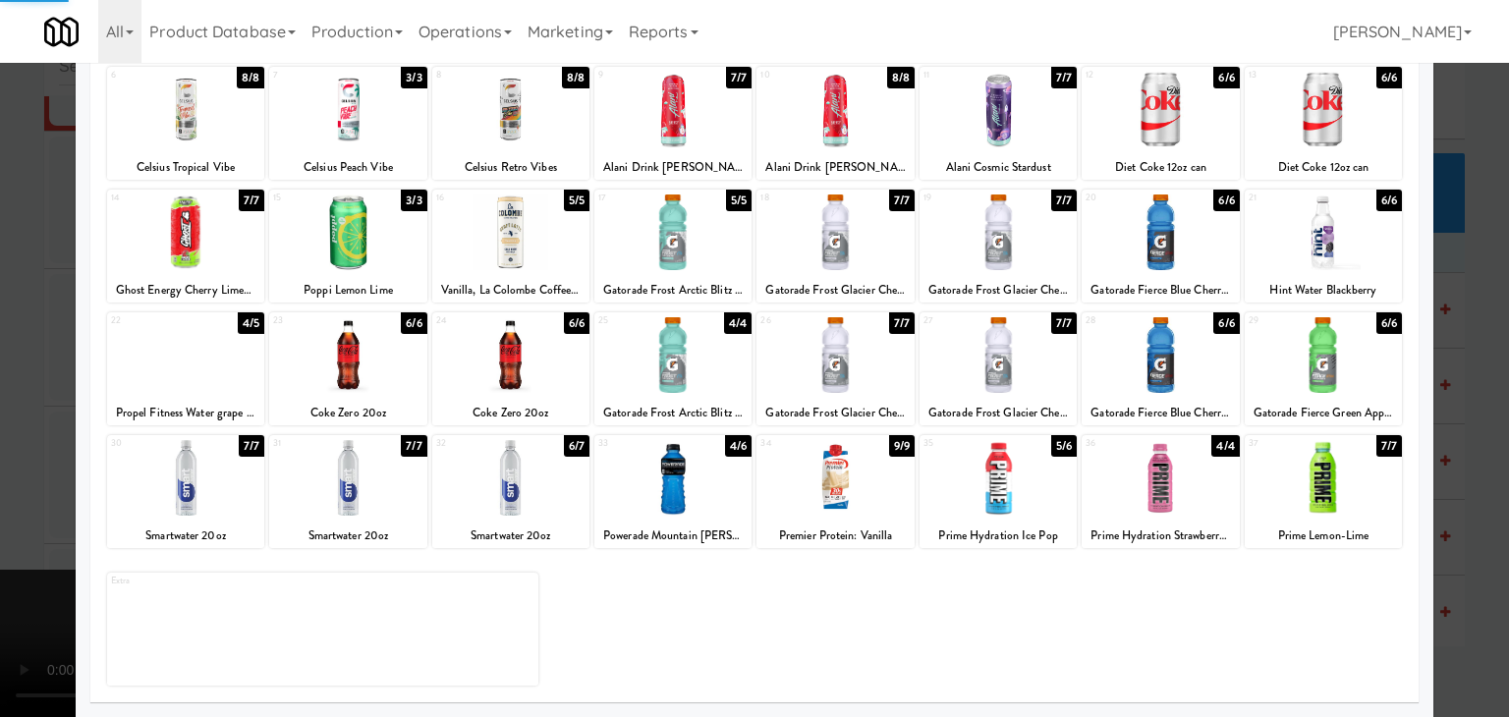
drag, startPoint x: 0, startPoint y: 450, endPoint x: 451, endPoint y: 443, distance: 451.1
click at [17, 448] on div at bounding box center [754, 358] width 1509 height 717
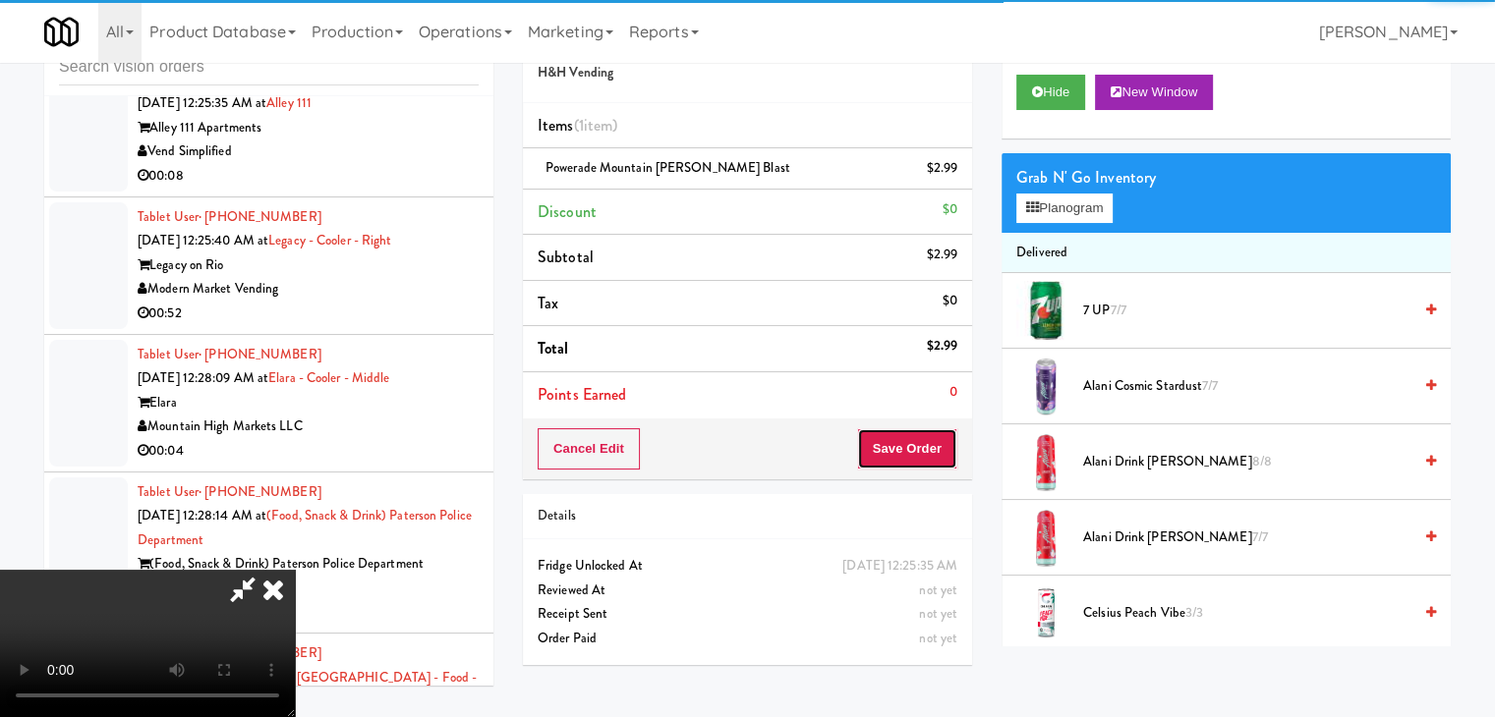
click at [910, 446] on button "Save Order" at bounding box center [907, 448] width 100 height 41
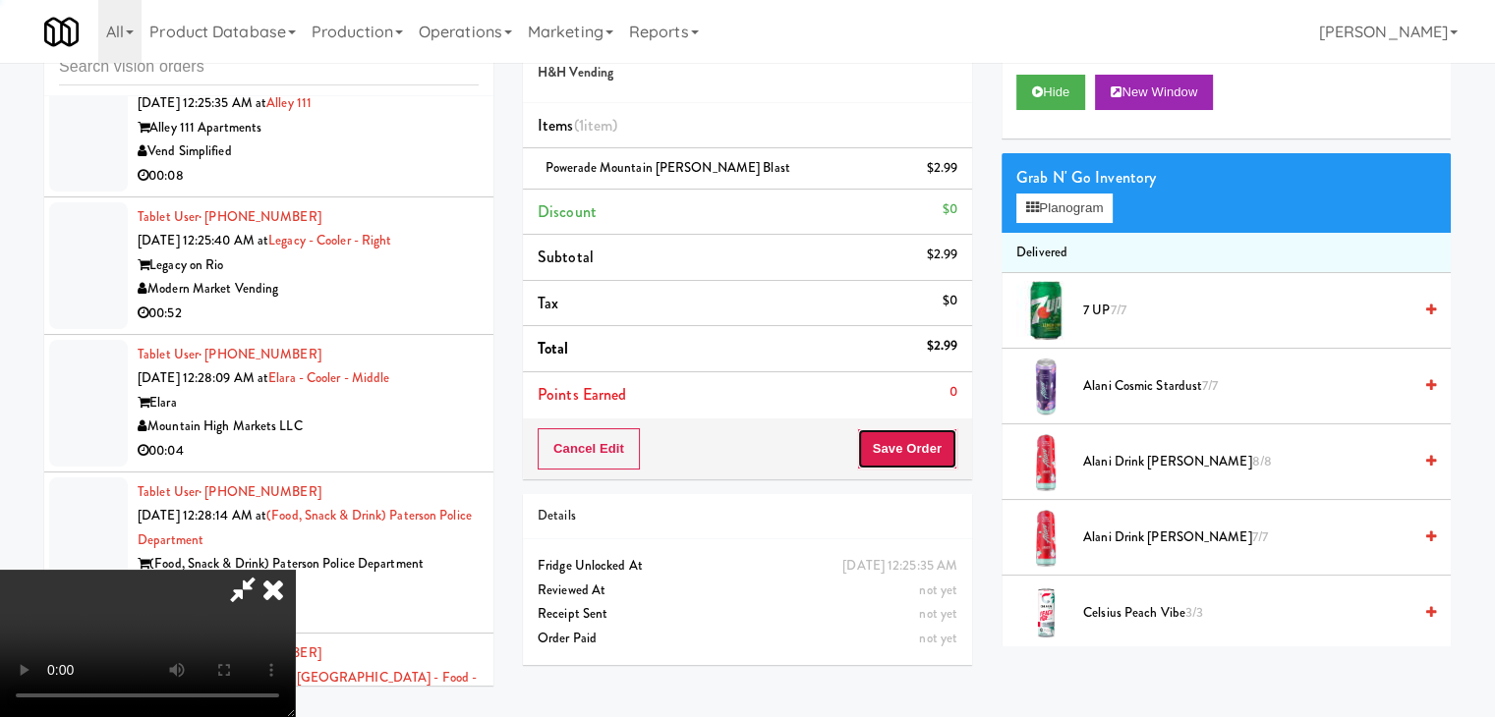
click at [908, 448] on button "Save Order" at bounding box center [907, 448] width 100 height 41
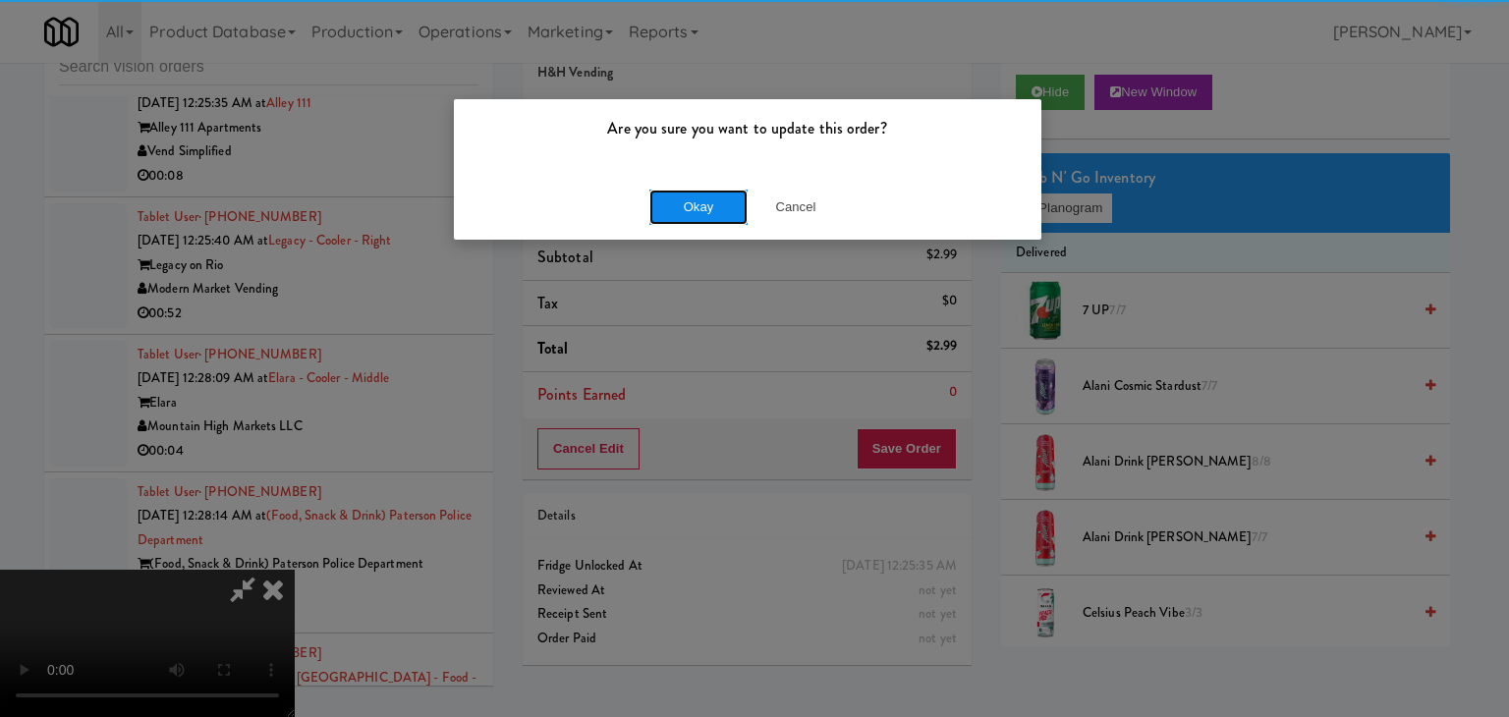
click at [710, 210] on button "Okay" at bounding box center [699, 207] width 98 height 35
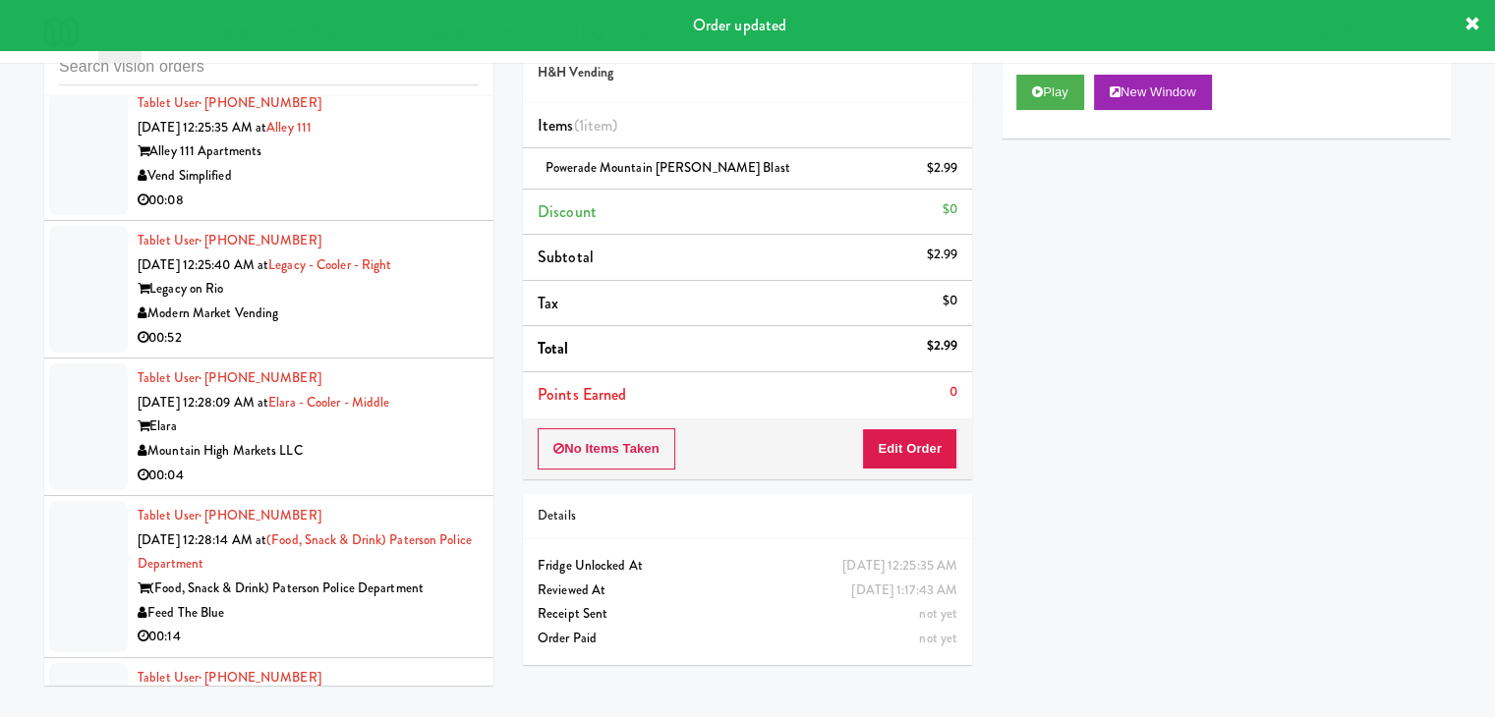
drag, startPoint x: 394, startPoint y: 270, endPoint x: 400, endPoint y: 284, distance: 15.0
click at [402, 212] on div "Tablet User · (253) 394-1133 Aug 23, 2025 12:25:35 AM at Alley 111 Alley 111 Ap…" at bounding box center [308, 151] width 341 height 121
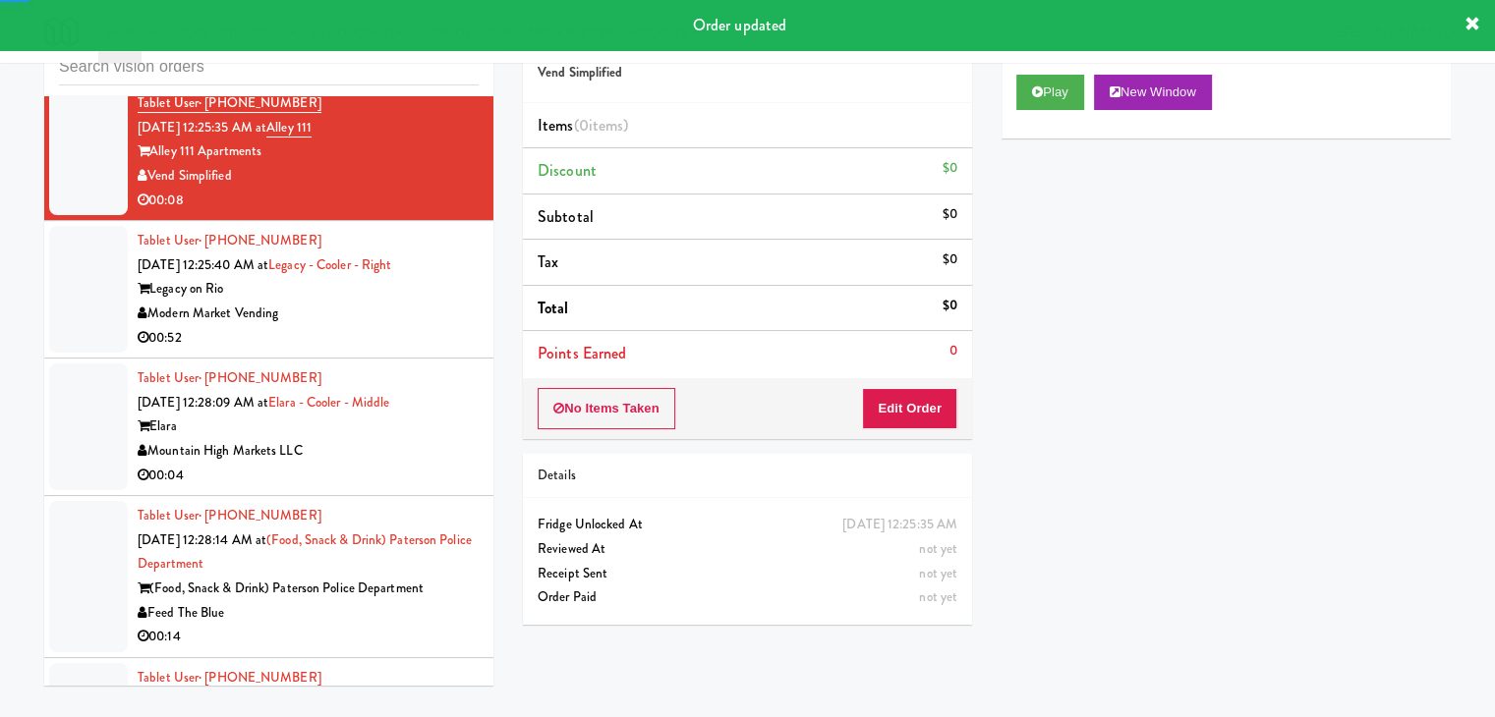
click at [1014, 98] on div "Play New Window" at bounding box center [1225, 99] width 449 height 79
click at [1032, 97] on button "Play" at bounding box center [1050, 92] width 68 height 35
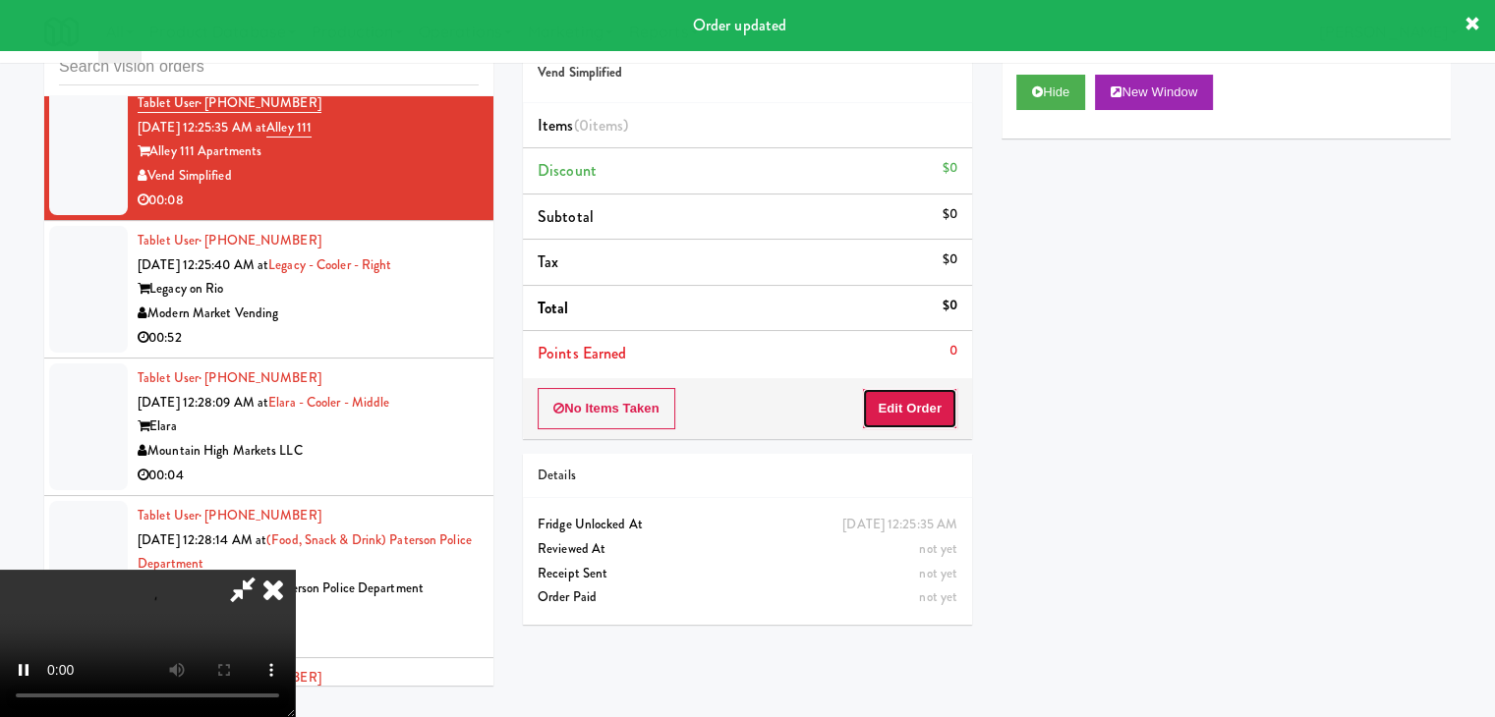
click at [924, 399] on button "Edit Order" at bounding box center [909, 408] width 95 height 41
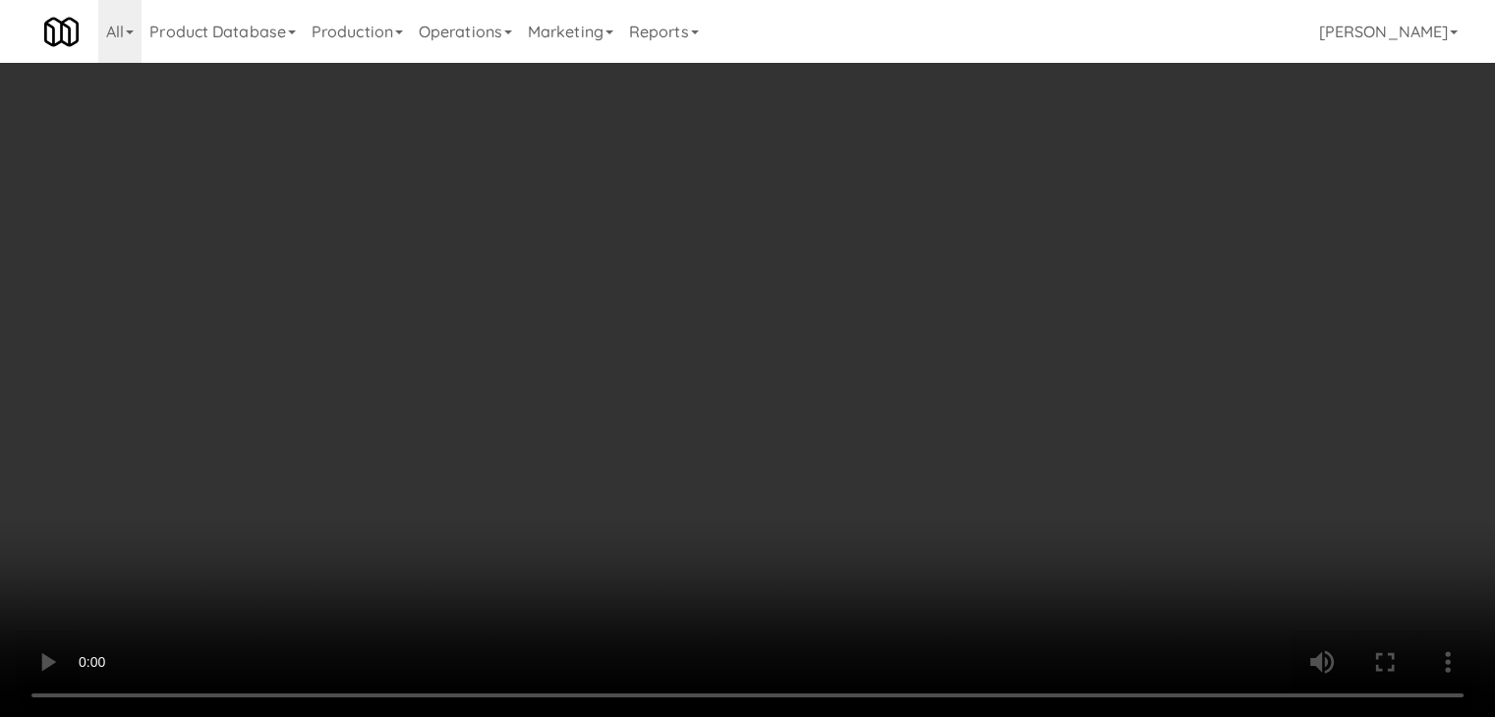
scroll to position [15385, 0]
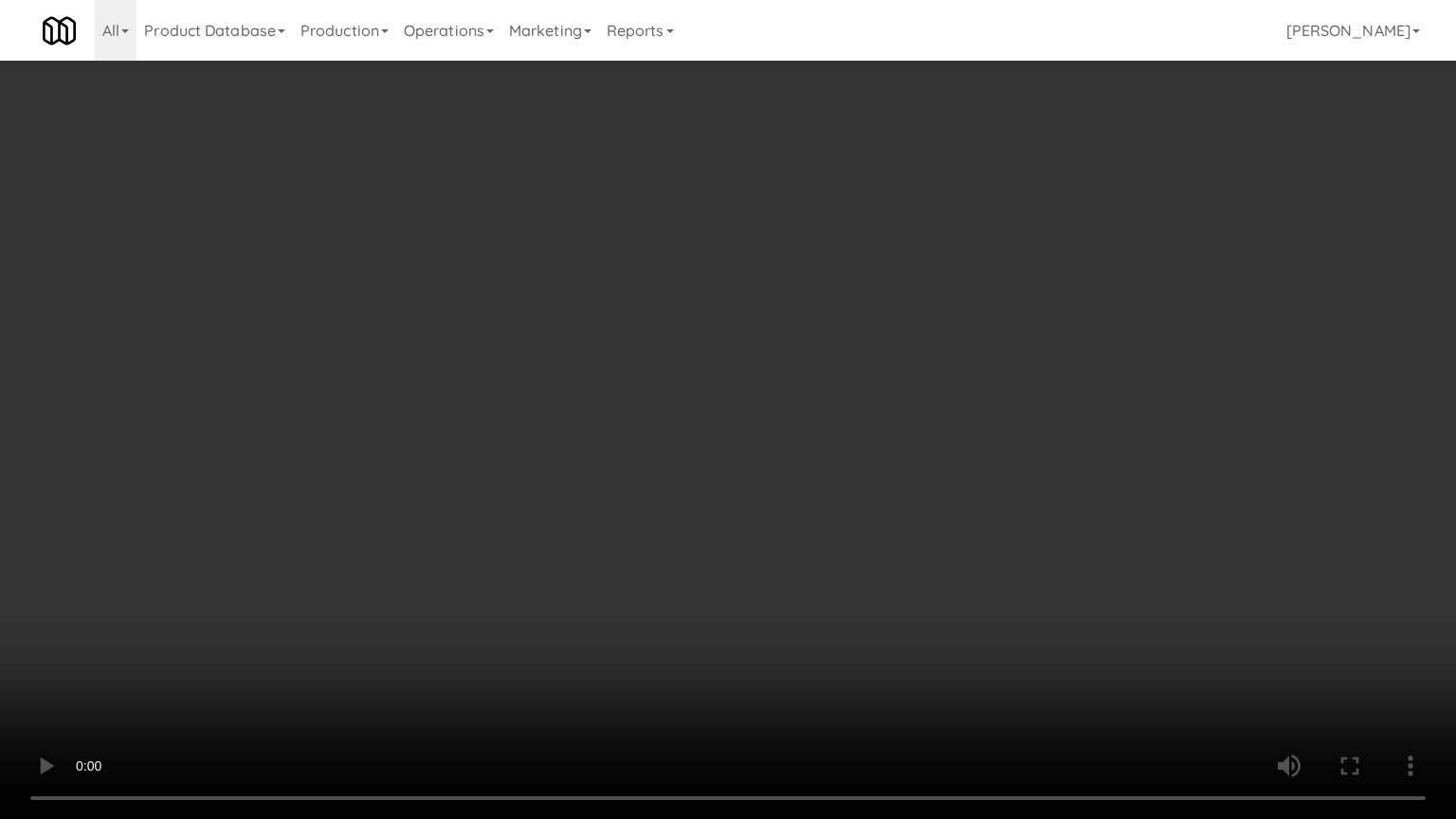
click at [800, 512] on video at bounding box center [728, 409] width 1456 height 819
click at [804, 498] on video at bounding box center [728, 409] width 1456 height 819
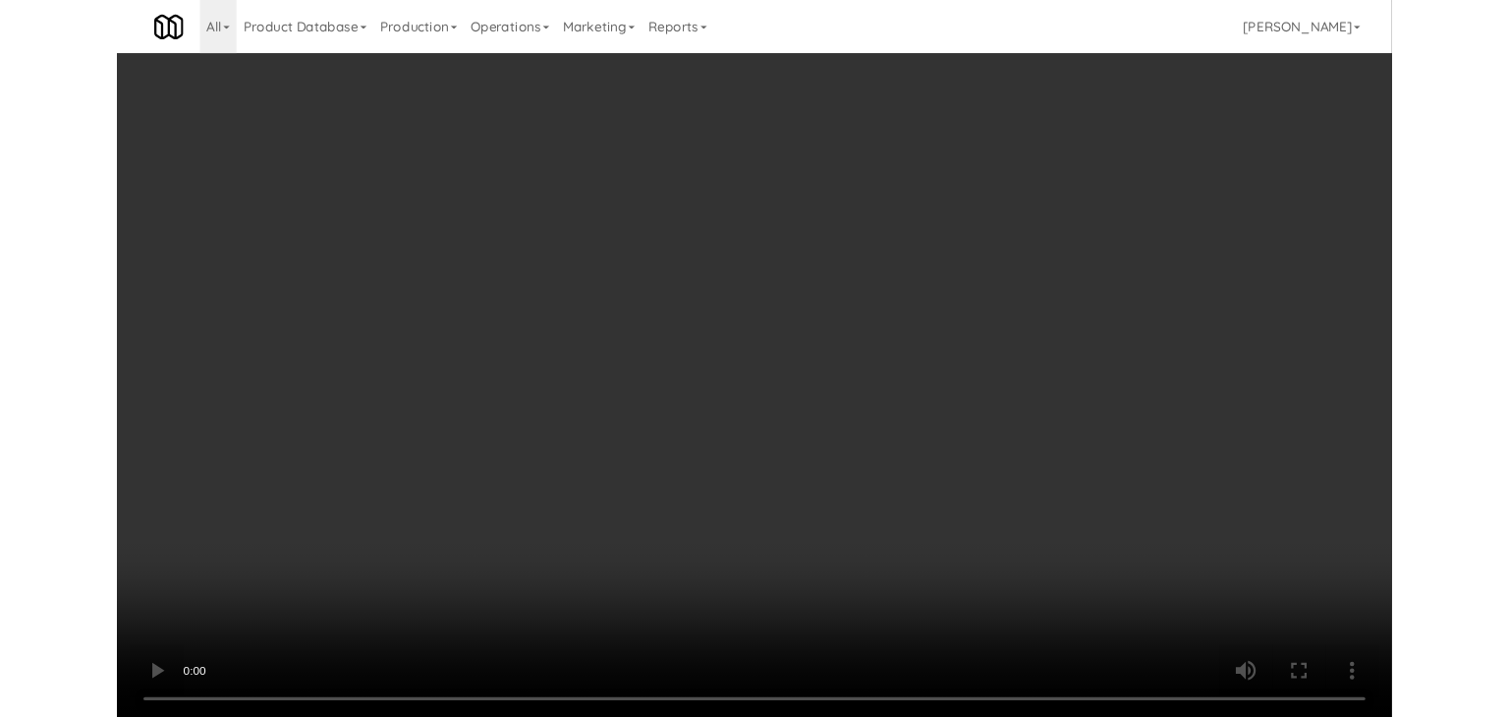
scroll to position [15457, 0]
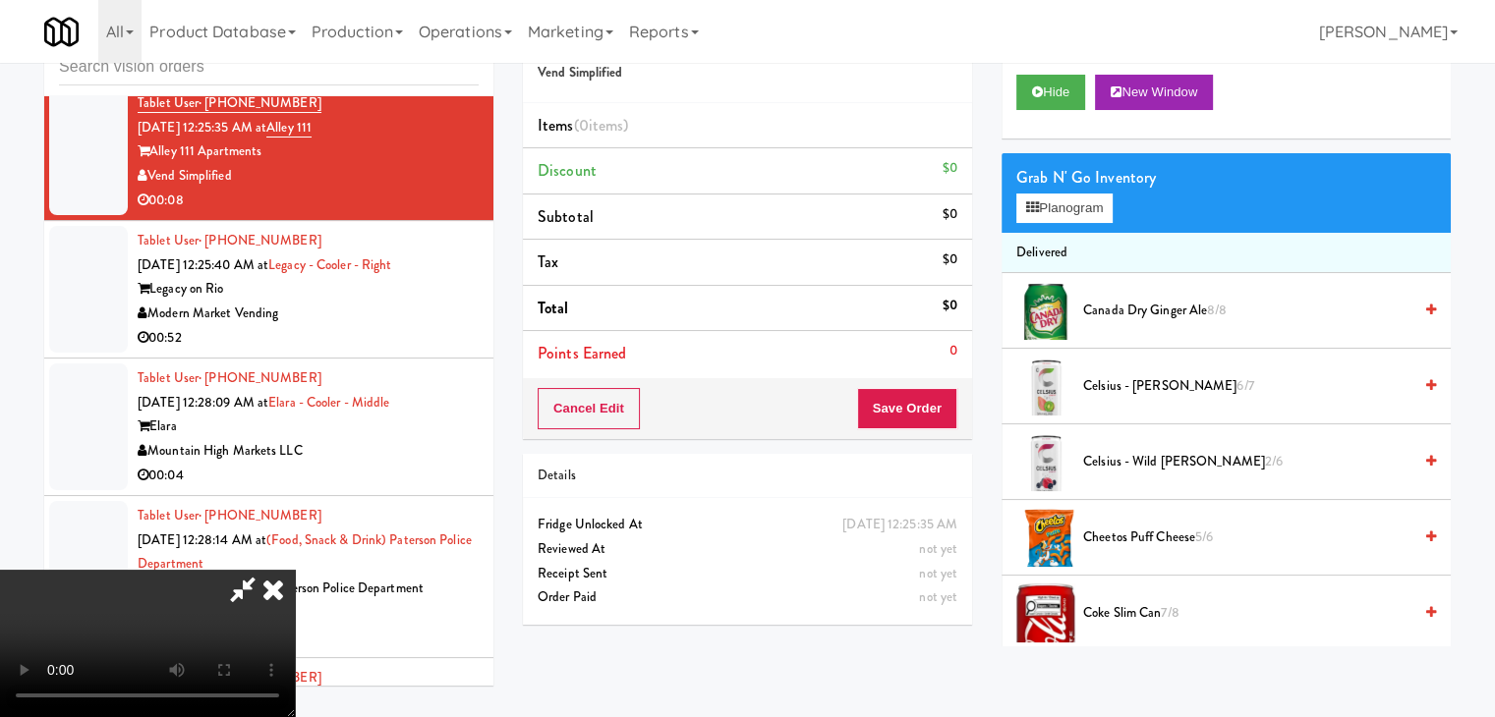
click at [1108, 186] on div "Grab N' Go Inventory" at bounding box center [1226, 177] width 420 height 29
click at [1093, 197] on button "Planogram" at bounding box center [1064, 208] width 96 height 29
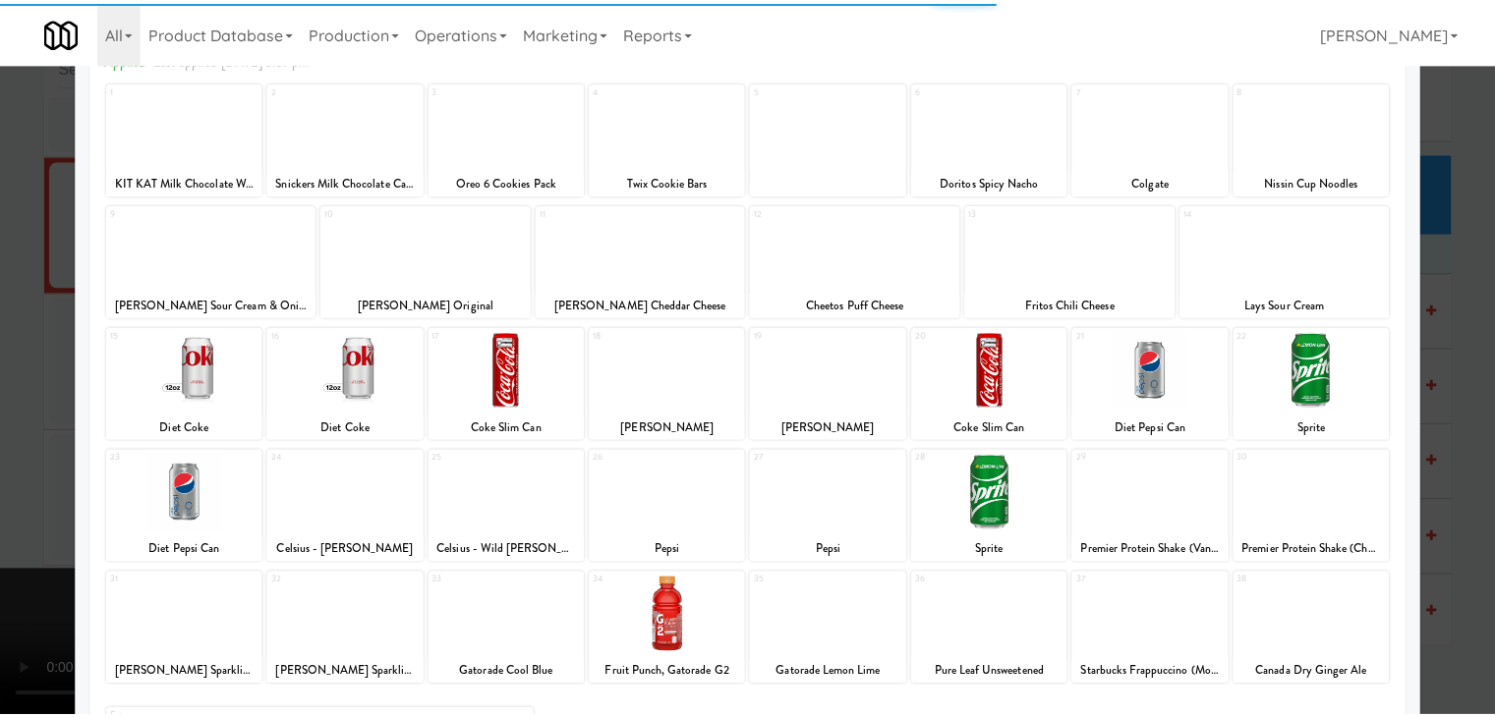
scroll to position [248, 0]
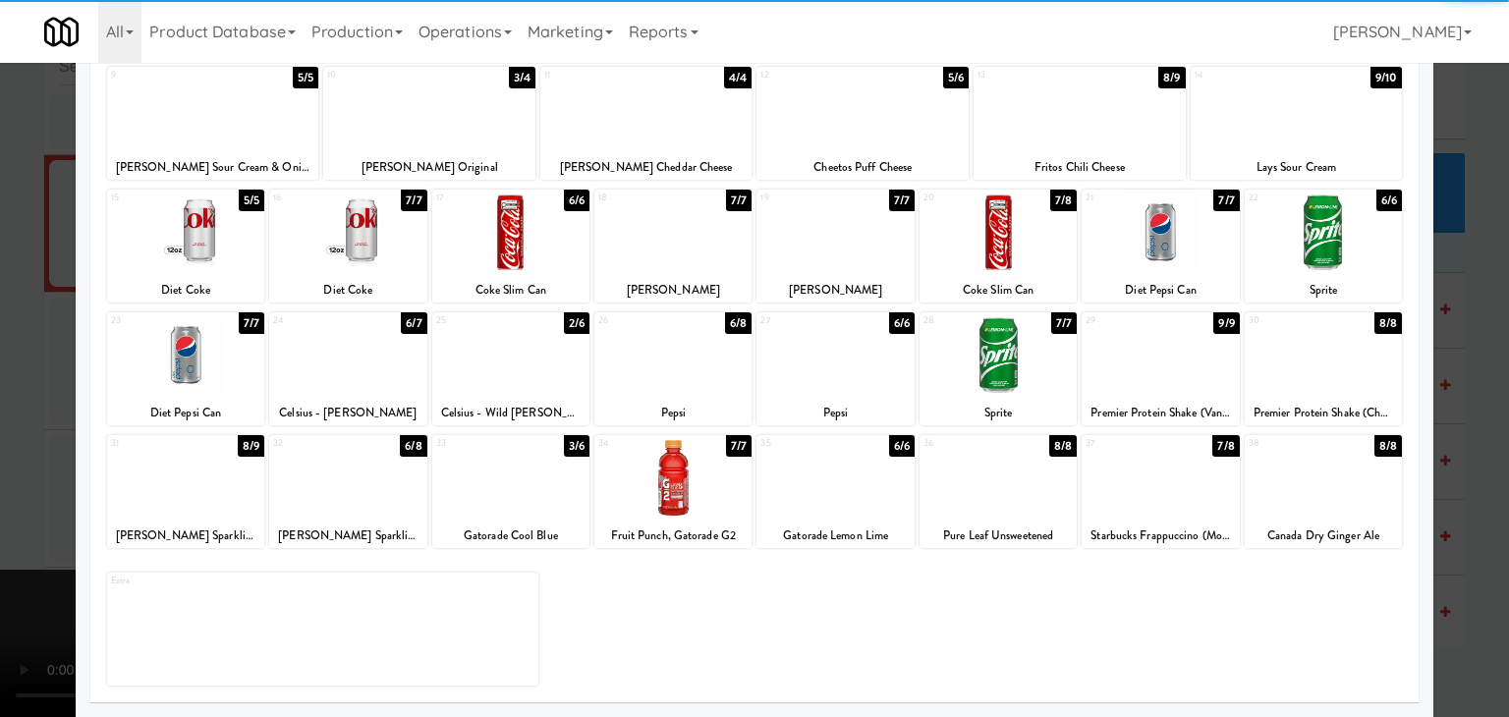
click at [497, 492] on div at bounding box center [510, 478] width 157 height 76
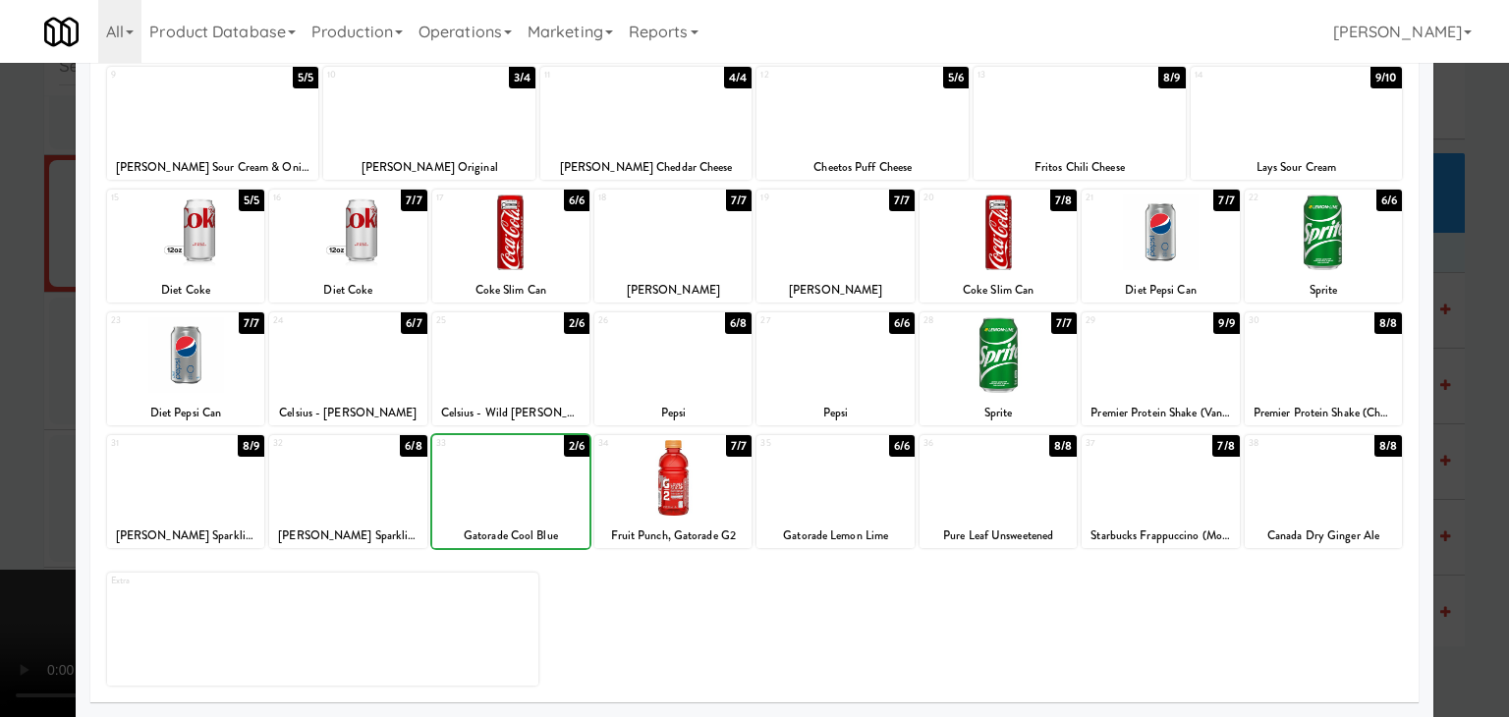
click at [497, 492] on div at bounding box center [510, 478] width 157 height 76
click at [2, 482] on div at bounding box center [754, 358] width 1509 height 717
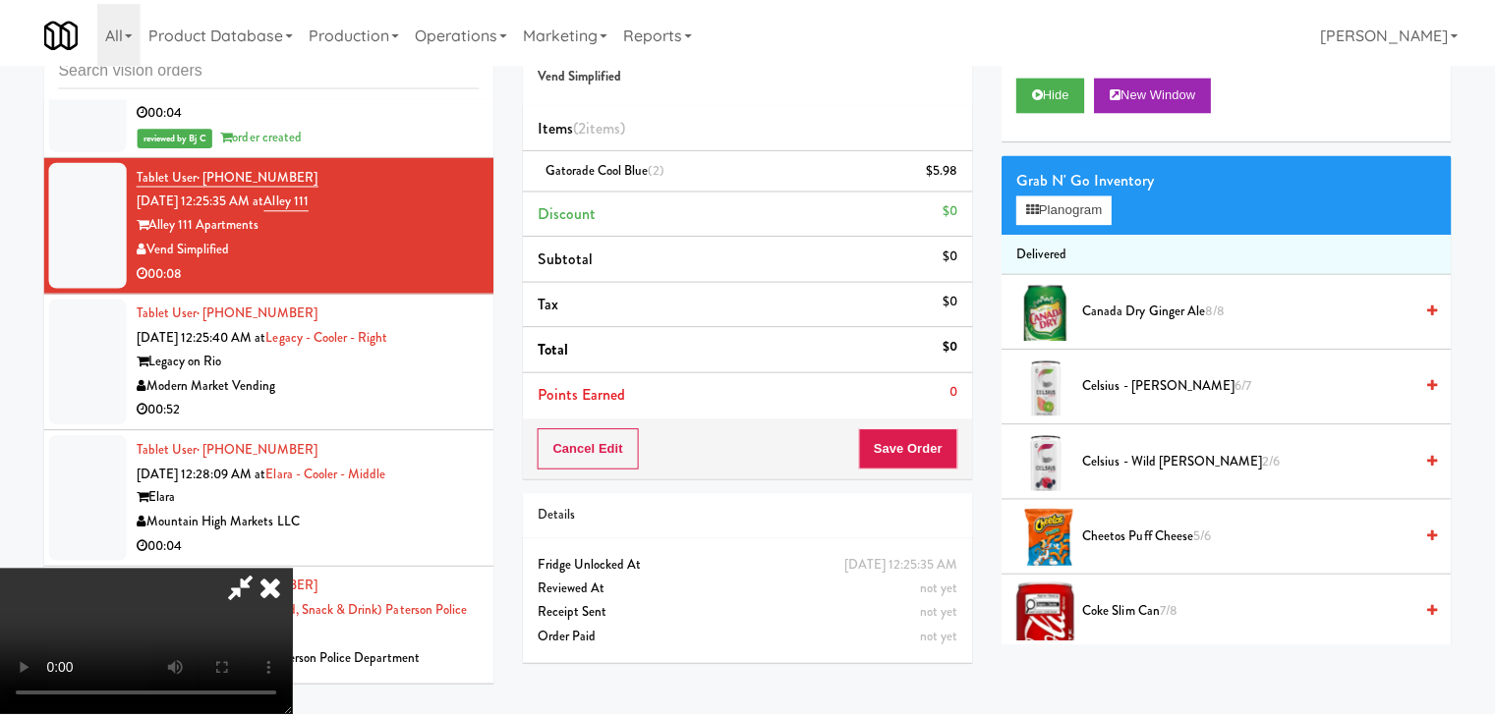
scroll to position [15457, 0]
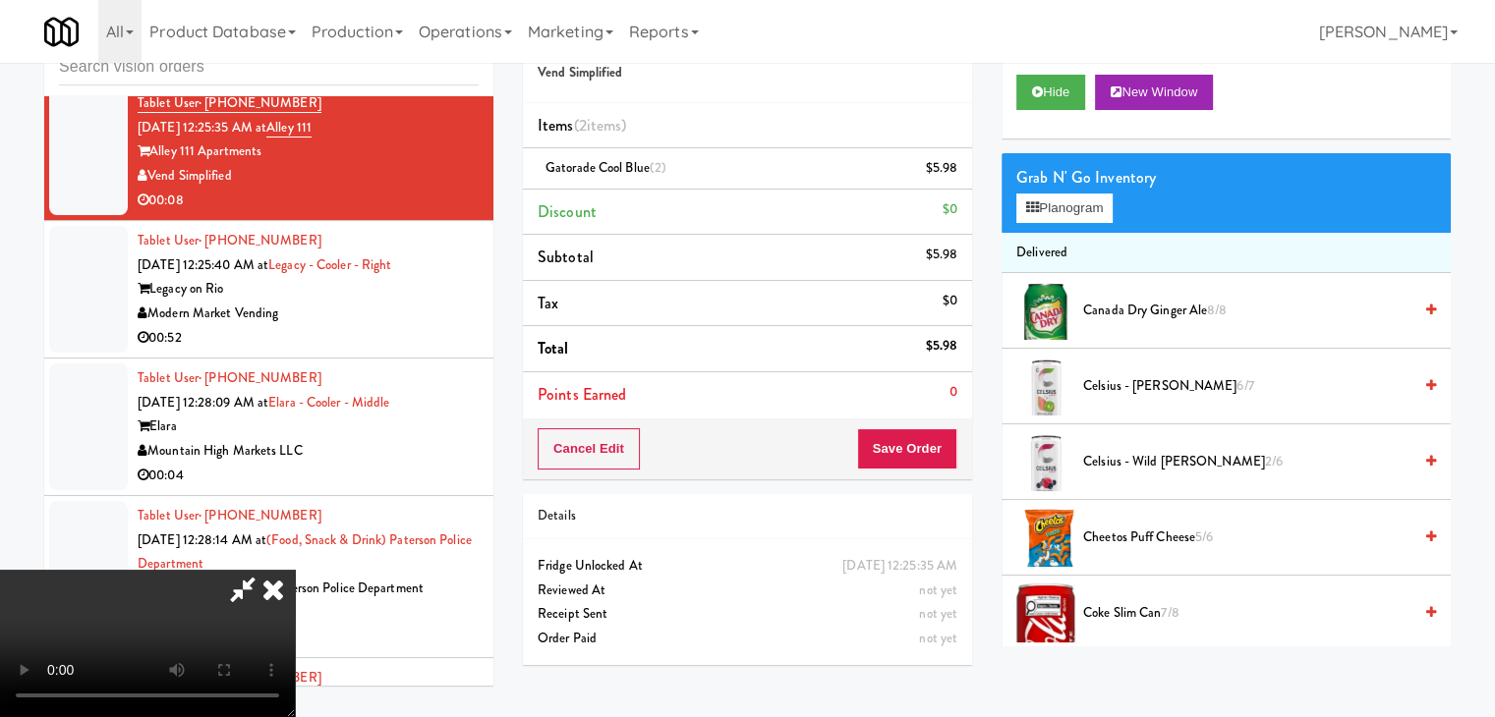
click at [948, 449] on div "Cancel Edit Save Order" at bounding box center [747, 449] width 449 height 61
drag, startPoint x: 911, startPoint y: 400, endPoint x: 914, endPoint y: 424, distance: 23.8
click at [913, 418] on div "Order # 176653 Vend Simplified Items (2 items ) Gatorade Cool Blue (2) $5.98 Di…" at bounding box center [747, 244] width 449 height 472
click at [913, 435] on button "Save Order" at bounding box center [907, 448] width 100 height 41
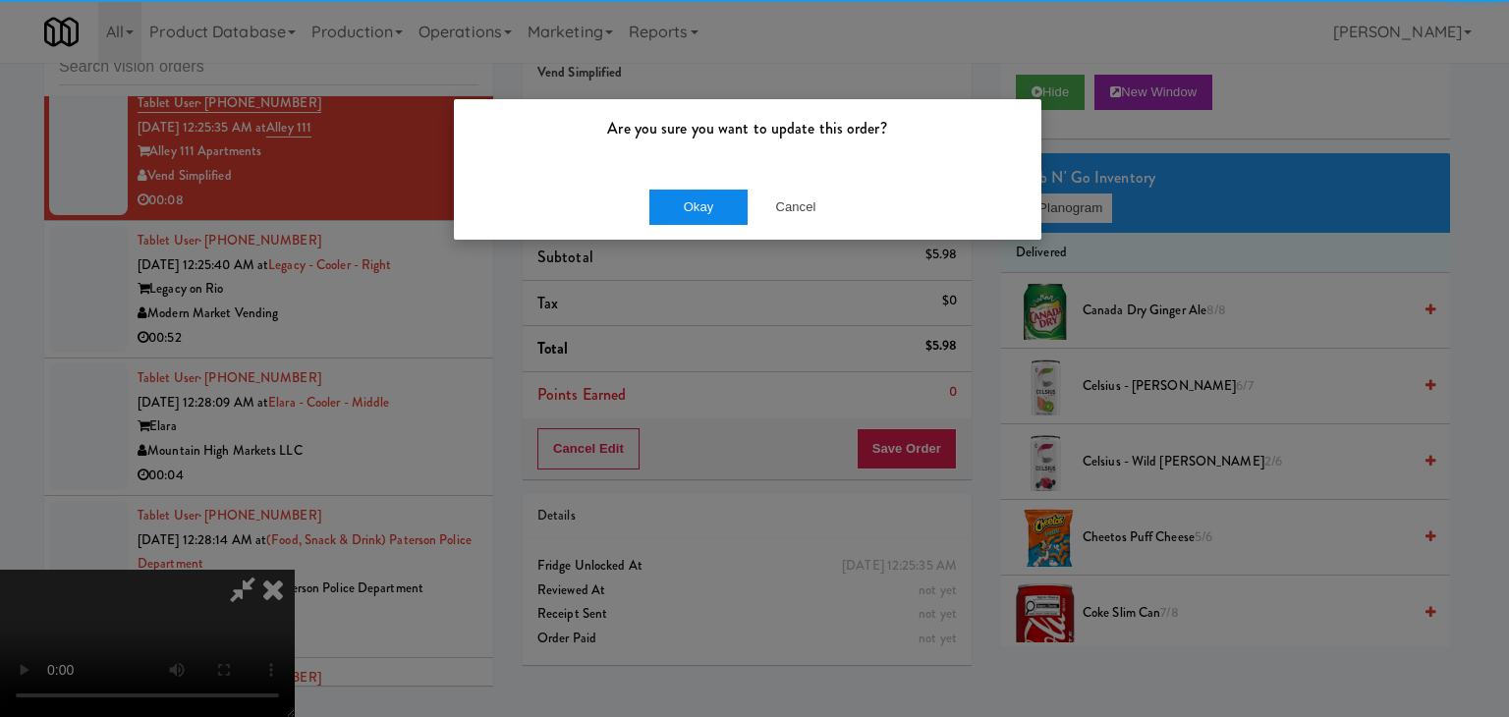
drag, startPoint x: 654, startPoint y: 173, endPoint x: 674, endPoint y: 201, distance: 35.2
click at [657, 186] on div "Okay Cancel" at bounding box center [748, 207] width 588 height 66
click at [674, 201] on button "Okay" at bounding box center [699, 207] width 98 height 35
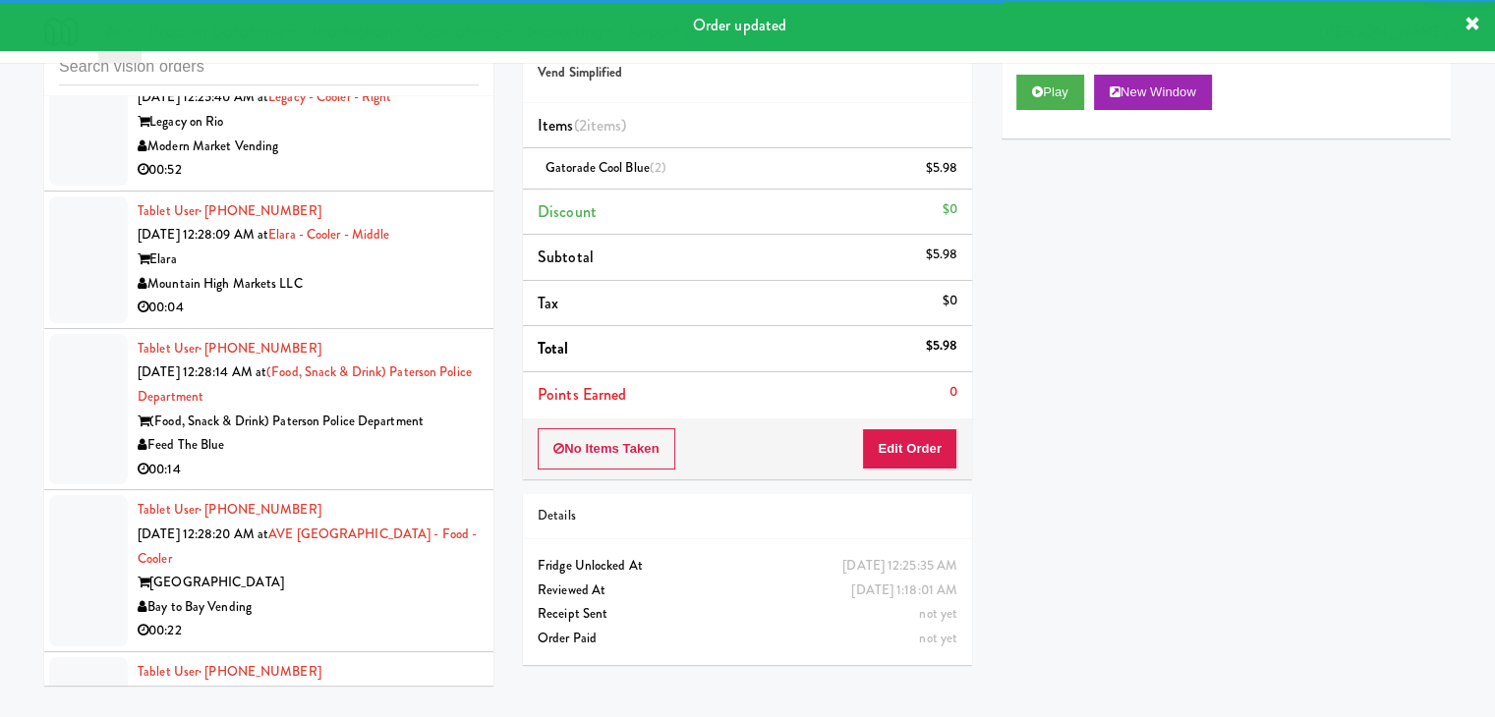
scroll to position [15654, 0]
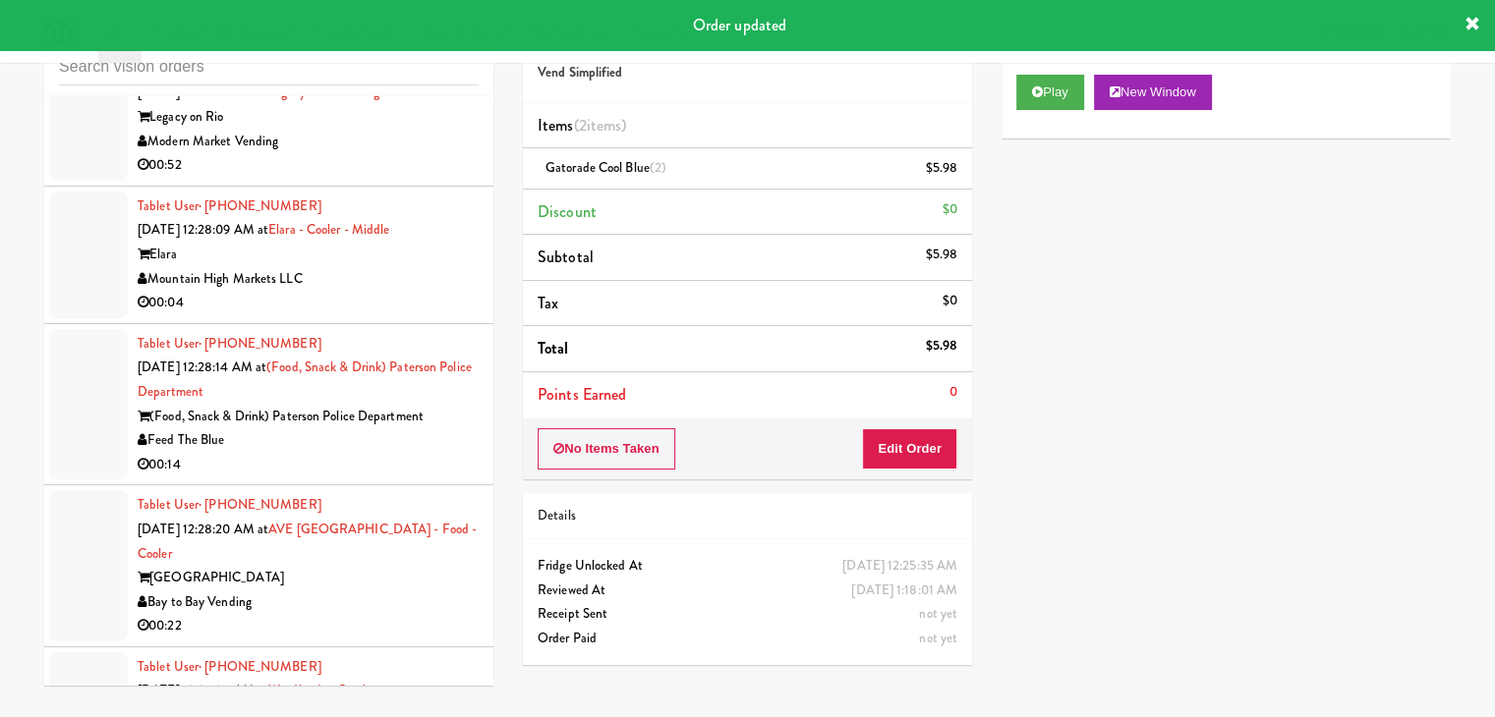
click at [417, 178] on div "00:52" at bounding box center [308, 165] width 341 height 25
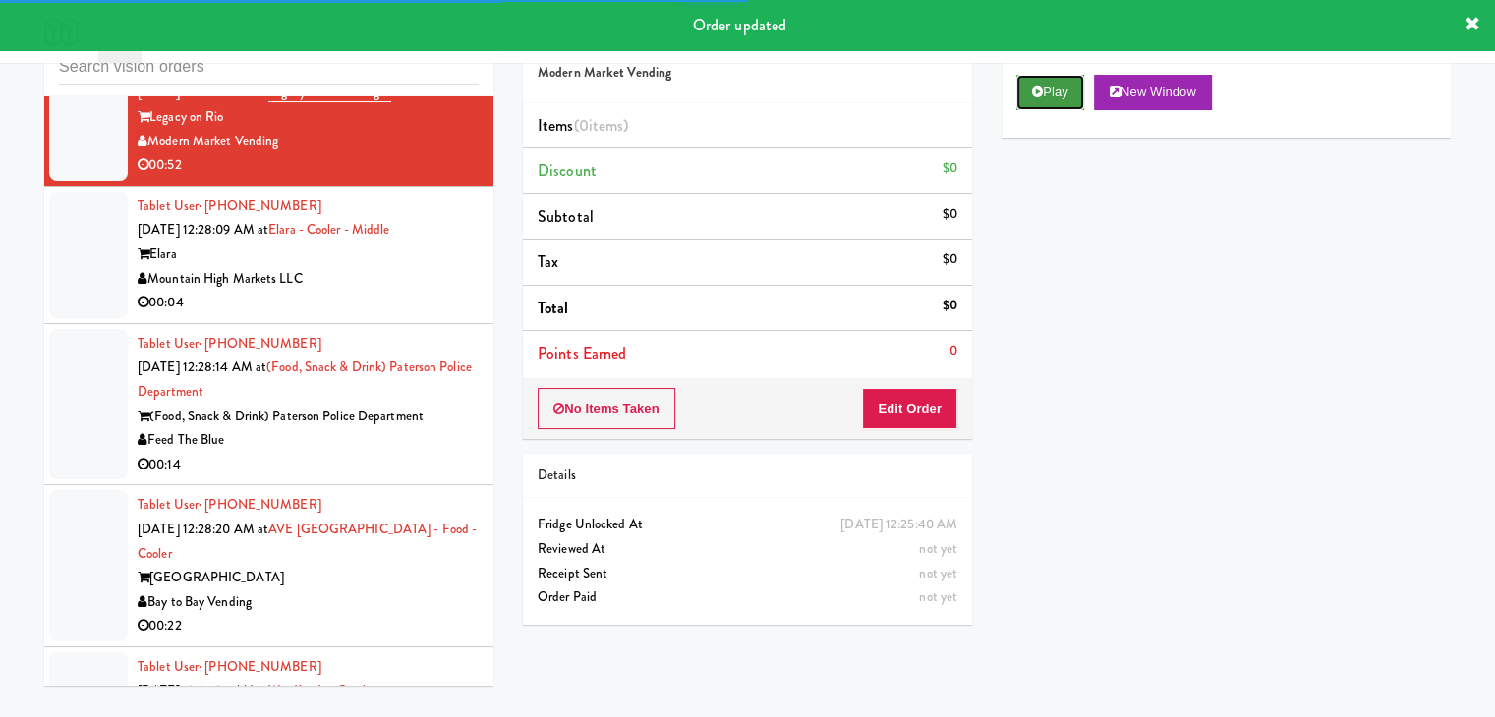
click at [1045, 97] on button "Play" at bounding box center [1050, 92] width 68 height 35
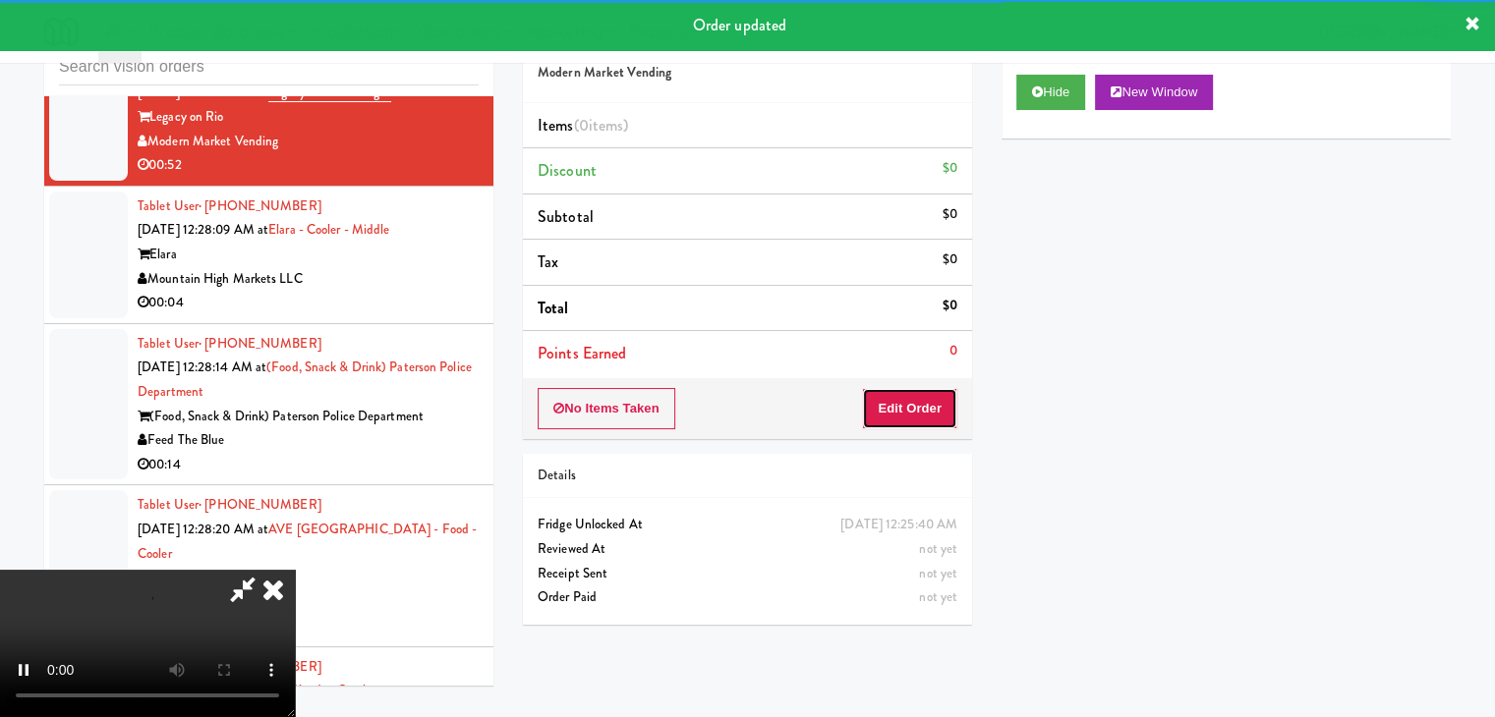
click at [919, 408] on button "Edit Order" at bounding box center [909, 408] width 95 height 41
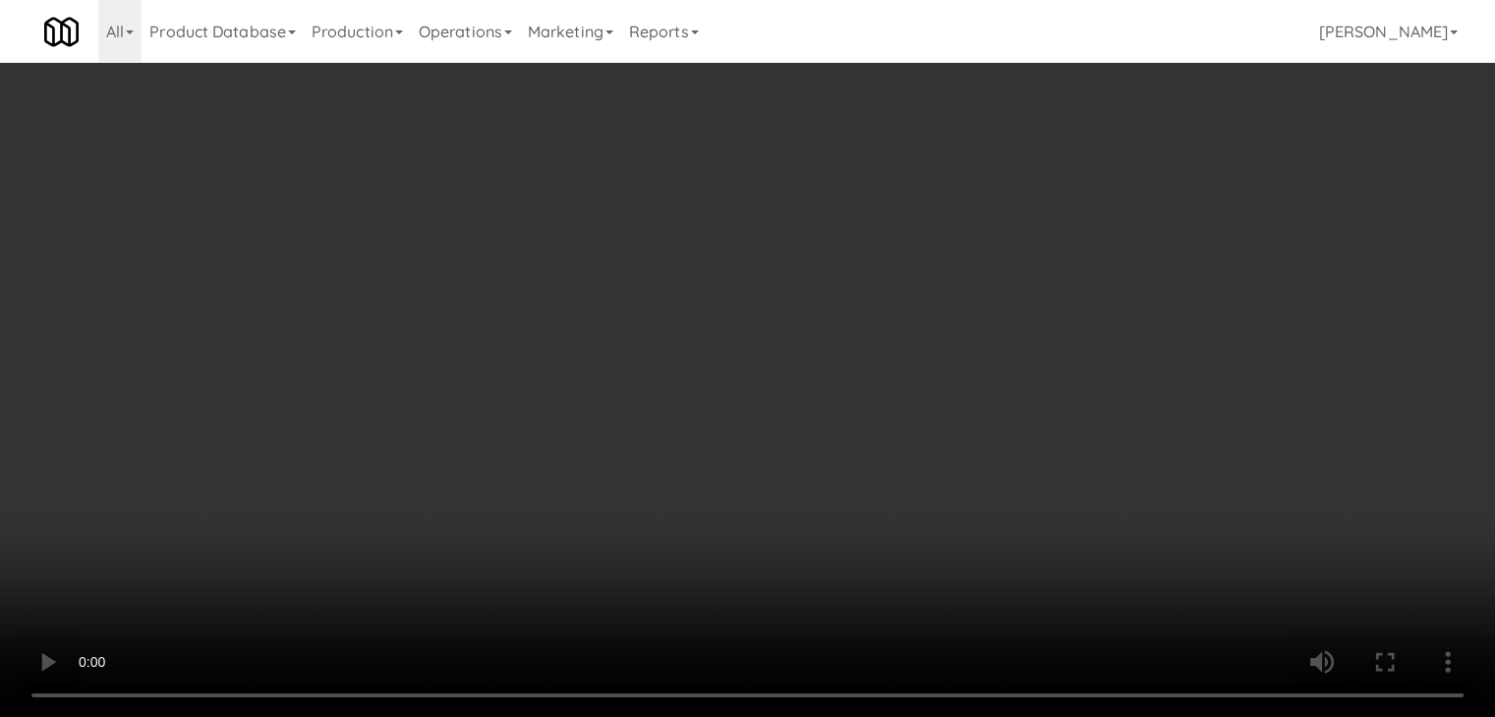
scroll to position [15582, 0]
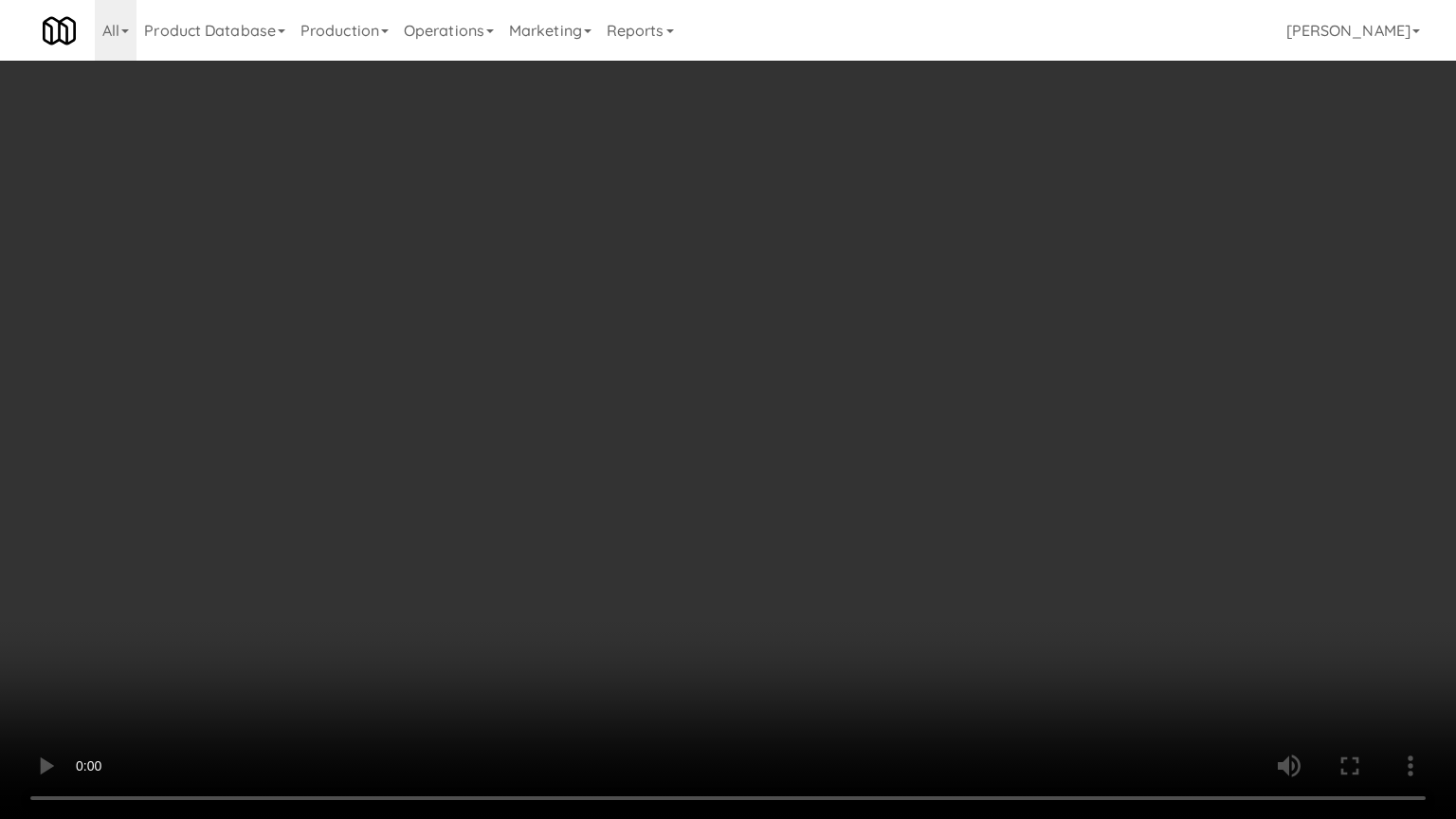
click at [823, 531] on video at bounding box center [728, 409] width 1456 height 819
click at [822, 530] on video at bounding box center [728, 409] width 1456 height 819
click at [820, 532] on video at bounding box center [728, 409] width 1456 height 819
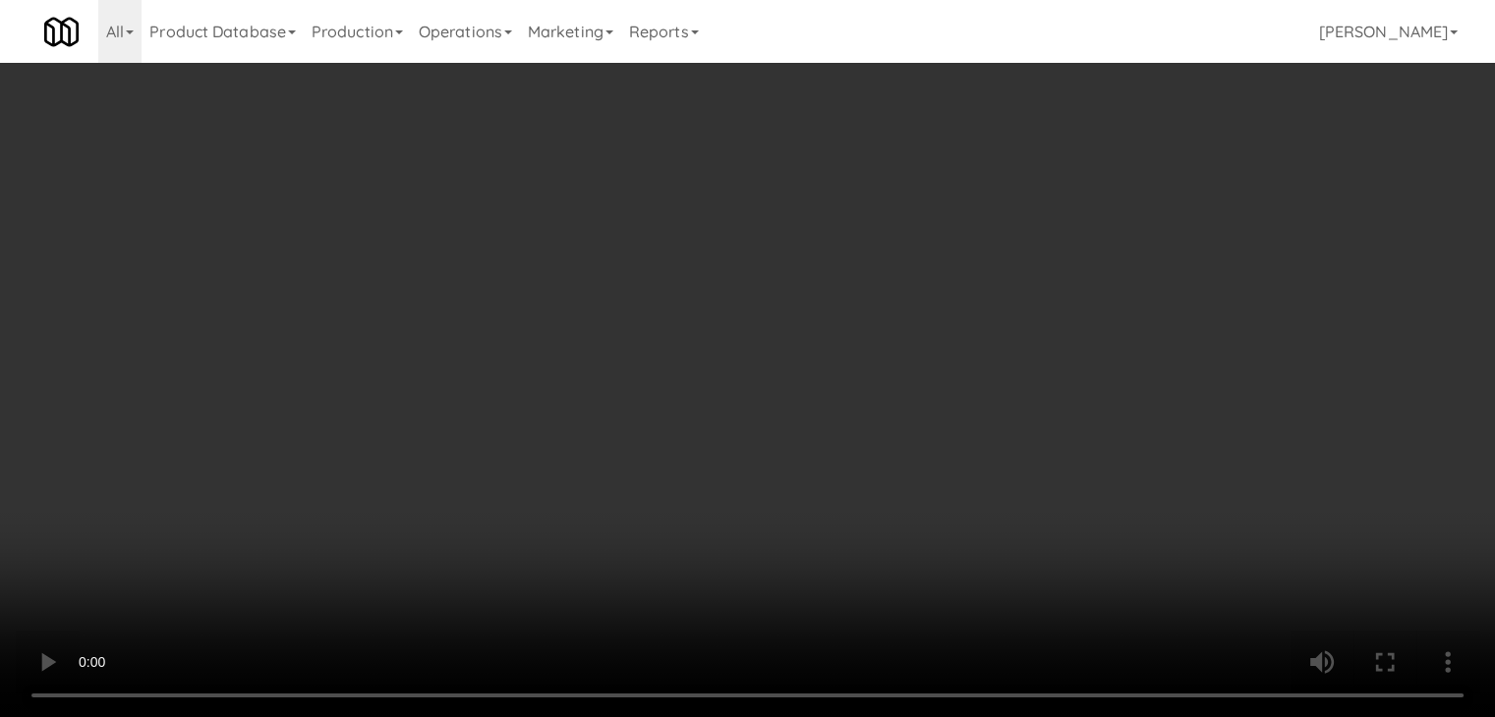
click at [715, 456] on video at bounding box center [747, 358] width 1495 height 717
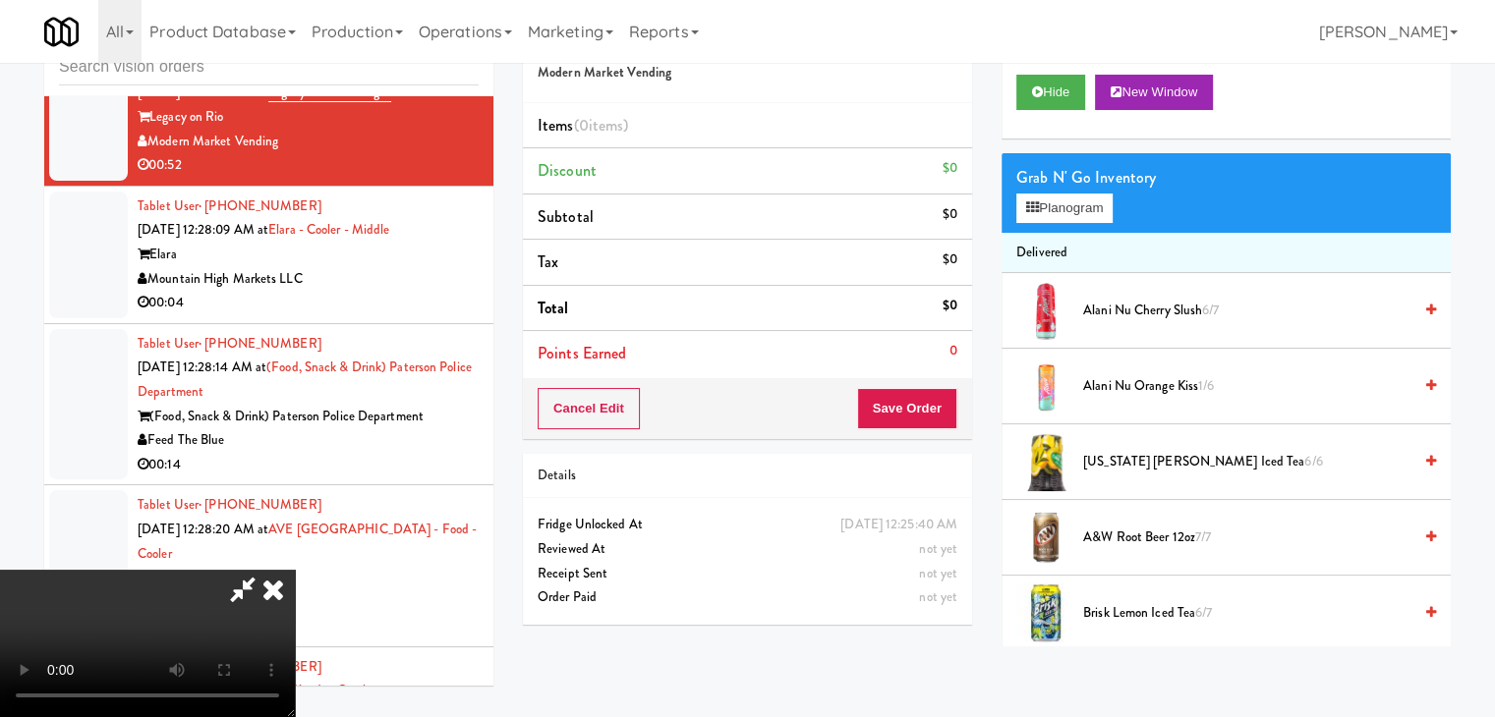
click at [295, 570] on video at bounding box center [147, 643] width 295 height 147
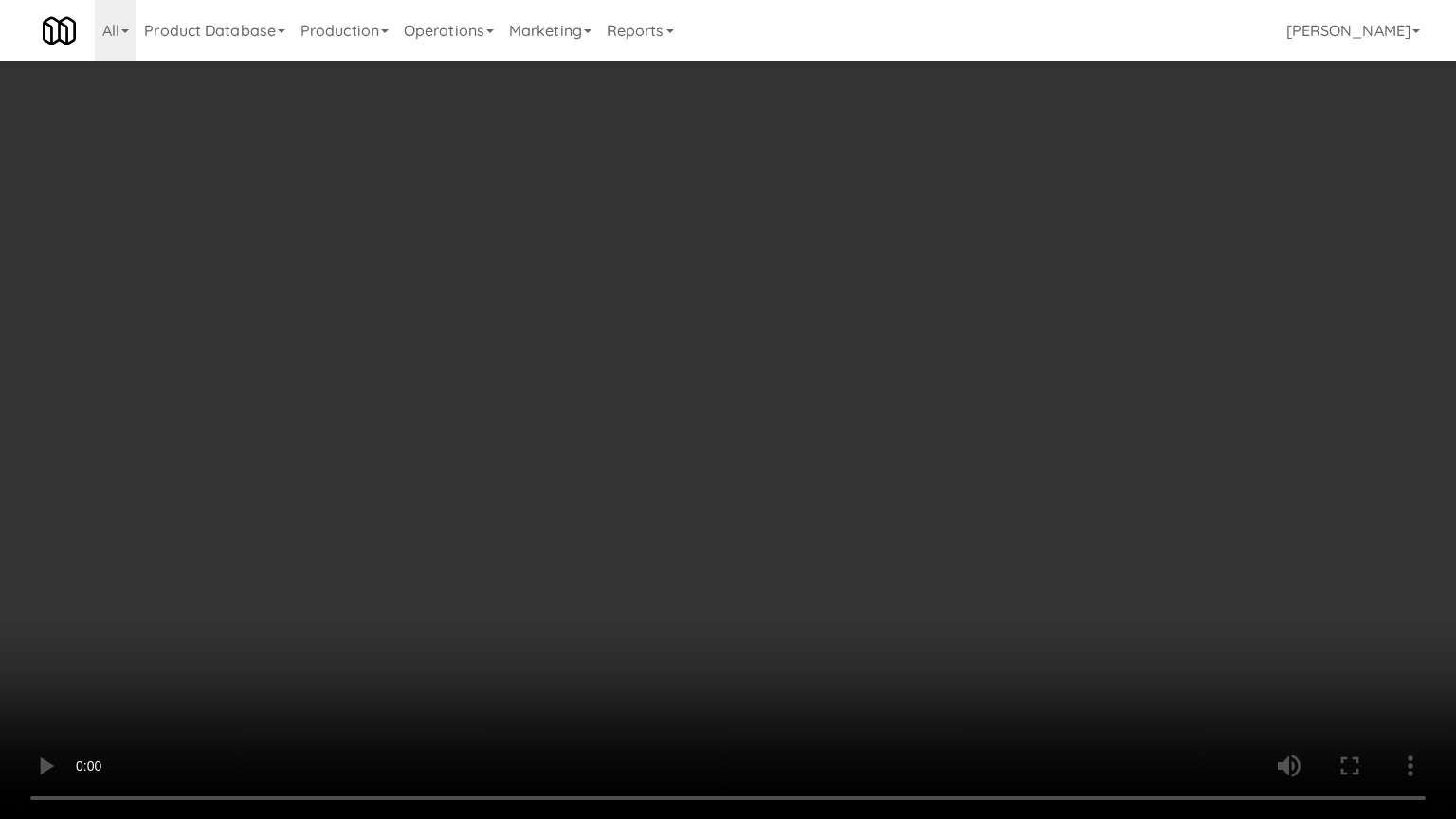
click at [720, 520] on video at bounding box center [728, 409] width 1456 height 819
click at [850, 543] on video at bounding box center [728, 409] width 1456 height 819
click at [862, 550] on video at bounding box center [728, 409] width 1456 height 819
click at [863, 550] on video at bounding box center [728, 409] width 1456 height 819
click at [868, 551] on video at bounding box center [728, 409] width 1456 height 819
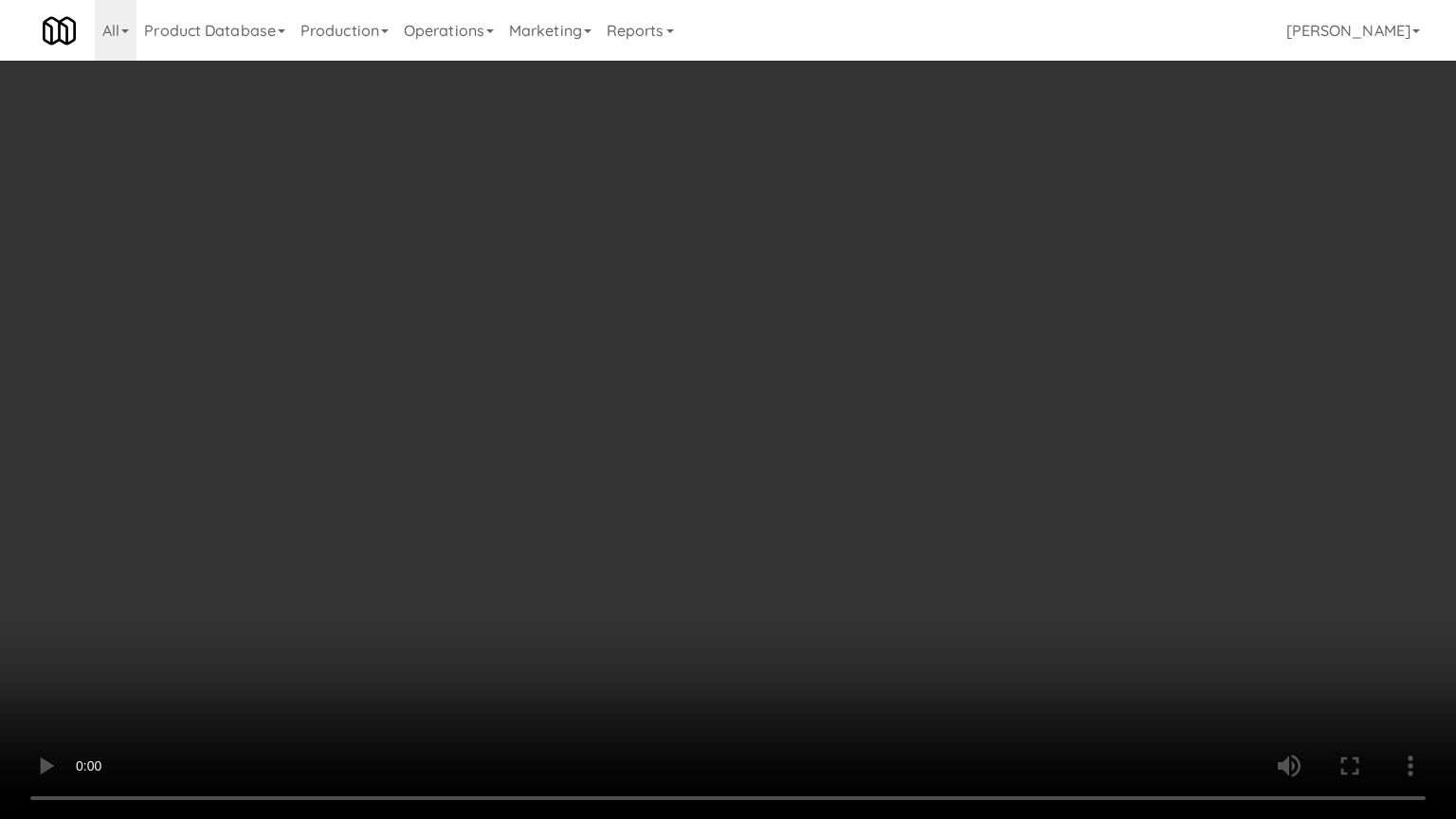
click at [868, 551] on video at bounding box center [728, 409] width 1456 height 819
click at [867, 554] on video at bounding box center [728, 409] width 1456 height 819
click at [808, 492] on video at bounding box center [728, 409] width 1456 height 819
click at [808, 491] on video at bounding box center [728, 409] width 1456 height 819
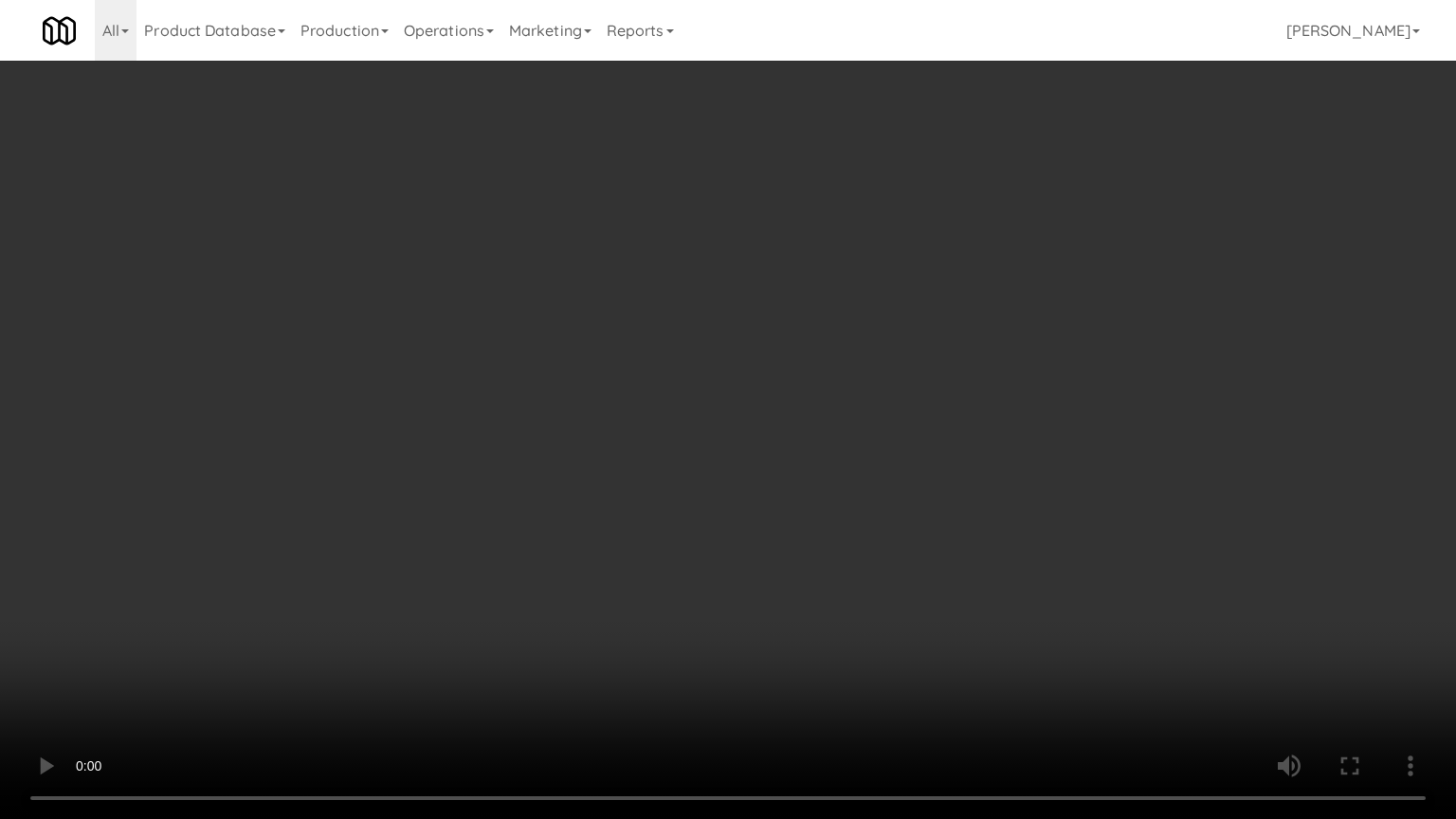
click at [802, 470] on video at bounding box center [728, 409] width 1456 height 819
click at [820, 622] on video at bounding box center [728, 409] width 1456 height 819
click at [808, 587] on video at bounding box center [728, 409] width 1456 height 819
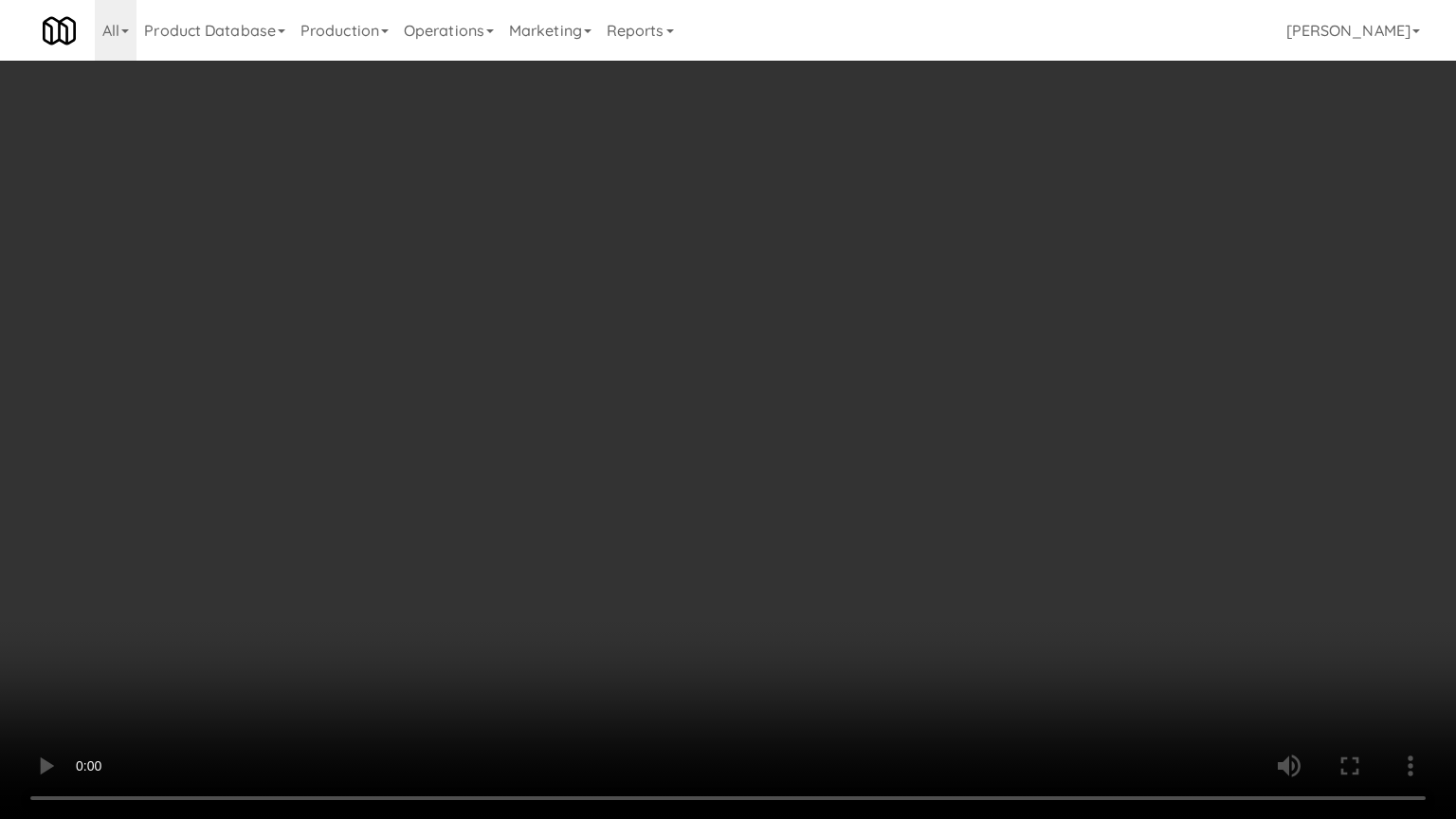
click at [808, 587] on video at bounding box center [728, 409] width 1456 height 819
click at [809, 586] on video at bounding box center [728, 409] width 1456 height 819
click at [809, 587] on video at bounding box center [728, 409] width 1456 height 819
click at [905, 417] on video at bounding box center [728, 409] width 1456 height 819
click at [876, 418] on video at bounding box center [728, 409] width 1456 height 819
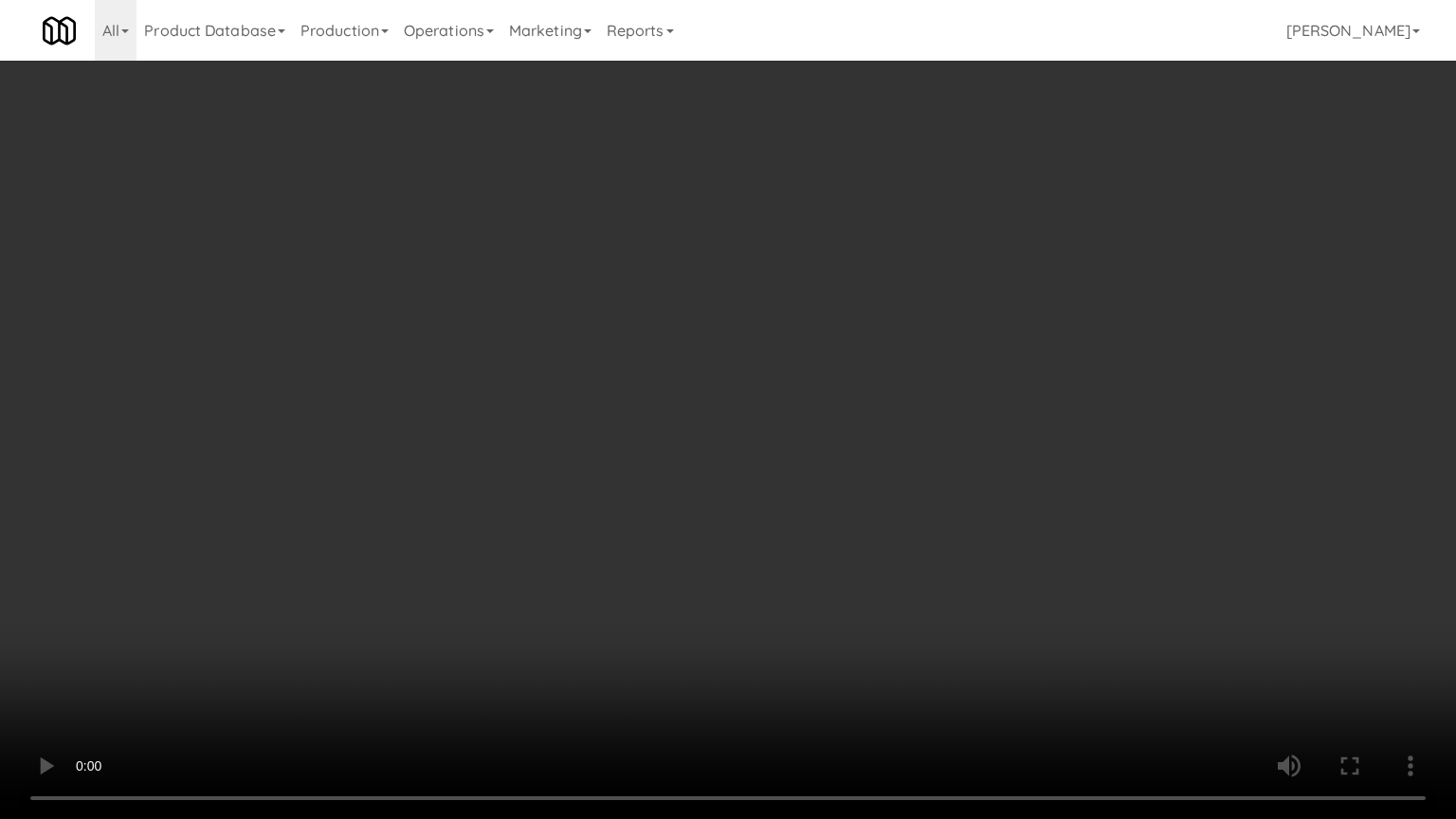
click at [885, 416] on video at bounding box center [728, 409] width 1456 height 819
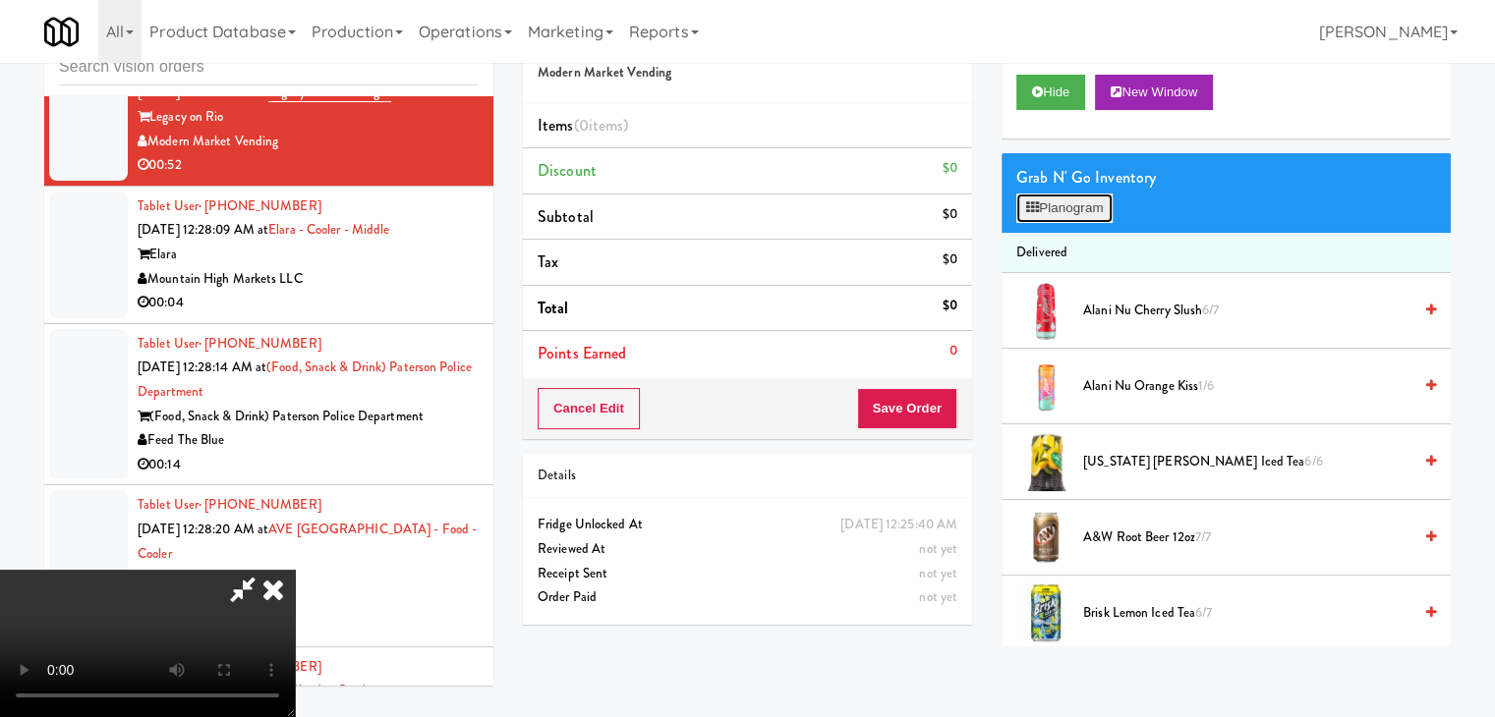
click at [1057, 215] on button "Planogram" at bounding box center [1064, 208] width 96 height 29
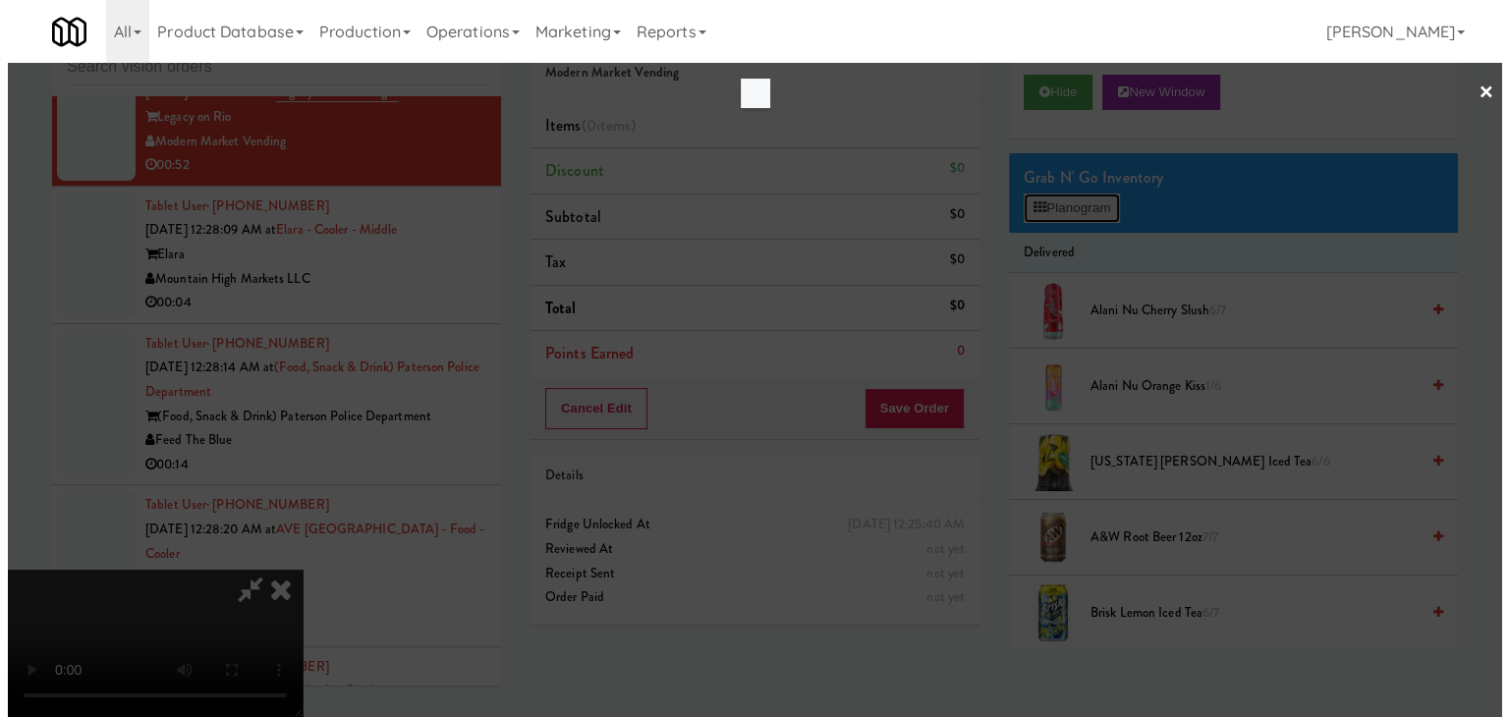
scroll to position [15582, 0]
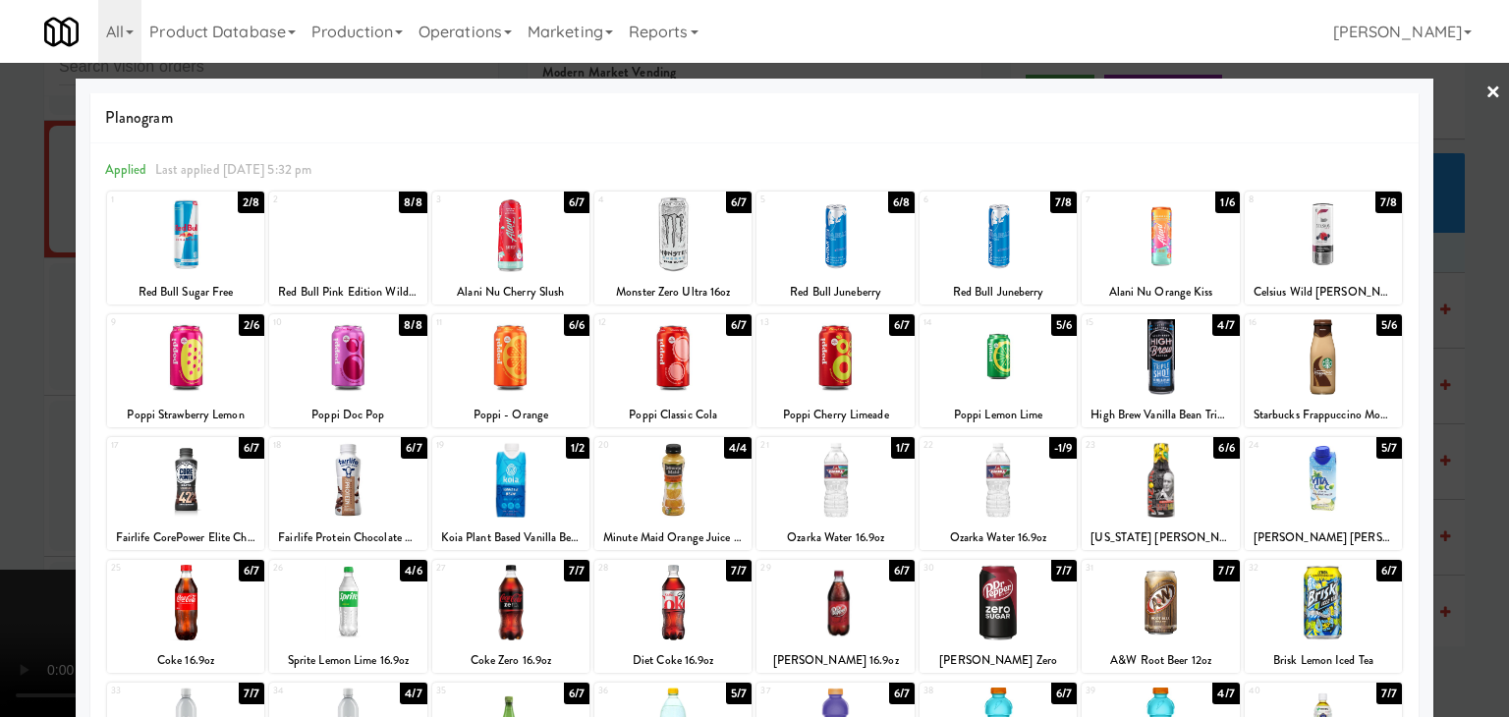
click at [841, 476] on div at bounding box center [835, 480] width 157 height 76
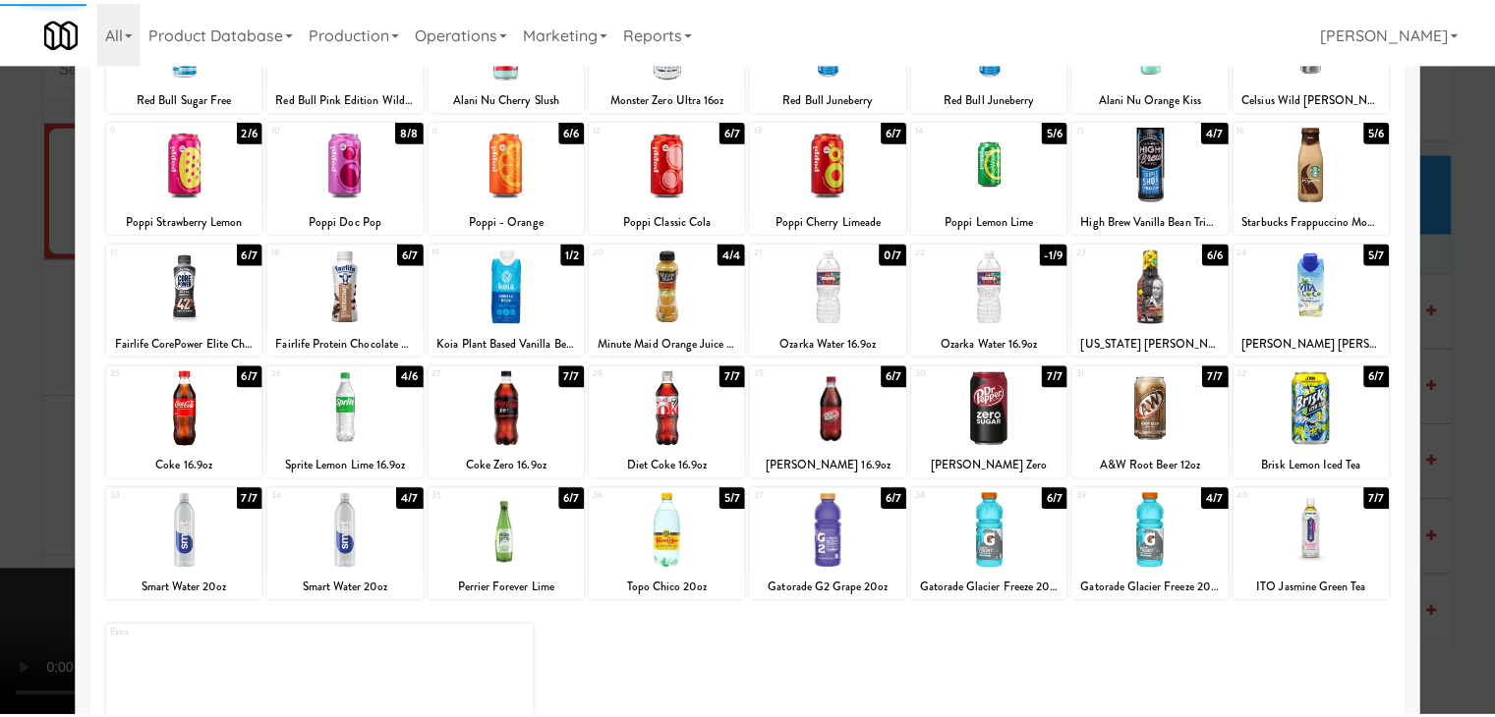
scroll to position [248, 0]
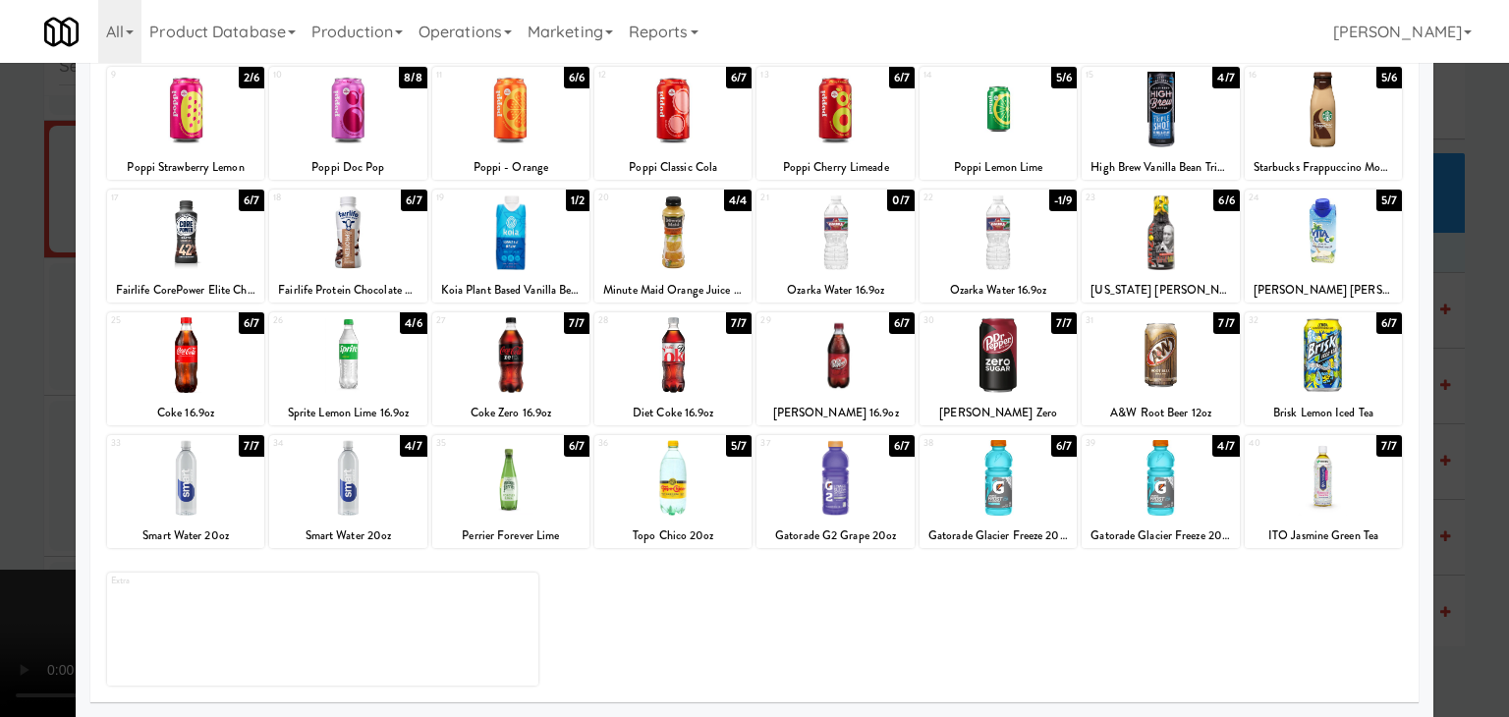
click at [987, 488] on div at bounding box center [998, 478] width 157 height 76
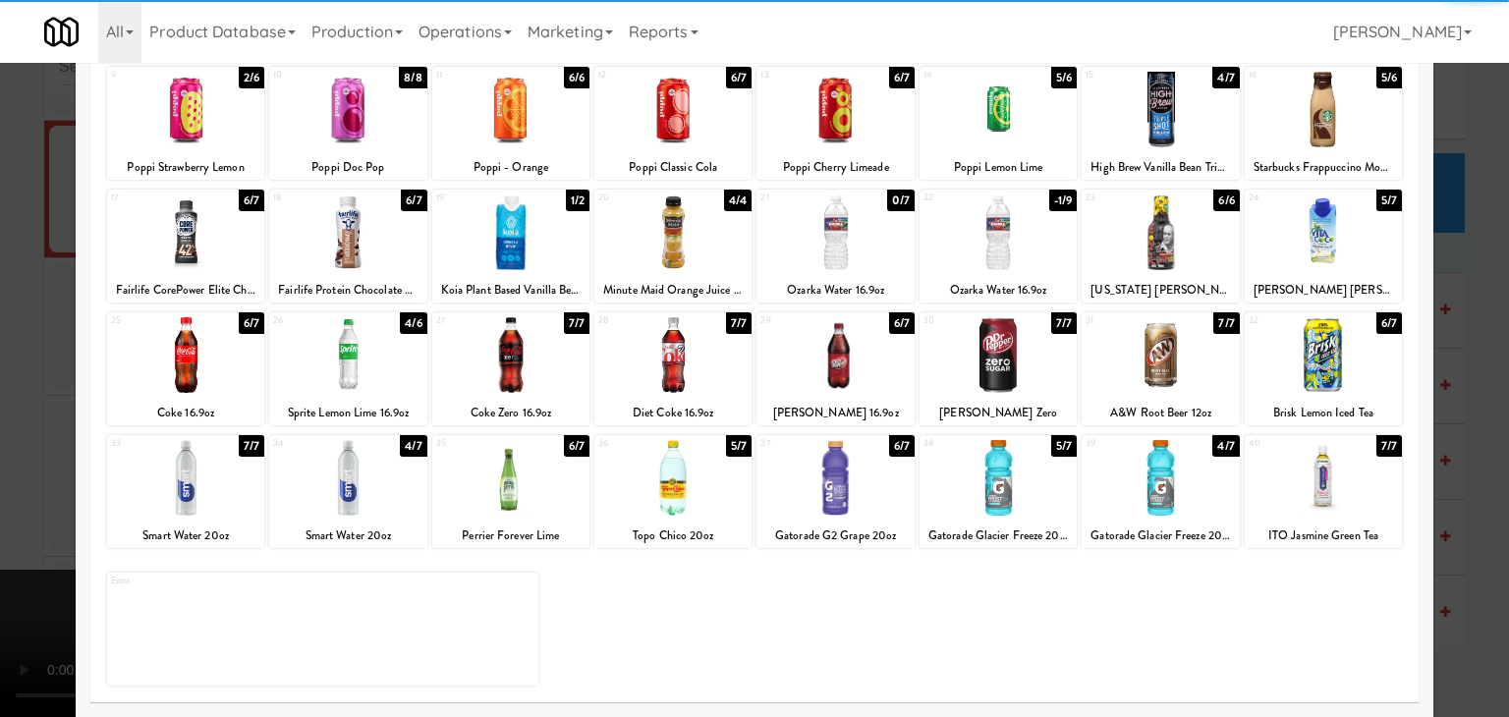
drag, startPoint x: 4, startPoint y: 426, endPoint x: 303, endPoint y: 434, distance: 298.9
click at [6, 426] on div at bounding box center [754, 358] width 1509 height 717
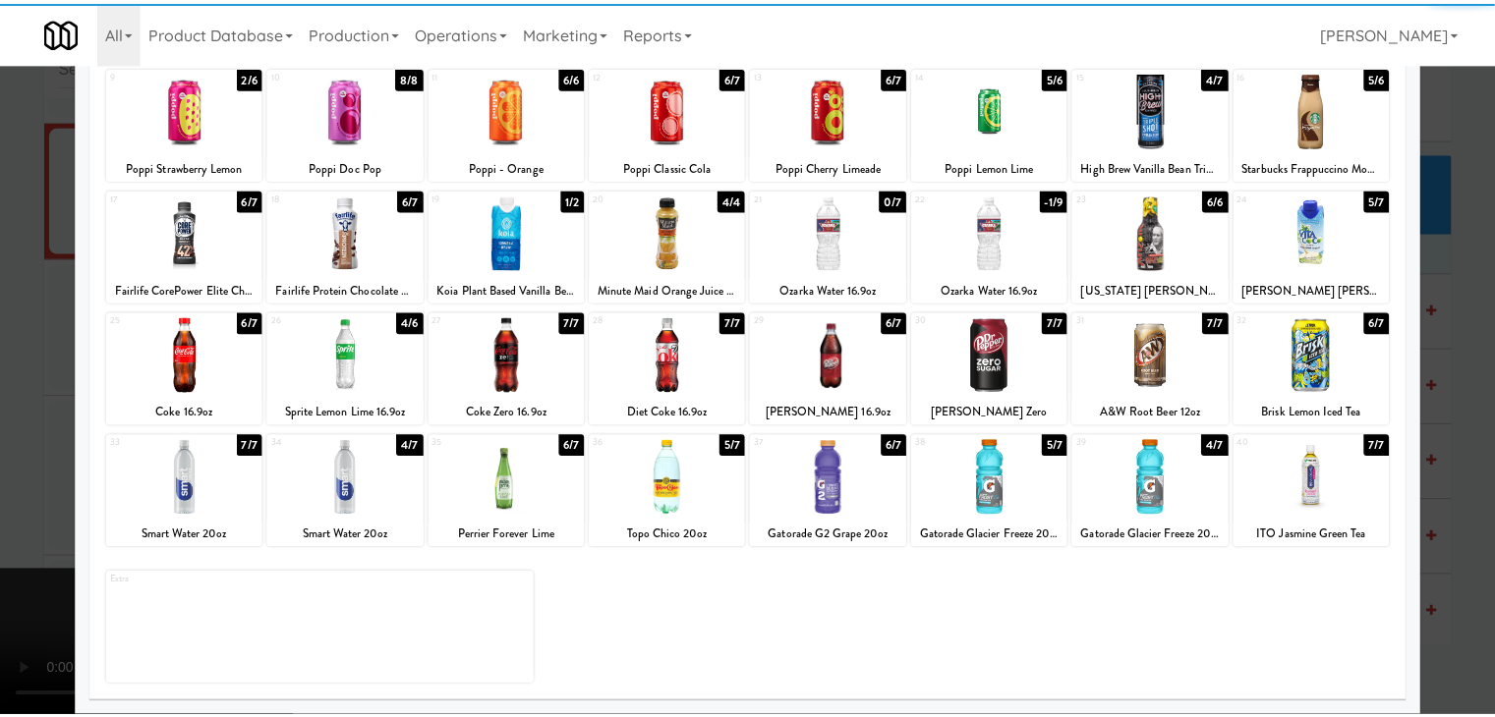
scroll to position [15654, 0]
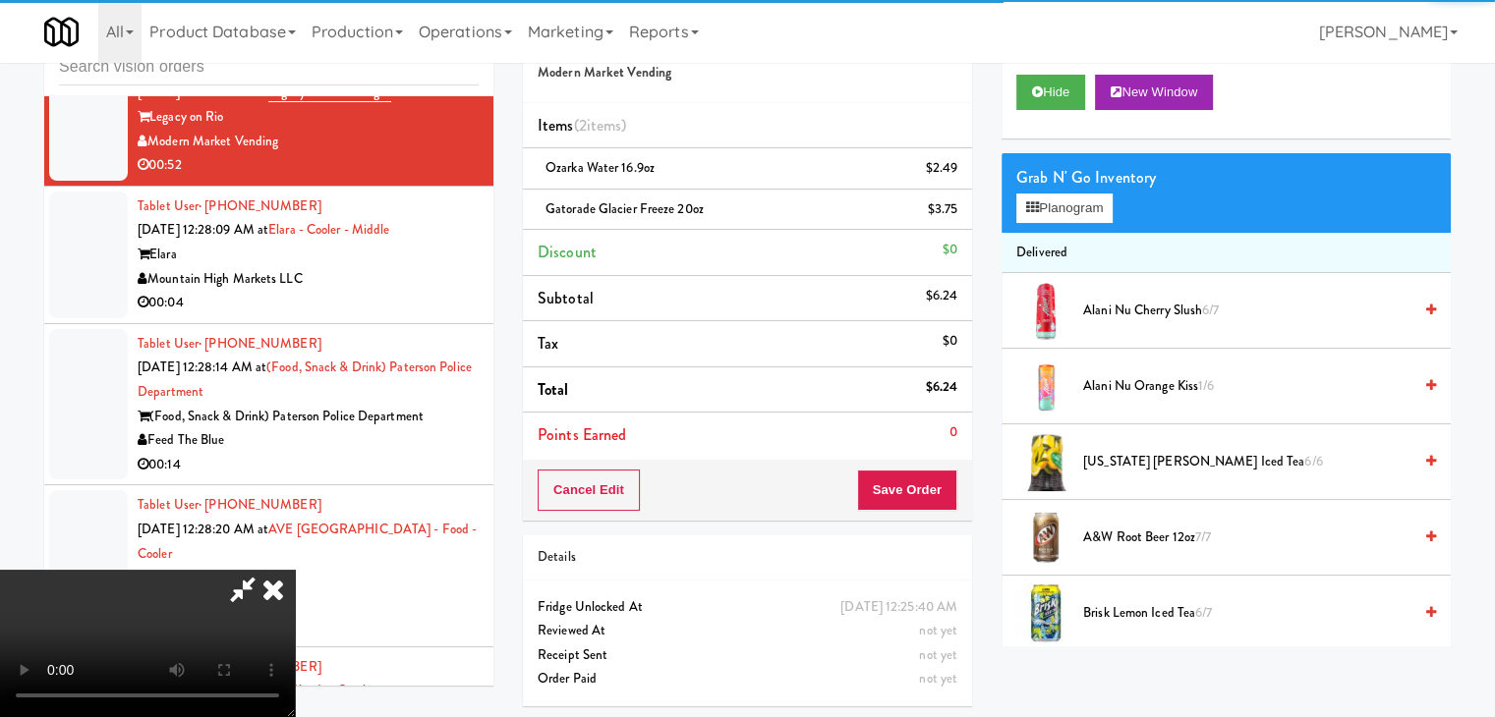
click at [295, 570] on video at bounding box center [147, 643] width 295 height 147
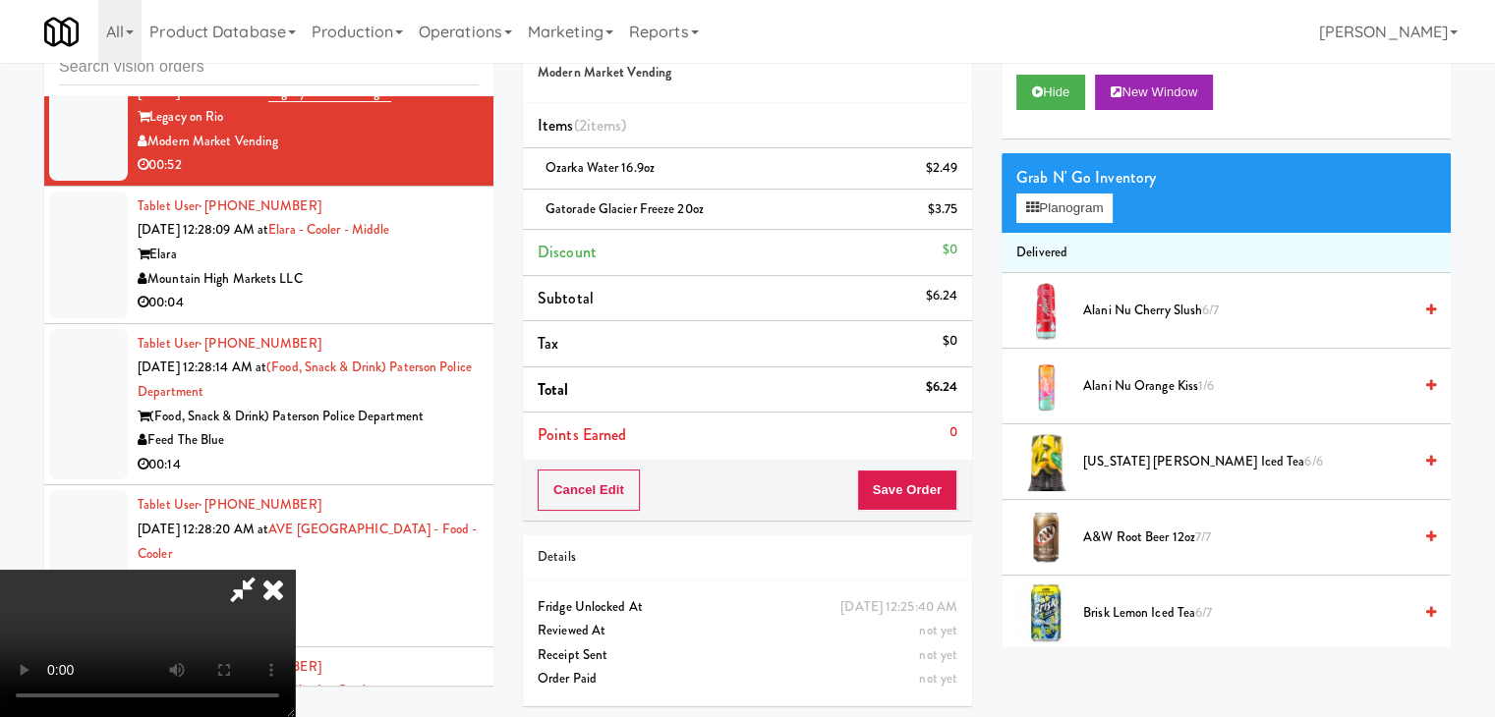
click at [295, 570] on video at bounding box center [147, 643] width 295 height 147
click at [1085, 209] on button "Planogram" at bounding box center [1064, 208] width 96 height 29
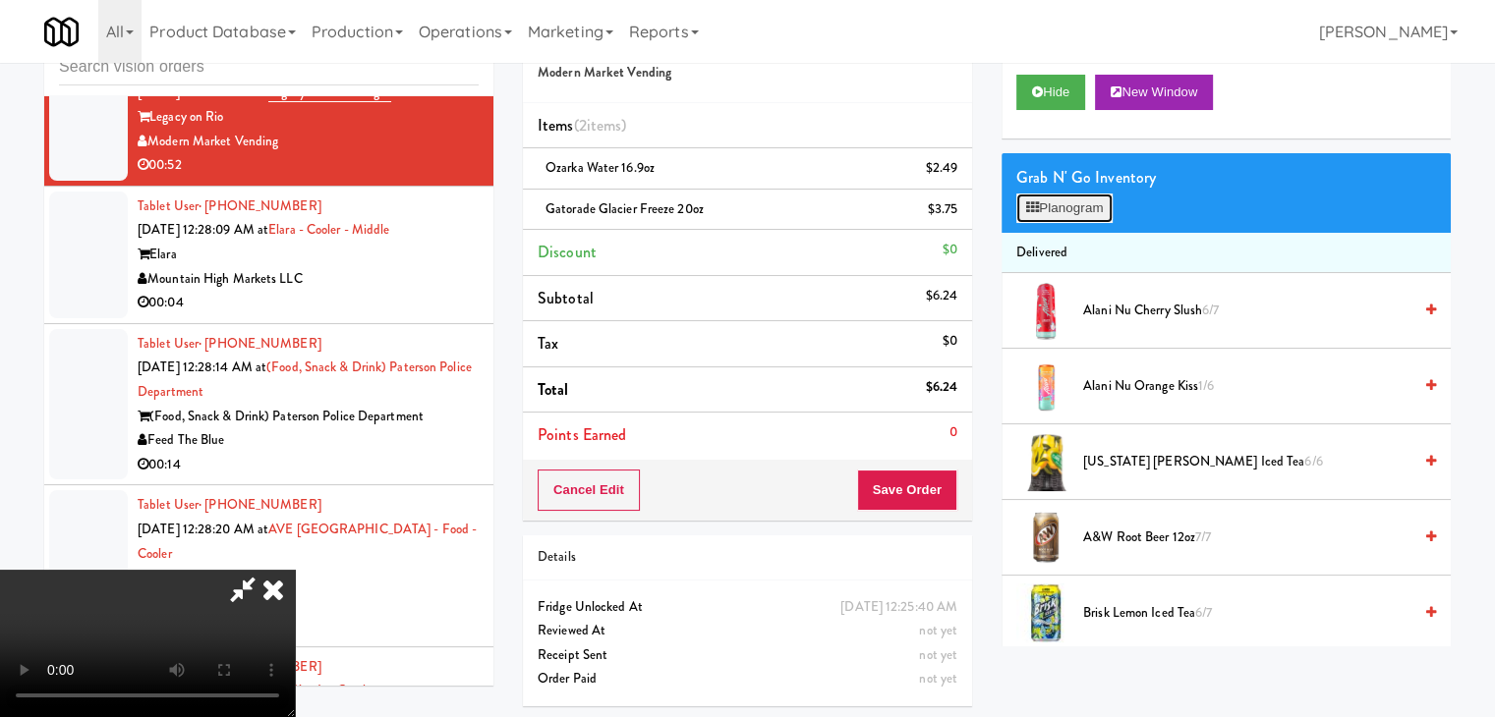
scroll to position [15582, 0]
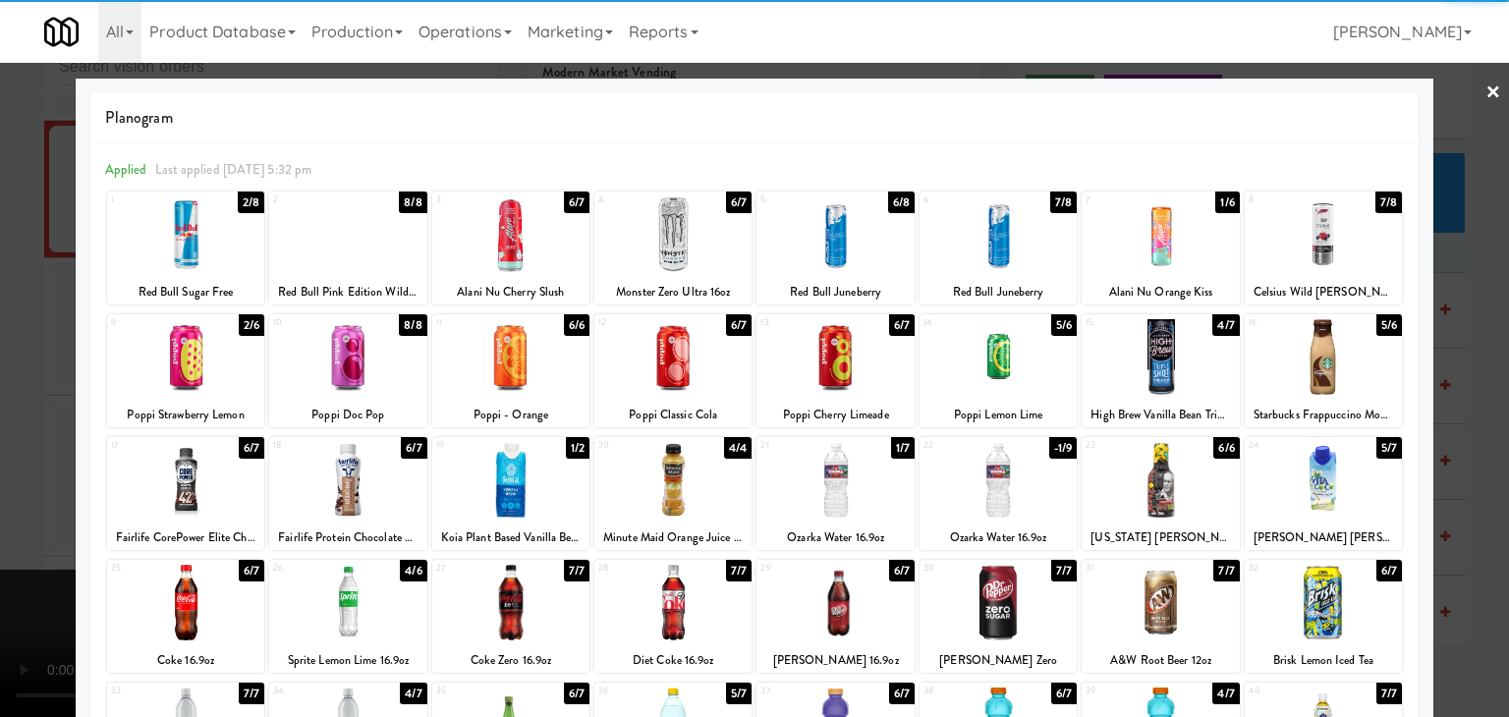
click at [869, 488] on div at bounding box center [835, 480] width 157 height 76
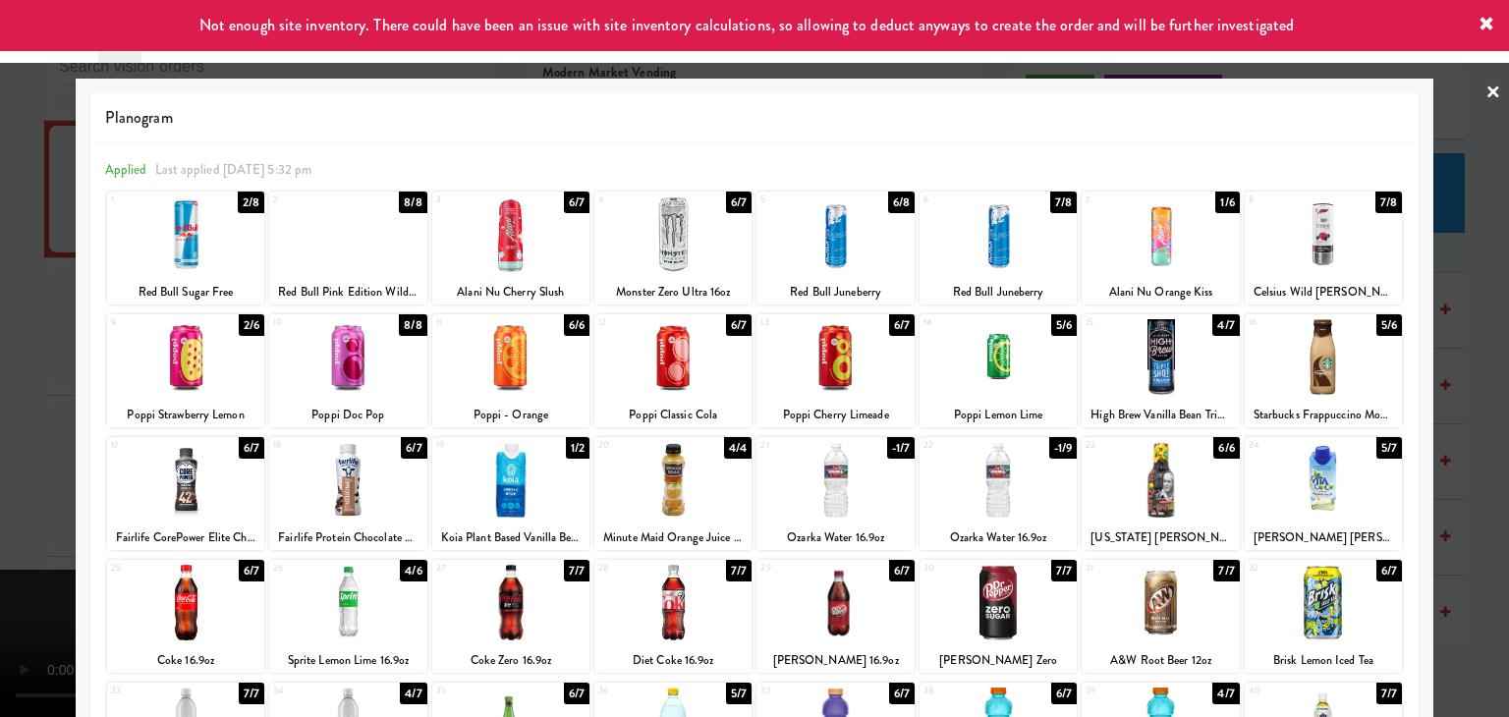
drag, startPoint x: 0, startPoint y: 638, endPoint x: 428, endPoint y: 549, distance: 437.5
click at [11, 634] on div at bounding box center [754, 358] width 1509 height 717
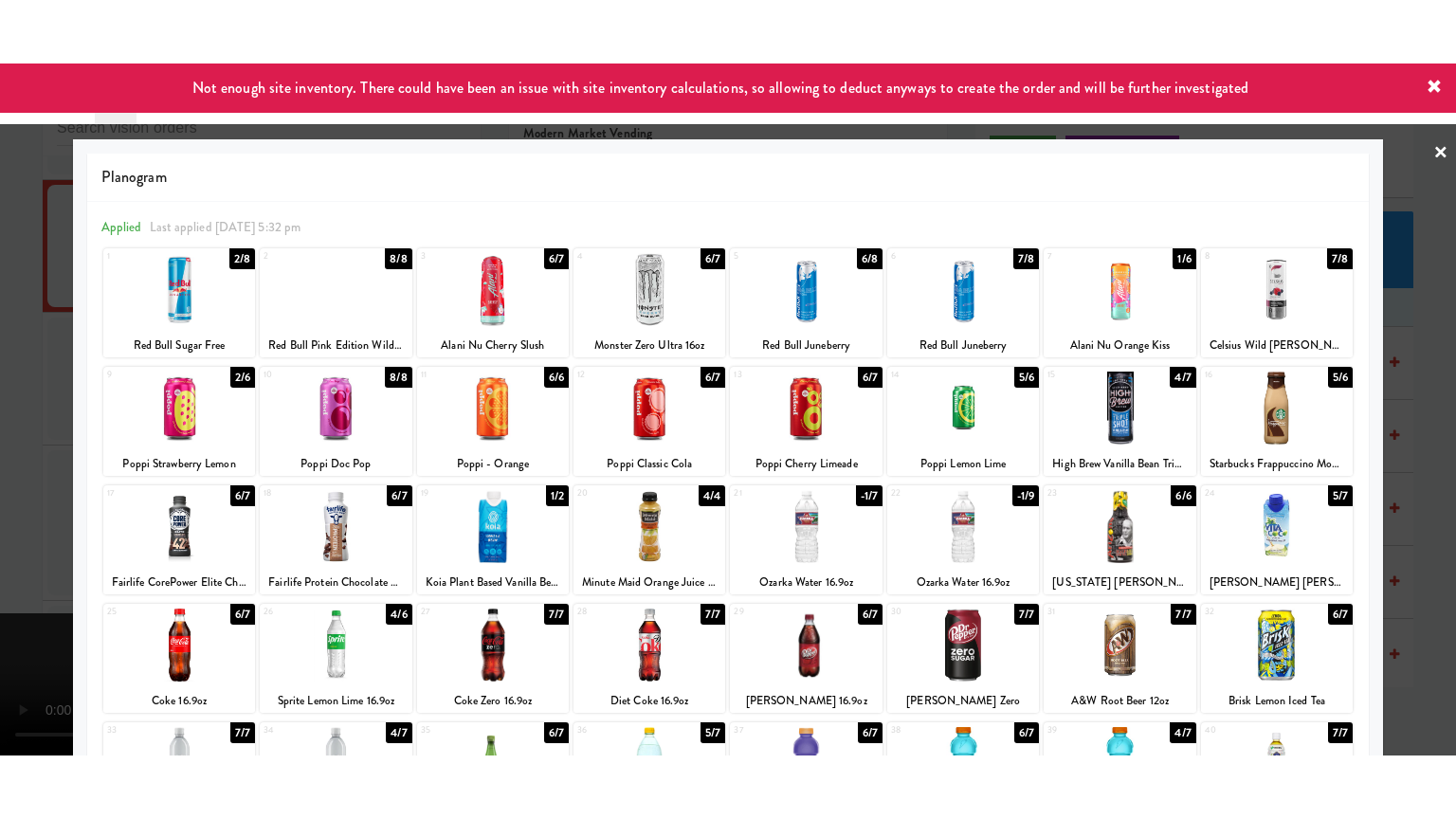
scroll to position [15101, 0]
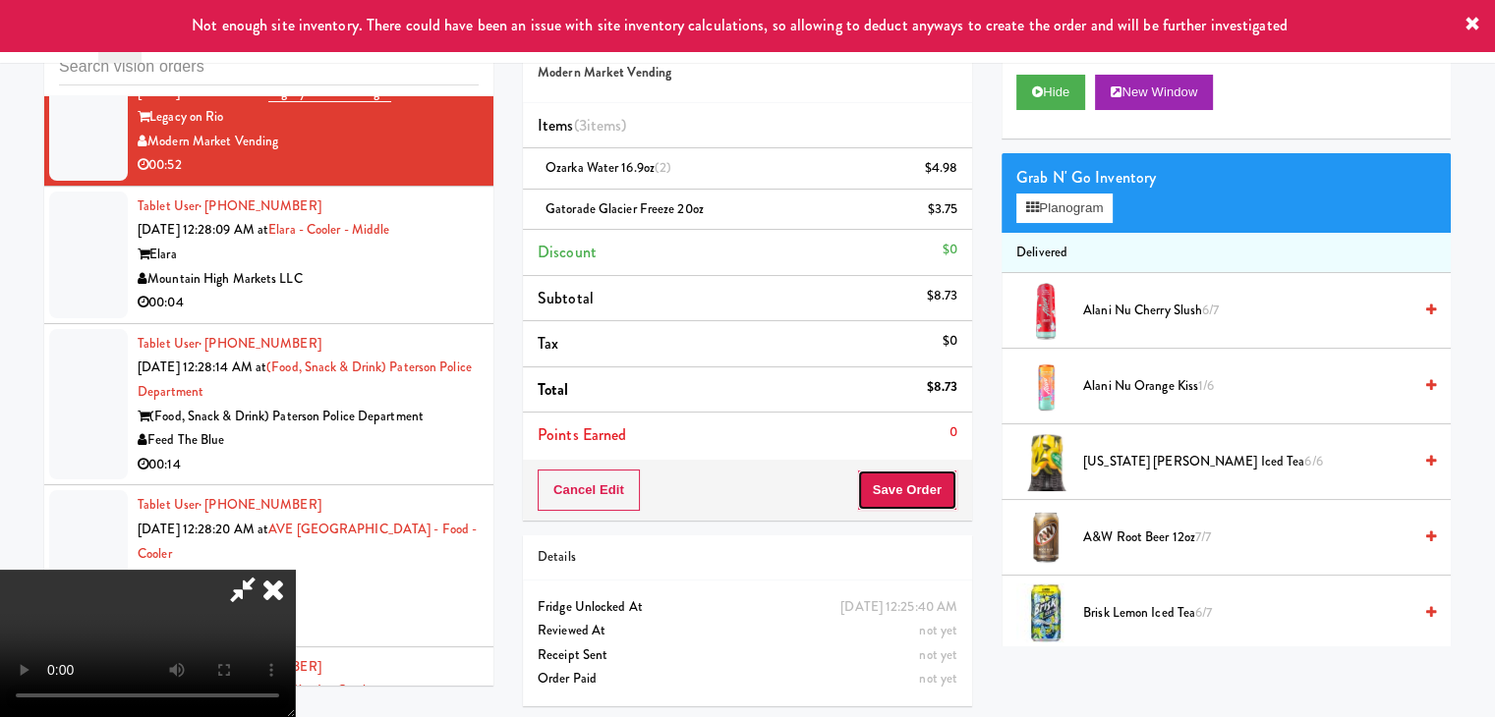
click at [927, 483] on button "Save Order" at bounding box center [907, 490] width 100 height 41
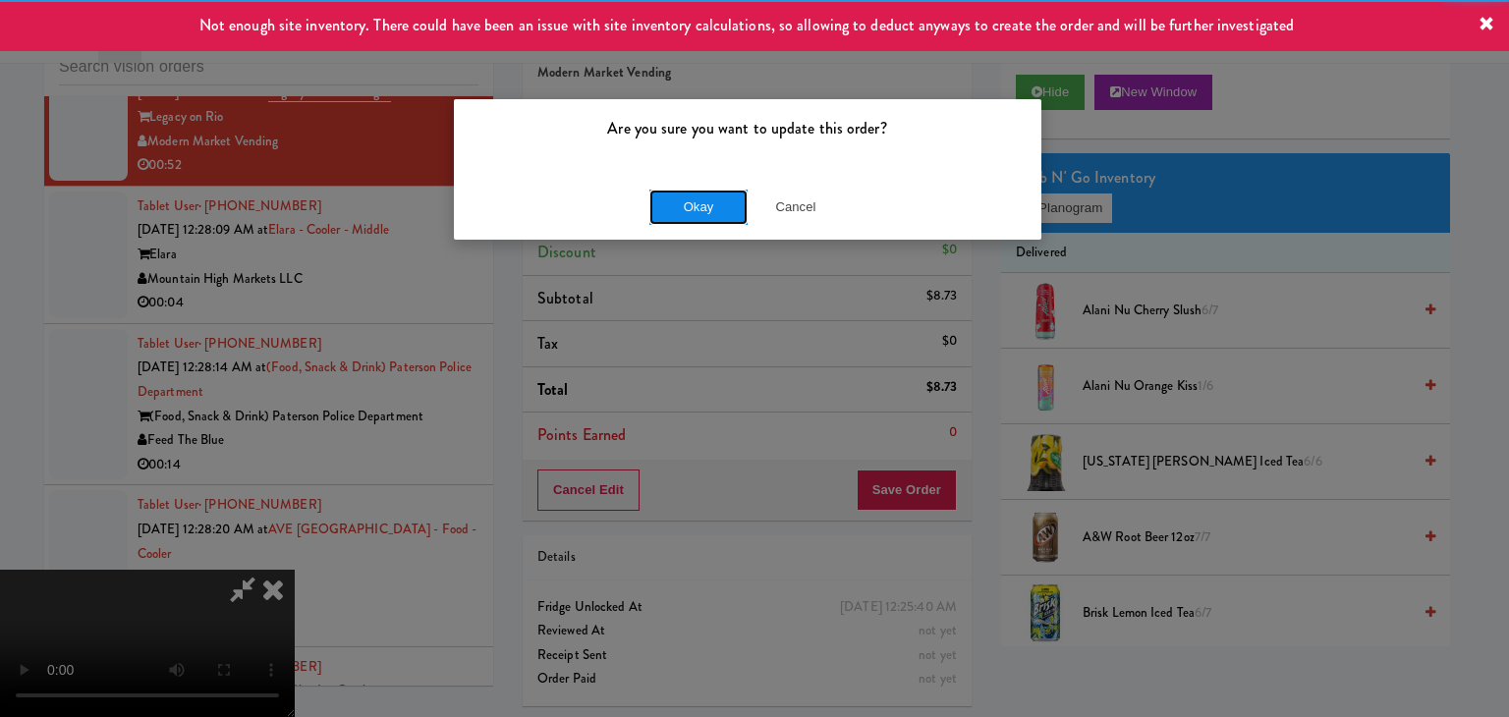
drag, startPoint x: 672, startPoint y: 197, endPoint x: 688, endPoint y: 206, distance: 18.5
click at [688, 206] on button "Okay" at bounding box center [699, 207] width 98 height 35
click at [688, 206] on div "Okay Cancel" at bounding box center [748, 207] width 588 height 66
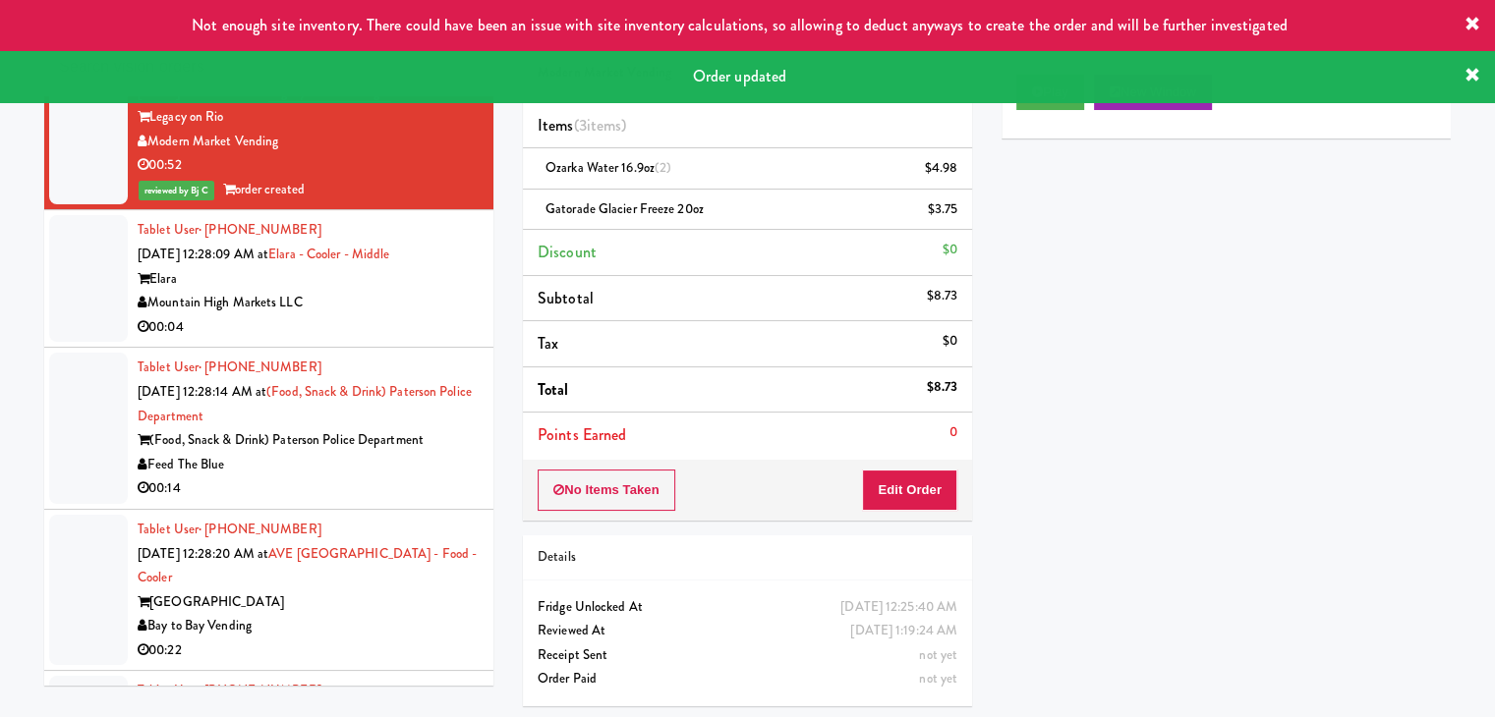
click at [388, 315] on div "Mountain High Markets LLC" at bounding box center [308, 303] width 341 height 25
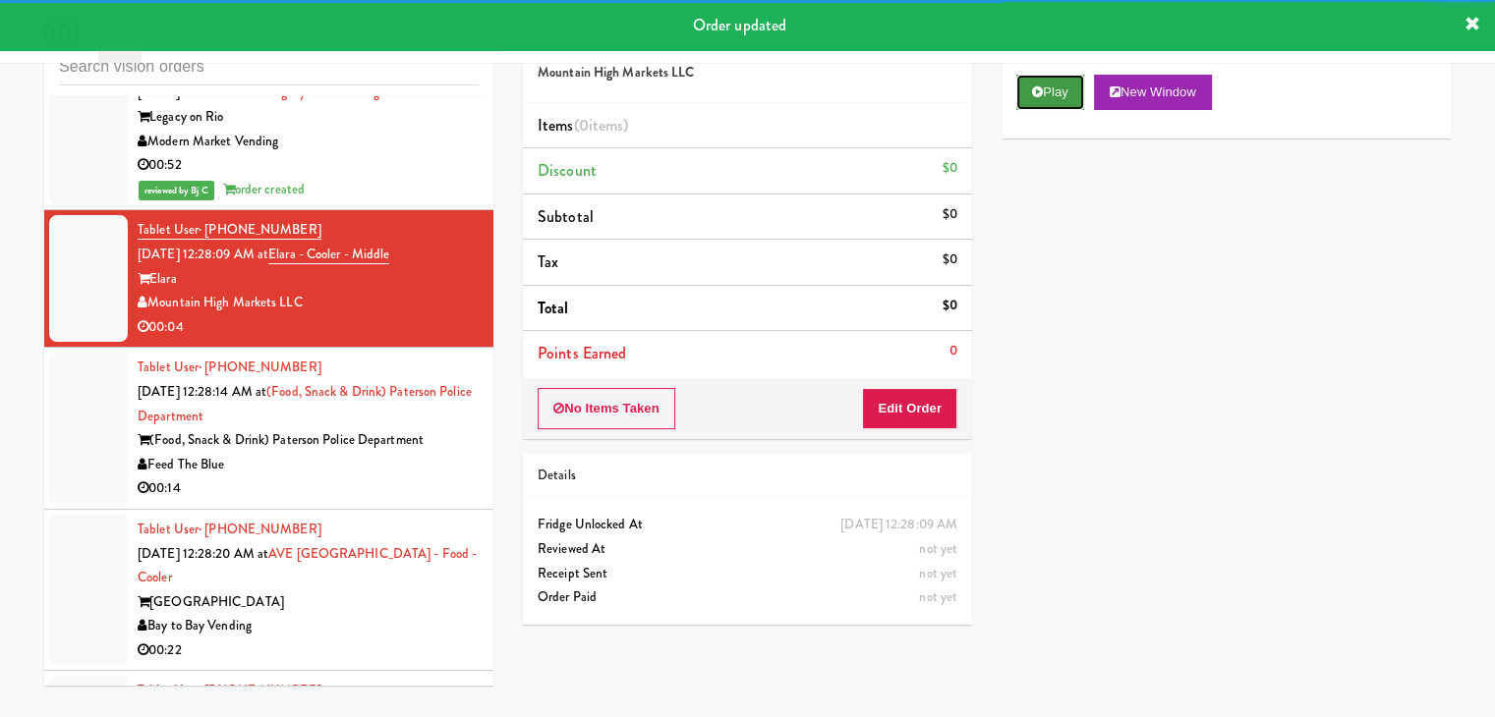
click at [1061, 103] on button "Play" at bounding box center [1050, 92] width 68 height 35
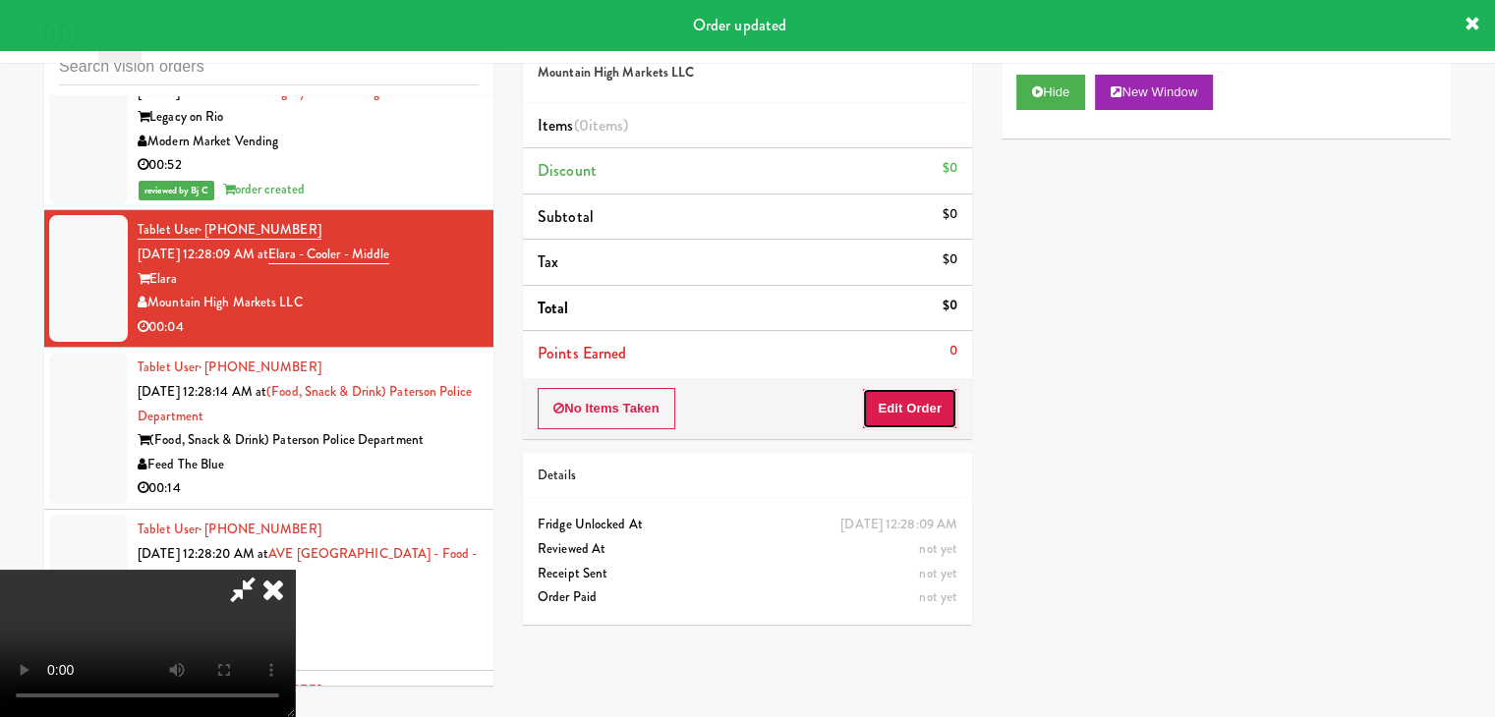
click at [922, 408] on button "Edit Order" at bounding box center [909, 408] width 95 height 41
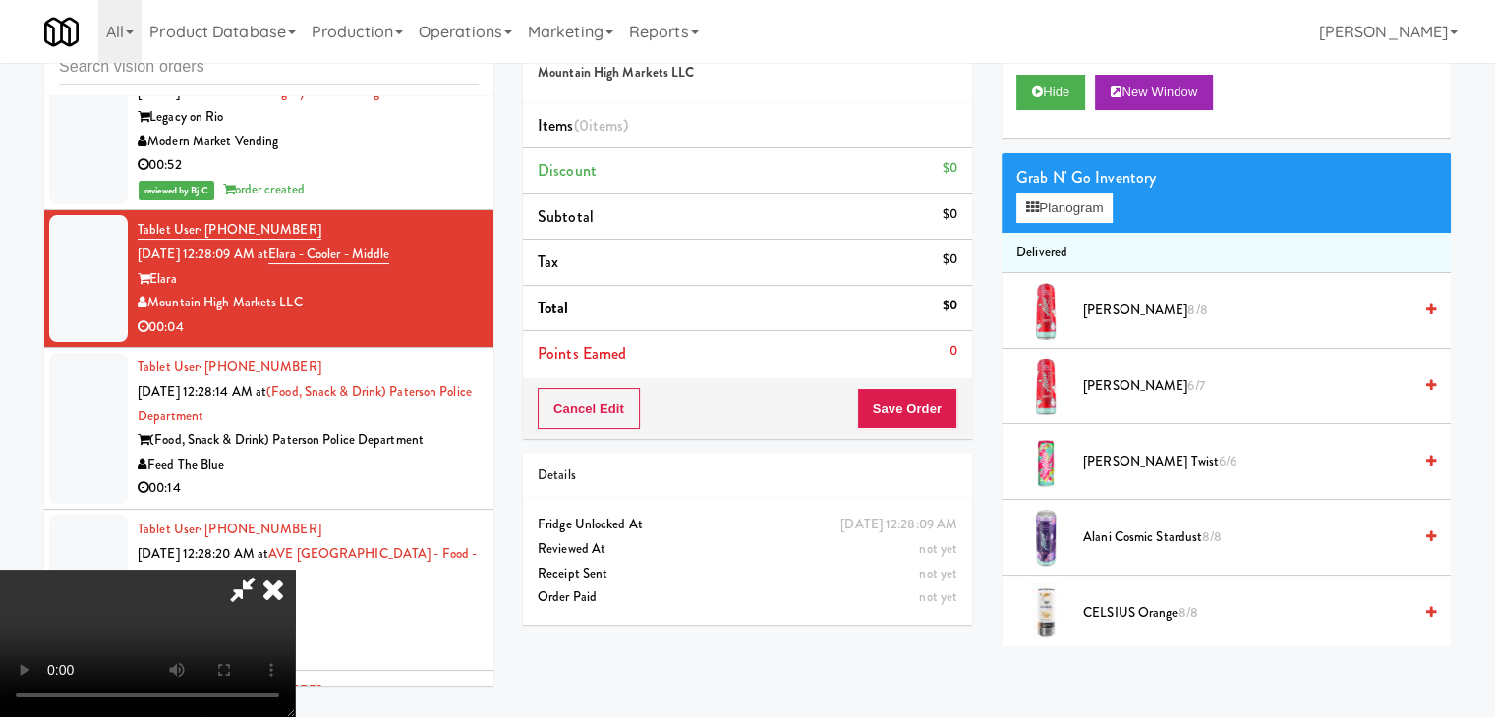
scroll to position [15582, 0]
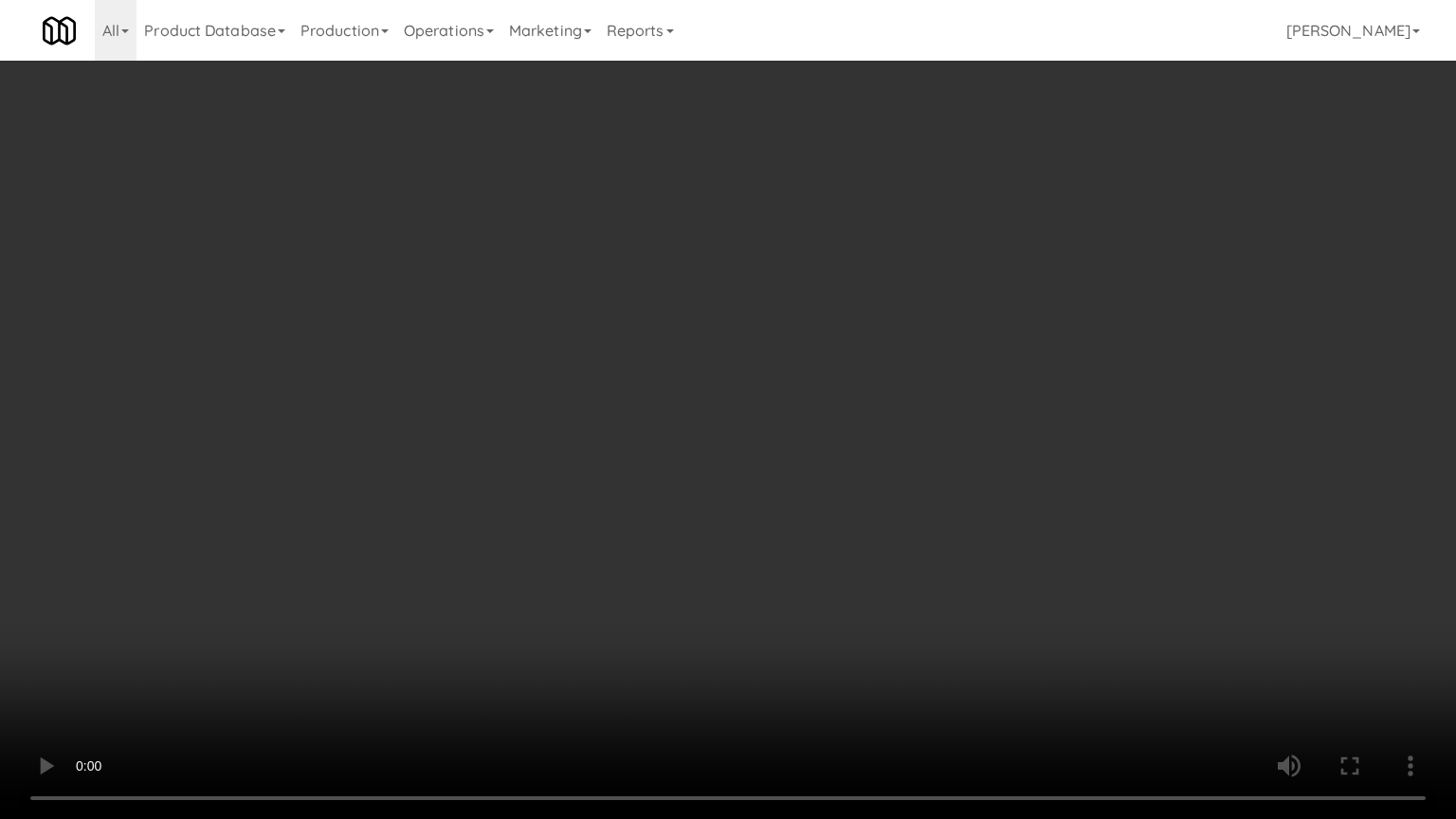
click at [819, 505] on video at bounding box center [728, 409] width 1456 height 819
click at [819, 511] on video at bounding box center [728, 409] width 1456 height 819
click at [815, 508] on video at bounding box center [728, 409] width 1456 height 819
click at [816, 507] on video at bounding box center [728, 409] width 1456 height 819
click at [831, 503] on video at bounding box center [728, 409] width 1456 height 819
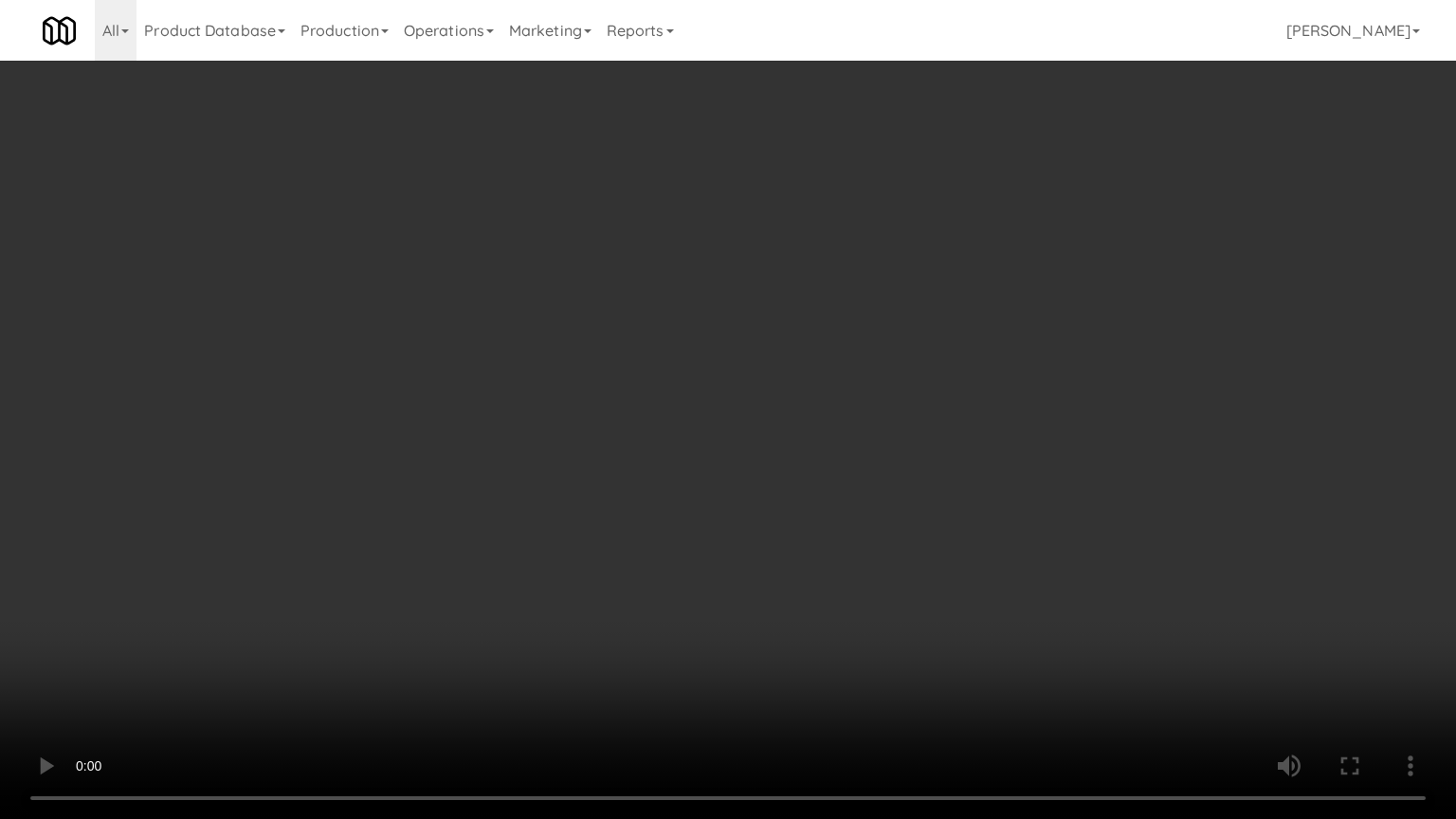
drag, startPoint x: 831, startPoint y: 503, endPoint x: 1028, endPoint y: 281, distance: 296.8
click at [834, 498] on video at bounding box center [728, 409] width 1456 height 819
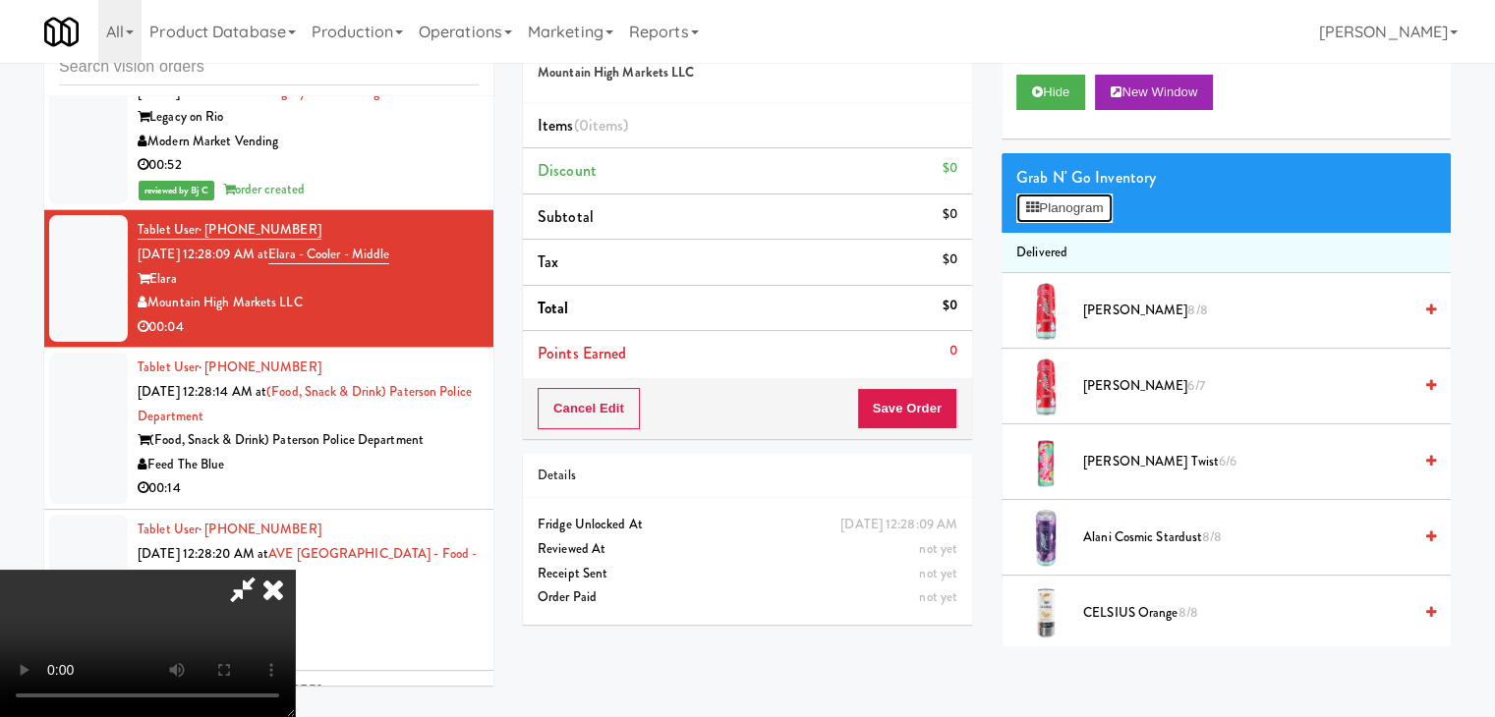
click at [1089, 211] on button "Planogram" at bounding box center [1064, 208] width 96 height 29
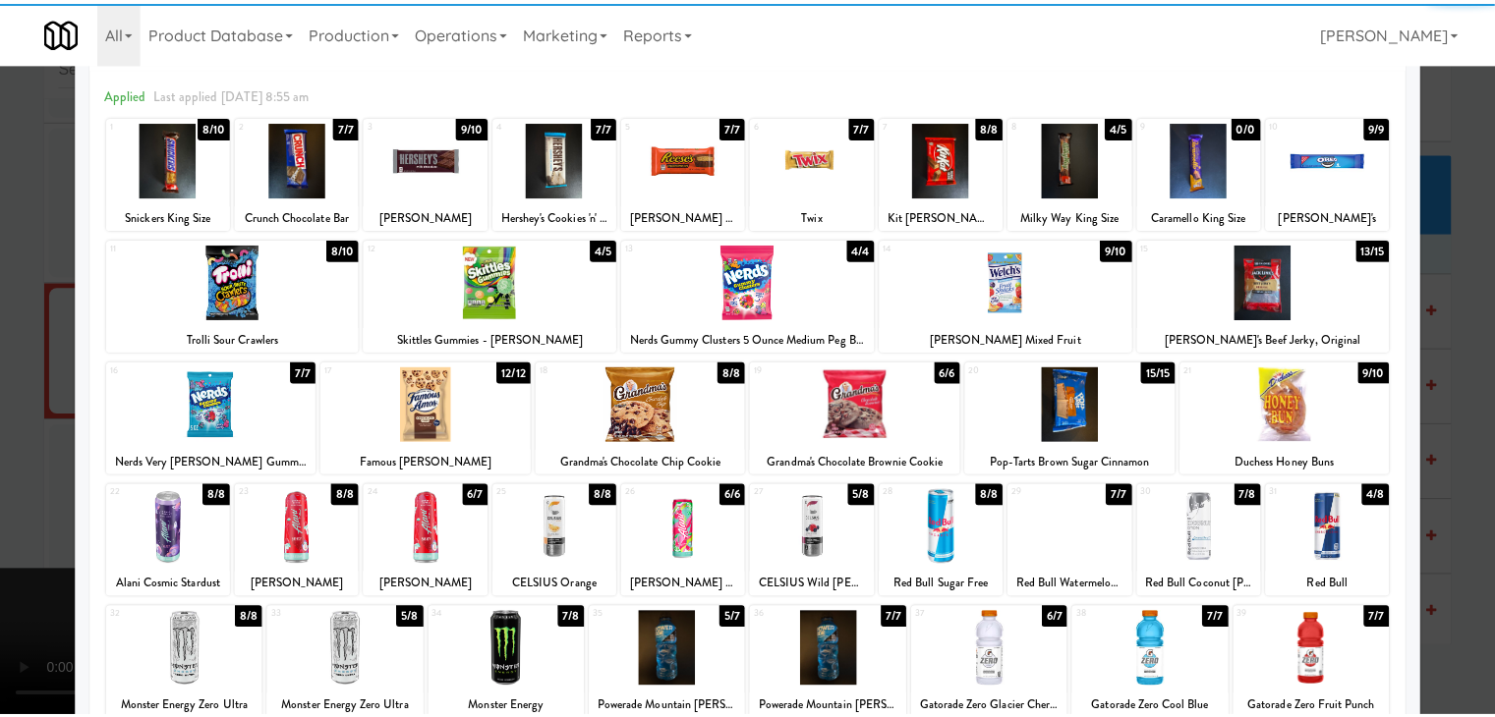
scroll to position [197, 0]
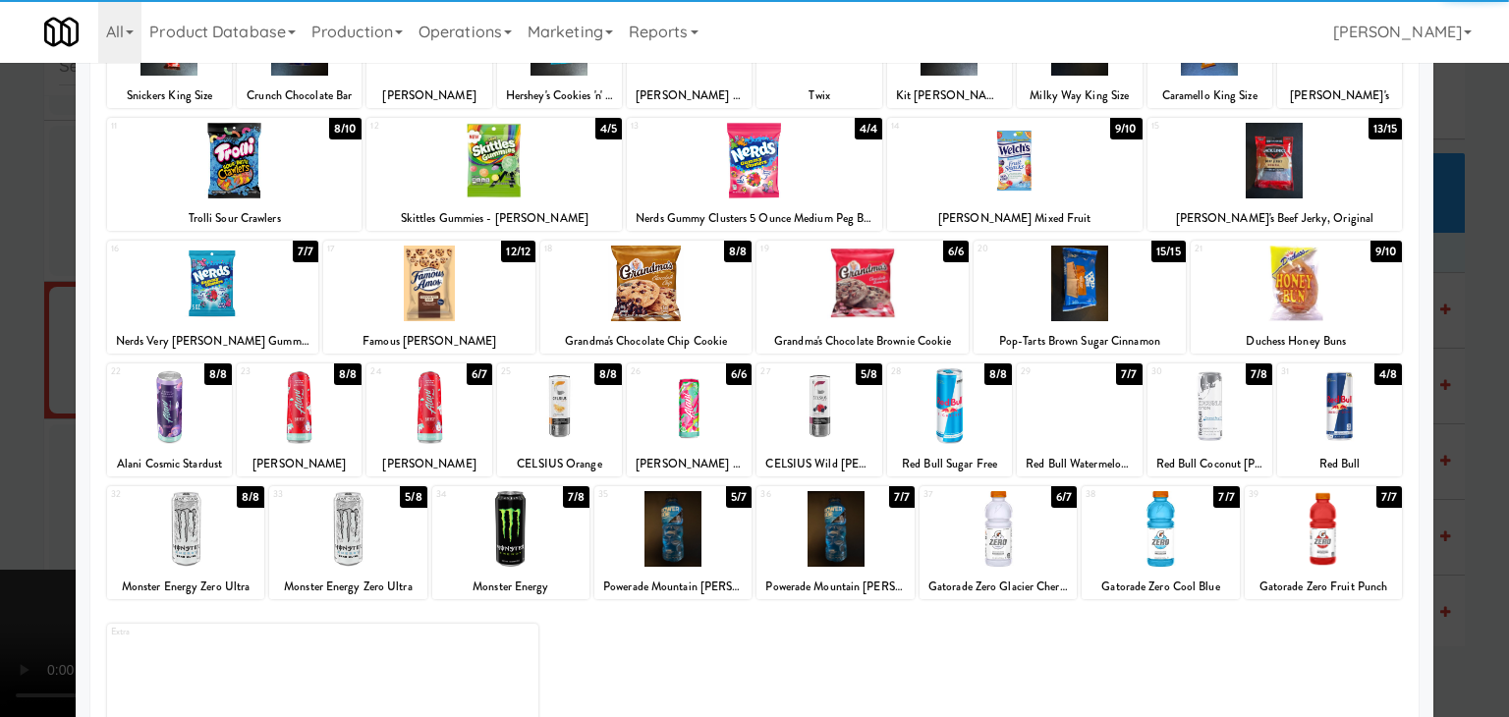
click at [947, 416] on div at bounding box center [949, 407] width 125 height 76
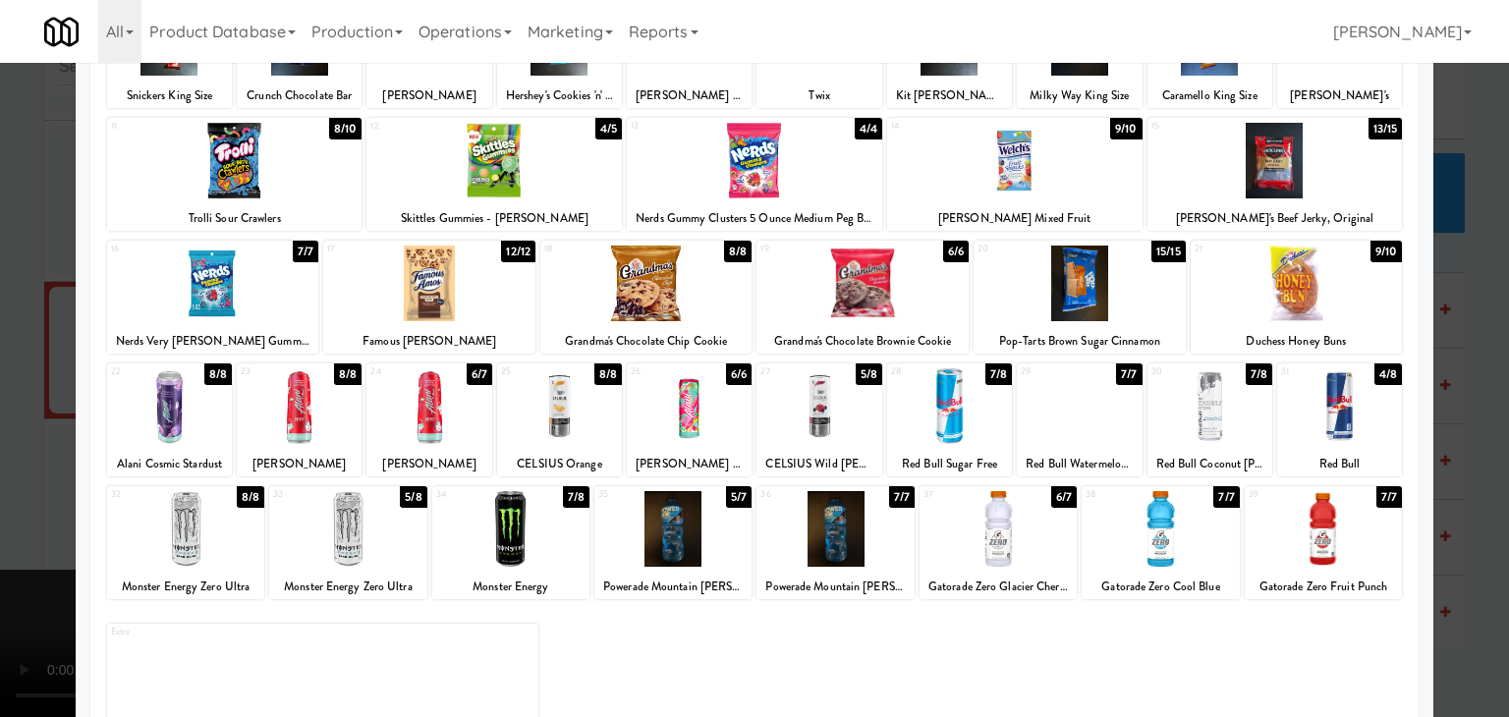
drag, startPoint x: 0, startPoint y: 483, endPoint x: 379, endPoint y: 422, distance: 384.3
click at [21, 476] on div at bounding box center [754, 358] width 1509 height 717
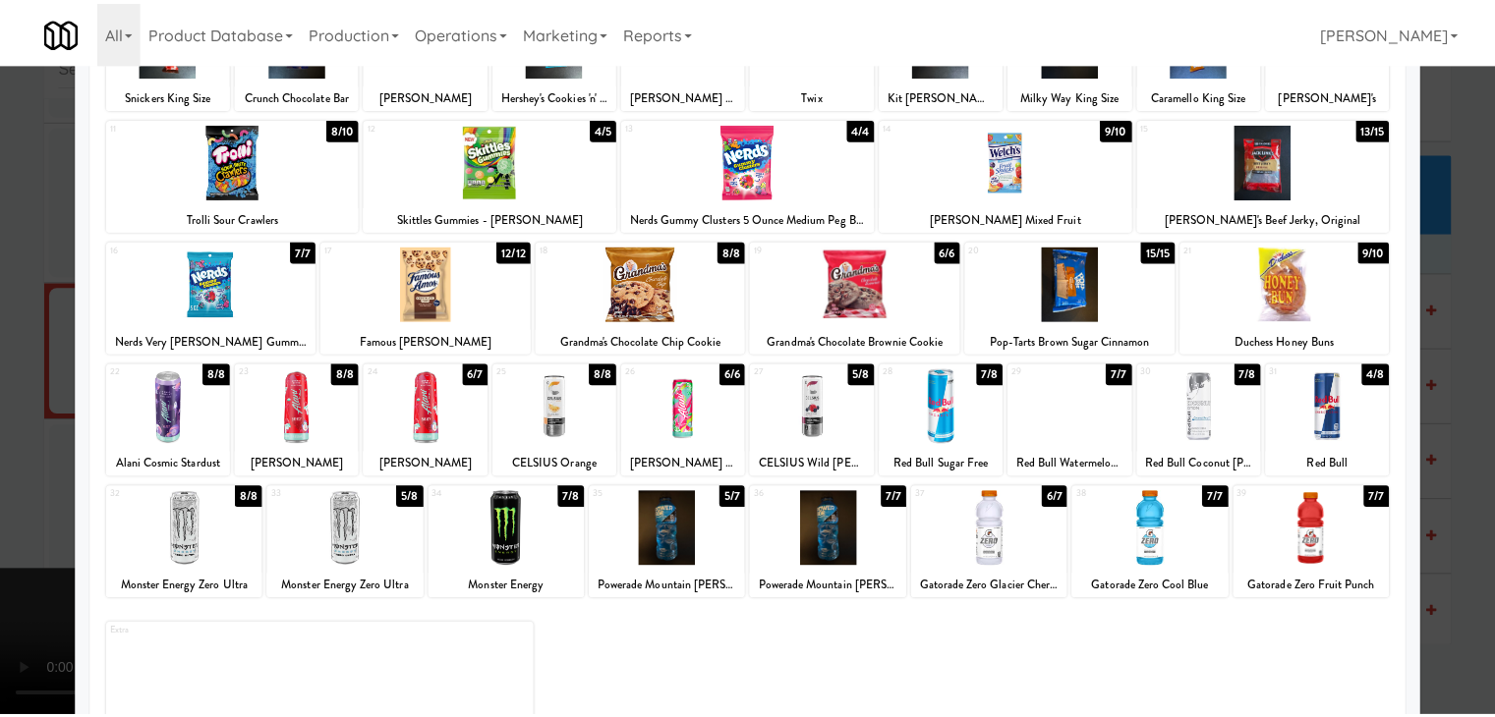
scroll to position [15654, 0]
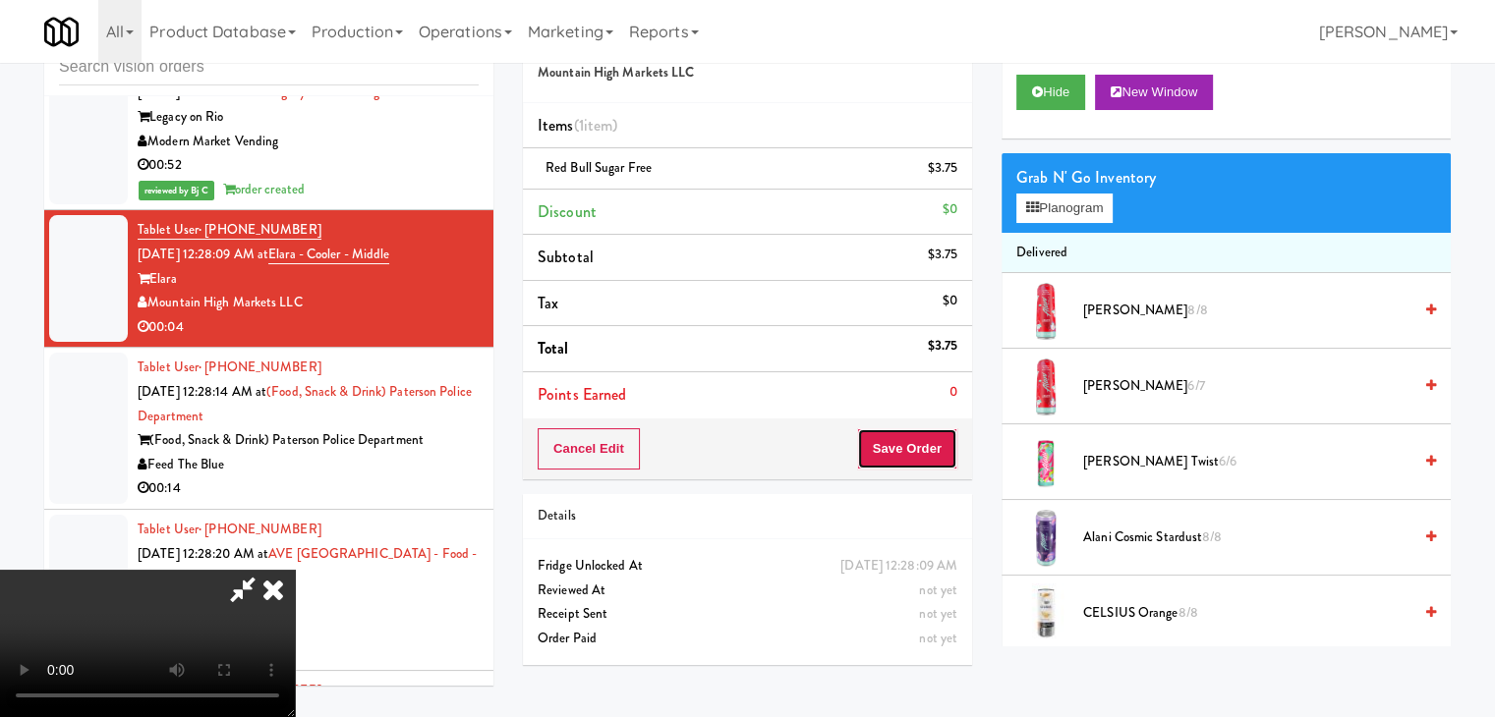
click at [931, 440] on button "Save Order" at bounding box center [907, 448] width 100 height 41
drag, startPoint x: 932, startPoint y: 442, endPoint x: 949, endPoint y: 434, distance: 19.4
click at [932, 442] on button "Save Order" at bounding box center [907, 448] width 100 height 41
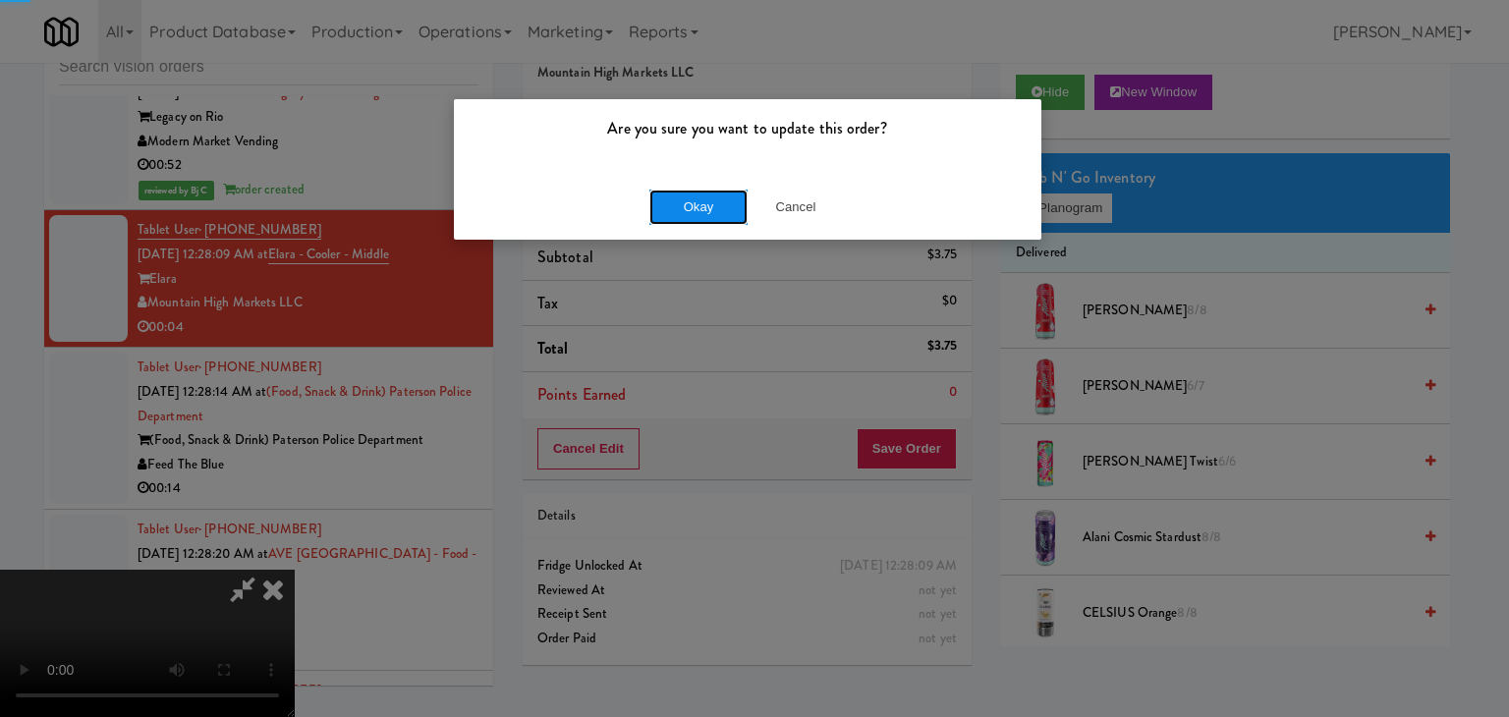
drag, startPoint x: 719, startPoint y: 199, endPoint x: 714, endPoint y: 207, distance: 10.1
click at [715, 203] on button "Okay" at bounding box center [699, 207] width 98 height 35
click at [714, 207] on div "Okay Cancel" at bounding box center [748, 207] width 588 height 66
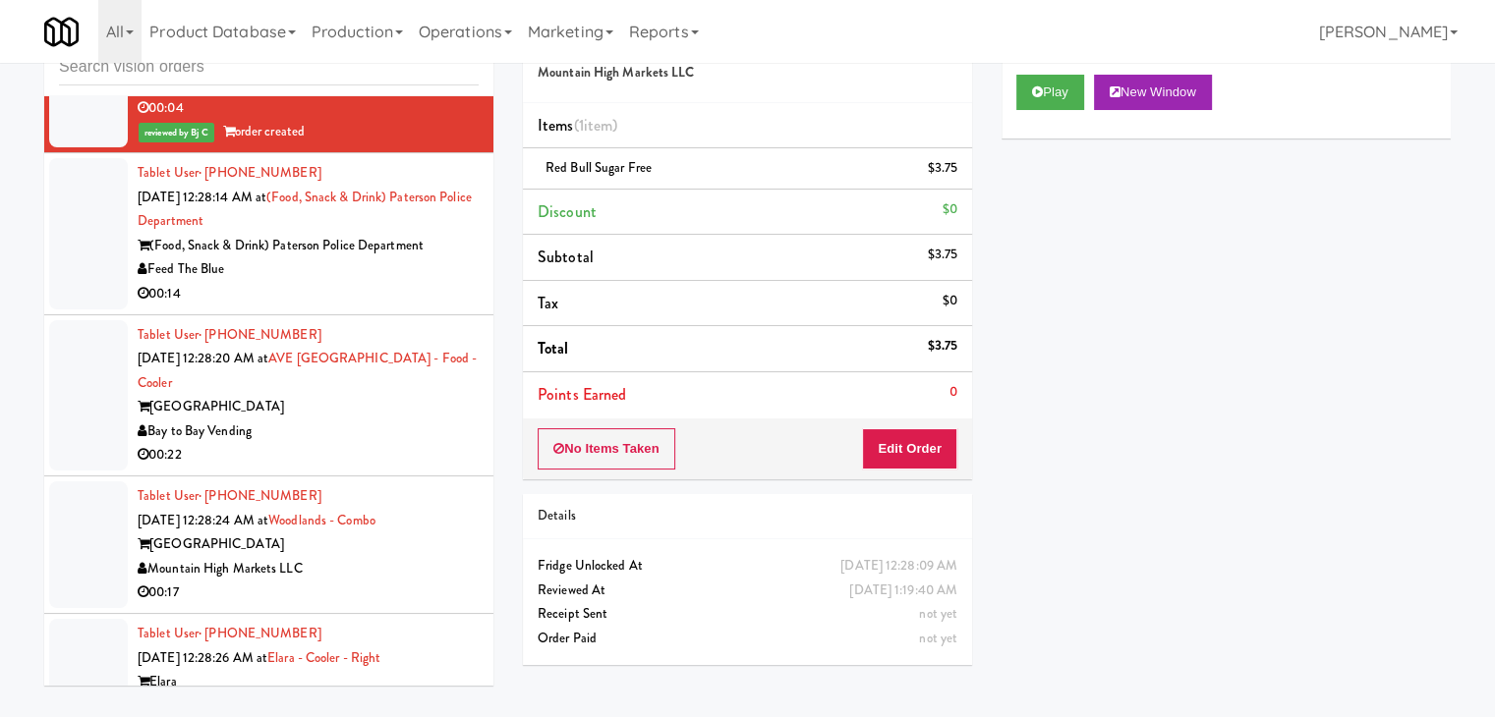
scroll to position [15948, 0]
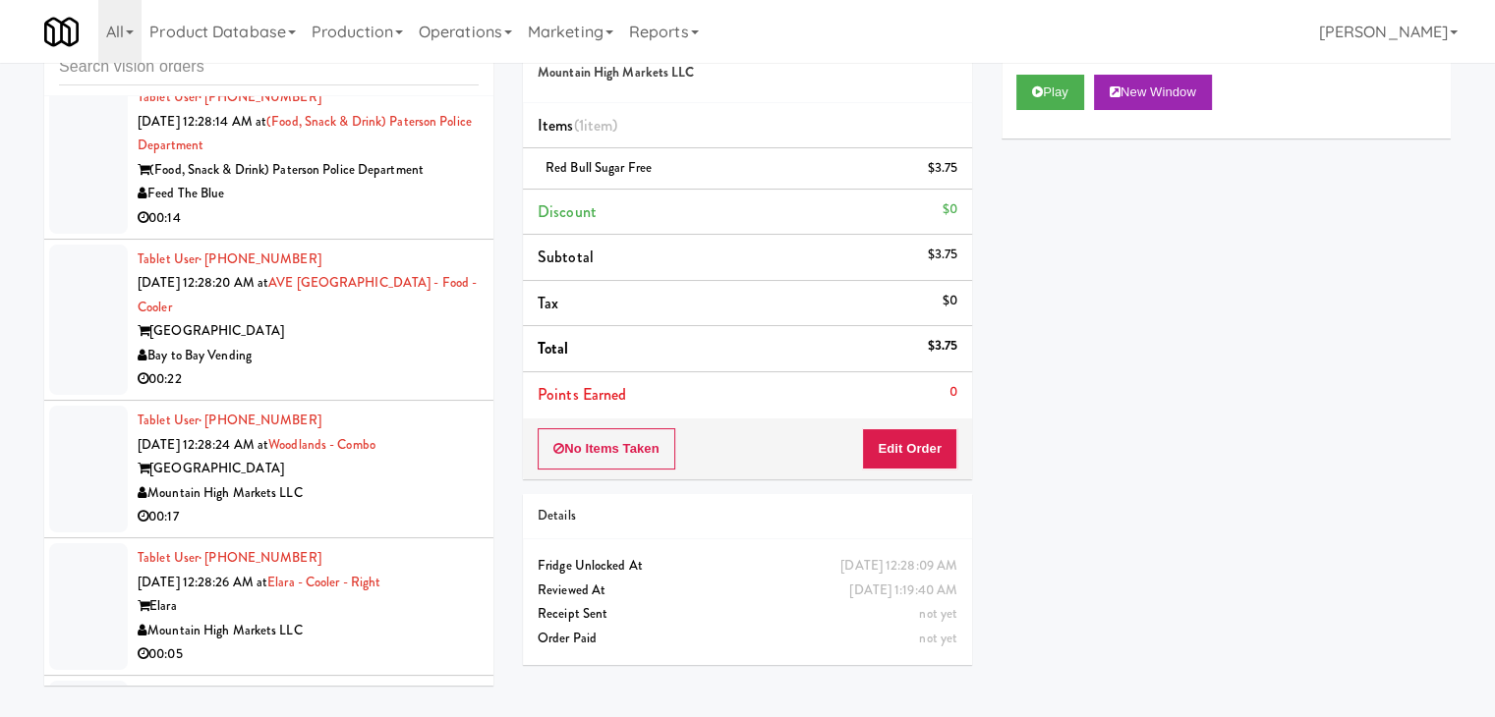
click at [417, 206] on div "Feed The Blue" at bounding box center [308, 194] width 341 height 25
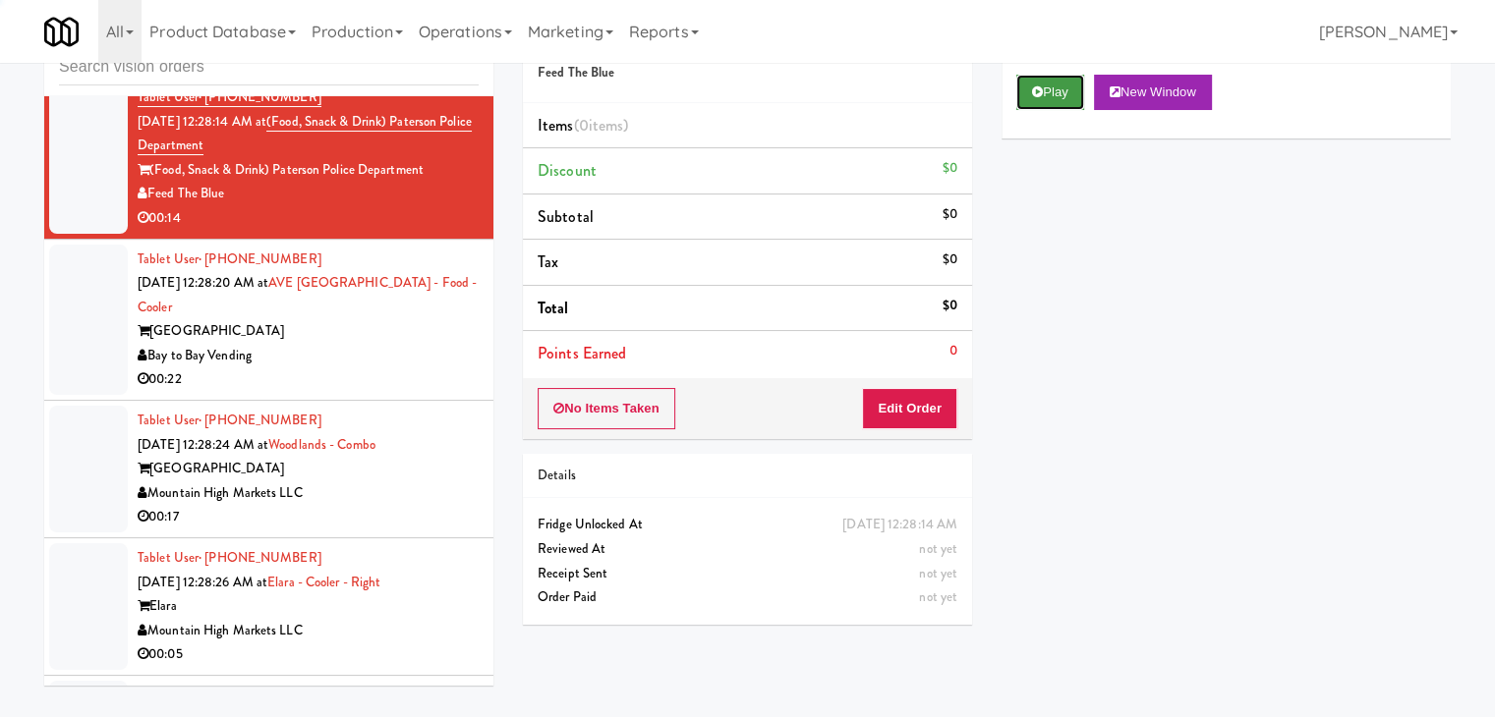
click at [1057, 85] on button "Play" at bounding box center [1050, 92] width 68 height 35
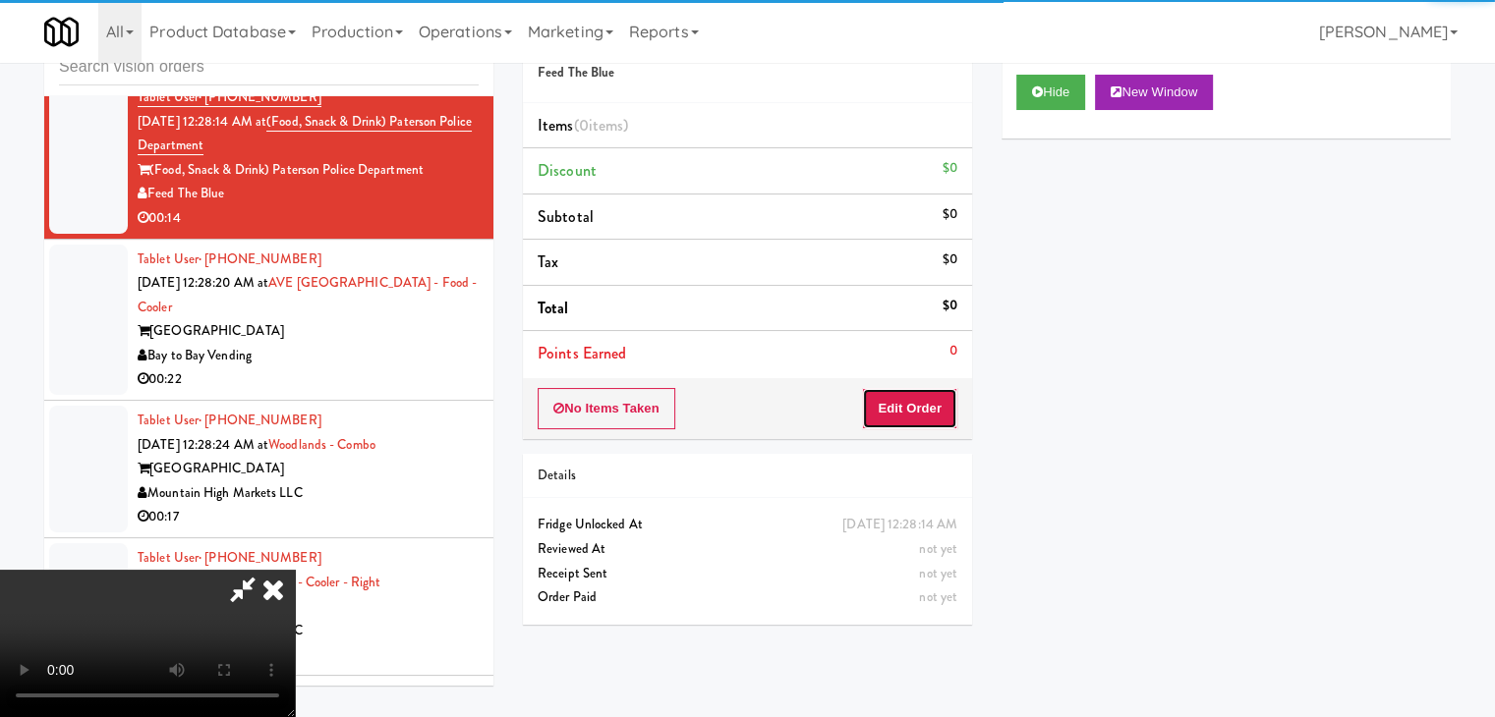
click at [931, 416] on button "Edit Order" at bounding box center [909, 408] width 95 height 41
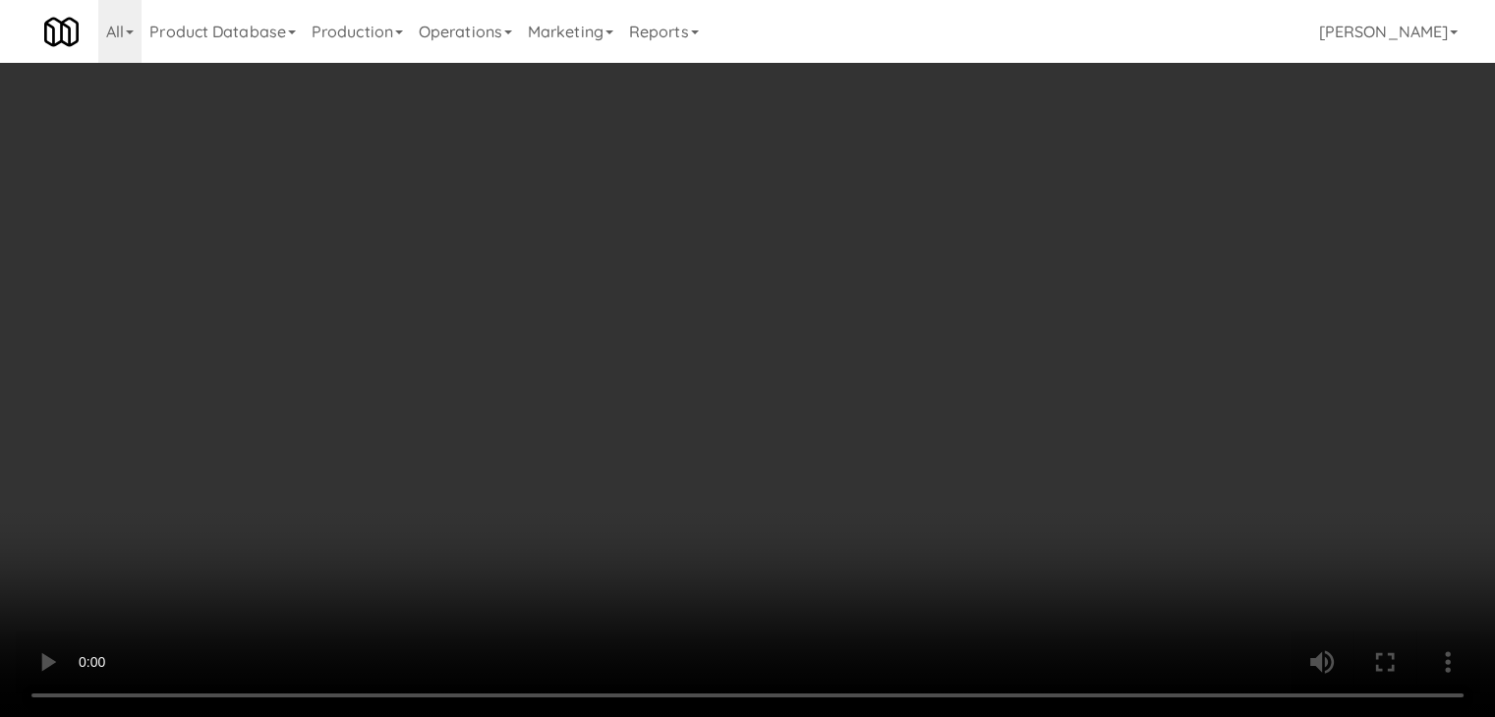
scroll to position [15876, 0]
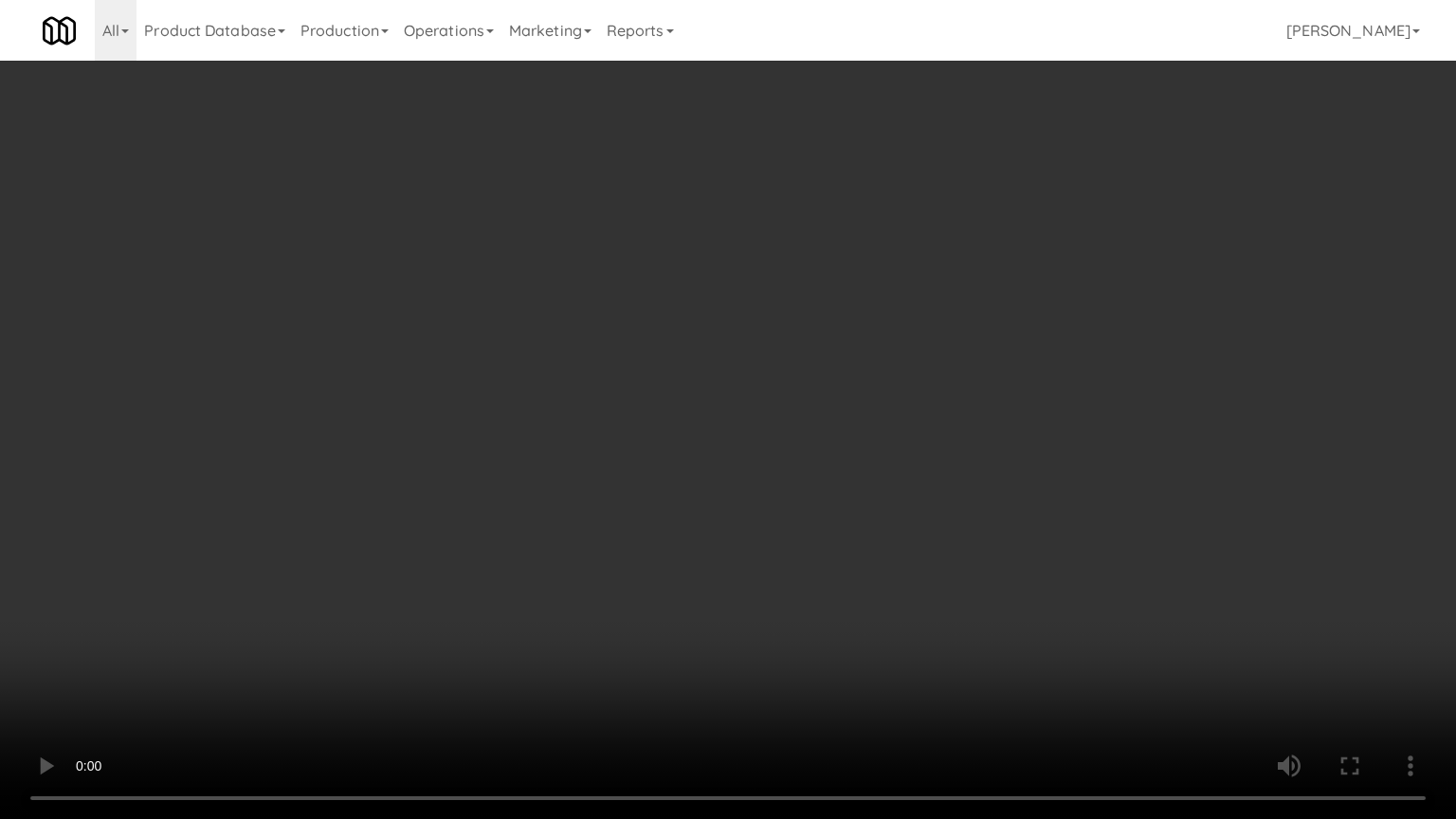
click at [1005, 346] on video at bounding box center [728, 409] width 1456 height 819
click at [1002, 346] on video at bounding box center [728, 409] width 1456 height 819
click at [994, 349] on video at bounding box center [728, 409] width 1456 height 819
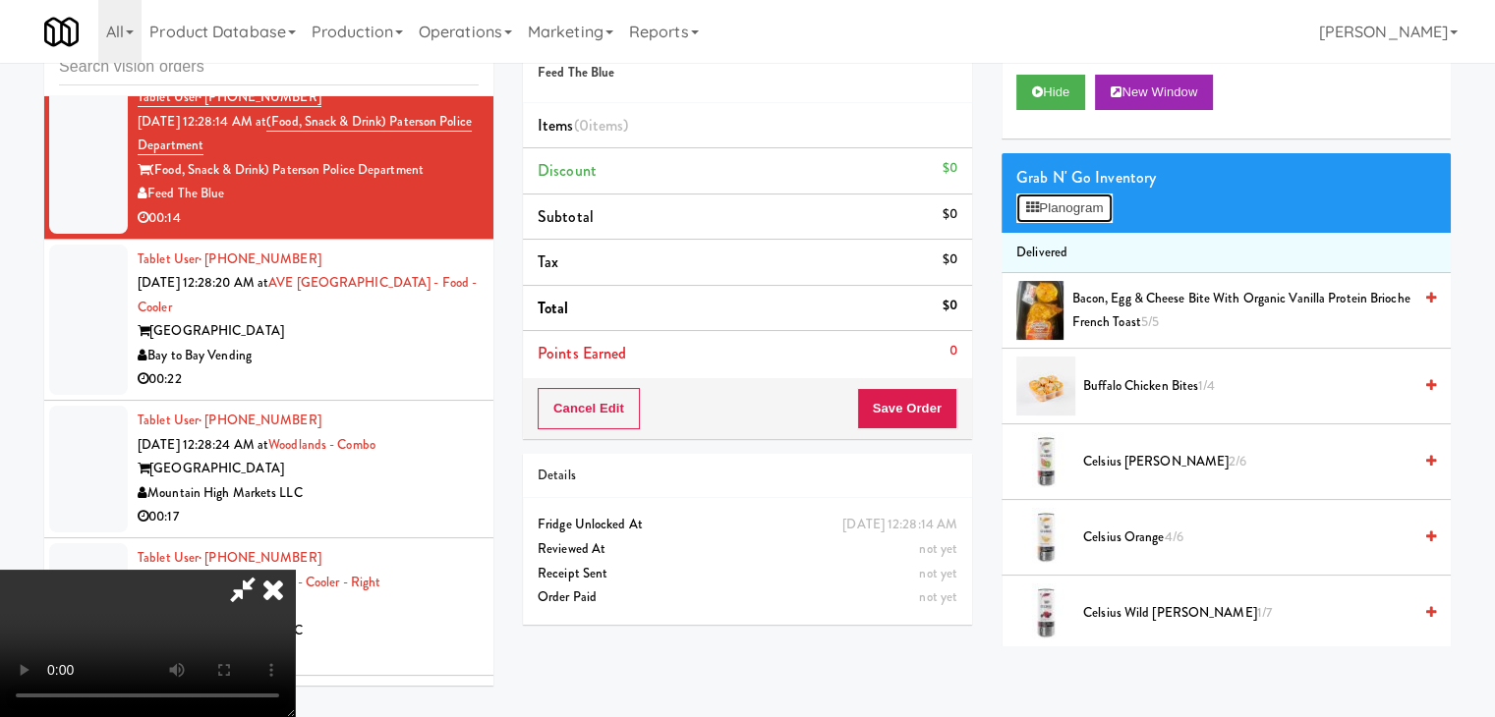
click at [1070, 211] on button "Planogram" at bounding box center [1064, 208] width 96 height 29
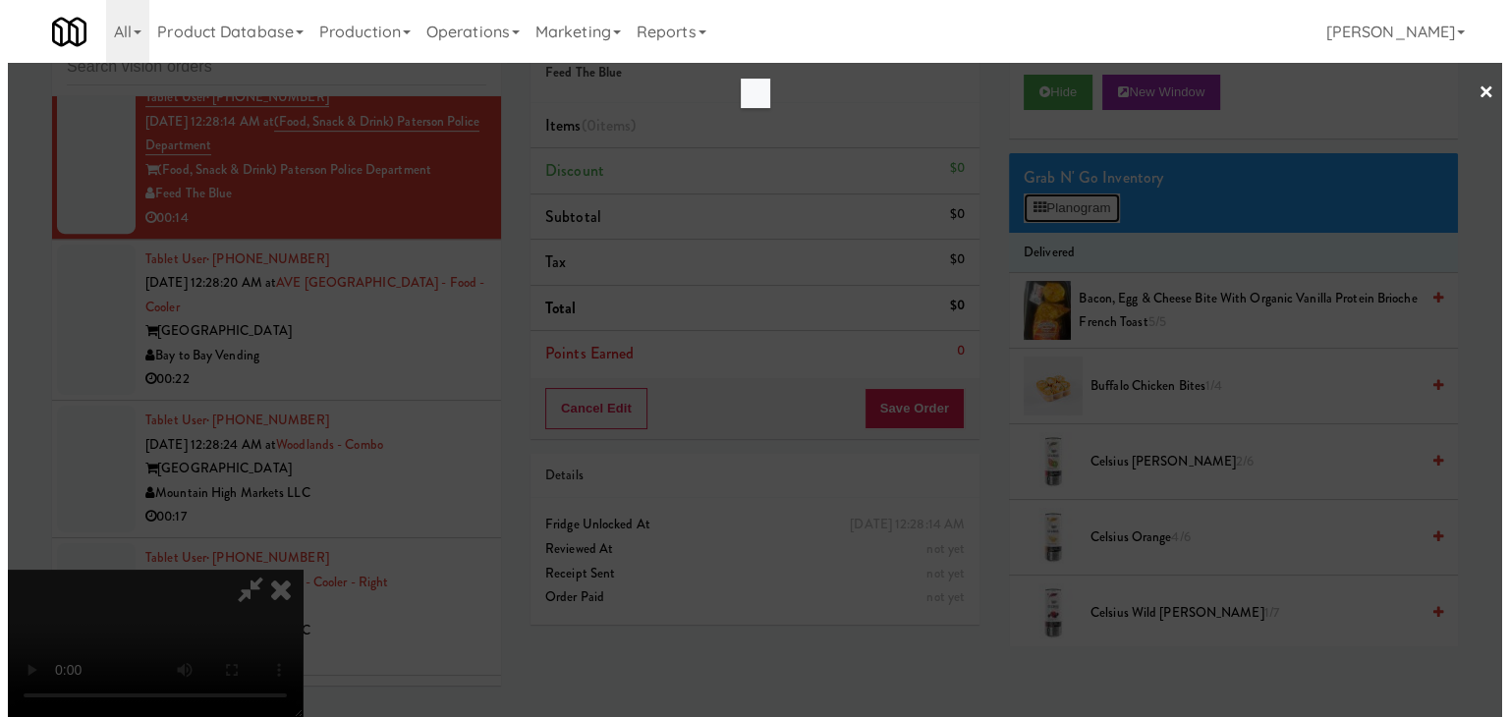
scroll to position [15876, 0]
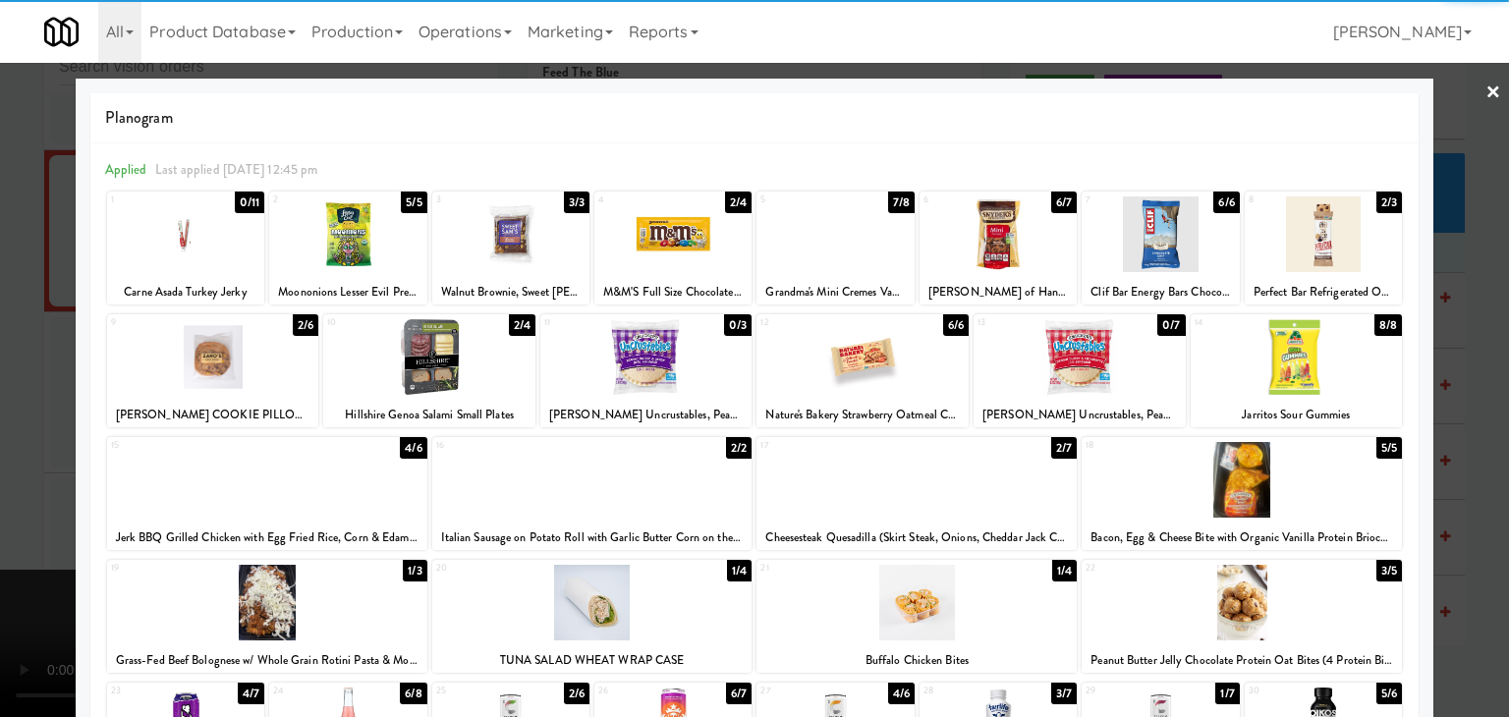
click at [1338, 208] on div at bounding box center [1323, 235] width 157 height 76
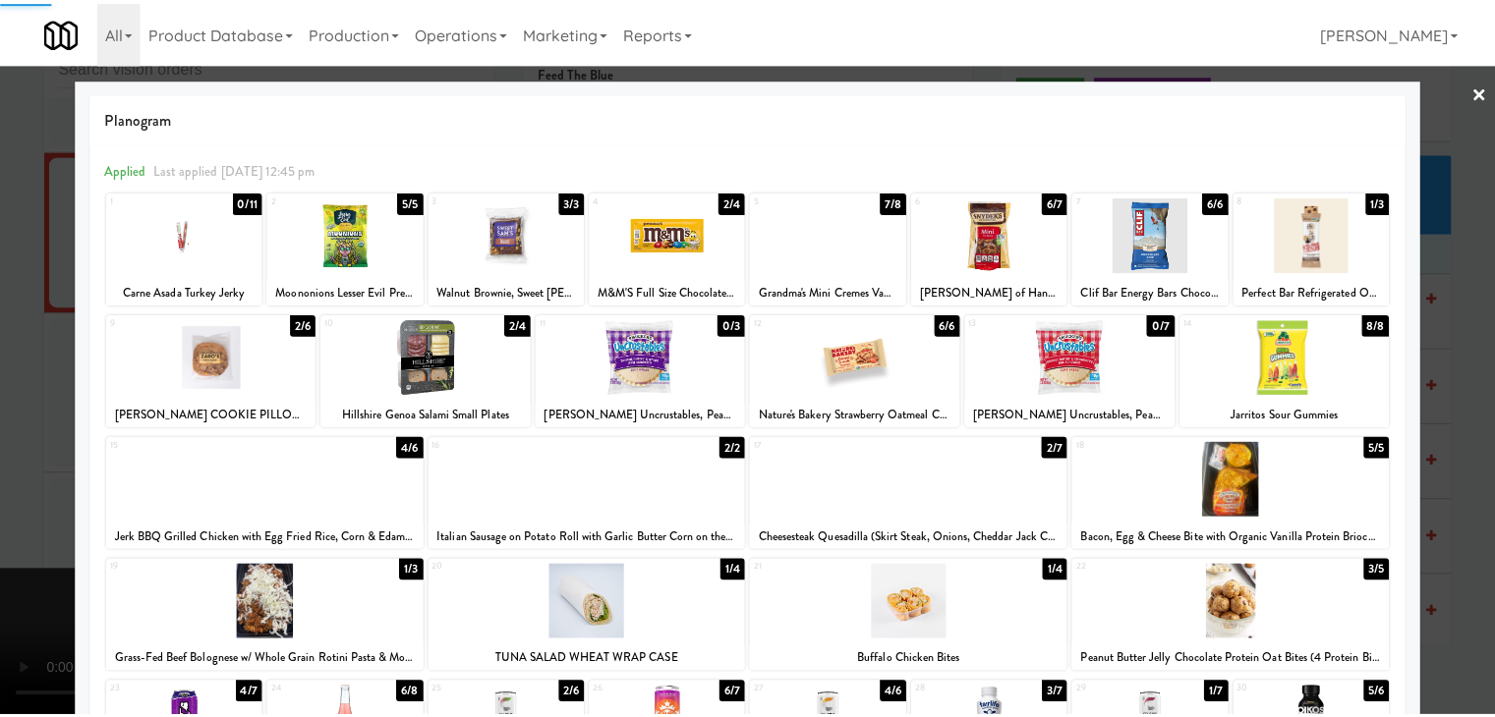
scroll to position [248, 0]
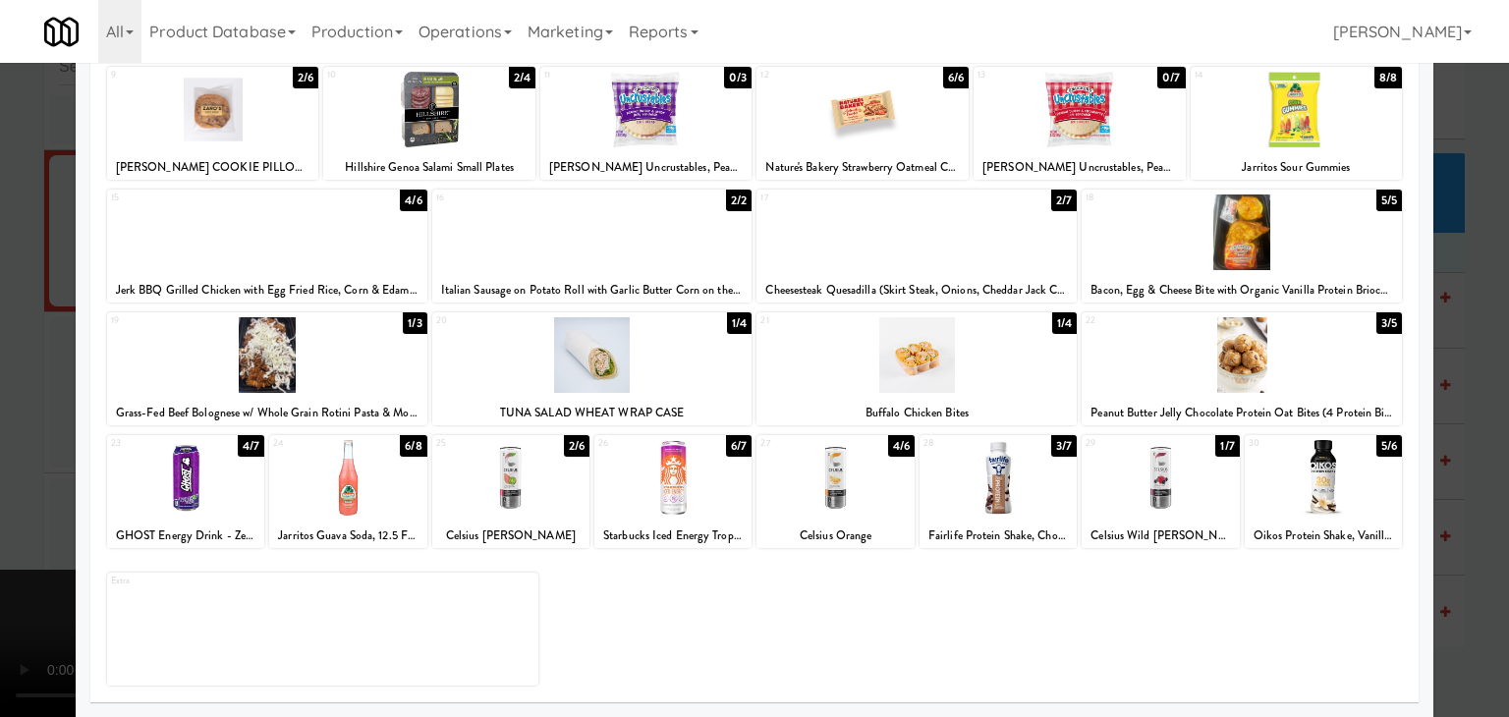
click at [1001, 509] on div at bounding box center [998, 478] width 157 height 76
drag, startPoint x: 0, startPoint y: 442, endPoint x: 510, endPoint y: 437, distance: 510.1
click at [22, 440] on div at bounding box center [754, 358] width 1509 height 717
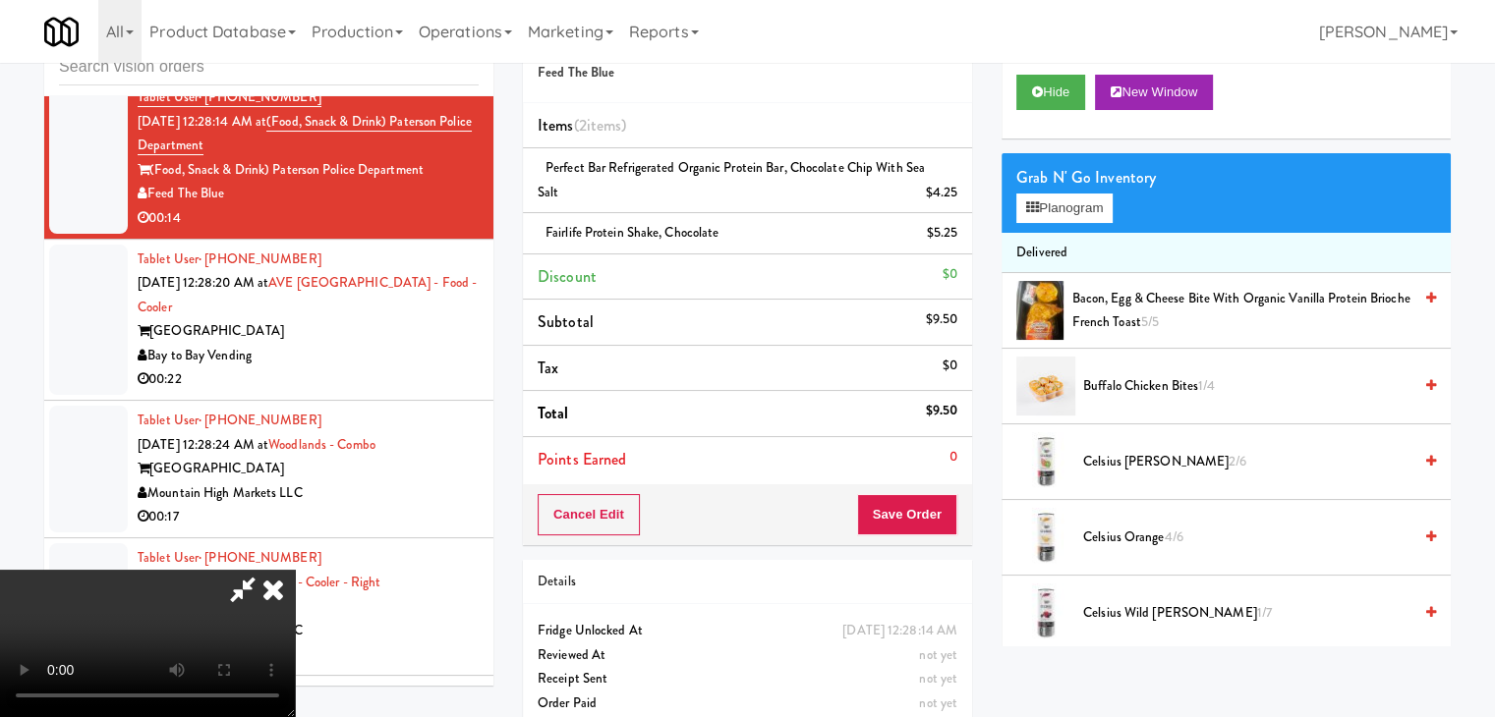
click at [914, 497] on div "Order # 993563 Feed The Blue Items (2 items ) Perfect Bar Refrigerated Organic …" at bounding box center [747, 277] width 449 height 538
click at [914, 497] on button "Save Order" at bounding box center [907, 514] width 100 height 41
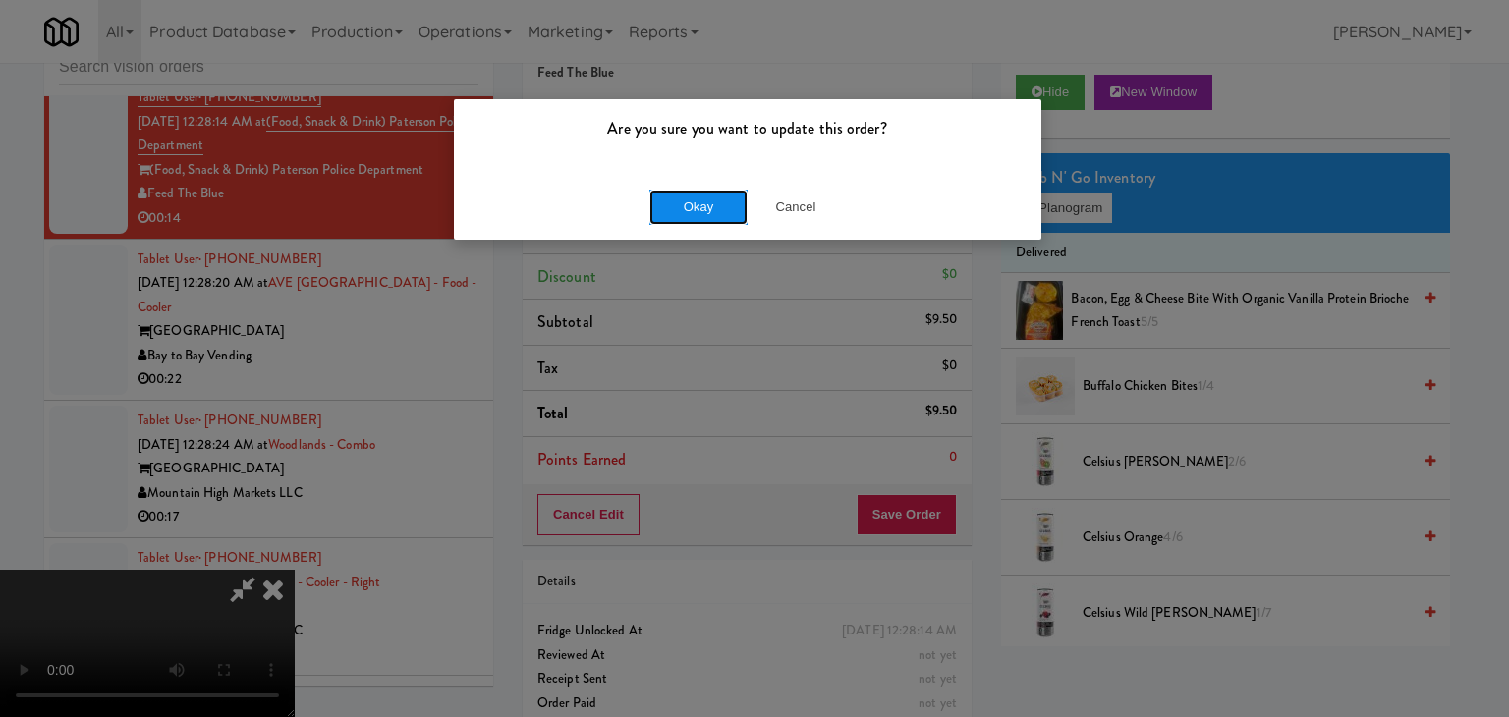
click at [684, 190] on button "Okay" at bounding box center [699, 207] width 98 height 35
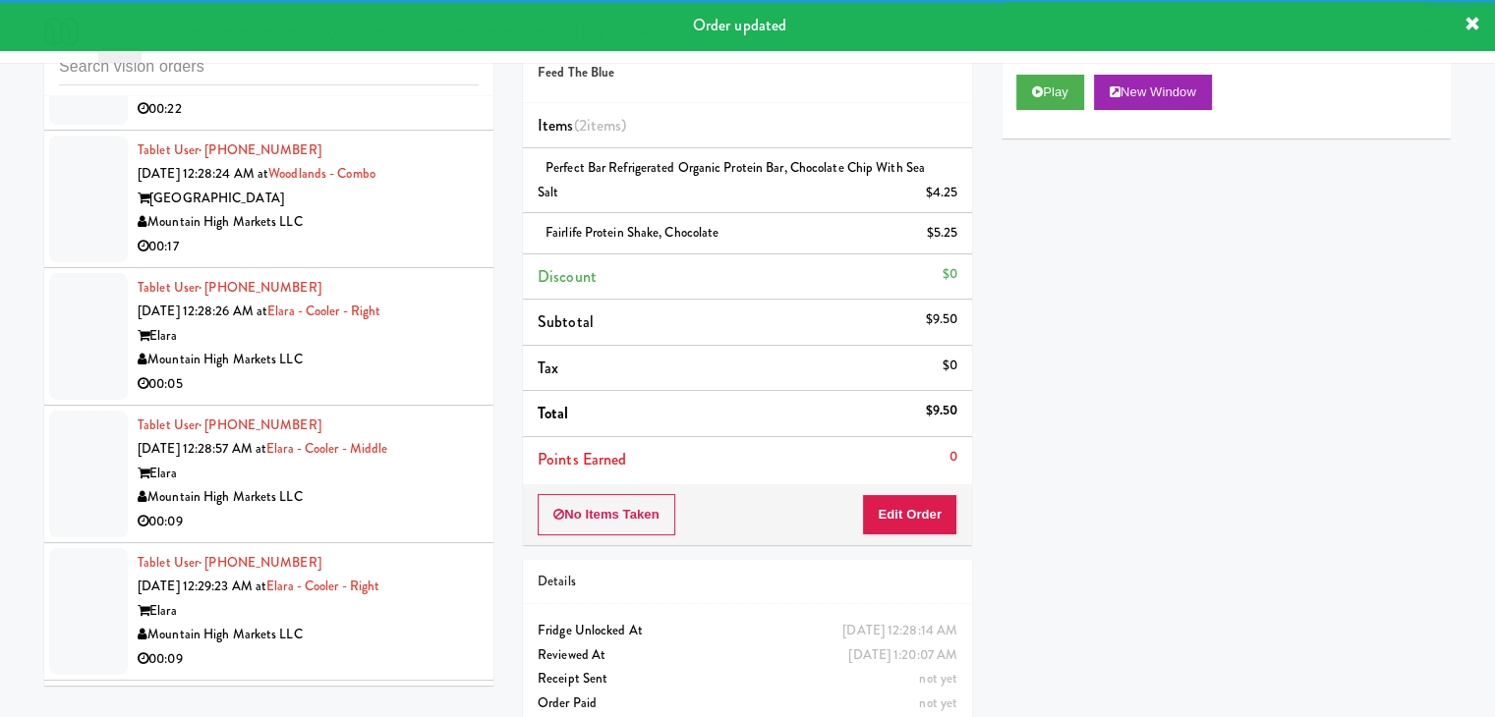
scroll to position [16268, 0]
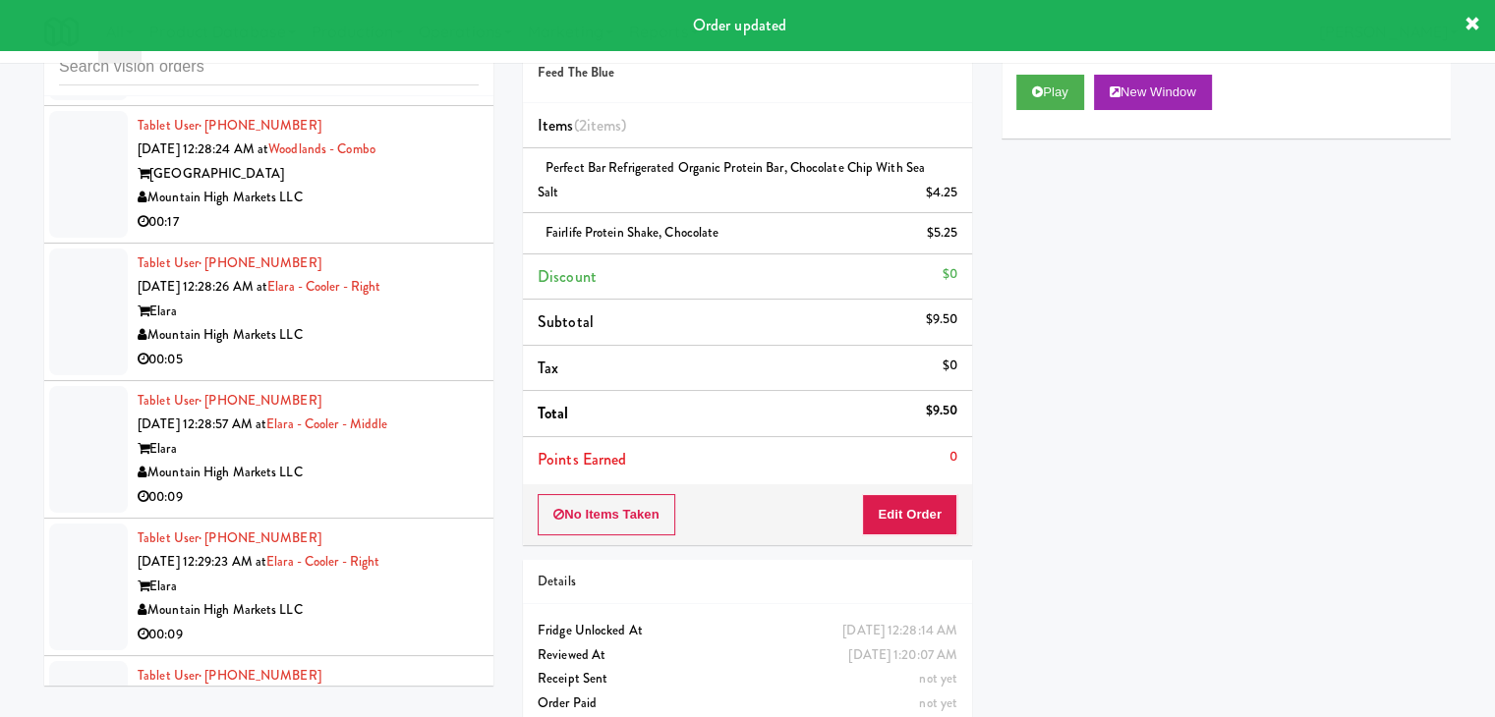
click at [385, 73] on div "Bay to Bay Vending" at bounding box center [308, 60] width 341 height 25
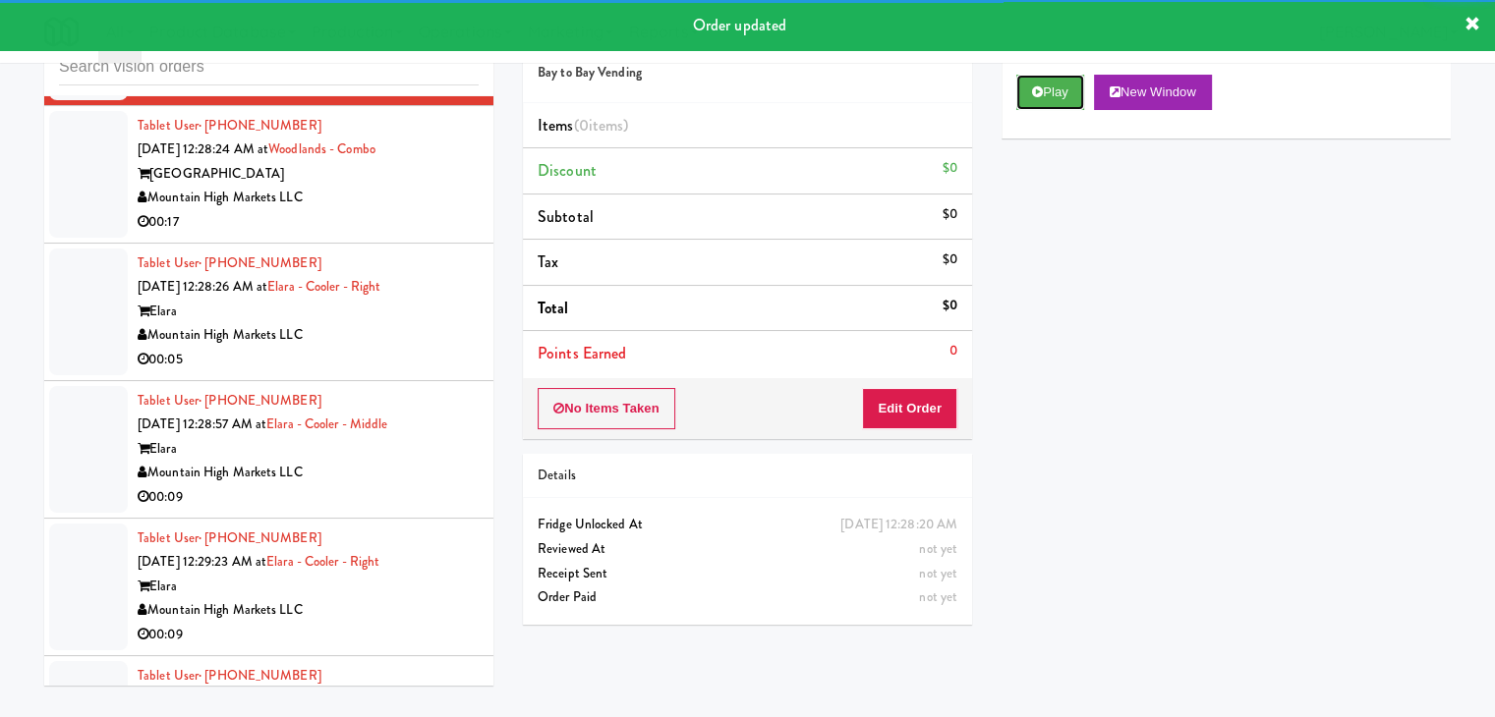
drag, startPoint x: 1073, startPoint y: 84, endPoint x: 1064, endPoint y: 127, distance: 44.1
click at [1064, 87] on button "Play" at bounding box center [1050, 92] width 68 height 35
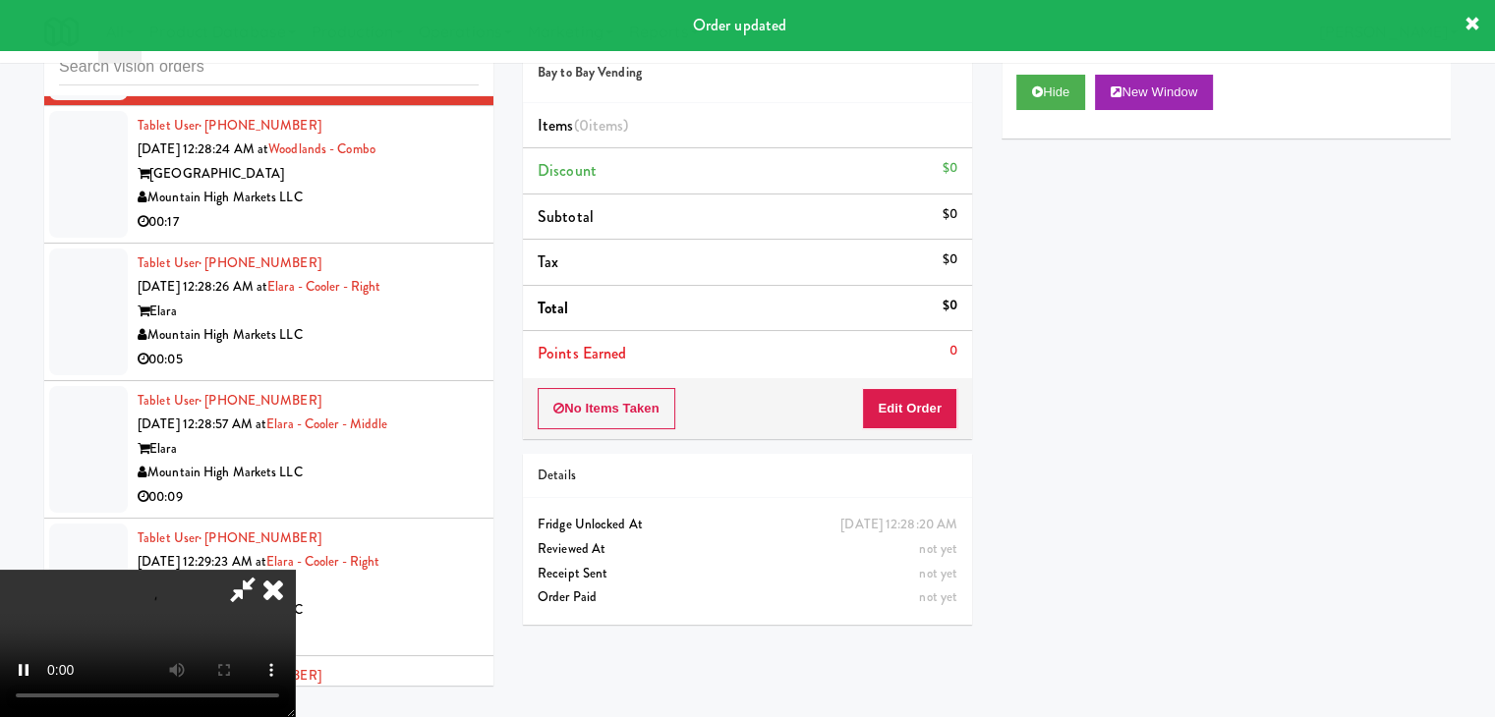
click at [941, 394] on div "No Items Taken Edit Order" at bounding box center [747, 408] width 449 height 61
click at [946, 390] on button "Edit Order" at bounding box center [909, 408] width 95 height 41
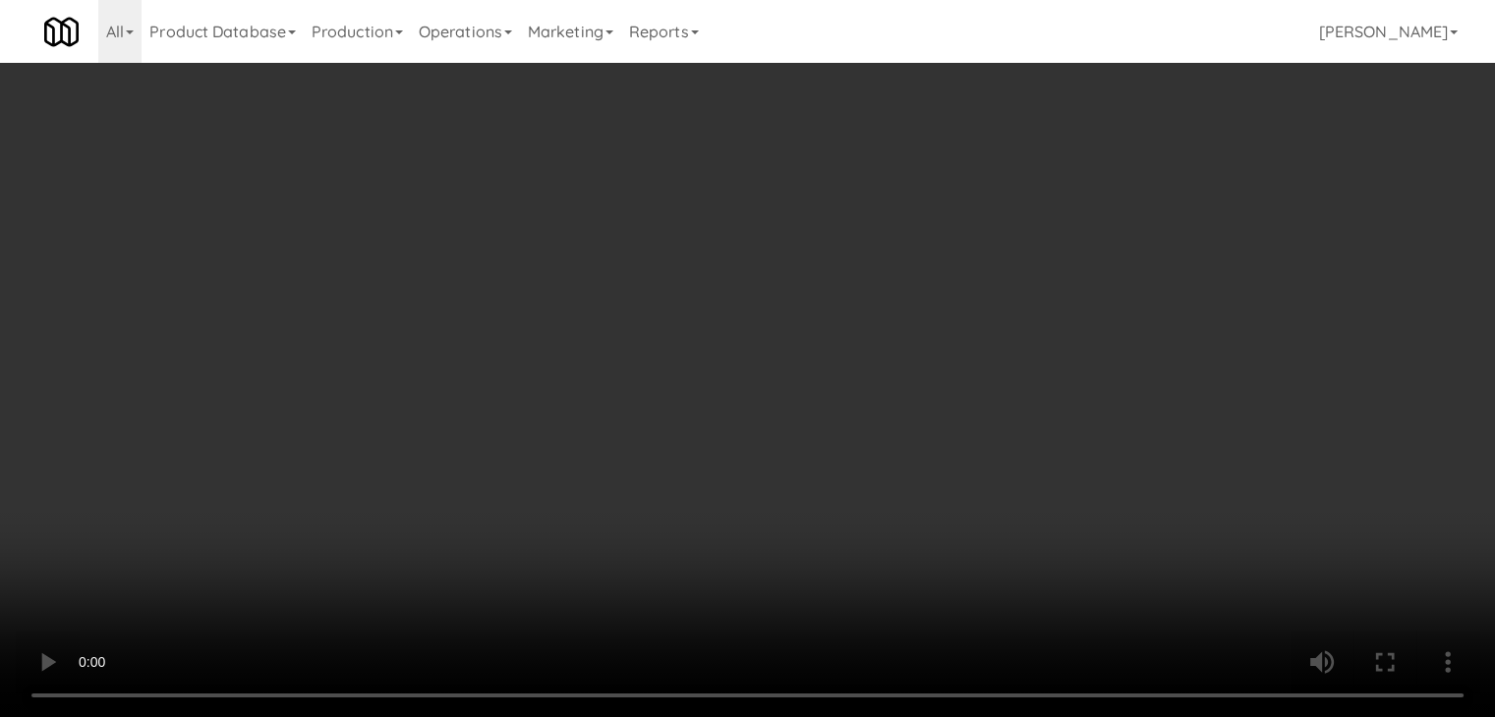
scroll to position [16195, 0]
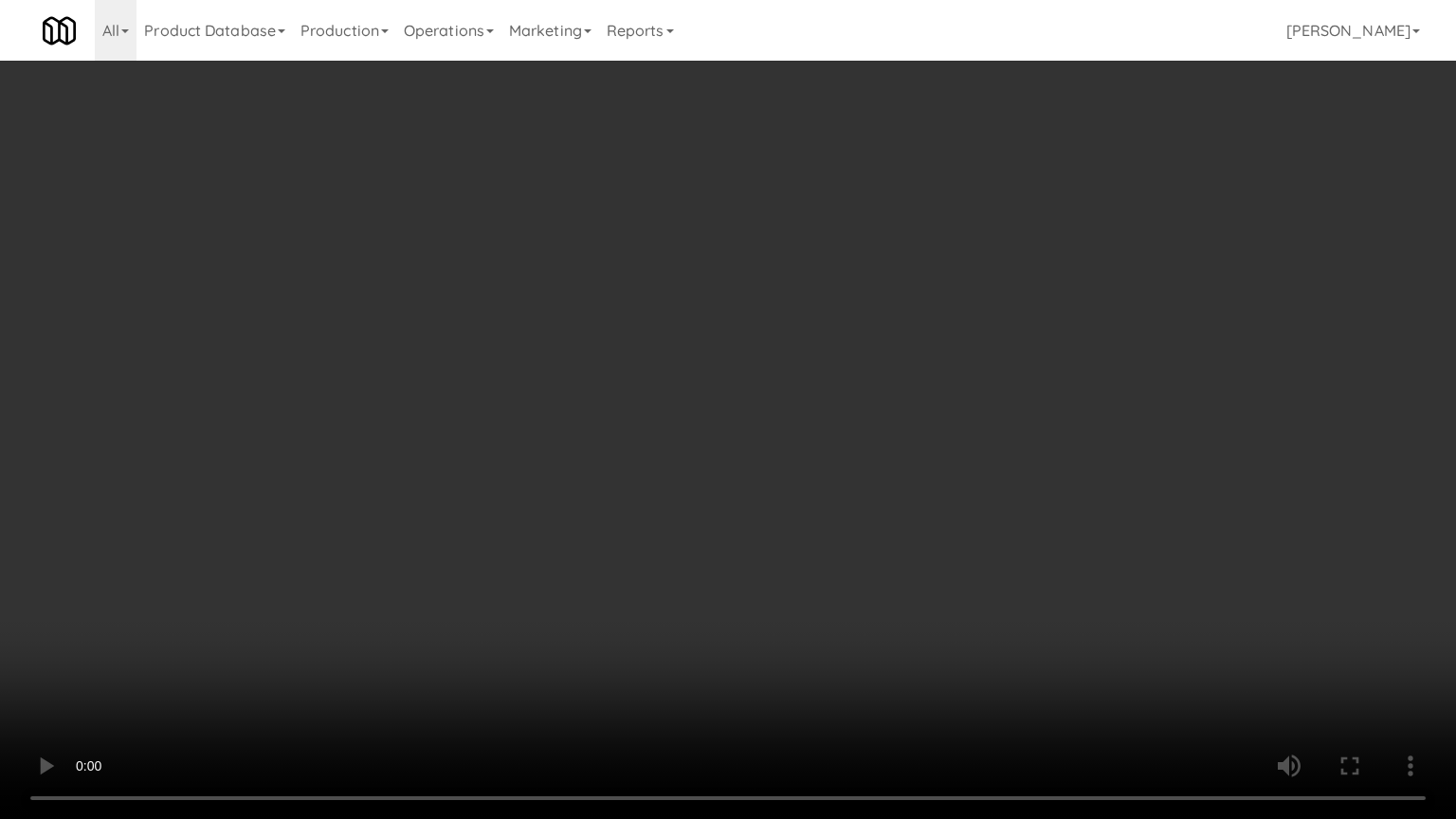
click at [860, 519] on video at bounding box center [728, 409] width 1456 height 819
click
drag, startPoint x: 903, startPoint y: 493, endPoint x: 907, endPoint y: 396, distance: 97.1
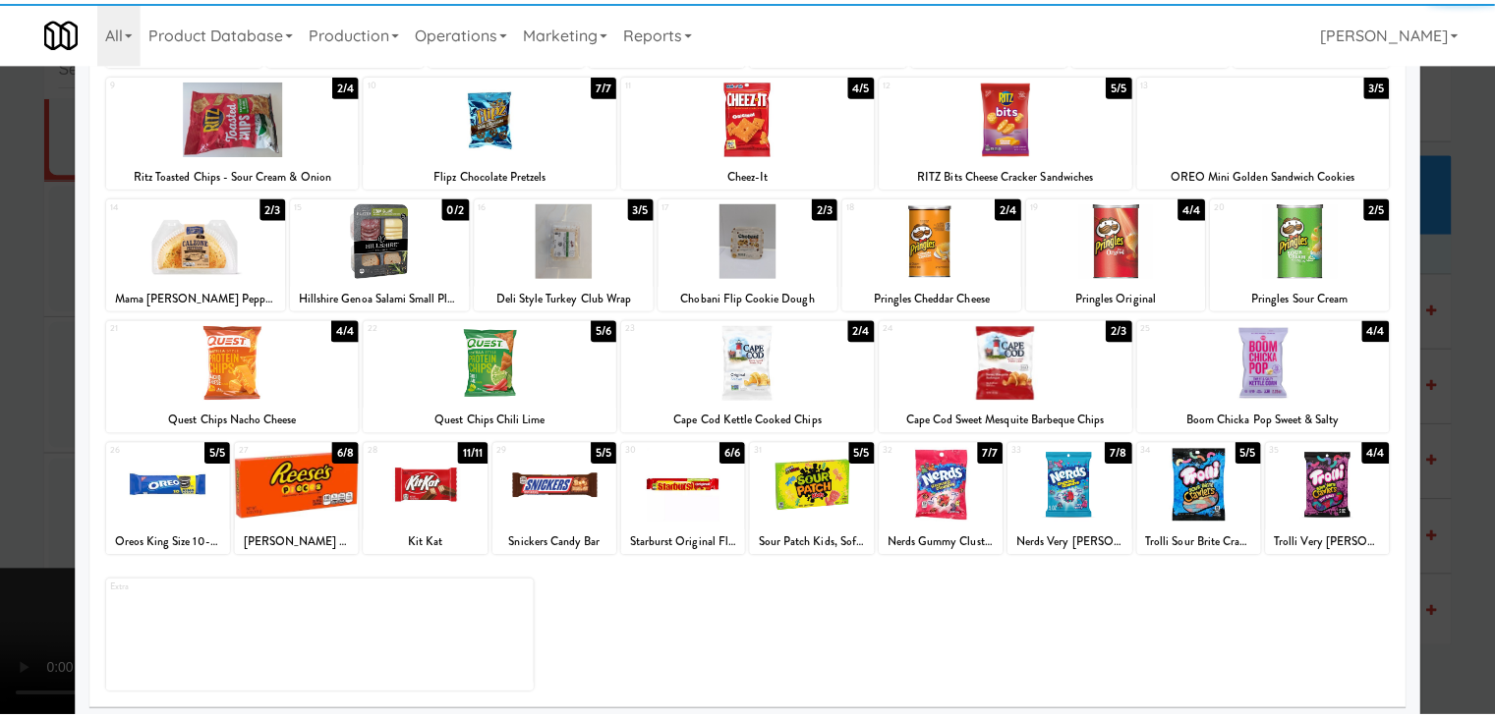
scroll to position [248, 0]
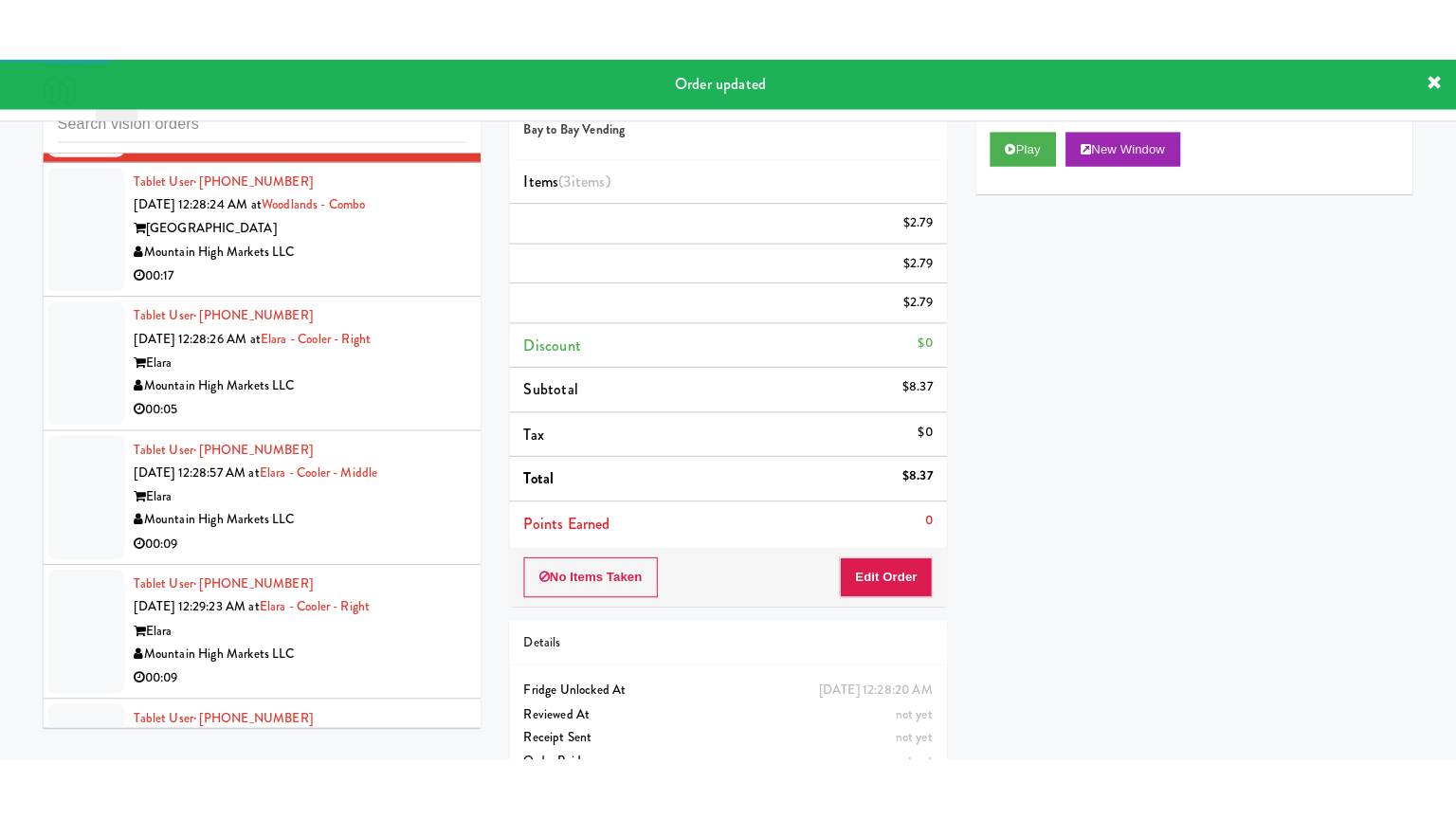
scroll to position [15788, 0]
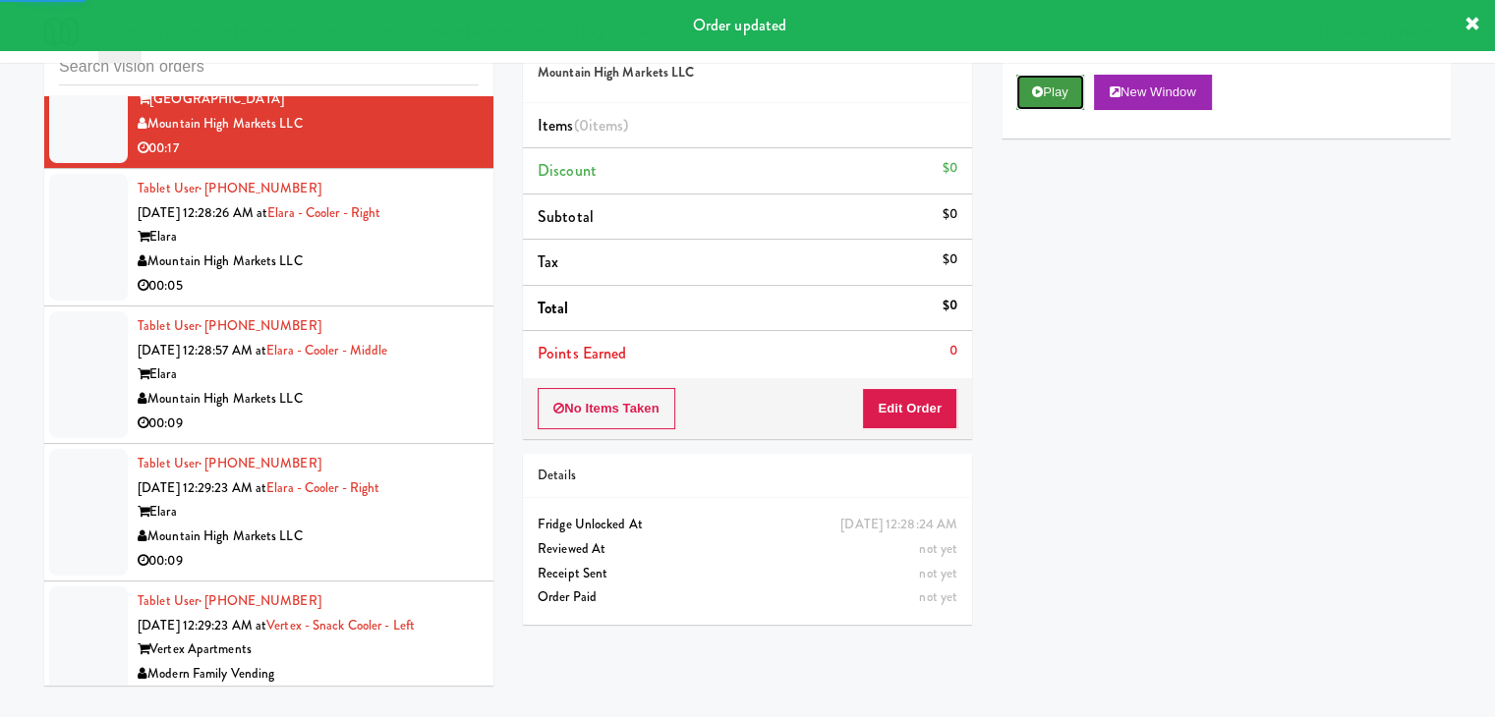
drag, startPoint x: 1081, startPoint y: 94, endPoint x: 1032, endPoint y: 166, distance: 87.0
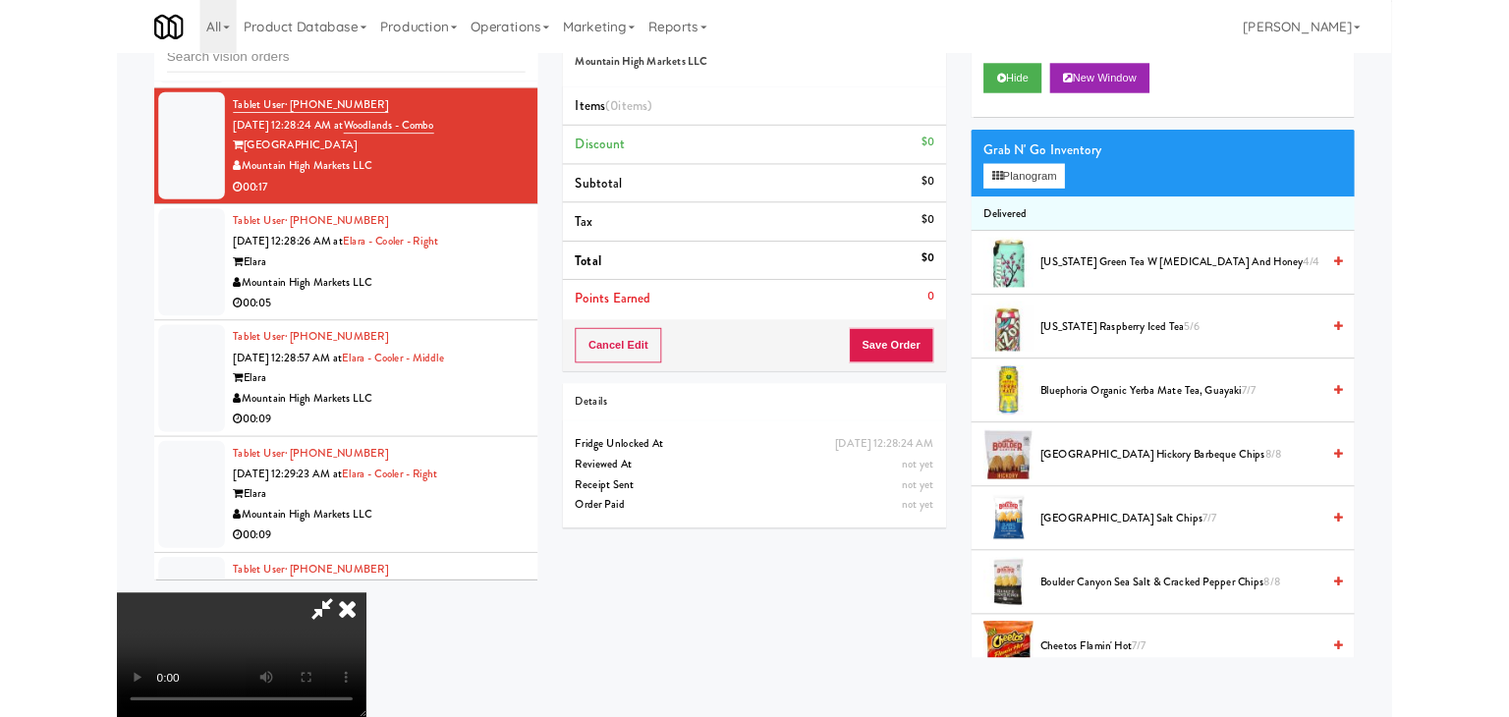
scroll to position [16366, 0]
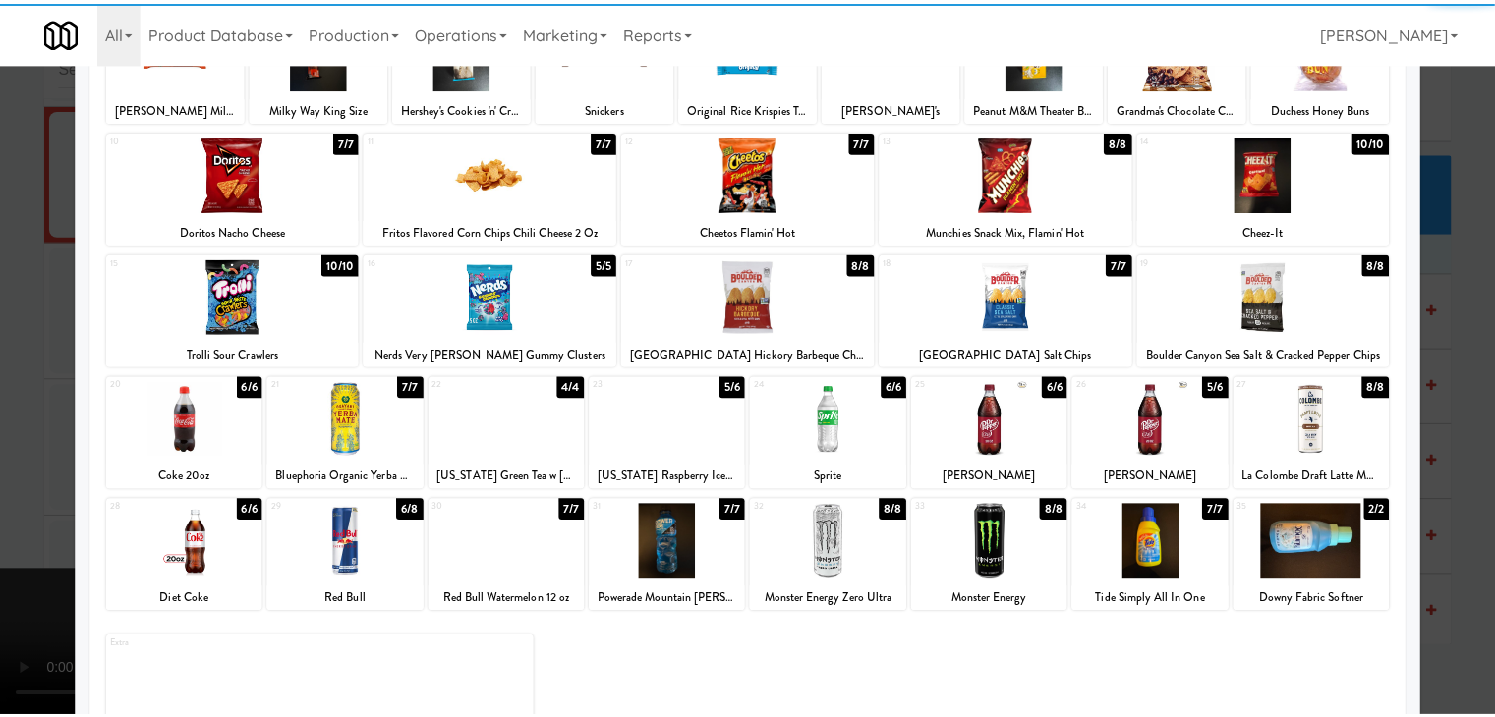
scroll to position [197, 0]
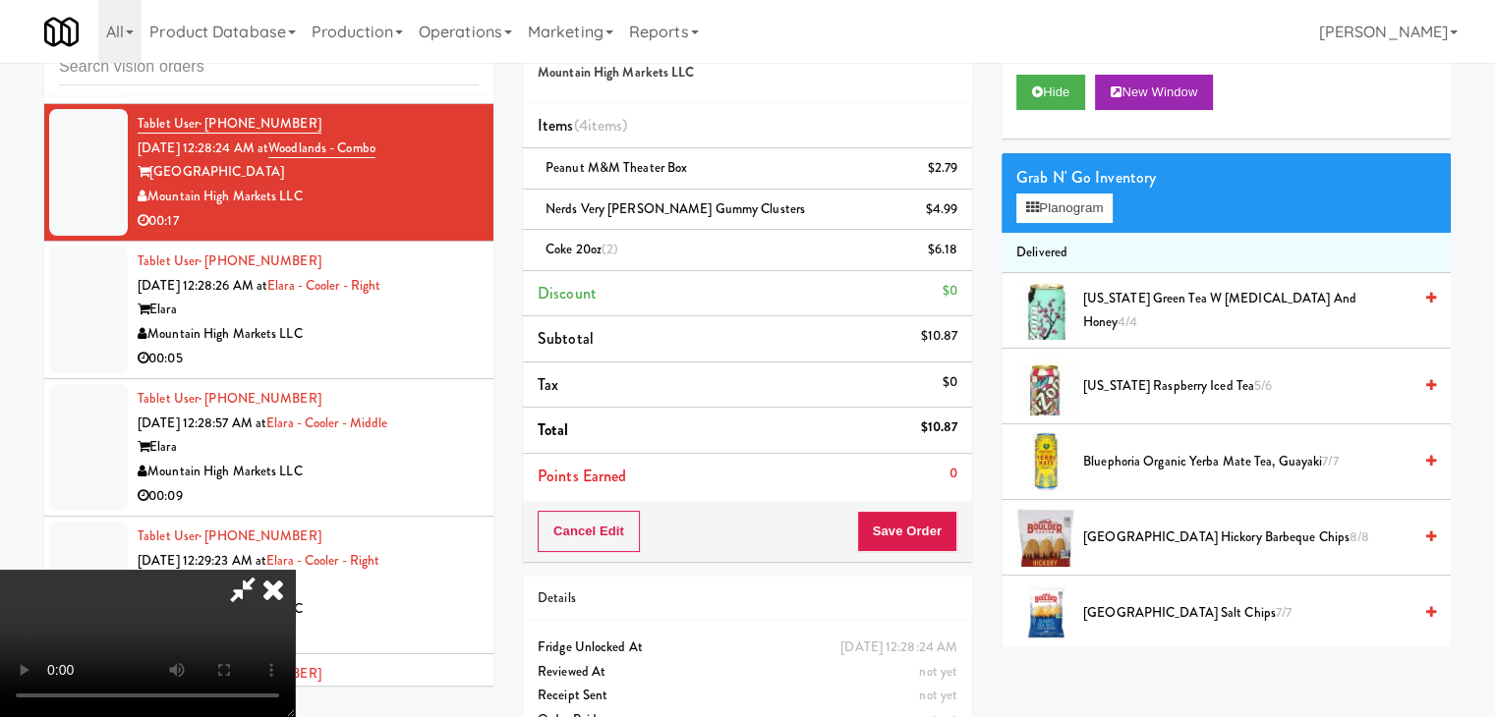
scroll to position [16366, 0]
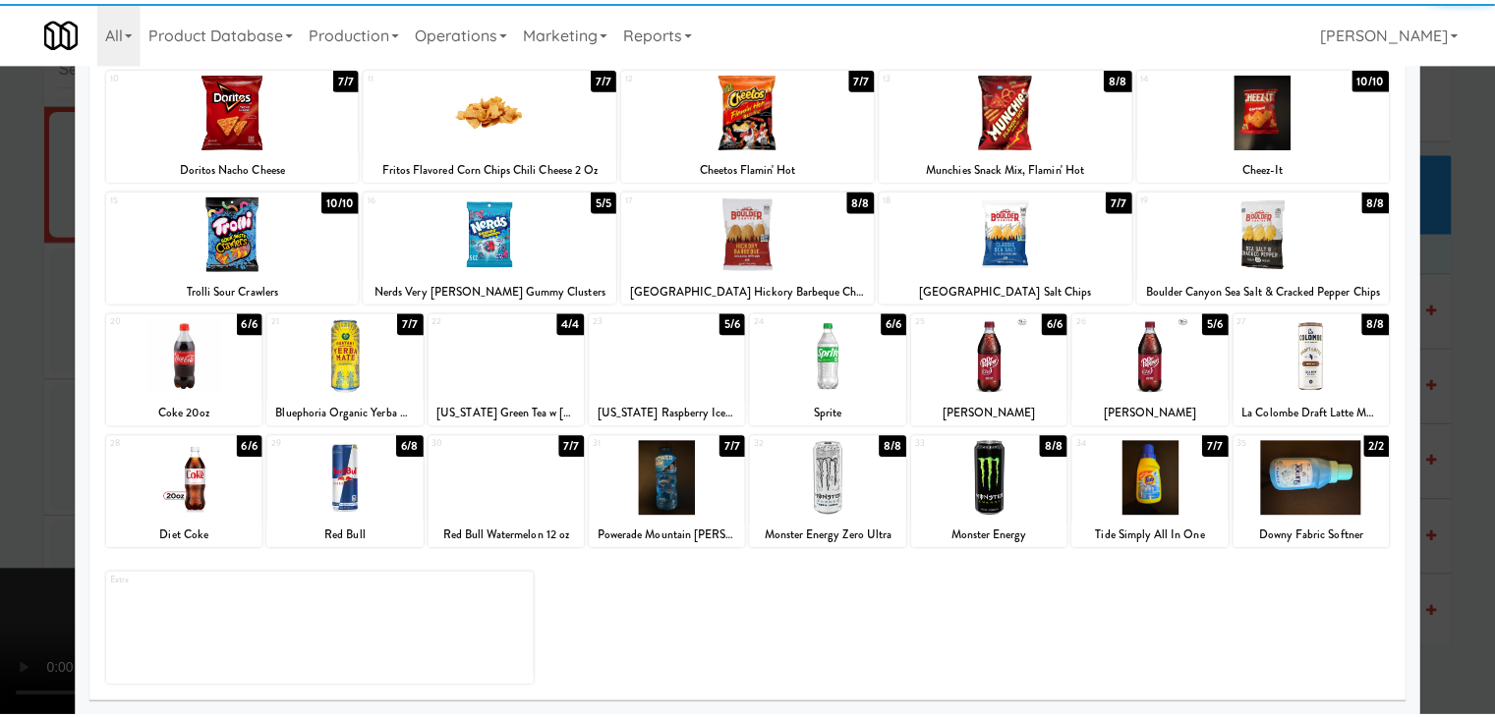
scroll to position [248, 0]
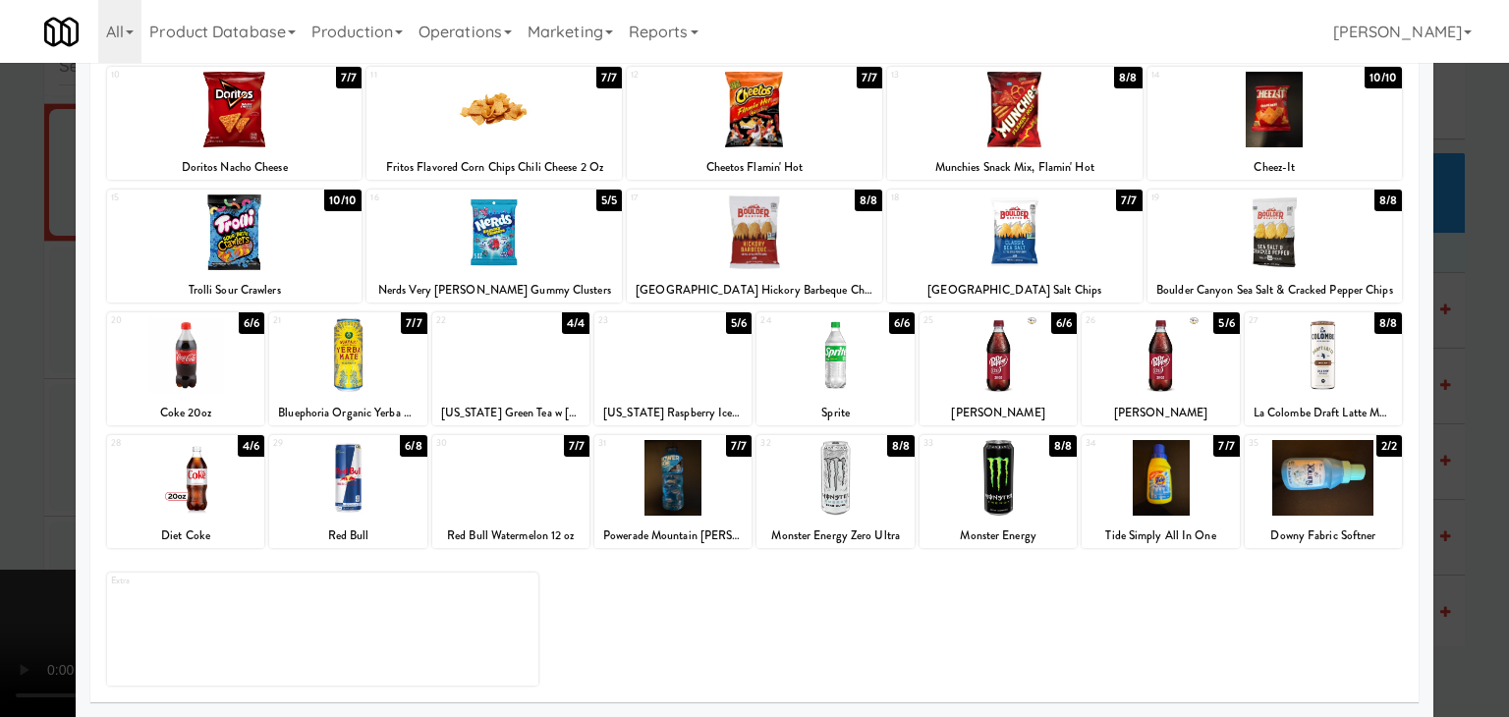
drag, startPoint x: 0, startPoint y: 503, endPoint x: 503, endPoint y: 485, distance: 503.5
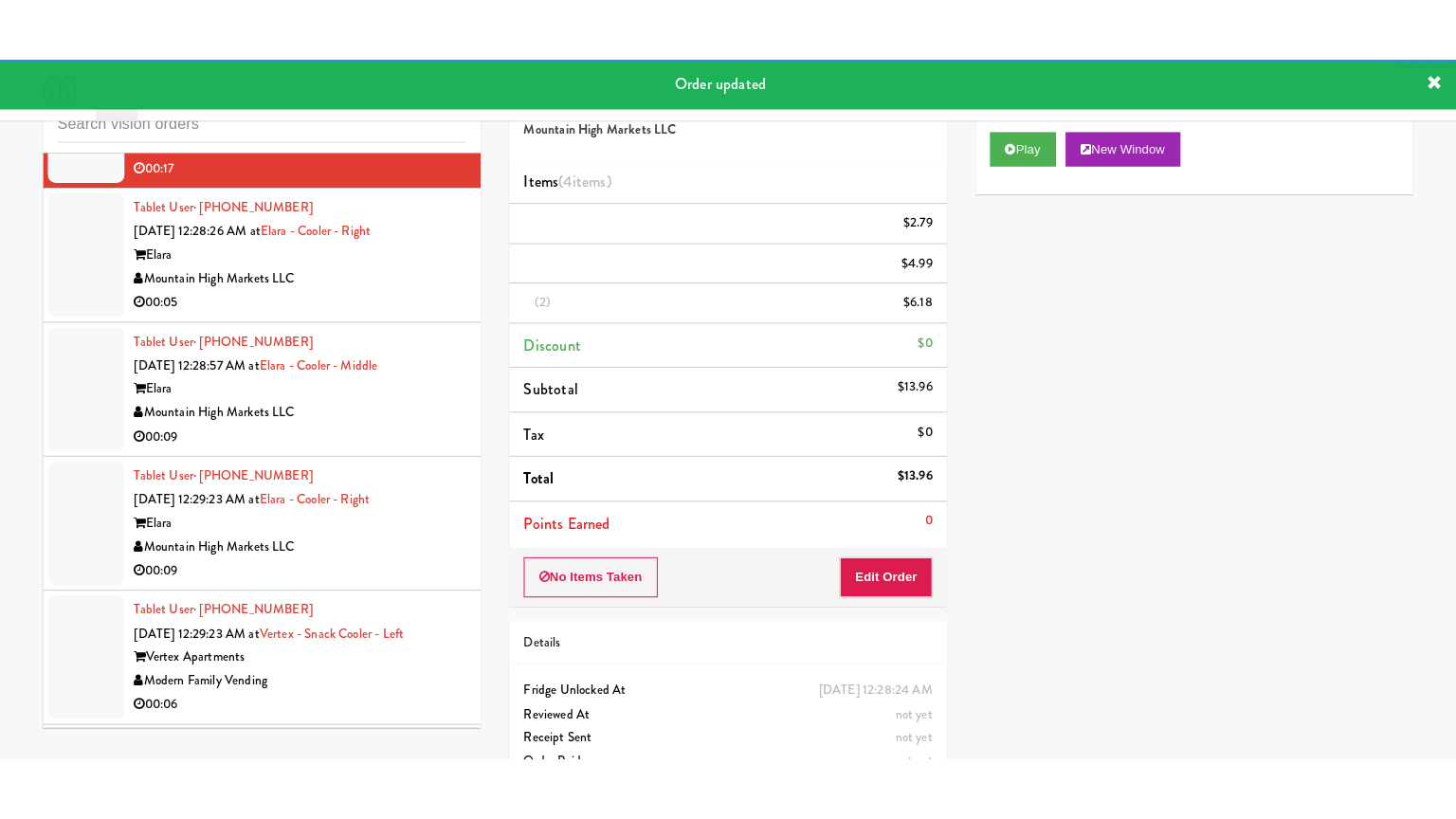
scroll to position [15882, 0]
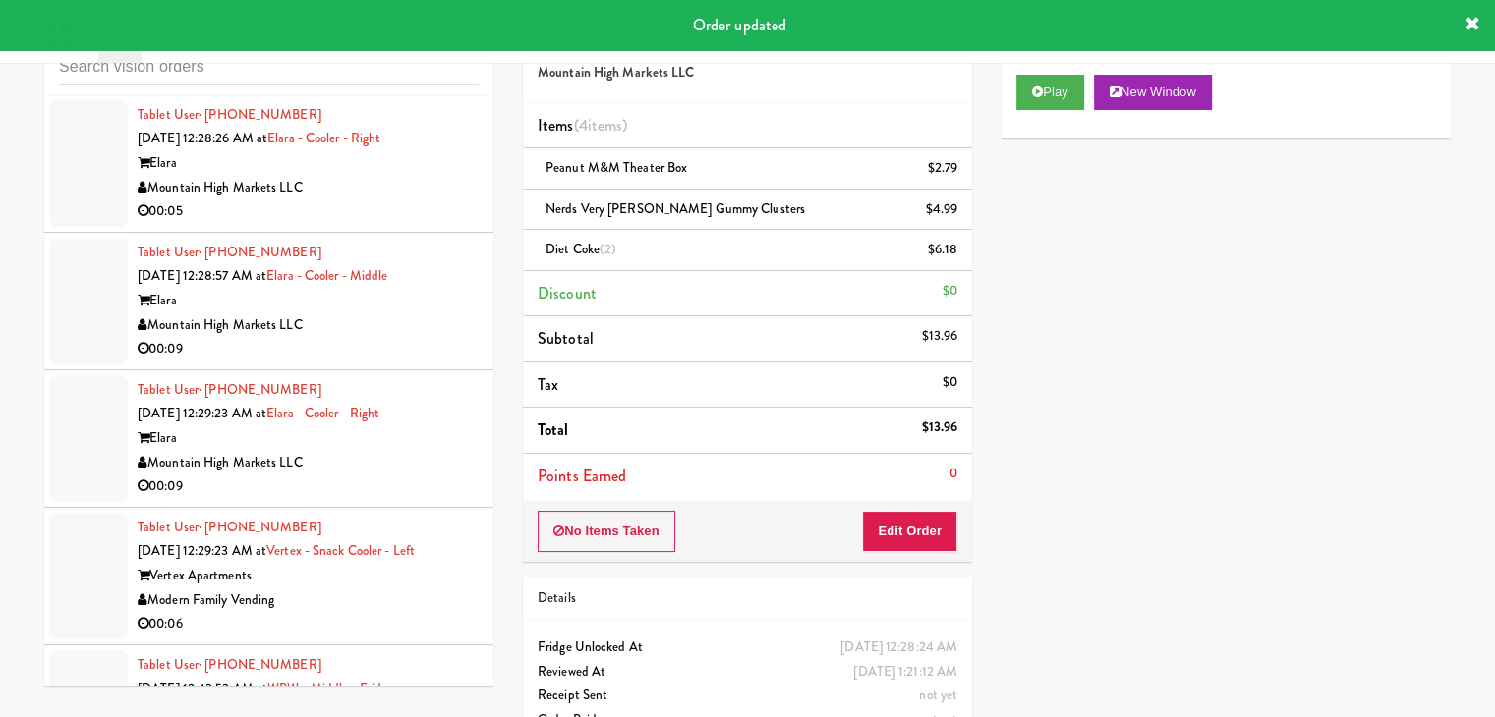
drag, startPoint x: 440, startPoint y: 297, endPoint x: 432, endPoint y: 313, distance: 17.6
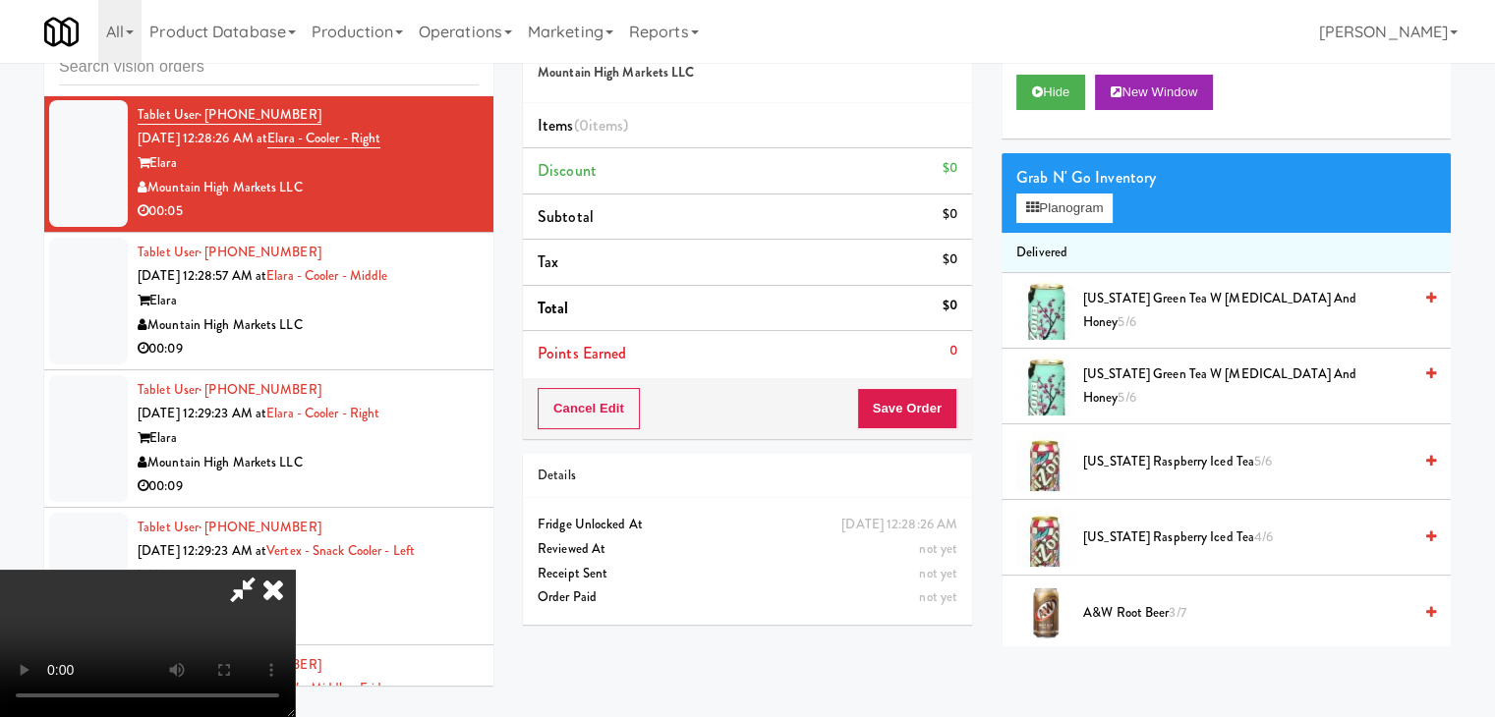
scroll to position [16392, 0]
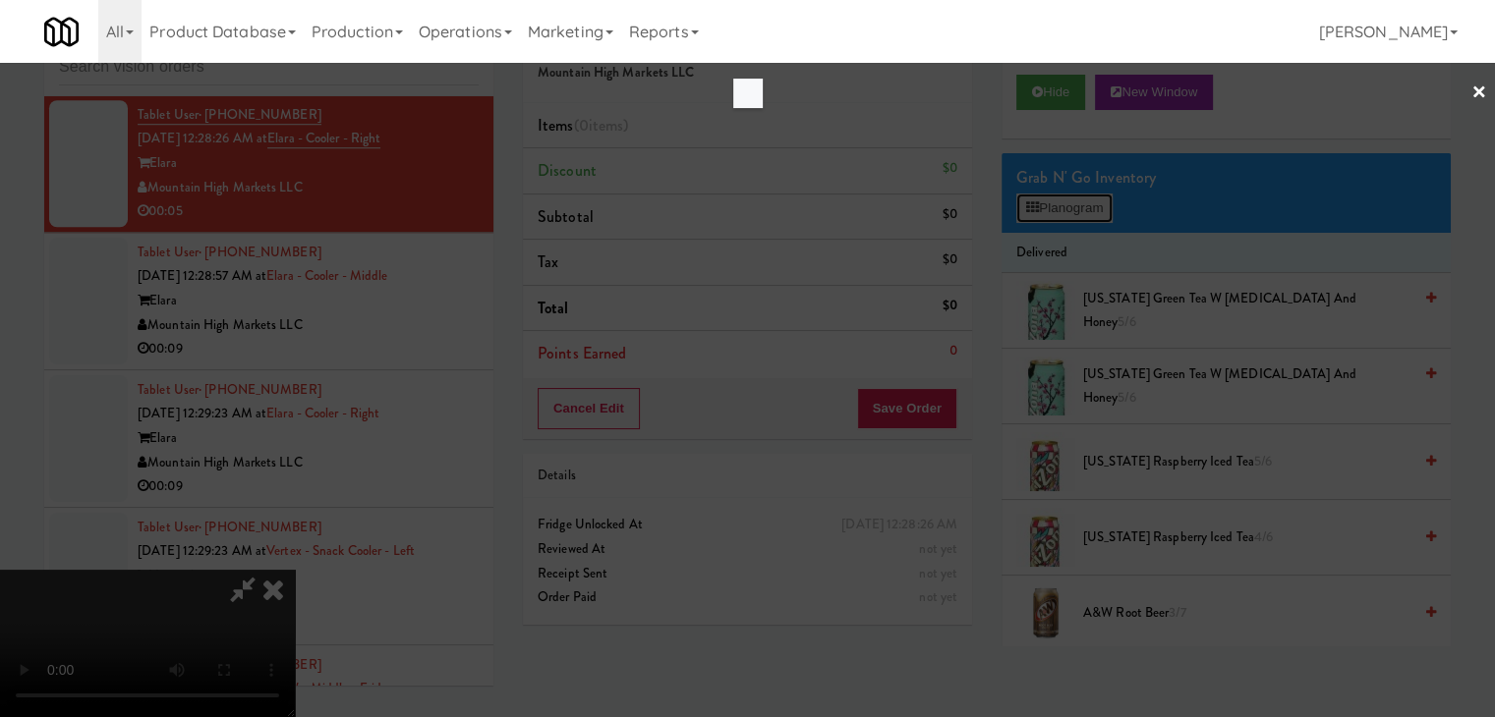
scroll to position [16392, 0]
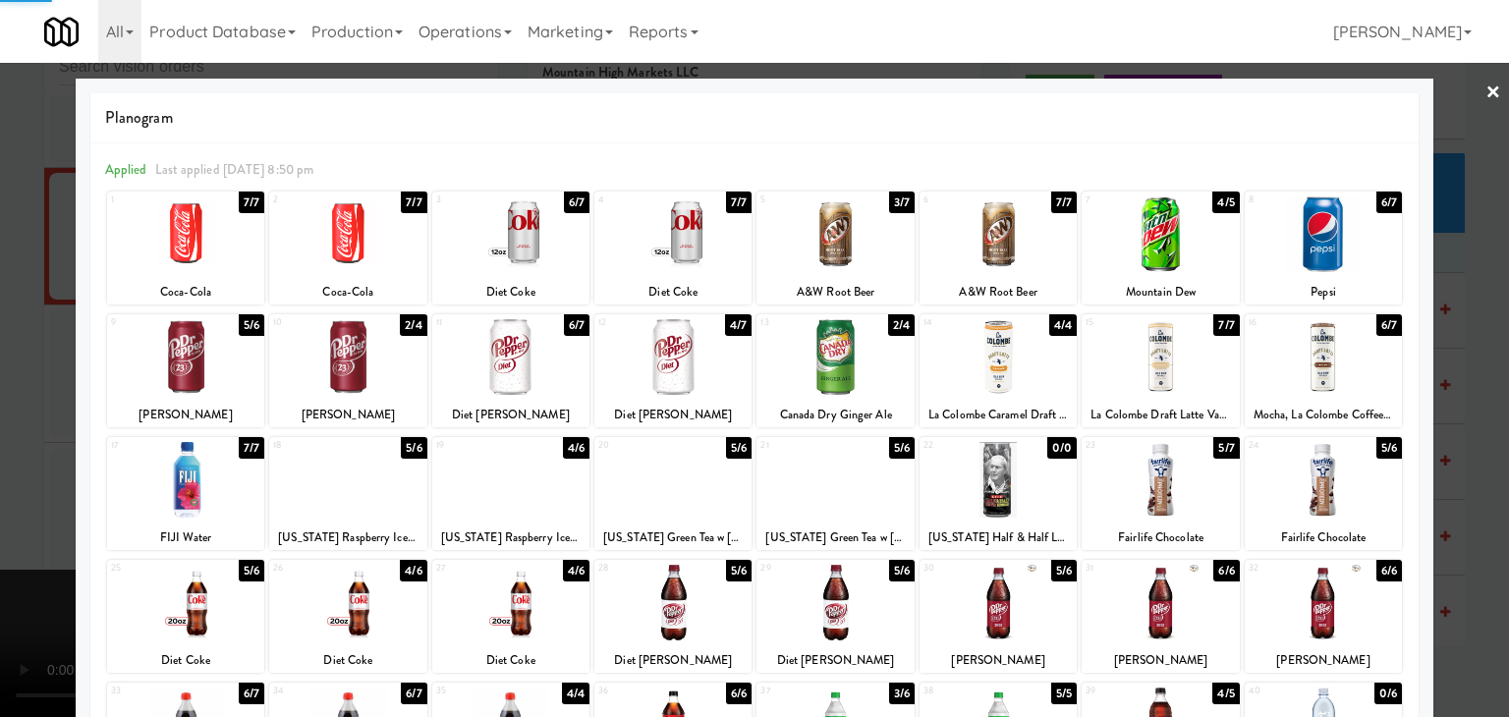
drag, startPoint x: 0, startPoint y: 453, endPoint x: 504, endPoint y: 428, distance: 504.7
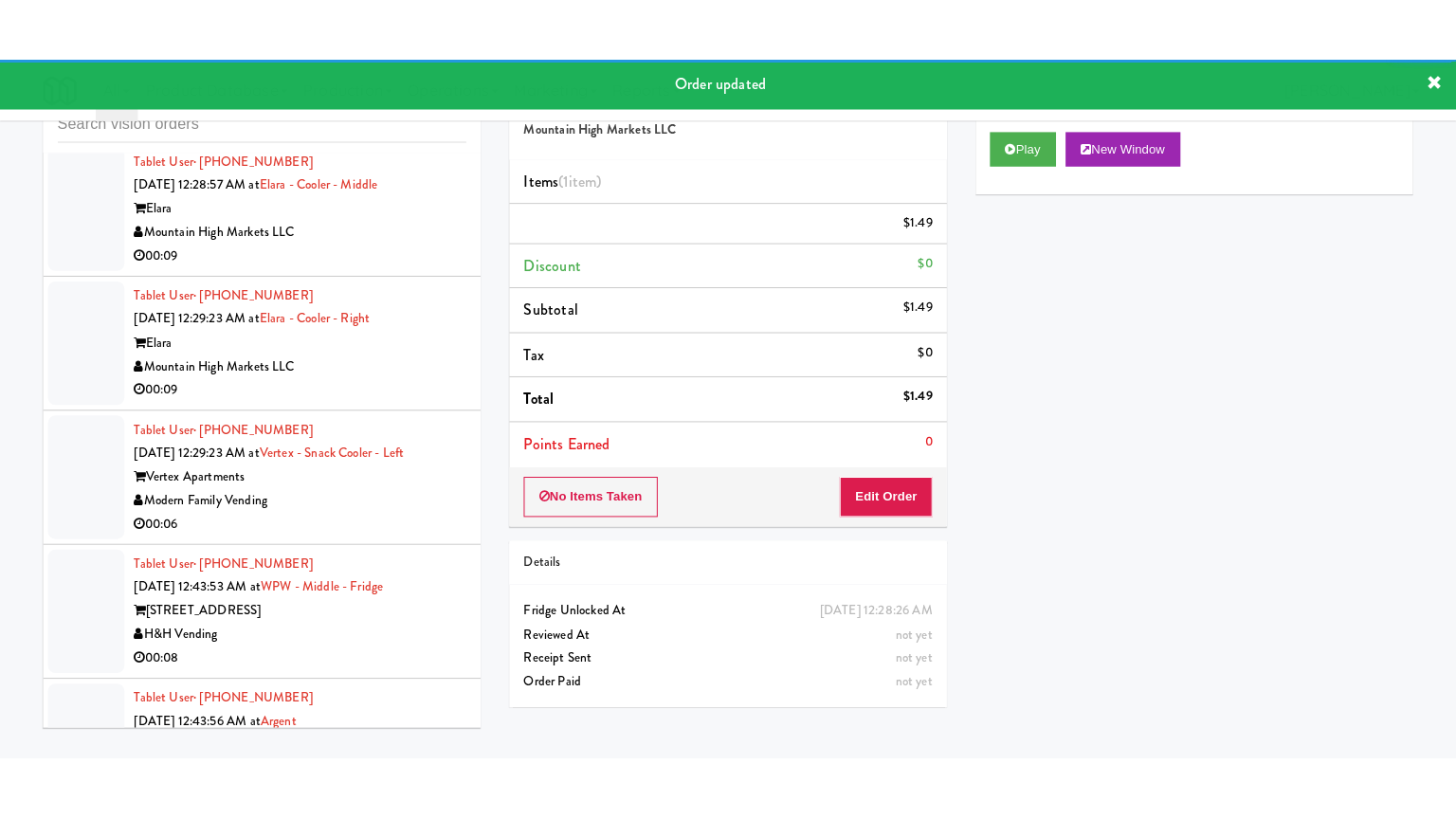
scroll to position [16072, 0]
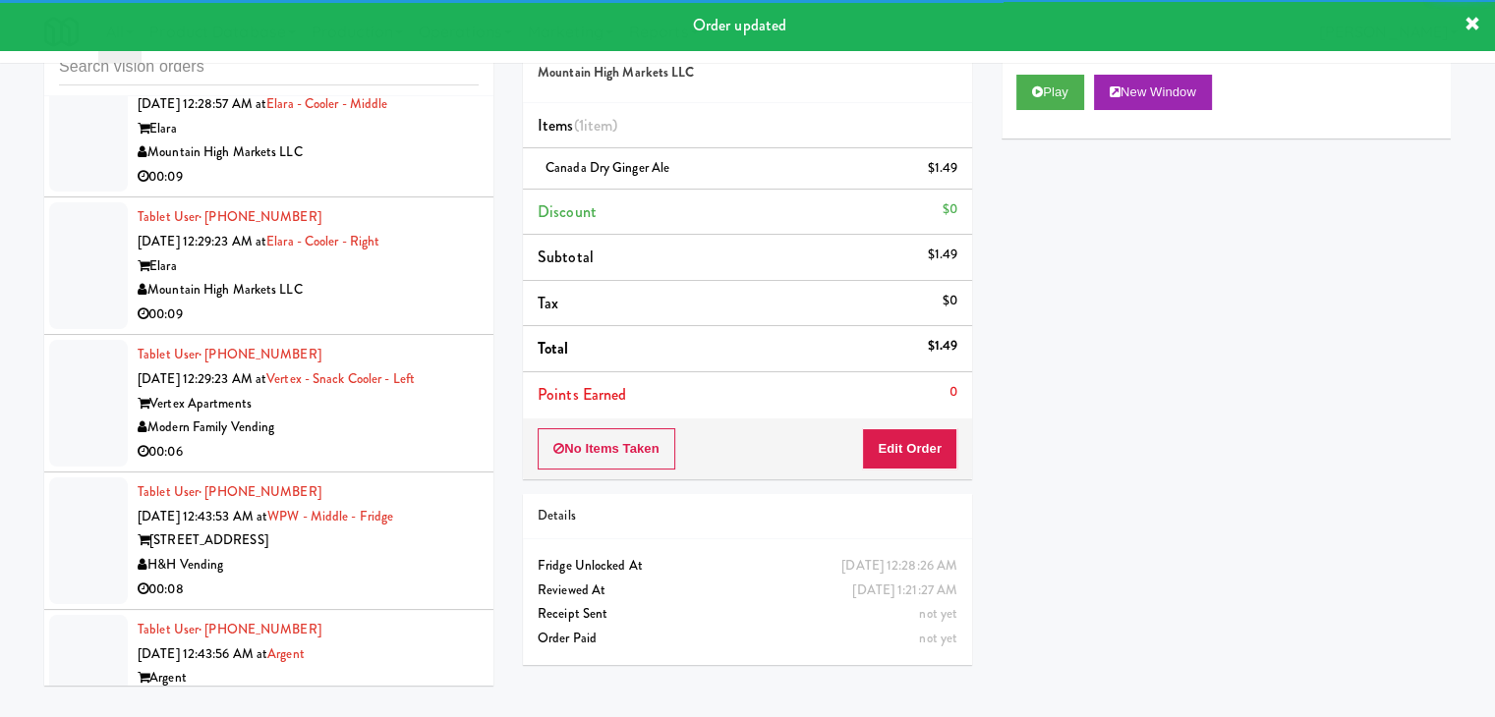
drag, startPoint x: 389, startPoint y: 249, endPoint x: 385, endPoint y: 258, distance: 10.6
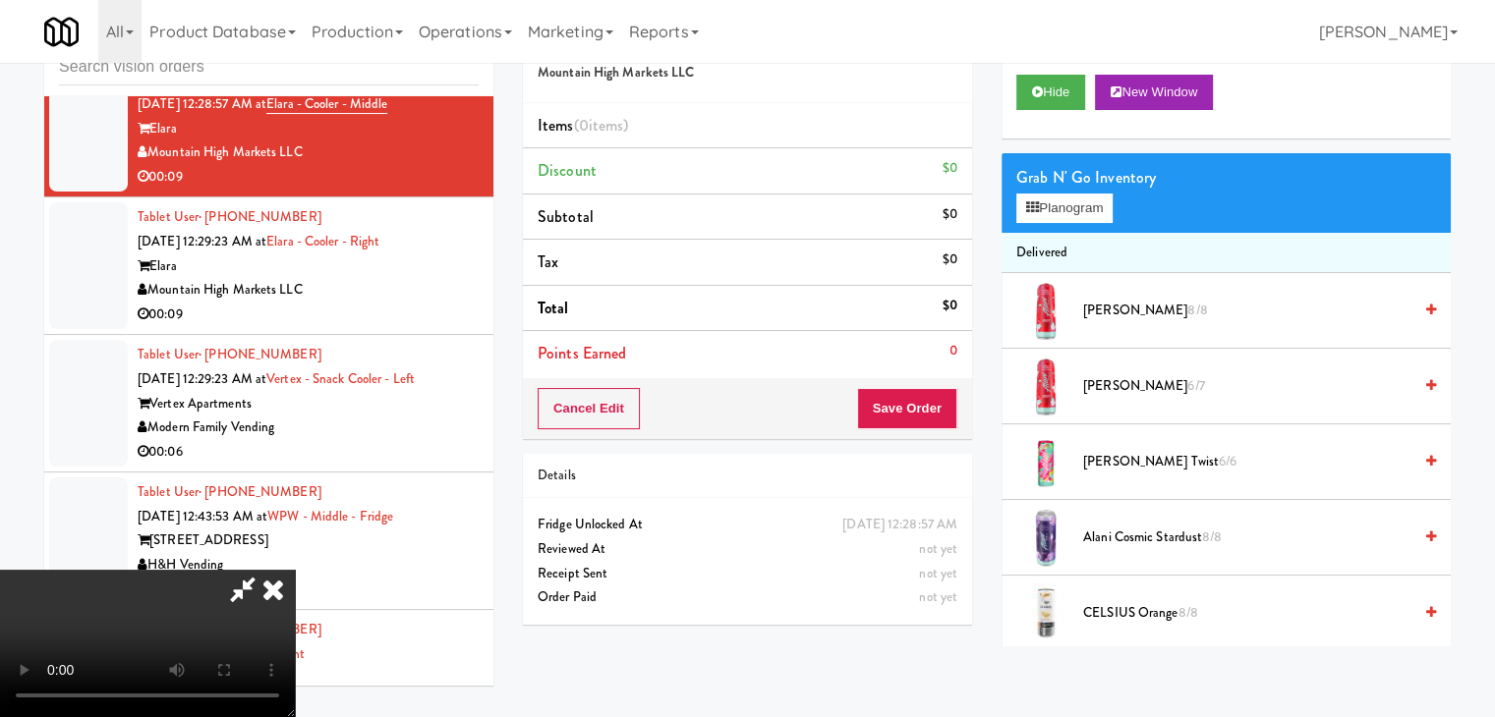
scroll to position [16588, 0]
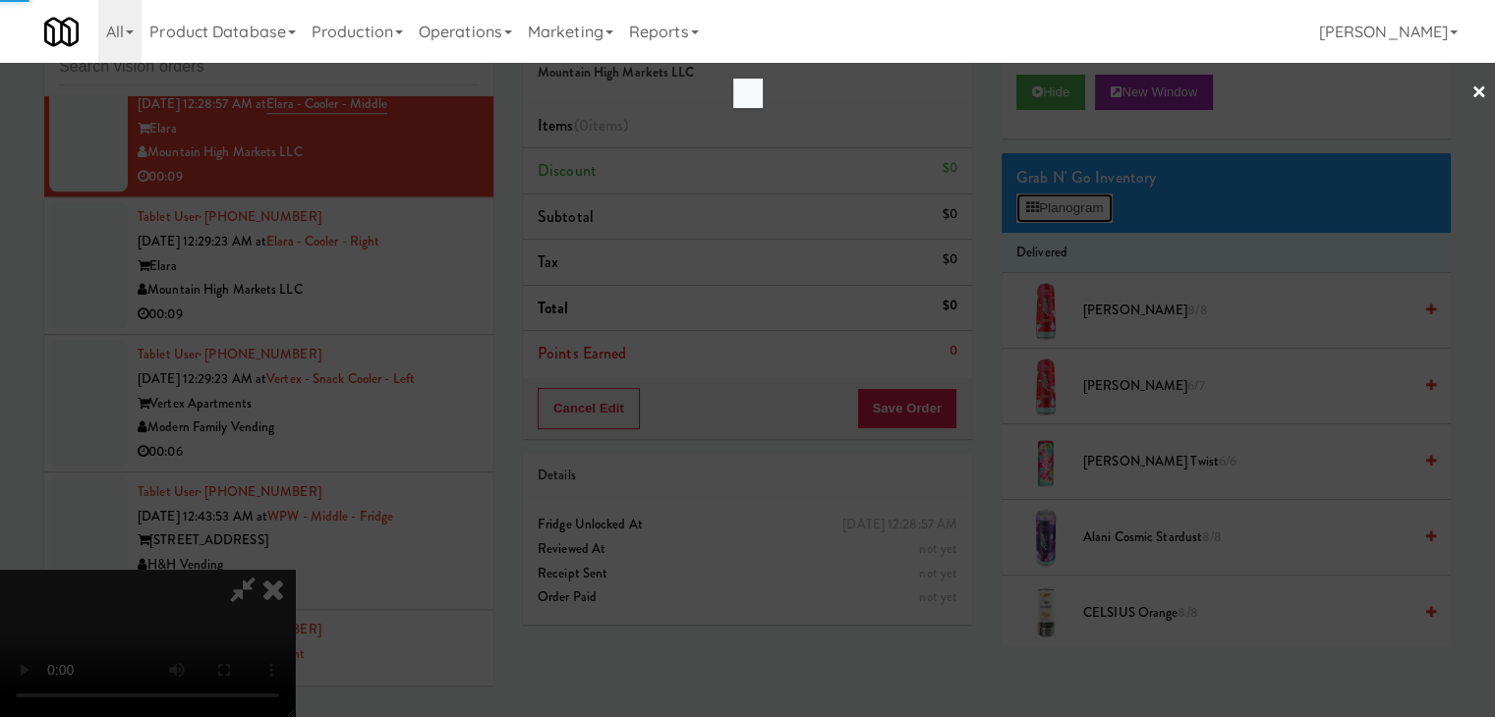
scroll to position [16588, 0]
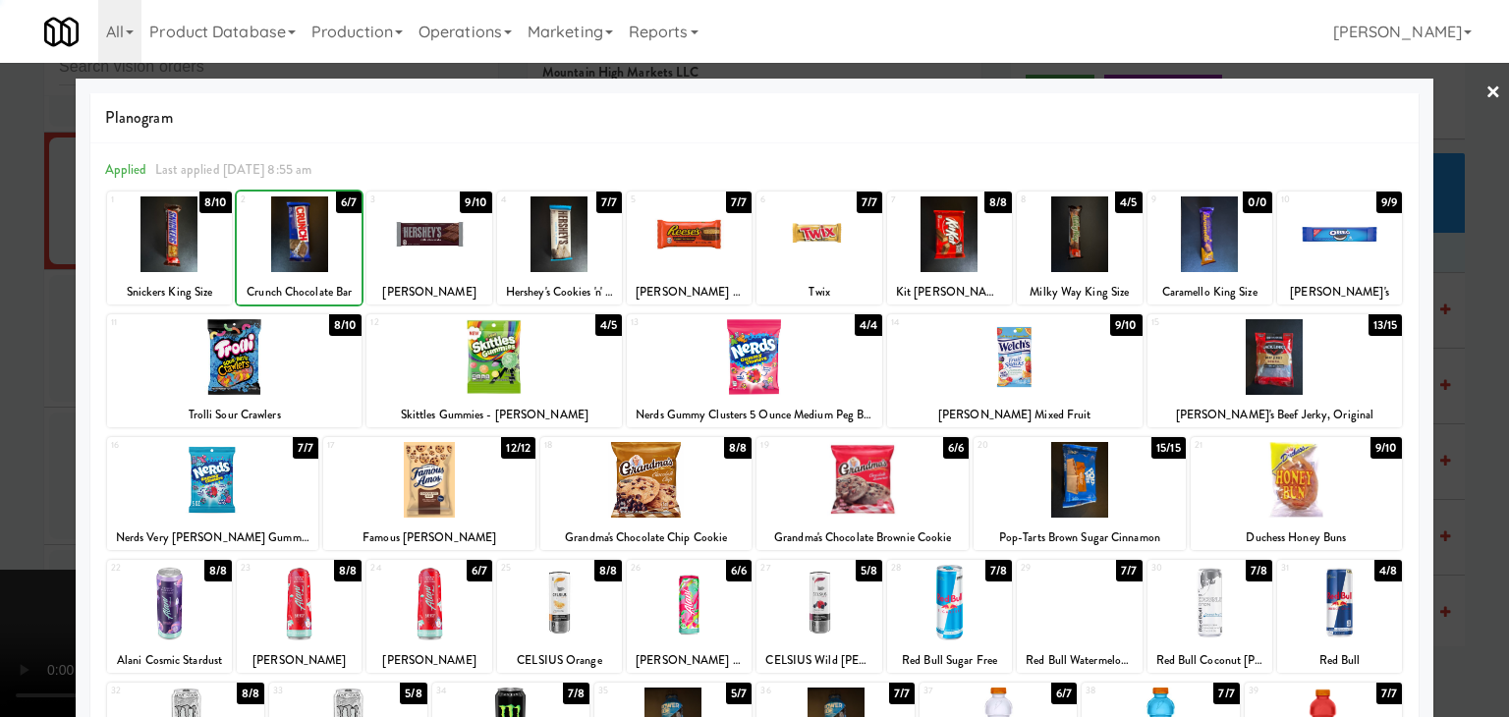
drag, startPoint x: 0, startPoint y: 421, endPoint x: 338, endPoint y: 415, distance: 338.1
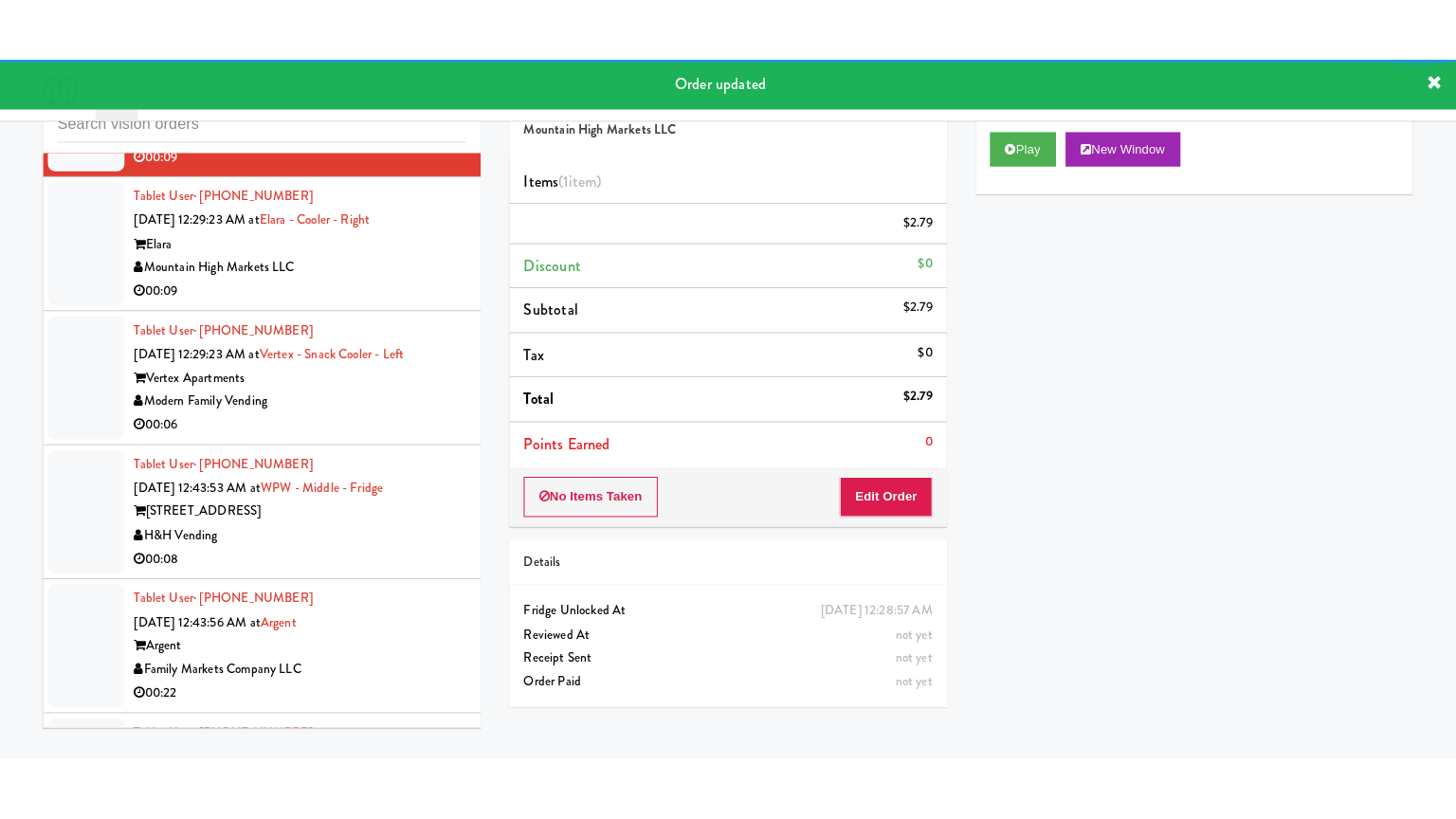
scroll to position [16167, 0]
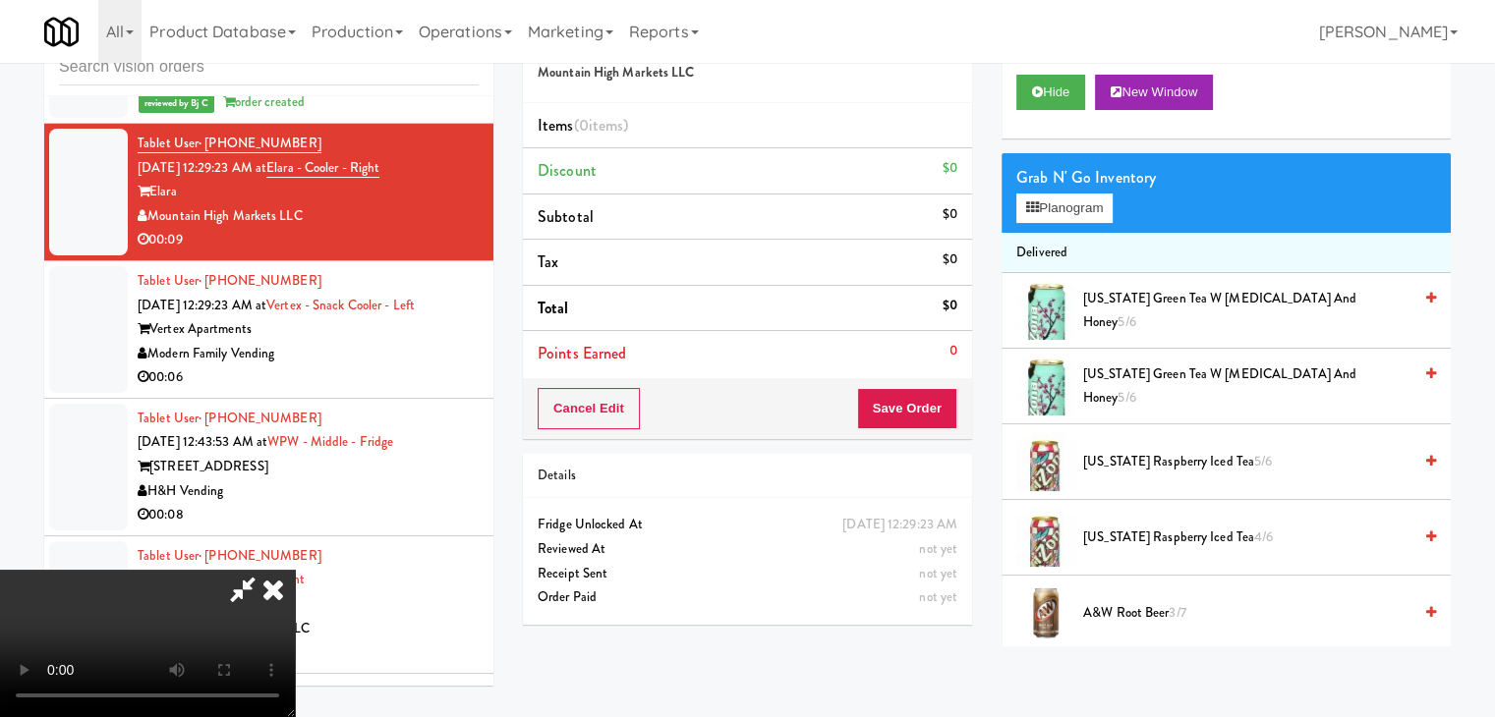
scroll to position [16686, 0]
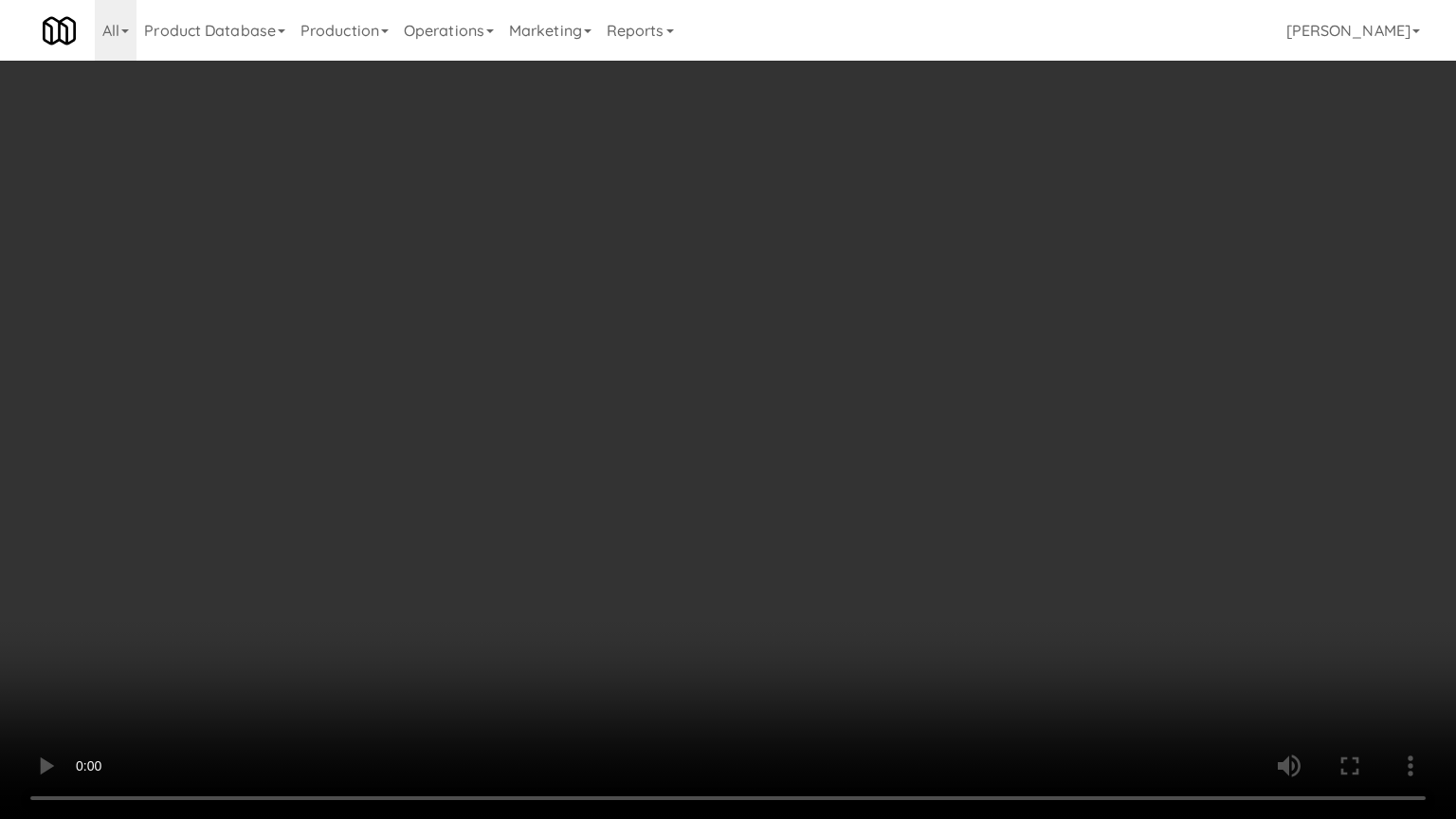
drag, startPoint x: 766, startPoint y: 633, endPoint x: 763, endPoint y: 644, distance: 11.4
drag, startPoint x: 762, startPoint y: 637, endPoint x: 811, endPoint y: 444, distance: 199.1
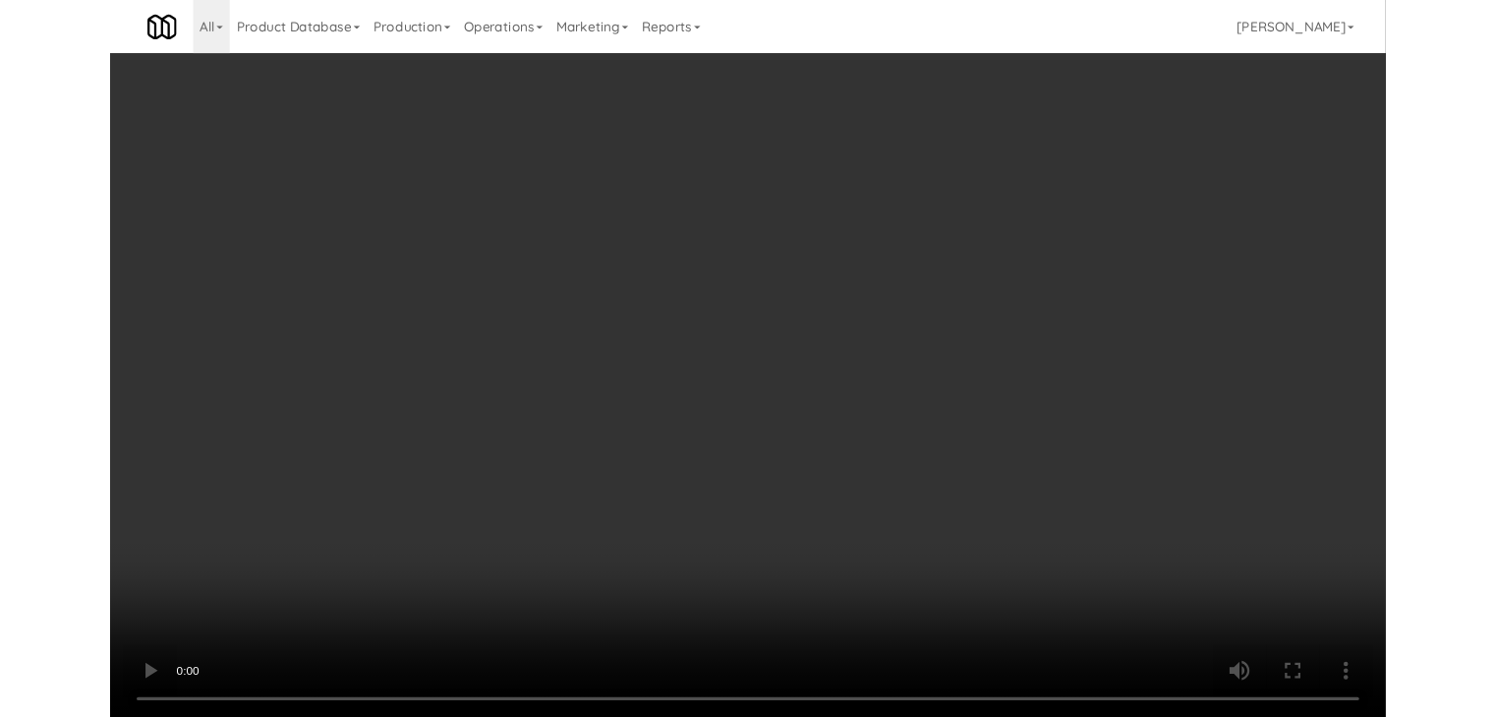
scroll to position [16759, 0]
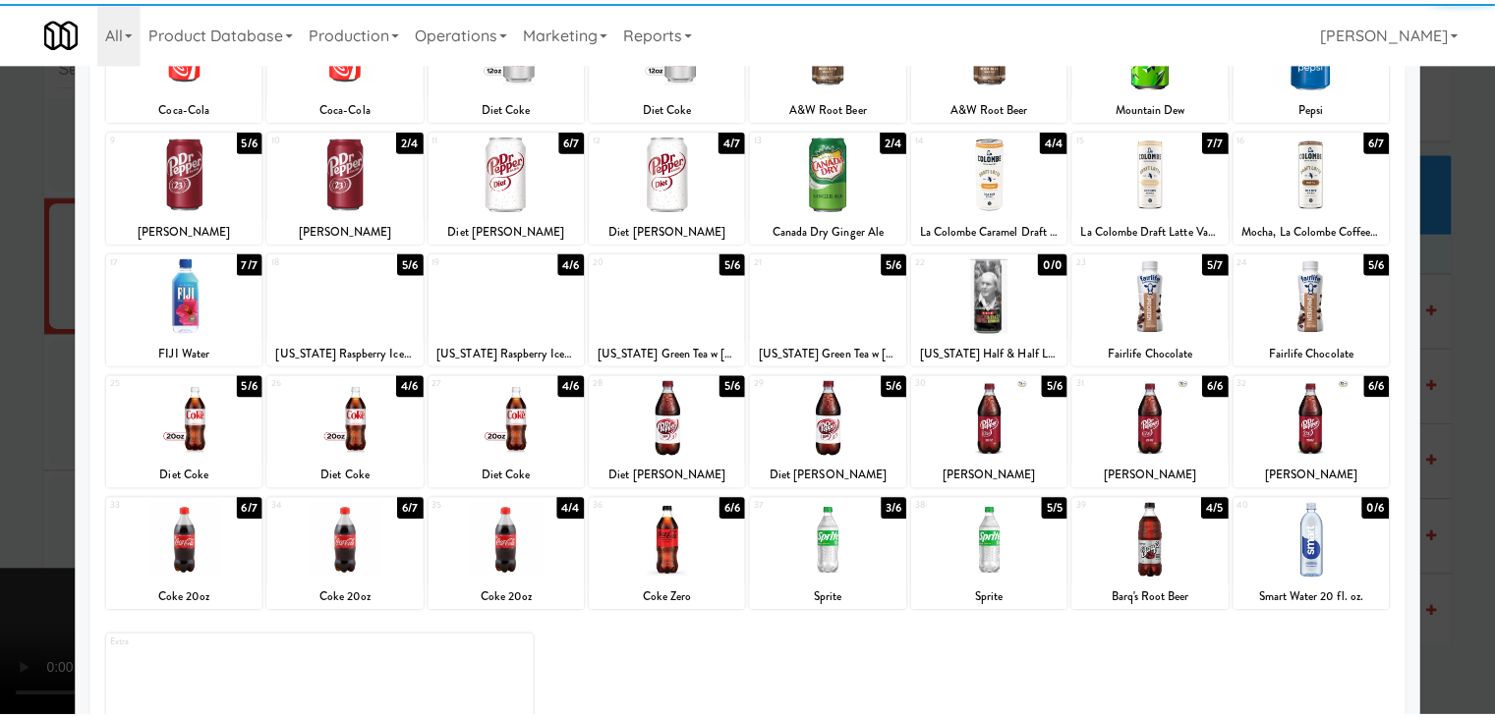
scroll to position [197, 0]
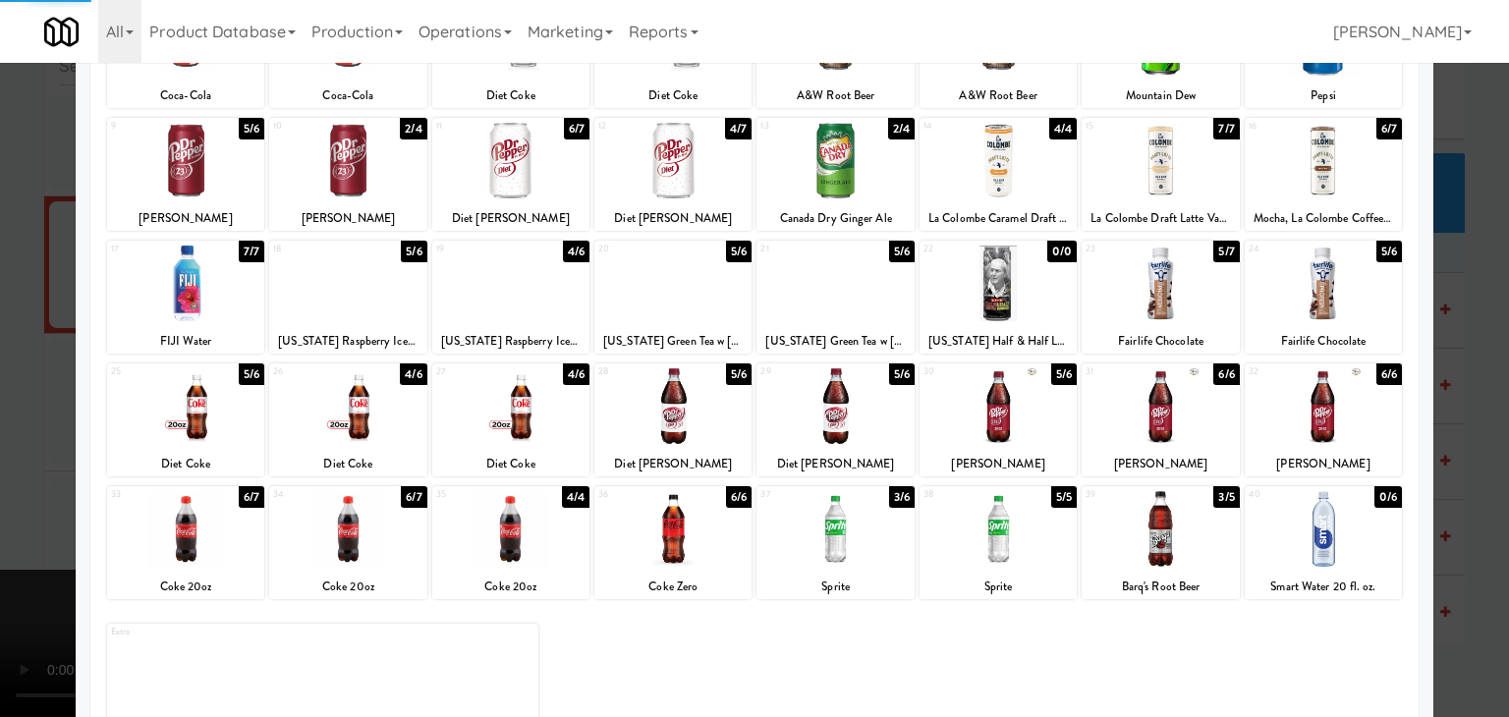
drag, startPoint x: 0, startPoint y: 483, endPoint x: 118, endPoint y: 471, distance: 118.5
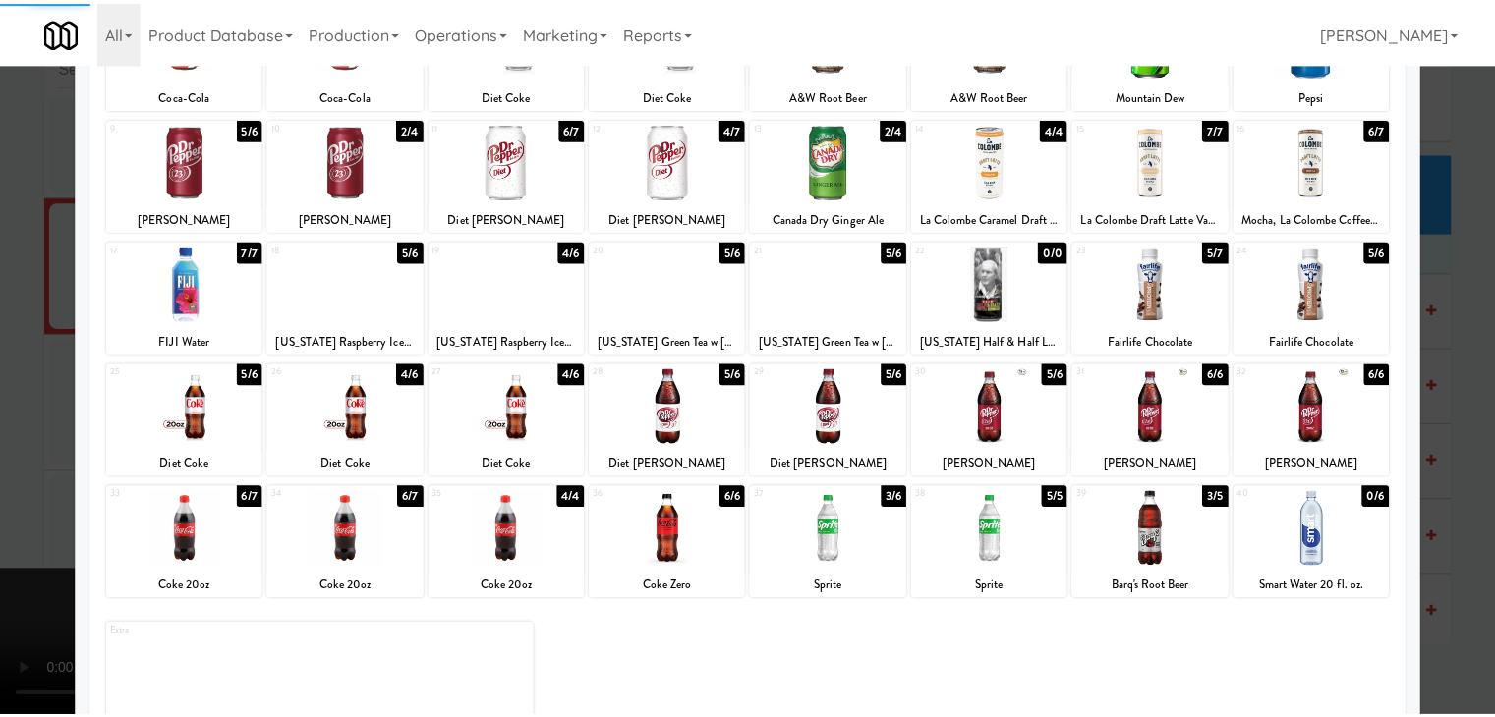
scroll to position [16759, 0]
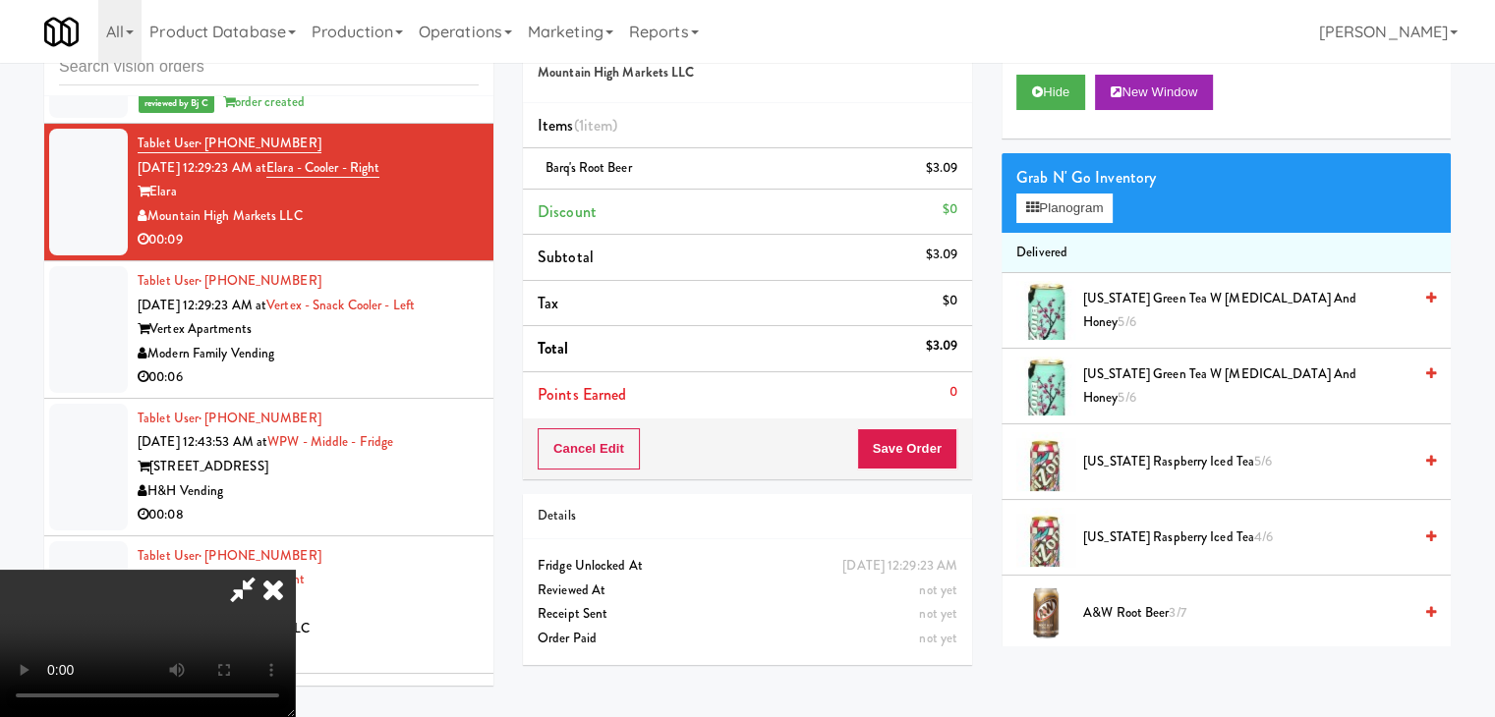
drag, startPoint x: 825, startPoint y: 465, endPoint x: 889, endPoint y: 461, distance: 64.0
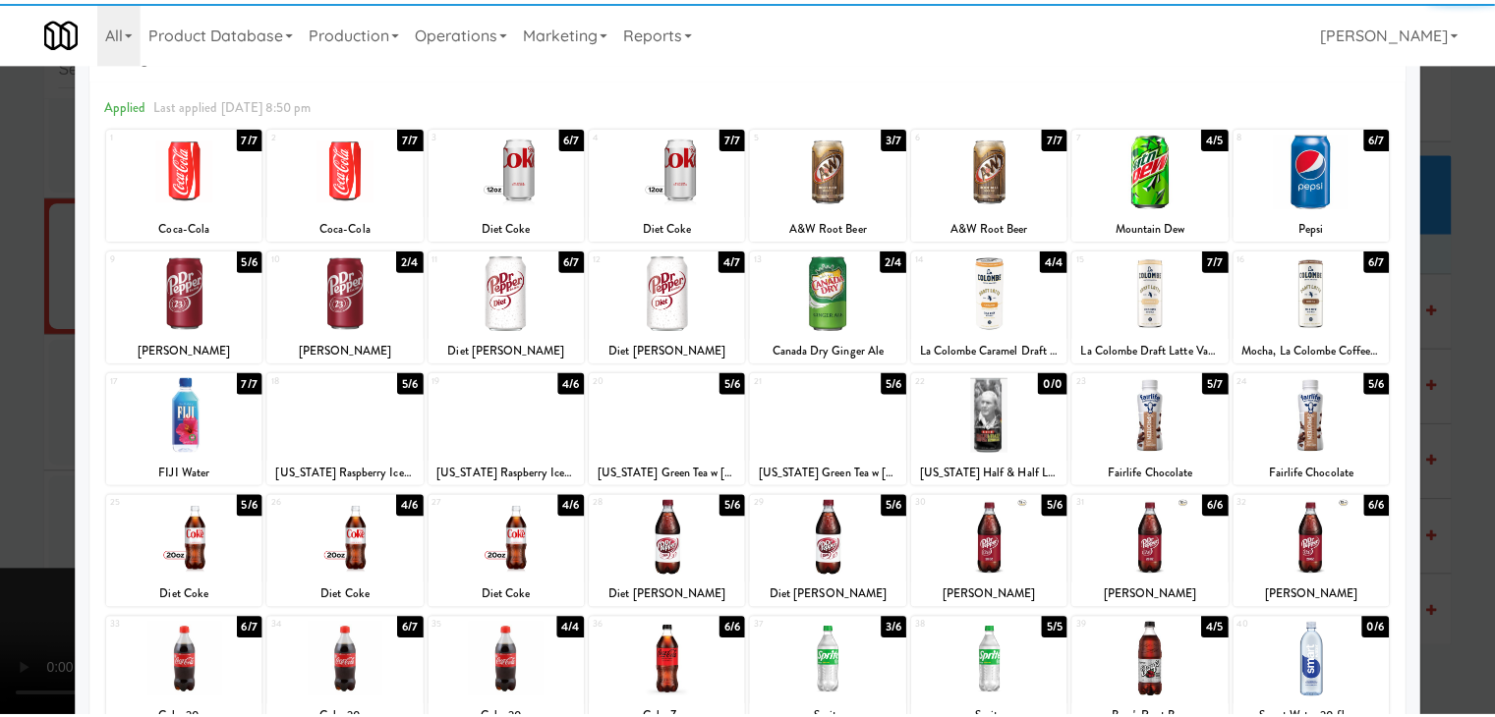
scroll to position [98, 0]
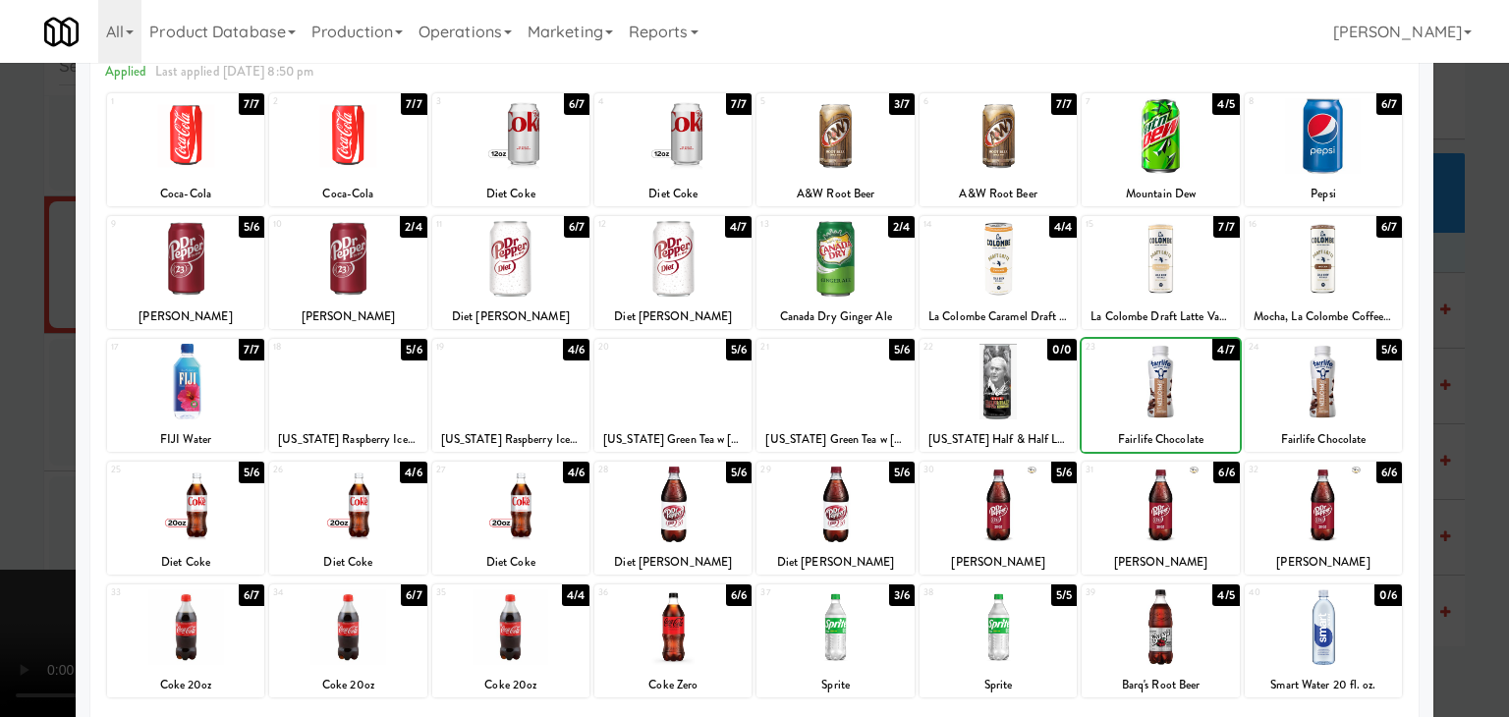
drag, startPoint x: 0, startPoint y: 418, endPoint x: 323, endPoint y: 419, distance: 323.3
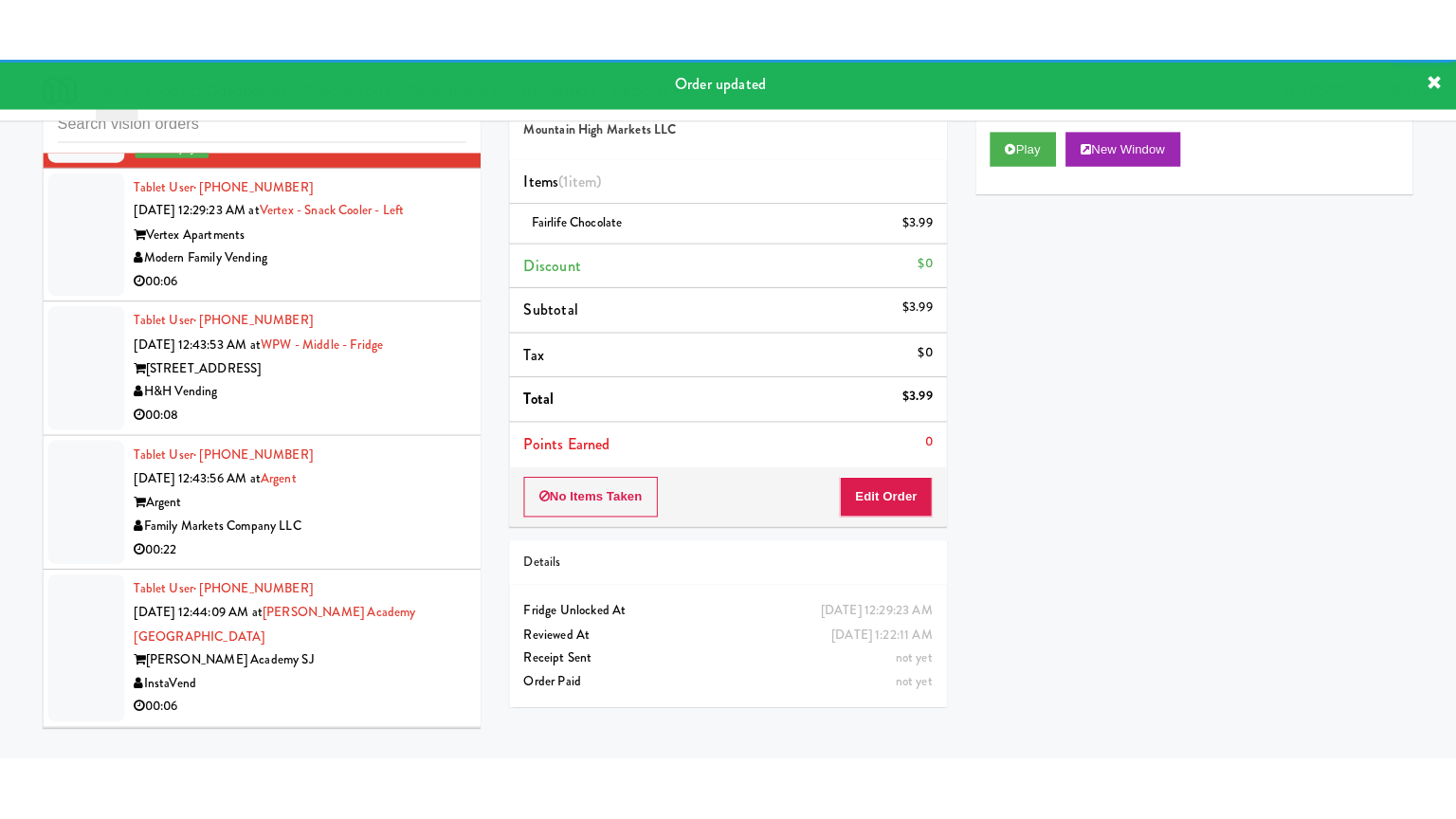
scroll to position [16357, 0]
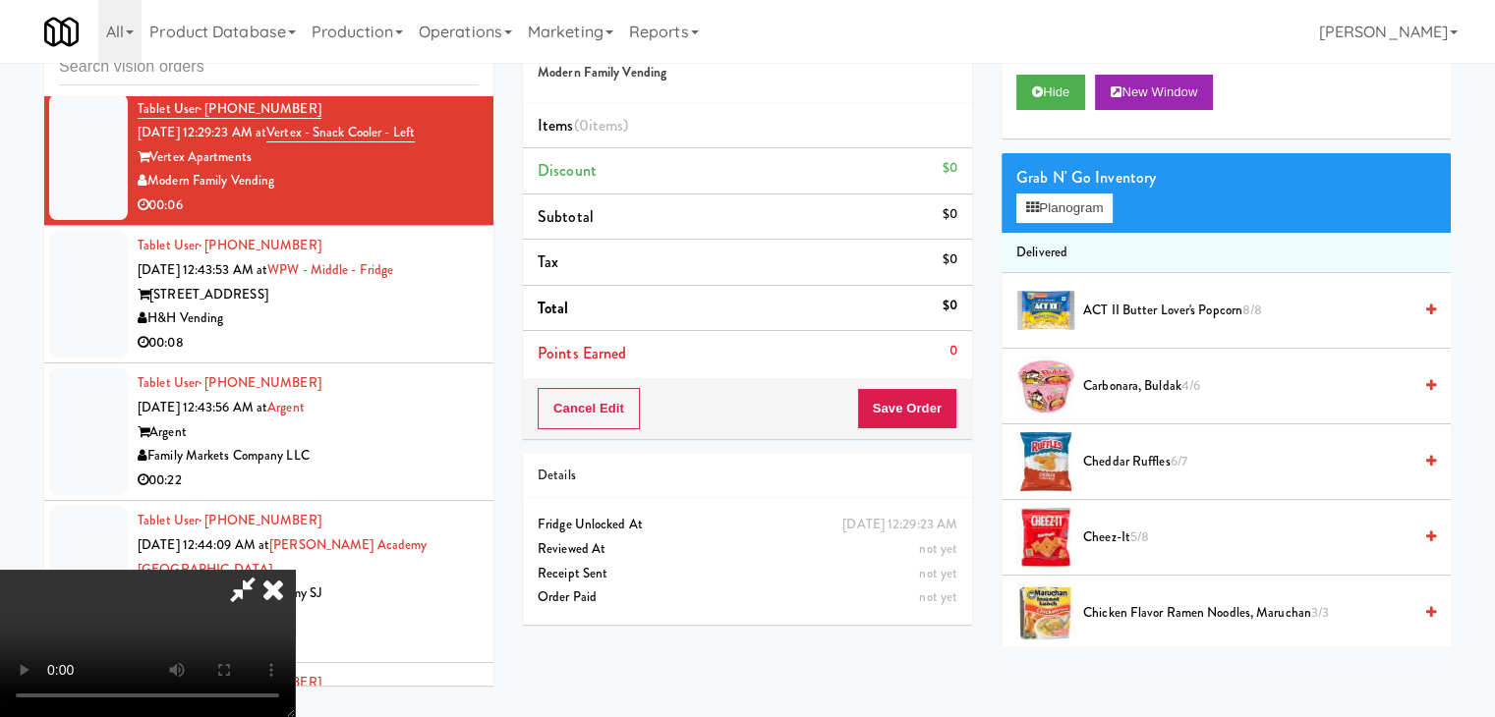
scroll to position [16883, 0]
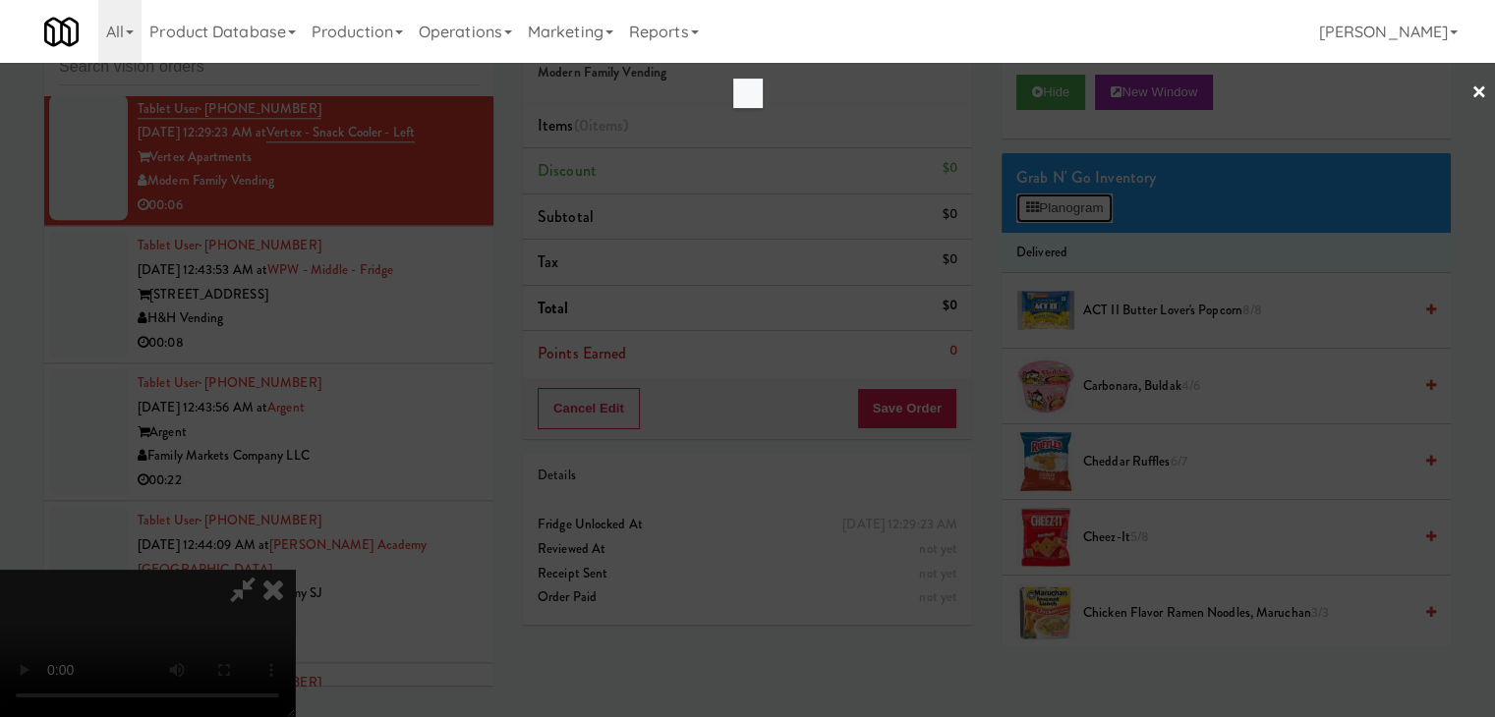
scroll to position [16883, 0]
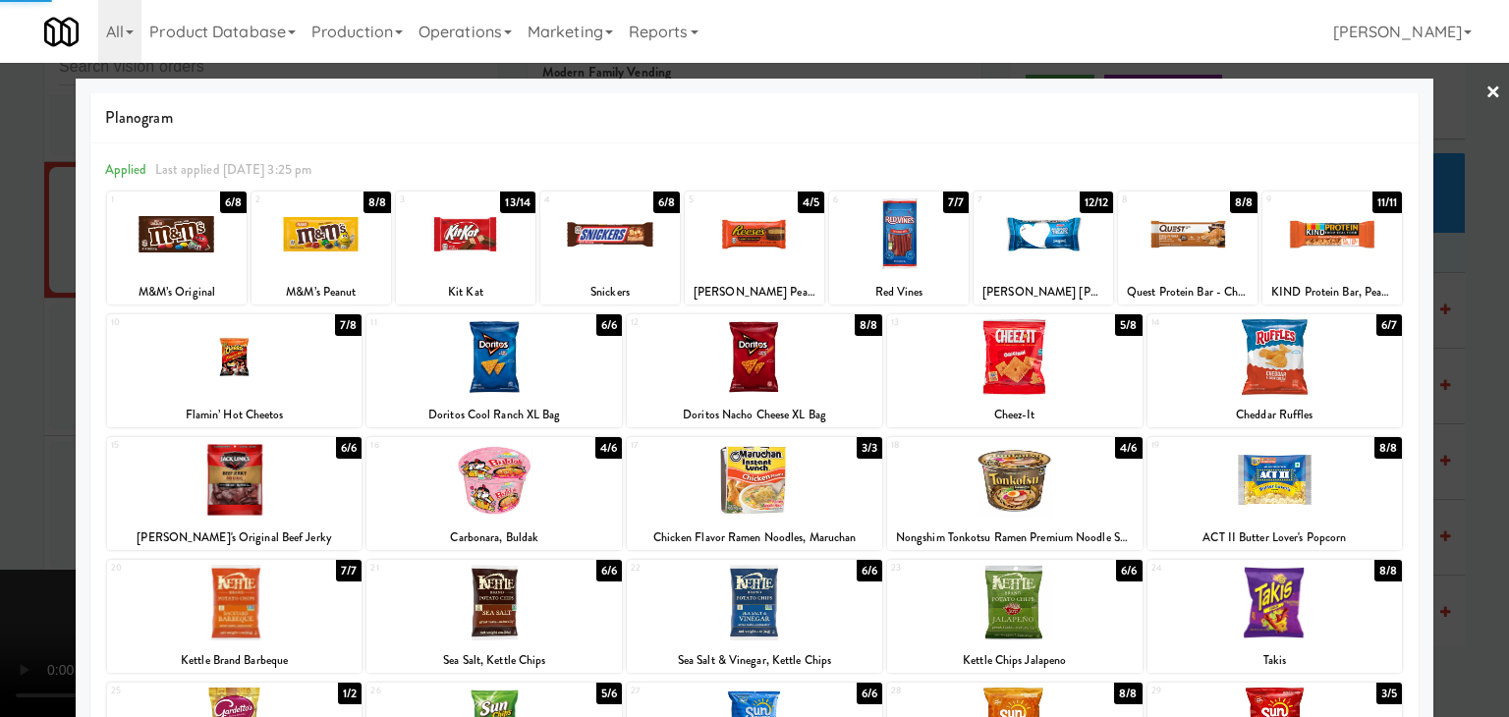
drag, startPoint x: 0, startPoint y: 516, endPoint x: 562, endPoint y: 493, distance: 562.6
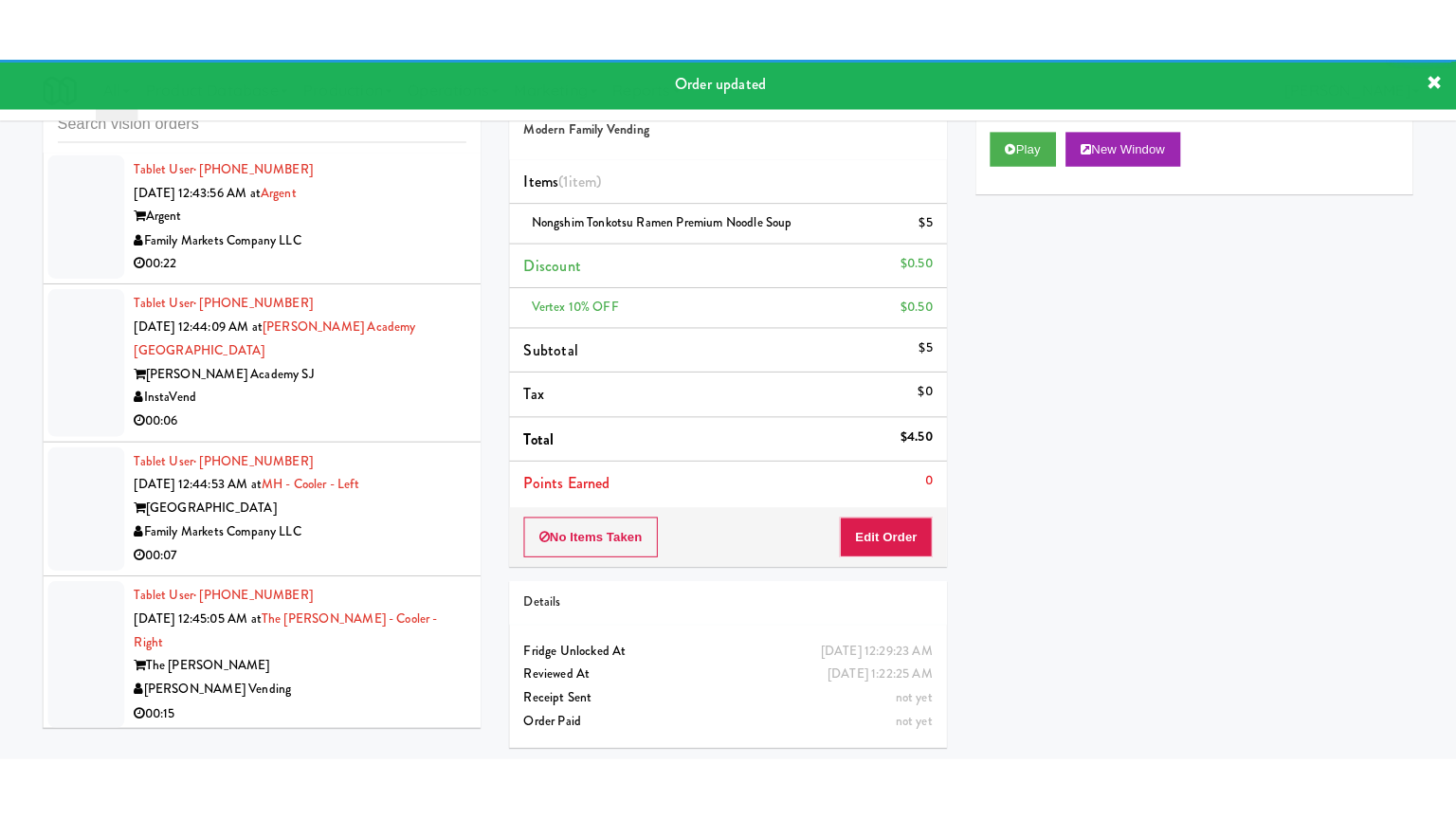
scroll to position [16665, 0]
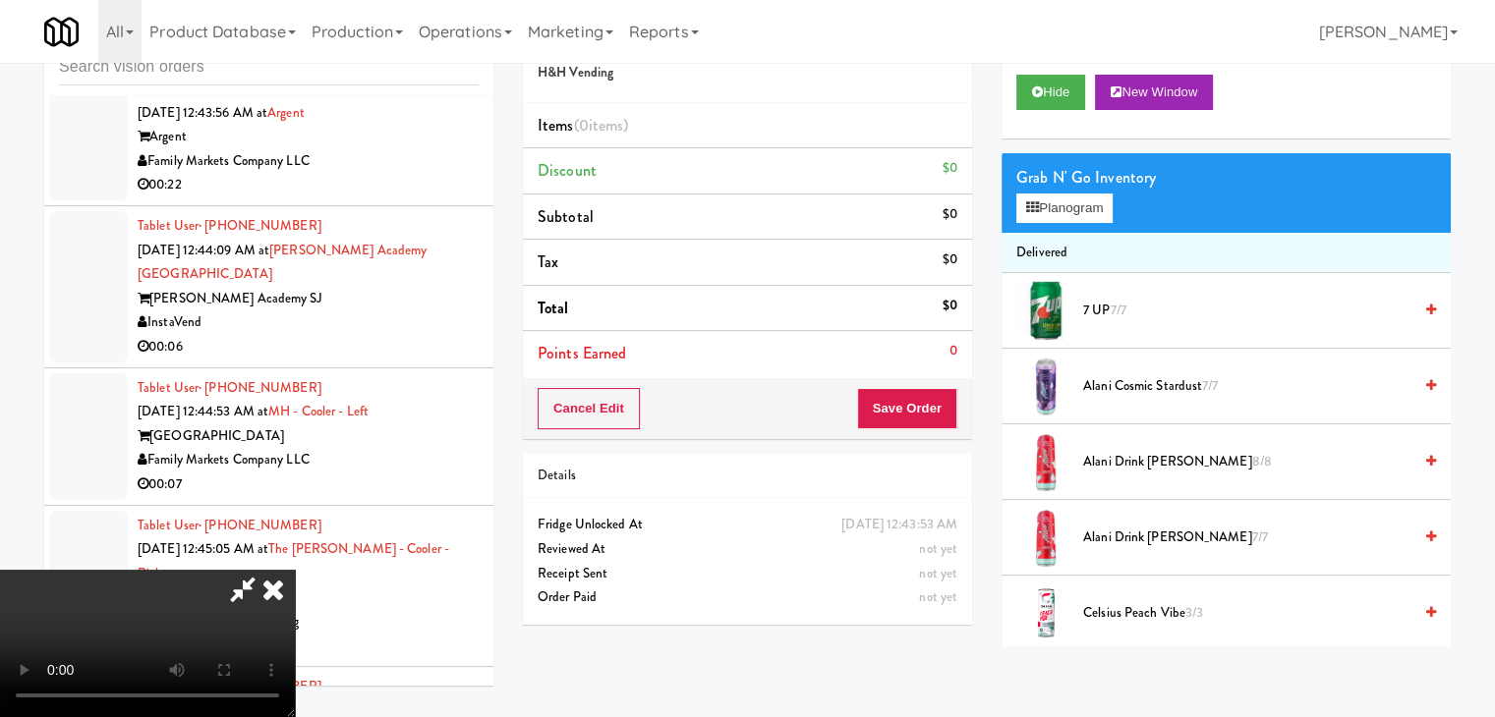
scroll to position [17202, 0]
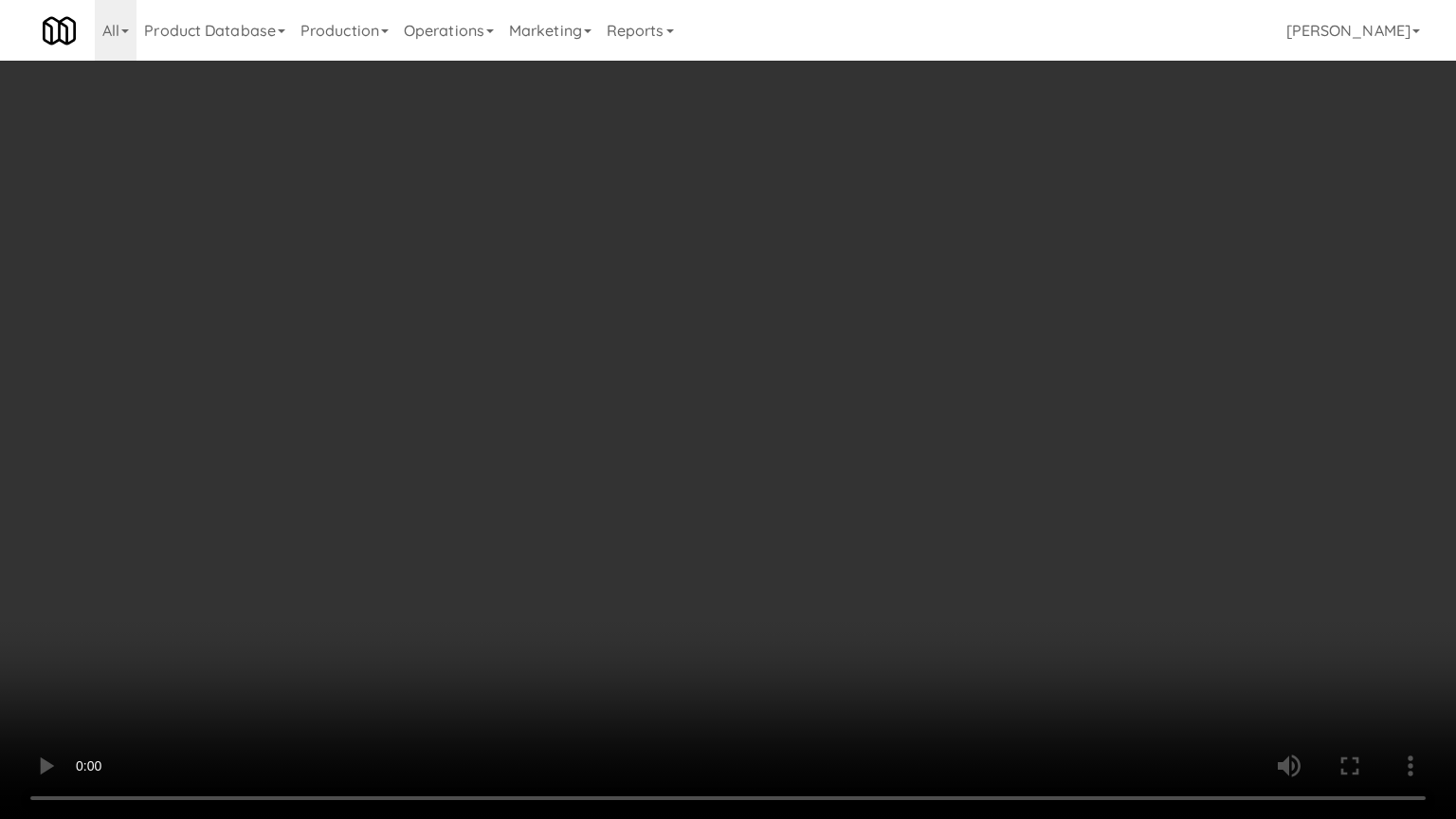
drag, startPoint x: 960, startPoint y: 609, endPoint x: 1017, endPoint y: 364, distance: 251.5
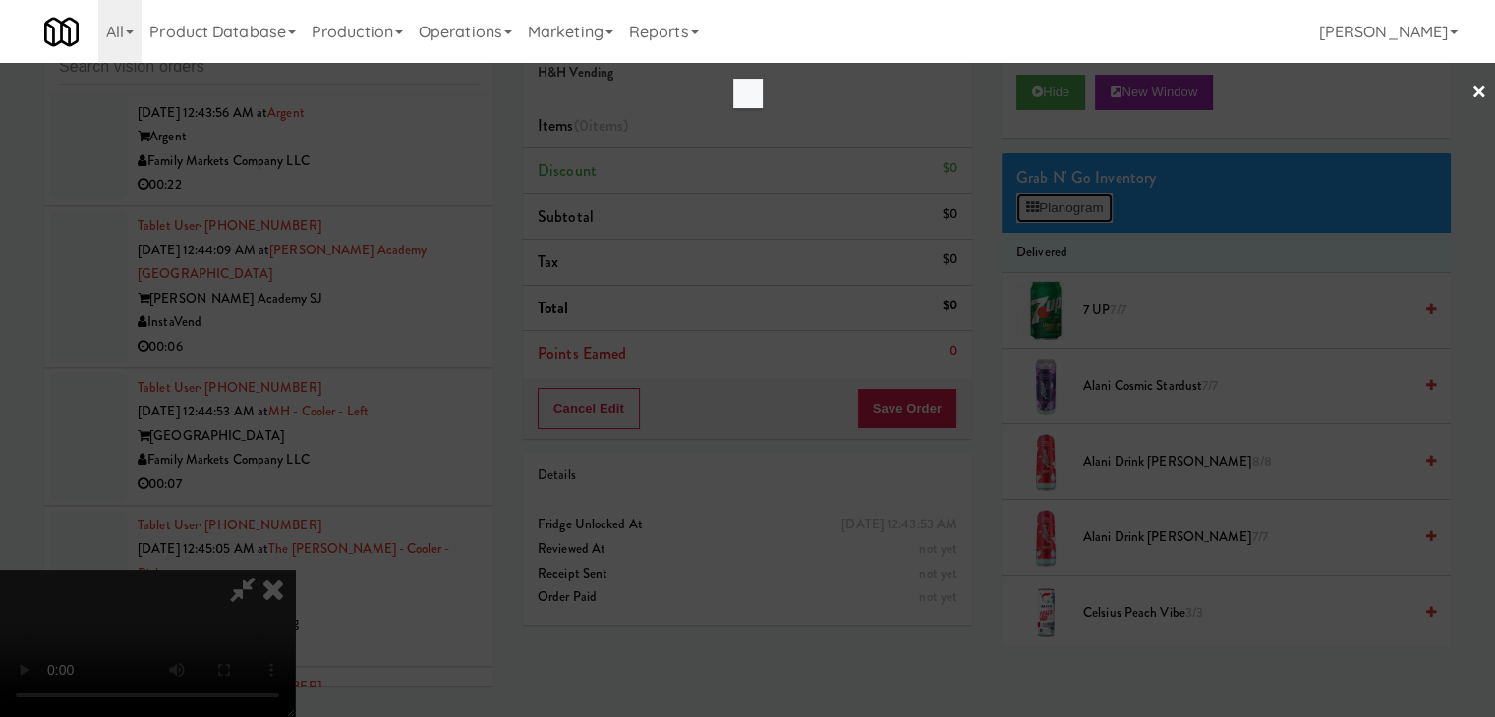
scroll to position [17202, 0]
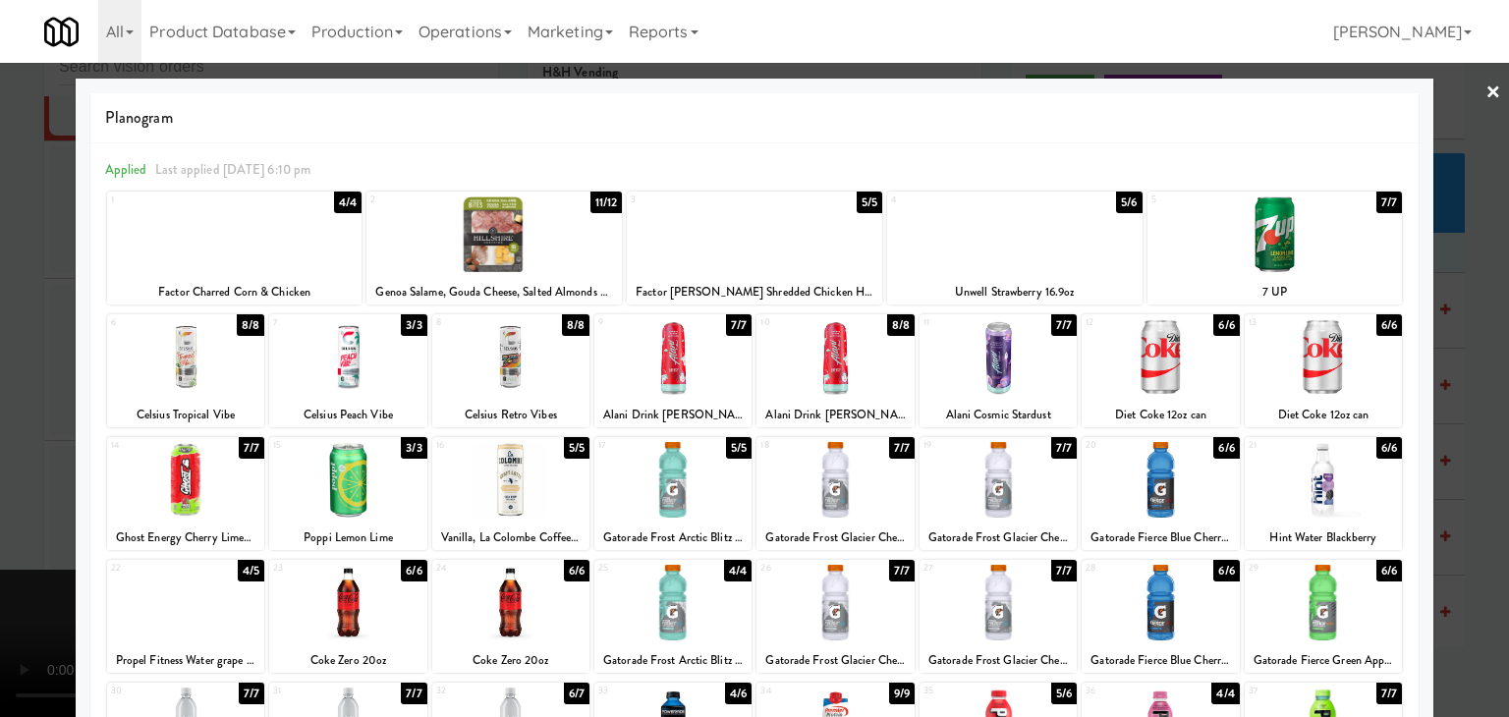
drag, startPoint x: 1285, startPoint y: 253, endPoint x: 1377, endPoint y: 265, distance: 92.3
drag, startPoint x: 1481, startPoint y: 278, endPoint x: 1336, endPoint y: 303, distance: 147.5
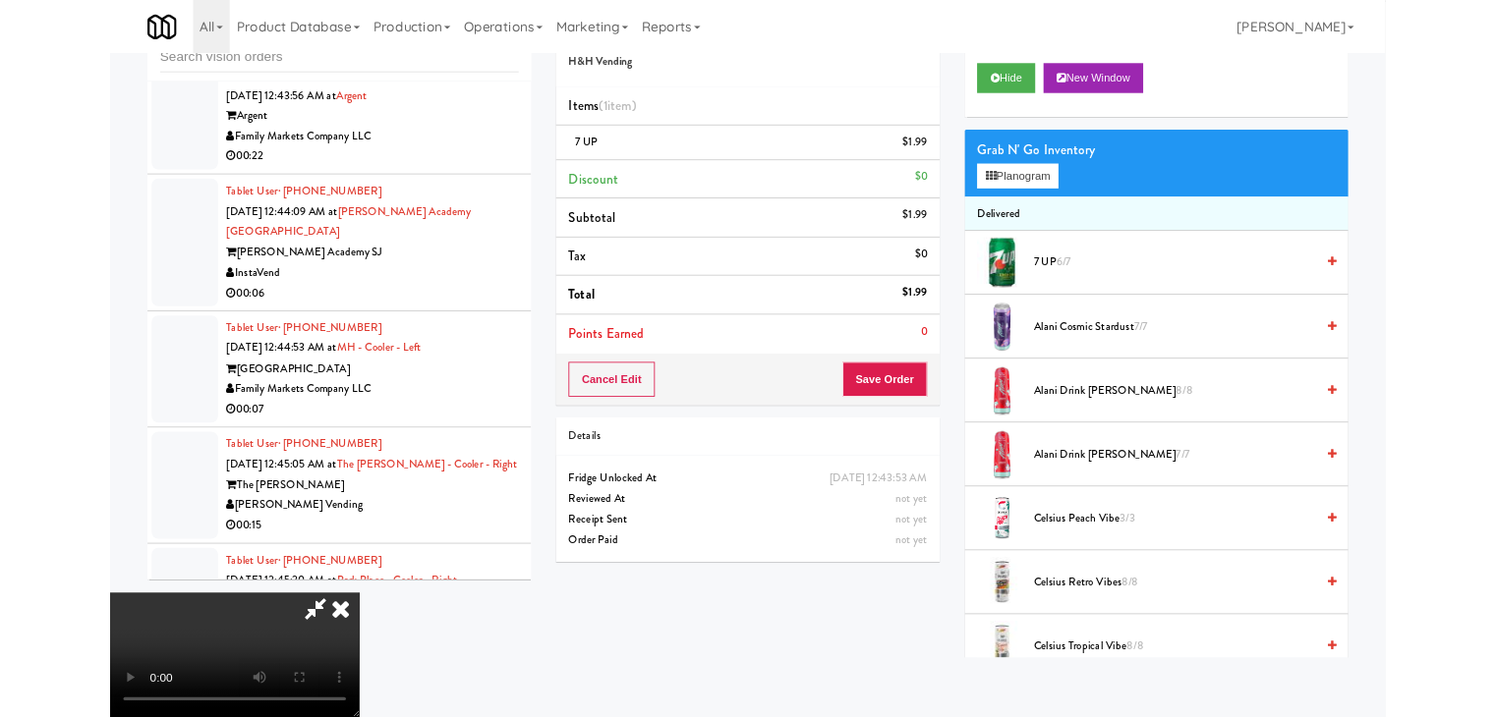
scroll to position [17202, 0]
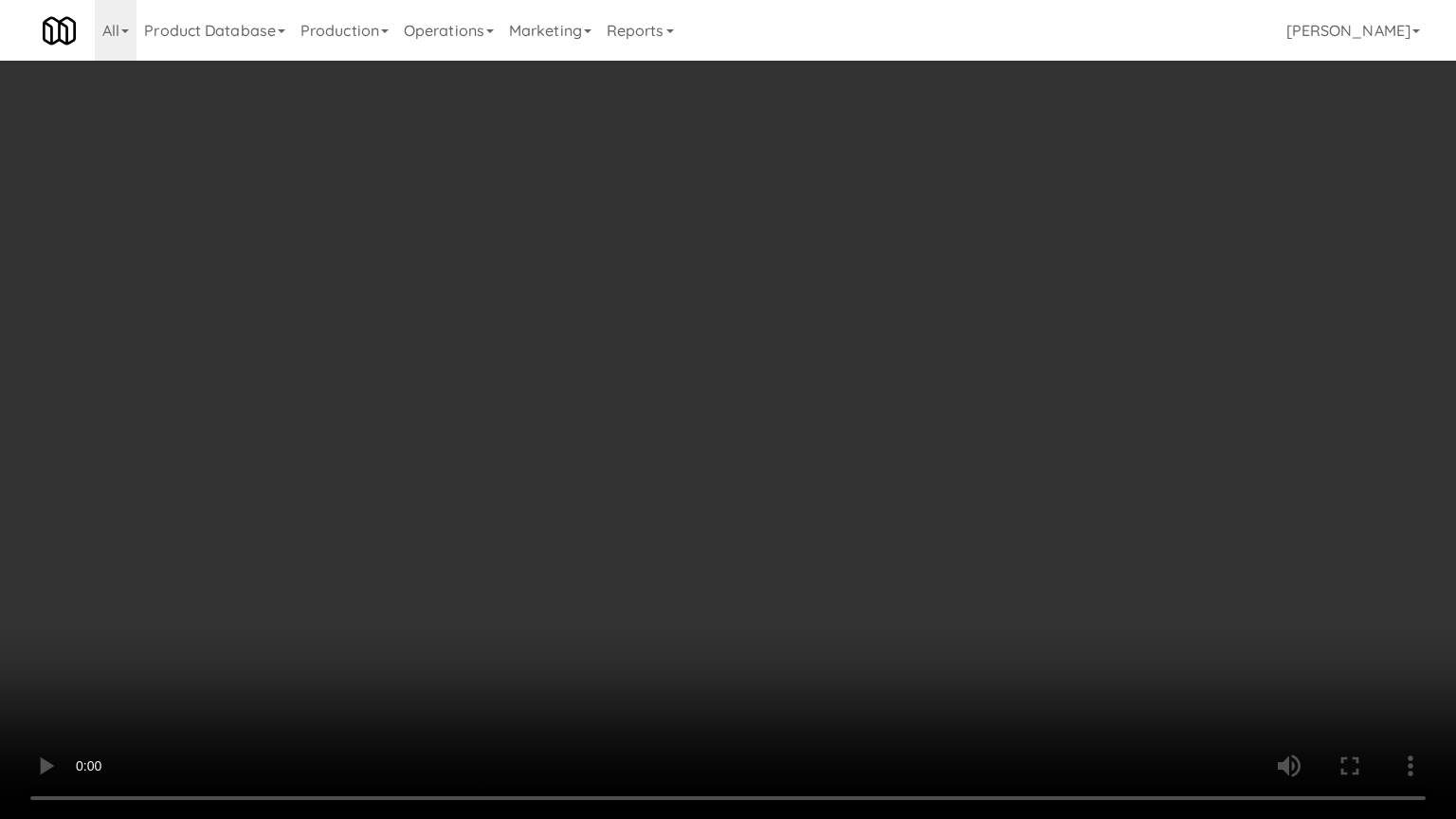
drag, startPoint x: 759, startPoint y: 514, endPoint x: 865, endPoint y: 367, distance: 181.2
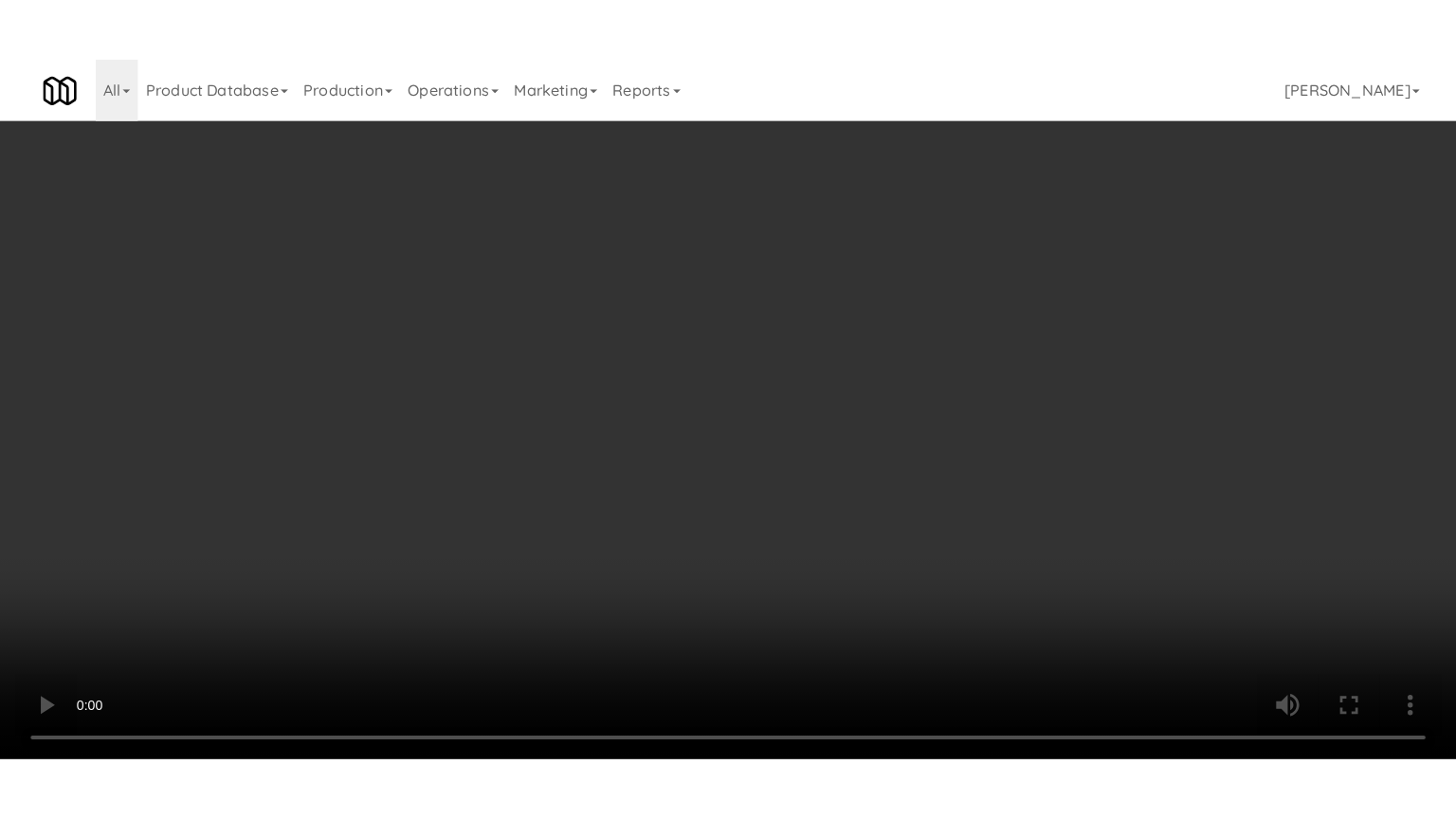
scroll to position [16665, 0]
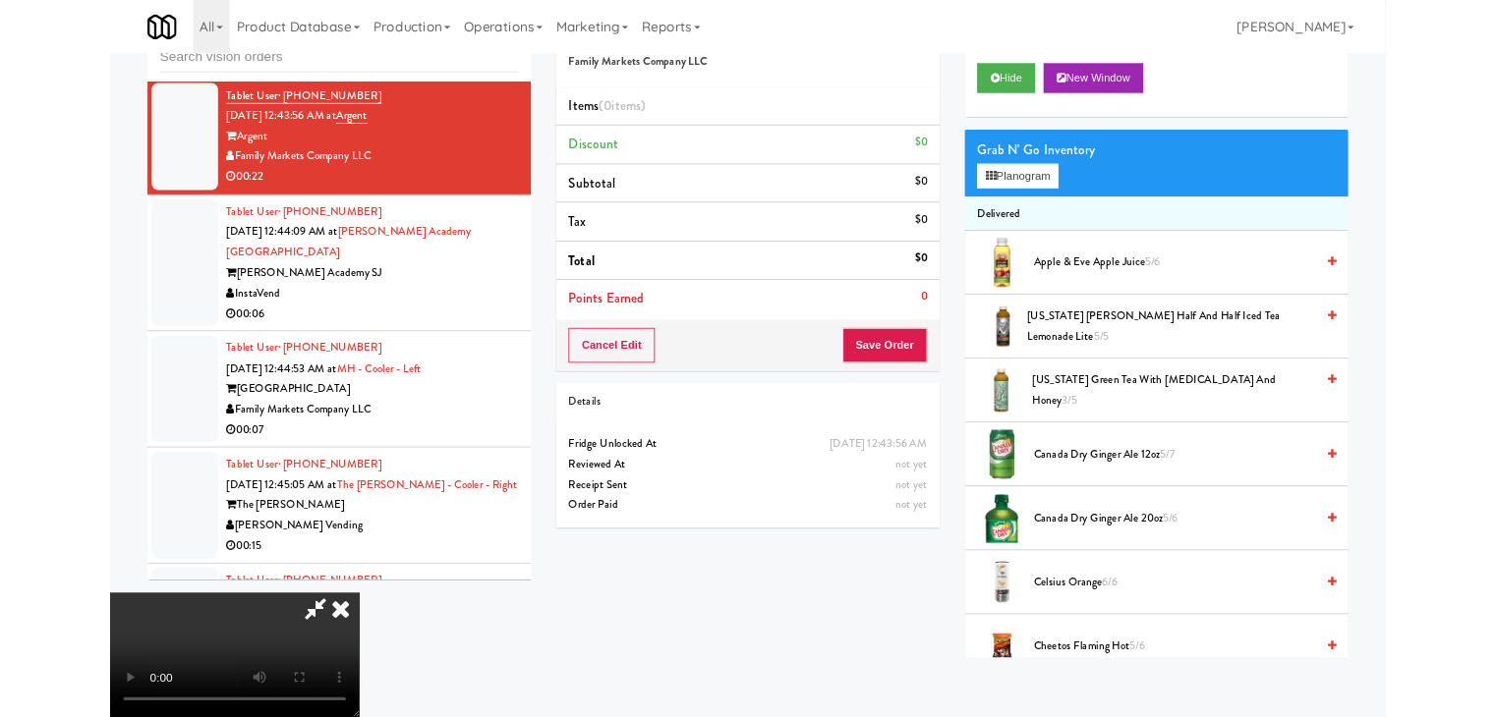
scroll to position [17202, 0]
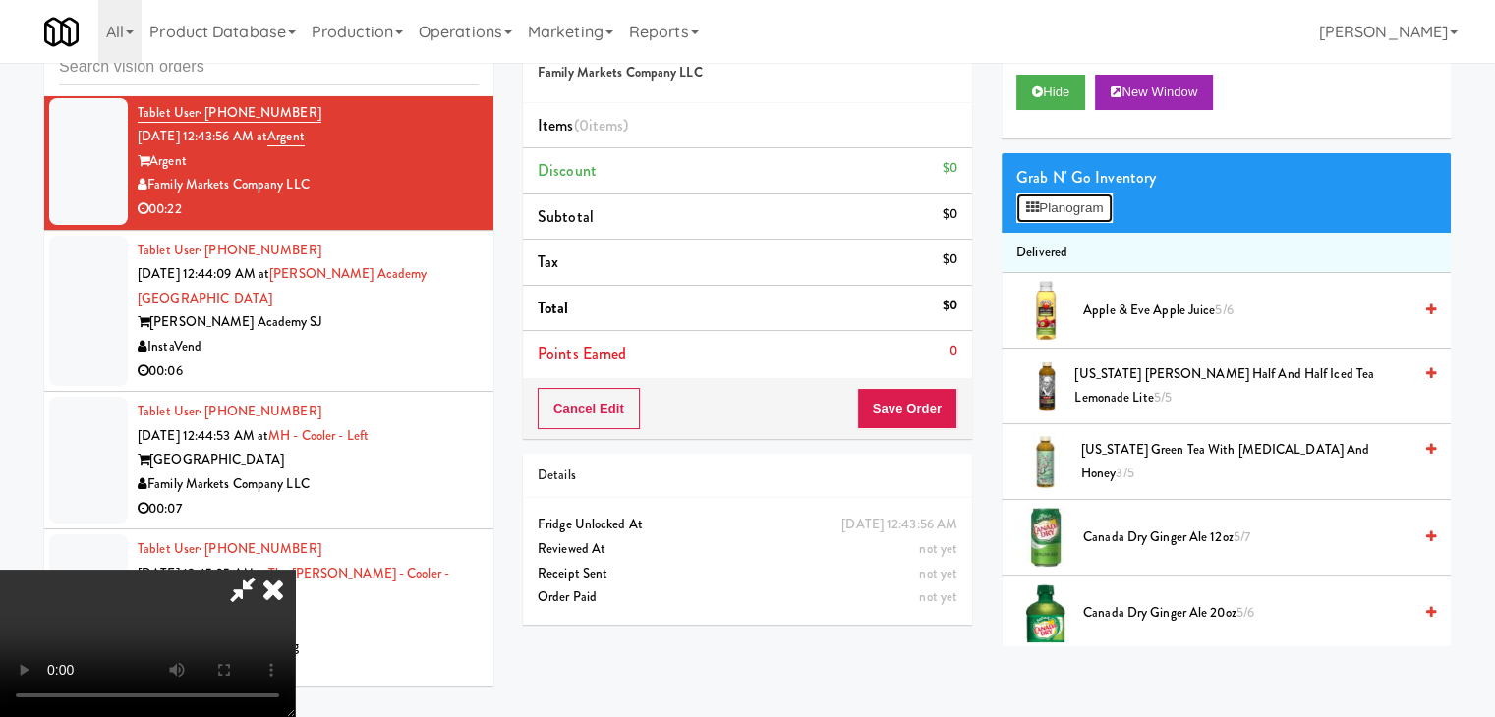
scroll to position [17202, 0]
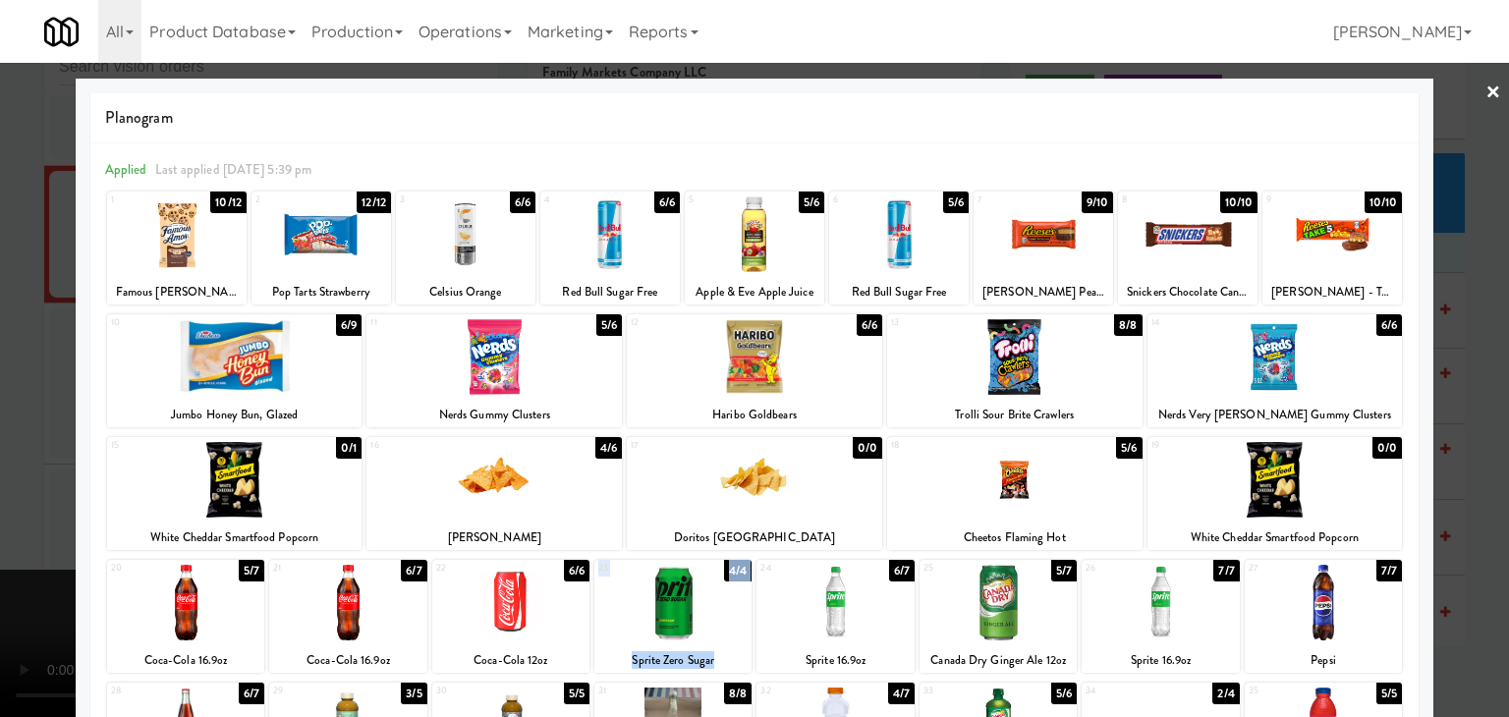
drag, startPoint x: 647, startPoint y: 606, endPoint x: 794, endPoint y: 608, distance: 147.4
drag, startPoint x: 0, startPoint y: 524, endPoint x: 45, endPoint y: 516, distance: 45.9
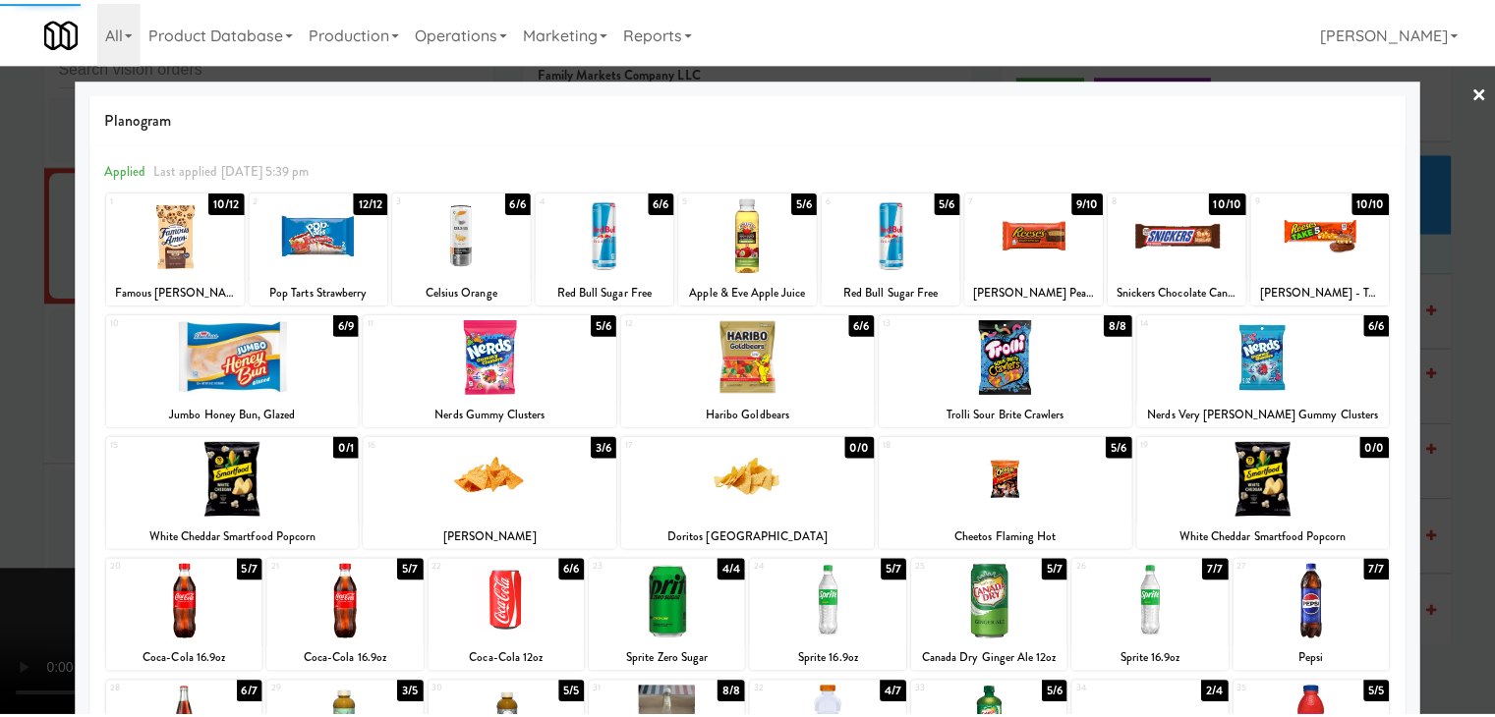
scroll to position [17275, 0]
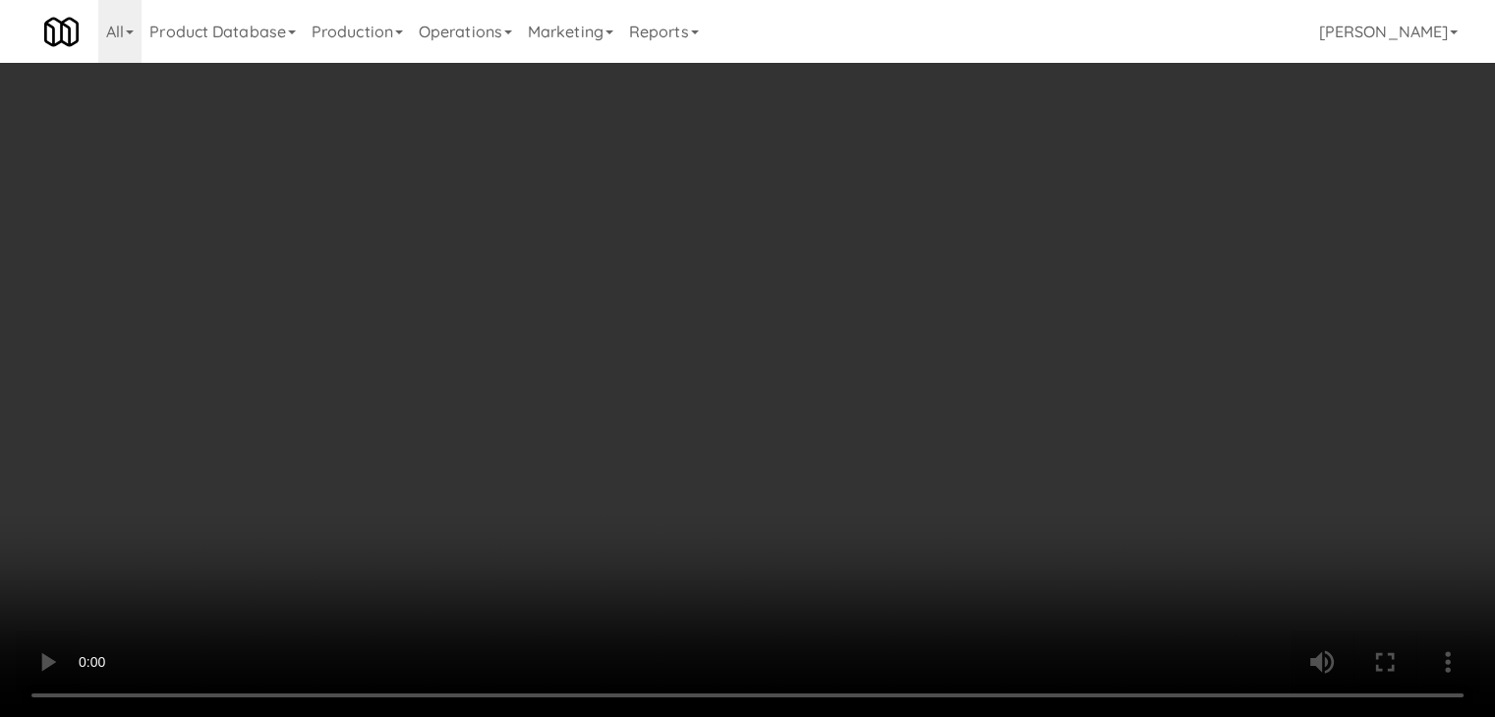
scroll to position [17202, 0]
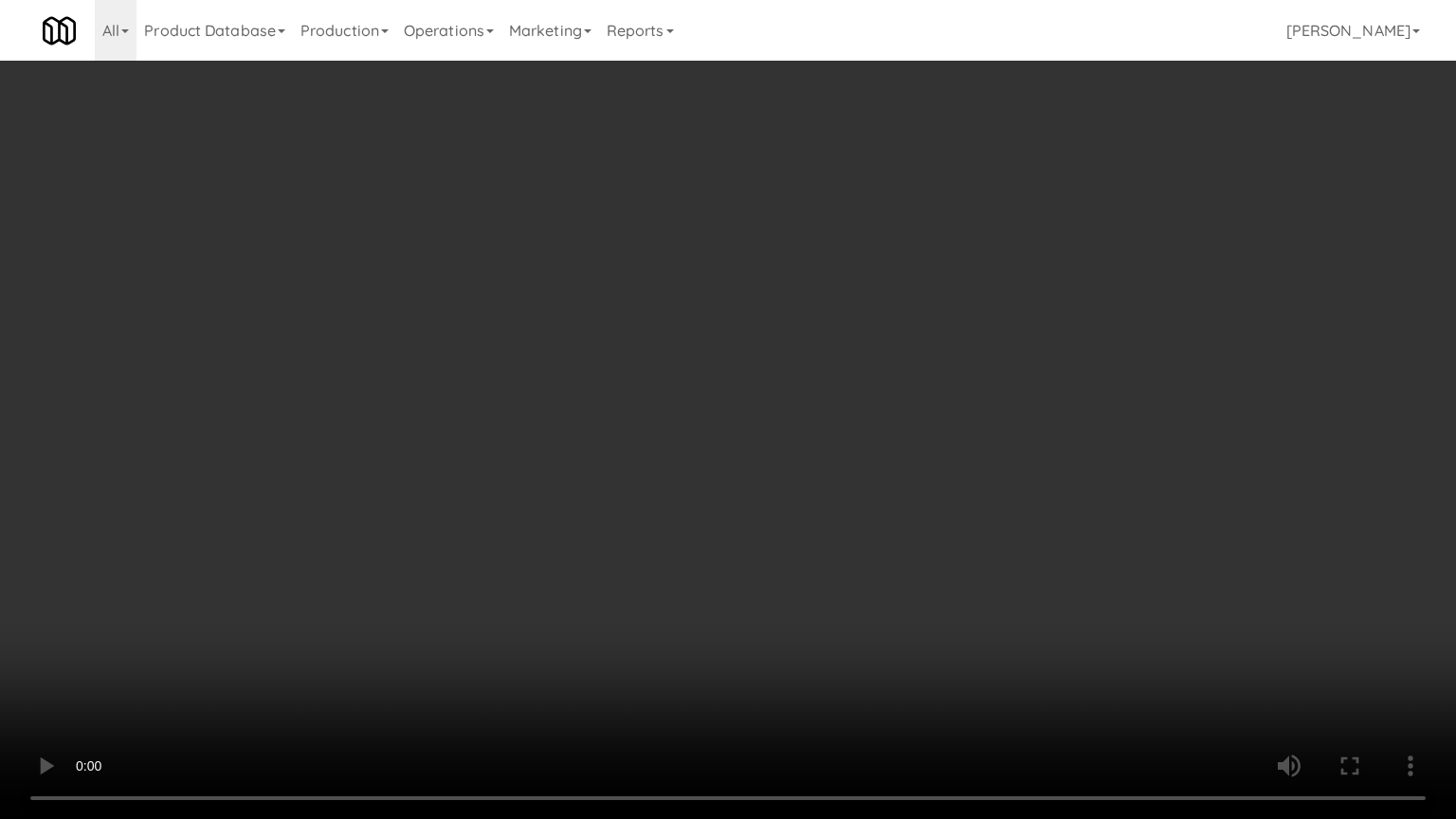
drag, startPoint x: 810, startPoint y: 588, endPoint x: 874, endPoint y: 430, distance: 170.5
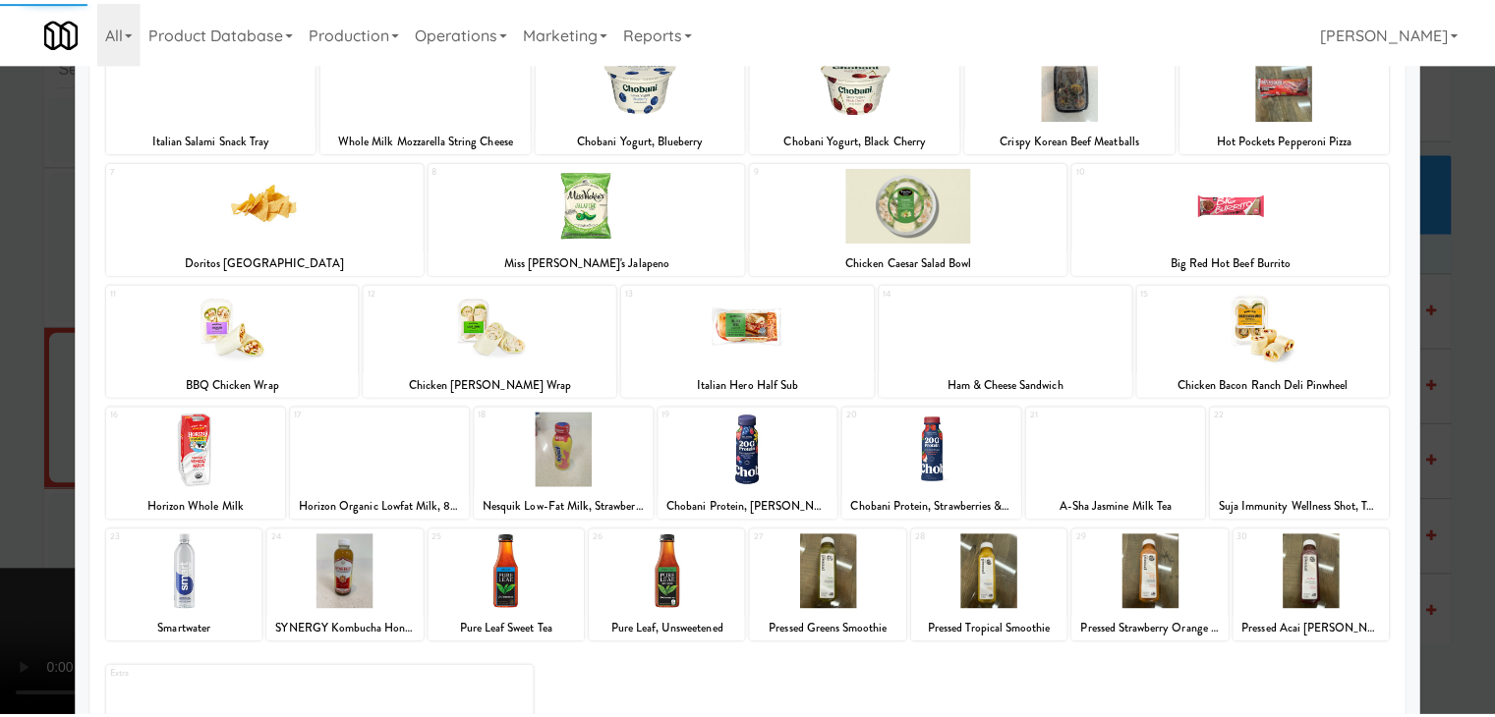
scroll to position [197, 0]
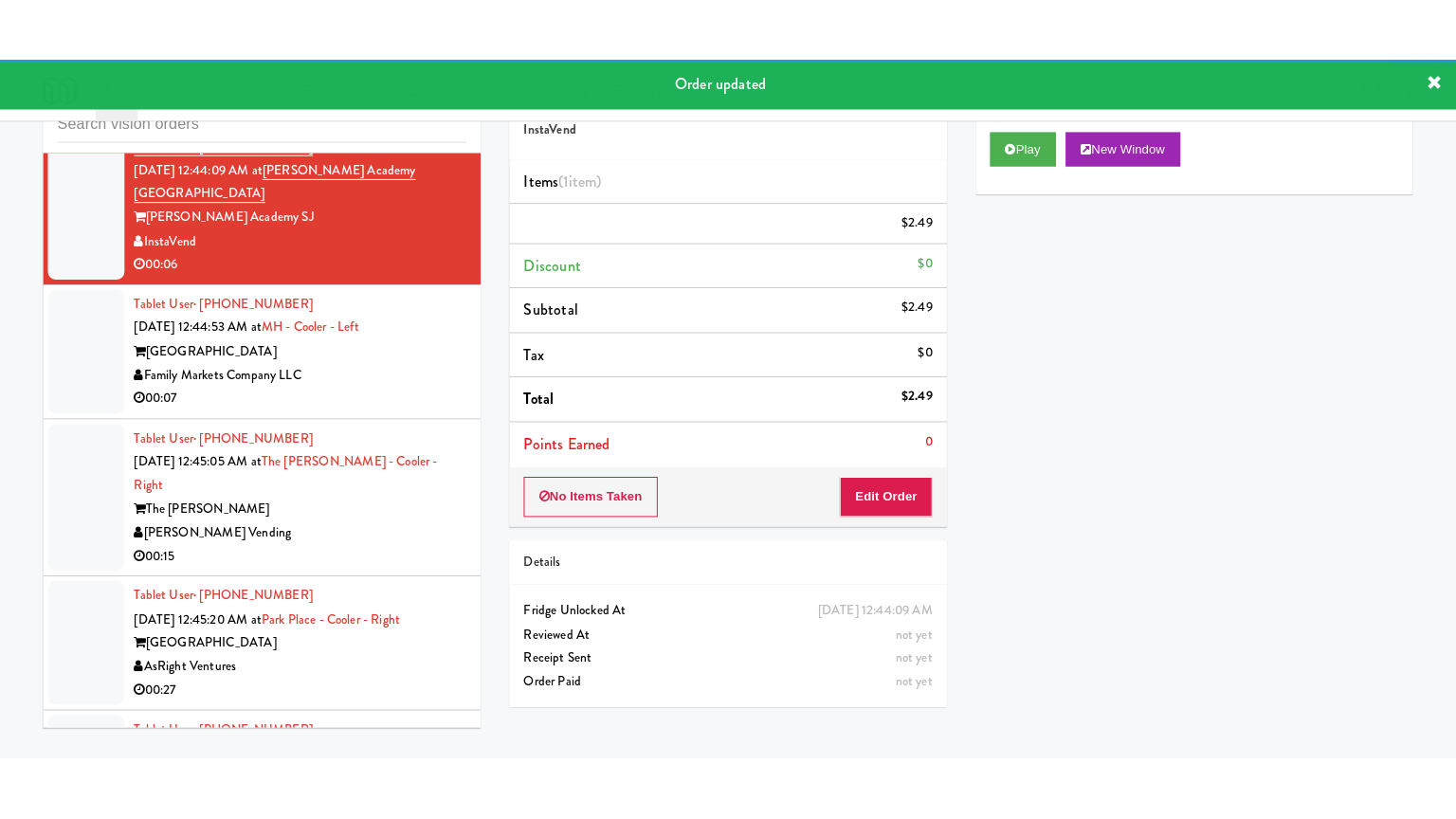
scroll to position [16949, 0]
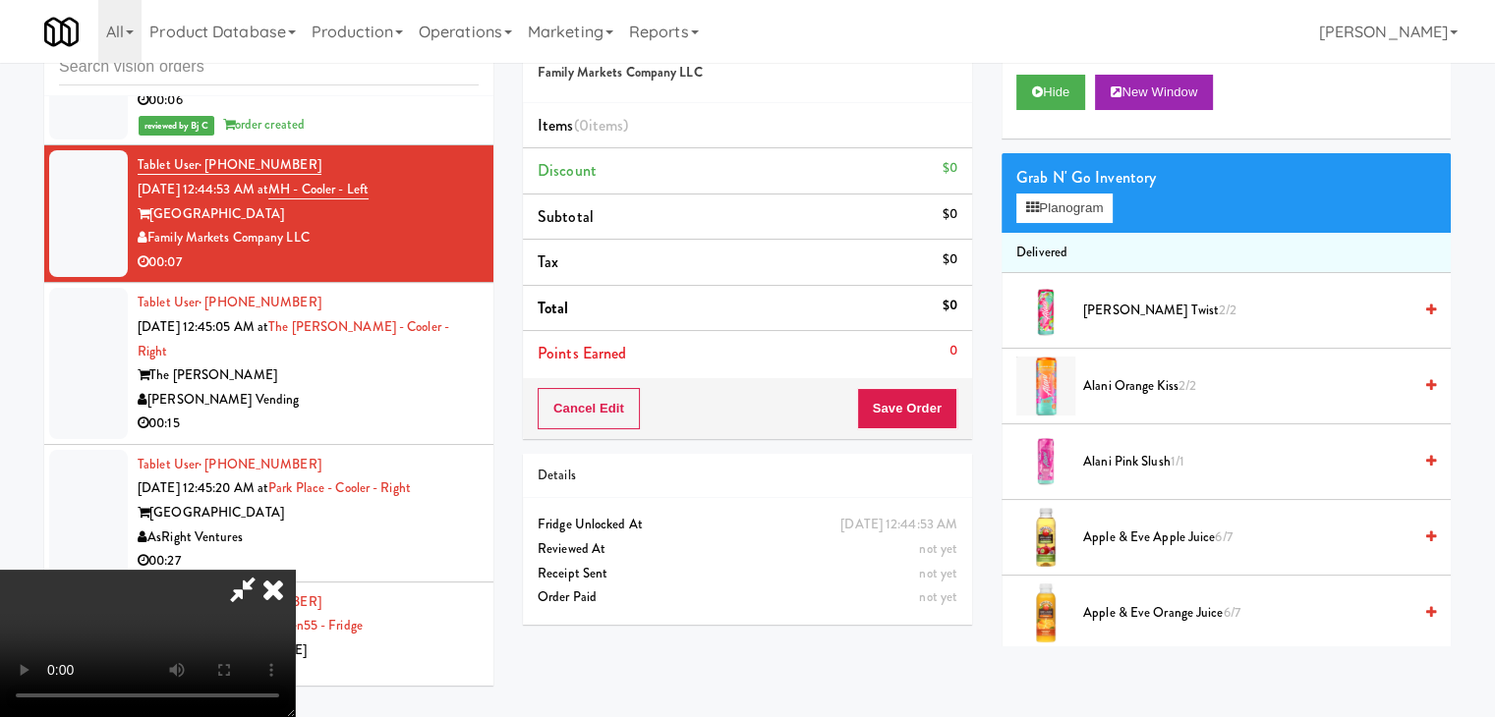
scroll to position [17496, 0]
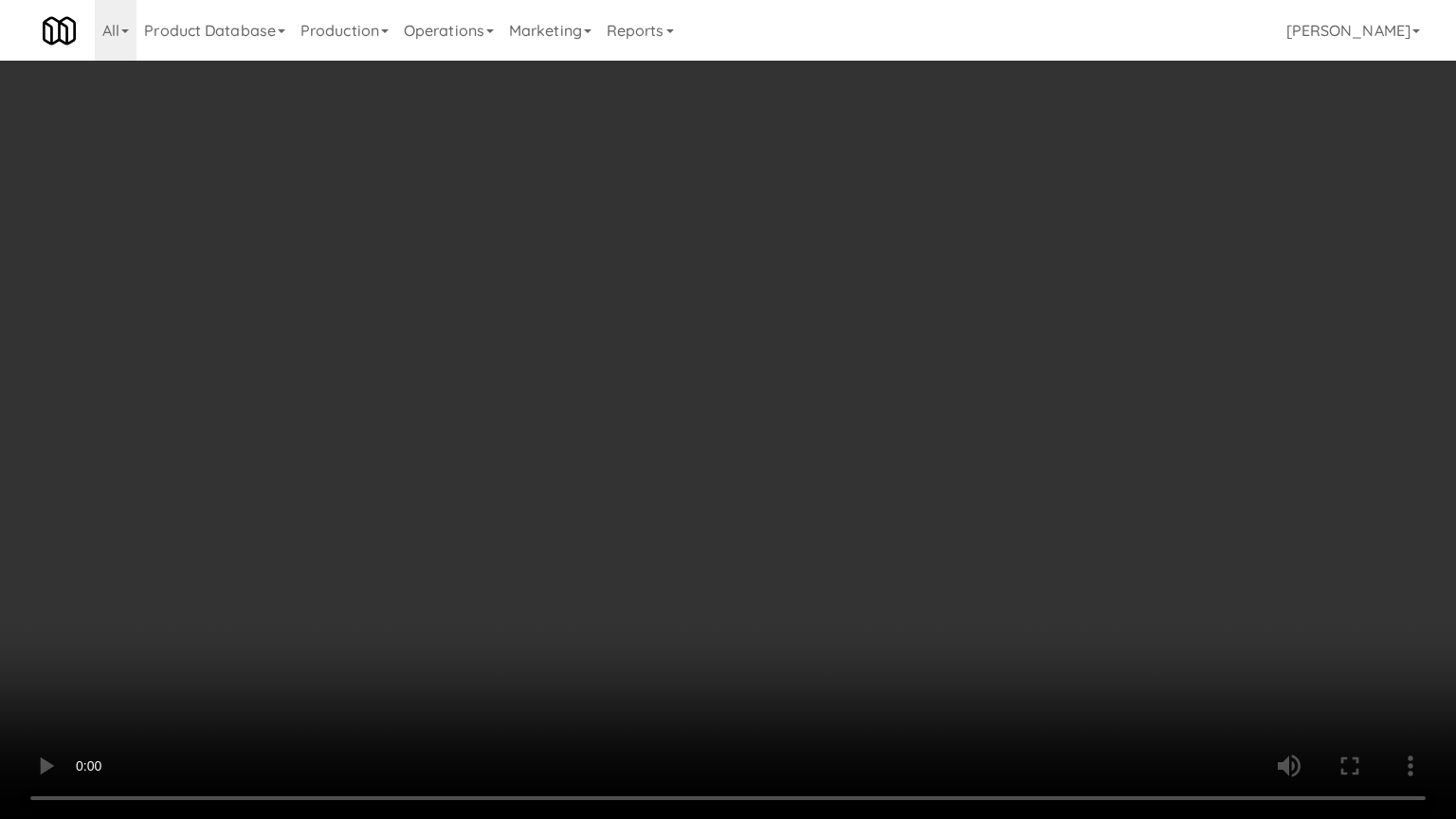
drag, startPoint x: 775, startPoint y: 529, endPoint x: 797, endPoint y: 413, distance: 118.1
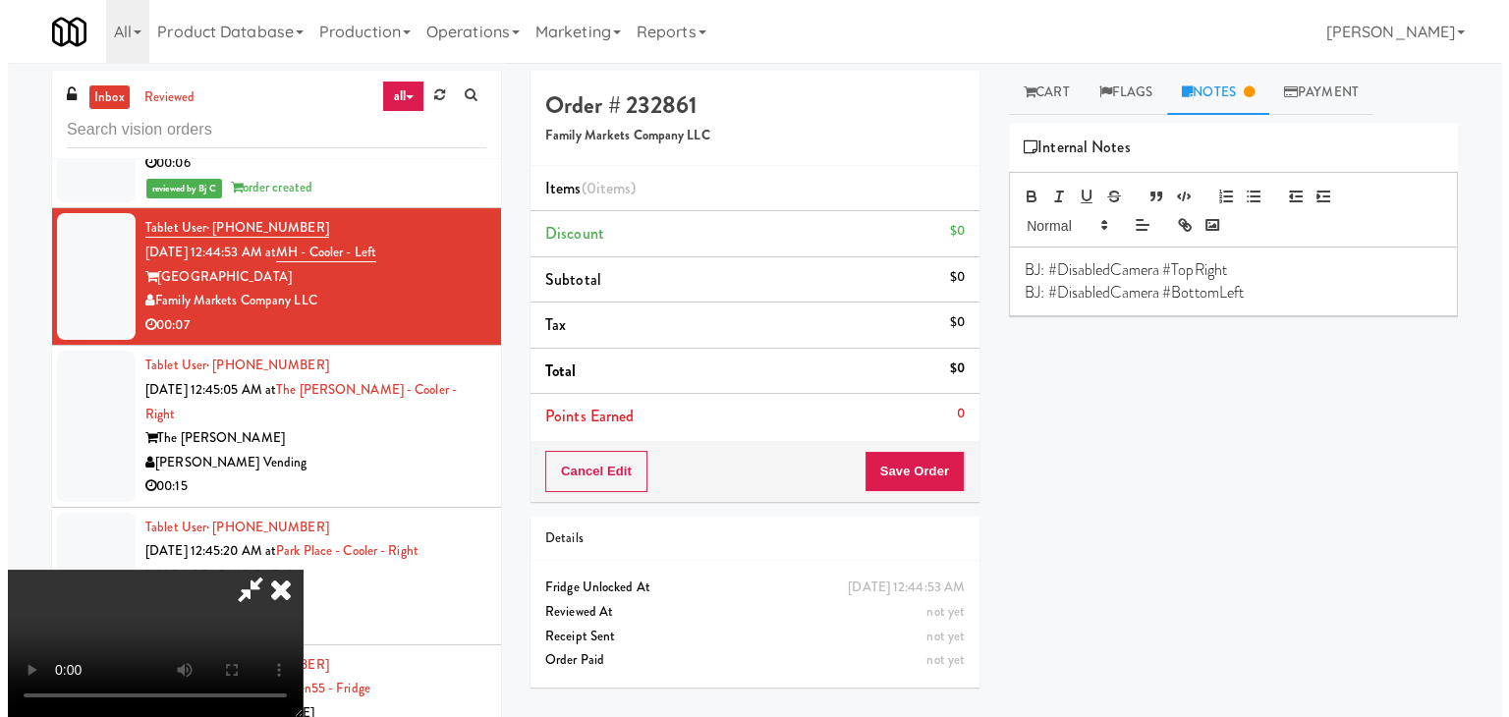
scroll to position [0, 0]
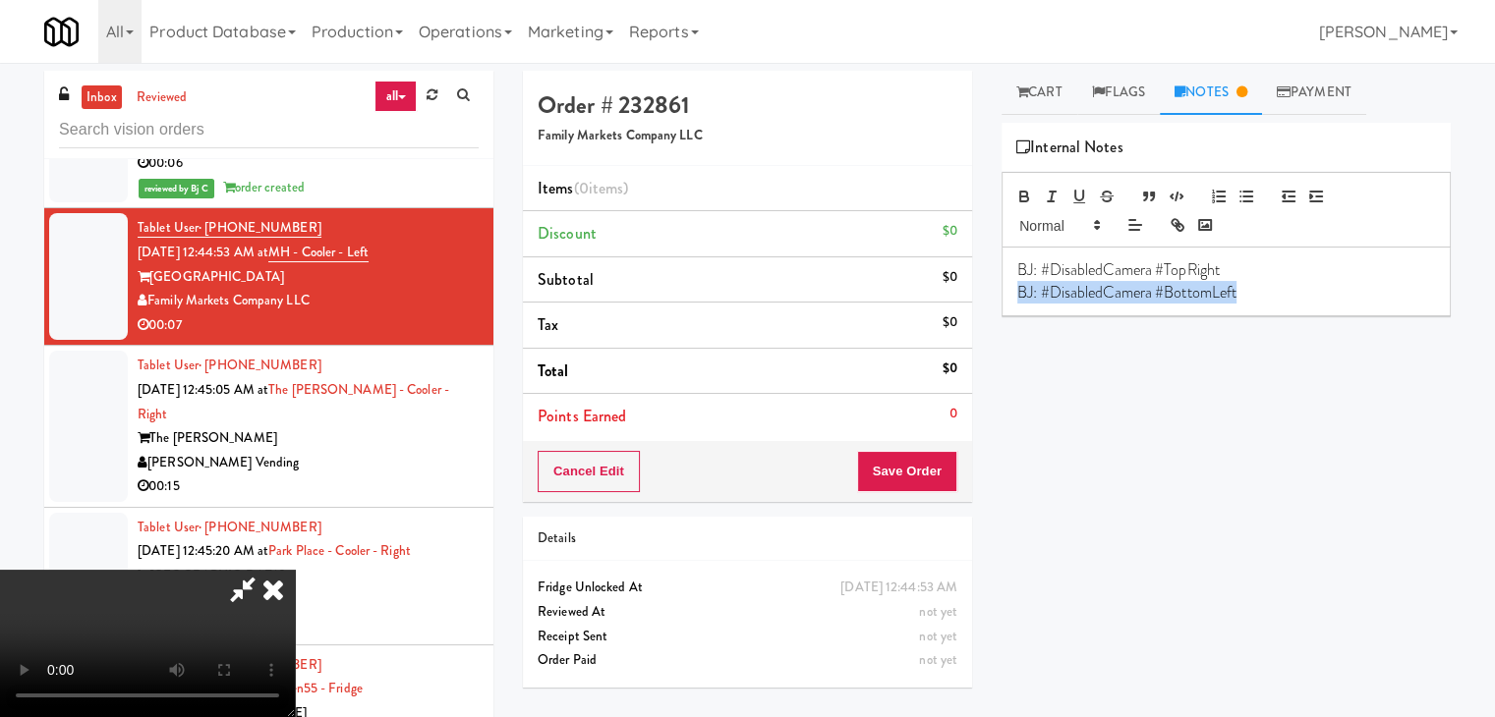
drag, startPoint x: 1178, startPoint y: 296, endPoint x: 688, endPoint y: 284, distance: 490.5
drag, startPoint x: 901, startPoint y: 465, endPoint x: 915, endPoint y: 465, distance: 13.8
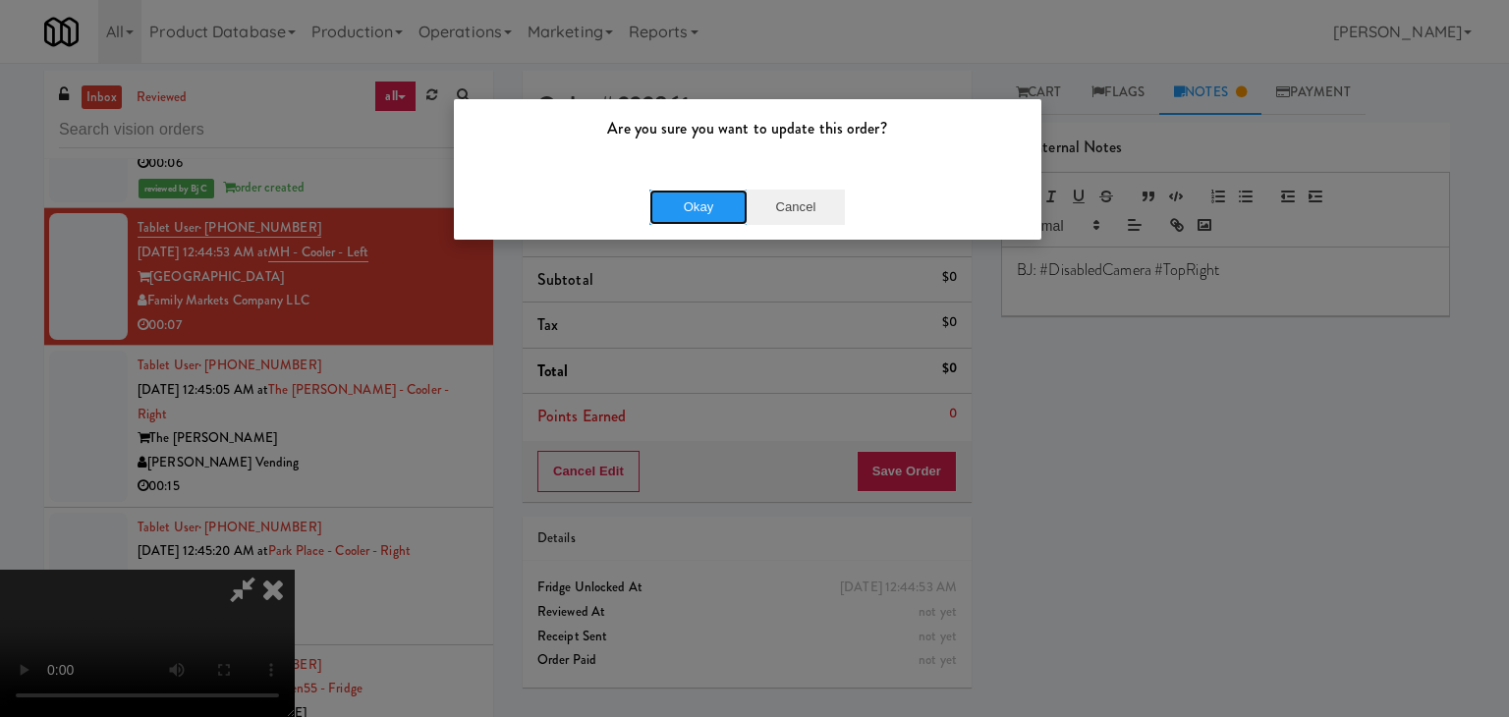
drag, startPoint x: 707, startPoint y: 205, endPoint x: 801, endPoint y: 192, distance: 95.3
drag, startPoint x: 801, startPoint y: 192, endPoint x: 888, endPoint y: 195, distance: 87.5
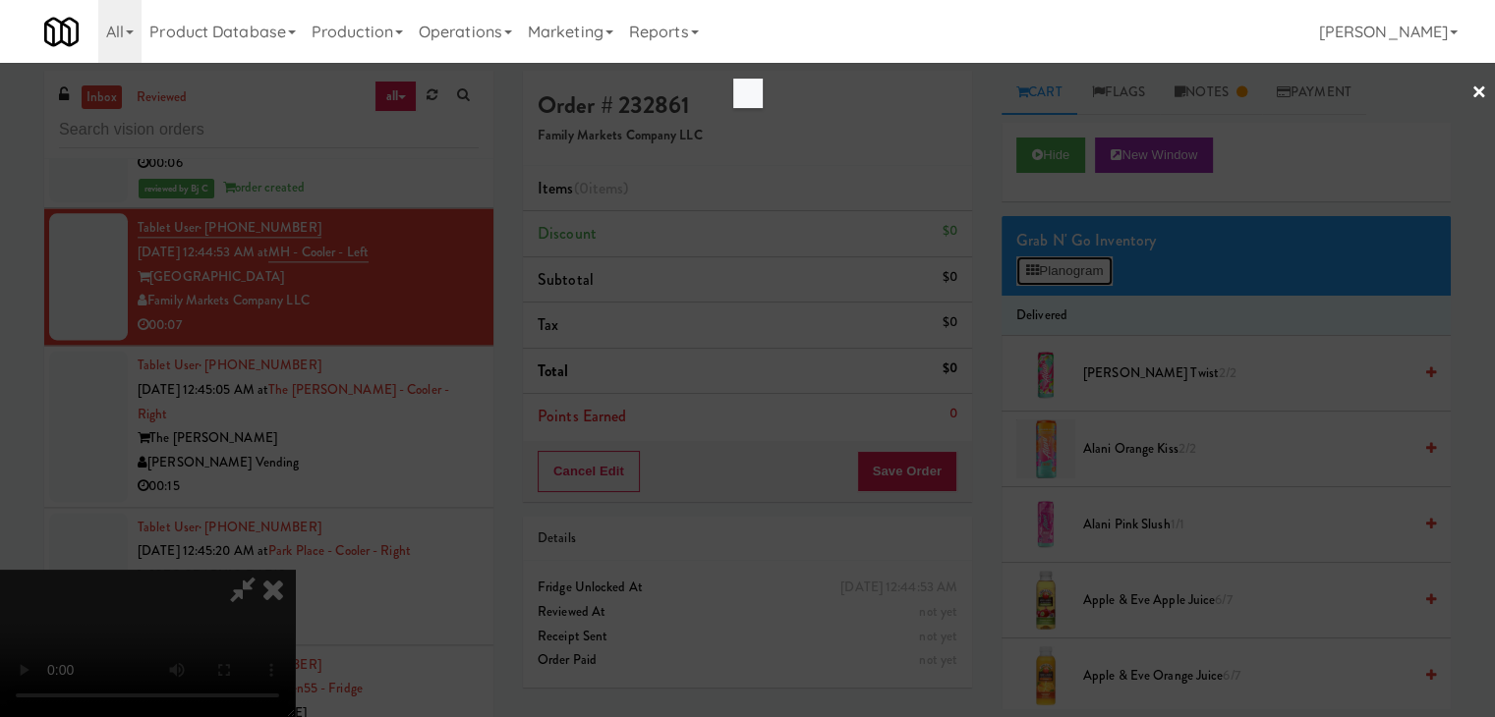
scroll to position [17496, 0]
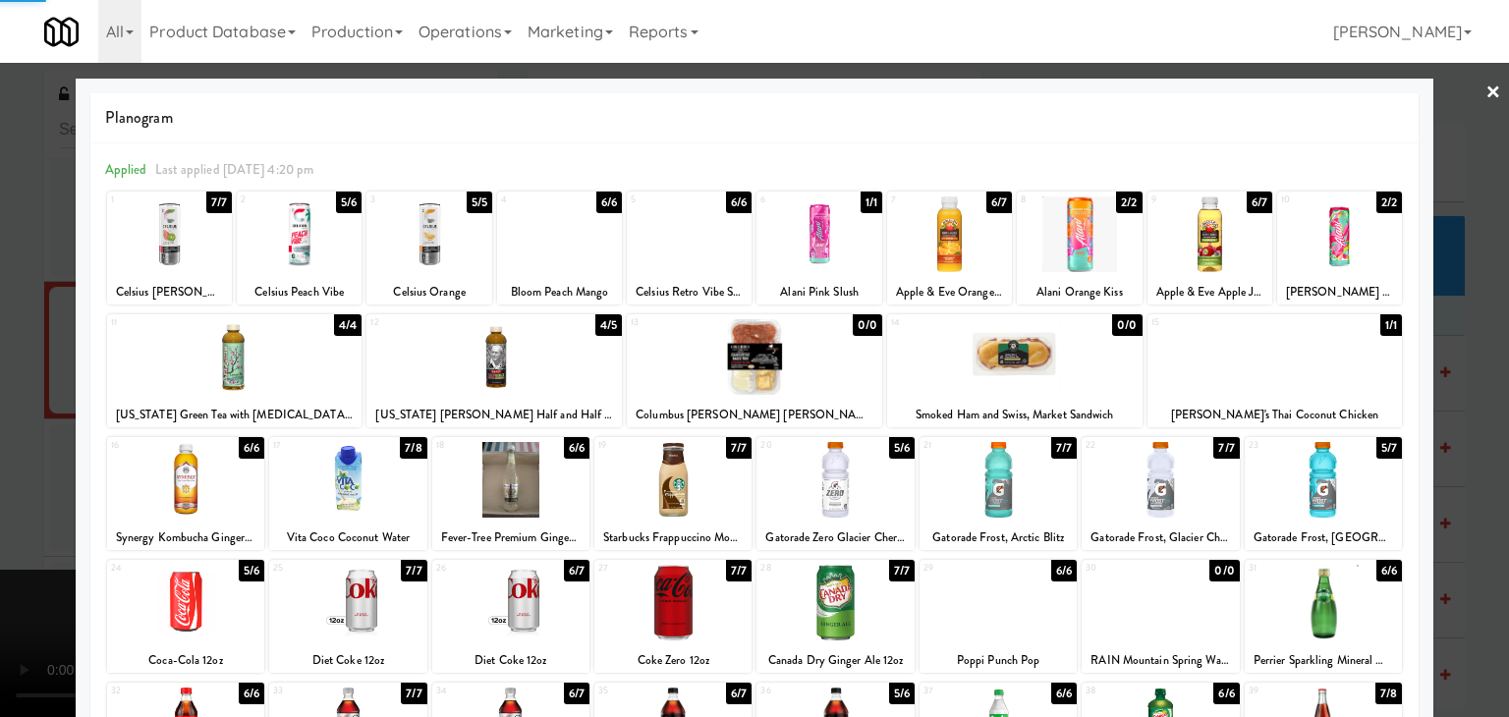
drag, startPoint x: 0, startPoint y: 465, endPoint x: 364, endPoint y: 462, distance: 363.6
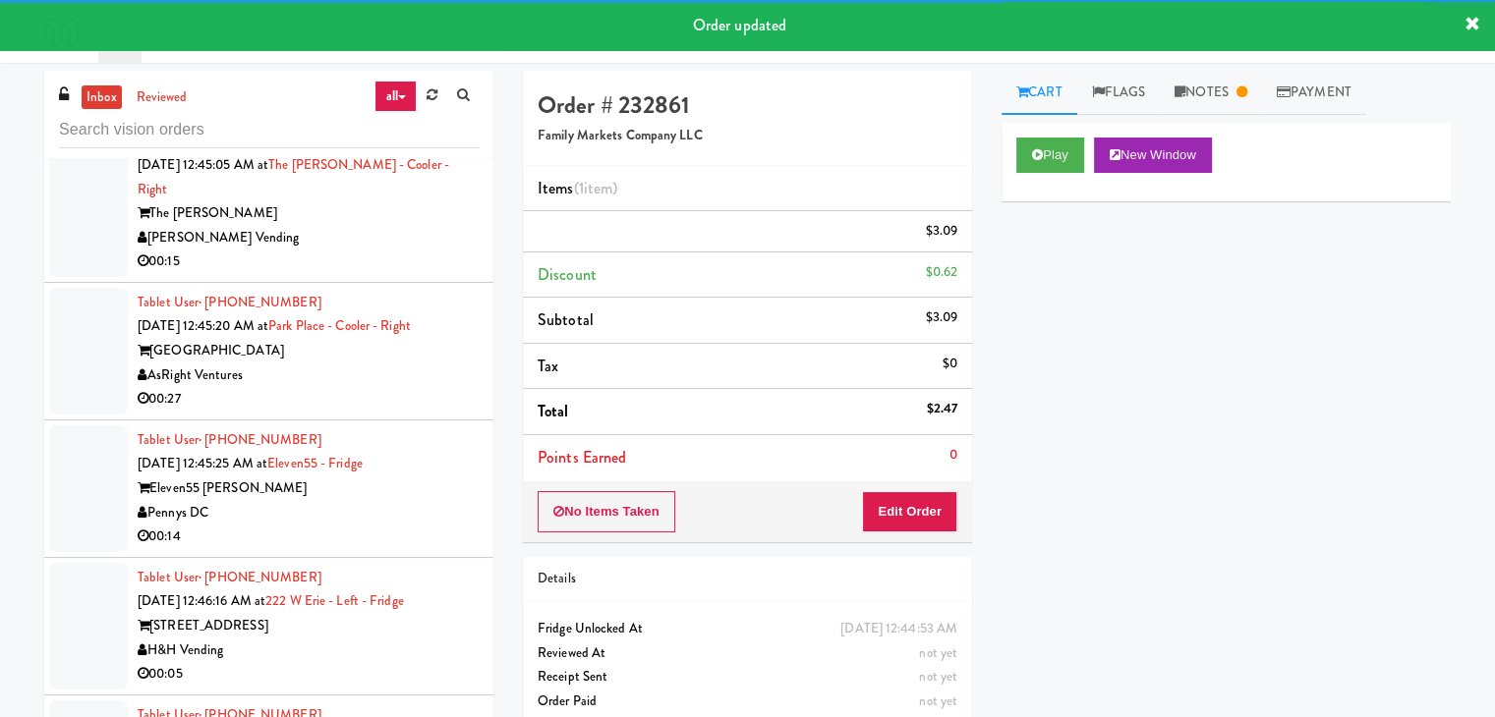
scroll to position [17865, 0]
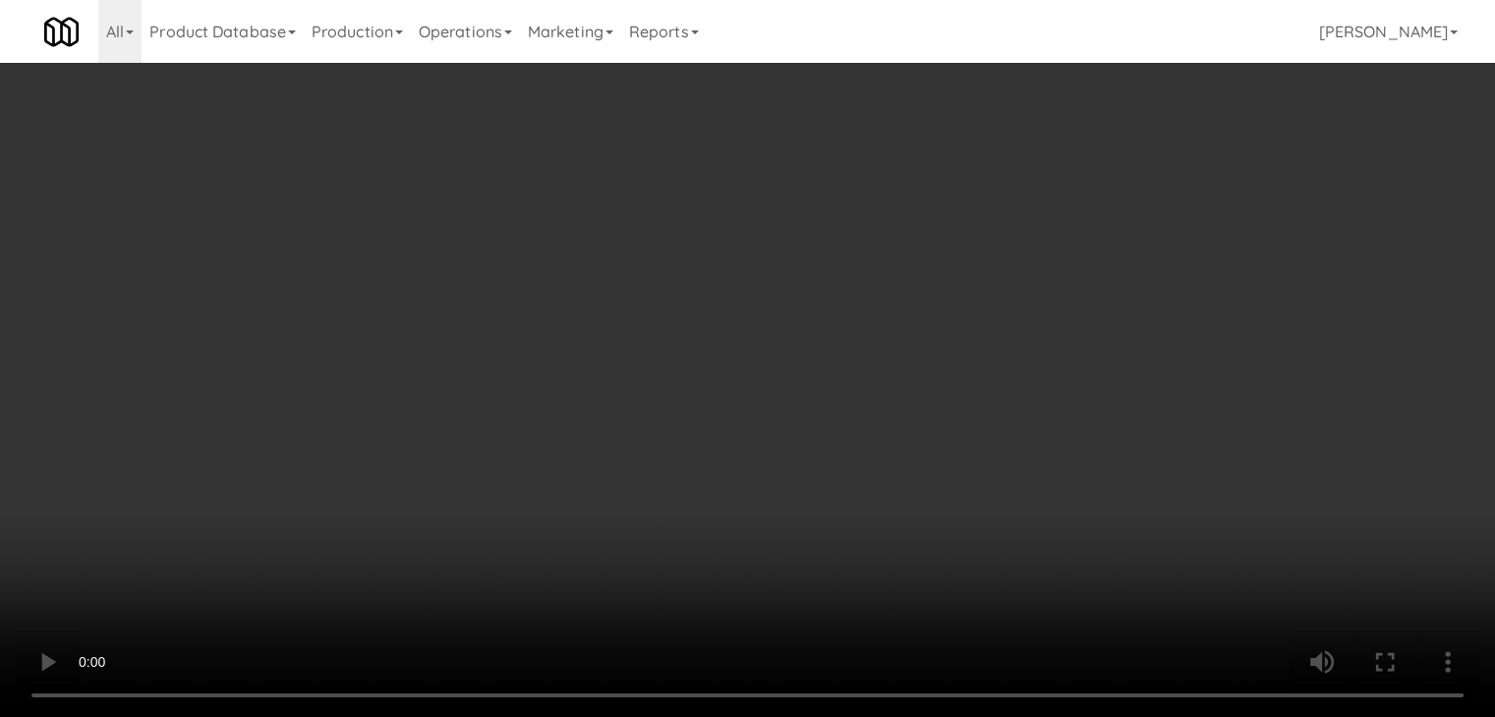
scroll to position [17791, 0]
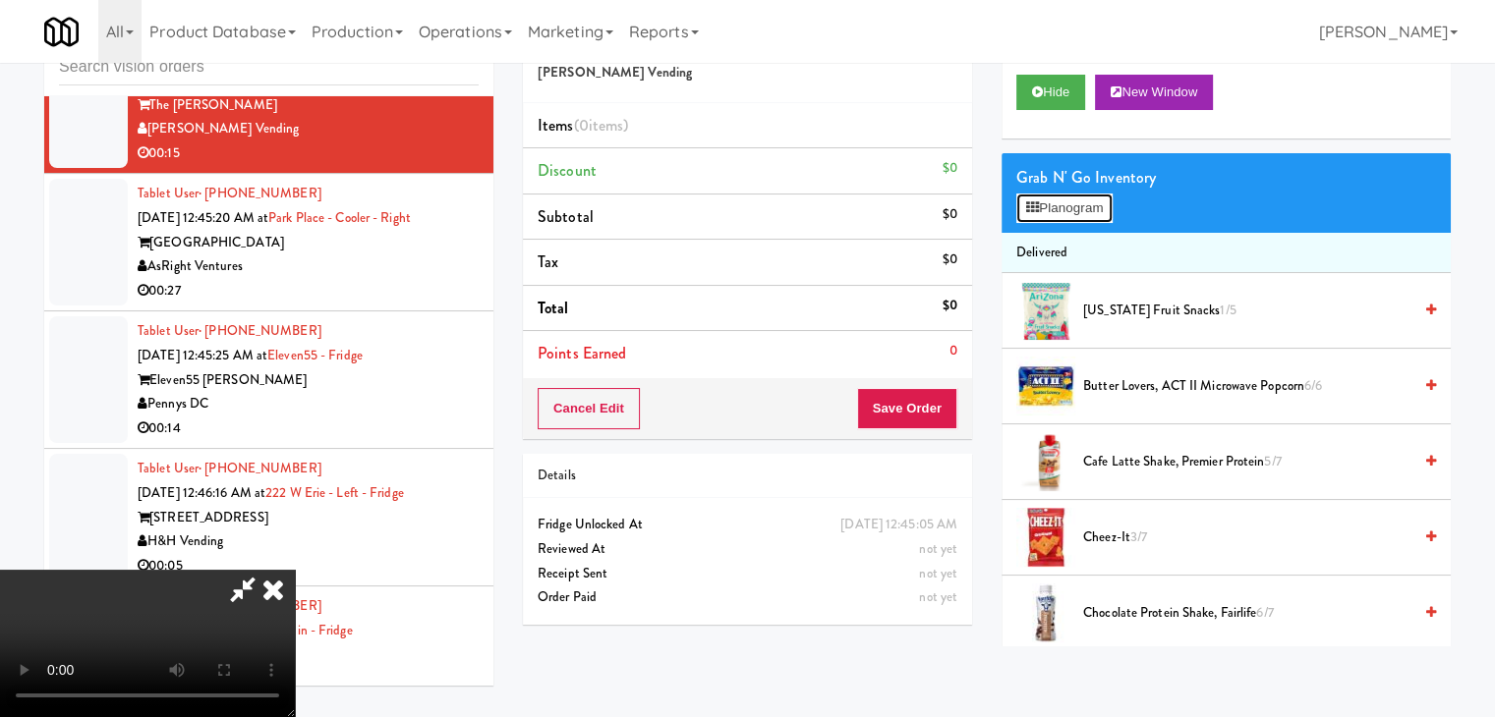
drag, startPoint x: 1076, startPoint y: 207, endPoint x: 1069, endPoint y: 225, distance: 19.0
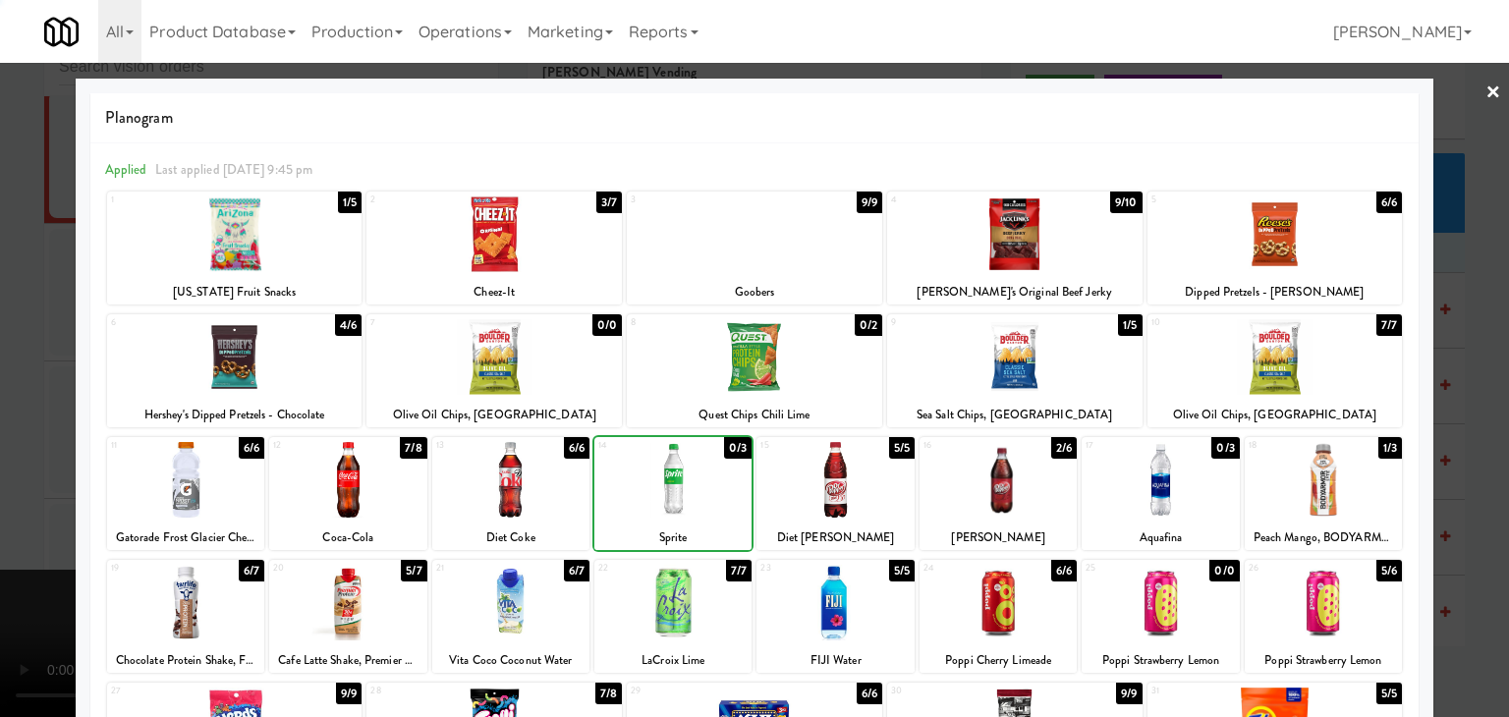
drag, startPoint x: 0, startPoint y: 523, endPoint x: 296, endPoint y: 501, distance: 296.6
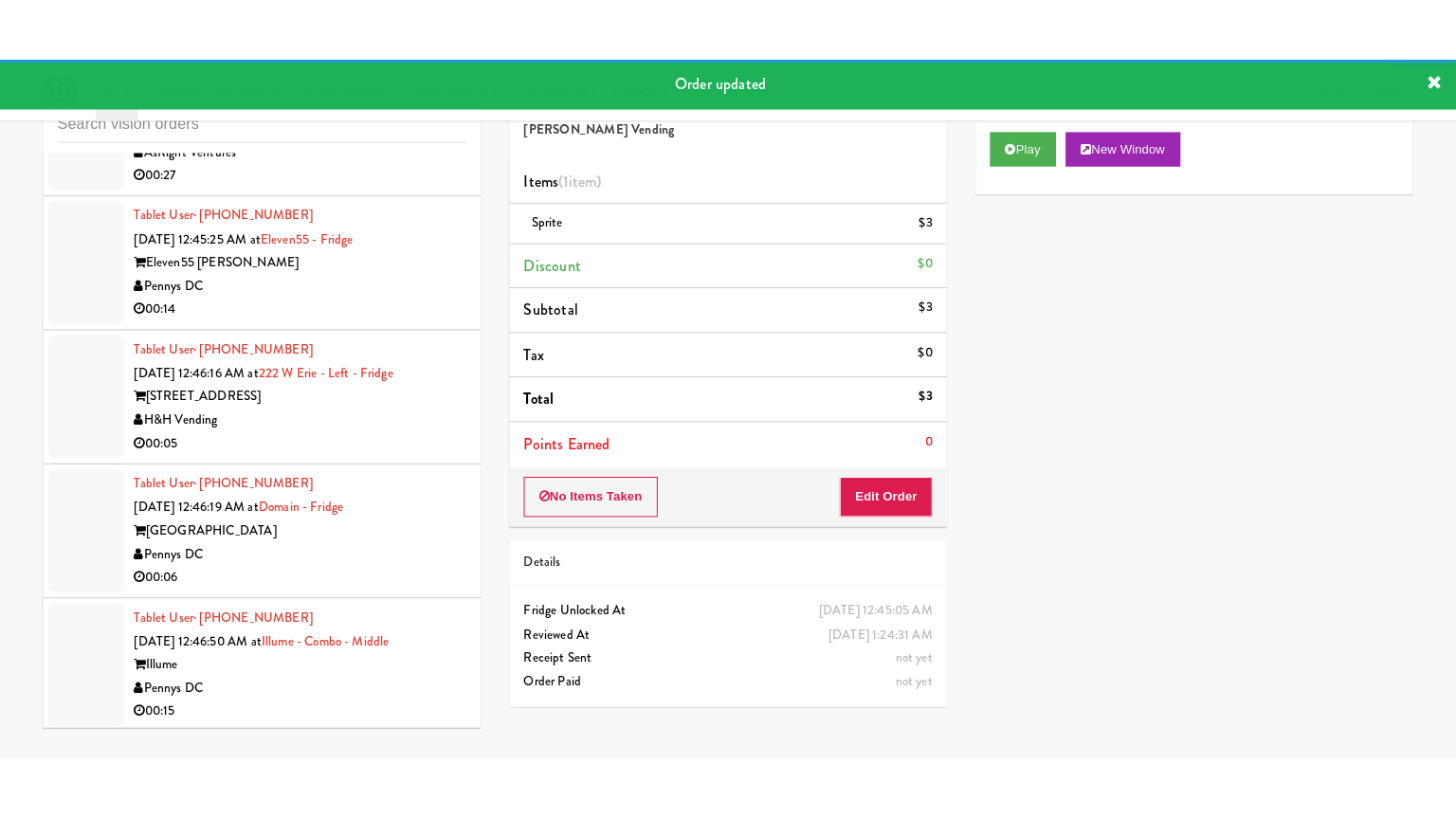
scroll to position [17447, 0]
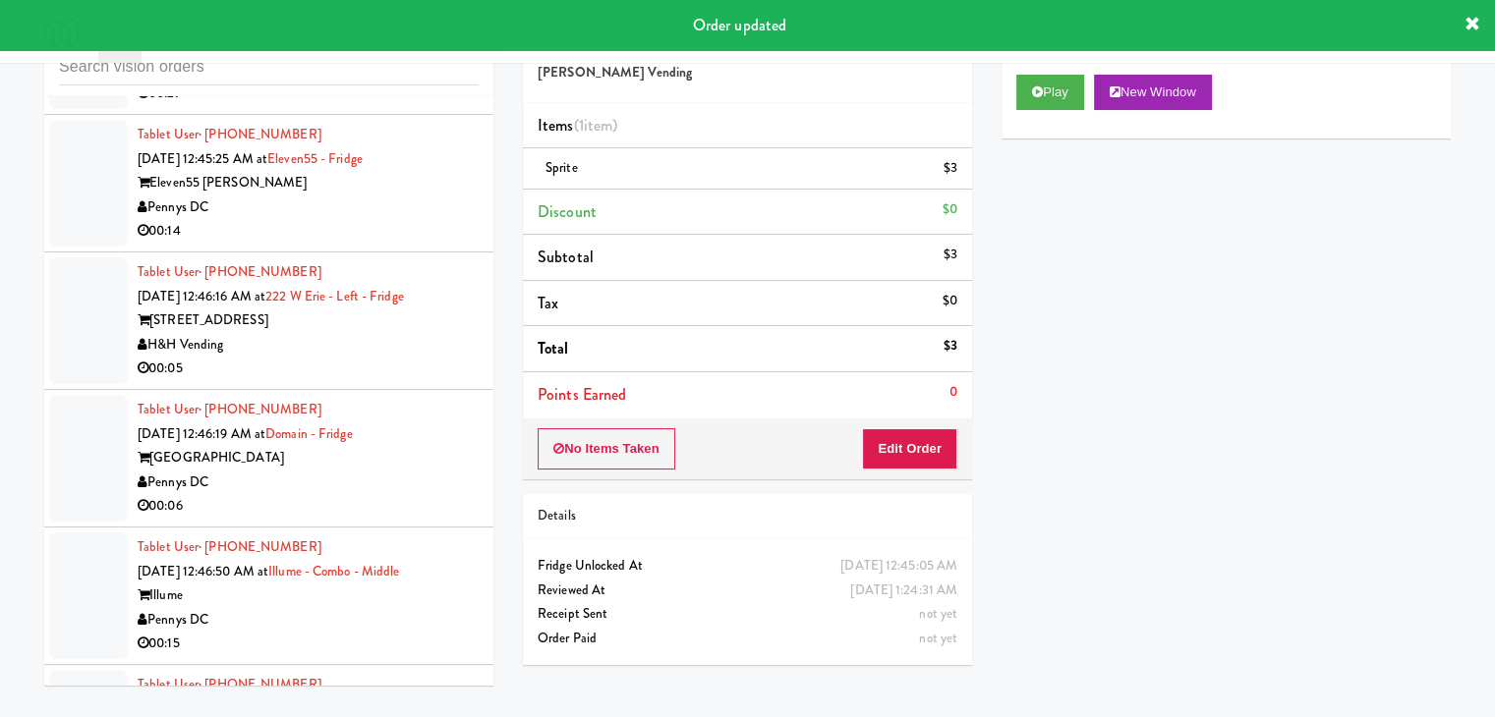
drag, startPoint x: 386, startPoint y: 158, endPoint x: 386, endPoint y: 171, distance: 12.8
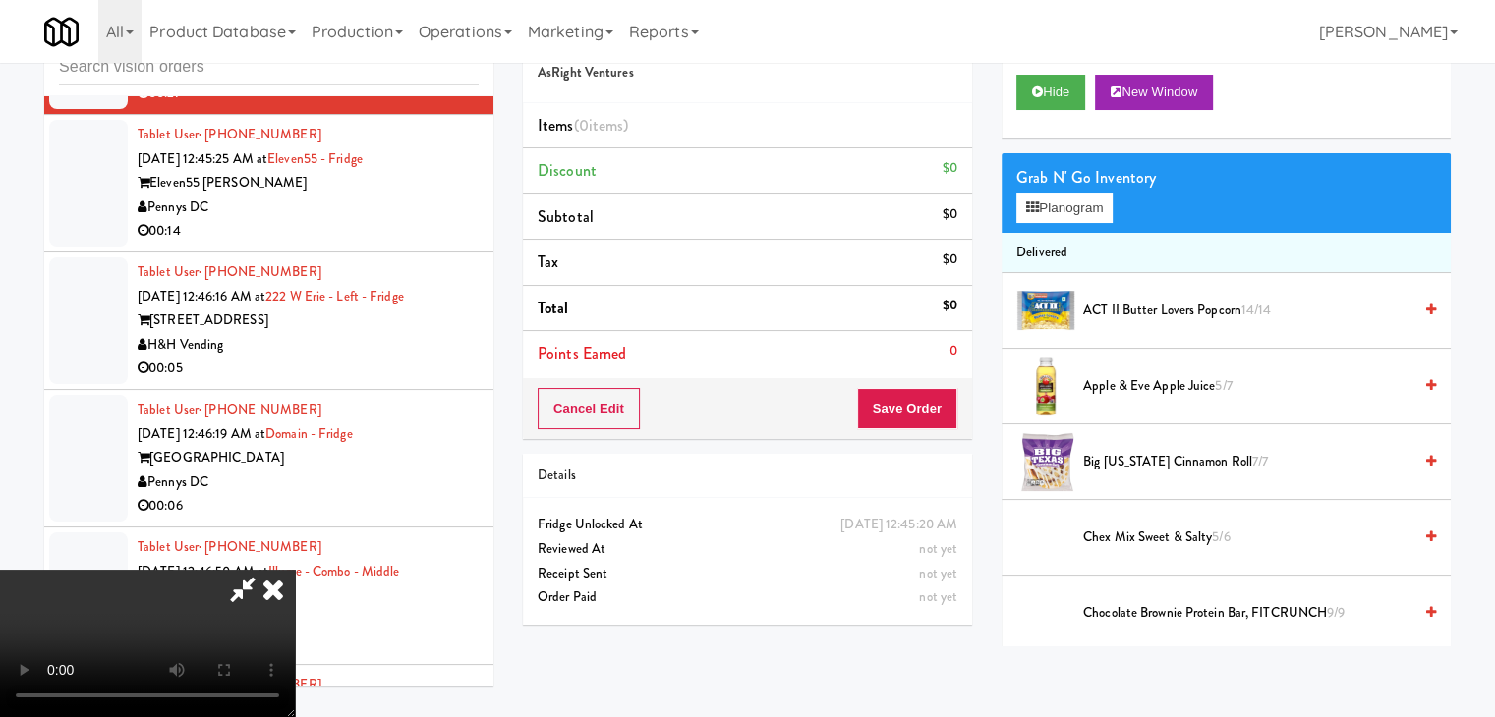
scroll to position [18013, 0]
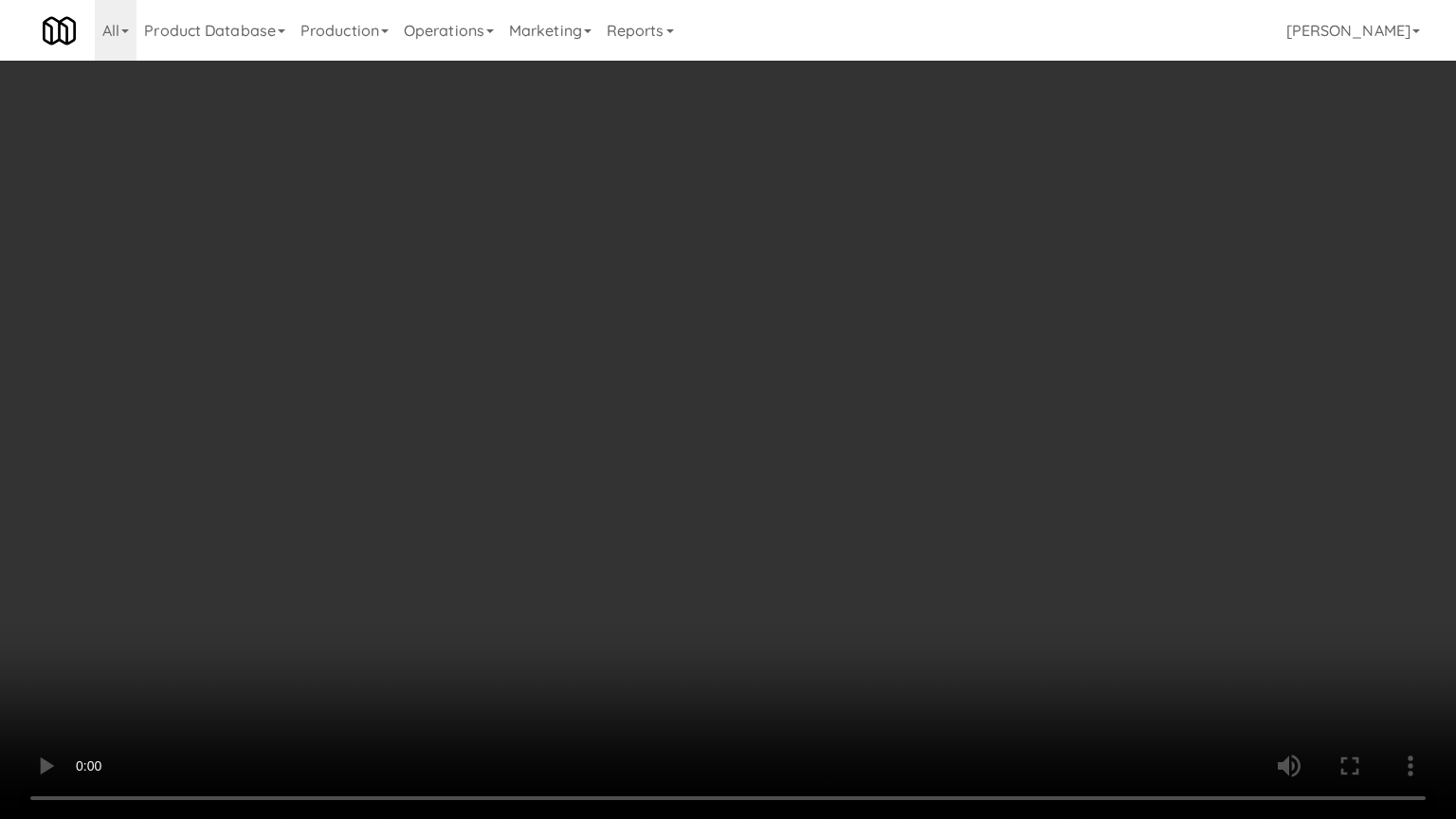
drag, startPoint x: 816, startPoint y: 469, endPoint x: 893, endPoint y: 313, distance: 174.0
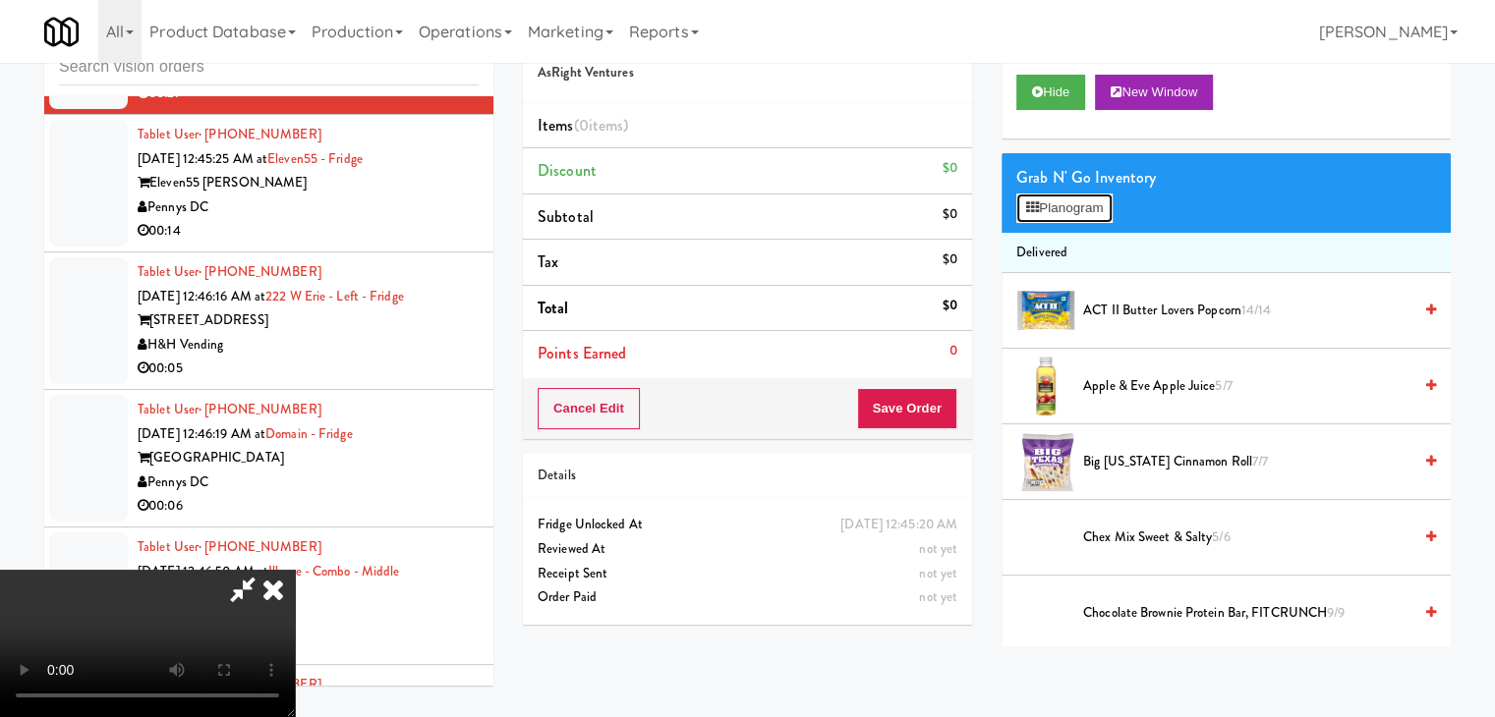
scroll to position [18013, 0]
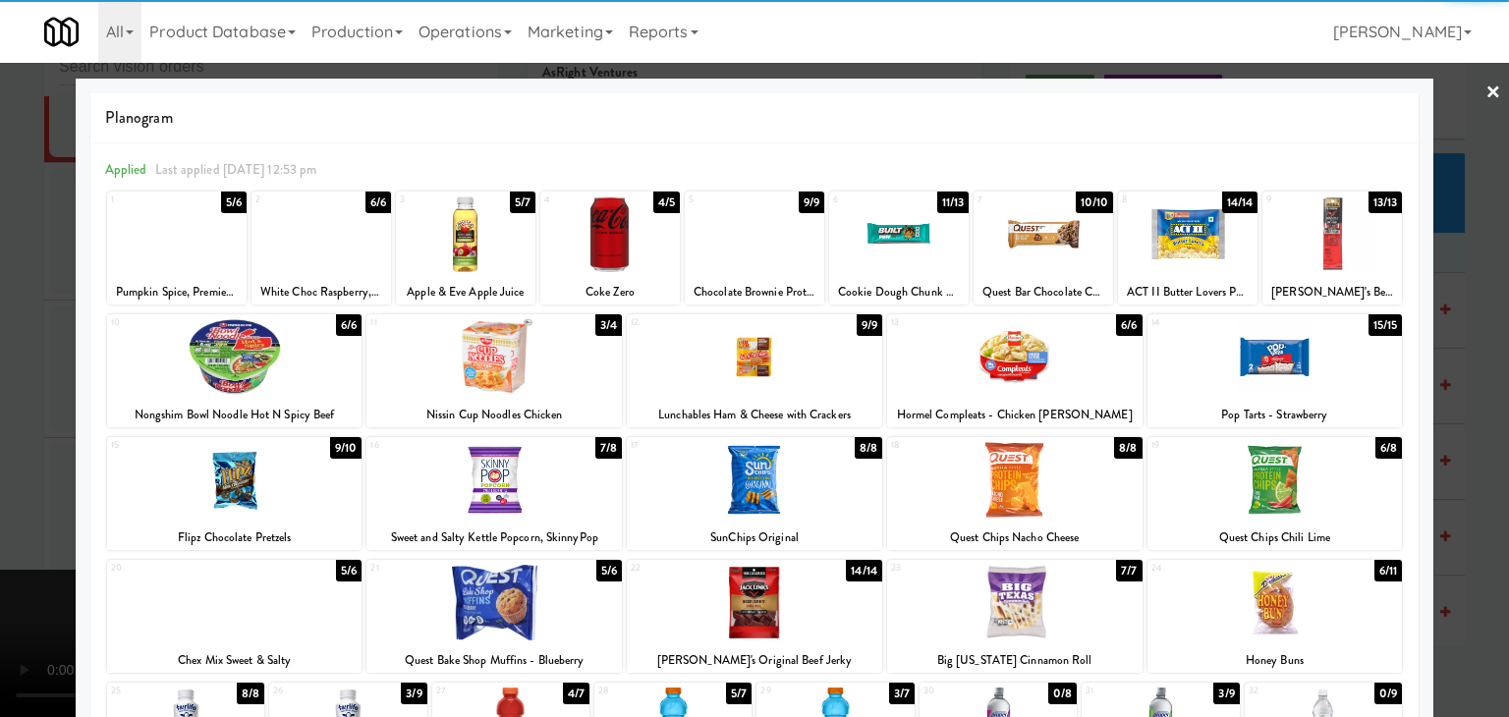
drag, startPoint x: 1278, startPoint y: 380, endPoint x: 1282, endPoint y: 477, distance: 96.4
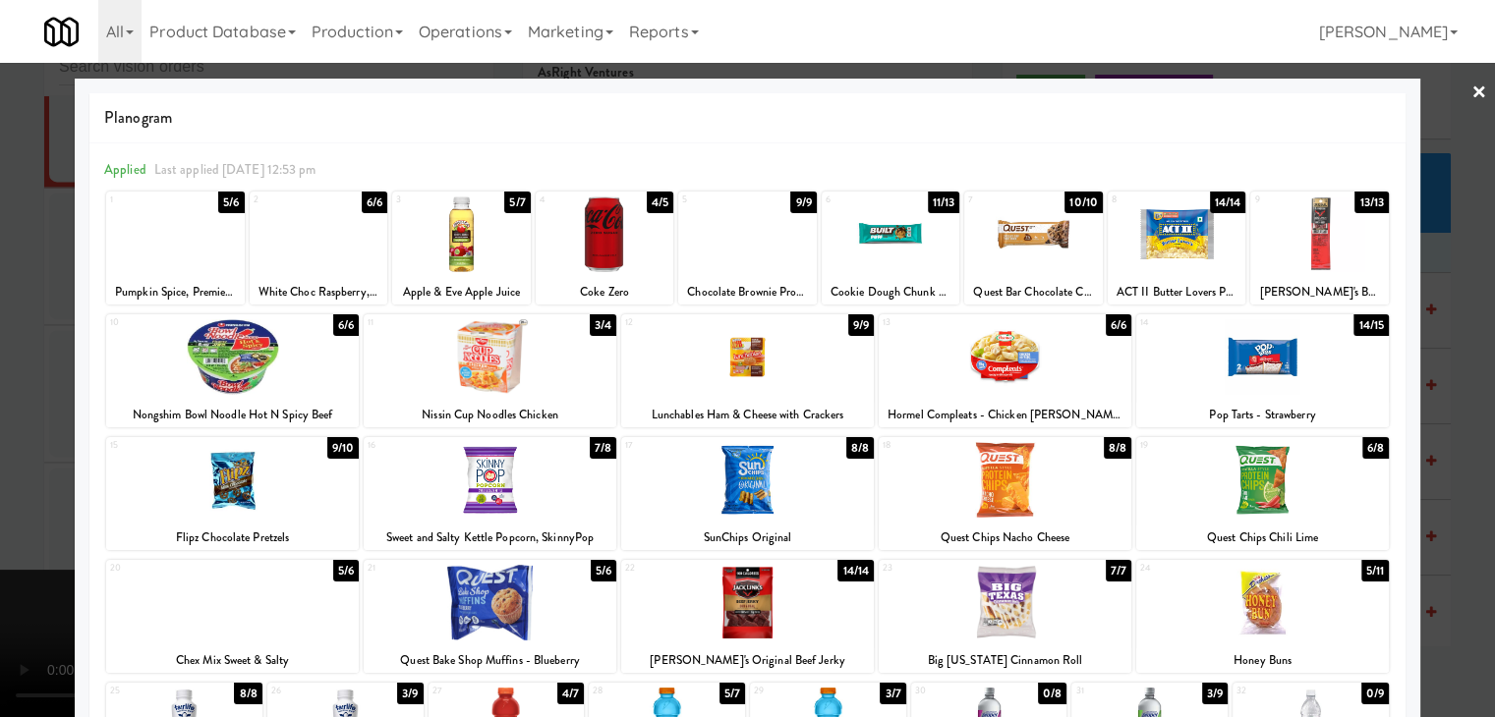
scroll to position [18086, 0]
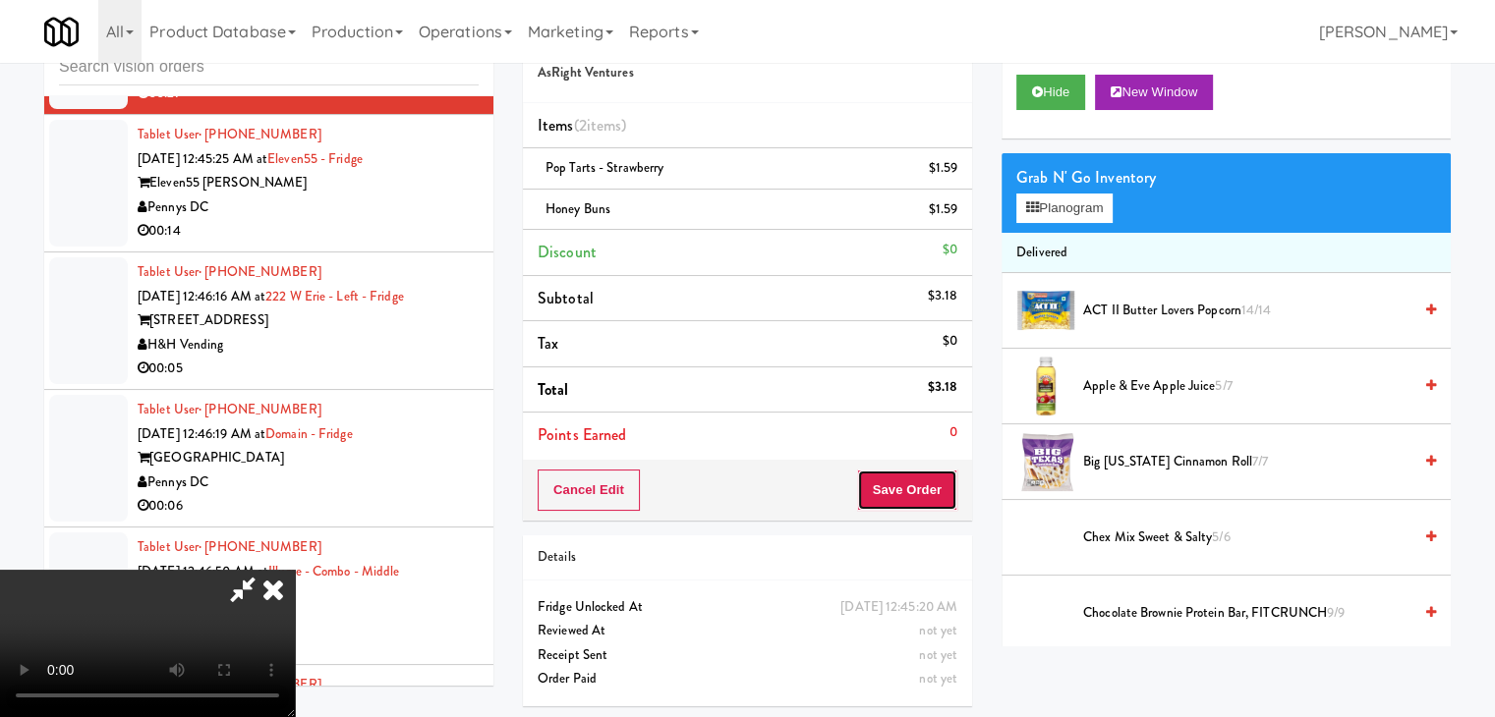
drag, startPoint x: 936, startPoint y: 503, endPoint x: 931, endPoint y: 488, distance: 15.5
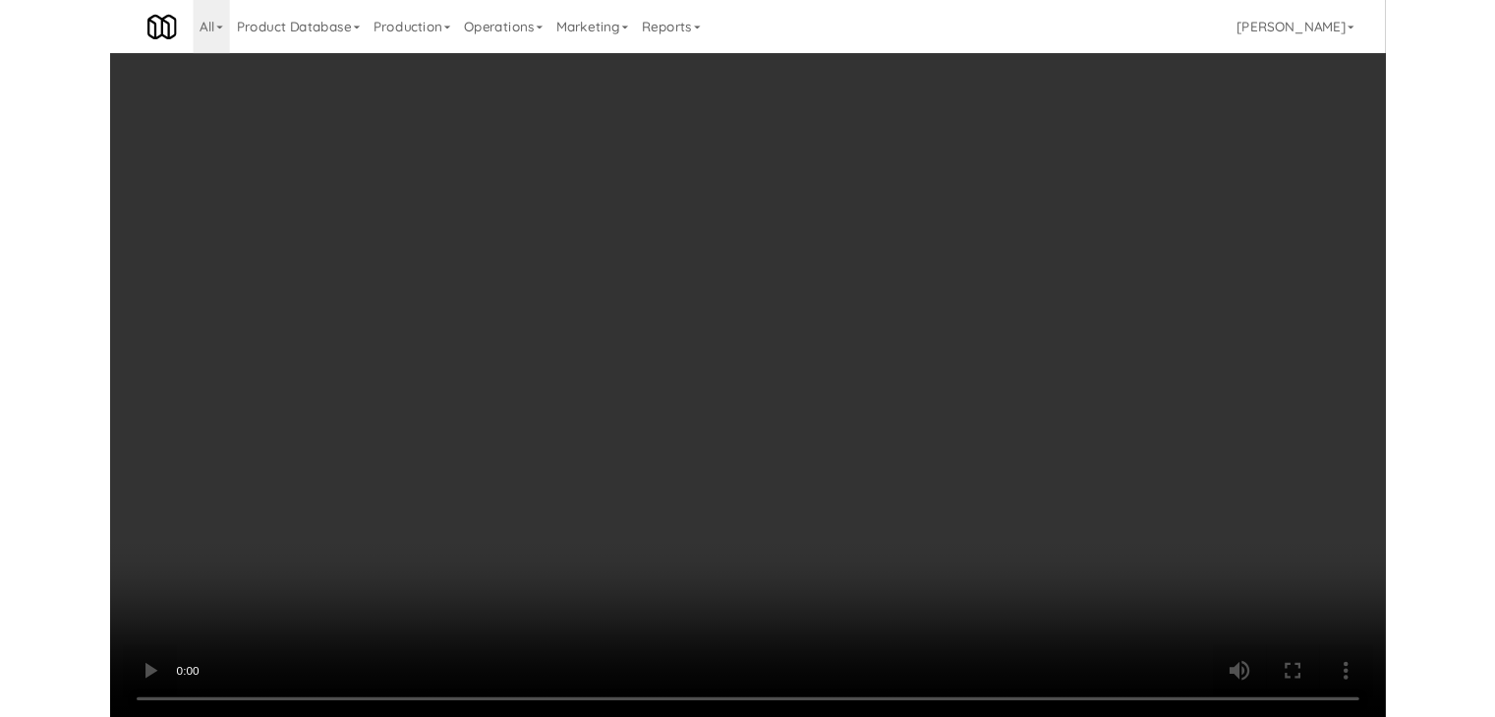
scroll to position [18013, 0]
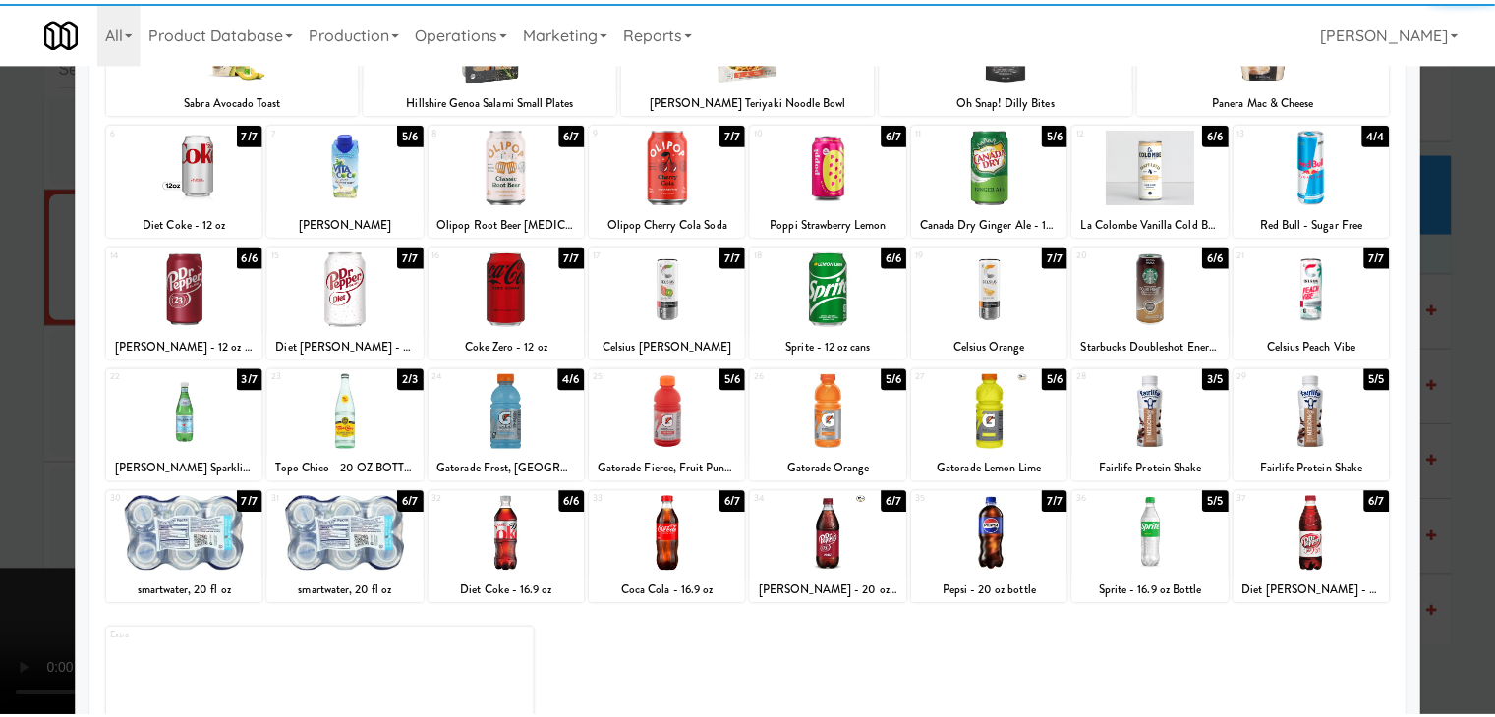
scroll to position [197, 0]
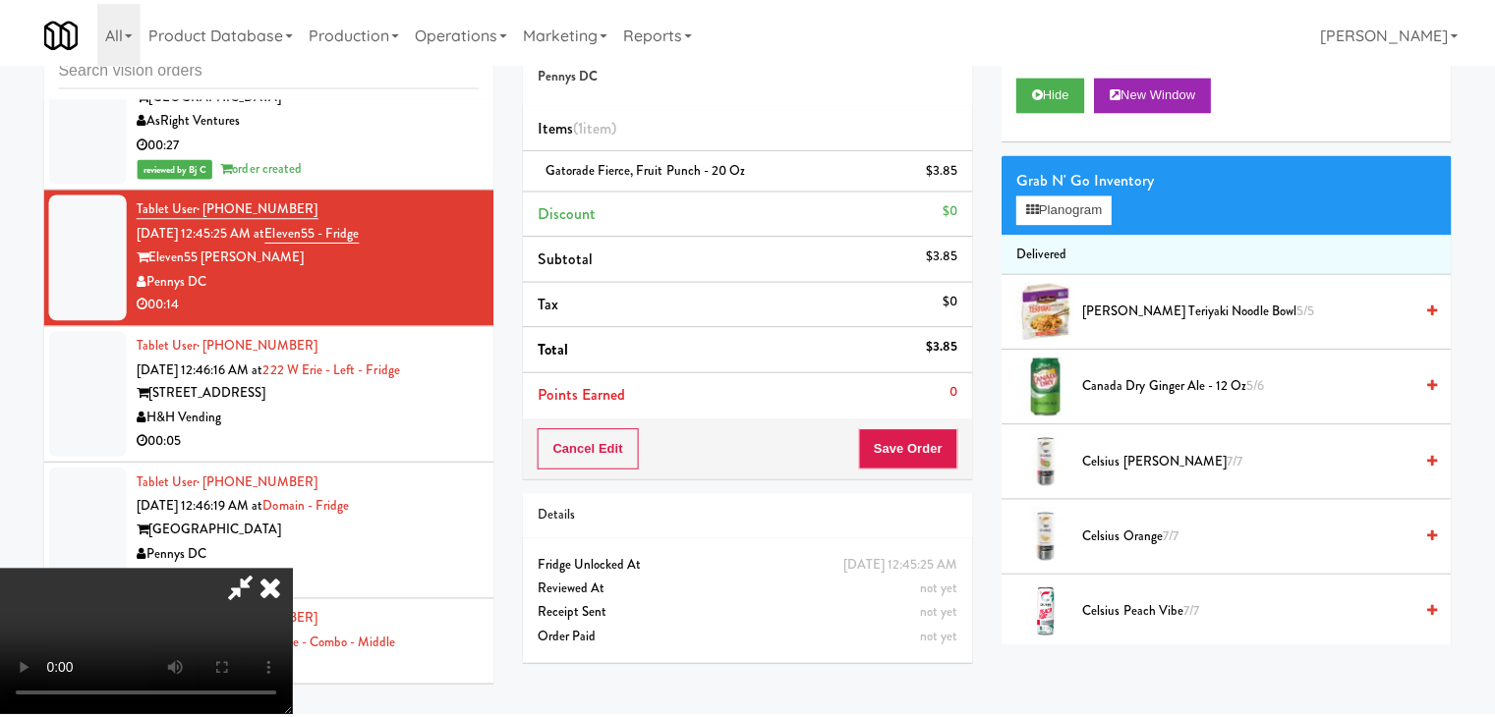
scroll to position [18086, 0]
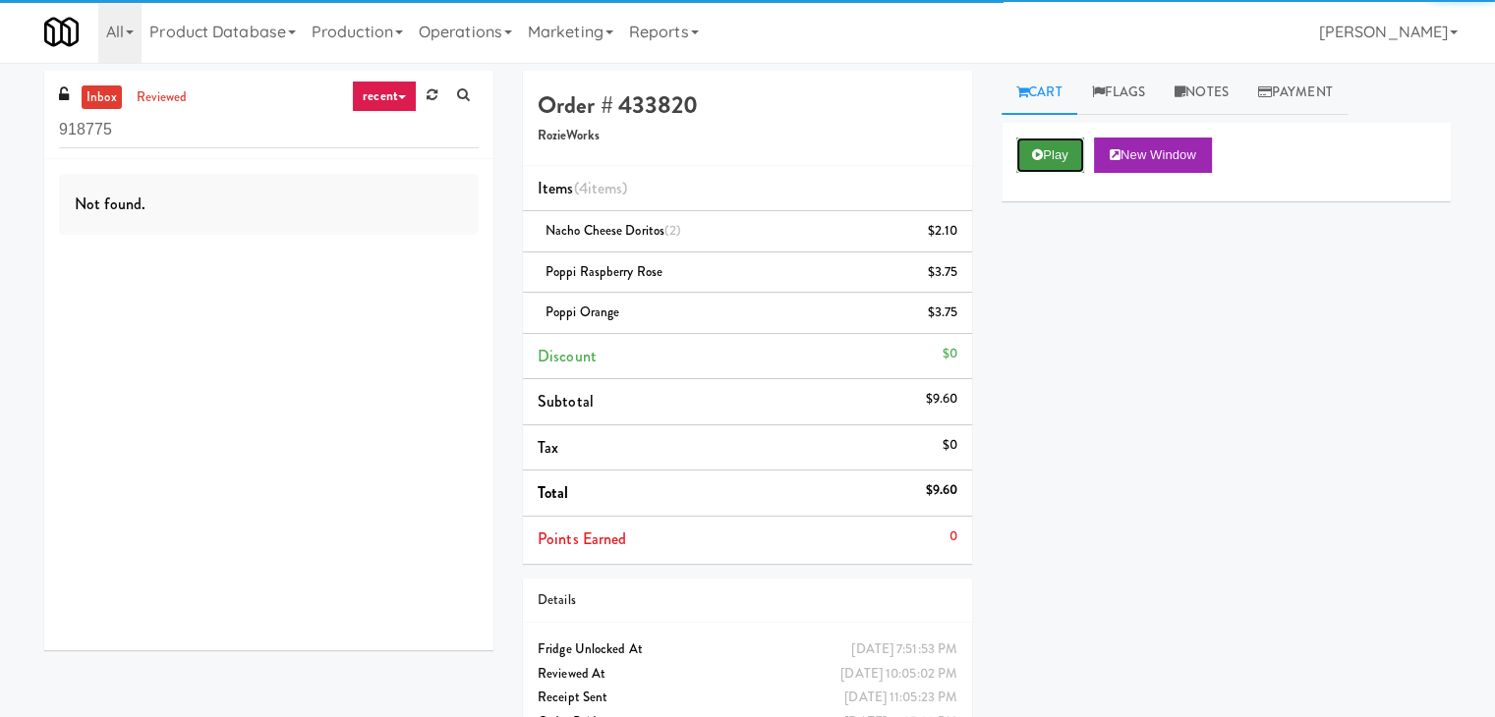
click at [1046, 163] on button "Play" at bounding box center [1050, 155] width 68 height 35
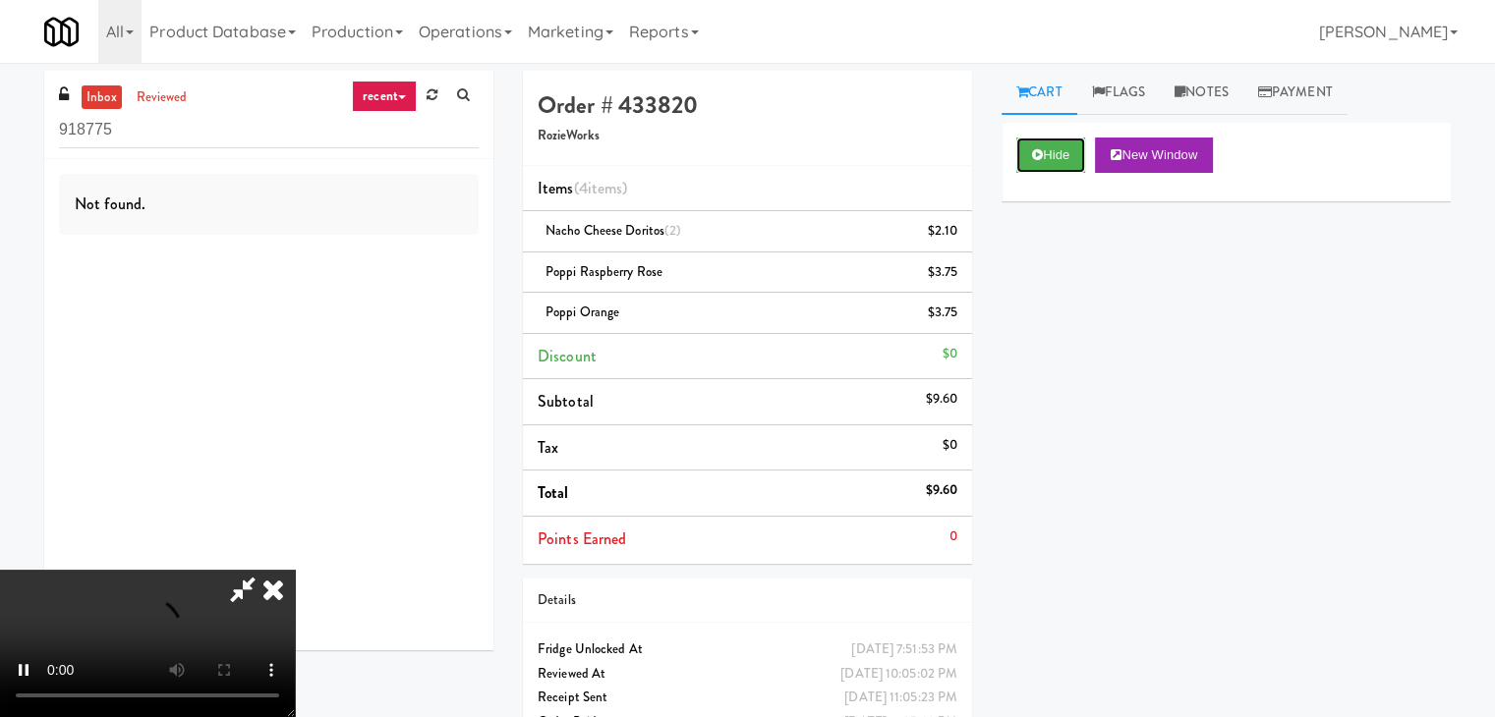
scroll to position [197, 0]
click at [295, 570] on video at bounding box center [147, 643] width 295 height 147
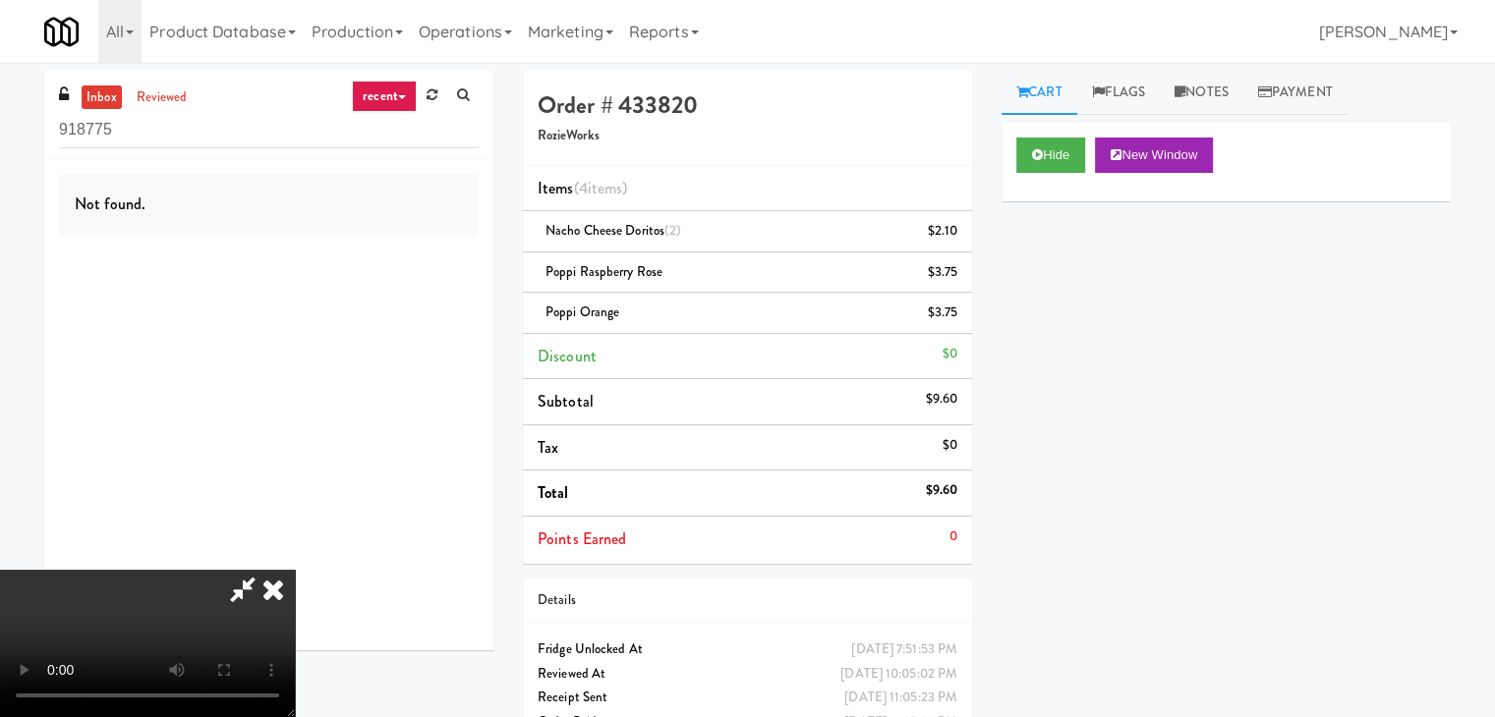
click at [295, 570] on video at bounding box center [147, 643] width 295 height 147
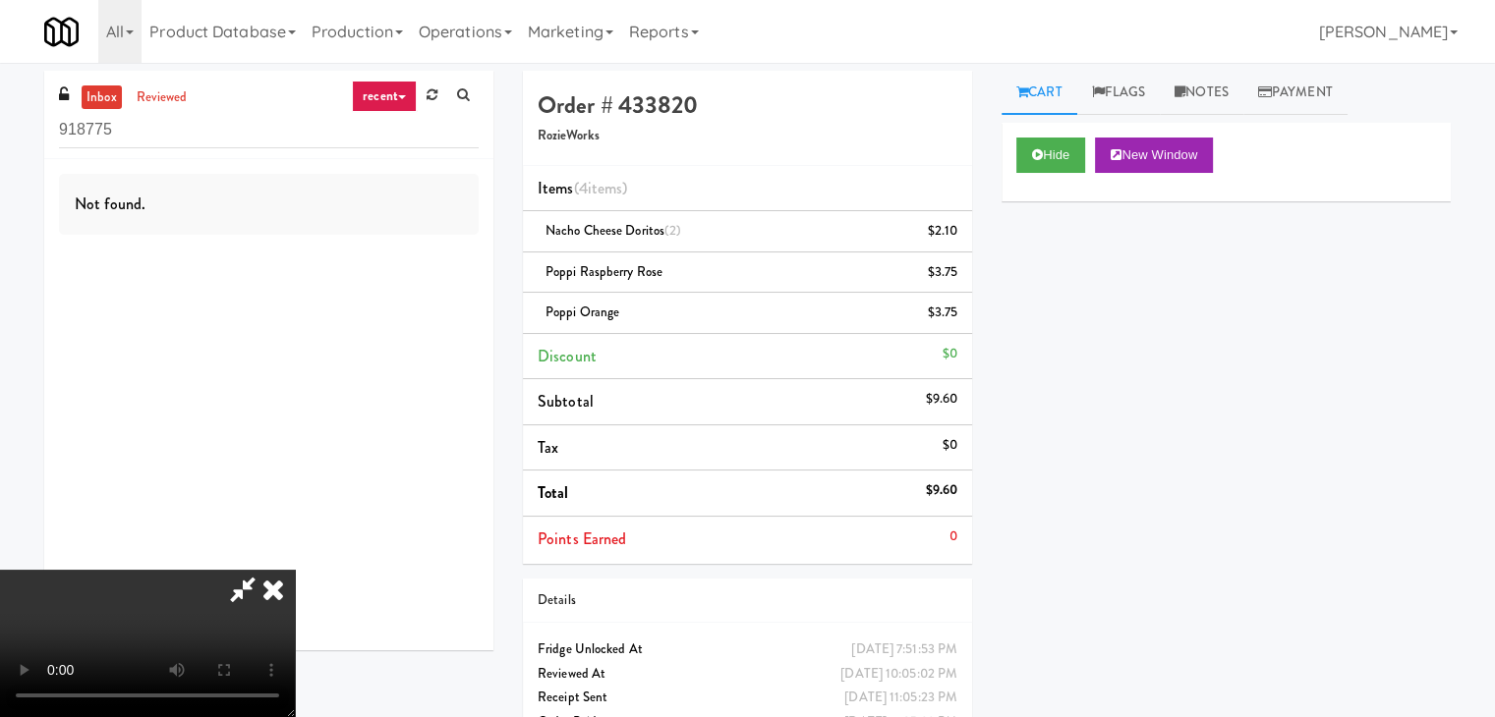
click at [295, 570] on video at bounding box center [147, 643] width 295 height 147
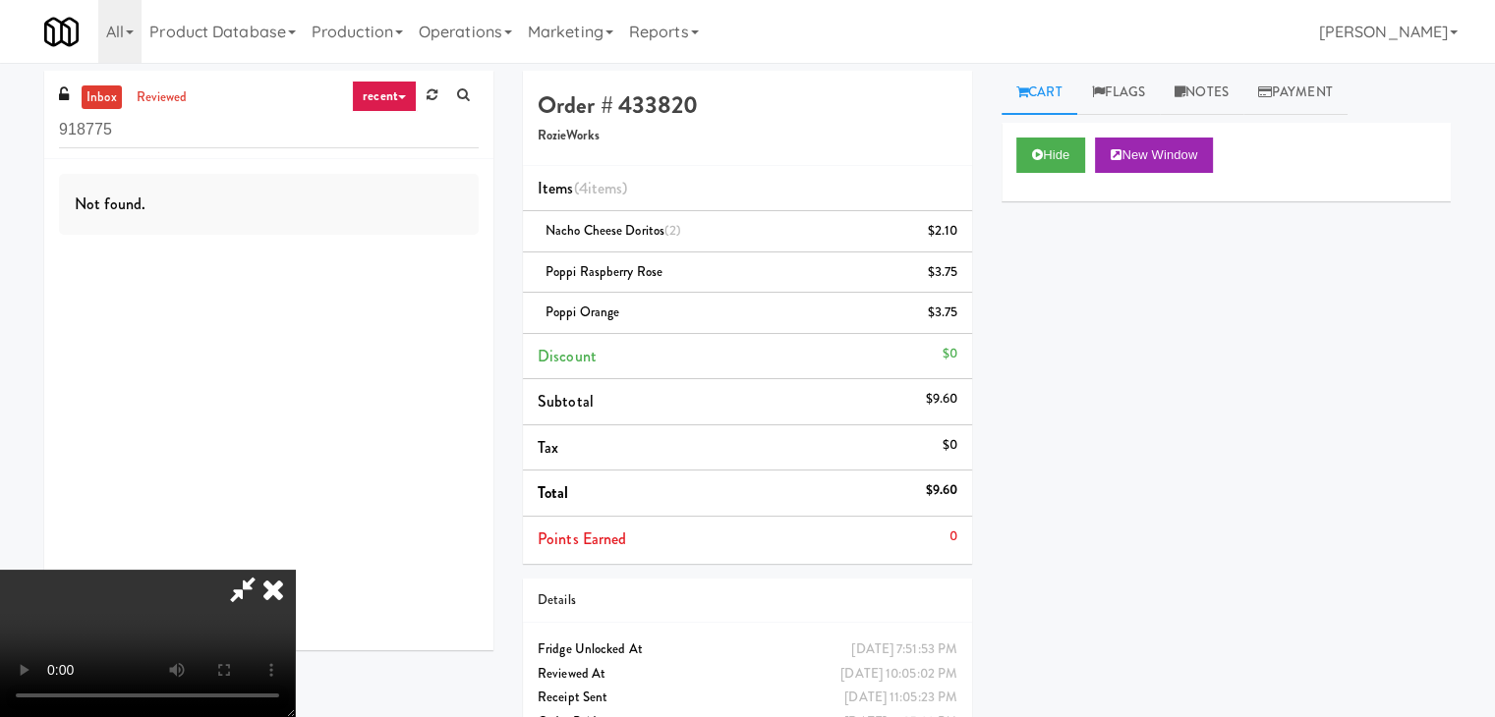
click at [295, 570] on video at bounding box center [147, 643] width 295 height 147
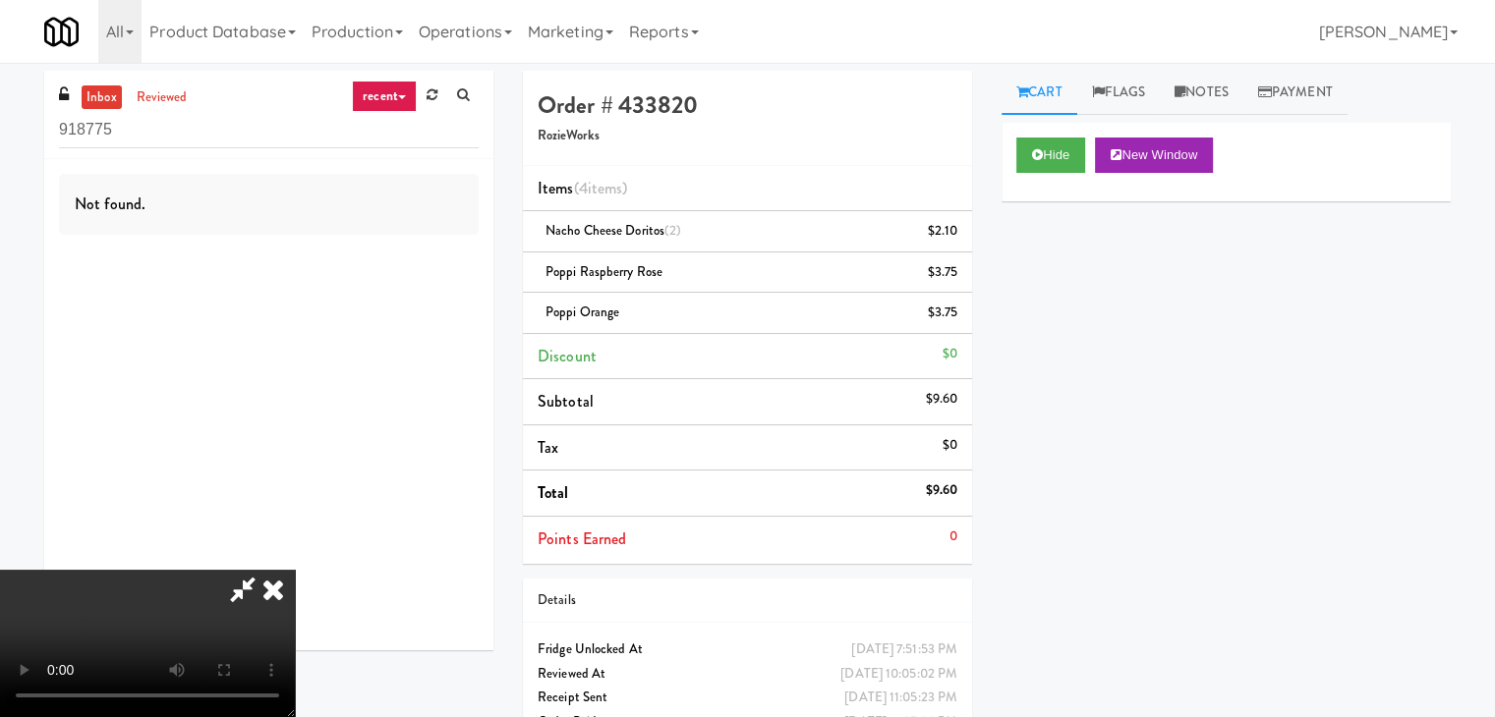
click at [295, 570] on video at bounding box center [147, 643] width 295 height 147
click at [295, 570] on icon at bounding box center [273, 589] width 43 height 39
